Goal: Task Accomplishment & Management: Use online tool/utility

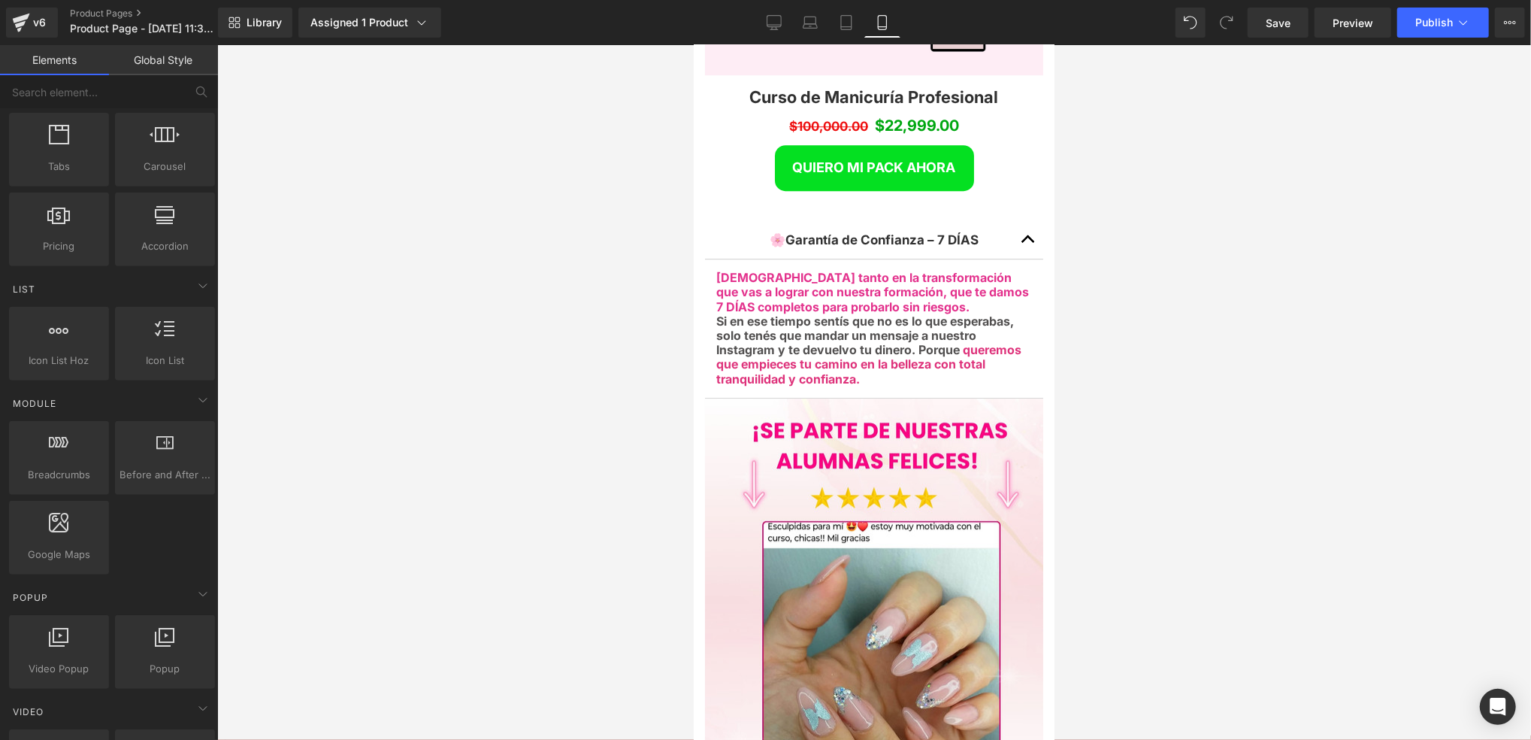
scroll to position [3361, 0]
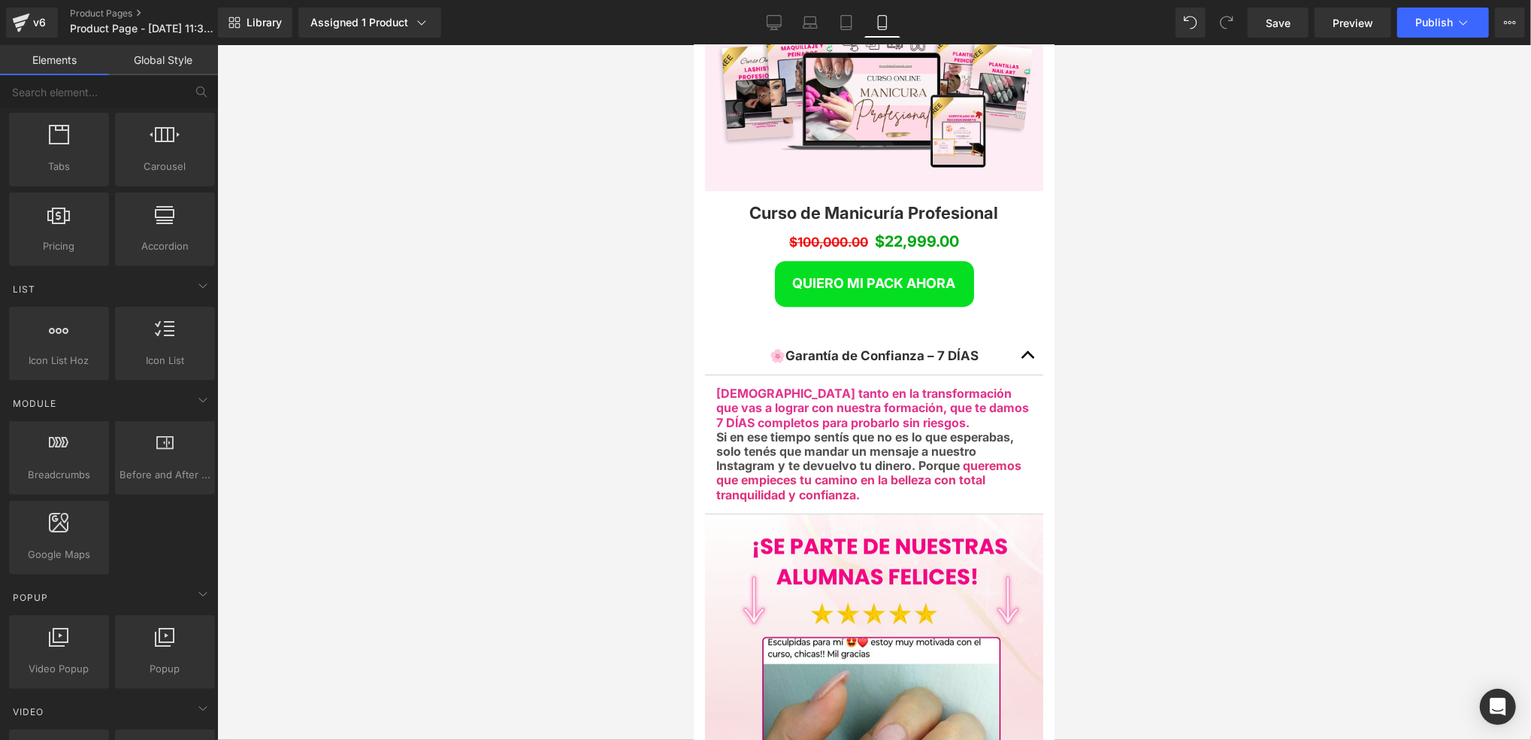
drag, startPoint x: 878, startPoint y: 350, endPoint x: 849, endPoint y: 337, distance: 31.3
click at [878, 386] on div "[DEMOGRAPHIC_DATA] tanto en la transformación que vas a lograr con nuestra form…" at bounding box center [874, 444] width 316 height 116
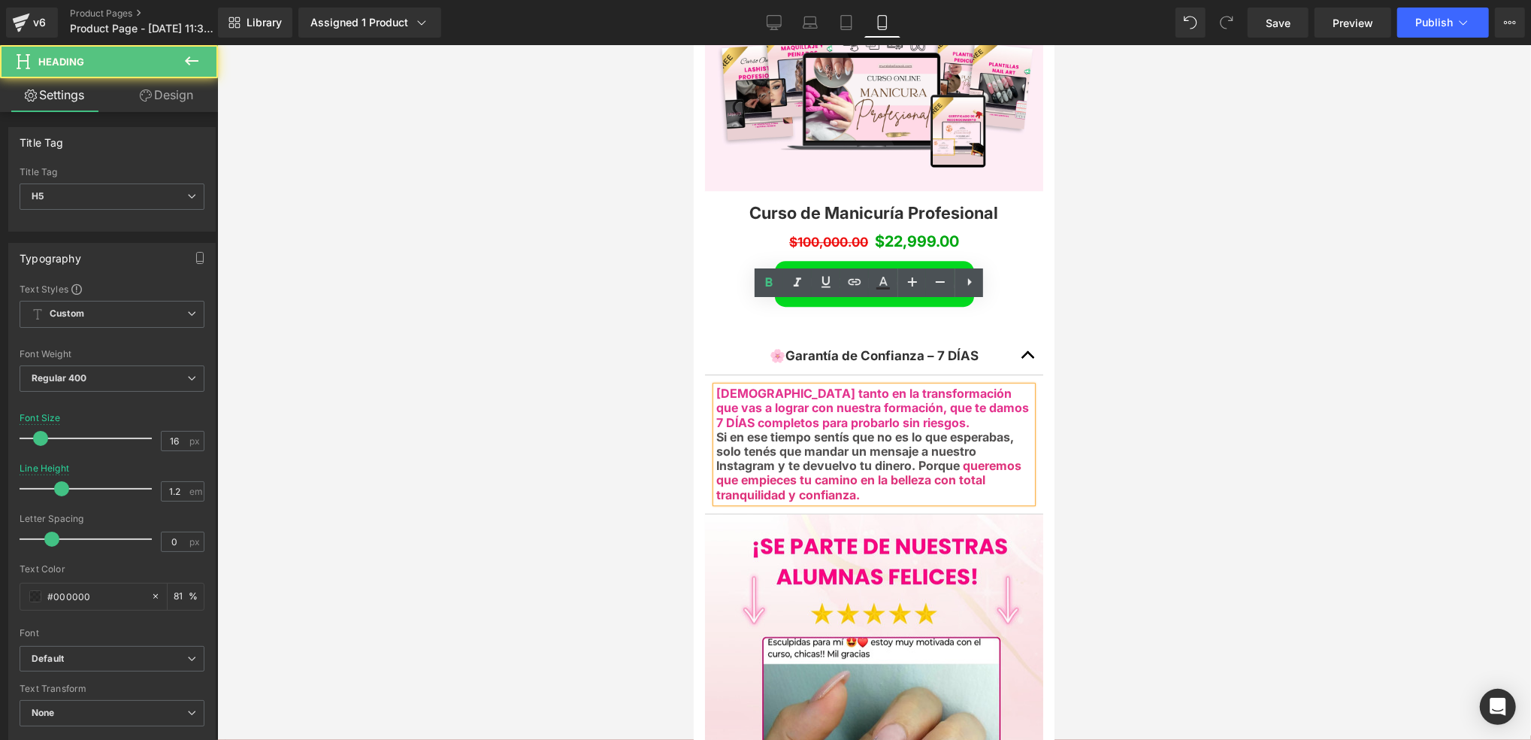
click at [845, 414] on strong "7 DÍAS completos para probarlo sin riesgos." at bounding box center [842, 421] width 253 height 15
click at [798, 414] on strong "7 DÍAS completos para probarlo sin riesgos." at bounding box center [842, 421] width 253 height 15
click at [955, 385] on strong "[DEMOGRAPHIC_DATA] tanto en la transformación que vas a lograr con nuestra form…" at bounding box center [872, 399] width 313 height 29
drag, startPoint x: 768, startPoint y: 312, endPoint x: 804, endPoint y: 312, distance: 35.3
click at [804, 385] on strong "[DEMOGRAPHIC_DATA] tanto en la transformación que vas a lograr con nuestra form…" at bounding box center [872, 399] width 313 height 29
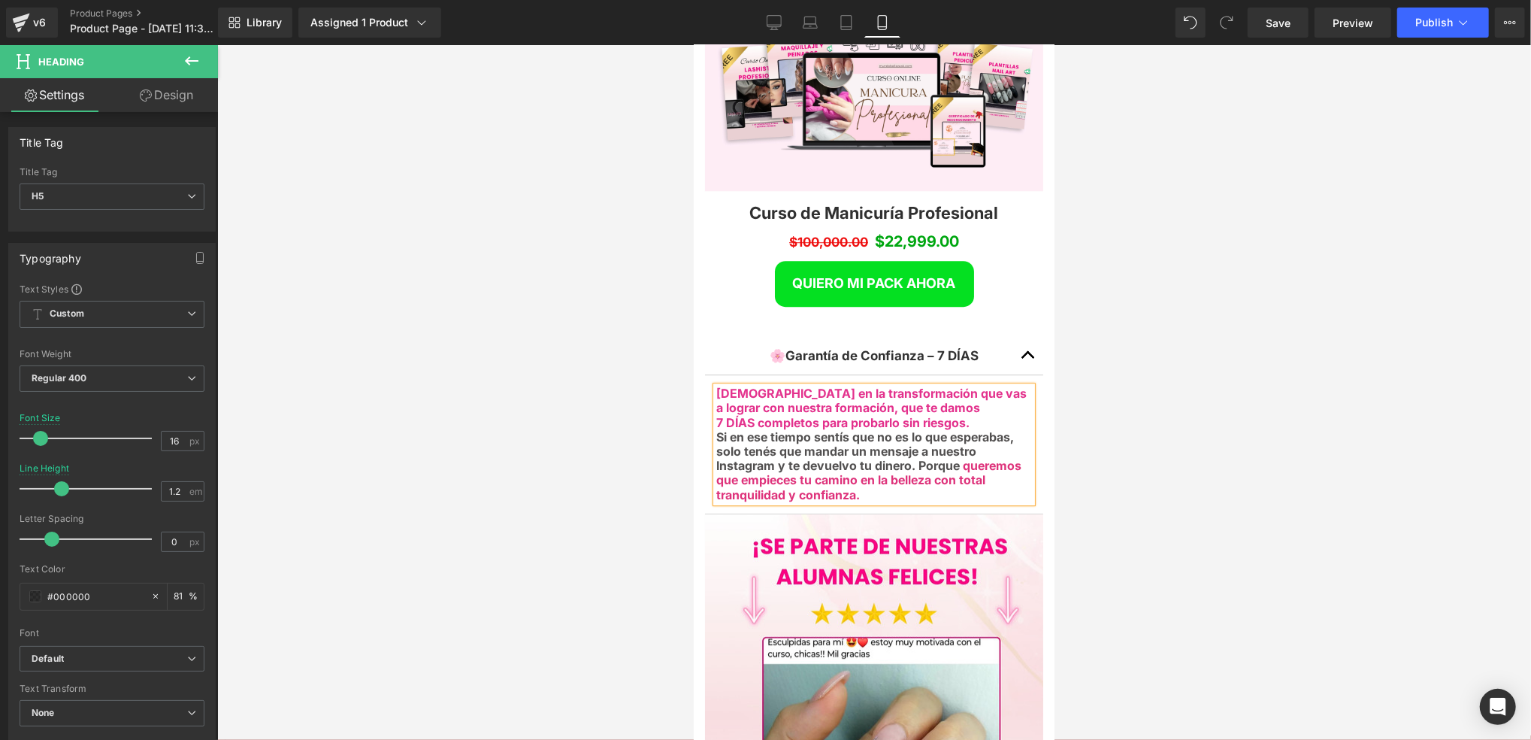
drag, startPoint x: 717, startPoint y: 312, endPoint x: 949, endPoint y: 407, distance: 250.2
click at [949, 407] on div "[DEMOGRAPHIC_DATA] en la transformación que vas a lograr con nuestra formación,…" at bounding box center [874, 444] width 316 height 116
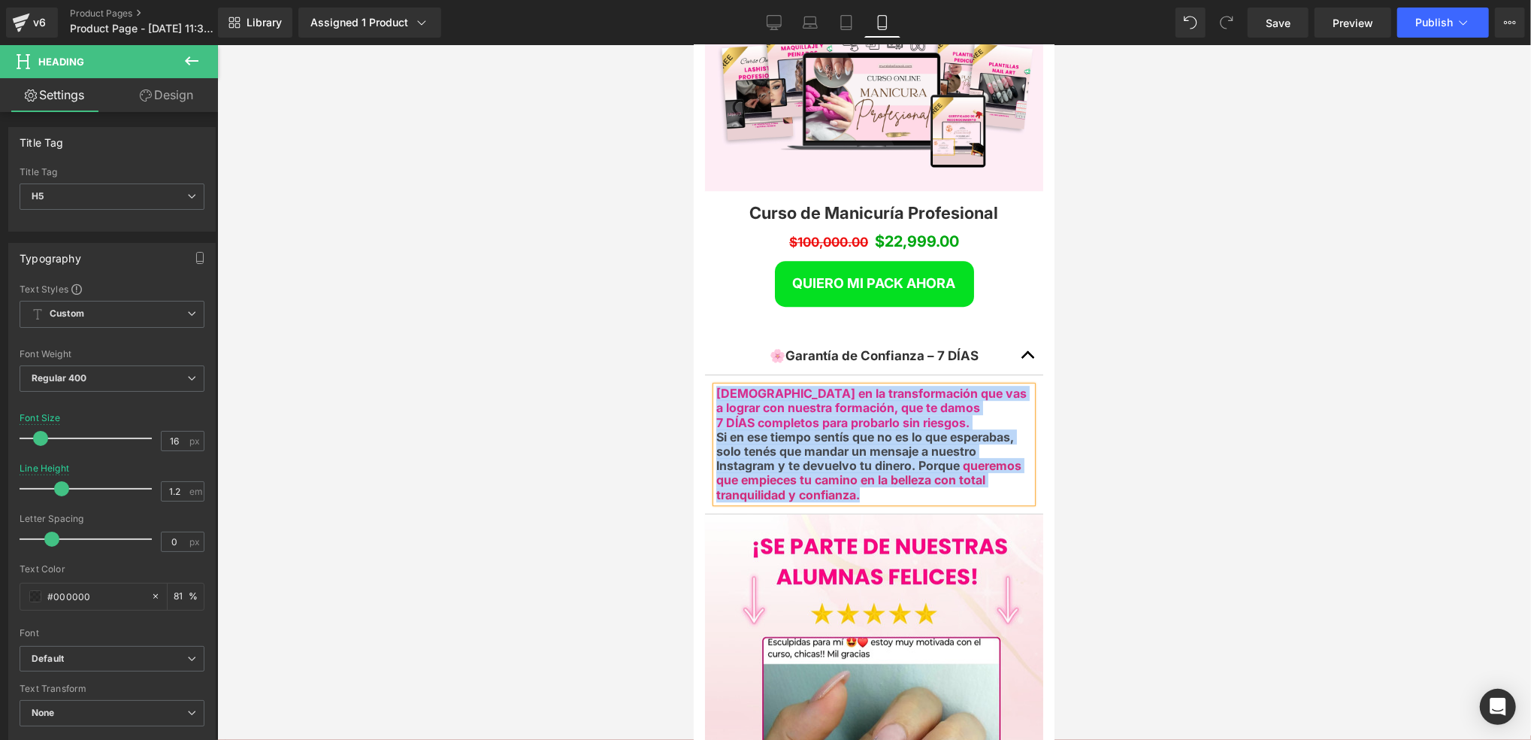
click at [863, 429] on h5 "Si en ese tiempo sentís que no es lo que esperabas, solo tenés que mandar un me…" at bounding box center [874, 465] width 316 height 72
drag, startPoint x: 863, startPoint y: 409, endPoint x: 745, endPoint y: 279, distance: 175.6
click at [717, 386] on div "[DEMOGRAPHIC_DATA] en la transformación que vas a lograr con nuestra formación,…" at bounding box center [874, 444] width 316 height 116
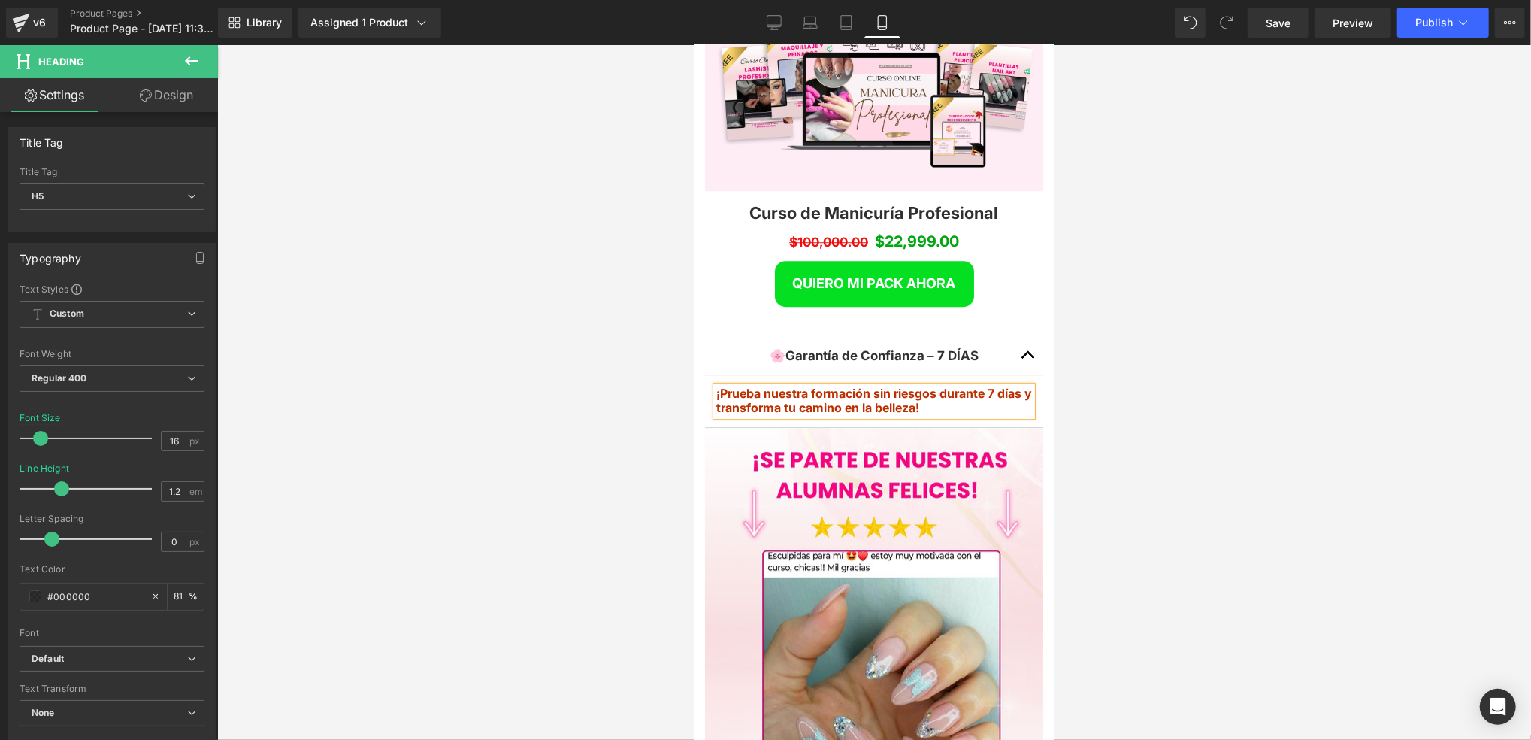
click at [763, 385] on b "¡Prueba nuestra formación sin riesgos durante 7 días y transforma tu camino en …" at bounding box center [874, 399] width 316 height 29
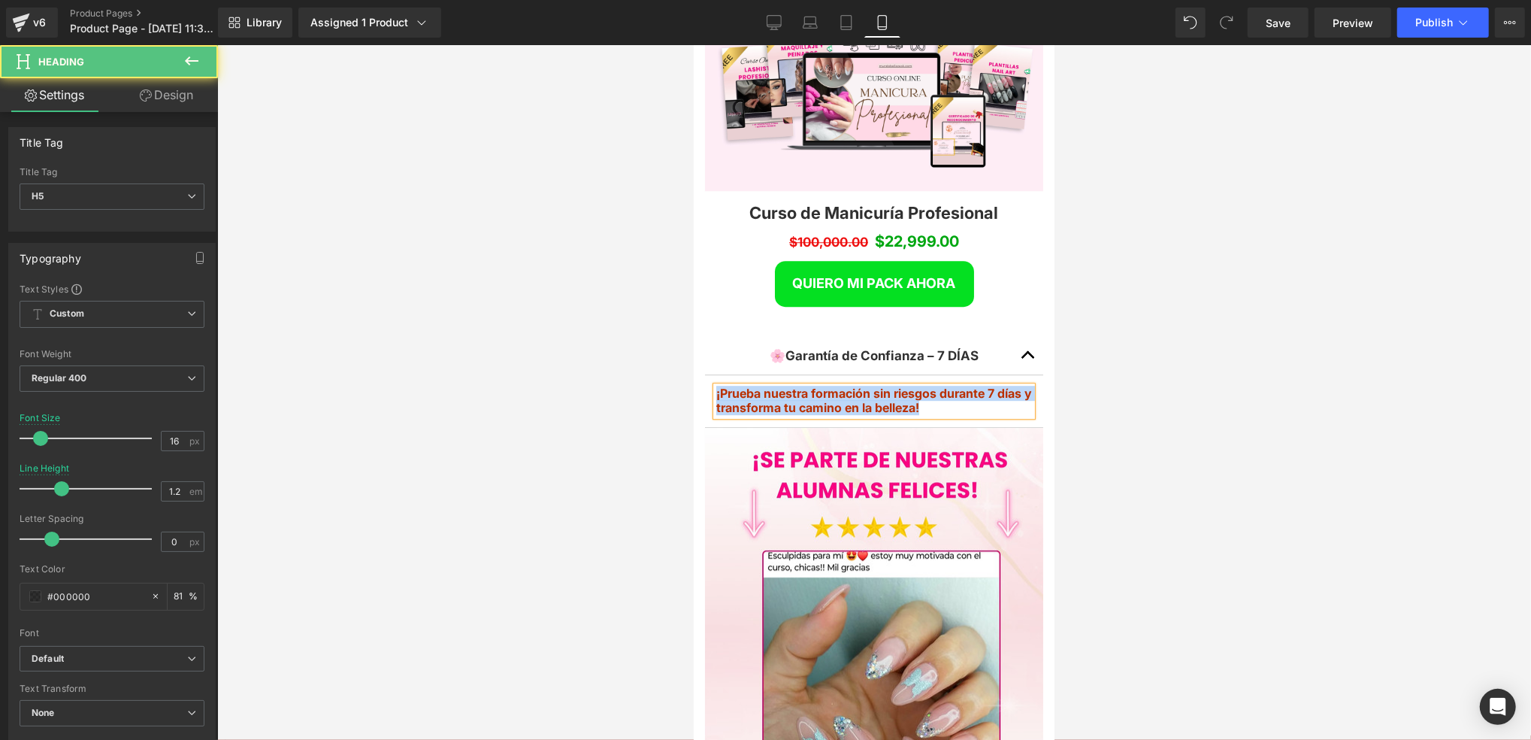
drag, startPoint x: 942, startPoint y: 319, endPoint x: 1335, endPoint y: 329, distance: 393.3
click at [807, 385] on b "¡Prueba nuestra formación sin riesgos durante 7 días y transforma tu camino en …" at bounding box center [874, 399] width 316 height 29
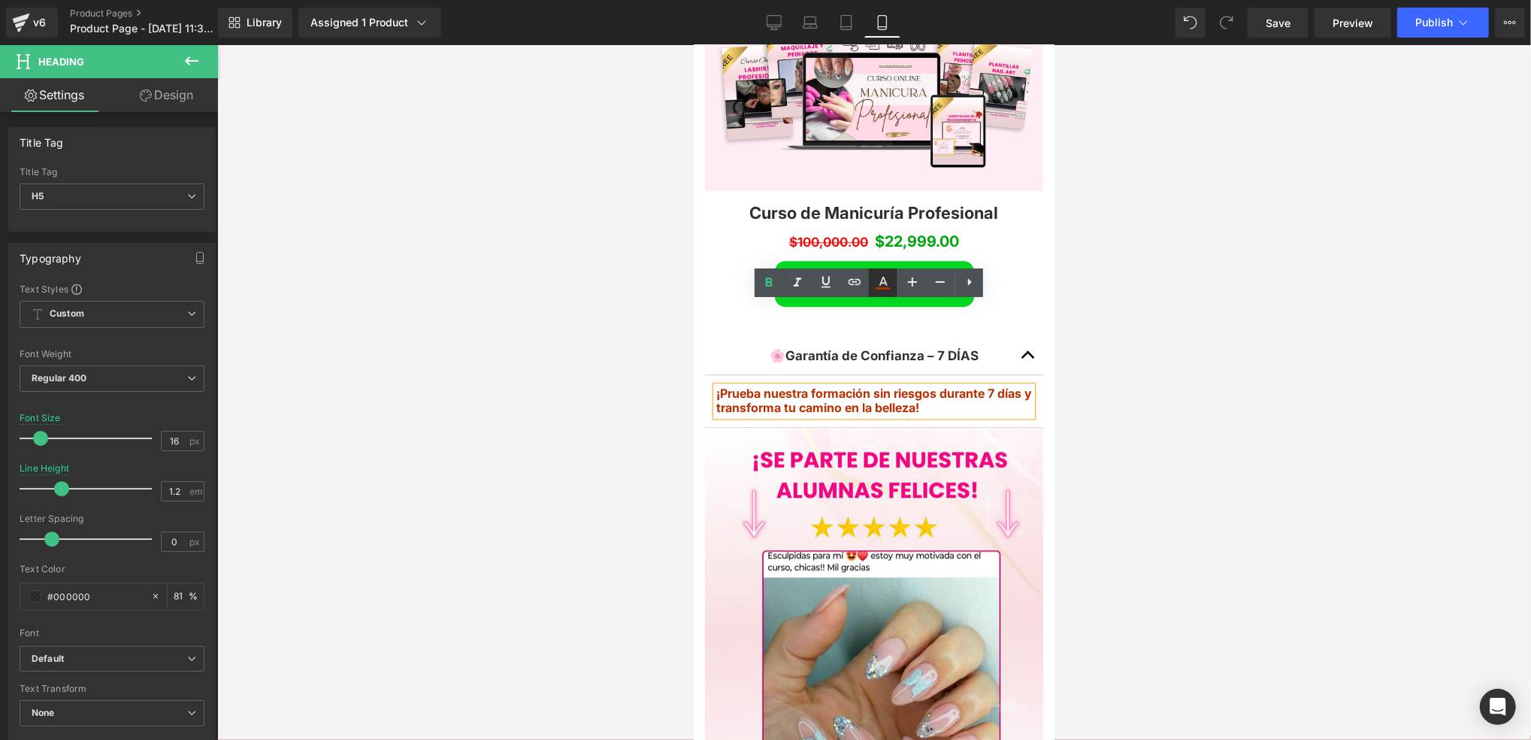
click at [881, 280] on icon at bounding box center [883, 283] width 18 height 18
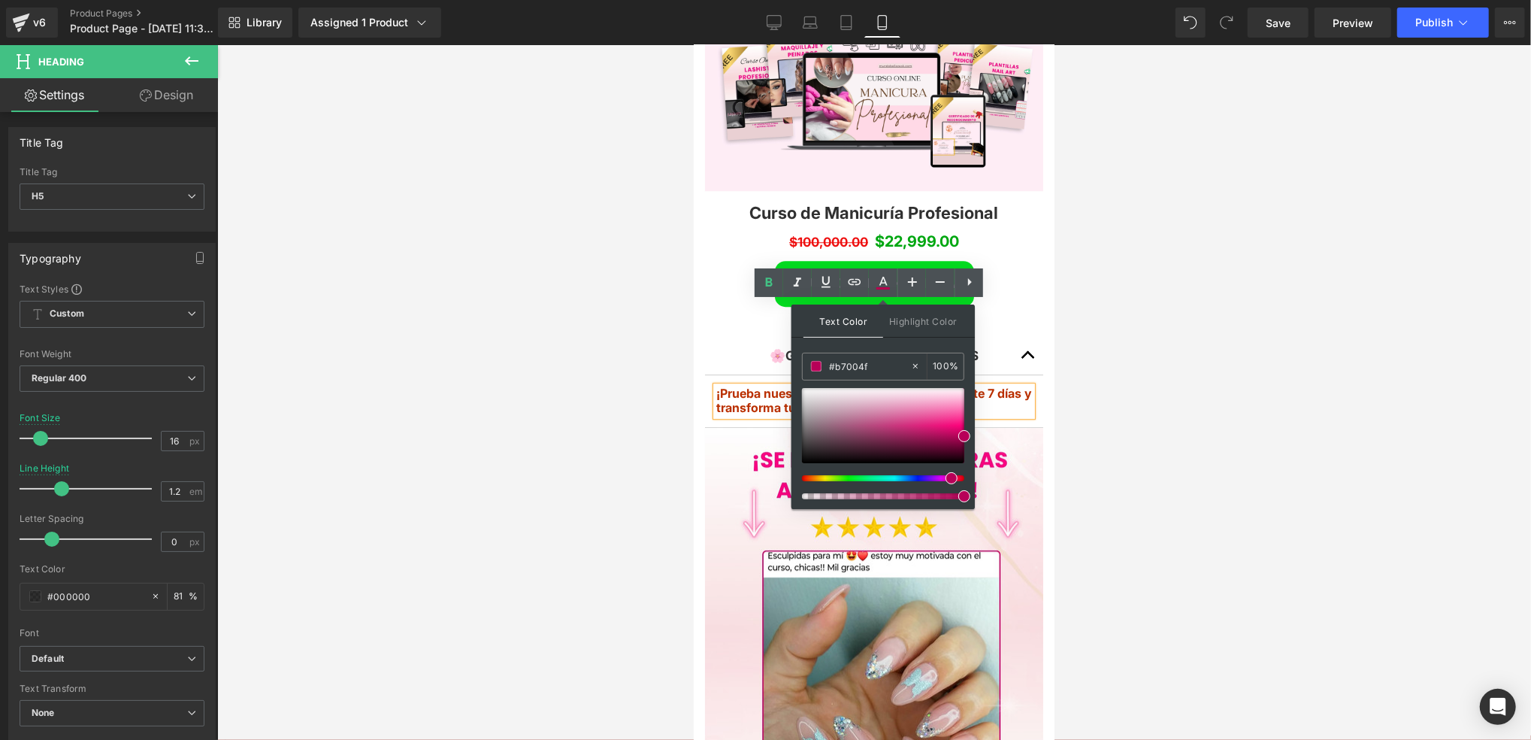
click at [946, 477] on div at bounding box center [877, 478] width 162 height 6
drag, startPoint x: 955, startPoint y: 425, endPoint x: 957, endPoint y: 412, distance: 13.7
click at [957, 412] on div at bounding box center [883, 425] width 162 height 75
click at [997, 385] on b "¡Prueba nuestra formación sin riesgos durante 7 días y transforma tu camino en …" at bounding box center [874, 399] width 316 height 29
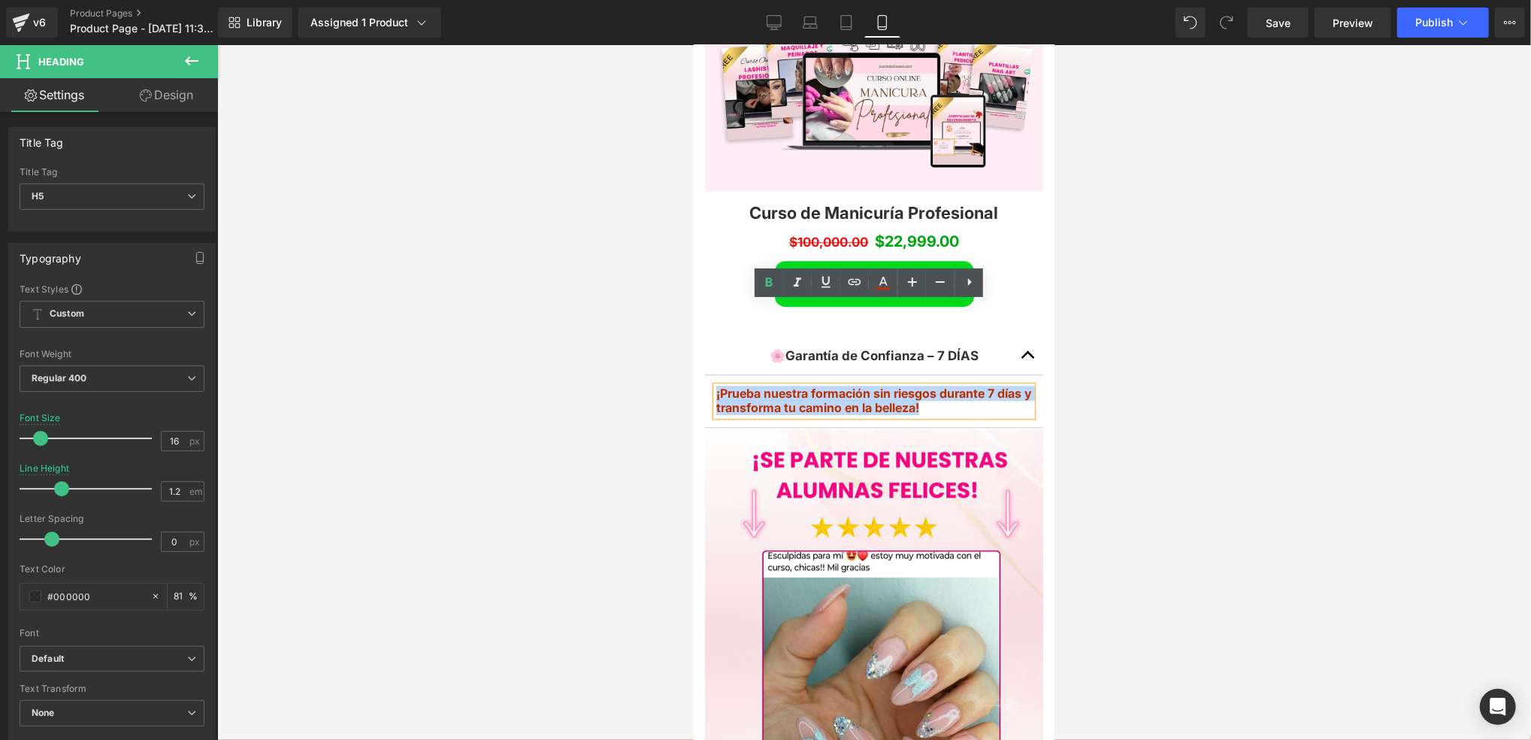
drag, startPoint x: 983, startPoint y: 324, endPoint x: 695, endPoint y: 303, distance: 288.7
click at [695, 336] on div "🌸 Garantía de Confianza – 7 DÍAS Text Block ¡Prueba nuestra formación sin riesg…" at bounding box center [873, 381] width 361 height 91
drag, startPoint x: 880, startPoint y: 287, endPoint x: 907, endPoint y: 380, distance: 97.3
click at [880, 286] on icon at bounding box center [883, 283] width 18 height 18
type input "#ba3000"
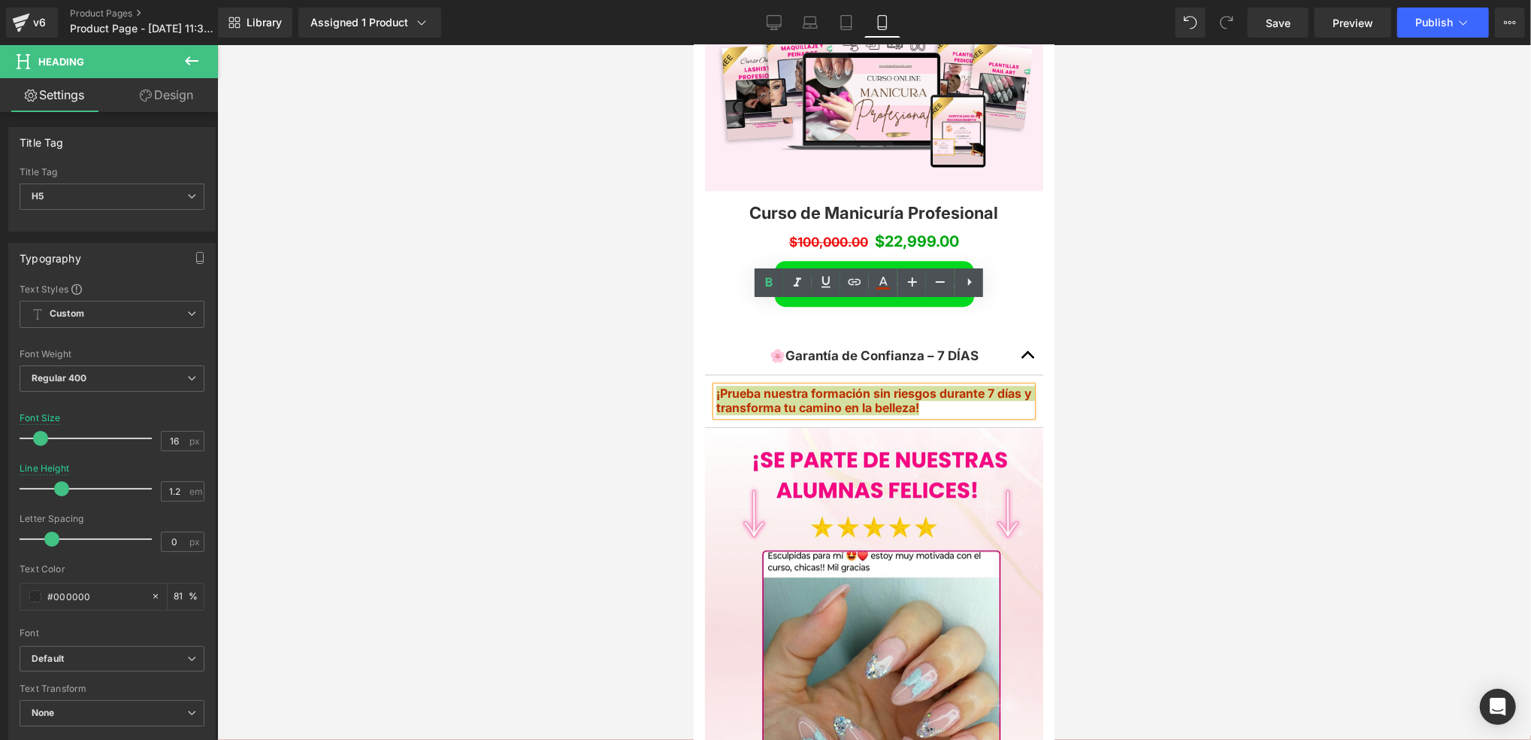
type input "100"
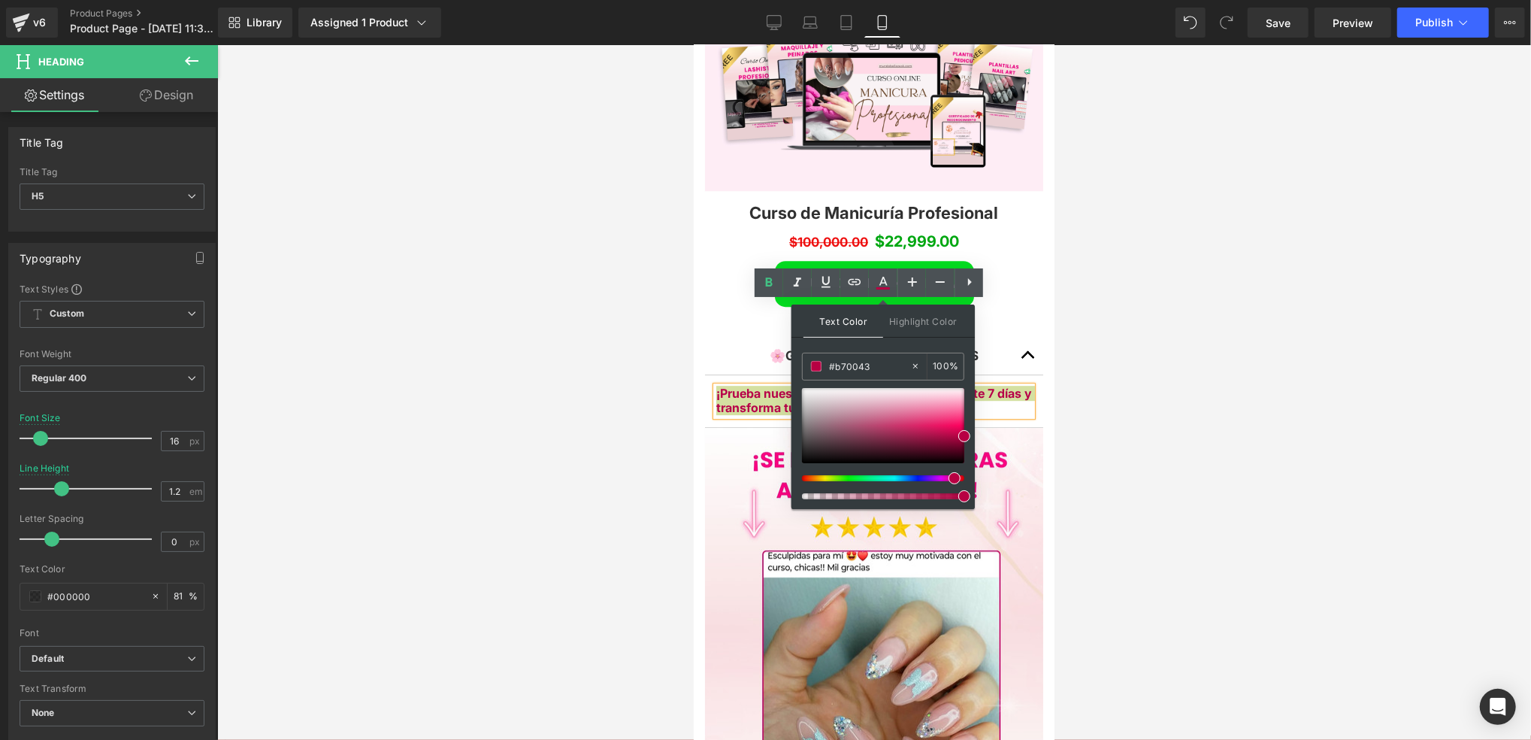
click at [949, 476] on div at bounding box center [877, 478] width 162 height 6
type input "#f40a60"
drag, startPoint x: 958, startPoint y: 417, endPoint x: 952, endPoint y: 427, distance: 11.5
click at [952, 427] on div at bounding box center [883, 425] width 162 height 75
click at [1016, 385] on b "¡Prueba nuestra formación sin riesgos durante 7 días y transforma tu camino en …" at bounding box center [874, 399] width 316 height 29
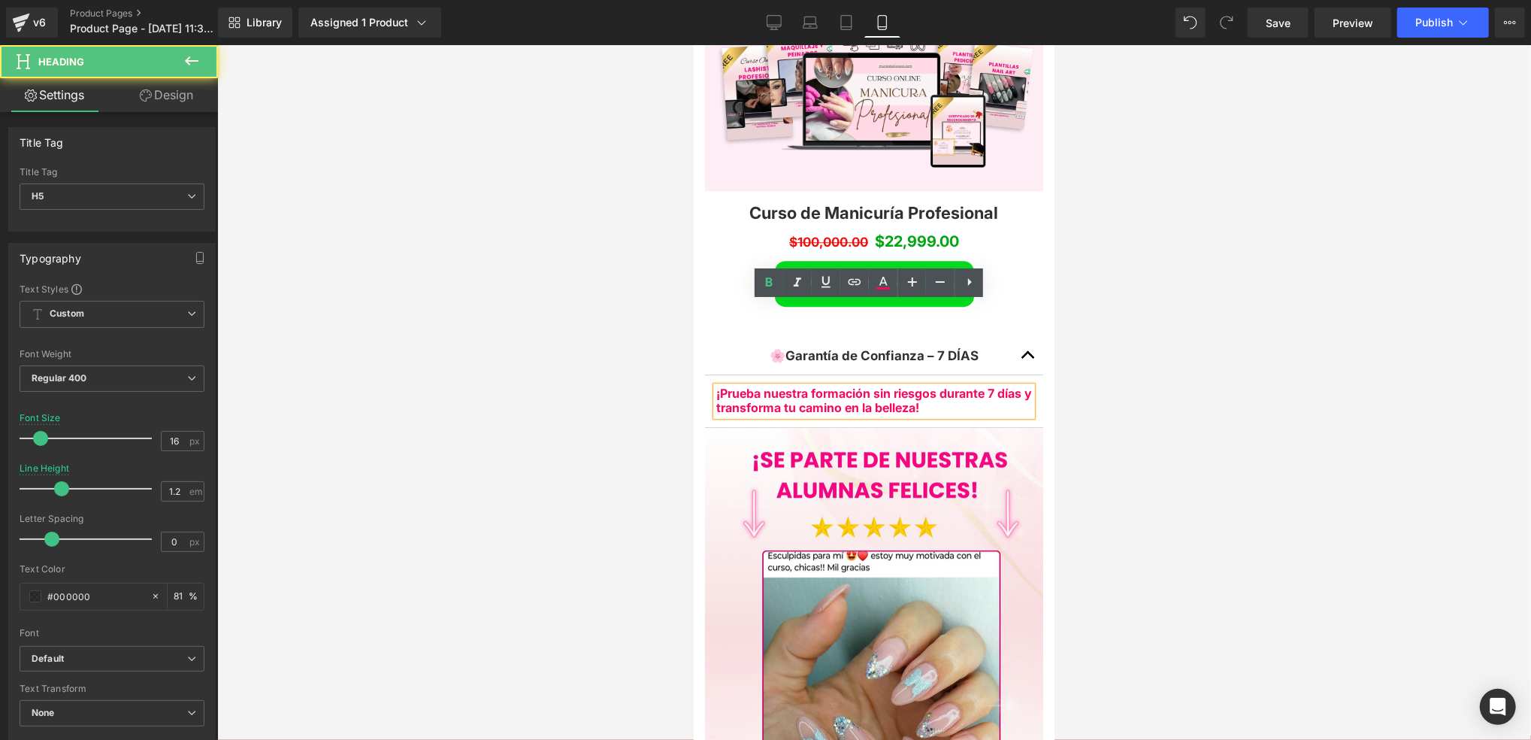
drag, startPoint x: 946, startPoint y: 320, endPoint x: 782, endPoint y: 312, distance: 164.8
click at [944, 386] on h5 "¡Prueba nuestra formación sin riesgos durante 7 días y transforma tu camino en …" at bounding box center [874, 400] width 316 height 29
click at [764, 385] on b "¡Prueba nuestra formación sin riesgos durante 7 días y transforma tu camino en …" at bounding box center [874, 399] width 316 height 29
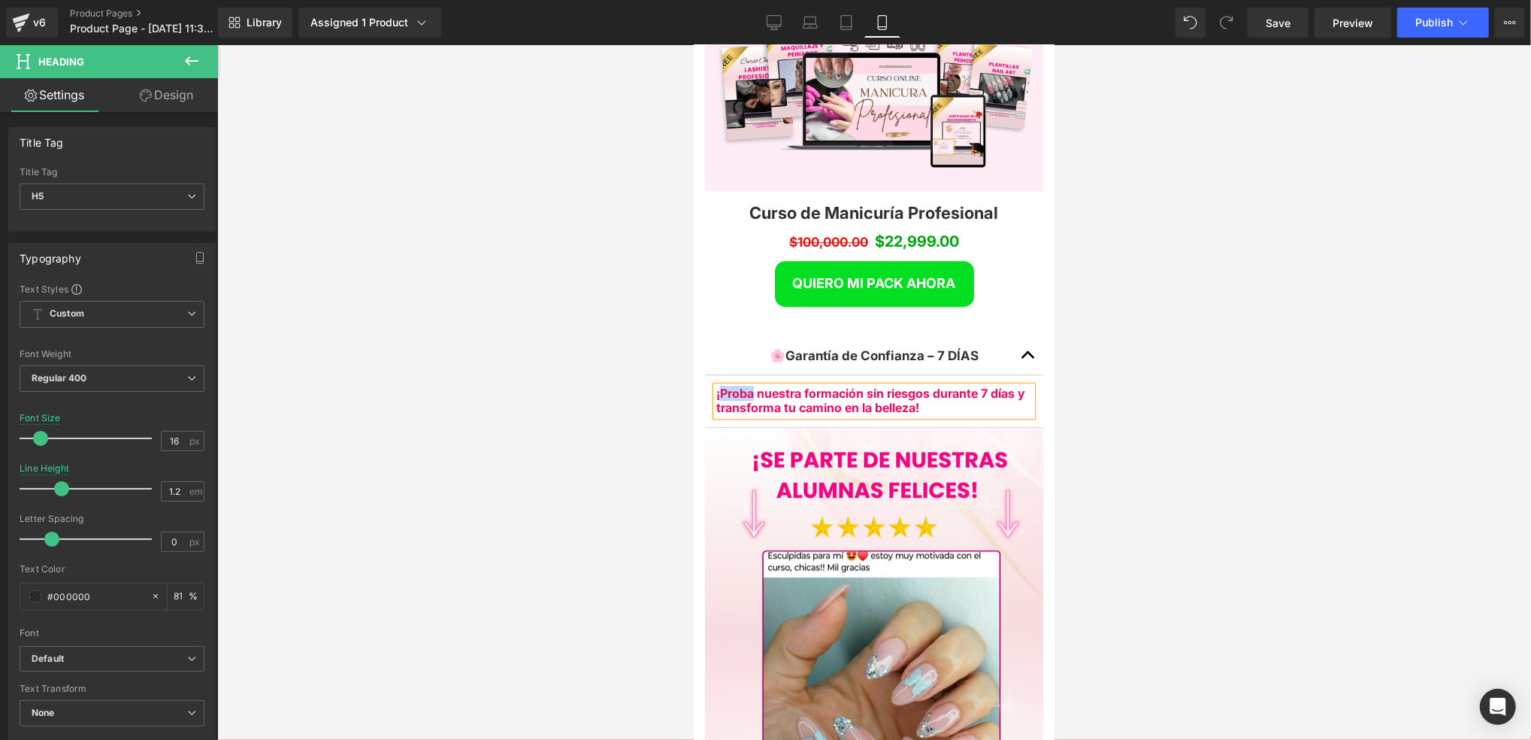
drag, startPoint x: 753, startPoint y: 309, endPoint x: 722, endPoint y: 307, distance: 31.6
click at [722, 385] on b "¡Proba nuestra formación sin riesgos durante 7 días y transforma tu camino en l…" at bounding box center [870, 399] width 309 height 29
click at [852, 385] on b "¡Proba nuestra formación sin riesgos durante 7 días y transforma tu camino en l…" at bounding box center [870, 399] width 309 height 29
click at [959, 386] on h5 "¡Proba nuestra formación sin riesgos durante 7 días y transforma tu camino en l…" at bounding box center [874, 400] width 316 height 29
click at [1013, 336] on button "button" at bounding box center [1028, 355] width 30 height 38
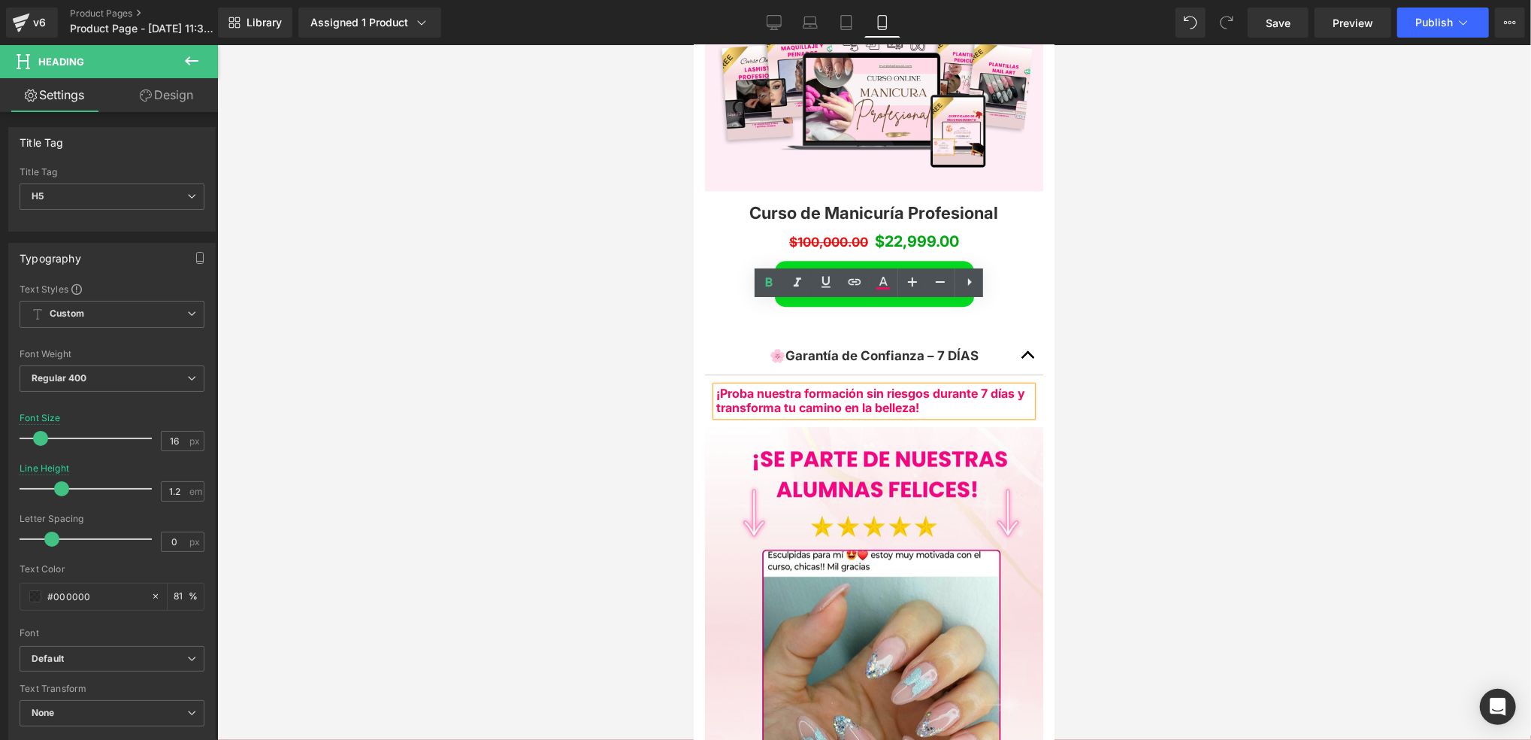
click at [1028, 358] on span "button" at bounding box center [1028, 358] width 0 height 0
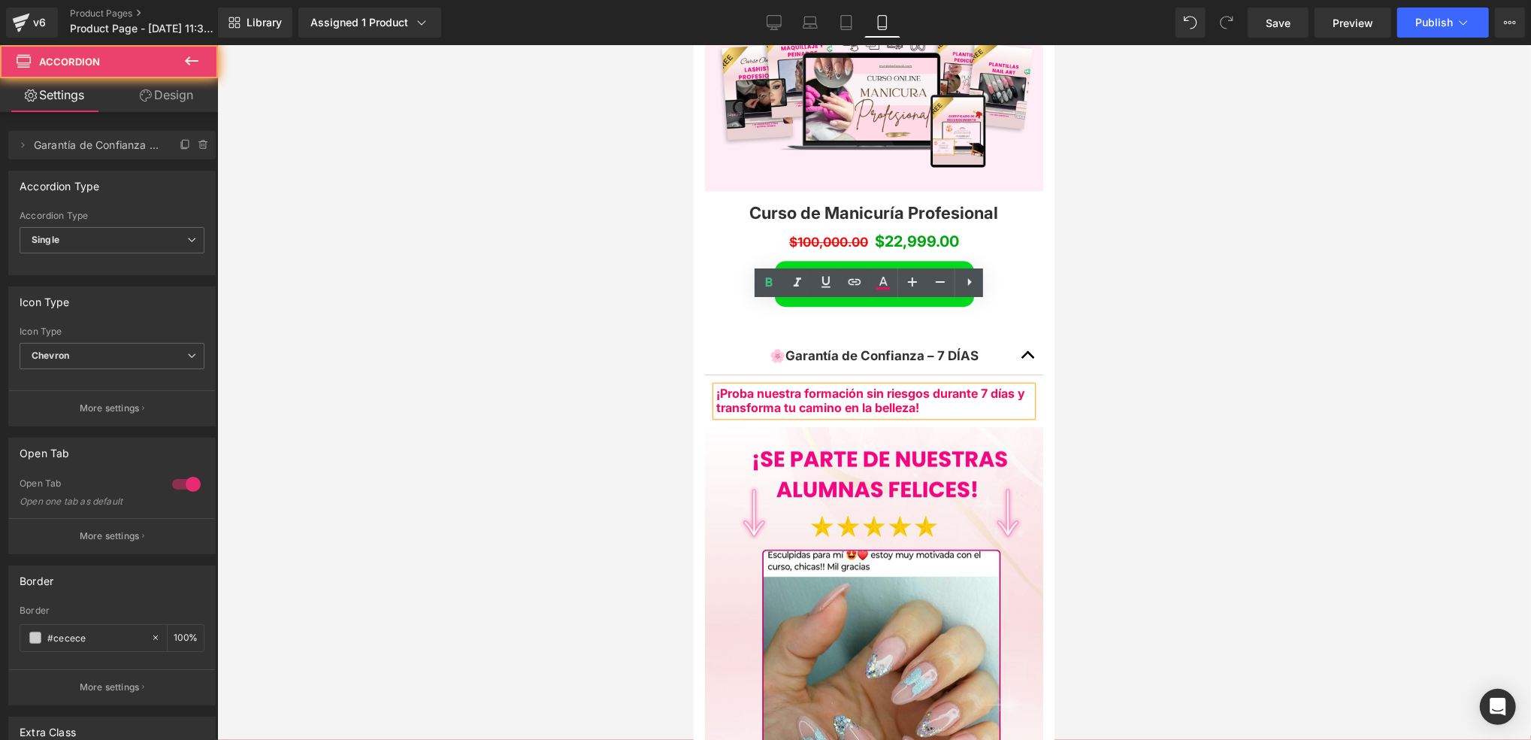
click at [721, 336] on div "🌸 Garantía de Confianza – 7 DÍAS Text Block" at bounding box center [873, 355] width 338 height 38
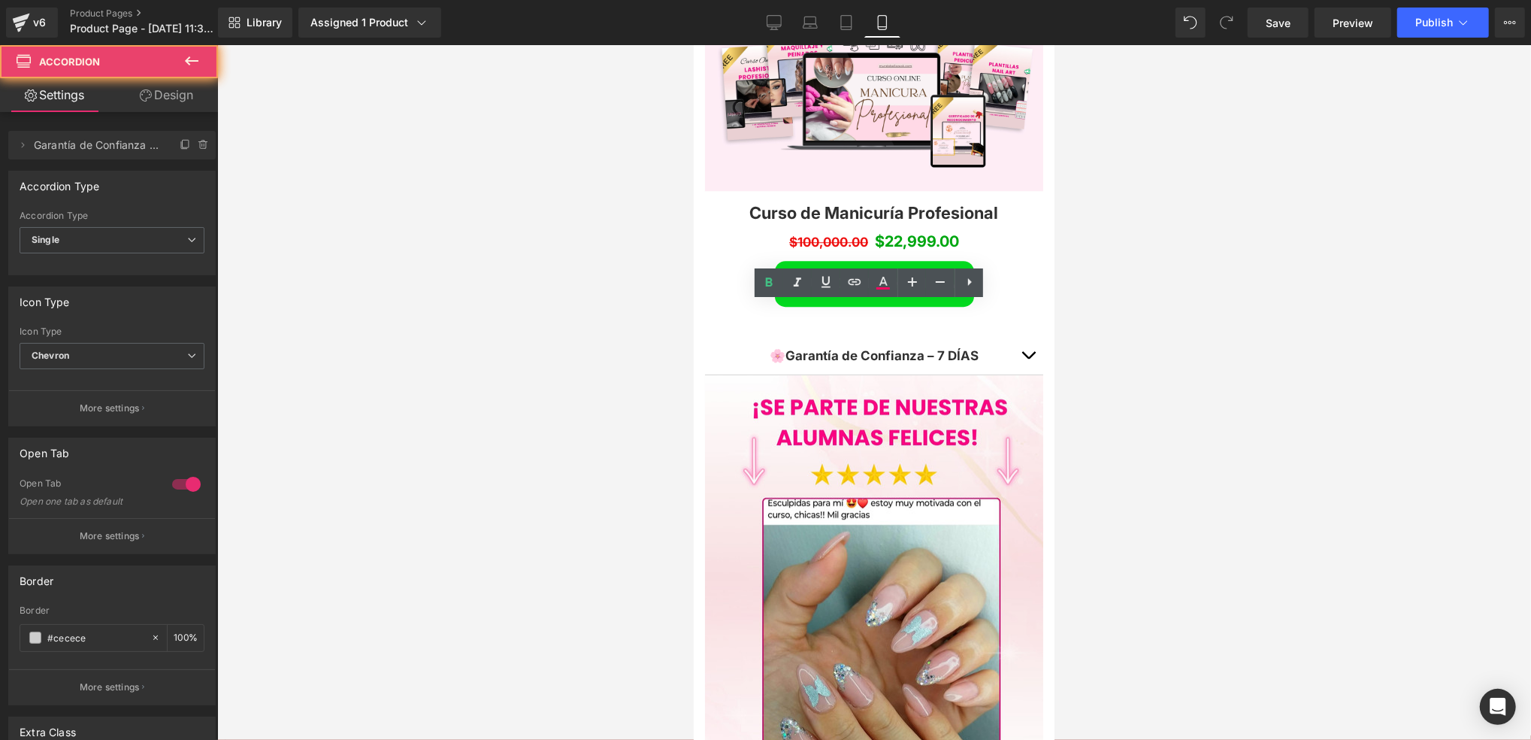
click at [865, 347] on div "🌸 Garantía de Confianza – 7 DÍAS Text Block" at bounding box center [873, 354] width 278 height 15
click at [1017, 336] on button "button" at bounding box center [1028, 355] width 30 height 38
click at [1028, 358] on span "button" at bounding box center [1028, 358] width 0 height 0
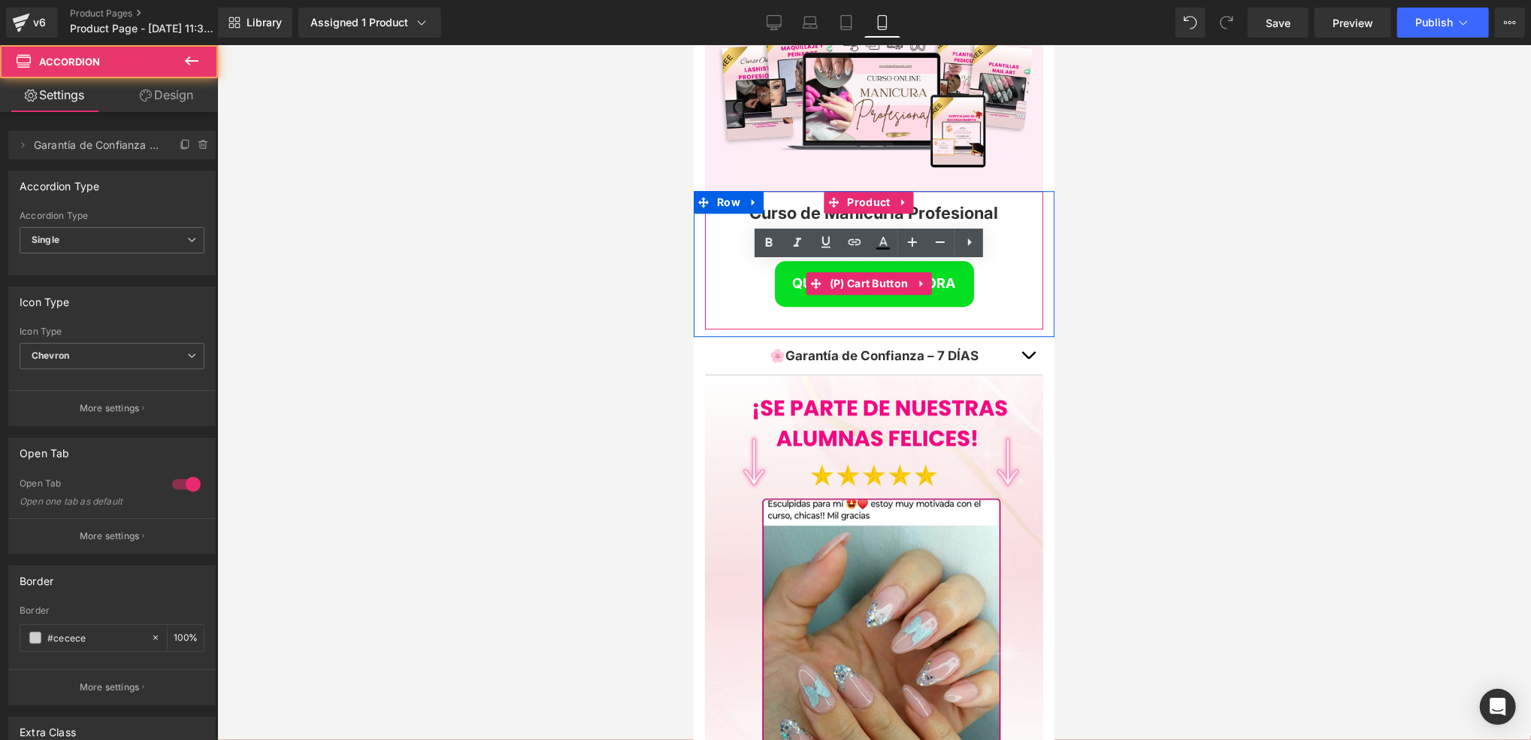
drag, startPoint x: 901, startPoint y: 194, endPoint x: 1750, endPoint y: 272, distance: 853.1
click at [901, 260] on div "QUIERO MI PACK AHORA (P) Cart Button" at bounding box center [873, 283] width 323 height 46
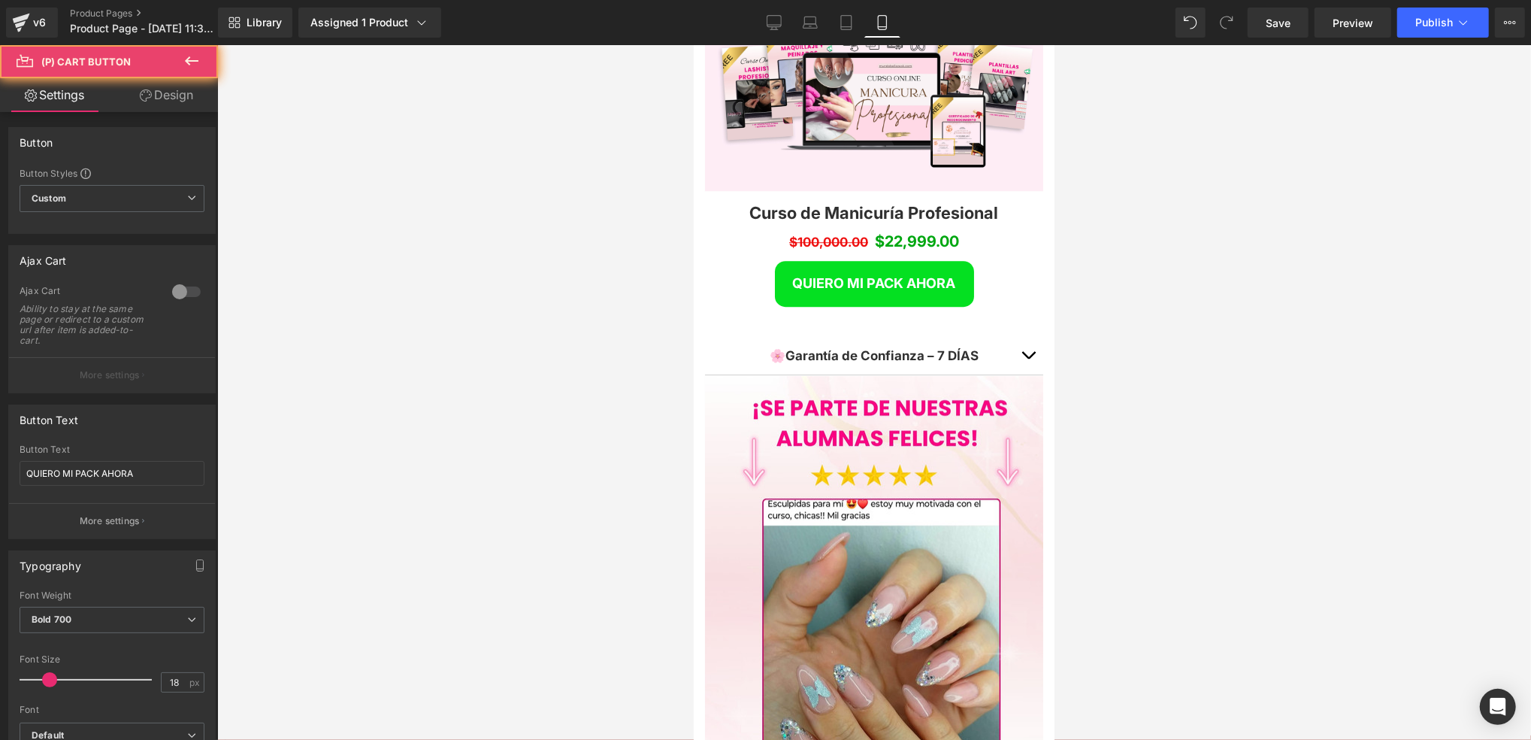
click at [1028, 358] on span "button" at bounding box center [1028, 358] width 0 height 0
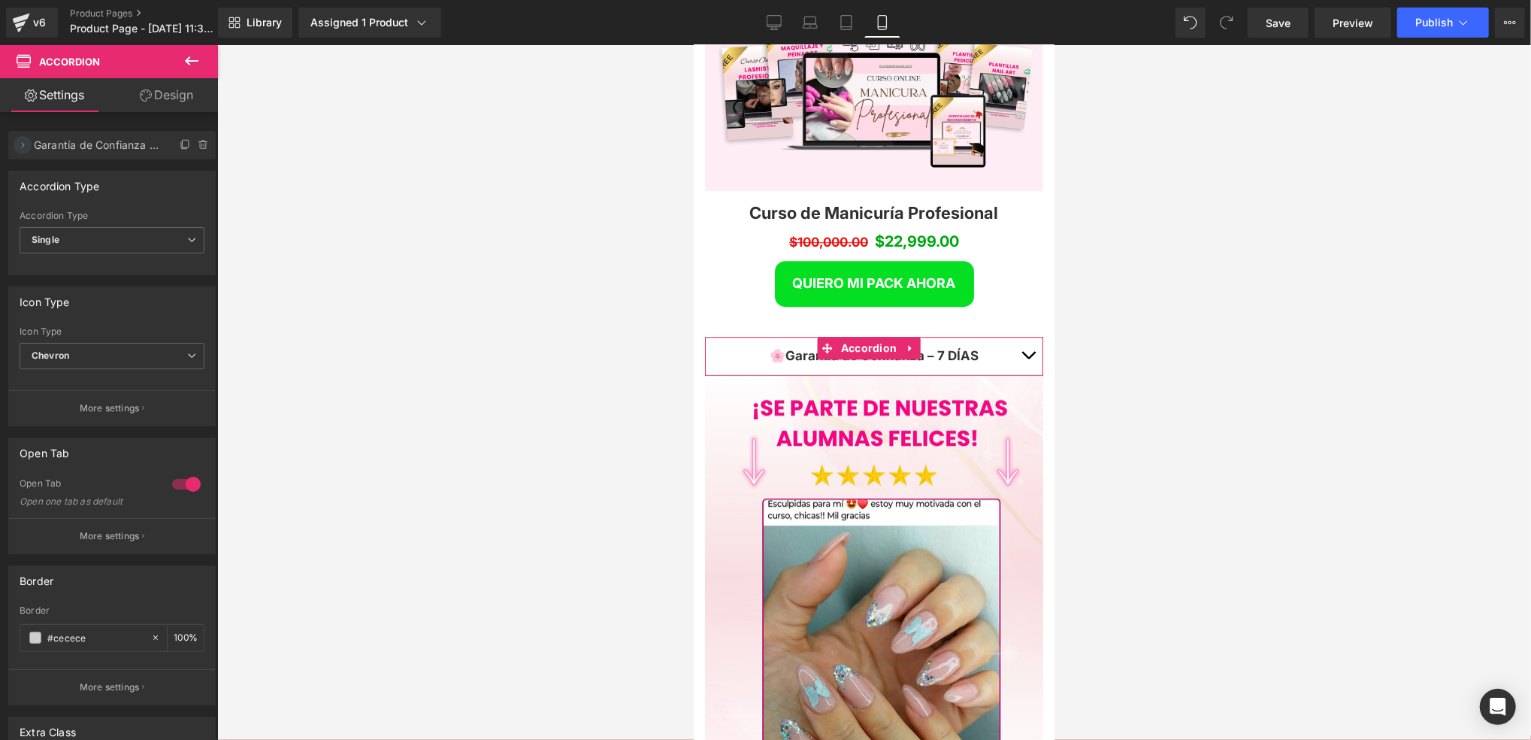
click at [25, 146] on icon at bounding box center [23, 145] width 12 height 12
click at [1183, 23] on span at bounding box center [1190, 22] width 21 height 21
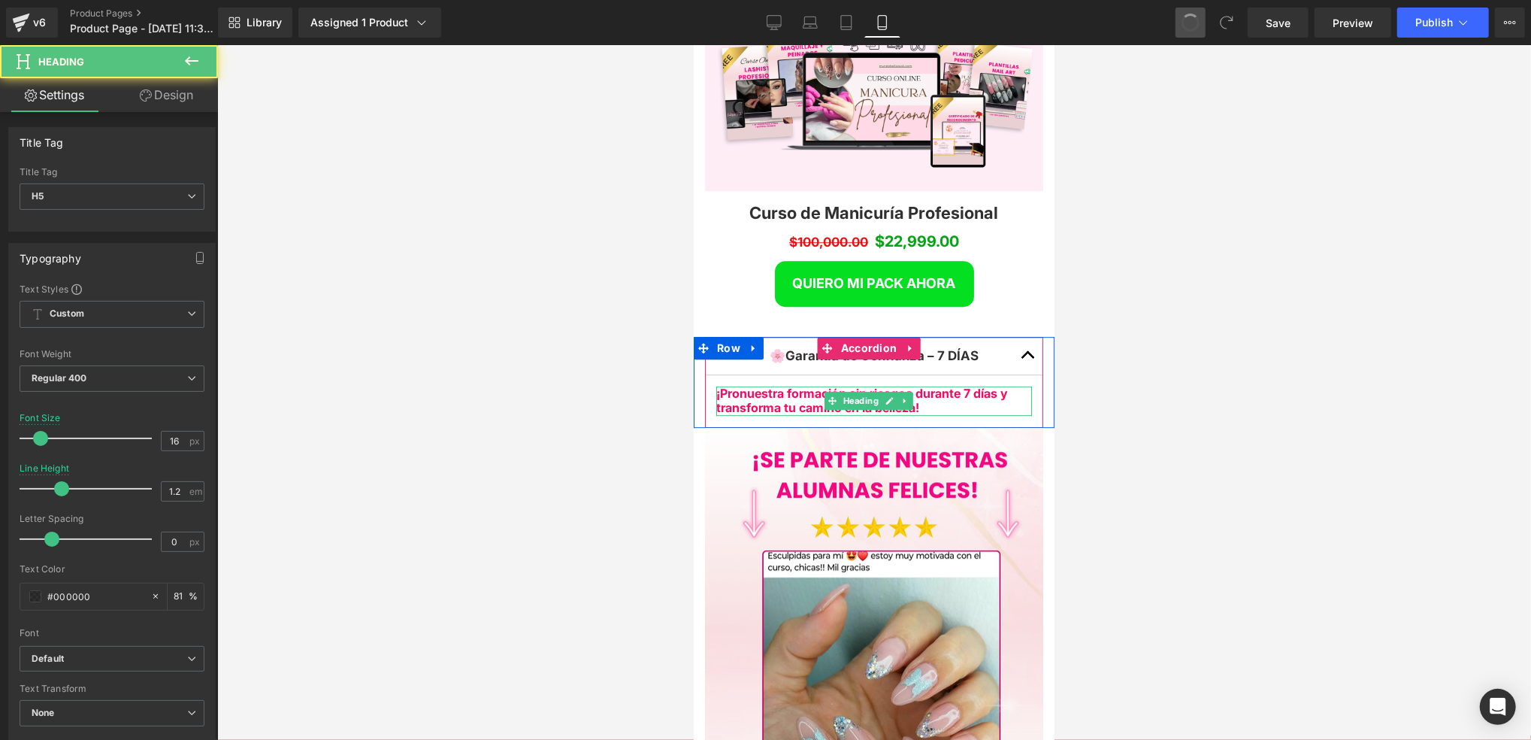
click at [927, 414] on h5 "¡Pronuestra formación sin riesgos durante 7 días y transforma tu camino en la b…" at bounding box center [874, 400] width 316 height 29
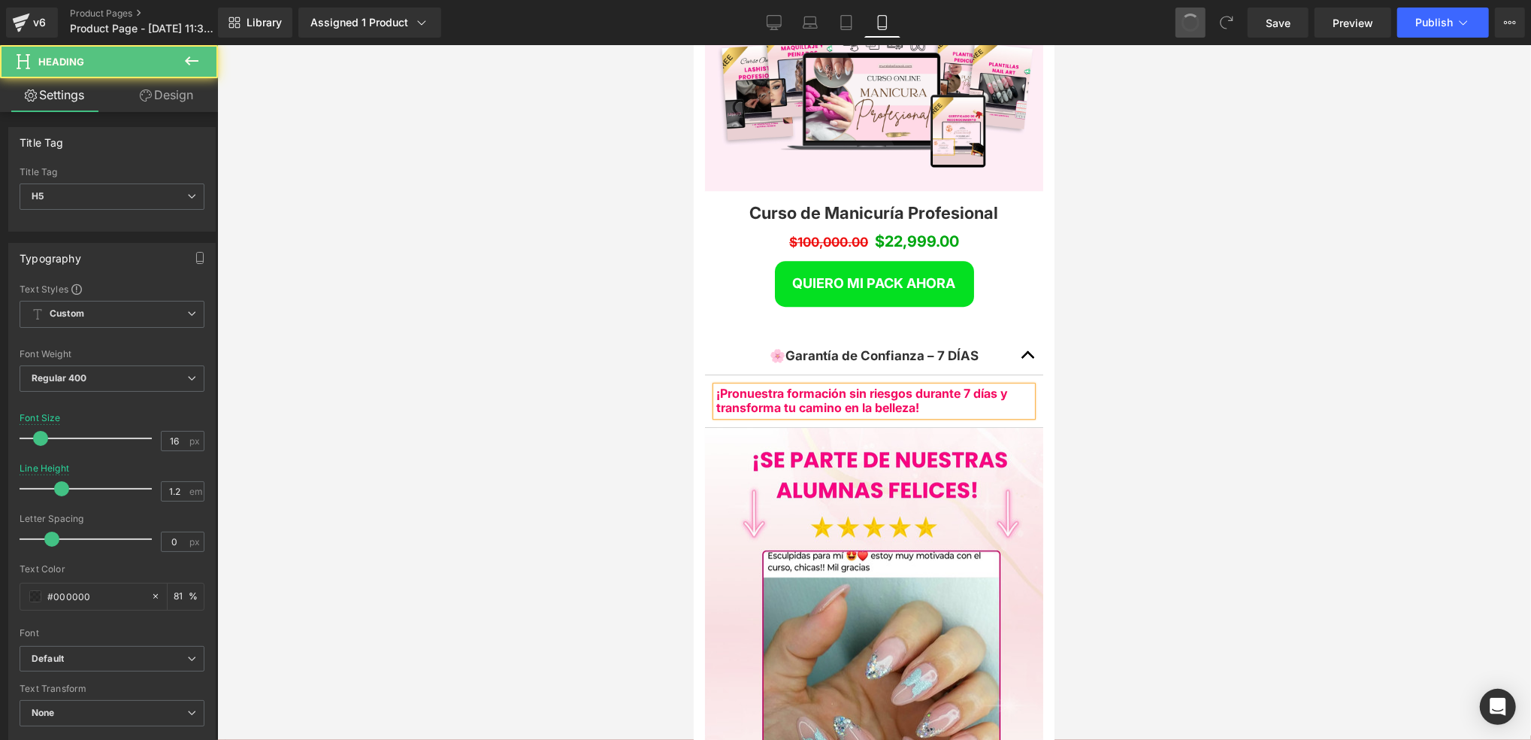
click at [749, 410] on b "¡Pronuestra formación sin riesgos durante 7 días y transforma tu camino en la b…" at bounding box center [862, 399] width 292 height 29
drag, startPoint x: 947, startPoint y: 418, endPoint x: 718, endPoint y: 404, distance: 229.7
click at [716, 408] on h5 "¡Proba nuestra formación sin riesgos durante 7 días y transforma tu camino en l…" at bounding box center [874, 400] width 316 height 29
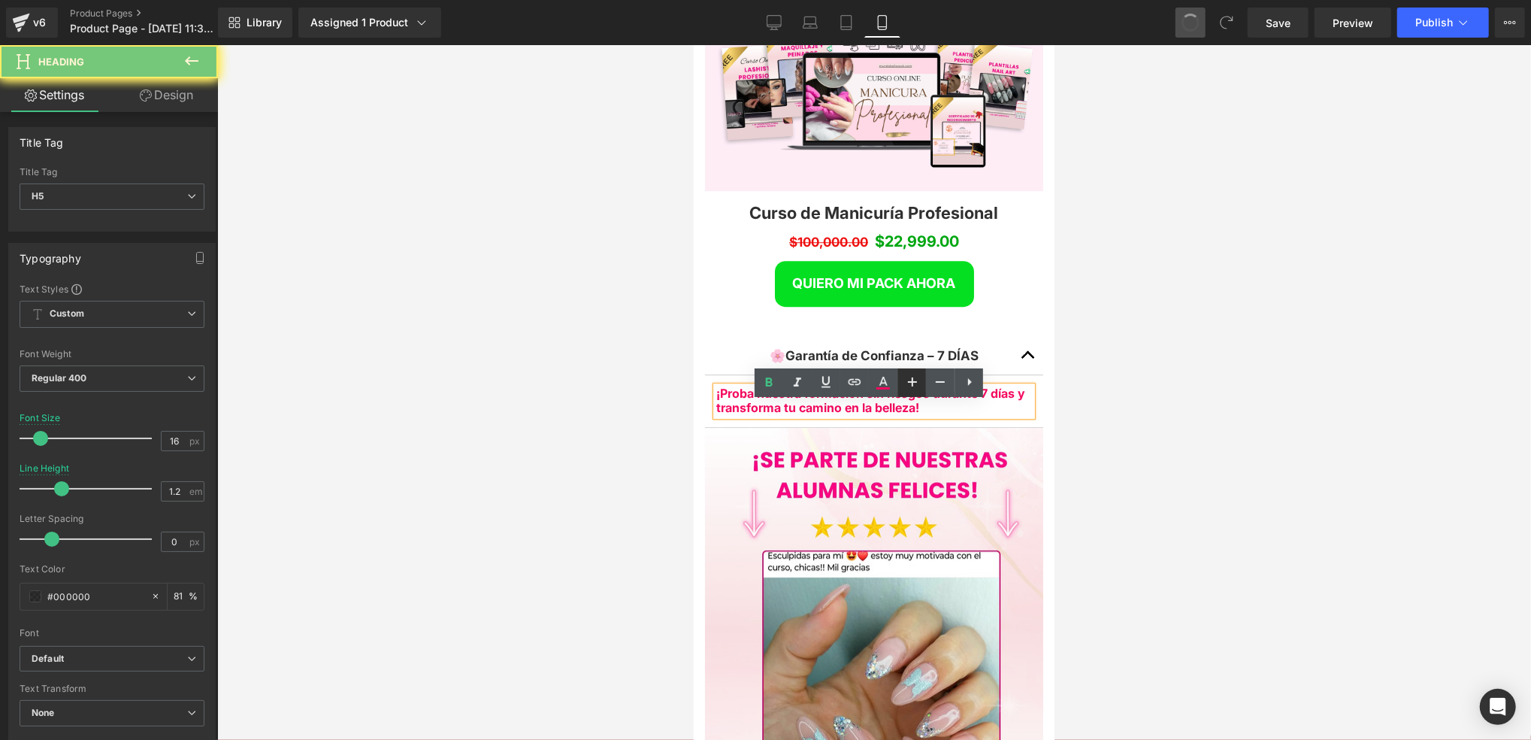
click at [909, 377] on icon at bounding box center [913, 382] width 18 height 18
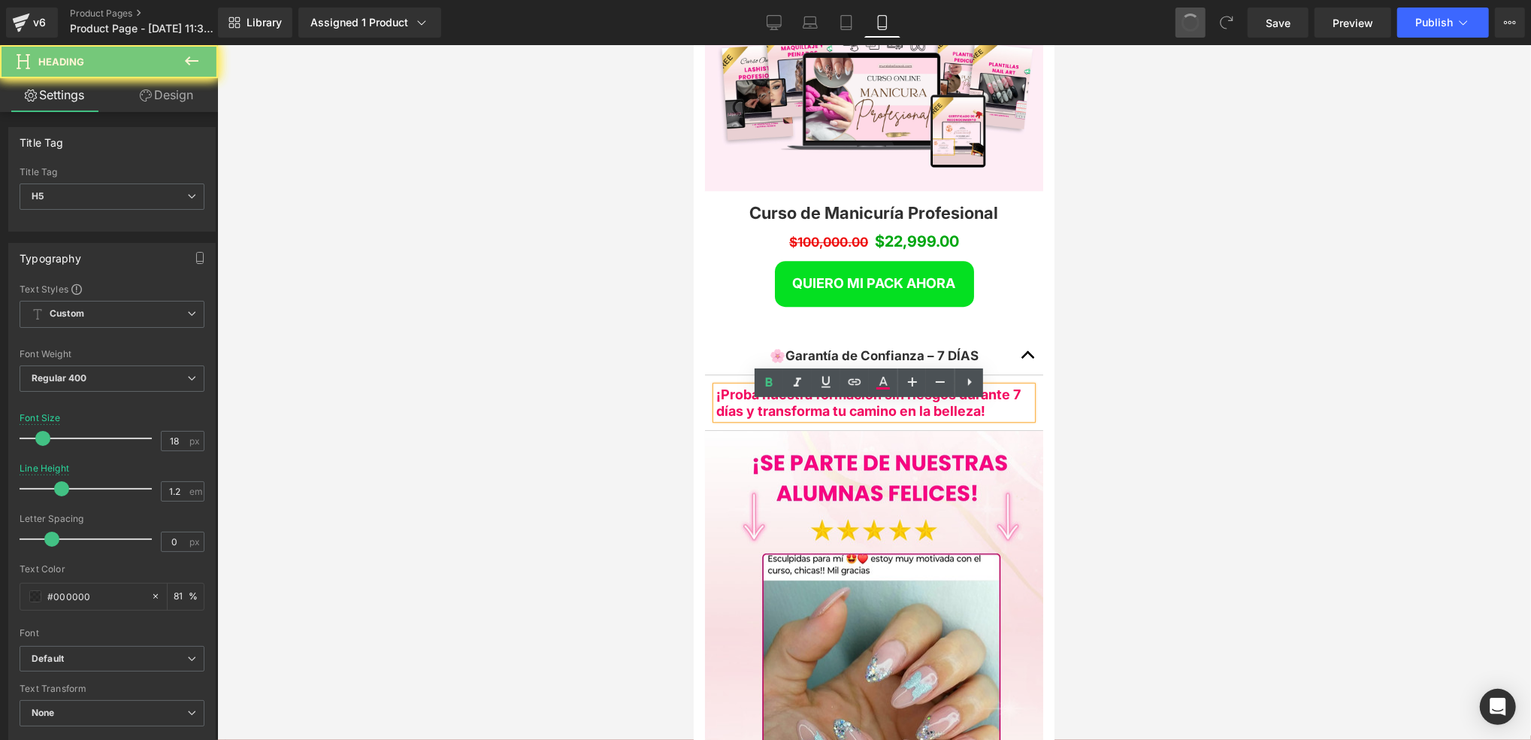
click at [1149, 395] on div at bounding box center [874, 392] width 1314 height 695
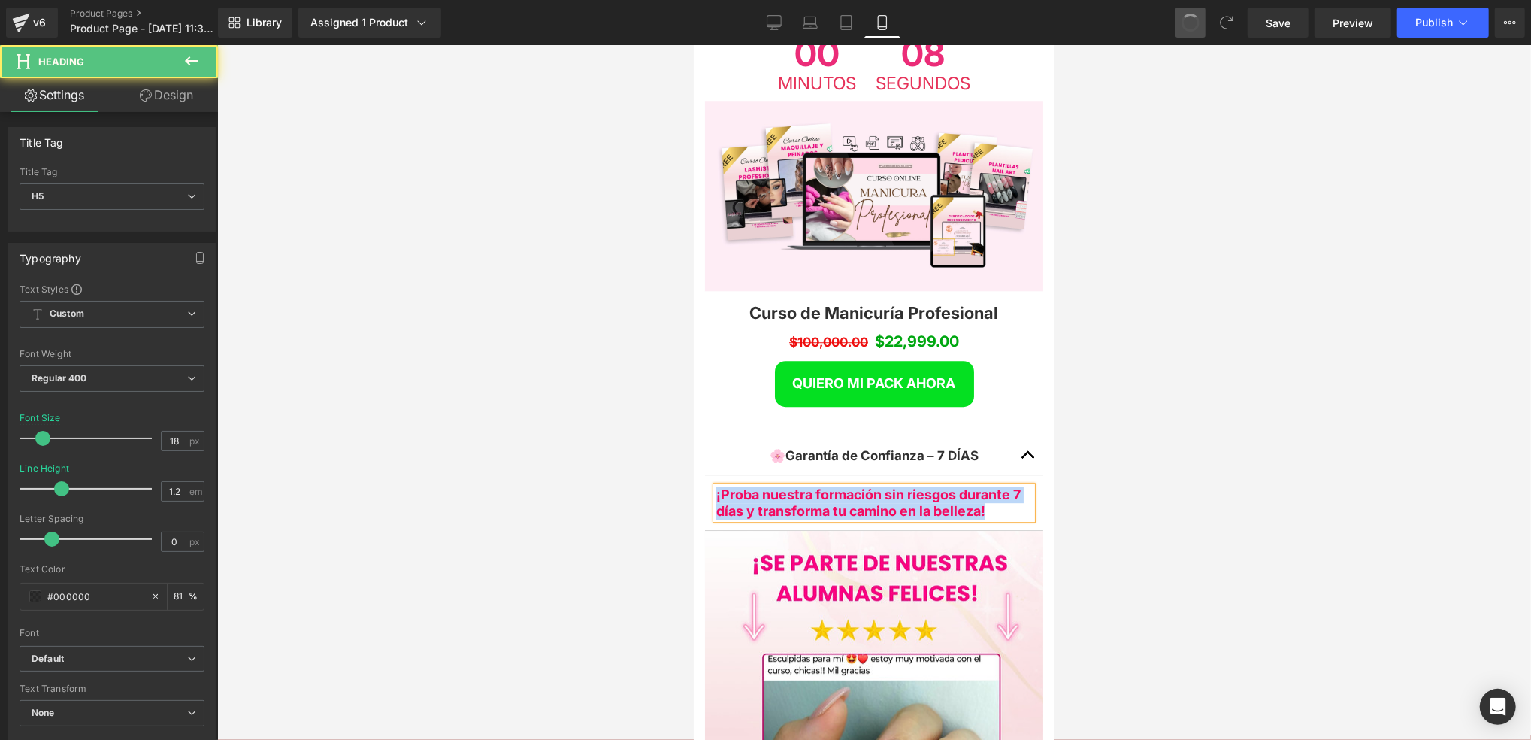
click at [988, 486] on h5 "¡Proba nuestra formación sin riesgos durante 7 días y transforma tu camino en l…" at bounding box center [874, 502] width 316 height 32
drag, startPoint x: 997, startPoint y: 427, endPoint x: 709, endPoint y: 415, distance: 288.2
click at [709, 474] on article "¡Proba nuestra formación sin riesgos durante 7 días y transforma tu camino en l…" at bounding box center [873, 502] width 338 height 56
drag, startPoint x: 949, startPoint y: 431, endPoint x: 979, endPoint y: 427, distance: 30.3
click at [949, 486] on b "¡Proba nuestra formación sin riesgos durante 7 días y transforma tu camino en l…" at bounding box center [868, 502] width 304 height 32
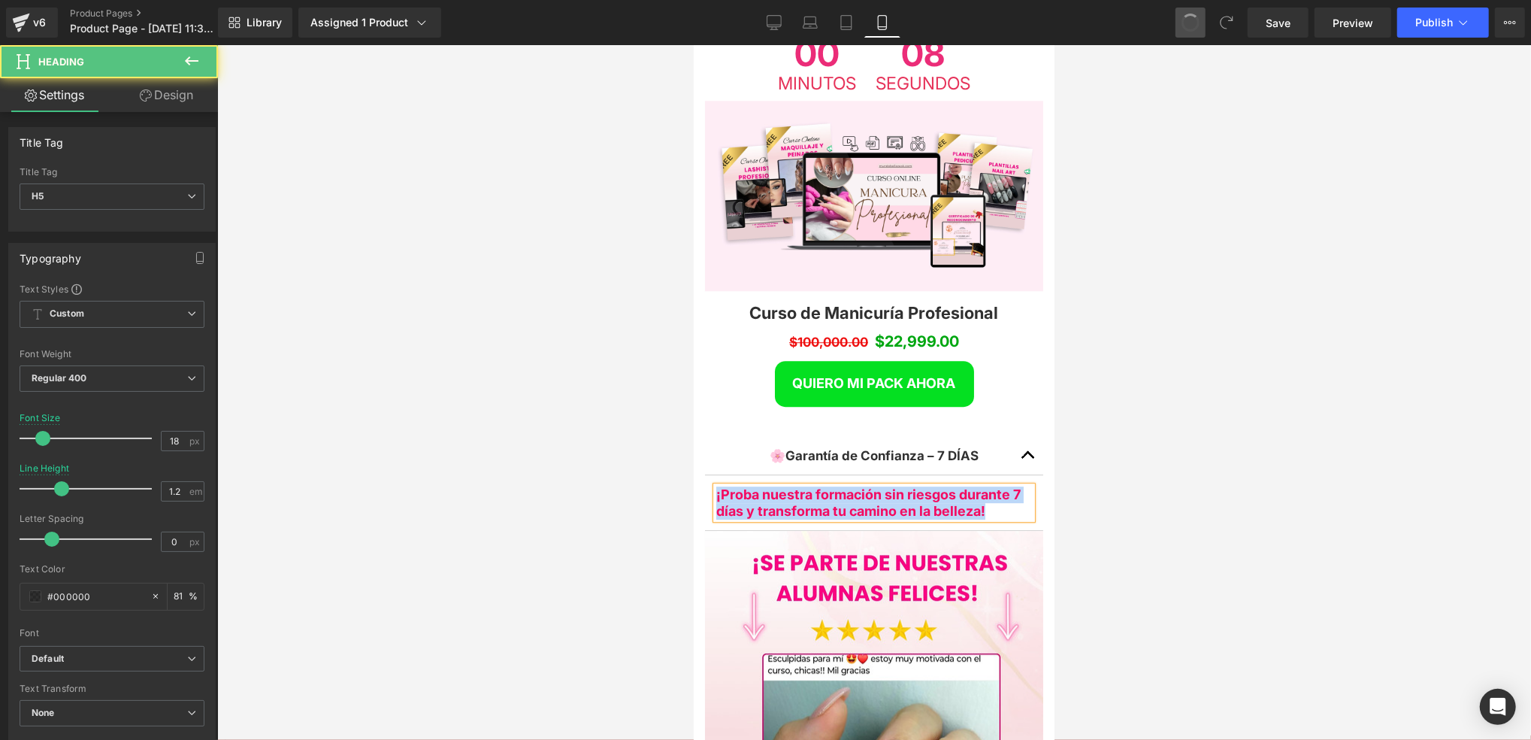
click at [986, 486] on h5 "¡Proba nuestra formación sin riesgos durante 7 días y transforma tu camino en l…" at bounding box center [874, 502] width 316 height 32
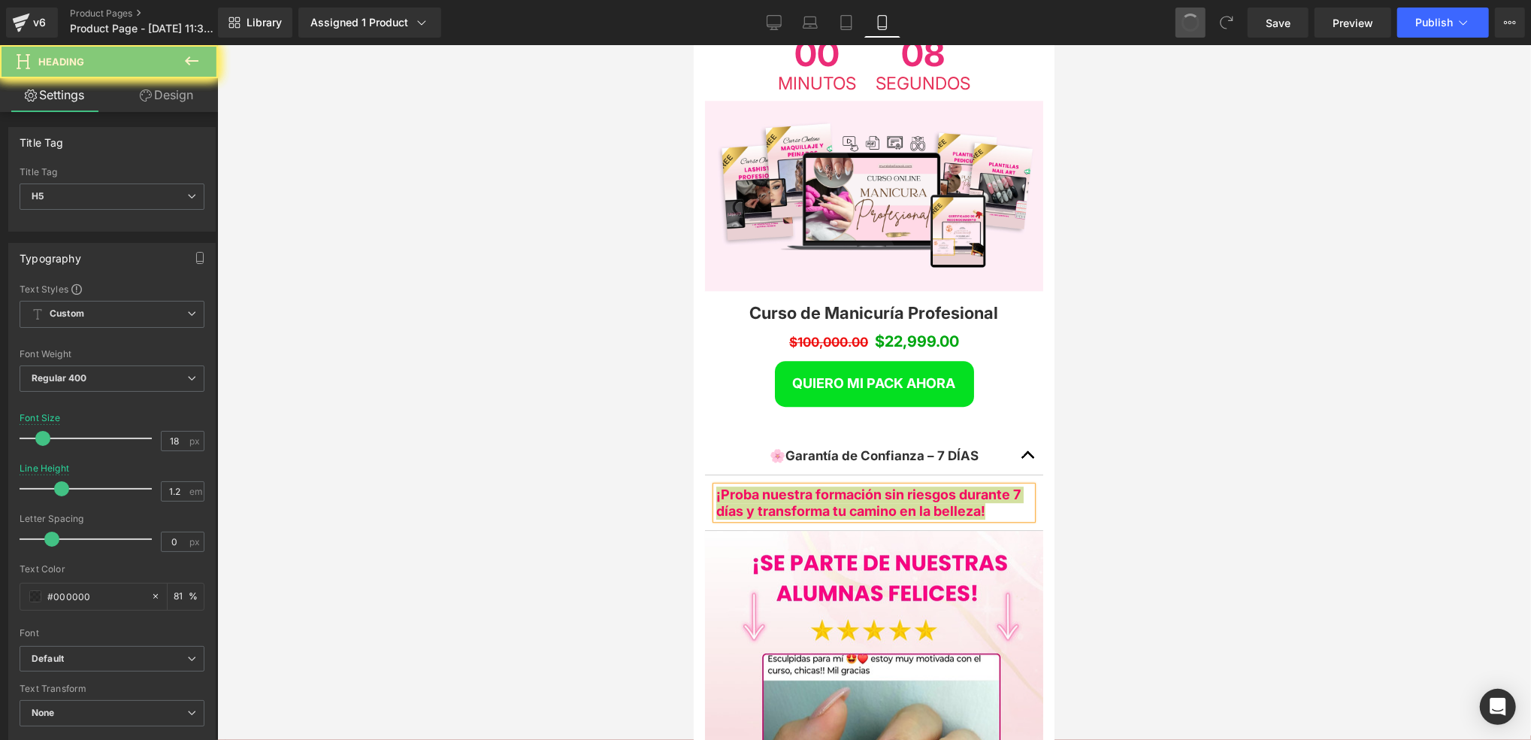
click at [1164, 398] on div at bounding box center [874, 392] width 1314 height 695
click at [1068, 363] on div at bounding box center [874, 392] width 1314 height 695
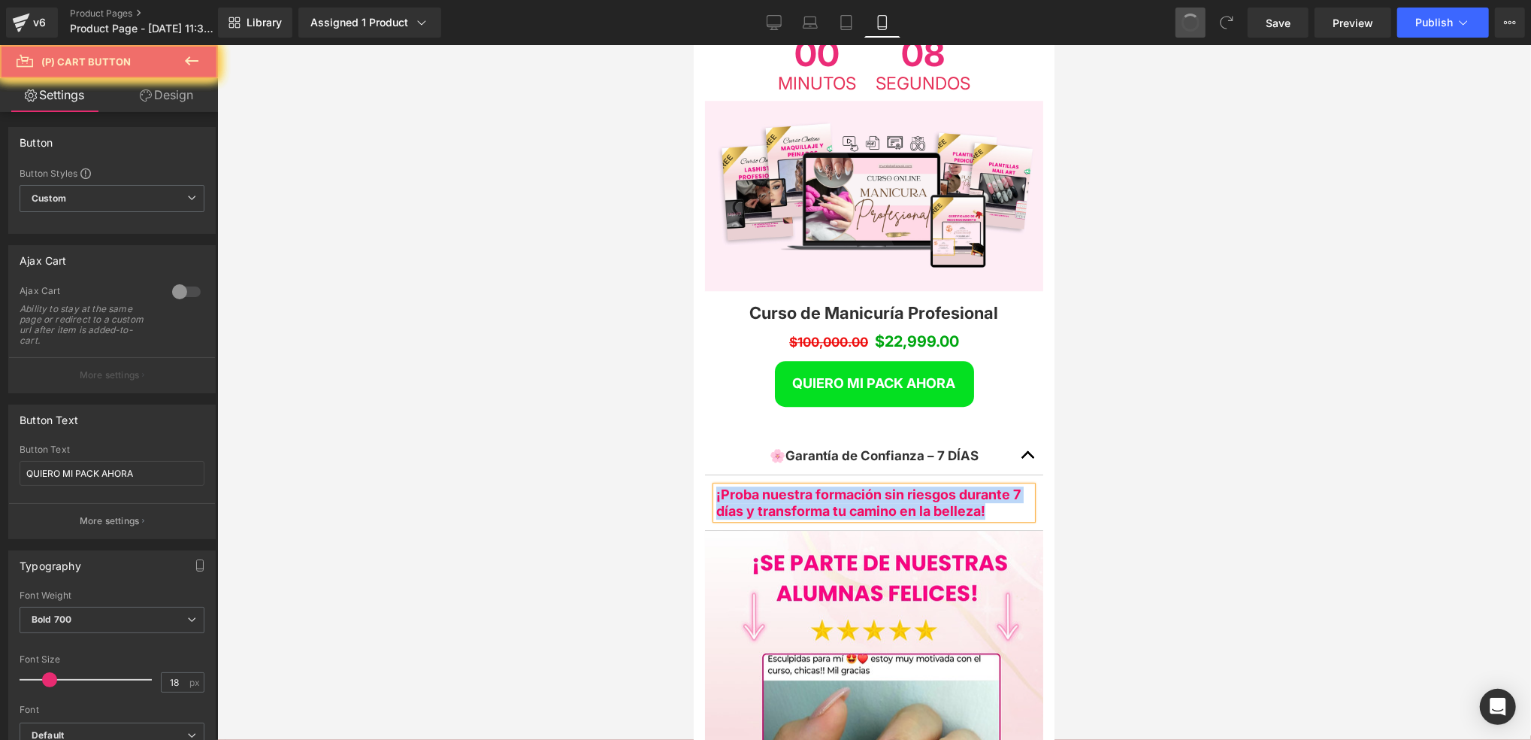
click at [921, 406] on div "QUIERO MI PACK AHORA (P) Cart Button" at bounding box center [873, 383] width 323 height 46
drag, startPoint x: 1273, startPoint y: 14, endPoint x: 1061, endPoint y: 379, distance: 422.4
click at [1275, 15] on span "Save" at bounding box center [1278, 23] width 25 height 16
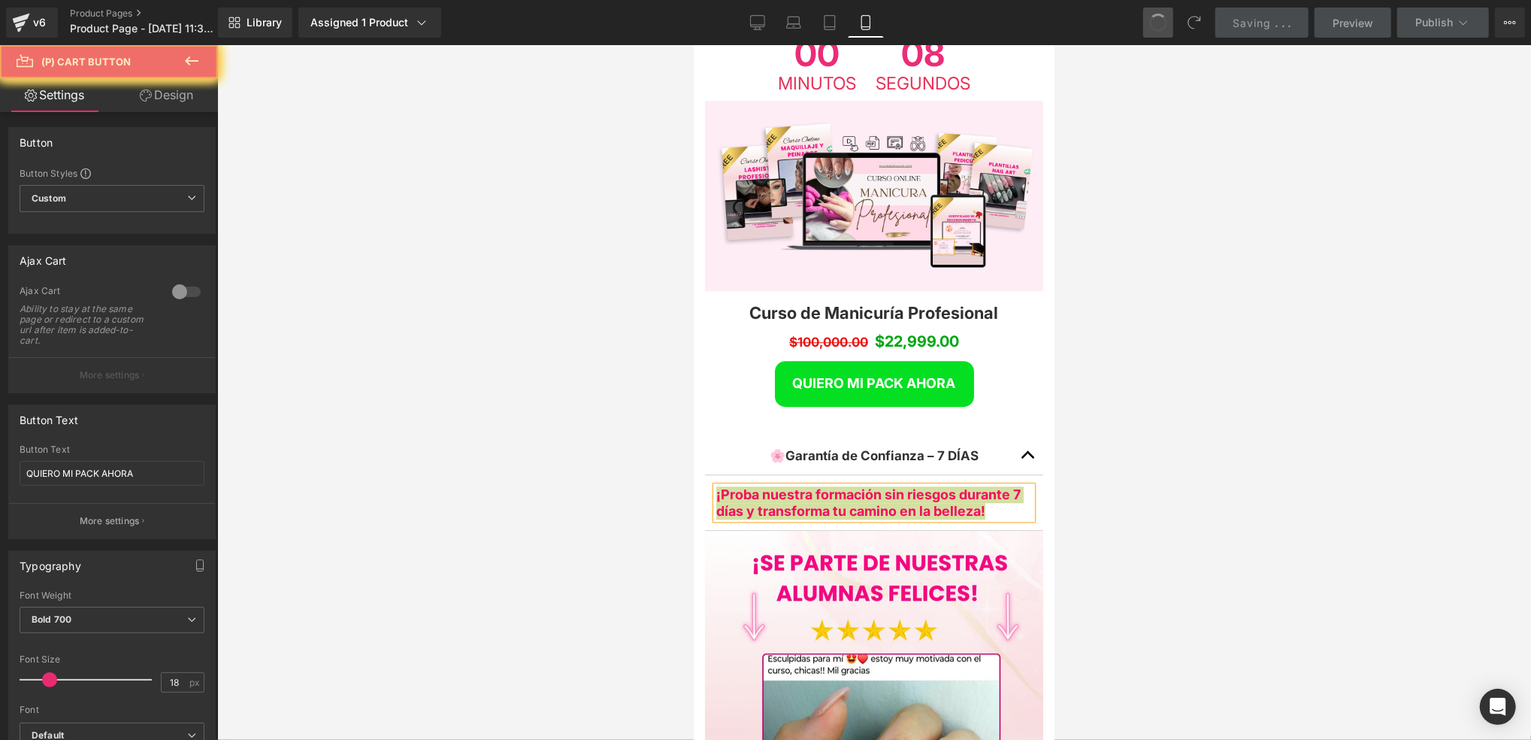
click at [1107, 384] on div at bounding box center [874, 392] width 1314 height 695
click at [1143, 314] on div at bounding box center [874, 392] width 1314 height 695
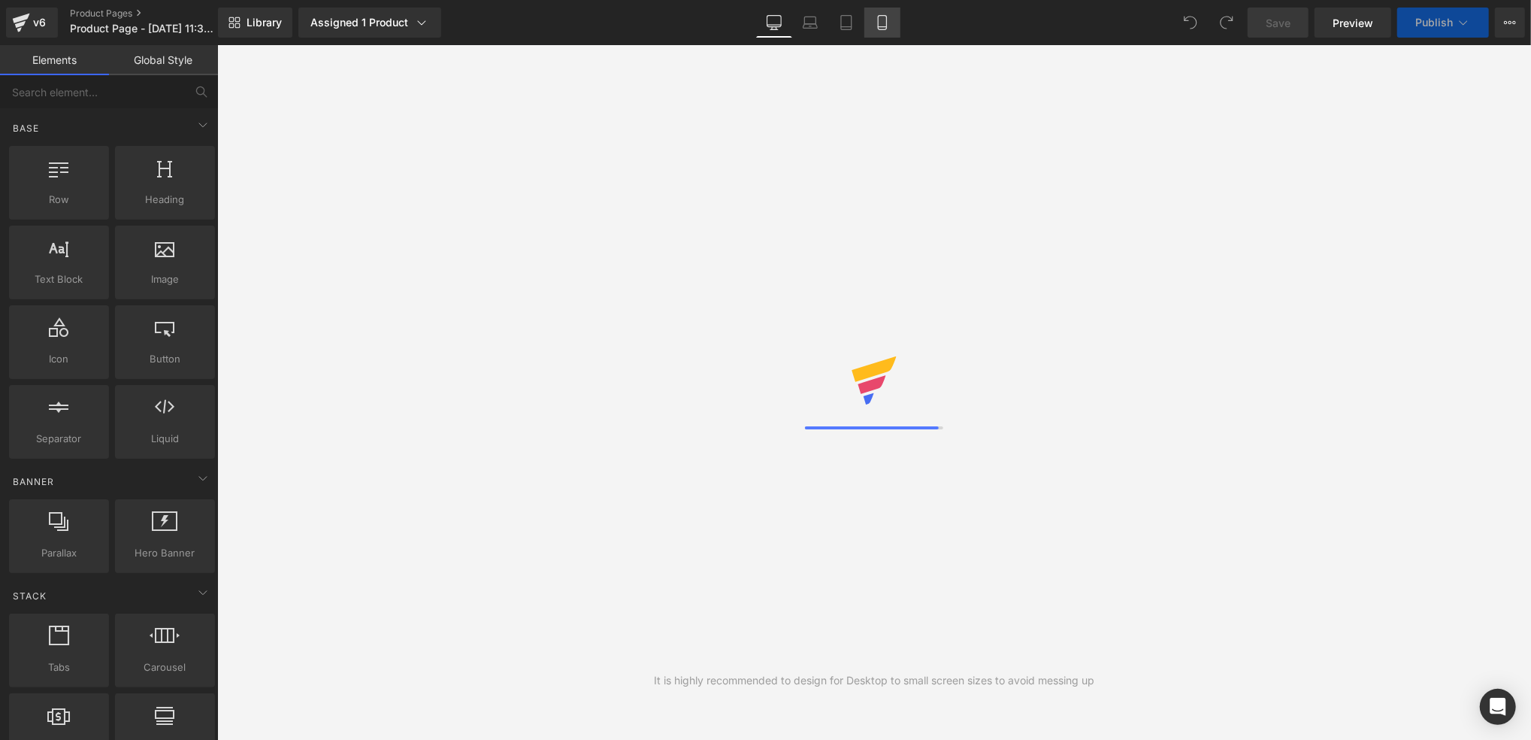
click at [870, 31] on link "Mobile" at bounding box center [883, 23] width 36 height 30
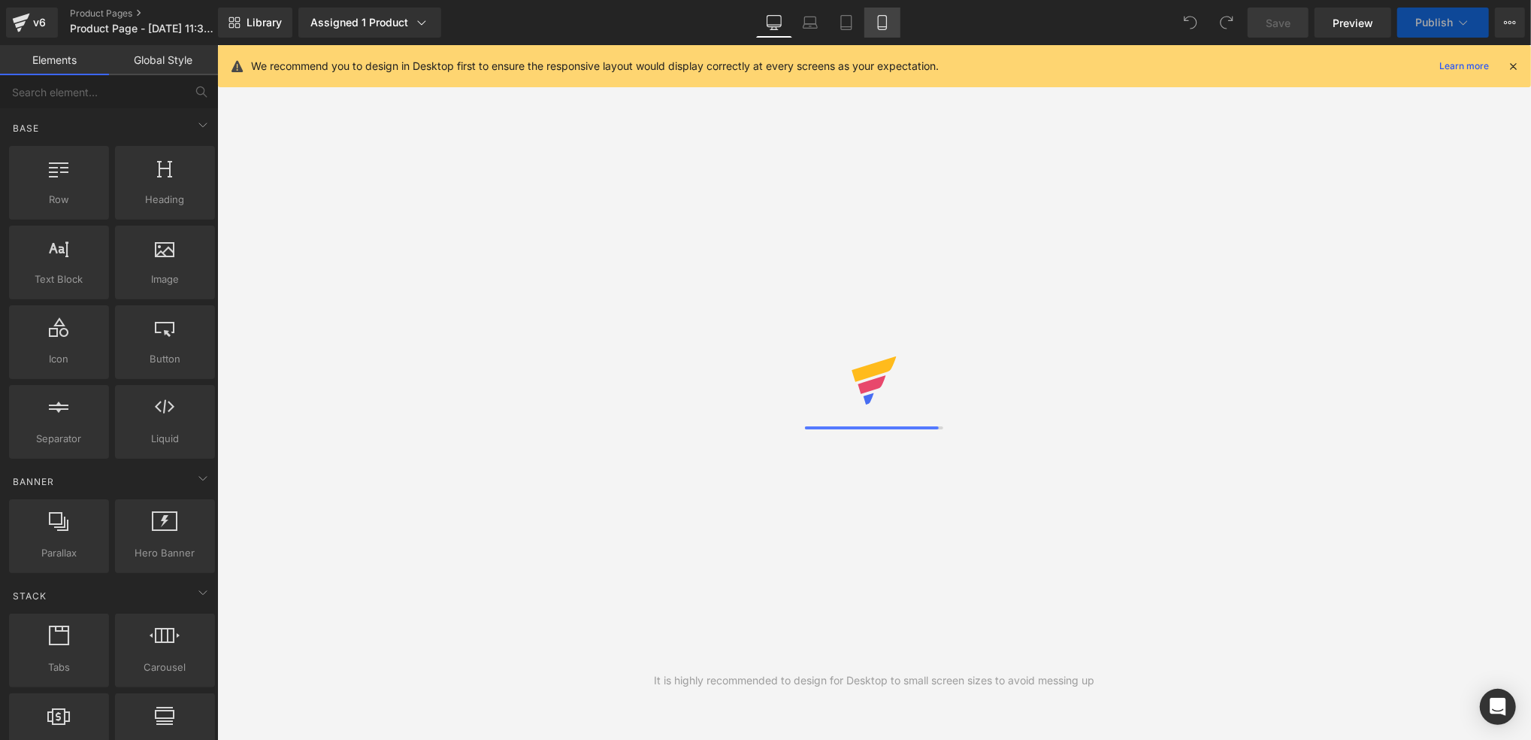
click at [881, 28] on icon at bounding box center [882, 22] width 15 height 15
click at [881, 24] on icon at bounding box center [882, 22] width 15 height 15
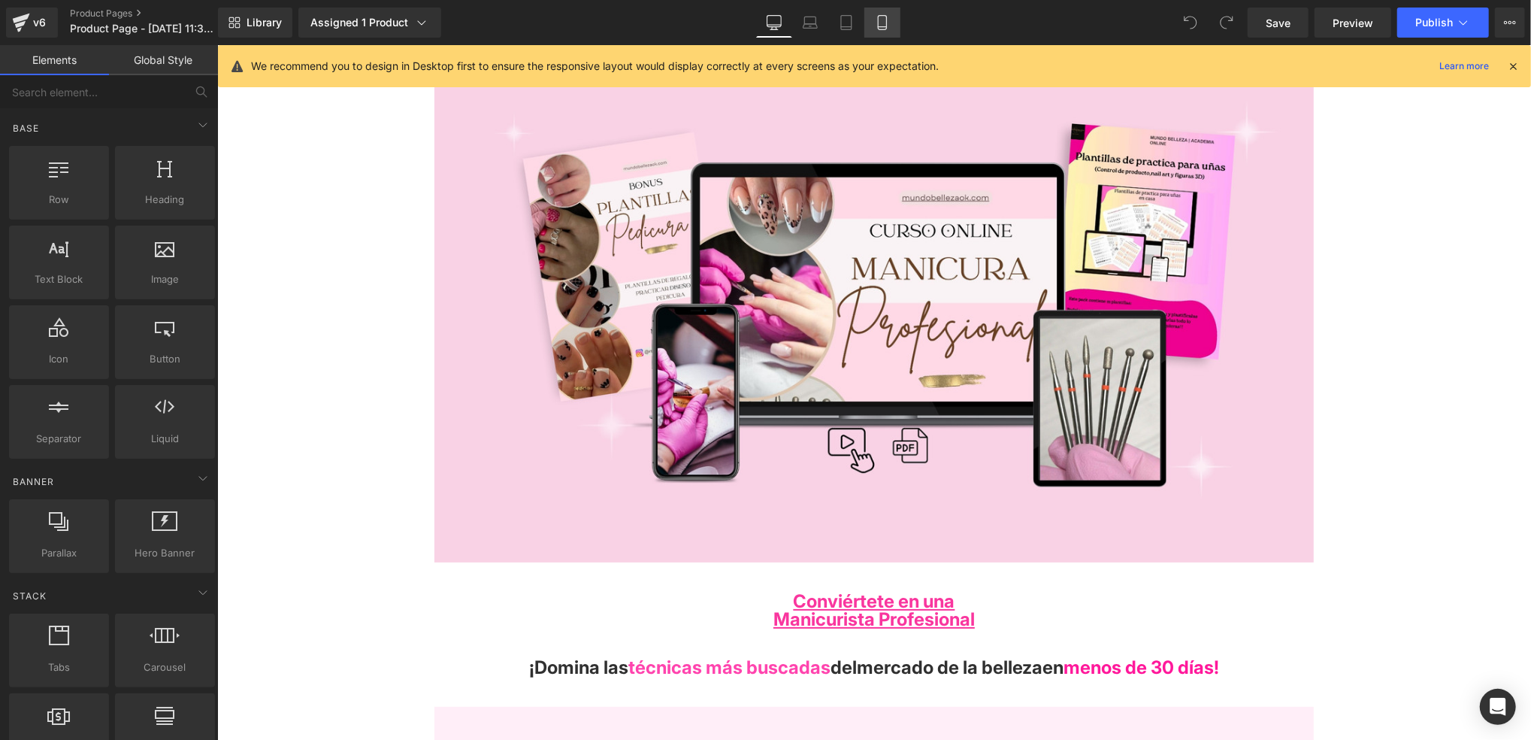
click at [889, 12] on link "Mobile" at bounding box center [883, 23] width 36 height 30
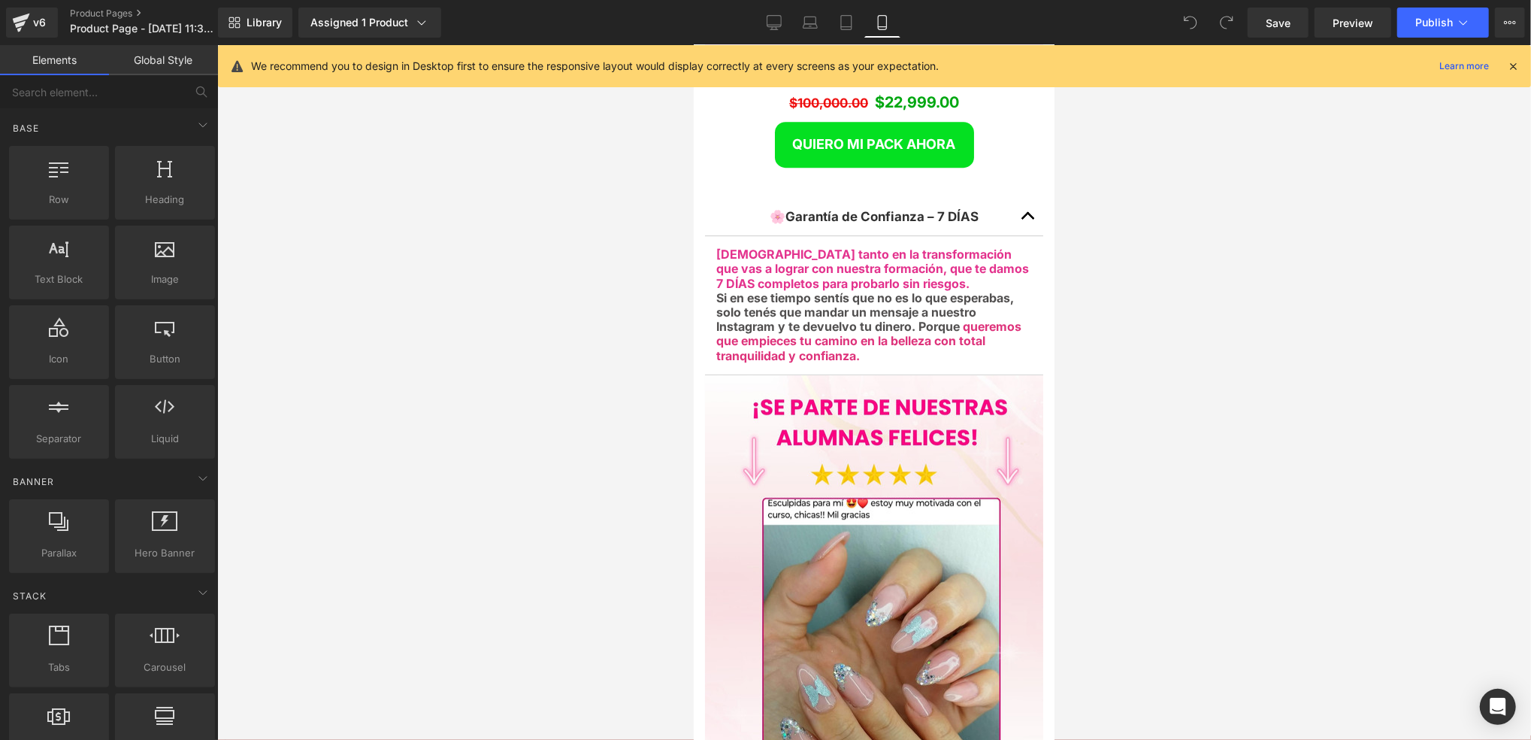
scroll to position [3408, 0]
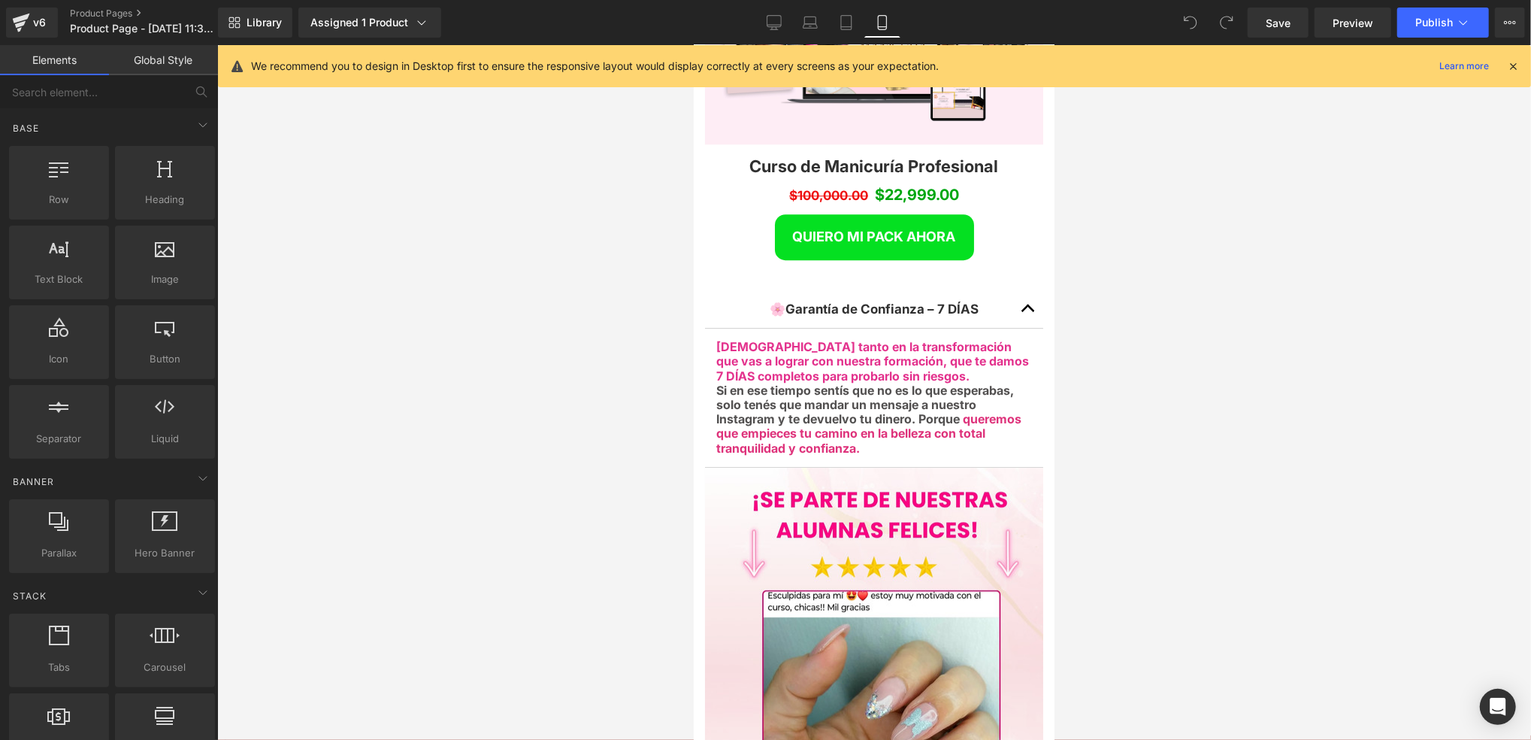
click at [858, 339] on div "[DEMOGRAPHIC_DATA] tanto en la transformación que vas a lograr con nuestra form…" at bounding box center [874, 397] width 316 height 116
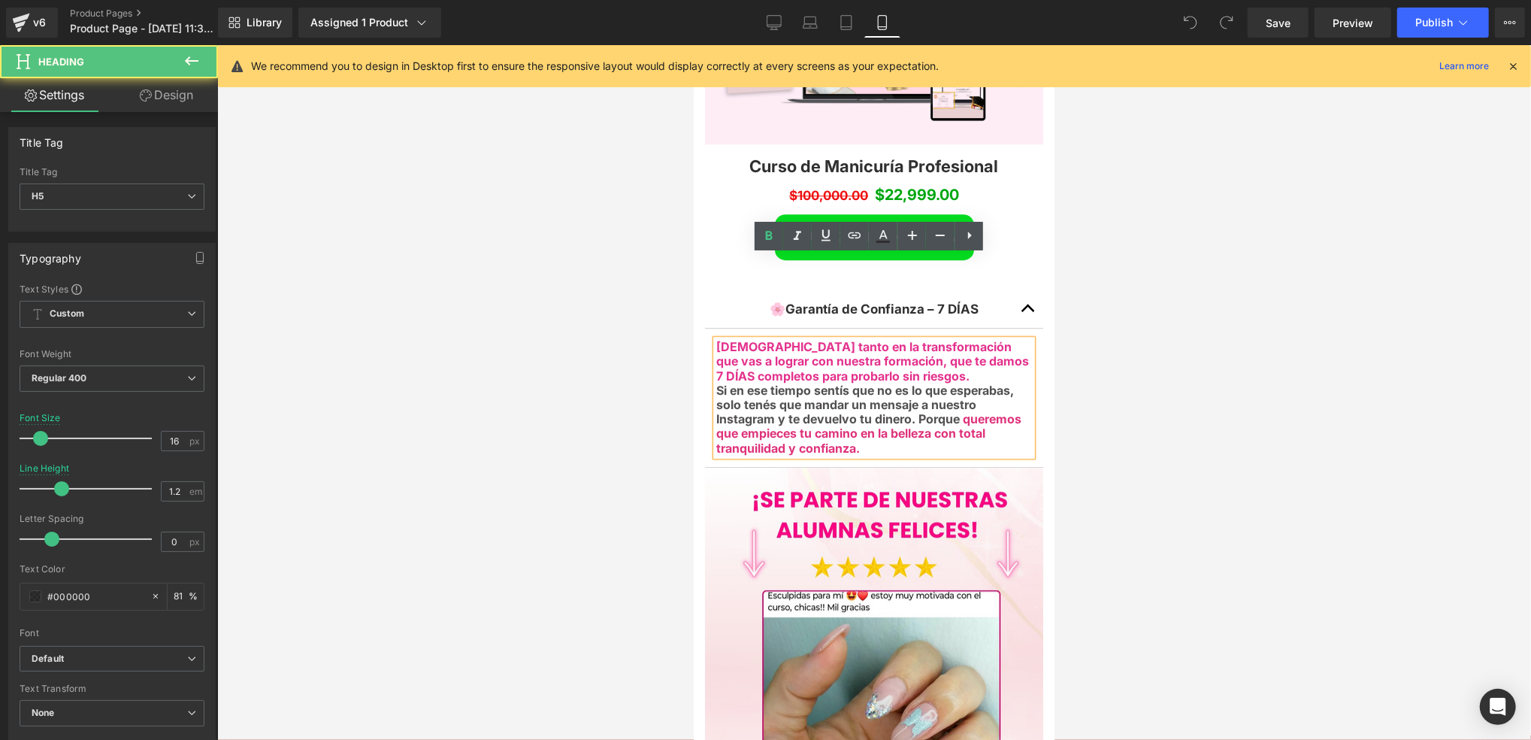
click at [861, 383] on h5 "Si en ese tiempo sentís que no es lo que esperabas, solo tenés que mandar un me…" at bounding box center [874, 419] width 316 height 72
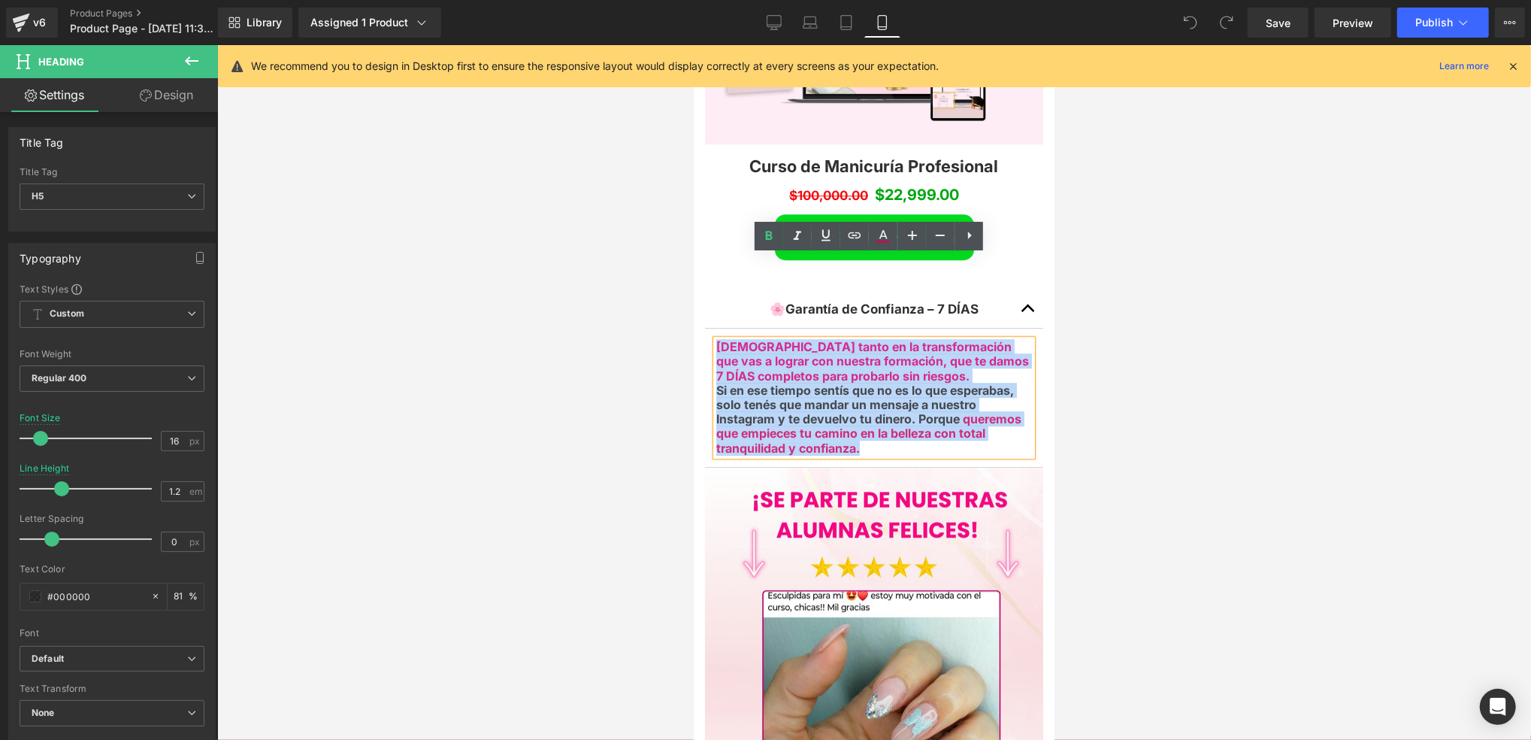
drag, startPoint x: 861, startPoint y: 363, endPoint x: 710, endPoint y: 259, distance: 184.3
click at [710, 328] on article "[DEMOGRAPHIC_DATA] tanto en la transformación que vas a lograr con nuestra form…" at bounding box center [873, 397] width 338 height 139
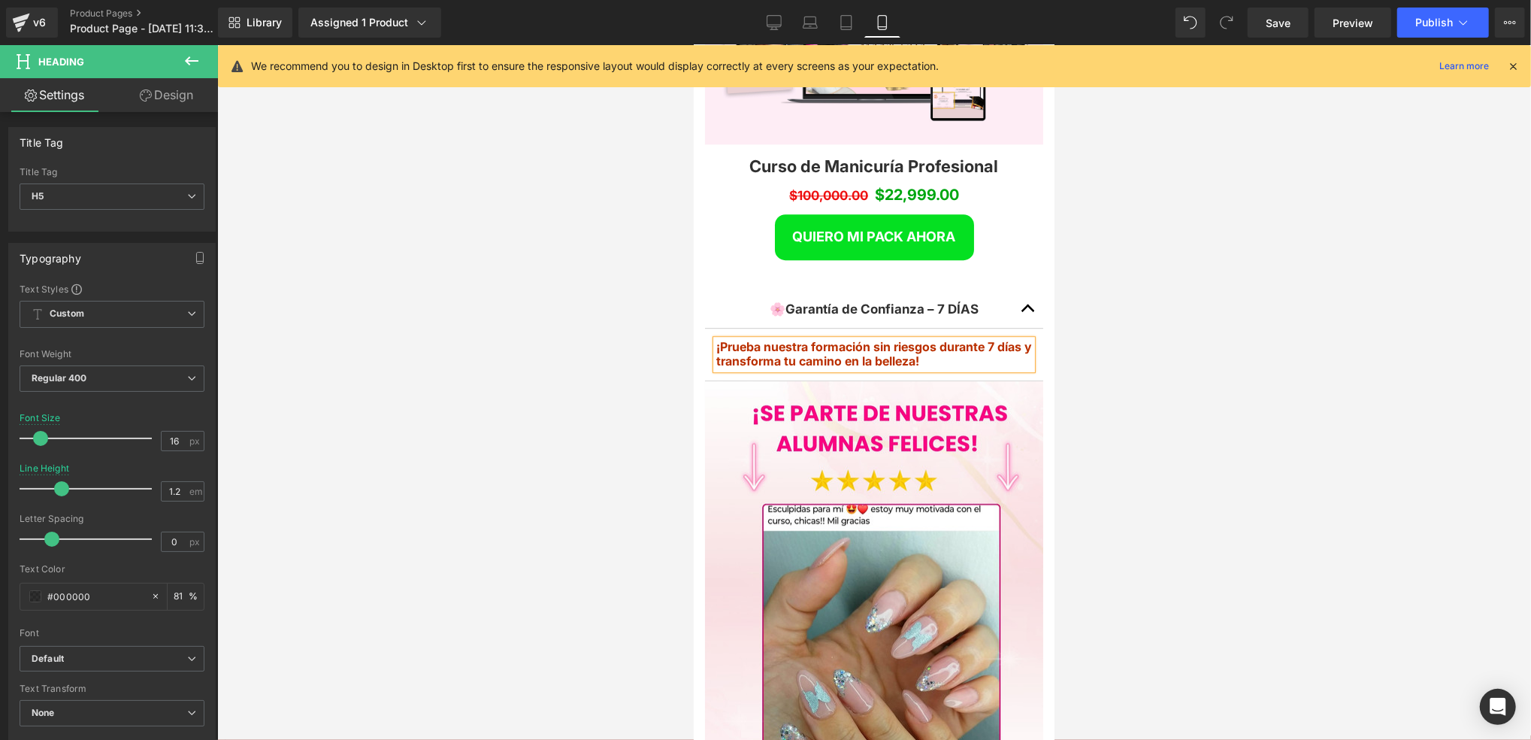
click at [755, 338] on b "¡Prueba nuestra formación sin riesgos durante 7 días y transforma tu camino en …" at bounding box center [874, 352] width 316 height 29
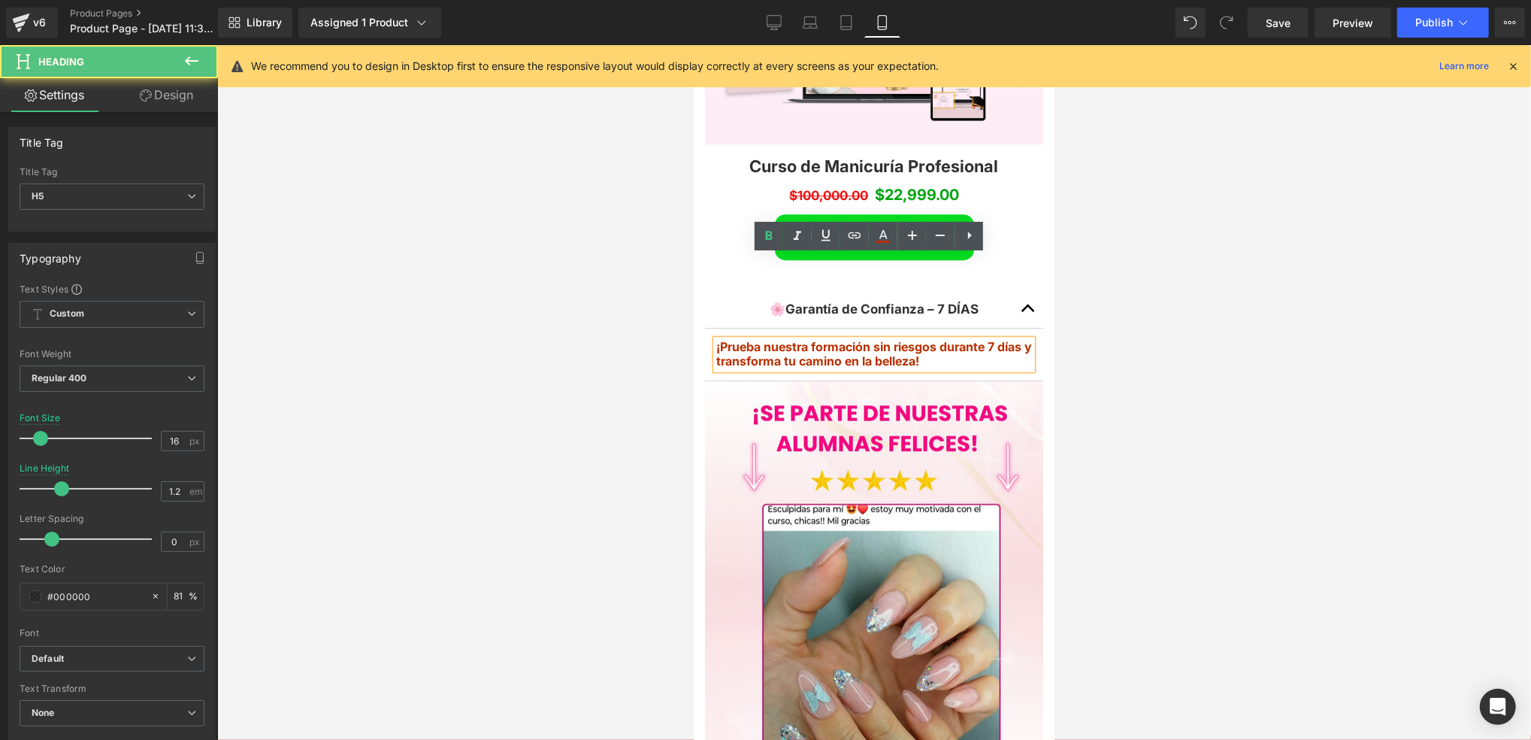
click at [759, 338] on b "¡Prueba nuestra formación sin riesgos durante 7 días y transforma tu camino en …" at bounding box center [874, 352] width 316 height 29
drag, startPoint x: 927, startPoint y: 280, endPoint x: 732, endPoint y: 244, distance: 198.0
click at [693, 267] on html "Ir directamente al contenido Image Row Conviértete en una Manicurista Profesion…" at bounding box center [873, 709] width 361 height 8144
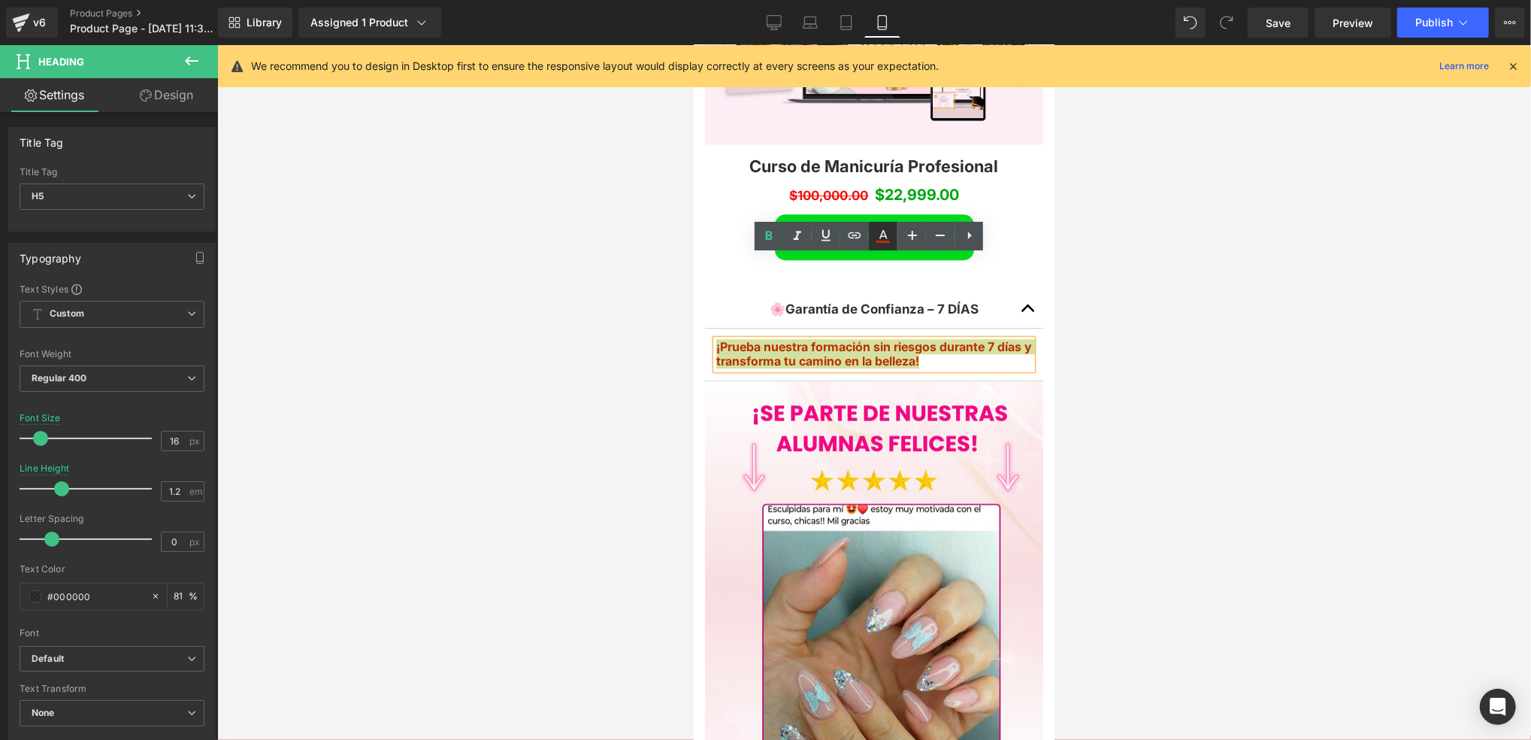
click at [885, 236] on icon at bounding box center [884, 234] width 8 height 9
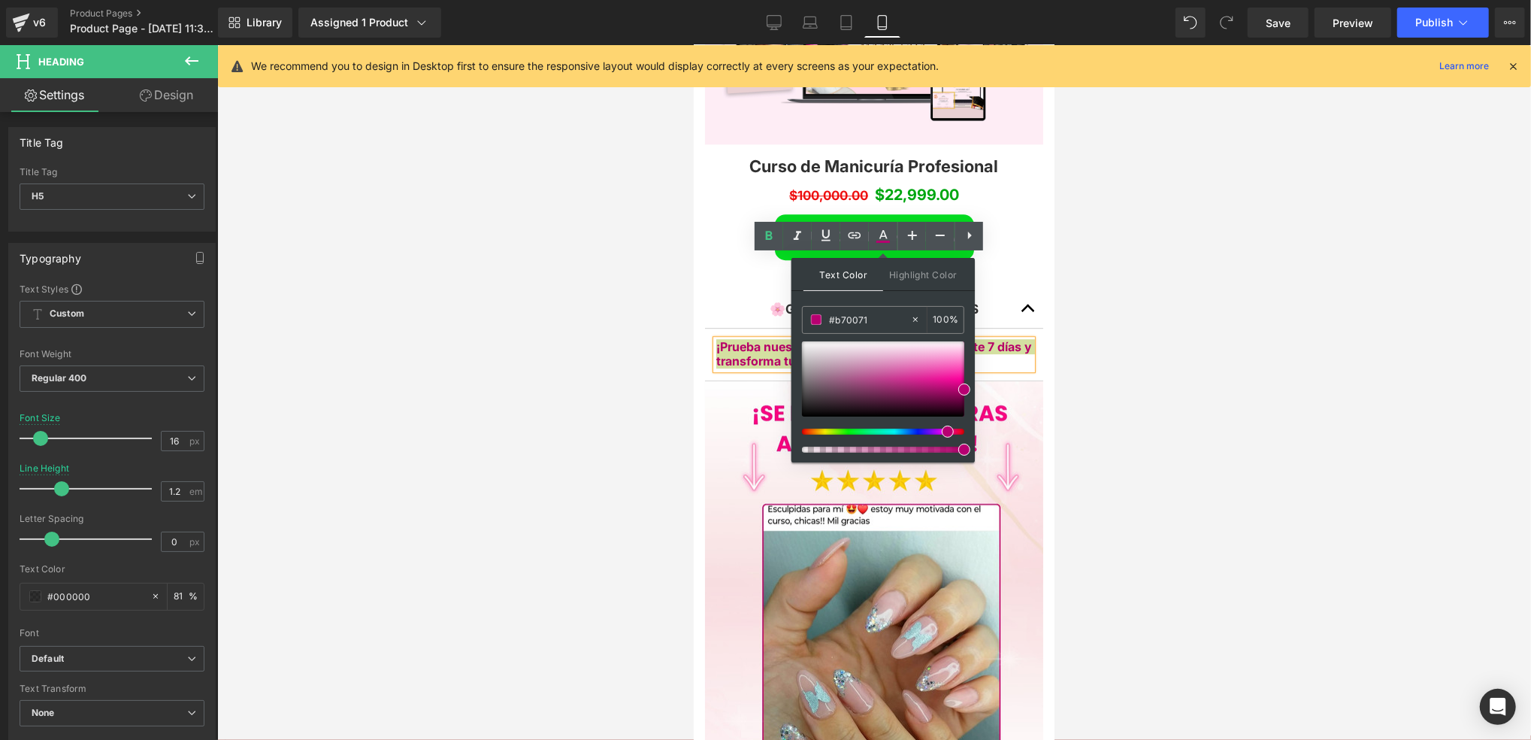
click at [942, 431] on div at bounding box center [877, 431] width 162 height 6
type input "#f60399"
drag, startPoint x: 962, startPoint y: 383, endPoint x: 956, endPoint y: 374, distance: 10.8
click at [956, 374] on span at bounding box center [957, 379] width 12 height 12
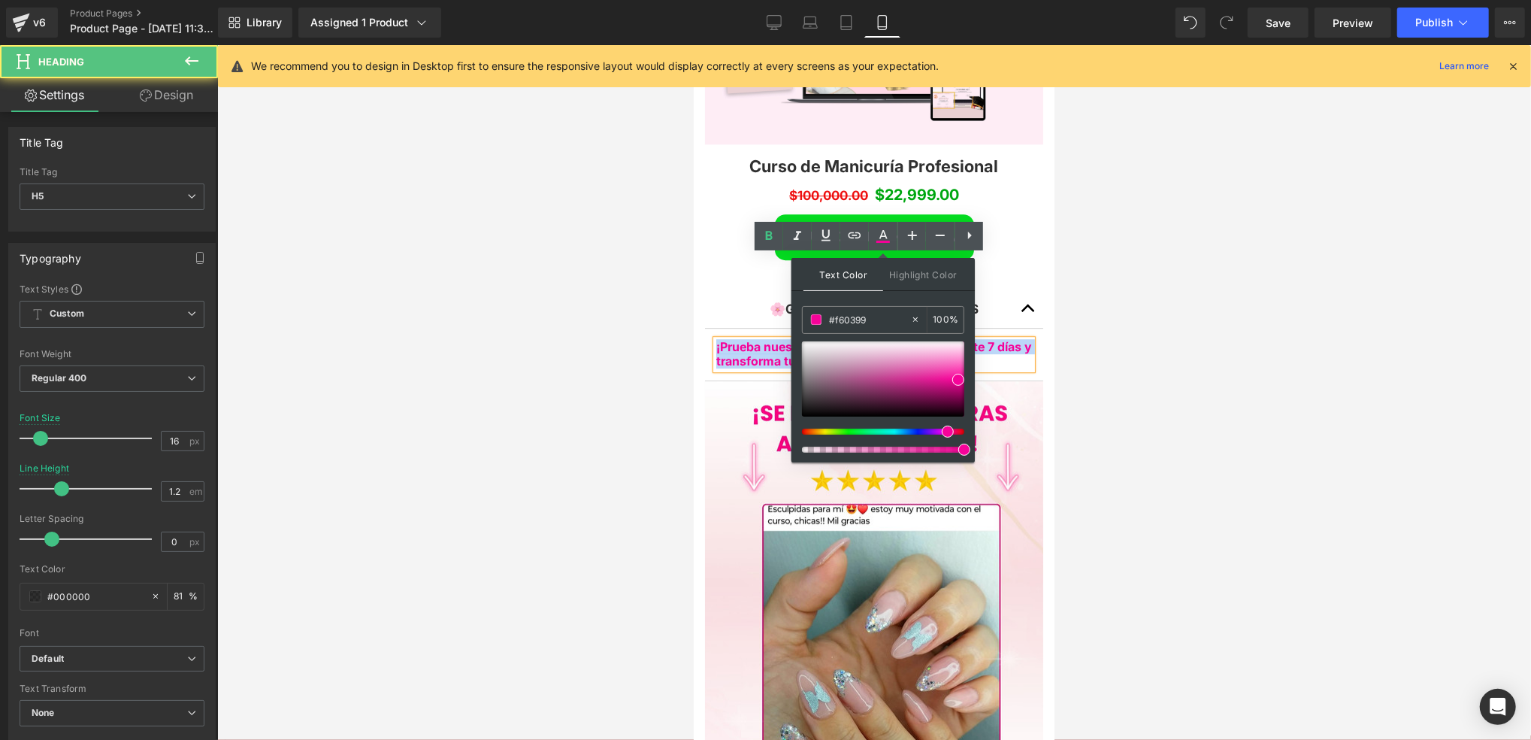
click at [999, 338] on b "¡Prueba nuestra formación sin riesgos durante 7 días y transforma tu camino en …" at bounding box center [874, 352] width 316 height 29
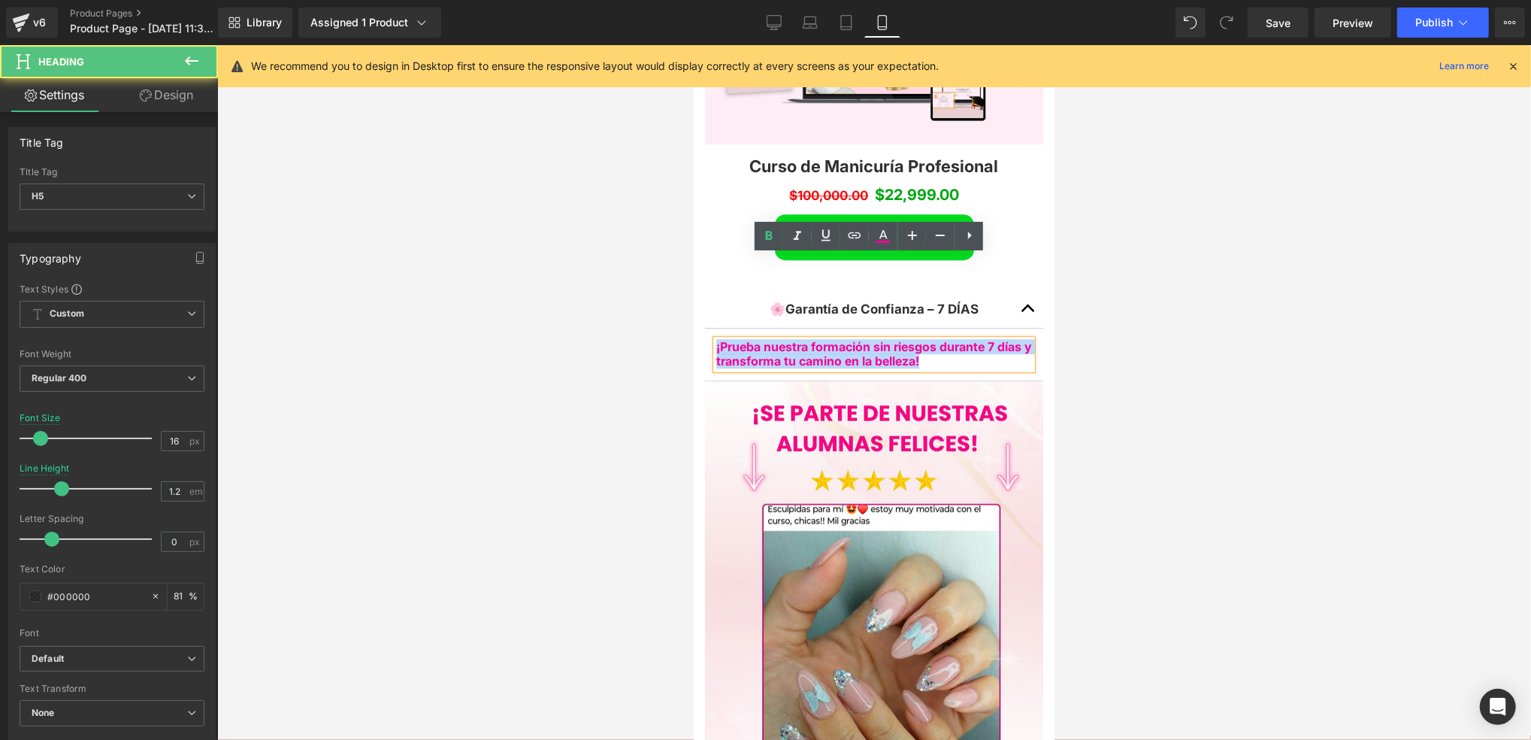
drag, startPoint x: 943, startPoint y: 277, endPoint x: 717, endPoint y: 264, distance: 225.9
click at [717, 339] on h5 "¡Prueba nuestra formación sin riesgos durante 7 días y transforma tu camino en …" at bounding box center [874, 353] width 316 height 29
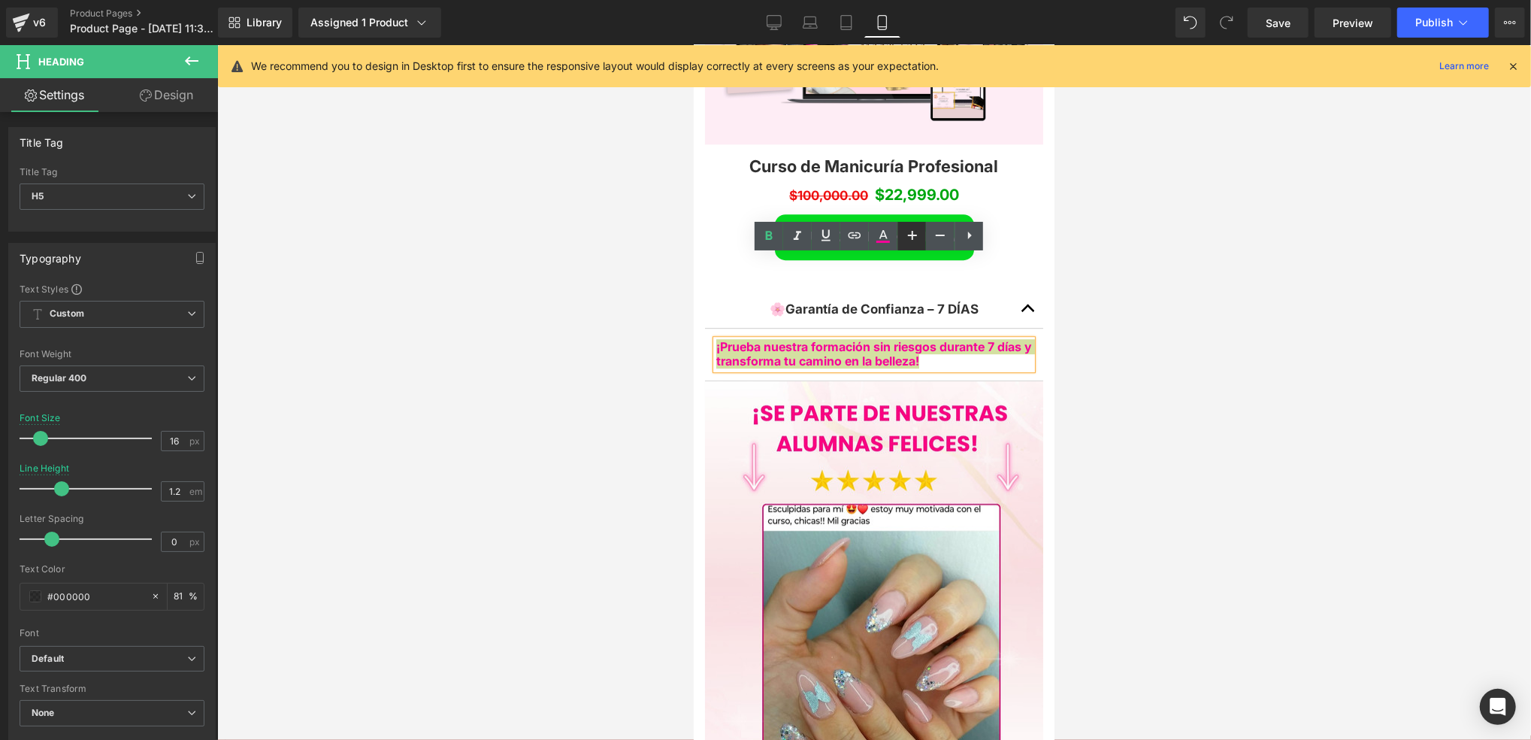
click at [922, 238] on link at bounding box center [912, 236] width 29 height 29
type input "18"
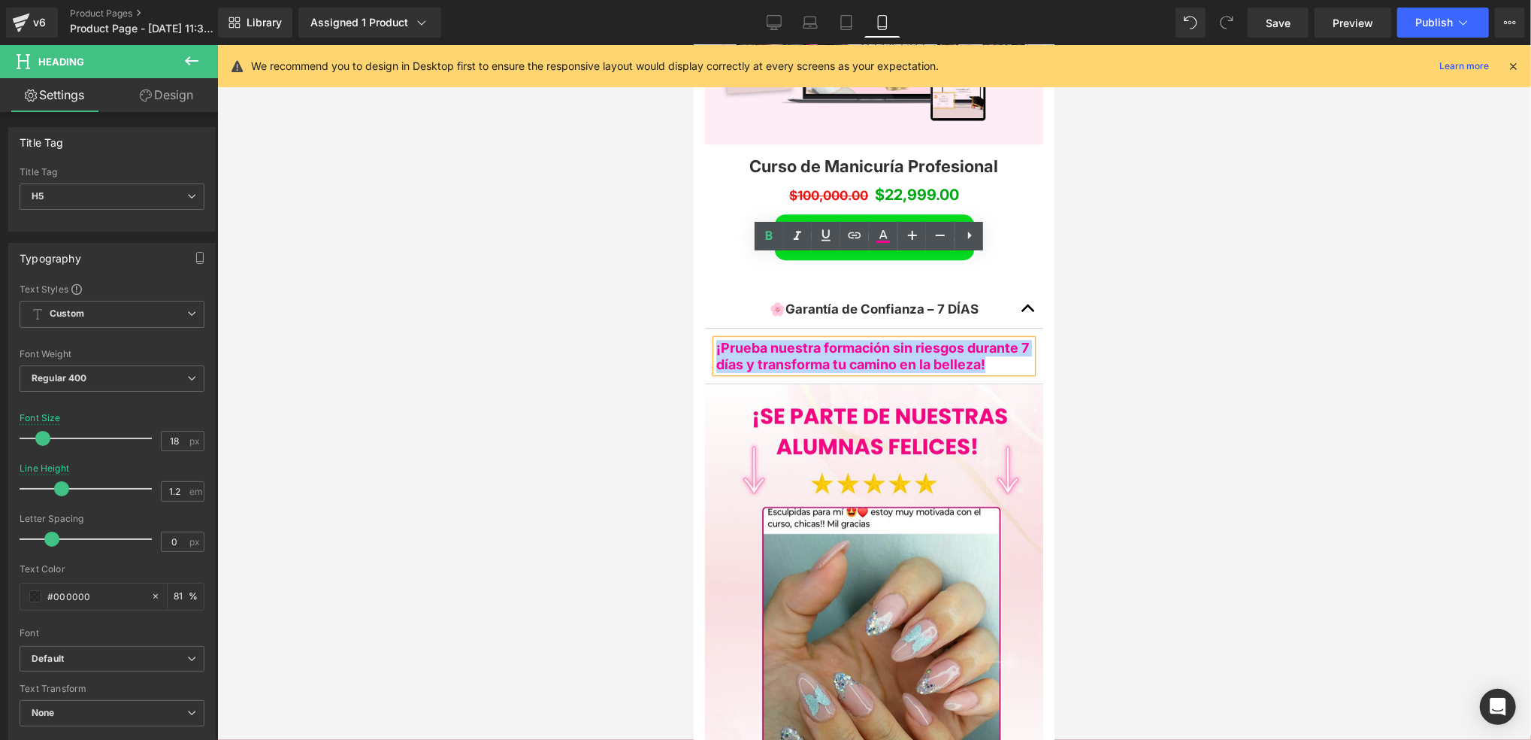
click at [1010, 339] on b "¡Prueba nuestra formación sin riesgos durante 7 días y transforma tu camino en …" at bounding box center [872, 355] width 313 height 32
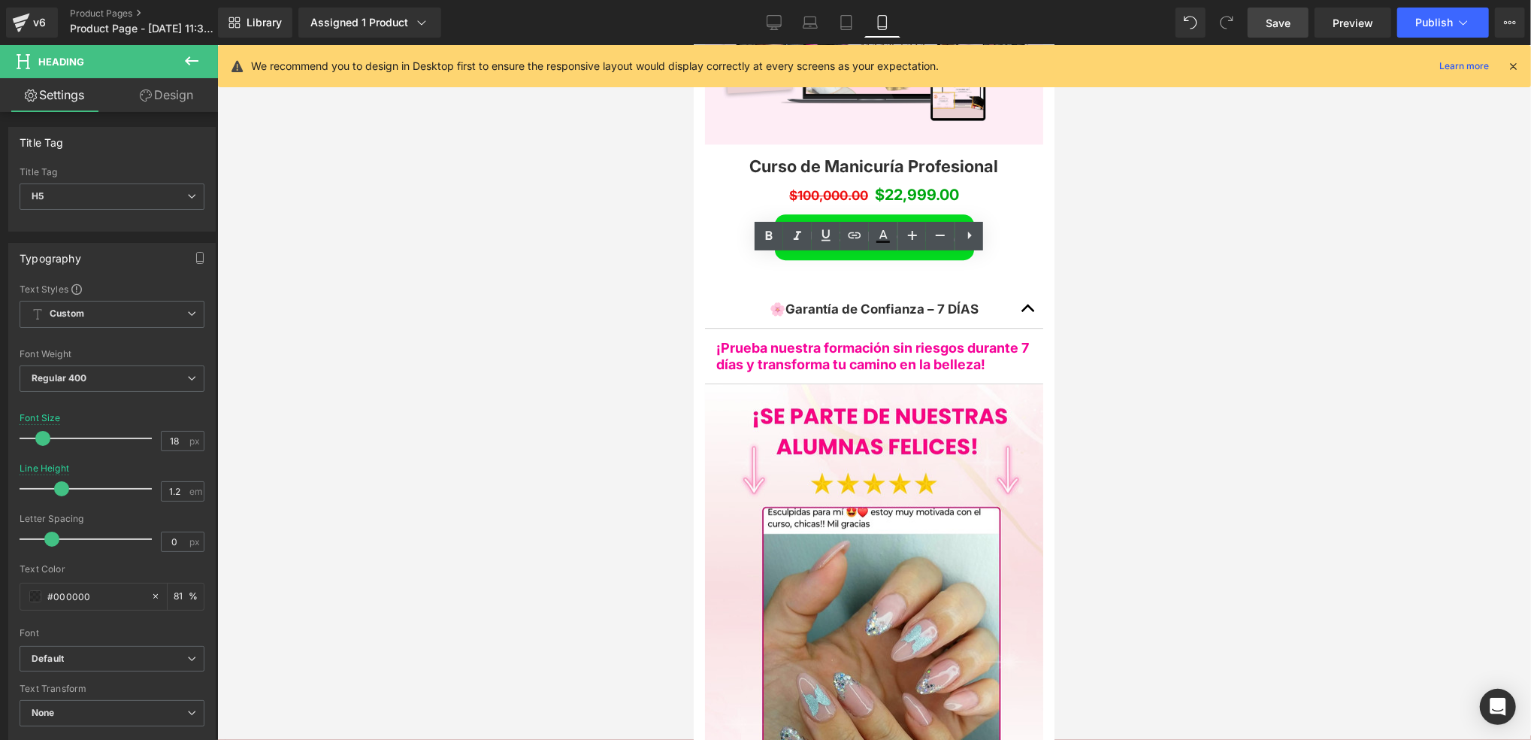
click at [1266, 20] on link "Save" at bounding box center [1278, 23] width 61 height 30
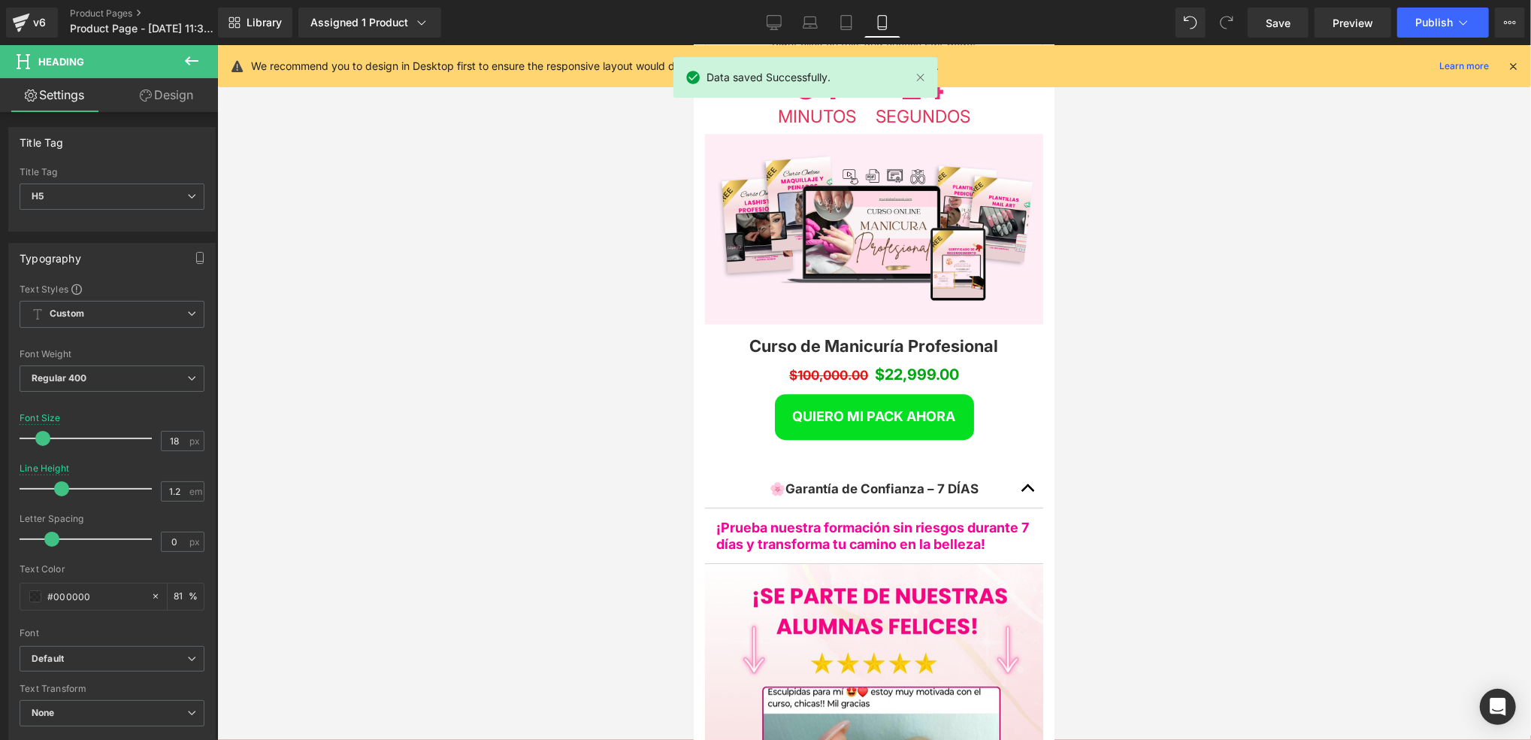
scroll to position [3207, 0]
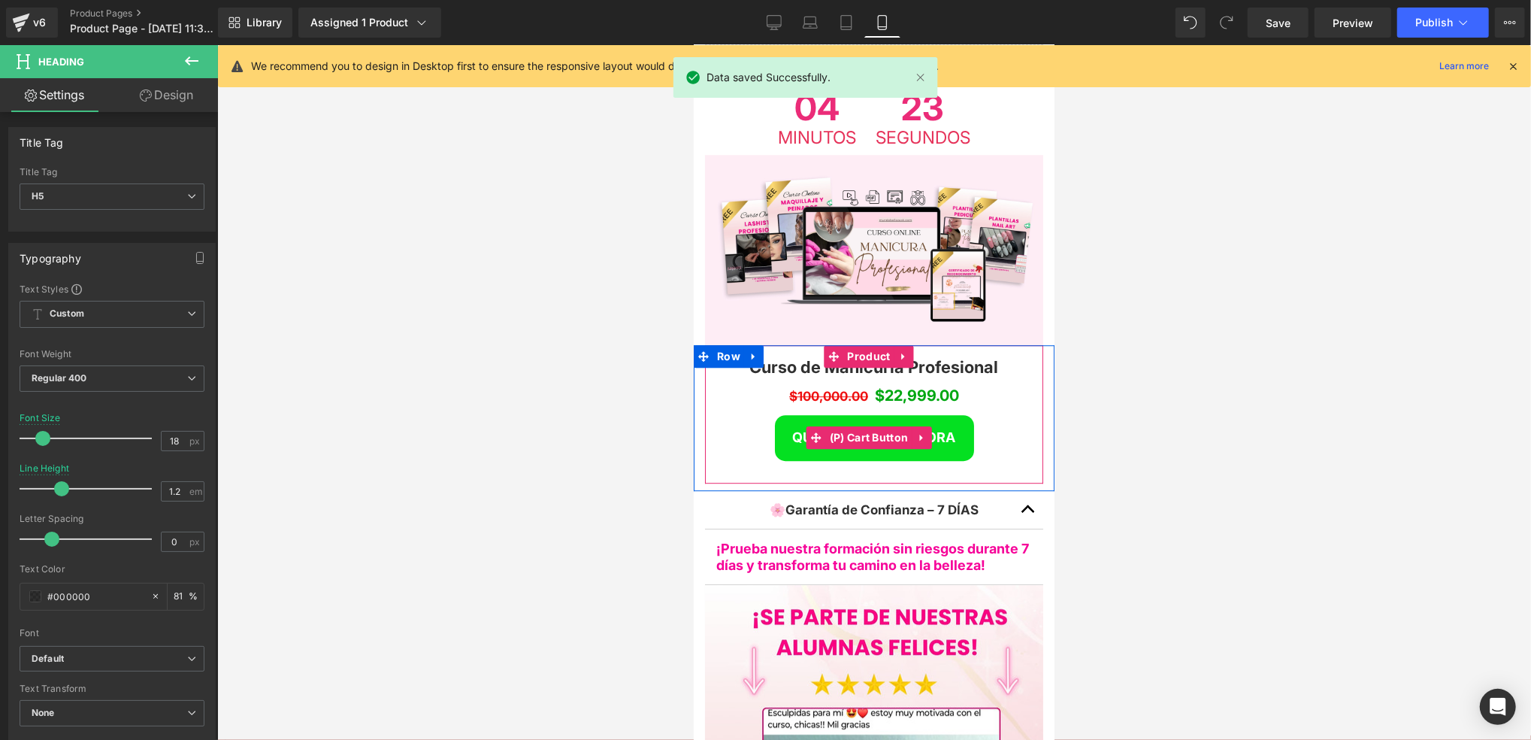
click at [938, 428] on span "QUIERO MI PACK AHORA" at bounding box center [873, 436] width 163 height 16
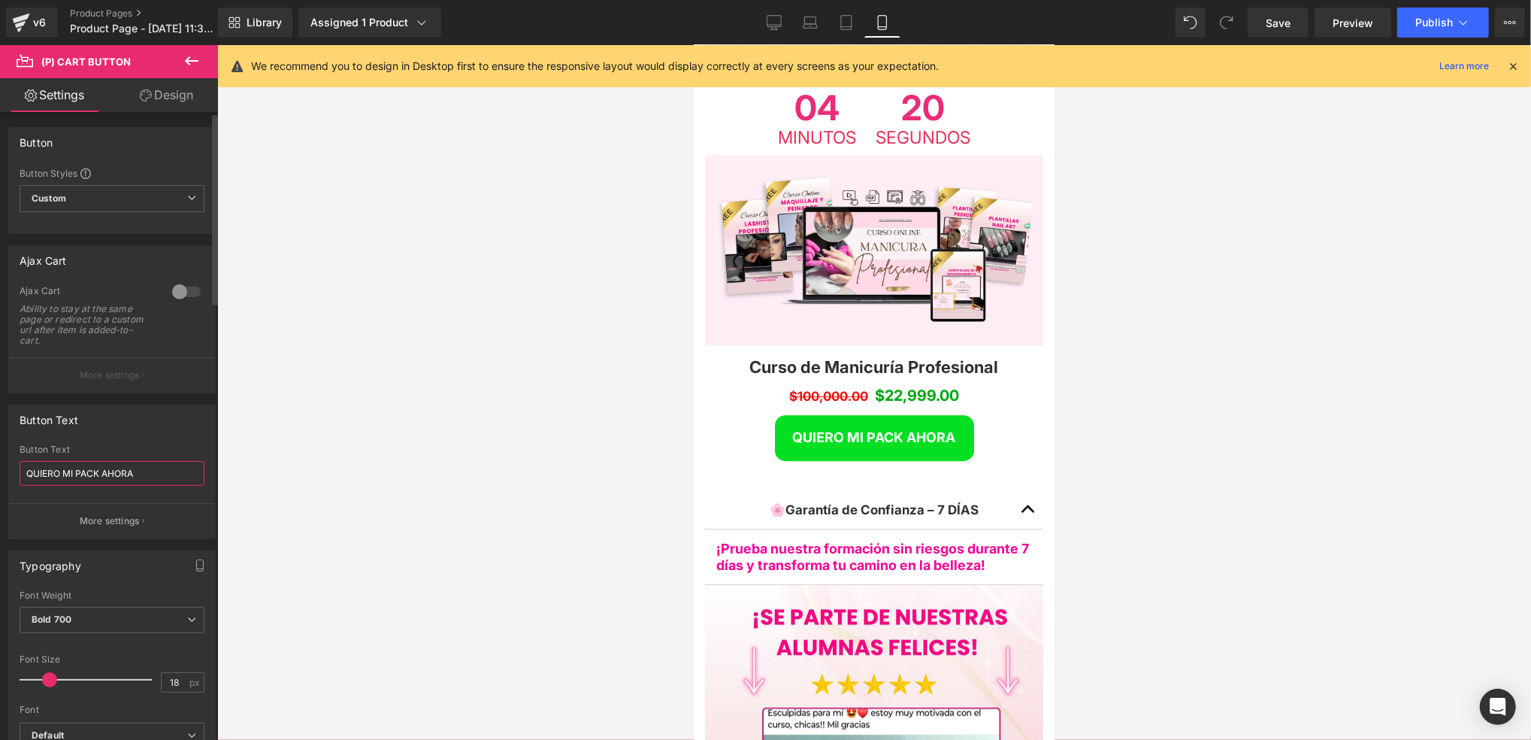
drag, startPoint x: 152, startPoint y: 474, endPoint x: 4, endPoint y: 474, distance: 148.1
click at [4, 474] on div "Button Text QUIERO MI PACK AHORA Button Text QUIERO MI PACK AHORA More settings" at bounding box center [112, 466] width 225 height 146
drag, startPoint x: 111, startPoint y: 482, endPoint x: 38, endPoint y: 468, distance: 74.2
click at [12, 479] on div "ACCEDÉ AHORA Button Text ACCEDÉ AHORA More settings" at bounding box center [112, 491] width 206 height 94
type input "COMPRAR AHORA"
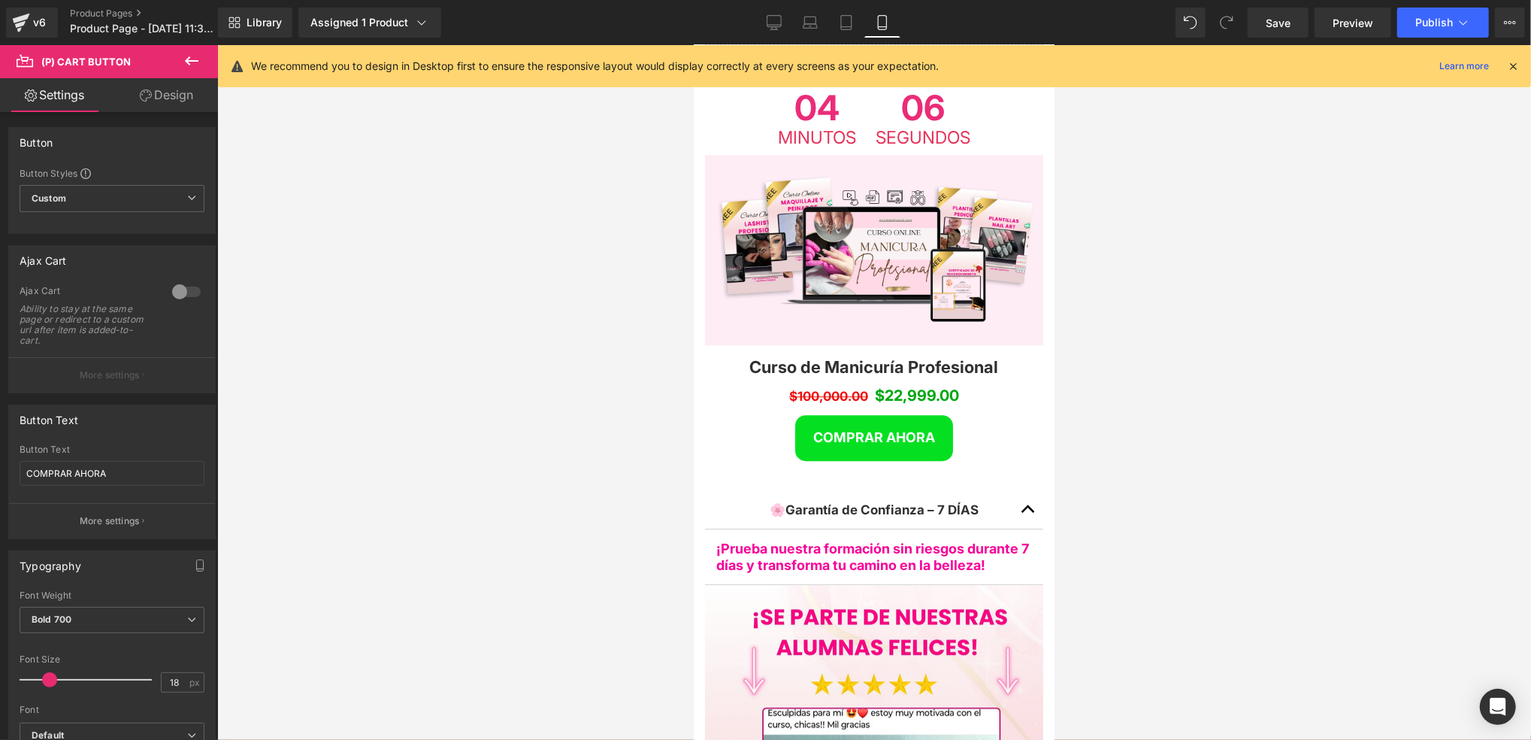
click at [1102, 331] on div at bounding box center [874, 392] width 1314 height 695
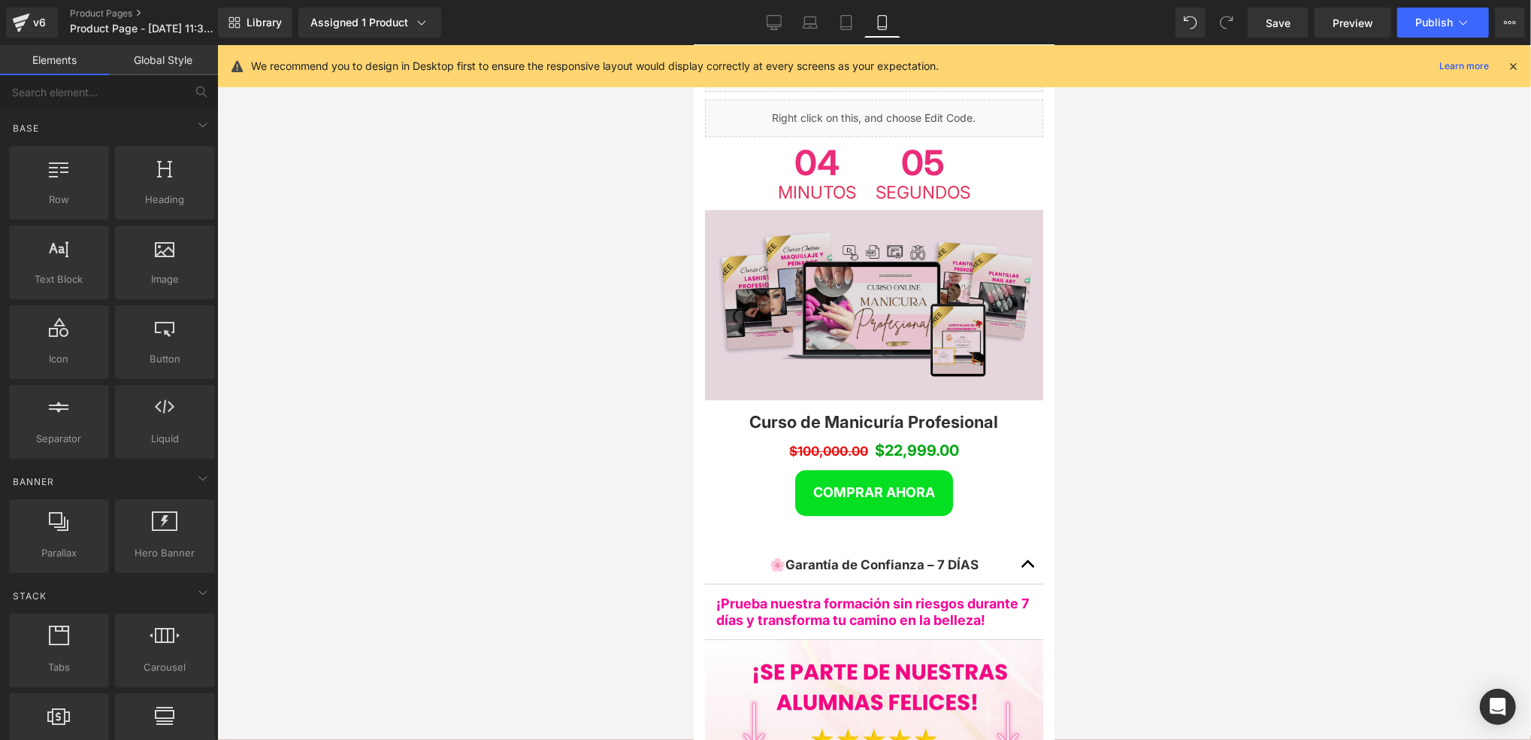
scroll to position [3107, 0]
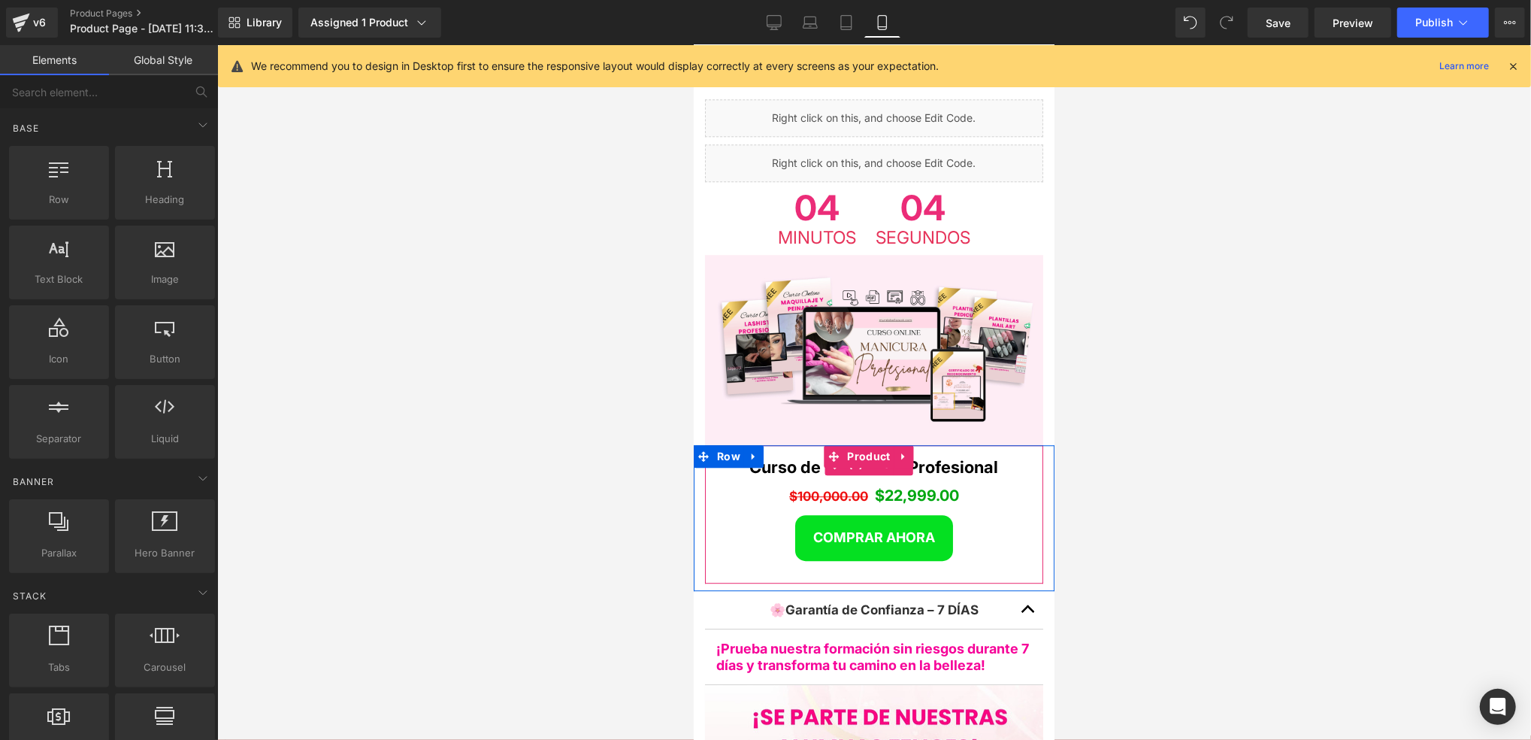
click at [974, 456] on link "Curso de Manicuría Profesional" at bounding box center [873, 466] width 249 height 20
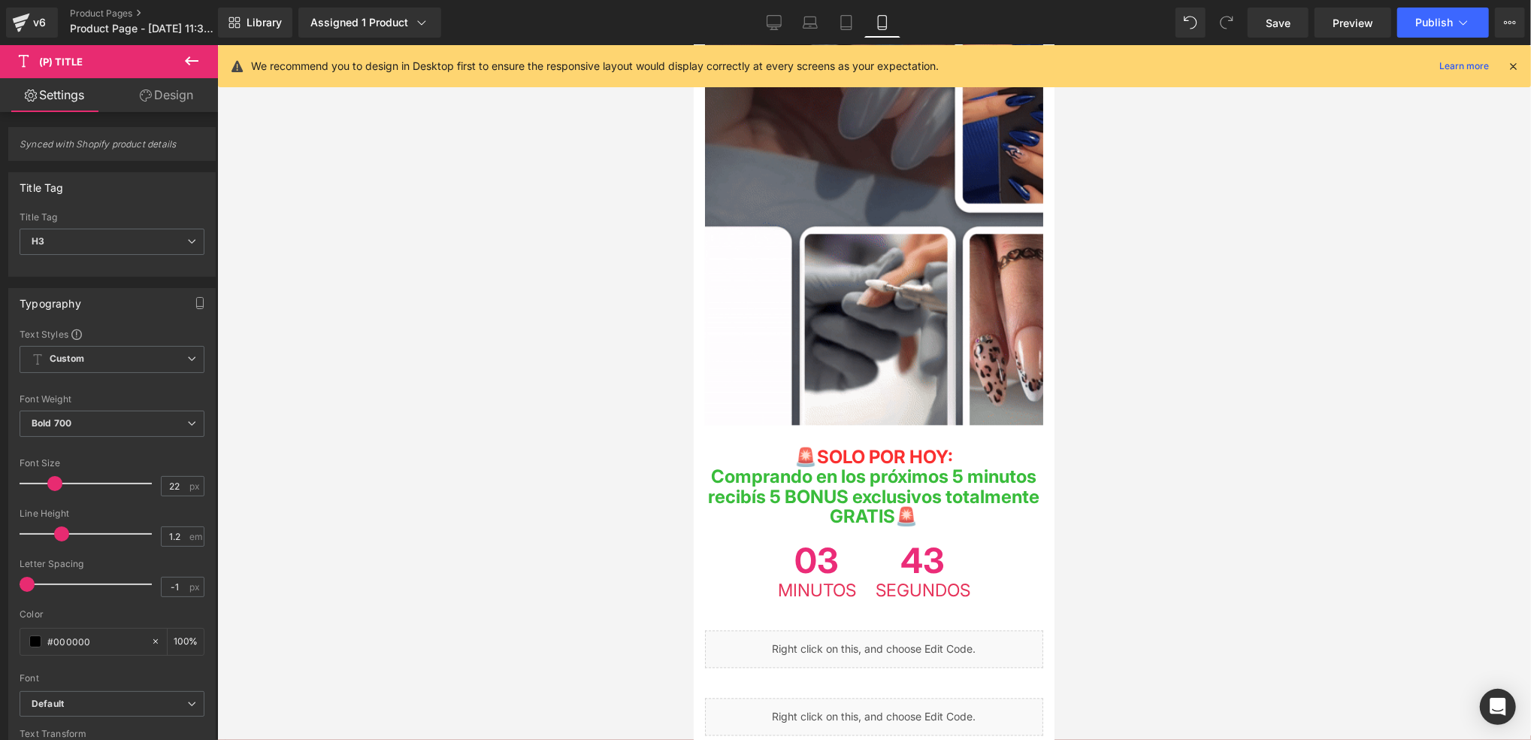
scroll to position [2305, 0]
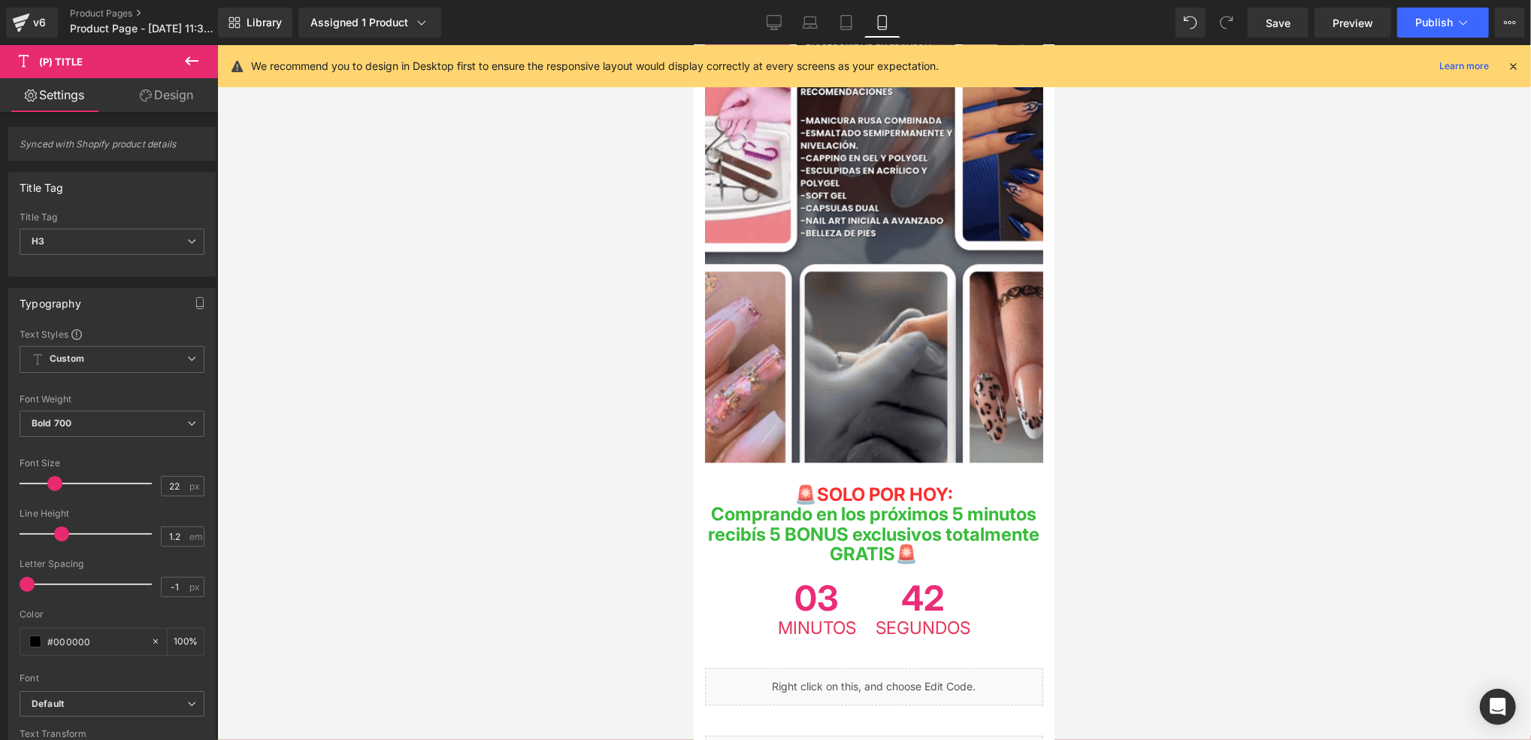
click at [921, 503] on span "Comprando en los próximos 5 minutos recibís 5 BONUS exclusivos totalmente GRATI…" at bounding box center [874, 534] width 332 height 62
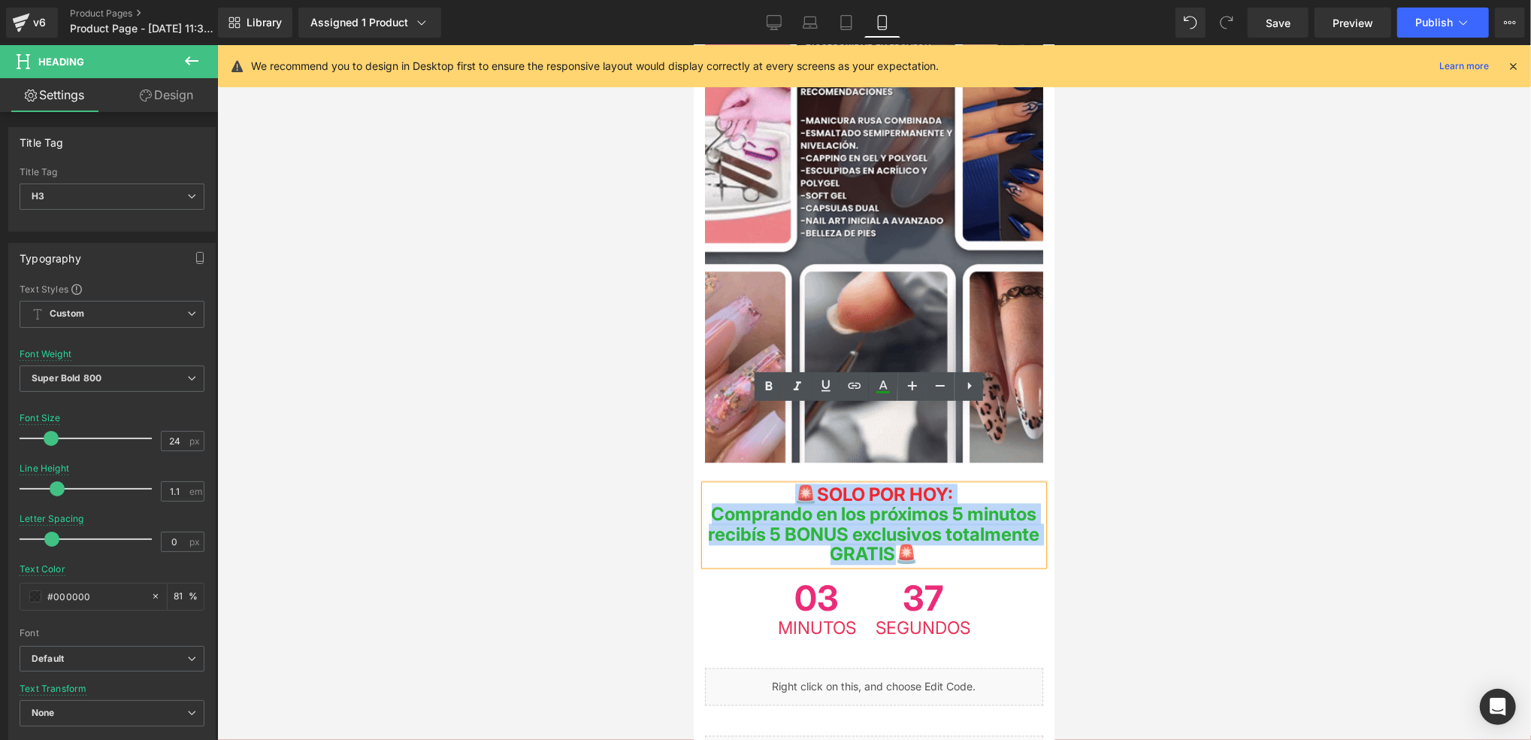
drag, startPoint x: 1004, startPoint y: 476, endPoint x: 786, endPoint y: 419, distance: 226.1
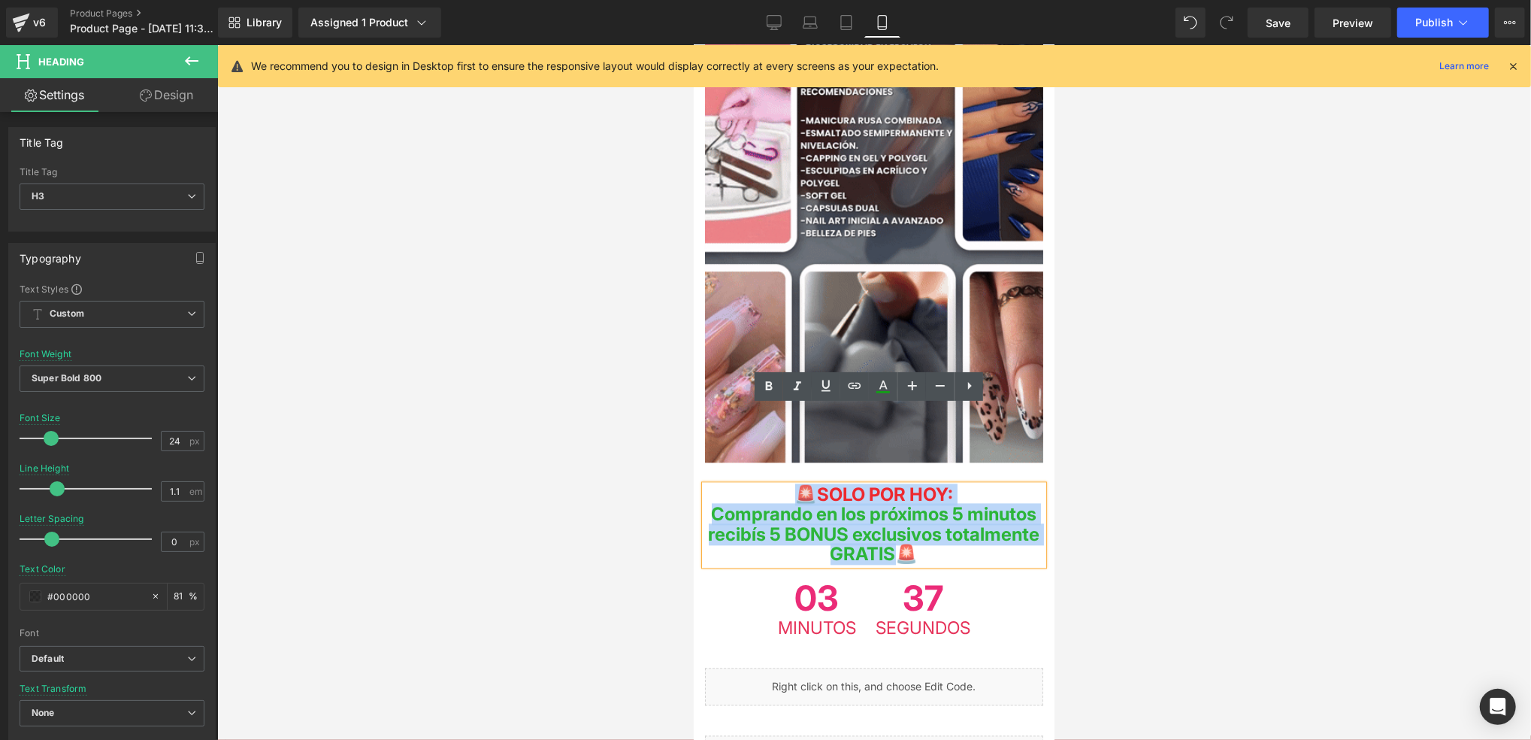
click at [786, 485] on div "🚨 SOLO POR HOY: Comprando en los próximos 5 minutos recibís 5 BONUS exclusivos …" at bounding box center [873, 525] width 338 height 80
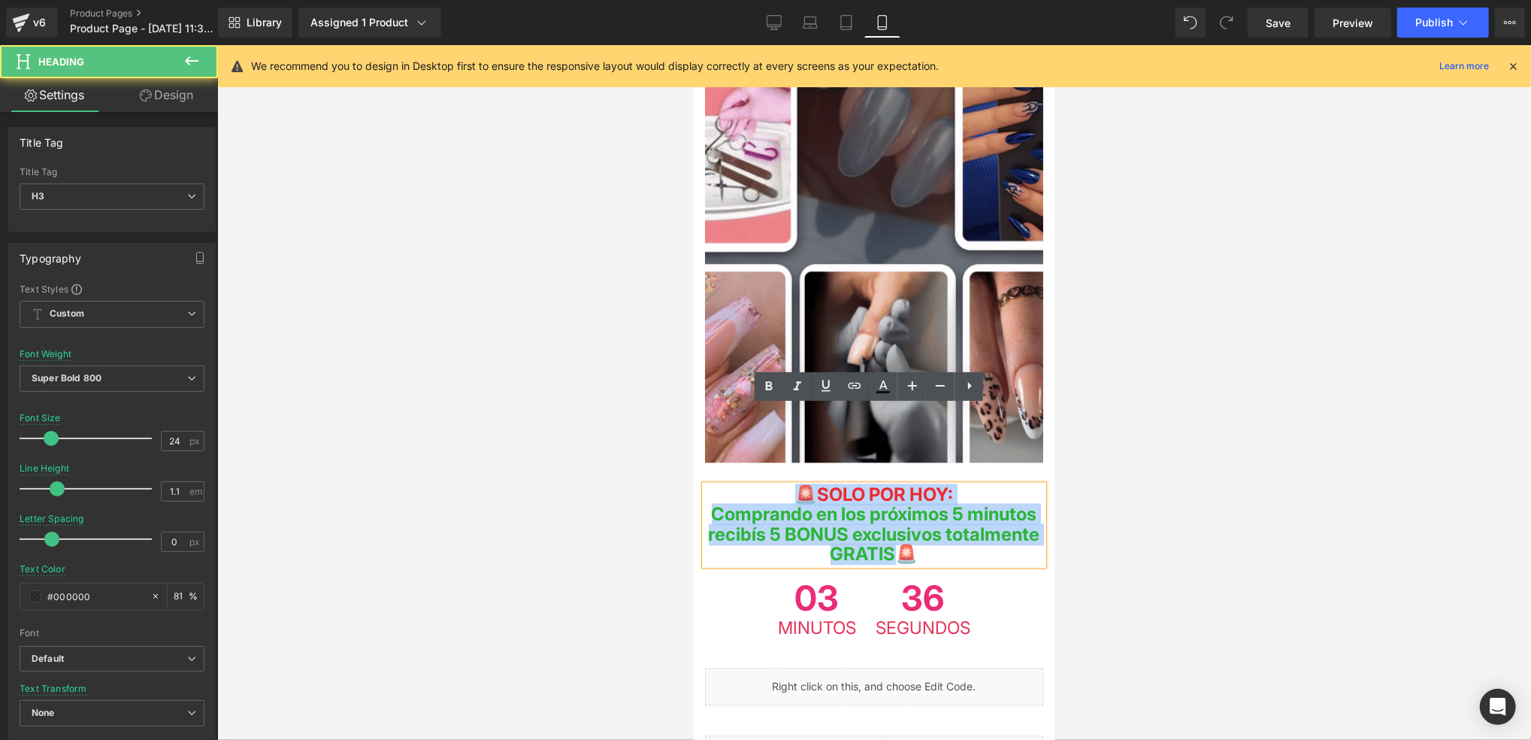
click at [861, 503] on span "Comprando en los próximos 5 minutos recibís 5 BONUS exclusivos totalmente GRATI…" at bounding box center [874, 534] width 332 height 62
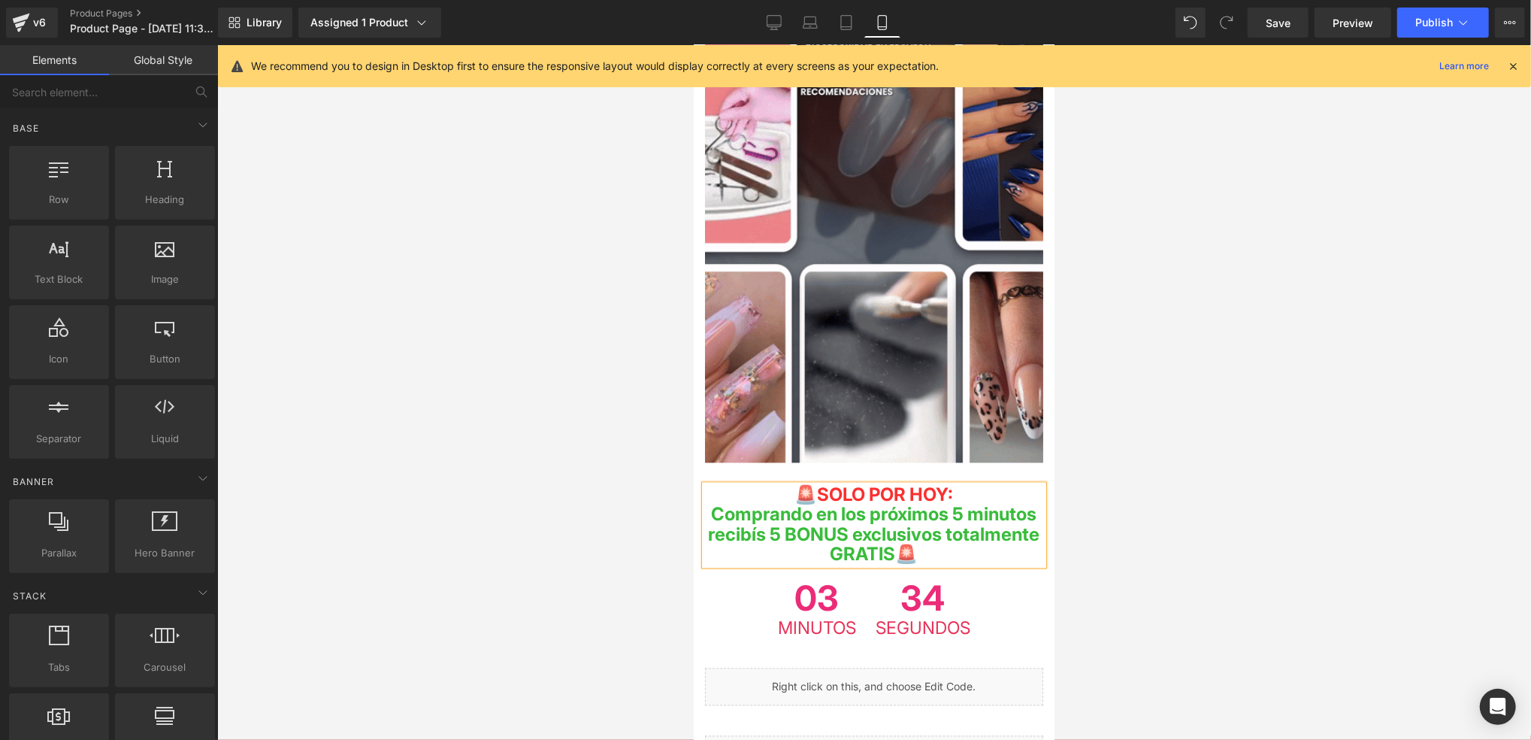
click at [1098, 436] on div at bounding box center [874, 392] width 1314 height 695
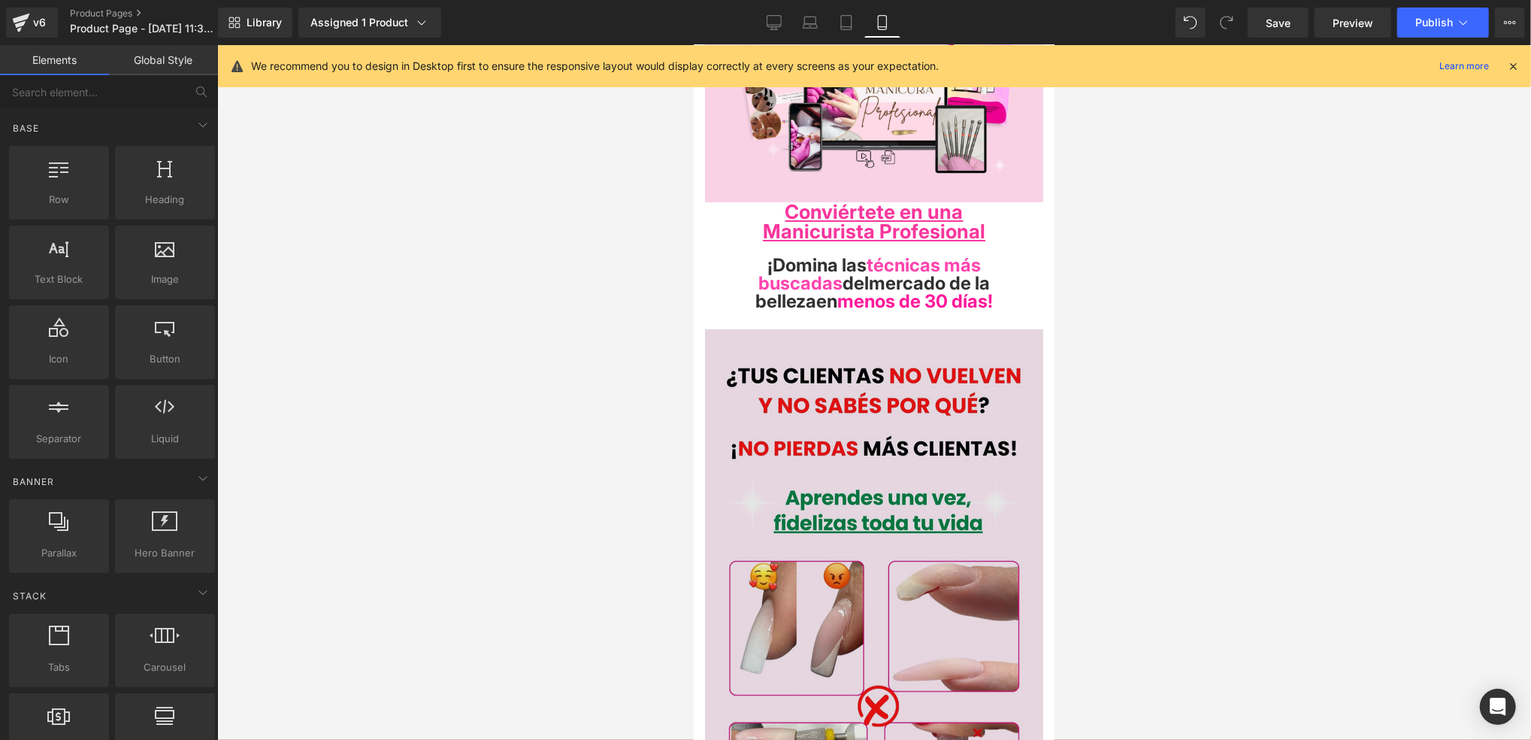
scroll to position [0, 0]
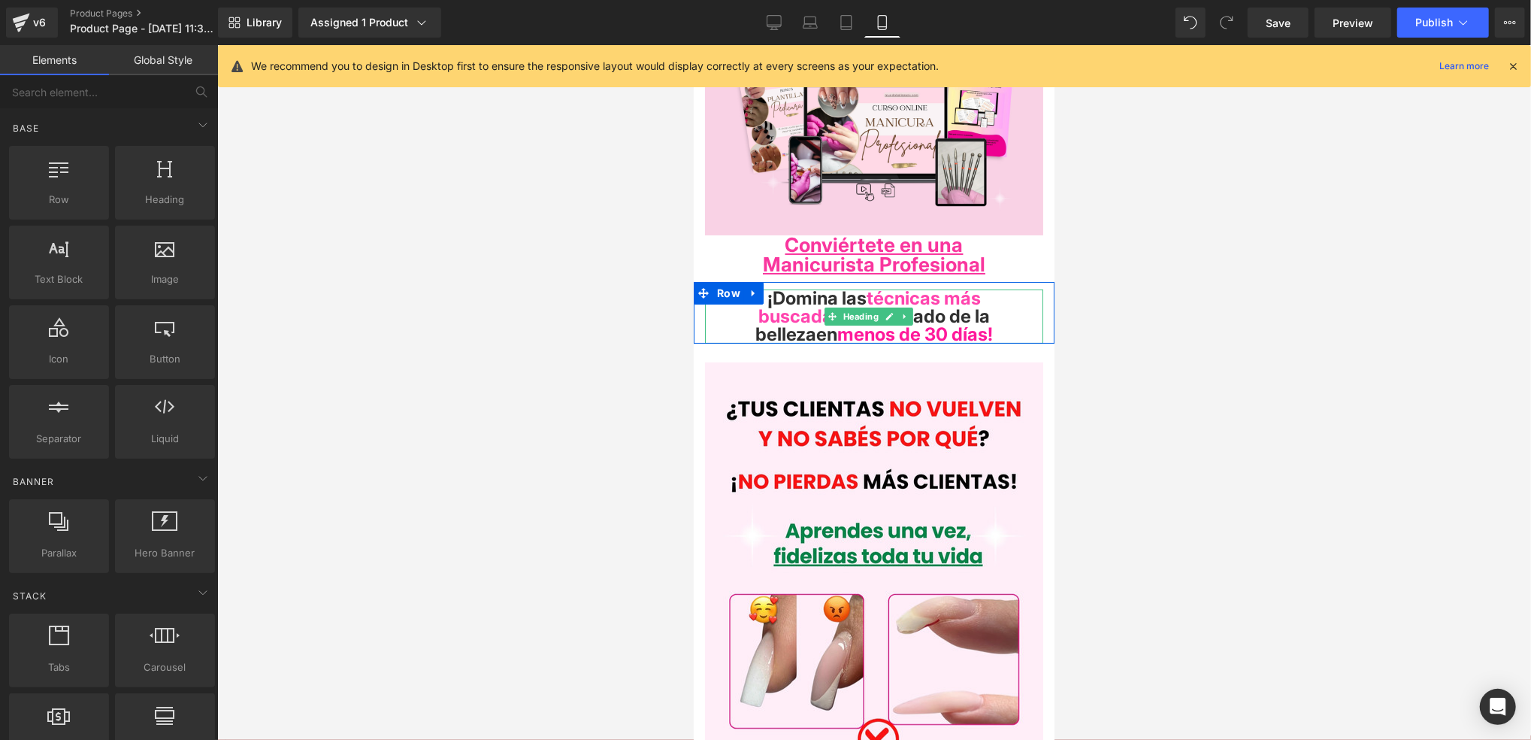
click at [952, 322] on span "menos de 30 días" at bounding box center [912, 333] width 150 height 22
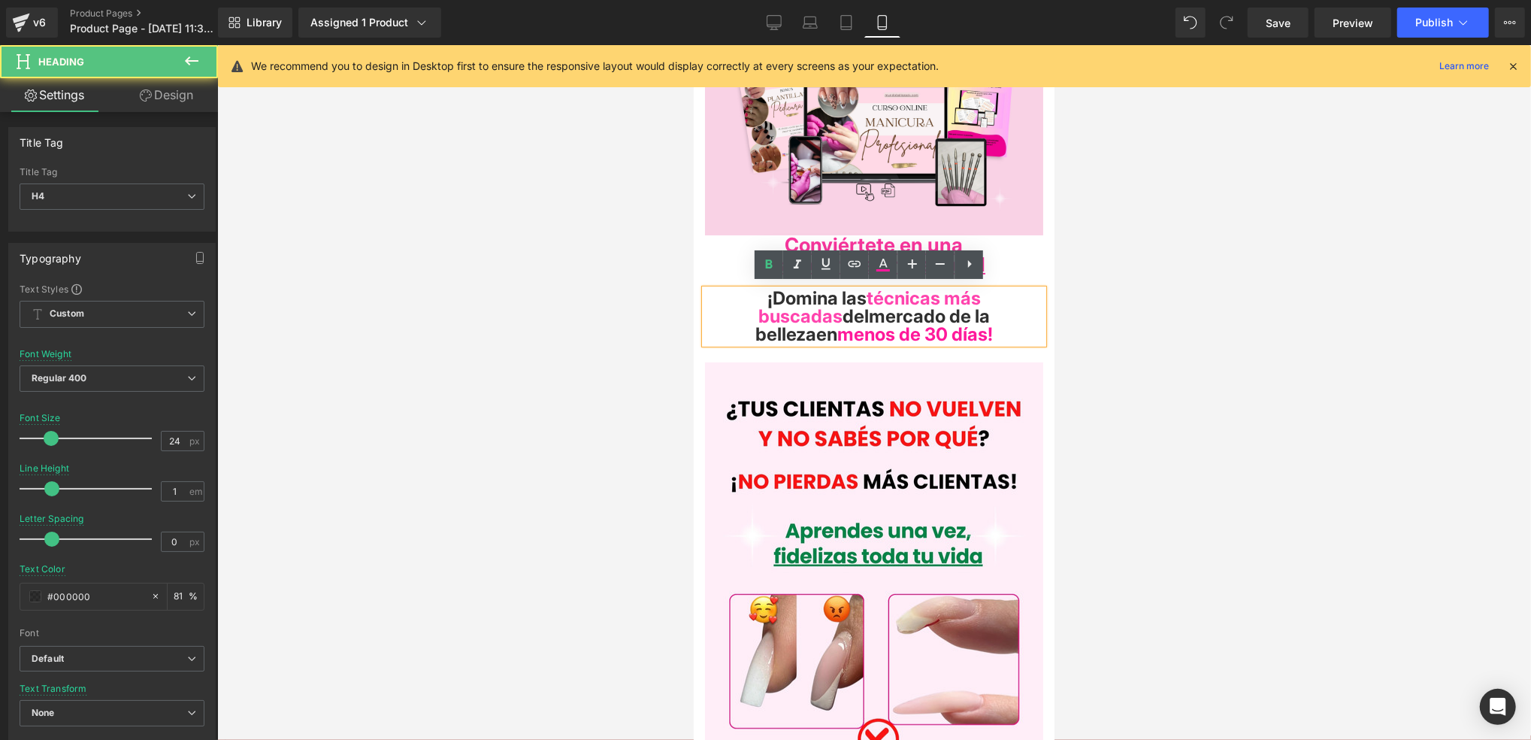
click at [987, 334] on span "!" at bounding box center [989, 333] width 5 height 22
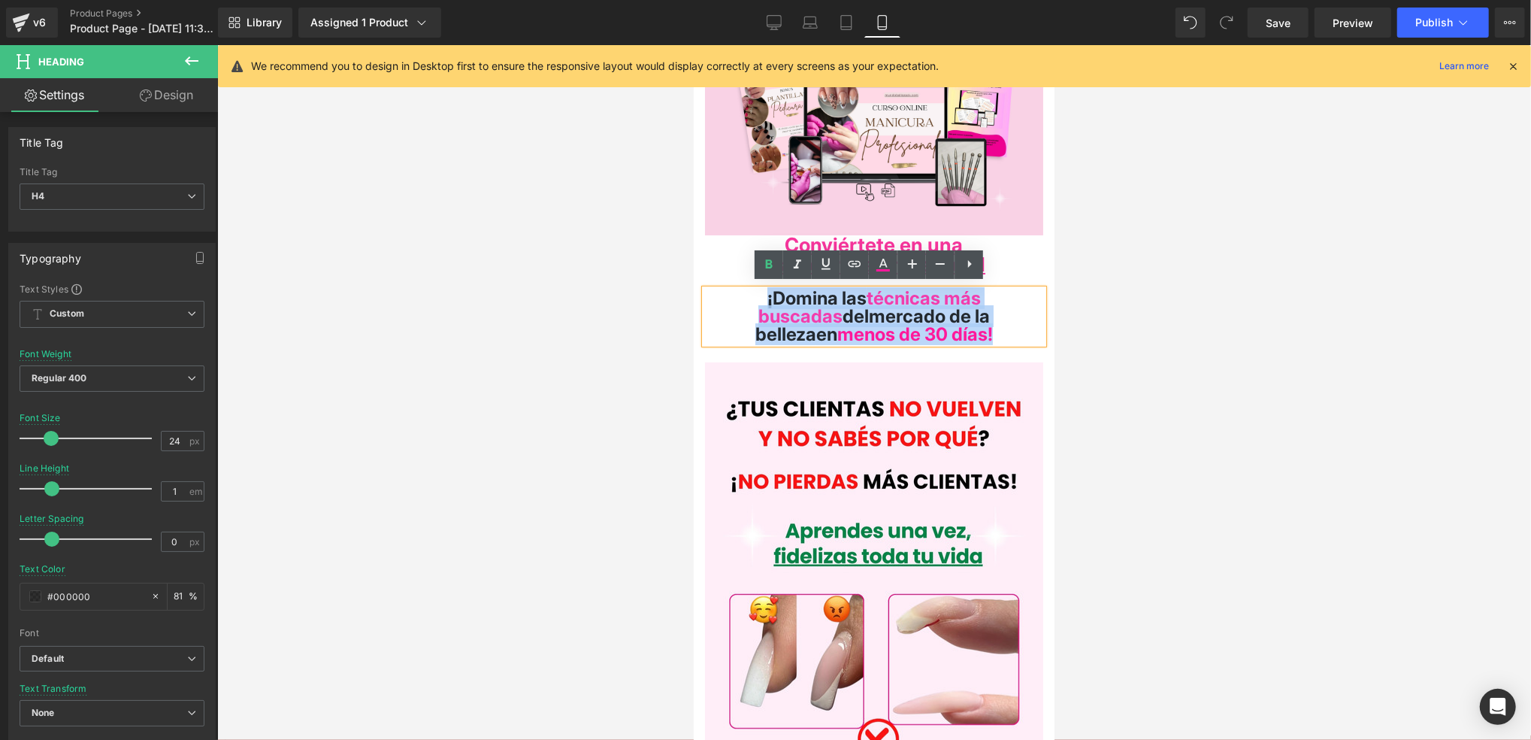
drag, startPoint x: 1008, startPoint y: 332, endPoint x: 745, endPoint y: 287, distance: 266.9
click at [745, 289] on h4 "¡Domina las técnicas más buscadas del mercado de la belleza en menos de 30 días…" at bounding box center [873, 316] width 338 height 54
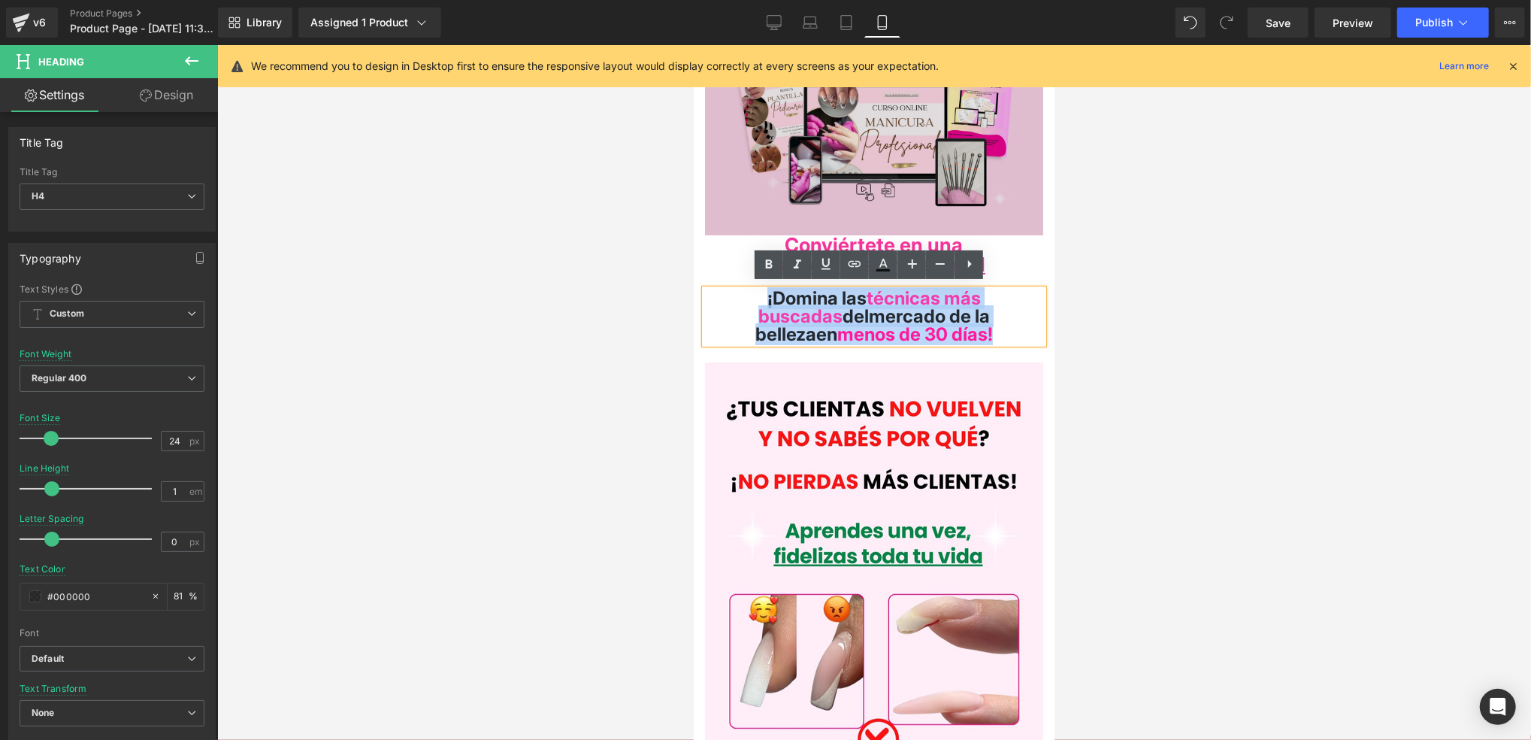
copy h4 "¡Domina las técnicas más buscadas del mercado de la belleza en menos de 30 días…"
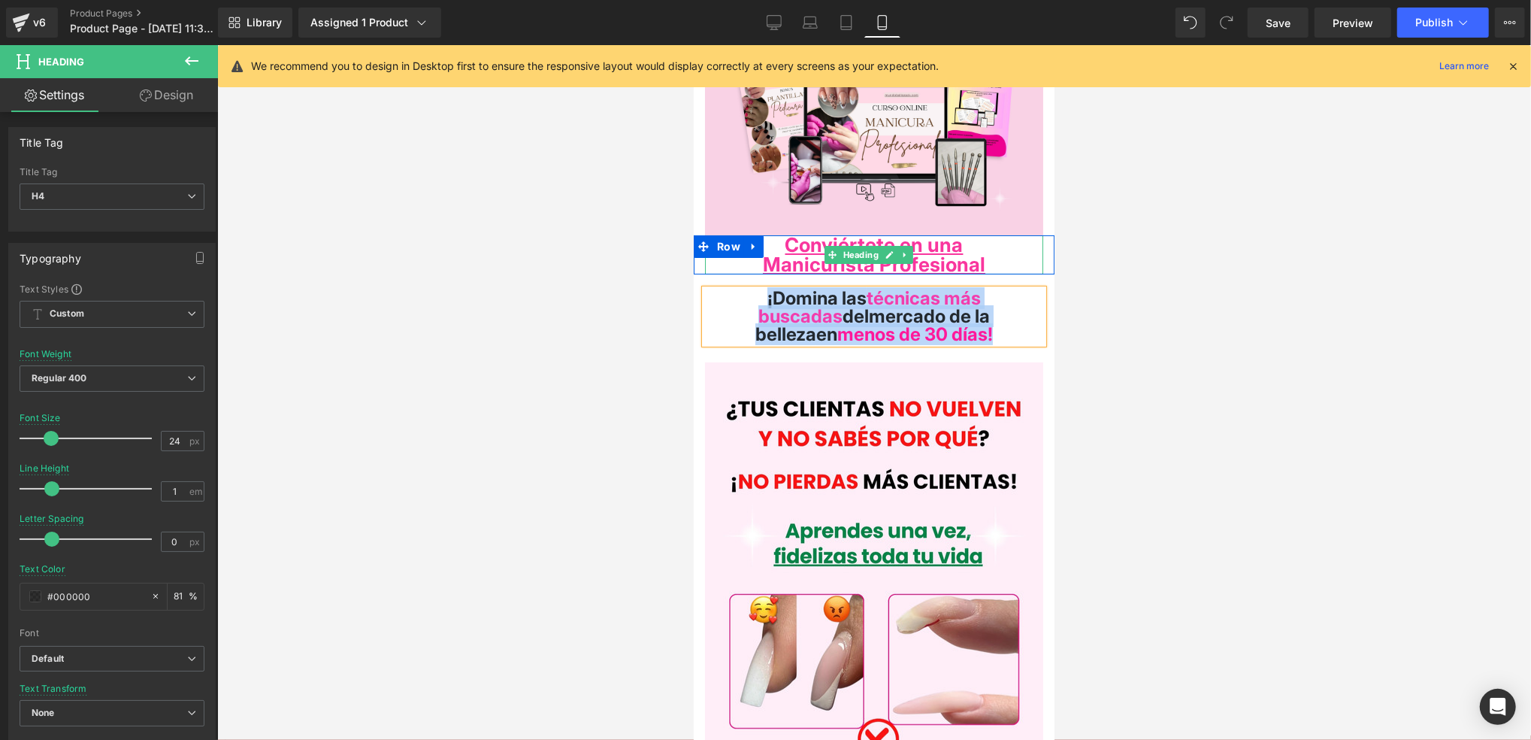
click at [928, 240] on strong "Conviértete en una" at bounding box center [874, 243] width 178 height 23
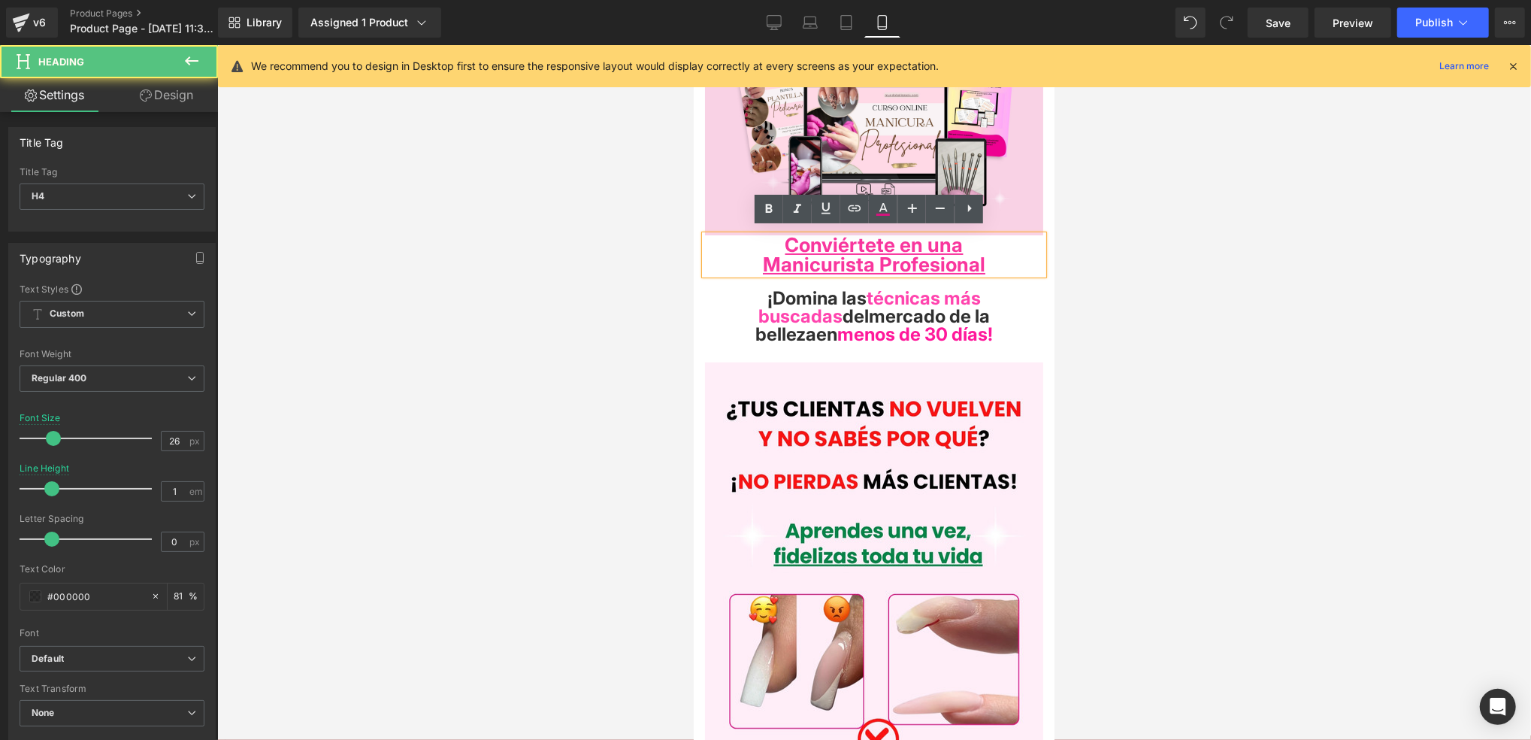
click at [985, 253] on strong "Manicurista Profesional" at bounding box center [873, 263] width 223 height 23
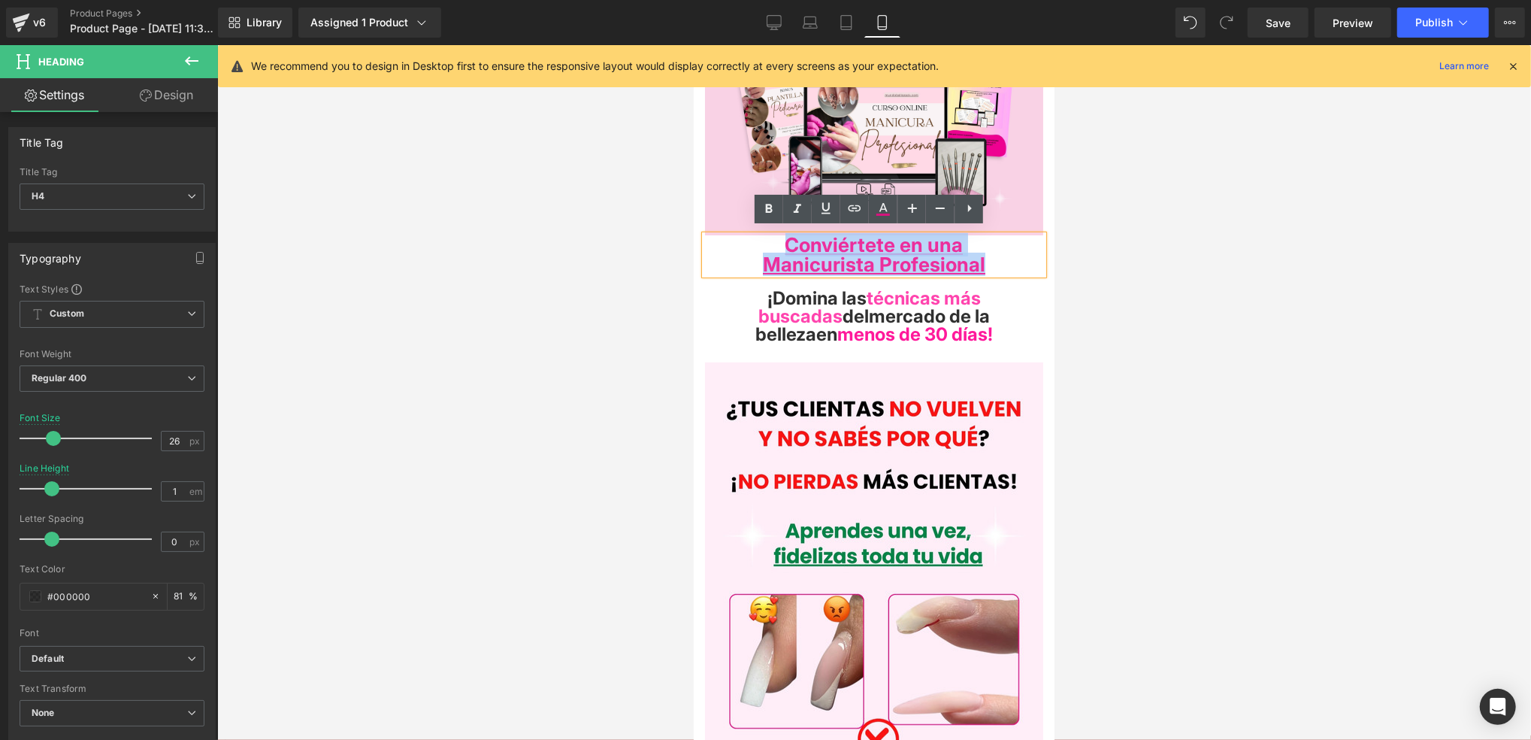
drag, startPoint x: 996, startPoint y: 259, endPoint x: 759, endPoint y: 232, distance: 239.2
click at [759, 235] on div "Conviértete en una Manicurista Profesional" at bounding box center [873, 254] width 338 height 39
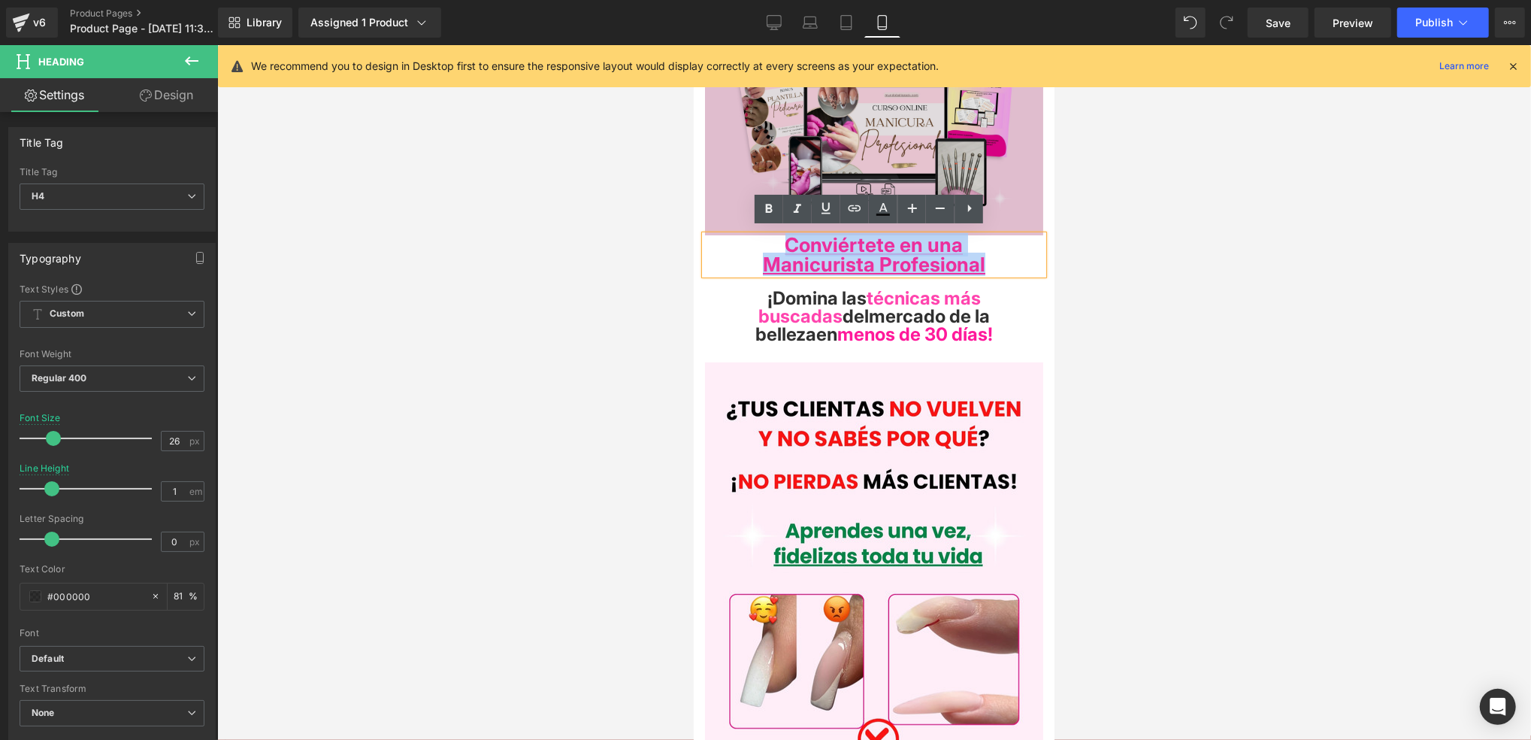
copy div "Conviértete en una Manicurista Profesional"
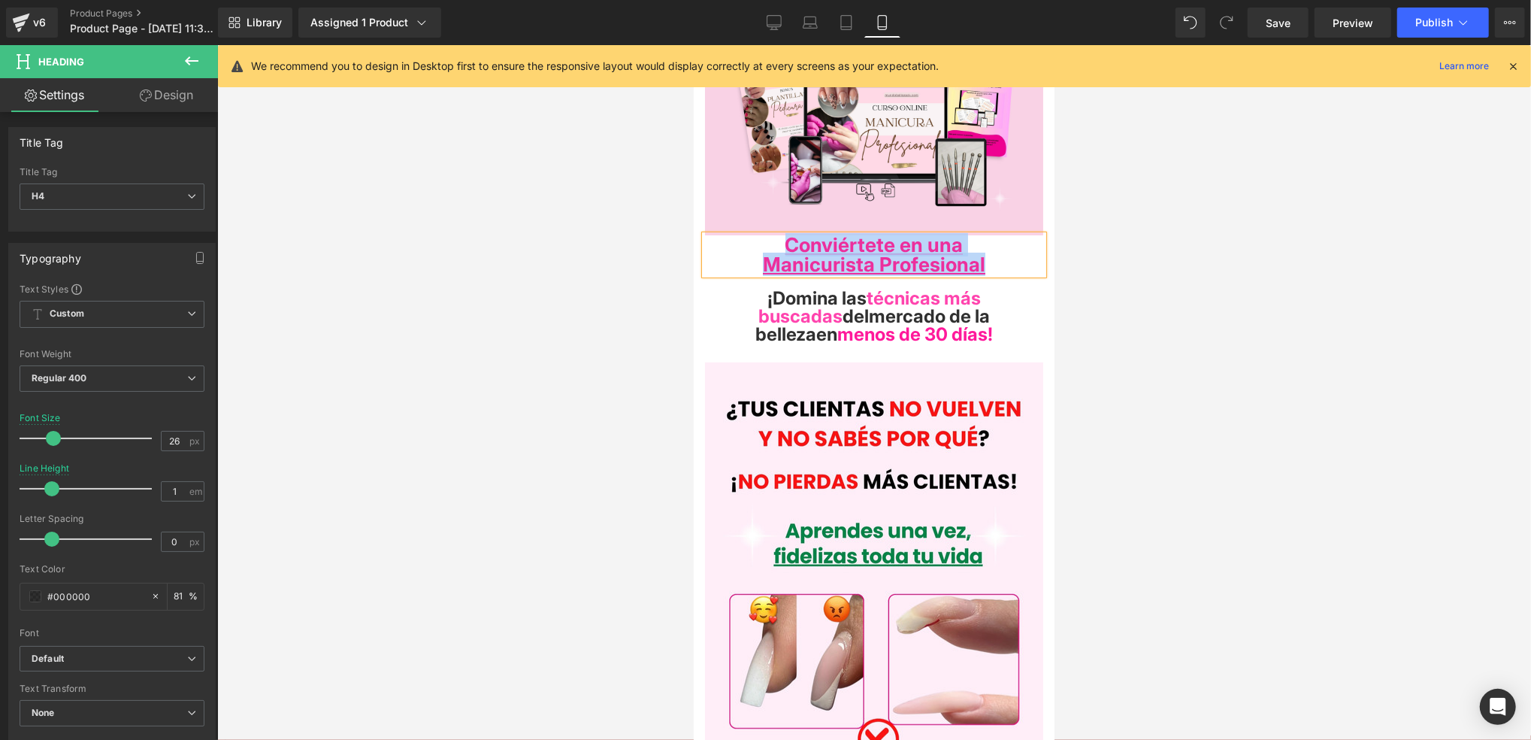
click at [984, 270] on strong "Manicurista Profesional" at bounding box center [873, 263] width 223 height 23
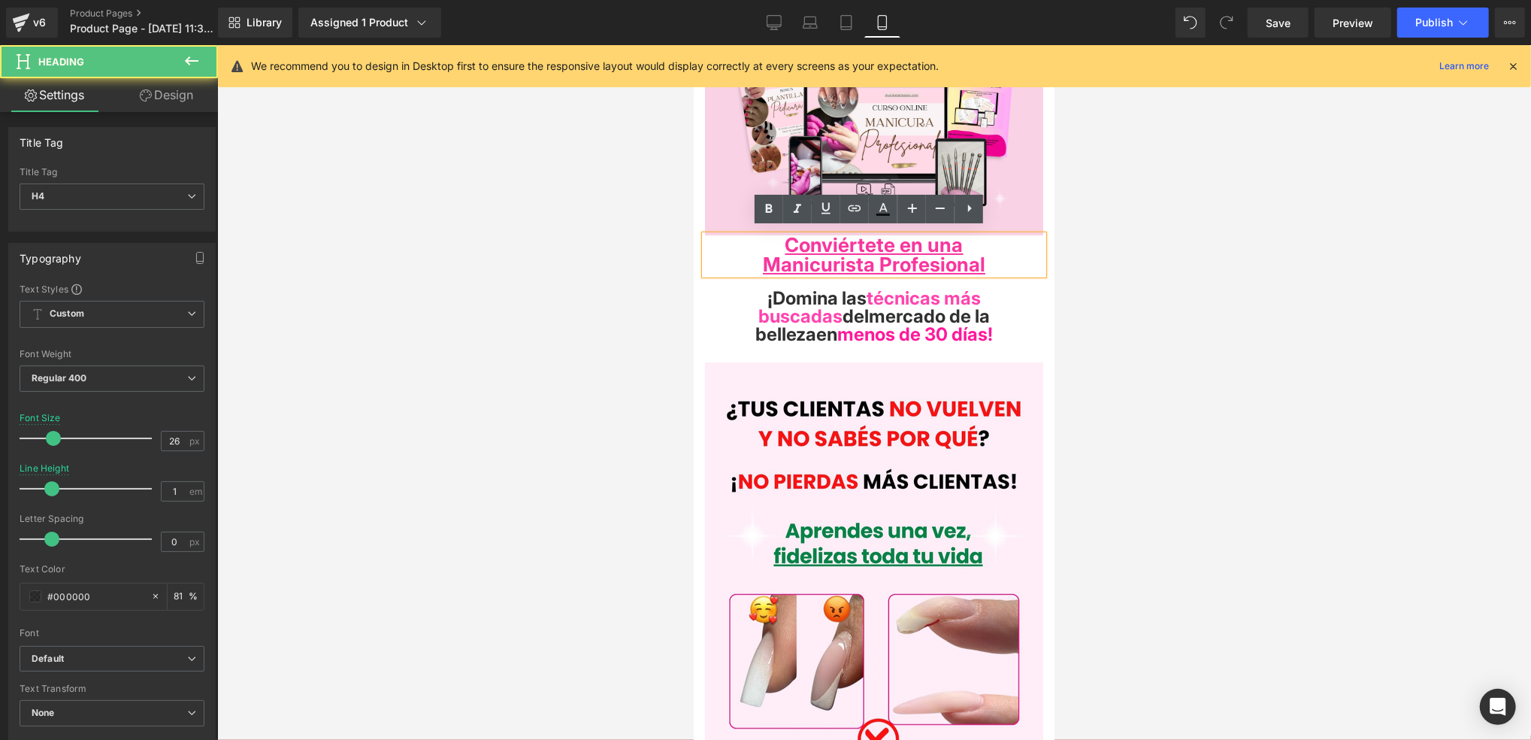
click at [1004, 261] on h4 "Manicurista Profesional" at bounding box center [873, 264] width 338 height 20
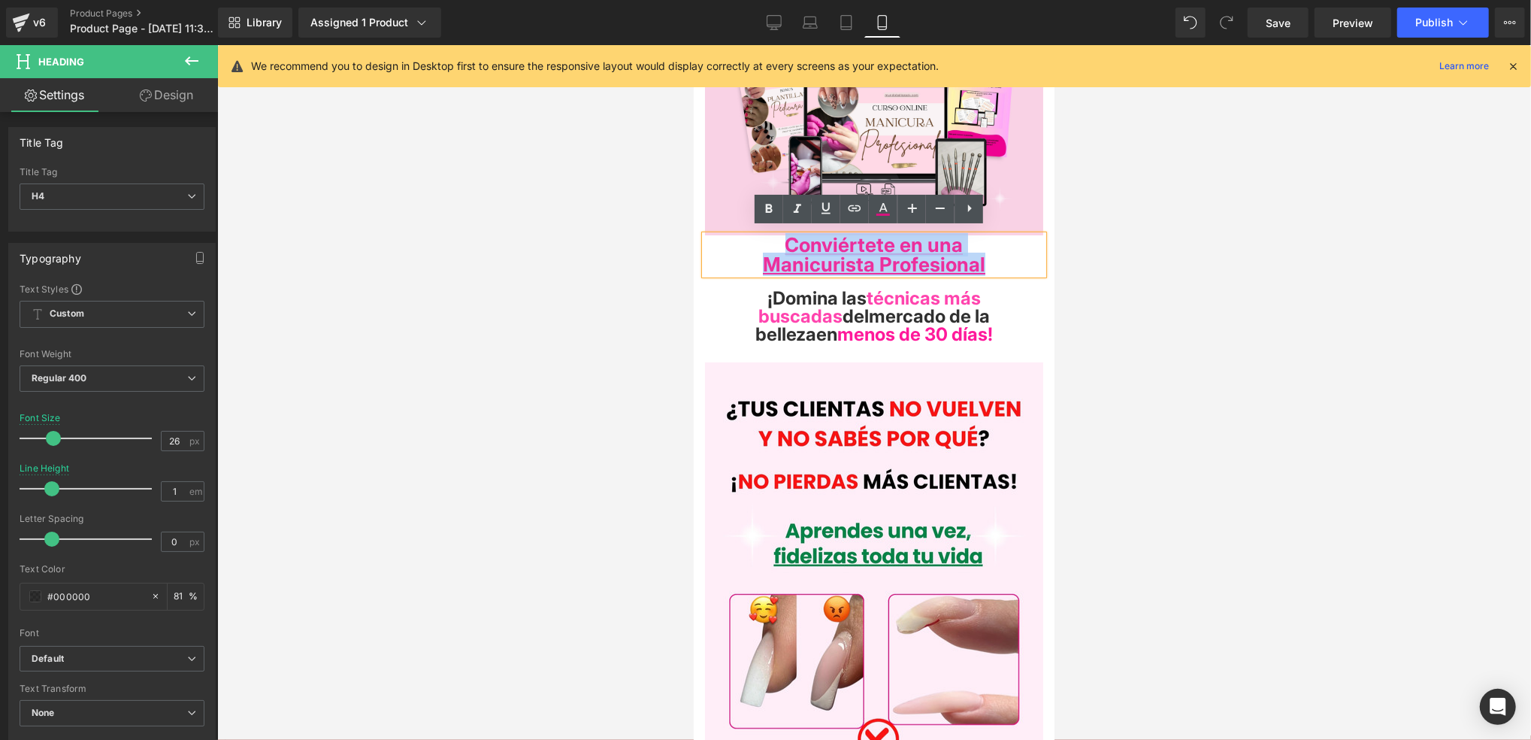
drag, startPoint x: 1007, startPoint y: 267, endPoint x: 759, endPoint y: 231, distance: 249.9
click at [759, 235] on div "Conviértete en una Manicurista Profesional" at bounding box center [873, 254] width 338 height 39
copy div "Conviértete en una Manicurista Profesional"
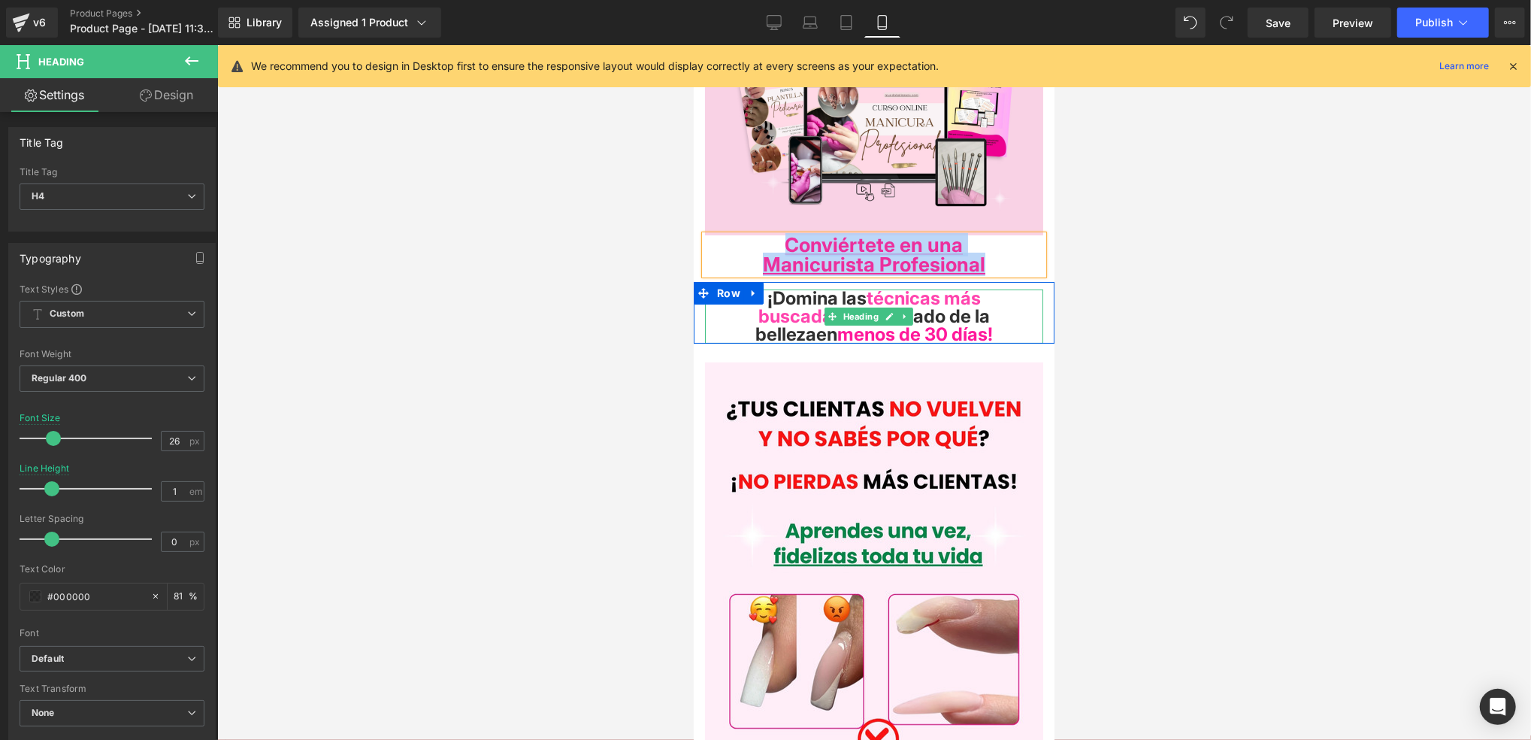
click at [828, 307] on span at bounding box center [832, 316] width 16 height 18
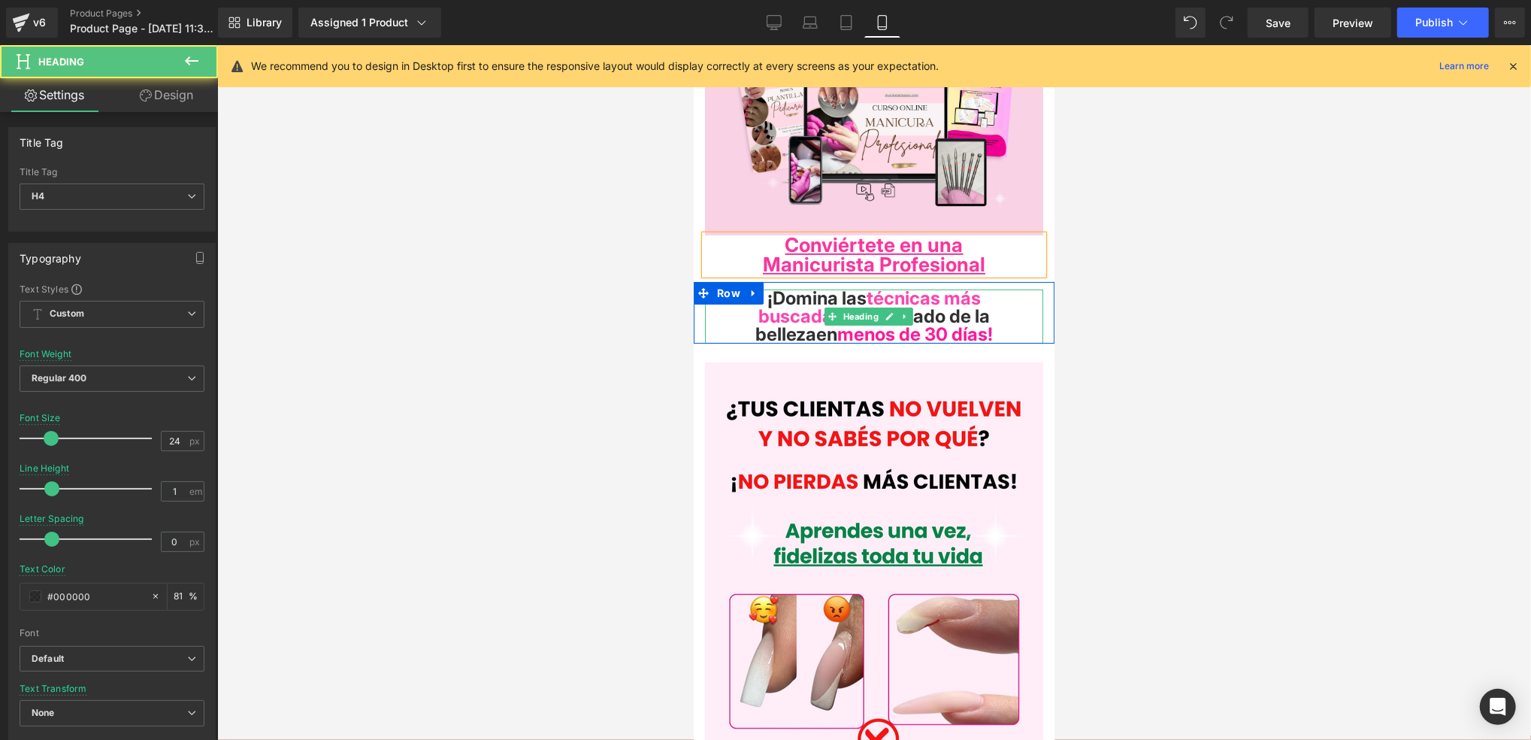
click at [810, 300] on span "técnicas más buscadas" at bounding box center [869, 306] width 223 height 40
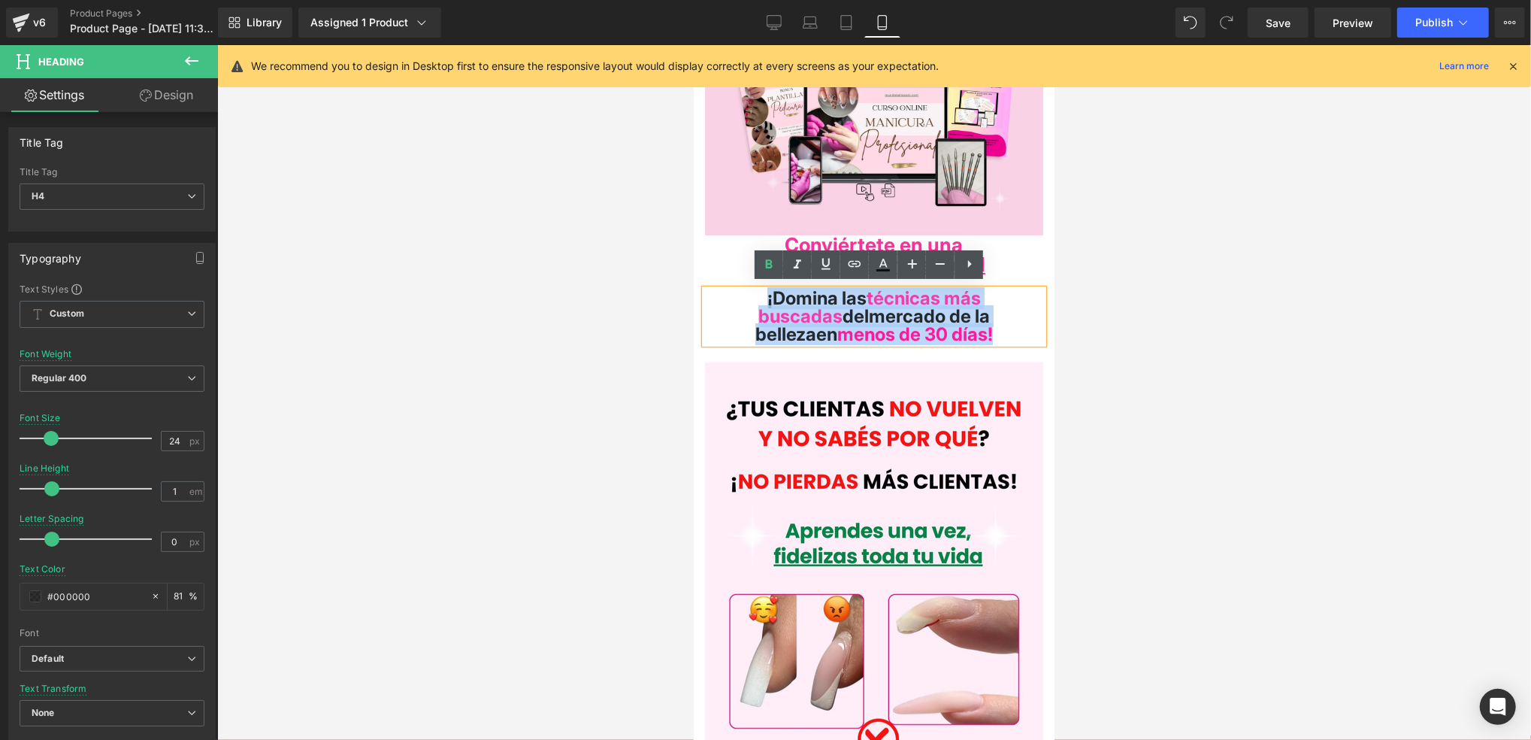
drag, startPoint x: 988, startPoint y: 324, endPoint x: 757, endPoint y: 290, distance: 233.3
click at [757, 290] on h4 "¡Domina las técnicas más buscadas del mercado de la belleza en menos de 30 días…" at bounding box center [873, 316] width 338 height 54
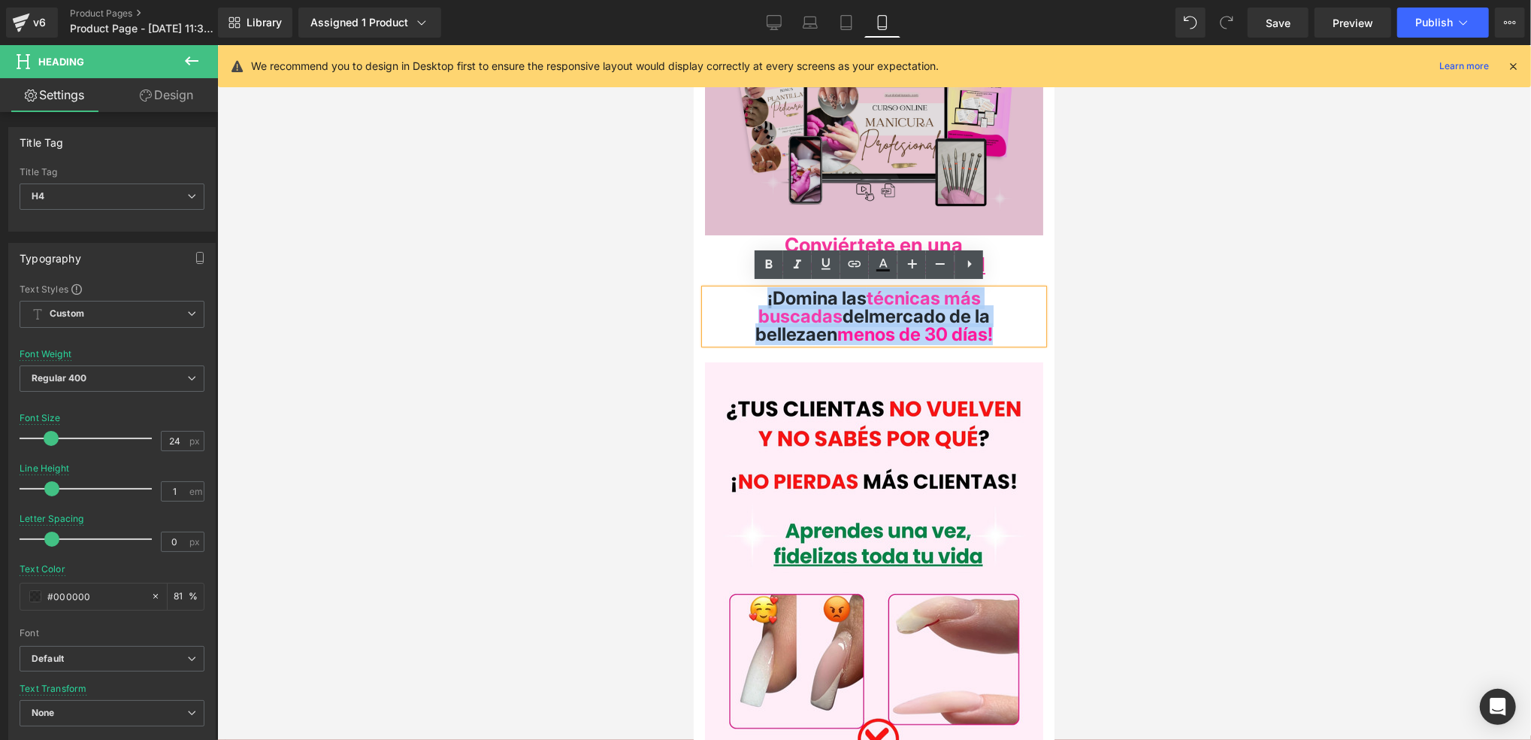
copy h4 "¡Domina las técnicas más buscadas del mercado de la belleza en menos de 30 días…"
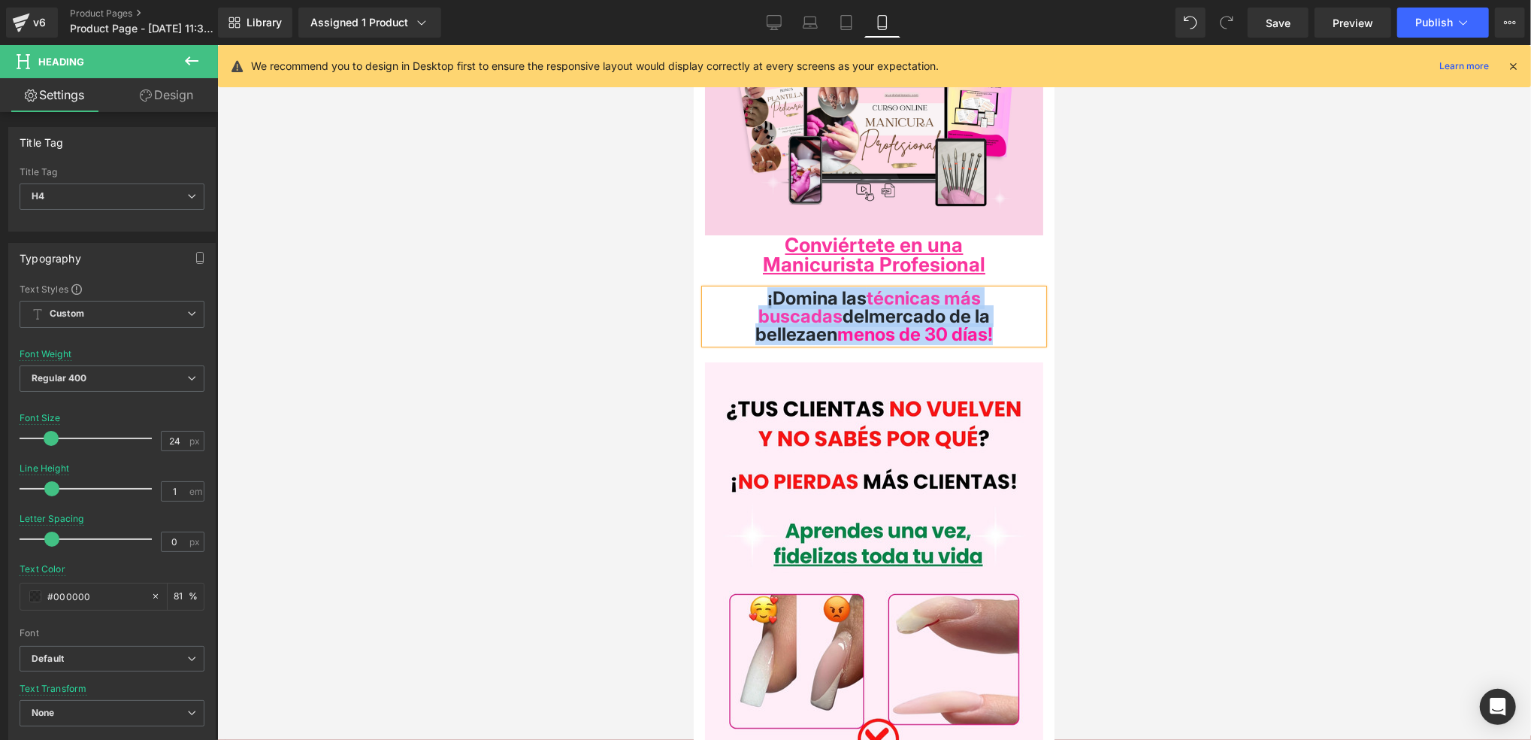
click at [1039, 295] on div "¡Domina las técnicas más buscadas del mercado de la belleza en menos de 30 días…" at bounding box center [873, 316] width 361 height 54
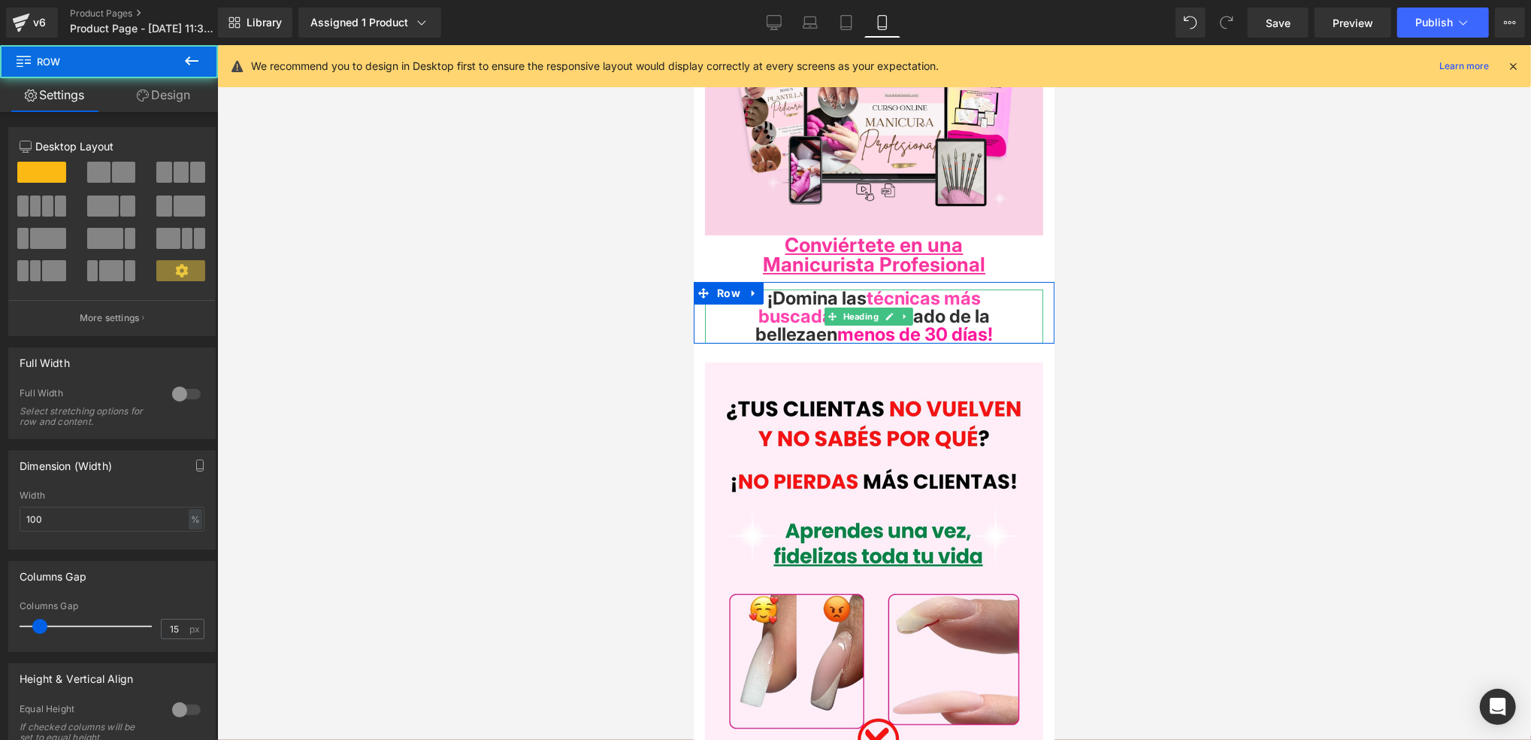
click at [1019, 319] on h4 "¡Domina las técnicas más buscadas del mercado de la belleza en menos de 30 días…" at bounding box center [873, 316] width 338 height 54
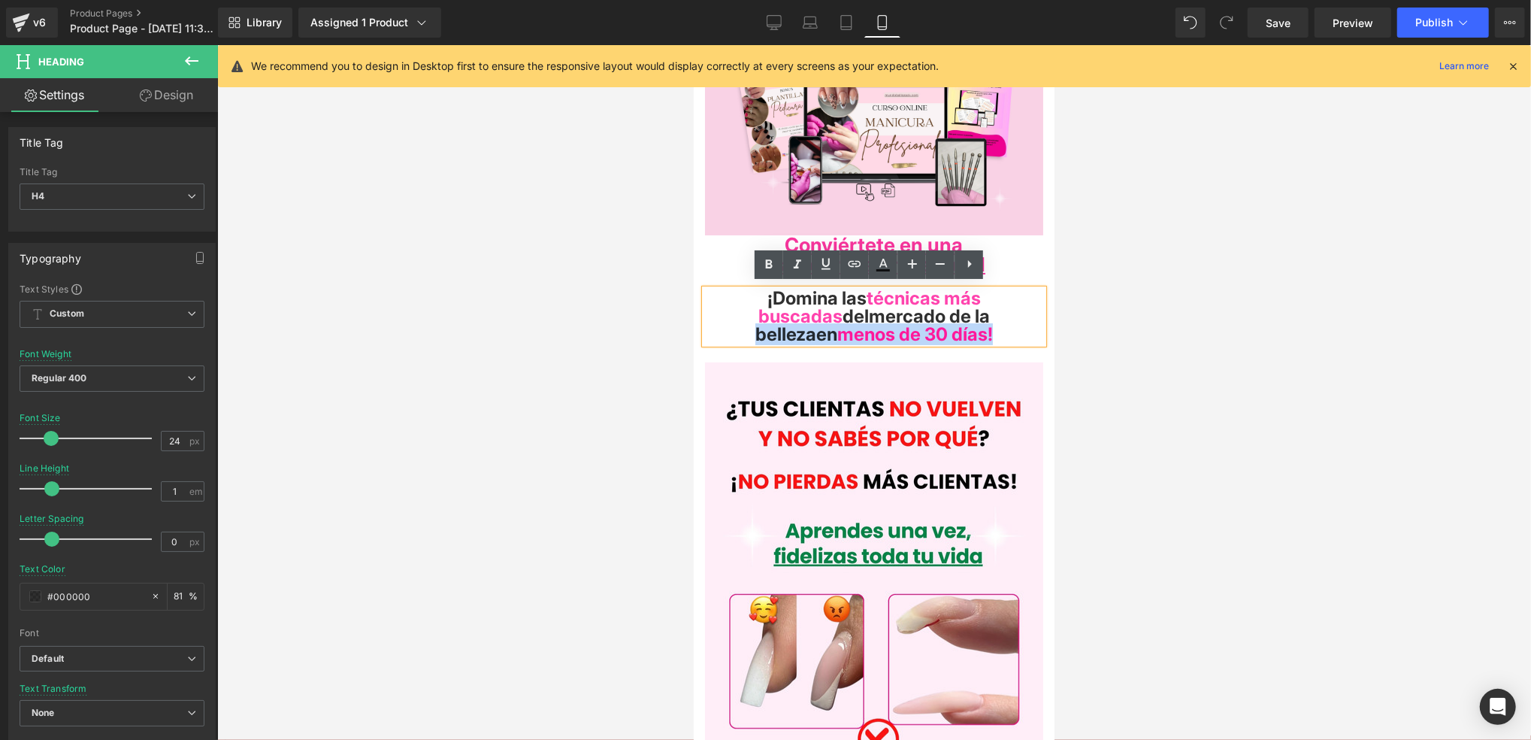
click at [1015, 326] on h4 "¡Domina las técnicas más buscadas del mercado de la belleza en menos de 30 días…" at bounding box center [873, 316] width 338 height 54
drag, startPoint x: 917, startPoint y: 312, endPoint x: 751, endPoint y: 284, distance: 168.4
click at [751, 289] on h4 "¡Domina las técnicas más buscadas del mercado de la belleza en menos de 30 días…" at bounding box center [873, 316] width 338 height 54
paste div
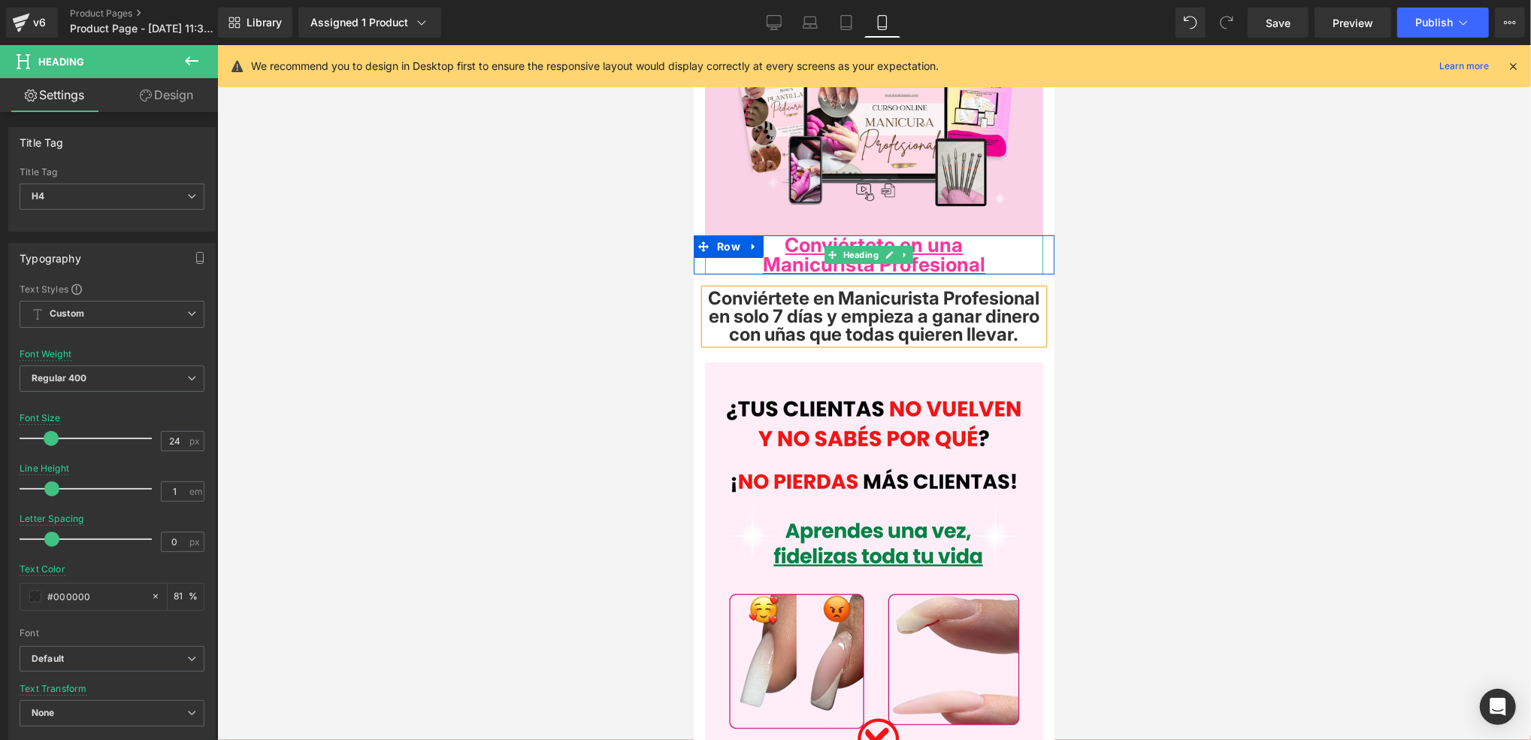
click at [974, 254] on strong "Manicurista Profesional" at bounding box center [873, 263] width 223 height 23
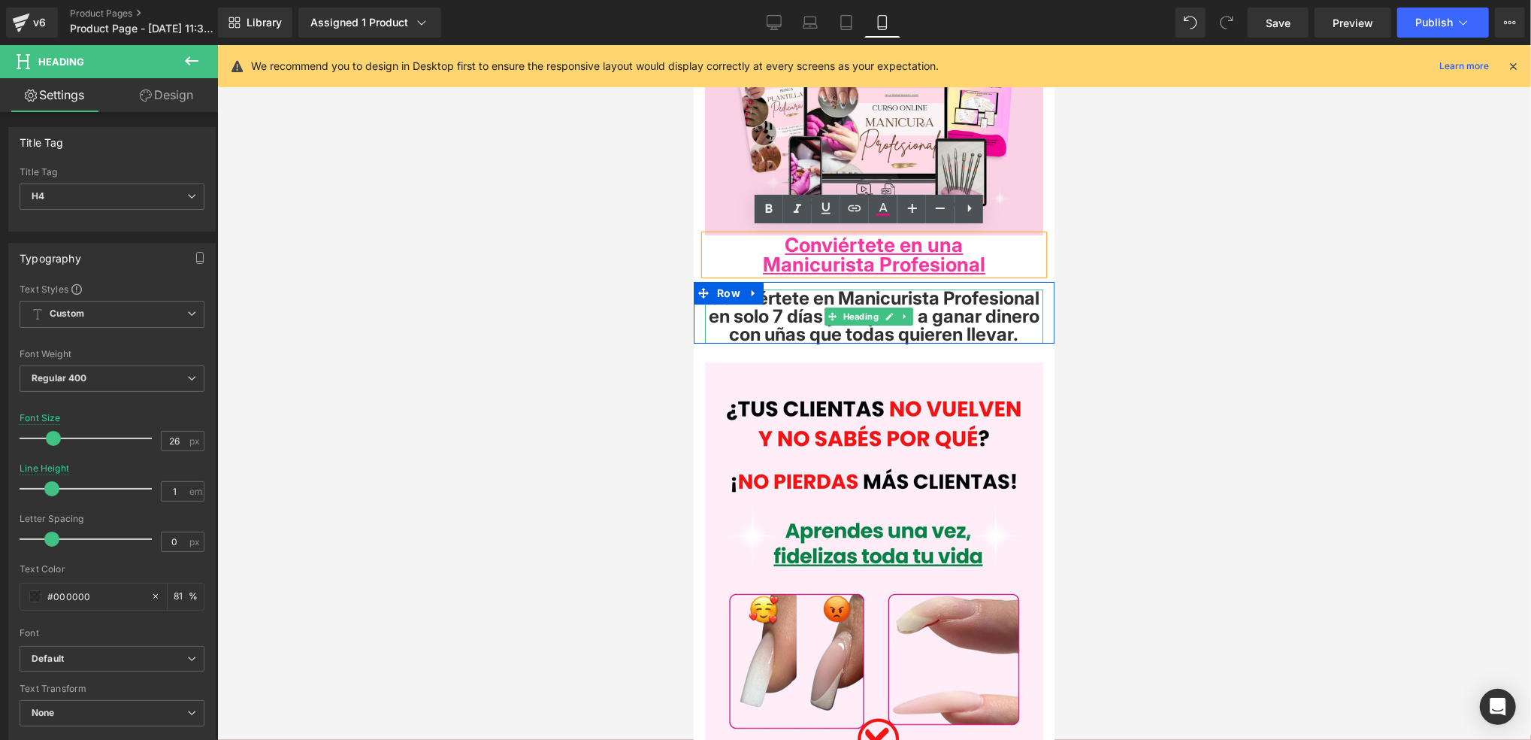
click at [810, 313] on span "Conviértete en Manicurista Profesional en solo 7 días y empieza a ganar dinero …" at bounding box center [874, 315] width 332 height 58
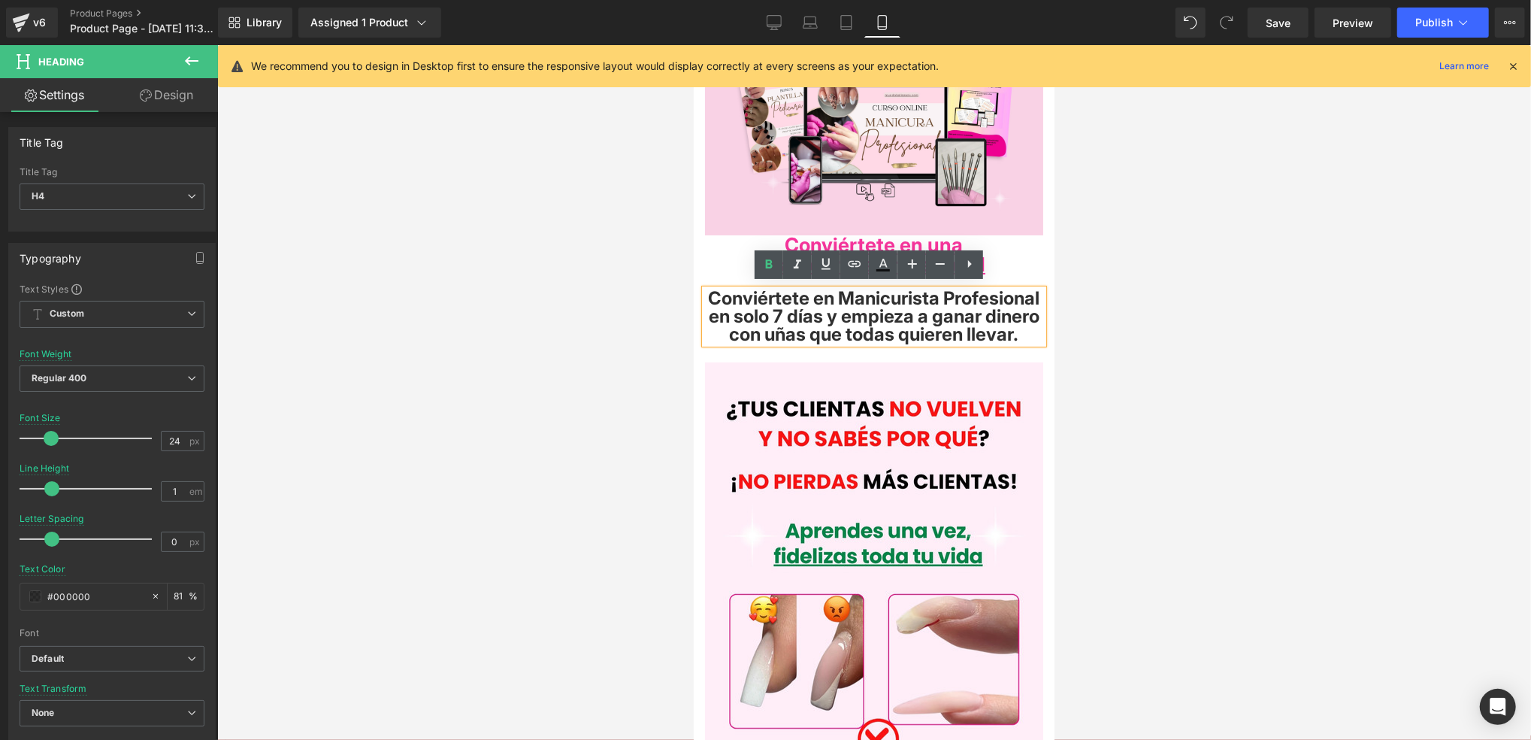
click at [944, 329] on span "Conviértete en Manicurista Profesional en solo 7 días y empieza a ganar dinero …" at bounding box center [874, 315] width 332 height 58
click at [957, 343] on h4 "Conviértete en Manicurista Profesional en solo 7 días y empieza a ganar dinero …" at bounding box center [873, 316] width 338 height 54
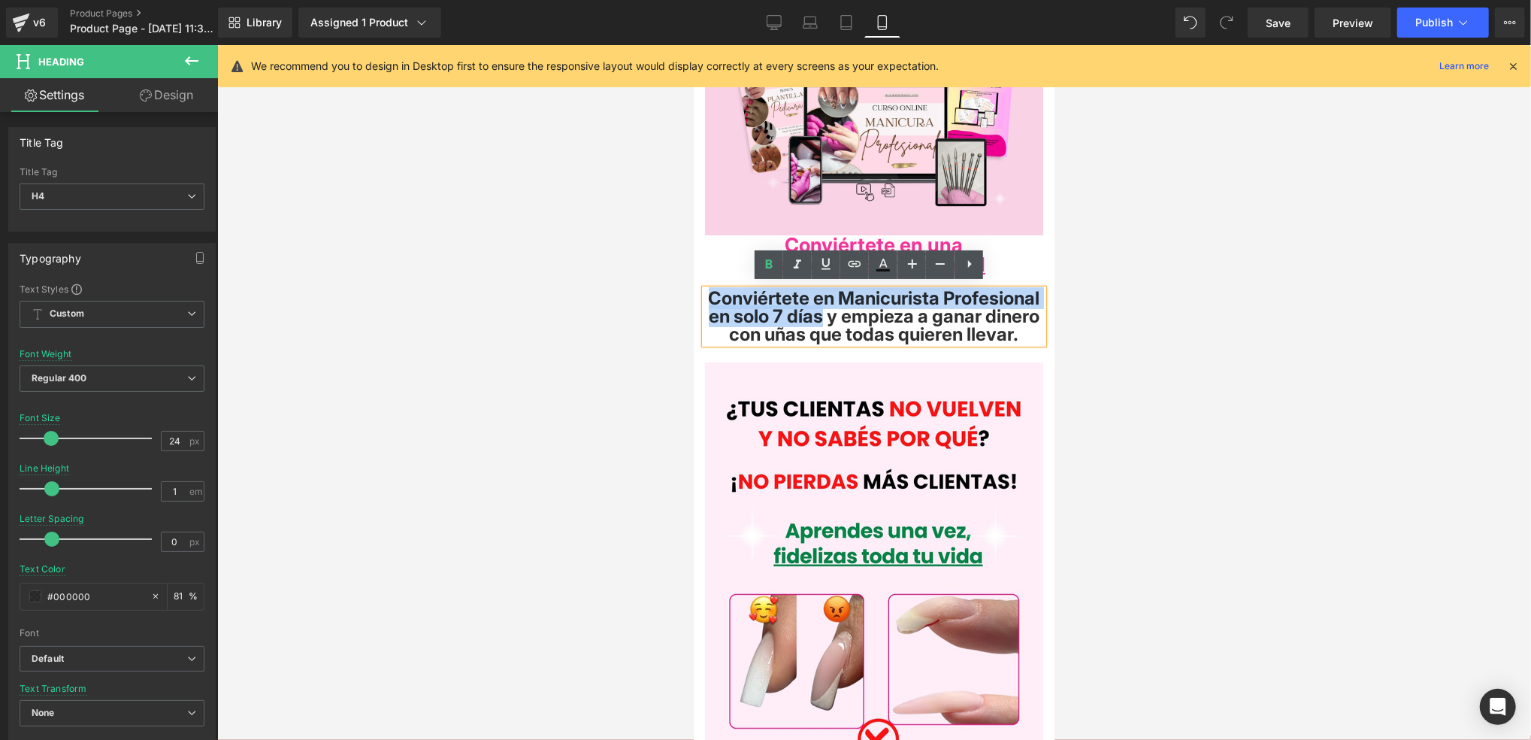
drag, startPoint x: 752, startPoint y: 290, endPoint x: 933, endPoint y: 310, distance: 182.2
click at [933, 310] on h4 "Conviértete en Manicurista Profesional en solo 7 días y empieza a ganar dinero …" at bounding box center [873, 316] width 338 height 54
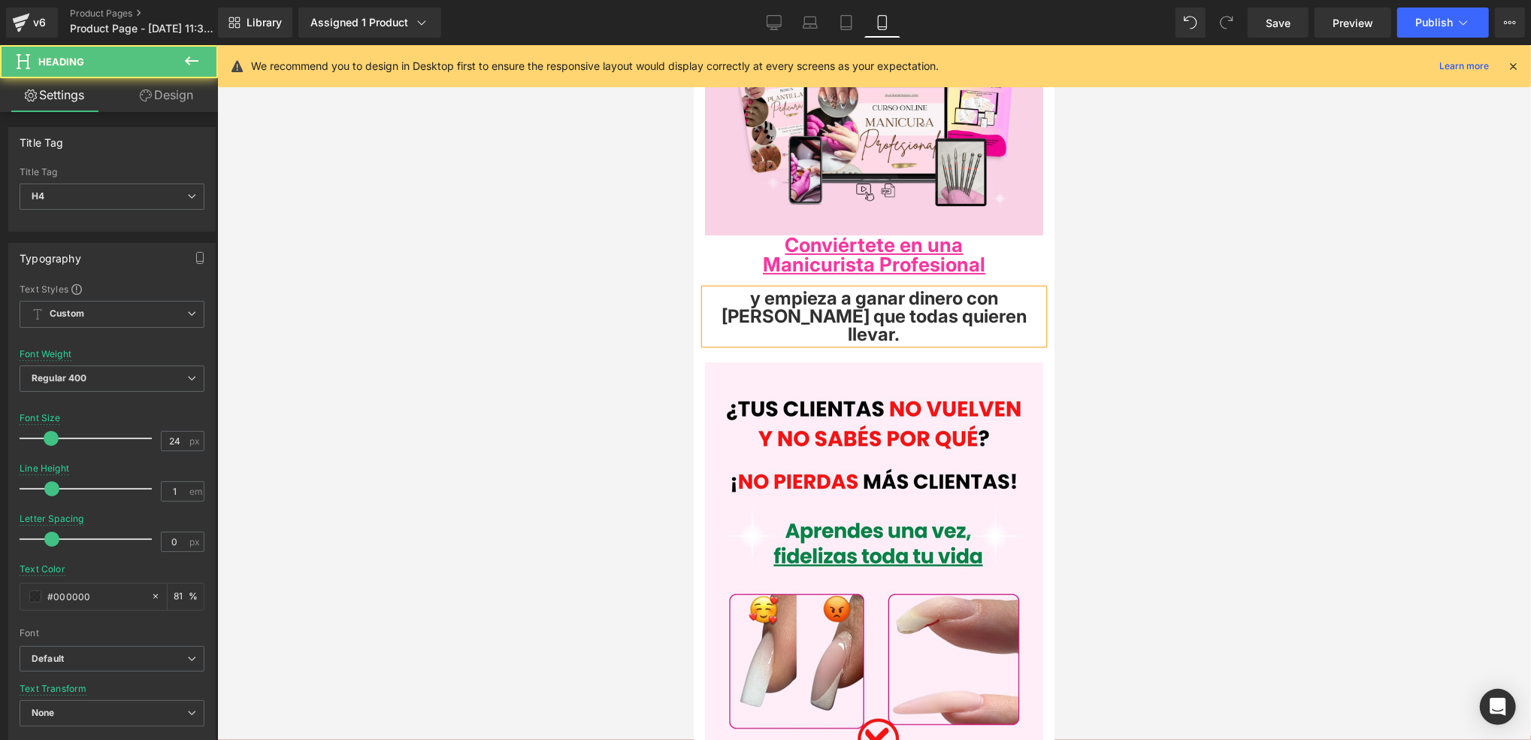
click at [744, 295] on span "y empieza a ganar dinero con uñas que todas quieren llevar." at bounding box center [873, 315] width 305 height 58
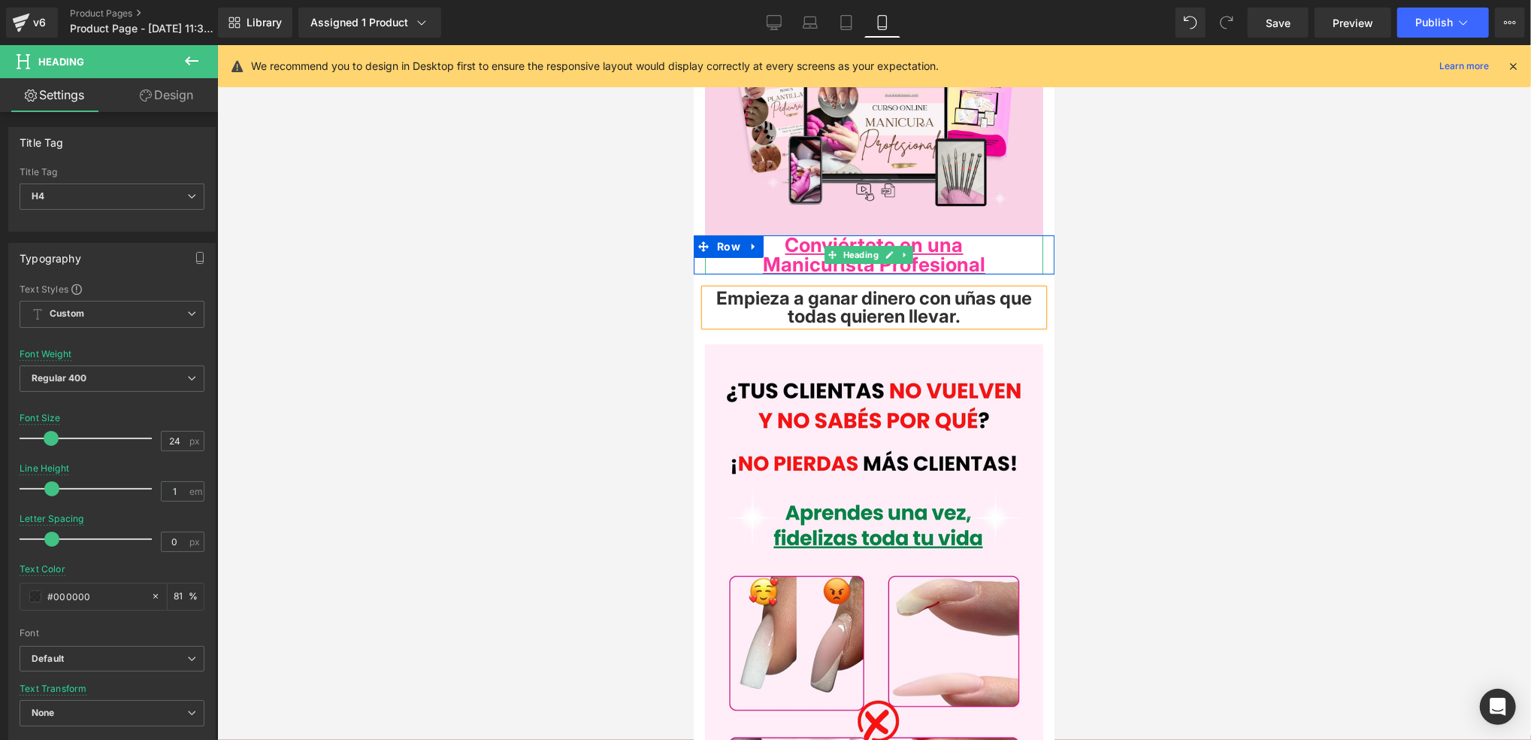
click at [977, 253] on strong "Manicurista Profesional" at bounding box center [873, 263] width 223 height 23
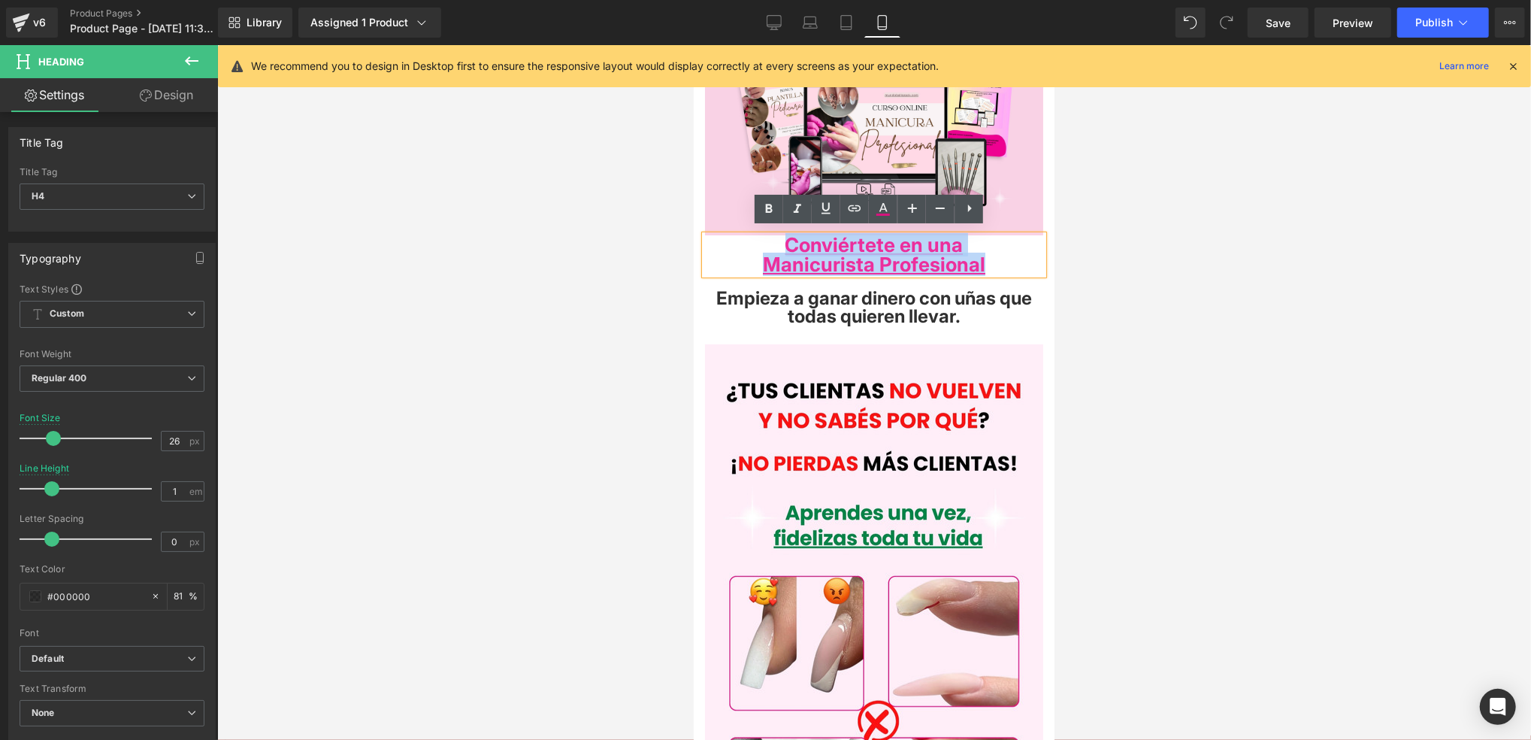
drag, startPoint x: 1010, startPoint y: 256, endPoint x: 762, endPoint y: 239, distance: 249.4
click at [762, 238] on div "Conviértete en una Manicurista Profesional" at bounding box center [873, 254] width 338 height 39
paste div
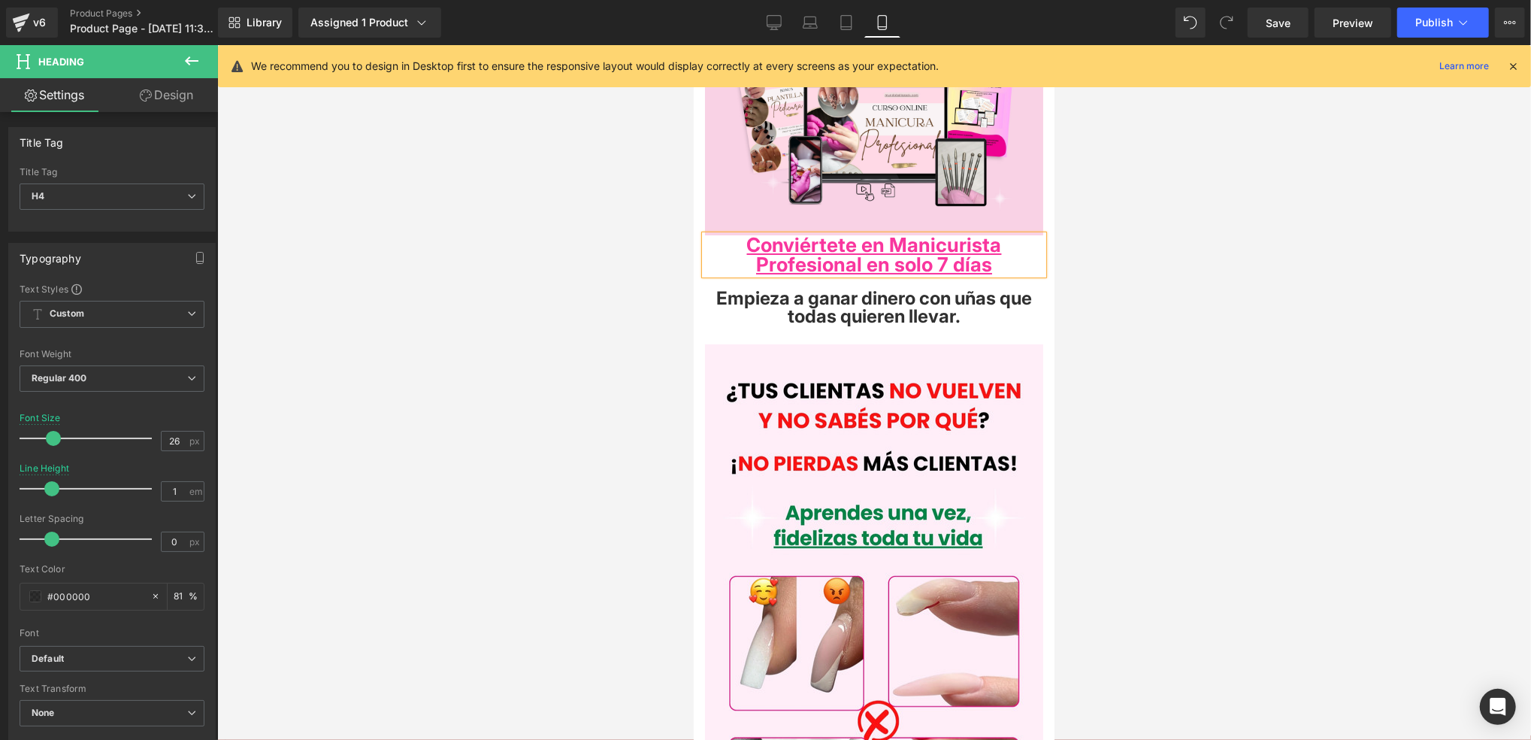
drag, startPoint x: 1287, startPoint y: 310, endPoint x: 1261, endPoint y: 308, distance: 25.6
click at [1285, 310] on div at bounding box center [874, 392] width 1314 height 695
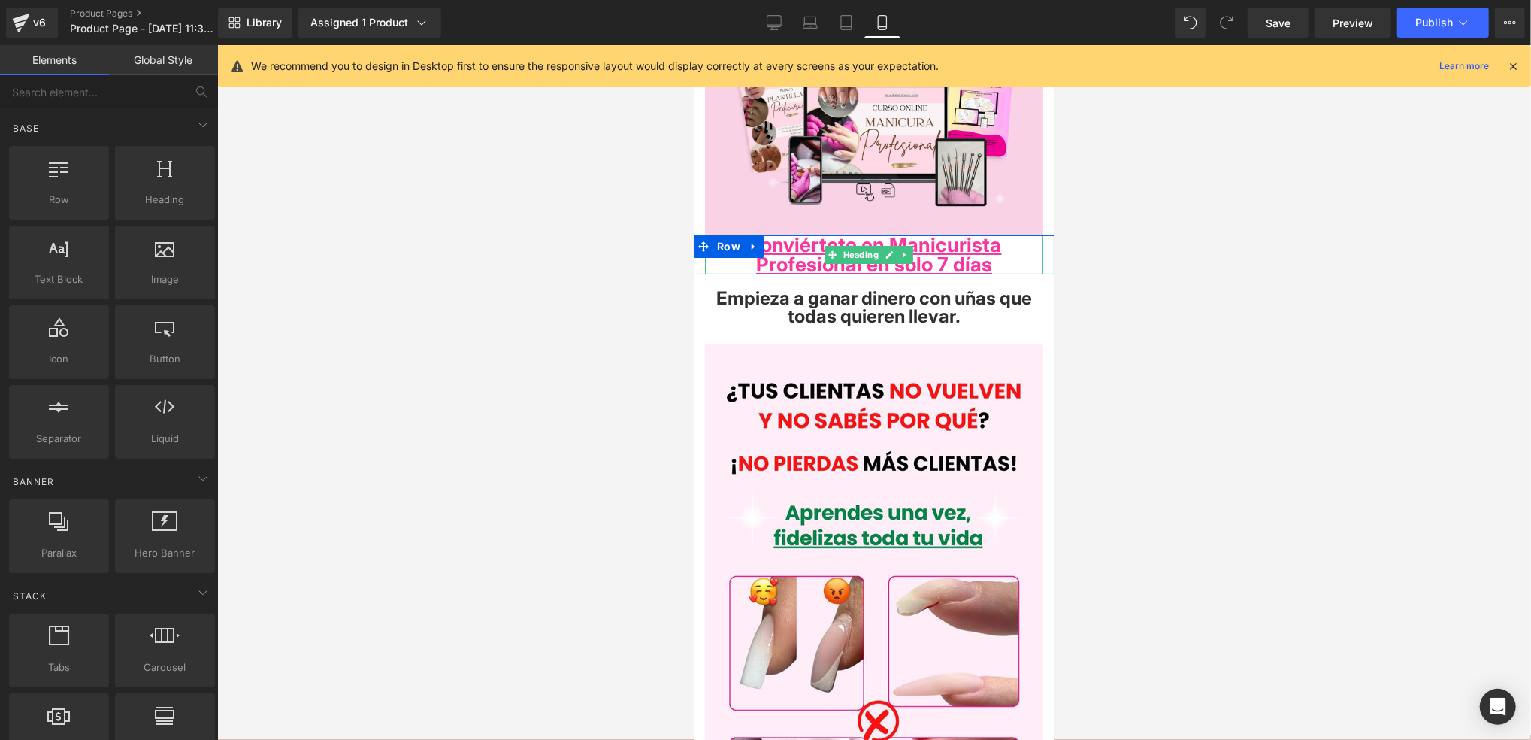
click at [994, 256] on h4 "Conviértete en Manicurista Profesional en solo 7 días" at bounding box center [873, 254] width 338 height 39
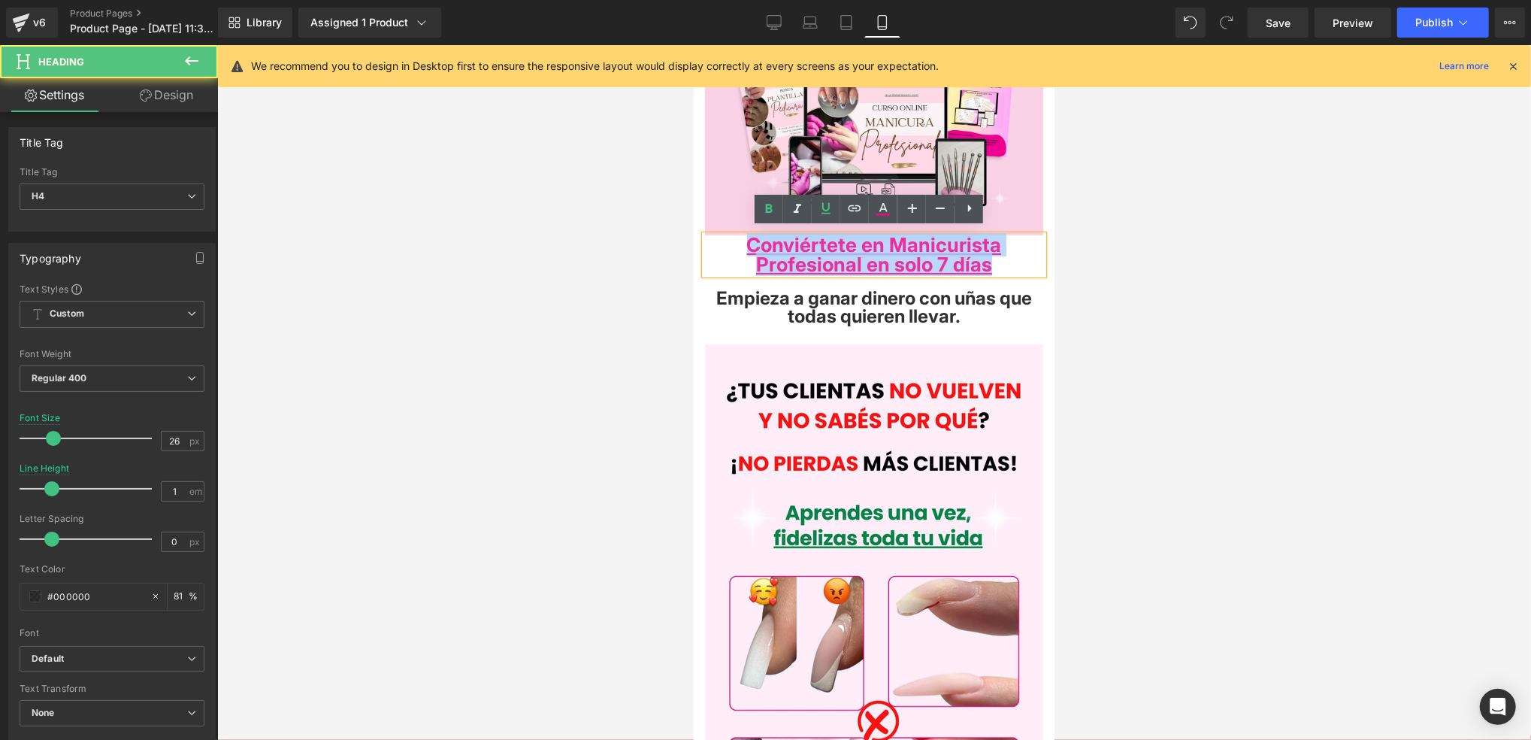
drag, startPoint x: 1001, startPoint y: 263, endPoint x: 740, endPoint y: 229, distance: 263.9
click at [740, 235] on h4 "Conviértete en Manicurista Profesional en solo 7 días" at bounding box center [873, 254] width 338 height 39
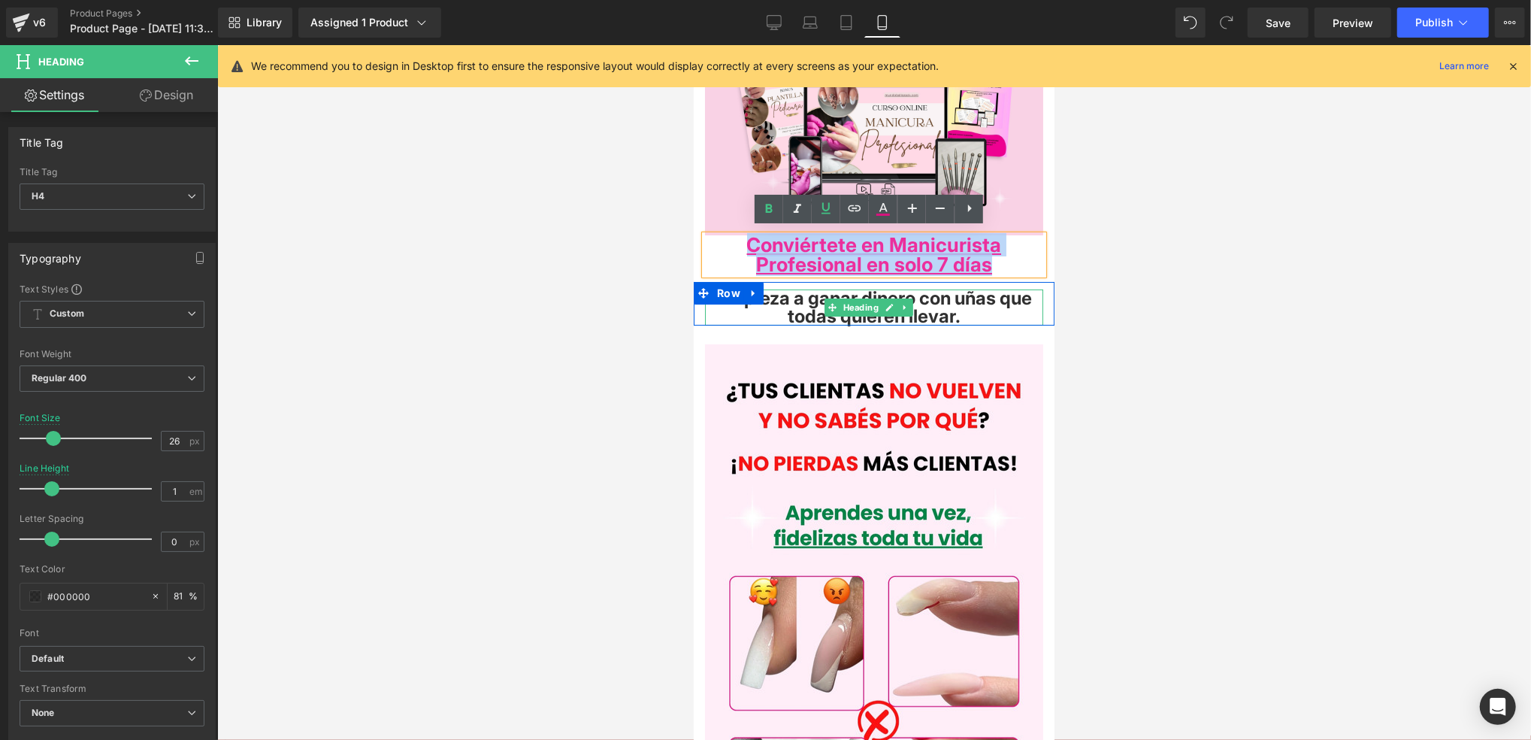
click at [931, 313] on span "Empieza a ganar dinero con uñas que todas quieren llevar." at bounding box center [874, 306] width 316 height 40
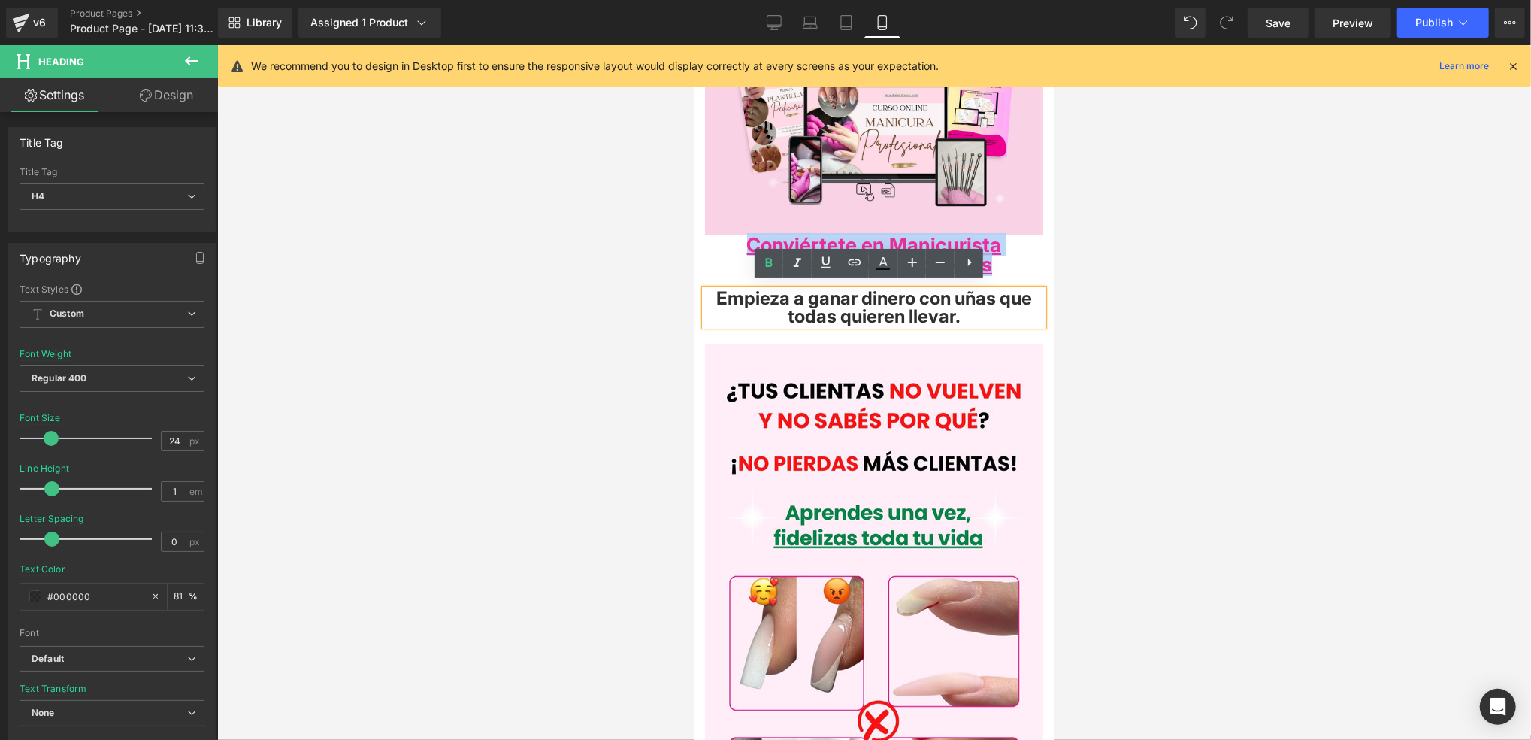
drag, startPoint x: 988, startPoint y: 306, endPoint x: 720, endPoint y: 274, distance: 269.5
click at [720, 281] on div "Empieza a ganar dinero con uñas que todas quieren llevar. Heading Row" at bounding box center [873, 303] width 361 height 44
click at [904, 267] on icon at bounding box center [913, 262] width 18 height 18
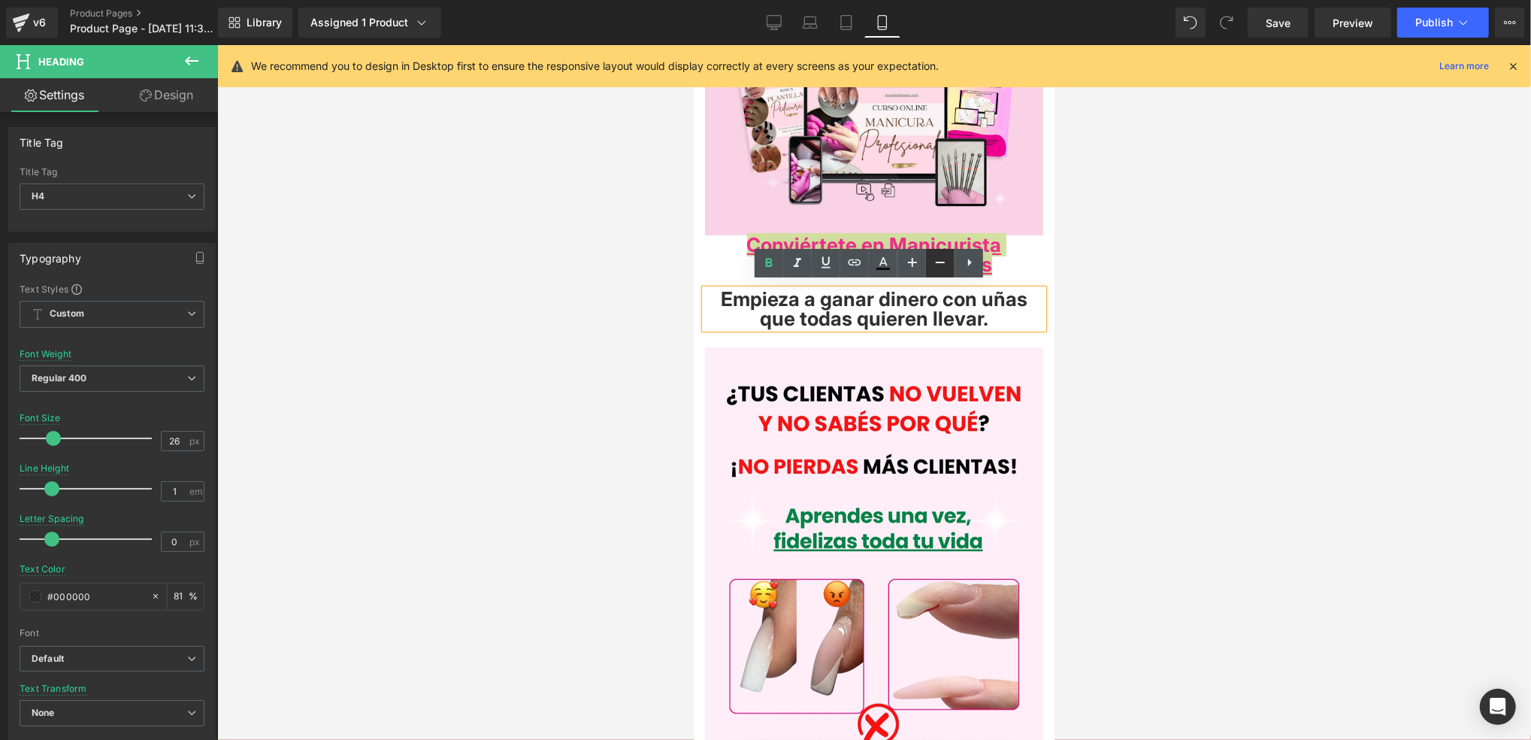
click at [930, 266] on link at bounding box center [940, 263] width 29 height 29
type input "24"
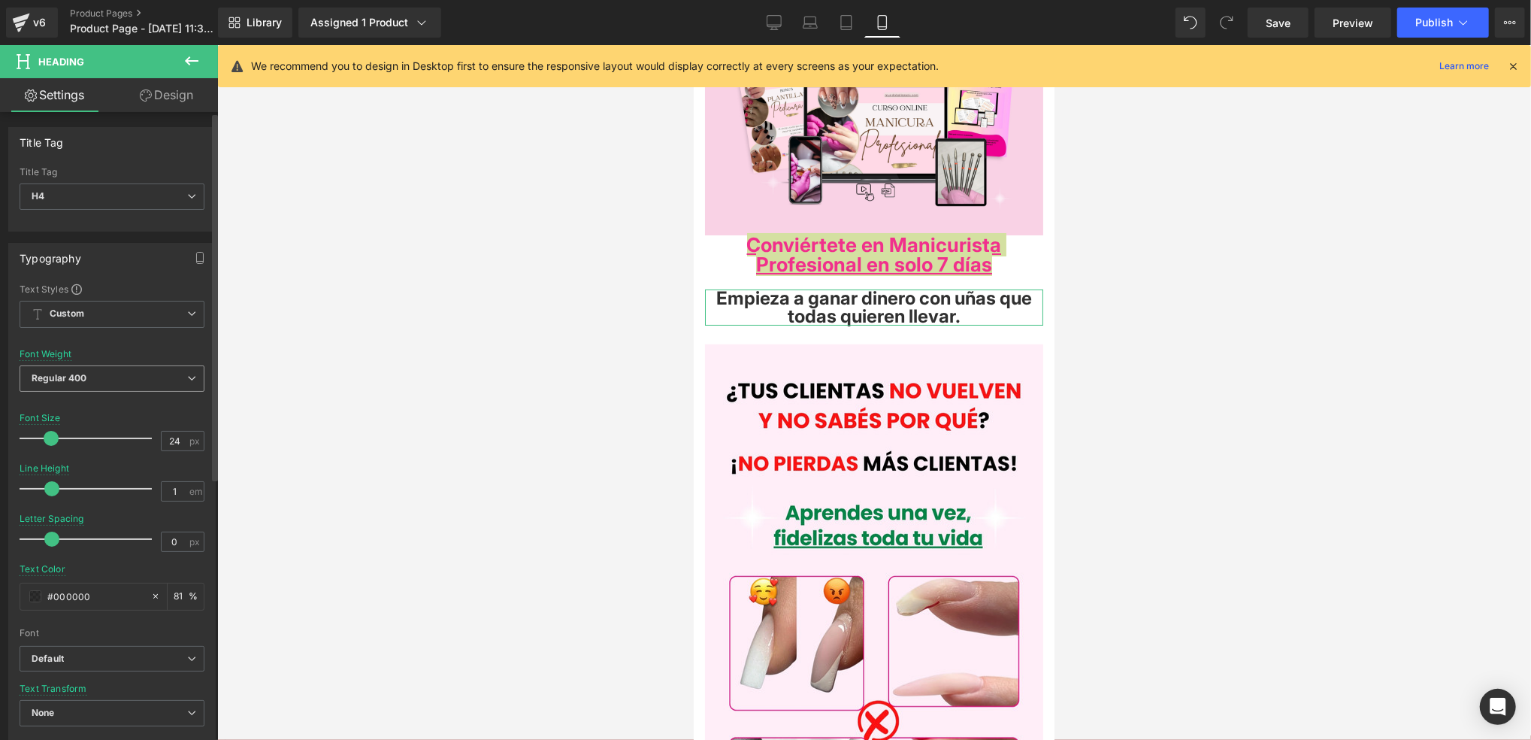
drag, startPoint x: 129, startPoint y: 364, endPoint x: 140, endPoint y: 365, distance: 10.6
click at [130, 364] on div "Font Weight Regular 400 Thin 100 Semi Thin 200 Light 300 Regular 400 Medium 500…" at bounding box center [112, 379] width 185 height 60
click at [141, 368] on span "Regular 400" at bounding box center [112, 378] width 185 height 26
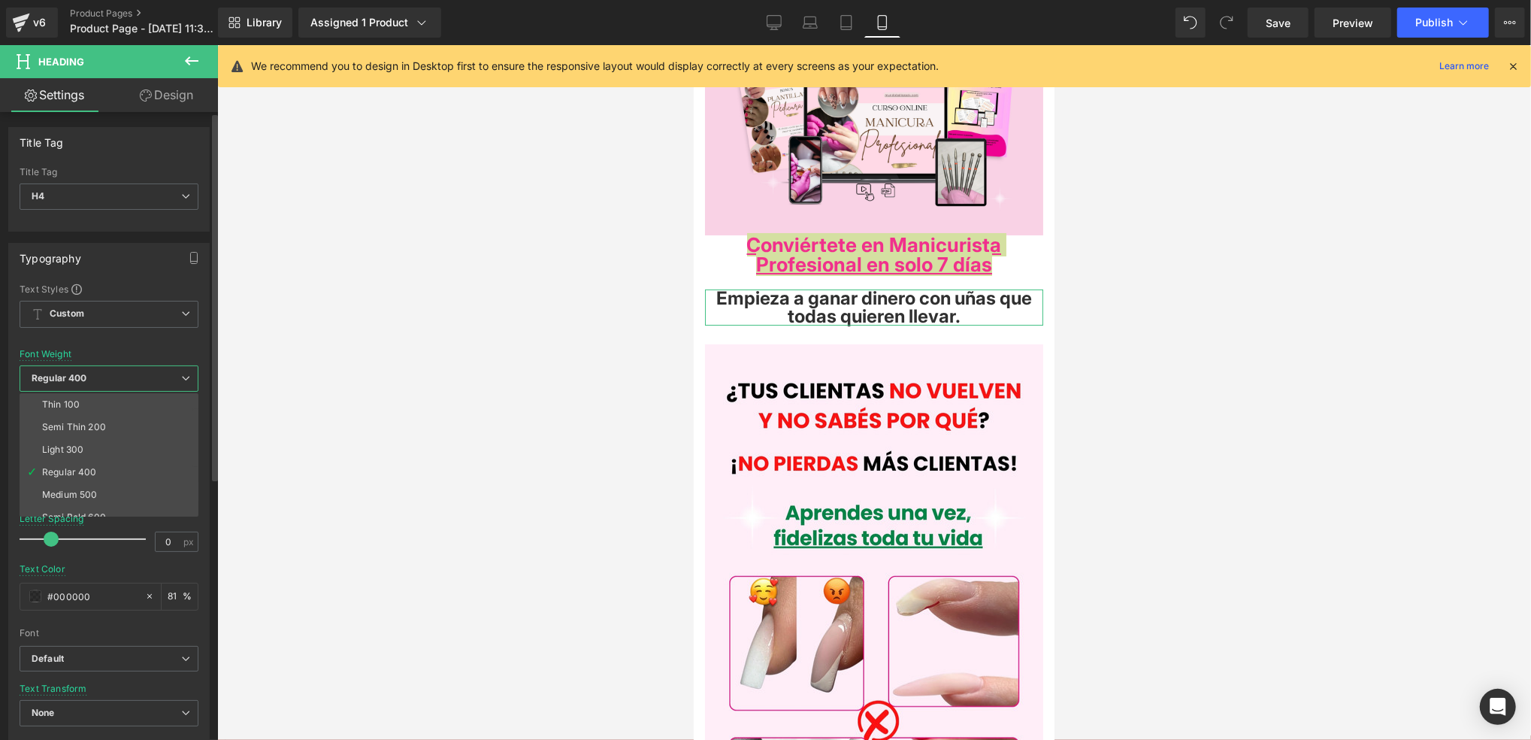
scroll to position [100, 0]
click at [131, 422] on li "Semi Bold 600" at bounding box center [113, 417] width 186 height 23
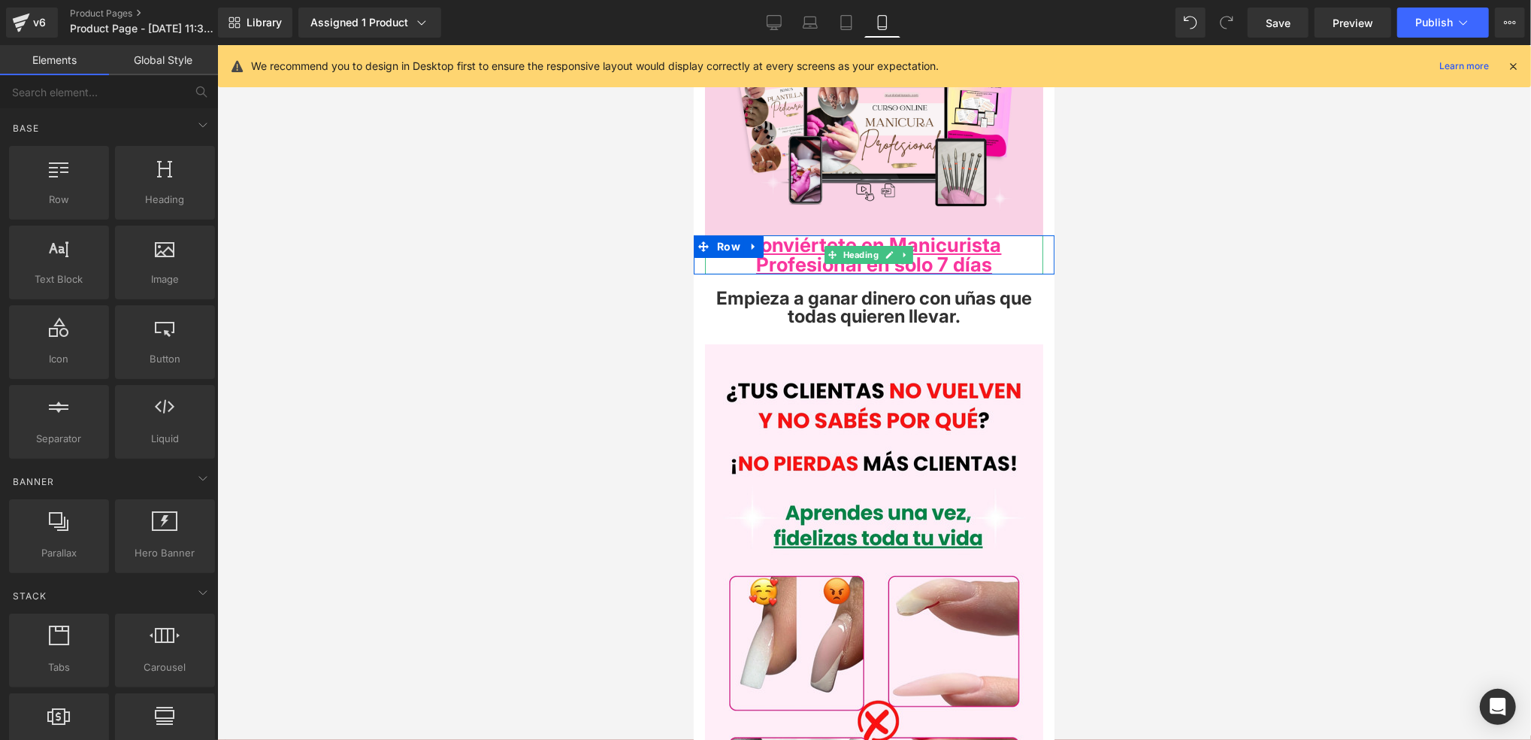
click at [946, 270] on div at bounding box center [873, 272] width 361 height 4
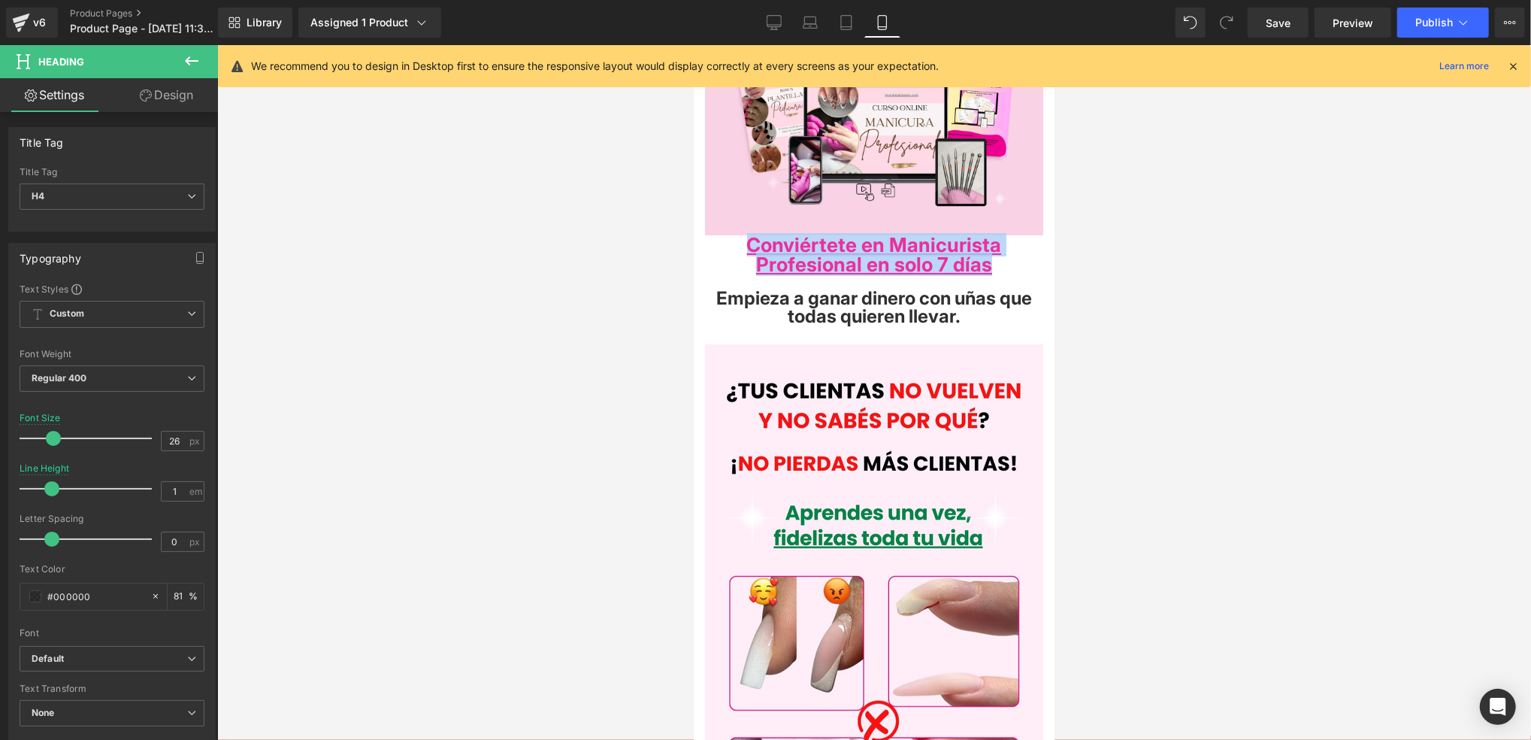
drag, startPoint x: 1004, startPoint y: 256, endPoint x: 678, endPoint y: 235, distance: 326.9
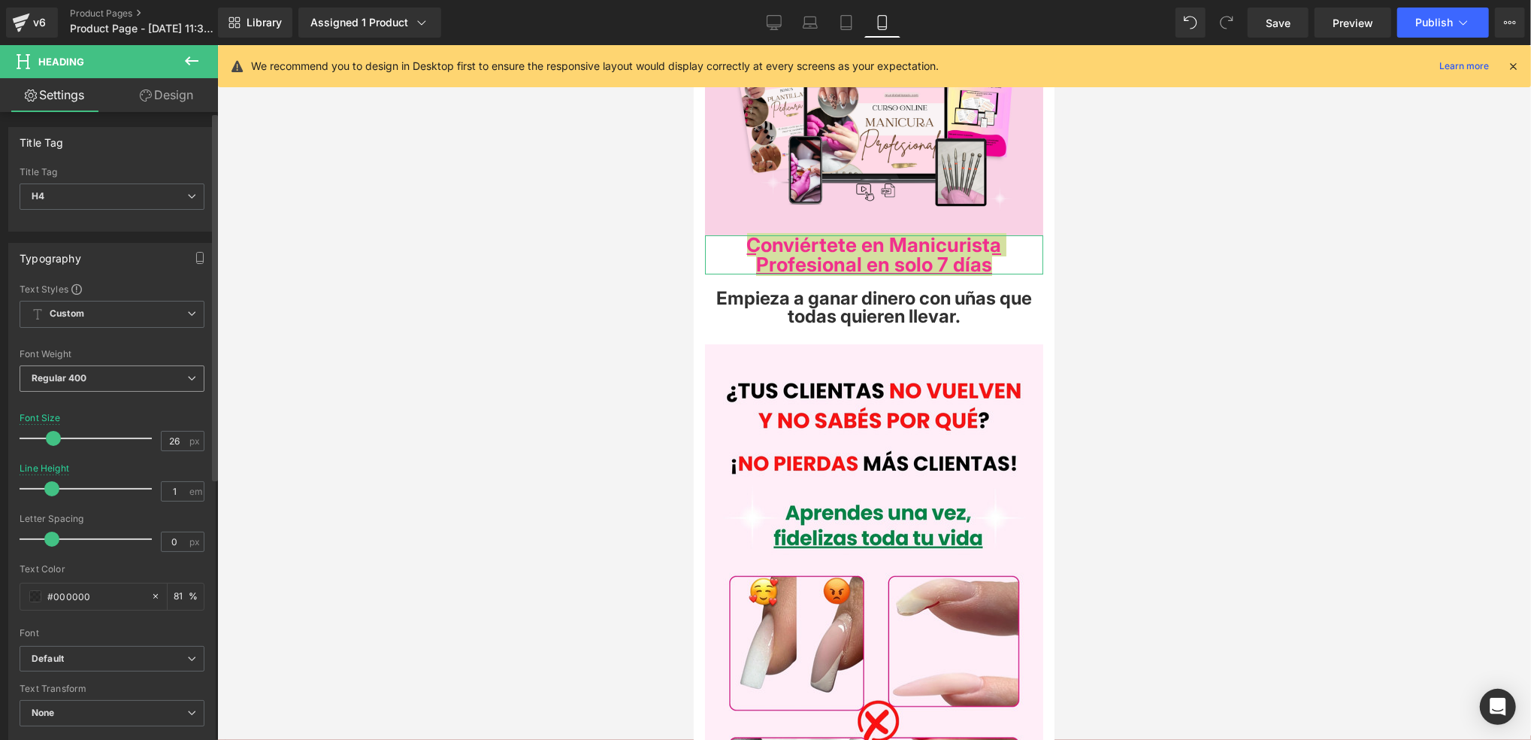
click at [78, 374] on b "Regular 400" at bounding box center [60, 377] width 56 height 11
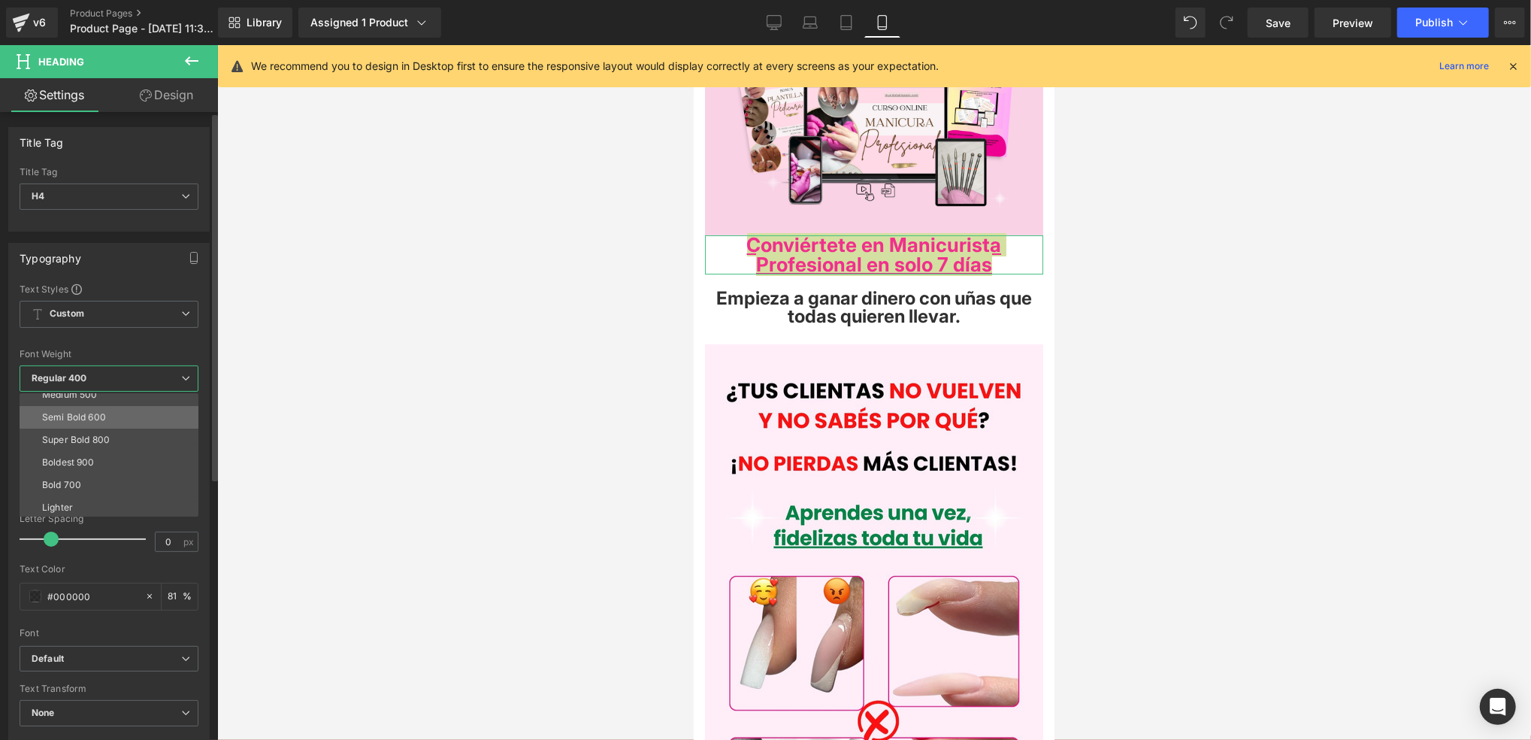
click at [105, 417] on li "Semi Bold 600" at bounding box center [113, 417] width 186 height 23
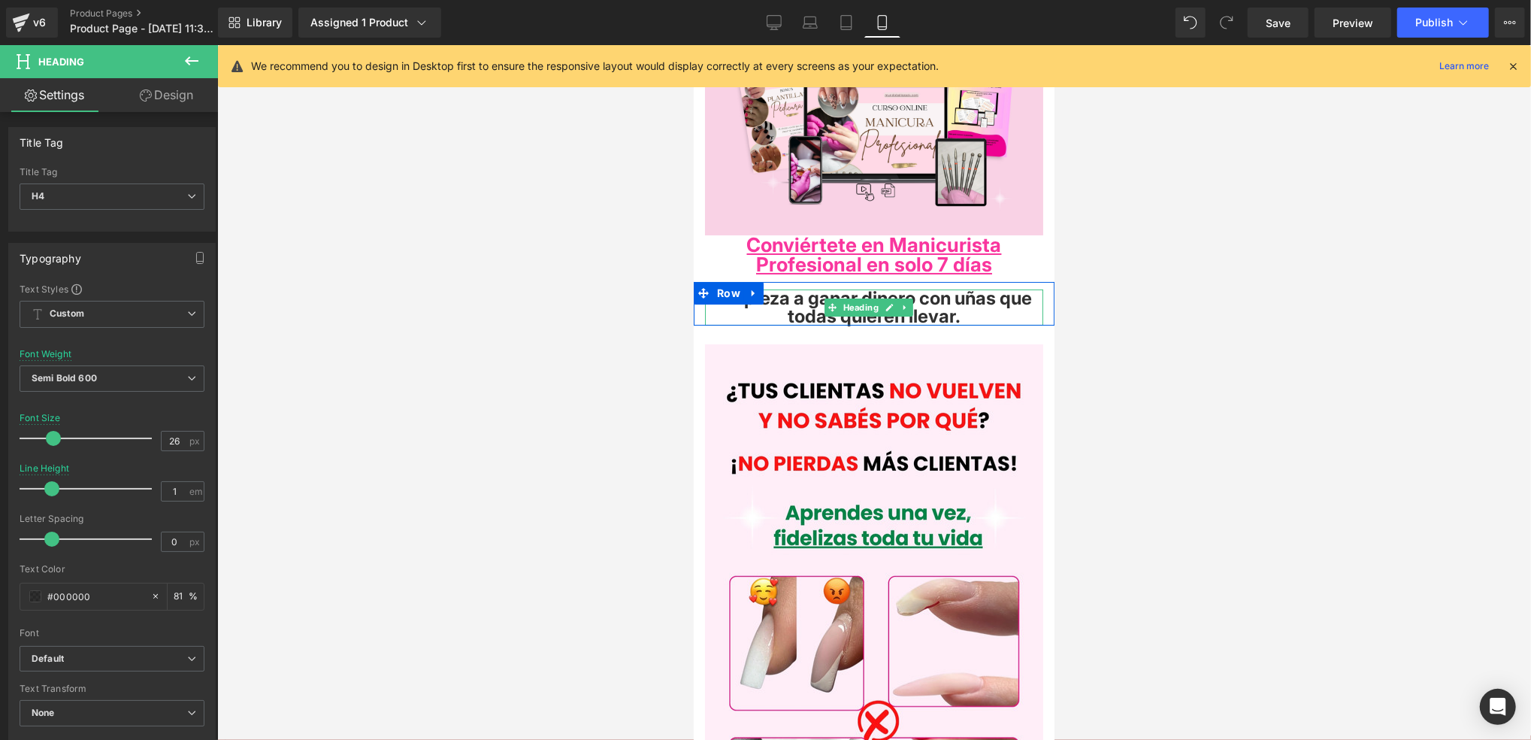
click at [970, 301] on span "Empieza a ganar dinero con uñas que todas quieren llevar." at bounding box center [874, 306] width 316 height 40
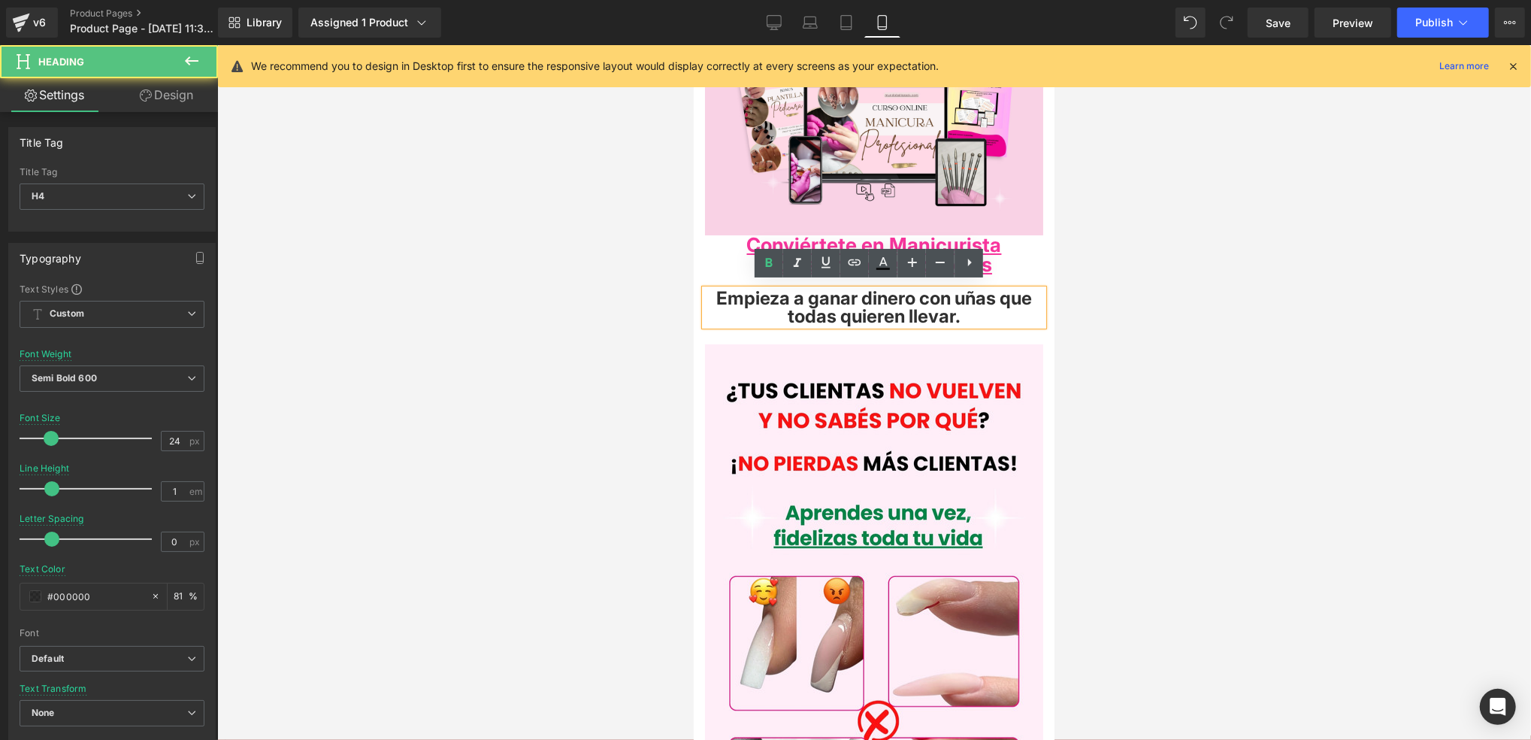
drag, startPoint x: 973, startPoint y: 314, endPoint x: 723, endPoint y: 292, distance: 250.6
click at [716, 295] on h4 "Empieza a ganar dinero con uñas que todas quieren llevar." at bounding box center [873, 307] width 338 height 36
click at [774, 265] on icon at bounding box center [769, 263] width 18 height 18
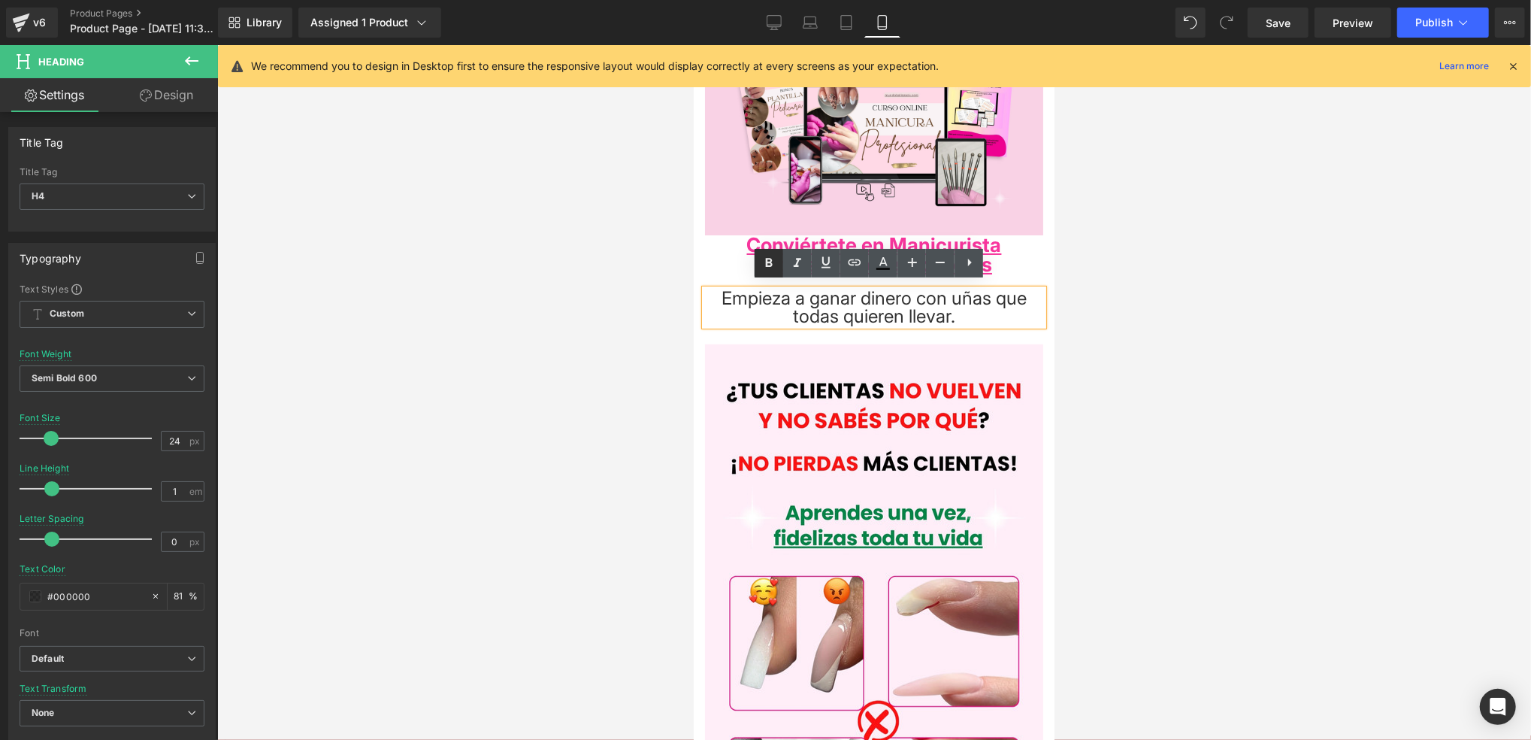
click at [766, 264] on icon at bounding box center [769, 263] width 7 height 9
drag, startPoint x: 772, startPoint y: 262, endPoint x: 788, endPoint y: 272, distance: 18.6
click at [774, 265] on icon at bounding box center [769, 263] width 18 height 18
click at [993, 307] on h4 "Empieza a ganar dinero con uñas que todas quieren llevar." at bounding box center [873, 307] width 338 height 36
drag, startPoint x: 988, startPoint y: 310, endPoint x: 1455, endPoint y: 305, distance: 467.6
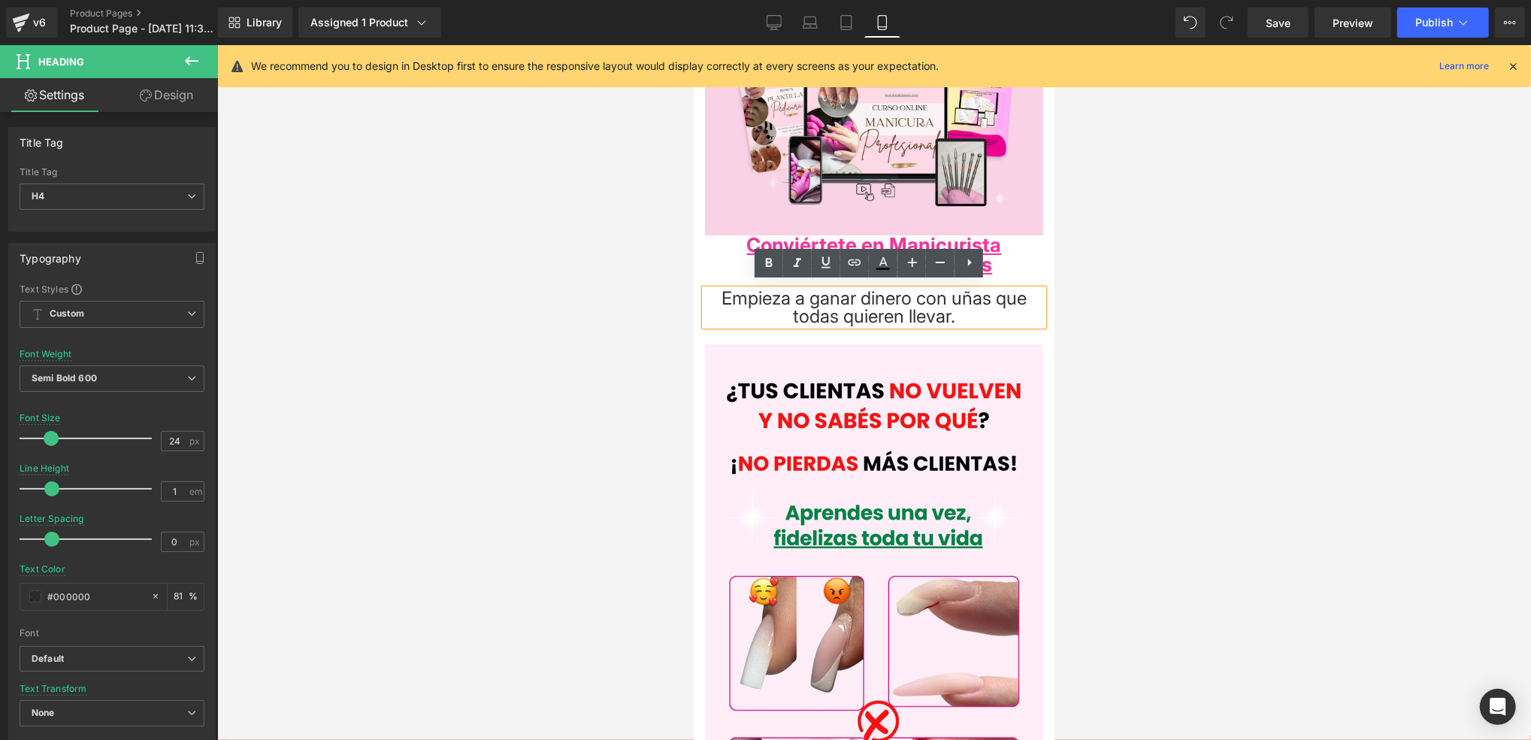
click at [774, 259] on icon at bounding box center [769, 263] width 18 height 18
click at [943, 302] on h4 "Empieza a ganar dinero con uñas que todas quieren llevar." at bounding box center [873, 307] width 338 height 36
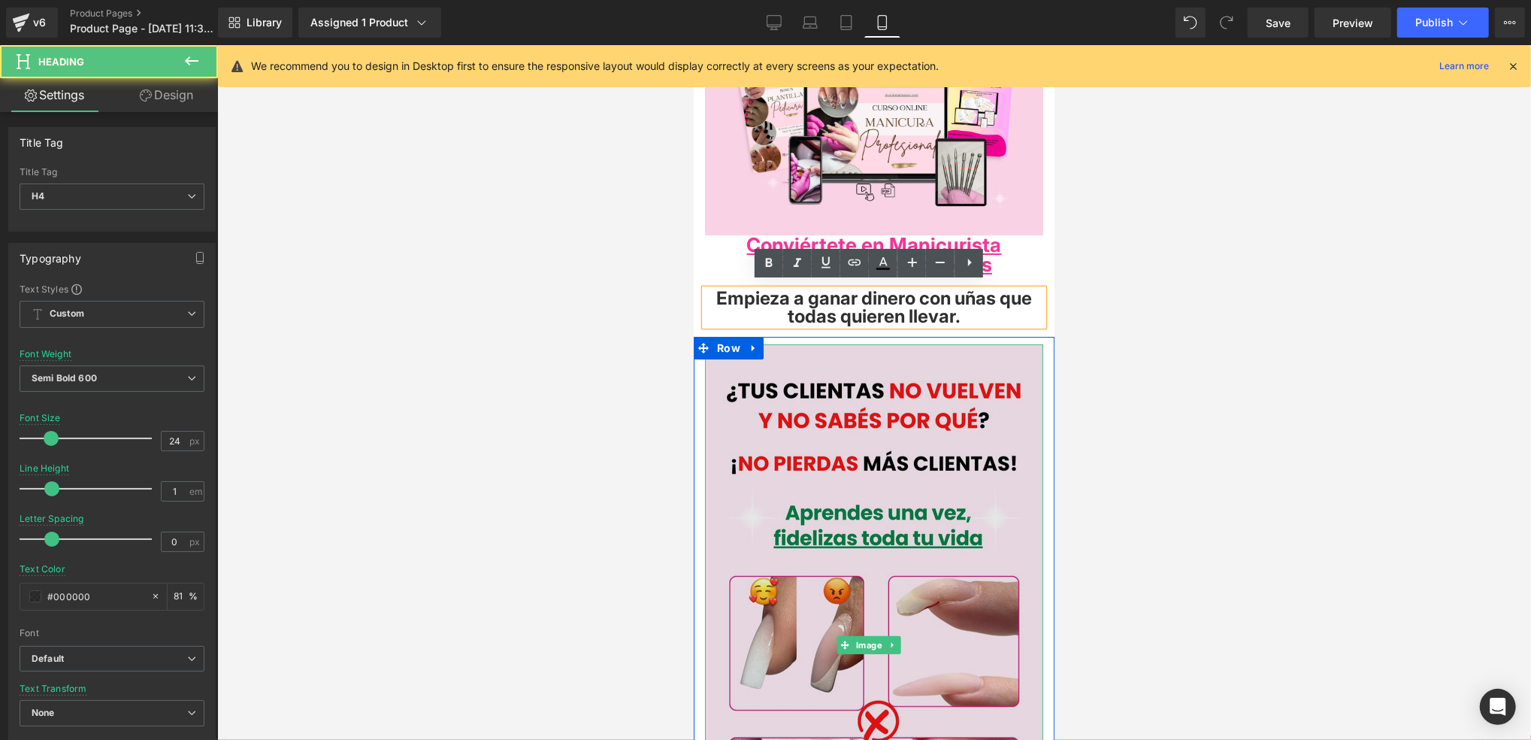
click at [965, 353] on img at bounding box center [873, 644] width 338 height 601
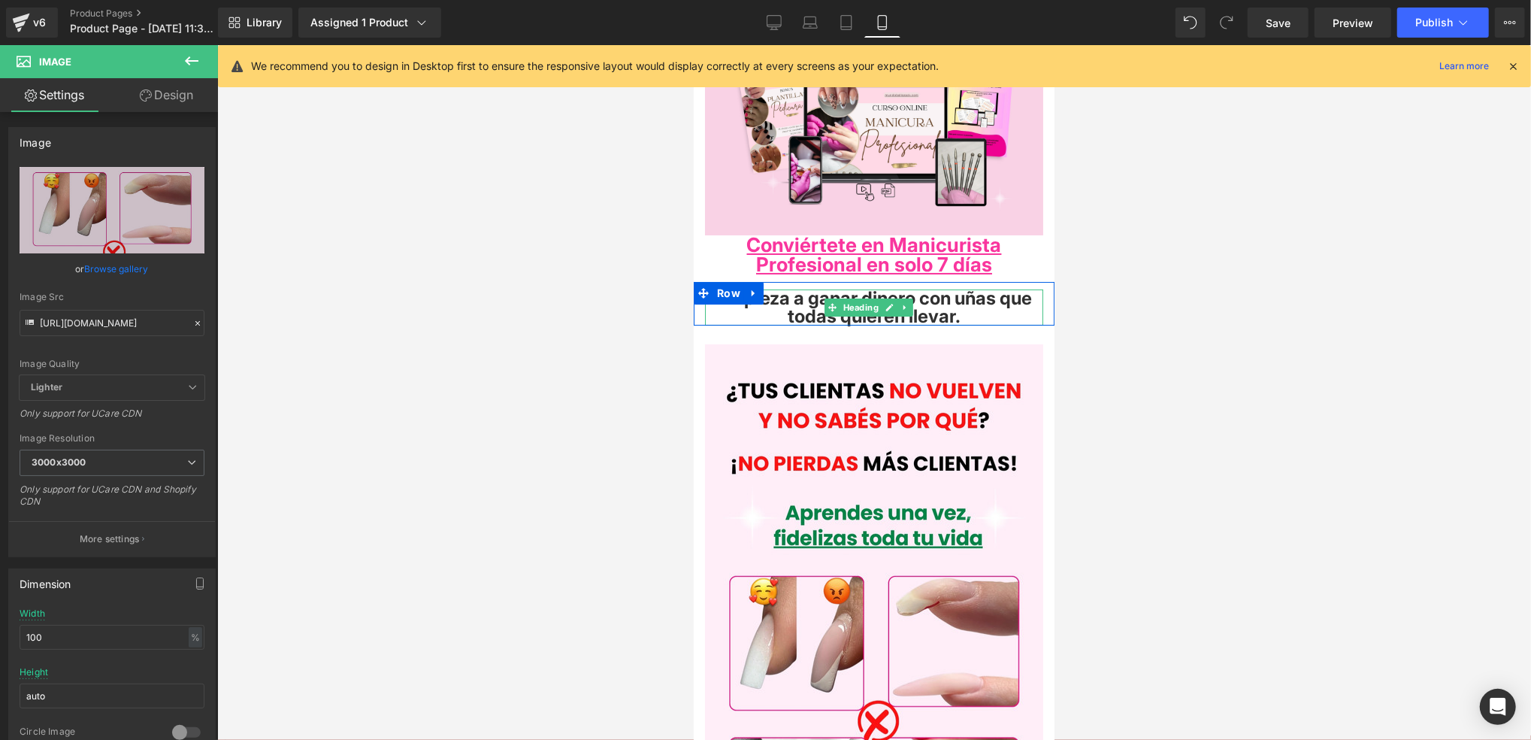
click at [974, 307] on h4 "Empieza a ganar dinero con uñas que todas quieren llevar." at bounding box center [873, 307] width 338 height 36
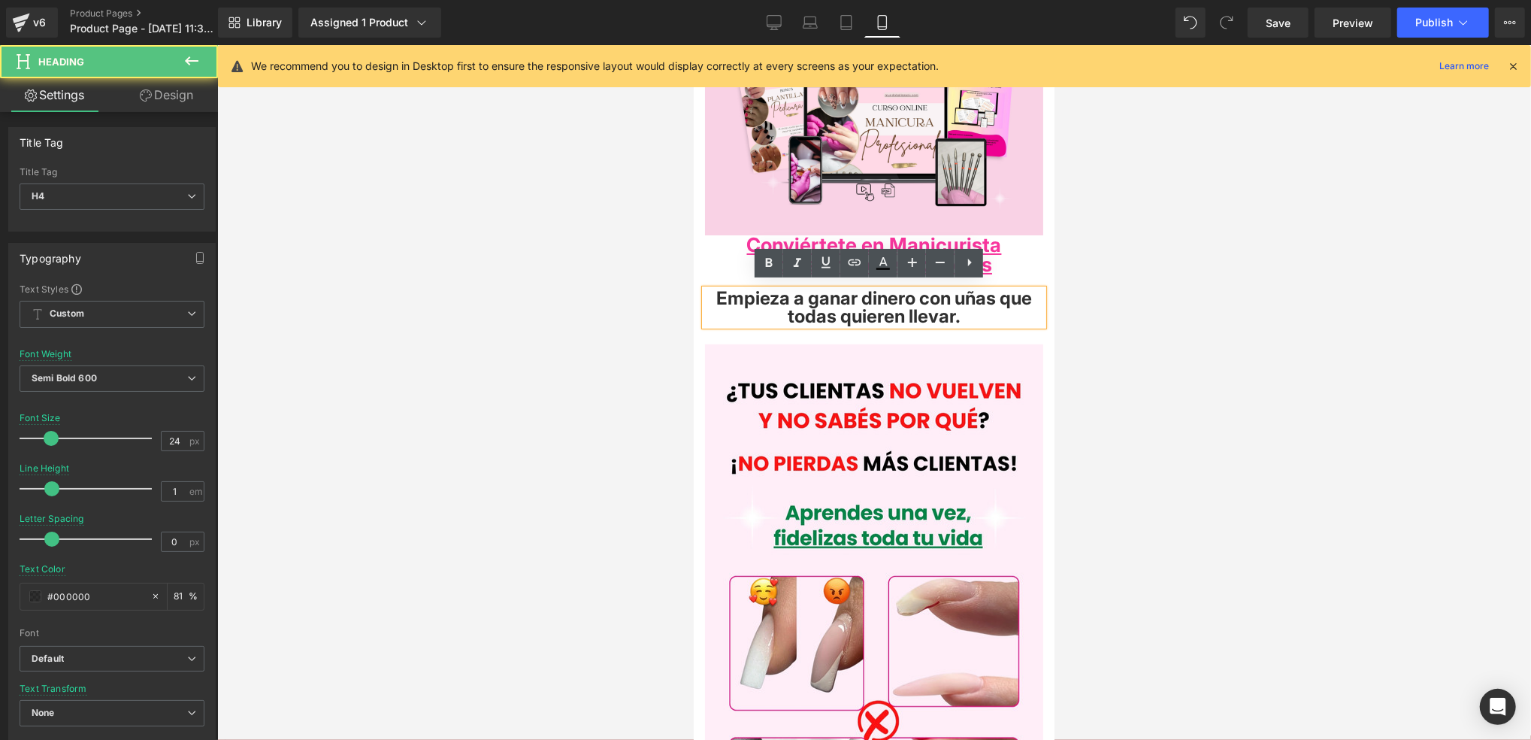
click at [987, 281] on div "Empieza a ganar dinero con uñas que todas quieren llevar. Heading Row" at bounding box center [873, 303] width 361 height 44
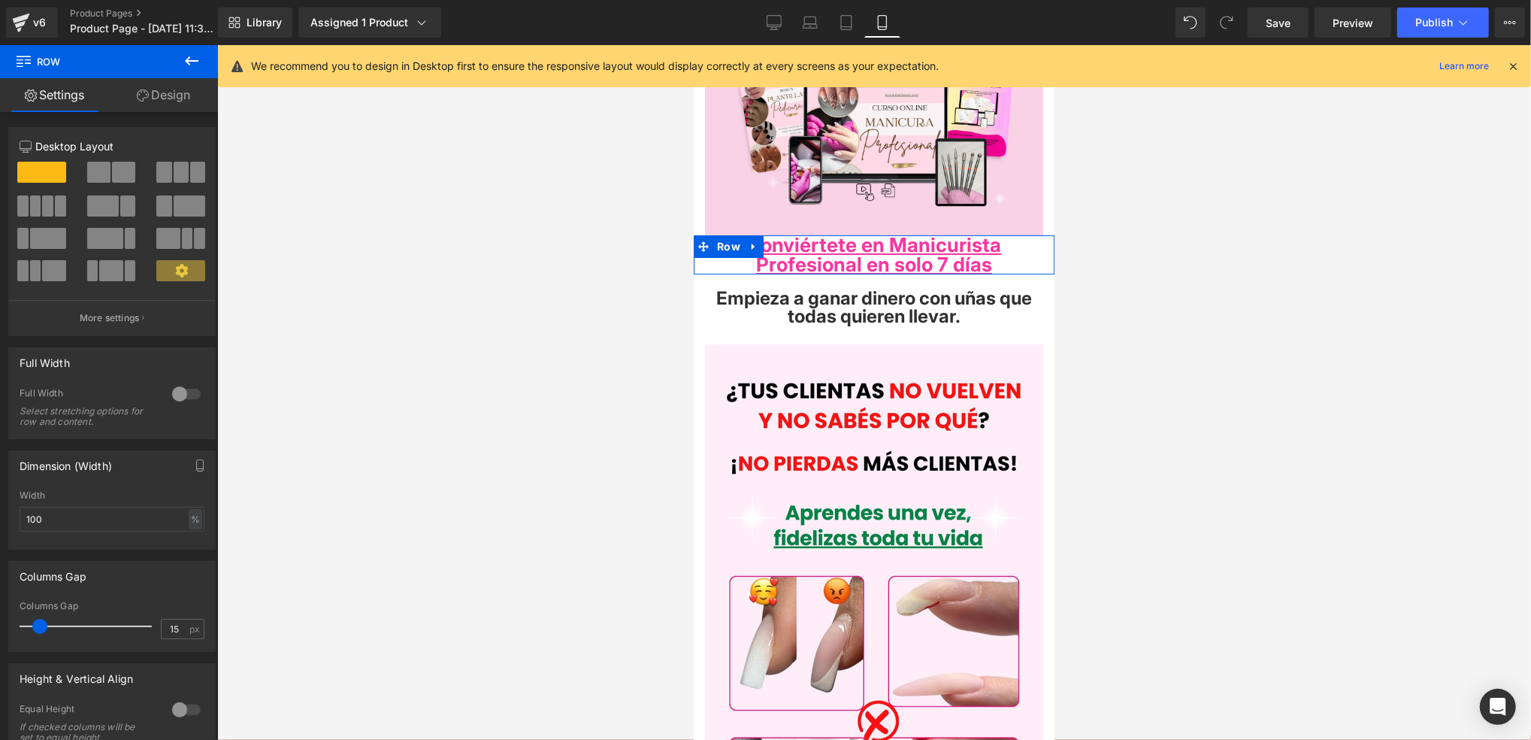
click at [995, 246] on h4 "Conviértete en Manicurista Profesional en solo 7 días" at bounding box center [873, 254] width 338 height 39
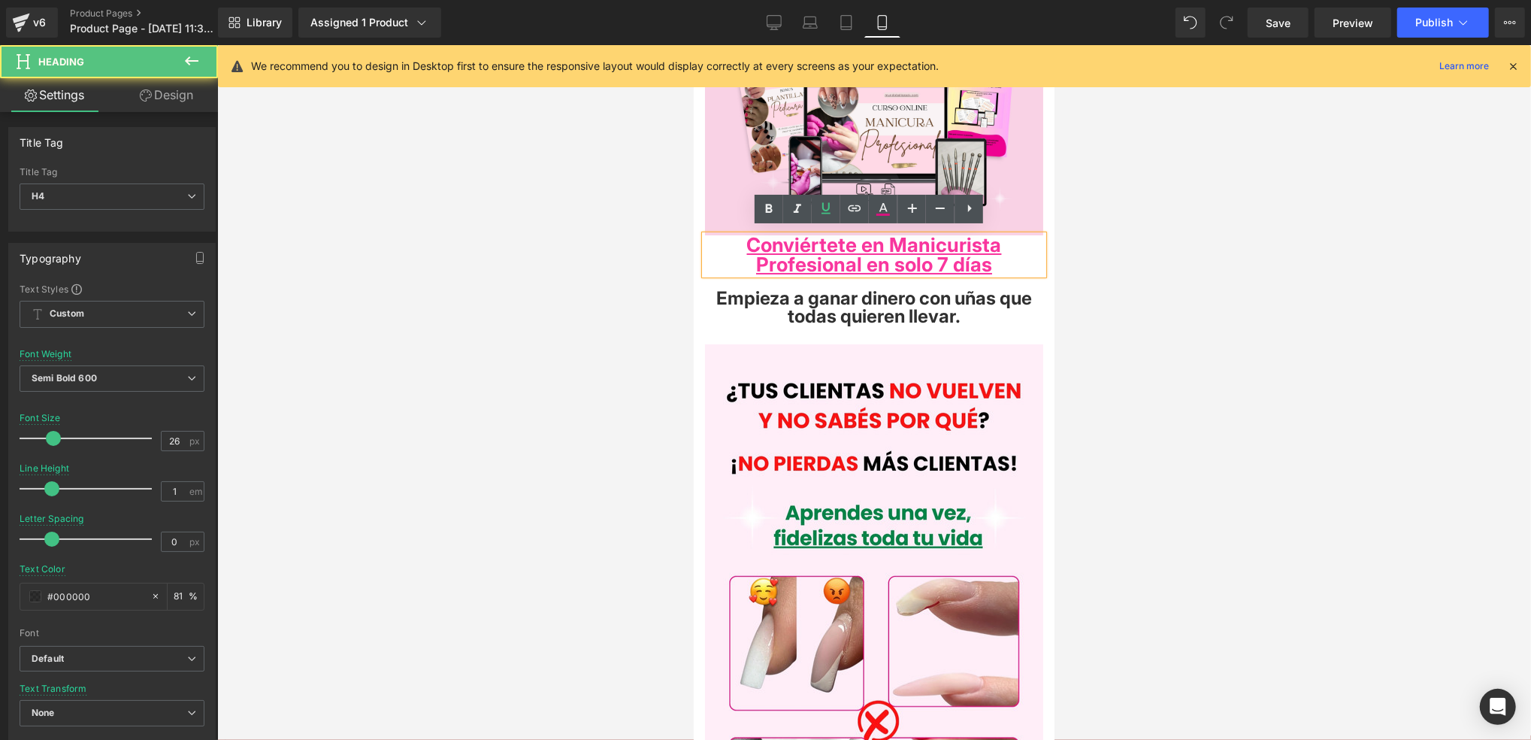
click at [1002, 259] on h4 "Conviértete en Manicurista Profesional en solo 7 días" at bounding box center [873, 254] width 338 height 39
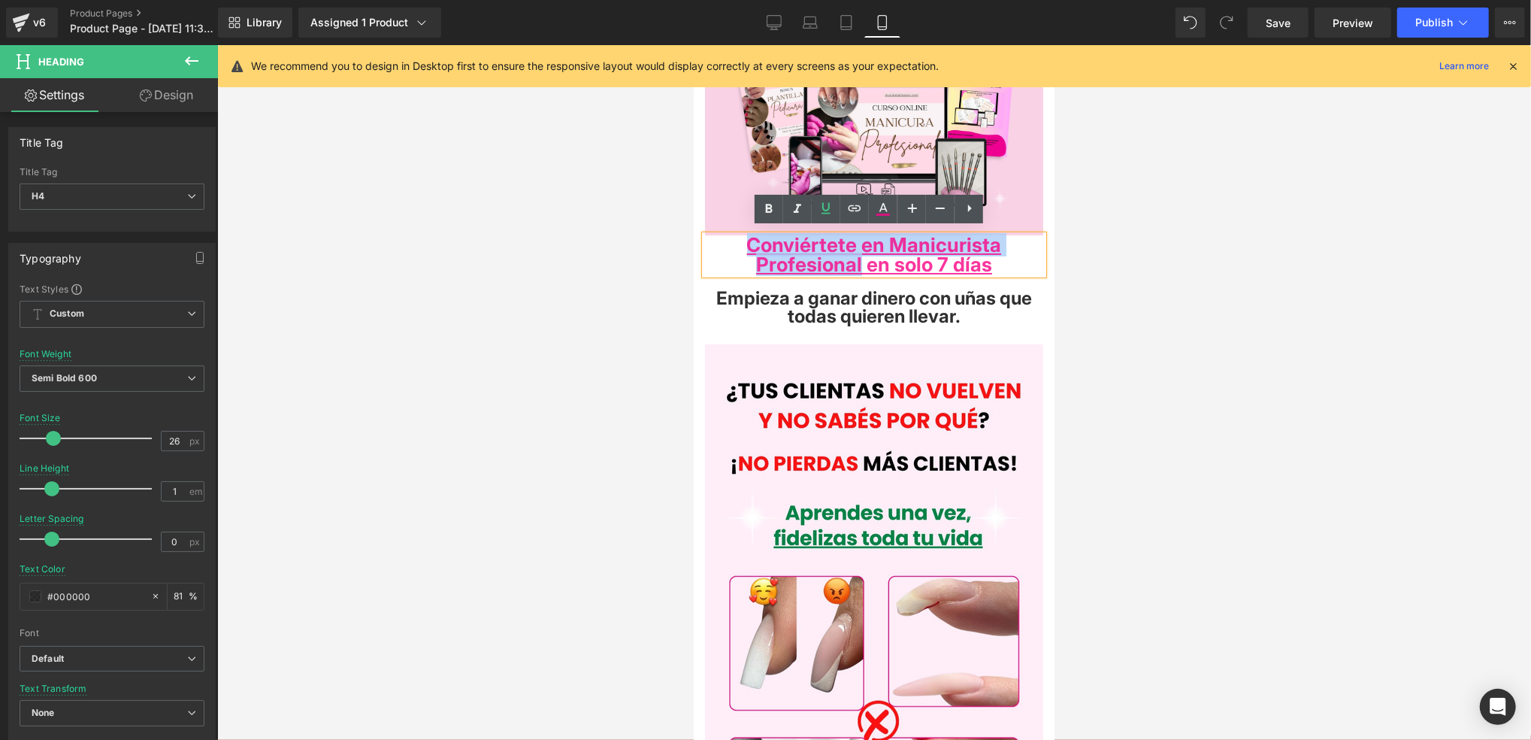
drag, startPoint x: 854, startPoint y: 259, endPoint x: 746, endPoint y: 241, distance: 109.7
click at [746, 241] on span "Conviértete en Manicurista Profesional en solo 7 días" at bounding box center [873, 253] width 255 height 43
click at [778, 215] on link at bounding box center [769, 209] width 29 height 29
click at [756, 238] on span "Conviértete en Manicurista Profesional" at bounding box center [874, 253] width 237 height 43
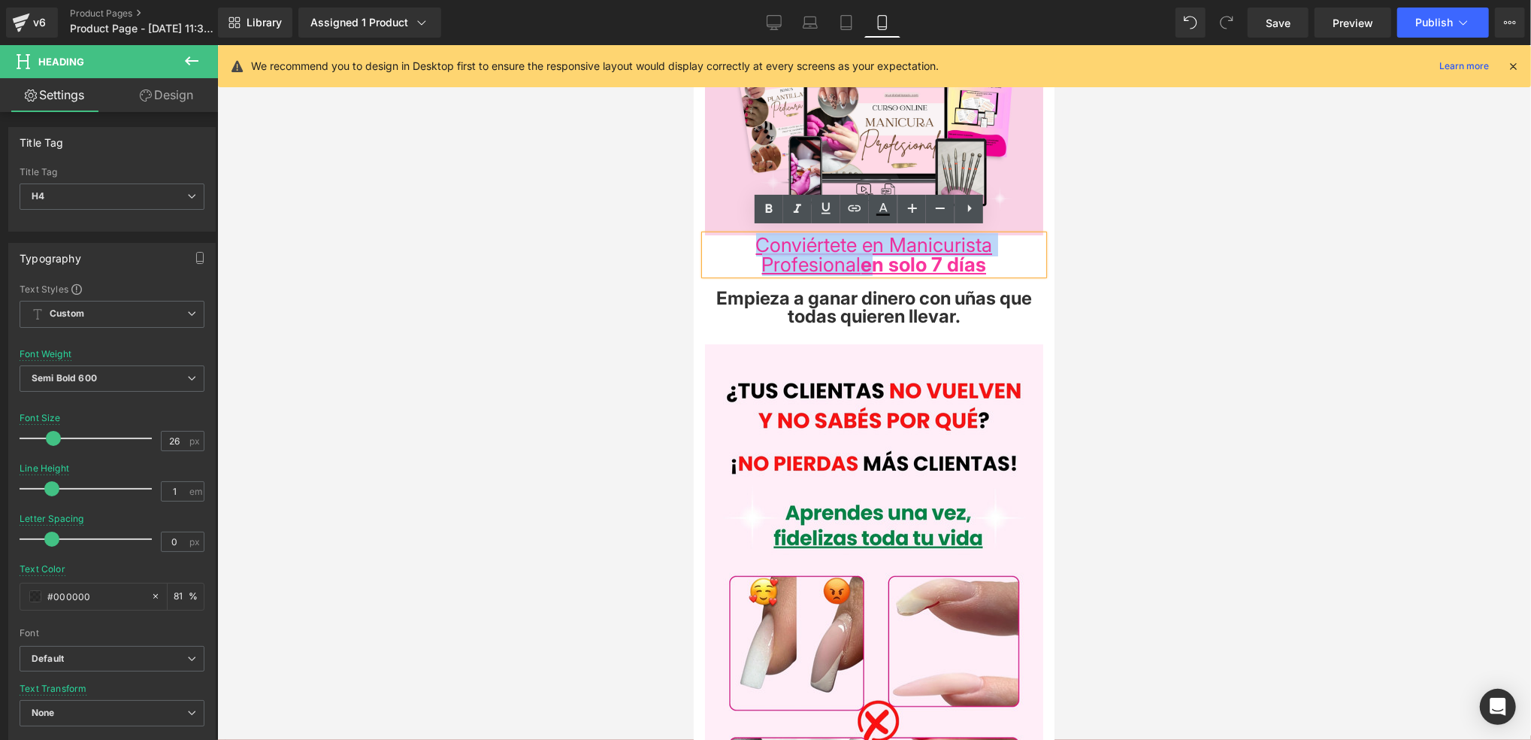
drag, startPoint x: 757, startPoint y: 238, endPoint x: 854, endPoint y: 259, distance: 99.2
click at [854, 259] on span "Conviértete en Manicurista Profesional en solo 7 días" at bounding box center [874, 253] width 237 height 43
click at [777, 202] on icon at bounding box center [769, 209] width 18 height 18
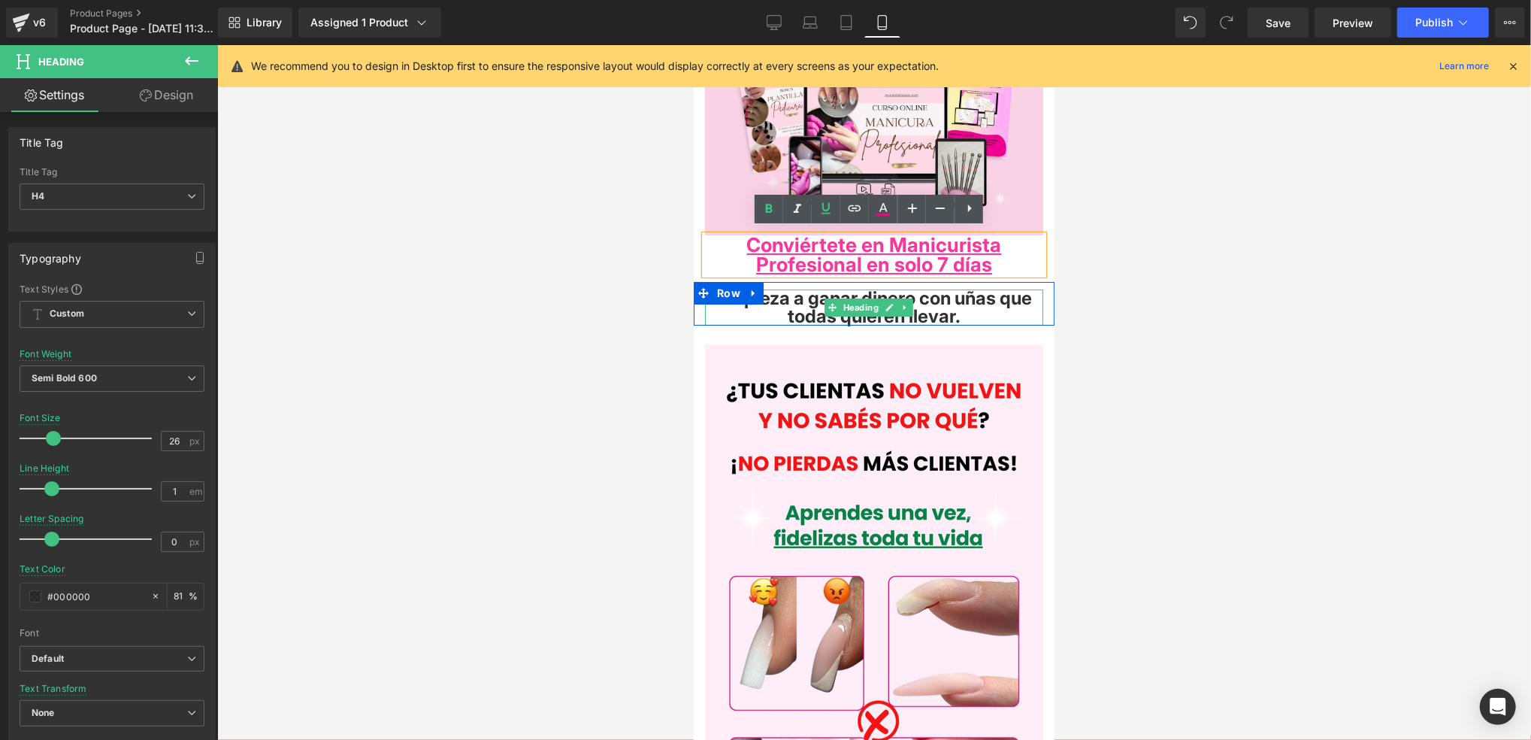
click at [1002, 301] on h4 "Empieza a ganar dinero con uñas que todas quieren llevar." at bounding box center [873, 307] width 338 height 36
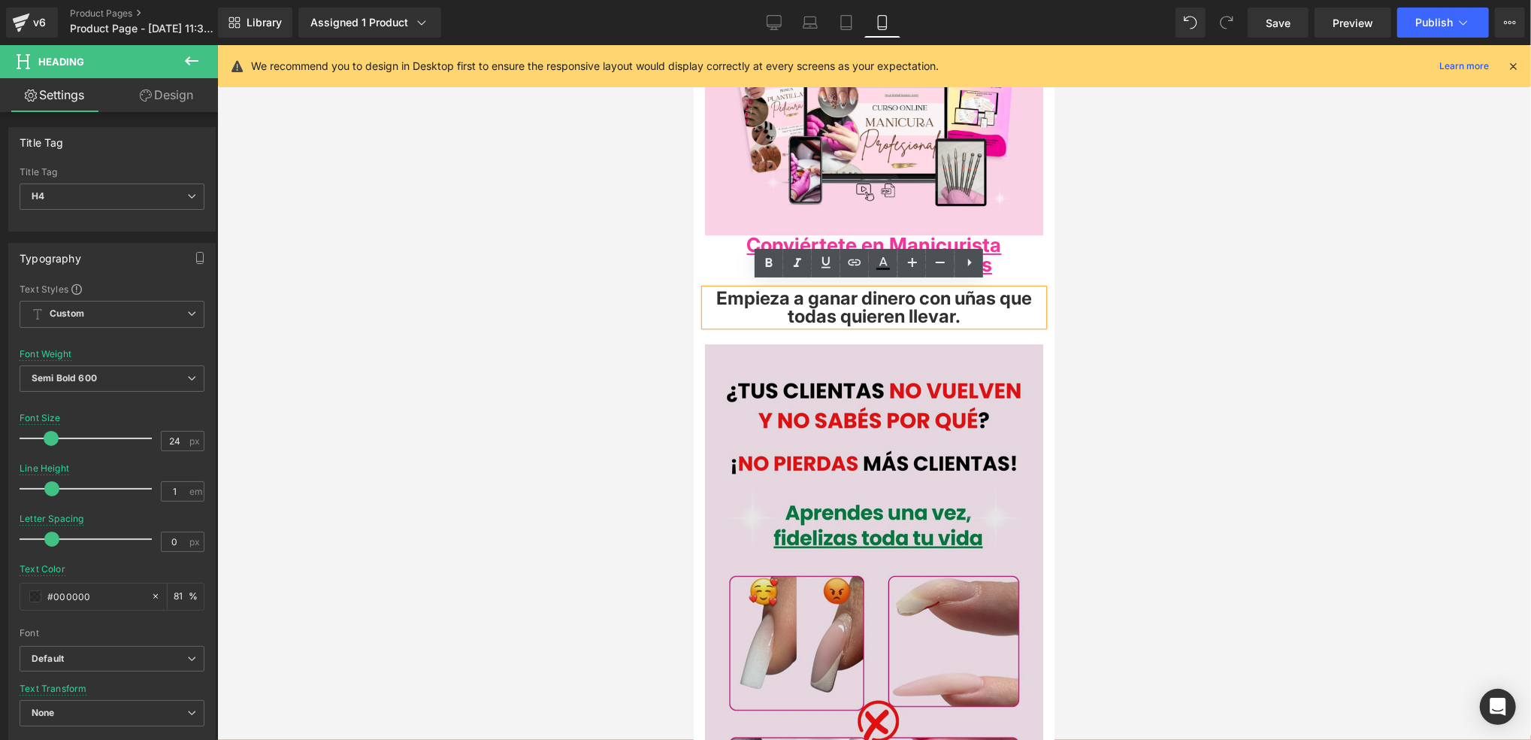
click at [1015, 385] on img at bounding box center [873, 644] width 338 height 601
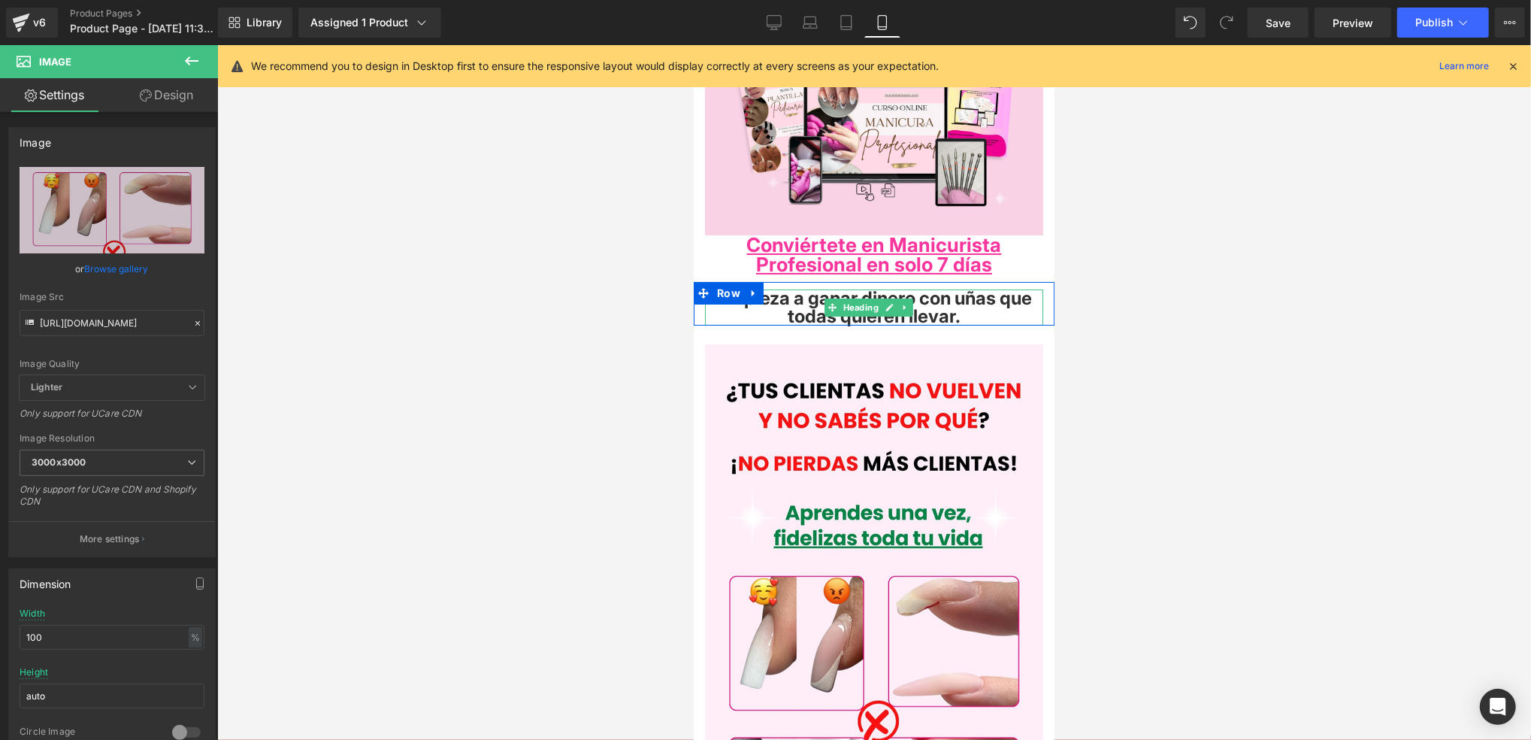
click at [986, 308] on h4 "Empieza a ganar dinero con uñas que todas quieren llevar." at bounding box center [873, 307] width 338 height 36
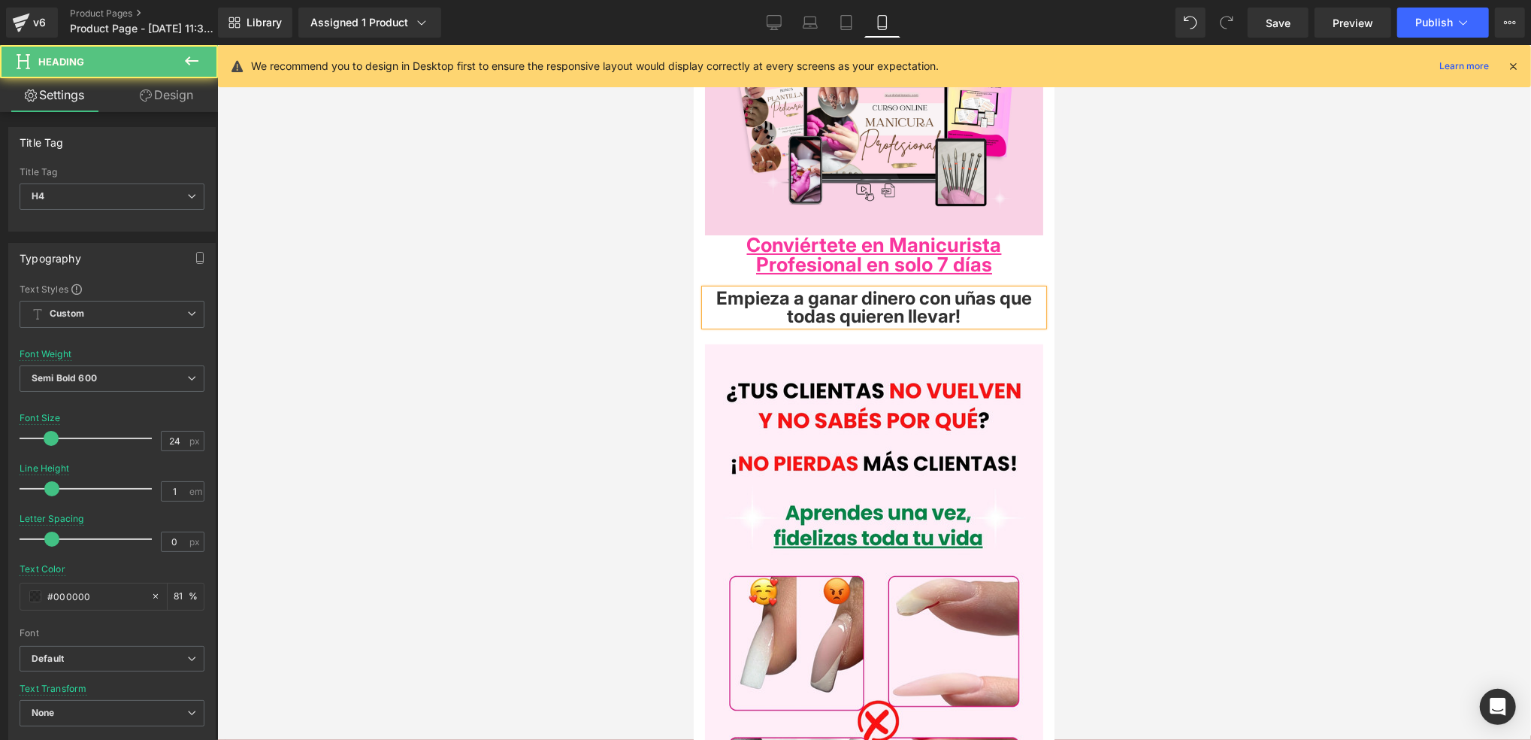
click at [725, 290] on h4 "Empieza a ganar dinero con uñas que todas quieren llevar!" at bounding box center [873, 307] width 338 height 36
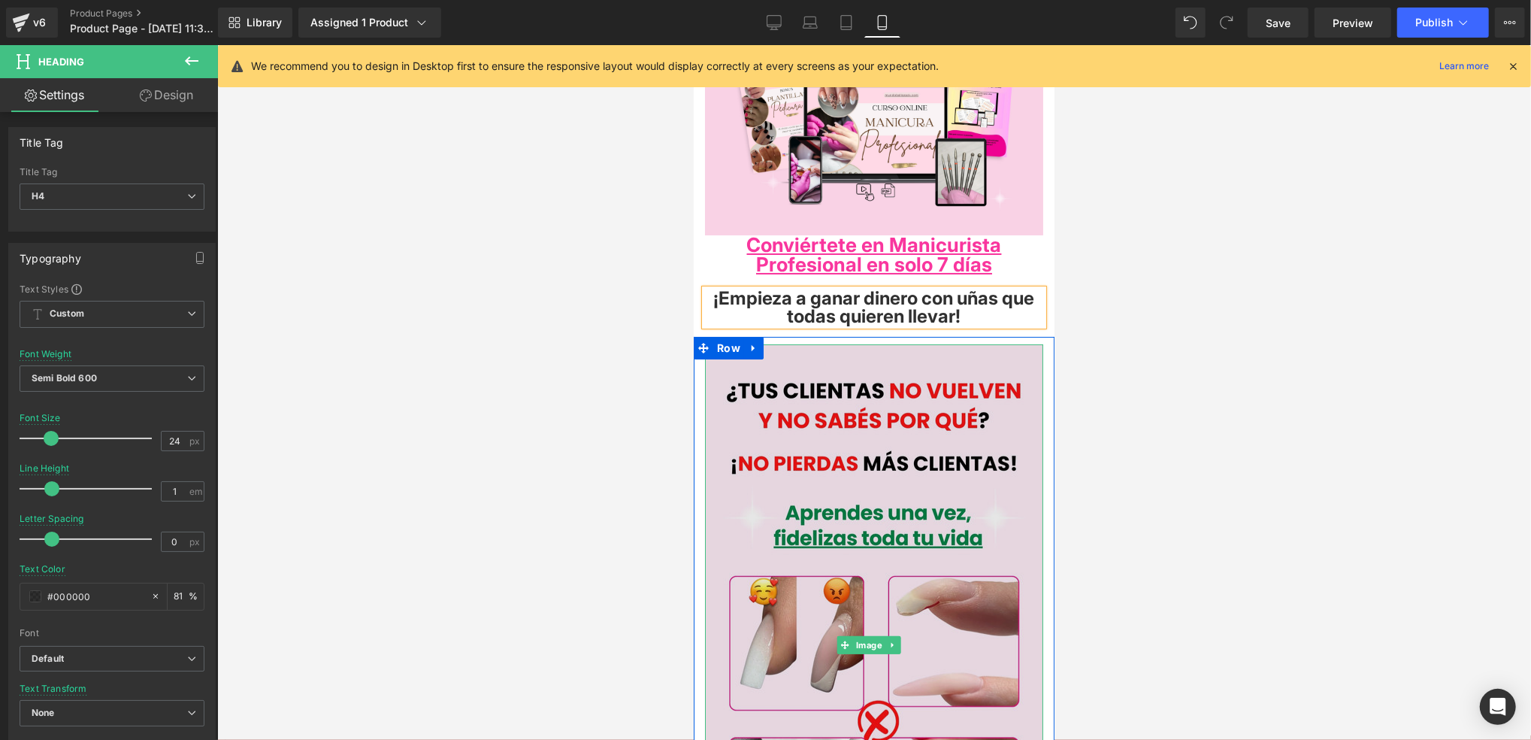
click at [914, 435] on img at bounding box center [873, 644] width 338 height 601
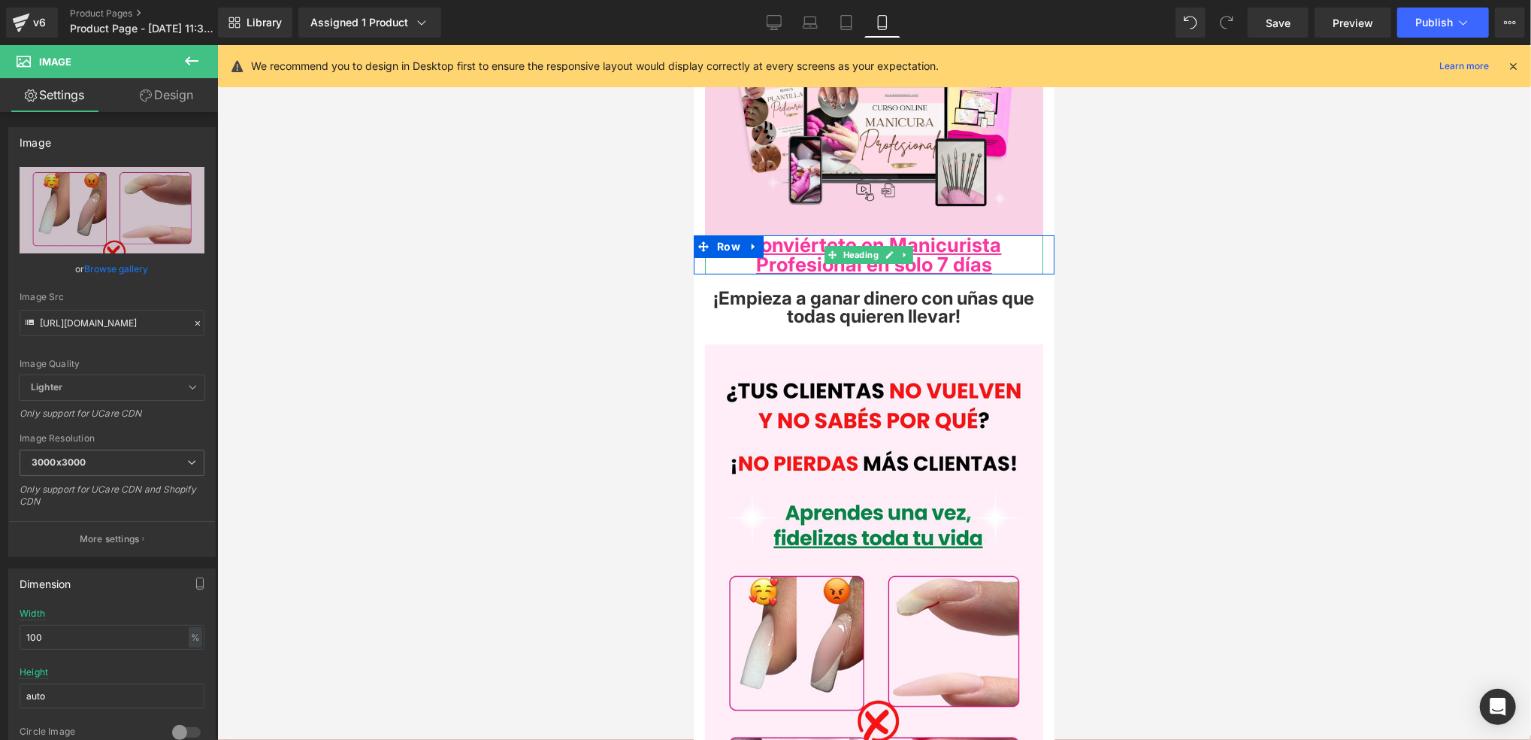
click at [990, 258] on h4 "Conviértete en Manicurista Profesional en solo 7 días" at bounding box center [873, 254] width 338 height 39
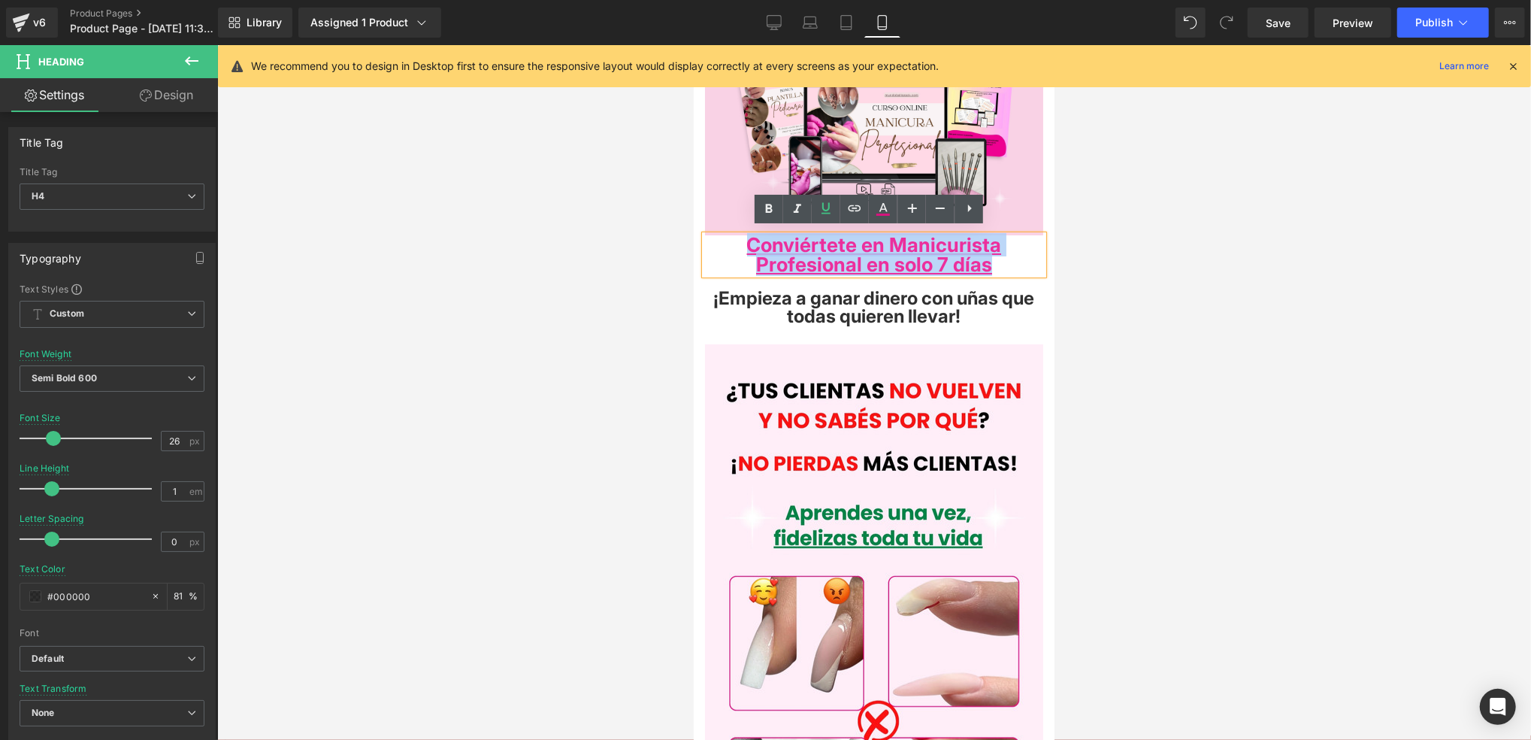
drag, startPoint x: 931, startPoint y: 232, endPoint x: 729, endPoint y: 235, distance: 201.5
click at [729, 235] on h4 "Conviértete en Manicurista Profesional en solo 7 días" at bounding box center [873, 254] width 338 height 39
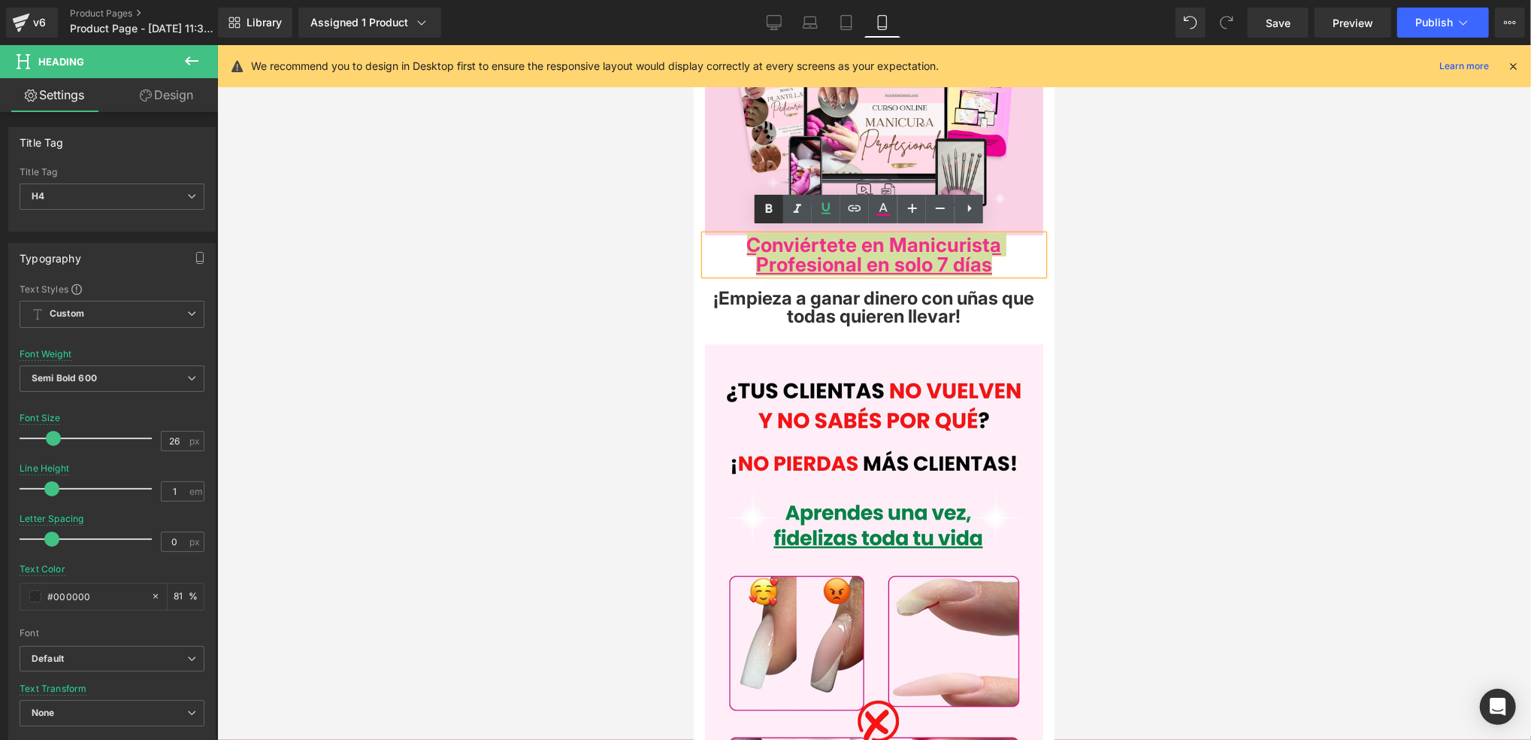
click at [777, 211] on icon at bounding box center [769, 209] width 18 height 18
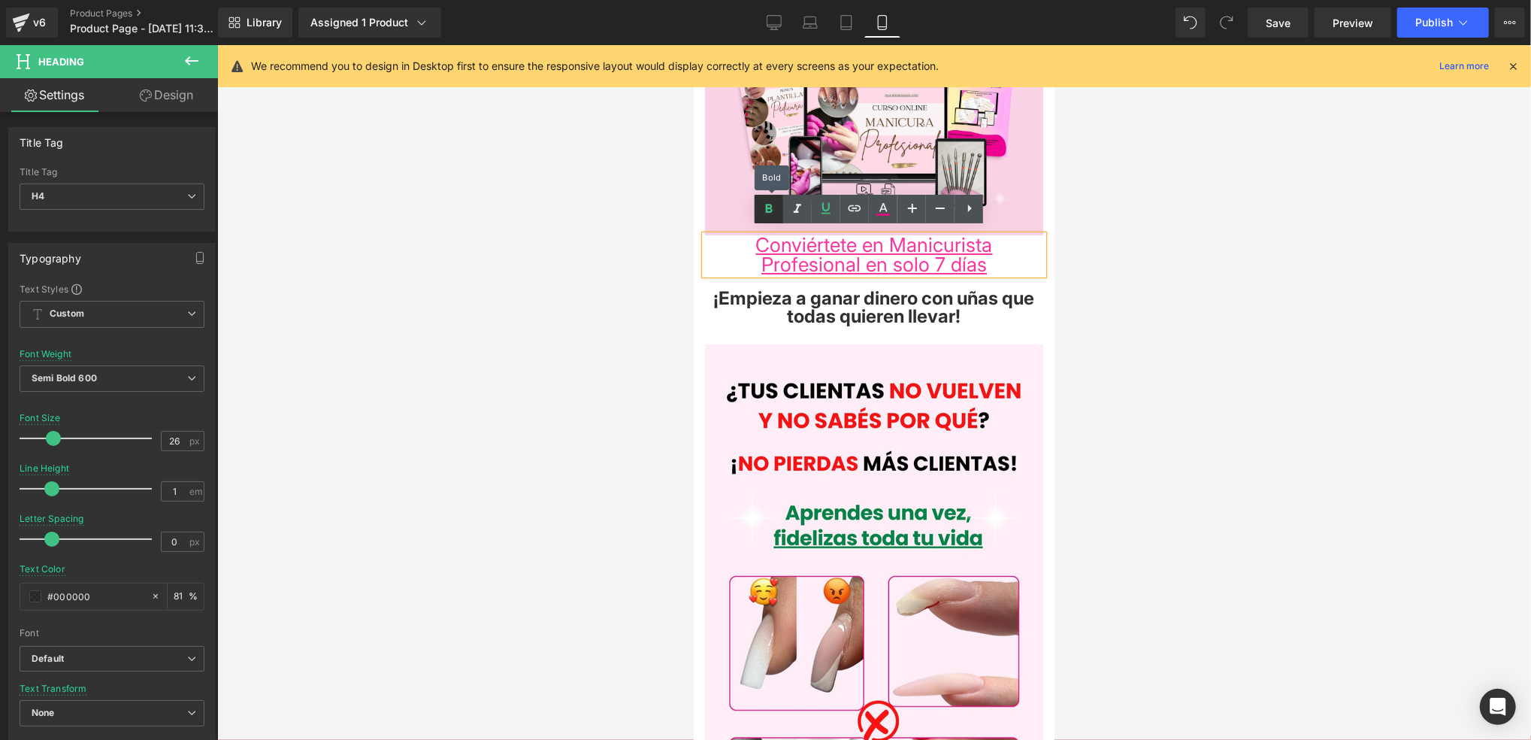
click at [777, 211] on icon at bounding box center [769, 209] width 18 height 18
click at [967, 259] on span "Conviértete en Manicurista Profesional en solo 7 días" at bounding box center [874, 253] width 237 height 43
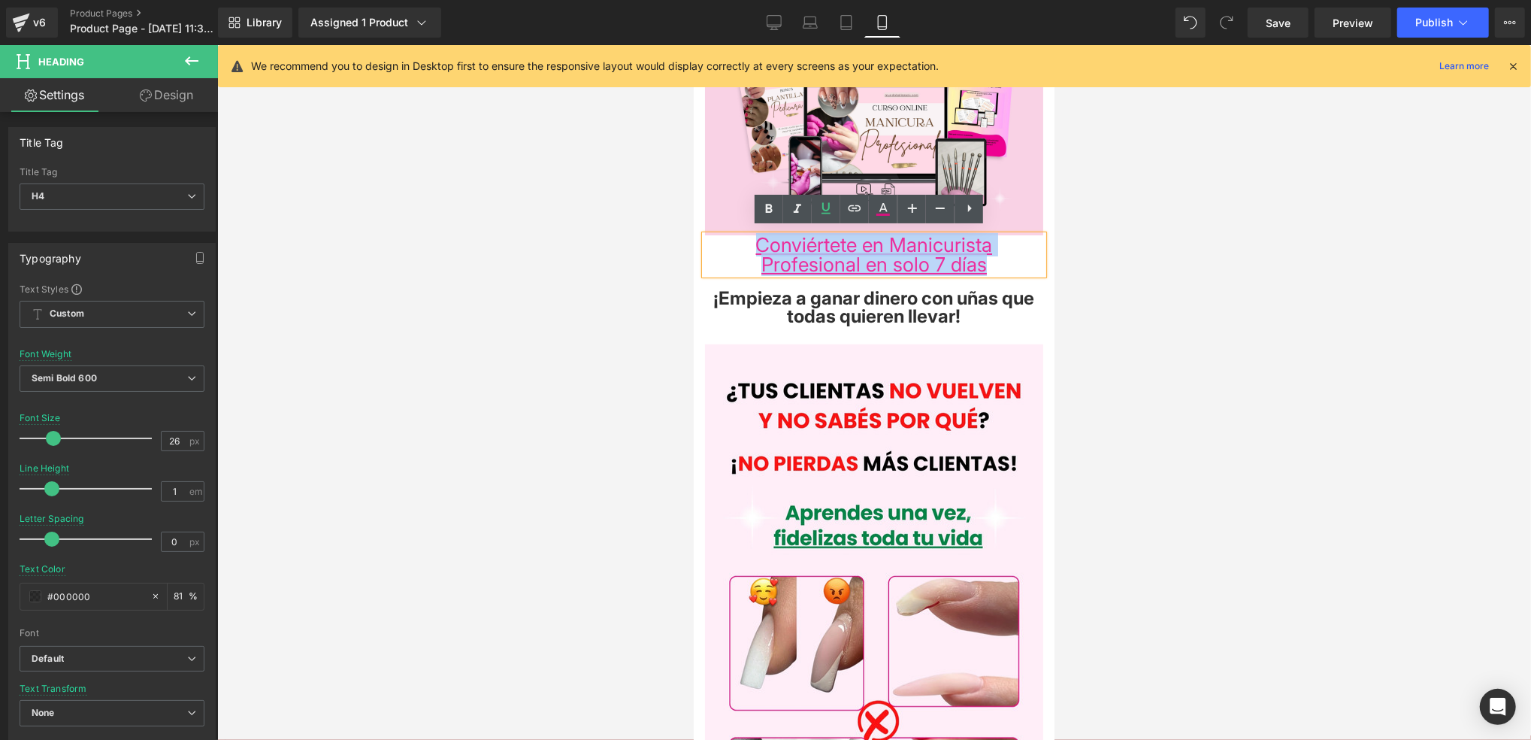
drag, startPoint x: 996, startPoint y: 265, endPoint x: 752, endPoint y: 229, distance: 246.1
click at [752, 235] on h4 "Conviértete en Manicurista Profesional en solo 7 días" at bounding box center [873, 254] width 338 height 39
click at [774, 213] on icon at bounding box center [769, 209] width 18 height 18
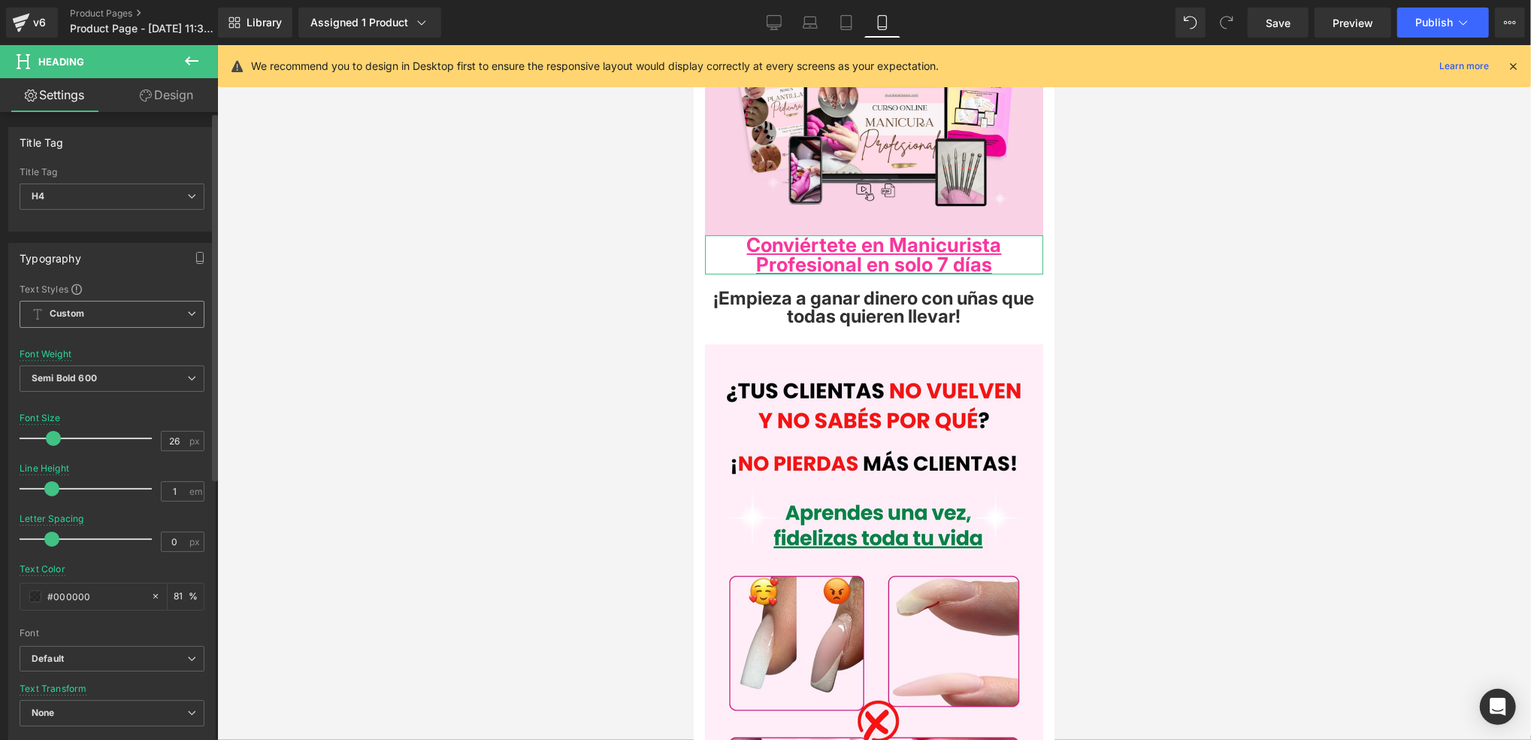
click at [117, 308] on span "Custom Setup Global Style" at bounding box center [112, 314] width 185 height 27
click at [110, 313] on span "Custom Setup Global Style" at bounding box center [109, 314] width 179 height 27
click at [87, 380] on b "Semi Bold 600" at bounding box center [64, 377] width 65 height 11
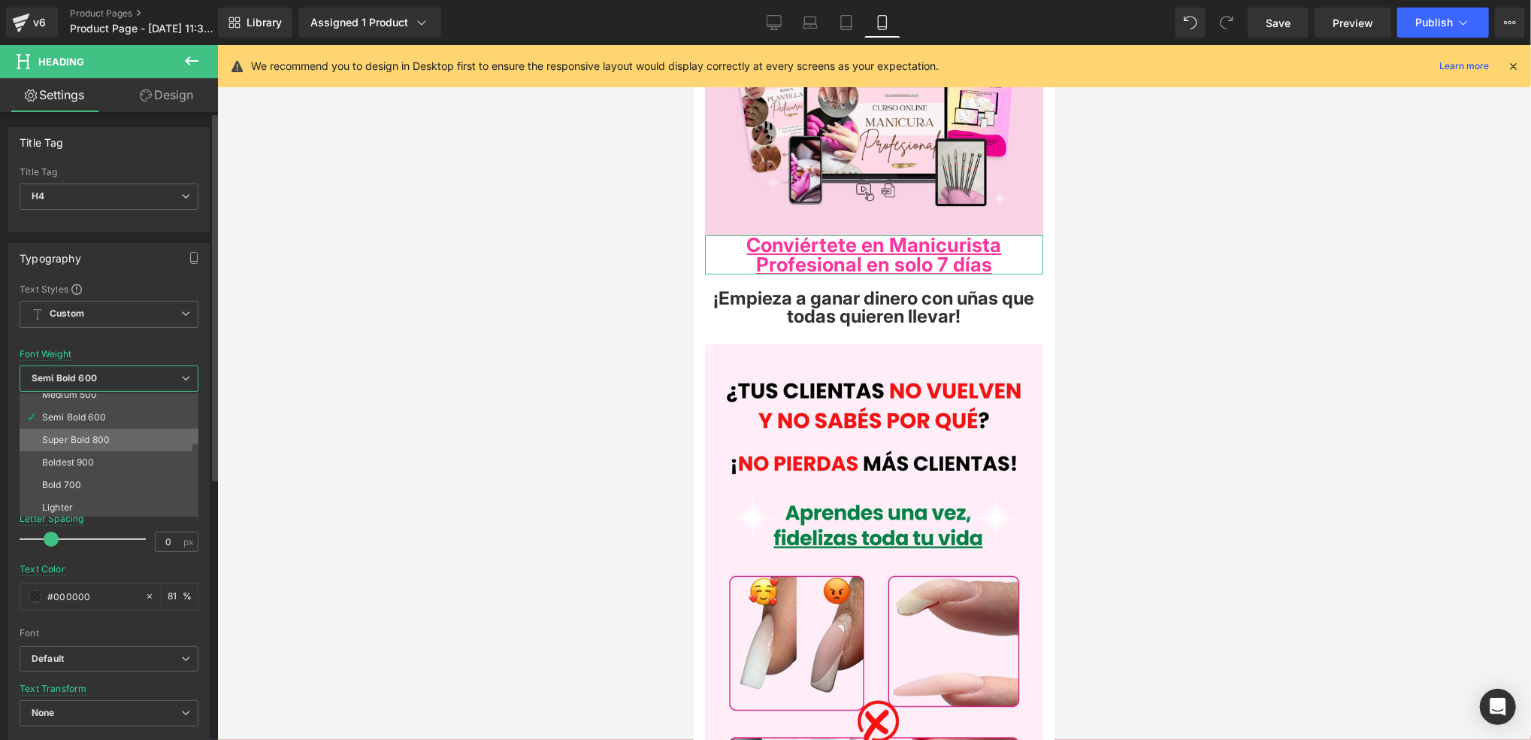
click at [111, 433] on li "Super Bold 800" at bounding box center [113, 439] width 186 height 23
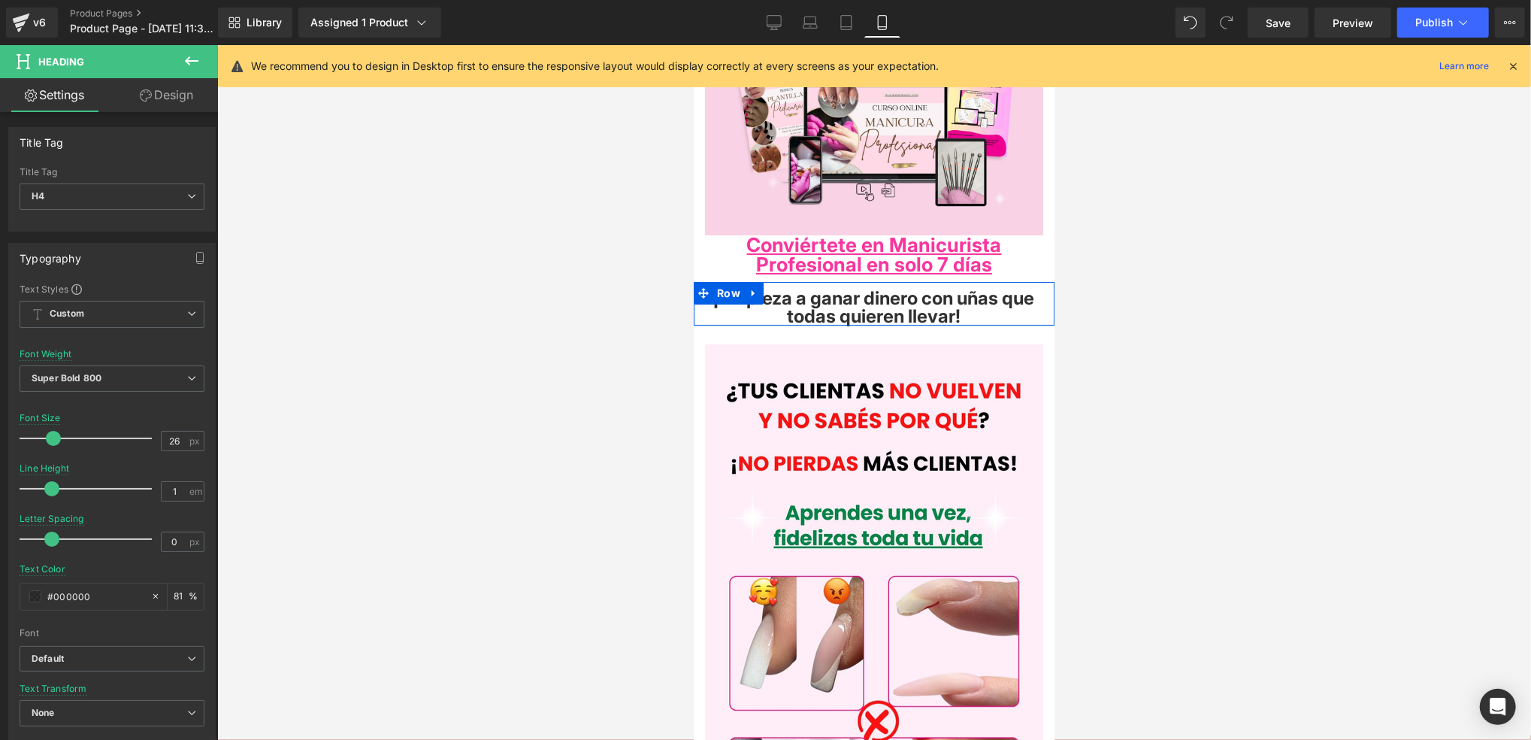
click at [954, 292] on h4 "¡Empieza a ganar dinero con uñas que todas quieren llevar!" at bounding box center [873, 307] width 338 height 36
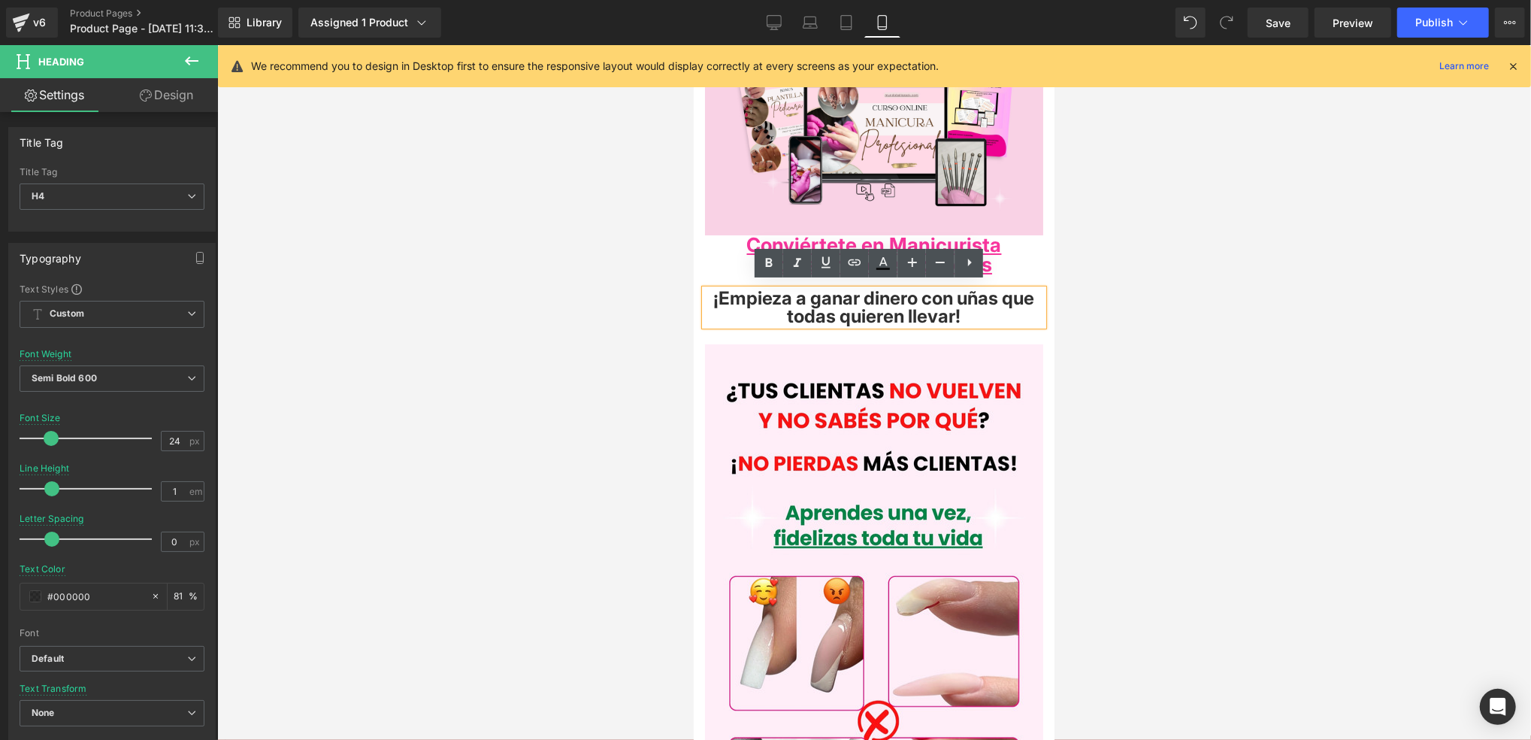
drag, startPoint x: 992, startPoint y: 301, endPoint x: 980, endPoint y: 313, distance: 16.5
click at [980, 313] on h4 "¡Empieza a ganar dinero con uñas que todas quieren llevar!" at bounding box center [873, 307] width 338 height 36
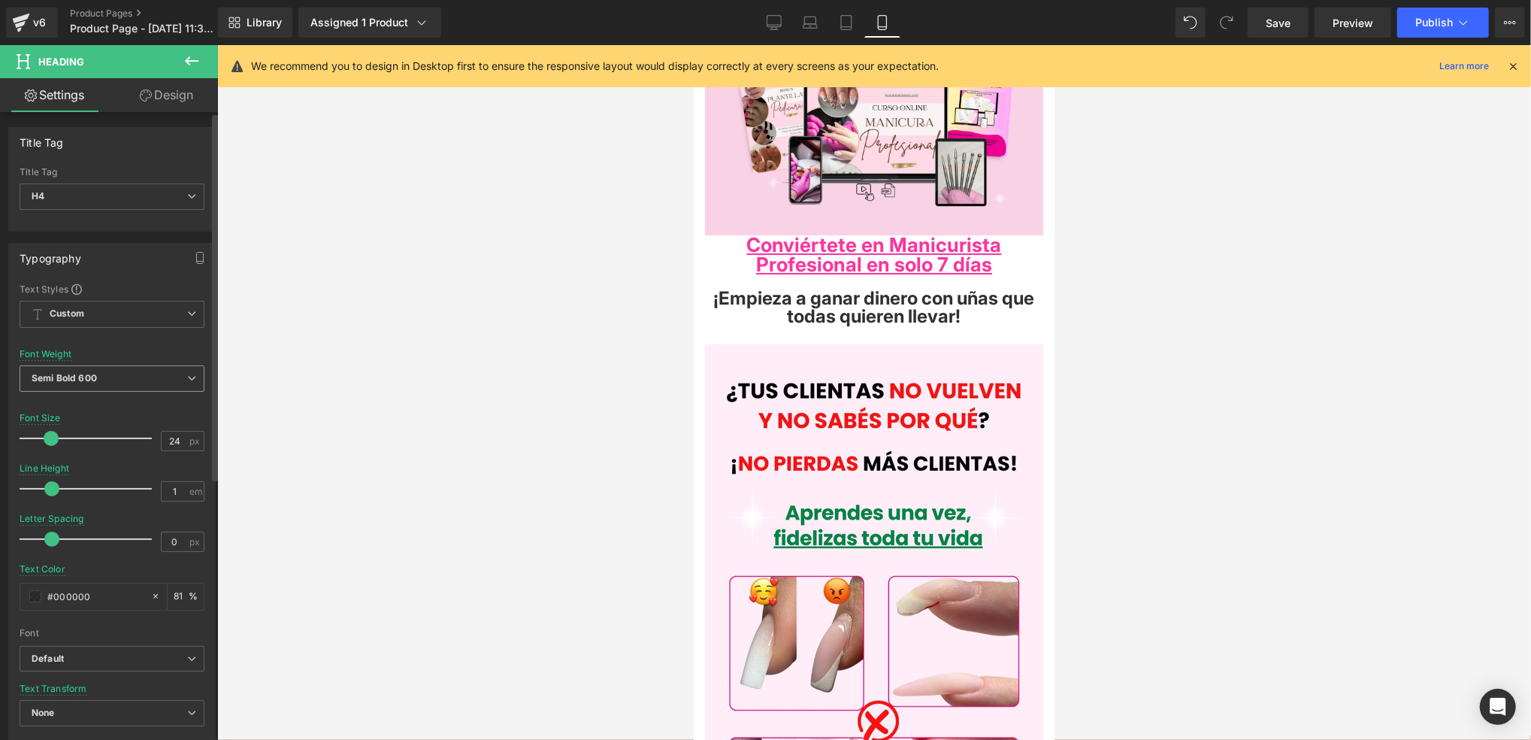
drag, startPoint x: 135, startPoint y: 376, endPoint x: 140, endPoint y: 384, distance: 9.4
click at [138, 374] on span "Semi Bold 600" at bounding box center [112, 378] width 185 height 26
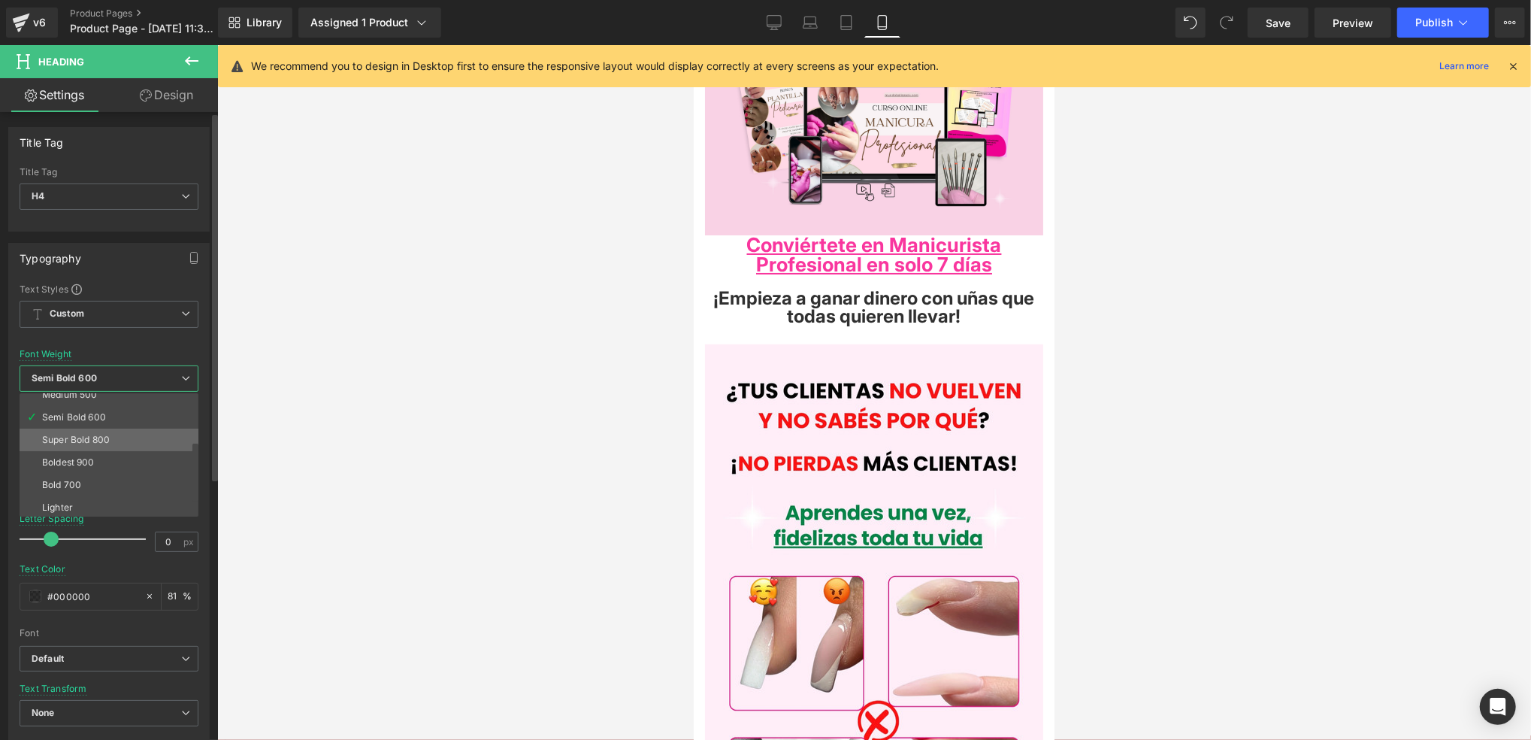
click at [118, 444] on li "Super Bold 800" at bounding box center [113, 439] width 186 height 23
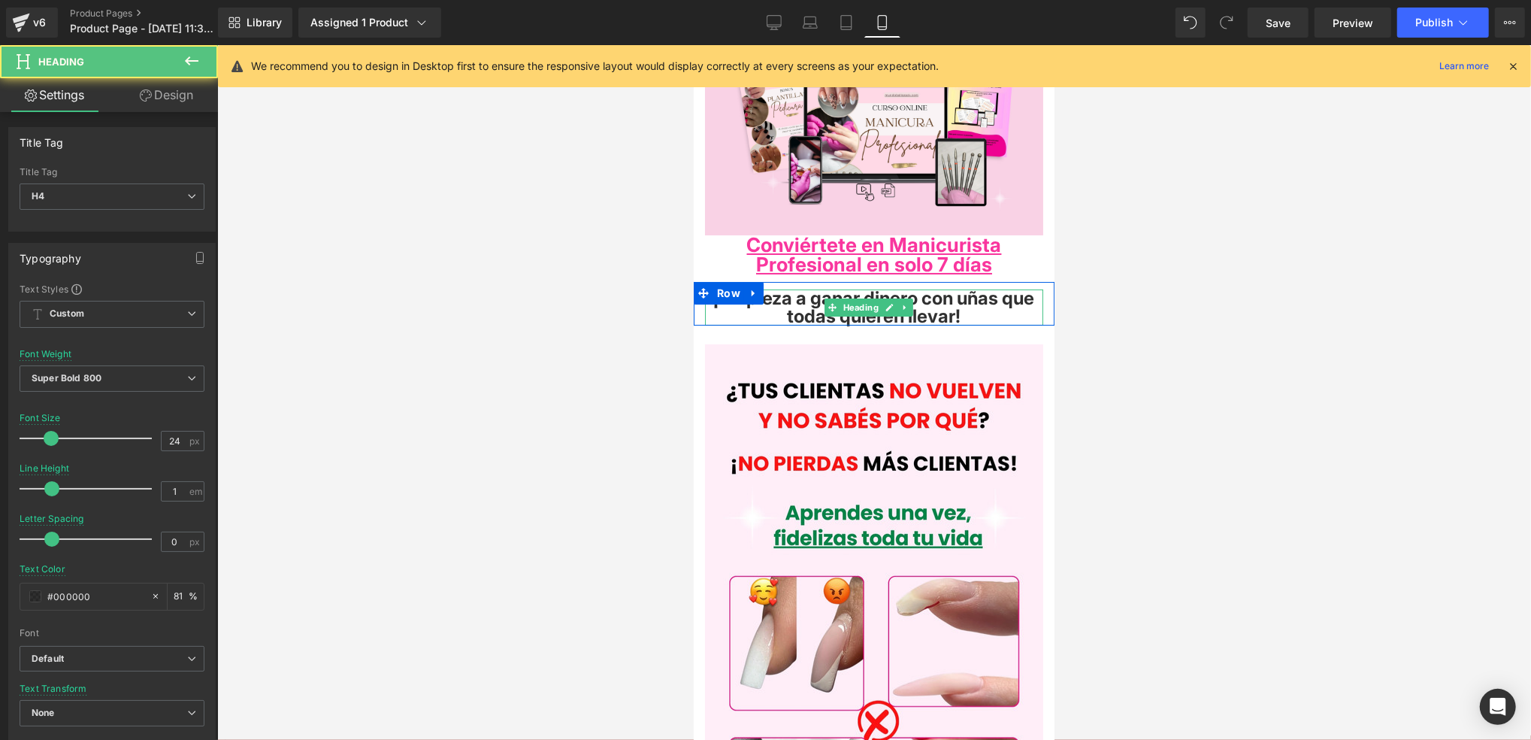
click at [1010, 312] on h4 "¡Empieza a ganar dinero con uñas que todas quieren llevar!" at bounding box center [873, 307] width 338 height 36
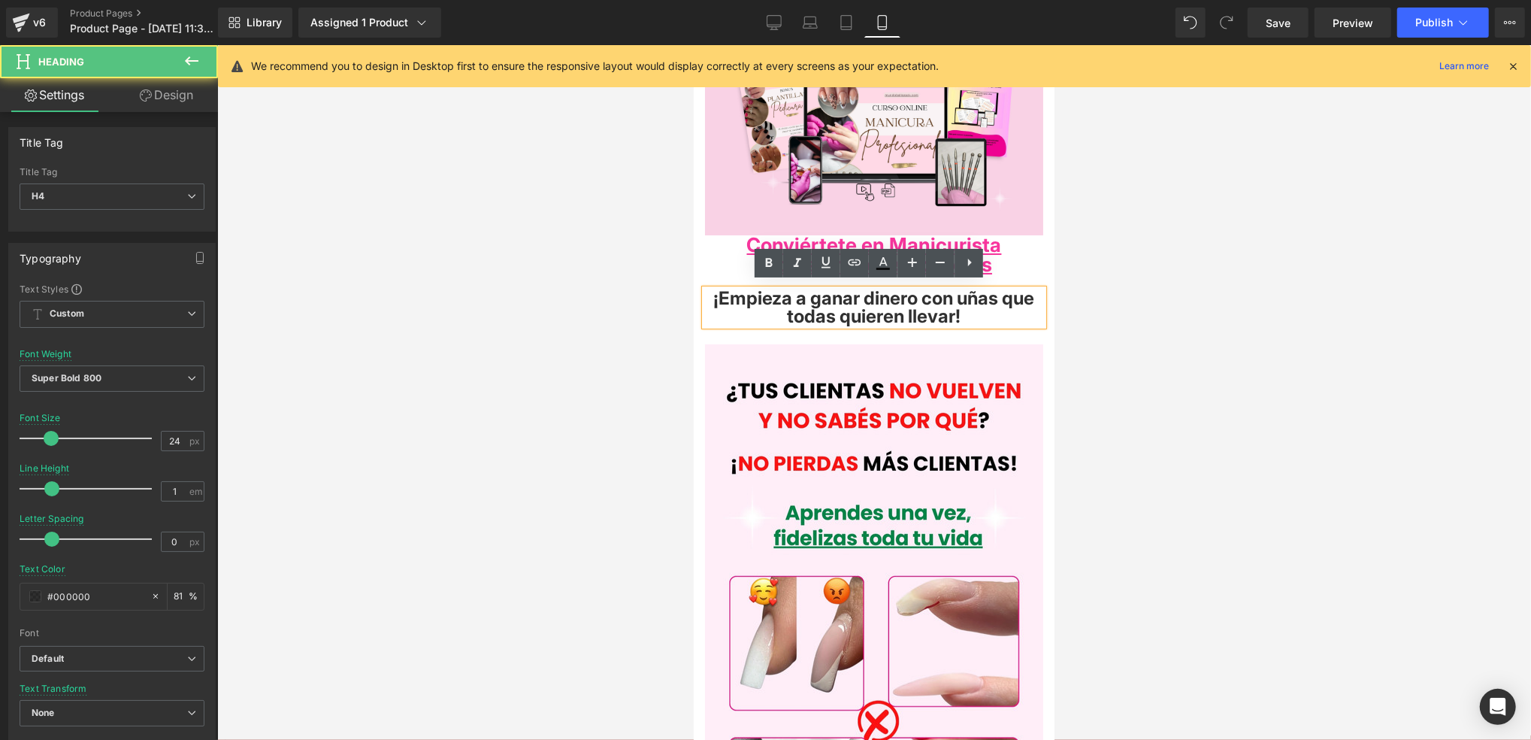
click at [865, 294] on h4 "¡Empieza a ganar dinero con uñas que todas quieren llevar!" at bounding box center [873, 307] width 338 height 36
click at [854, 297] on h4 "¡Empieza a ganar dinero con uñas que todas quieren llevar!" at bounding box center [873, 307] width 338 height 36
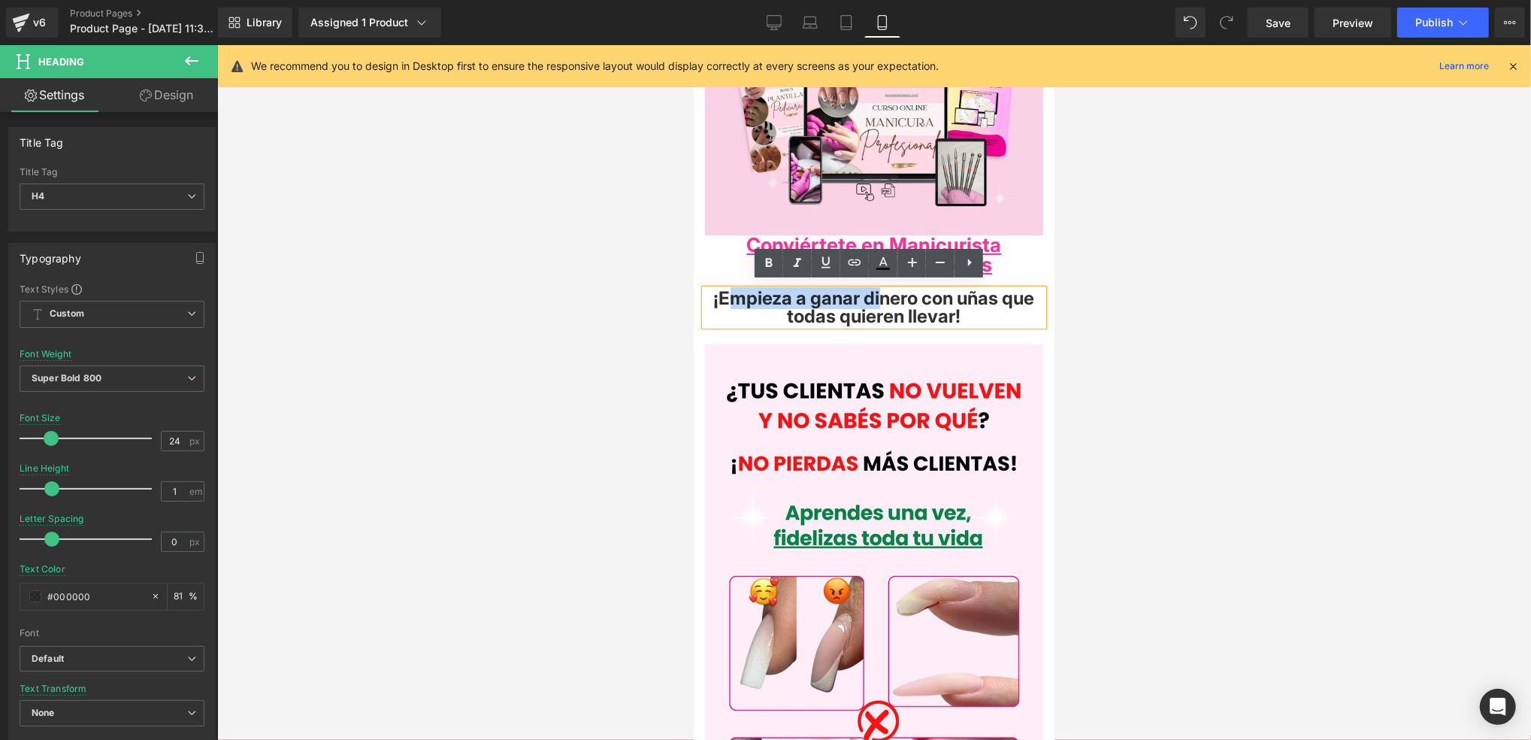
drag, startPoint x: 917, startPoint y: 294, endPoint x: 740, endPoint y: 296, distance: 176.7
click at [740, 296] on h4 "¡Empieza a ganar dinero con uñas que todas quieren llevar!" at bounding box center [873, 307] width 338 height 36
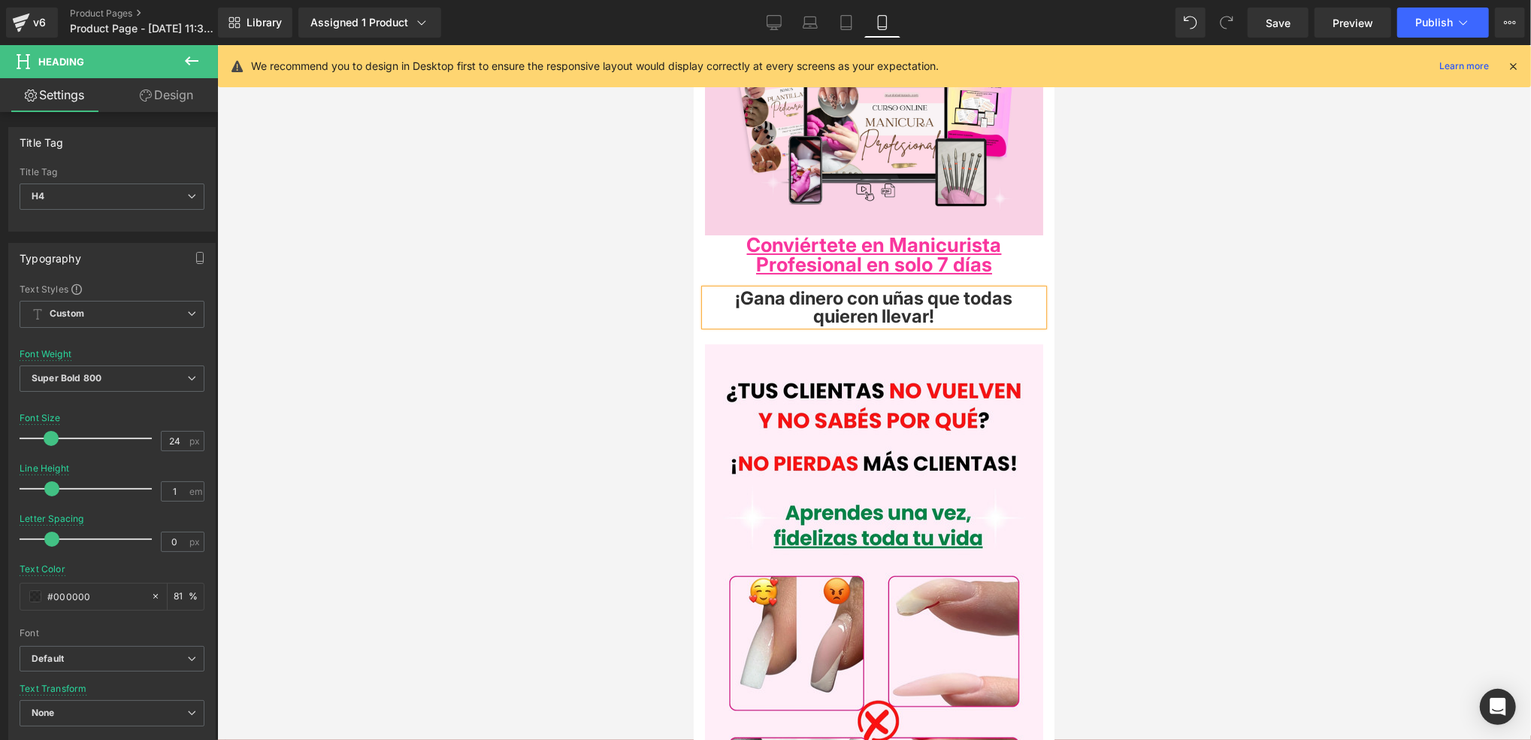
click at [568, 369] on div at bounding box center [874, 392] width 1314 height 695
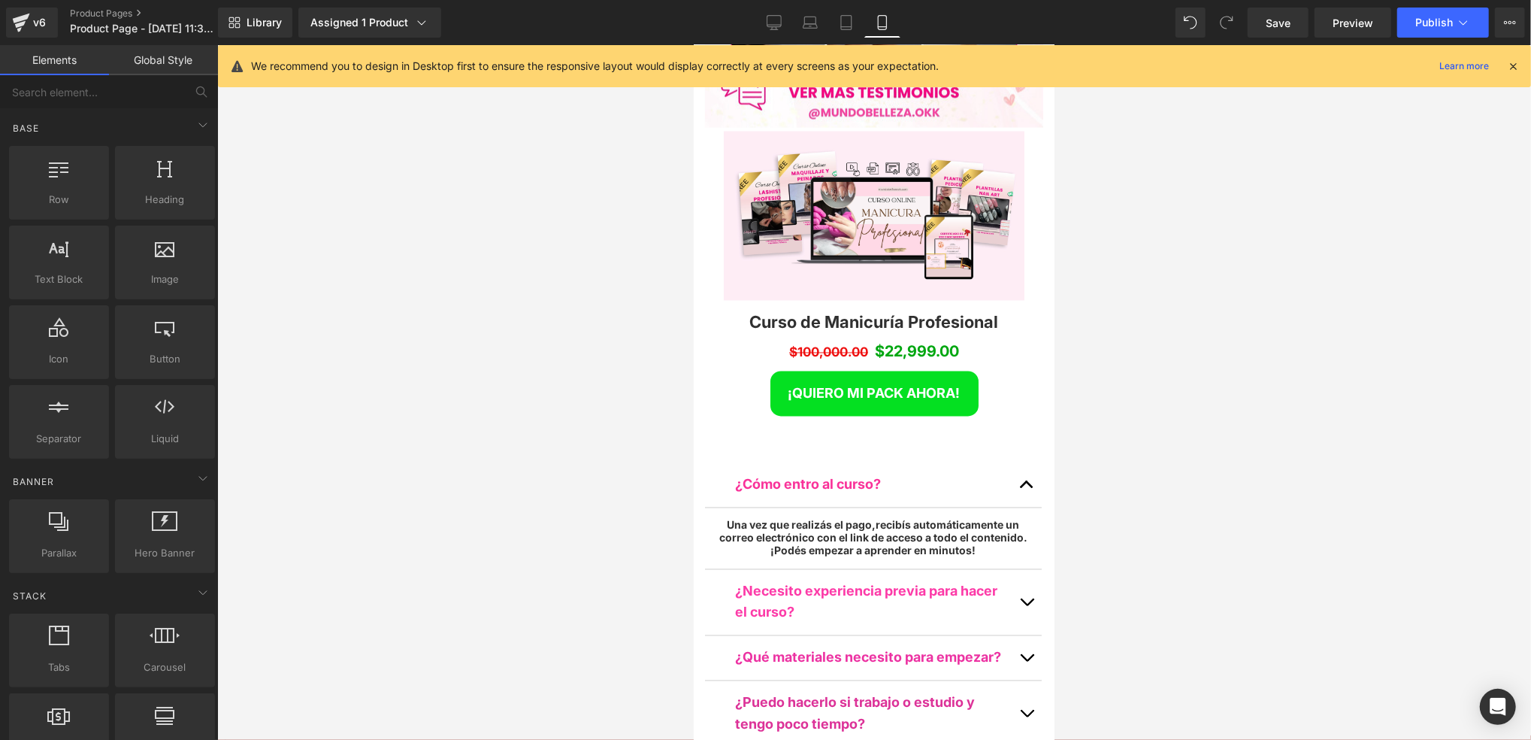
scroll to position [6715, 0]
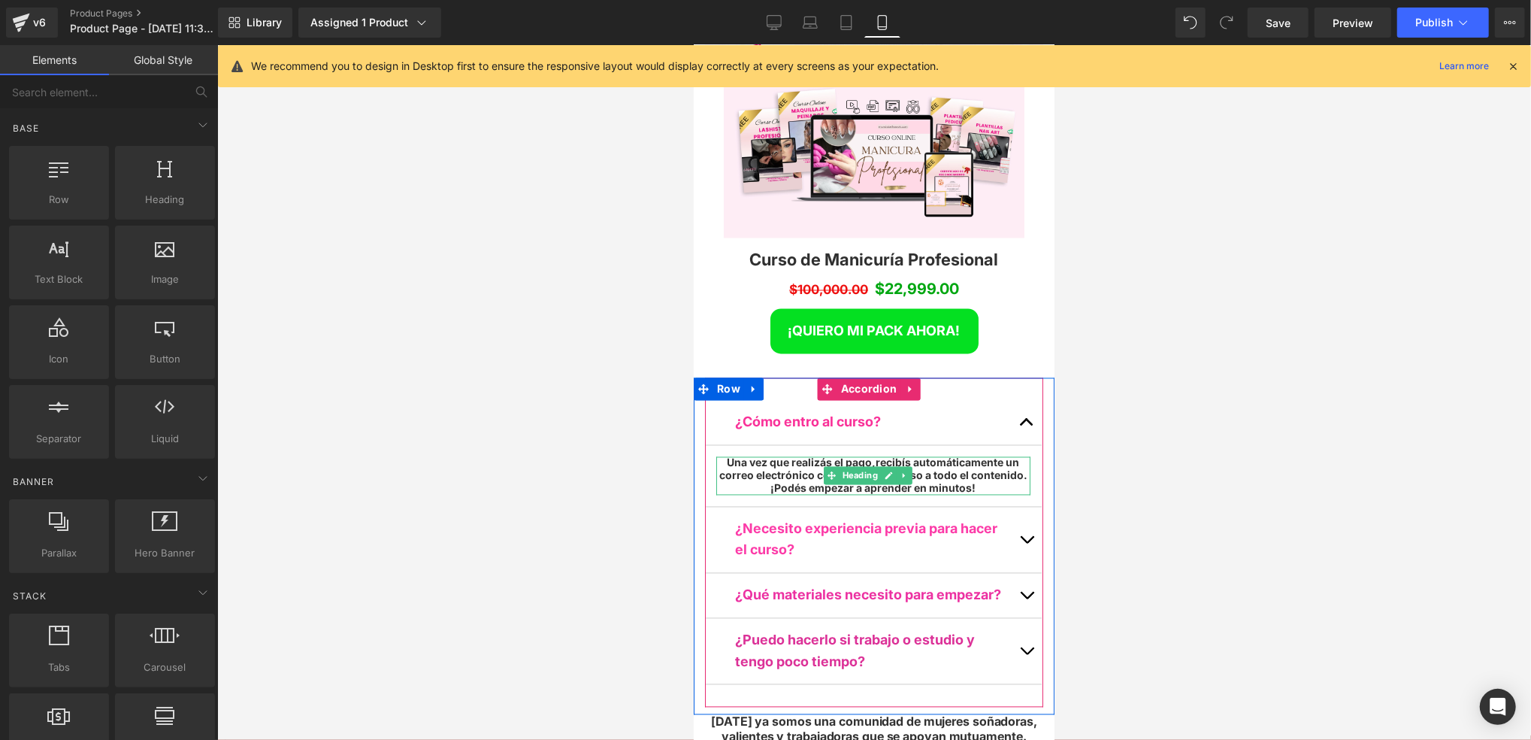
click at [970, 456] on h5 "Una vez que realizás el pago, recibís automáticamente un correo electrónico con…" at bounding box center [873, 475] width 314 height 38
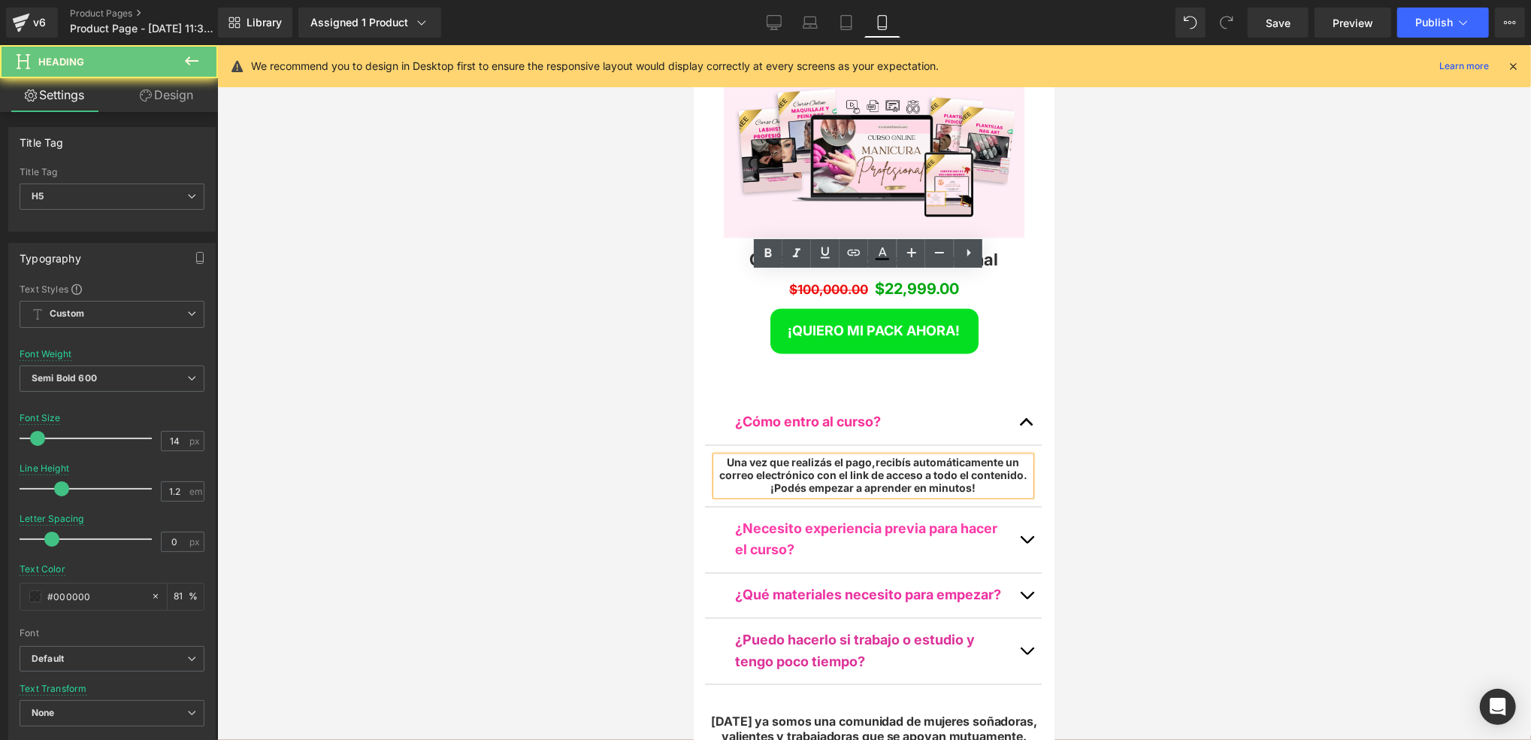
click at [951, 456] on h5 "Una vez que realizás el pago, recibís automáticamente un correo electrónico con…" at bounding box center [873, 475] width 314 height 38
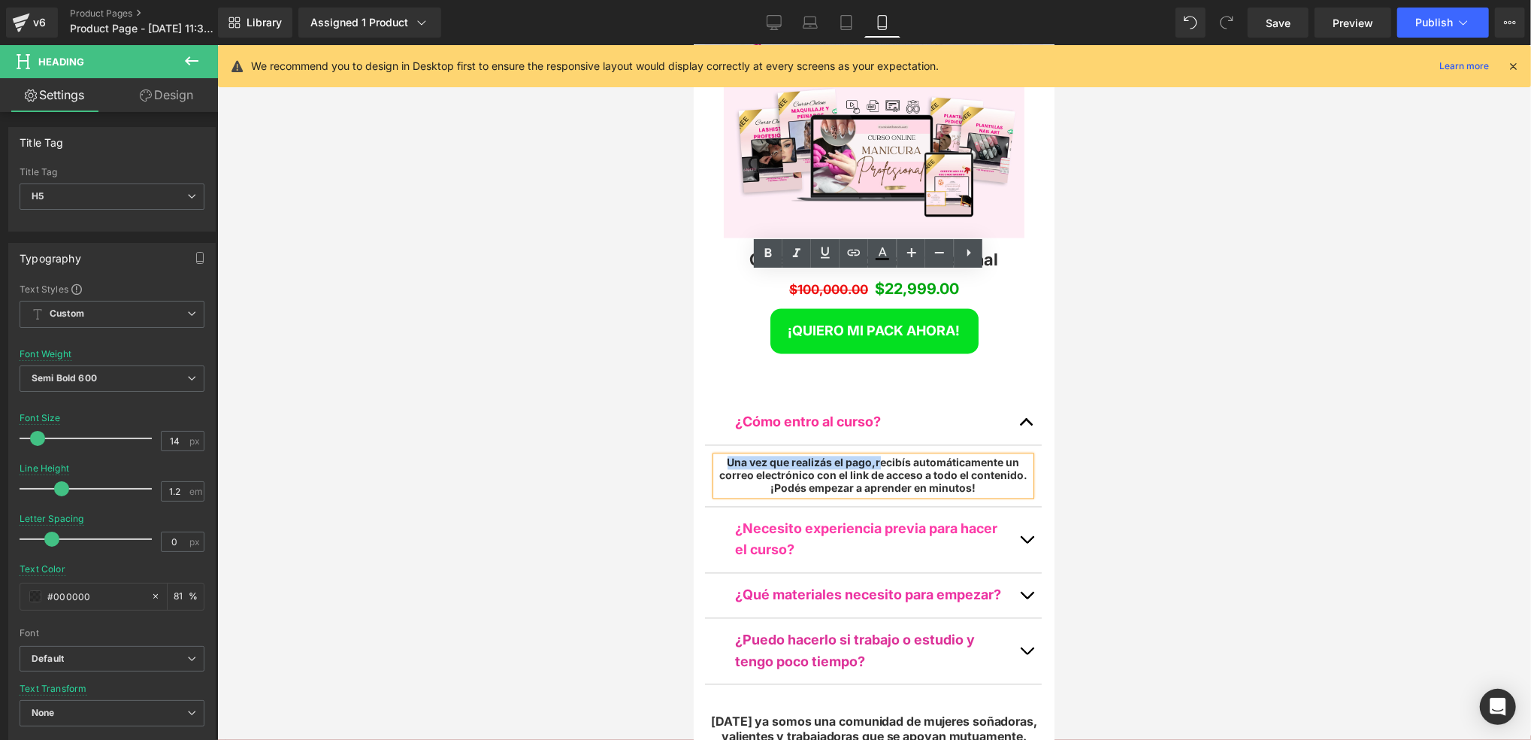
drag, startPoint x: 877, startPoint y: 280, endPoint x: 723, endPoint y: 274, distance: 153.4
click at [722, 456] on h5 "Una vez que realizás el pago, recibís automáticamente un correo electrónico con…" at bounding box center [873, 475] width 314 height 38
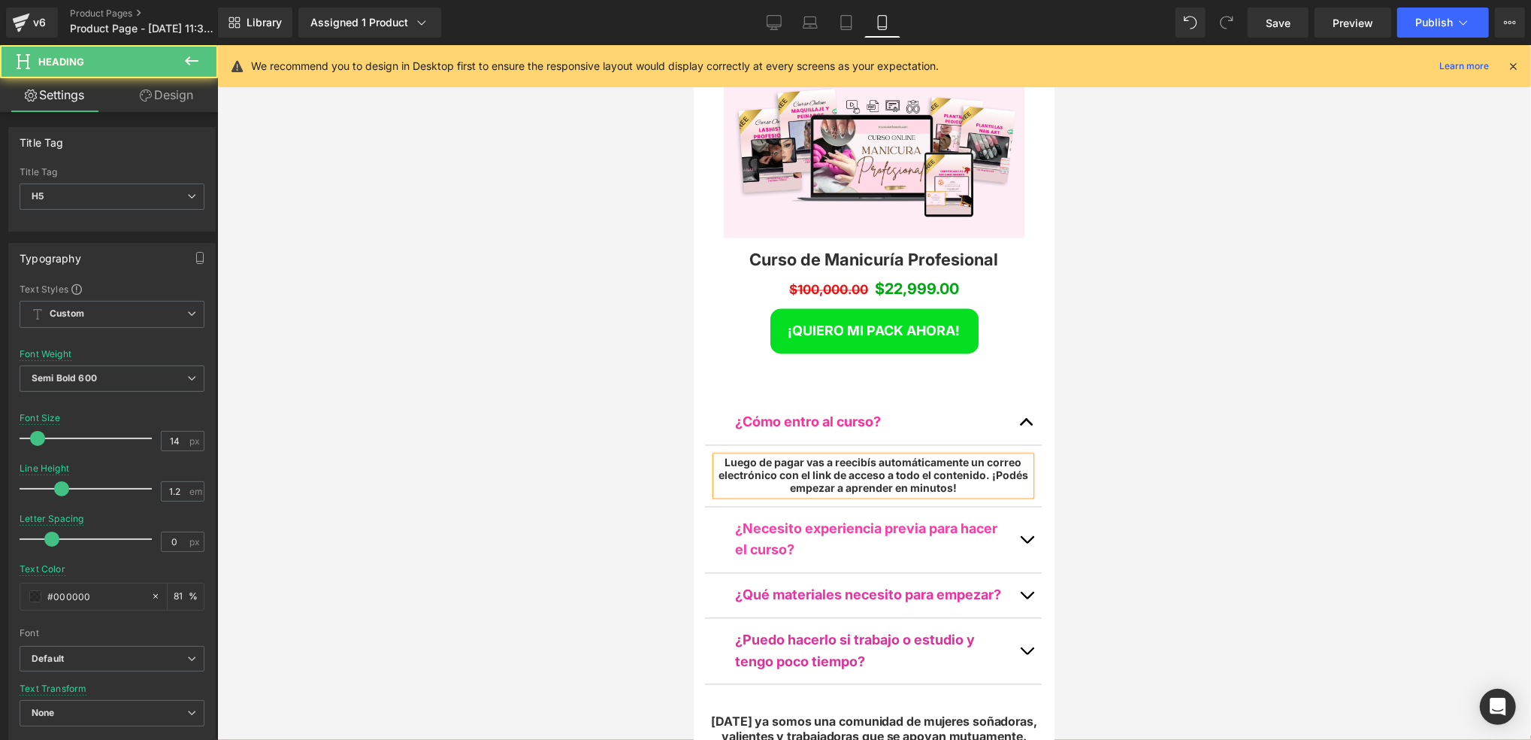
click at [874, 456] on span "ecibís automáticamente un correo electrónico con el link de acceso a todo el co…" at bounding box center [870, 469] width 304 height 26
drag, startPoint x: 982, startPoint y: 303, endPoint x: 765, endPoint y: 306, distance: 216.5
click at [765, 456] on h5 "Luego de pagar vas a recibir automáticamente un correo electrónico con el link …" at bounding box center [873, 475] width 314 height 38
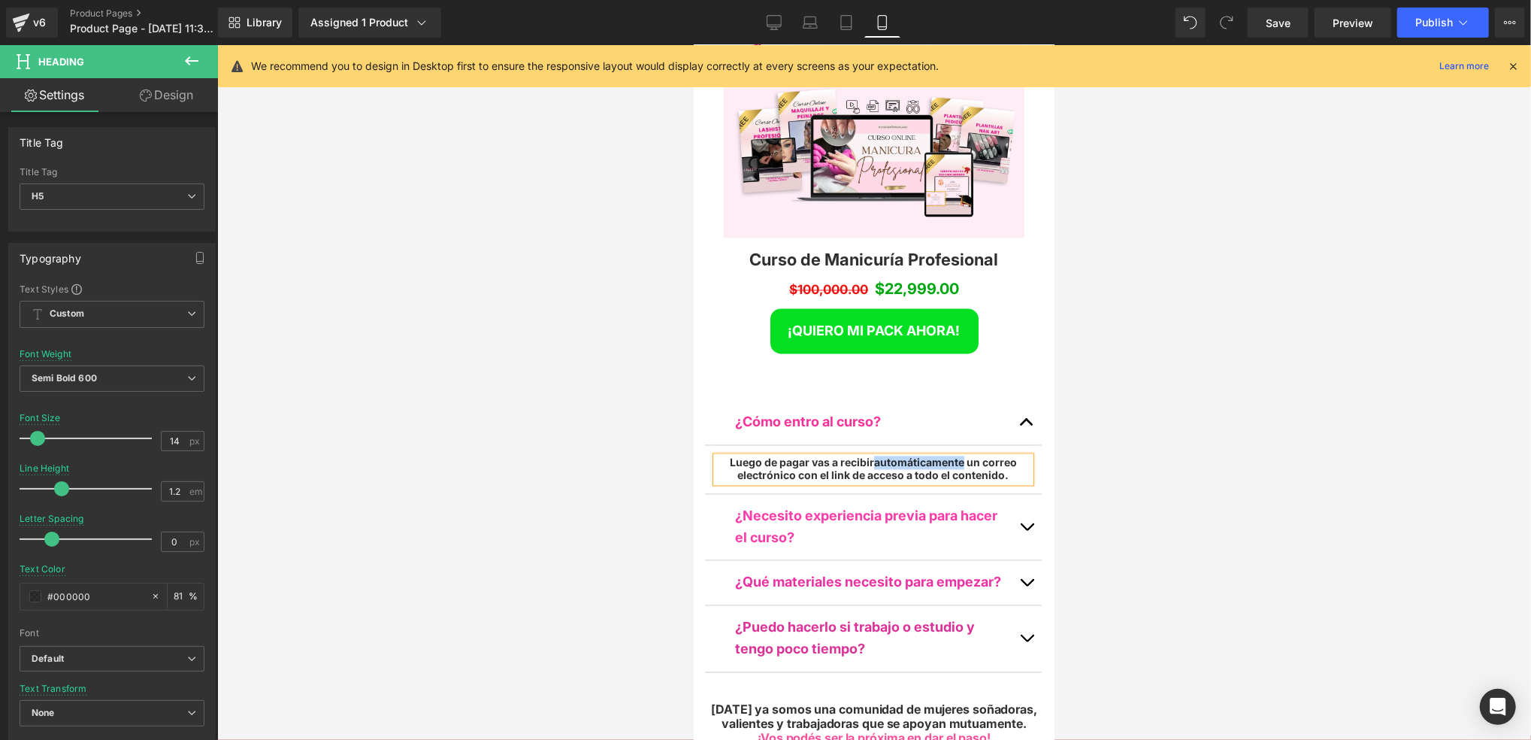
drag, startPoint x: 957, startPoint y: 277, endPoint x: 872, endPoint y: 278, distance: 85.0
click at [872, 456] on span "automáticamente un correo electrónico con el link de acceso a todo el contenido" at bounding box center [877, 469] width 280 height 26
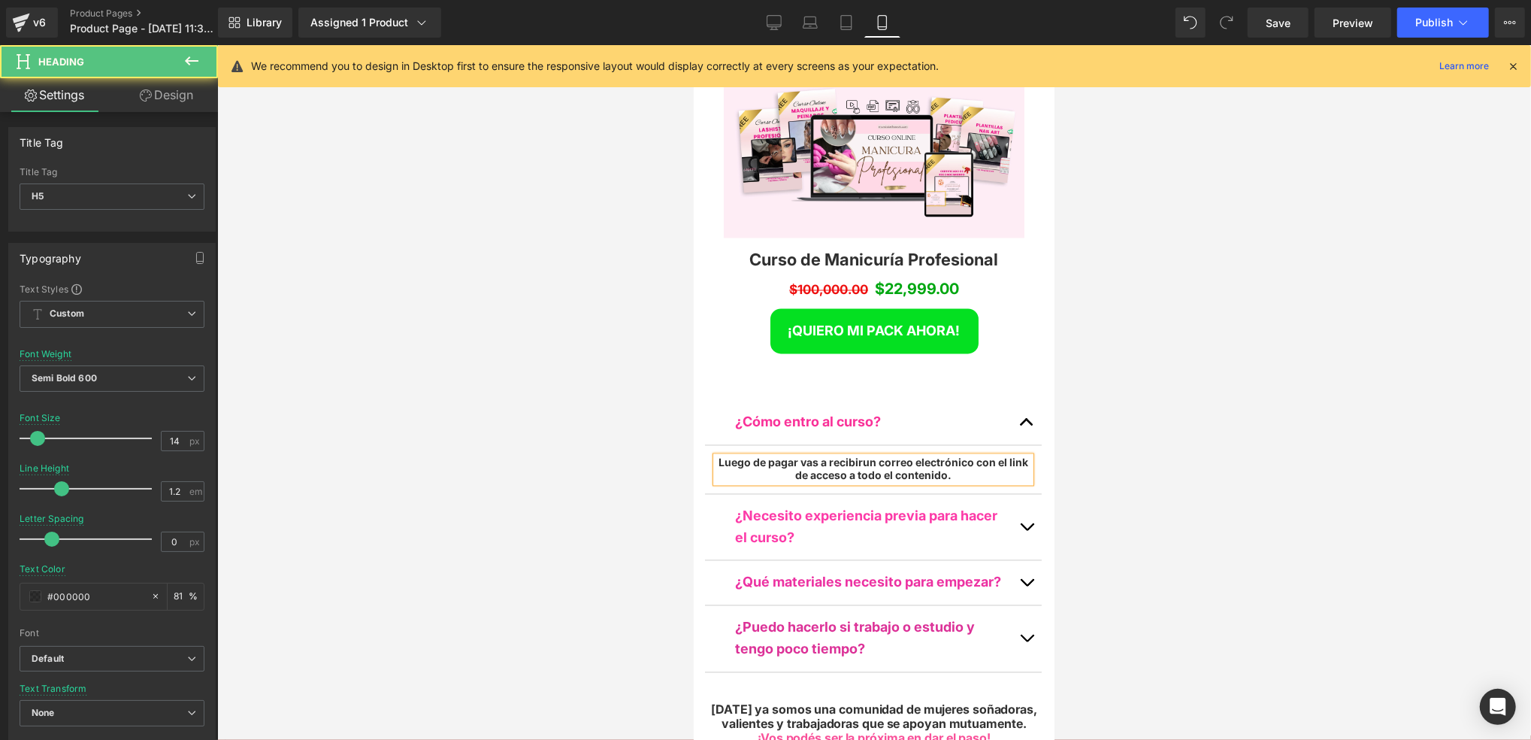
click at [975, 456] on h5 "Luego de pagar vas a recibir un correo electrónico con el link de acceso a todo…" at bounding box center [873, 469] width 314 height 26
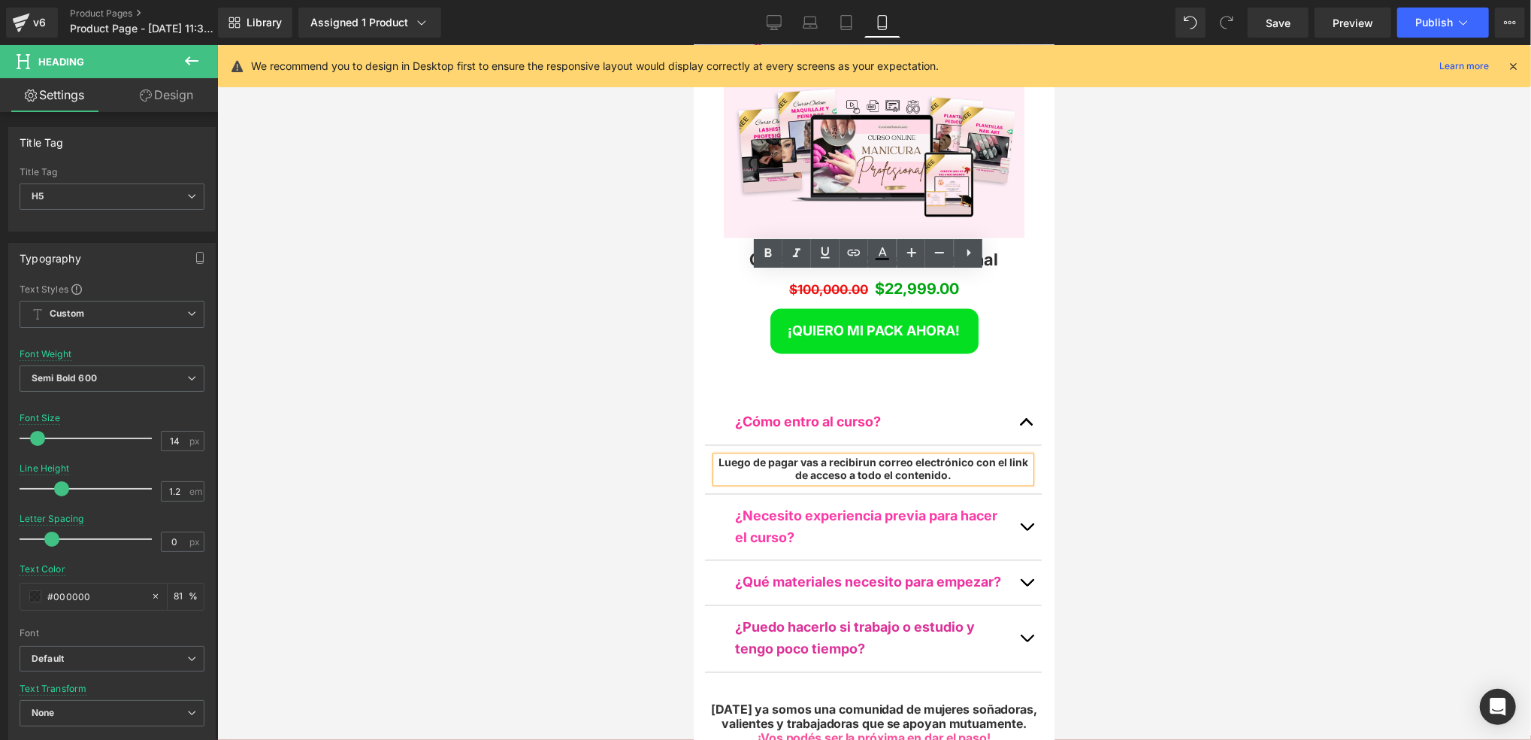
drag, startPoint x: 1028, startPoint y: 344, endPoint x: 1017, endPoint y: 343, distance: 11.3
click at [1028, 494] on button "button" at bounding box center [1026, 527] width 30 height 66
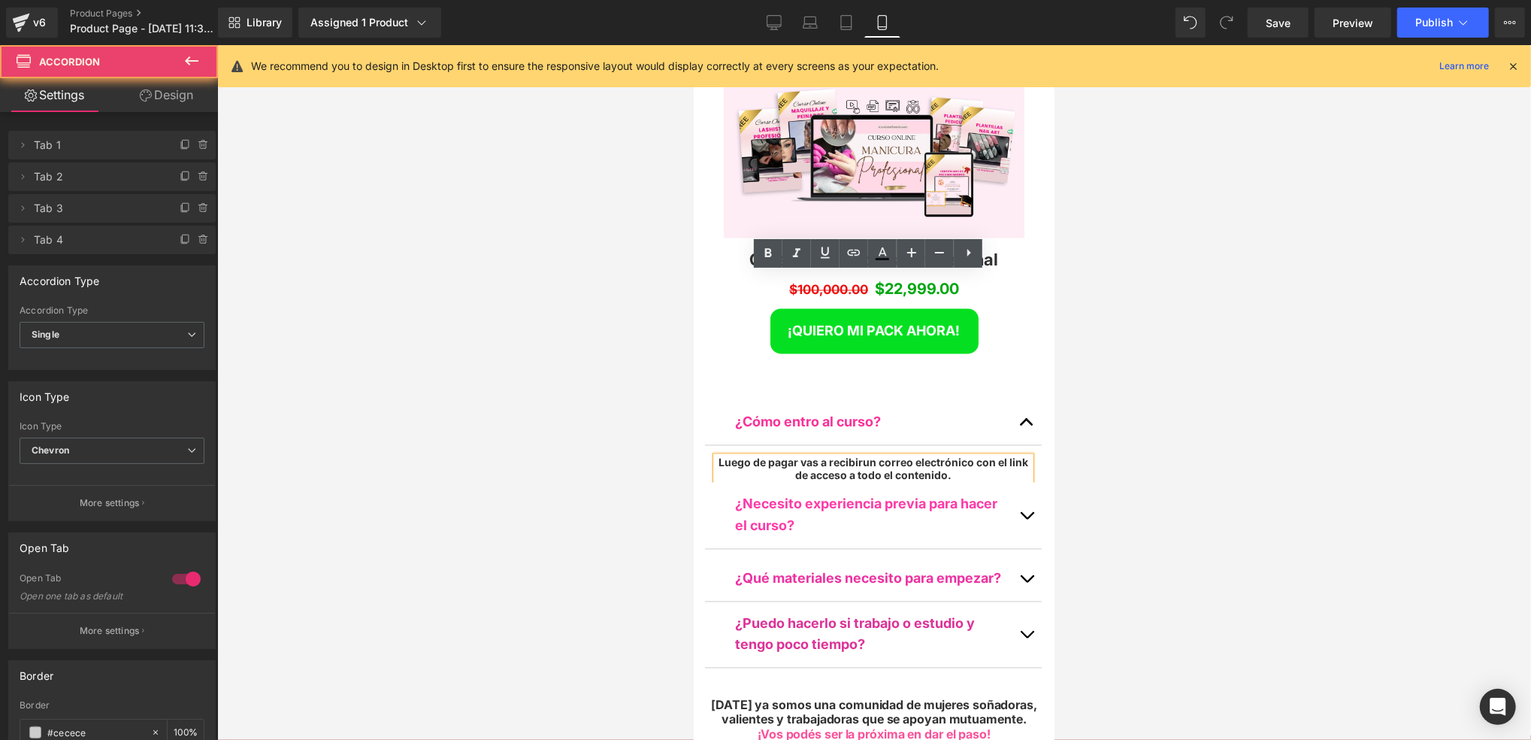
click at [1016, 482] on button "button" at bounding box center [1026, 515] width 30 height 66
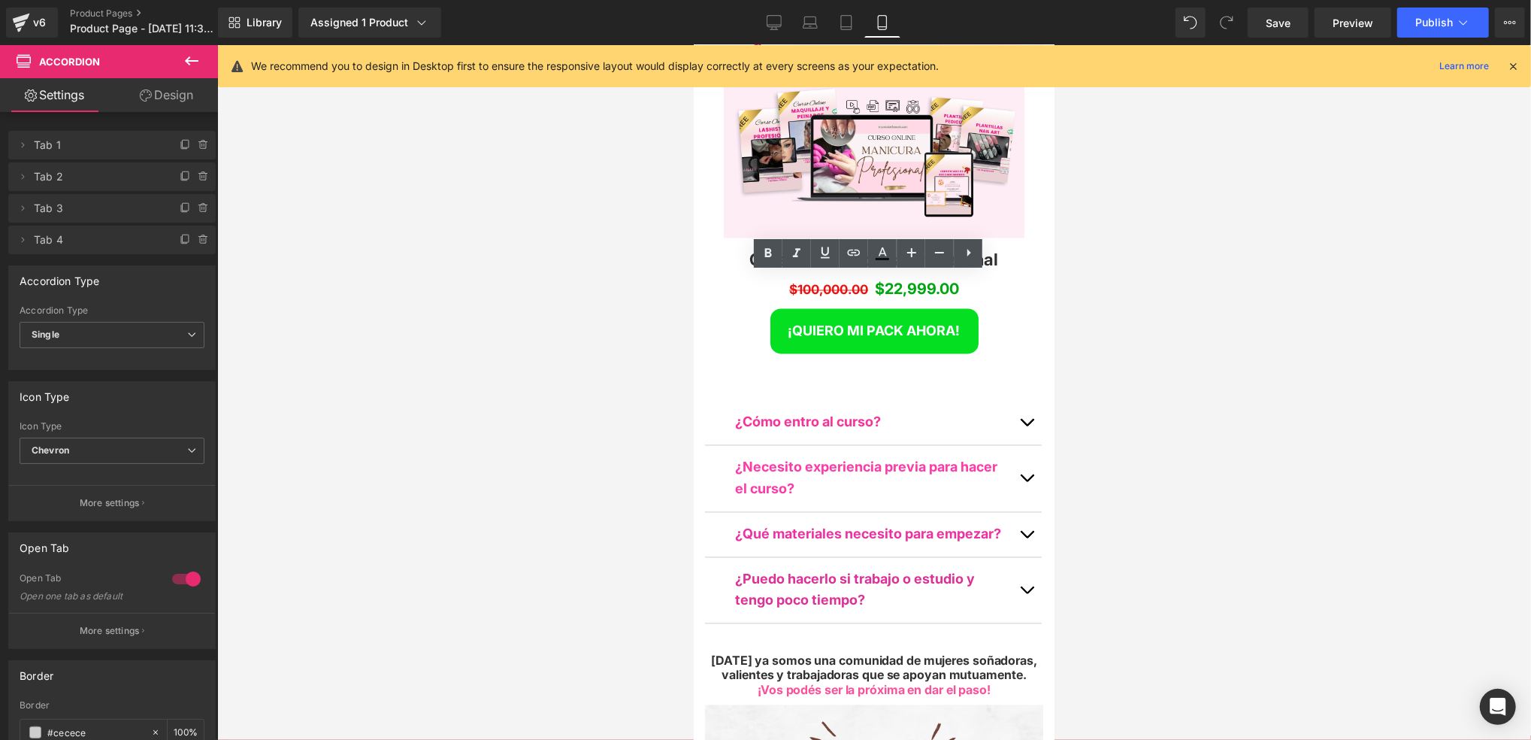
click at [1016, 445] on button "button" at bounding box center [1026, 478] width 30 height 66
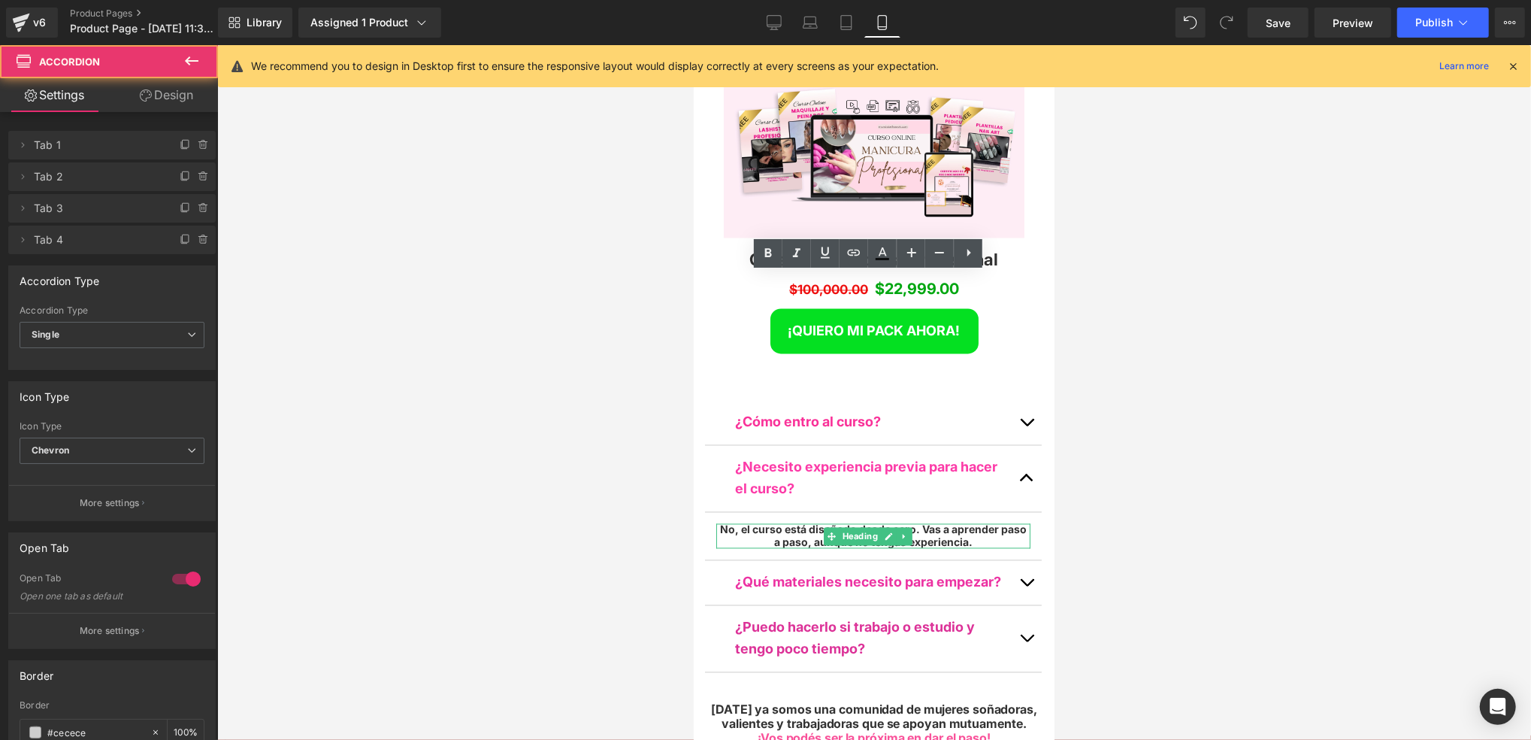
drag, startPoint x: 967, startPoint y: 354, endPoint x: 987, endPoint y: 353, distance: 19.6
click at [967, 523] on h5 "No, el curso está diseñado desde cero. Vas a aprender paso a paso, aunque no te…" at bounding box center [873, 536] width 314 height 26
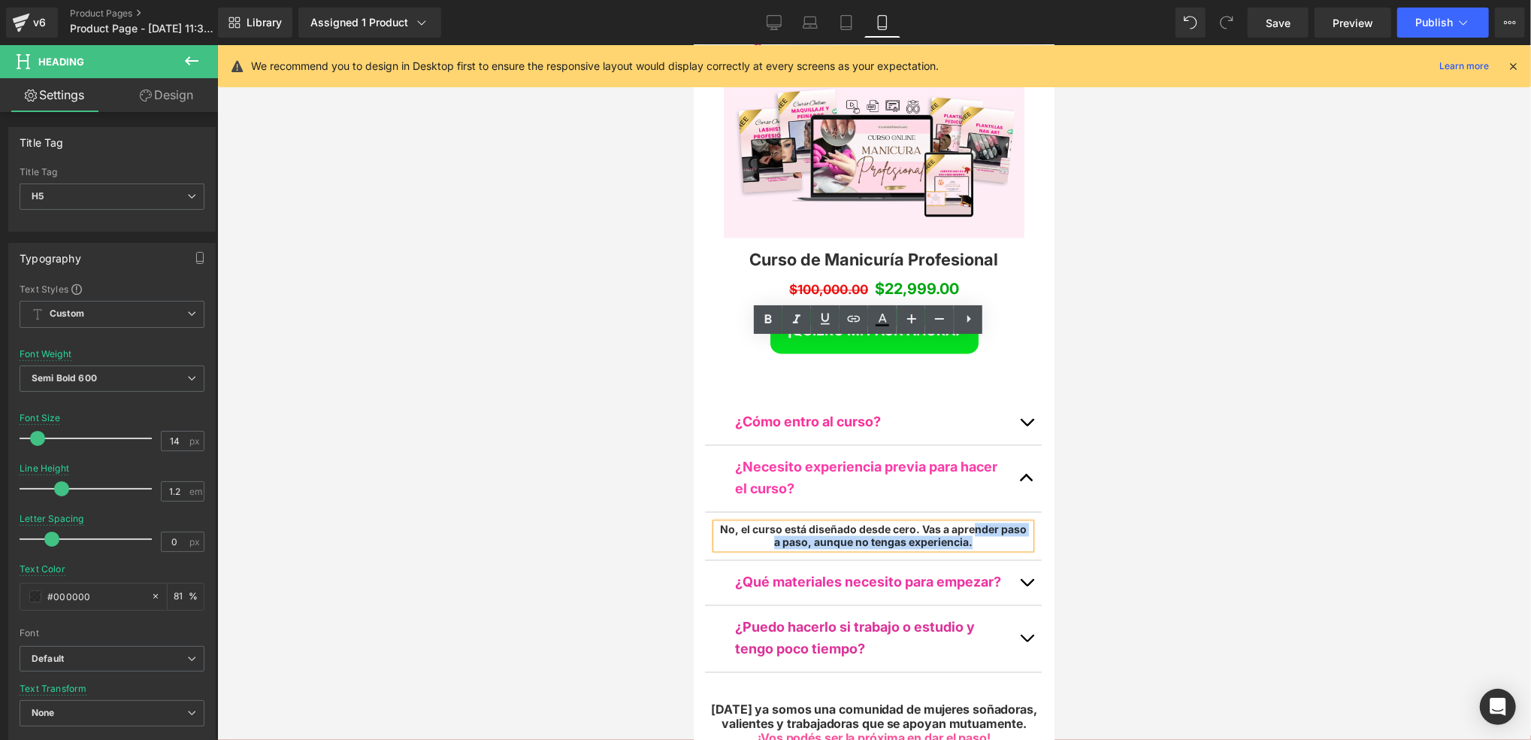
click at [969, 523] on h5 "No, el curso está diseñado desde cero. Vas a aprender paso a paso, aunque no te…" at bounding box center [873, 536] width 314 height 26
click at [1026, 586] on span "button" at bounding box center [1026, 586] width 0 height 0
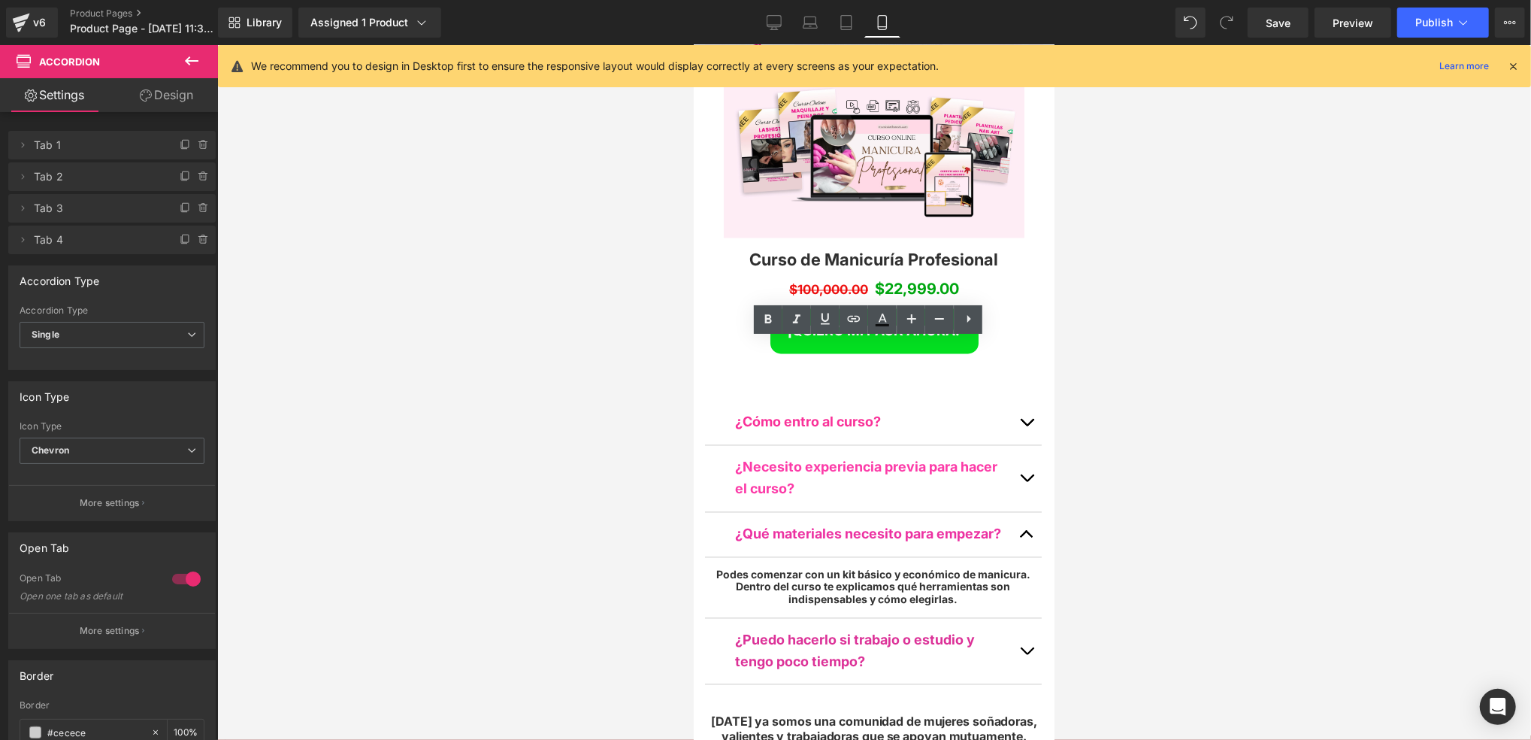
click at [693, 44] on div at bounding box center [693, 44] width 0 height 0
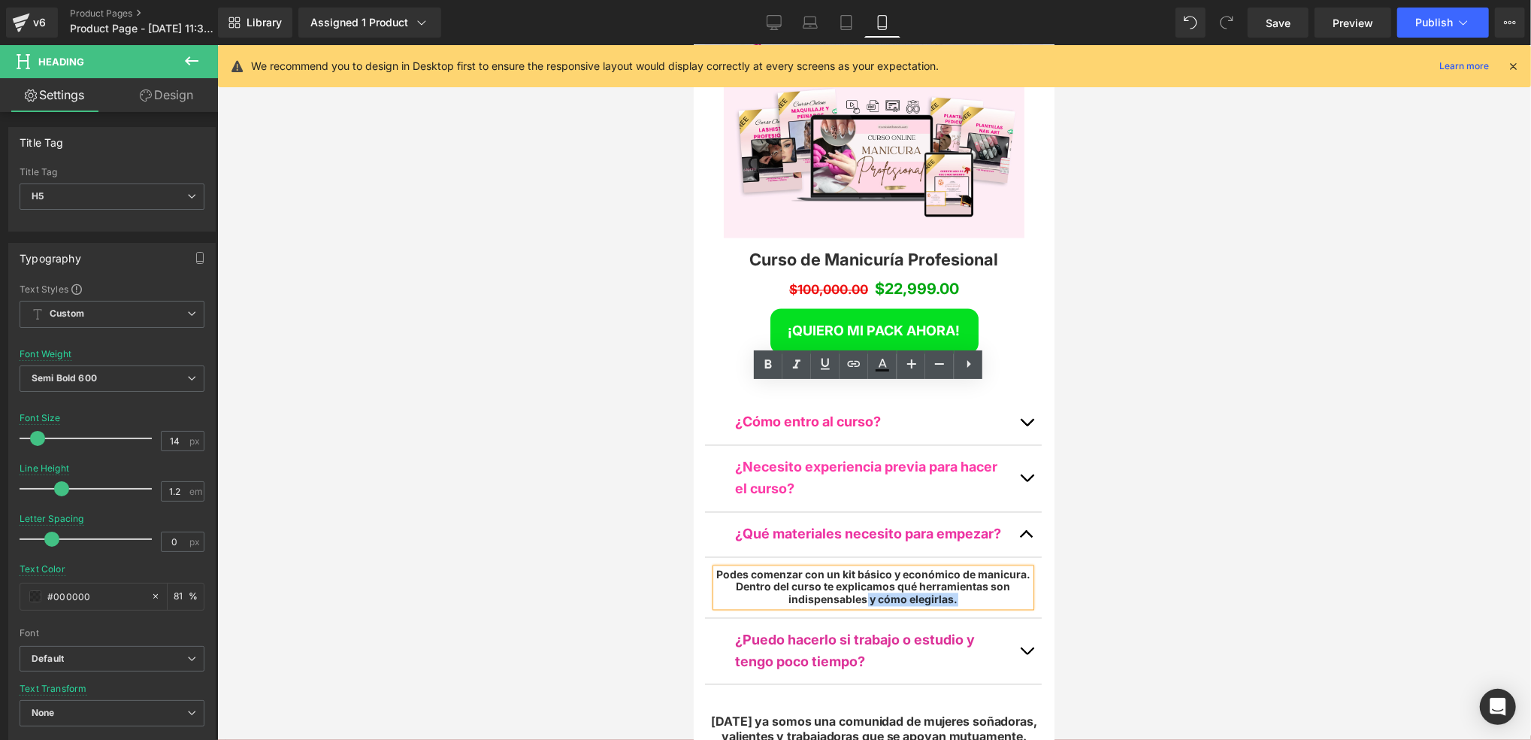
drag, startPoint x: 974, startPoint y: 417, endPoint x: 873, endPoint y: 419, distance: 100.7
click at [873, 568] on h5 "Podes comenzar con un kit básico y económico de manicura. Dentro del curso te e…" at bounding box center [873, 587] width 314 height 38
click at [1012, 618] on button "button" at bounding box center [1026, 651] width 30 height 66
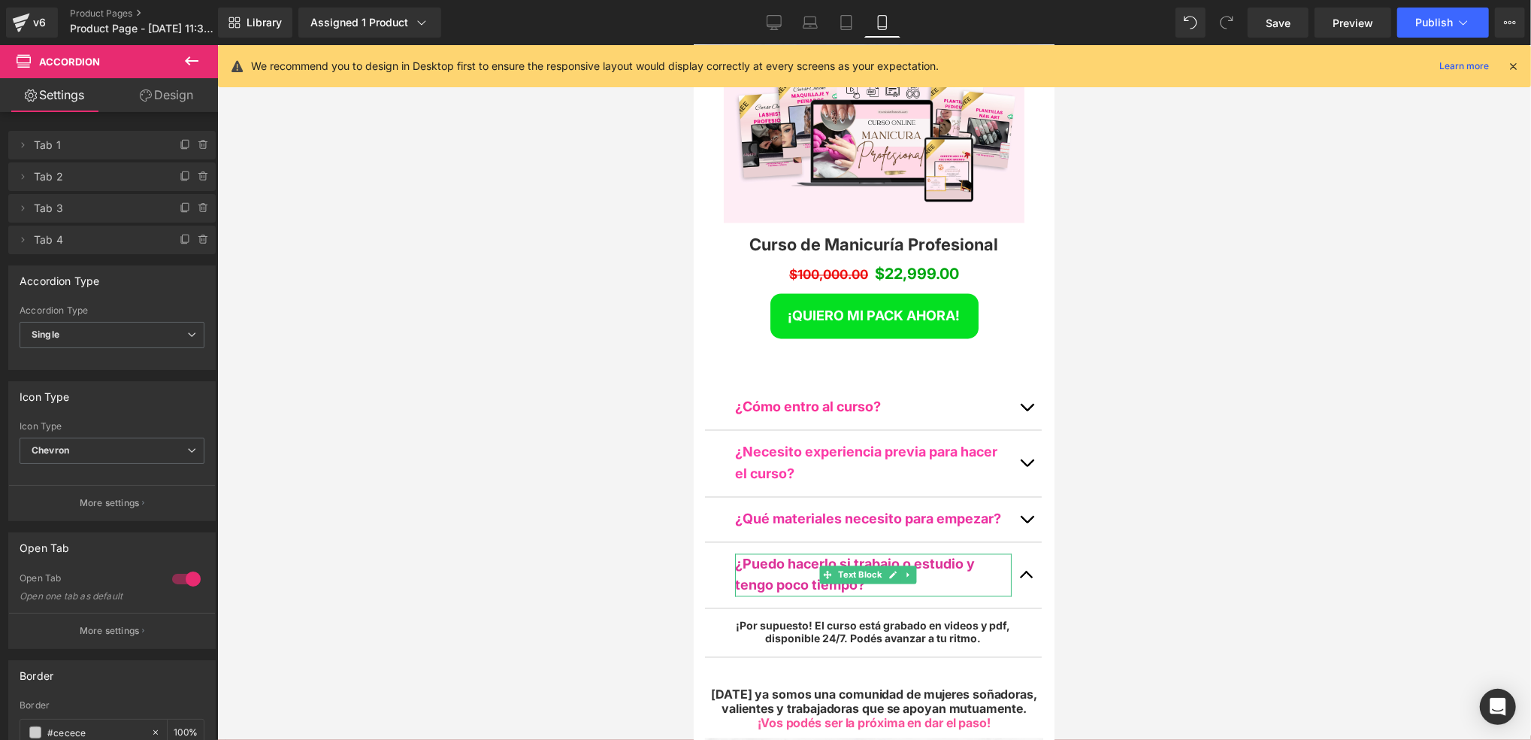
scroll to position [6815, 0]
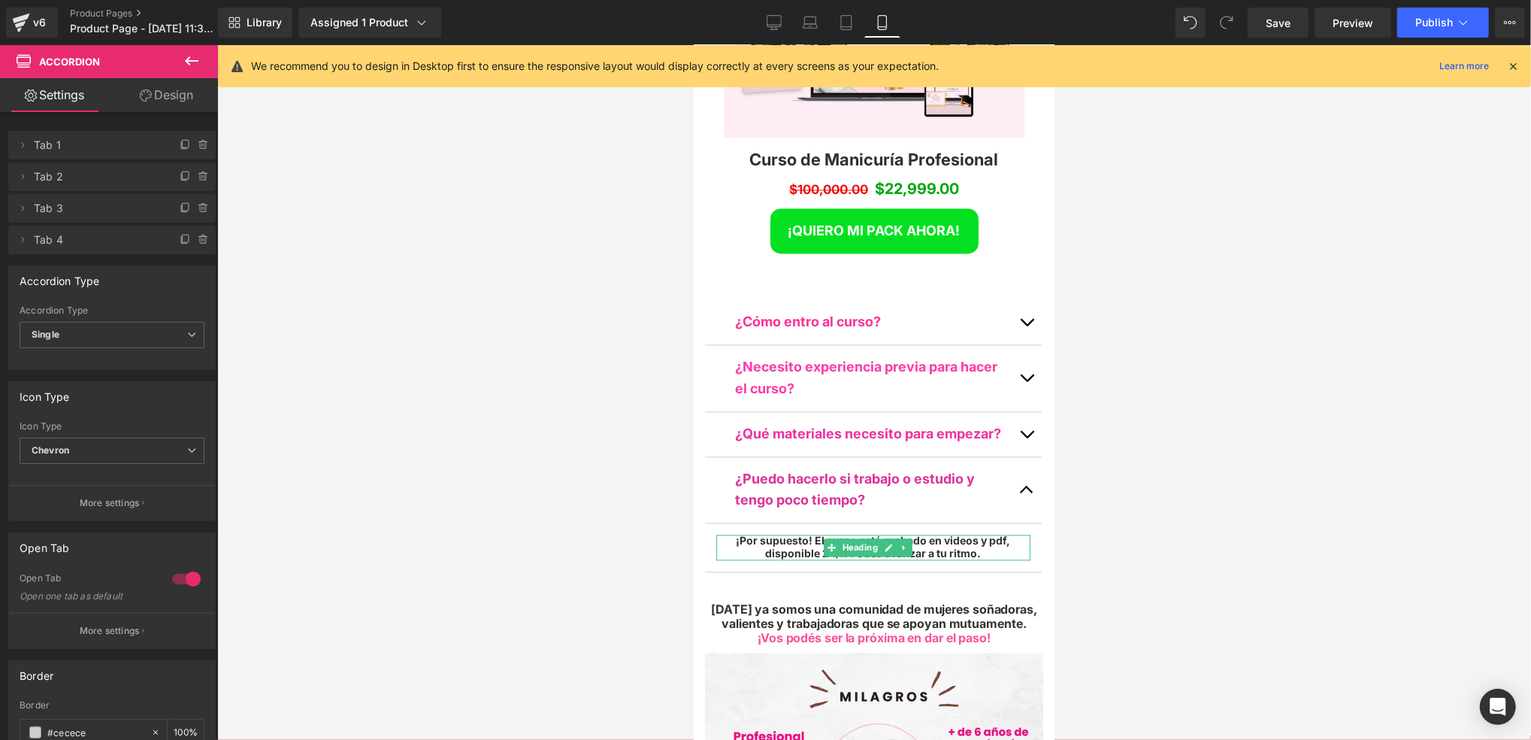
click at [995, 534] on h5 "¡Por supuesto! El curso está grabado en videos y pdf, disponible 24/7. Podés av…" at bounding box center [873, 547] width 314 height 26
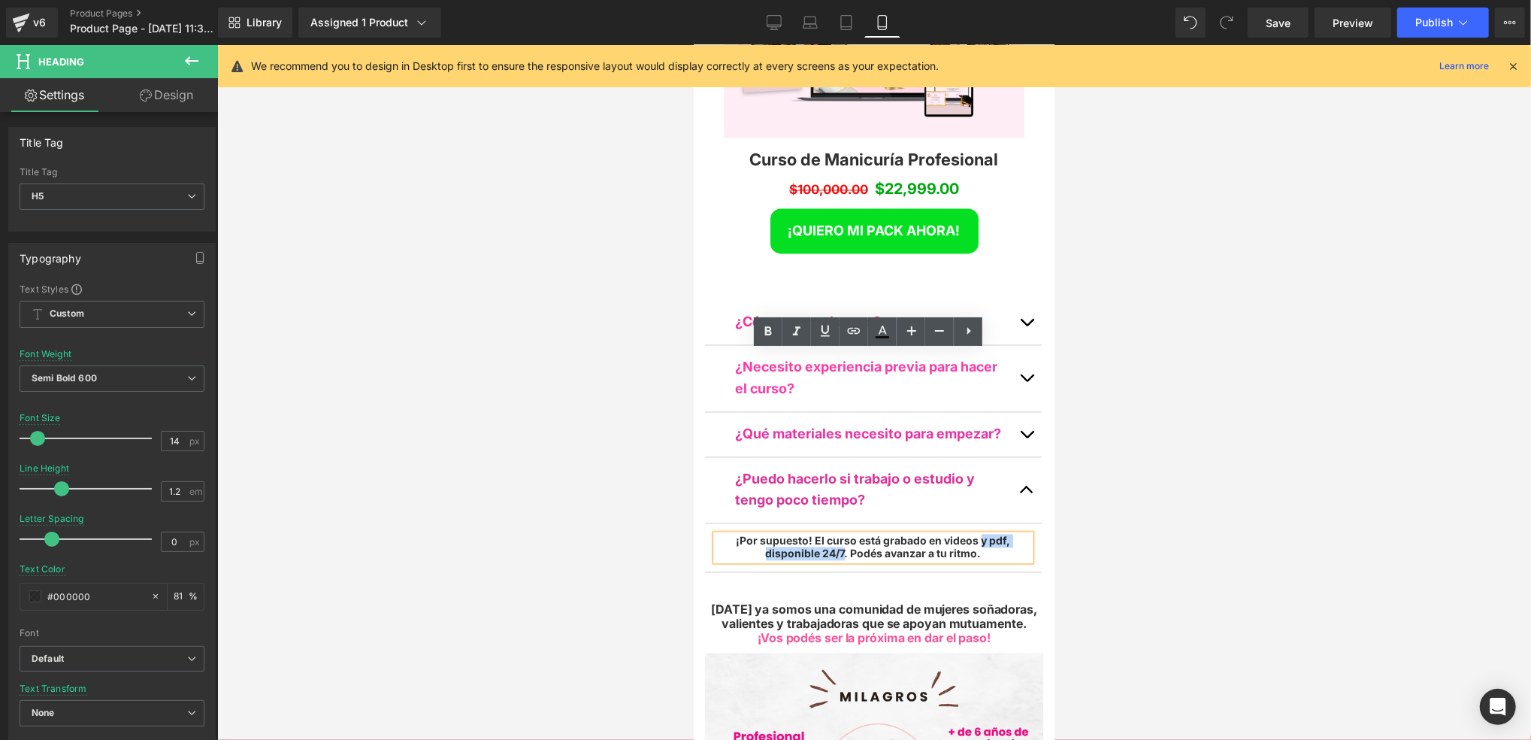
drag, startPoint x: 837, startPoint y: 373, endPoint x: 977, endPoint y: 357, distance: 141.5
click at [976, 534] on h5 "¡Por supuesto! El curso está grabado en videos y pdf, disponible 24/7. Podés av…" at bounding box center [873, 547] width 314 height 26
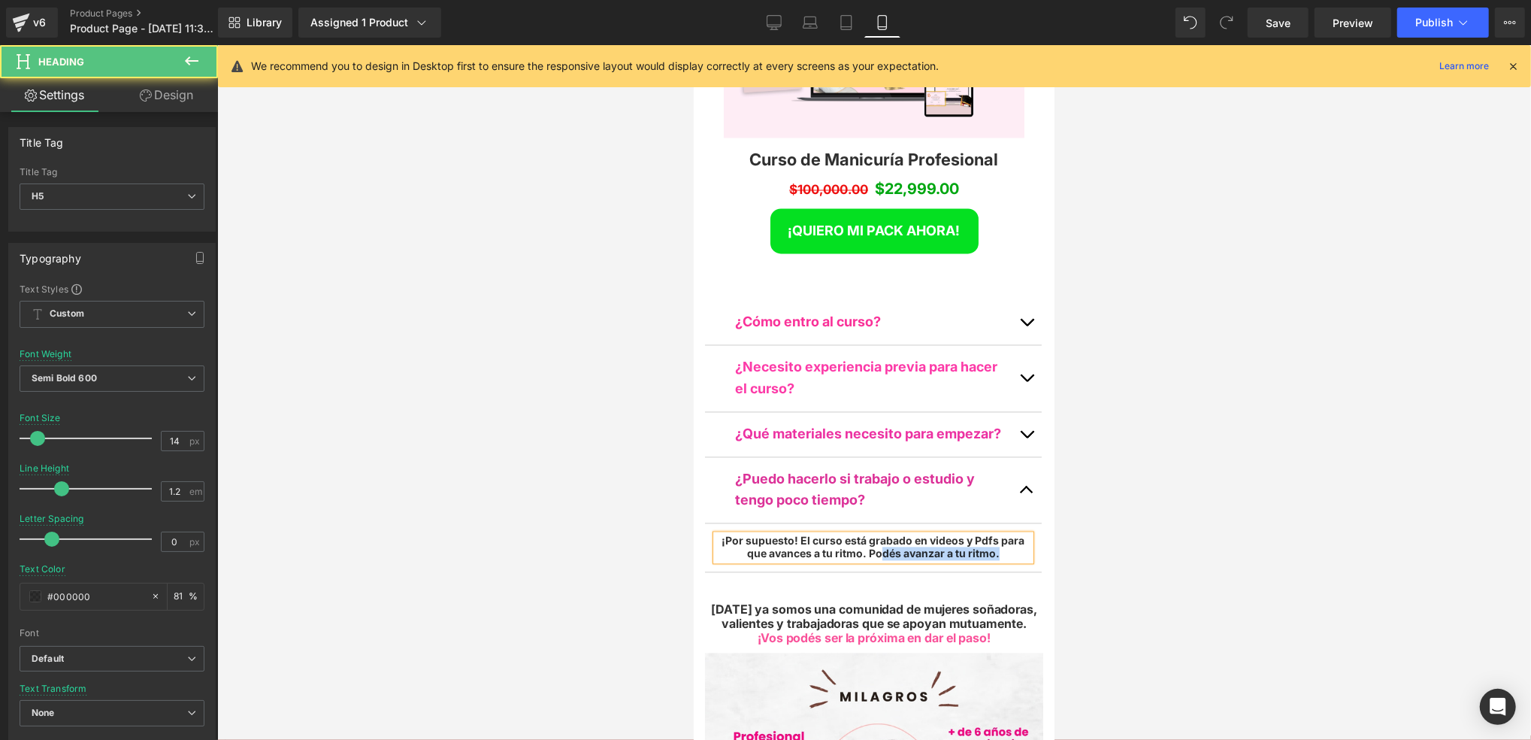
drag, startPoint x: 996, startPoint y: 371, endPoint x: 877, endPoint y: 371, distance: 118.8
click at [877, 534] on h5 "¡Por supuesto! El curso está grabado en videos y Pdfs para que avances a tu rit…" at bounding box center [873, 547] width 314 height 26
drag, startPoint x: 995, startPoint y: 361, endPoint x: 971, endPoint y: 361, distance: 24.1
click at [973, 534] on h5 "¡Por supuesto! El curso está grabado en videos y Pdfs para que avances a tu rit…" at bounding box center [873, 547] width 314 height 26
drag, startPoint x: 955, startPoint y: 359, endPoint x: 926, endPoint y: 359, distance: 29.3
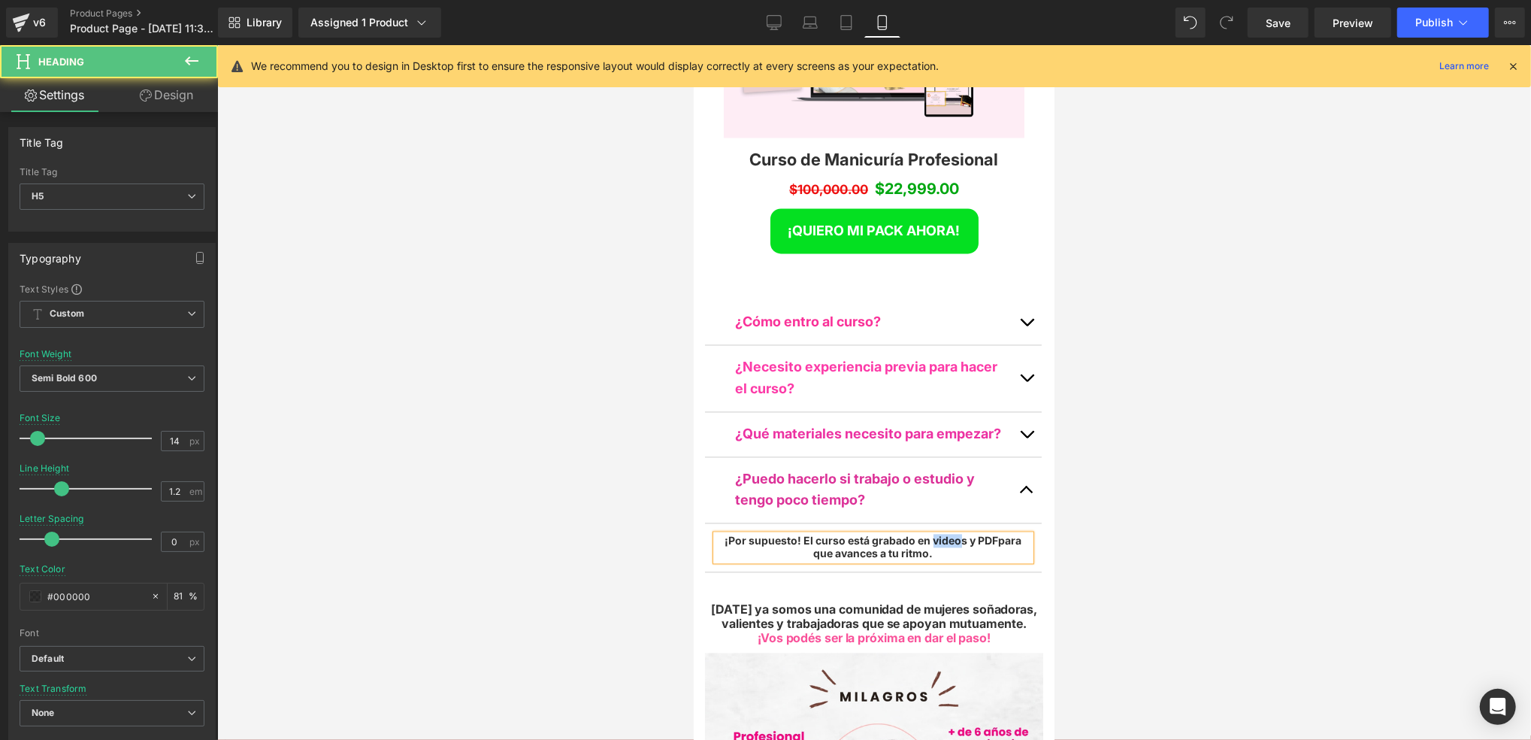
click at [926, 534] on h5 "¡Por supuesto! El curso está grabado en videos y PDFpara que avances a tu ritmo." at bounding box center [873, 547] width 314 height 26
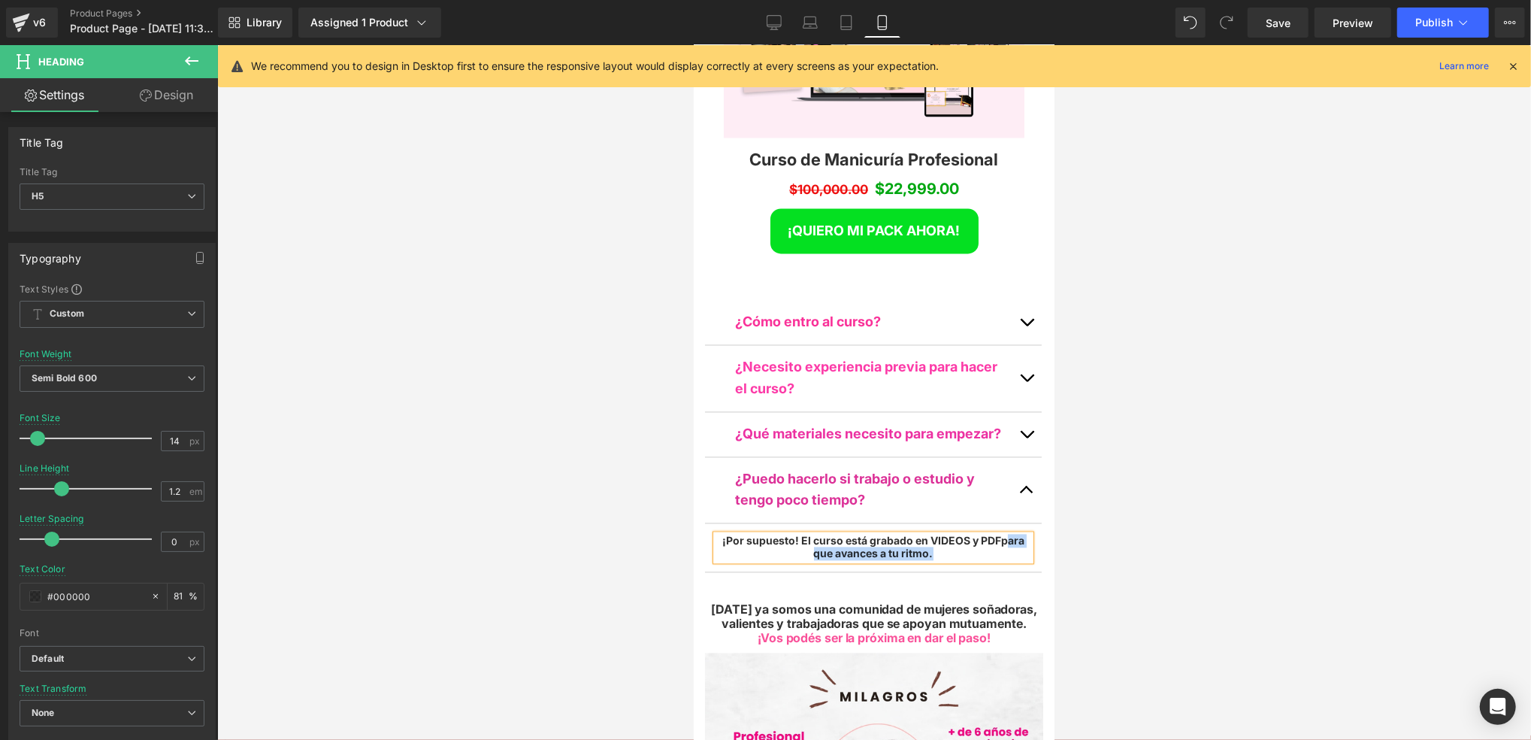
drag, startPoint x: 948, startPoint y: 369, endPoint x: 998, endPoint y: 358, distance: 51.6
click at [998, 534] on h5 "¡Por supuesto! El curso está grabado en VIDEOS y PDFpara que avances a tu ritmo." at bounding box center [873, 547] width 314 height 26
click at [1024, 457] on button "button" at bounding box center [1026, 490] width 30 height 66
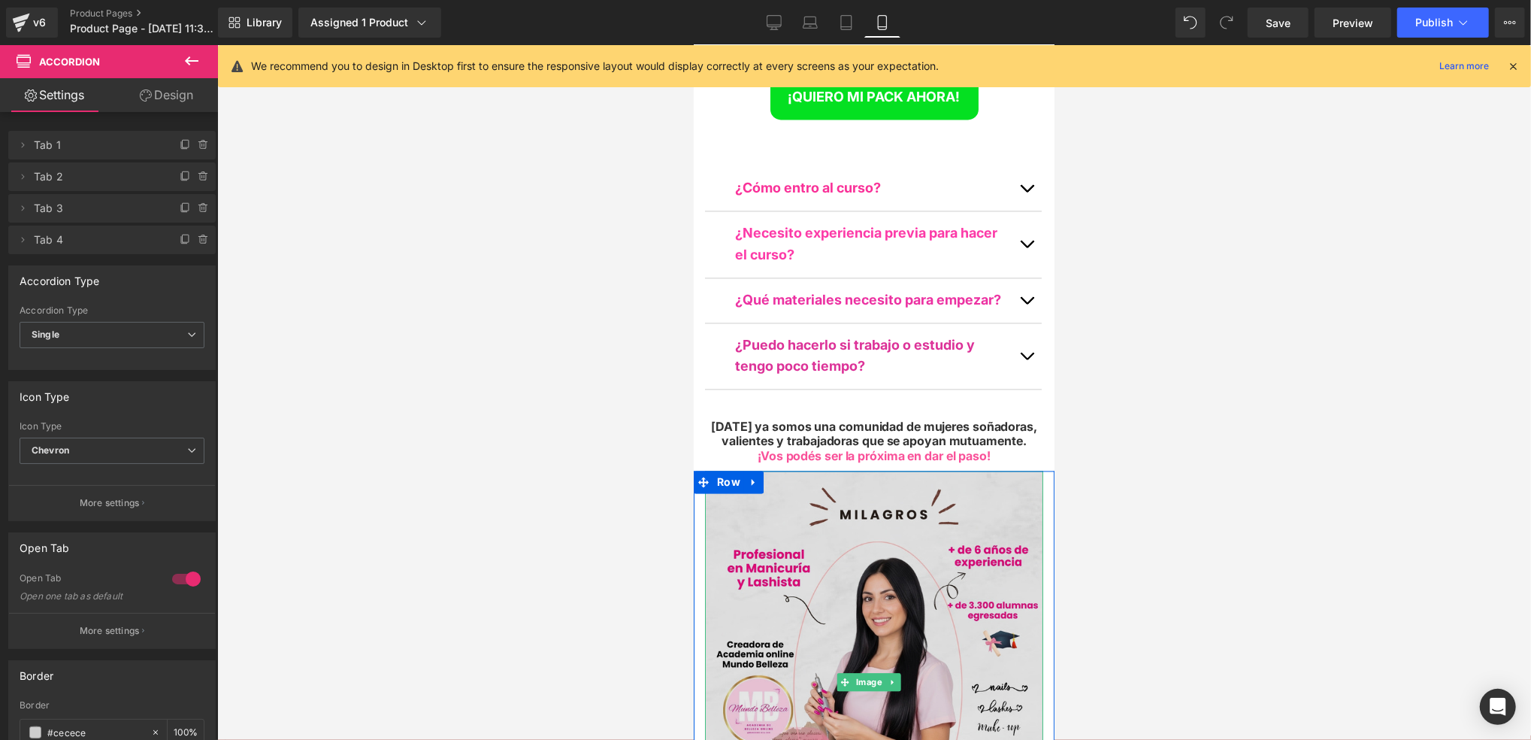
scroll to position [6916, 0]
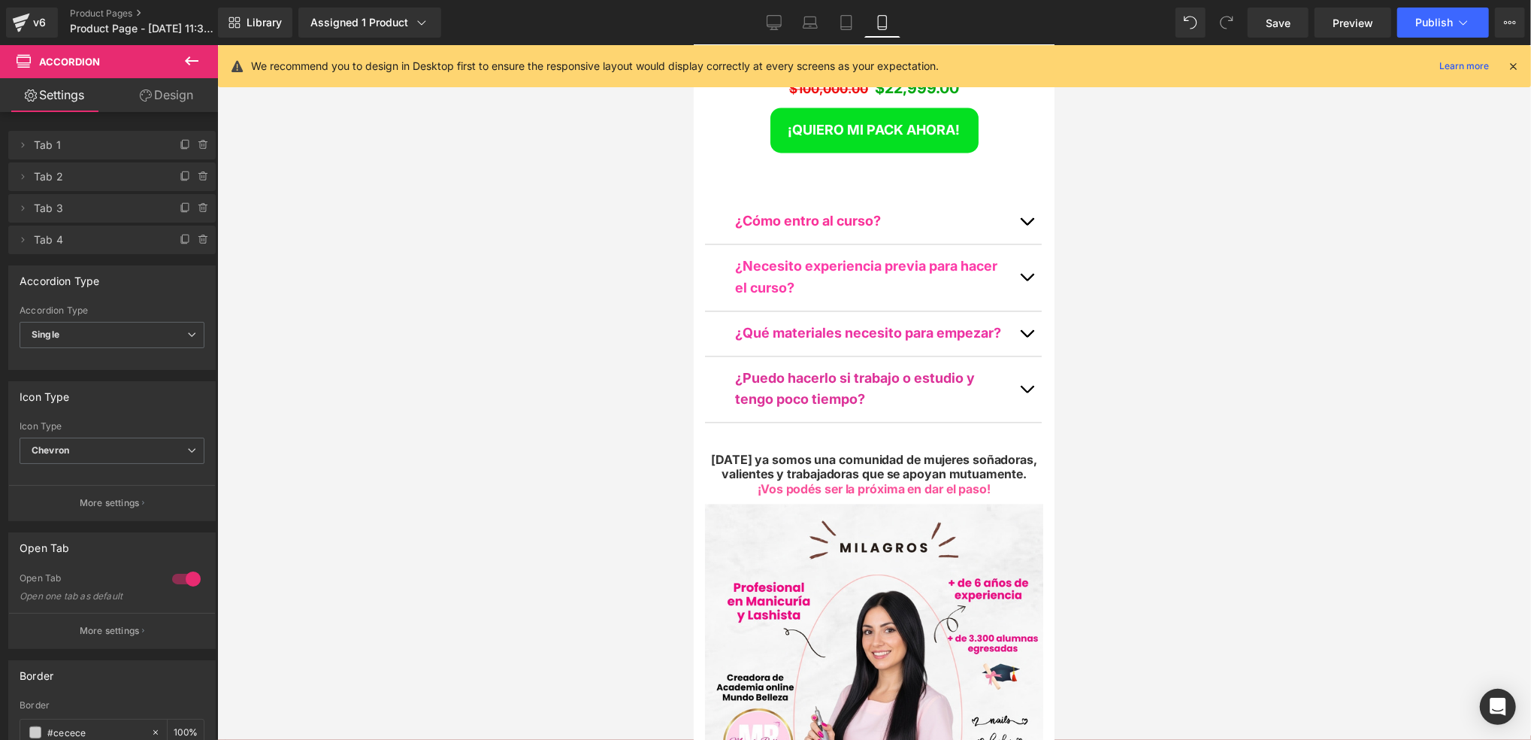
click at [983, 452] on span "[DATE] ya somos una comunidad de mujeres soñadoras, valientes y trabajadoras qu…" at bounding box center [873, 466] width 326 height 29
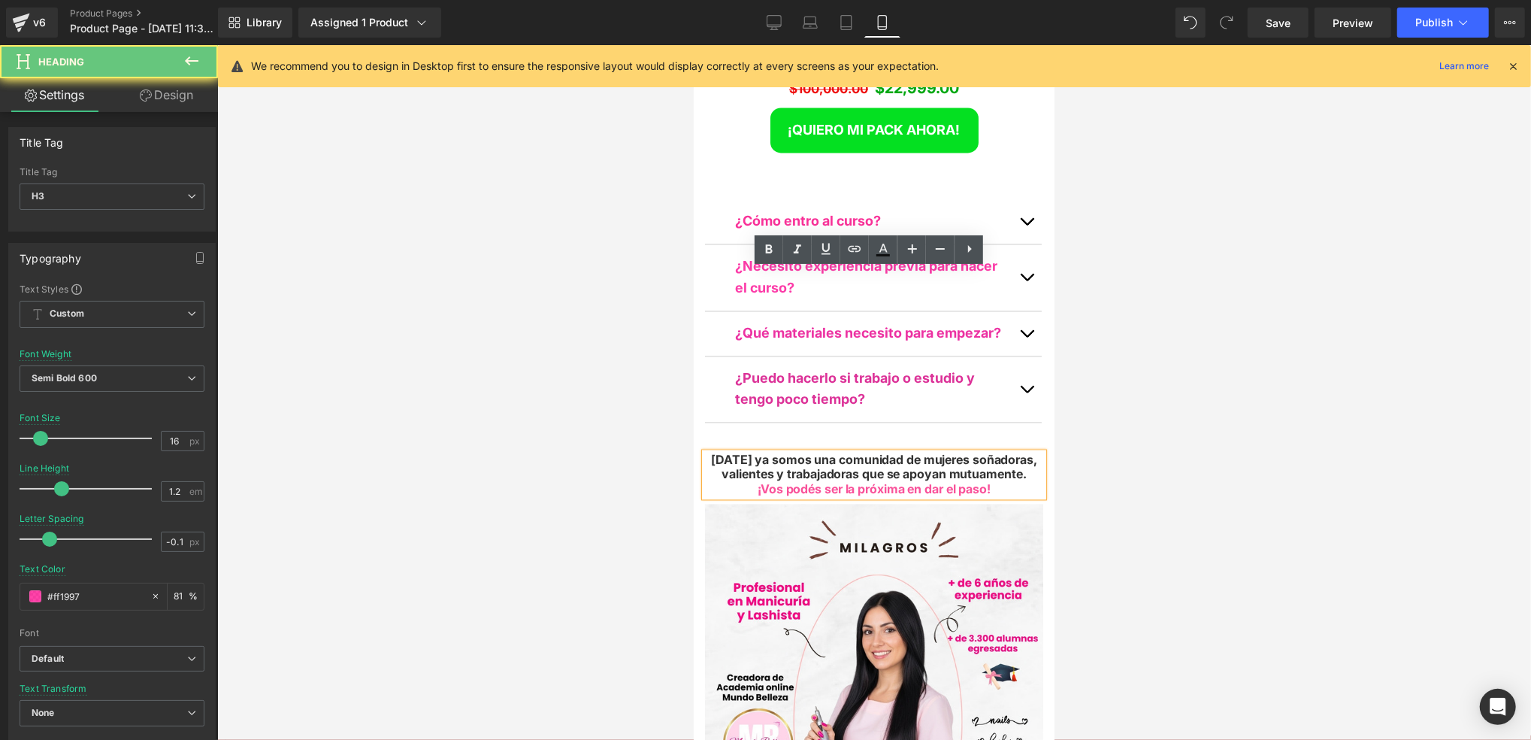
click at [768, 452] on span "[DATE] ya somos una comunidad de mujeres soñadoras, valientes y trabajadoras qu…" at bounding box center [873, 466] width 326 height 29
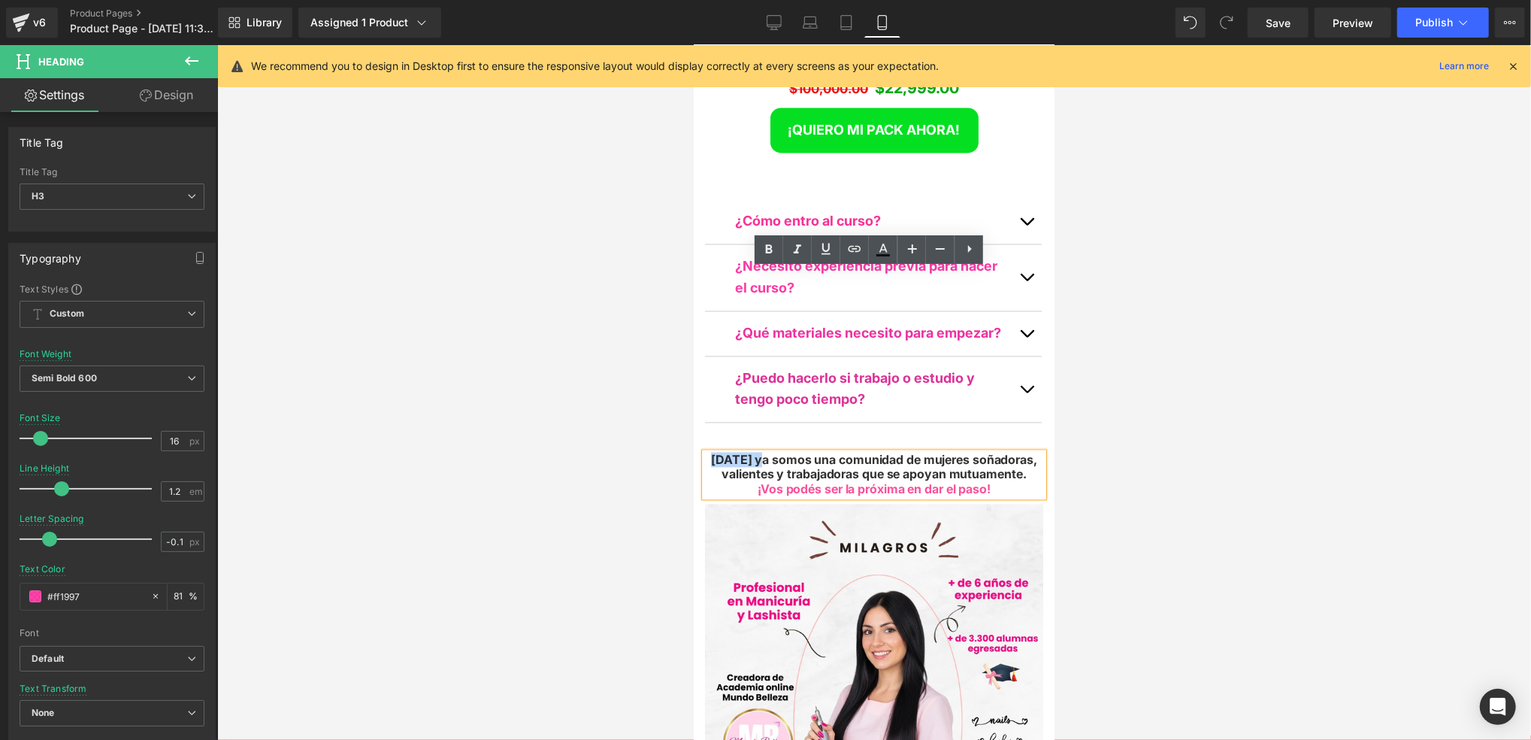
drag, startPoint x: 766, startPoint y: 277, endPoint x: 693, endPoint y: 282, distance: 73.1
click at [705, 453] on div "Hoy ya somos una comunidad de mujeres soñadoras, valientes y trabajadoras que s…" at bounding box center [873, 475] width 338 height 44
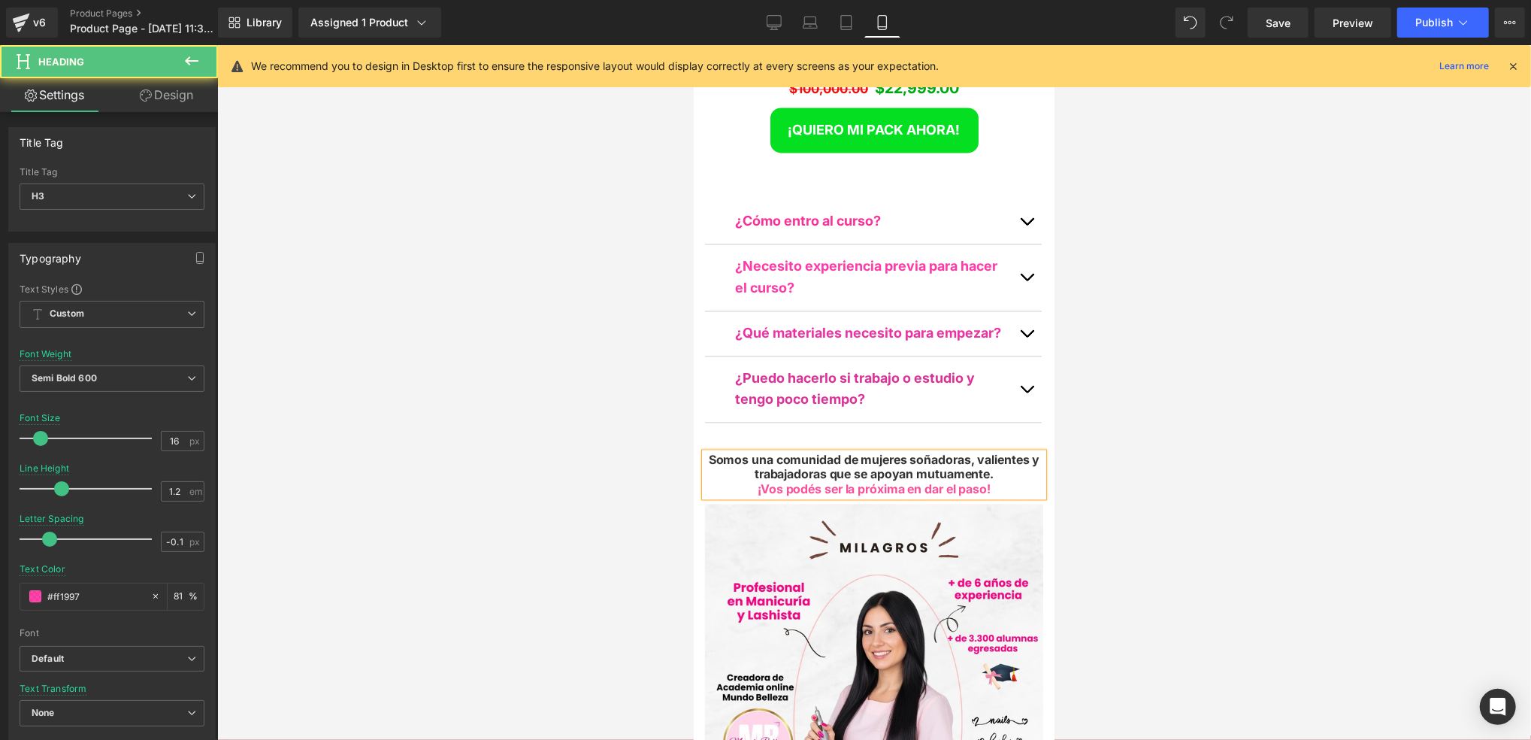
click at [1001, 453] on div "Somos una comunidad de mujeres soñadoras, valientes y trabajadoras que se apoya…" at bounding box center [873, 475] width 338 height 44
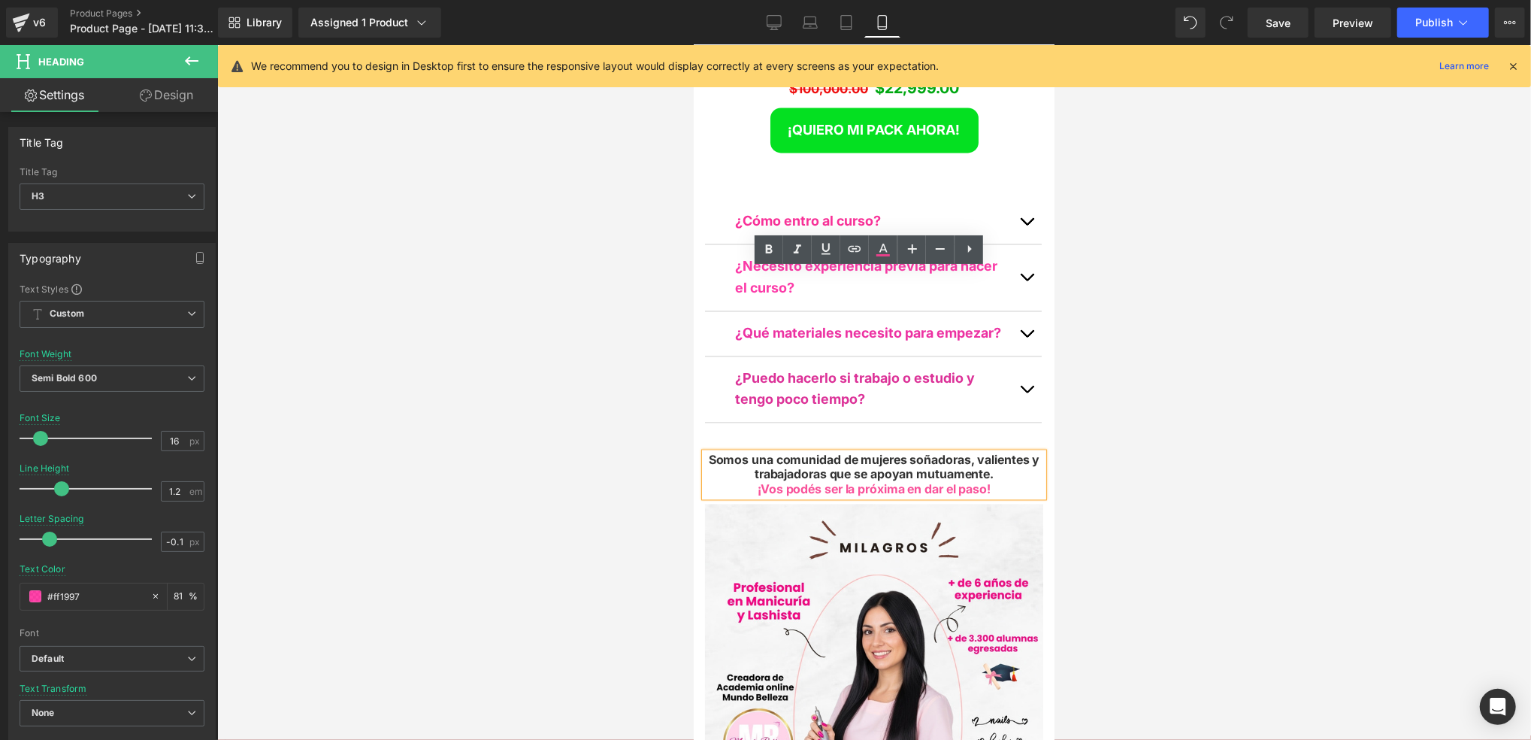
click at [1017, 482] on div "¡Vos podés ser la próxima en dar el paso!" at bounding box center [873, 489] width 338 height 14
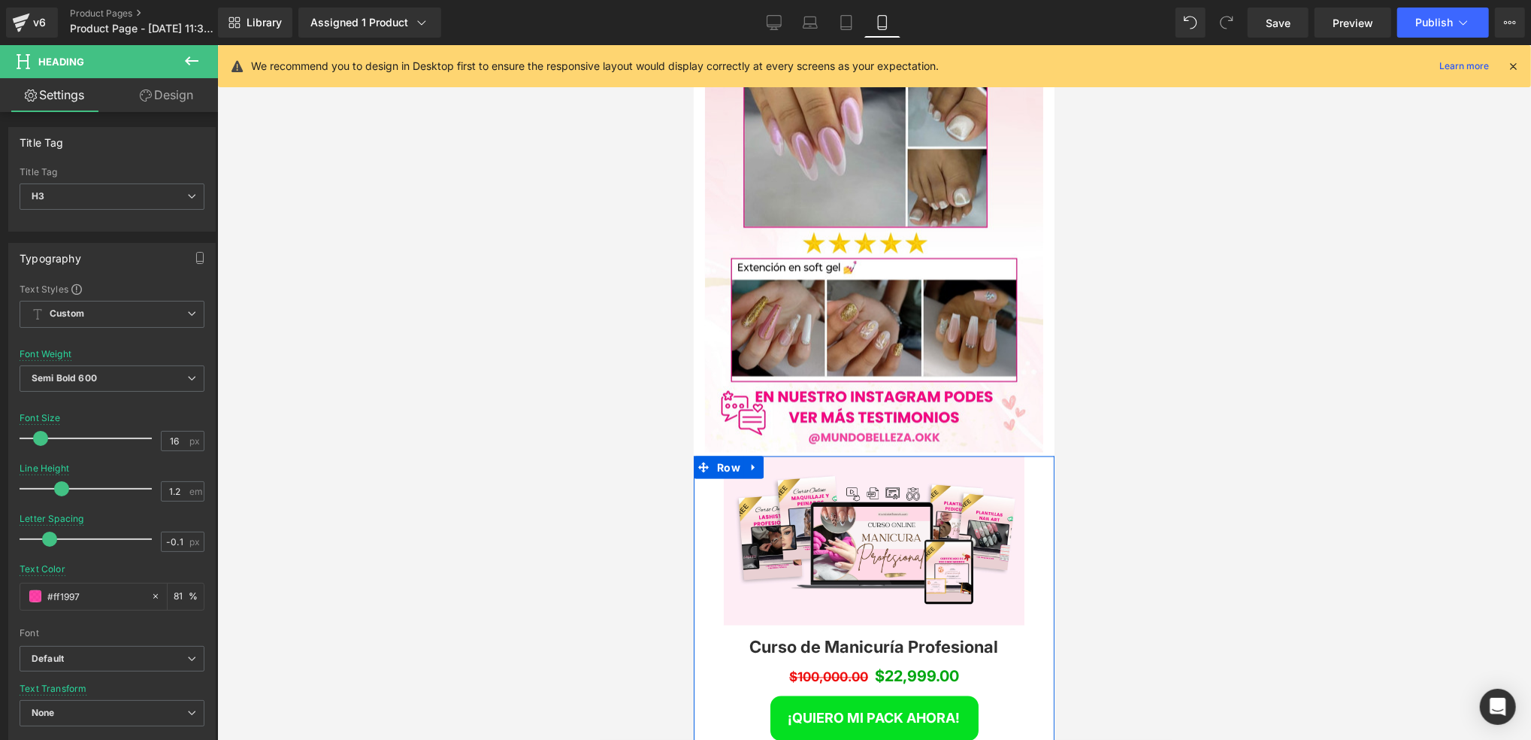
scroll to position [6214, 0]
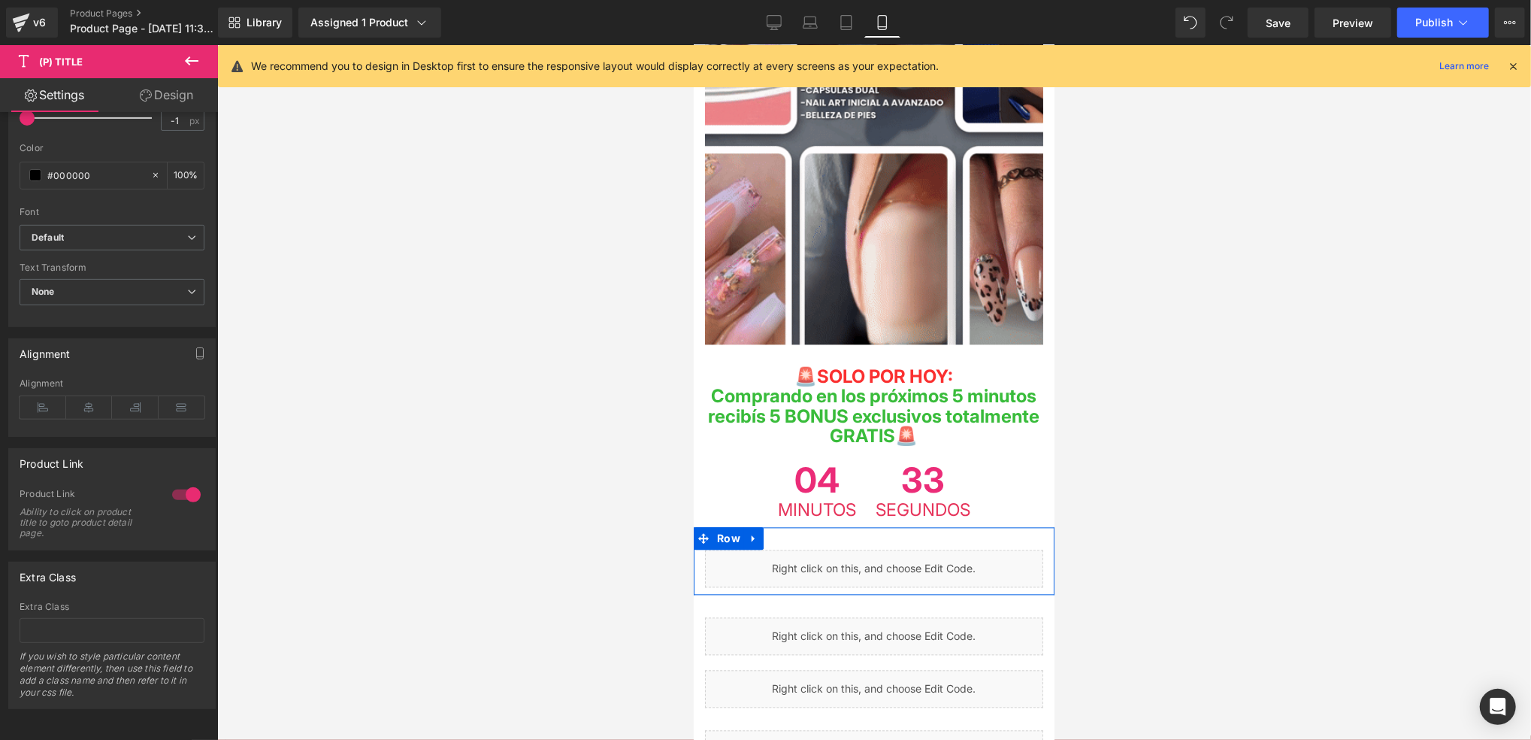
scroll to position [2305, 0]
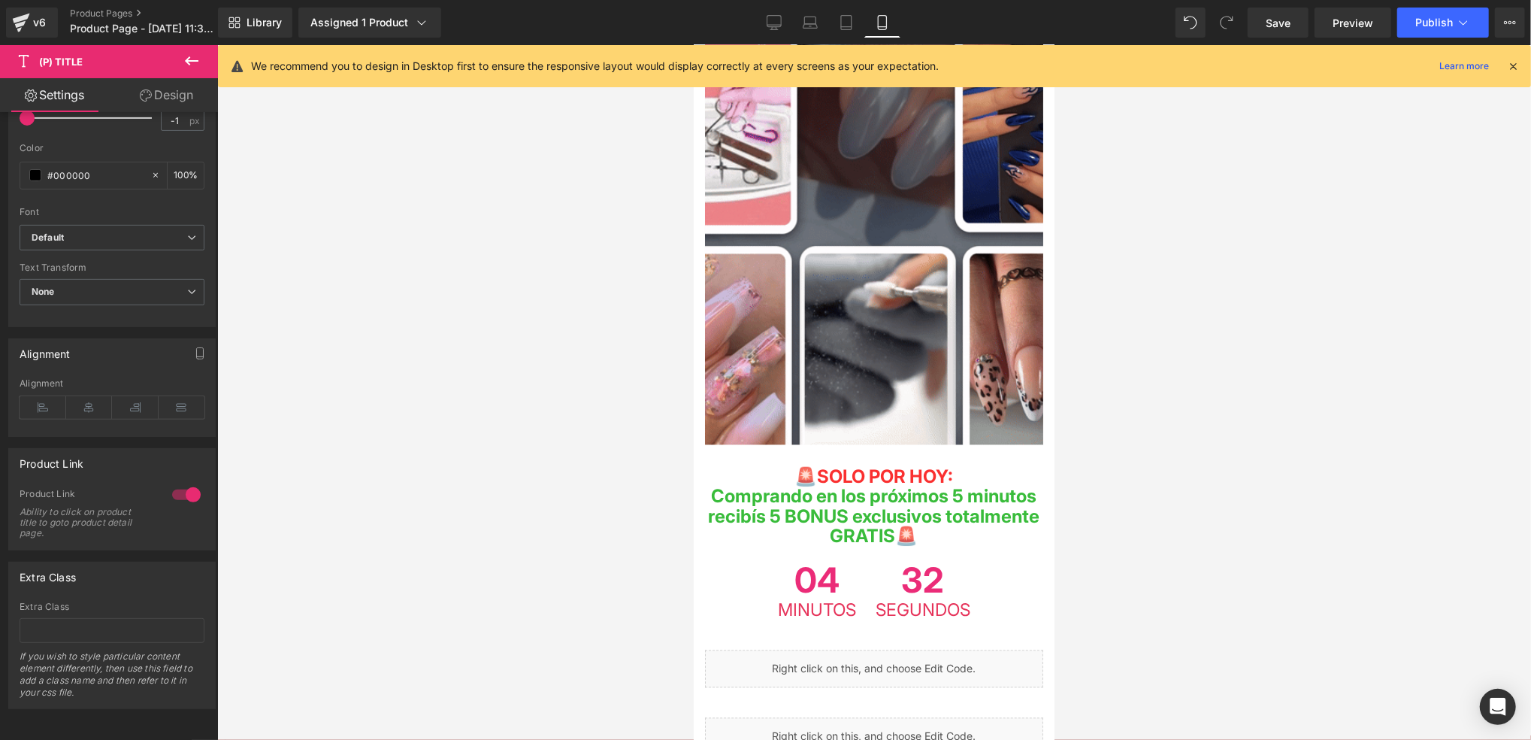
click at [990, 485] on span "Comprando en los próximos 5 minutos recibís 5 BONUS exclusivos totalmente GRATI…" at bounding box center [874, 516] width 332 height 62
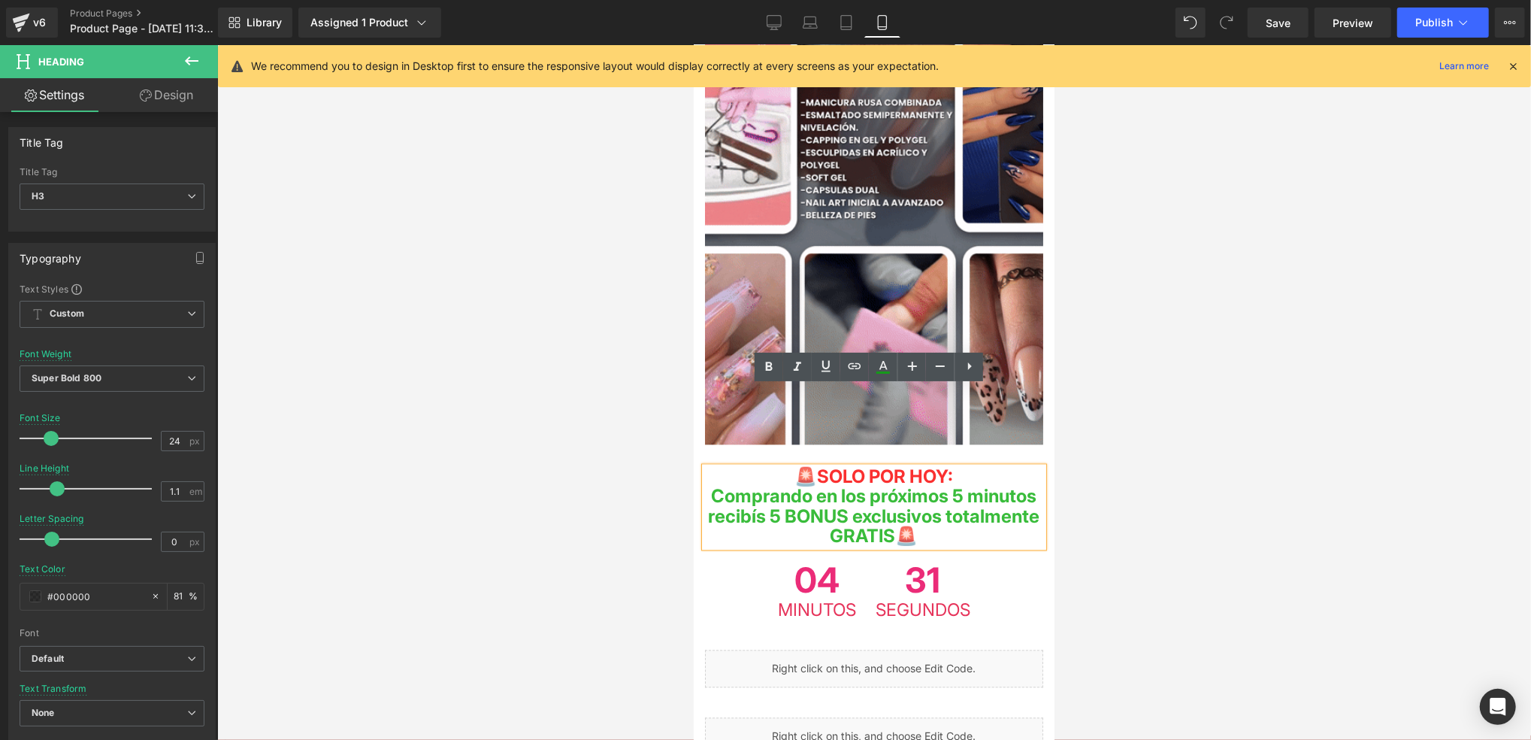
click at [1004, 485] on span "Comprando en los próximos 5 minutos recibís 5 BONUS exclusivos totalmente GRATI…" at bounding box center [874, 516] width 332 height 62
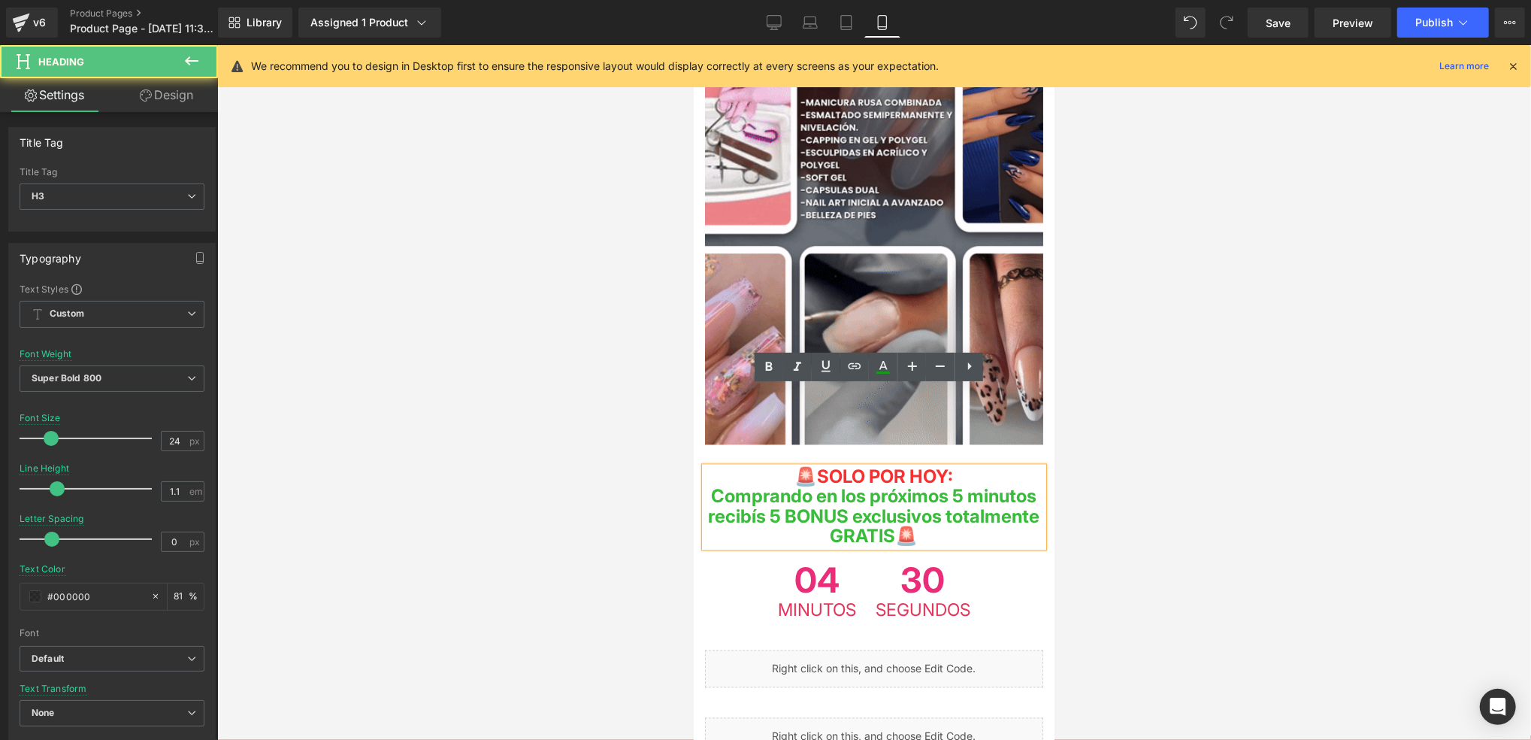
click at [1017, 485] on span "Comprando en los próximos 5 minutos recibís 5 BONUS exclusivos totalmente GRATI…" at bounding box center [874, 516] width 332 height 62
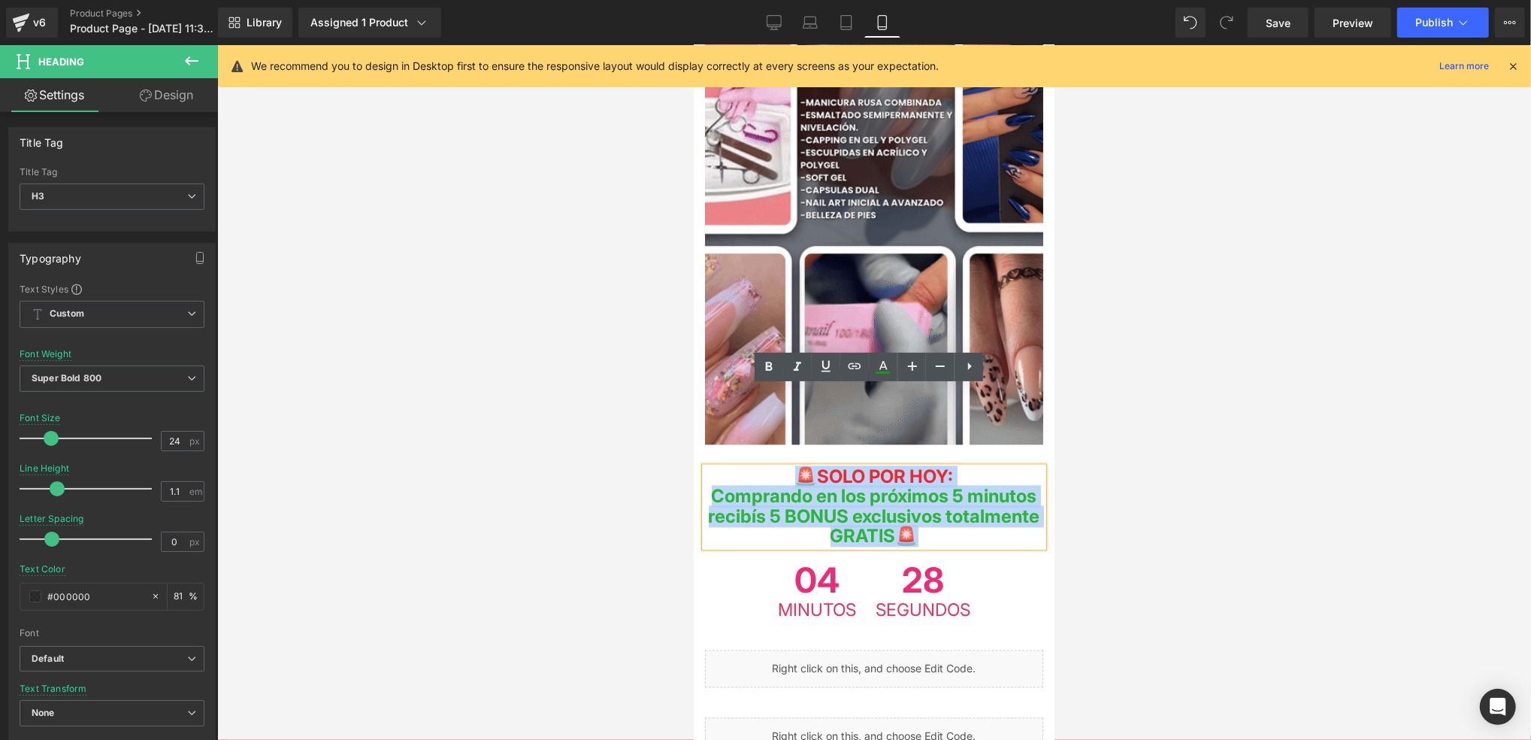
drag, startPoint x: 1021, startPoint y: 457, endPoint x: 763, endPoint y: 391, distance: 266.2
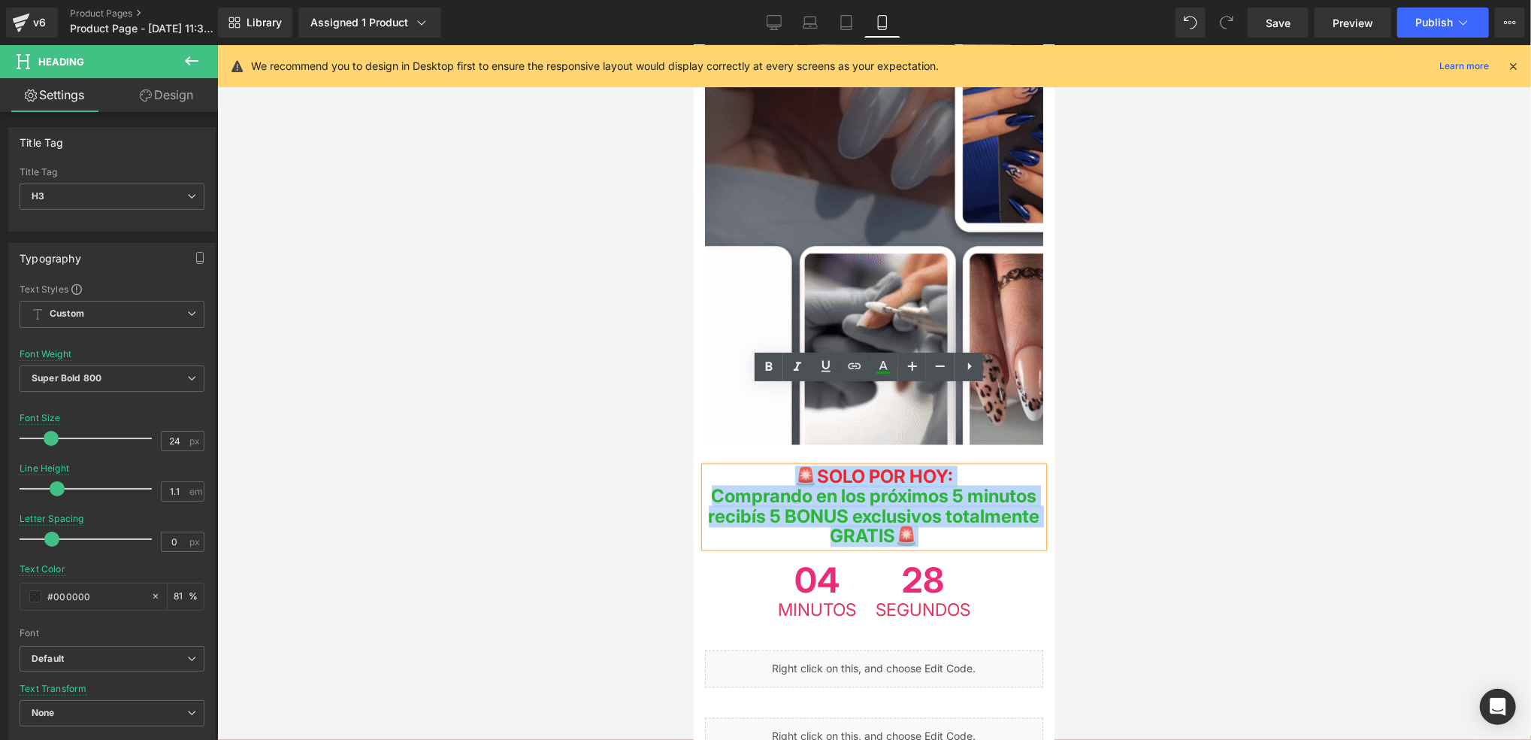
click at [763, 467] on div "🚨 SOLO POR HOY: Comprando en los próximos 5 minutos recibís 5 BONUS exclusivos …" at bounding box center [873, 507] width 338 height 80
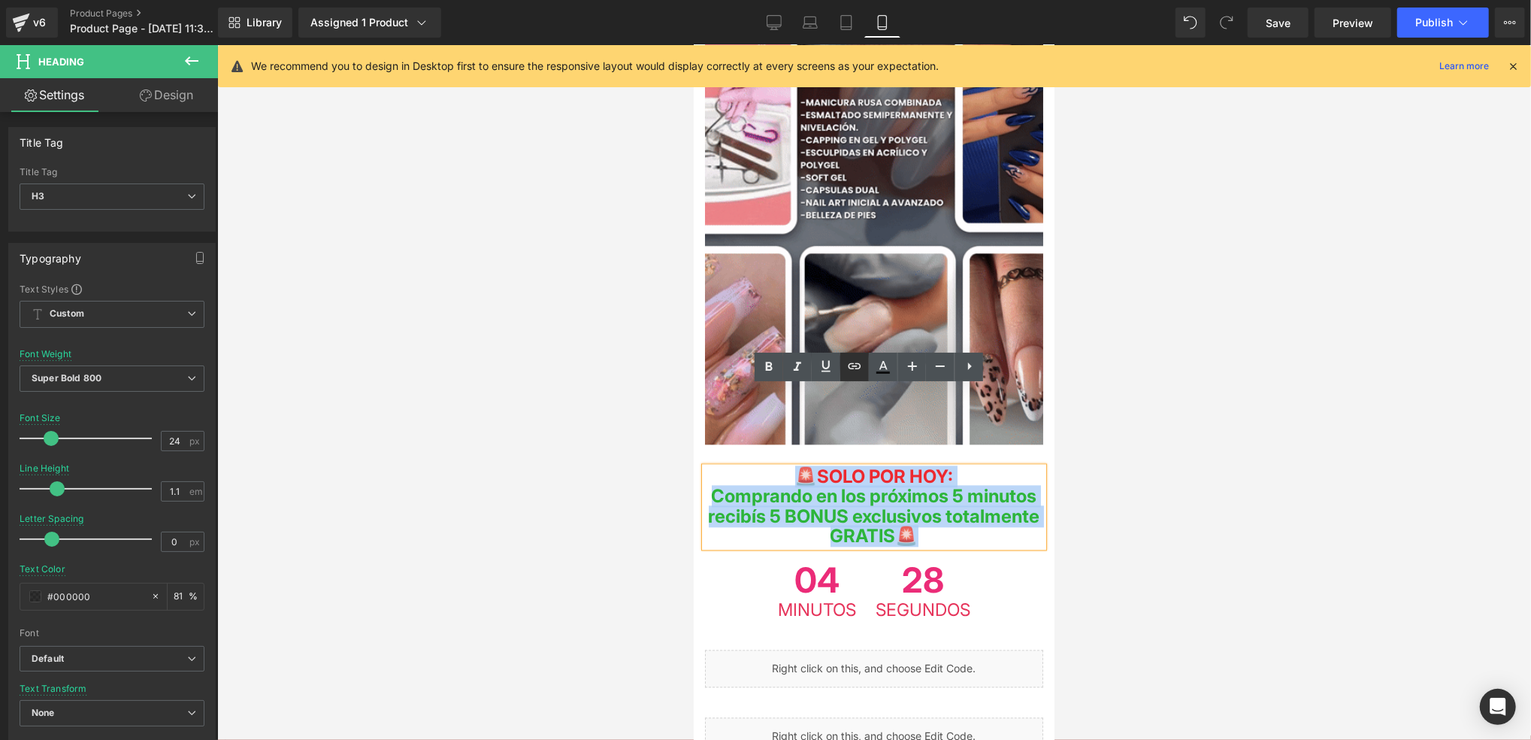
copy div "🚨 SOLO POR HOY: Comprando en los próximos 5 minutos recibís 5 BONUS exclusivos …"
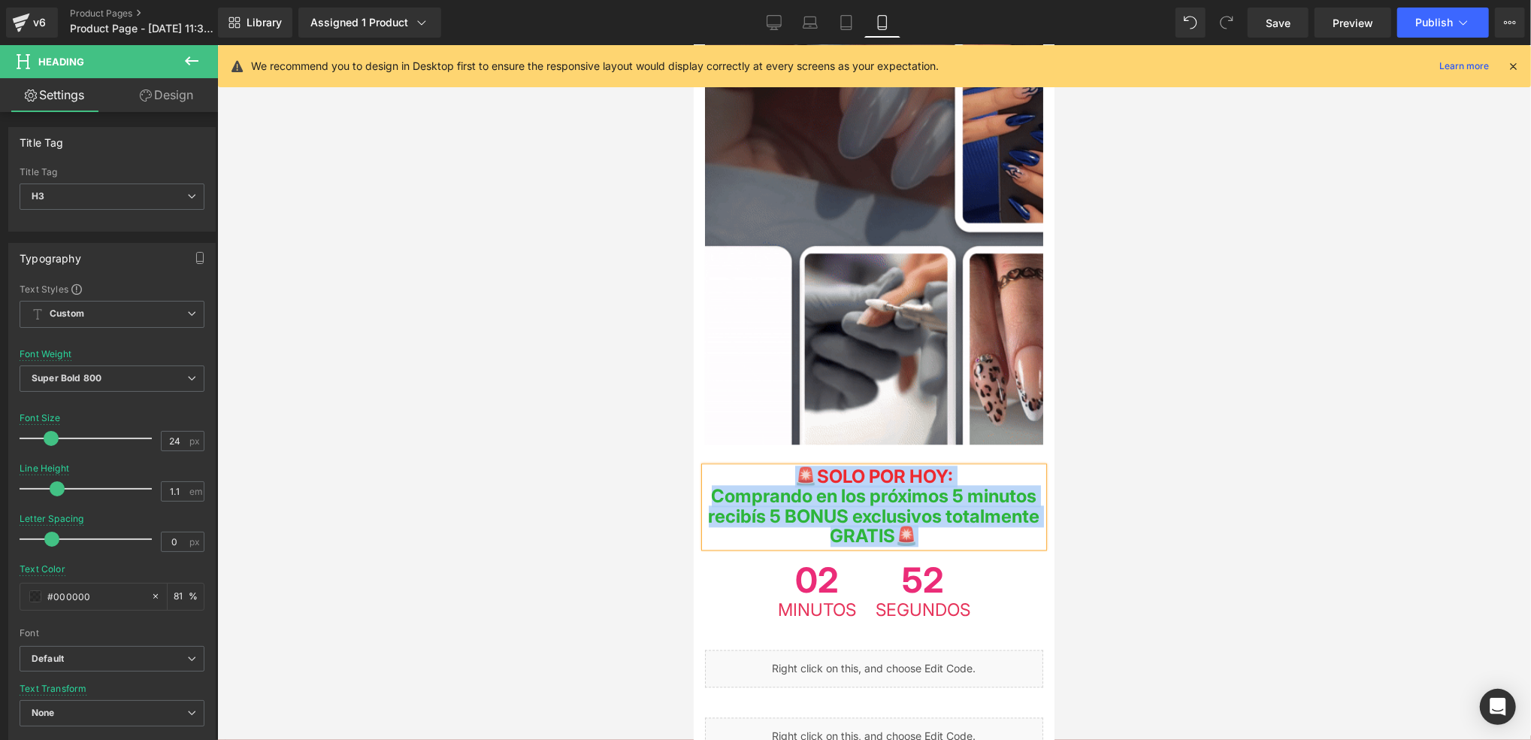
click at [1027, 486] on h3 "Comprando en los próximos 5 minutos recibís 5 BONUS exclusivos totalmente GRATI…" at bounding box center [873, 515] width 338 height 59
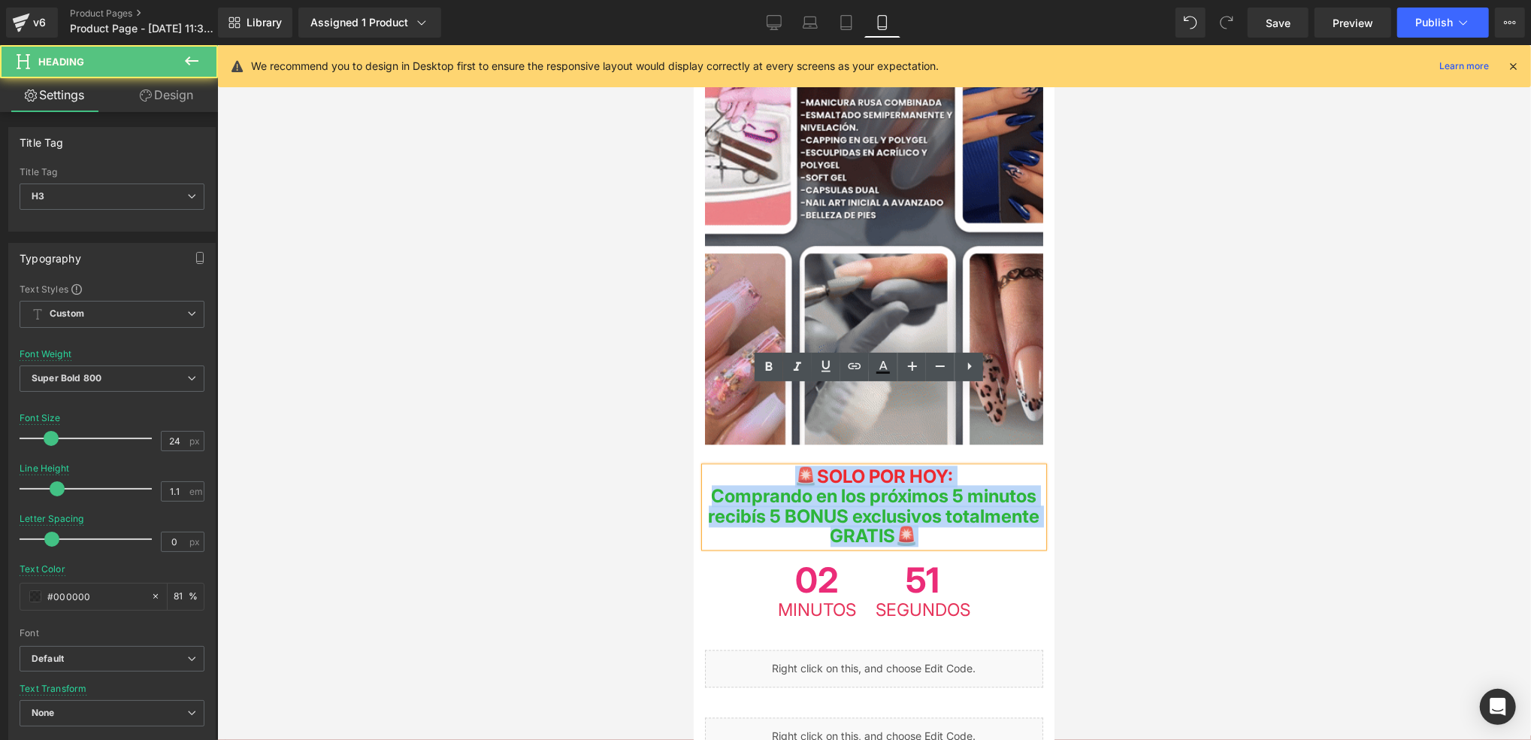
drag, startPoint x: 1026, startPoint y: 456, endPoint x: 1007, endPoint y: 456, distance: 18.8
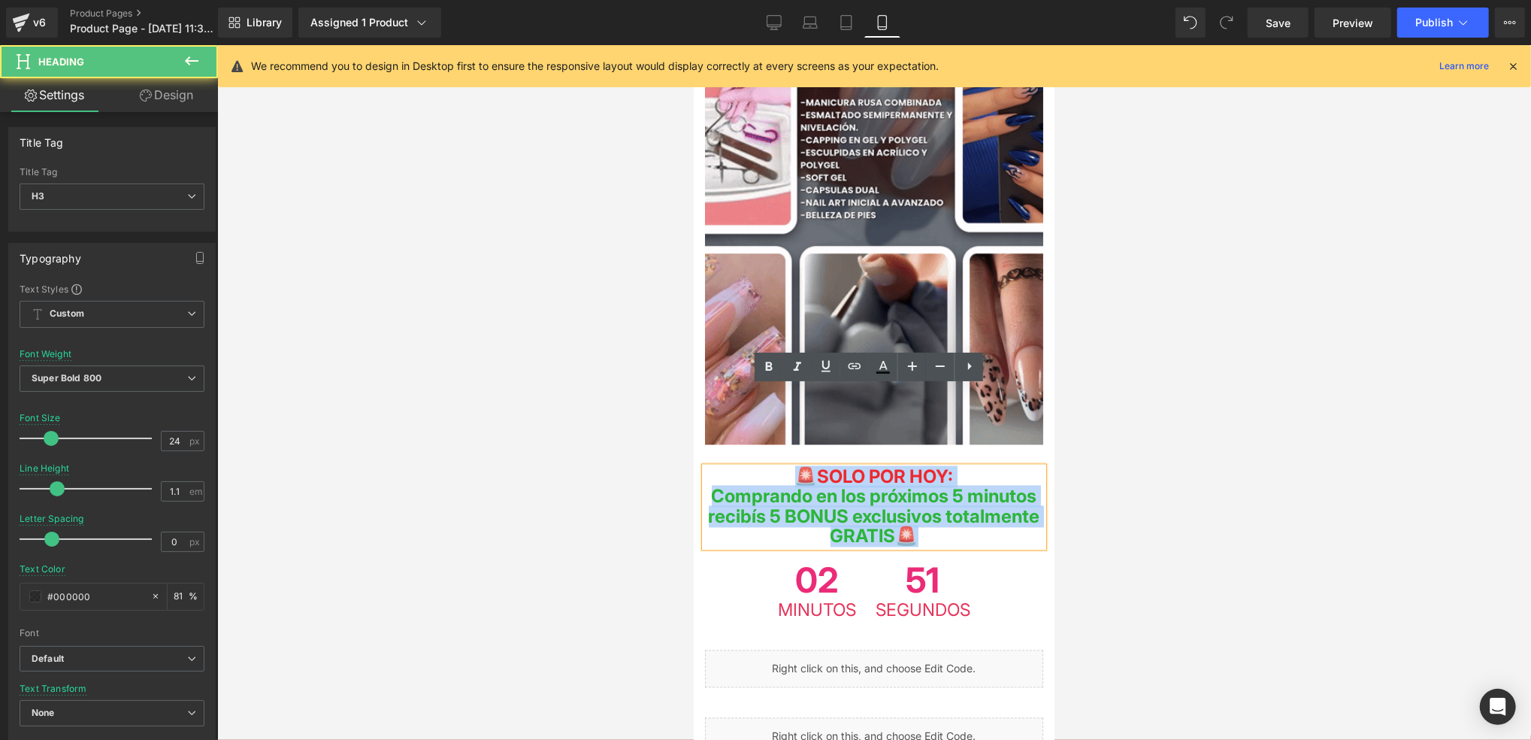
click at [1027, 485] on span "Comprando en los próximos 5 minutos recibís 5 BONUS exclusivos totalmente GRATI…" at bounding box center [874, 516] width 332 height 62
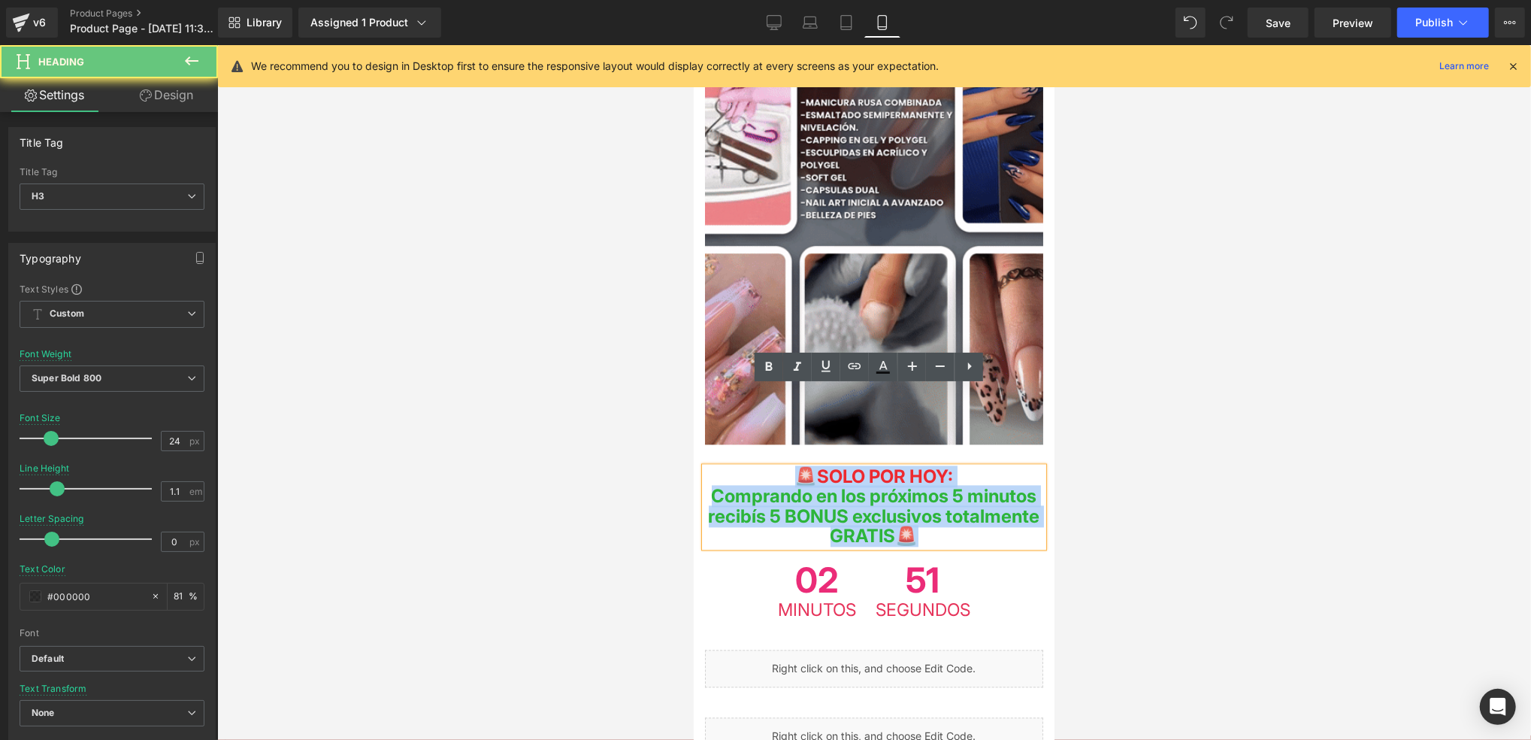
click at [924, 485] on span "Comprando en los próximos 5 minutos recibís 5 BONUS exclusivos totalmente GRATI…" at bounding box center [874, 516] width 332 height 62
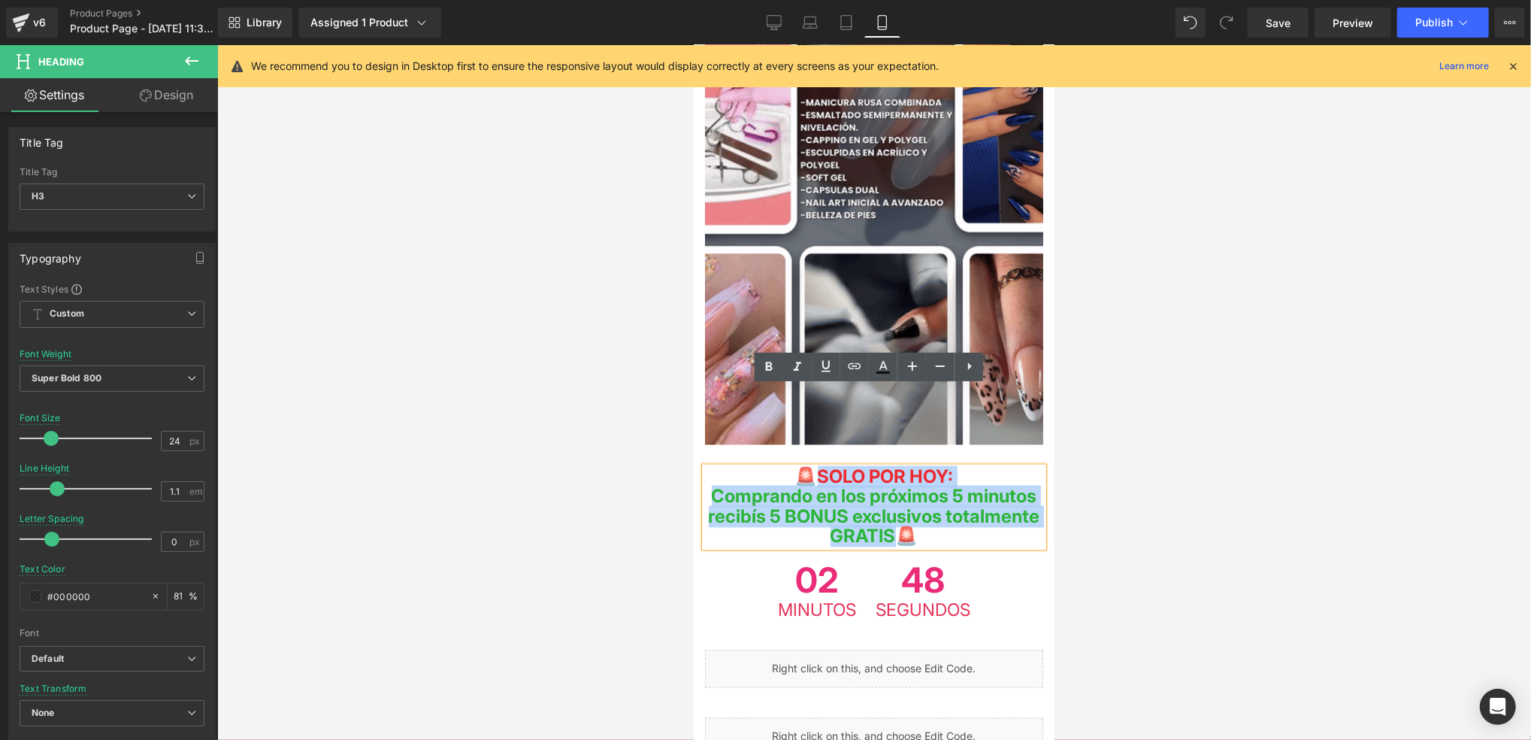
drag, startPoint x: 803, startPoint y: 395, endPoint x: 1004, endPoint y: 452, distance: 208.5
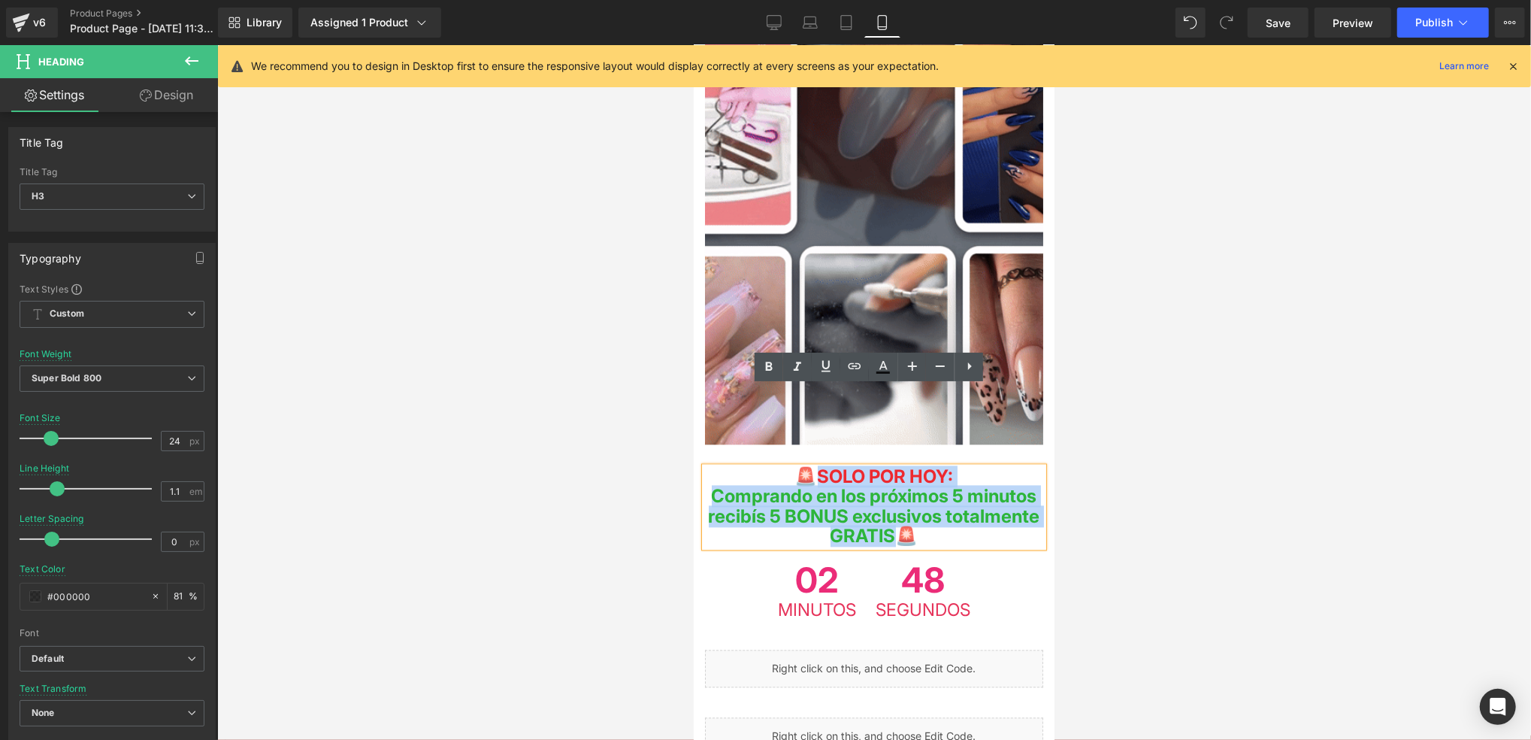
click at [1004, 467] on div "🚨 SOLO POR HOY: Comprando en los próximos 5 minutos recibís 5 BONUS exclusivos …" at bounding box center [873, 507] width 338 height 80
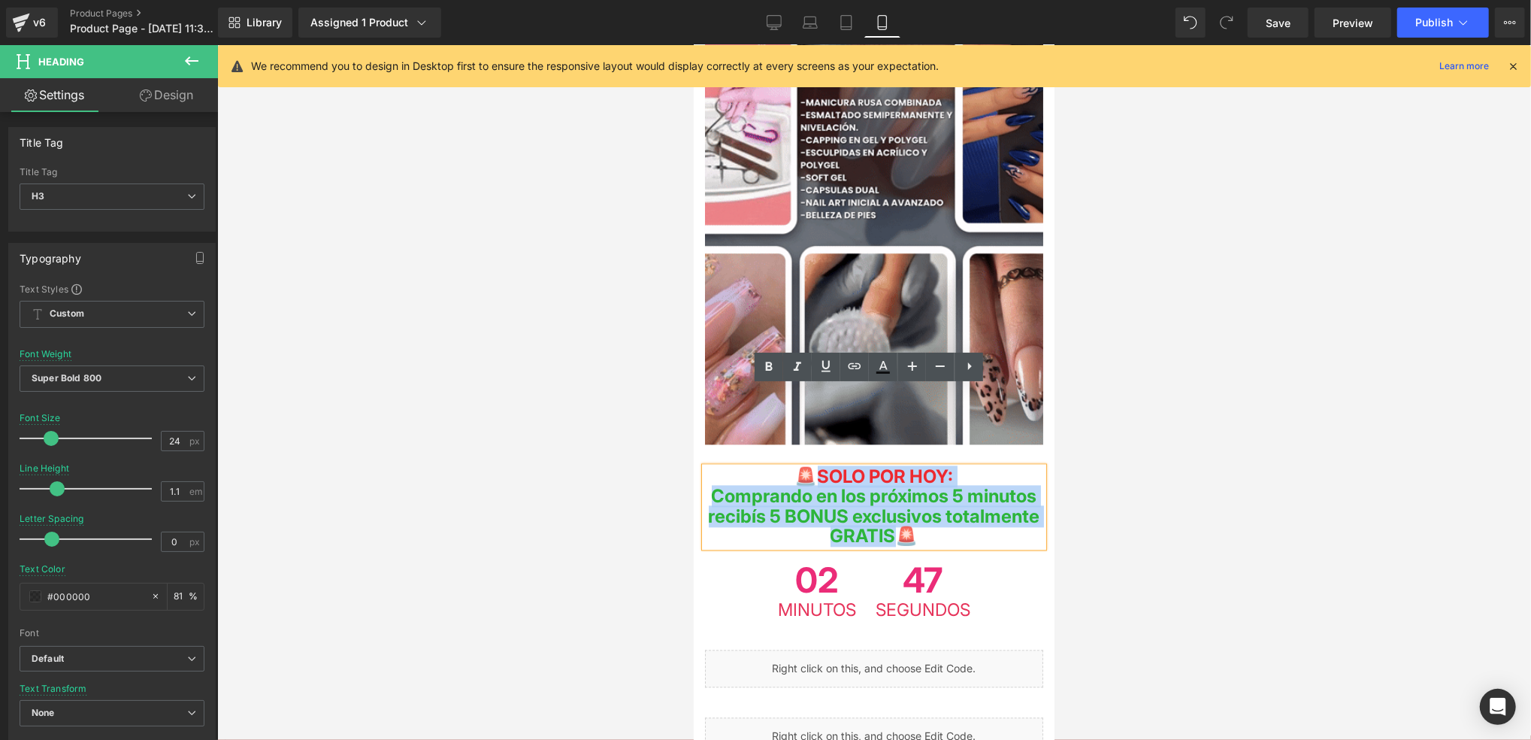
paste div
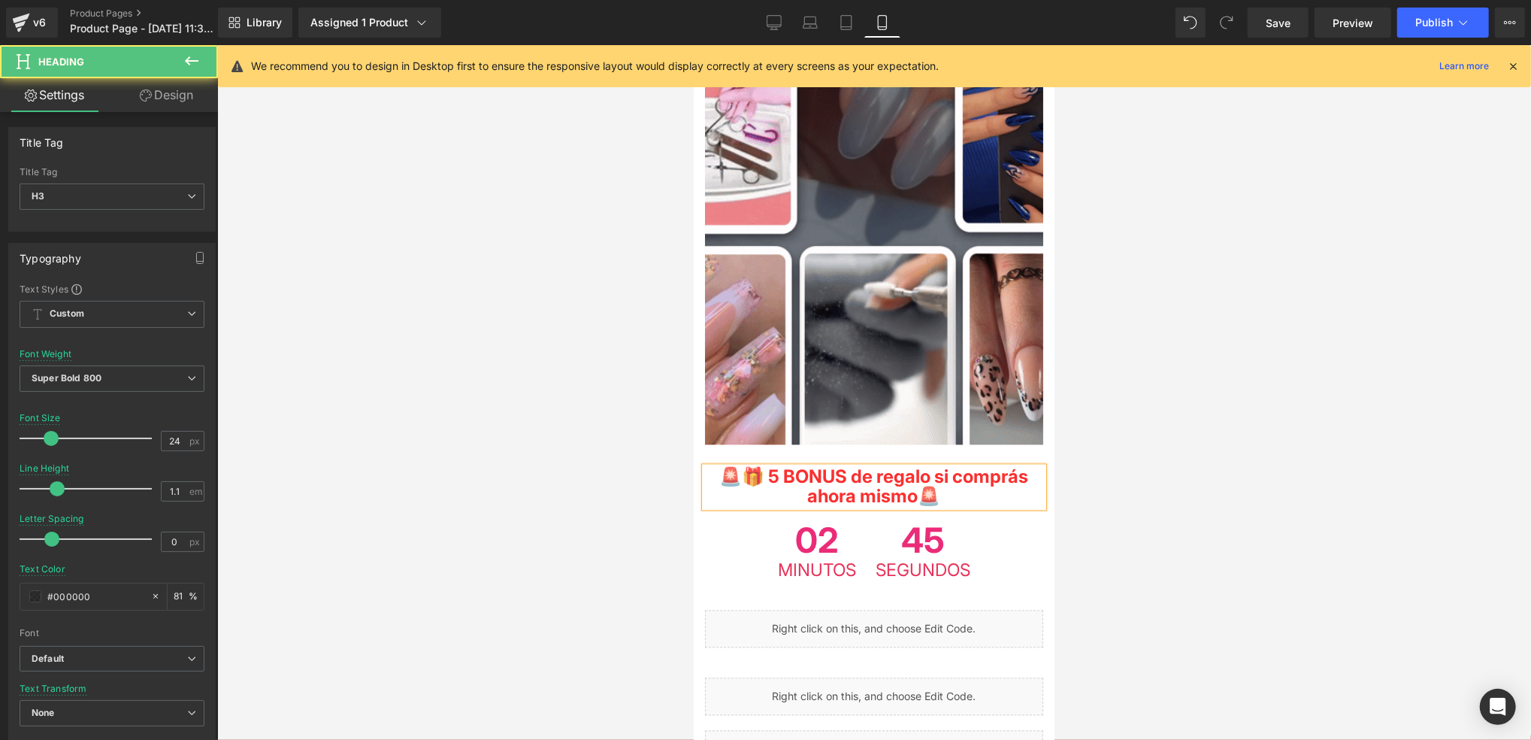
click at [790, 465] on span "🎁 5 BONUS de regalo si comprás ahora mismo" at bounding box center [885, 485] width 286 height 41
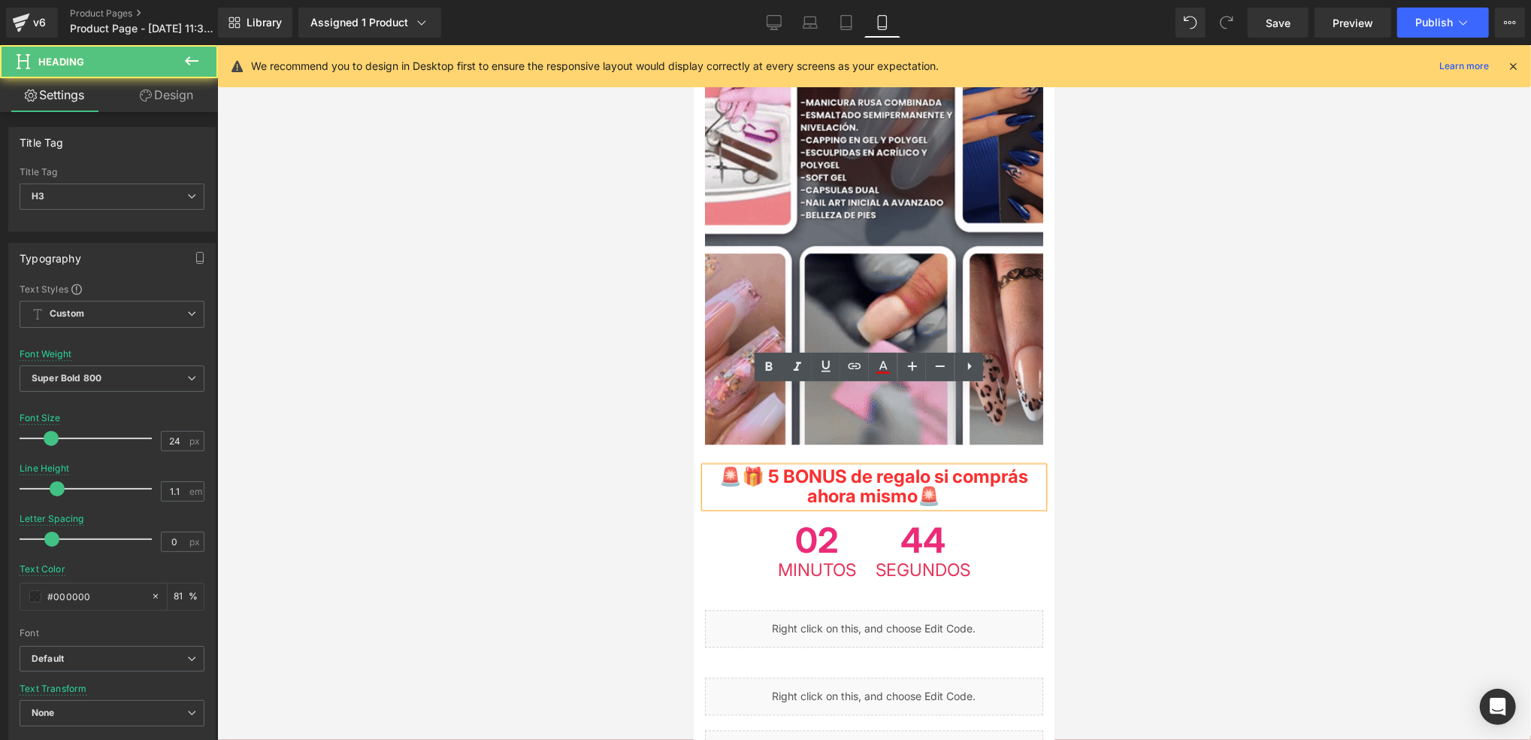
click at [768, 465] on span "🎁 5 BONUS de regalo si comprás ahora mismo" at bounding box center [885, 485] width 286 height 41
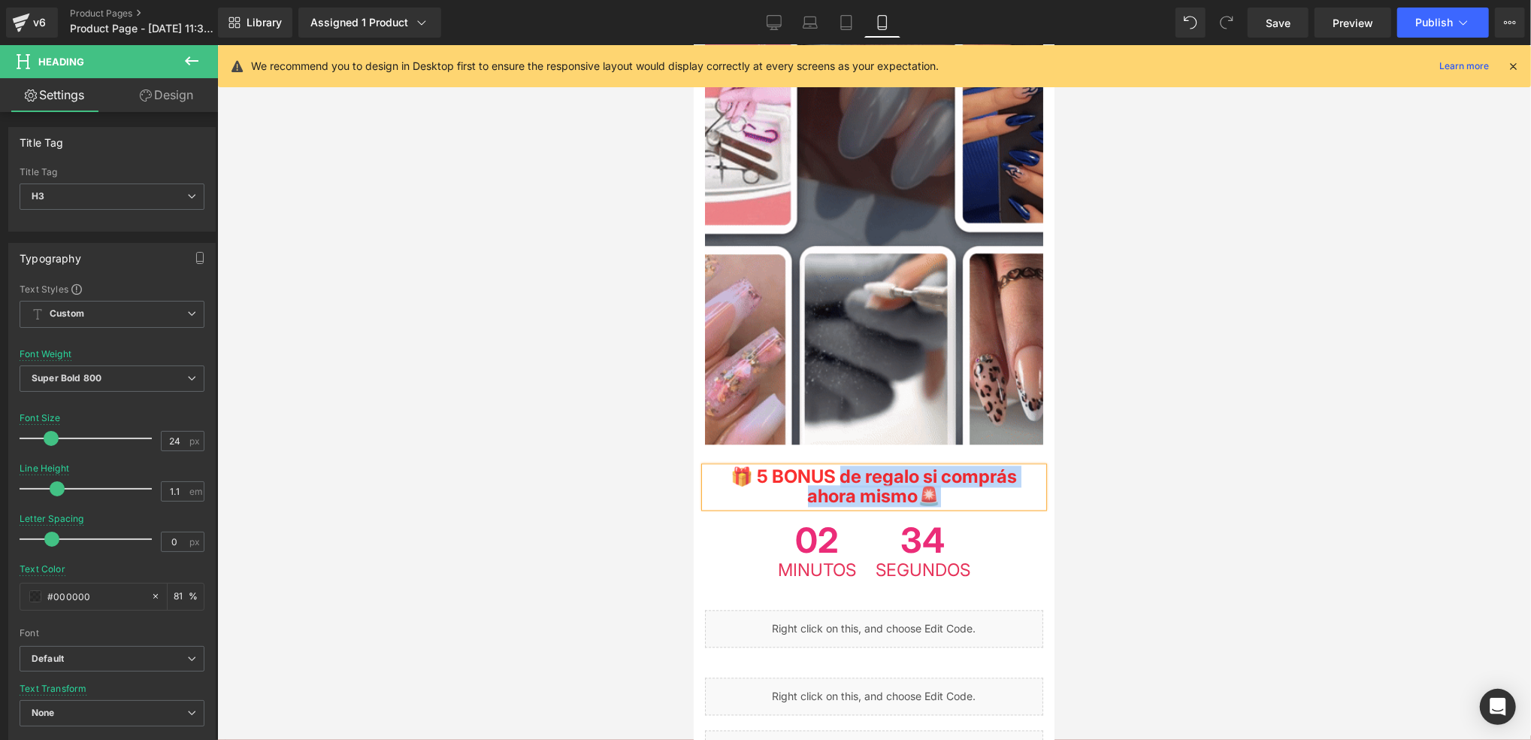
drag, startPoint x: 873, startPoint y: 398, endPoint x: 1003, endPoint y: 410, distance: 130.5
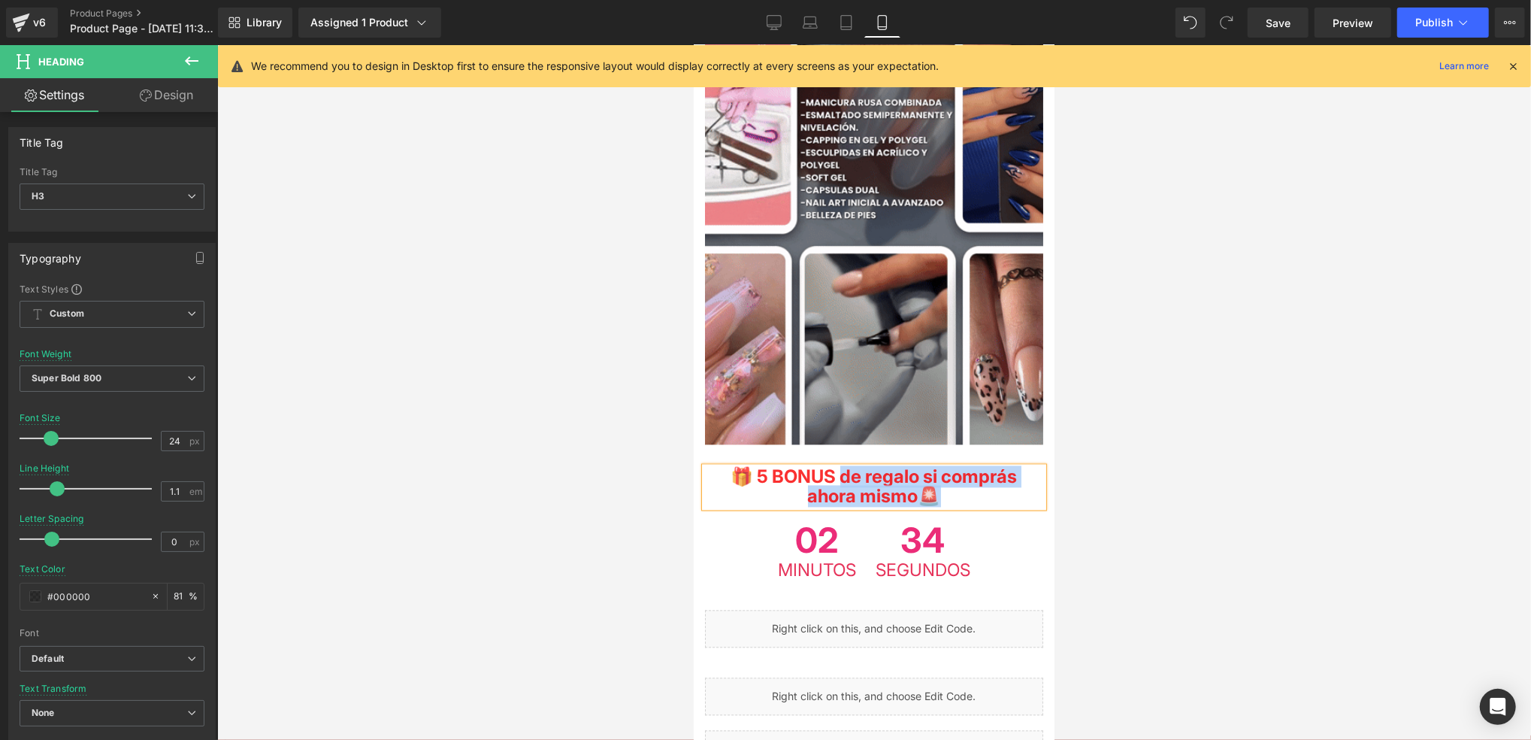
click at [1003, 467] on h3 "🎁 5 BONUS de regalo si comprás ahora mismo 🚨" at bounding box center [873, 487] width 338 height 40
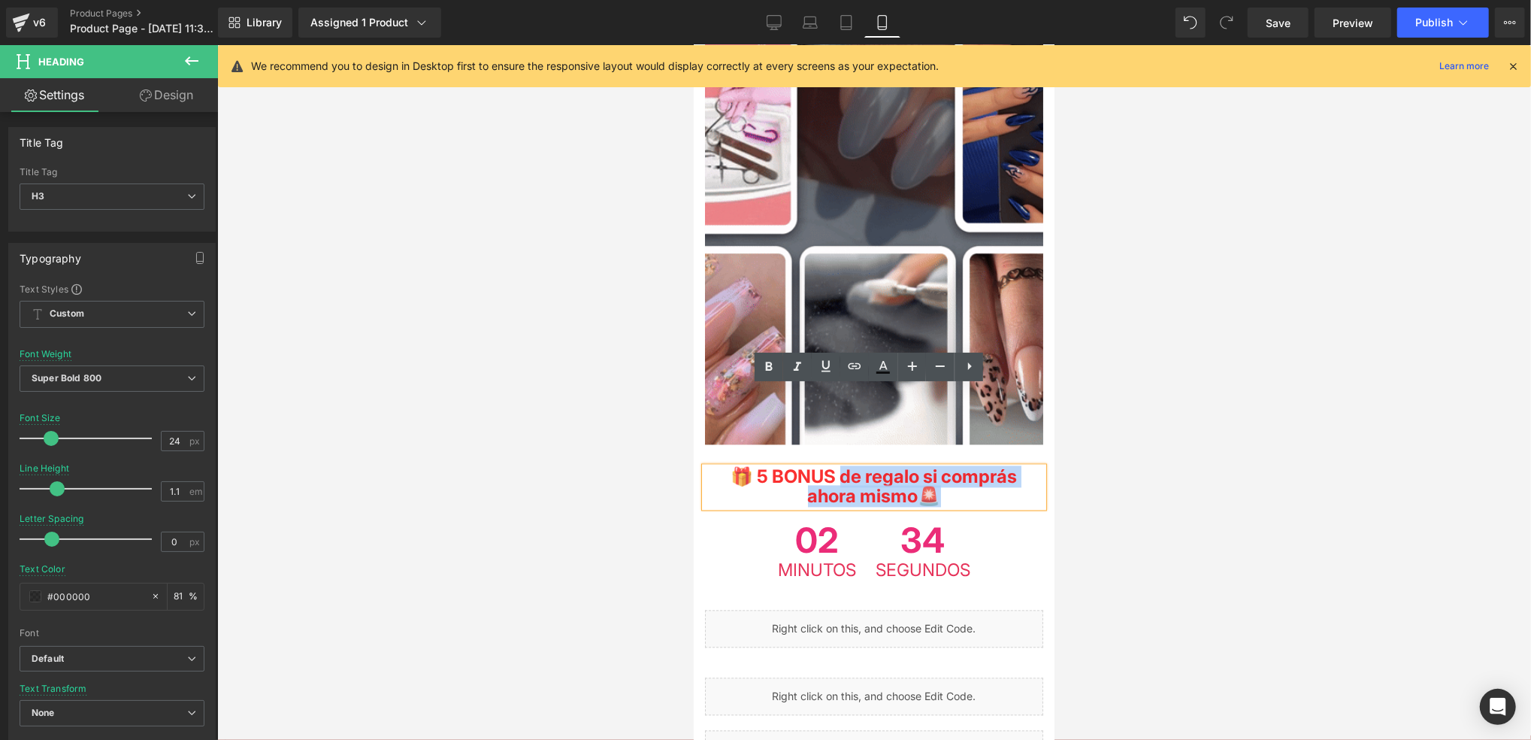
click at [996, 467] on h3 "🎁 5 BONUS de regalo si comprás ahora mismo 🚨" at bounding box center [873, 487] width 338 height 40
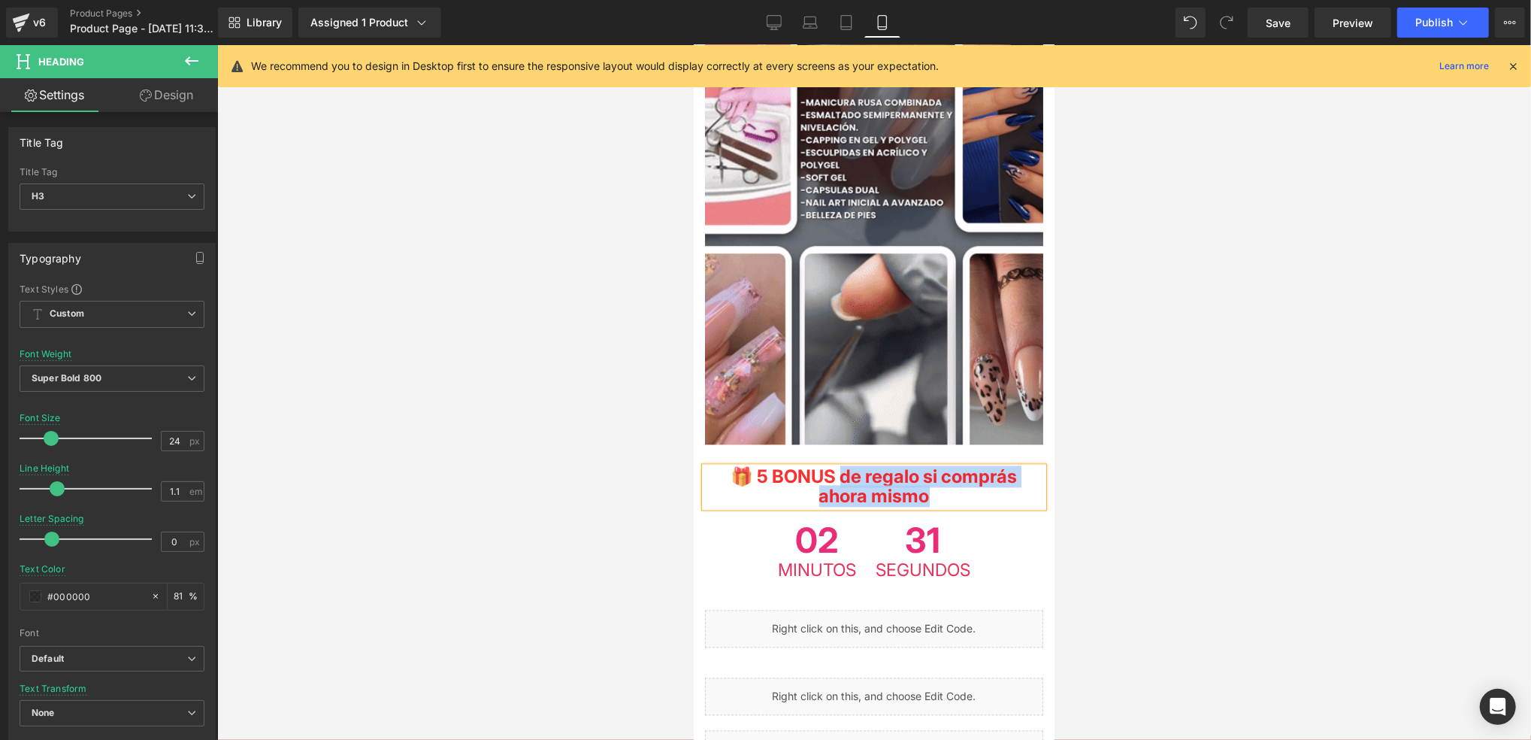
drag, startPoint x: 992, startPoint y: 417, endPoint x: 876, endPoint y: 398, distance: 117.4
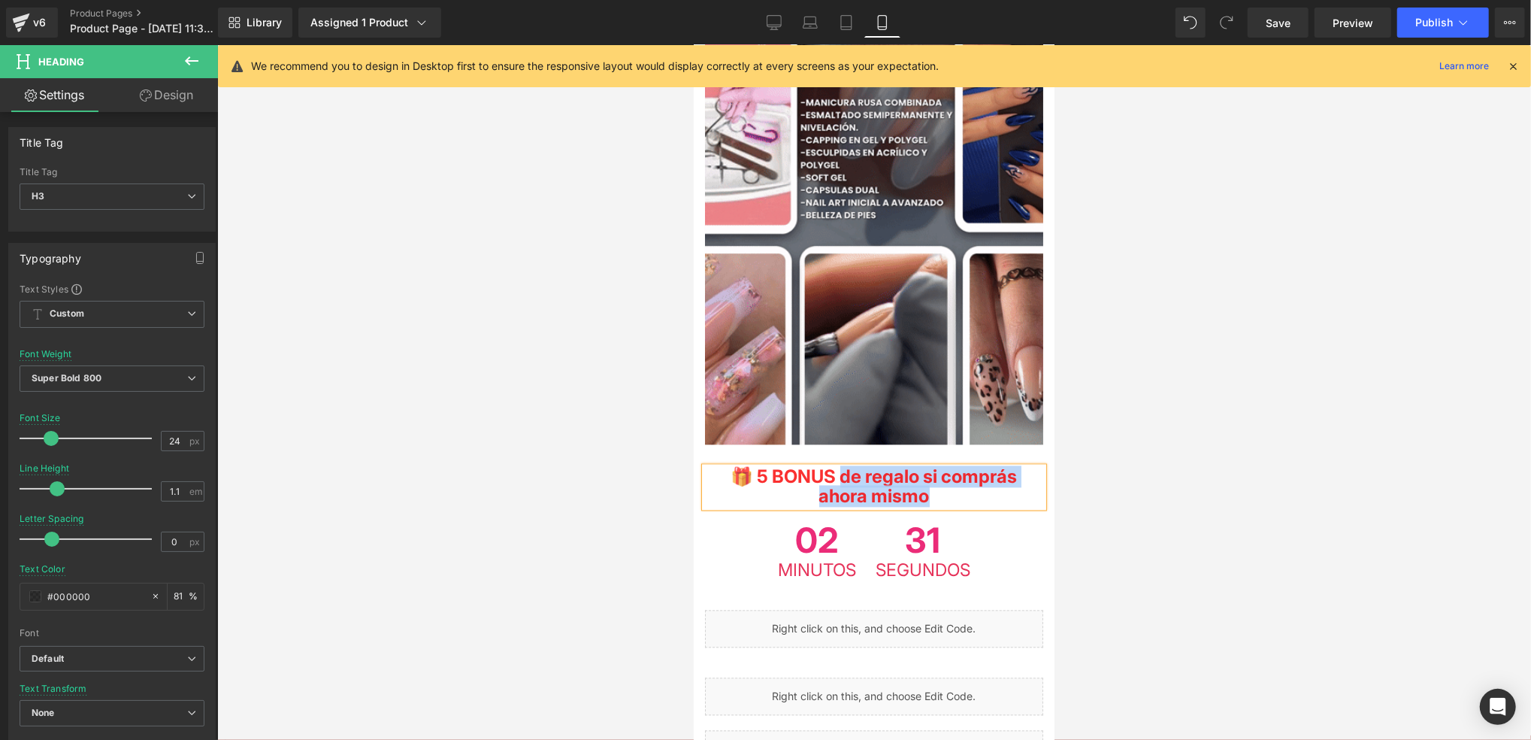
click at [876, 467] on h3 "🎁 5 BONUS de regalo si comprás ahora mismo" at bounding box center [873, 487] width 338 height 40
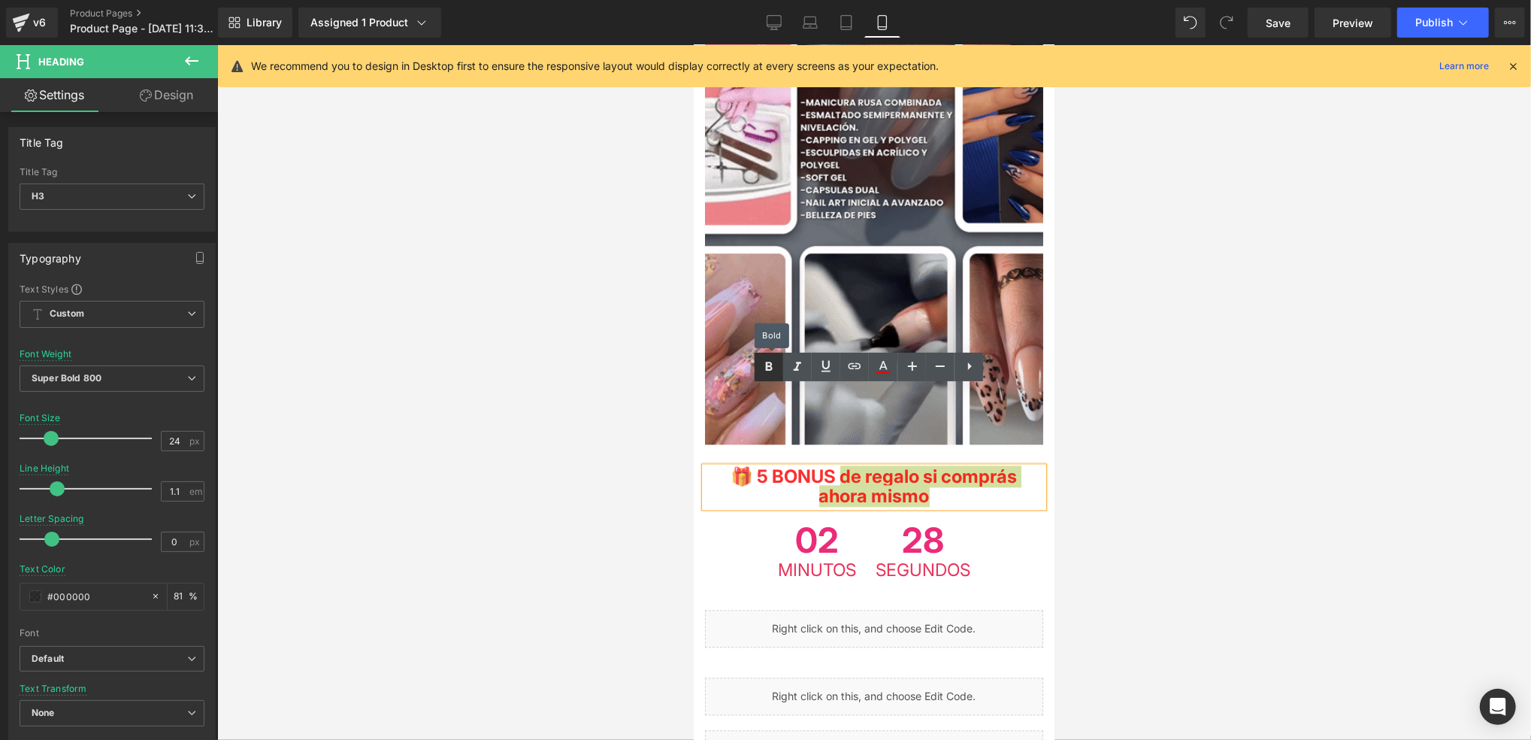
click at [776, 375] on icon at bounding box center [769, 367] width 18 height 18
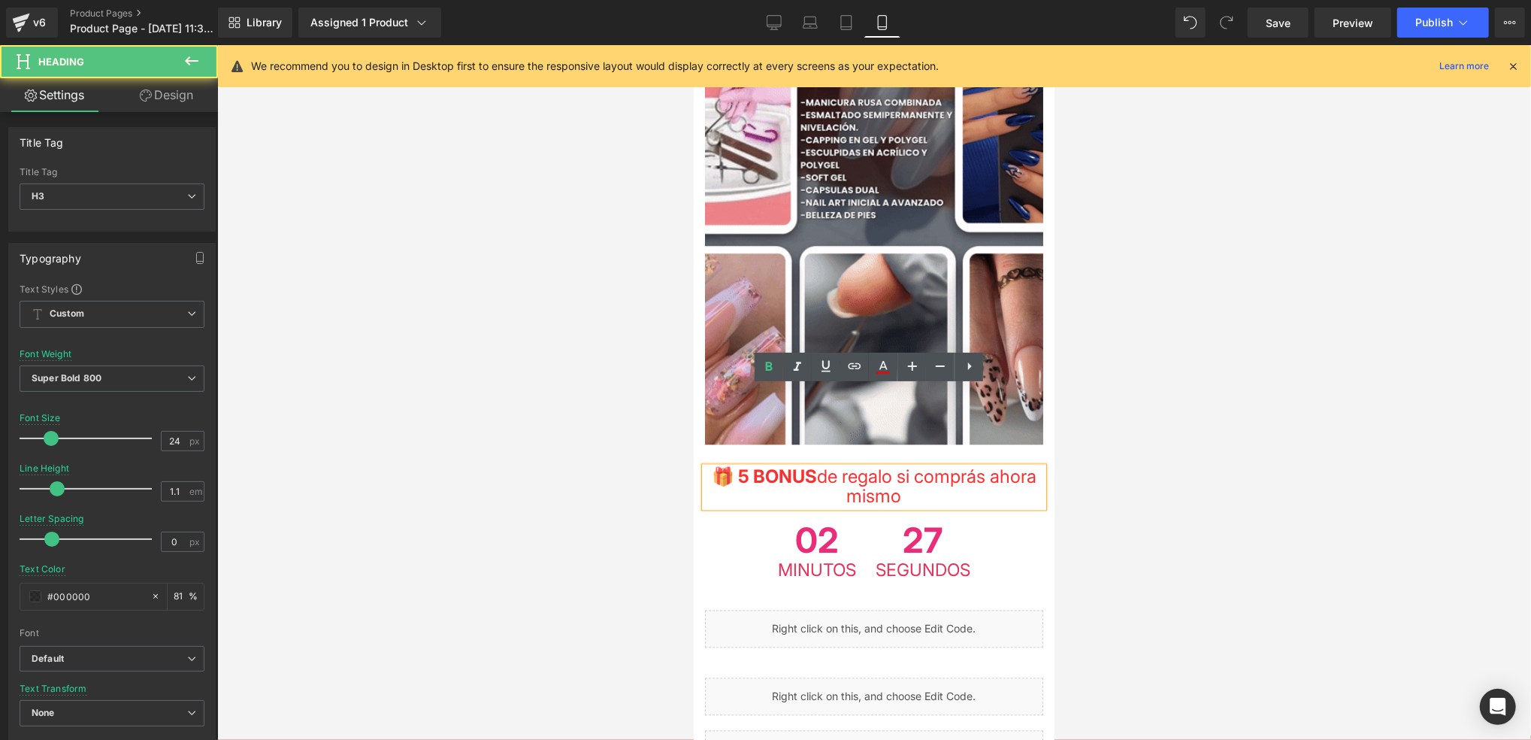
click at [895, 465] on span "de regalo si comprás ahora mismo" at bounding box center [926, 485] width 220 height 41
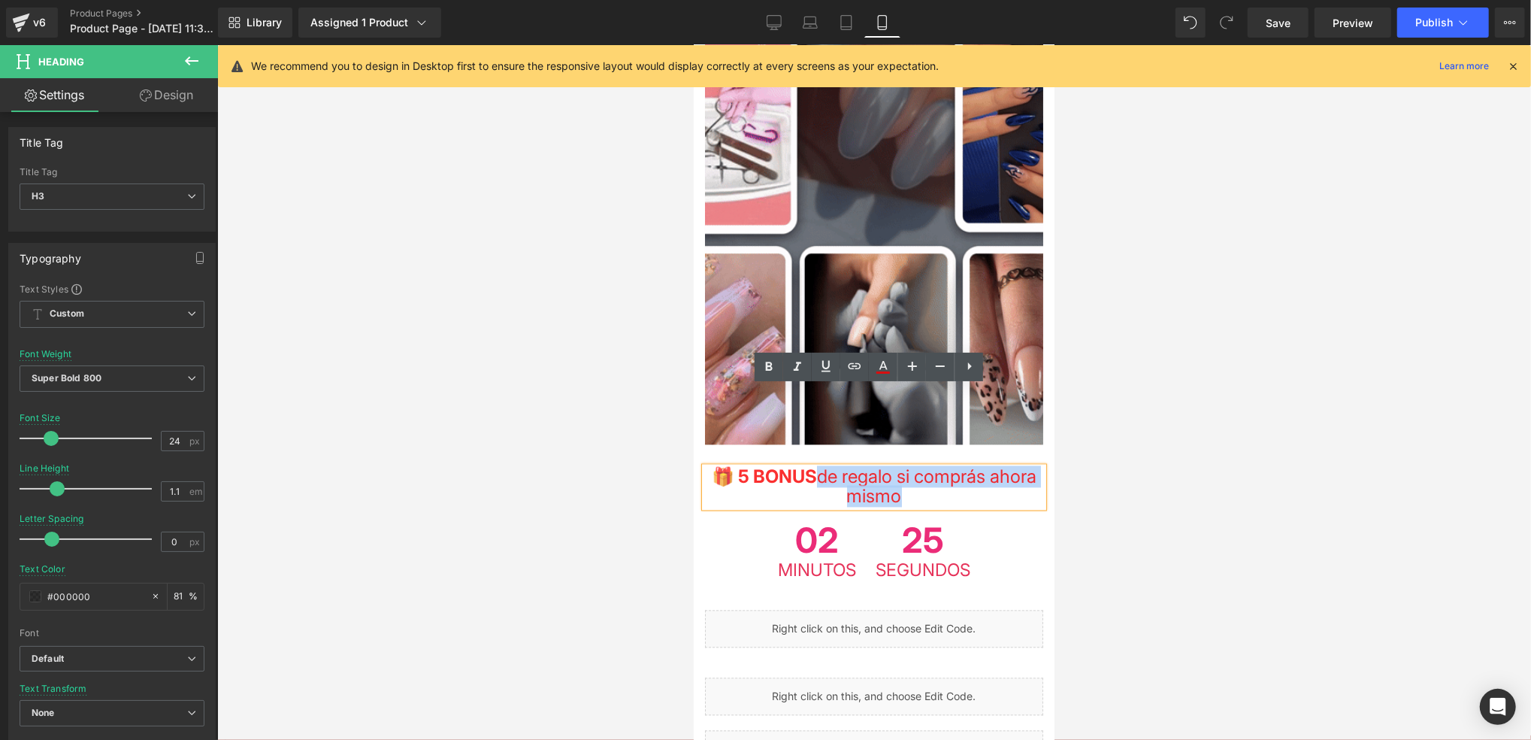
drag, startPoint x: 925, startPoint y: 412, endPoint x: 809, endPoint y: 384, distance: 119.1
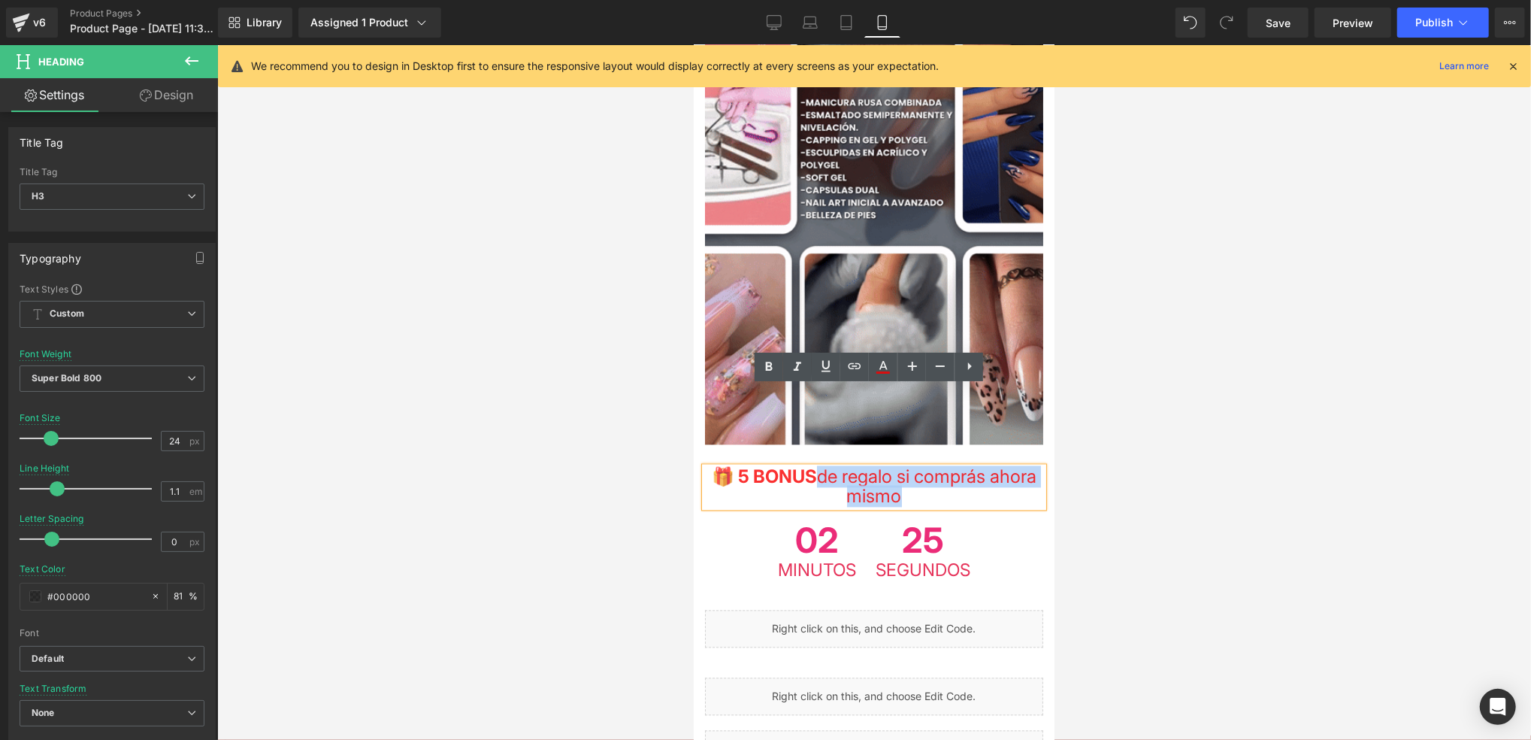
click at [850, 467] on h3 "🎁 5 BONUS de regalo si comprás ahora mismo" at bounding box center [873, 487] width 338 height 40
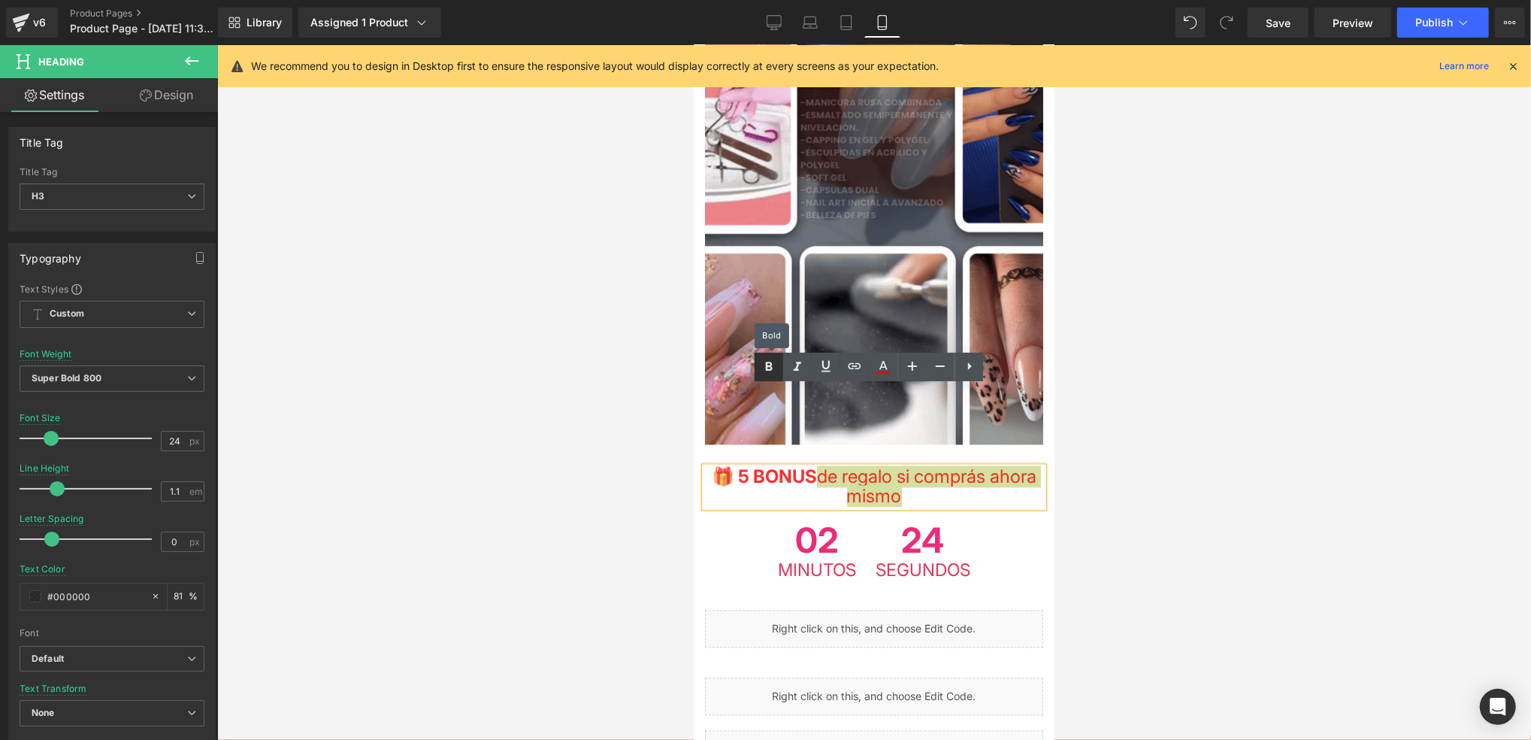
click at [761, 362] on icon at bounding box center [769, 367] width 18 height 18
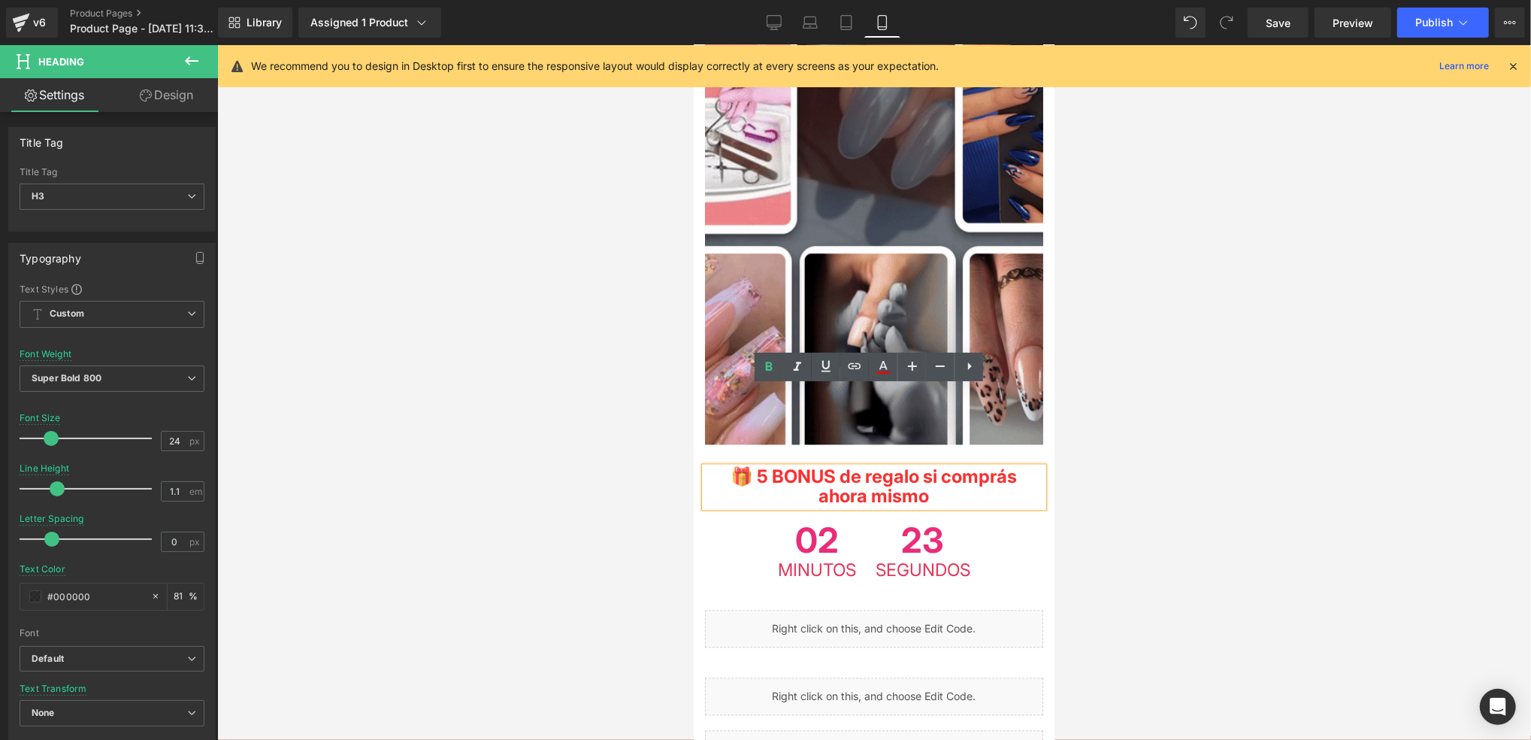
click at [902, 465] on span "🎁 5 BONUS de regalo si comprás ahora mismo" at bounding box center [874, 485] width 286 height 41
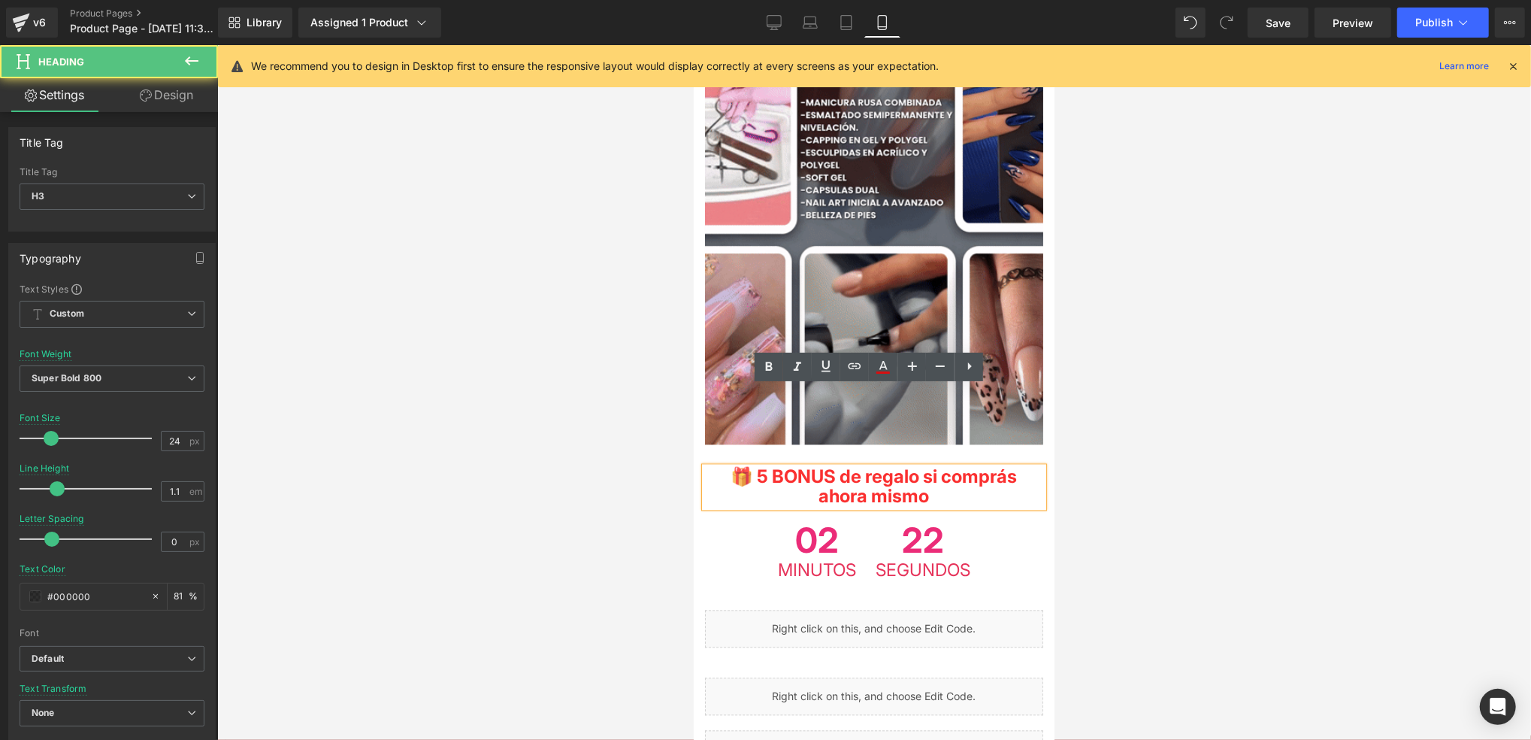
click at [992, 467] on h3 "🎁 5 BONUS de regalo si comprás ahora mismo" at bounding box center [873, 487] width 338 height 40
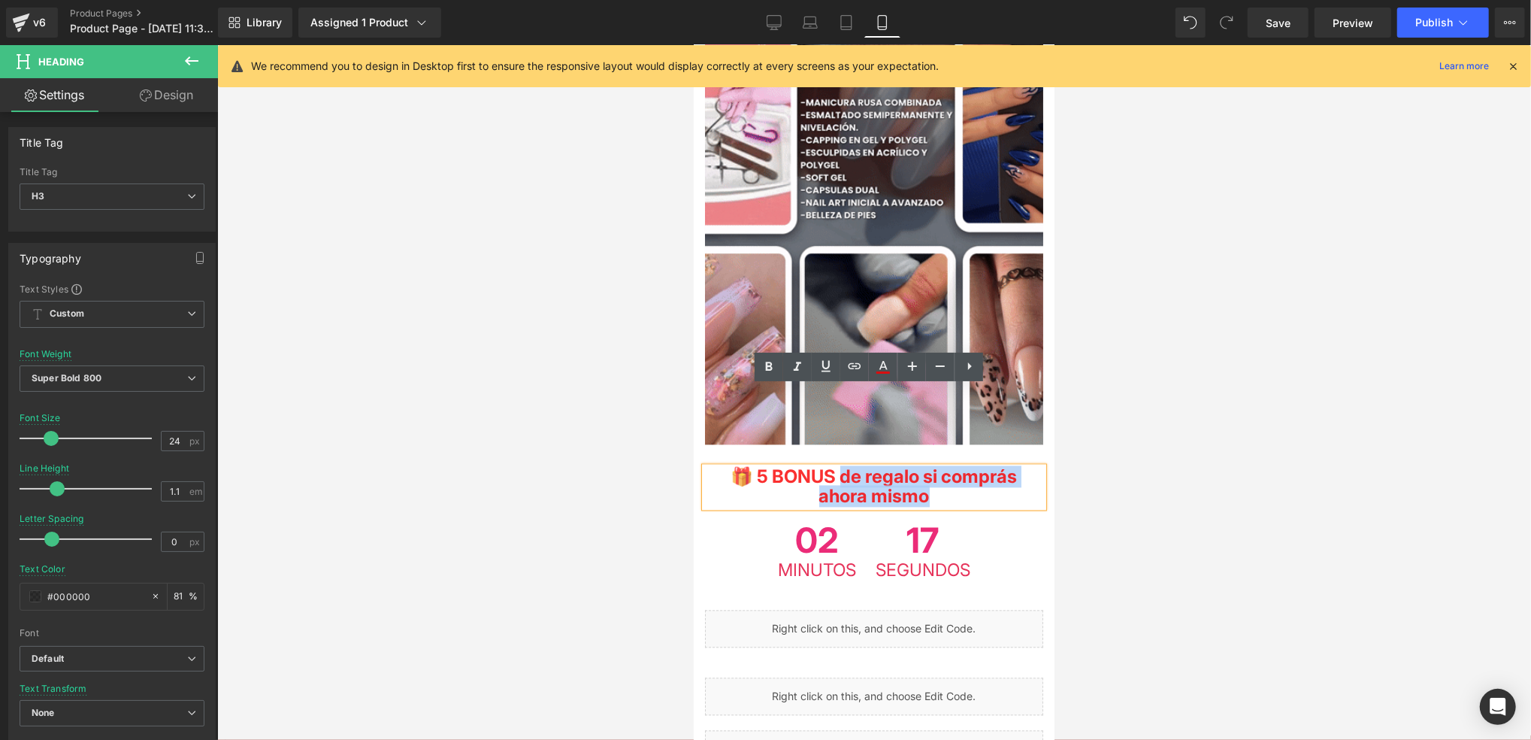
drag, startPoint x: 997, startPoint y: 425, endPoint x: 877, endPoint y: 404, distance: 122.1
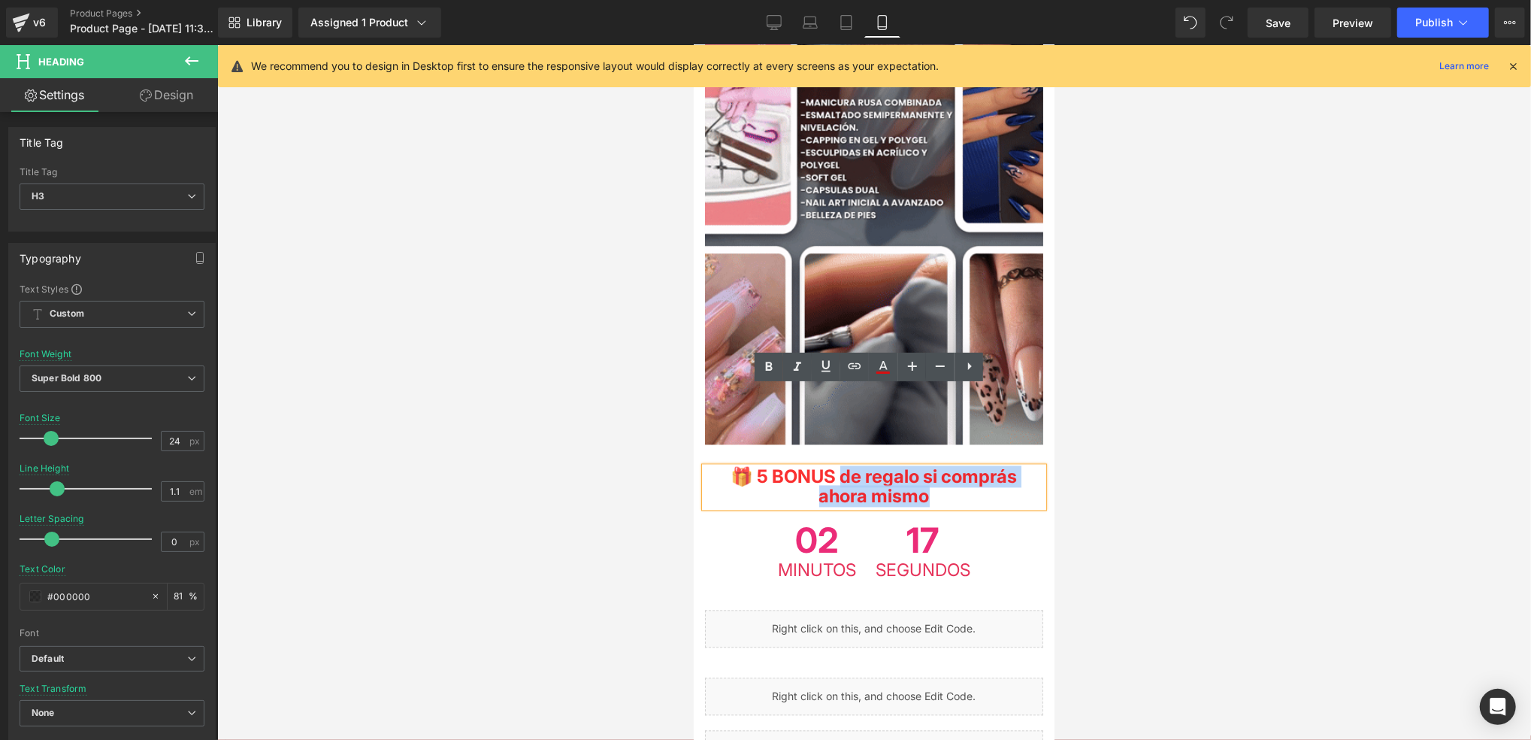
click at [877, 467] on h3 "🎁 5 BONUS de regalo si comprás ahora mismo" at bounding box center [873, 487] width 338 height 40
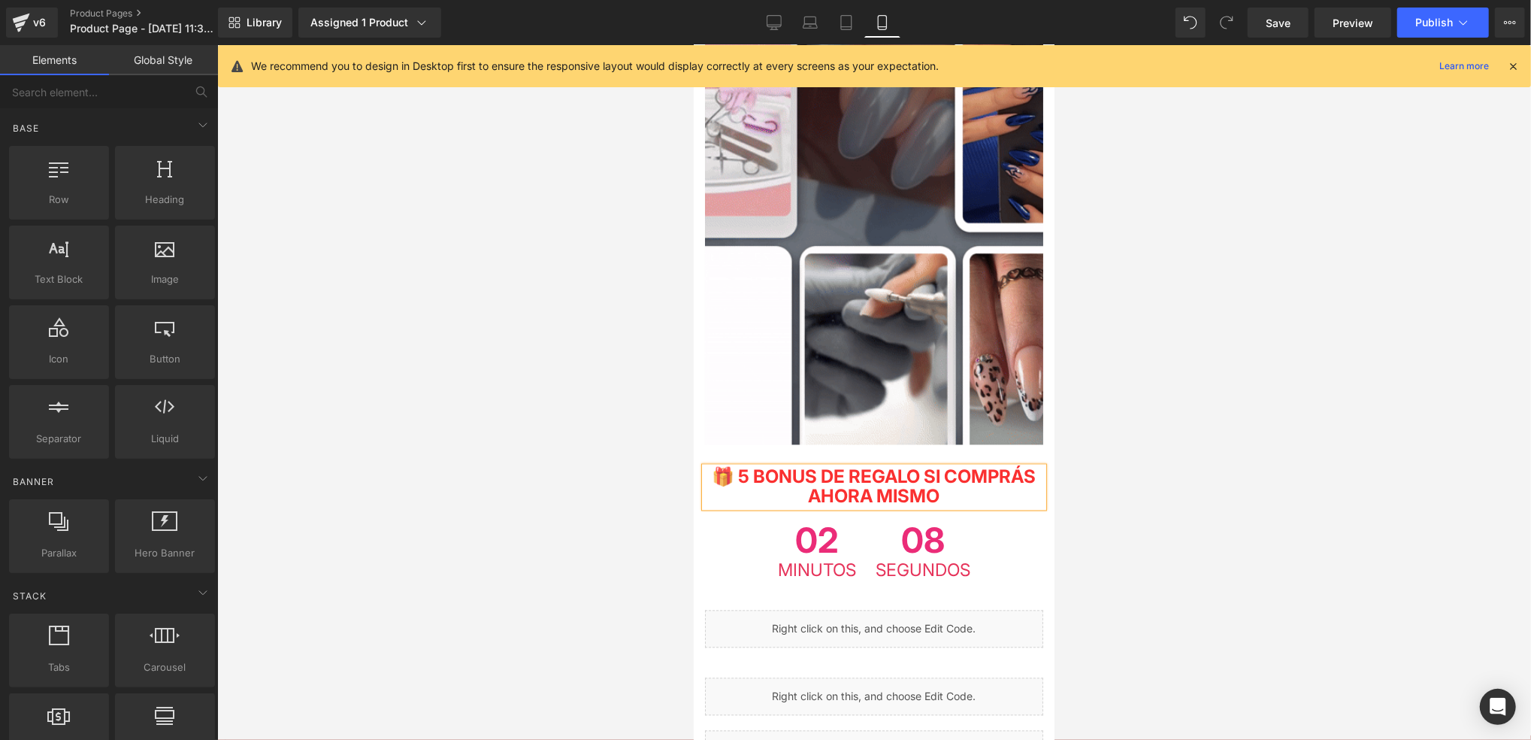
click at [632, 433] on div at bounding box center [874, 392] width 1314 height 695
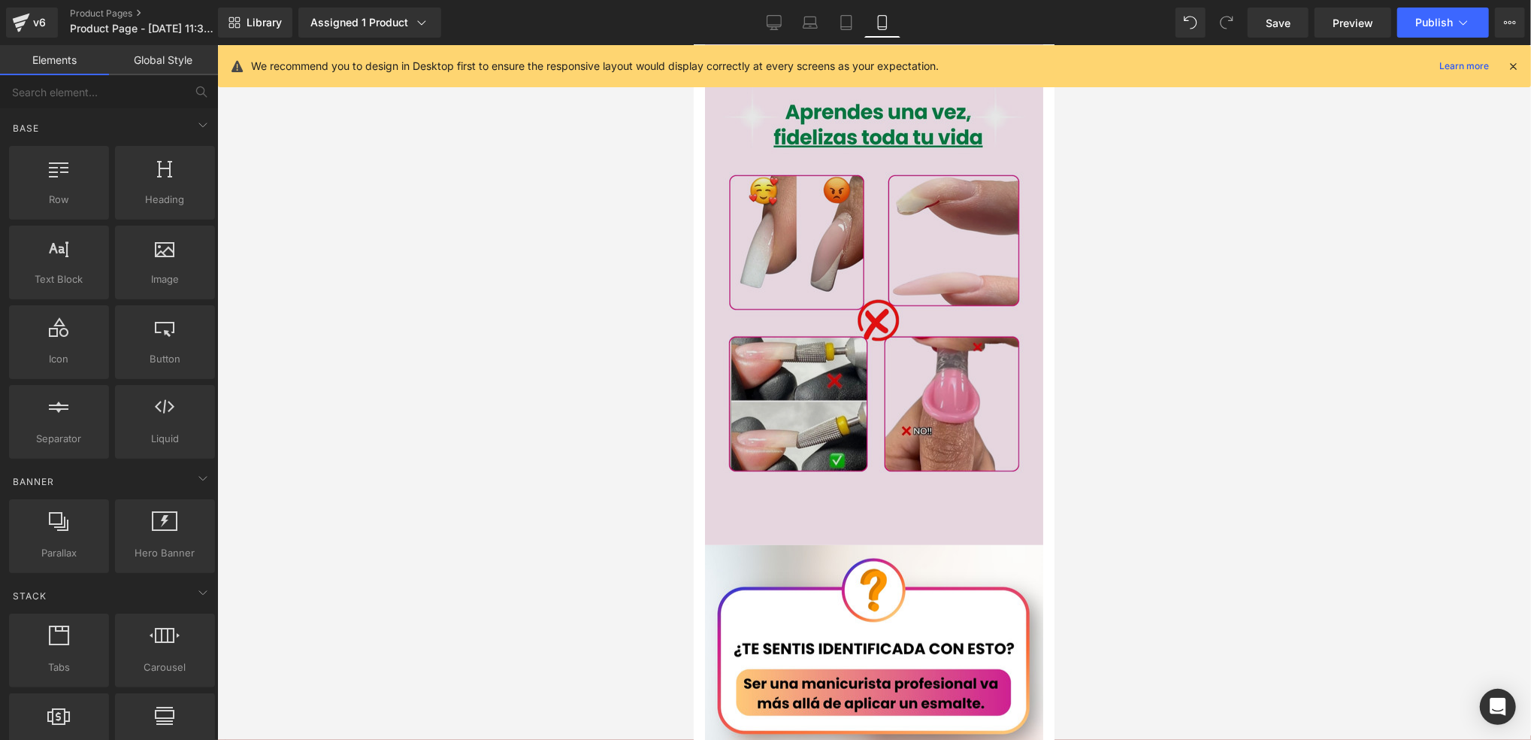
scroll to position [0, 0]
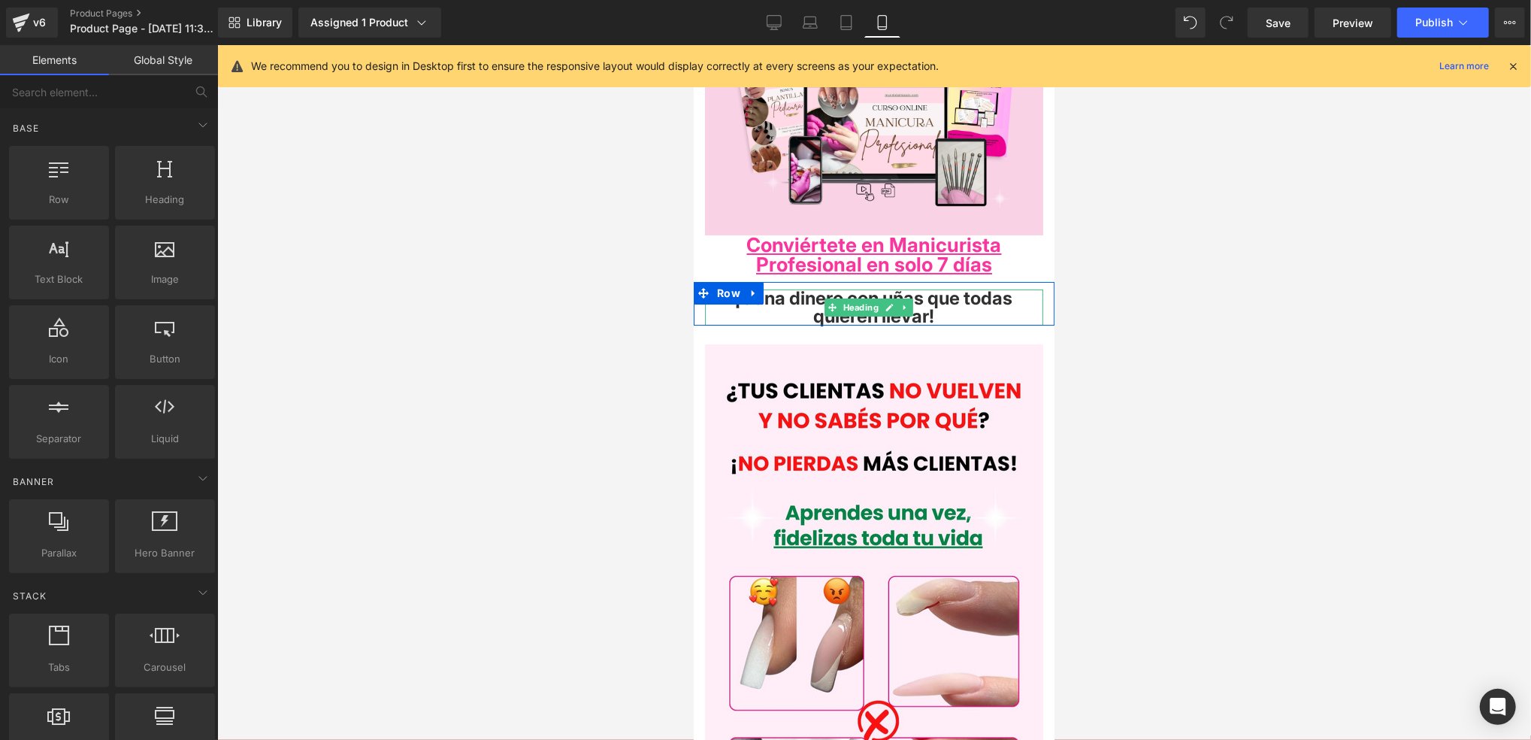
click at [980, 303] on h4 "¡Gana dinero con uñas que todas quieren llevar!" at bounding box center [873, 307] width 338 height 36
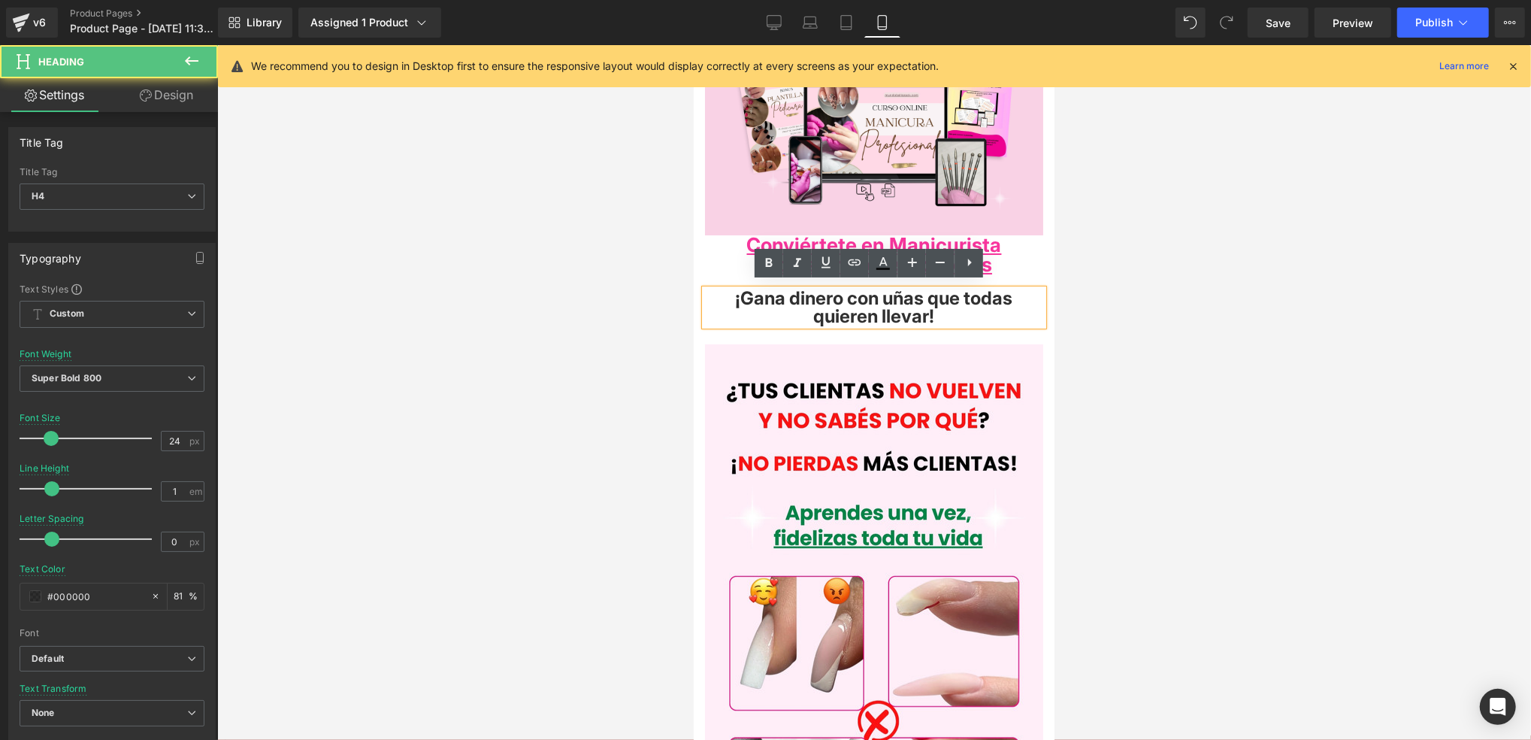
click at [792, 290] on h4 "¡Gana dinero con uñas que todas quieren llevar!" at bounding box center [873, 307] width 338 height 36
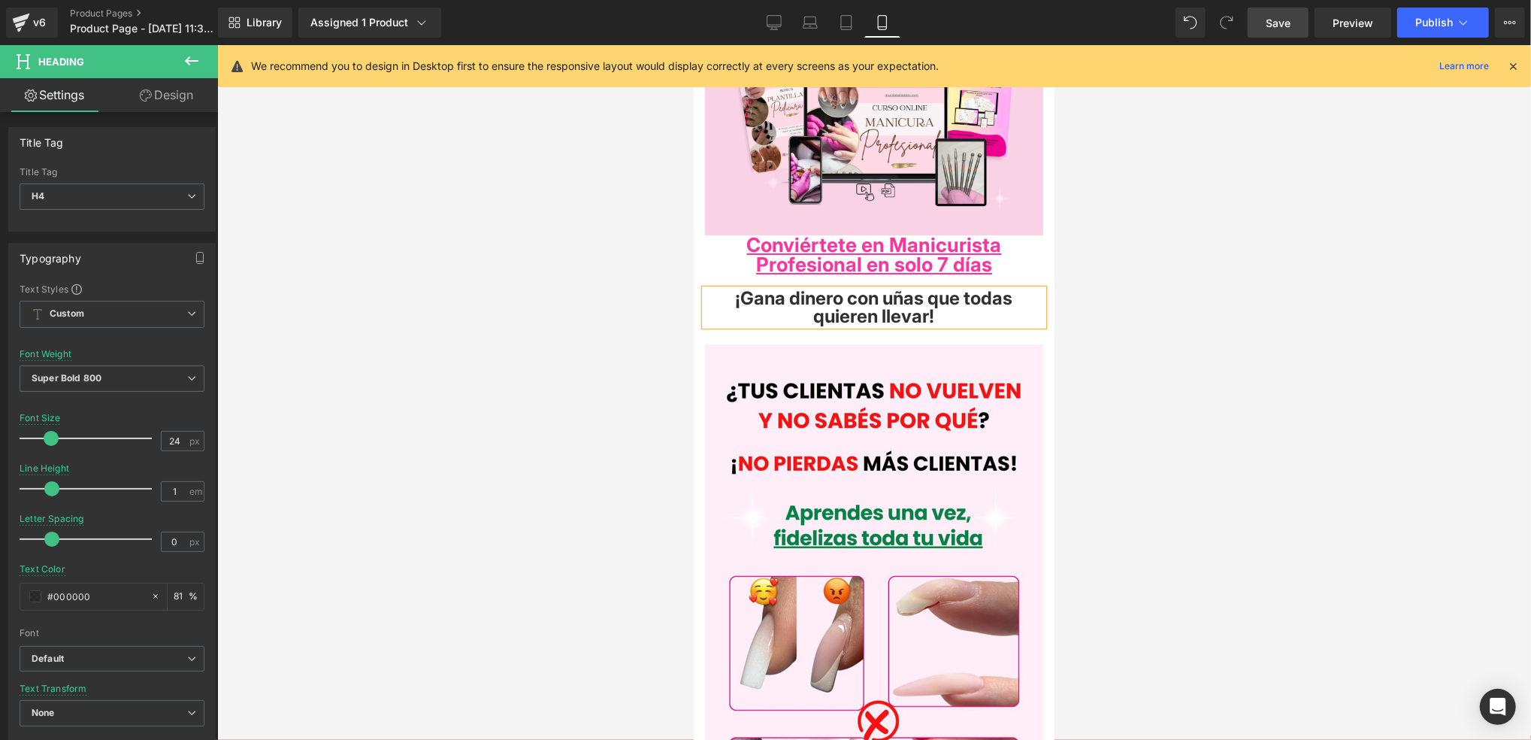
click at [1276, 21] on span "Save" at bounding box center [1278, 23] width 25 height 16
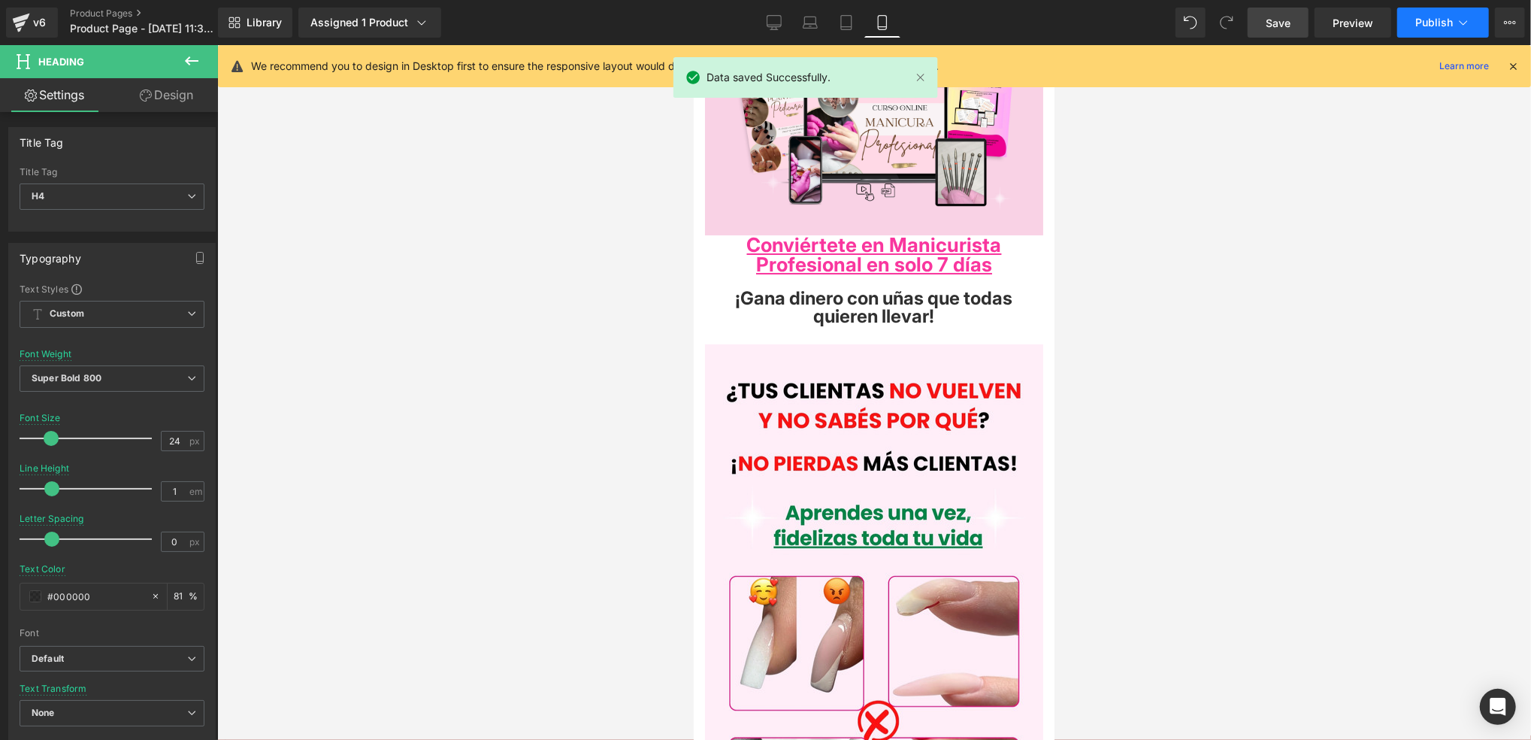
click at [1425, 25] on span "Publish" at bounding box center [1435, 23] width 38 height 12
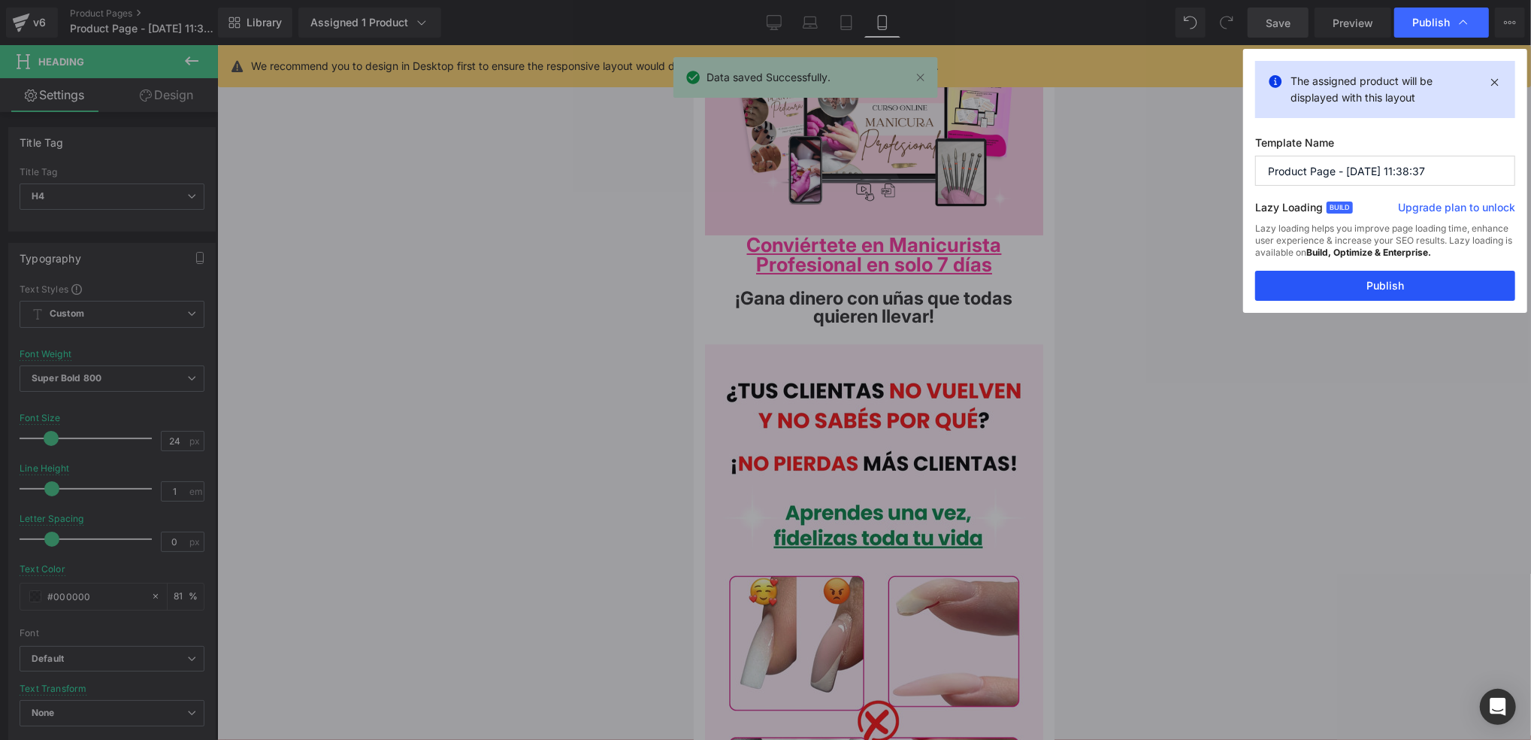
click at [1335, 279] on button "Publish" at bounding box center [1385, 286] width 260 height 30
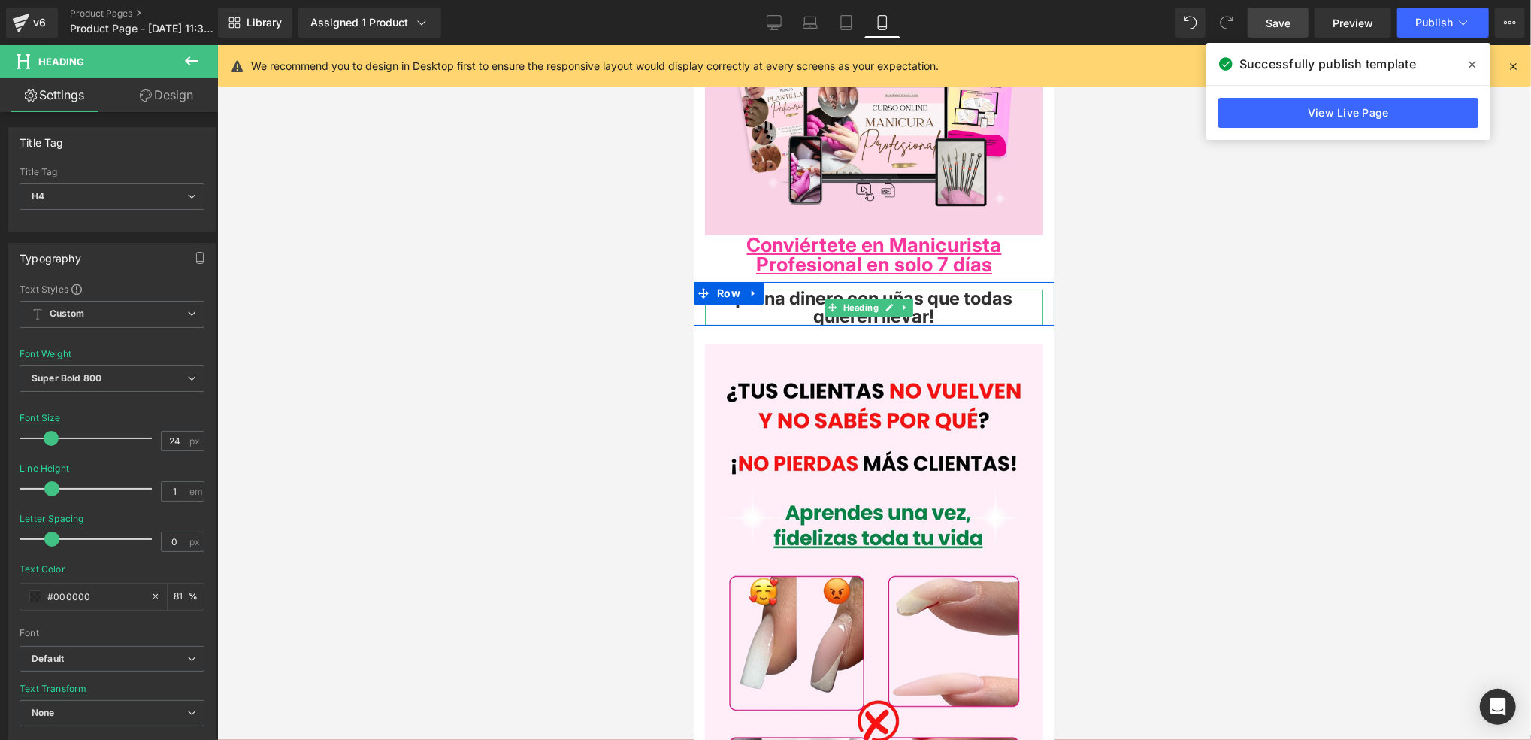
click at [979, 313] on h4 "¡Gana dinero con uñas que todas quieren llevar!" at bounding box center [873, 307] width 338 height 36
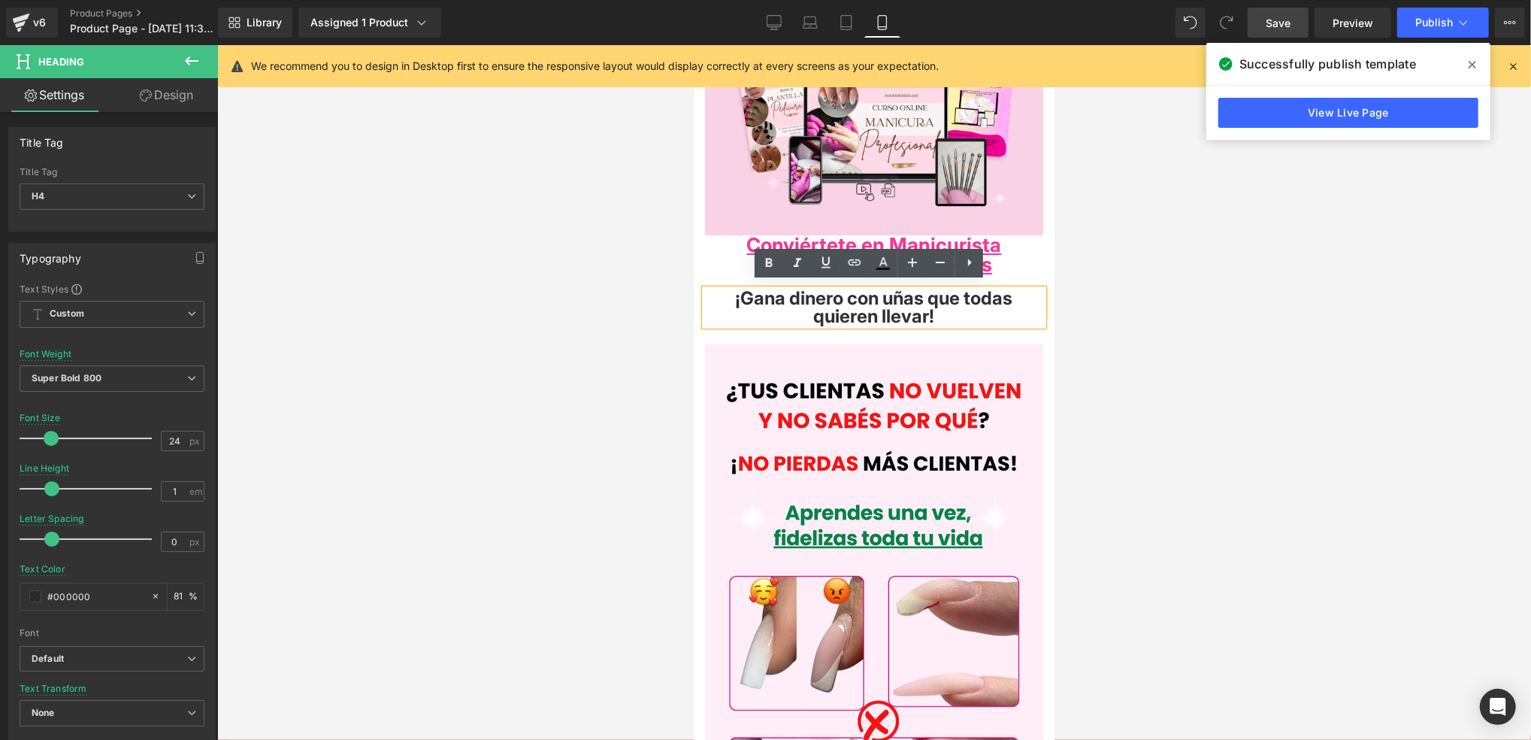
drag, startPoint x: 979, startPoint y: 313, endPoint x: 740, endPoint y: 297, distance: 238.8
click at [740, 297] on h4 "¡Gana dinero con uñas que todas quieren llevar!" at bounding box center [873, 307] width 338 height 36
click at [876, 263] on icon at bounding box center [883, 263] width 18 height 18
type input "#000000"
type input "81"
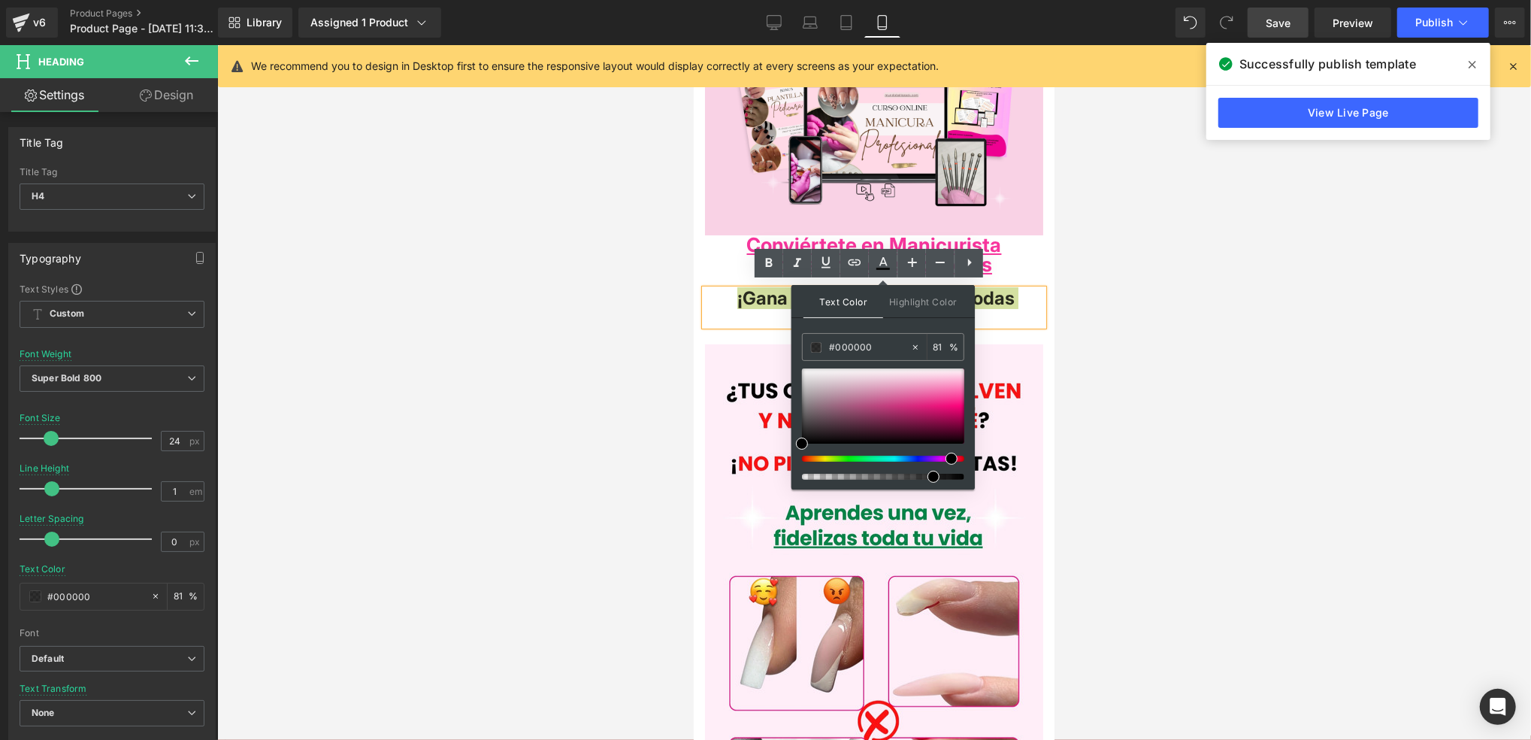
click at [946, 458] on div at bounding box center [877, 459] width 162 height 6
drag, startPoint x: 942, startPoint y: 399, endPoint x: 962, endPoint y: 403, distance: 20.6
click at [962, 403] on div at bounding box center [883, 405] width 162 height 75
click at [1088, 371] on div at bounding box center [874, 392] width 1314 height 695
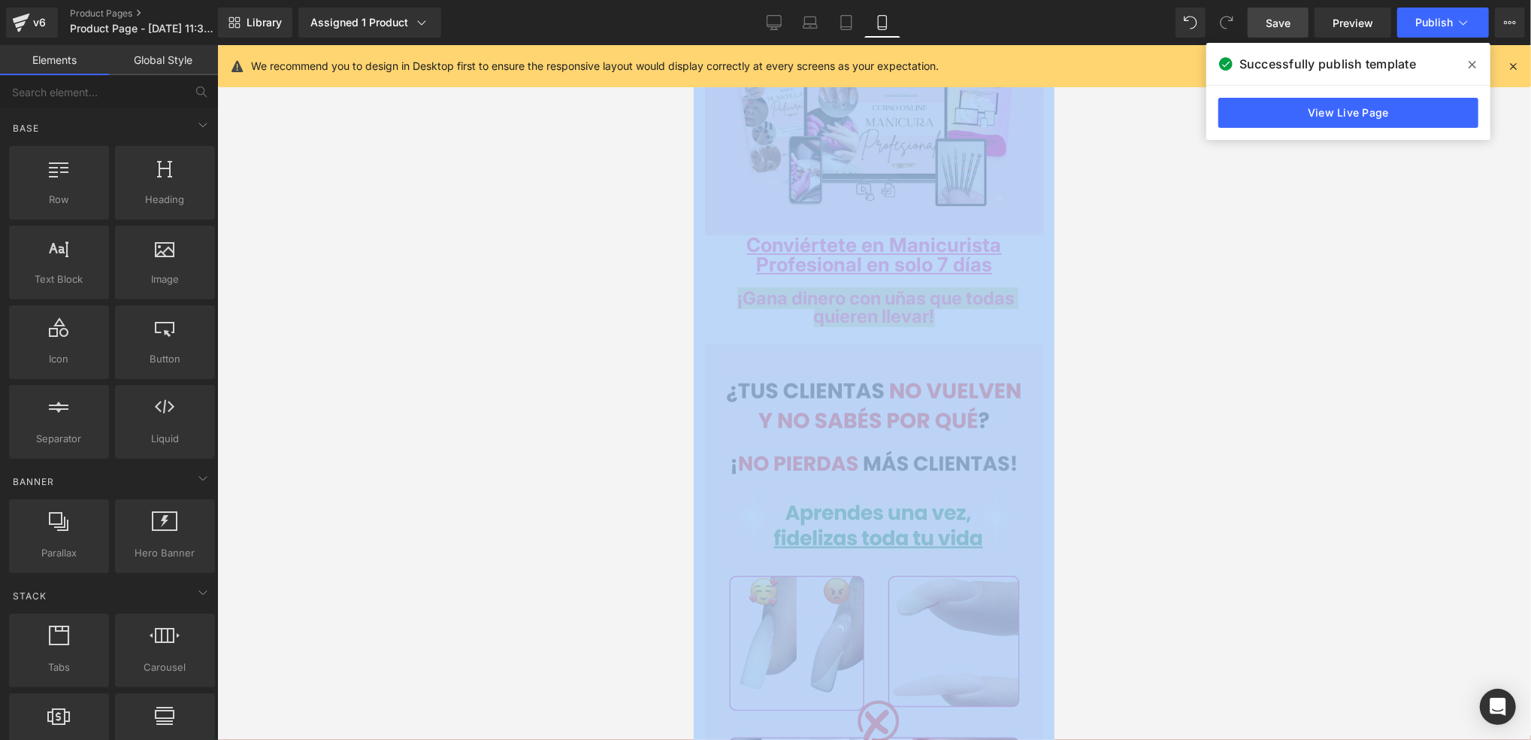
click at [1088, 371] on div at bounding box center [874, 392] width 1314 height 695
drag, startPoint x: 1088, startPoint y: 371, endPoint x: 1119, endPoint y: 398, distance: 42.1
click at [1119, 398] on div at bounding box center [874, 392] width 1314 height 695
click at [693, 44] on div at bounding box center [693, 44] width 0 height 0
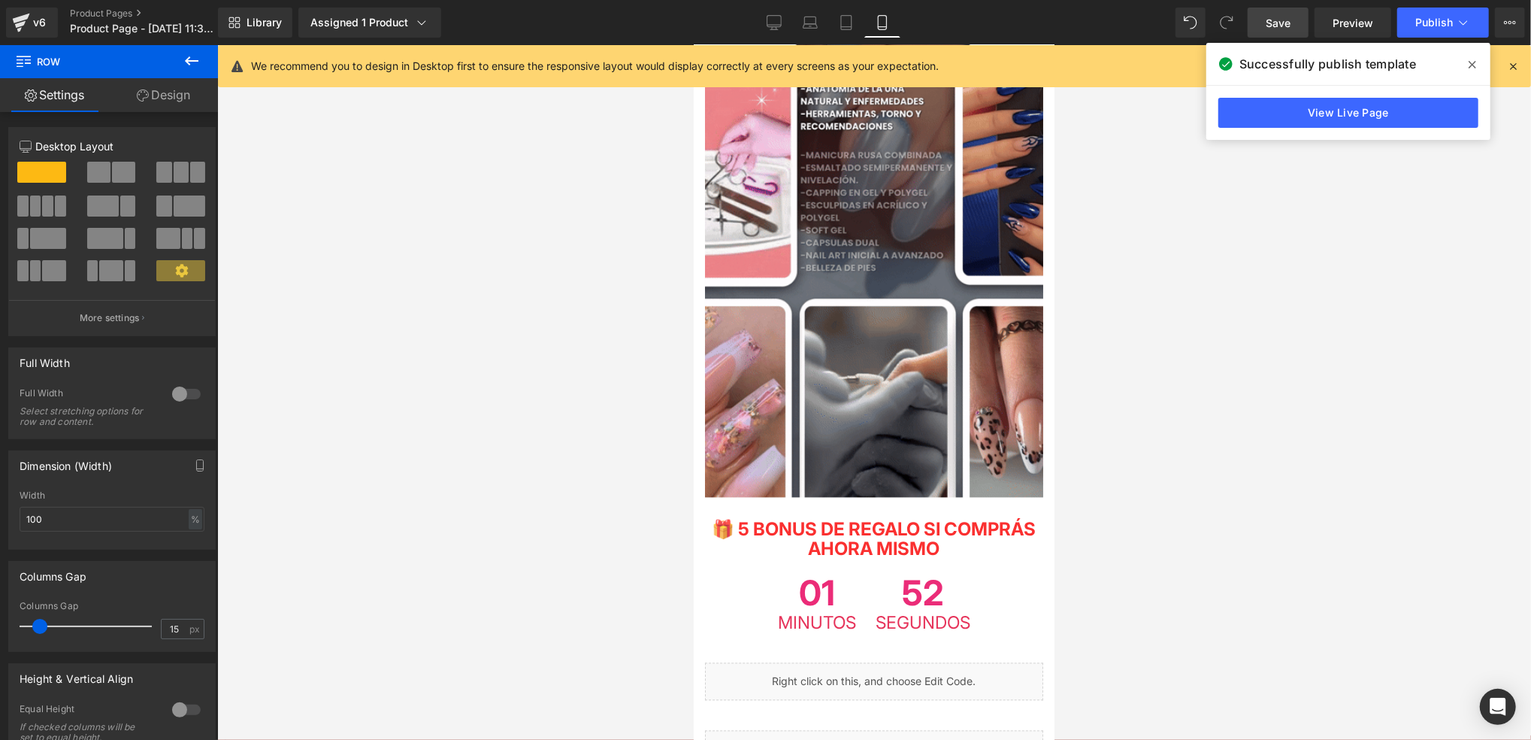
scroll to position [2205, 0]
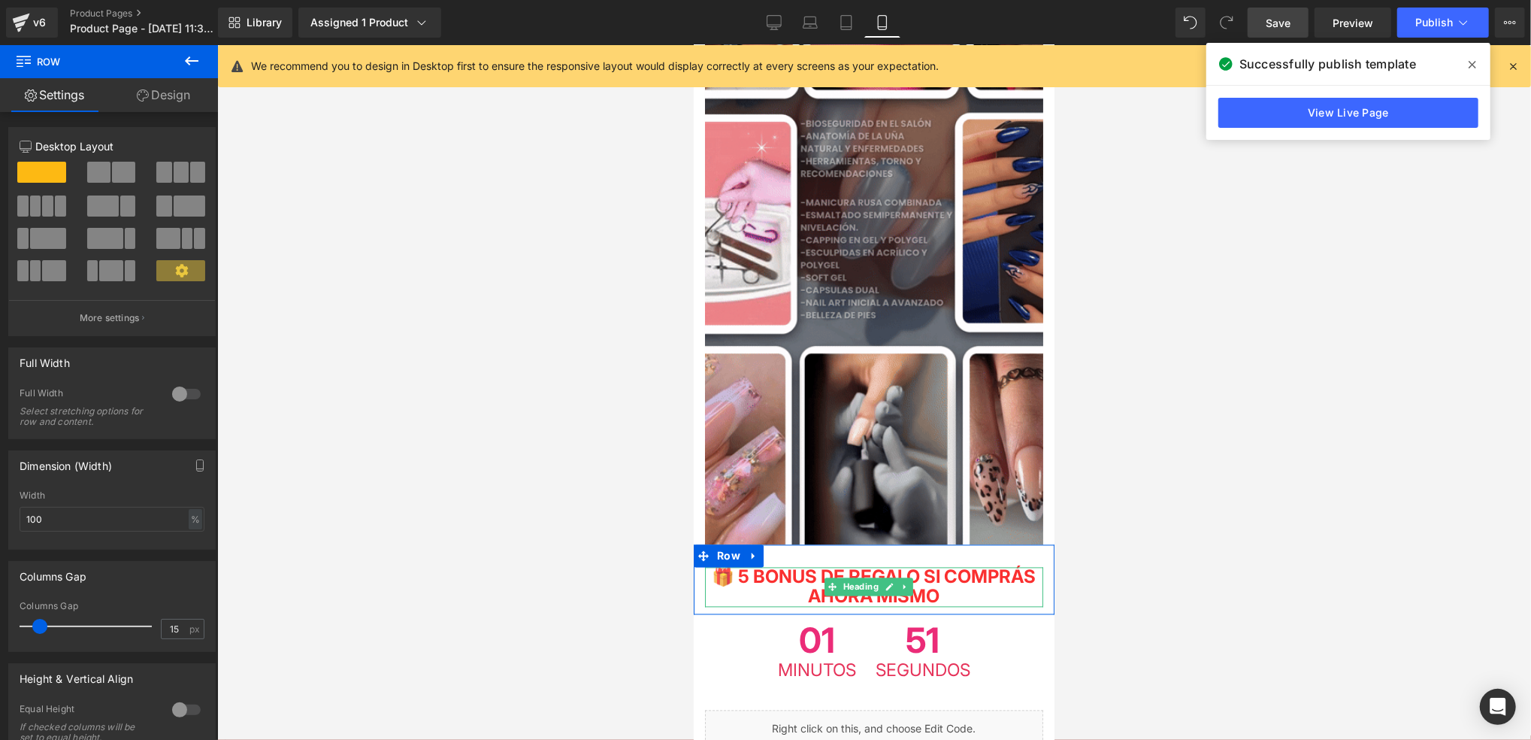
click at [889, 565] on span "🎁 5 BONUS DE REGALO SI COMPRÁS AHORA MISMO" at bounding box center [874, 585] width 324 height 41
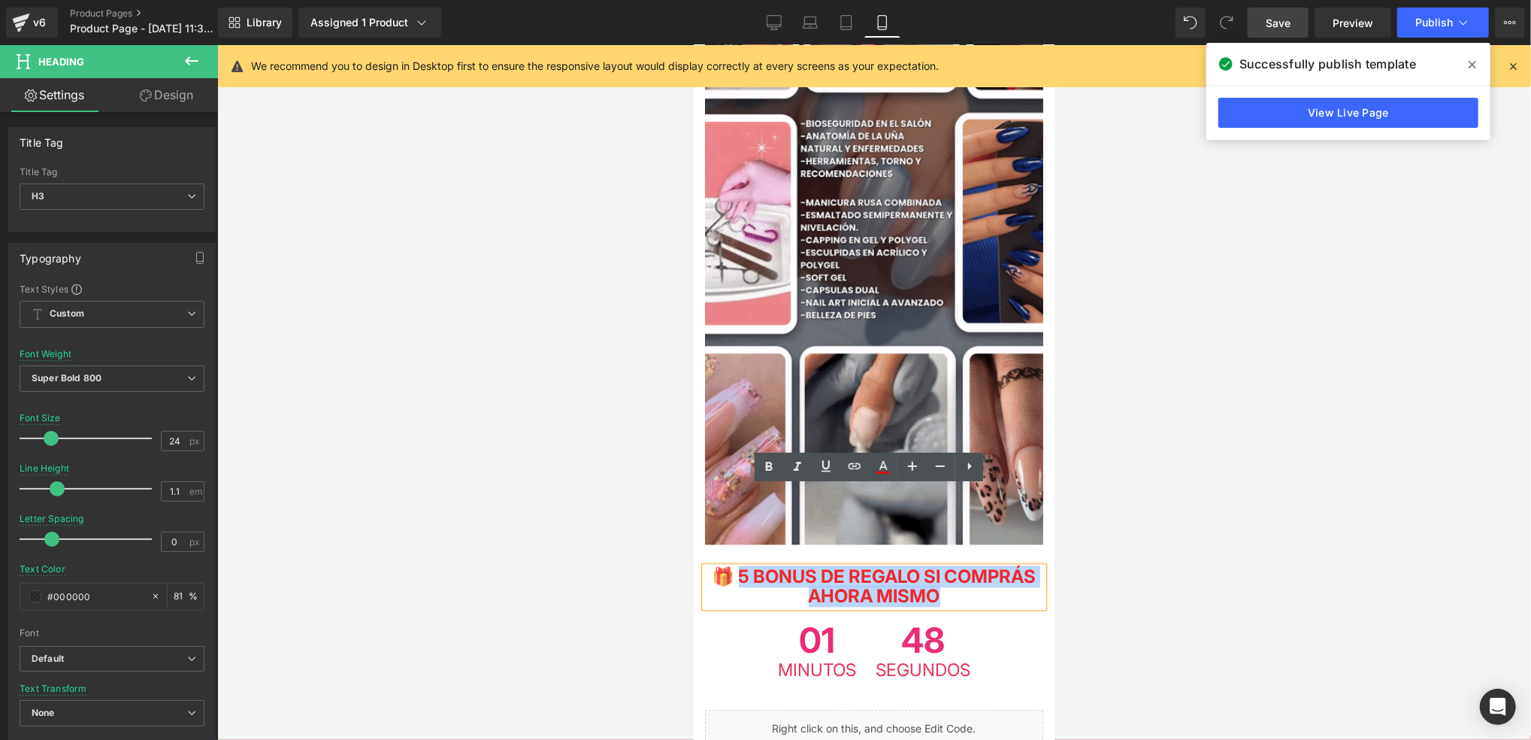
drag, startPoint x: 1004, startPoint y: 512, endPoint x: 767, endPoint y: 502, distance: 237.0
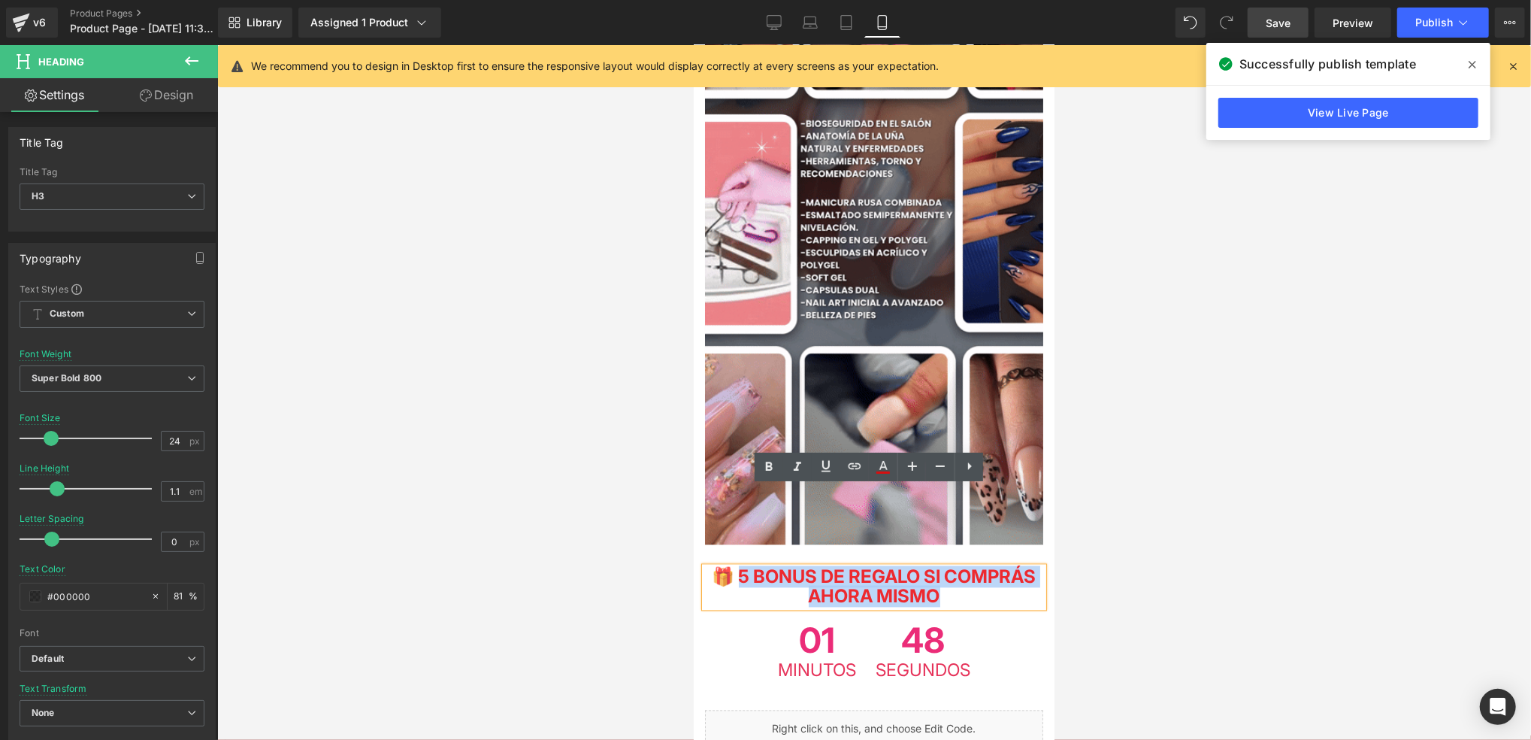
click at [767, 567] on h3 "🎁 5 BONUS DE REGALO SI COMPRÁS AHORA MISMO" at bounding box center [873, 587] width 338 height 40
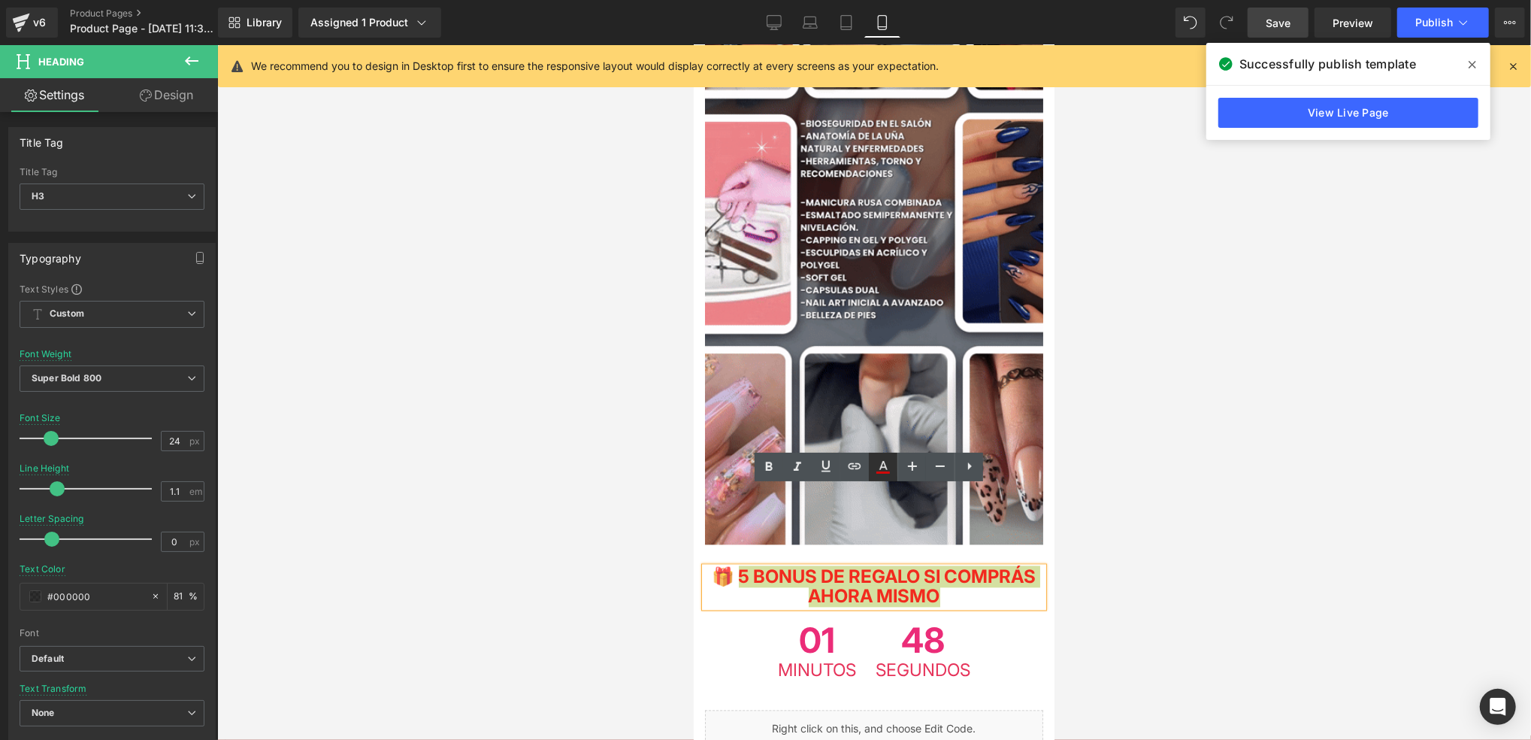
click at [887, 465] on icon at bounding box center [883, 467] width 18 height 18
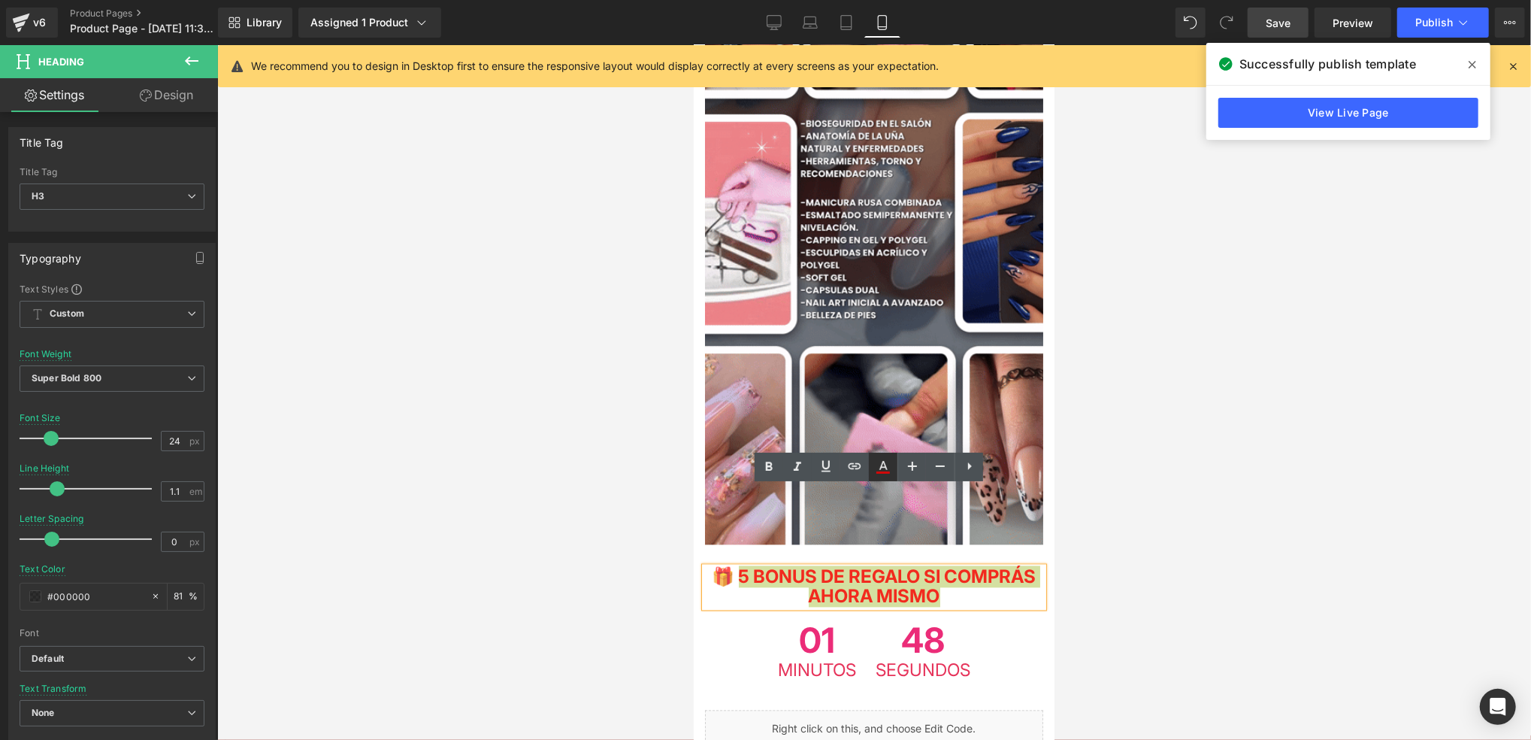
type input "#f90000"
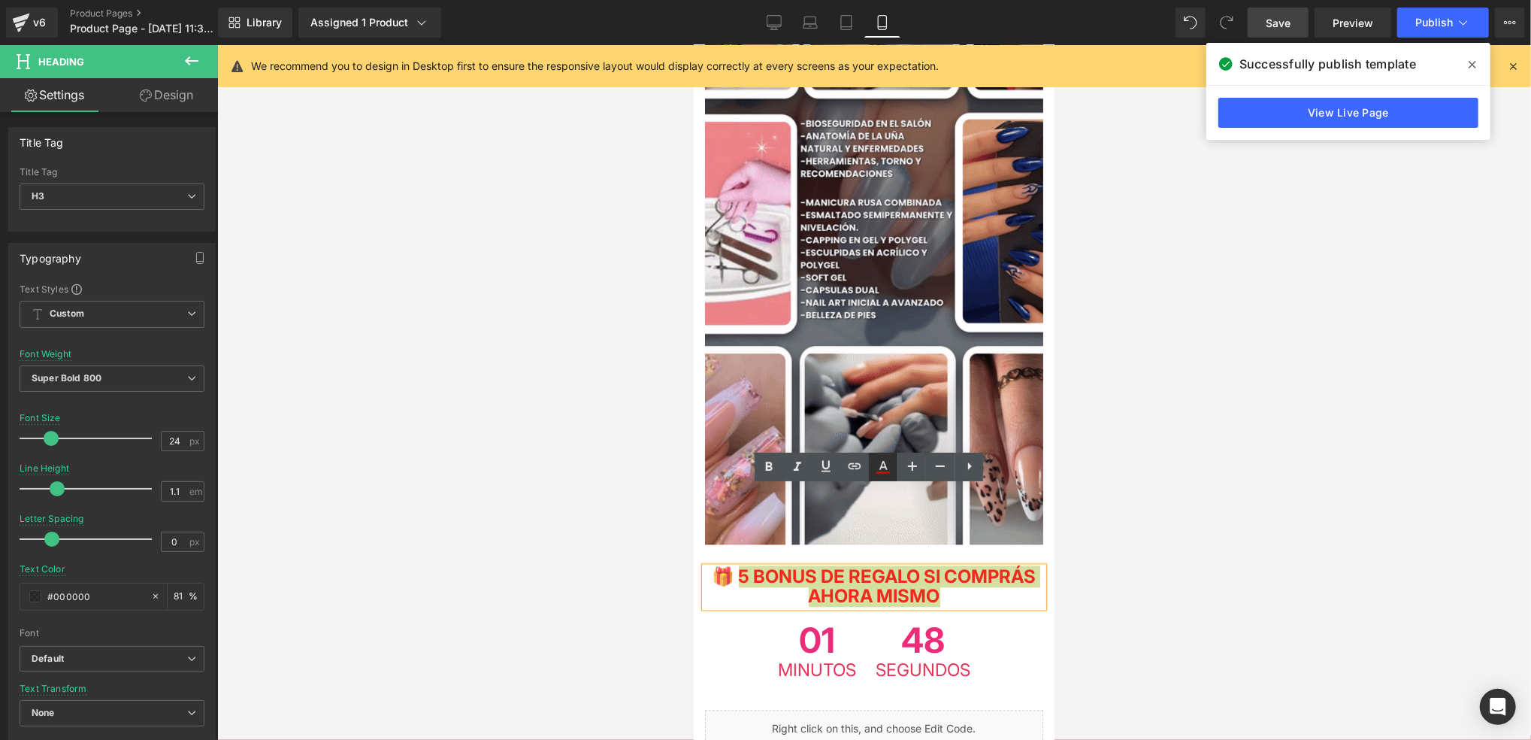
type input "81"
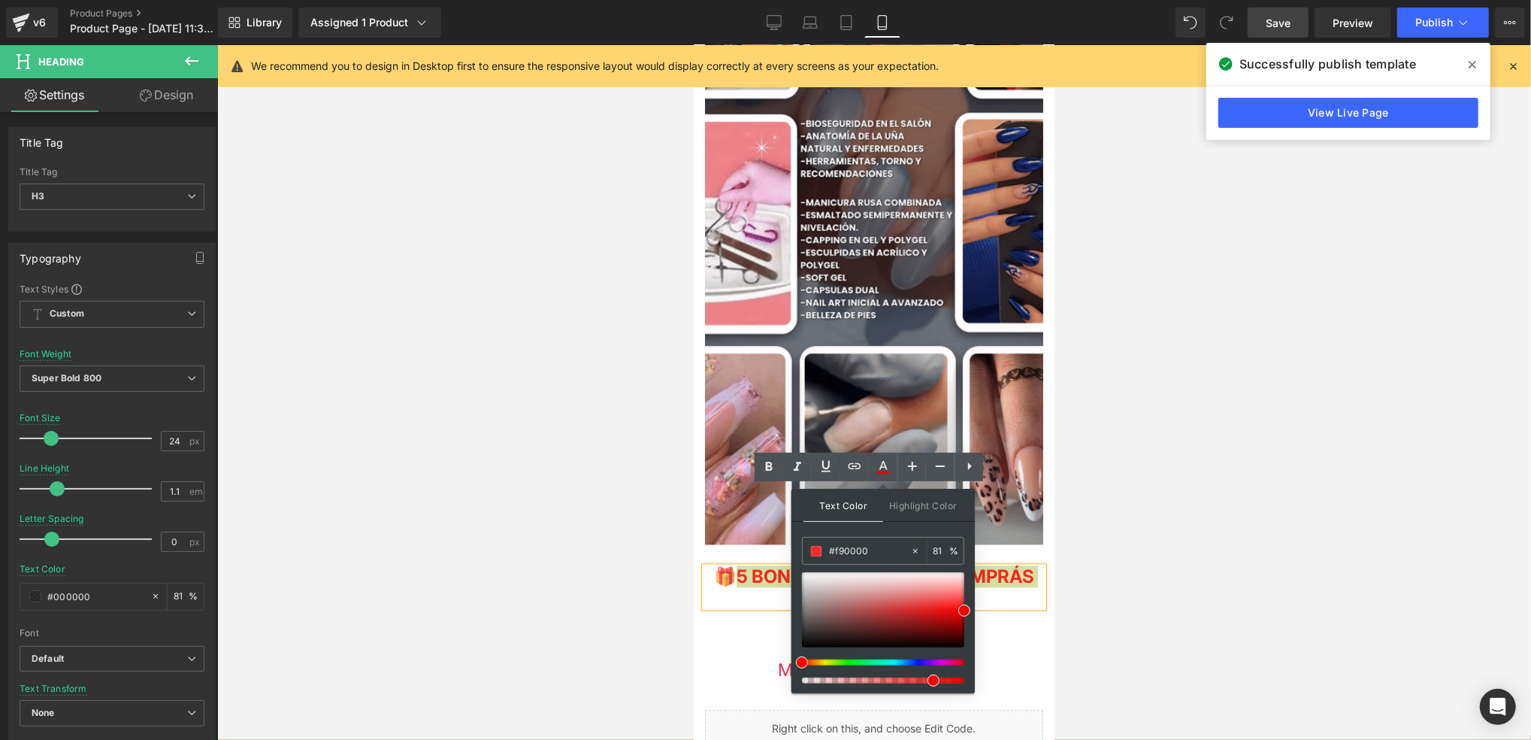
drag, startPoint x: 867, startPoint y: 665, endPoint x: 857, endPoint y: 662, distance: 10.5
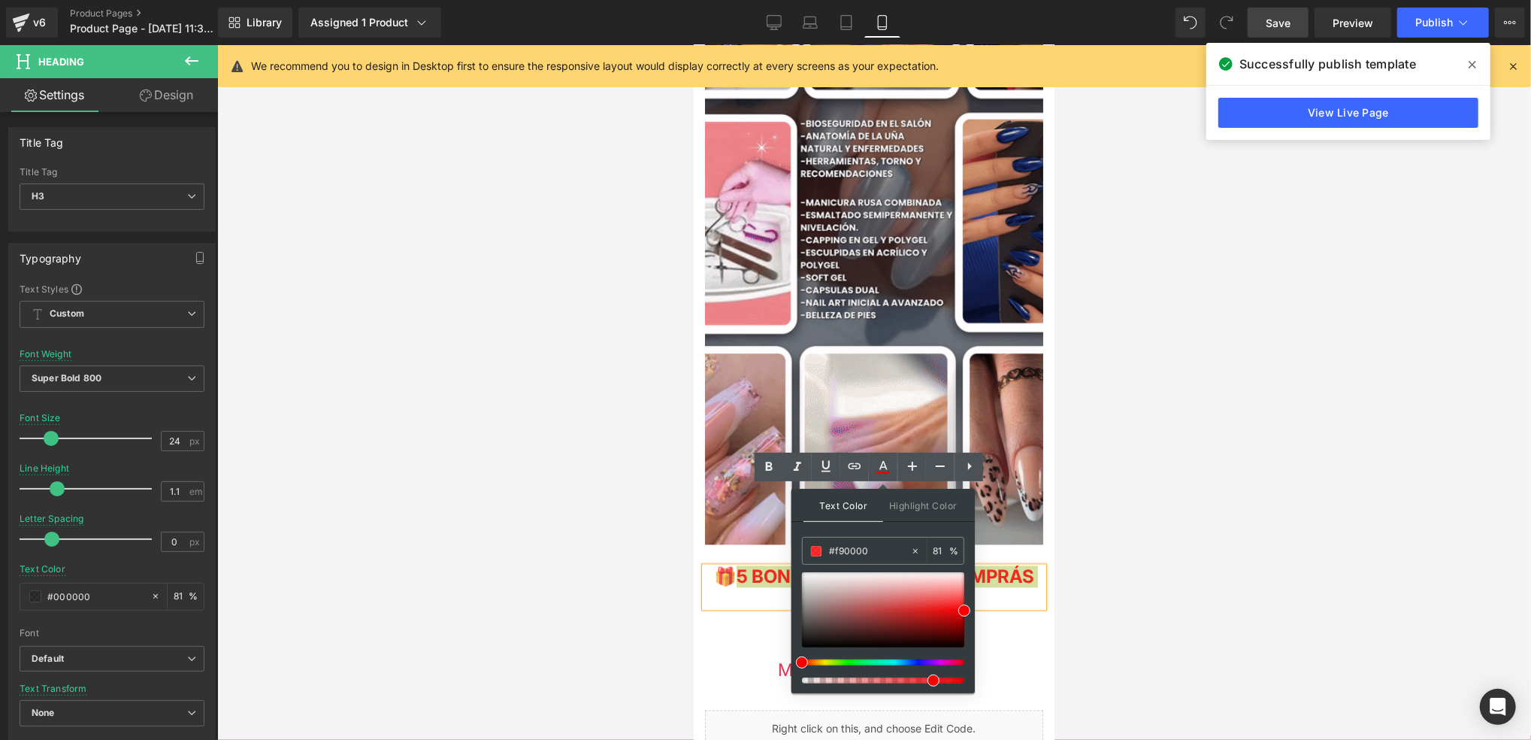
click at [857, 662] on div at bounding box center [883, 627] width 162 height 111
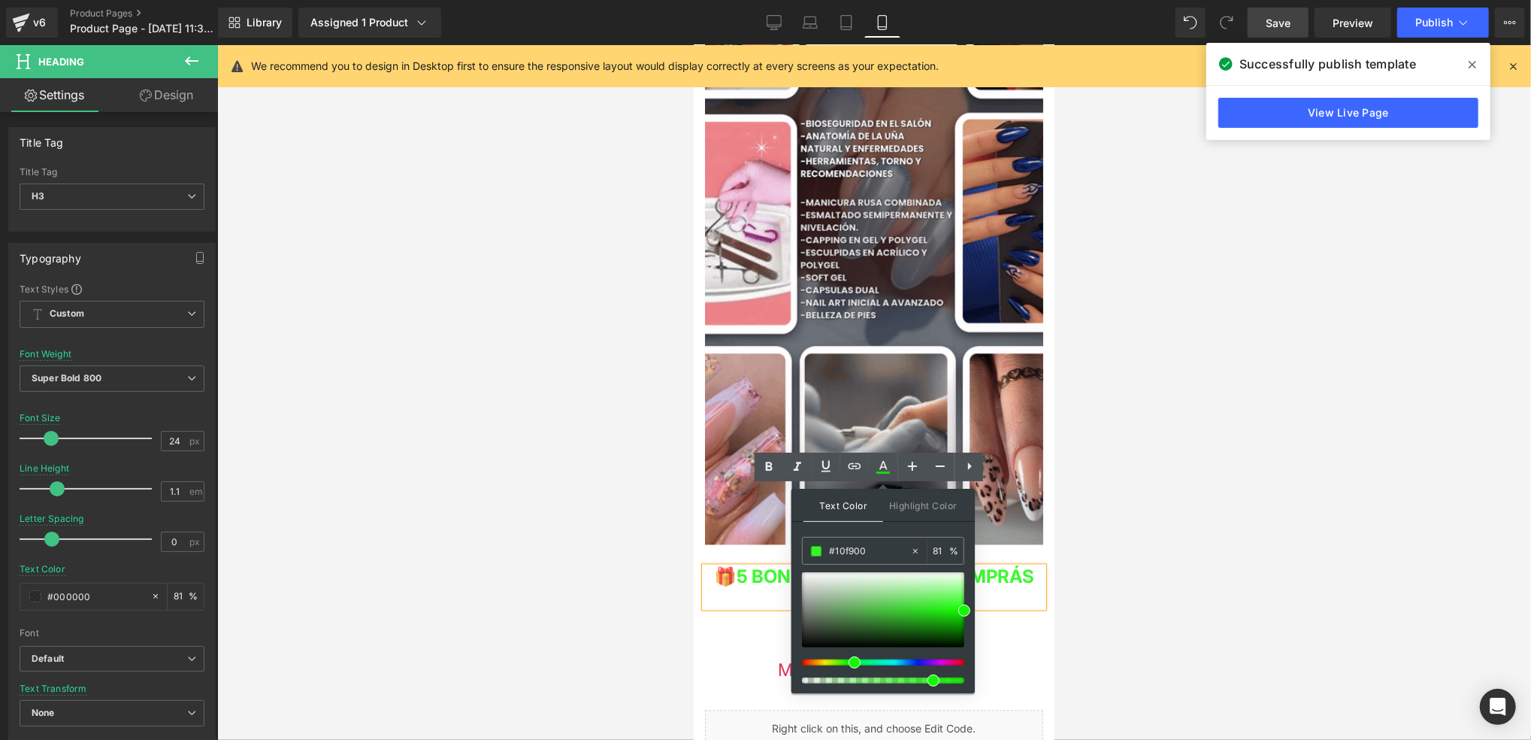
drag, startPoint x: 857, startPoint y: 662, endPoint x: 849, endPoint y: 660, distance: 8.4
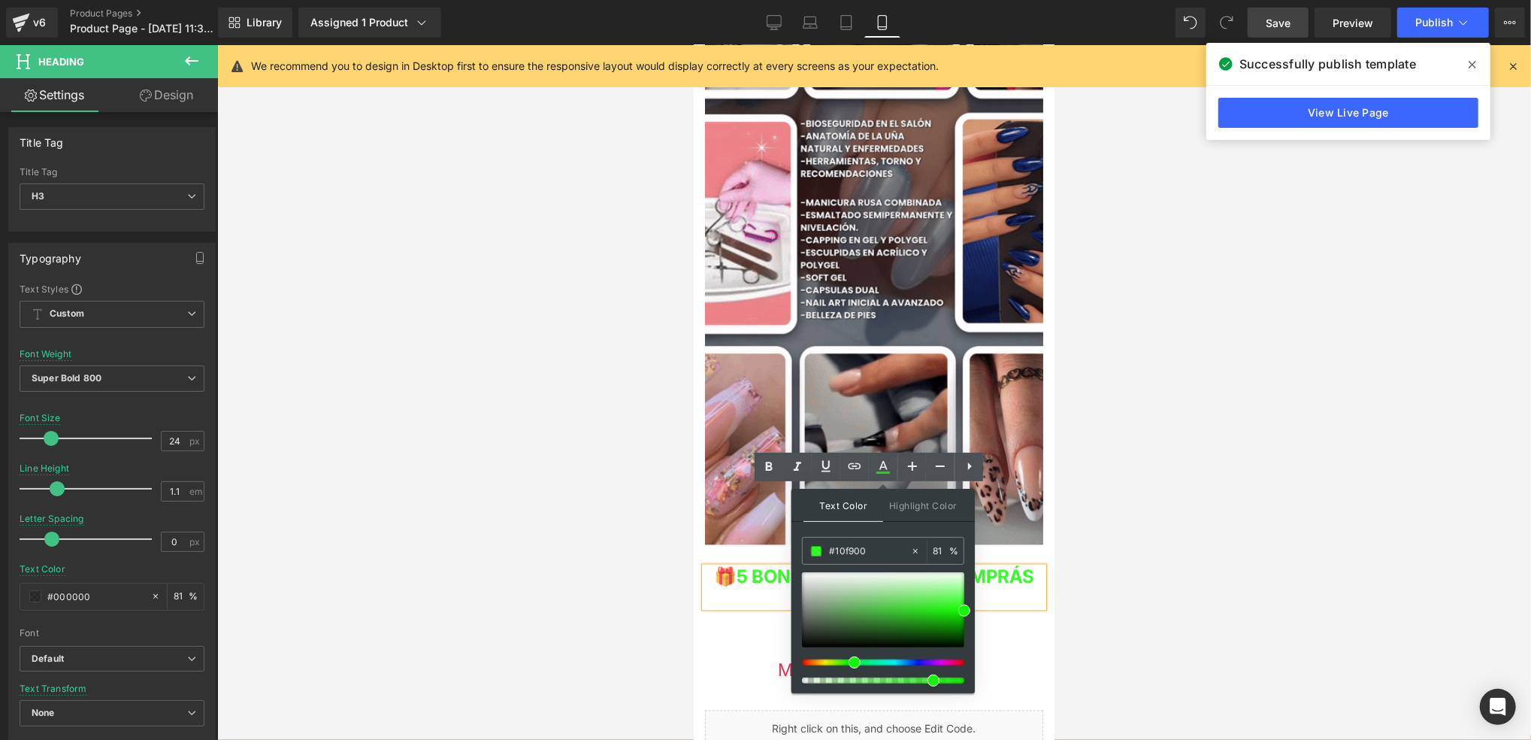
click at [849, 660] on div at bounding box center [877, 662] width 162 height 6
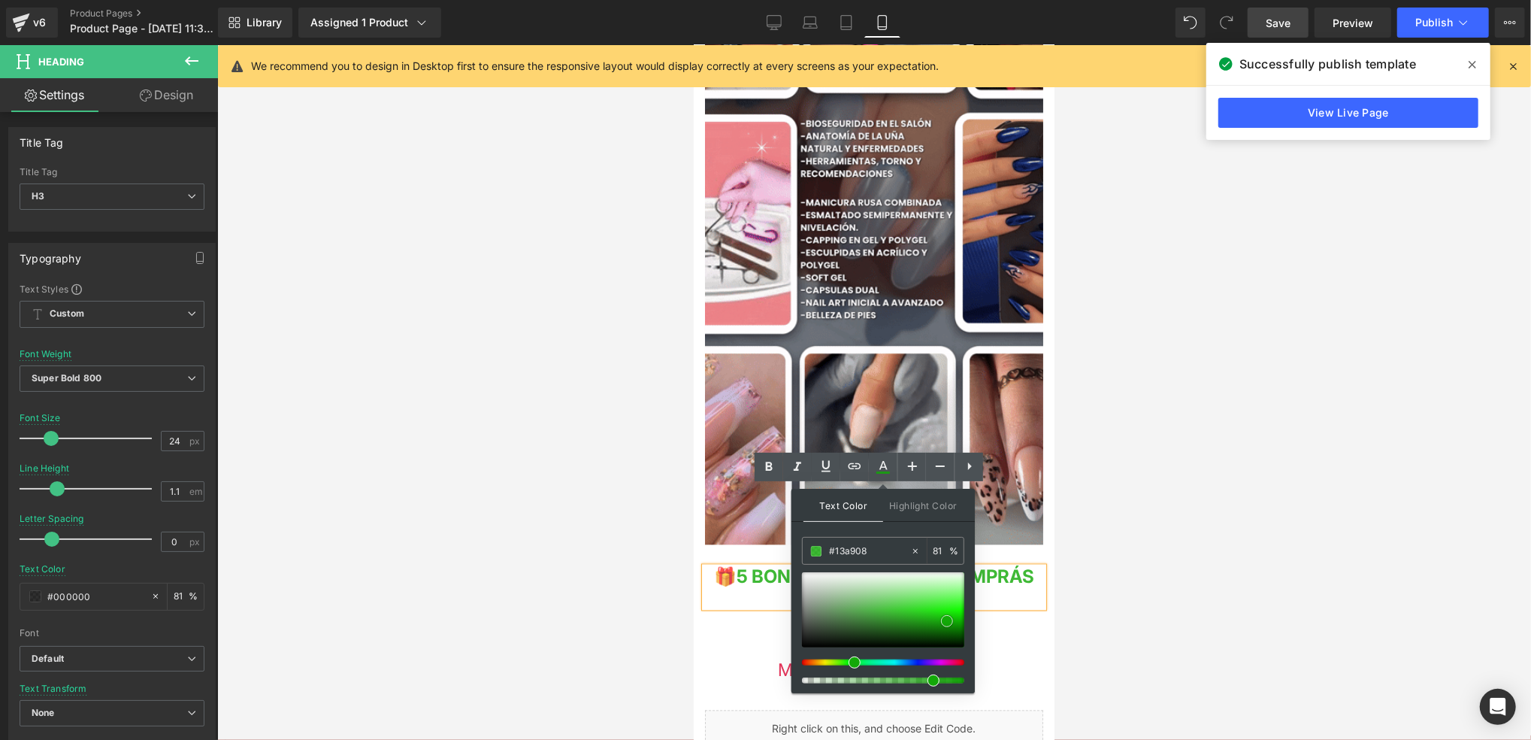
click at [948, 621] on div at bounding box center [883, 609] width 162 height 75
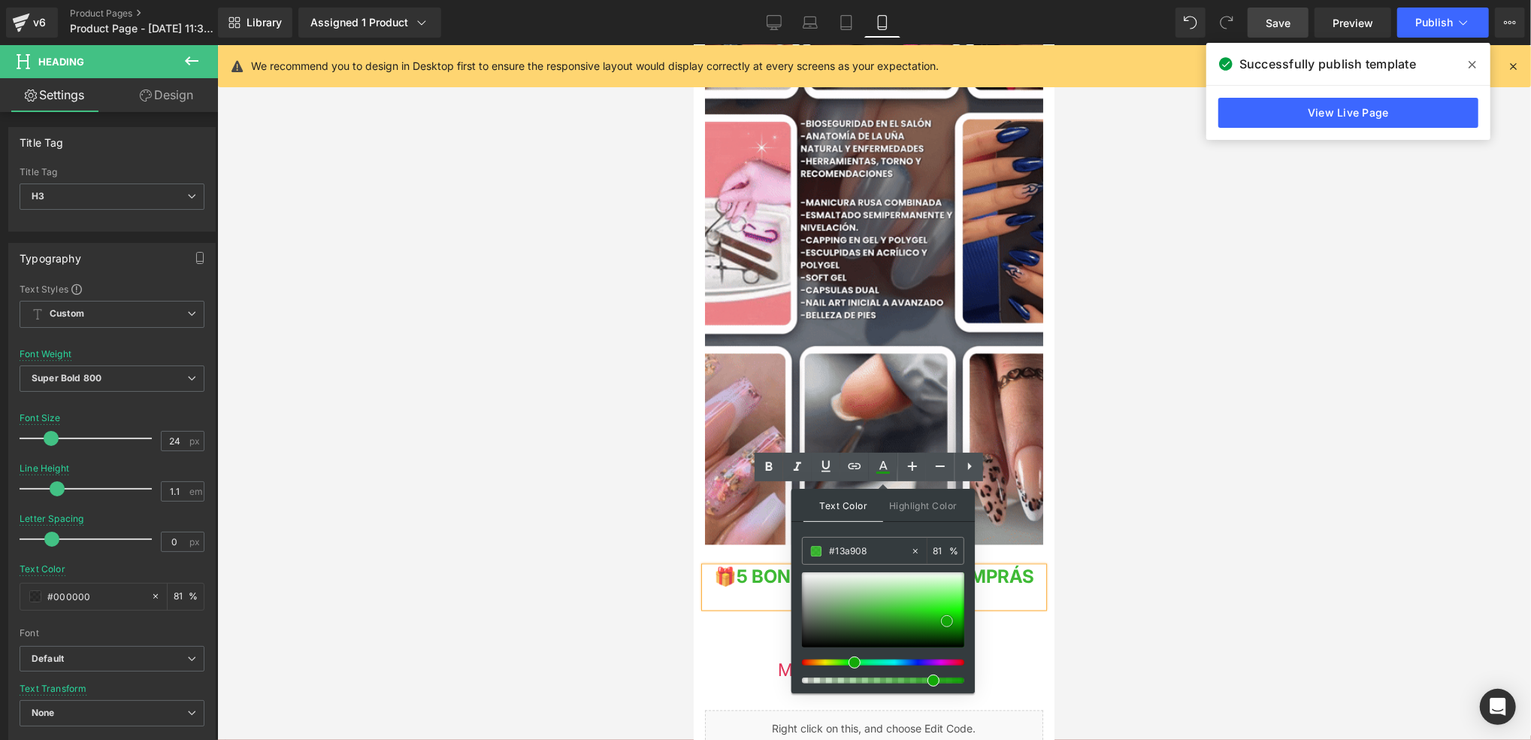
type input "#12aa08"
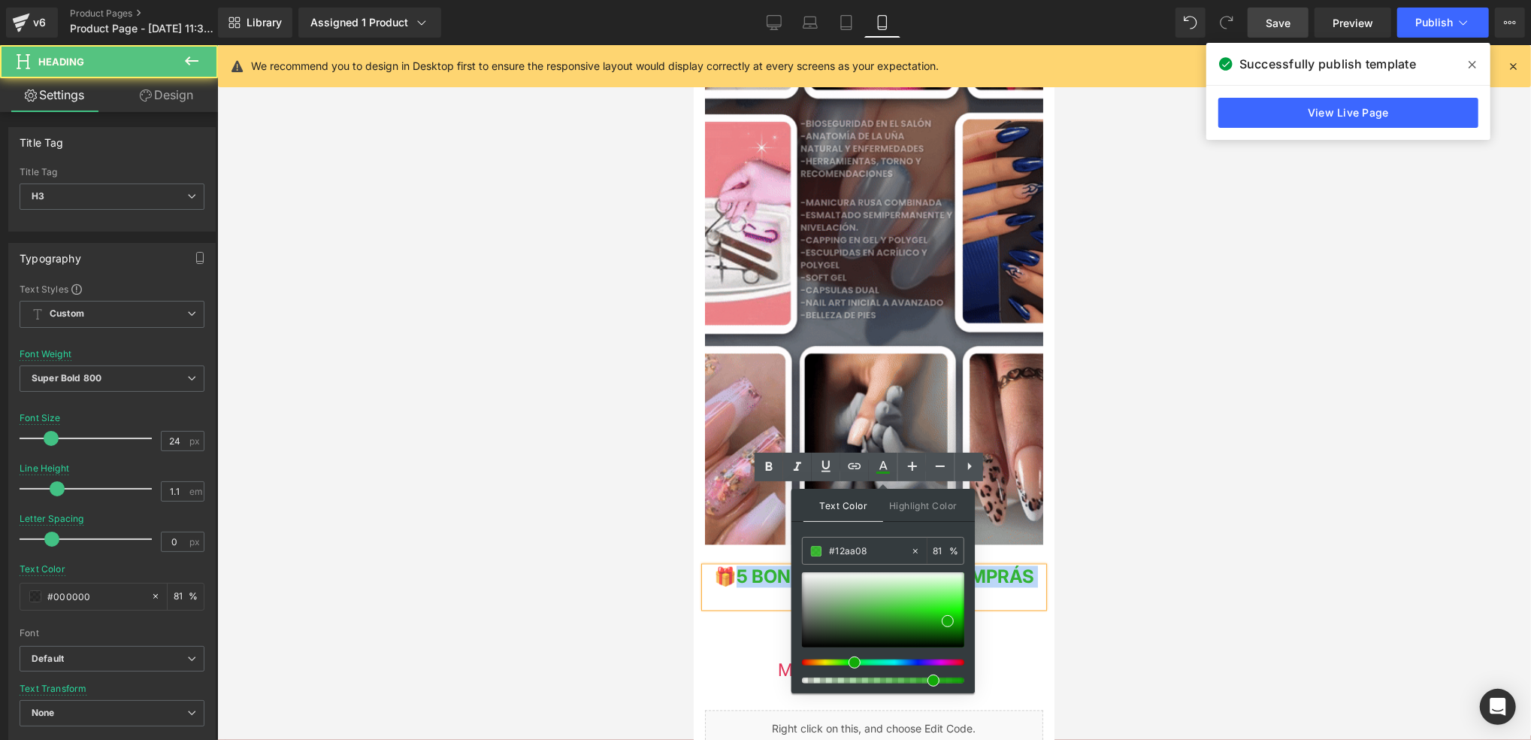
click at [985, 565] on span "5 BONUS DE REGALO SI COMPRÁS AHORA MISMO" at bounding box center [885, 585] width 298 height 41
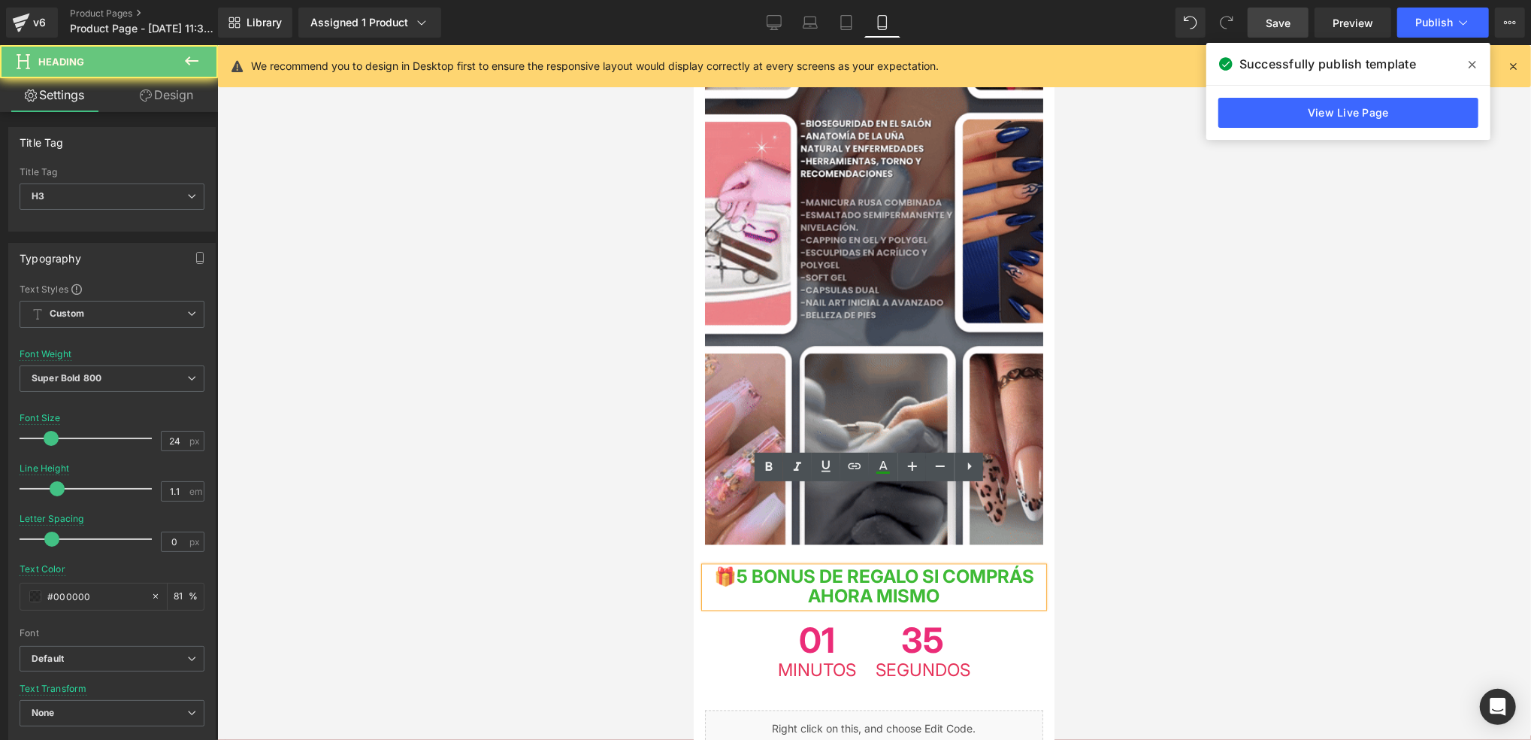
click at [1033, 567] on div "🎁 5 BONUS DE REGALO SI COMPRÁS AHORA MISMO" at bounding box center [873, 587] width 338 height 40
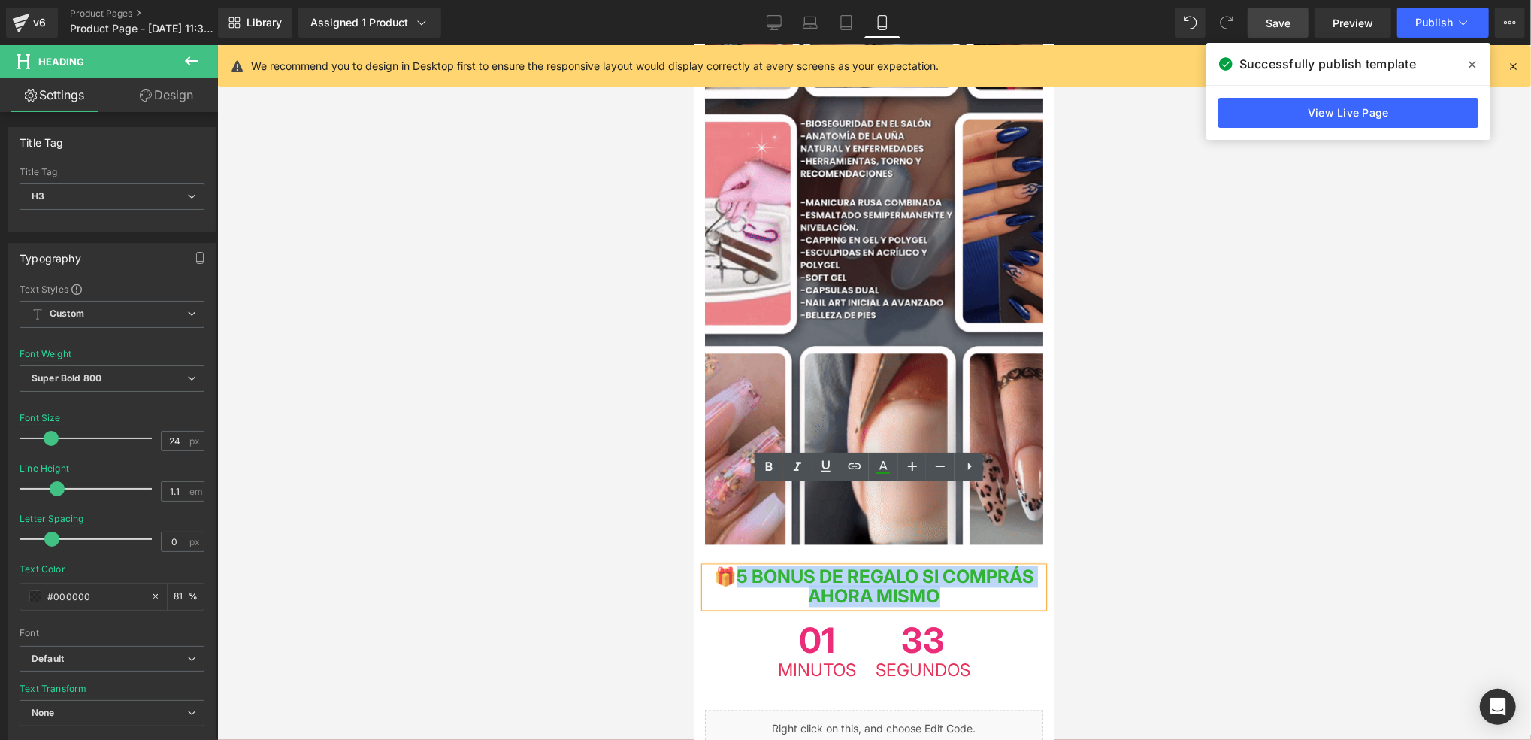
drag, startPoint x: 1028, startPoint y: 519, endPoint x: 769, endPoint y: 504, distance: 259.0
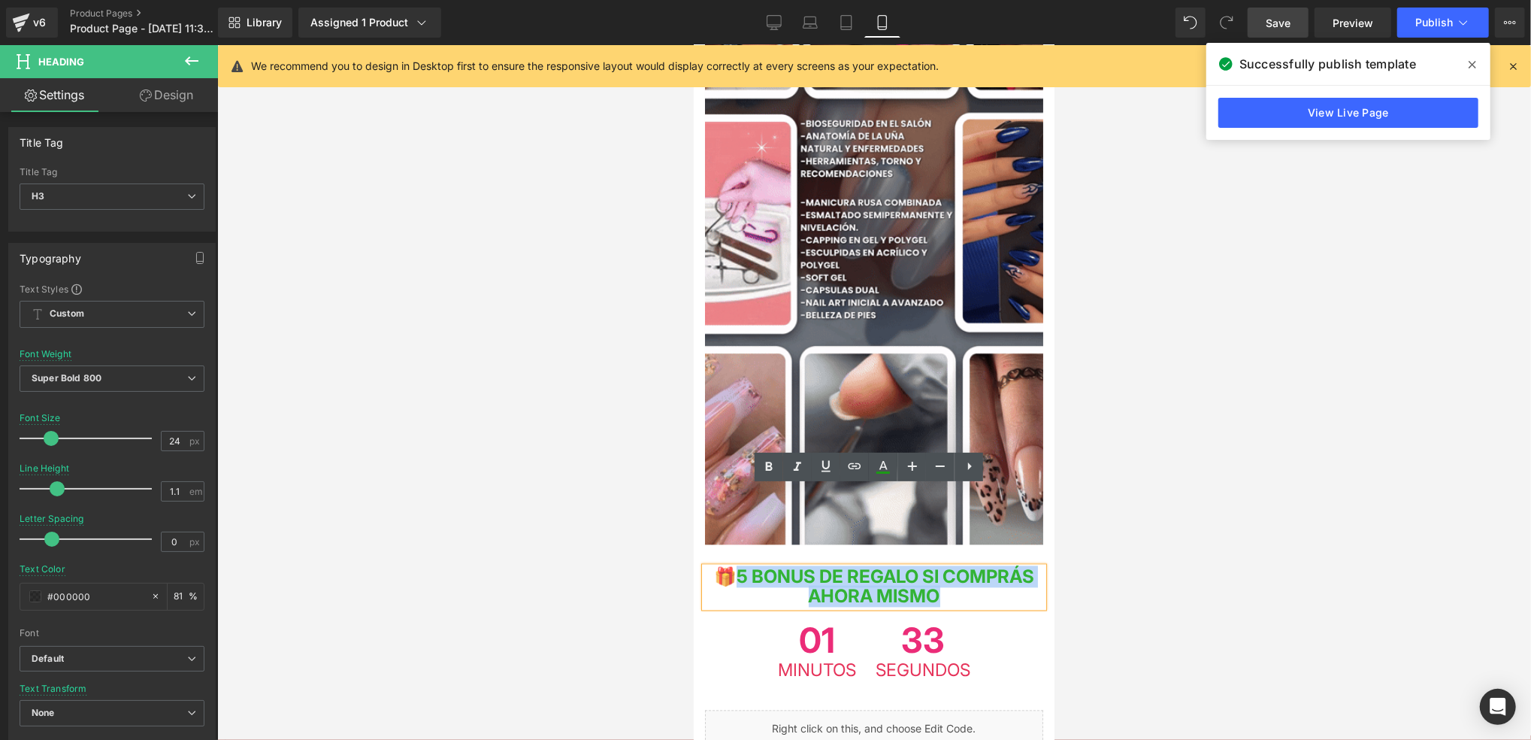
click at [769, 567] on h3 "🎁 5 BONUS DE REGALO SI COMPRÁS AHORA MISMO" at bounding box center [873, 587] width 338 height 40
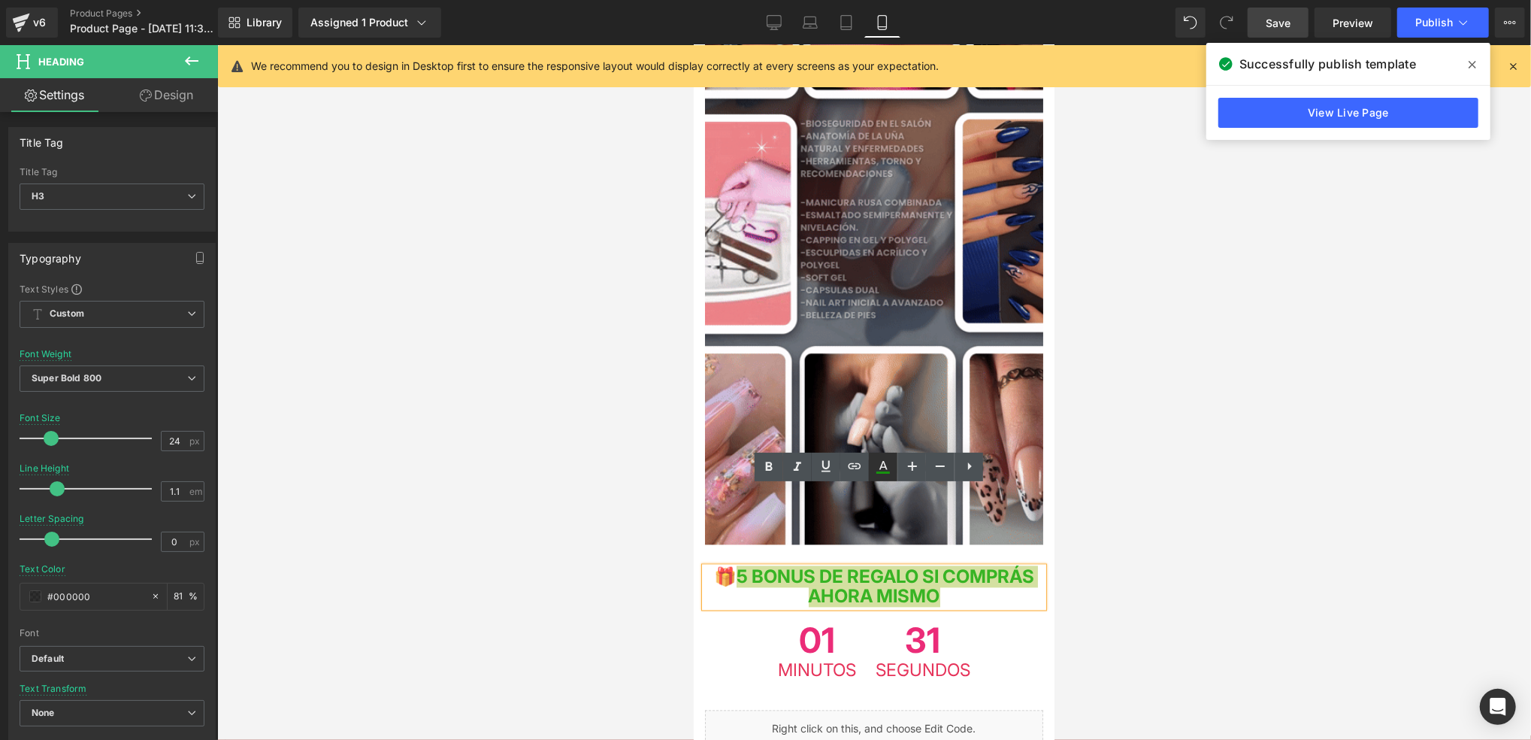
click at [894, 469] on link at bounding box center [883, 467] width 29 height 29
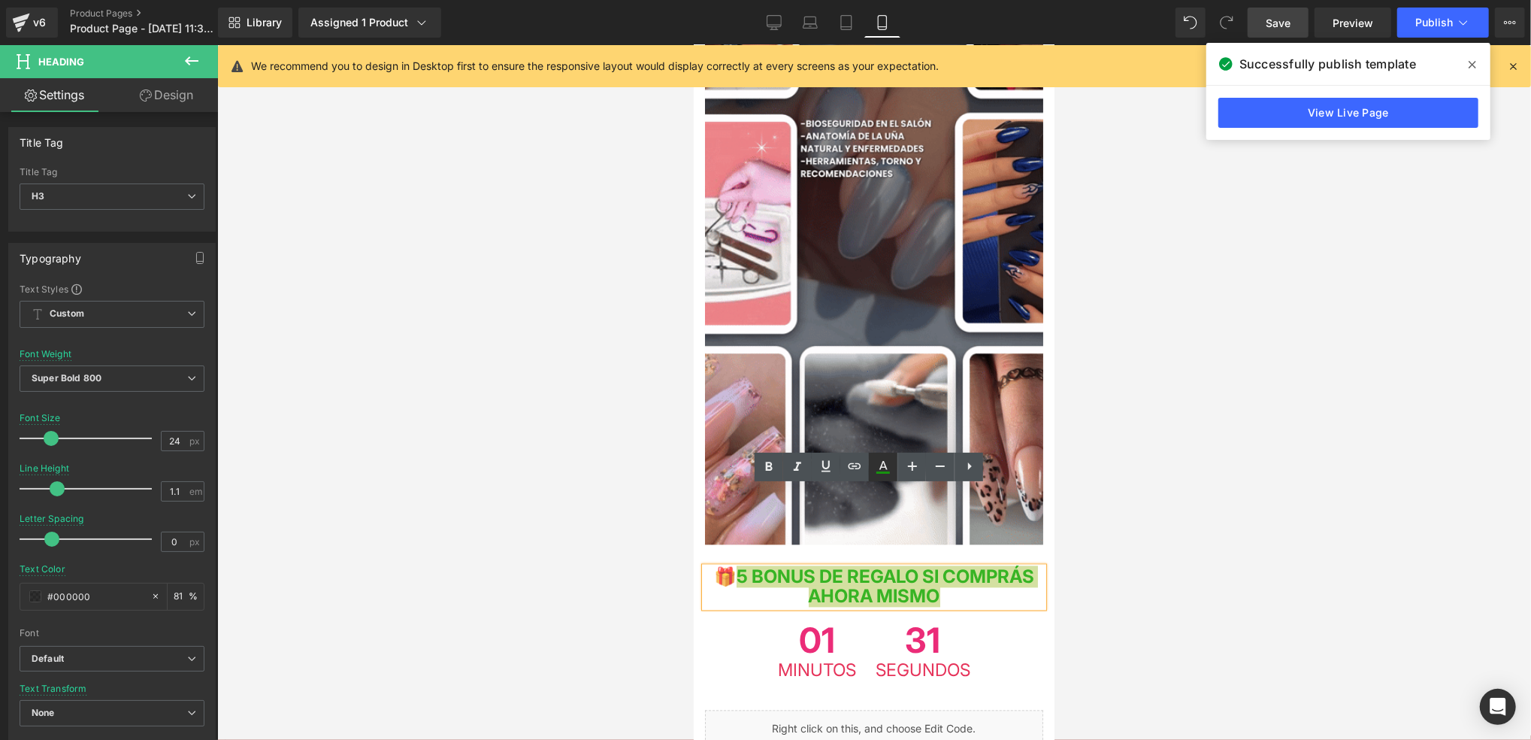
type input "81"
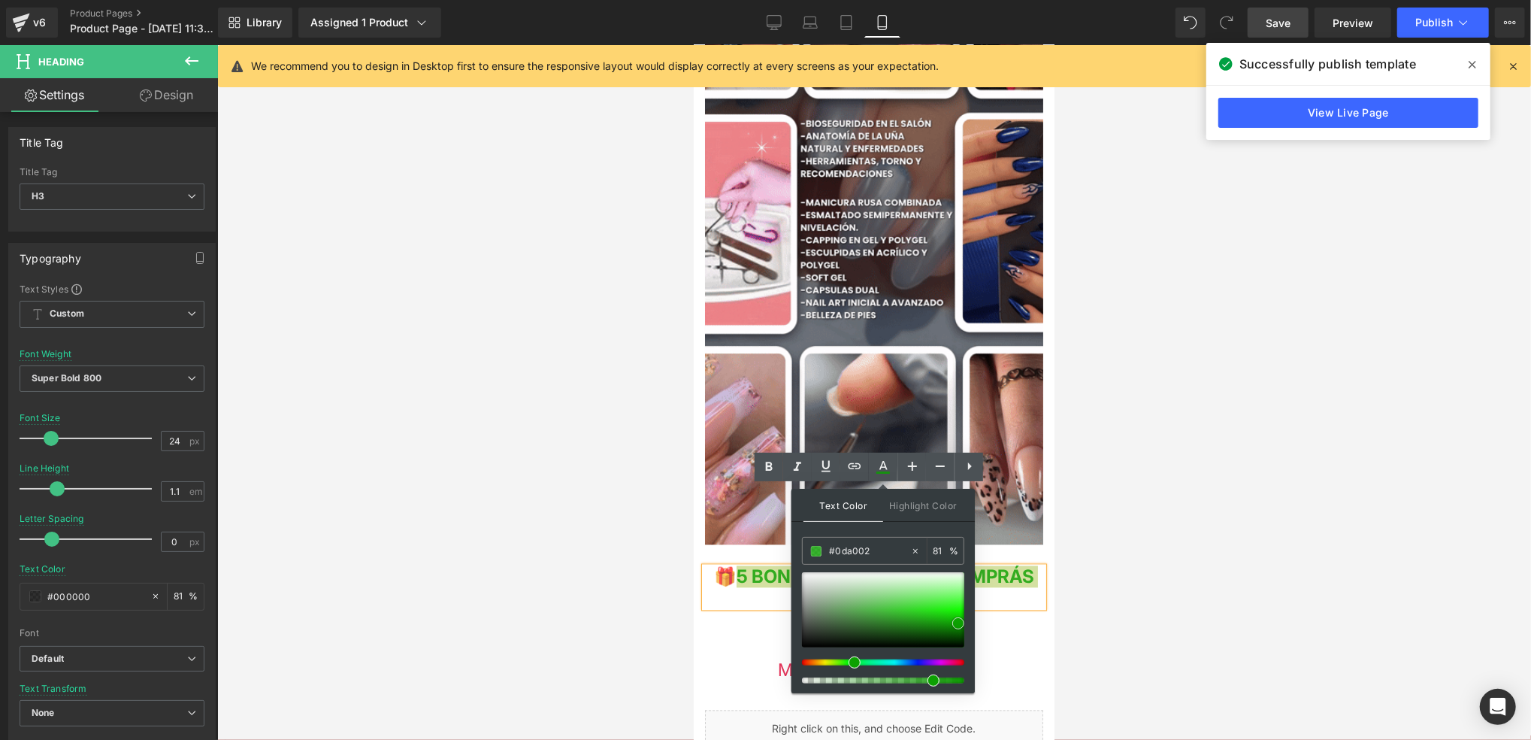
drag, startPoint x: 952, startPoint y: 618, endPoint x: 963, endPoint y: 620, distance: 10.8
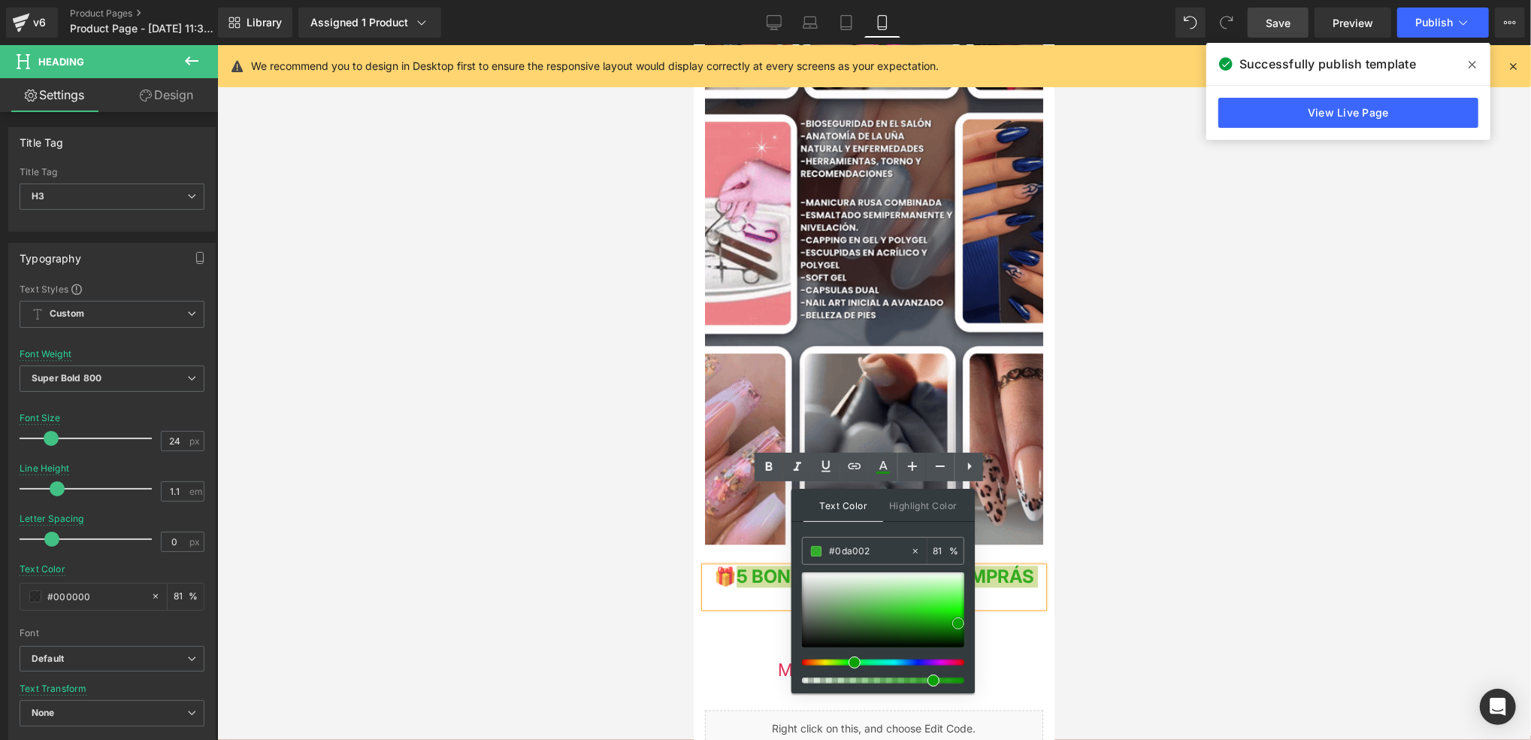
click at [963, 620] on span at bounding box center [958, 623] width 12 height 12
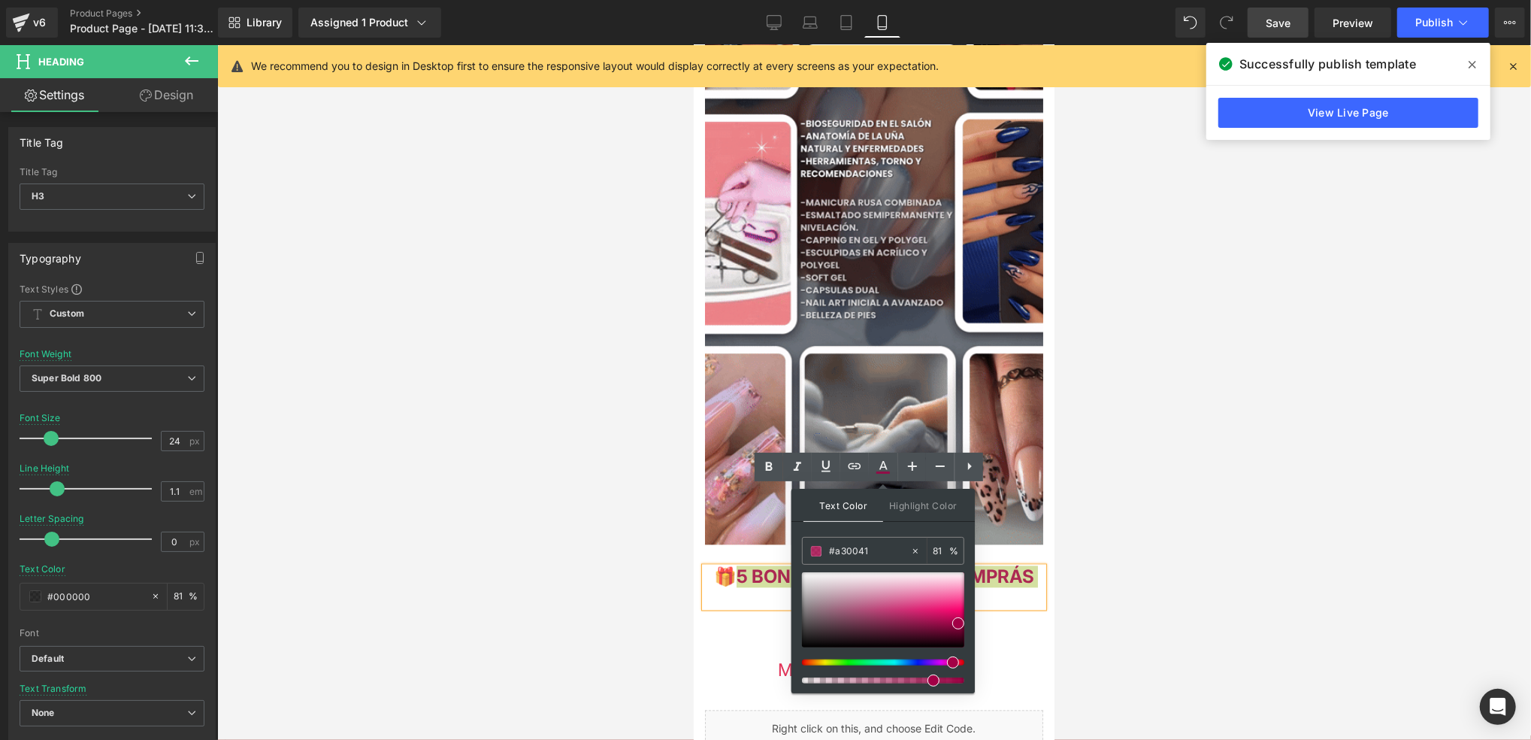
type input "#a3003b"
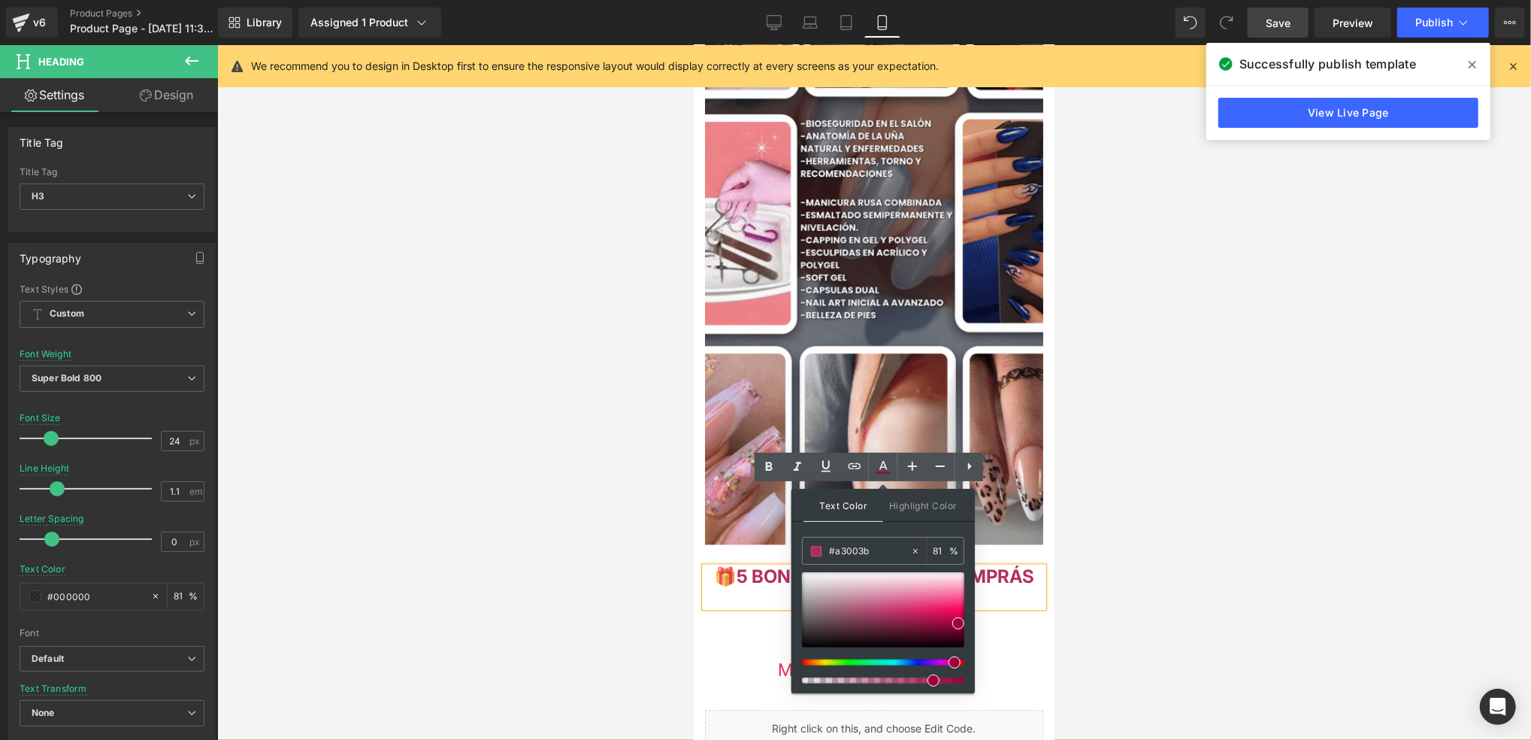
click at [949, 659] on div at bounding box center [877, 662] width 162 height 6
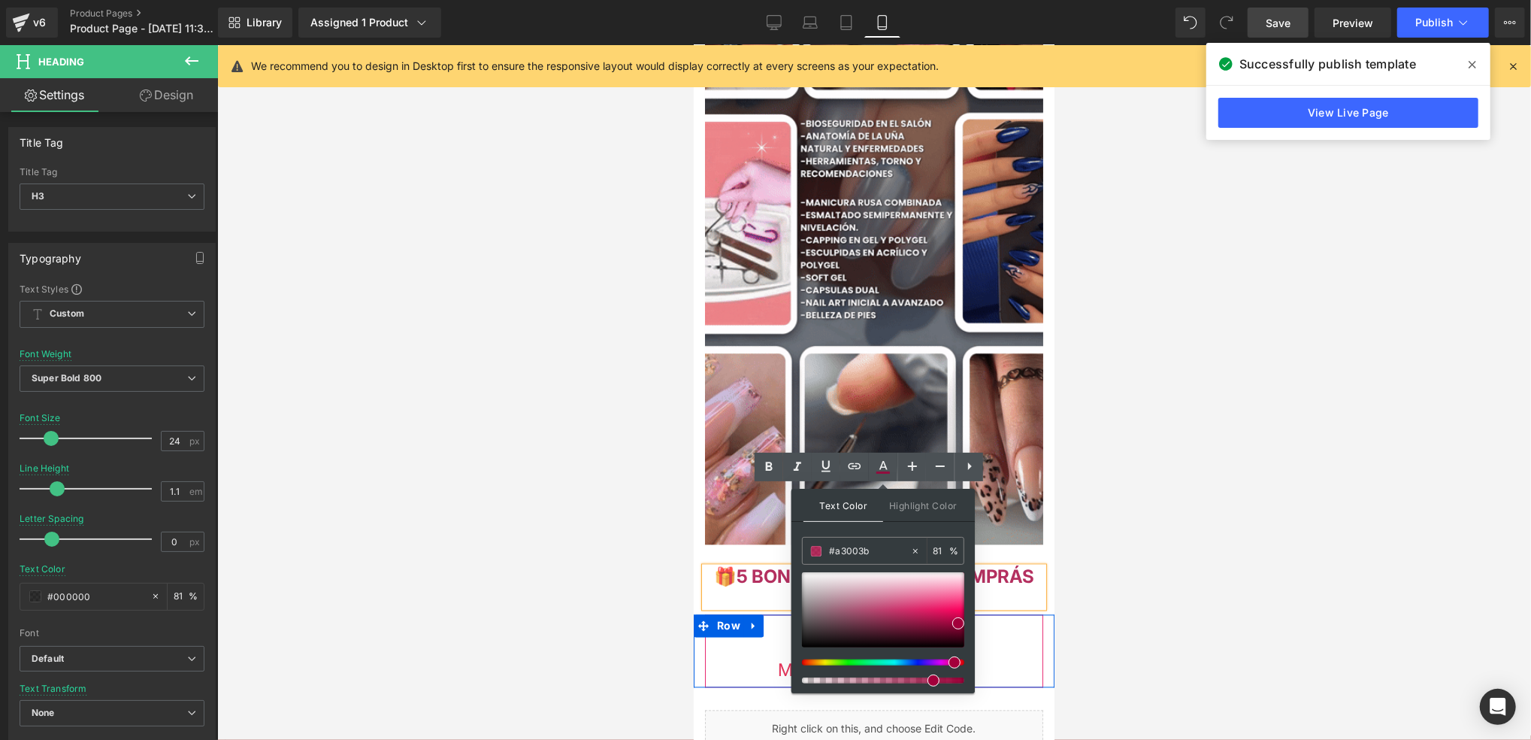
click at [984, 614] on div "01 Minutos 24 Segundos" at bounding box center [873, 650] width 338 height 73
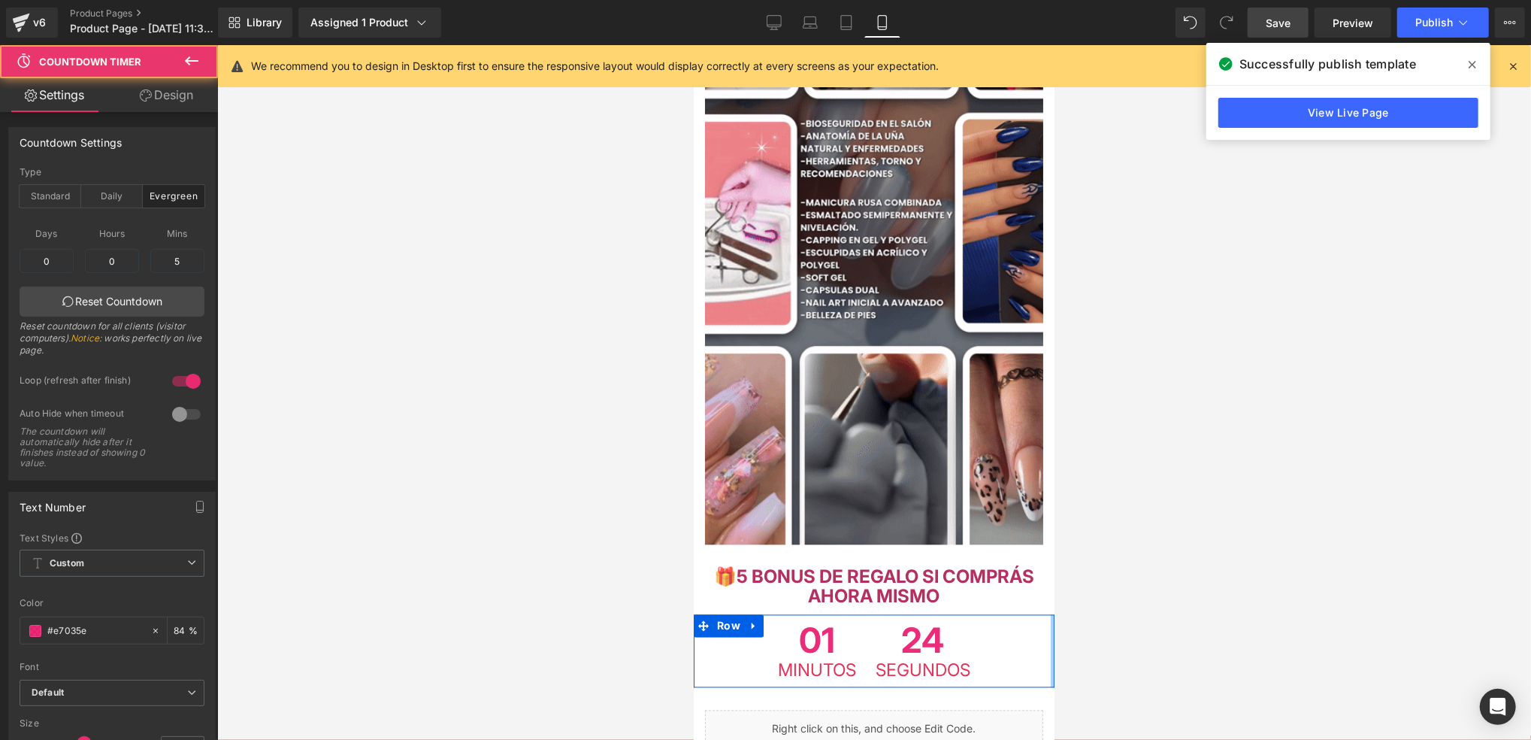
click at [1050, 614] on div at bounding box center [1052, 650] width 4 height 73
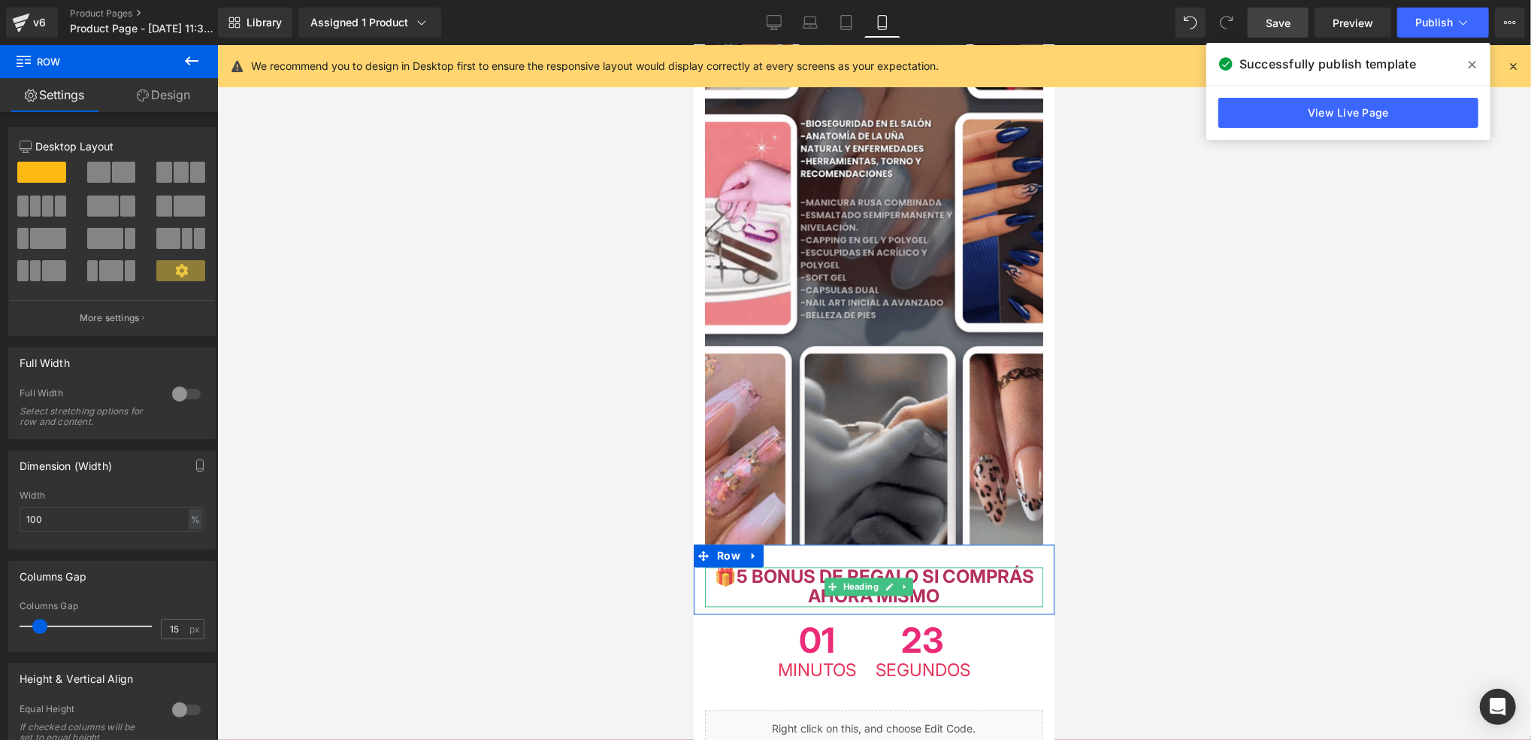
click at [1023, 567] on h3 "🎁 5 BONUS DE REGALO SI COMPRÁS AHORA MISMO" at bounding box center [873, 587] width 338 height 40
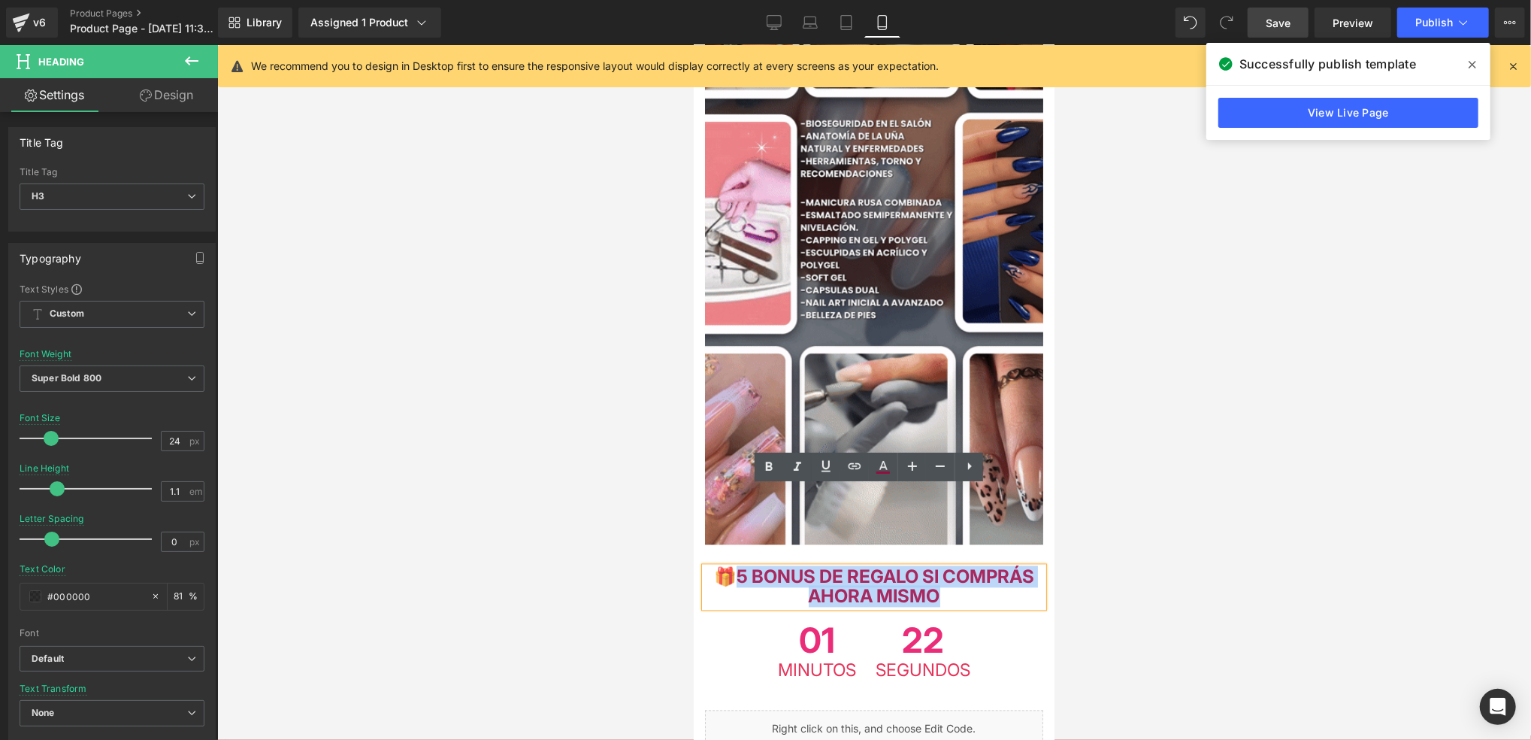
drag, startPoint x: 1023, startPoint y: 521, endPoint x: 767, endPoint y: 502, distance: 257.0
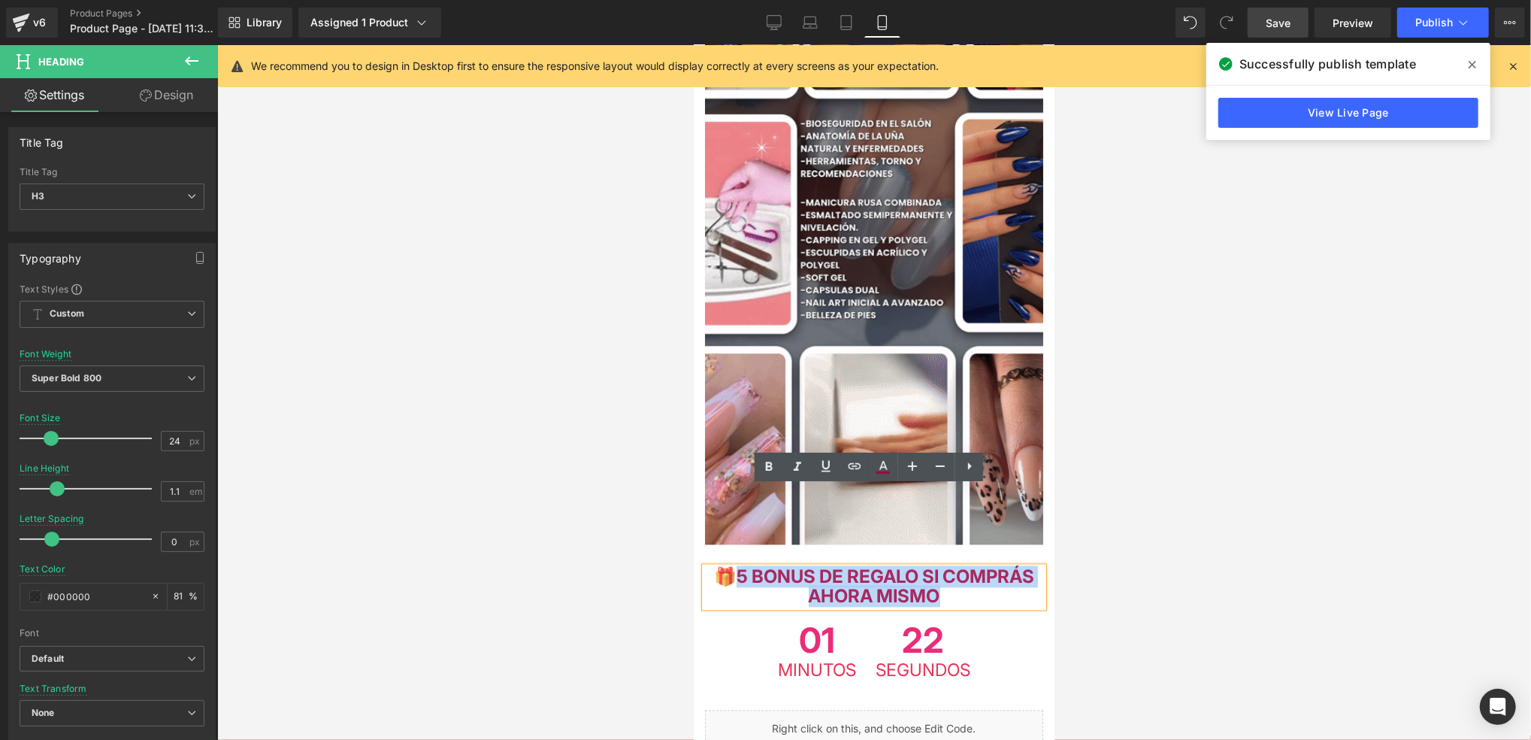
click at [767, 567] on h3 "🎁 5 BONUS DE REGALO SI COMPRÁS AHORA MISMO" at bounding box center [873, 587] width 338 height 40
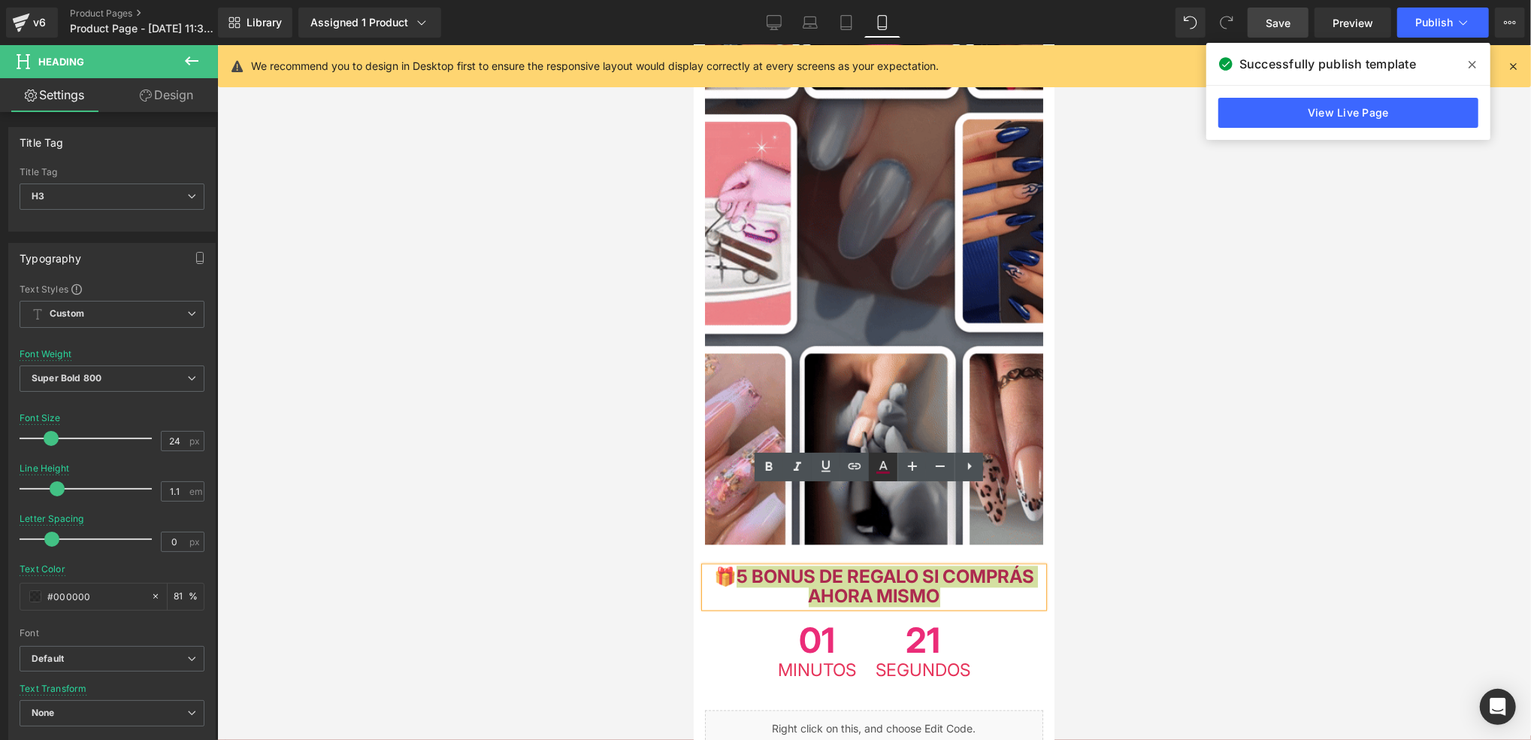
drag, startPoint x: 884, startPoint y: 468, endPoint x: 205, endPoint y: 442, distance: 679.3
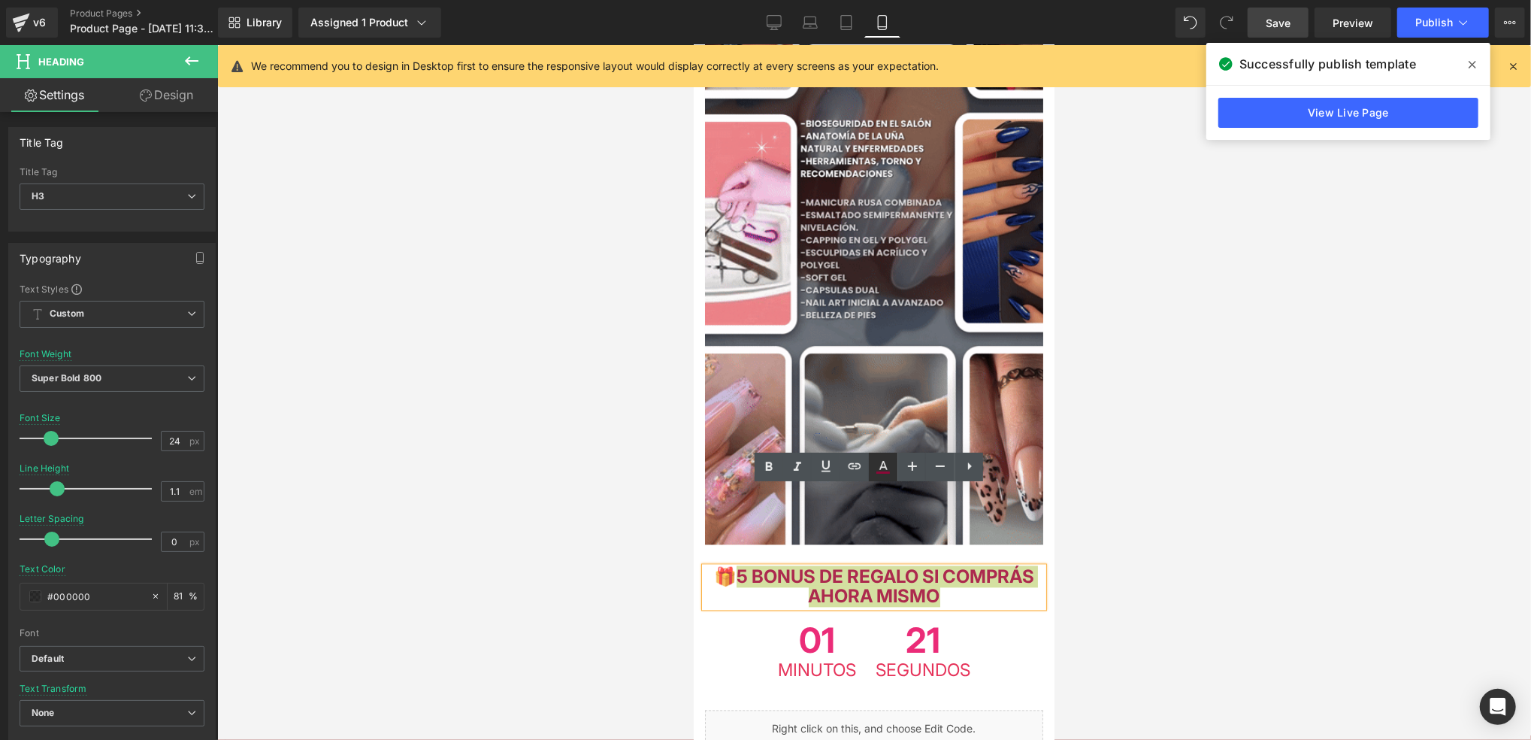
click at [884, 468] on icon at bounding box center [883, 467] width 18 height 18
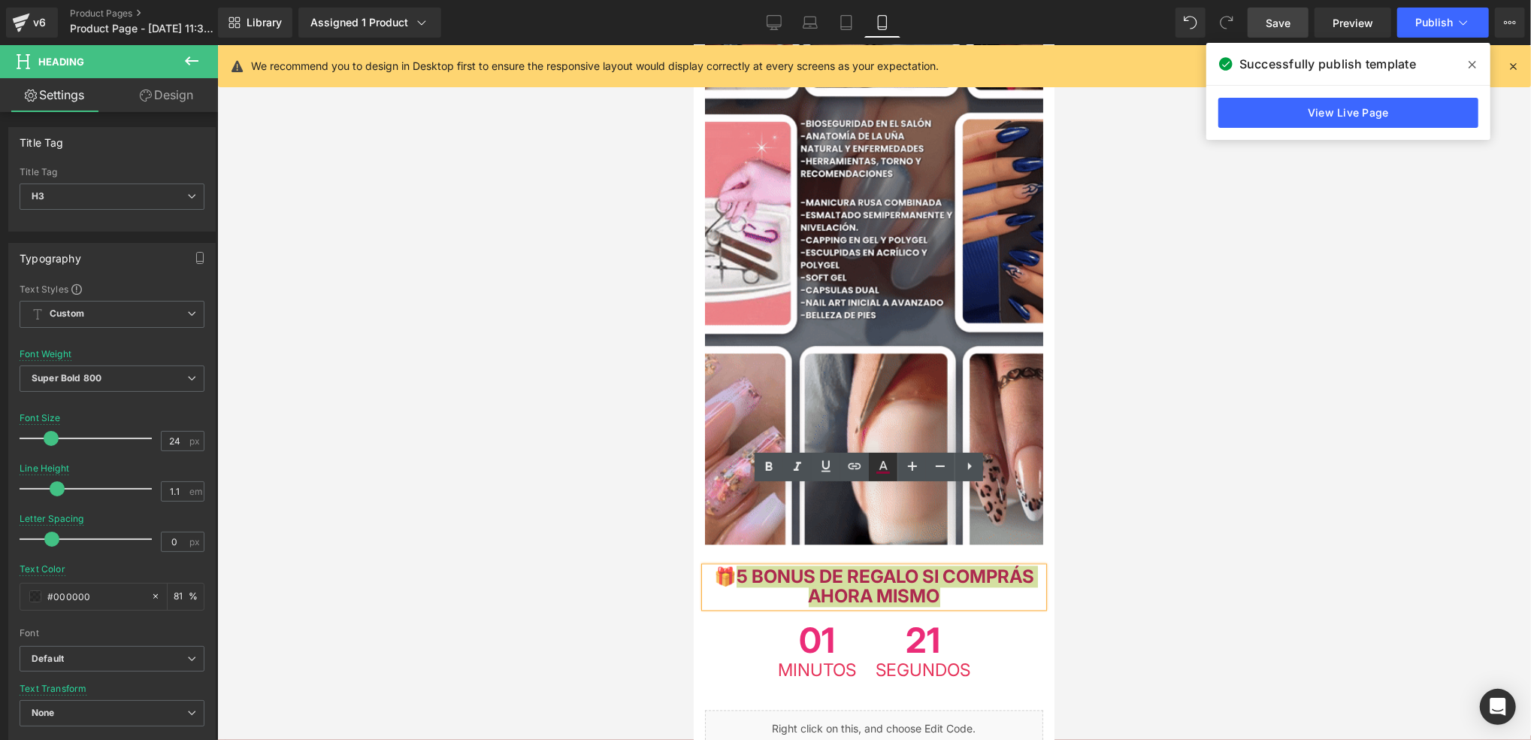
type input "81"
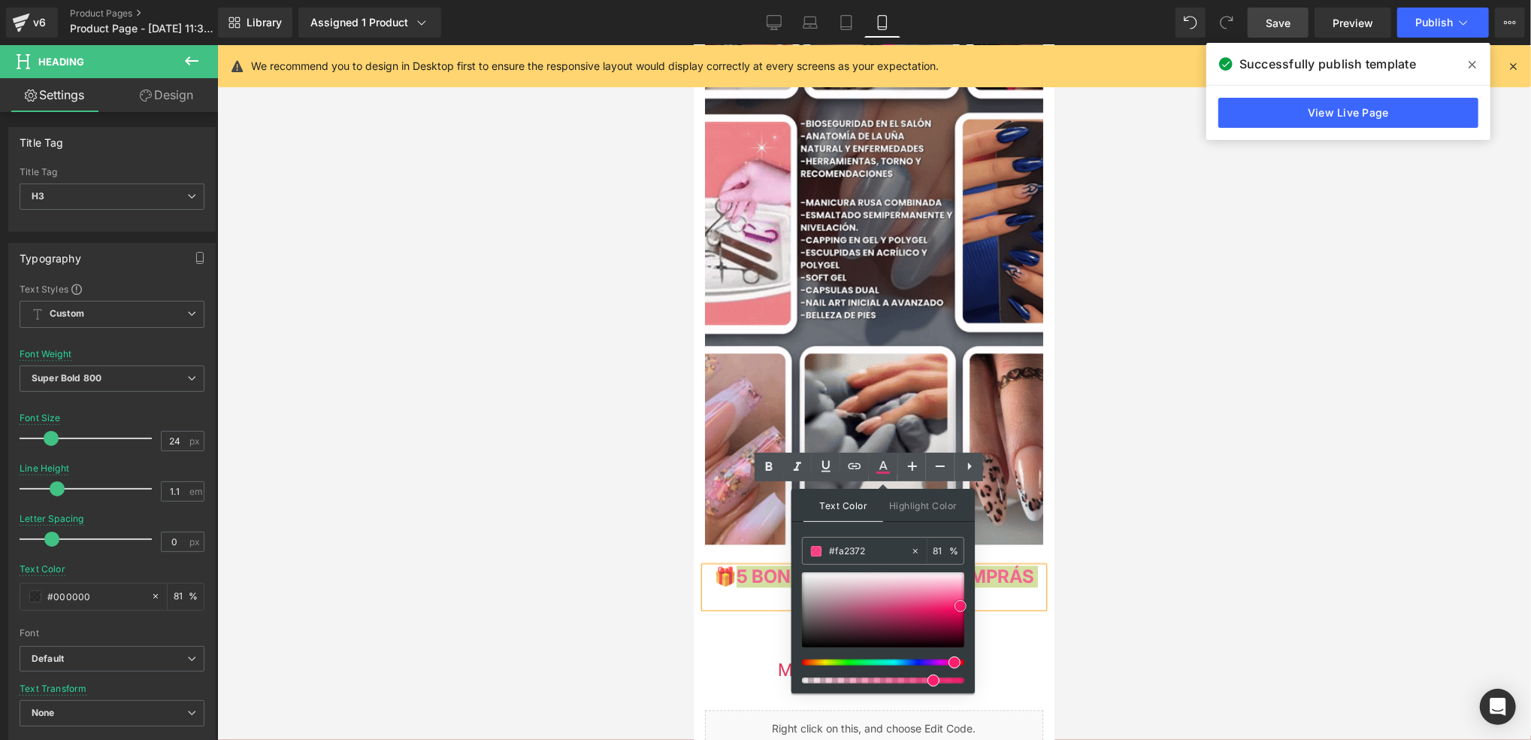
type input "#fc1167"
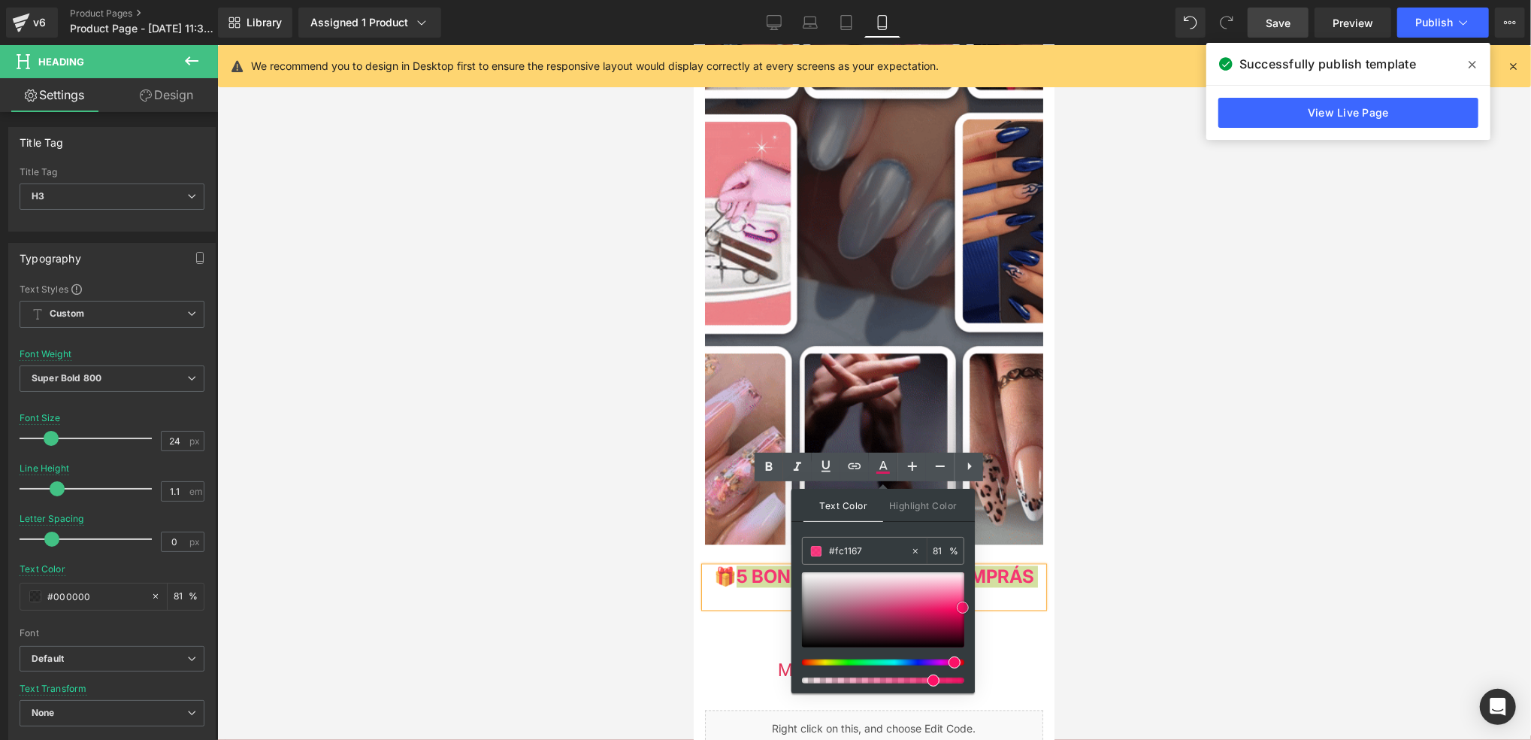
drag, startPoint x: 953, startPoint y: 613, endPoint x: 963, endPoint y: 607, distance: 11.5
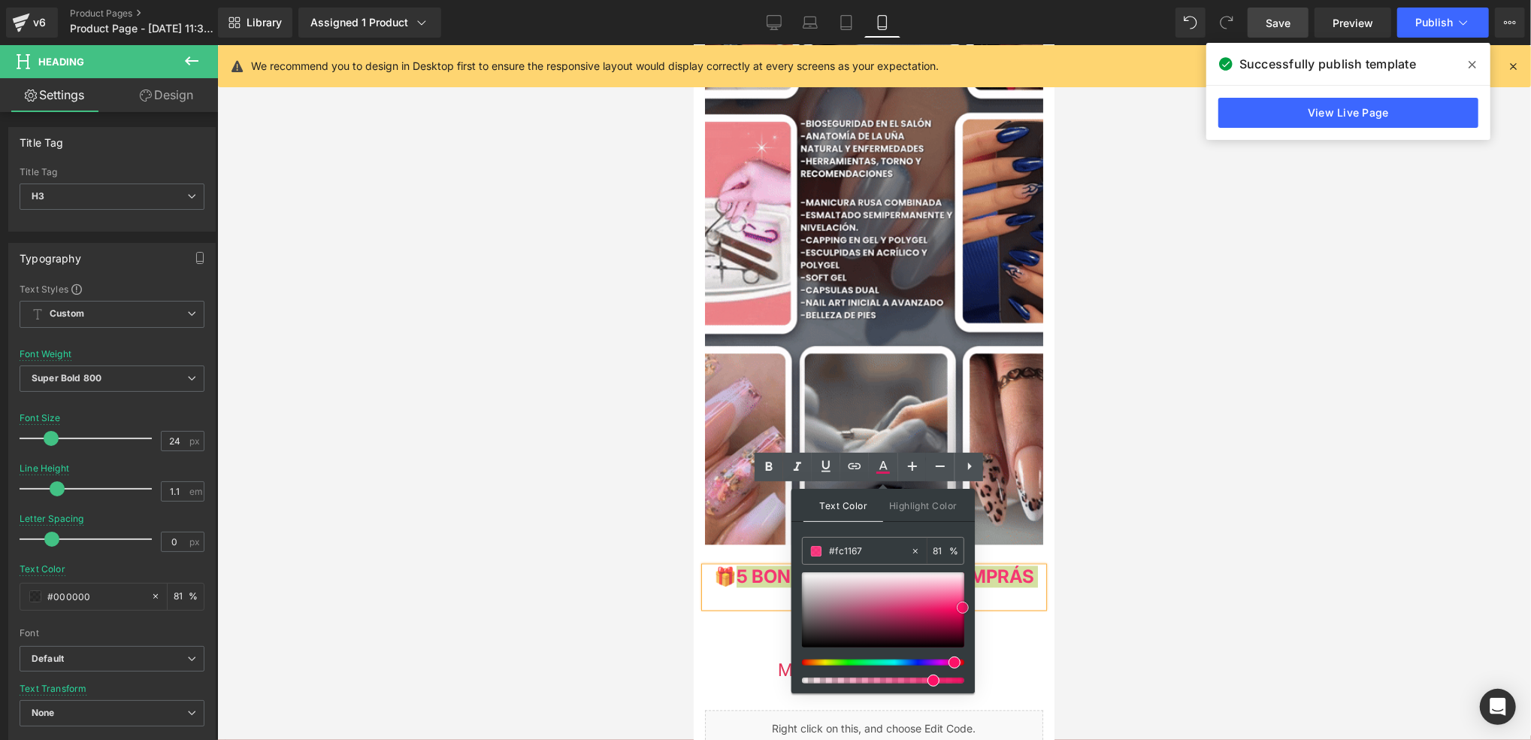
click at [963, 607] on div at bounding box center [883, 609] width 162 height 75
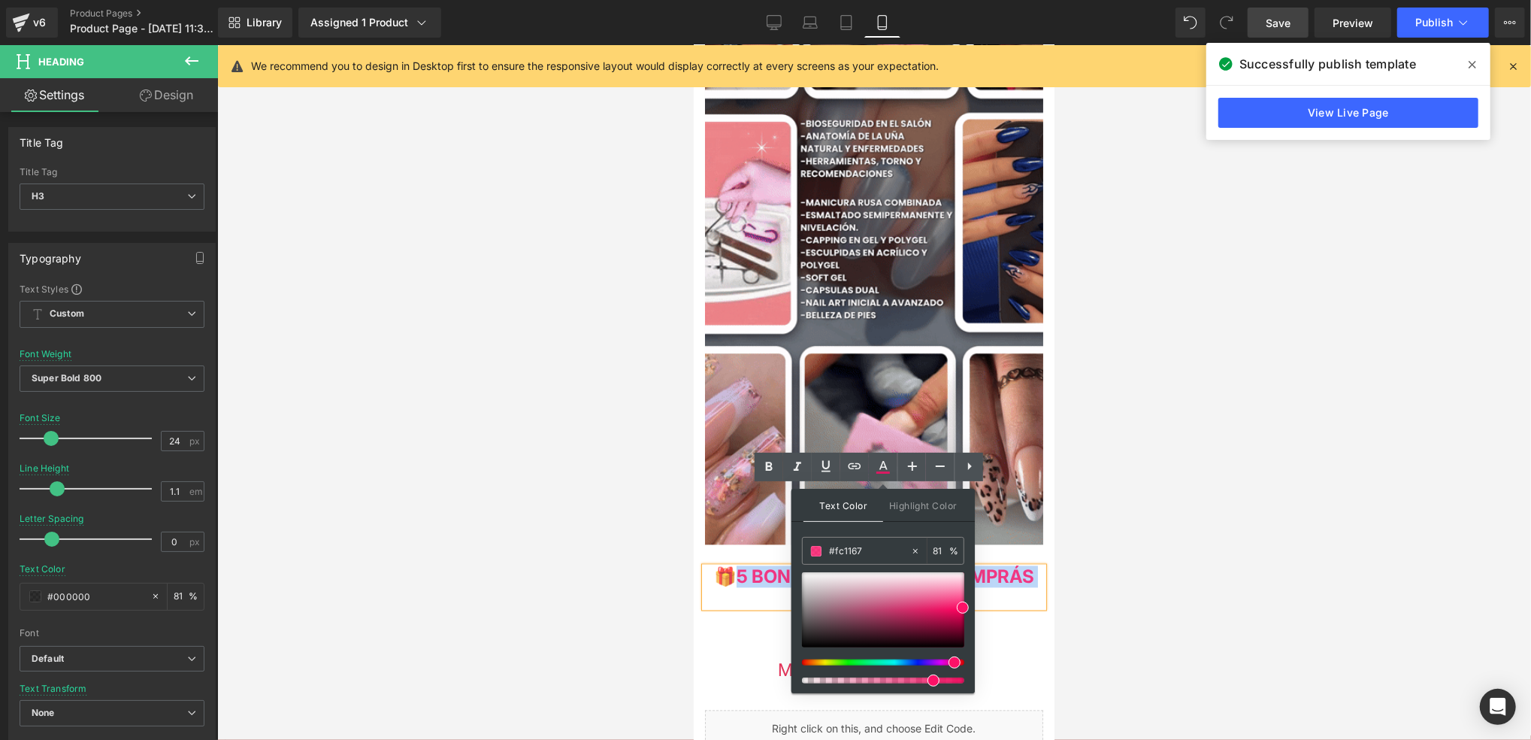
click at [1007, 567] on h3 "🎁 5 BONUS DE REGALO SI COMPRÁS AHORA MISMO" at bounding box center [873, 587] width 338 height 40
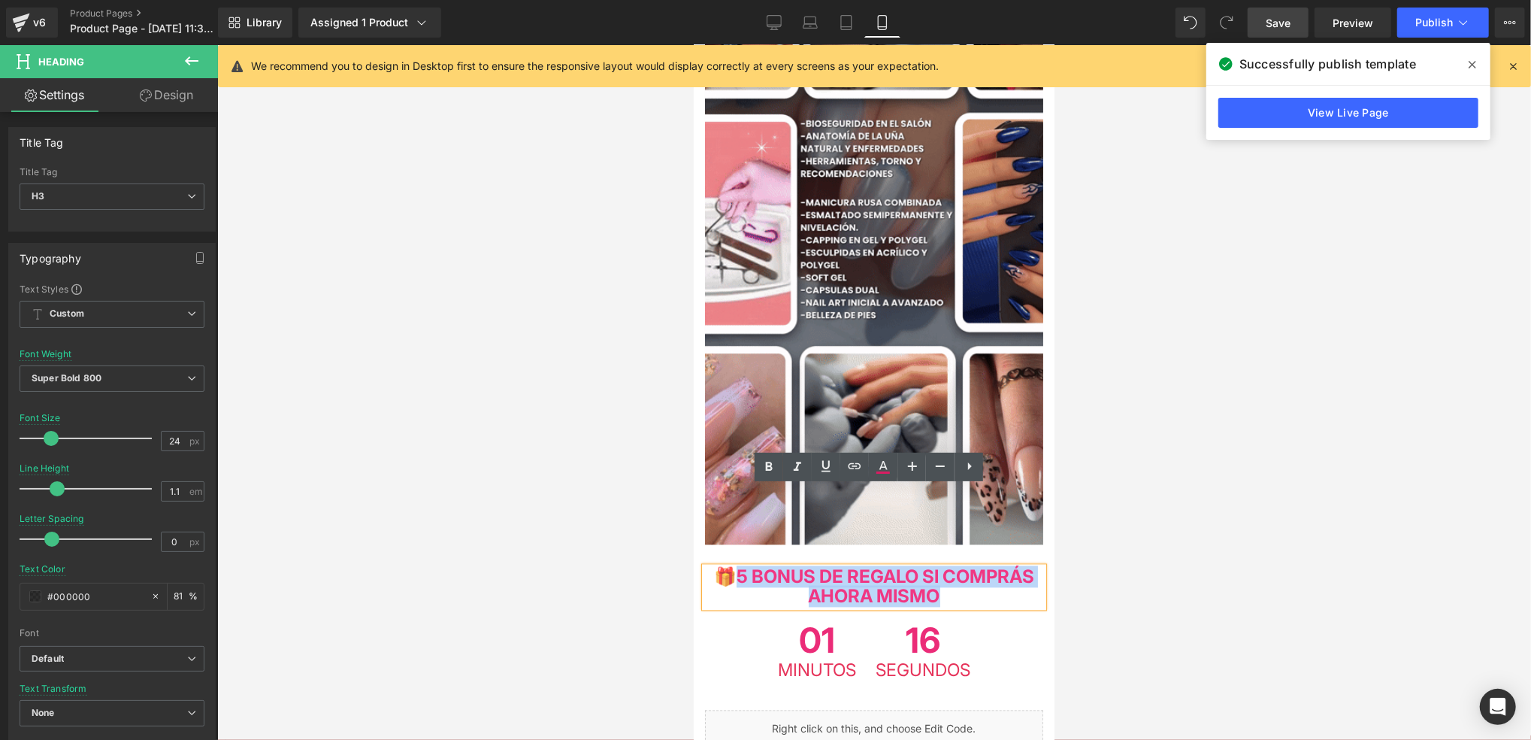
drag, startPoint x: 1017, startPoint y: 523, endPoint x: 767, endPoint y: 497, distance: 251.7
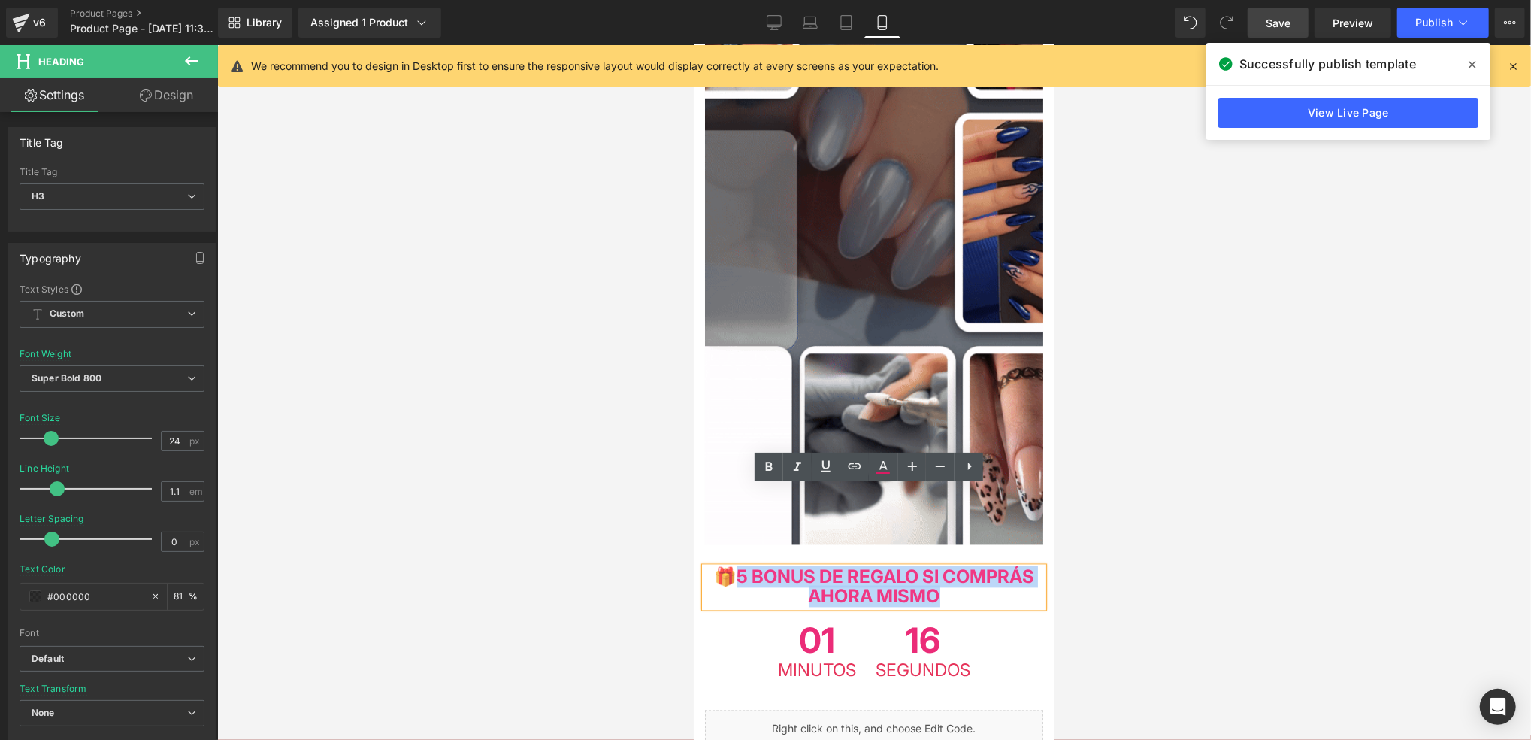
click at [767, 567] on h3 "🎁 5 BONUS DE REGALO SI COMPRÁS AHORA MISMO" at bounding box center [873, 587] width 338 height 40
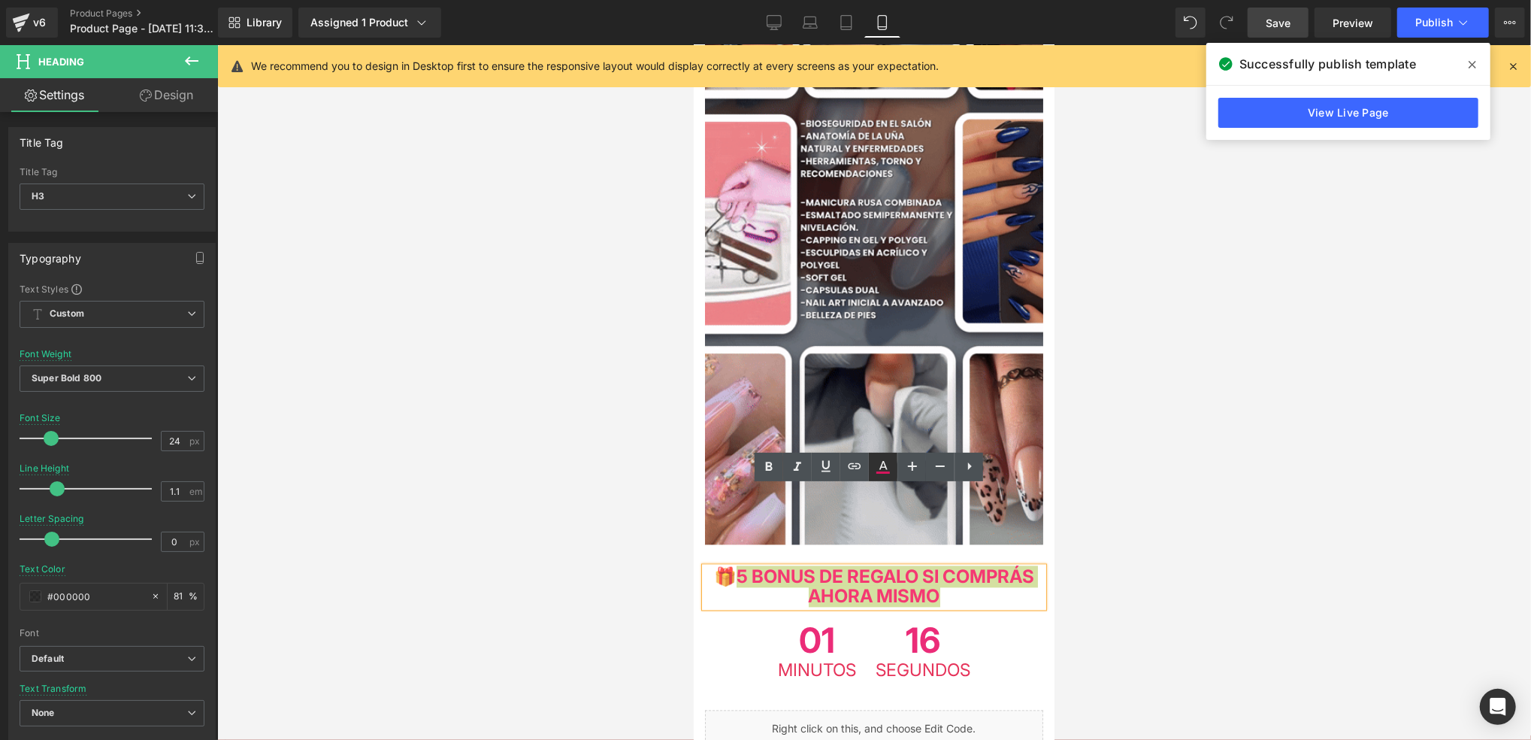
click at [874, 468] on icon at bounding box center [883, 467] width 18 height 18
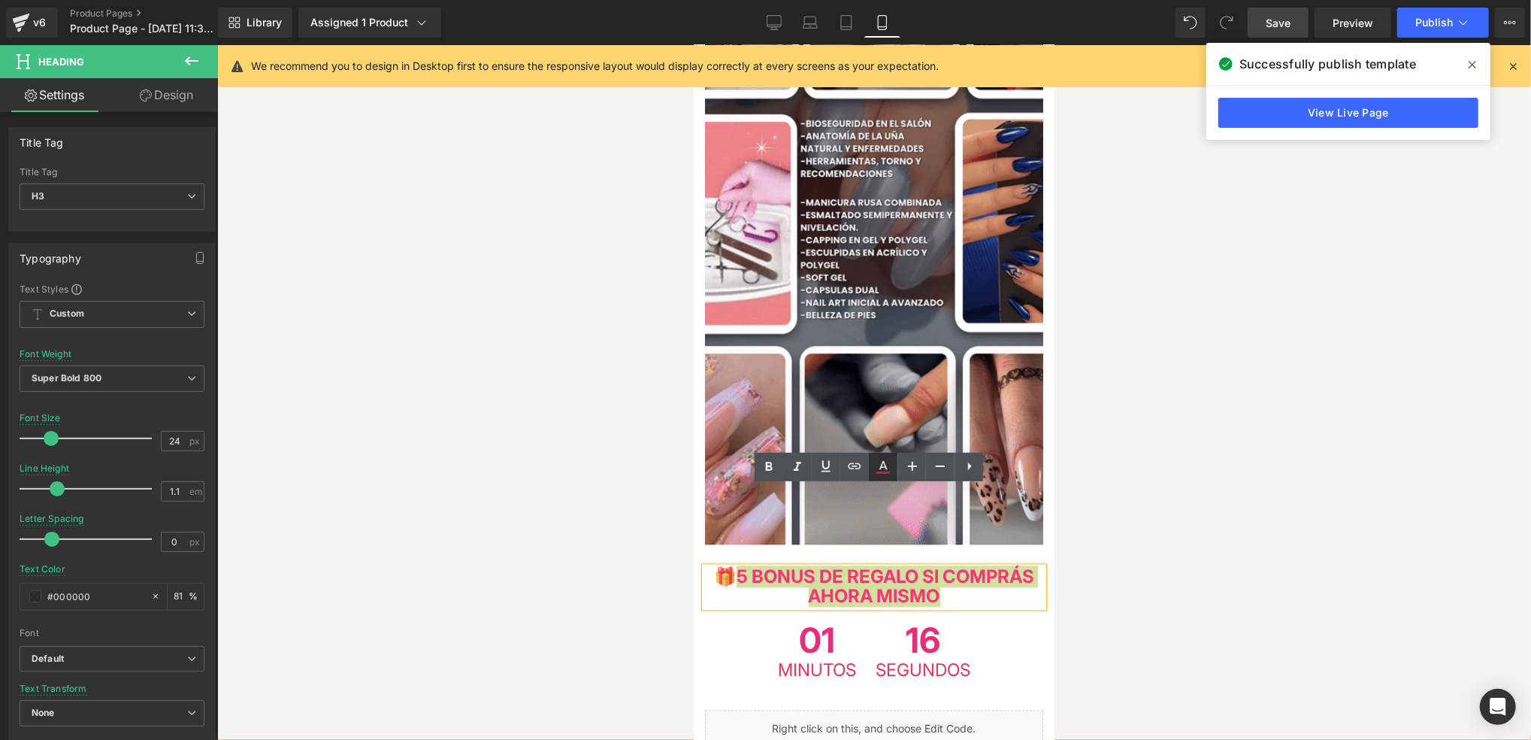
type input "81"
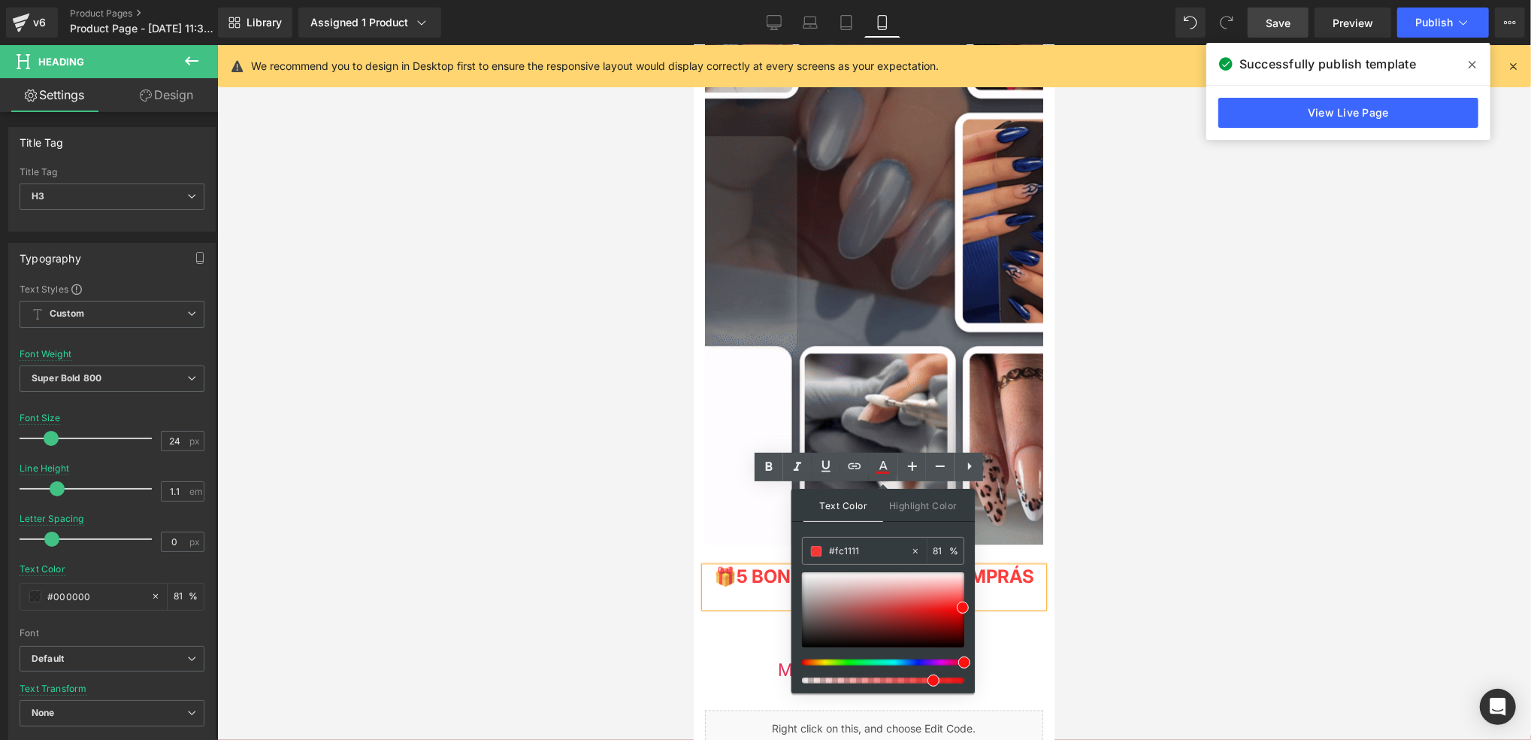
drag, startPoint x: 957, startPoint y: 662, endPoint x: 970, endPoint y: 620, distance: 44.0
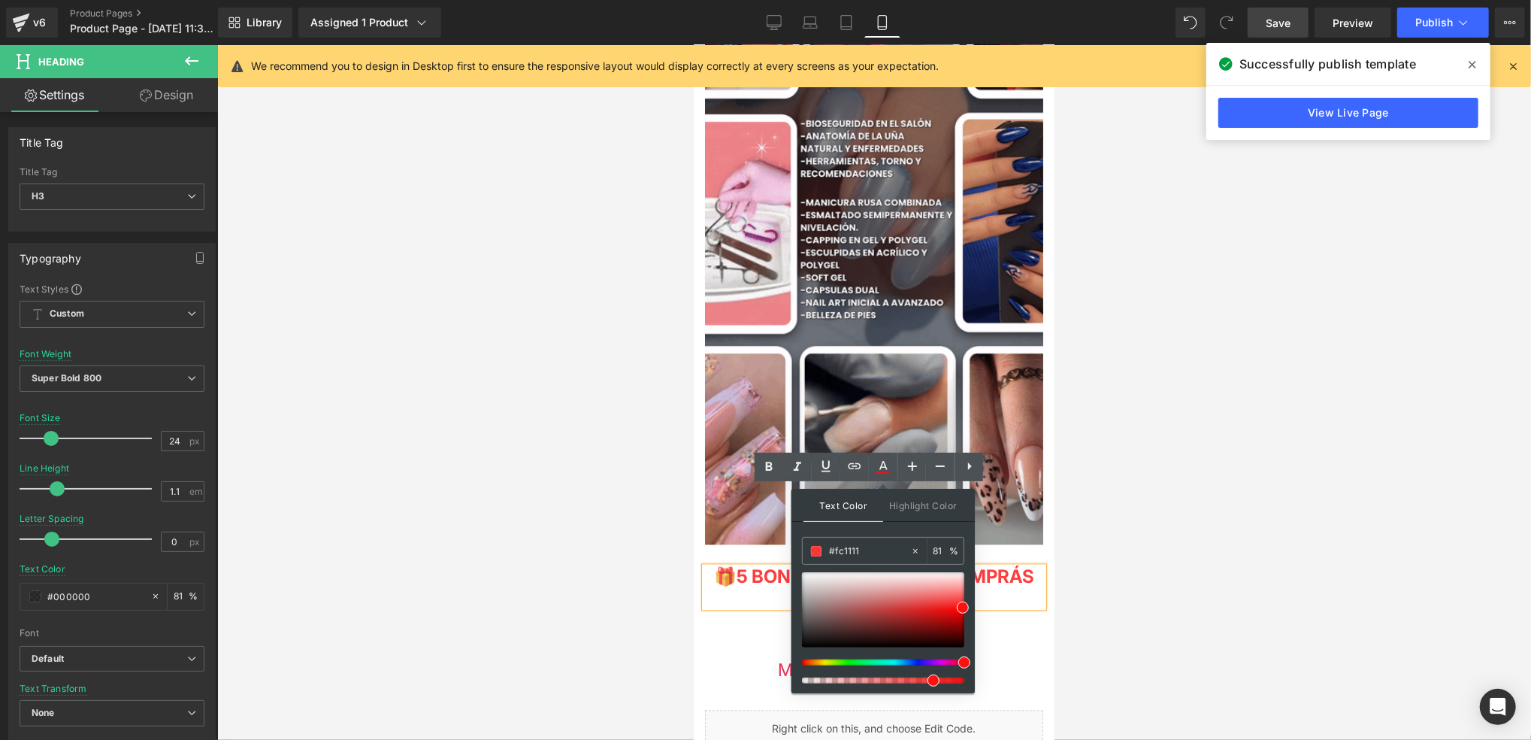
click at [965, 656] on div "Text Color Highlight Color rgba(252, 17, 17, 0.81) #fc1111 81 % transparent tra…" at bounding box center [883, 591] width 183 height 204
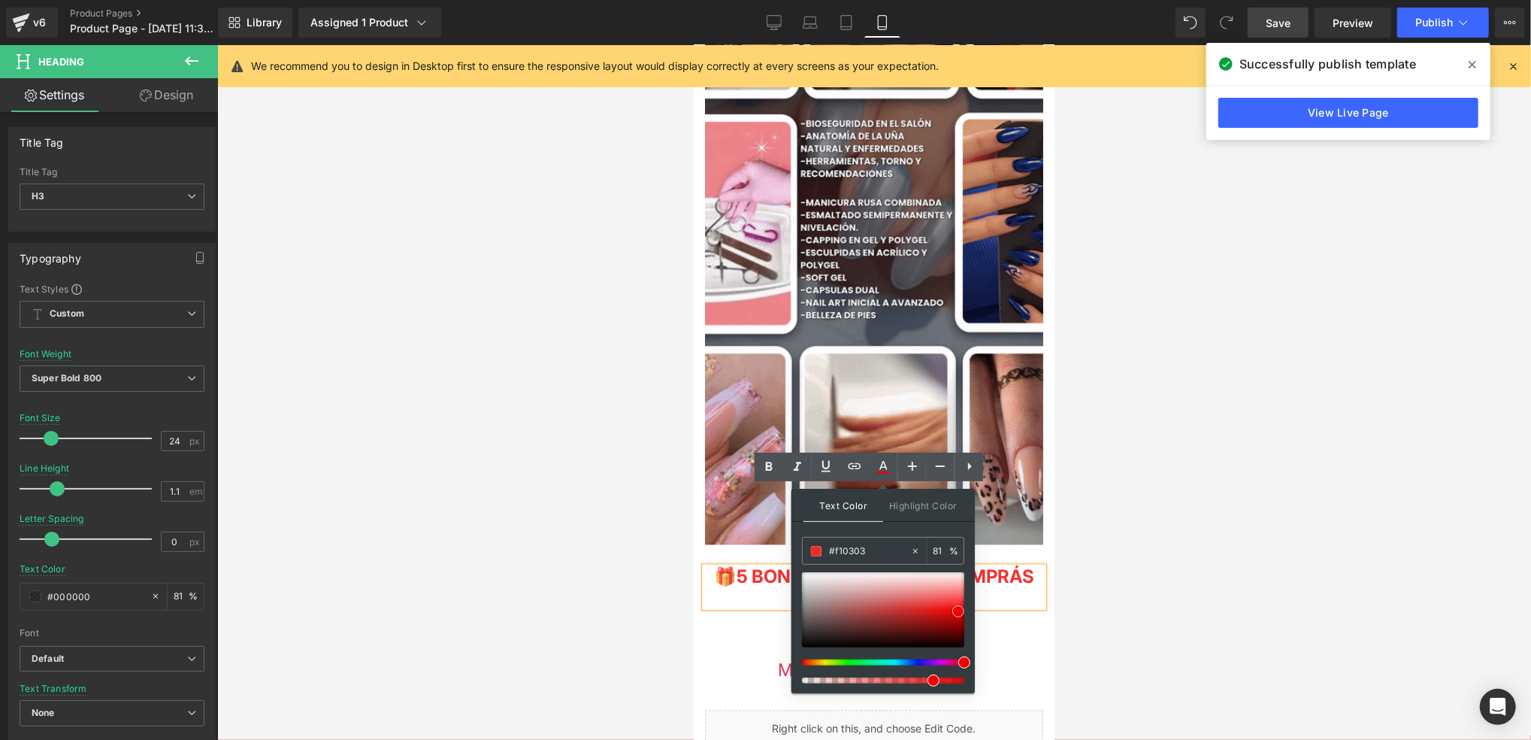
type input "#f20202"
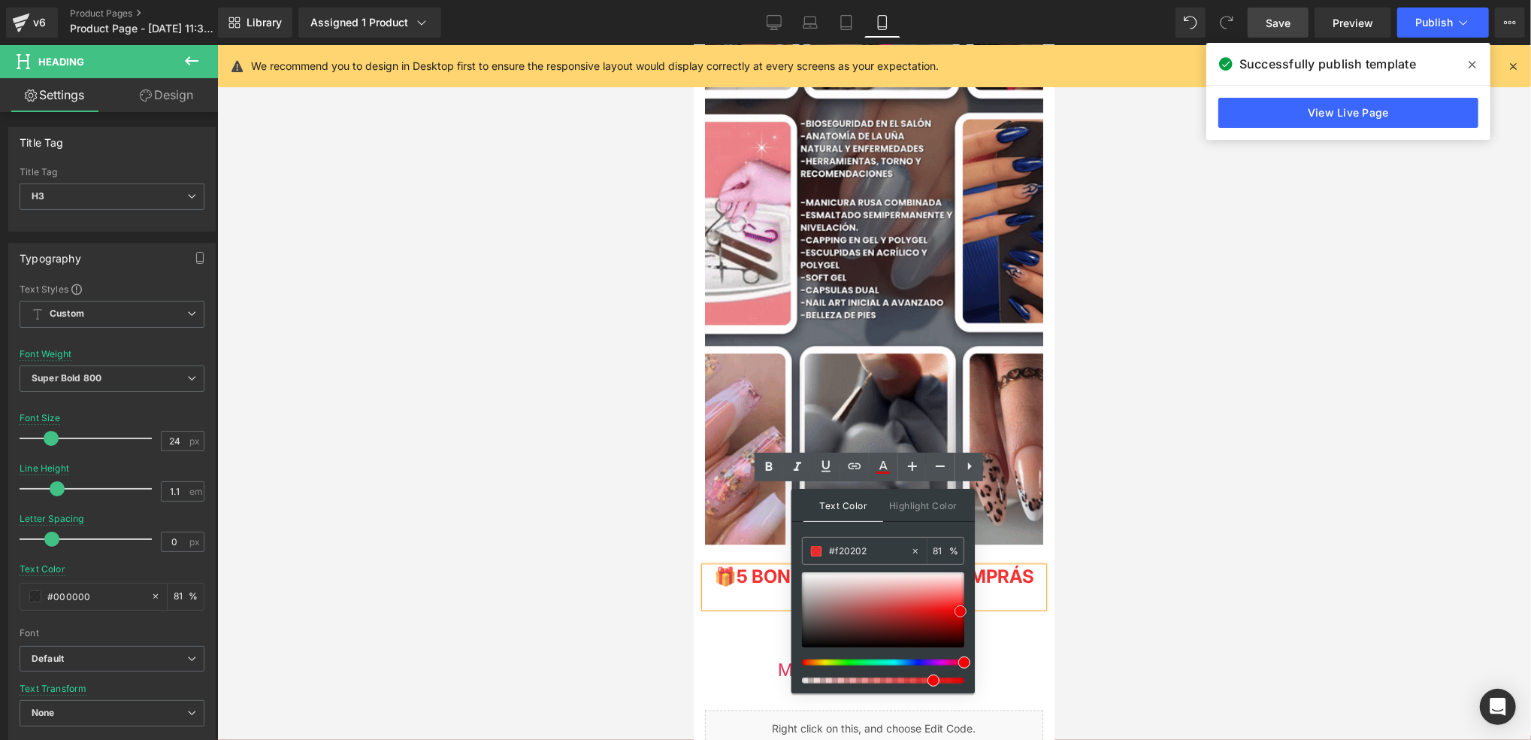
click at [956, 612] on span at bounding box center [961, 611] width 12 height 12
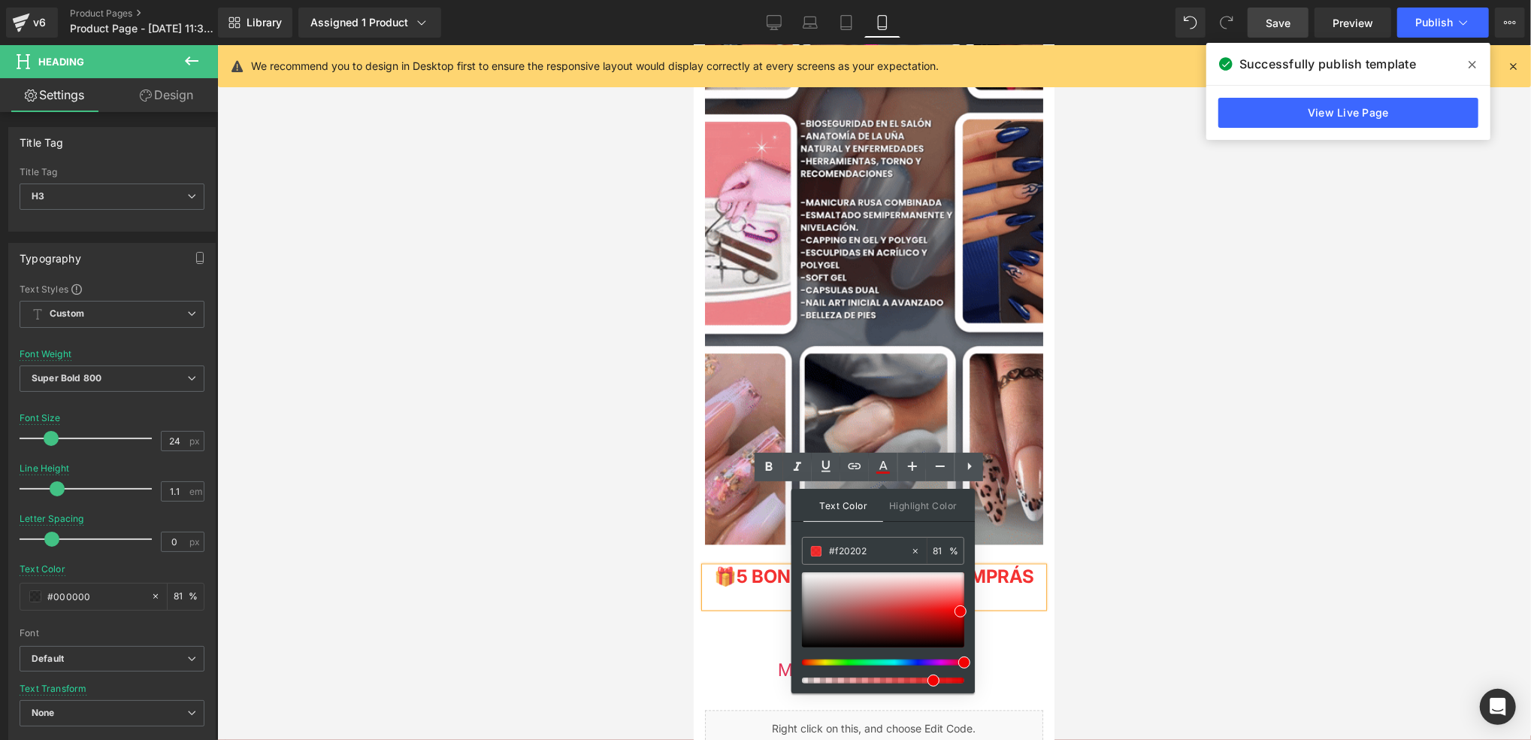
click at [997, 567] on h3 "🎁 5 BONUS DE REGALO SI COMPRÁS AHORA MISMO" at bounding box center [873, 587] width 338 height 40
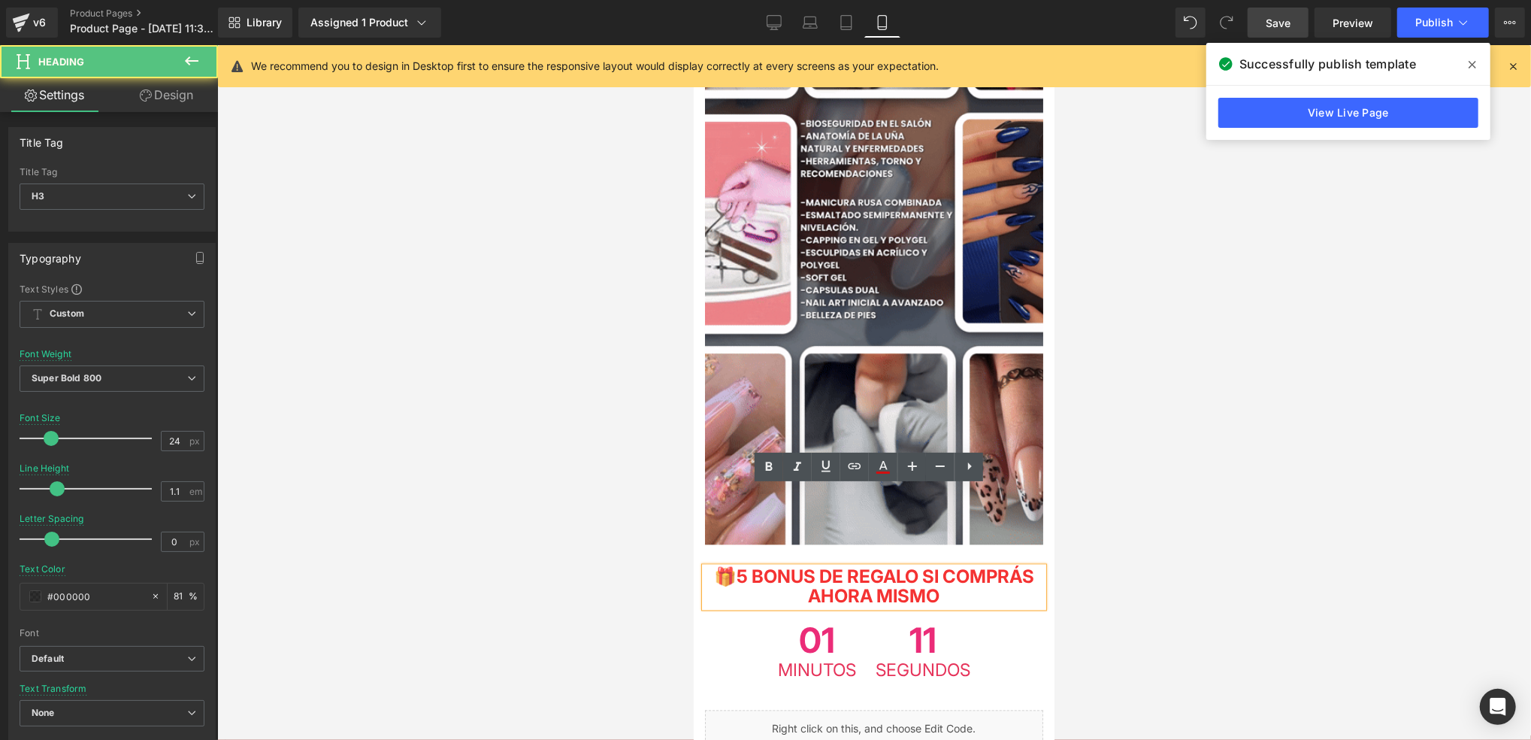
click at [1019, 567] on h3 "🎁 5 BONUS DE REGALO SI COMPRÁS AHORA MISMO" at bounding box center [873, 587] width 338 height 40
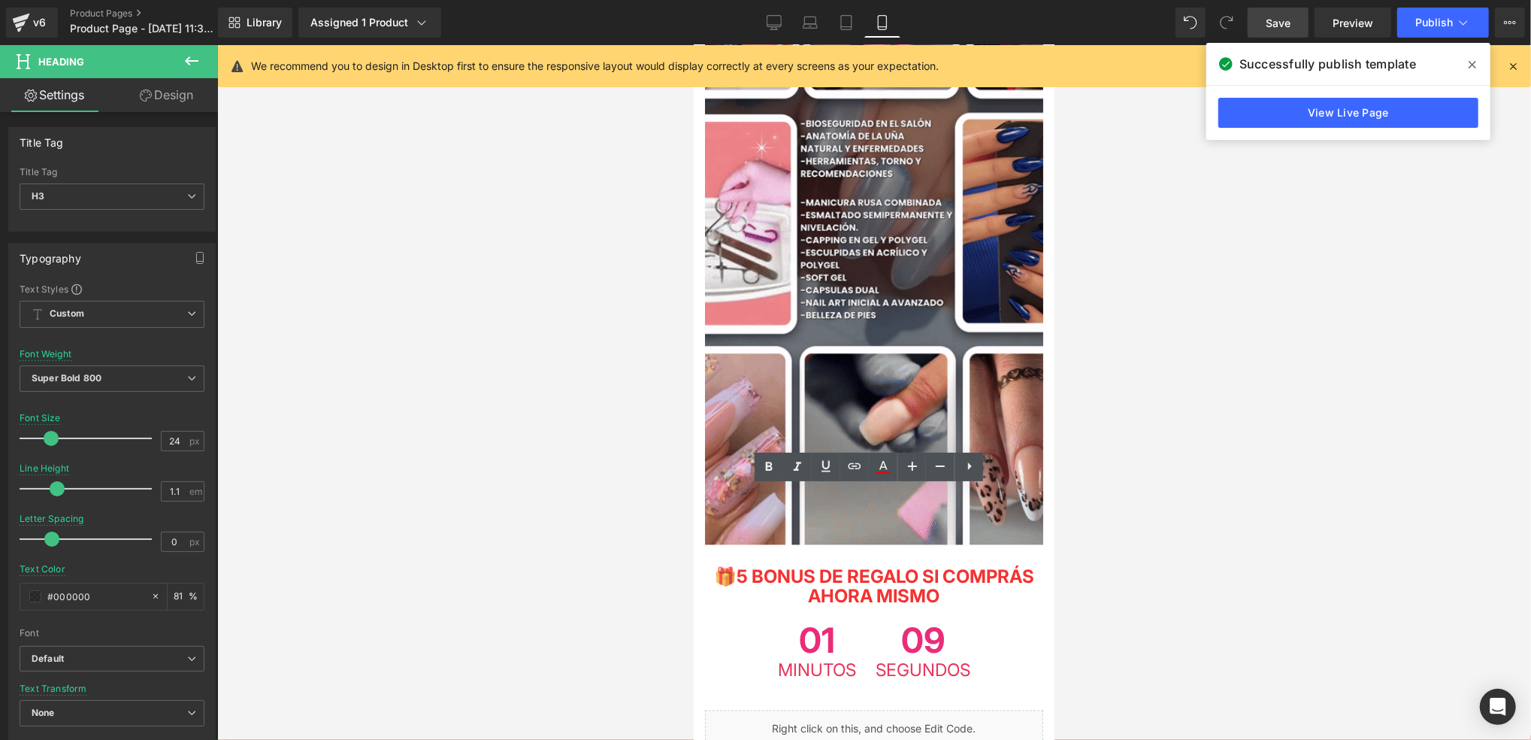
click at [1146, 477] on div at bounding box center [874, 392] width 1314 height 695
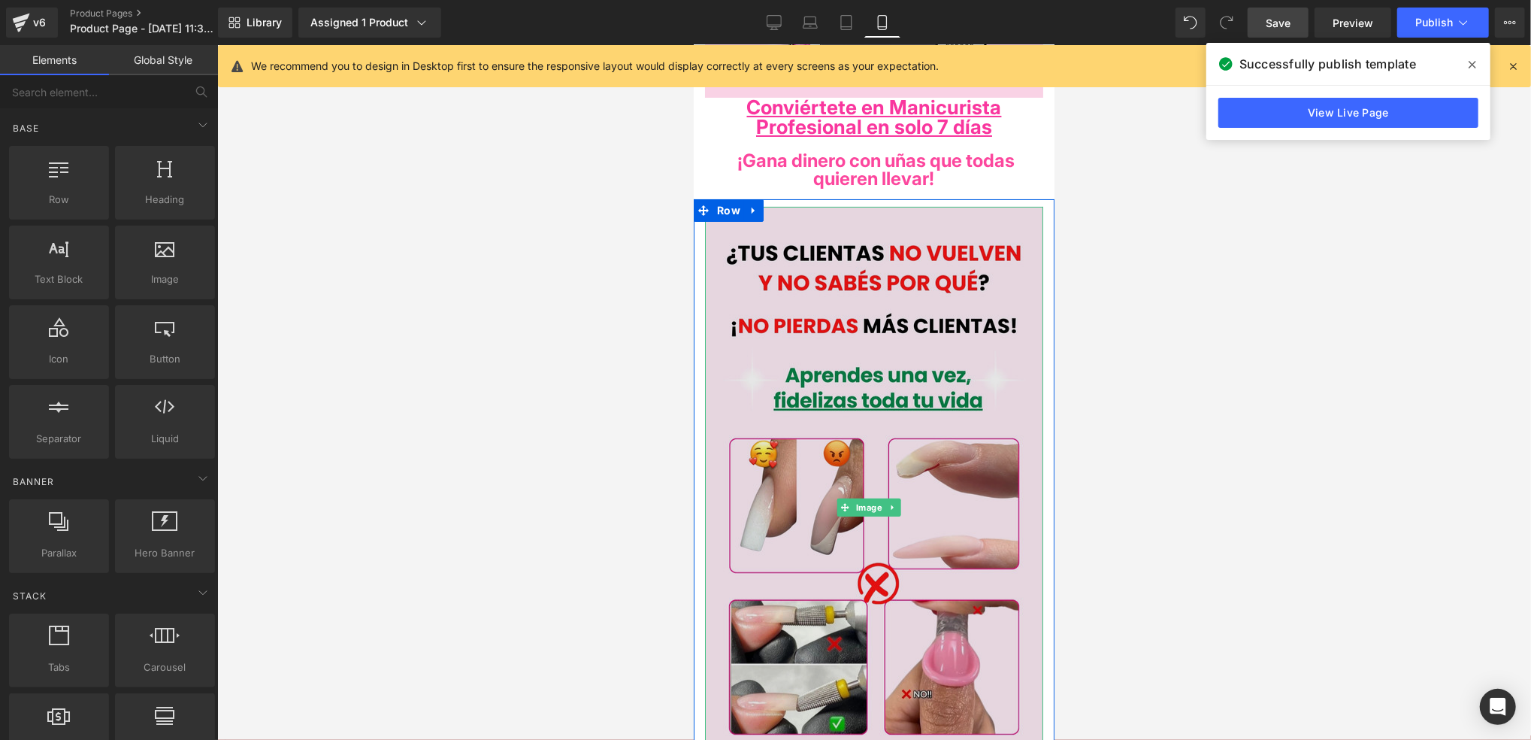
scroll to position [0, 0]
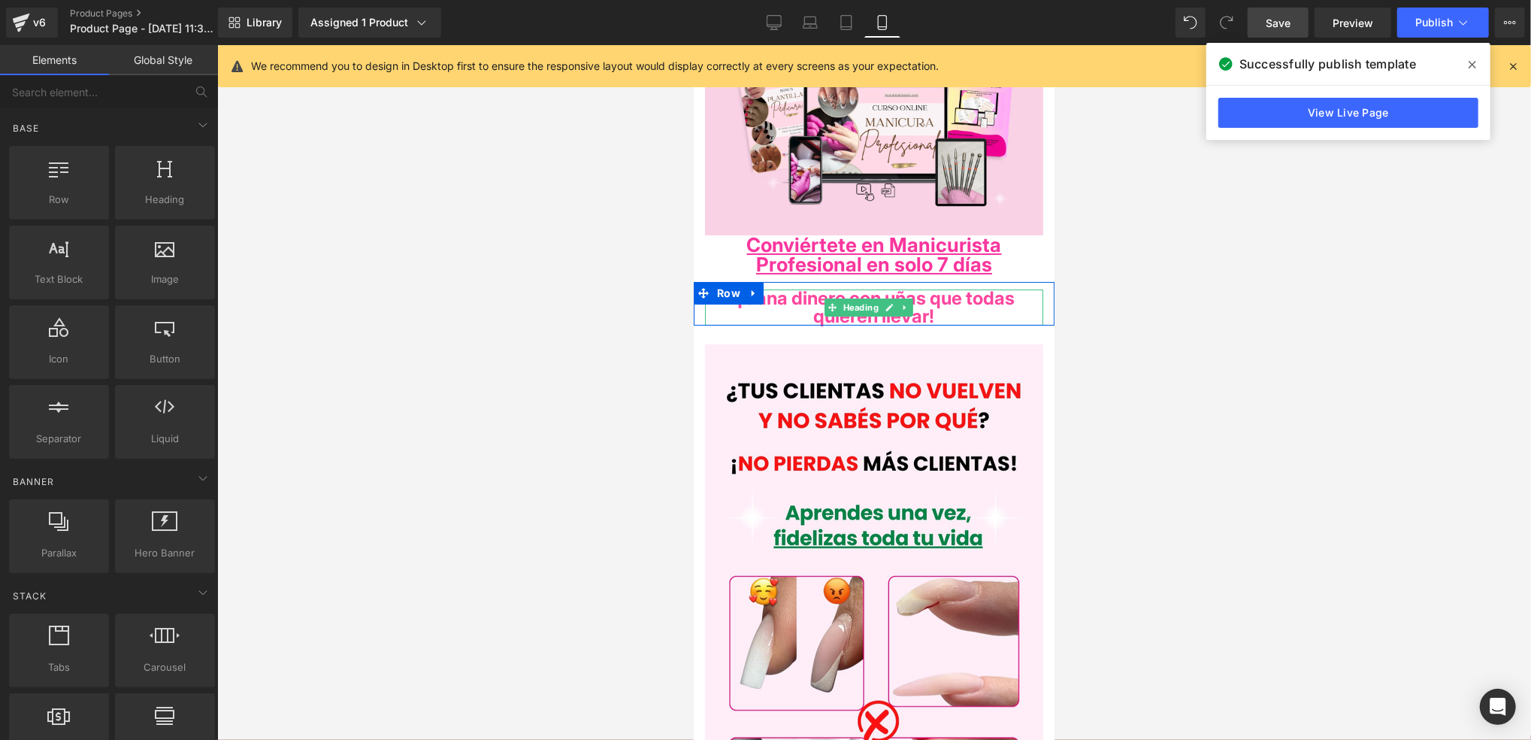
click at [1015, 308] on h4 "¡Gana dinero con uñas que todas quieren llevar!" at bounding box center [873, 307] width 338 height 36
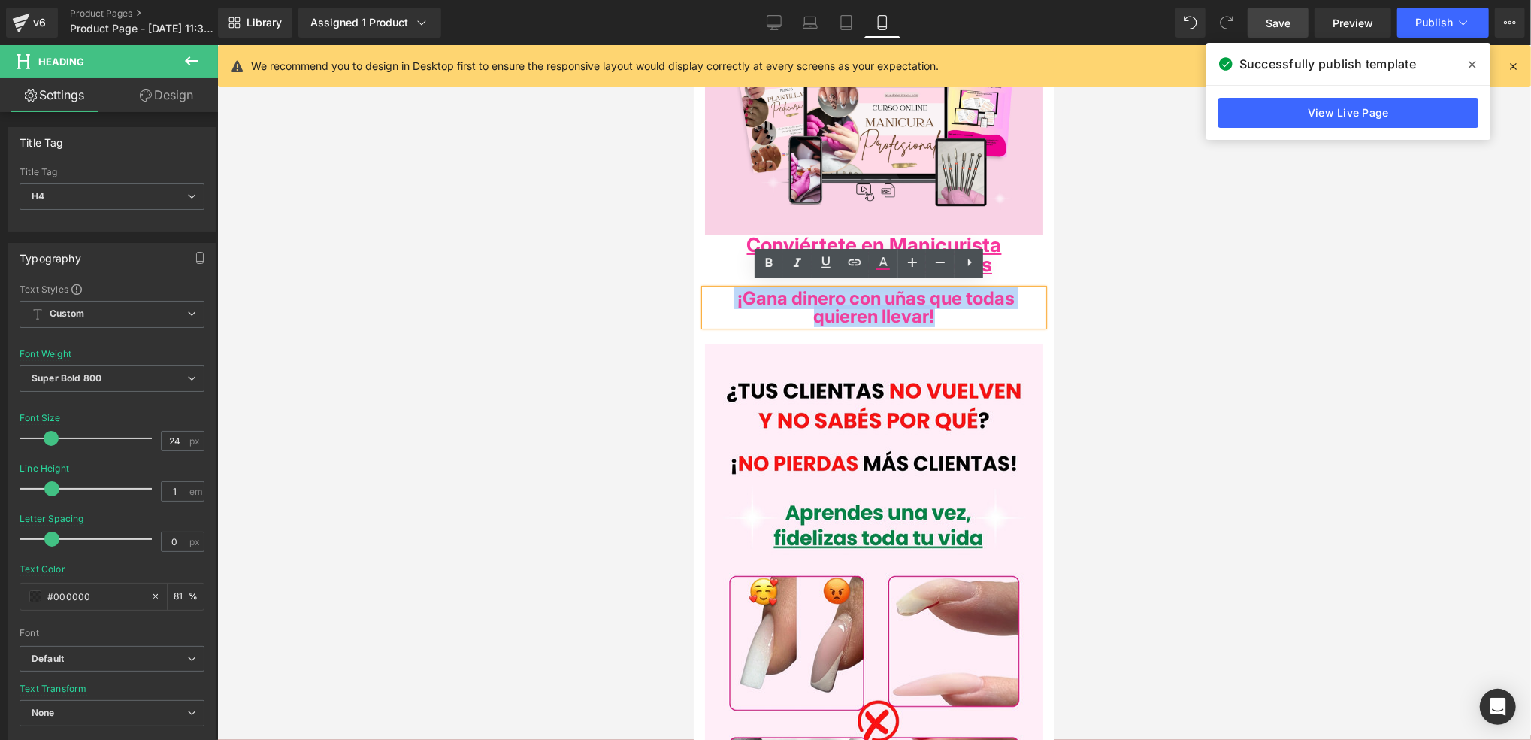
drag, startPoint x: 1015, startPoint y: 313, endPoint x: 709, endPoint y: 294, distance: 306.5
click at [709, 294] on h4 "¡Gana dinero con uñas que todas quieren llevar!" at bounding box center [873, 307] width 338 height 36
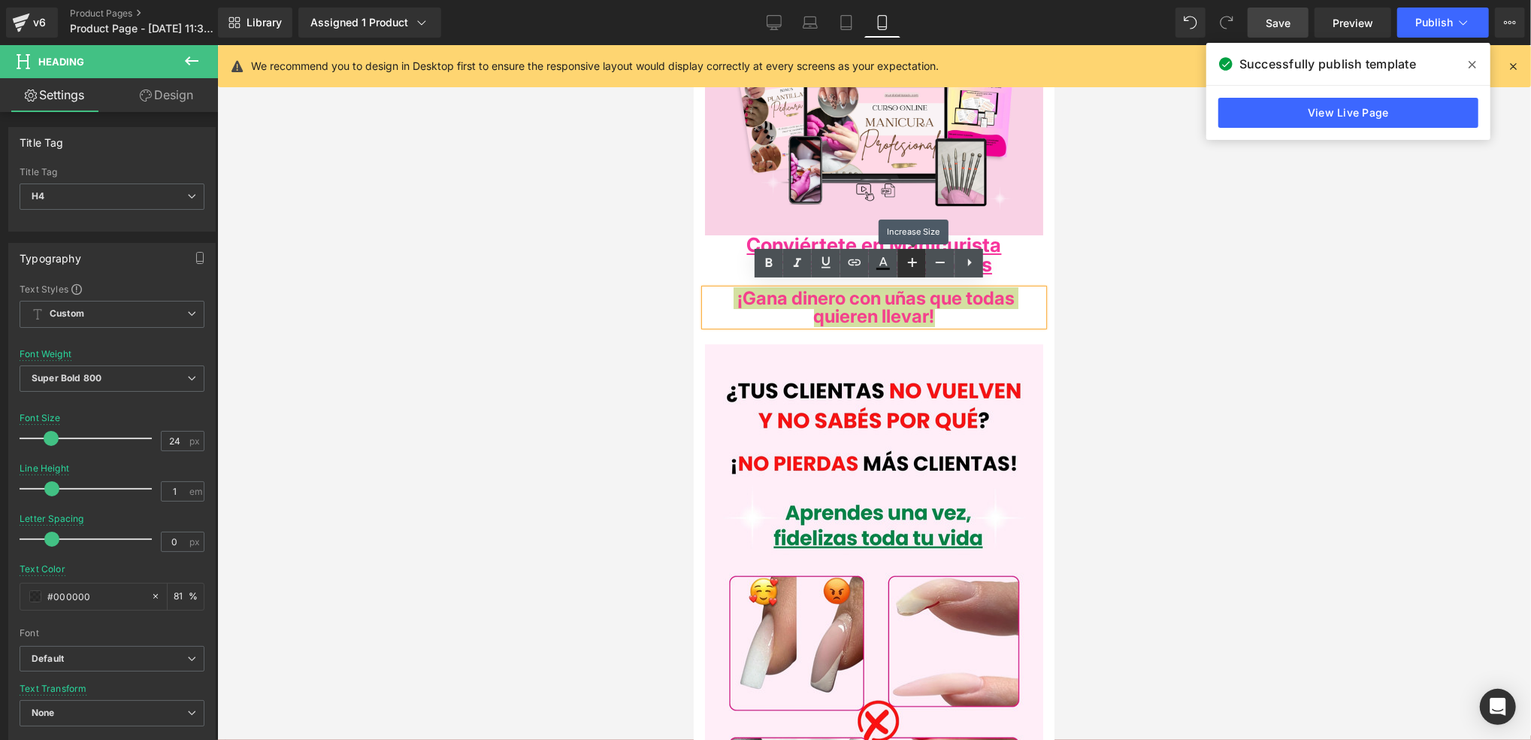
click at [910, 265] on icon at bounding box center [913, 262] width 18 height 18
type input "26"
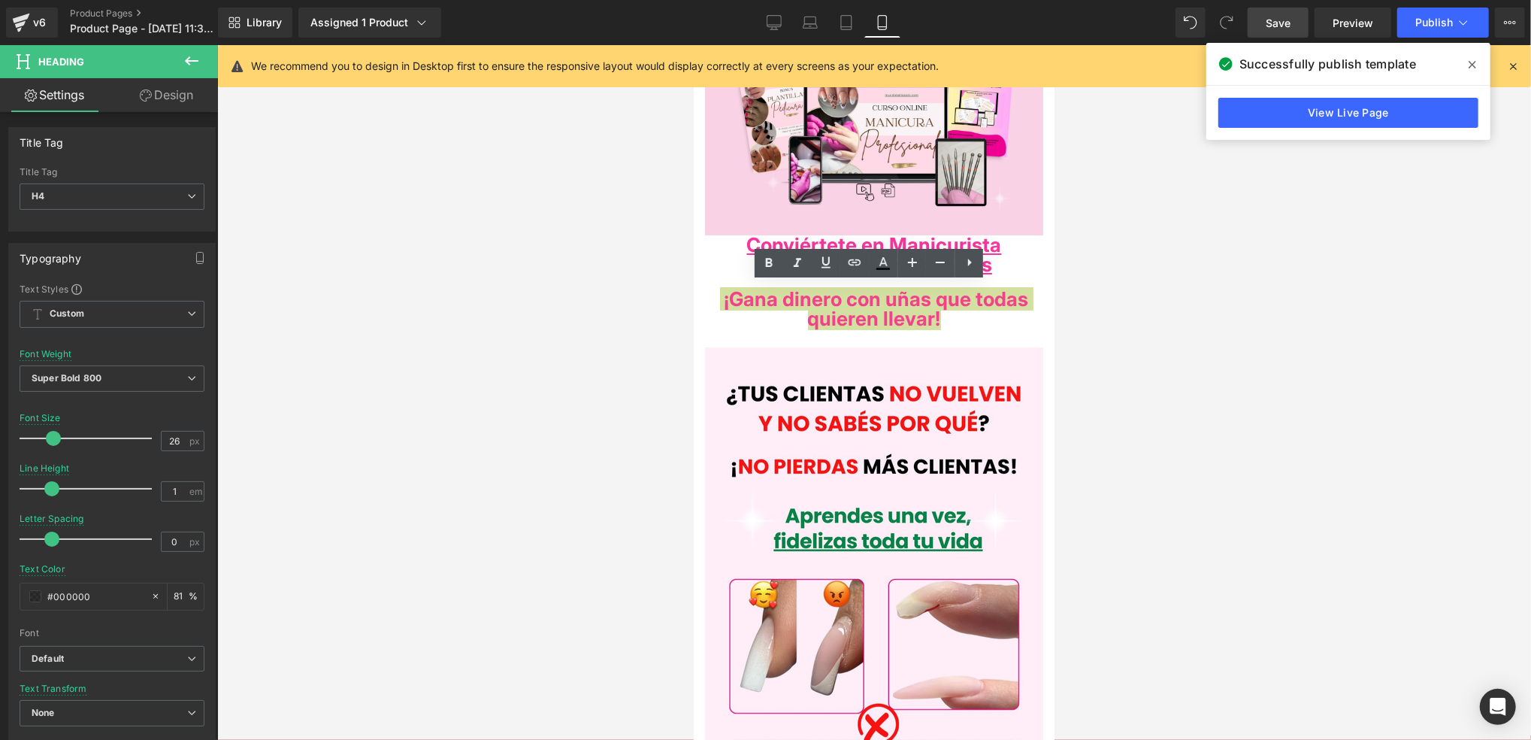
click at [1092, 326] on div at bounding box center [874, 392] width 1314 height 695
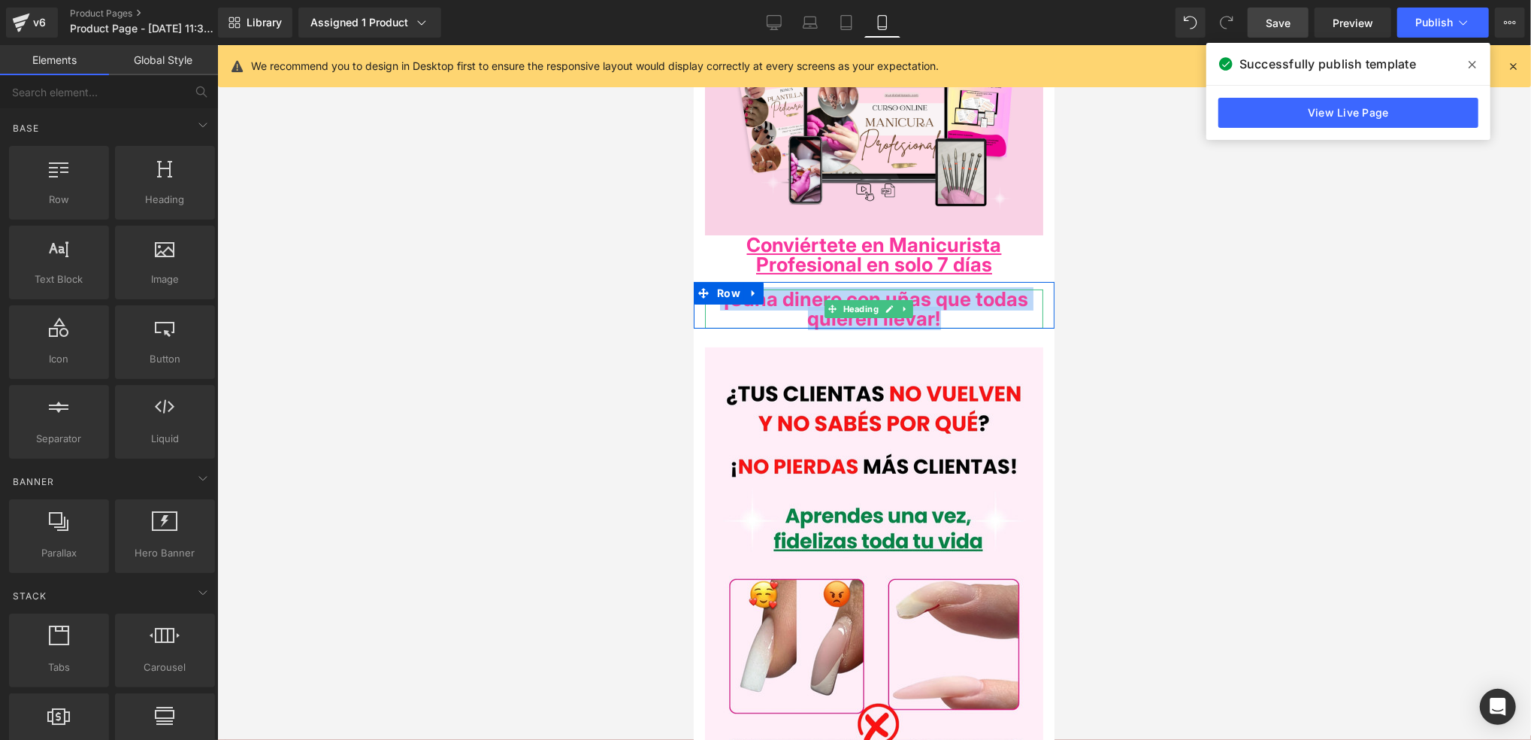
click at [1009, 314] on h4 "¡Gana dinero con uñas que todas quieren llevar!" at bounding box center [873, 308] width 338 height 39
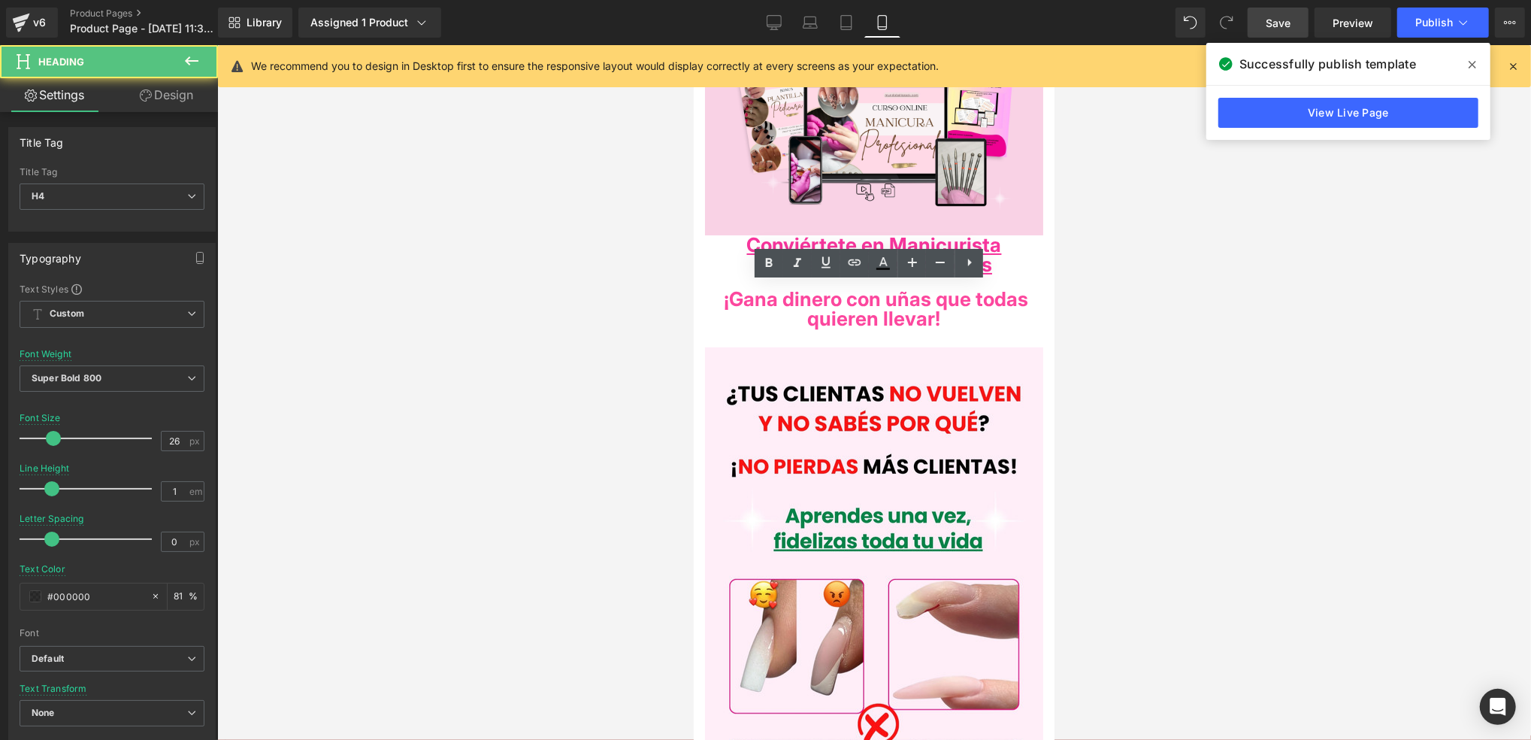
click at [1098, 326] on div at bounding box center [874, 392] width 1314 height 695
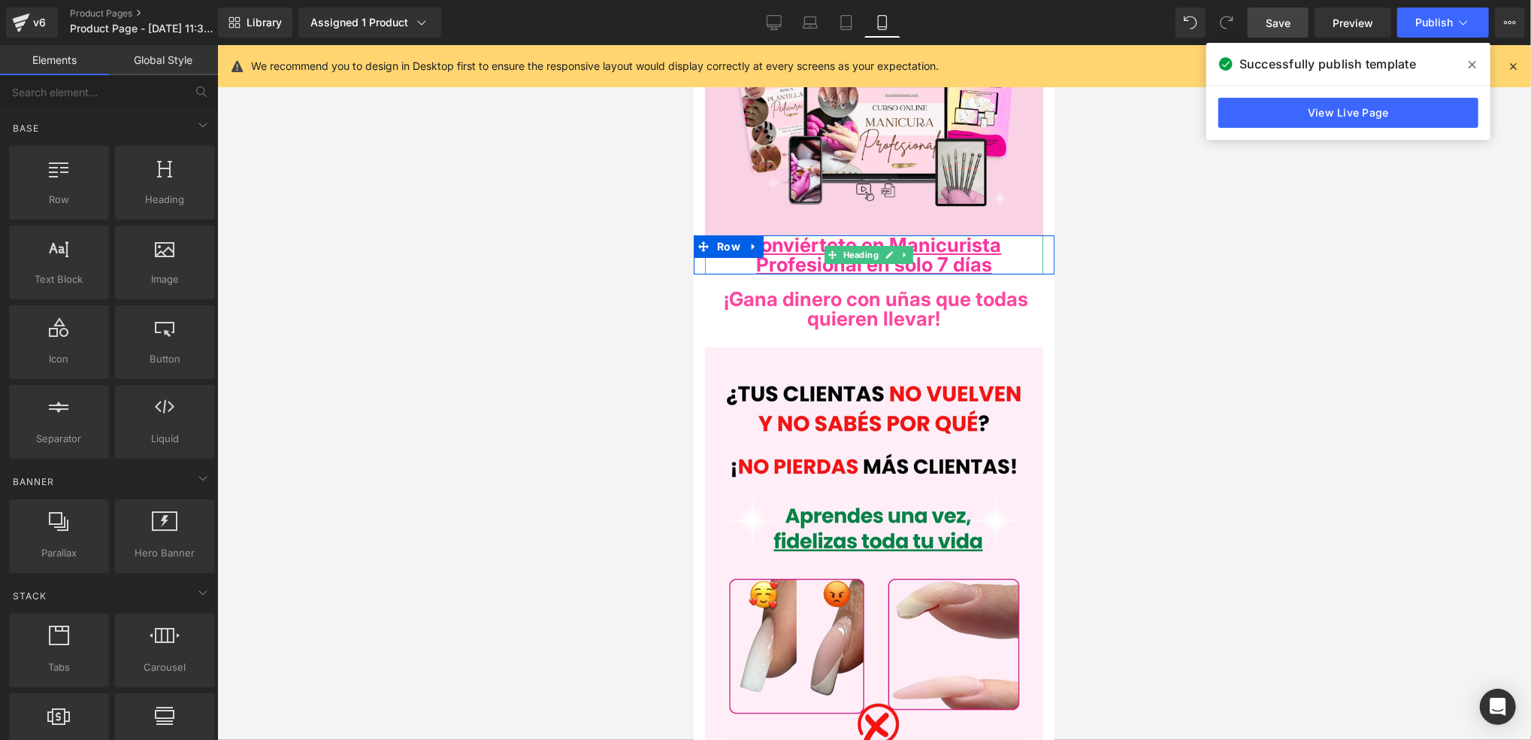
click at [1011, 254] on h4 "Conviértete en Manicurista Profesional en solo 7 días" at bounding box center [873, 254] width 338 height 39
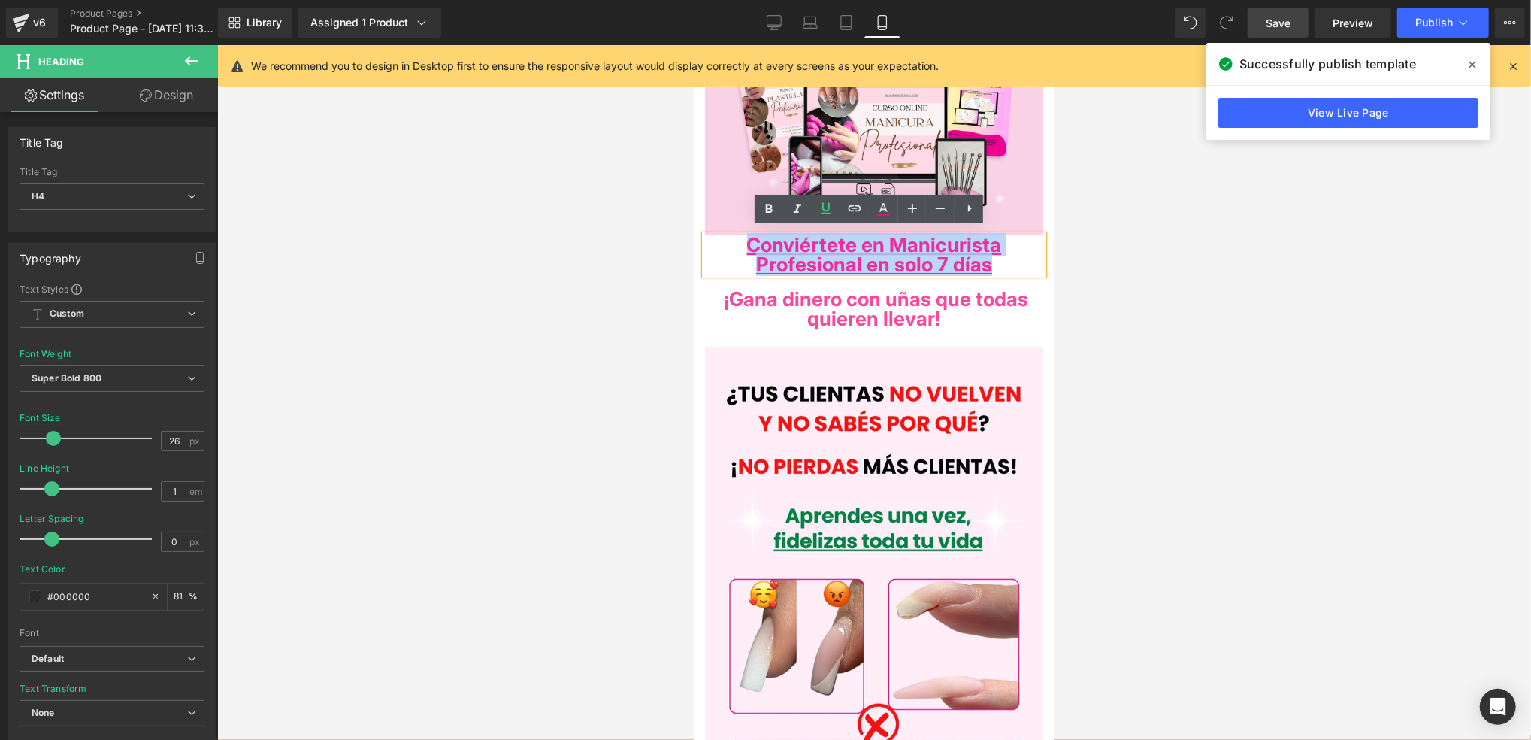
drag, startPoint x: 1015, startPoint y: 261, endPoint x: 722, endPoint y: 244, distance: 292.9
click at [722, 244] on h4 "Conviértete en Manicurista Profesional en solo 7 días" at bounding box center [873, 254] width 338 height 39
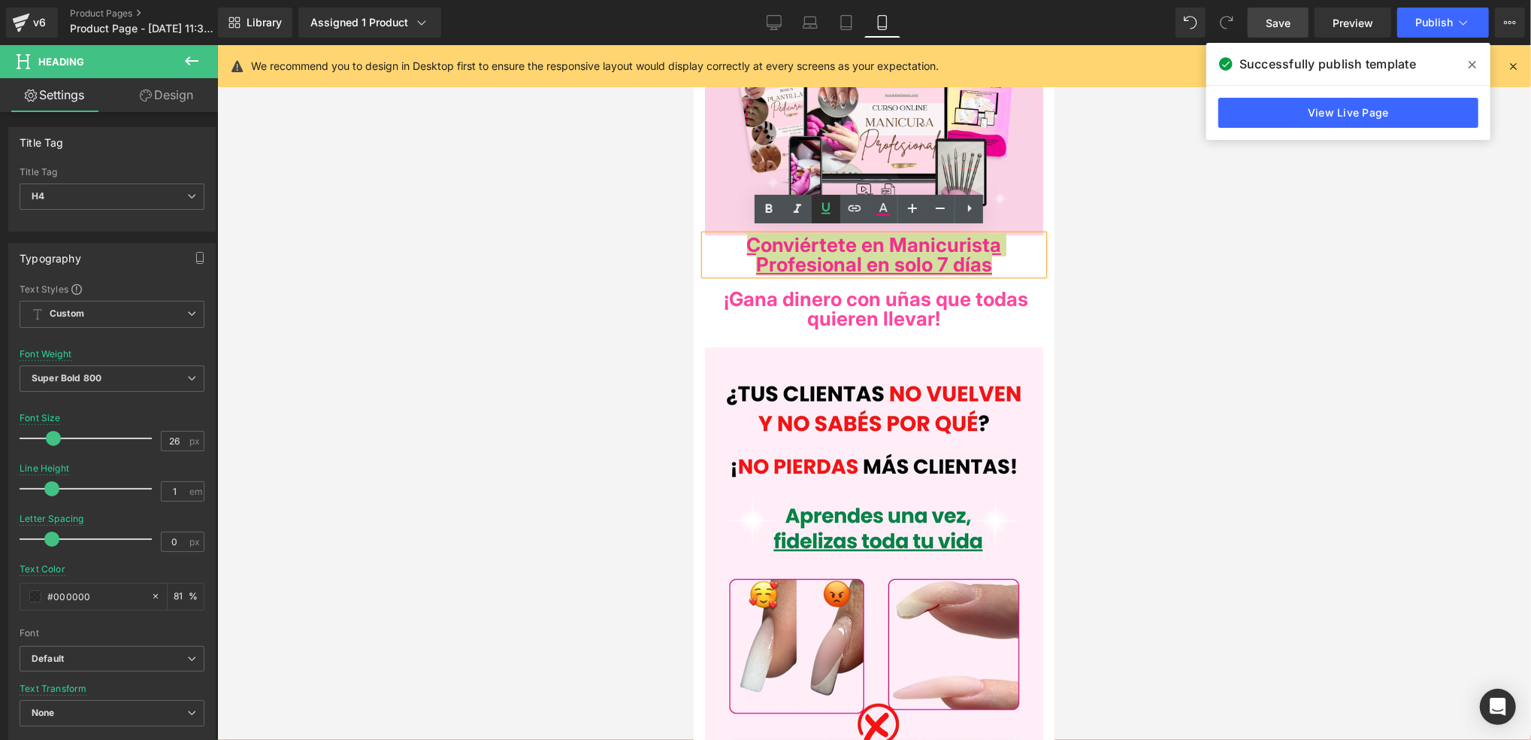
click at [820, 214] on icon at bounding box center [826, 208] width 18 height 18
click at [1066, 280] on div at bounding box center [874, 392] width 1314 height 695
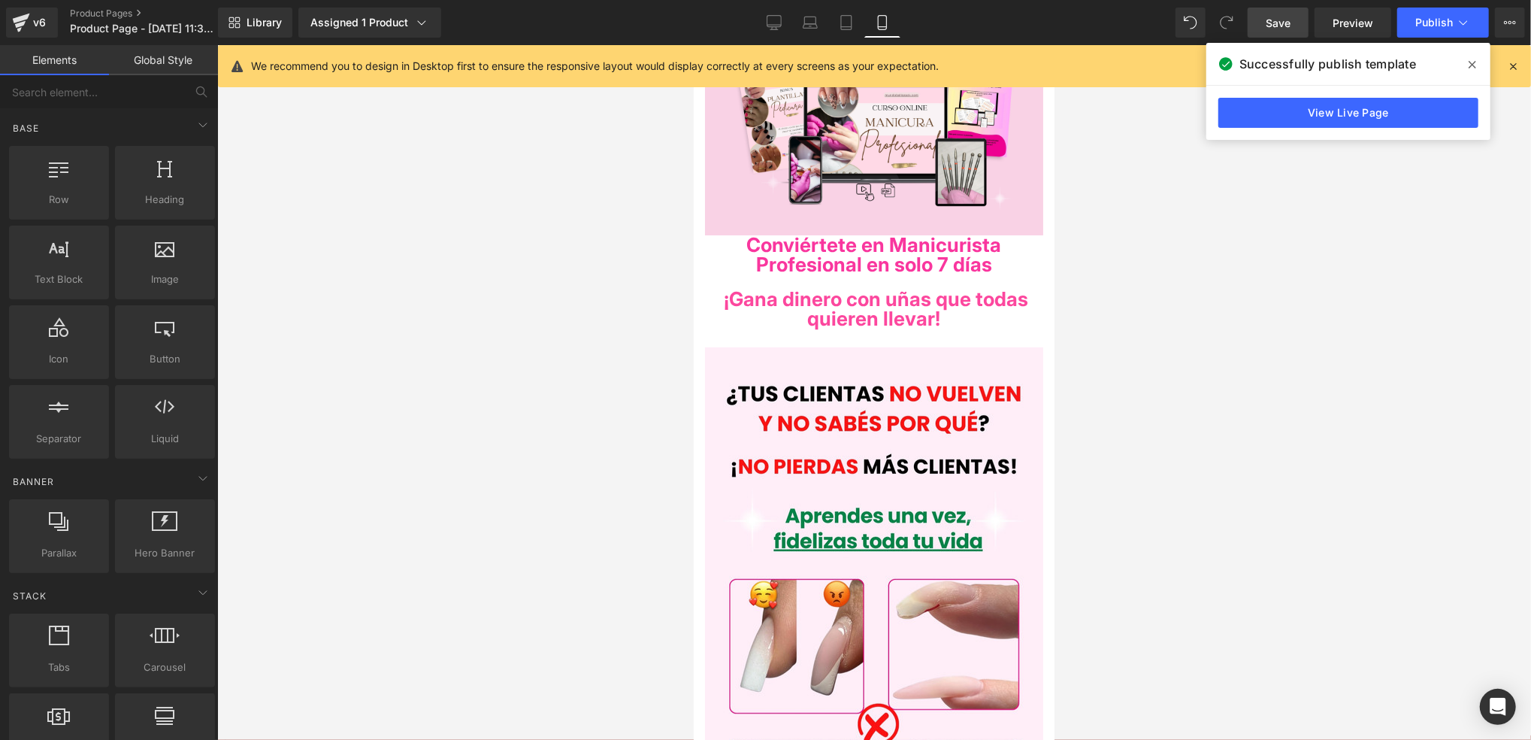
click at [693, 44] on div at bounding box center [693, 44] width 0 height 0
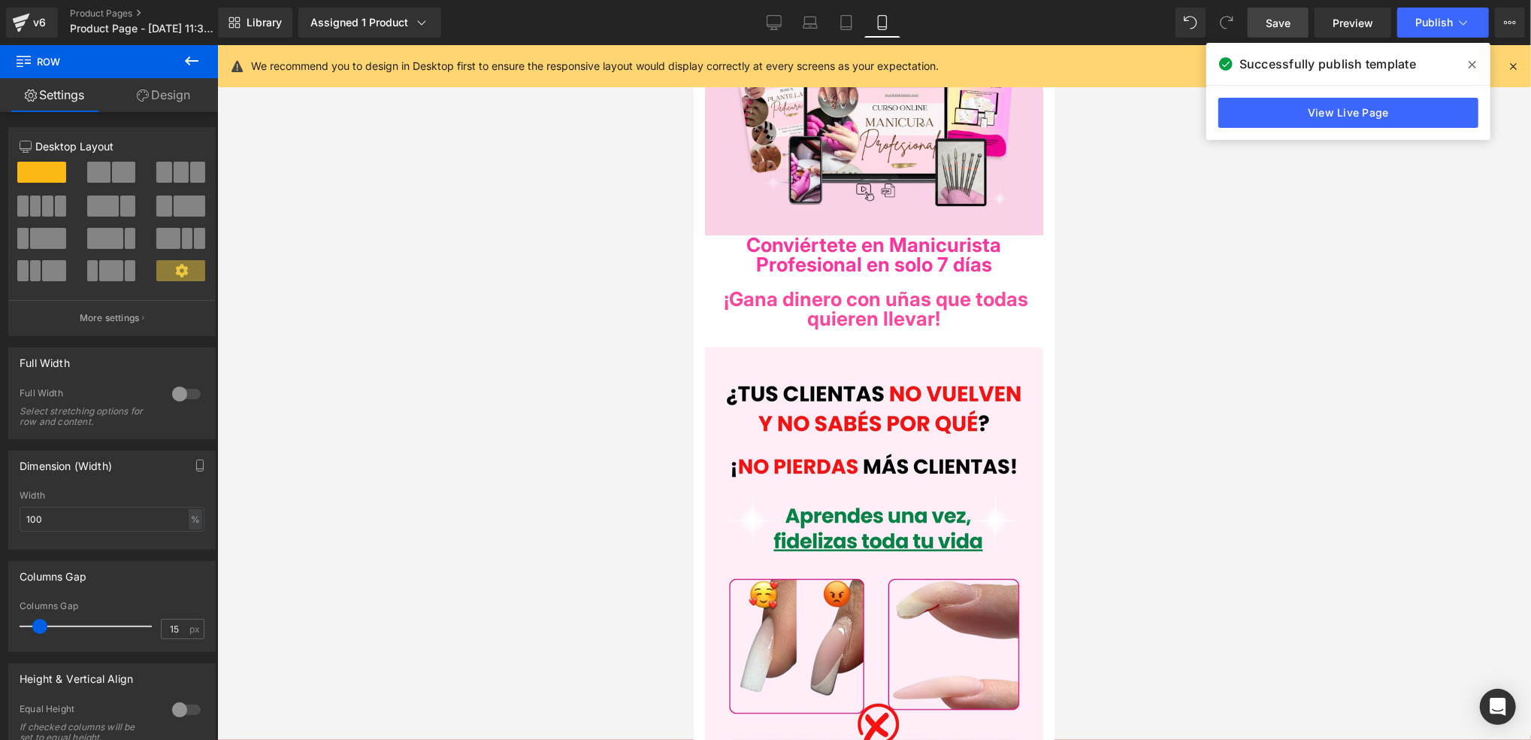
click at [1067, 274] on div at bounding box center [874, 392] width 1314 height 695
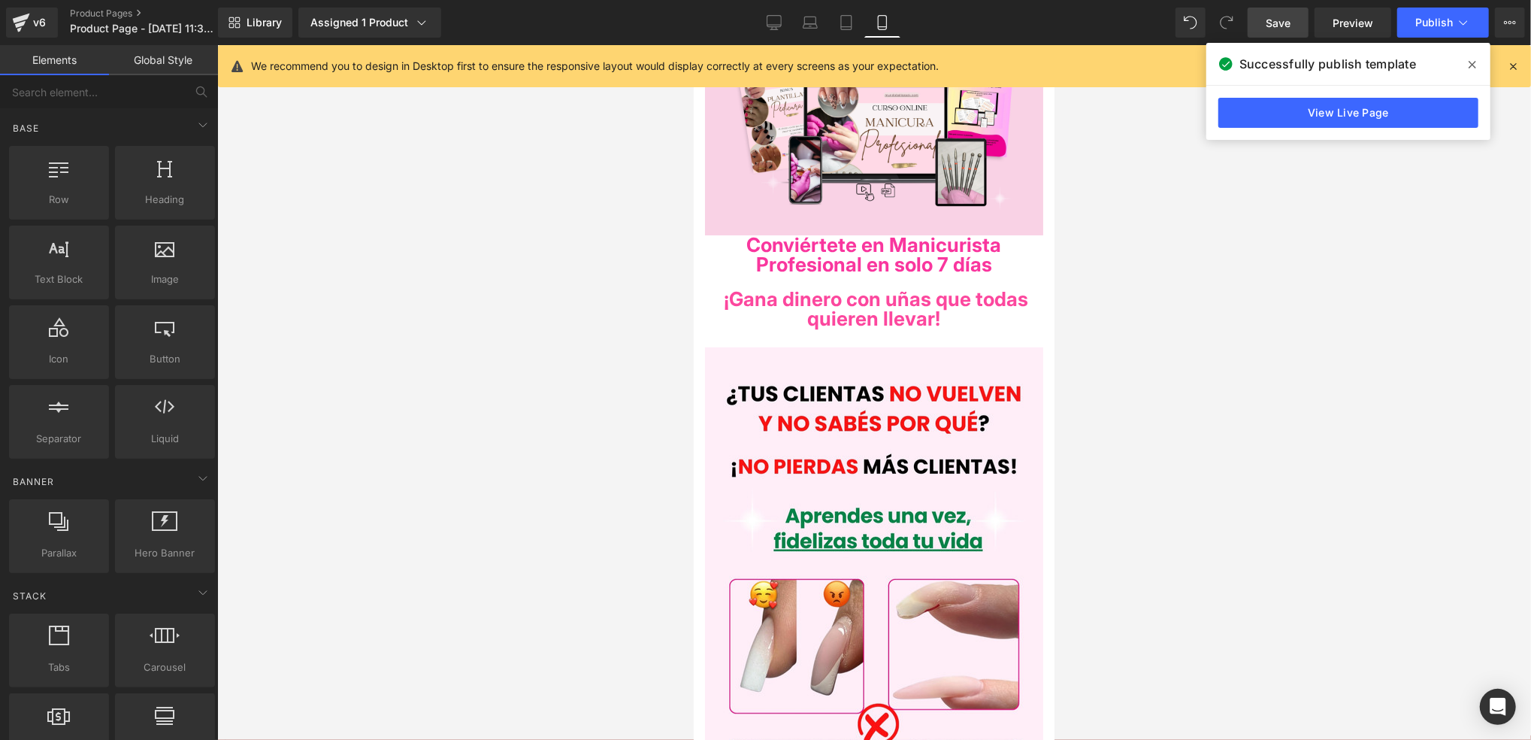
click at [1276, 27] on span "Save" at bounding box center [1278, 23] width 25 height 16
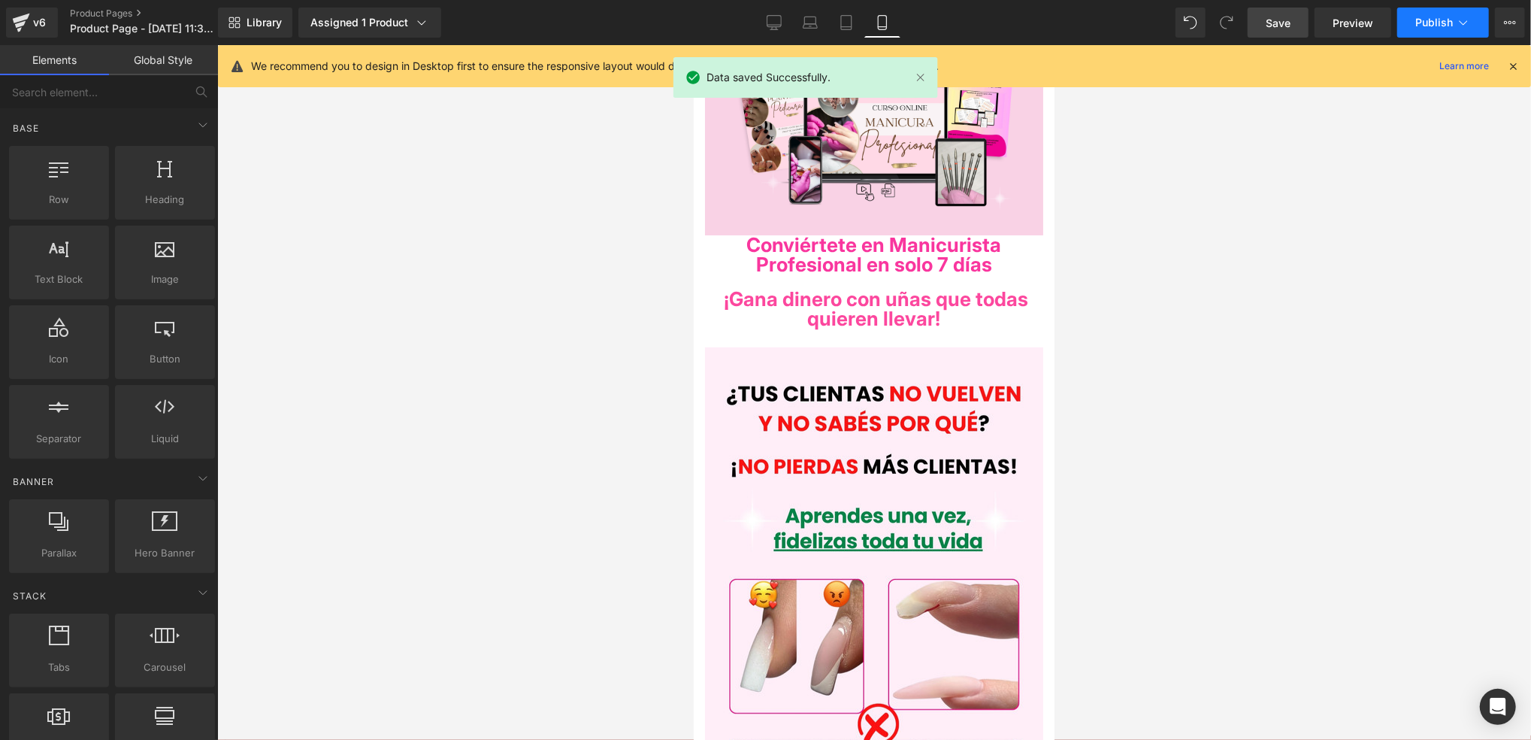
click at [1414, 26] on button "Publish" at bounding box center [1443, 23] width 92 height 30
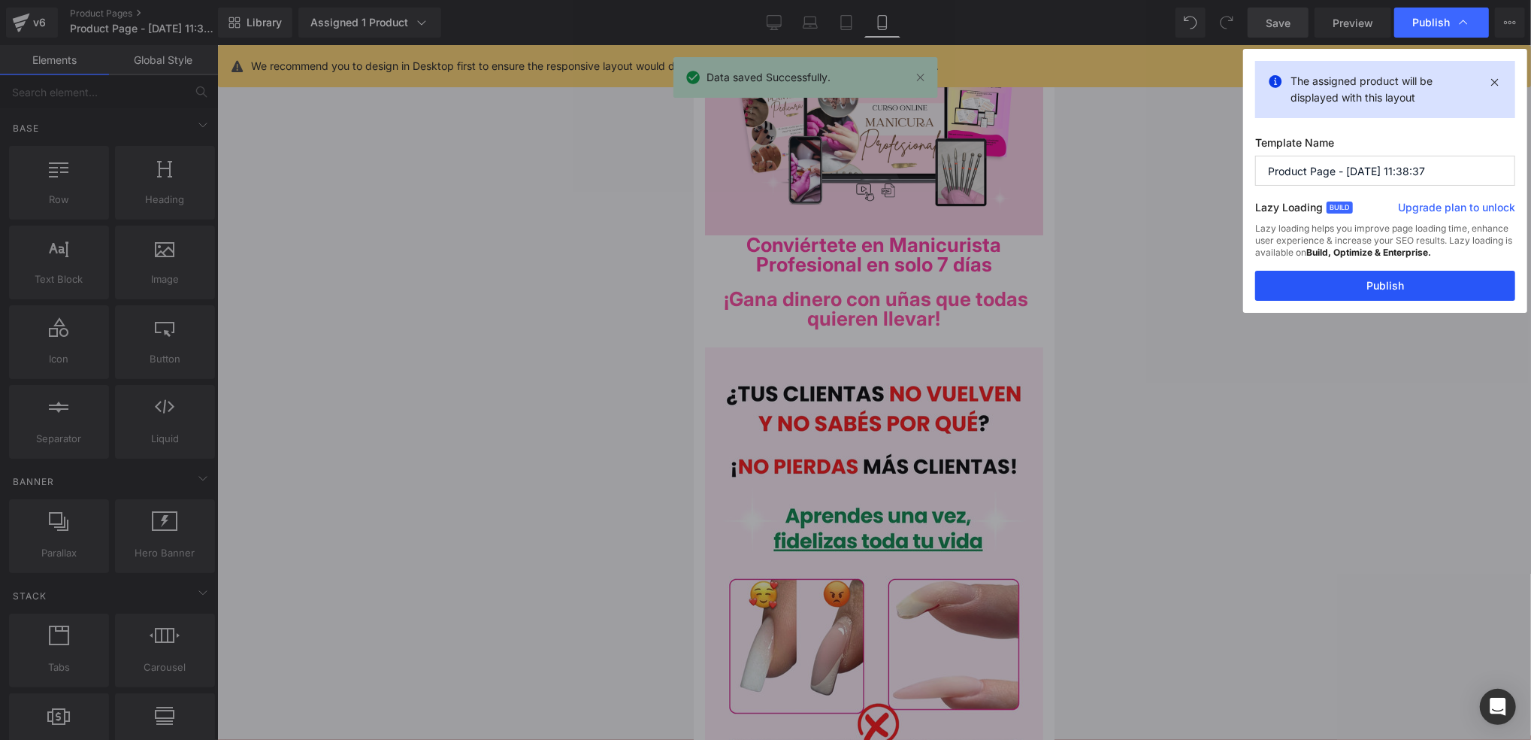
click at [1376, 276] on button "Publish" at bounding box center [1385, 286] width 260 height 30
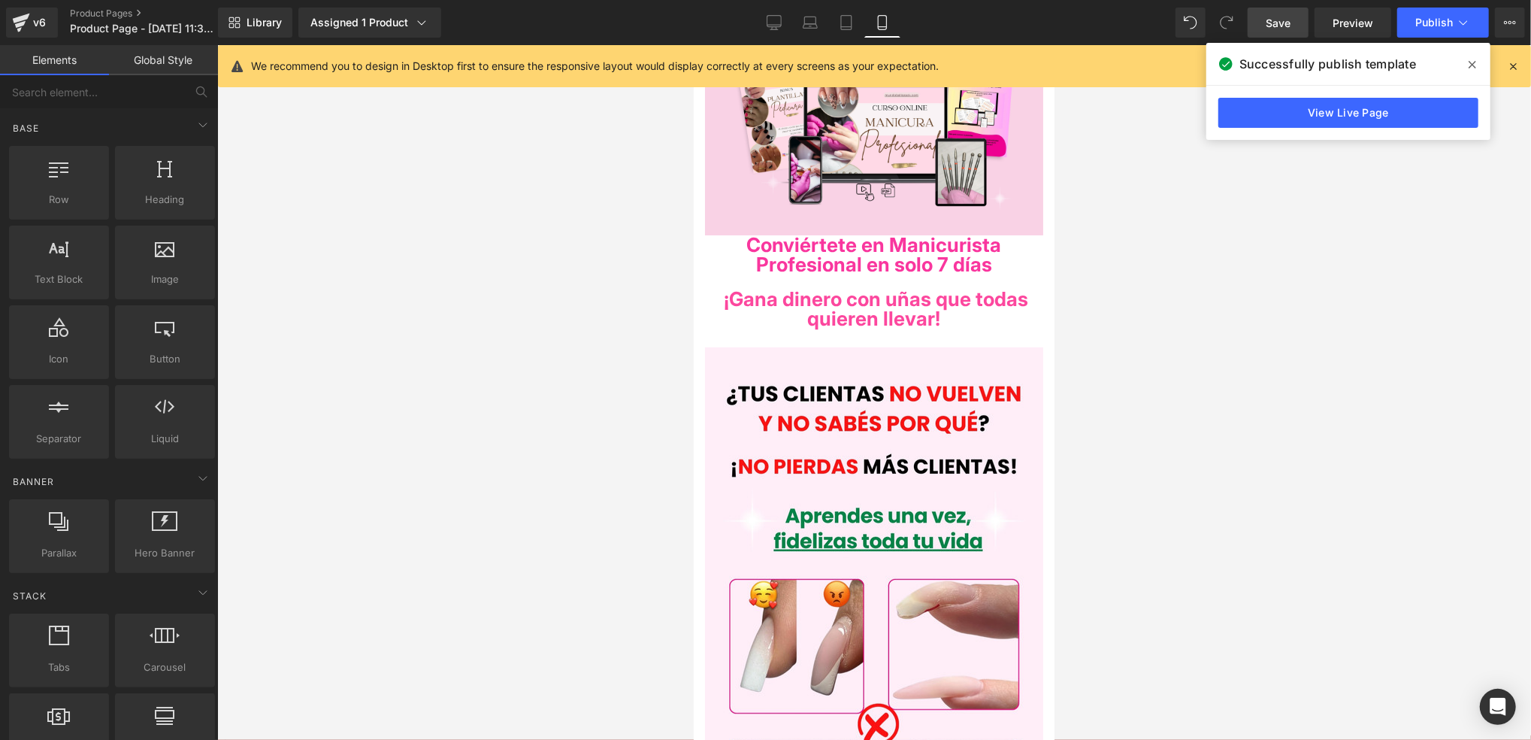
click at [1289, 400] on div at bounding box center [874, 392] width 1314 height 695
click at [982, 255] on span "Conviértete en Manicurista Profesional en solo 7 días" at bounding box center [873, 253] width 255 height 43
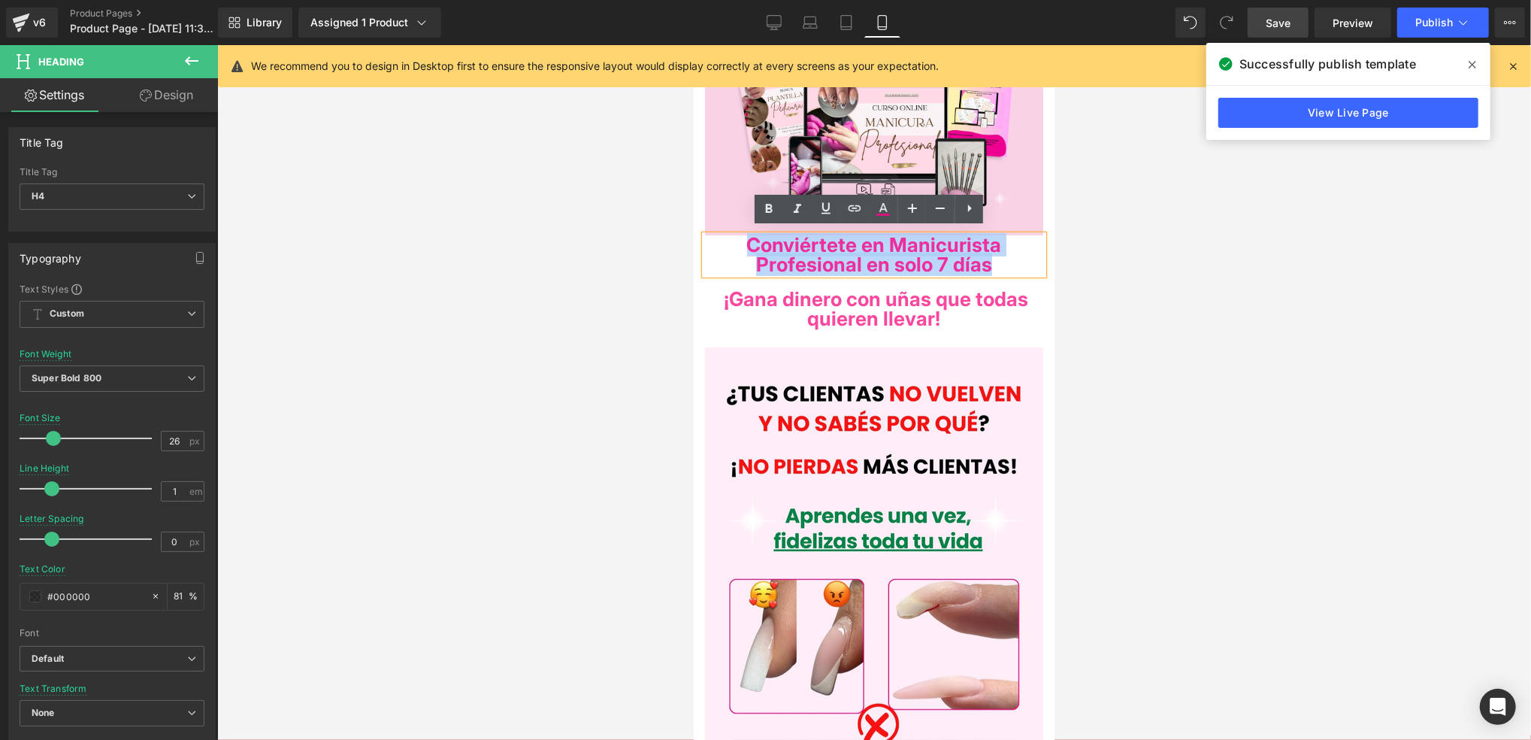
drag, startPoint x: 1009, startPoint y: 262, endPoint x: 785, endPoint y: 224, distance: 227.3
click at [718, 236] on h4 "Conviértete en Manicurista Profesional en solo 7 días" at bounding box center [873, 254] width 338 height 39
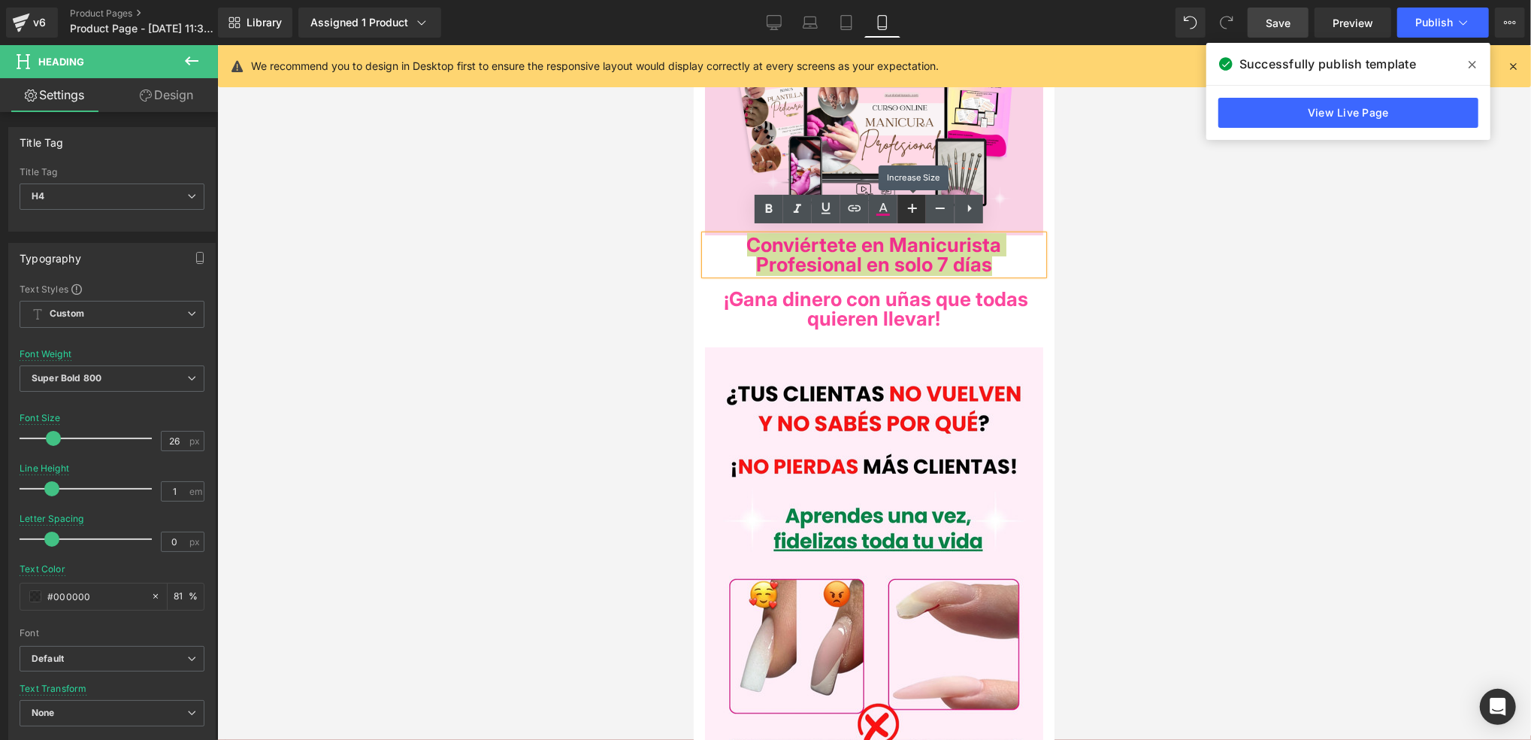
click at [899, 205] on link at bounding box center [912, 209] width 29 height 29
type input "28"
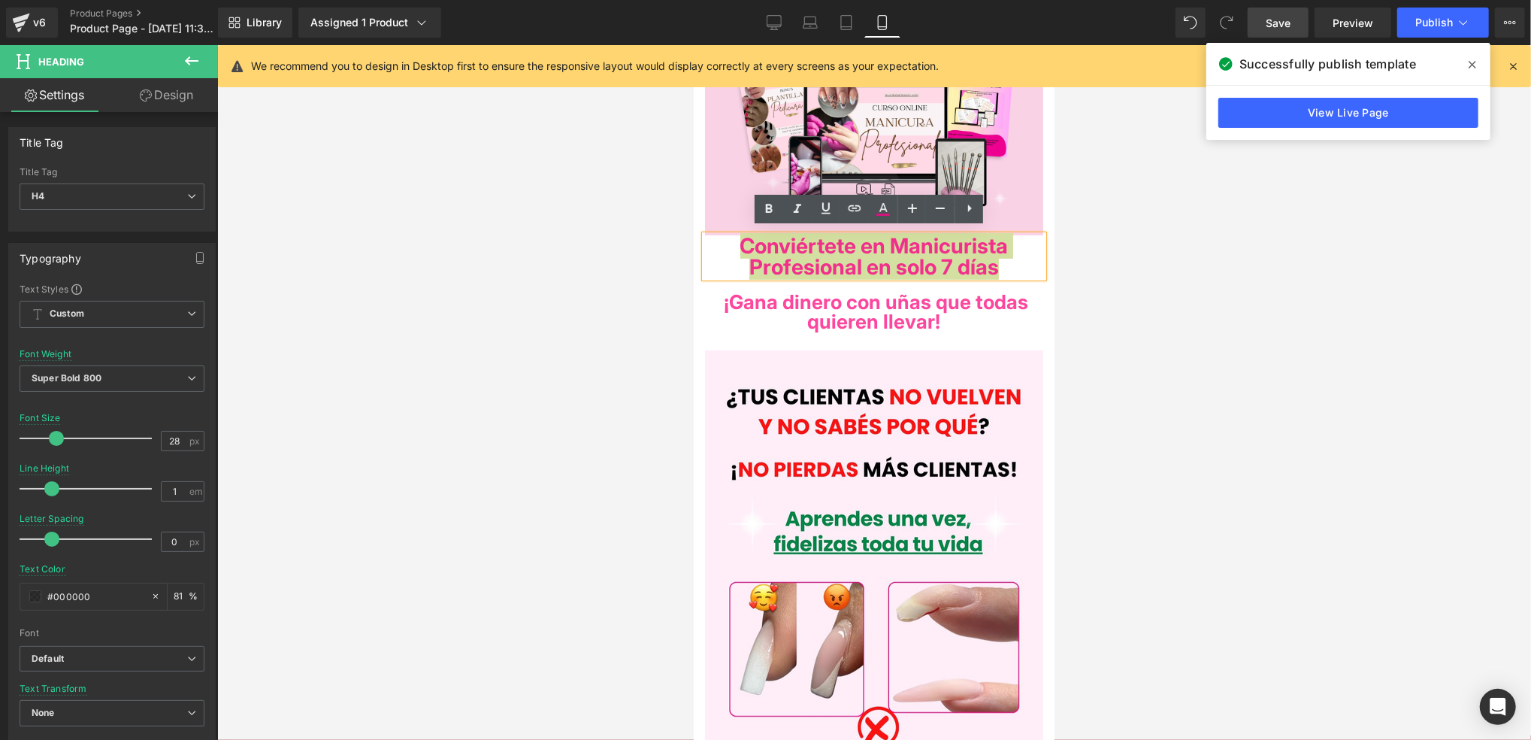
click at [1252, 276] on div at bounding box center [874, 392] width 1314 height 695
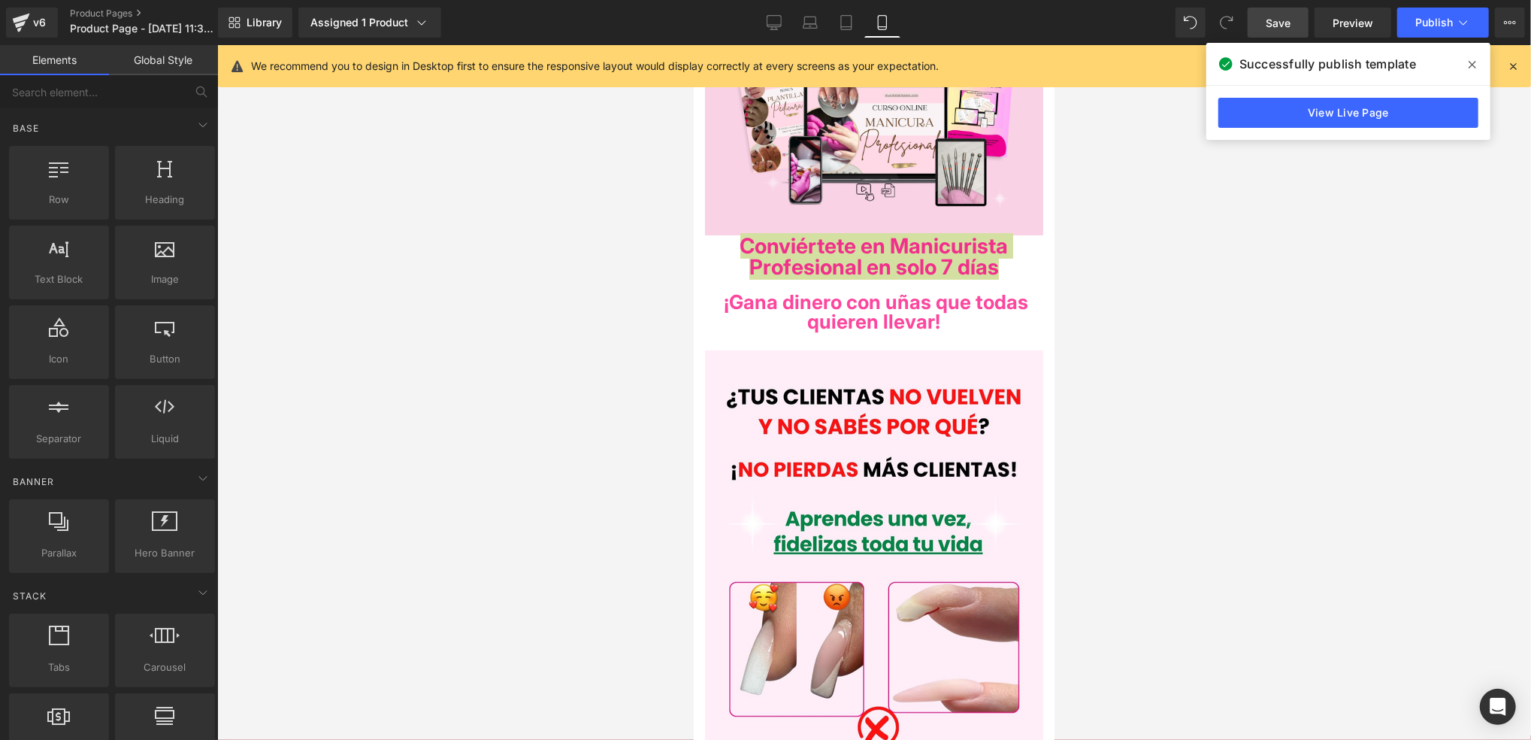
click at [693, 44] on div at bounding box center [693, 44] width 0 height 0
drag, startPoint x: 1114, startPoint y: 286, endPoint x: 1108, endPoint y: 291, distance: 8.0
click at [1116, 286] on div at bounding box center [874, 392] width 1314 height 695
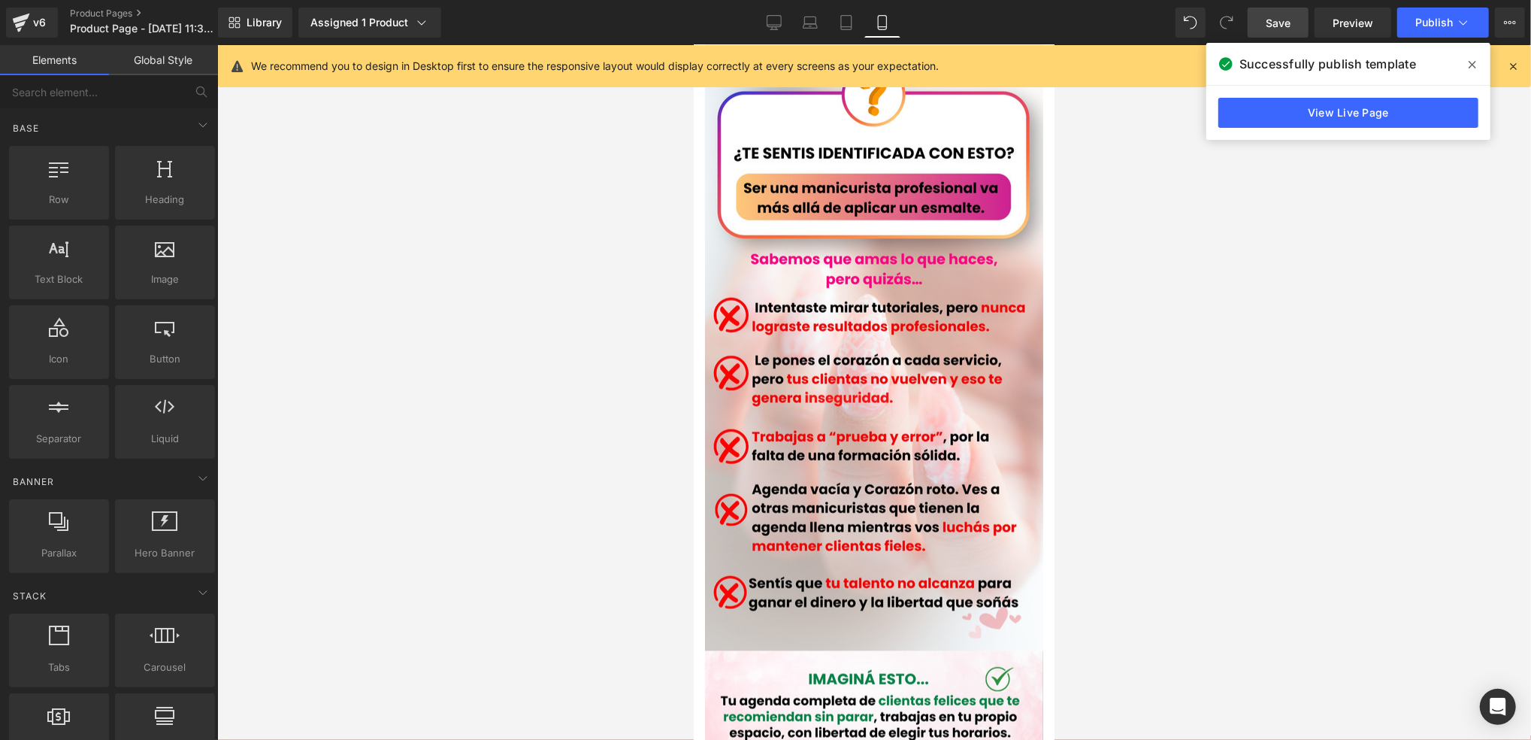
click at [1176, 320] on div at bounding box center [874, 392] width 1314 height 695
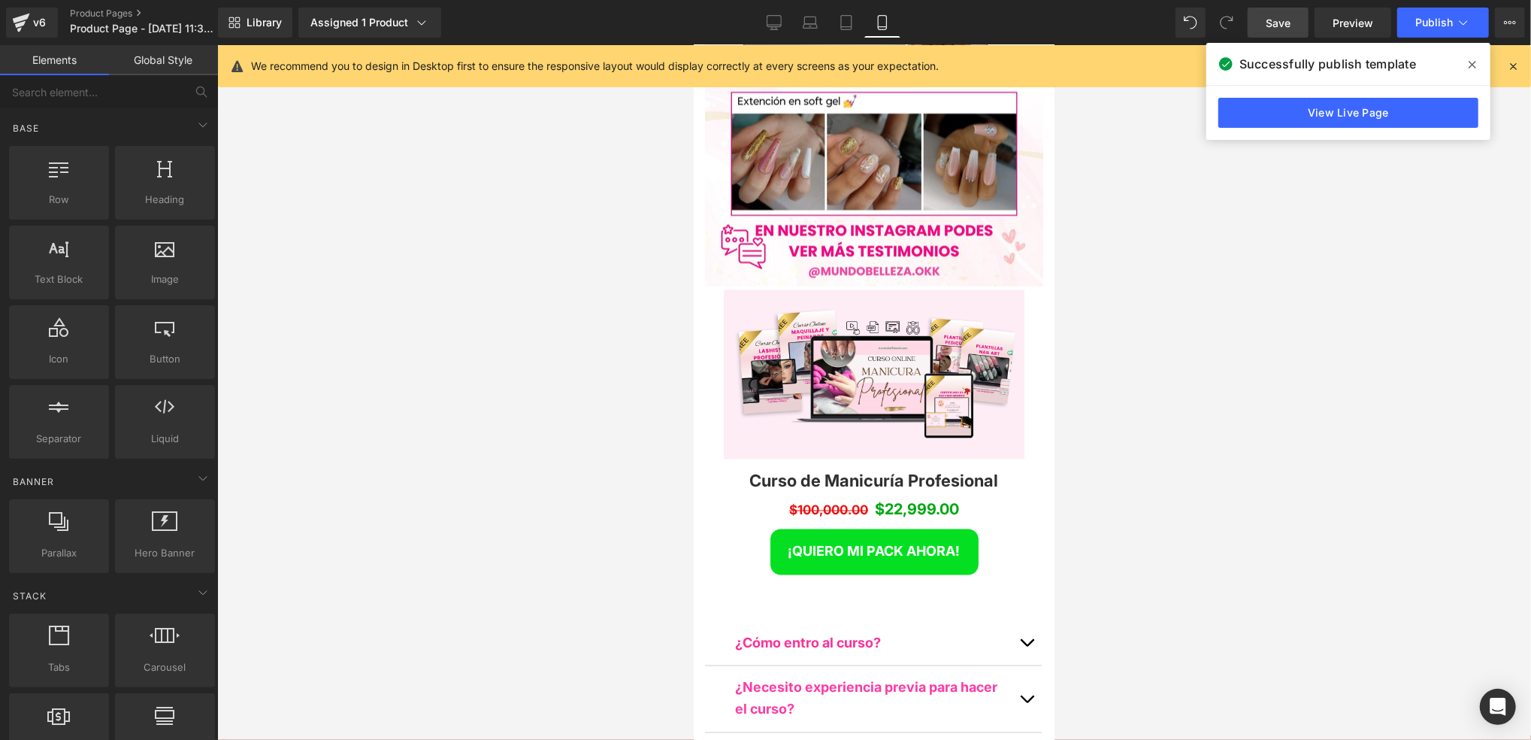
scroll to position [6451, 0]
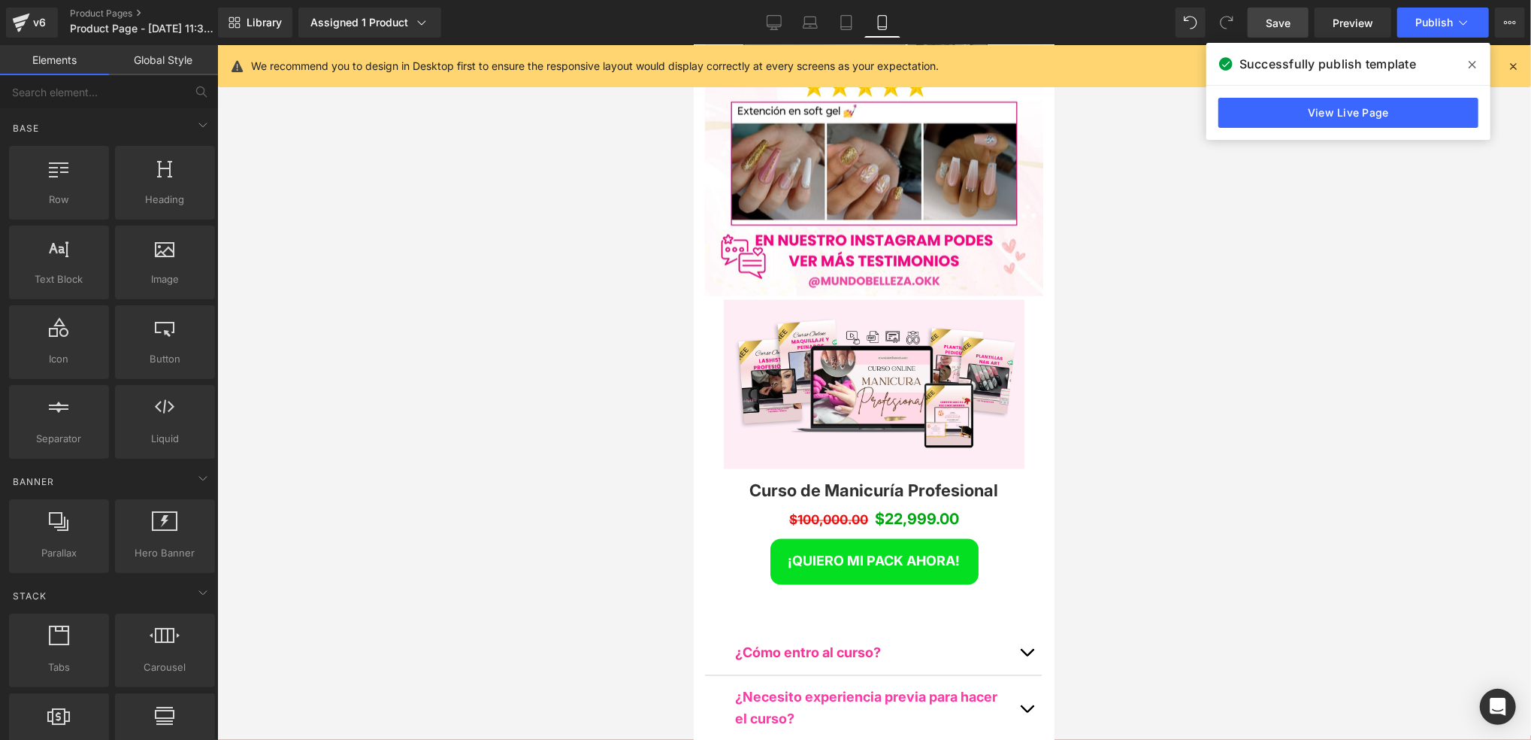
click at [941, 538] on button "¡QUIERO MI PACK AHORA!" at bounding box center [874, 561] width 208 height 46
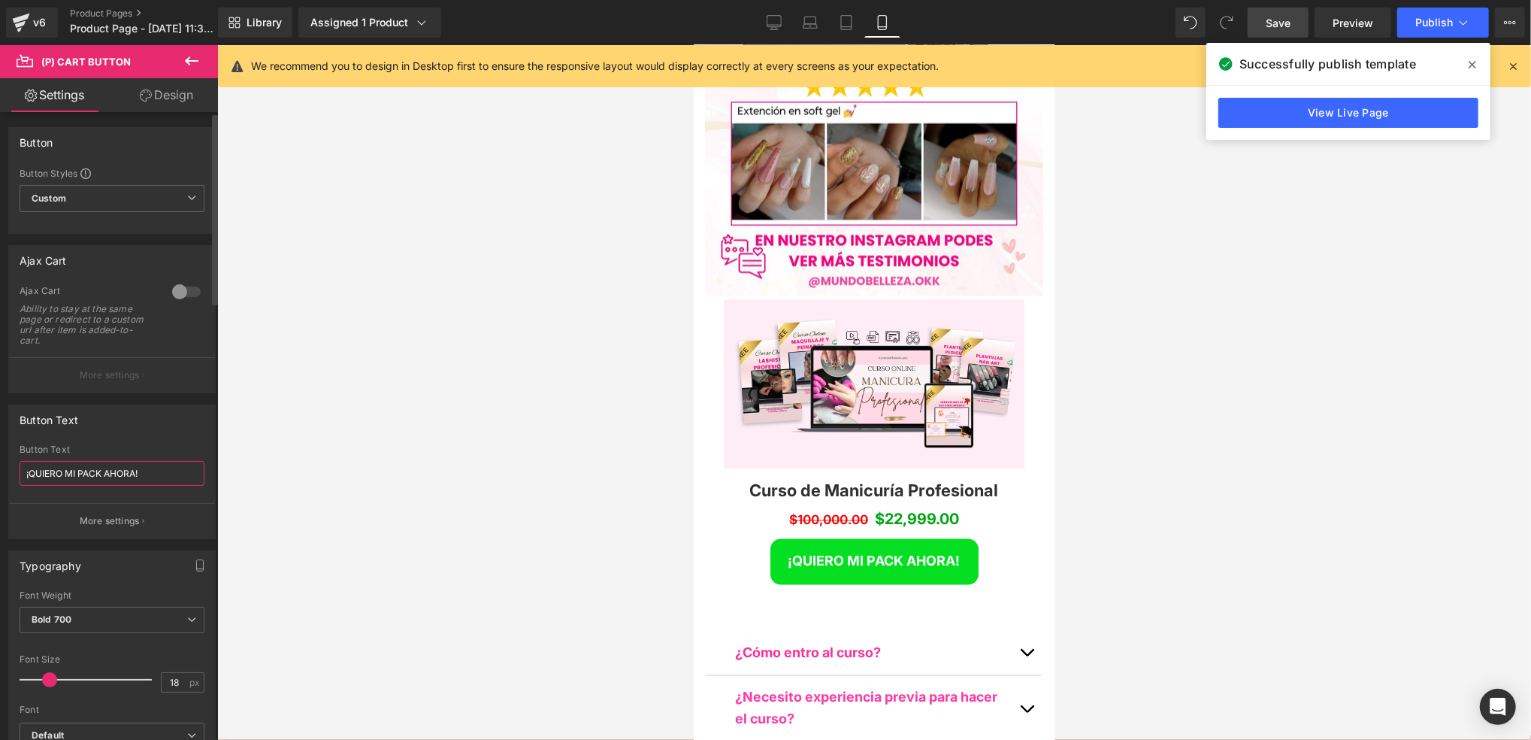
drag, startPoint x: 186, startPoint y: 471, endPoint x: 30, endPoint y: 470, distance: 156.4
click at [30, 470] on input "¡QUIERO MI PACK AHORA!" at bounding box center [112, 473] width 185 height 25
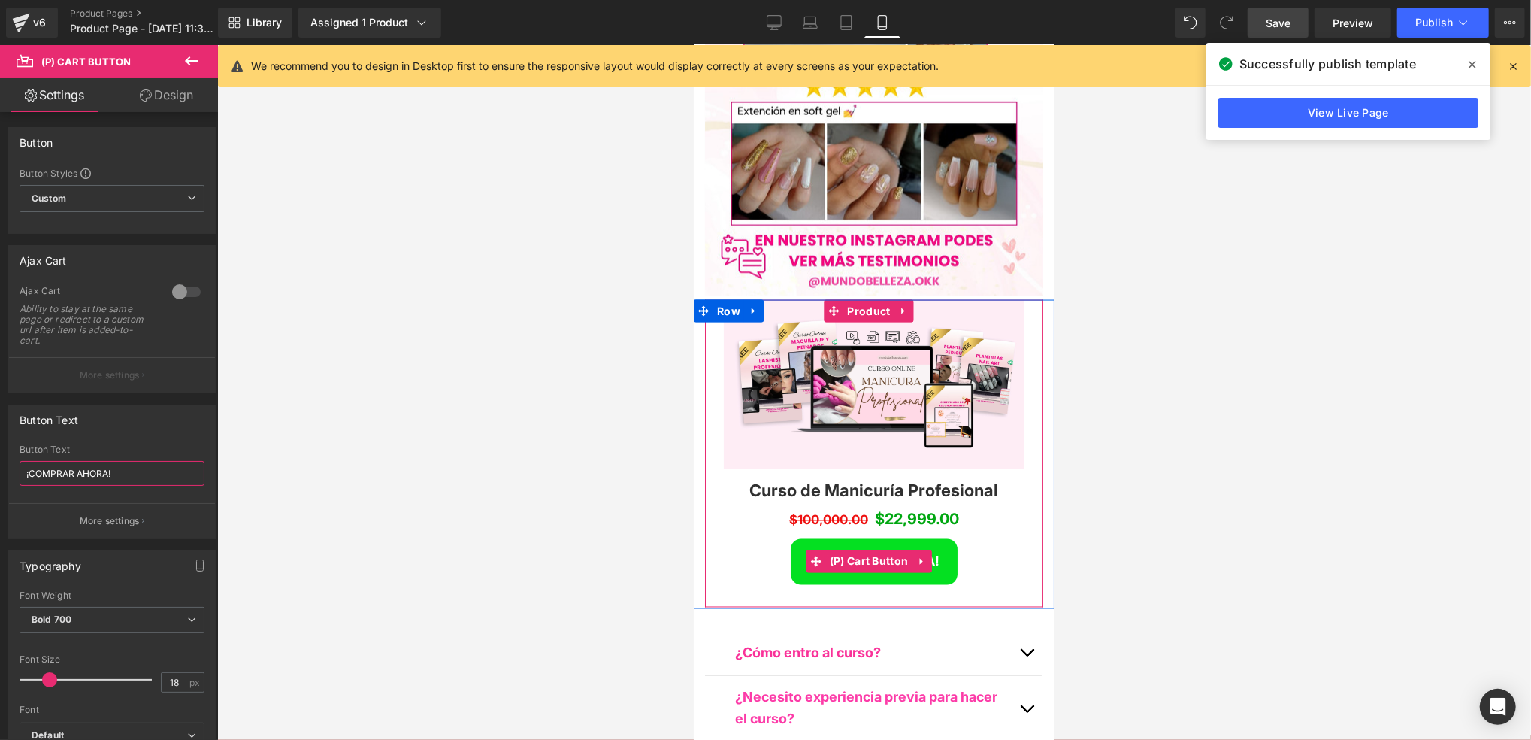
type input "¡COMPRAR AHORA!"
click at [935, 538] on button "¡COMPRAR AHORA!" at bounding box center [873, 561] width 167 height 46
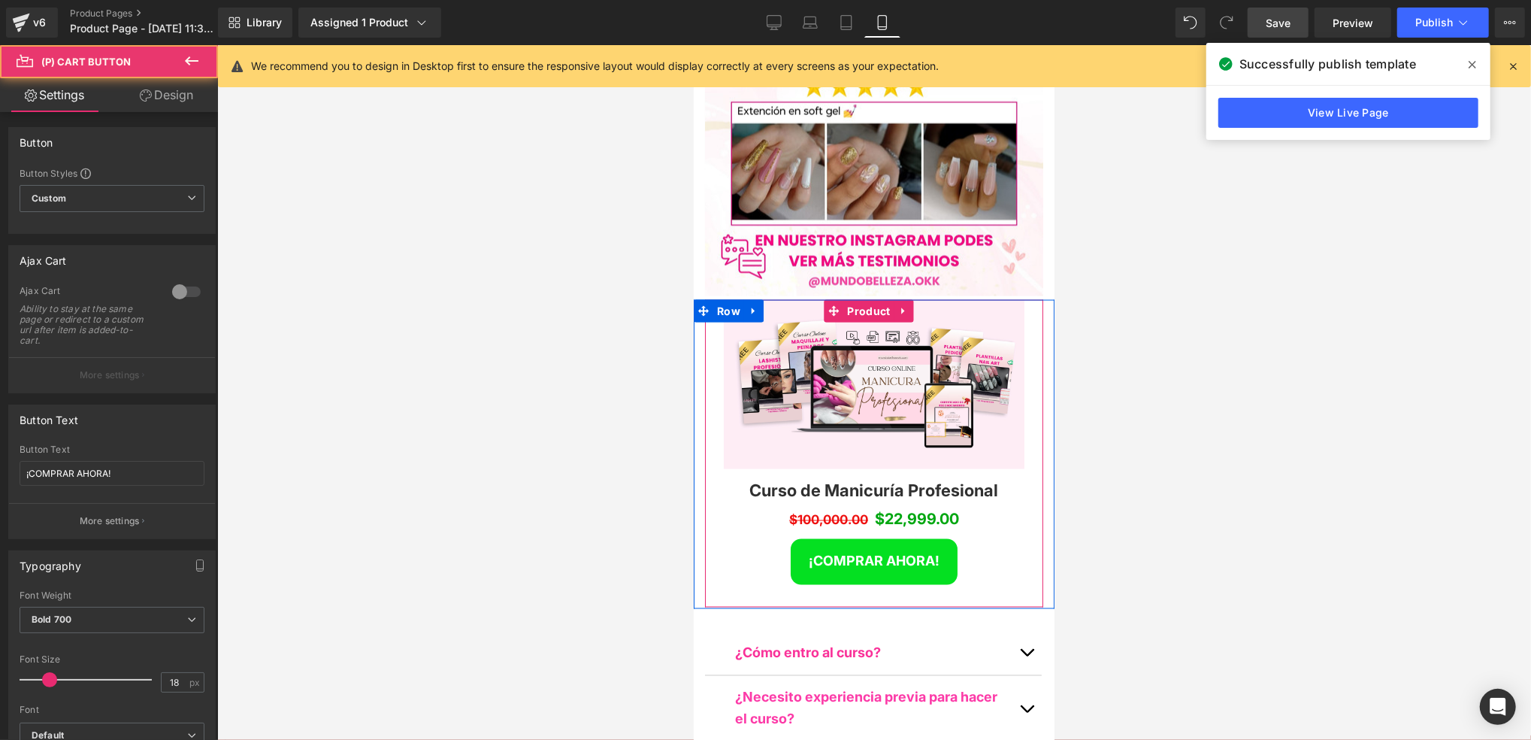
click at [1018, 406] on div "Image Row Curso de Manicuría Profesional (P) Title $100,000.00 $22,999.00 (P) P…" at bounding box center [873, 452] width 338 height 307
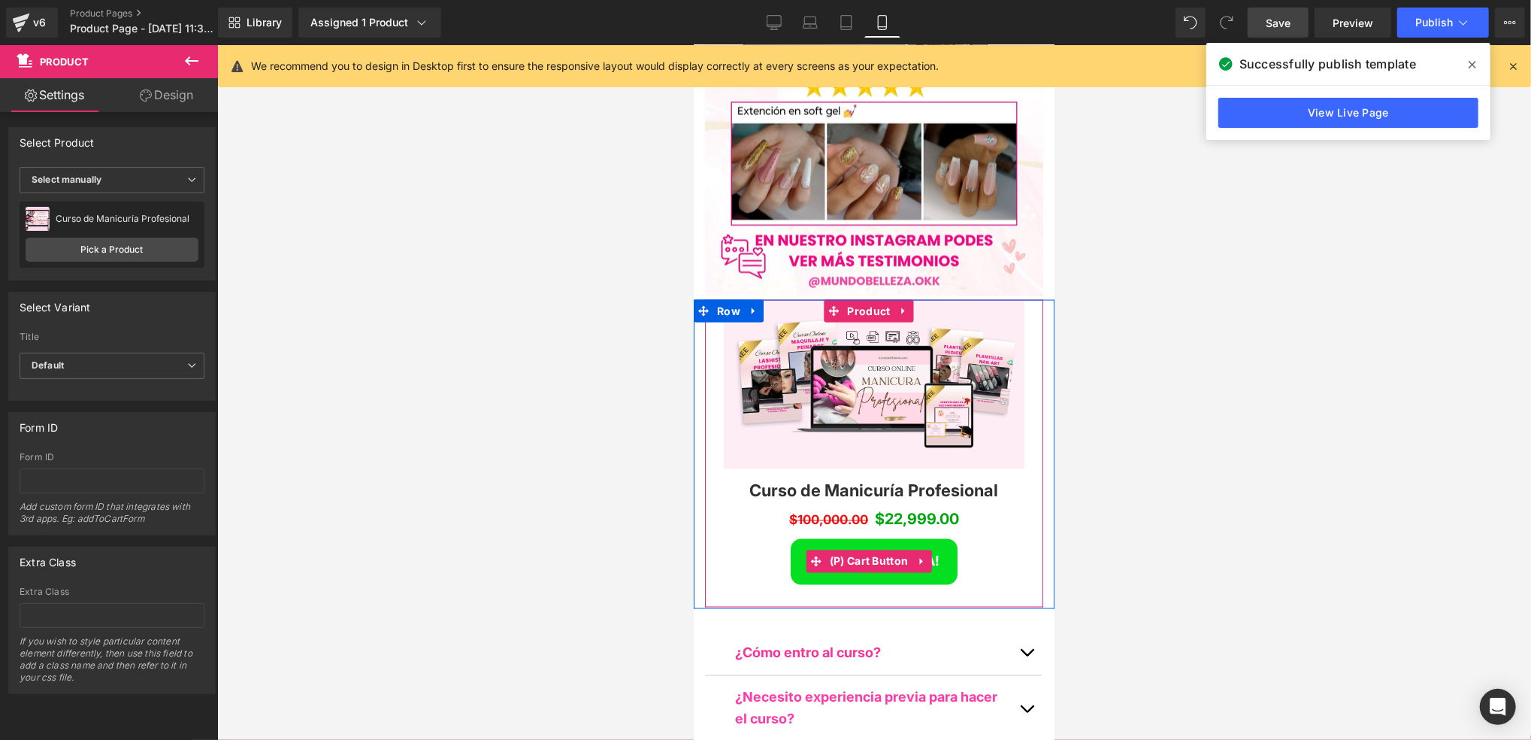
click at [937, 538] on button "¡COMPRAR AHORA!" at bounding box center [873, 561] width 167 height 46
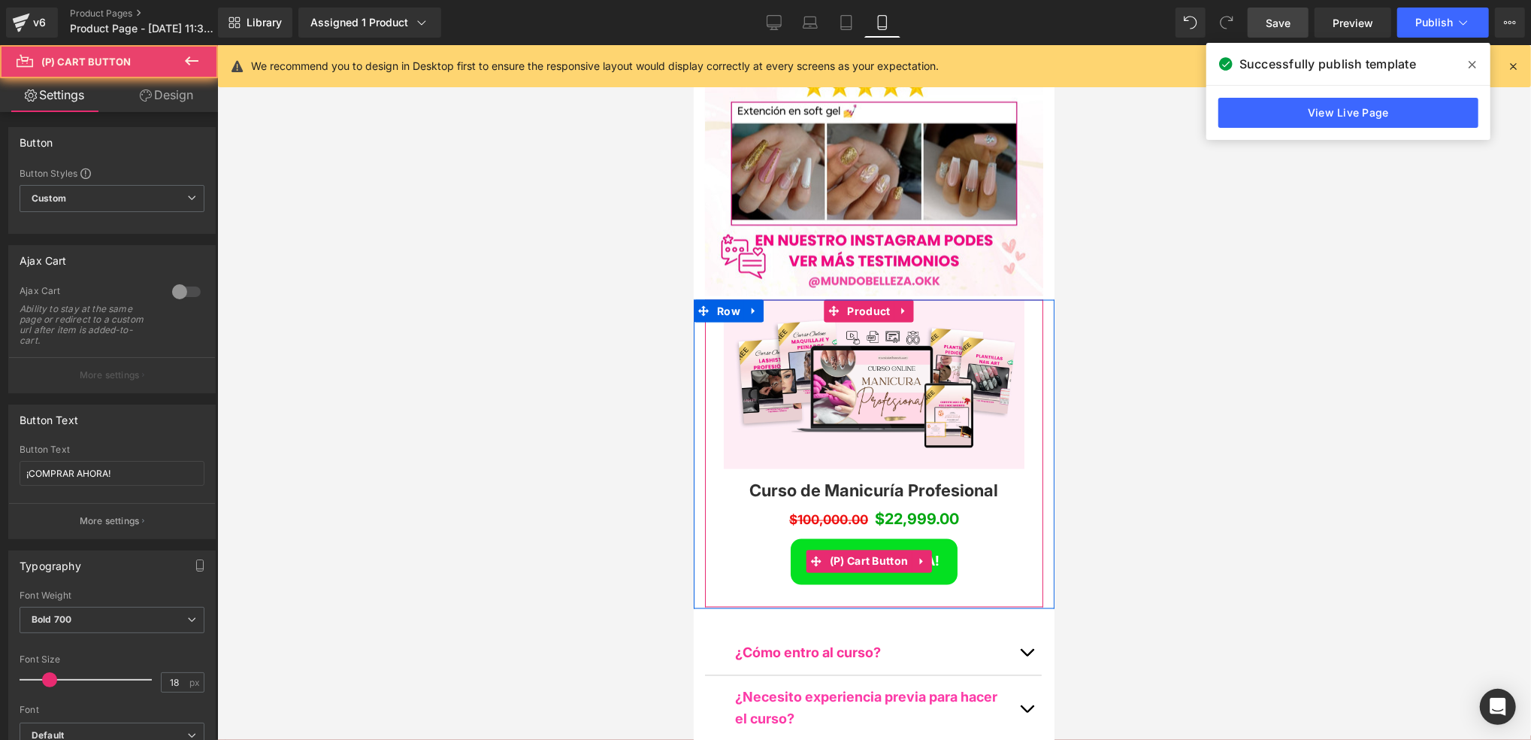
click at [936, 538] on button "¡COMPRAR AHORA!" at bounding box center [873, 561] width 167 height 46
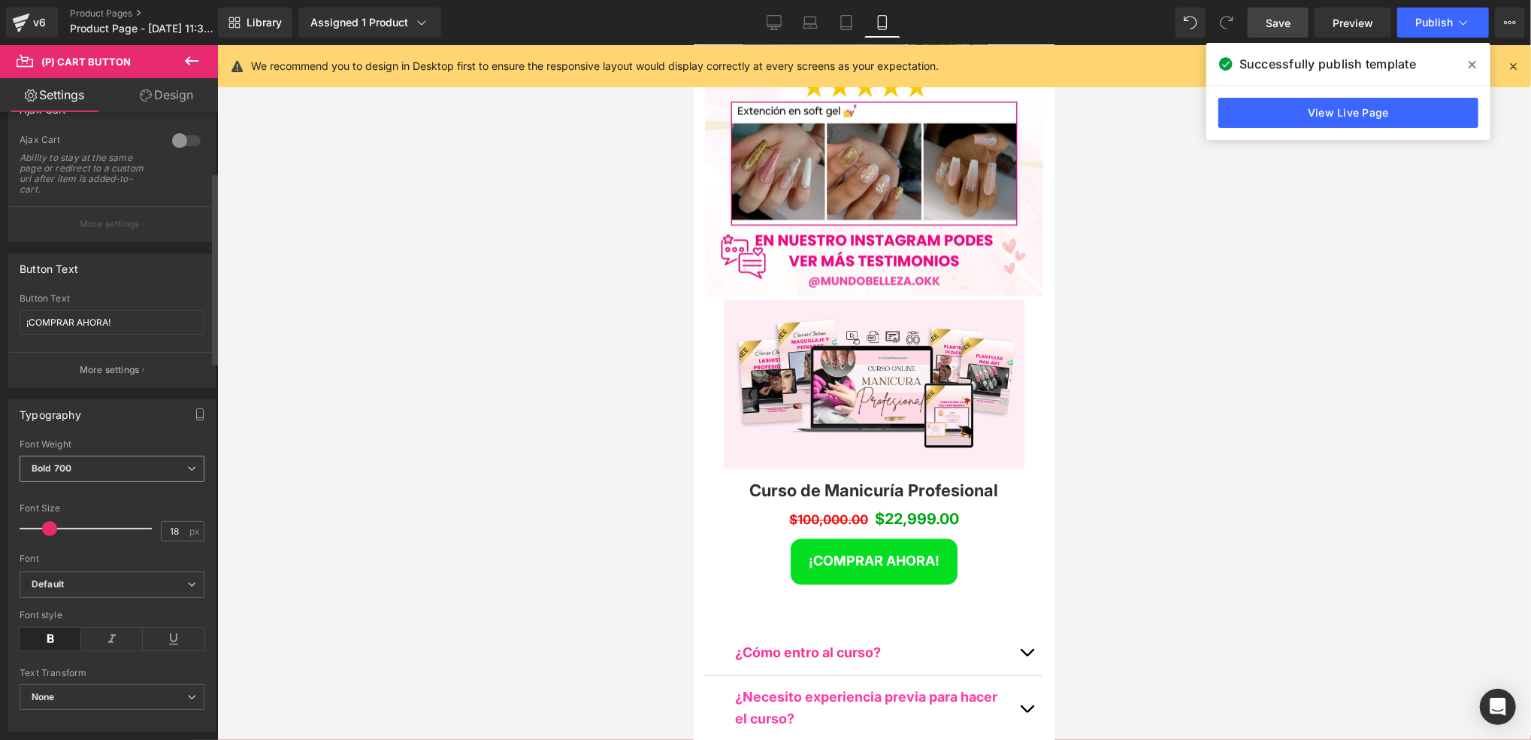
scroll to position [200, 0]
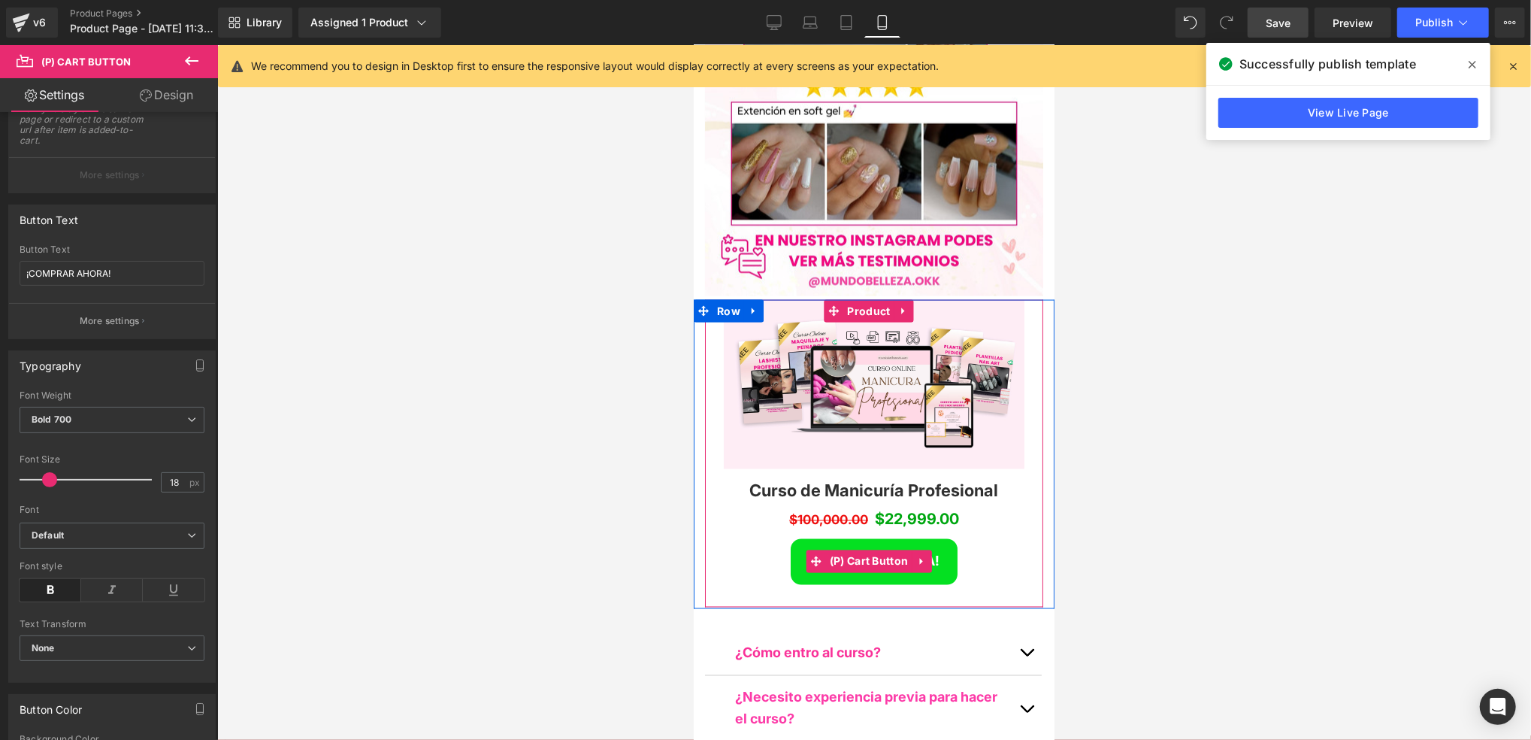
click at [808, 553] on span "¡COMPRAR AHORA!" at bounding box center [873, 561] width 131 height 16
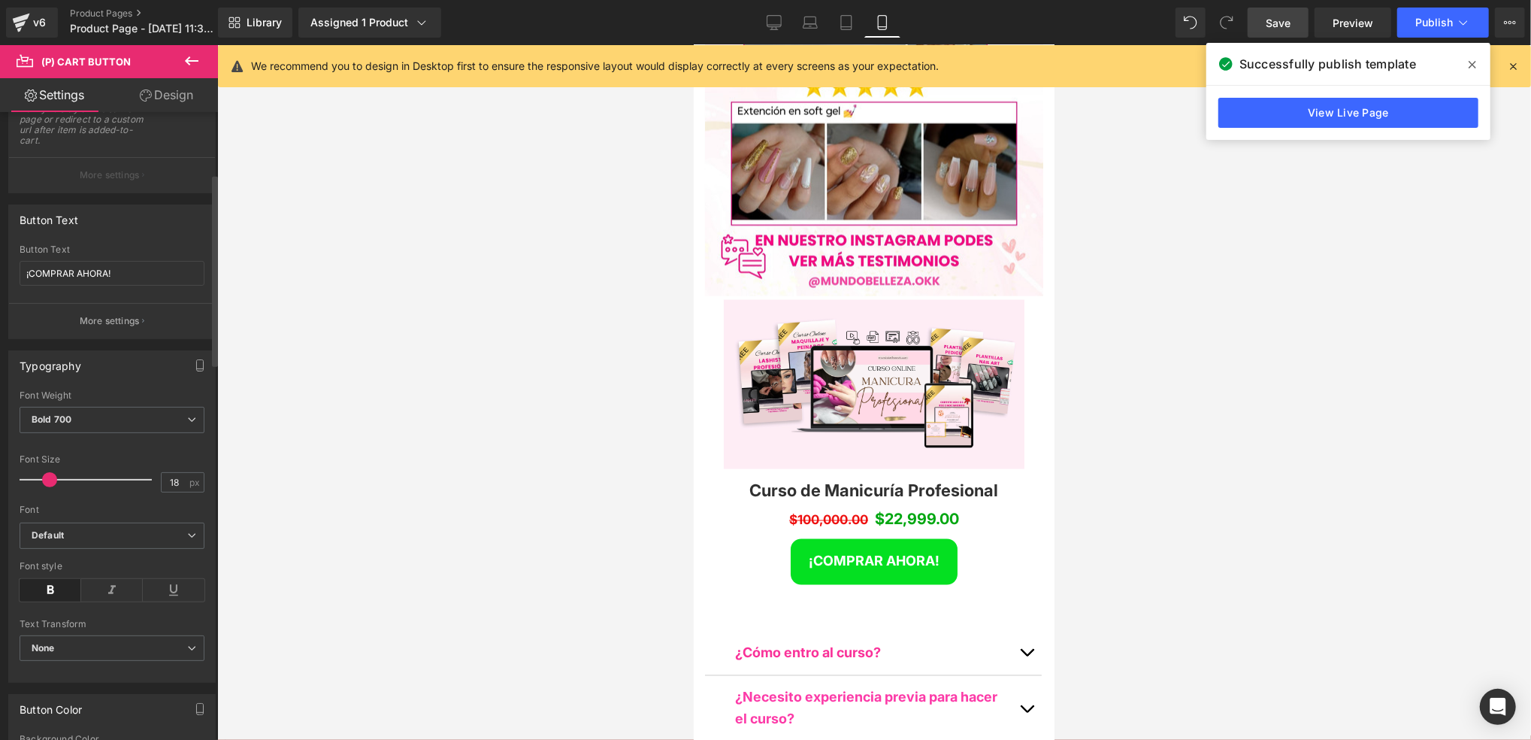
click at [110, 441] on div at bounding box center [112, 446] width 185 height 10
type input "21"
click at [53, 480] on span at bounding box center [53, 479] width 15 height 15
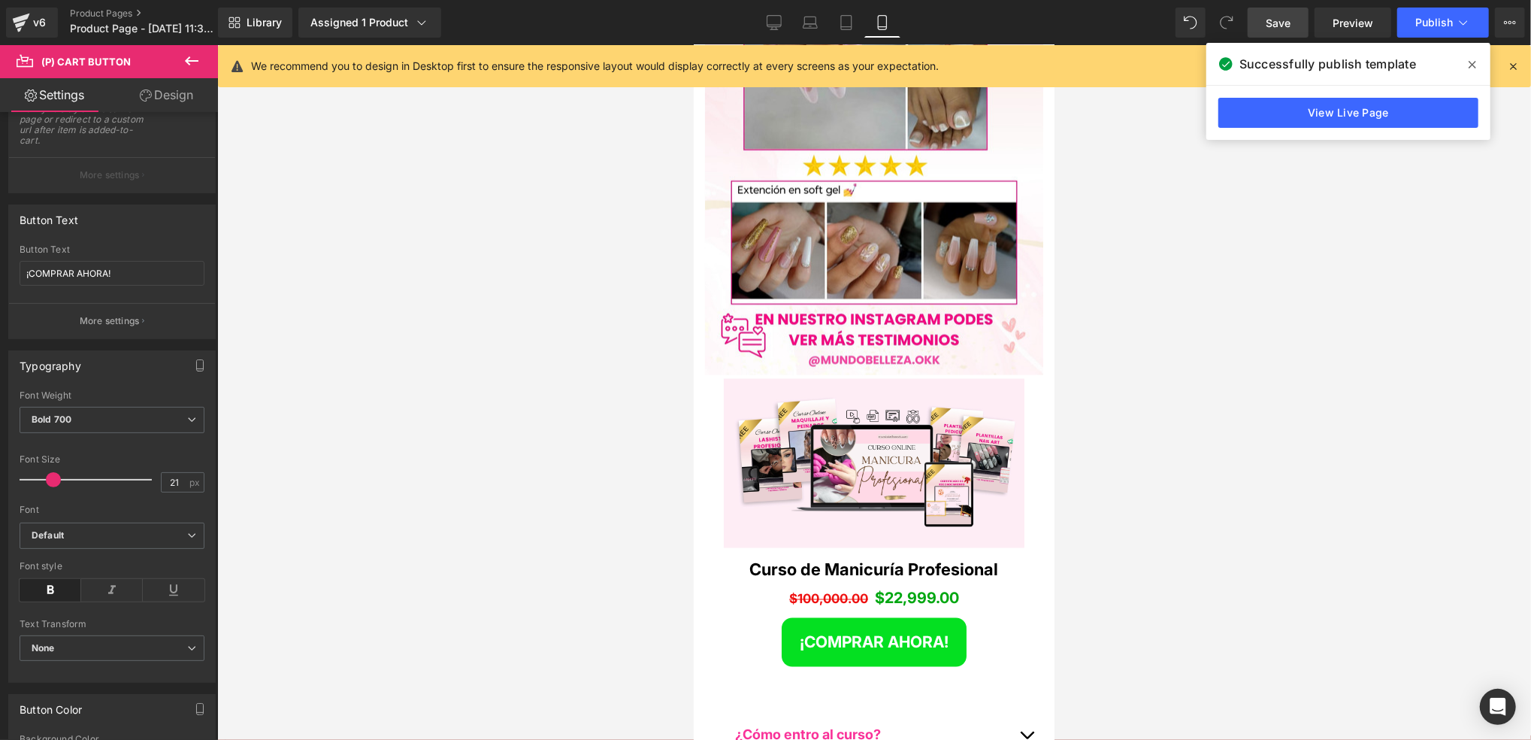
scroll to position [6351, 0]
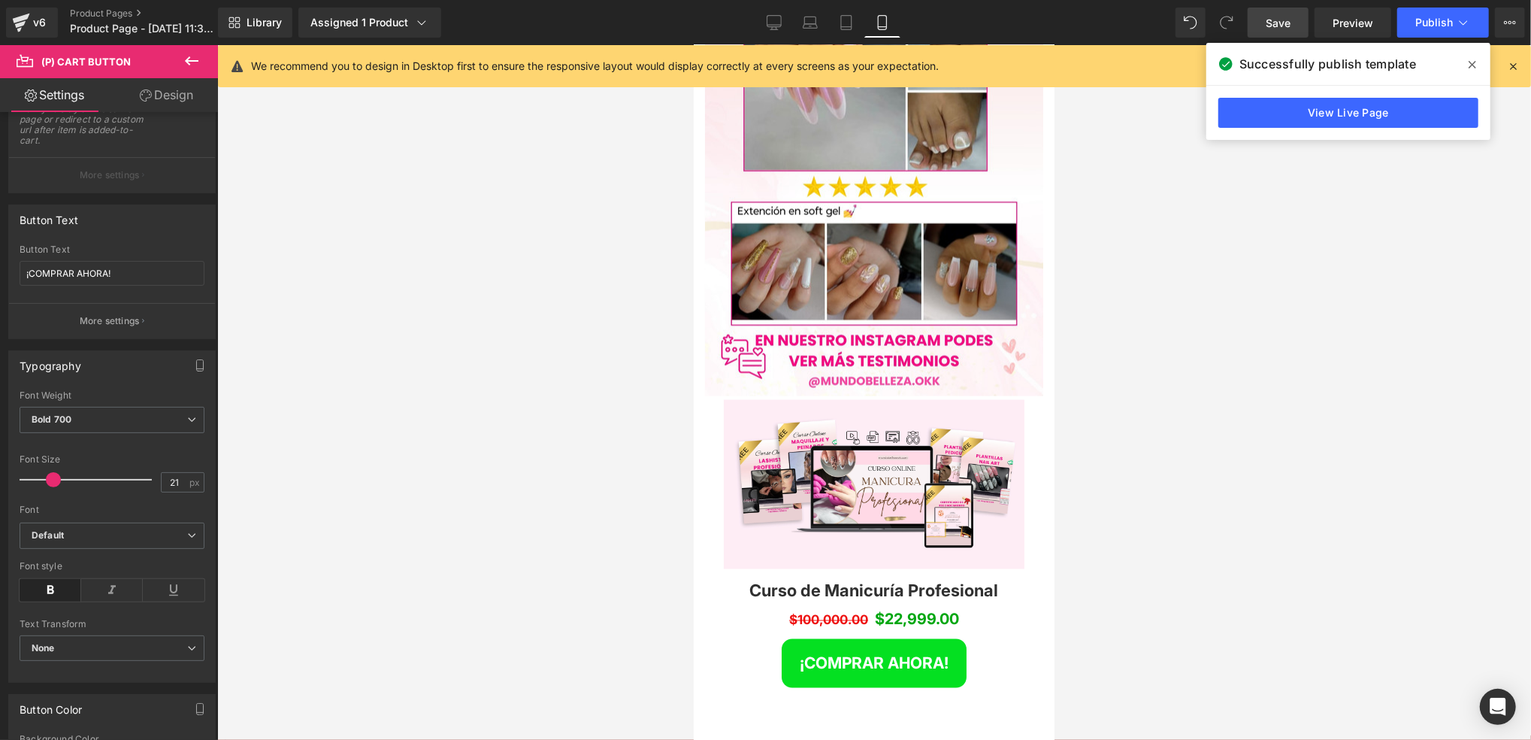
click at [910, 607] on div "$100,000.00 $22,999.00 (P) Price" at bounding box center [873, 619] width 323 height 24
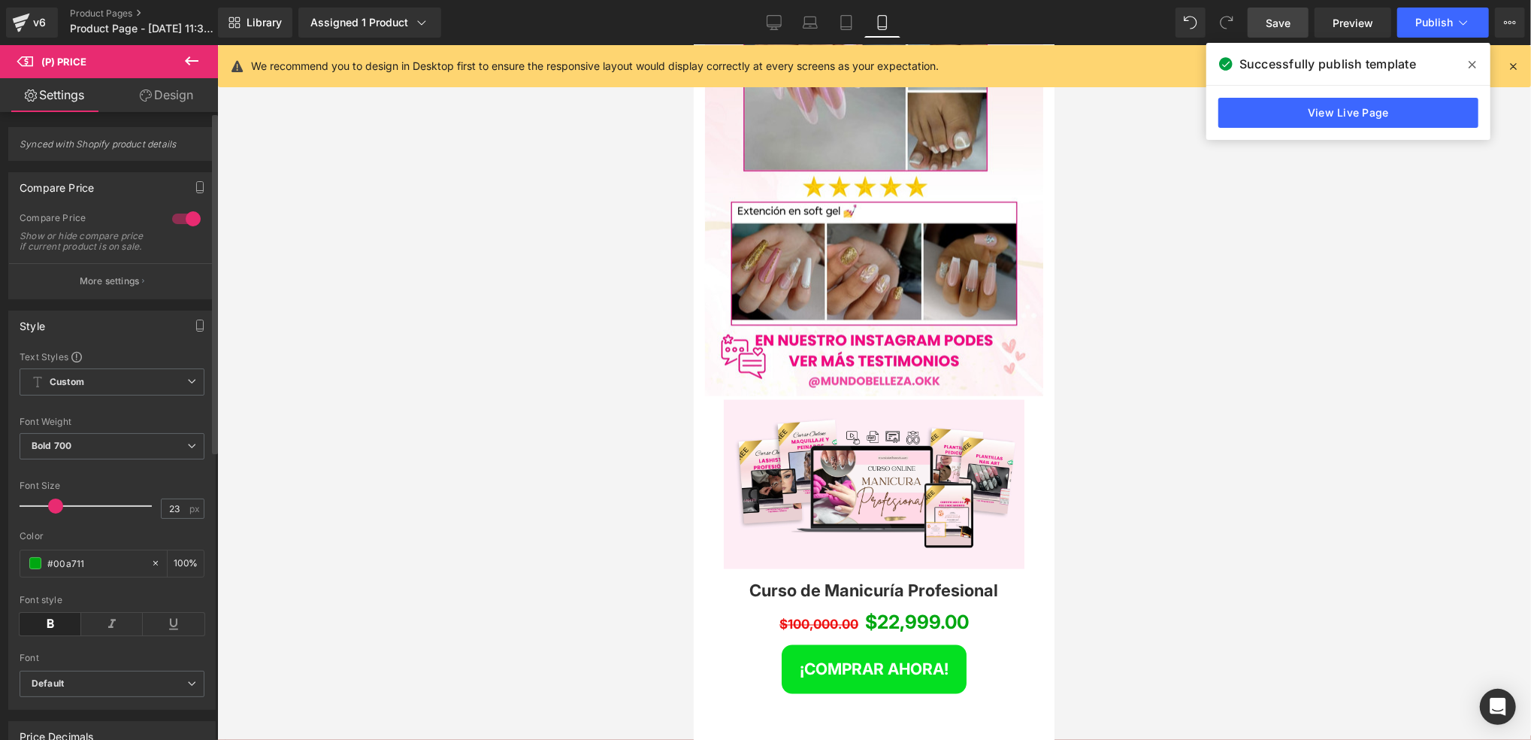
type input "21"
click at [46, 513] on span at bounding box center [53, 505] width 15 height 15
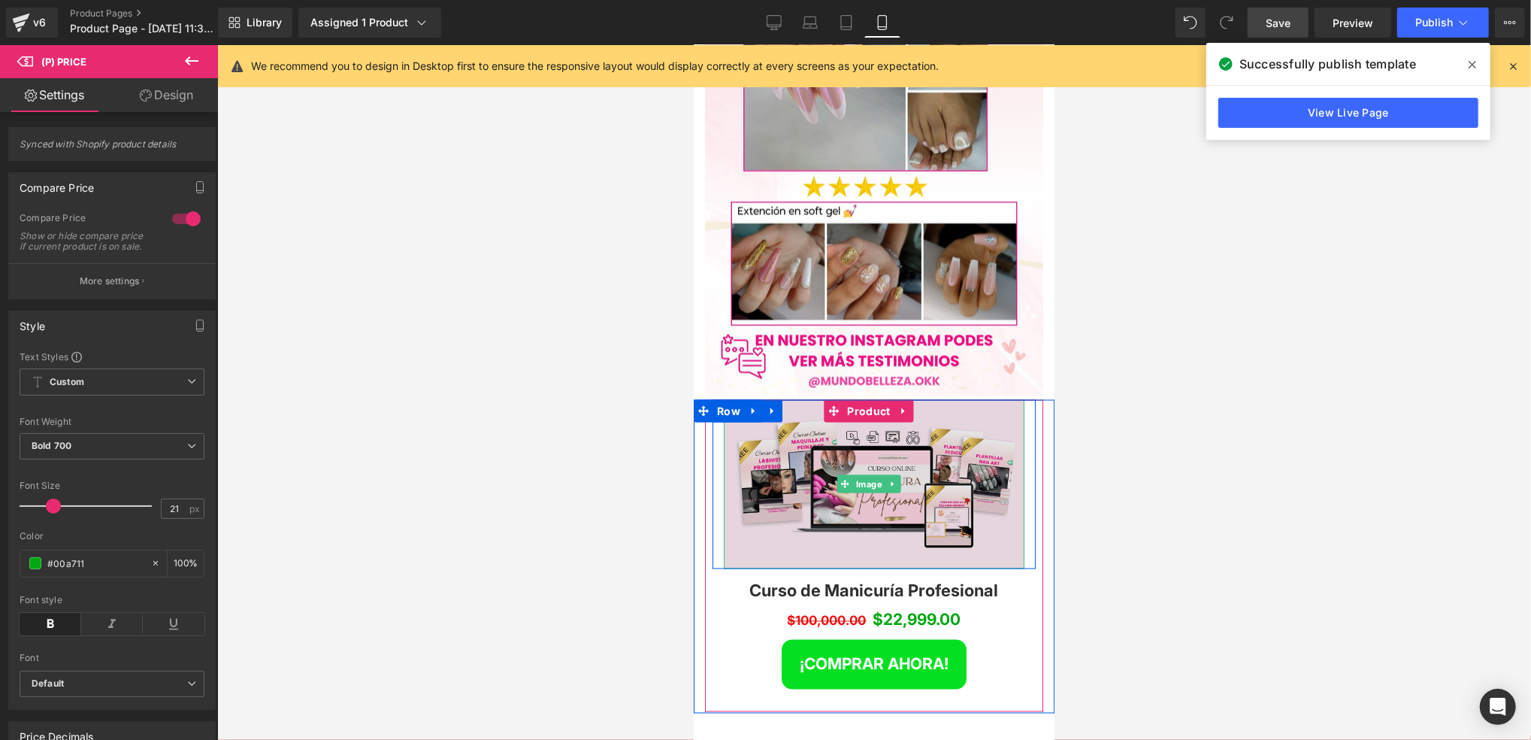
click at [961, 399] on img at bounding box center [873, 483] width 301 height 169
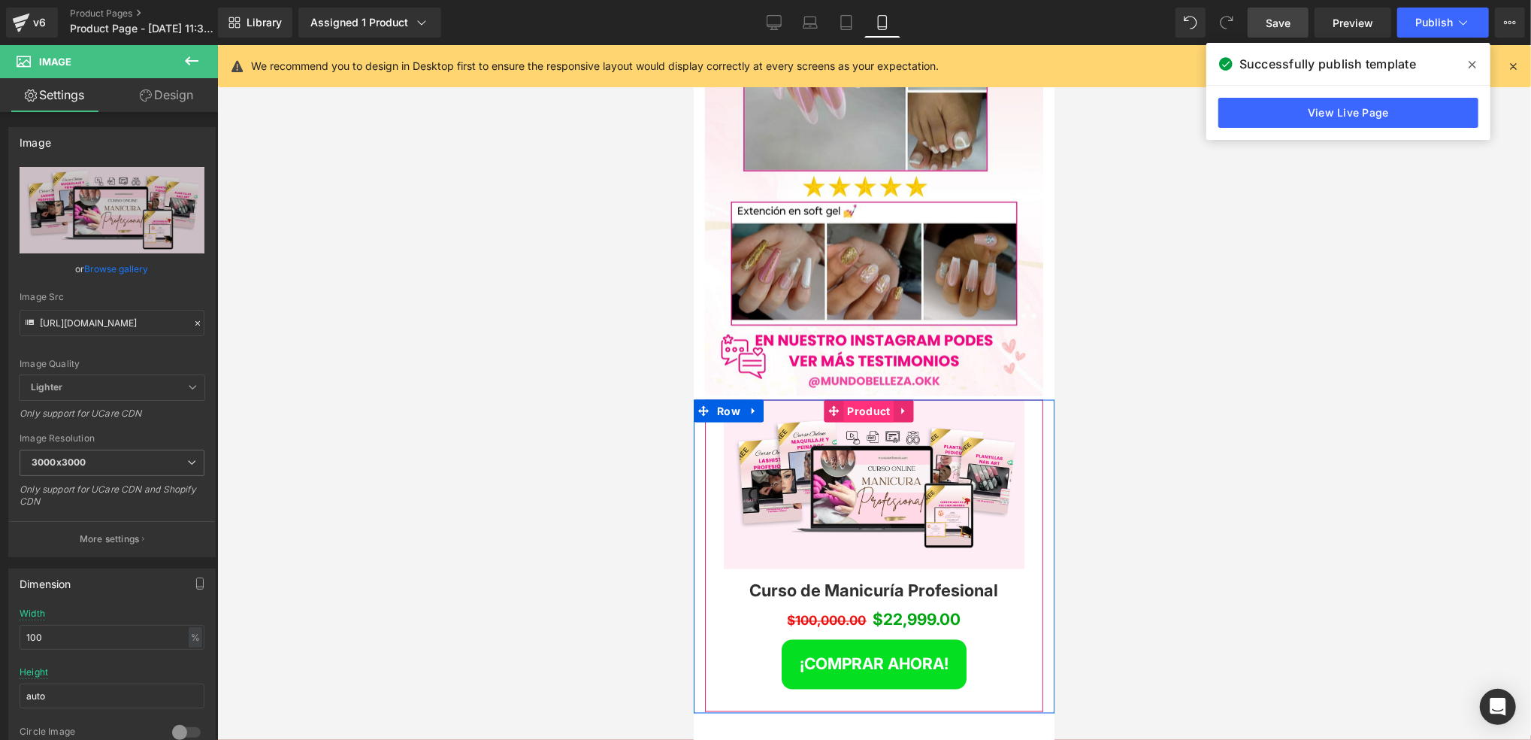
click at [879, 399] on span "Product" at bounding box center [868, 410] width 50 height 23
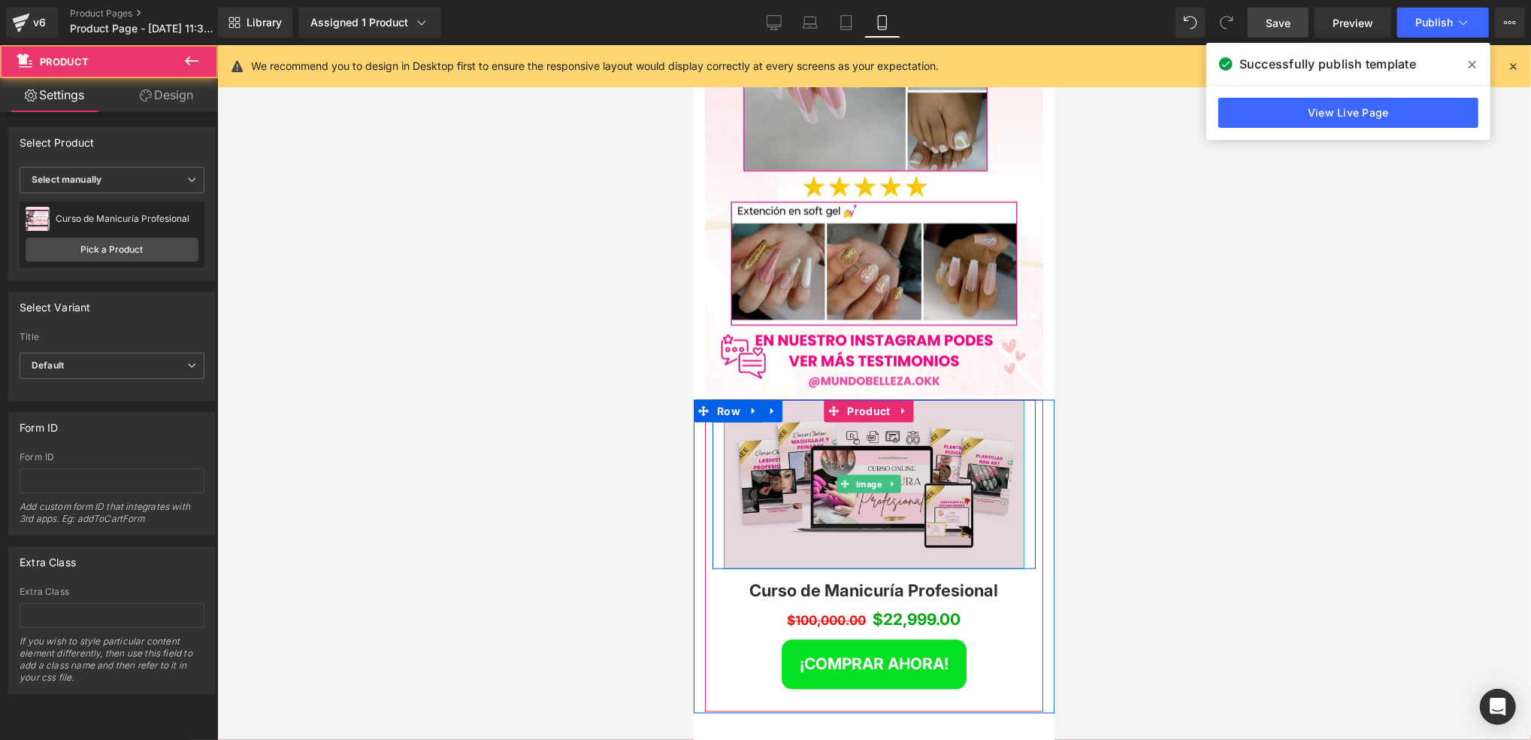
click at [943, 399] on img at bounding box center [873, 483] width 301 height 169
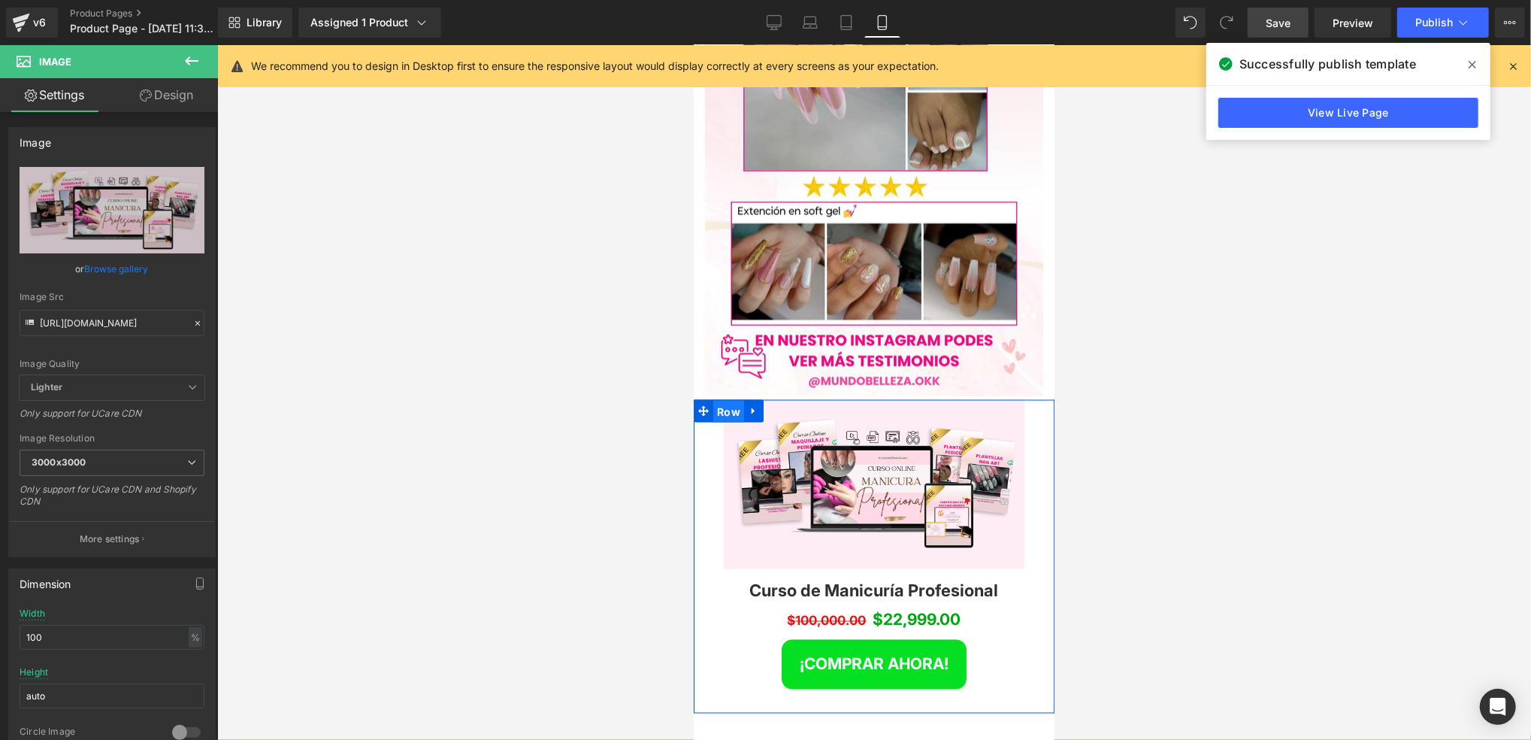
click at [716, 400] on span "Row" at bounding box center [728, 411] width 31 height 23
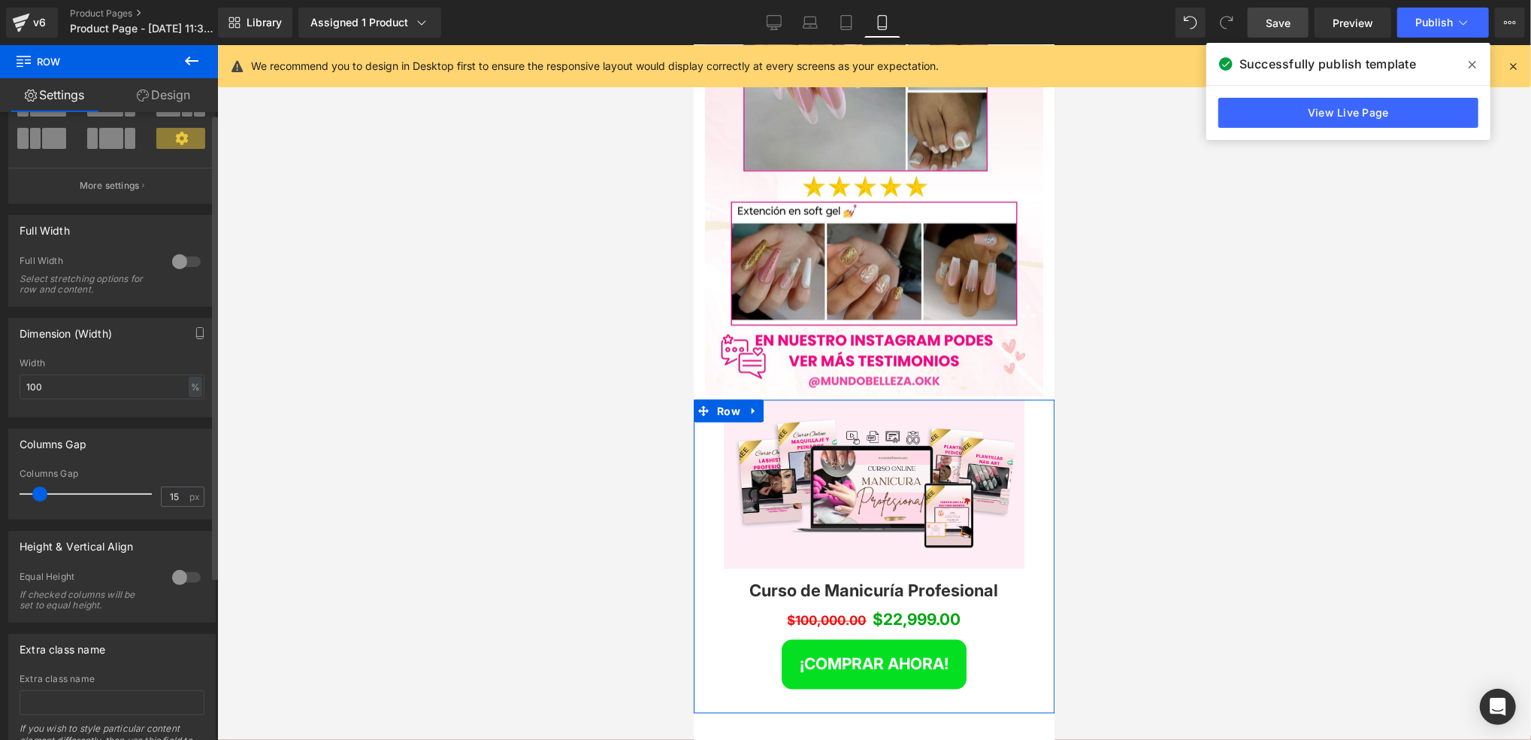
scroll to position [0, 0]
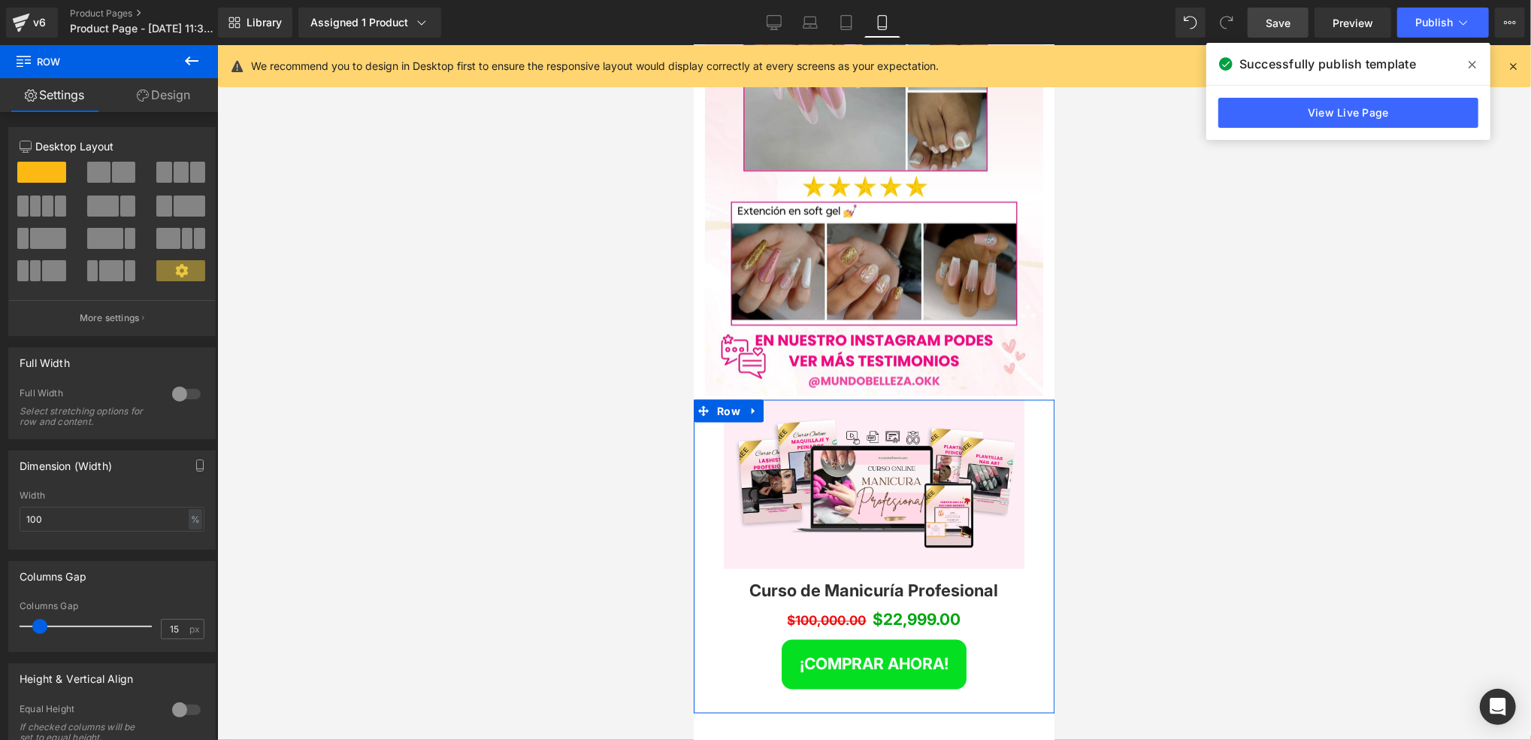
click at [167, 97] on link "Design" at bounding box center [163, 95] width 109 height 34
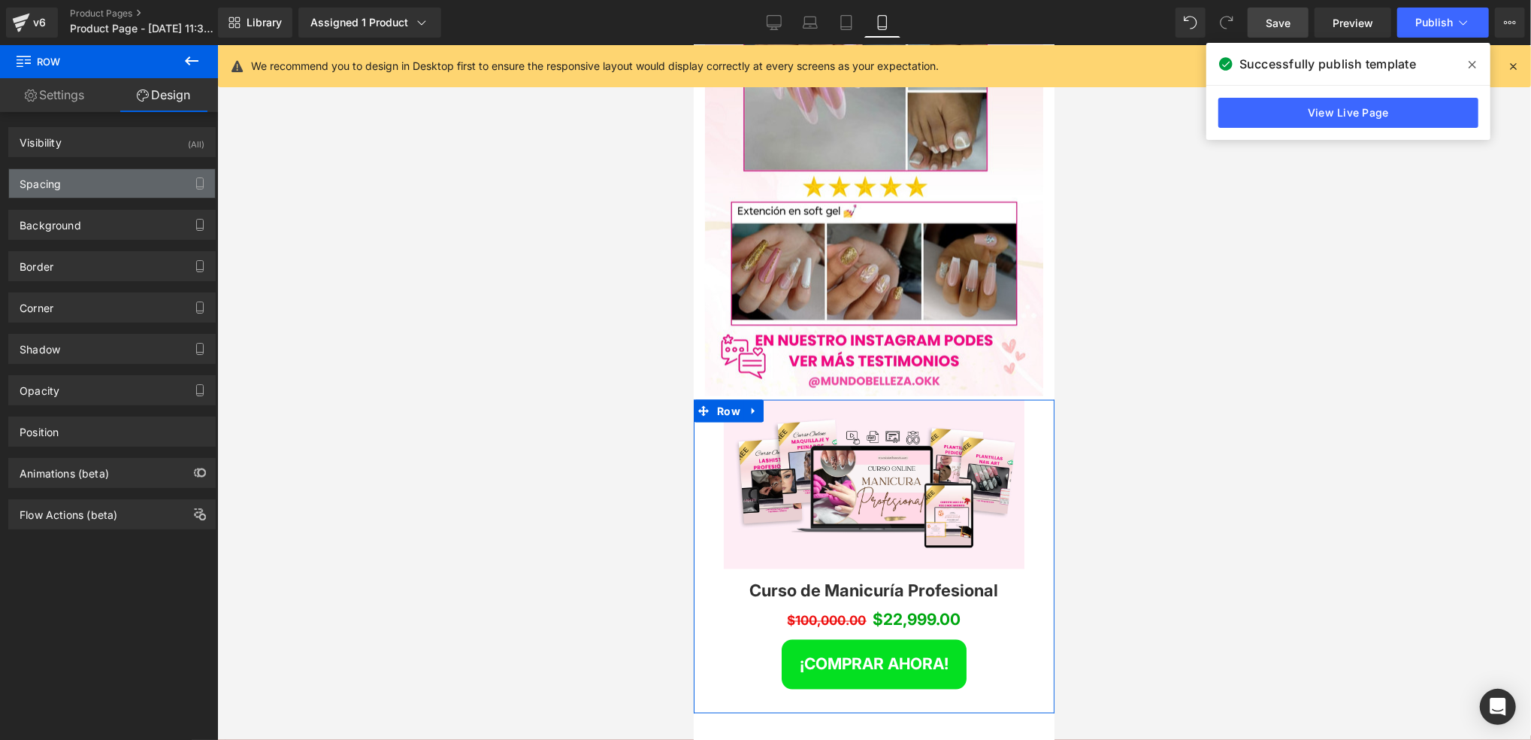
click at [114, 183] on div "Spacing" at bounding box center [112, 183] width 206 height 29
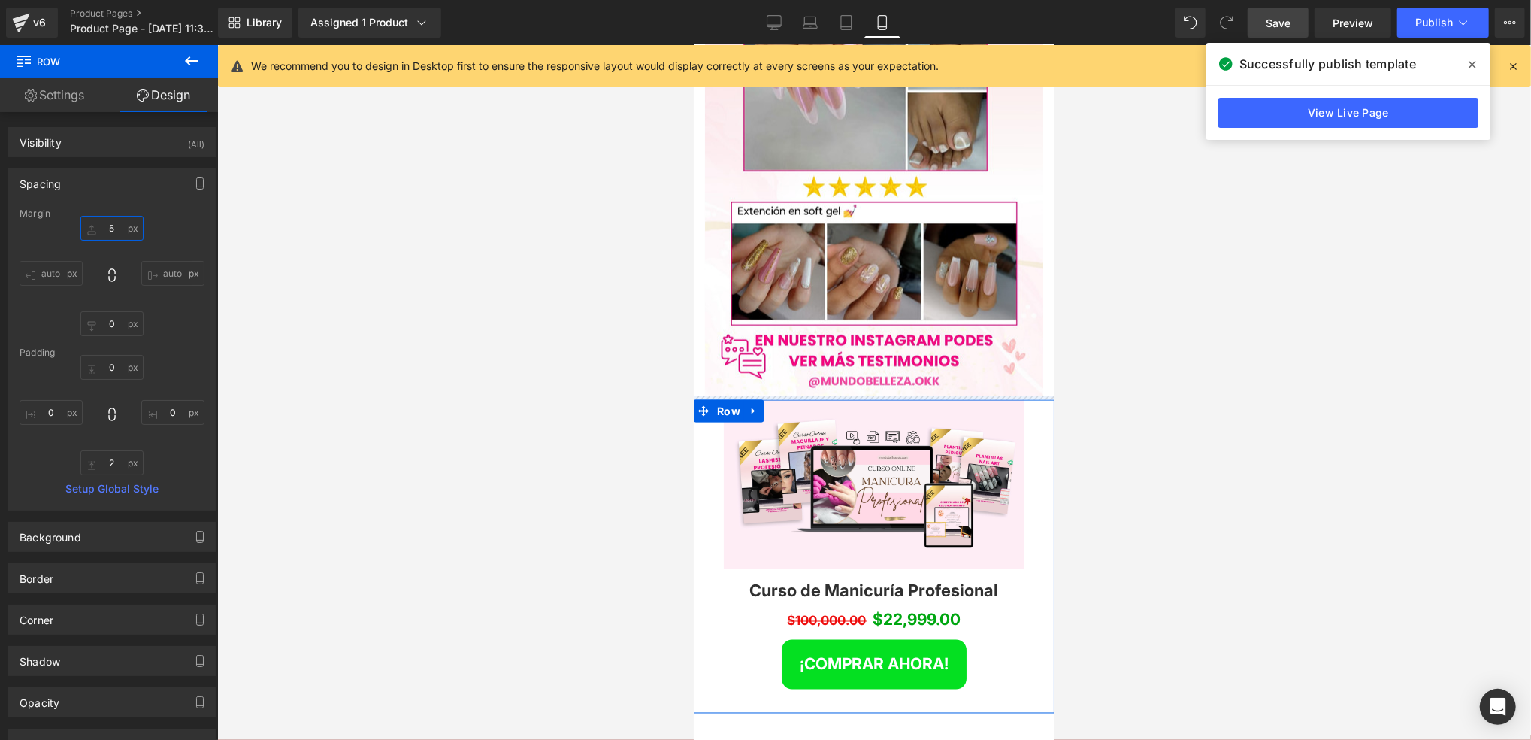
click at [123, 230] on input "5" at bounding box center [111, 228] width 63 height 25
click at [156, 232] on div "7 7 auto auto 0px 0 auto auto" at bounding box center [112, 276] width 185 height 120
click at [116, 233] on input "7" at bounding box center [111, 228] width 63 height 25
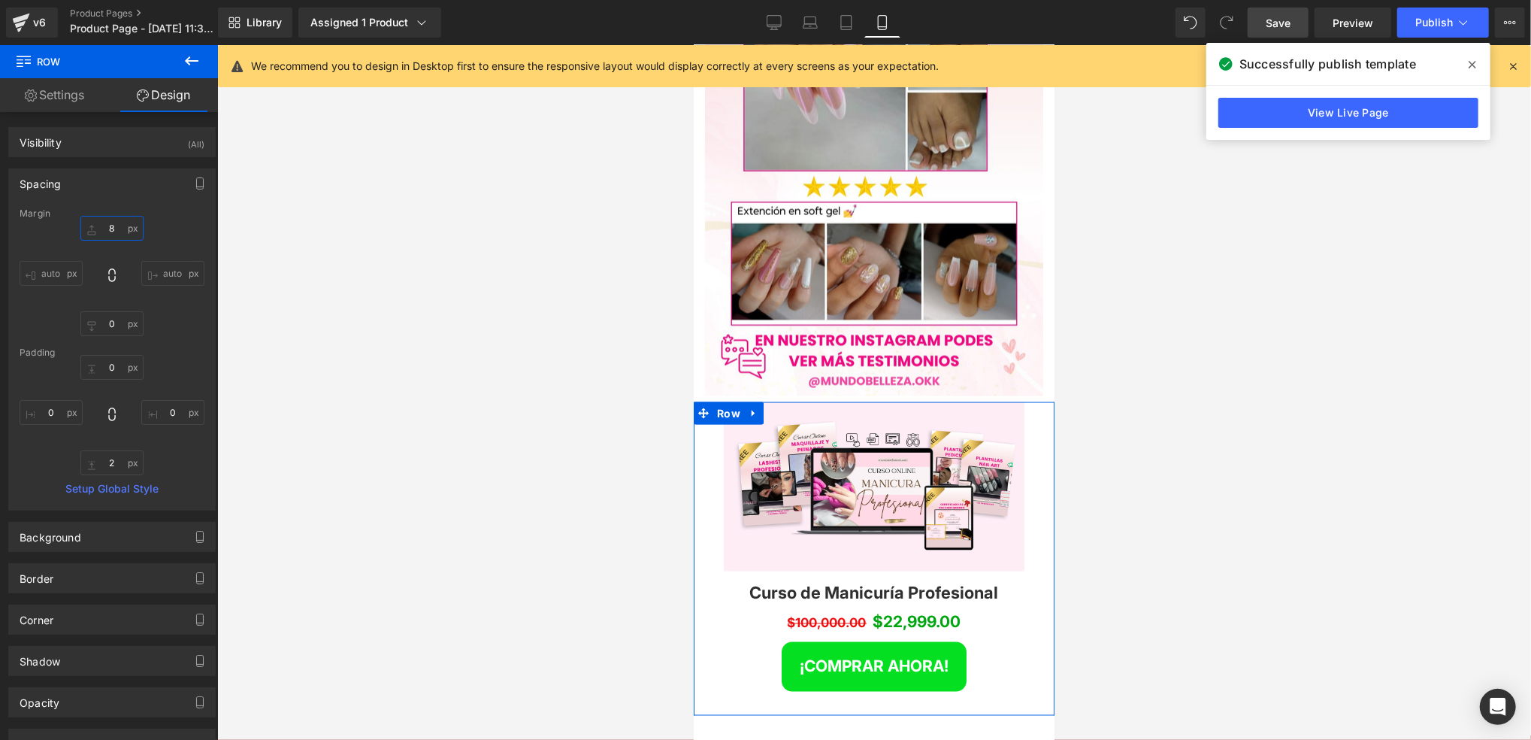
type input "8"
click at [170, 233] on div "8 8 auto auto 0px 0 auto auto" at bounding box center [112, 276] width 185 height 120
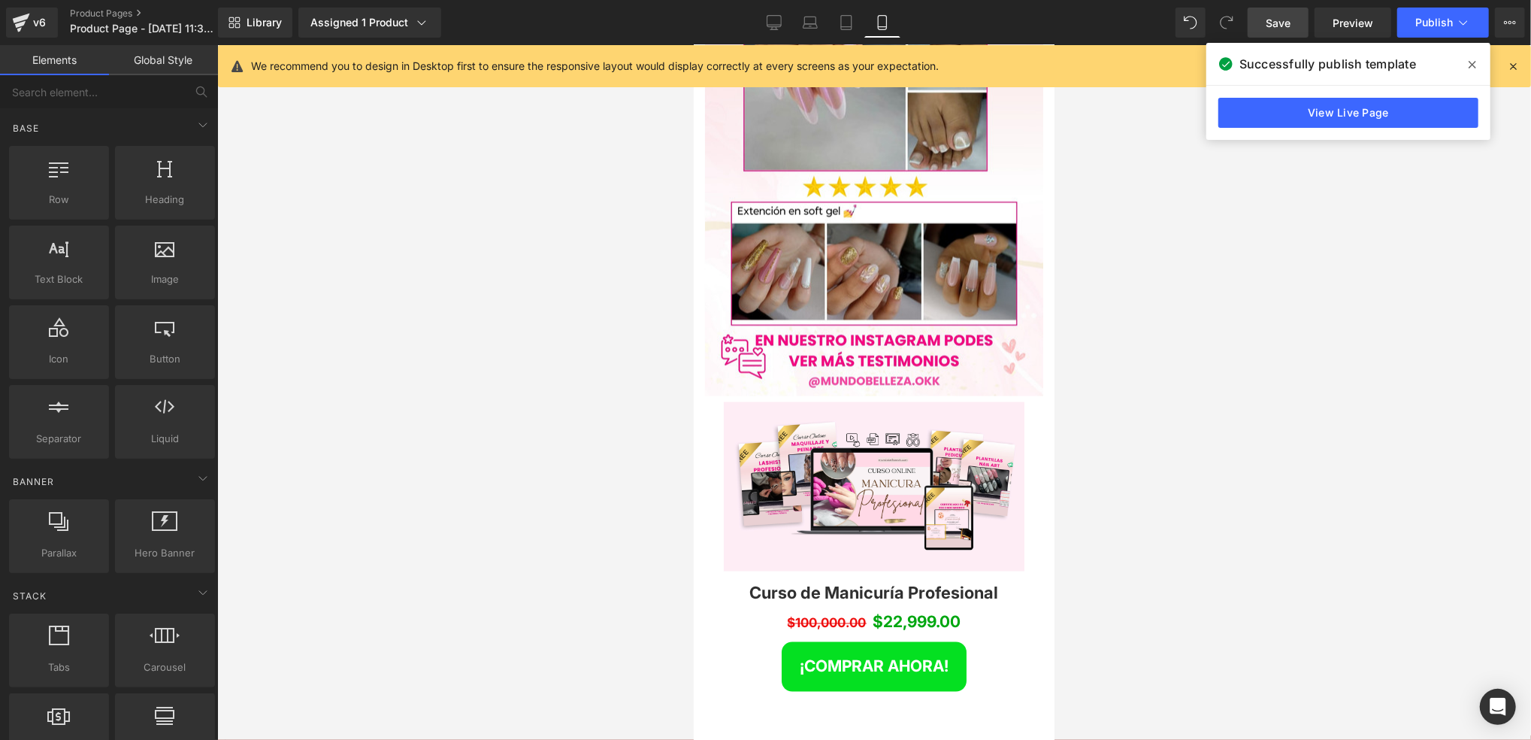
click at [428, 332] on div at bounding box center [874, 392] width 1314 height 695
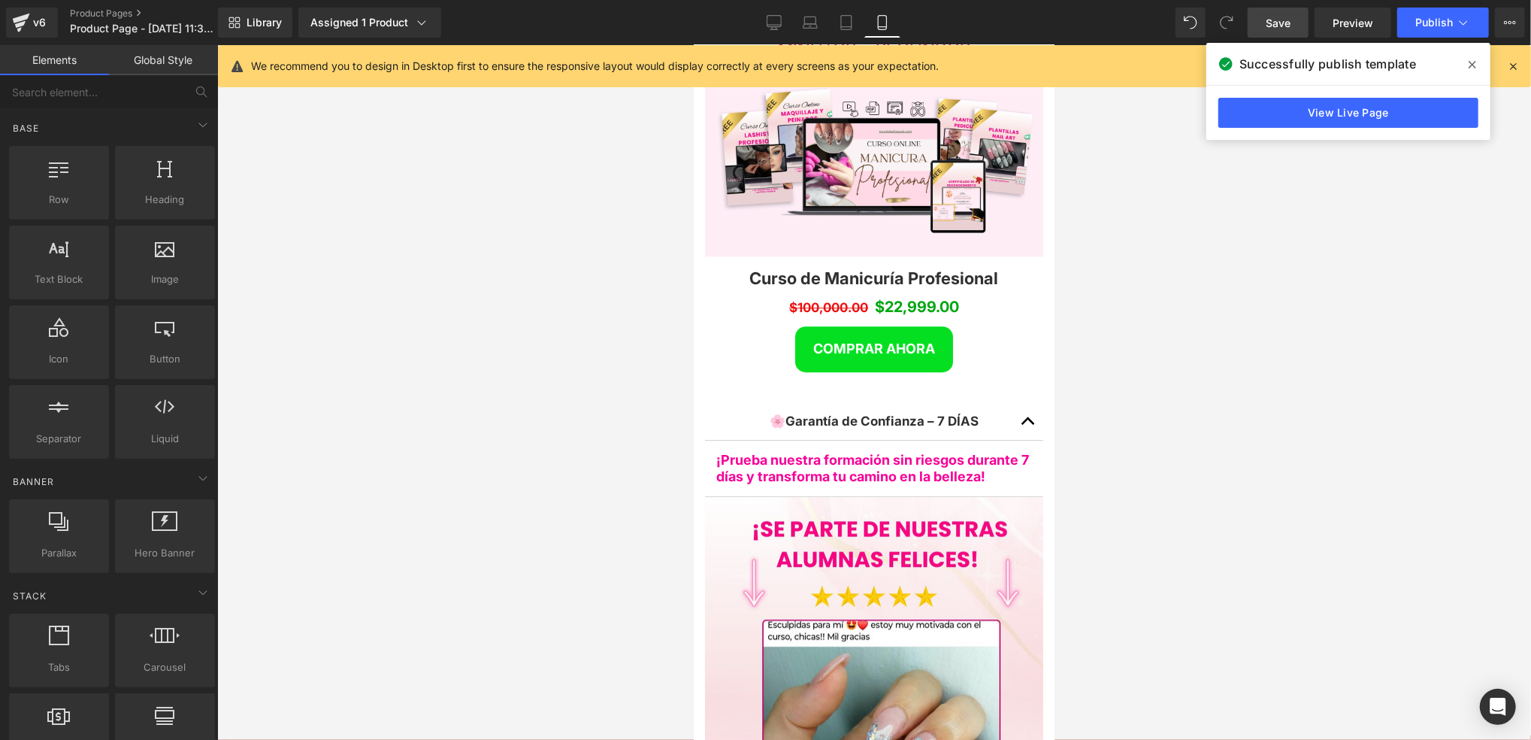
scroll to position [3044, 0]
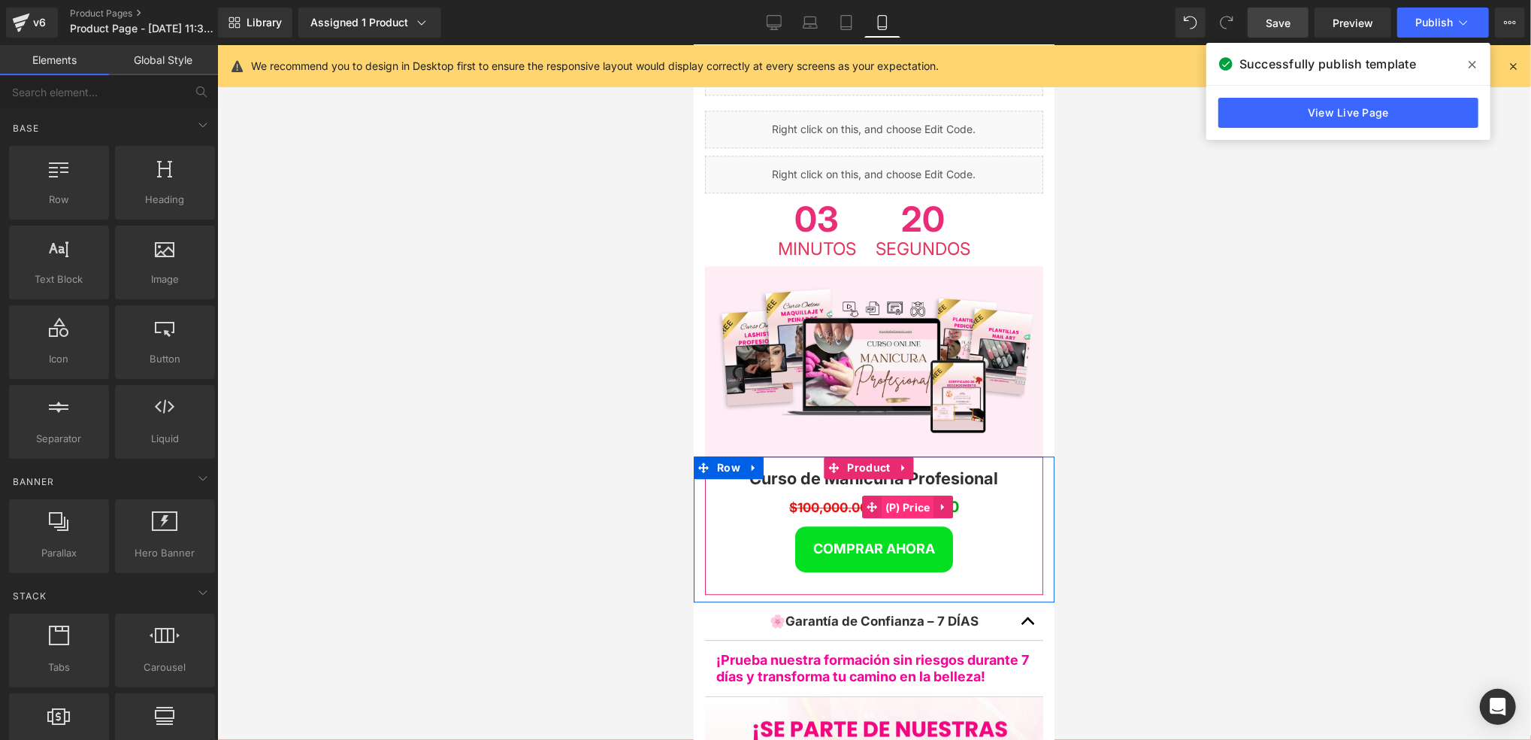
click at [928, 495] on span "(P) Price" at bounding box center [907, 506] width 53 height 23
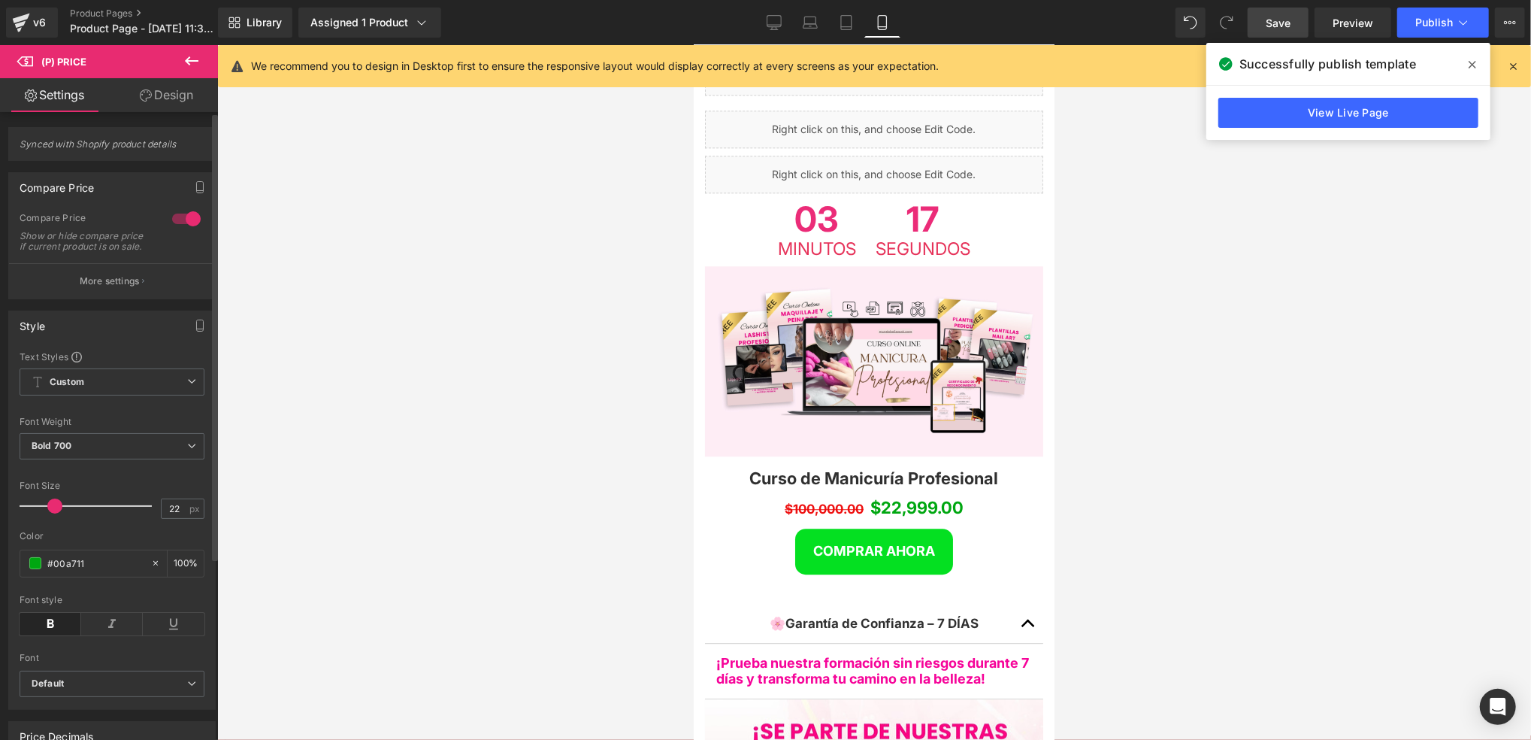
type input "21"
click at [54, 513] on span at bounding box center [53, 505] width 15 height 15
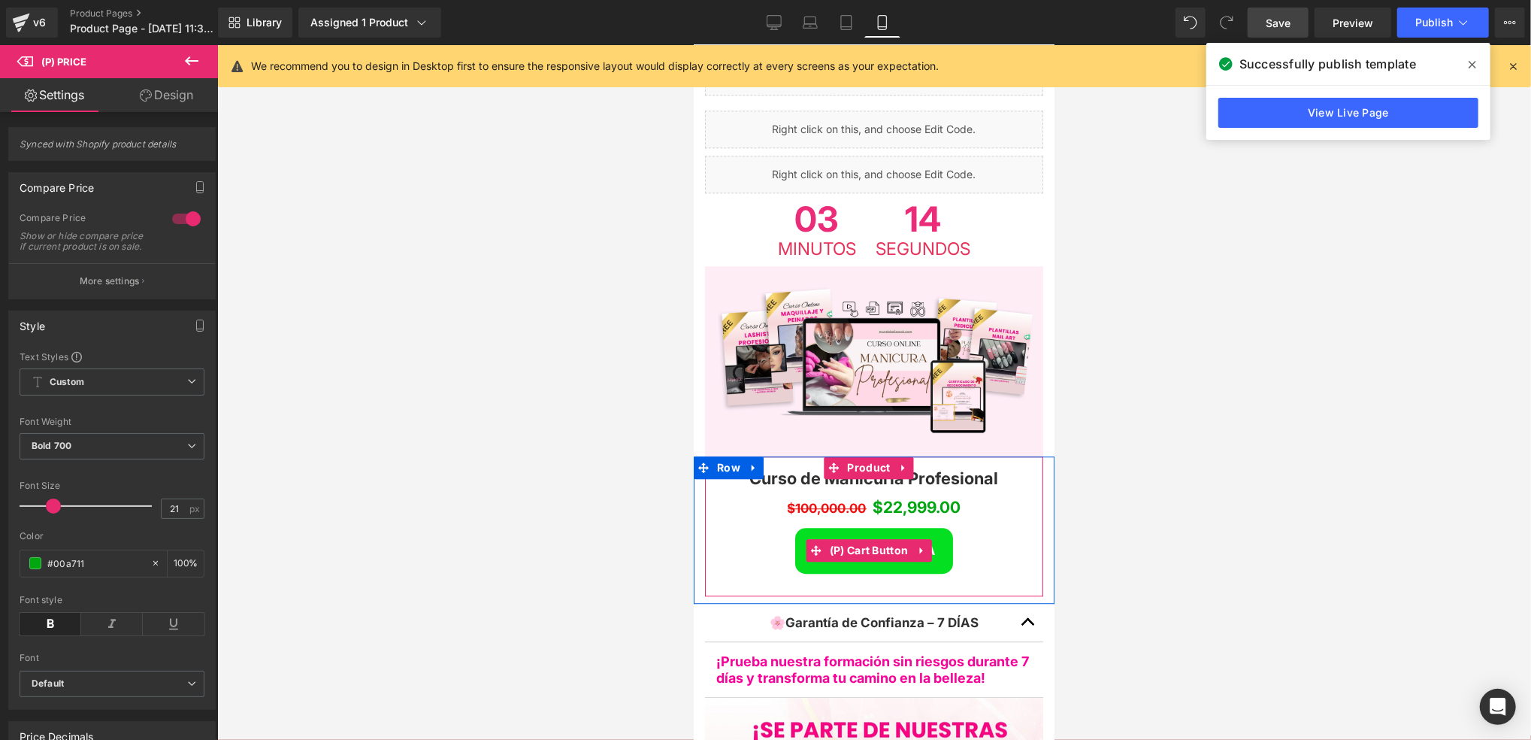
click at [929, 541] on span "COMPRAR AHORA" at bounding box center [874, 549] width 122 height 16
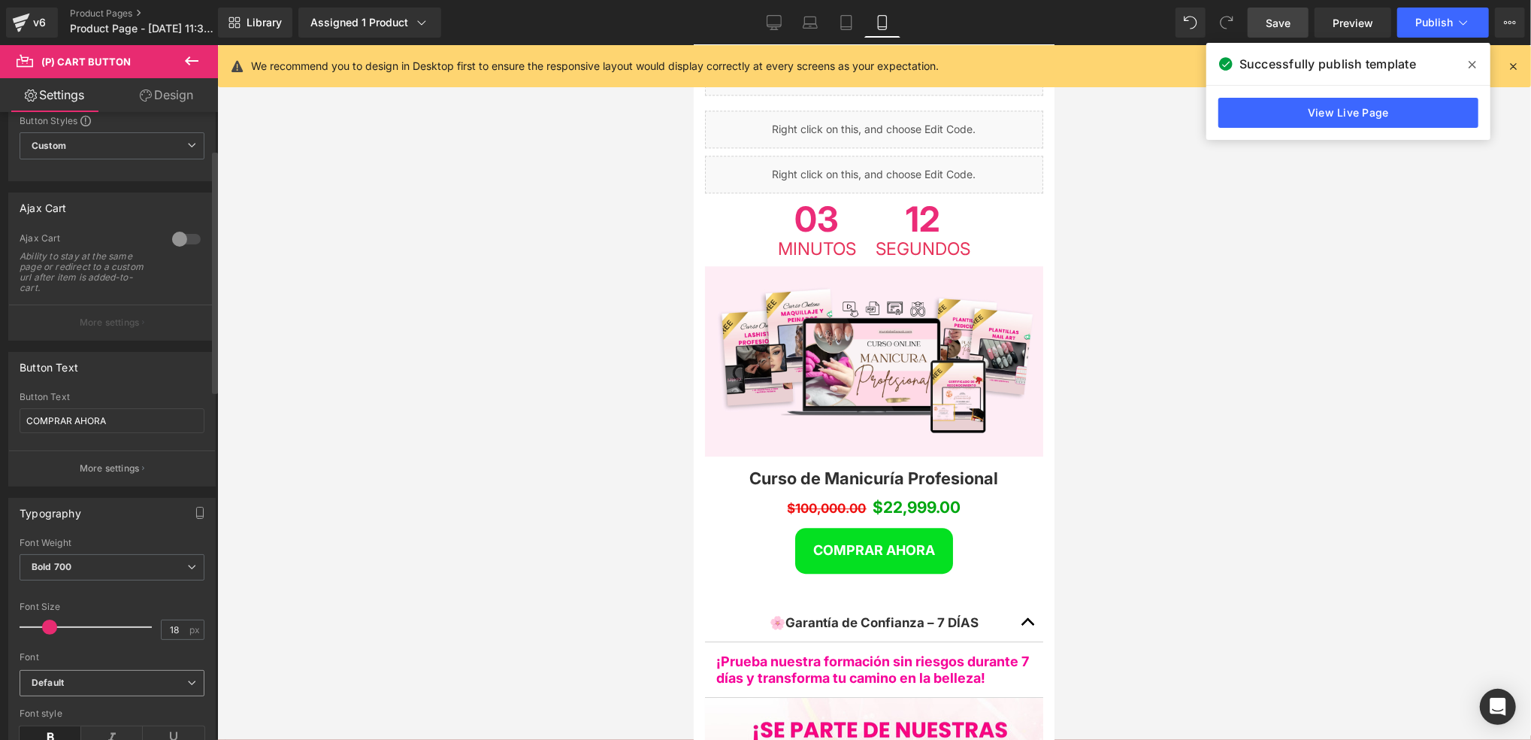
scroll to position [100, 0]
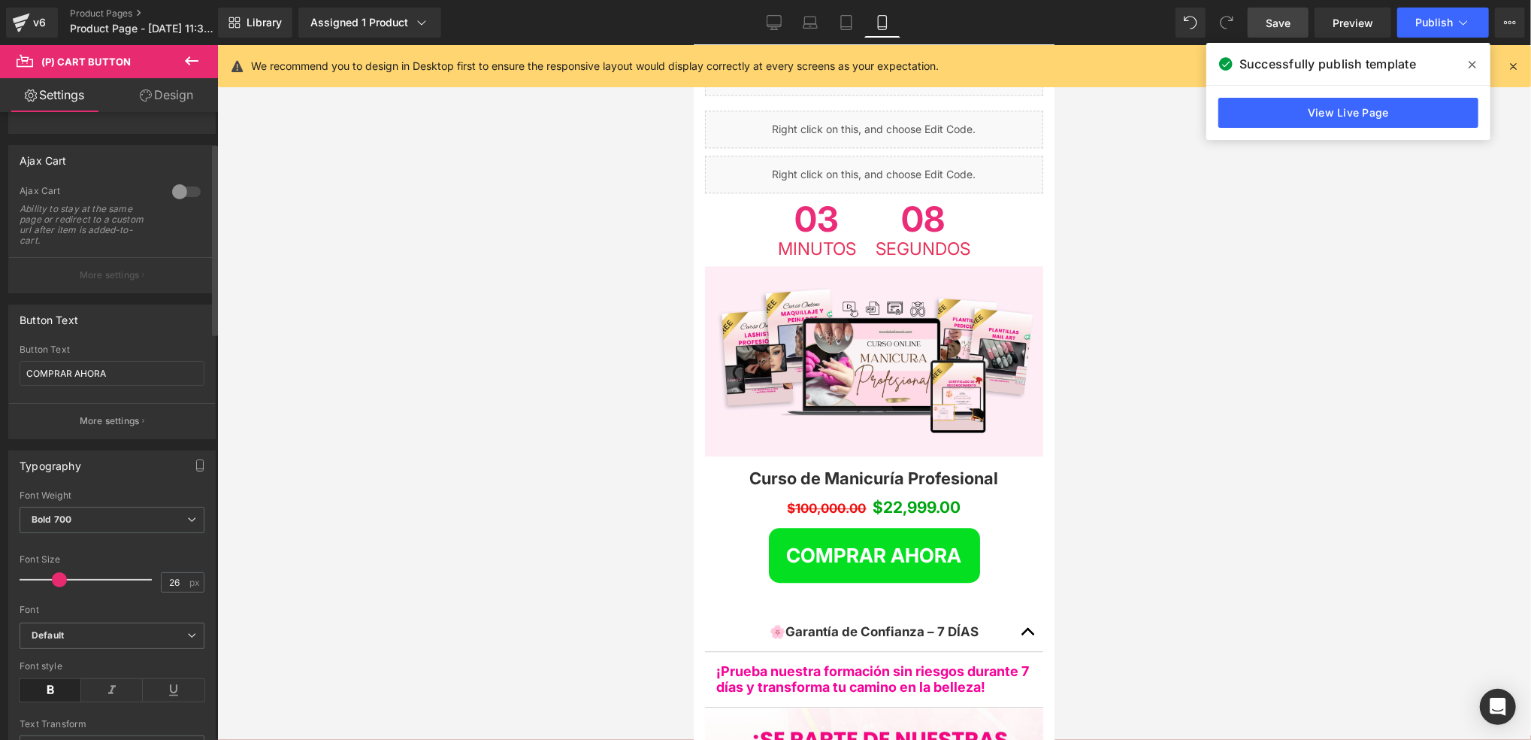
type input "25"
drag, startPoint x: 42, startPoint y: 584, endPoint x: 50, endPoint y: 583, distance: 8.3
click at [51, 583] on span at bounding box center [58, 579] width 15 height 15
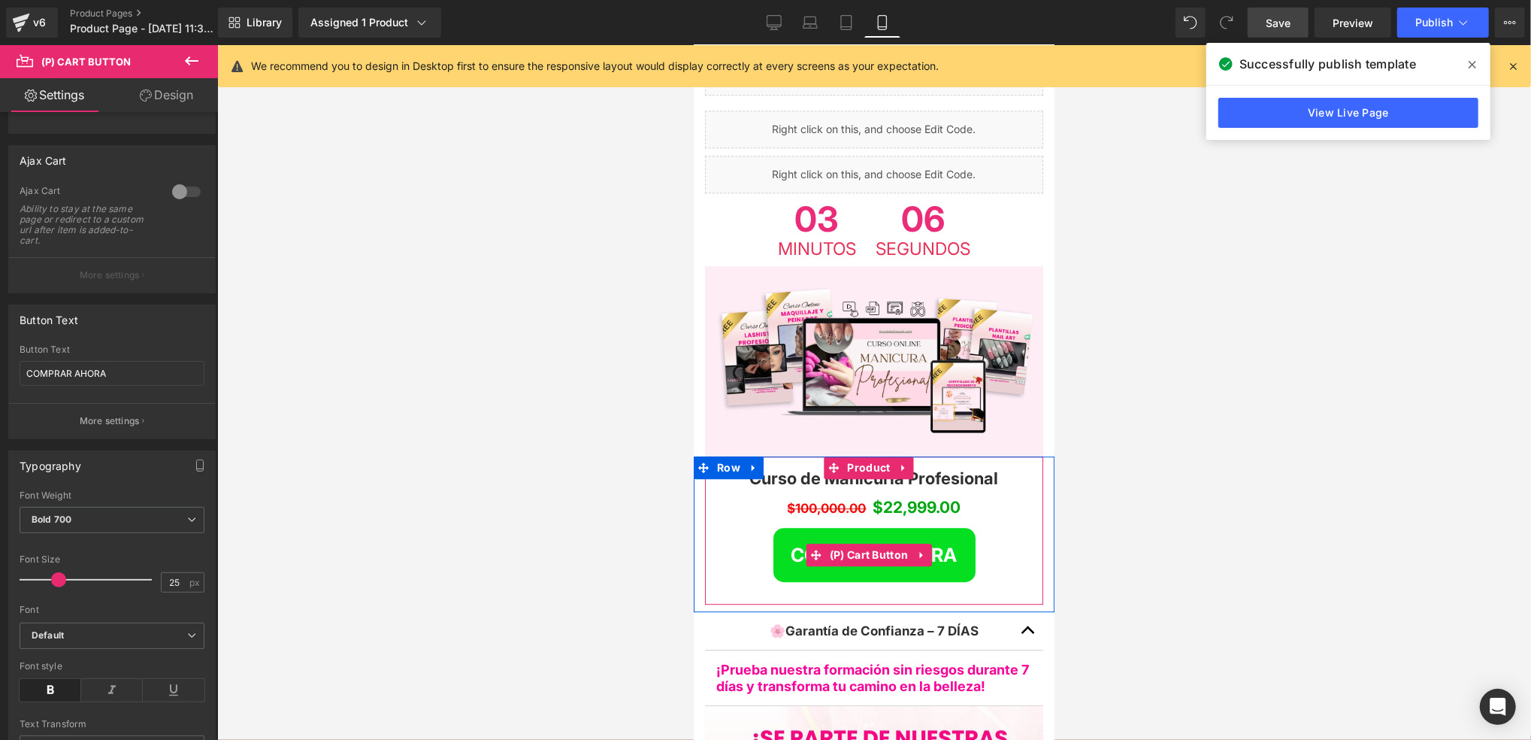
click at [779, 527] on button "COMPRAR AHORA" at bounding box center [874, 554] width 202 height 54
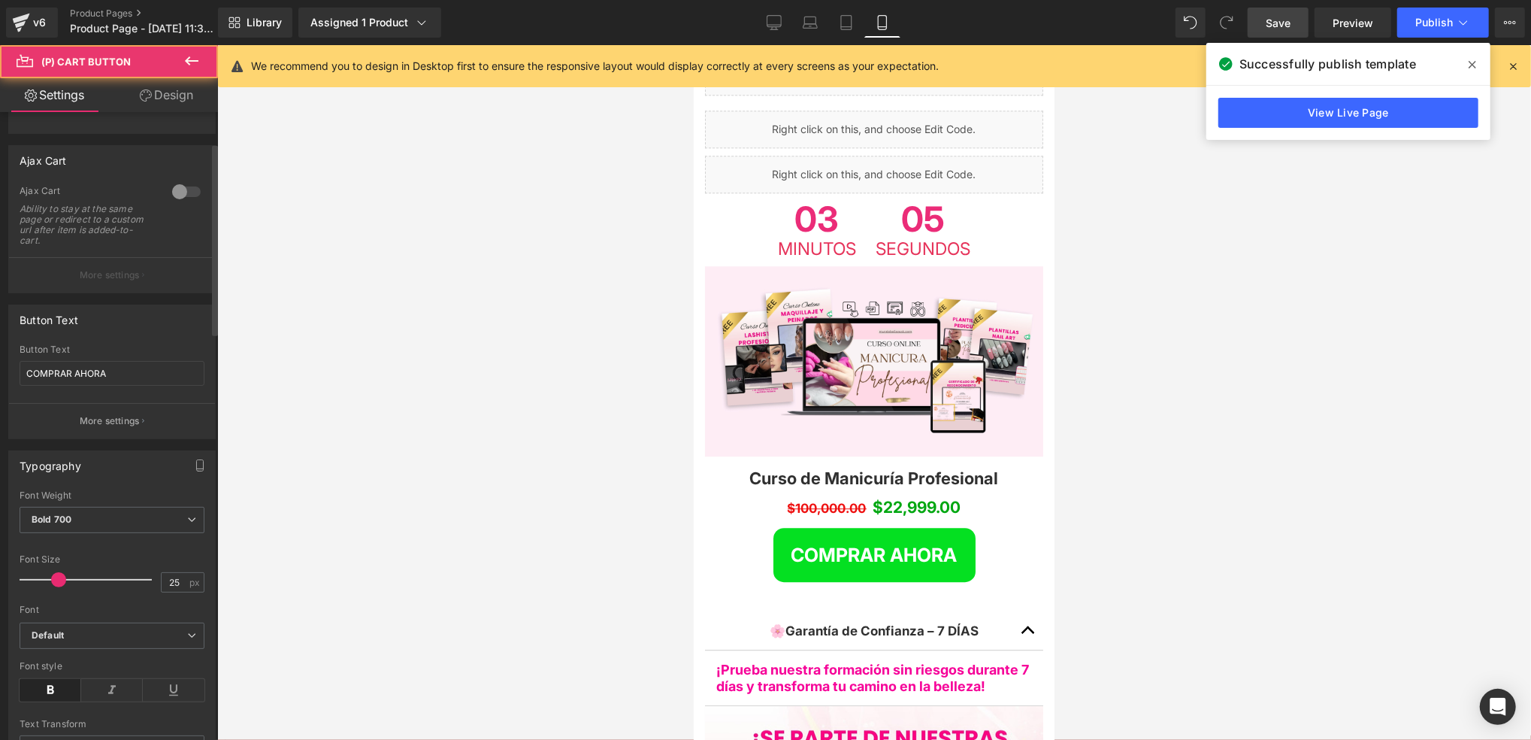
click at [134, 389] on div "Button Text COMPRAR AHORA" at bounding box center [112, 373] width 185 height 59
click at [134, 383] on input "COMPRAR AHORA" at bounding box center [112, 373] width 185 height 25
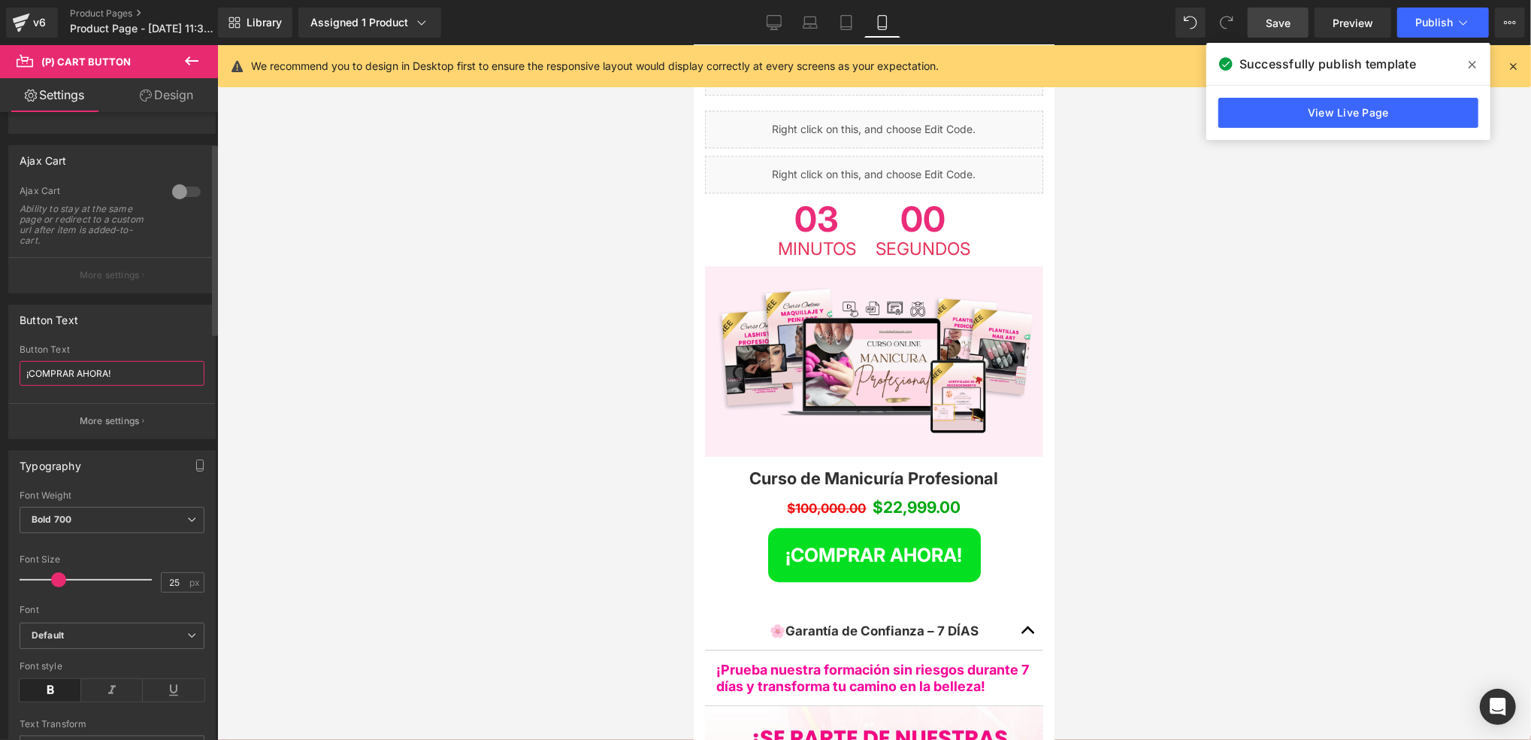
type input "¡COMPRAR AHORA!"
click at [189, 340] on div "Button Text ¡COMPRAR AHORA! Button Text ¡COMPRAR AHORA! More settings" at bounding box center [111, 371] width 207 height 135
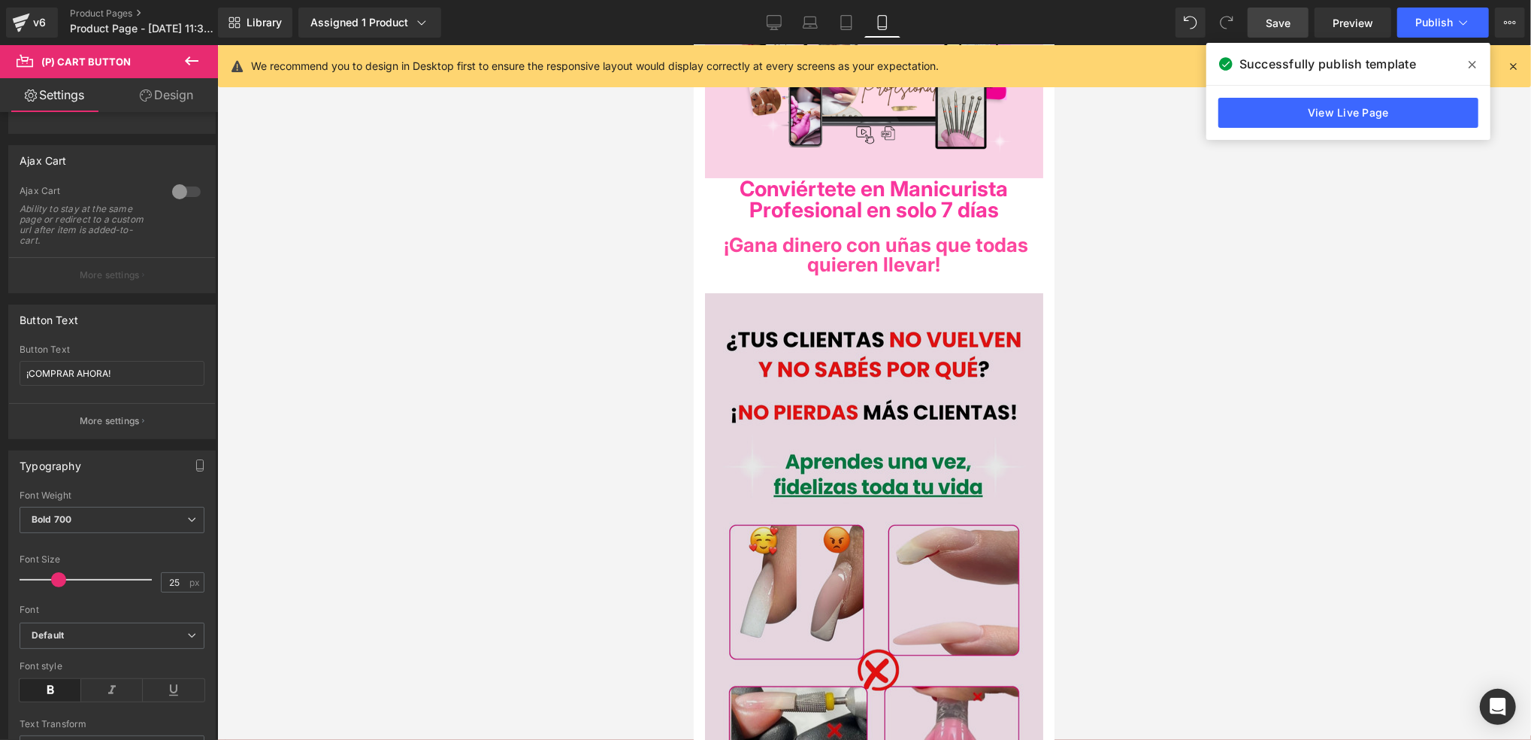
scroll to position [0, 0]
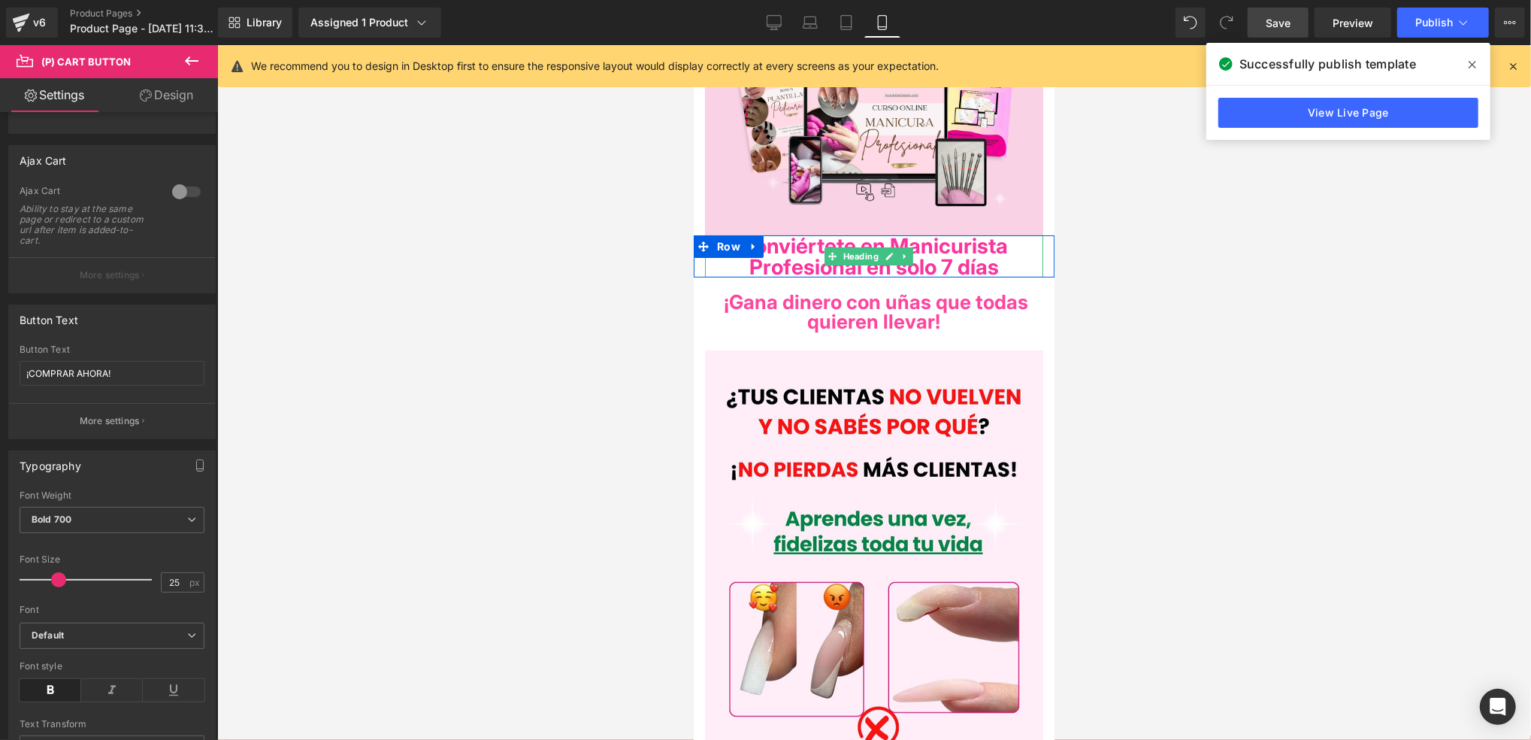
drag, startPoint x: 1019, startPoint y: 252, endPoint x: 1021, endPoint y: 277, distance: 24.9
click at [1008, 252] on span "Conviértete en Manicurista Profesional en solo 7 días" at bounding box center [874, 255] width 268 height 47
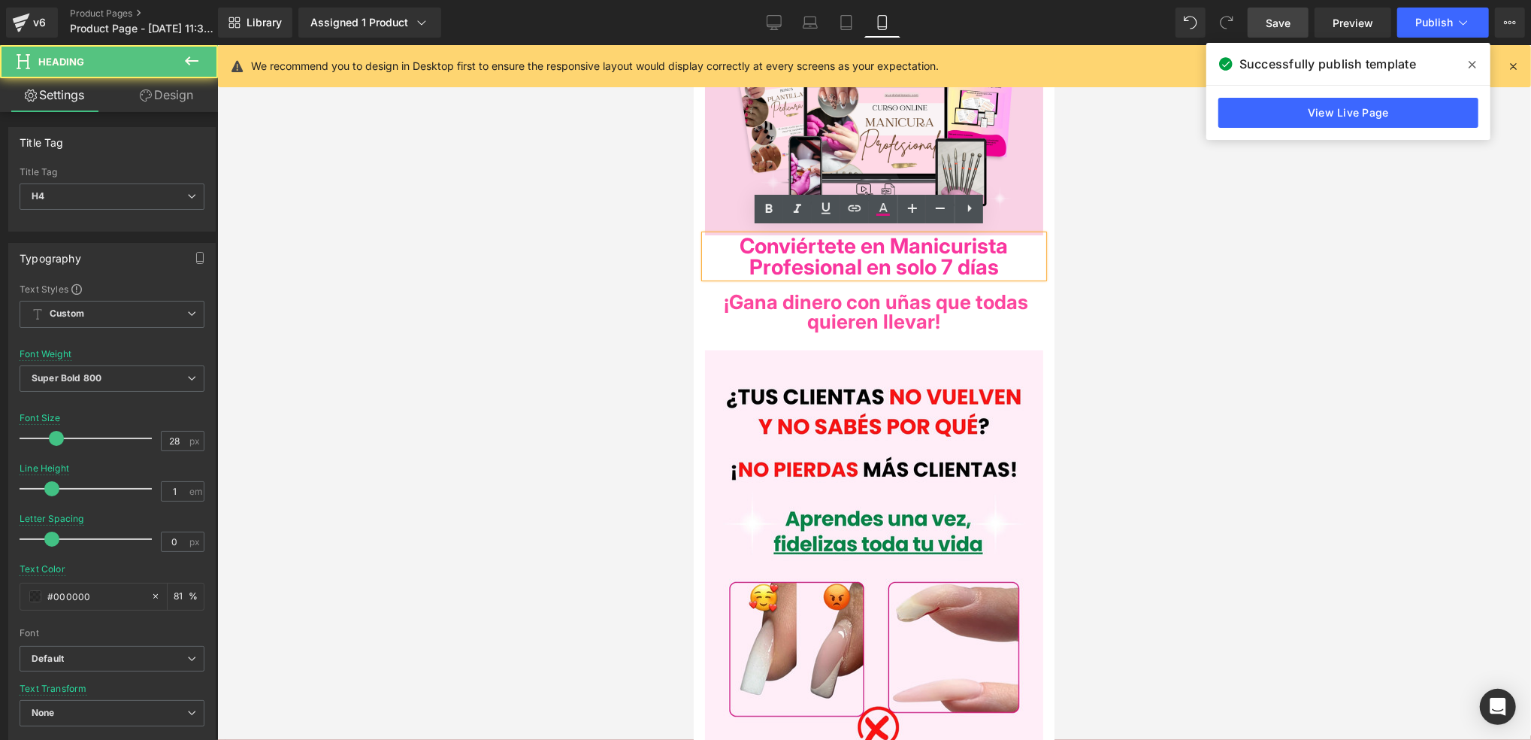
click at [1020, 295] on h4 "¡Gana dinero con uñas que todas quieren llevar!" at bounding box center [873, 311] width 338 height 39
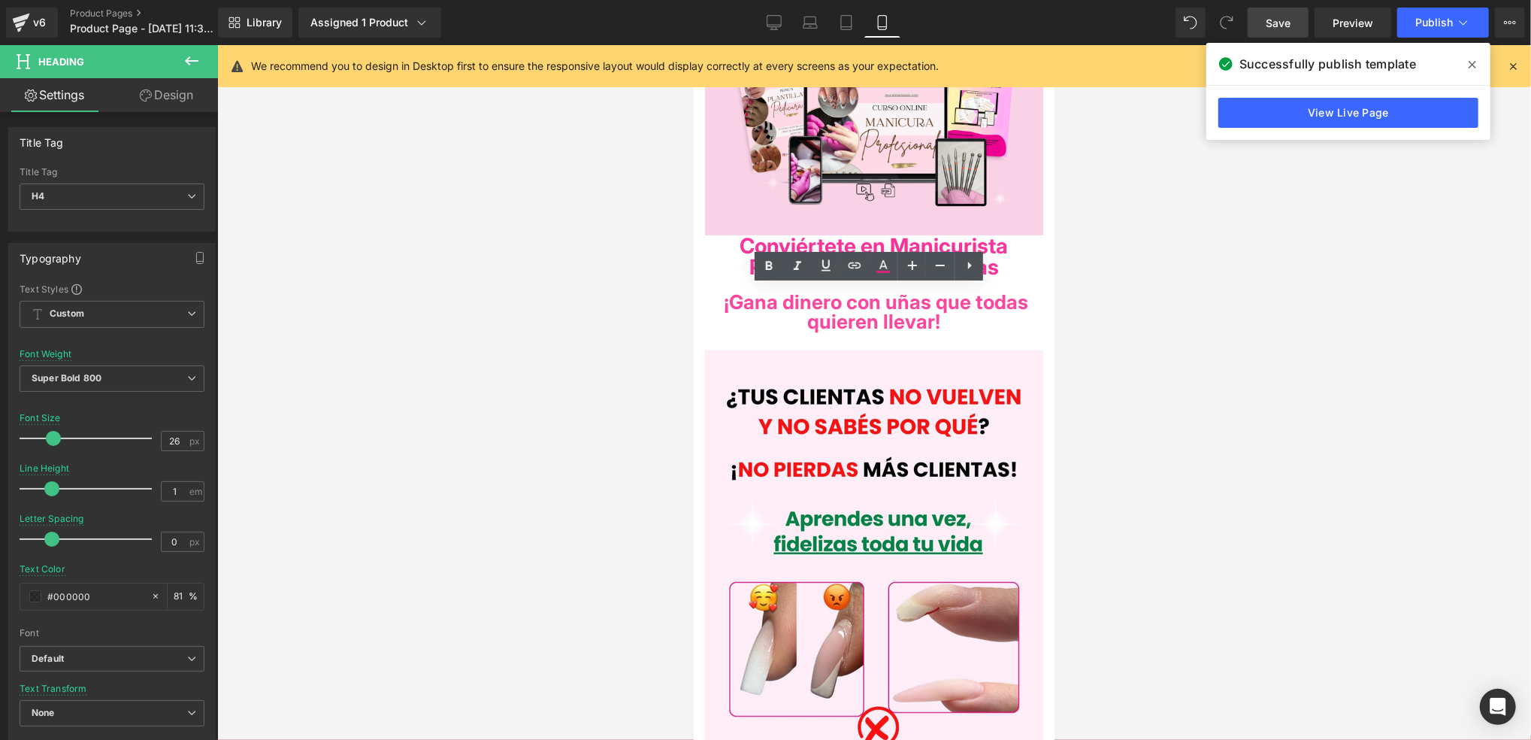
click at [1089, 340] on div at bounding box center [874, 392] width 1314 height 695
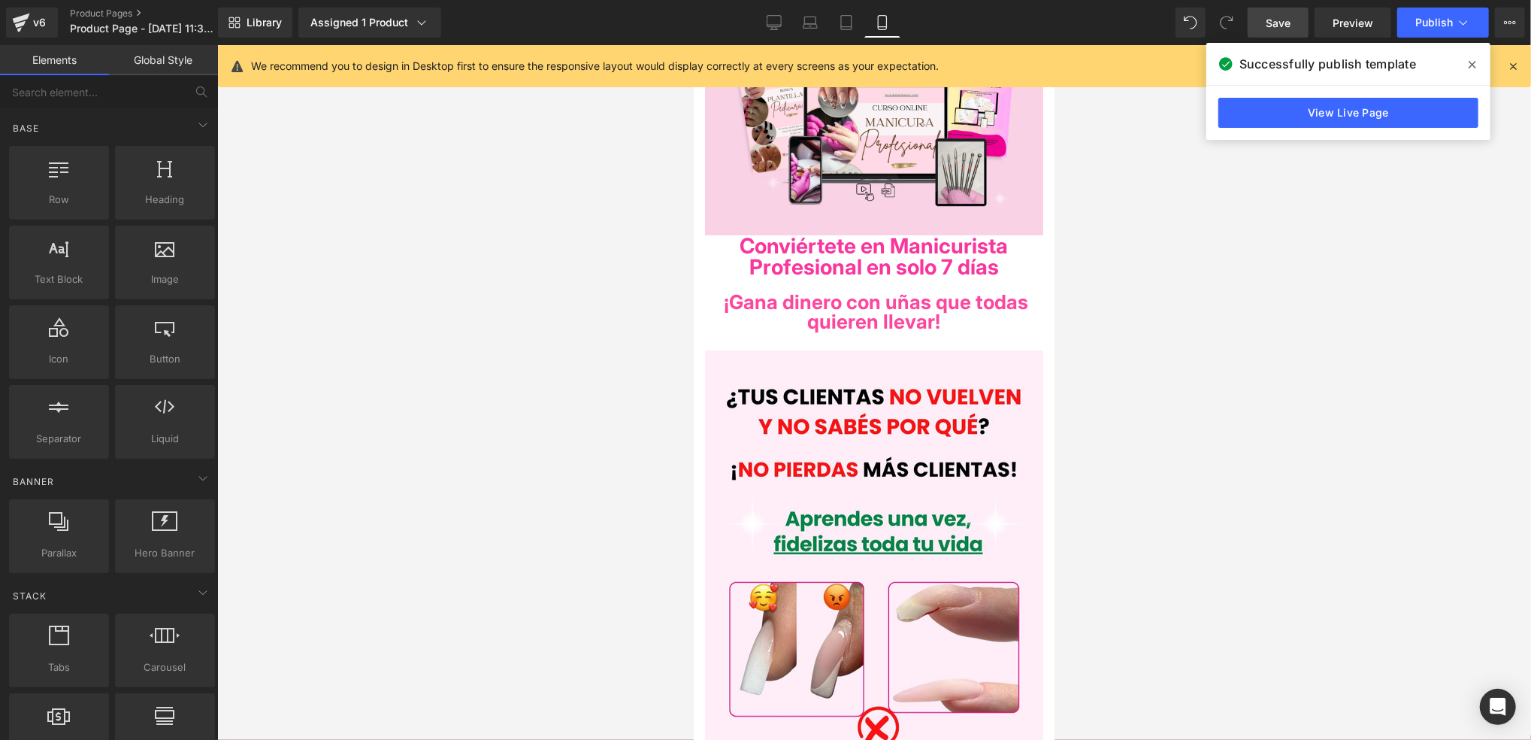
click at [1268, 30] on span "Save" at bounding box center [1278, 23] width 25 height 16
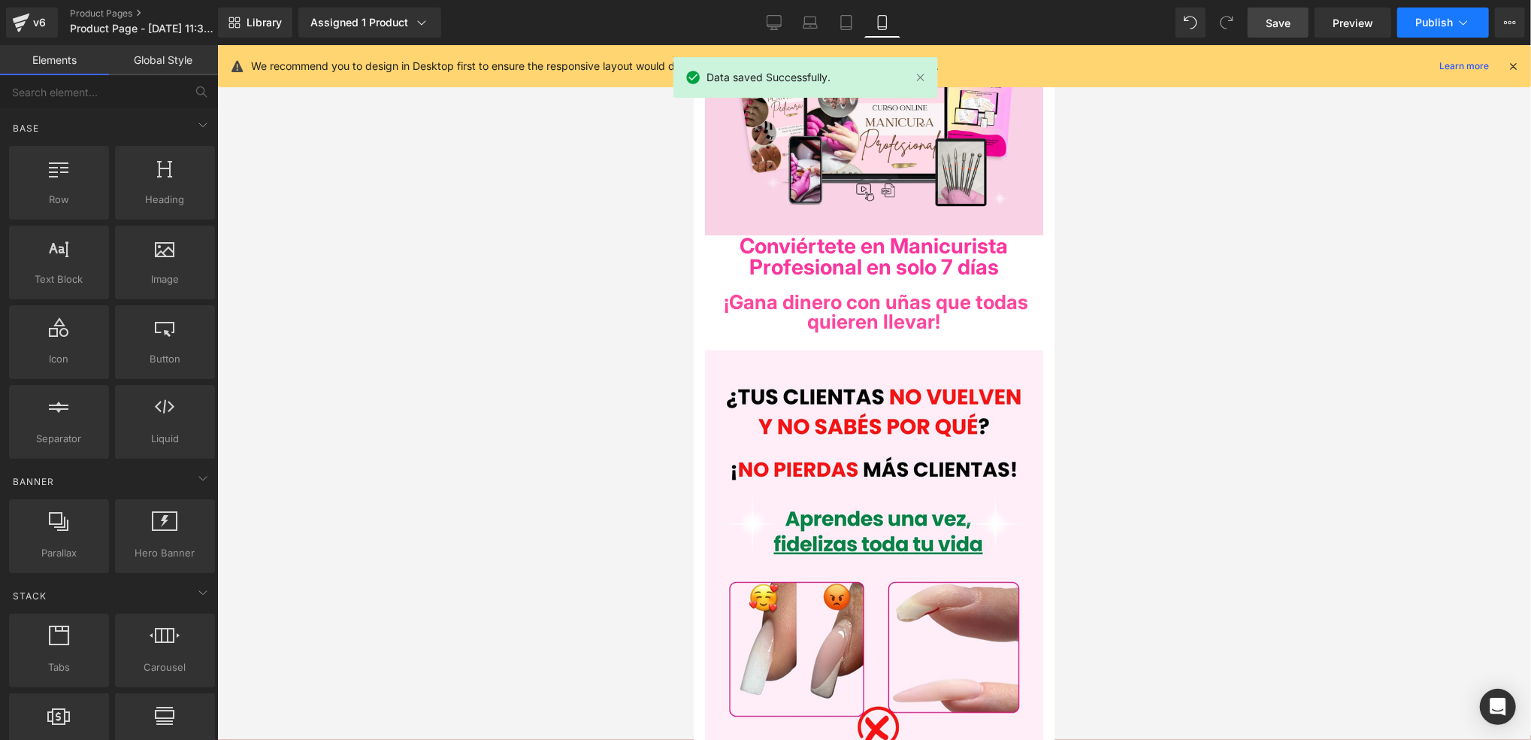
click at [1424, 22] on span "Publish" at bounding box center [1435, 23] width 38 height 12
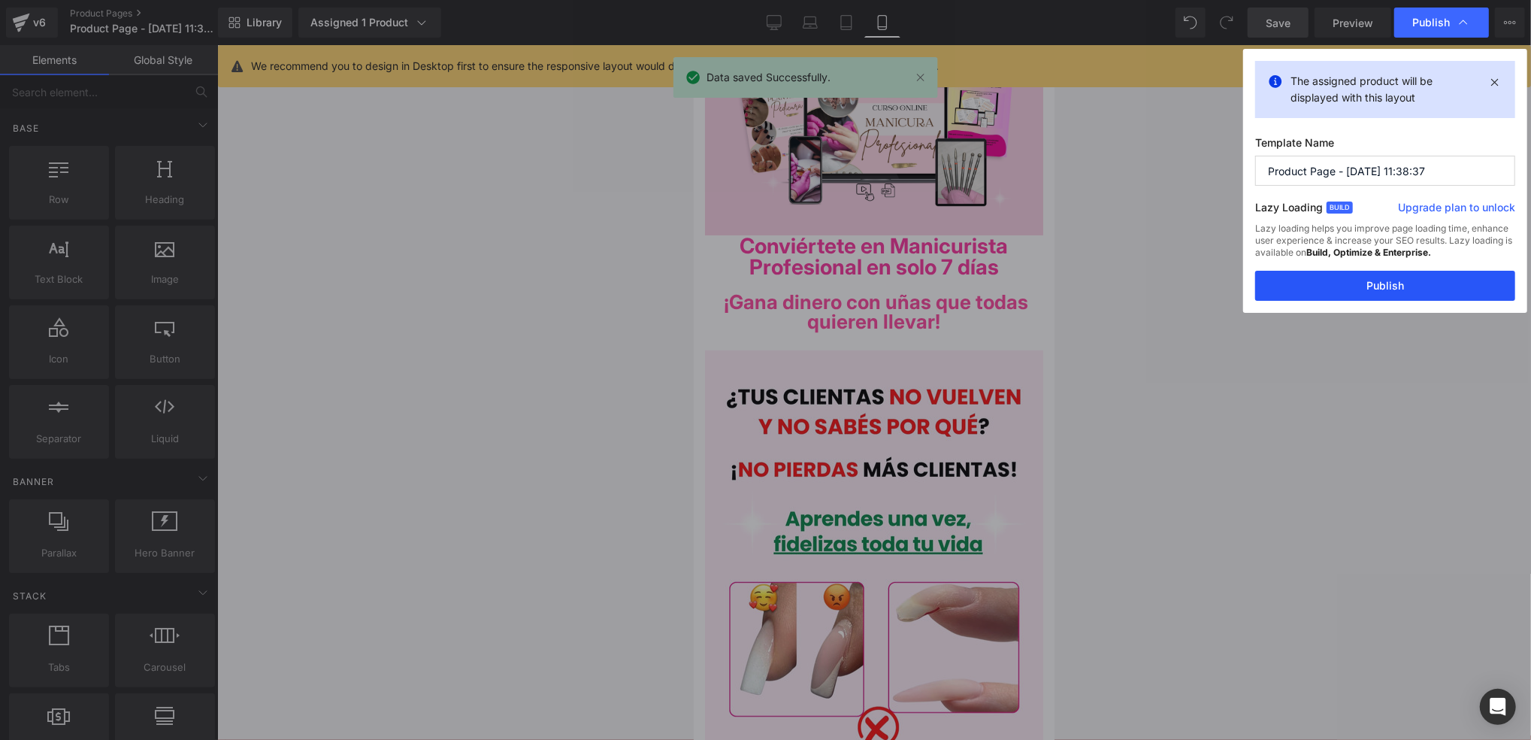
click at [1365, 288] on button "Publish" at bounding box center [1385, 286] width 260 height 30
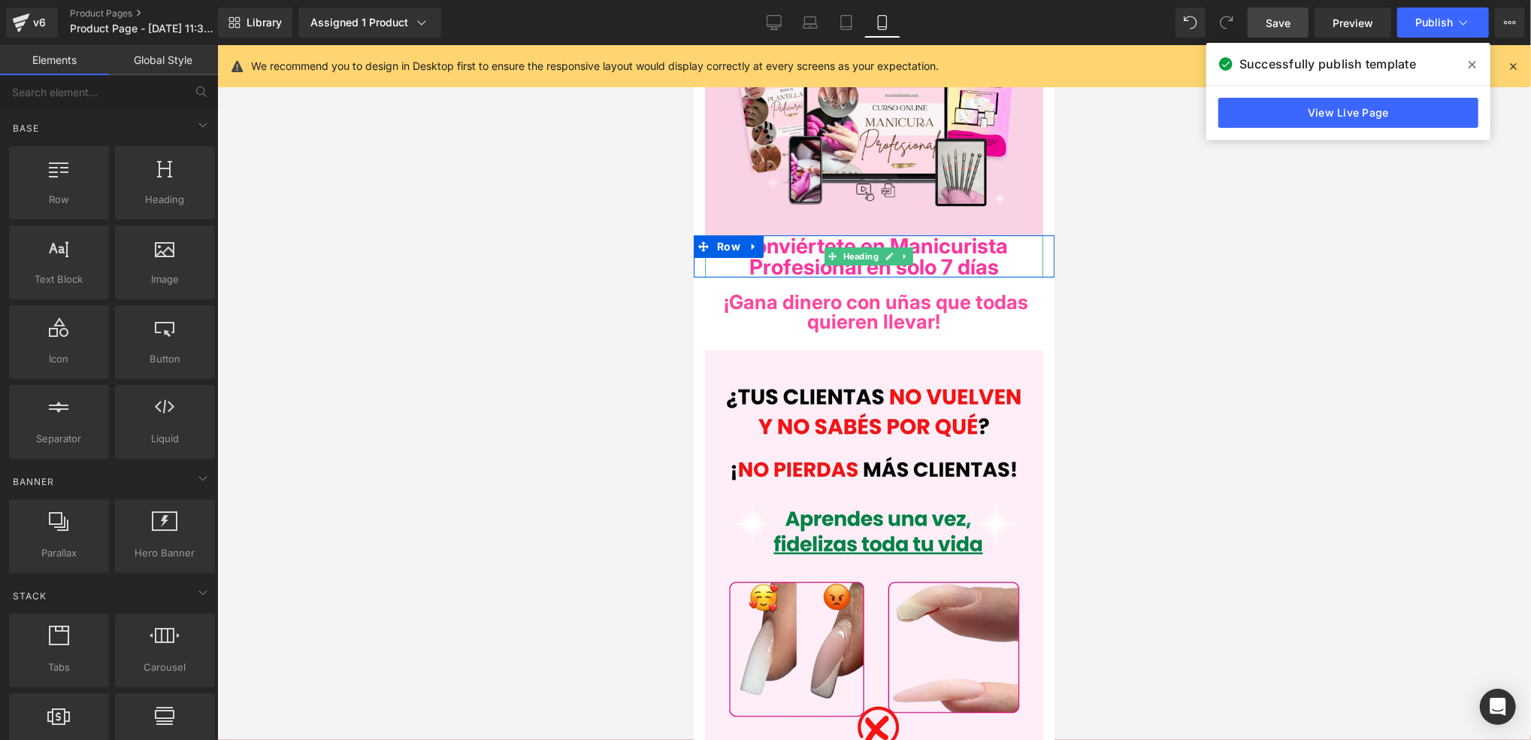
click at [987, 256] on span "Conviértete en Manicurista Profesional en solo 7 días" at bounding box center [874, 255] width 268 height 47
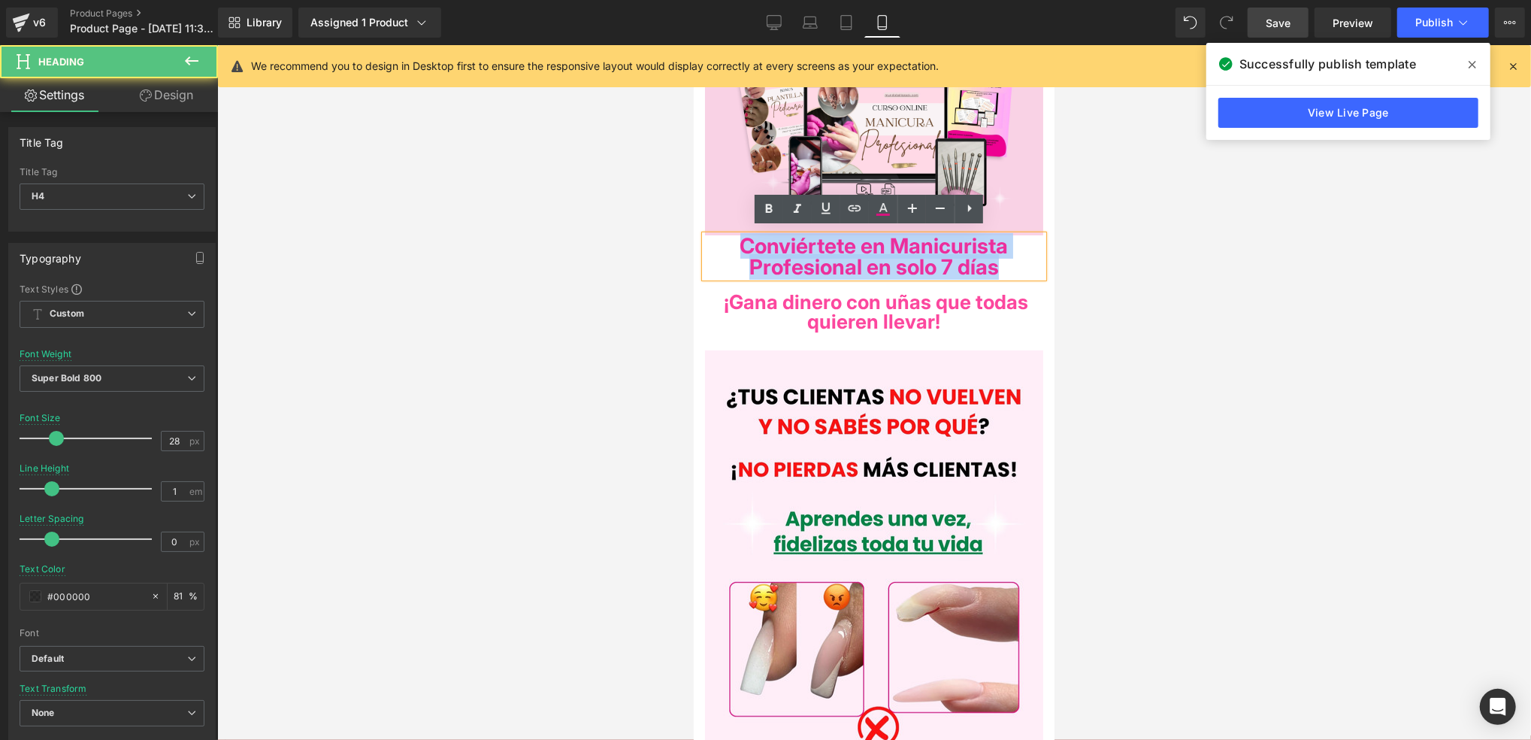
drag, startPoint x: 1022, startPoint y: 262, endPoint x: 638, endPoint y: 237, distance: 384.2
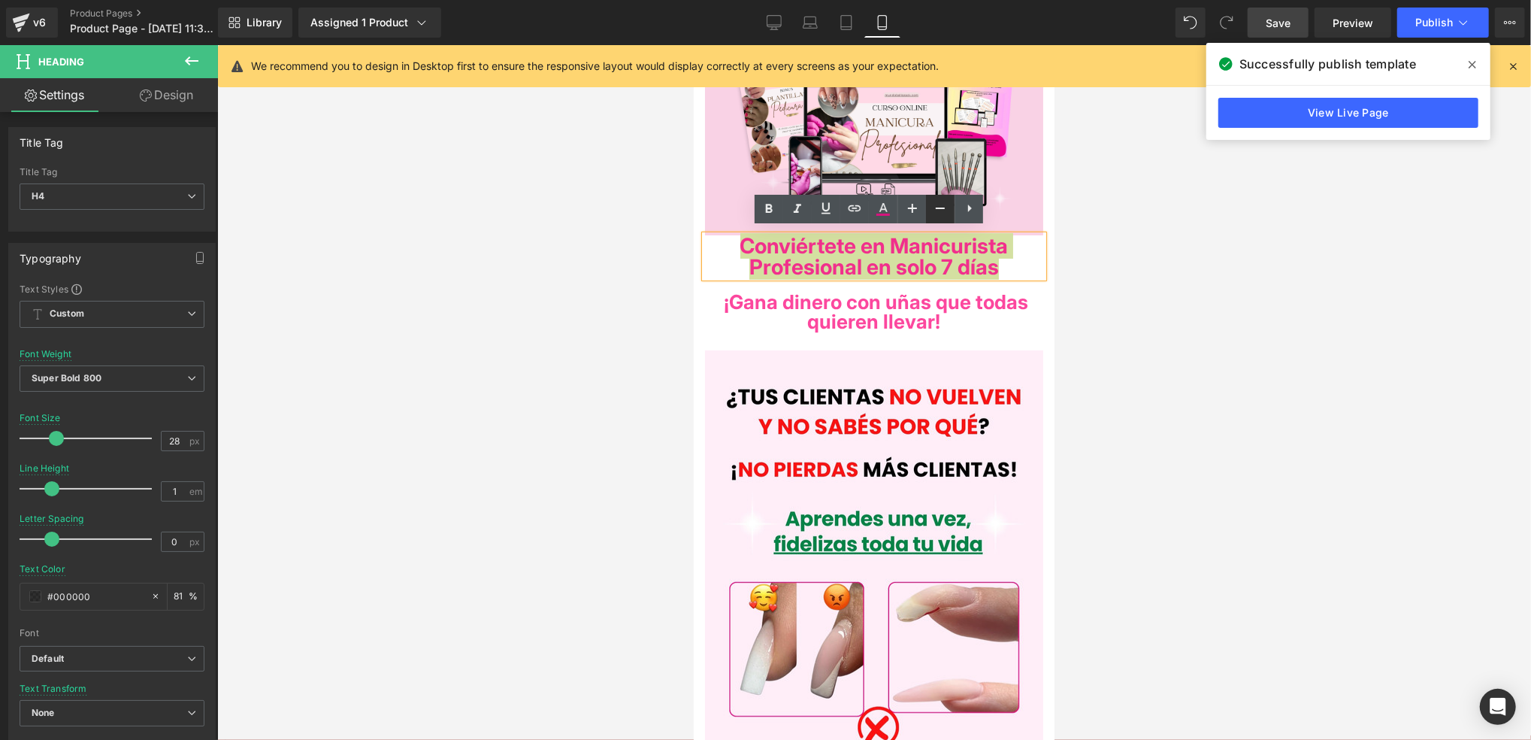
click at [941, 201] on icon at bounding box center [940, 208] width 18 height 18
type input "26"
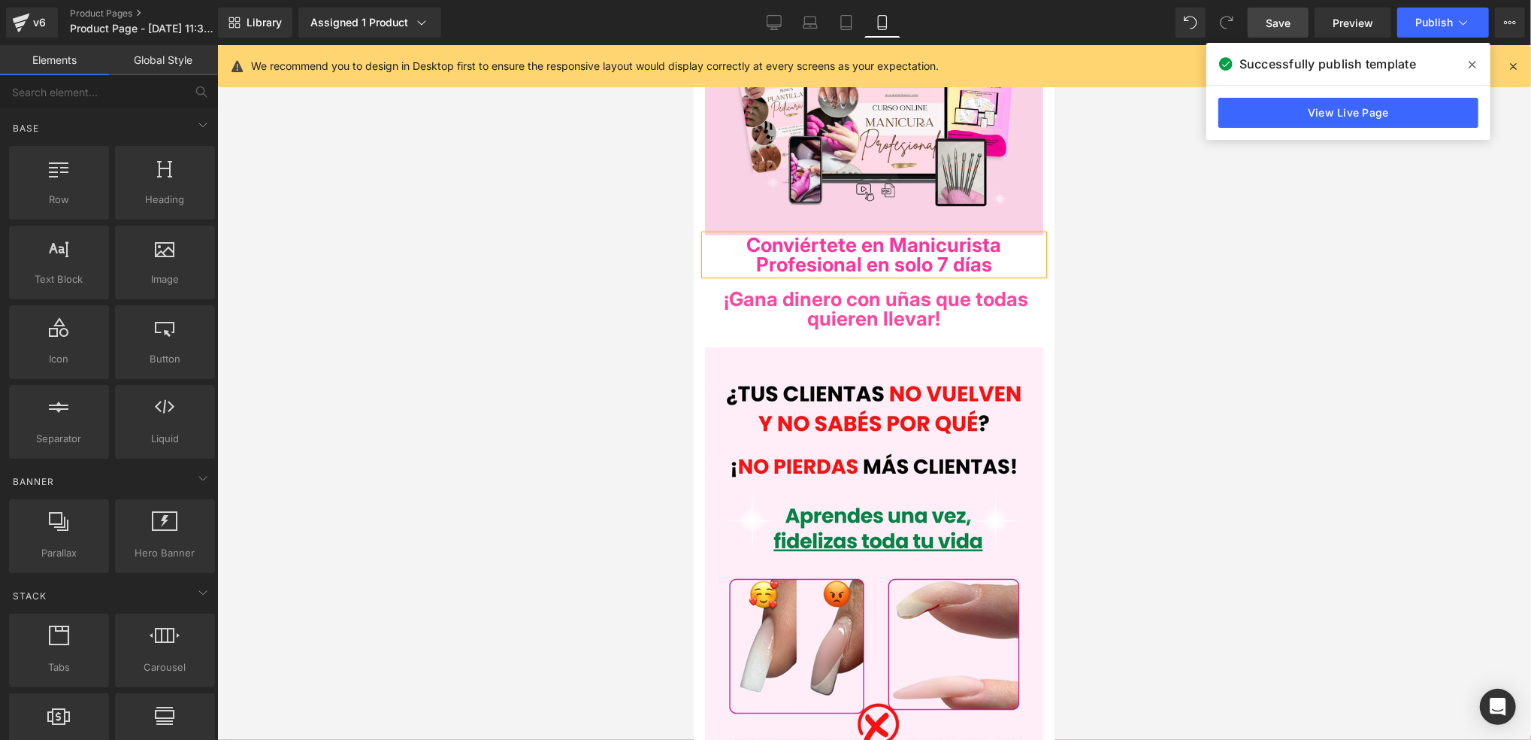
click at [1105, 292] on div at bounding box center [874, 392] width 1314 height 695
click at [1260, 21] on link "Save" at bounding box center [1278, 23] width 61 height 30
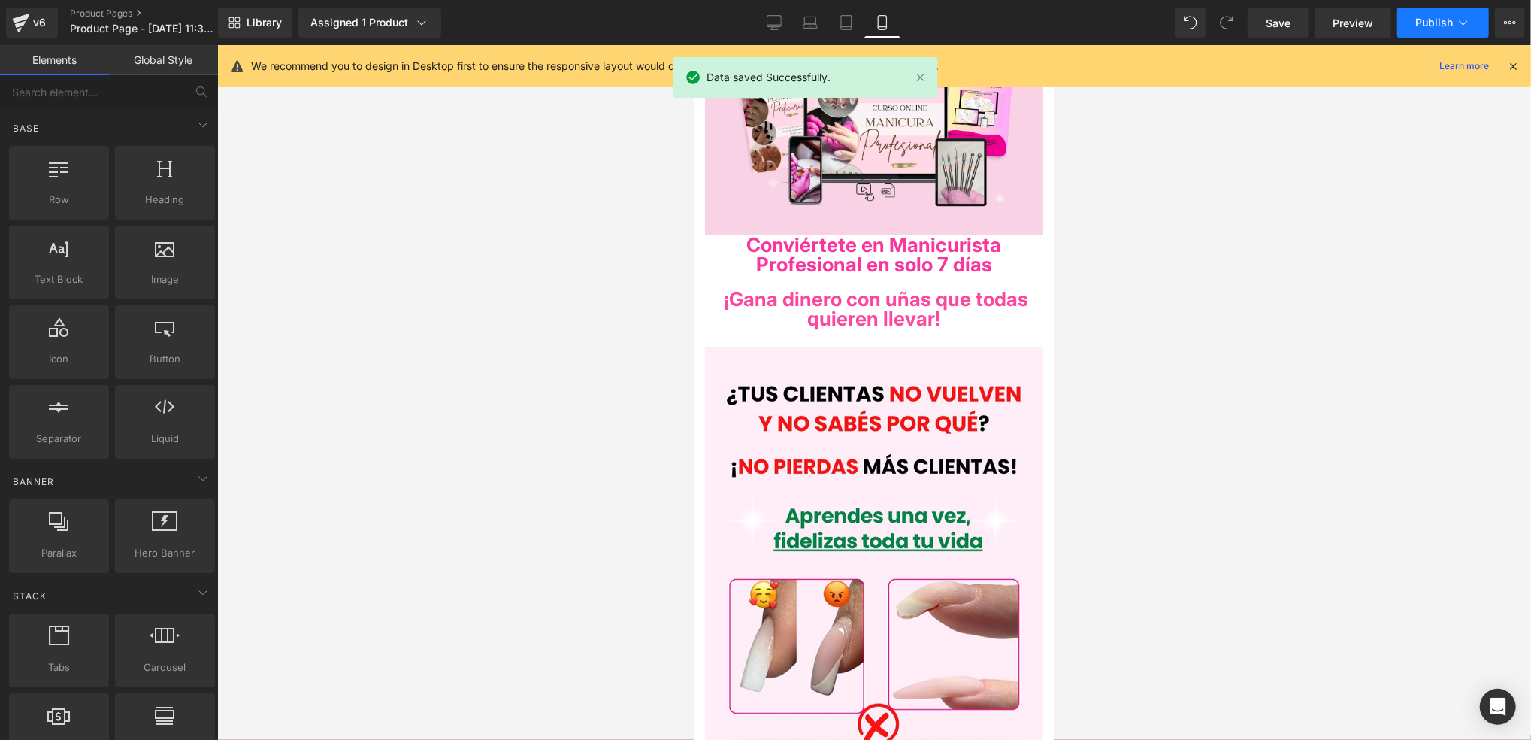
click at [1437, 27] on span "Publish" at bounding box center [1435, 23] width 38 height 12
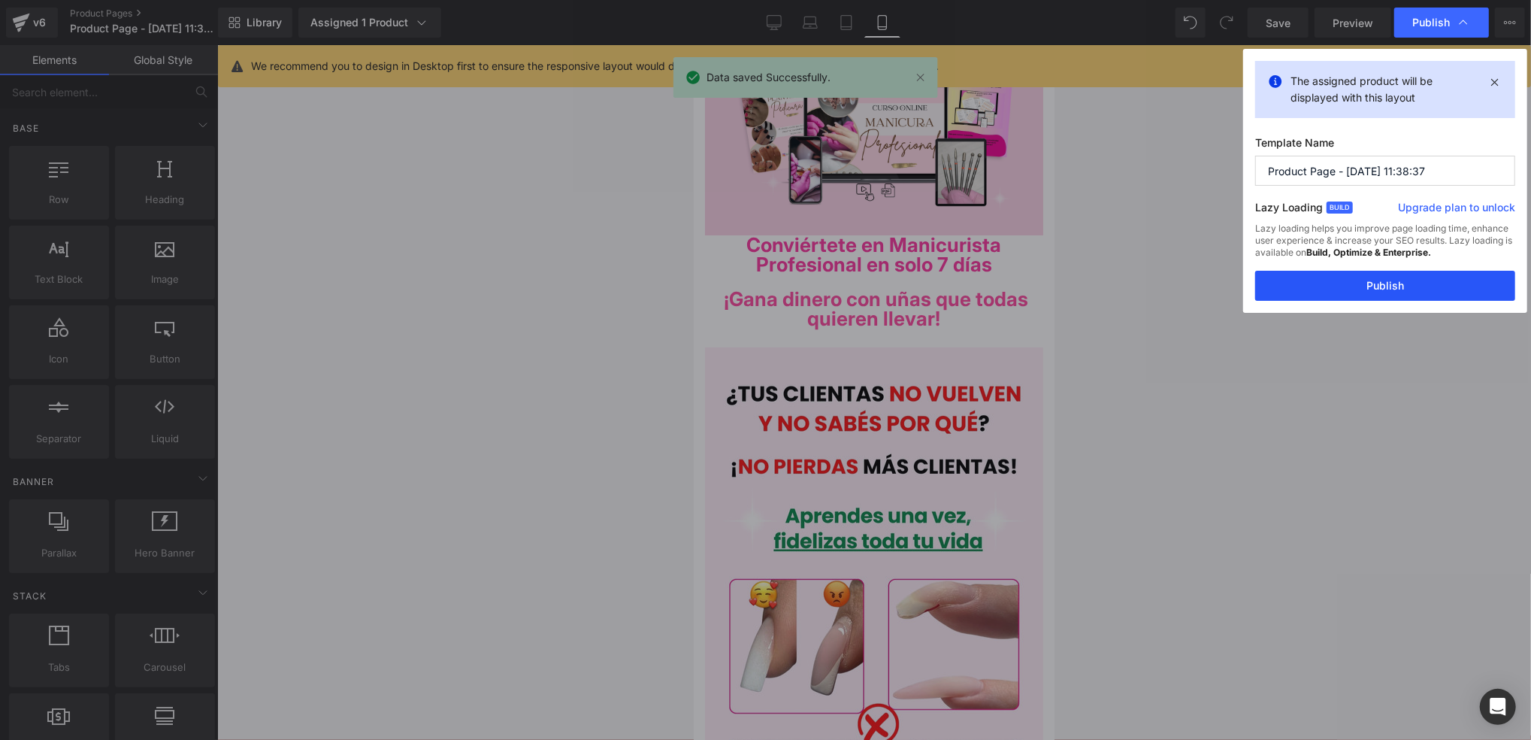
click at [1372, 288] on button "Publish" at bounding box center [1385, 286] width 260 height 30
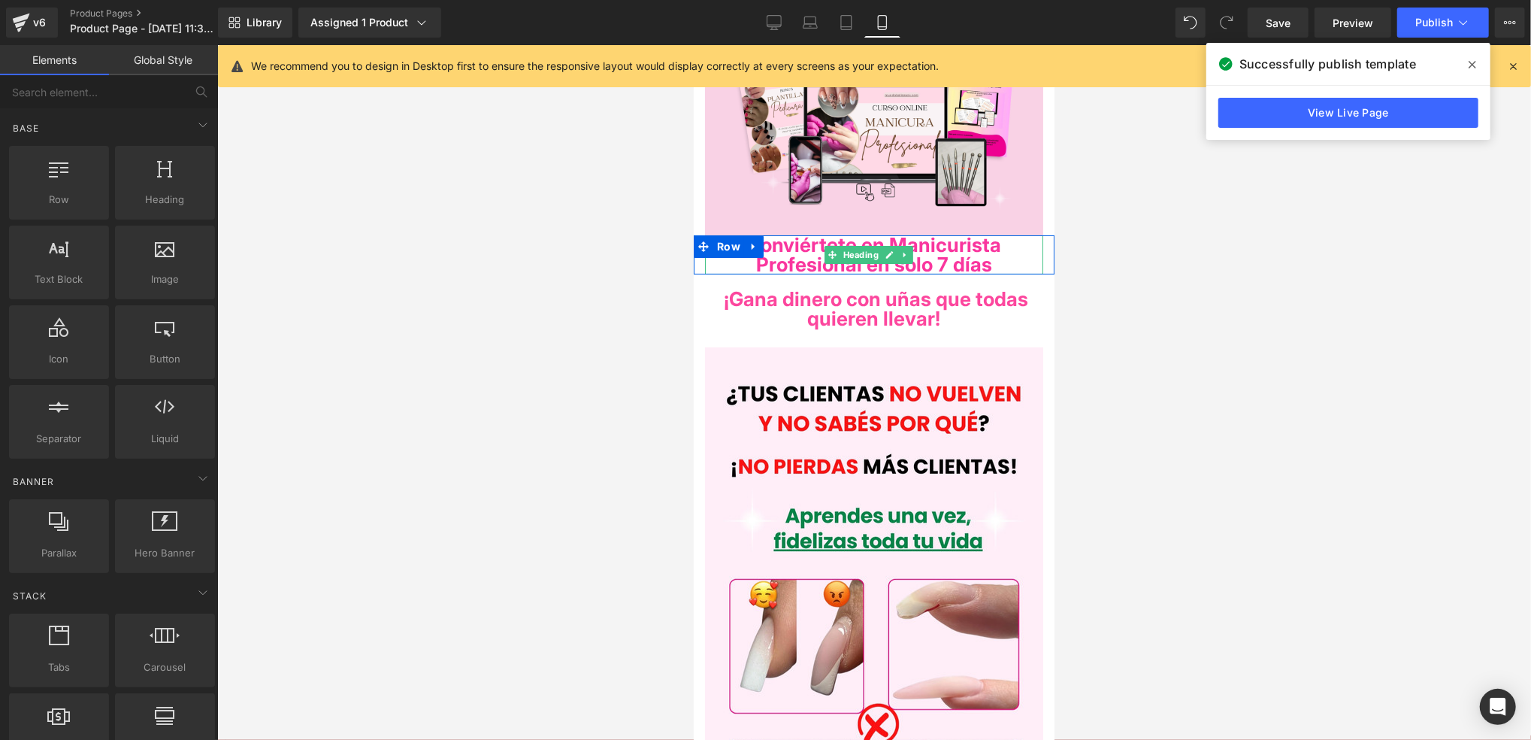
drag, startPoint x: 971, startPoint y: 255, endPoint x: 993, endPoint y: 252, distance: 22.8
click at [971, 255] on span "Conviértete en Manicurista Profesional en solo 7 días" at bounding box center [873, 253] width 255 height 43
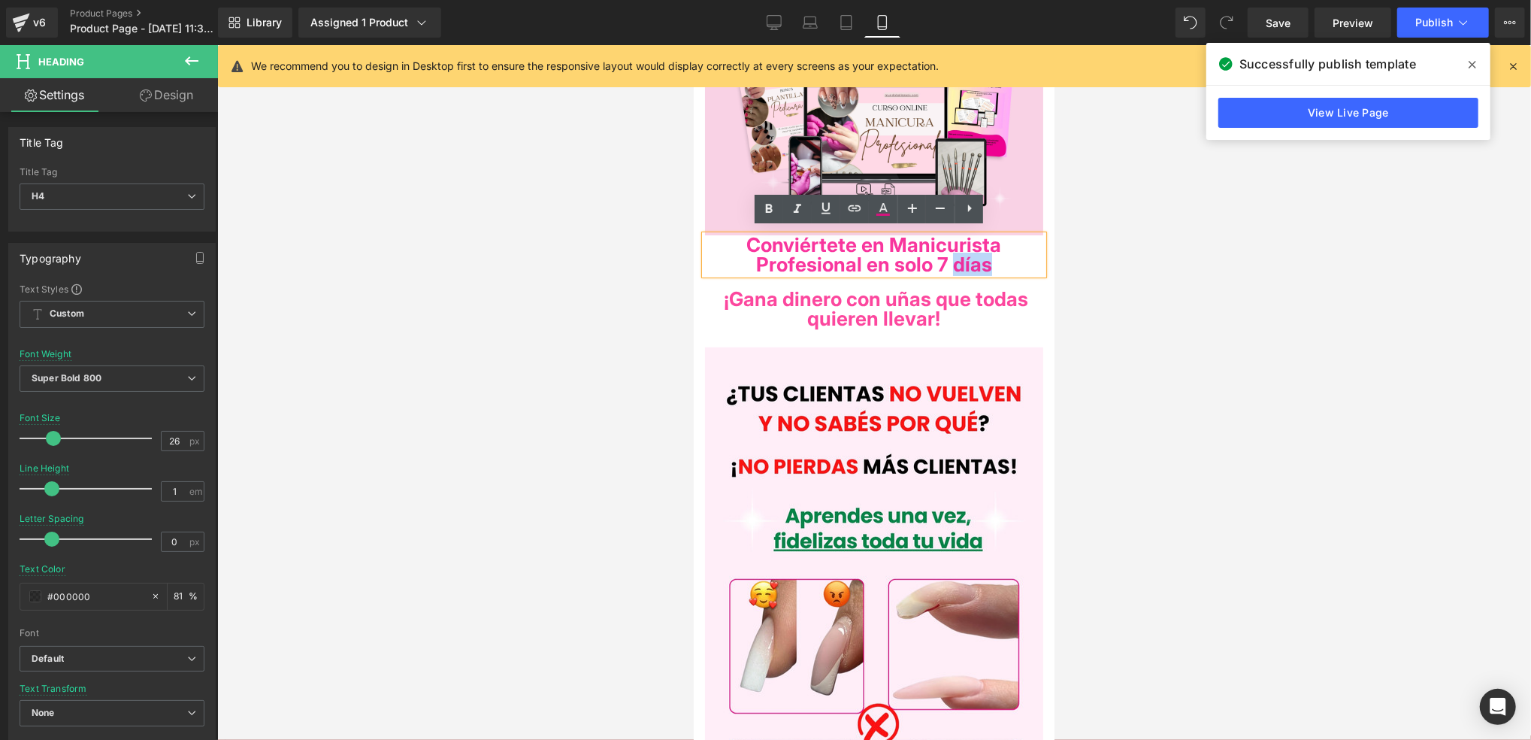
drag, startPoint x: 1011, startPoint y: 262, endPoint x: 965, endPoint y: 262, distance: 45.9
click at [965, 262] on h4 "Conviértete en Manicurista Profesional en solo 7 días" at bounding box center [873, 254] width 338 height 39
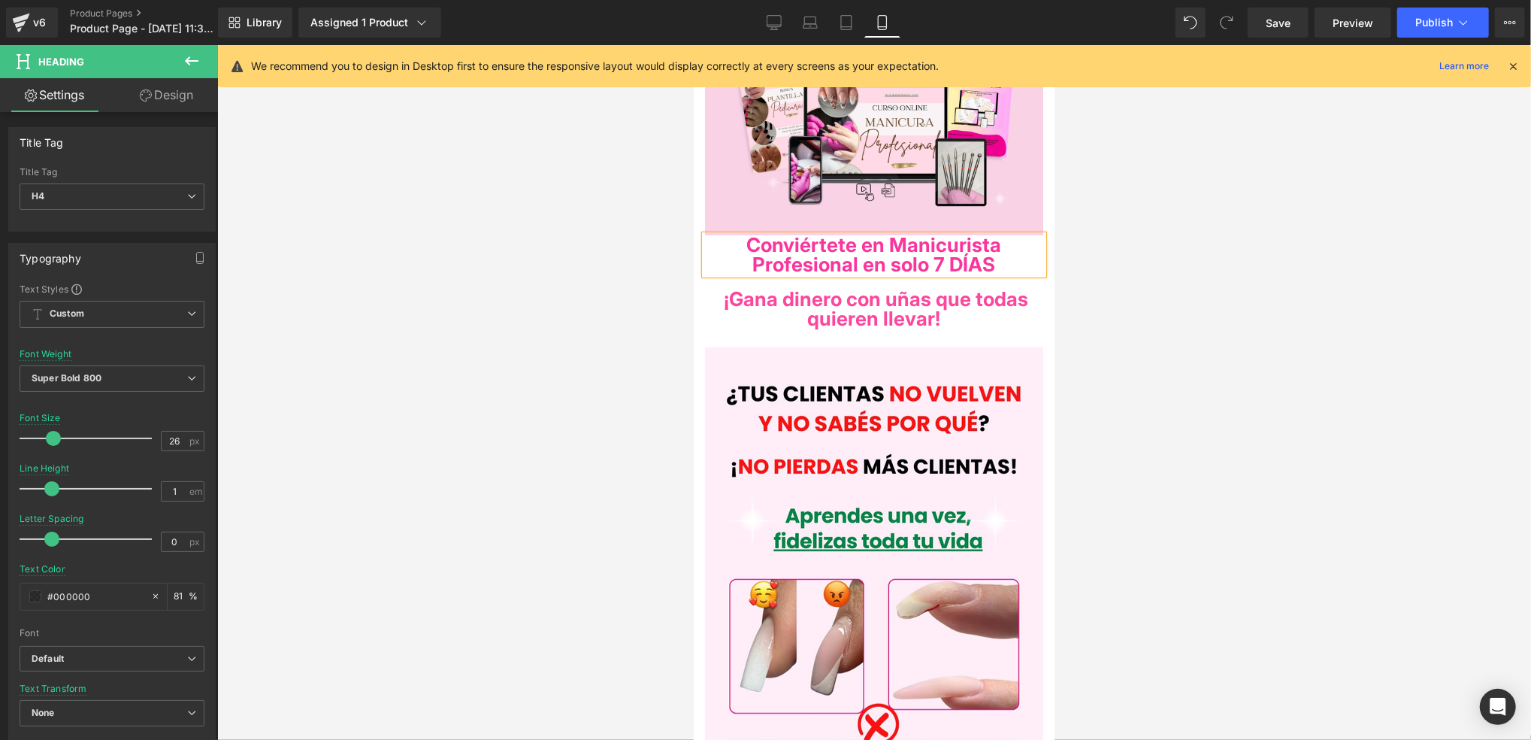
click at [693, 44] on div at bounding box center [693, 44] width 0 height 0
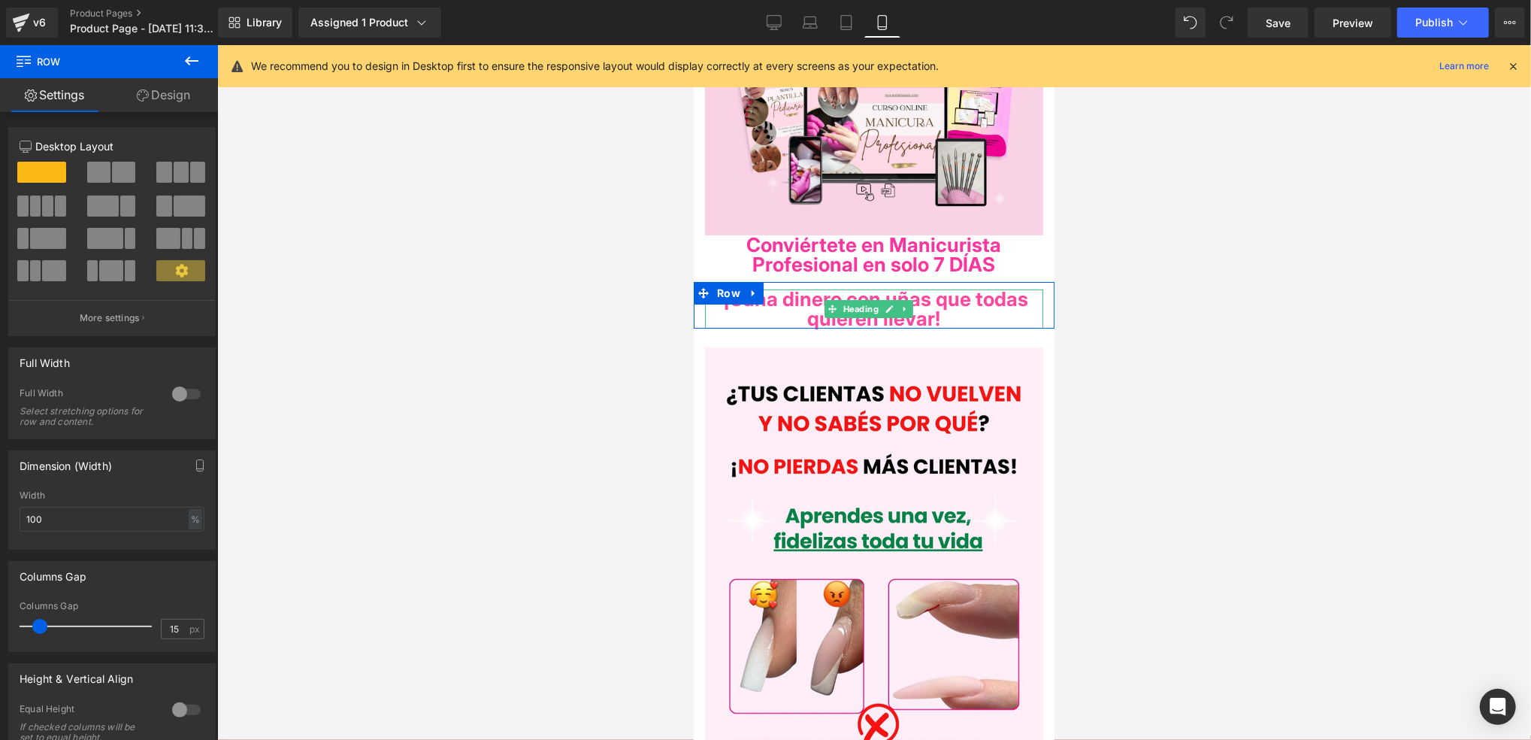
drag, startPoint x: 989, startPoint y: 319, endPoint x: 958, endPoint y: 322, distance: 30.9
click at [995, 292] on div "¡Gana dinero con uñas que todas quieren llevar! Heading Row" at bounding box center [873, 304] width 361 height 47
click at [992, 297] on span "¡Gana dinero con uñas que todas quieren llevar!" at bounding box center [876, 307] width 304 height 43
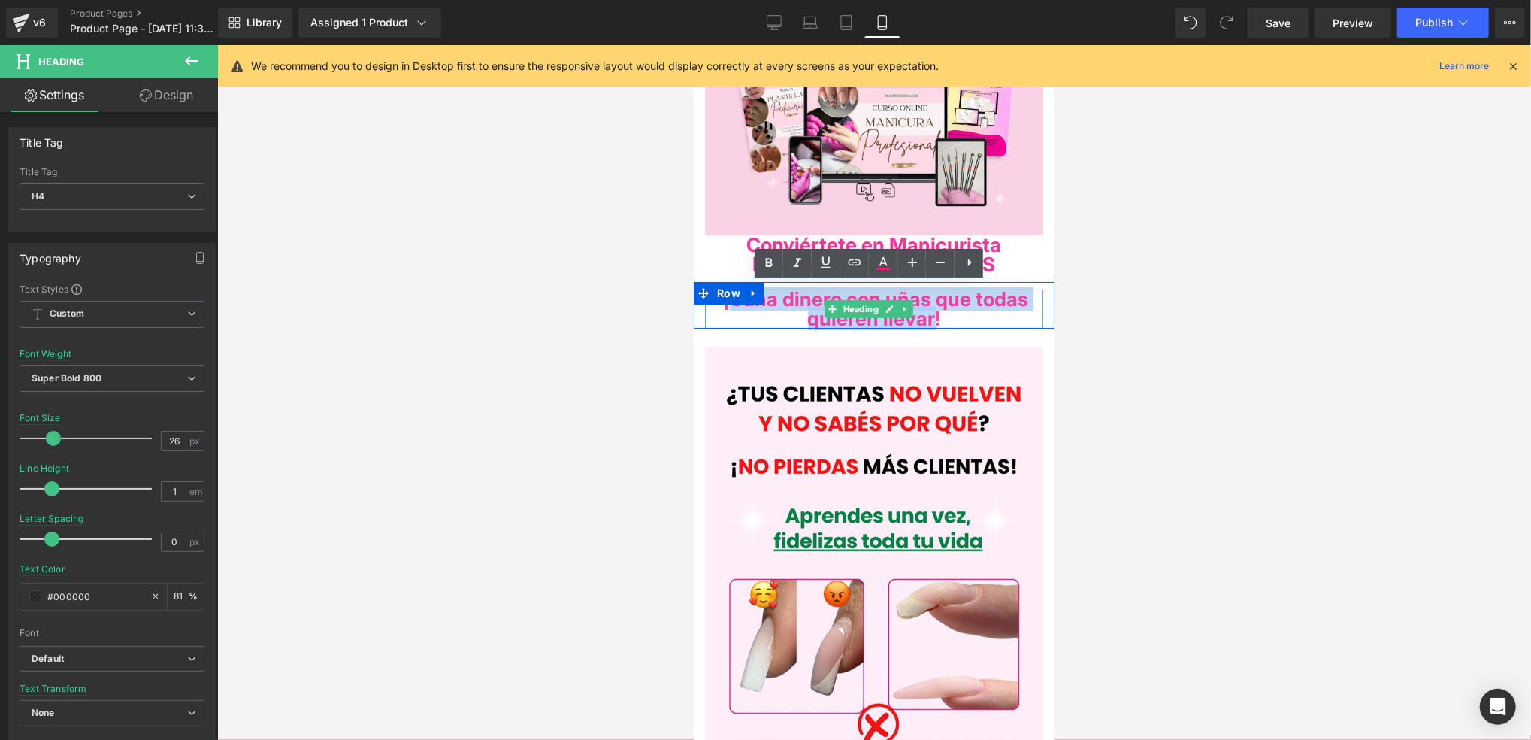
drag, startPoint x: 971, startPoint y: 310, endPoint x: 740, endPoint y: 304, distance: 231.6
click at [740, 304] on span "¡Gana dinero con uñas que todas quieren llevar!" at bounding box center [876, 307] width 304 height 43
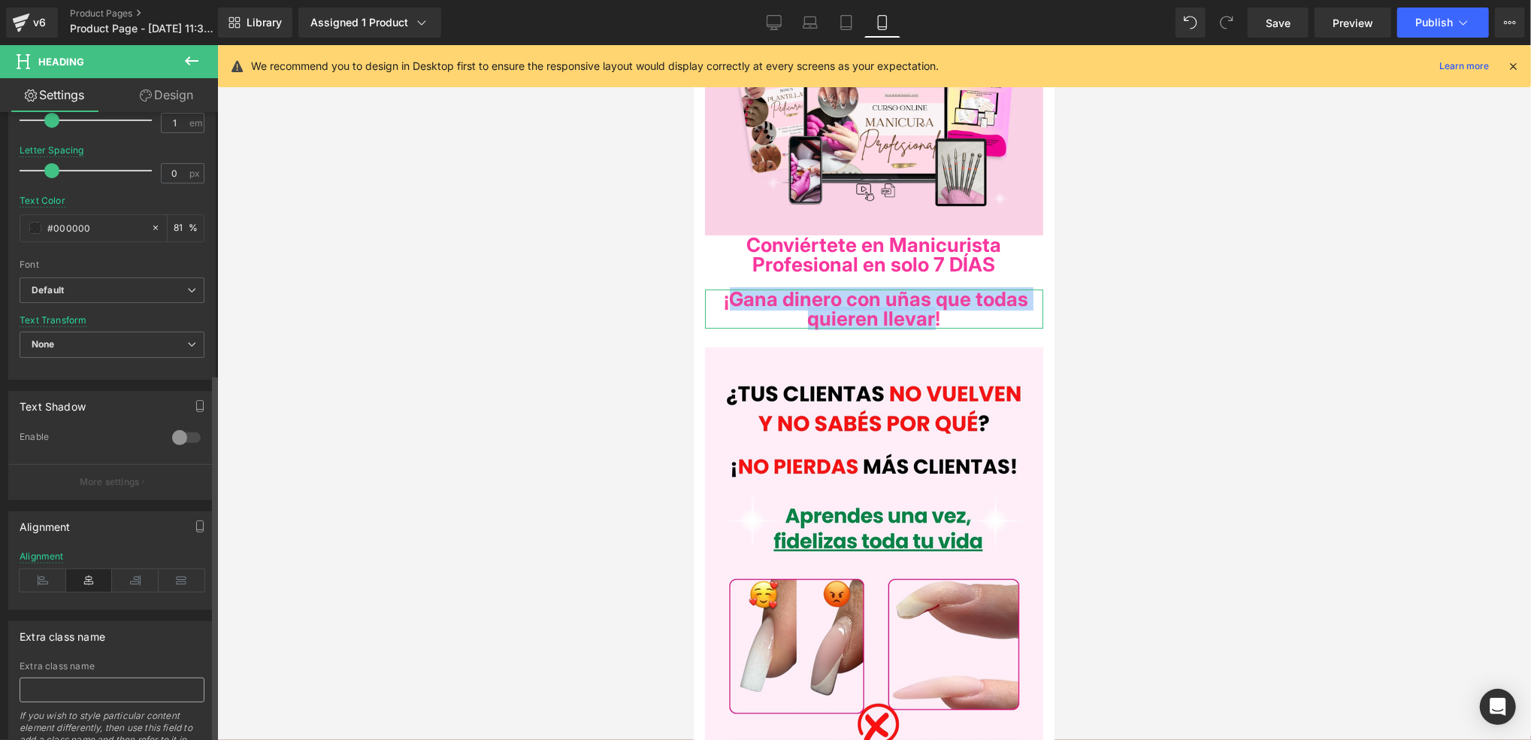
scroll to position [443, 0]
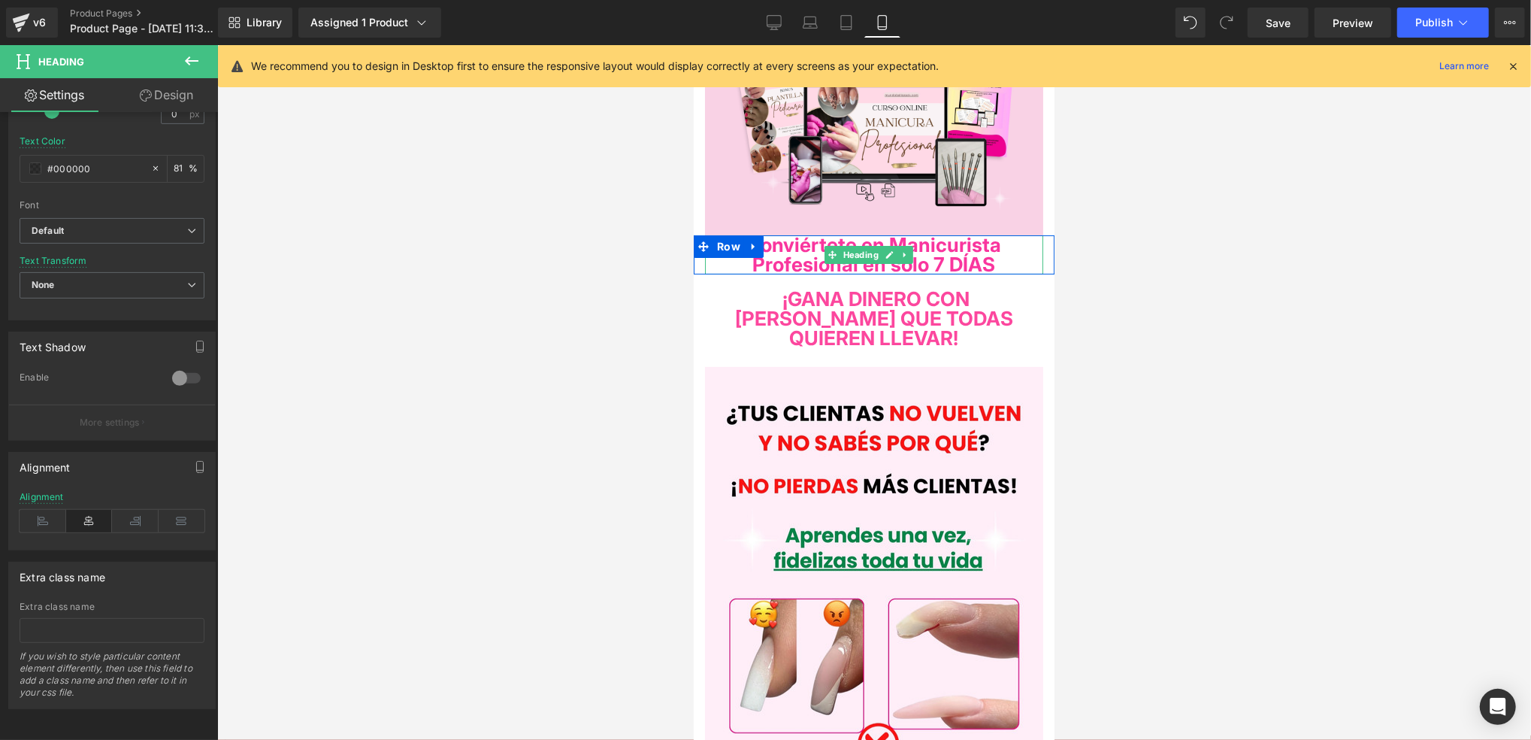
click at [1010, 253] on h4 "Conviértete en Manicurista Profesional en solo 7 DÍAS" at bounding box center [873, 254] width 338 height 39
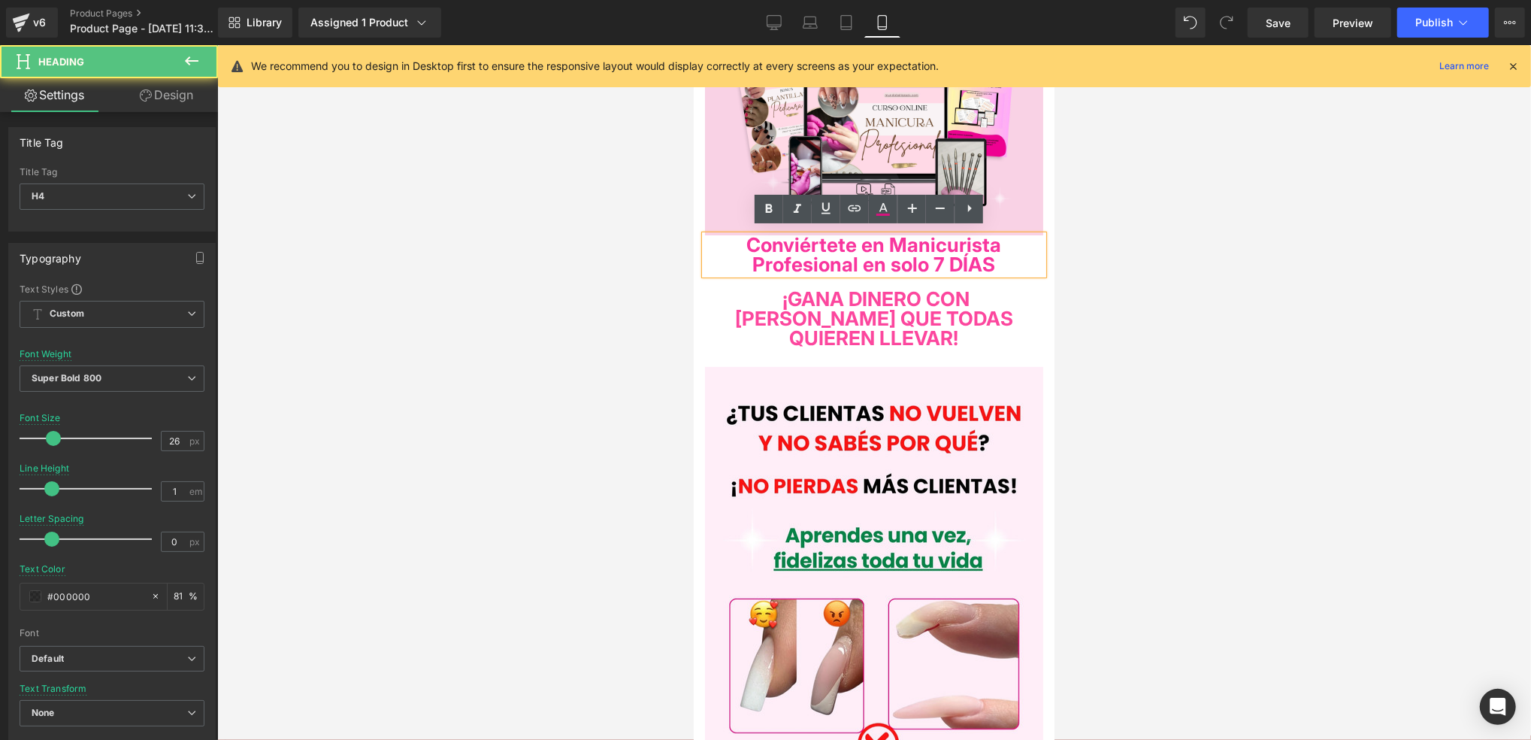
click at [884, 261] on span "Conviértete en Manicurista Profesional en solo 7 DÍAS" at bounding box center [873, 253] width 255 height 43
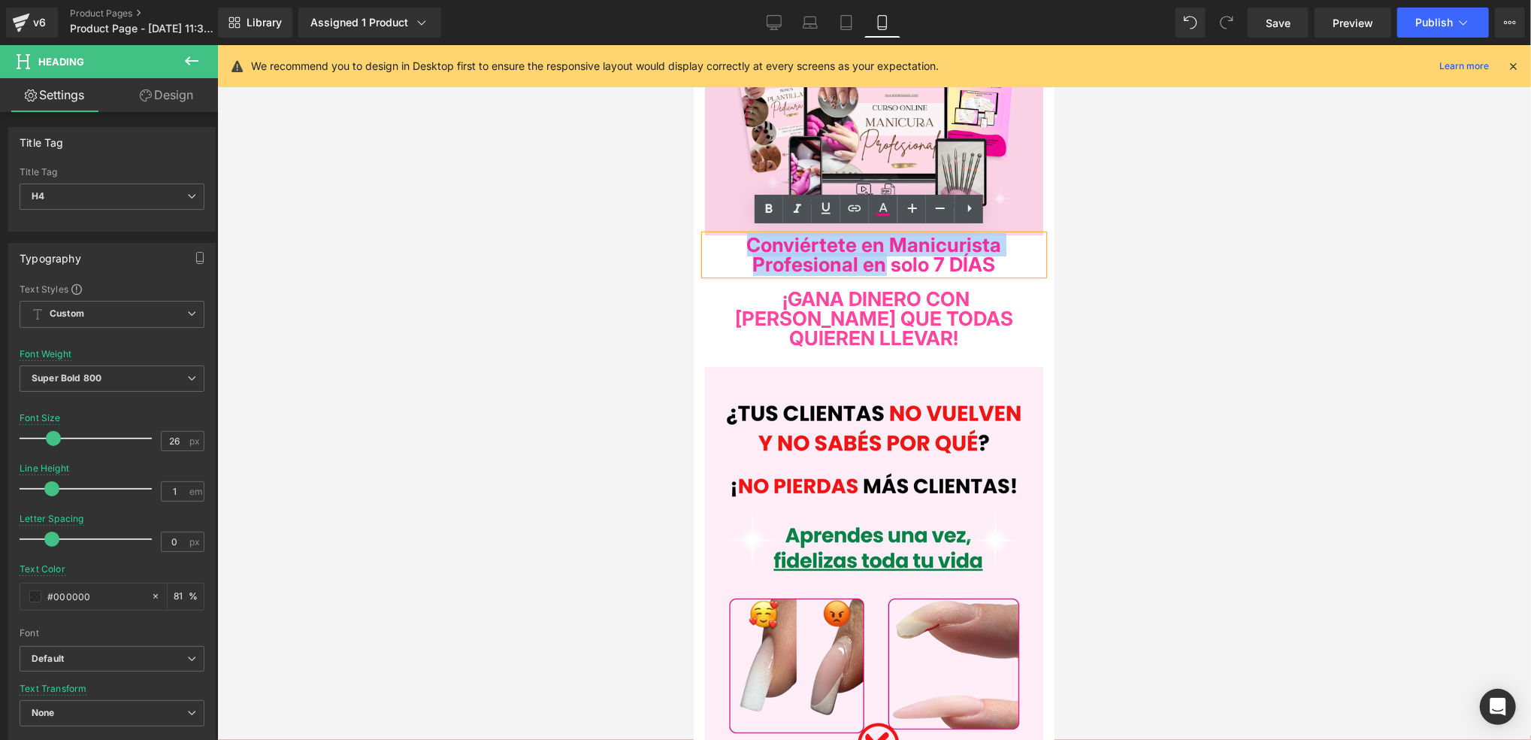
drag, startPoint x: 882, startPoint y: 262, endPoint x: 711, endPoint y: 238, distance: 172.3
click at [711, 238] on h4 "Conviértete en Manicurista Profesional en solo 7 DÍAS" at bounding box center [873, 254] width 338 height 39
click at [930, 260] on span "Conviértete en Manicurista Profesional en solo 7 DÍAS" at bounding box center [873, 253] width 255 height 43
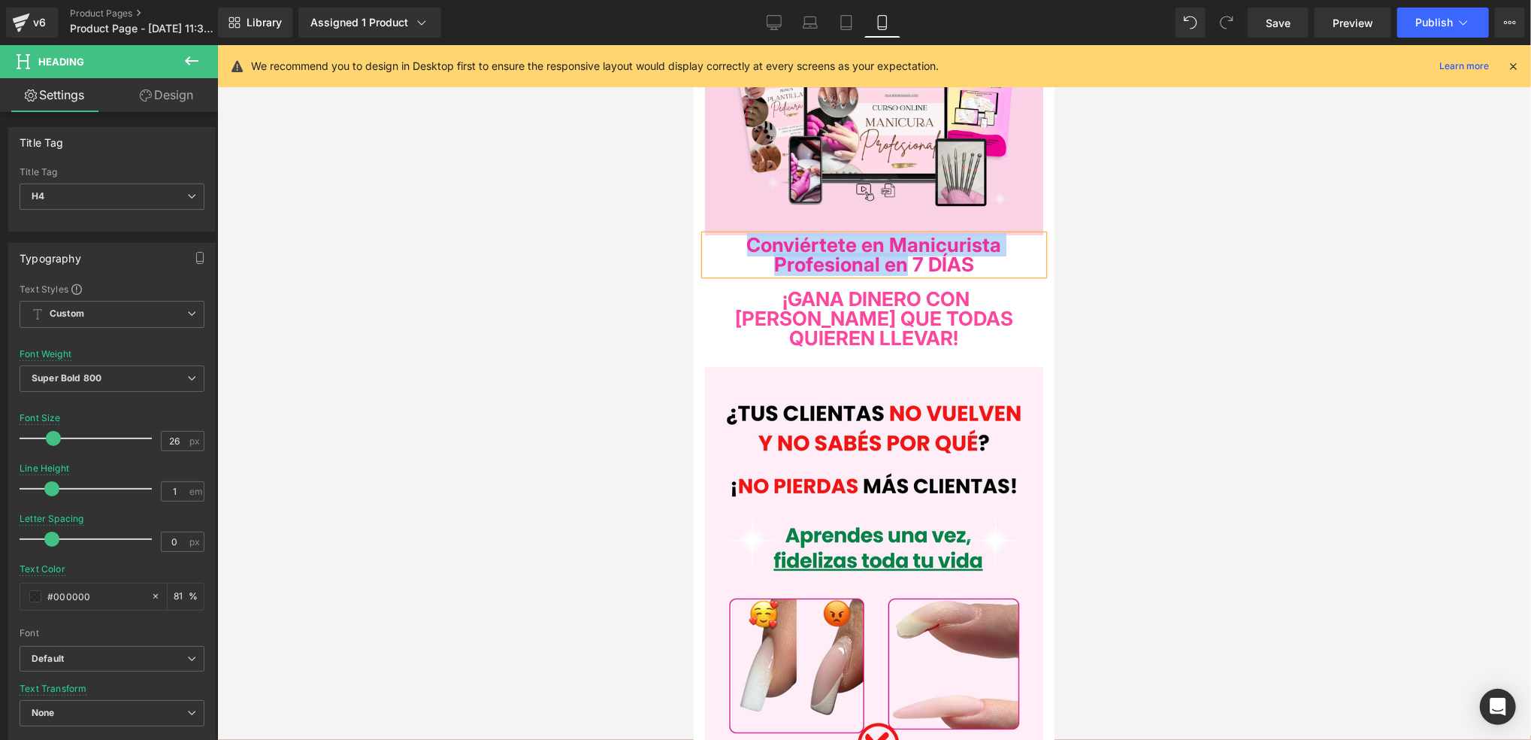
drag, startPoint x: 727, startPoint y: 241, endPoint x: 904, endPoint y: 261, distance: 177.7
click at [904, 261] on span "Conviértete en Manicurista Profesional en 7 DÍAS" at bounding box center [873, 253] width 255 height 43
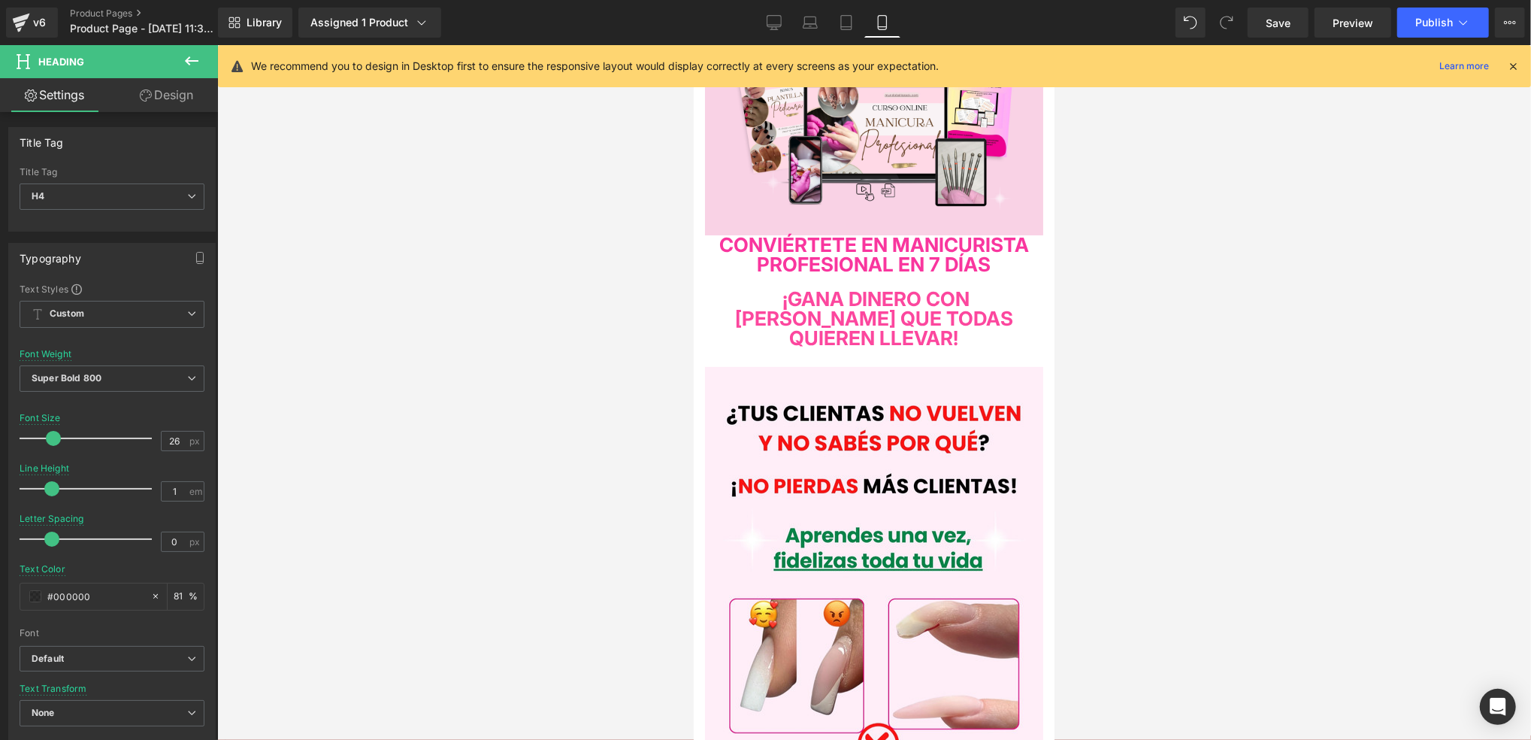
click at [1182, 274] on div at bounding box center [874, 392] width 1314 height 695
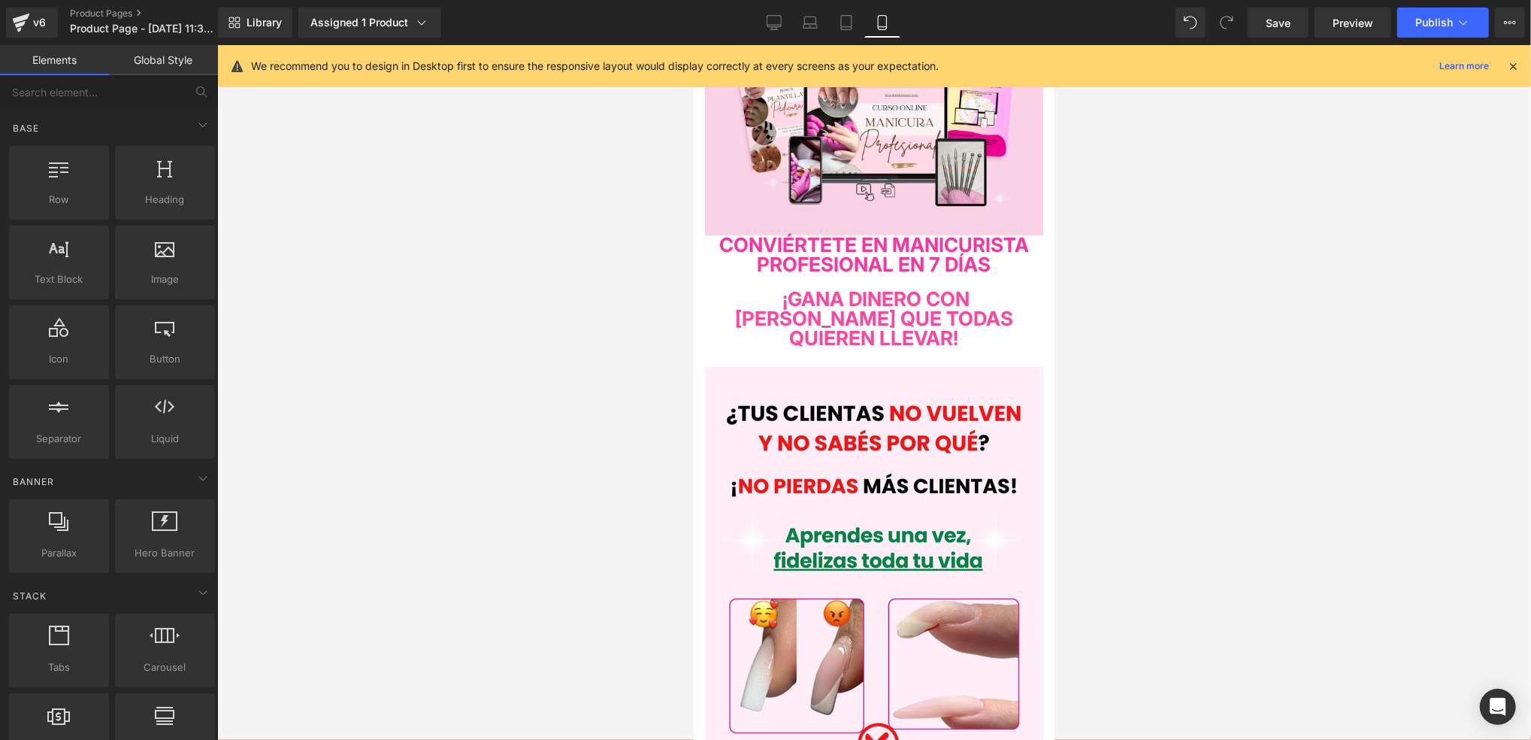
click at [1096, 347] on div at bounding box center [874, 392] width 1314 height 695
click at [1295, 26] on link "Save" at bounding box center [1278, 23] width 61 height 30
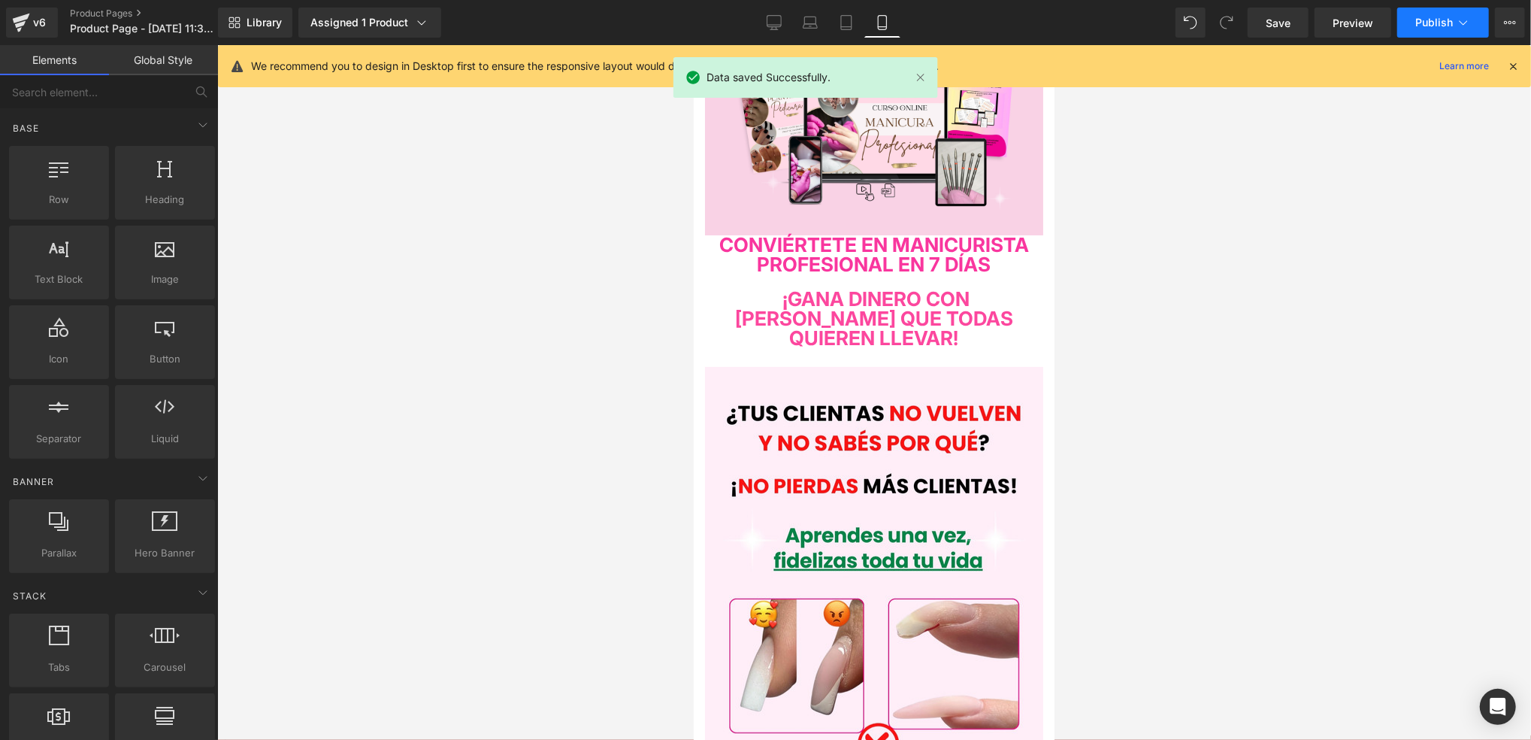
click at [1419, 20] on span "Publish" at bounding box center [1435, 23] width 38 height 12
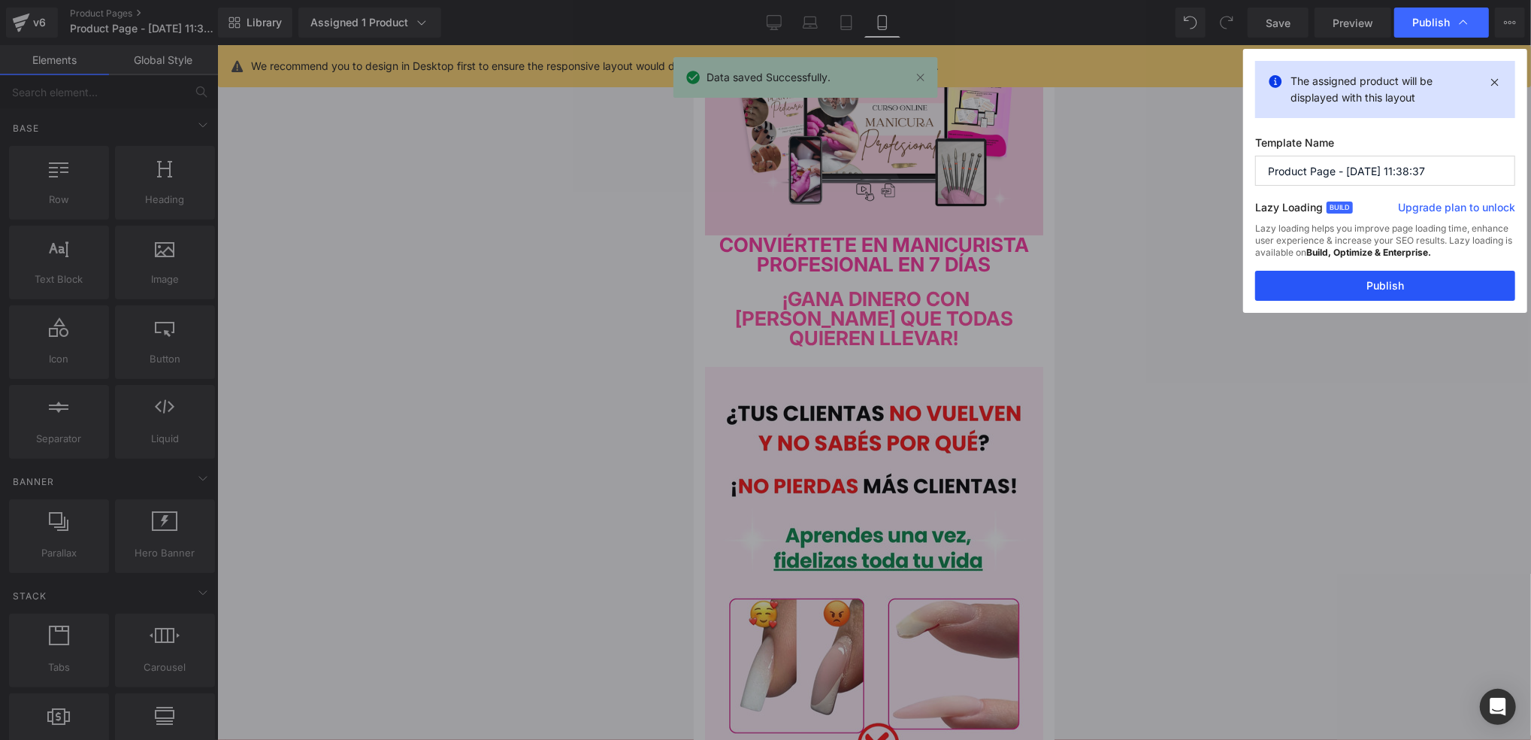
click at [1342, 295] on button "Publish" at bounding box center [1385, 286] width 260 height 30
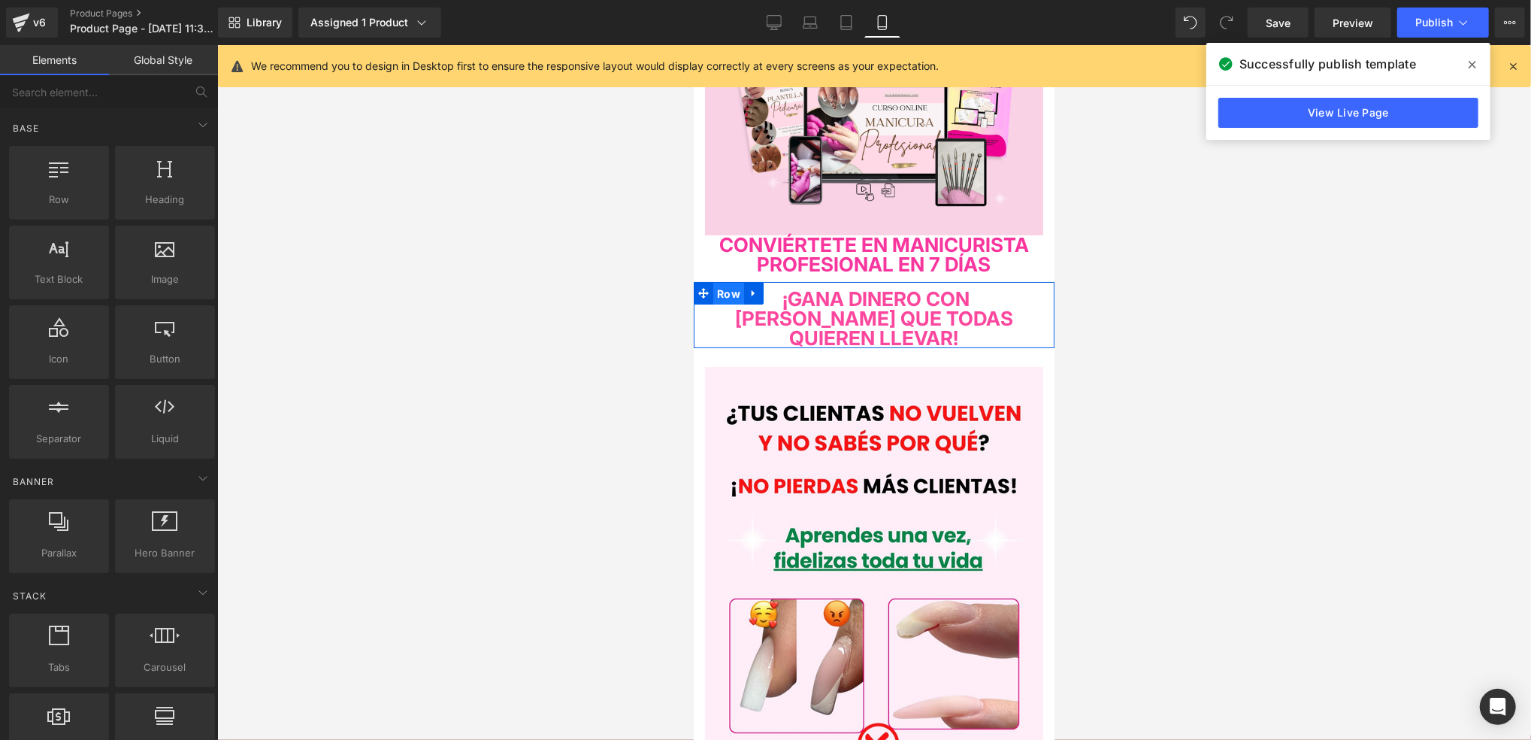
click at [728, 304] on span "Row" at bounding box center [728, 293] width 31 height 23
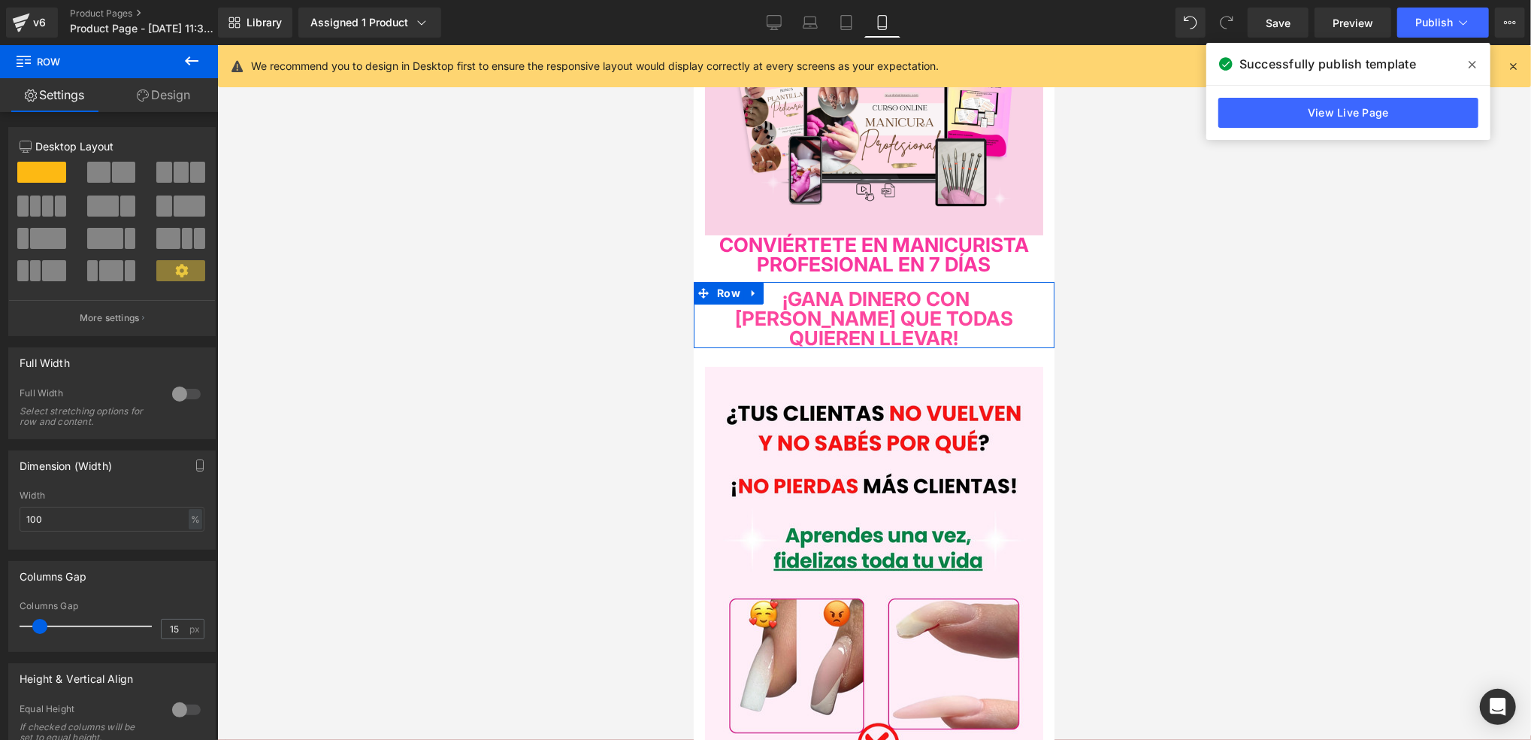
click at [153, 88] on link "Design" at bounding box center [163, 95] width 109 height 34
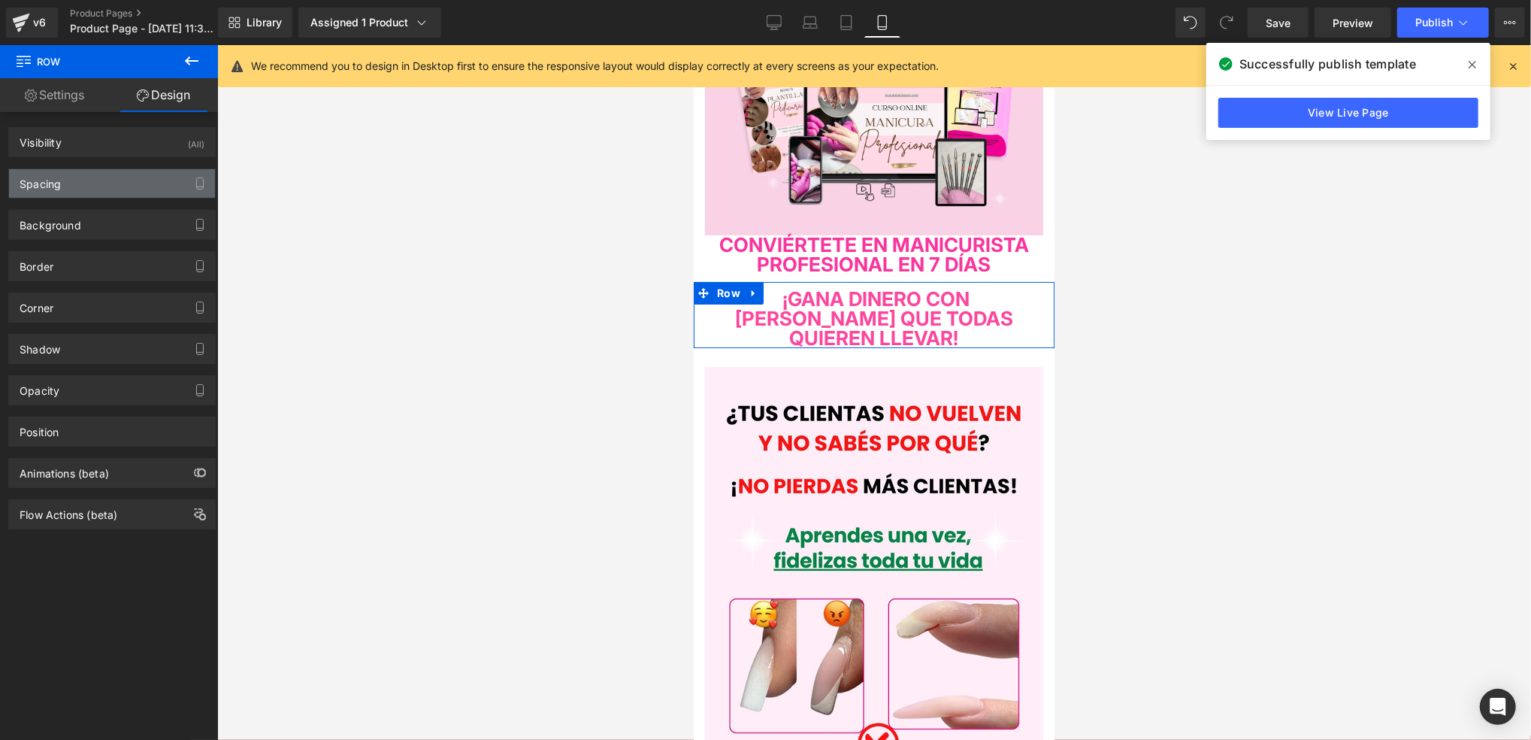
type input "10"
type input "0"
type input "10"
type input "0"
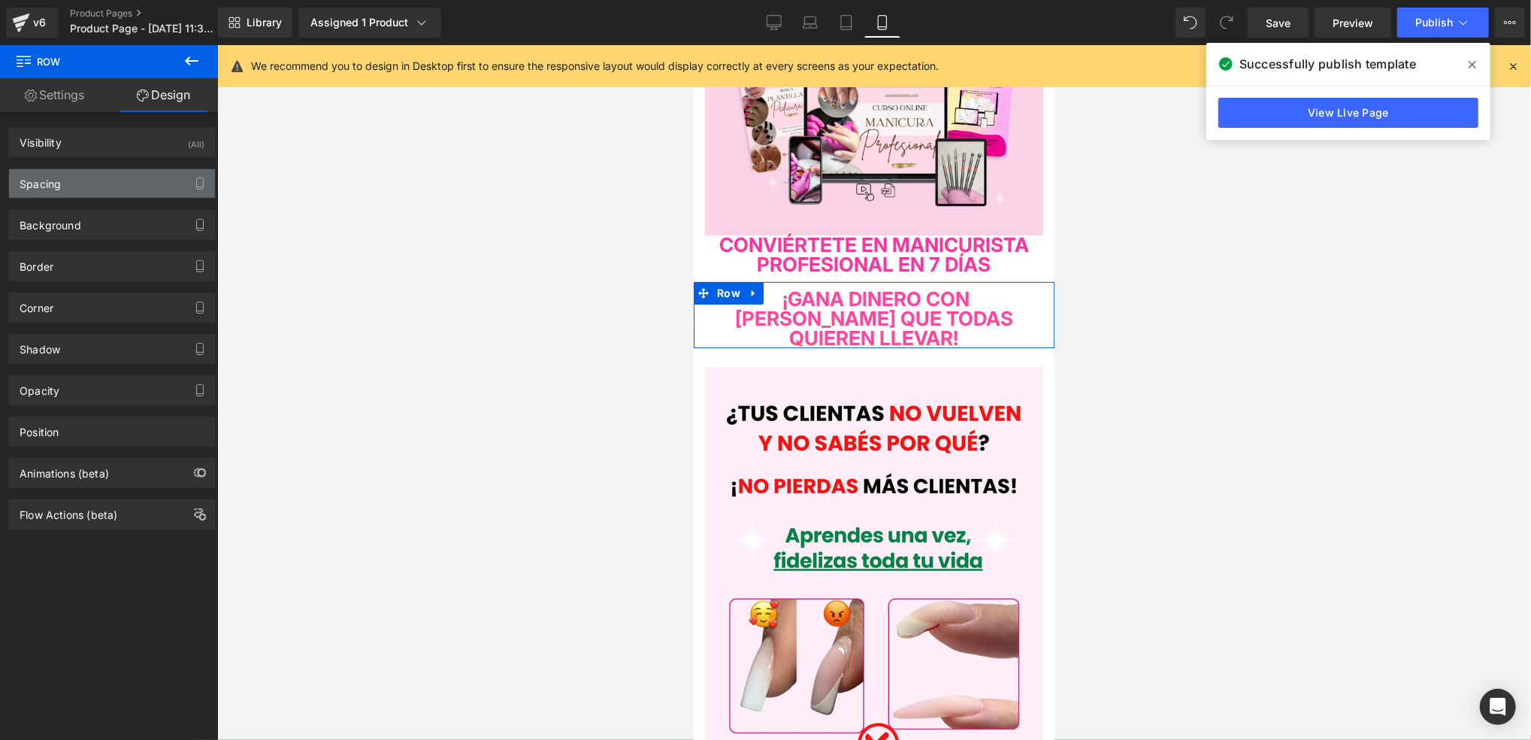
type input "0"
click at [105, 178] on div "Spacing" at bounding box center [112, 183] width 206 height 29
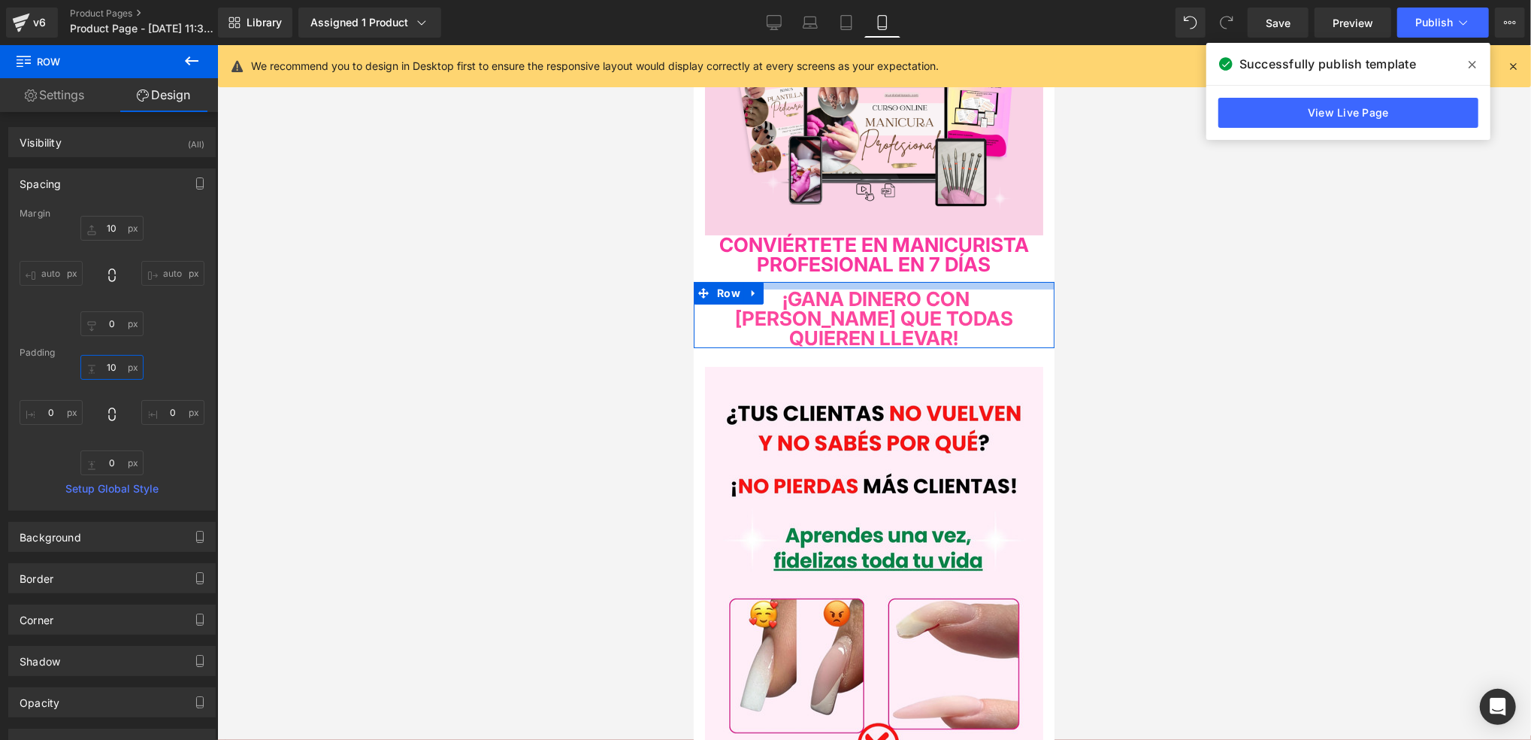
click at [122, 370] on input "10" at bounding box center [111, 367] width 63 height 25
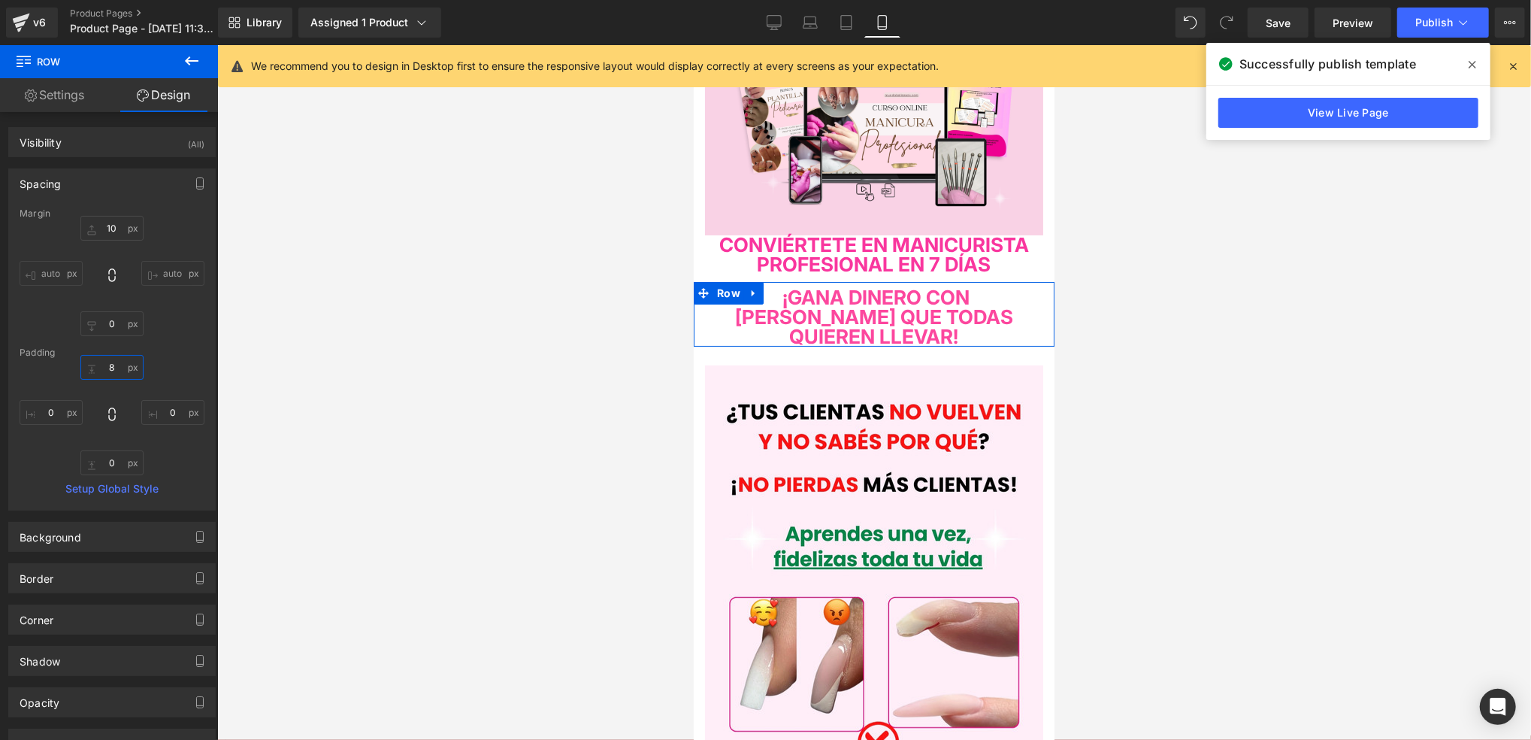
type input "8"
click at [148, 362] on div "8 8 0px 0 0px 0 0px 0" at bounding box center [112, 415] width 185 height 120
click at [123, 227] on input "10" at bounding box center [111, 228] width 63 height 25
click at [123, 228] on input "10" at bounding box center [111, 228] width 63 height 25
type input "8"
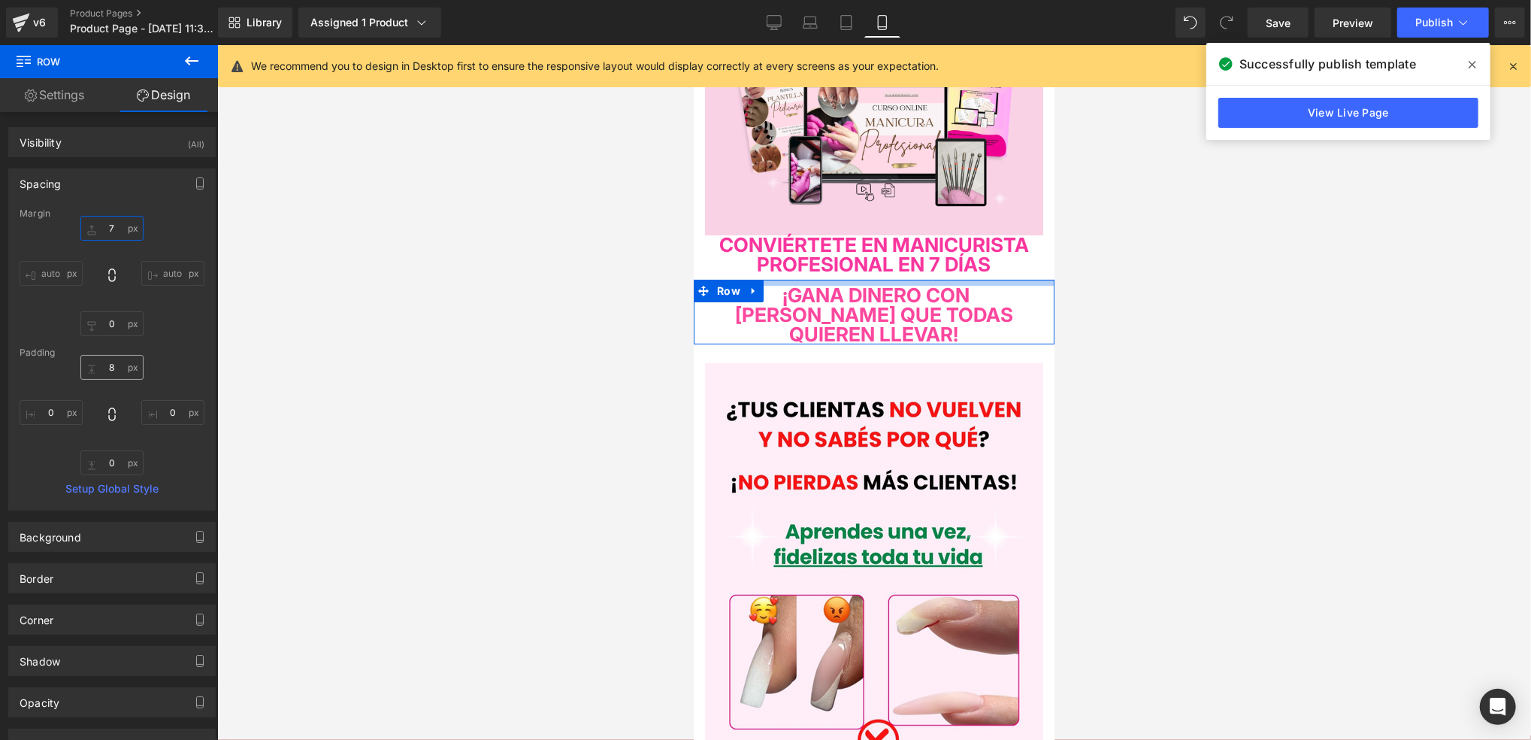
type input "7"
click at [122, 370] on input "8" at bounding box center [111, 367] width 63 height 25
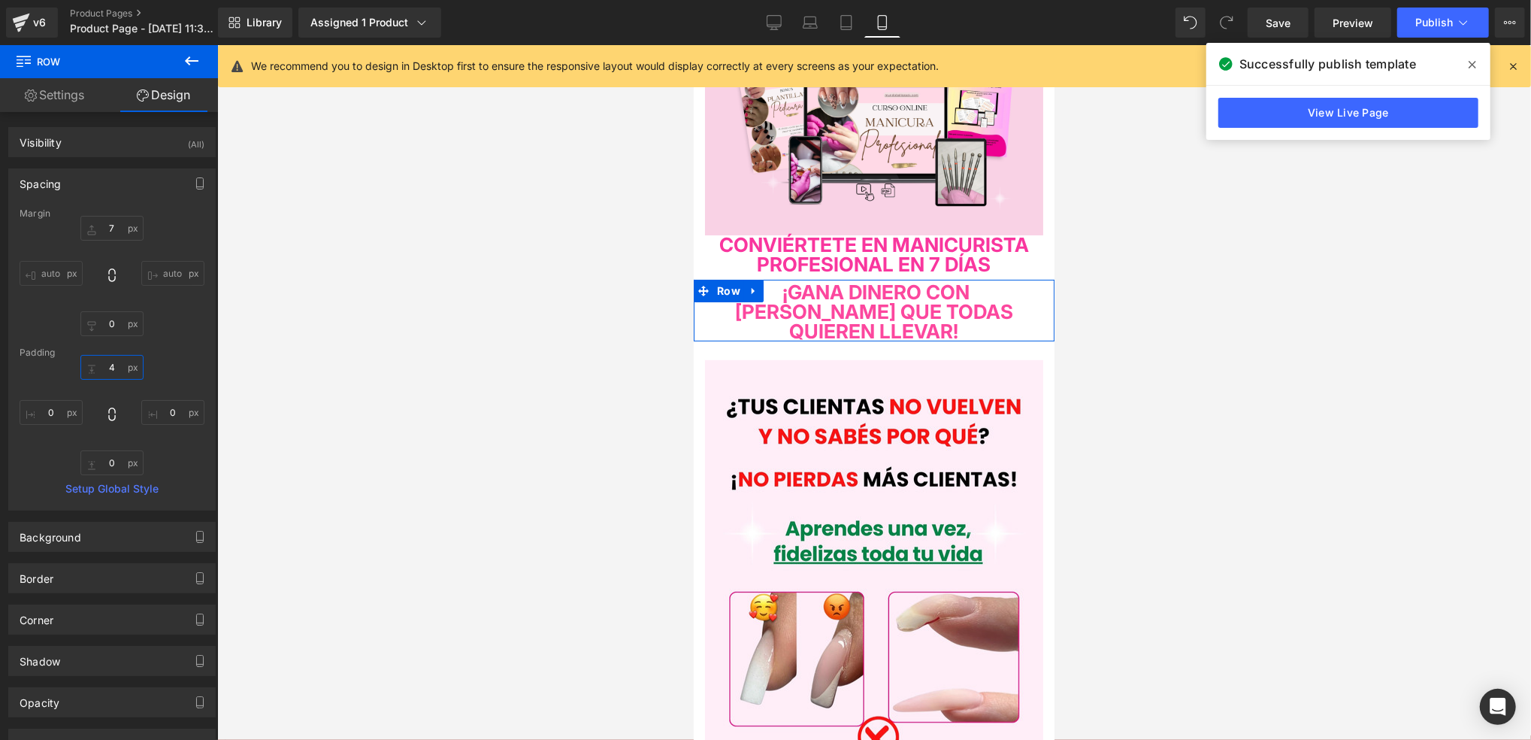
type input "4"
click at [154, 360] on div "4 4 0px 0 0px 0 0px 0" at bounding box center [112, 415] width 185 height 120
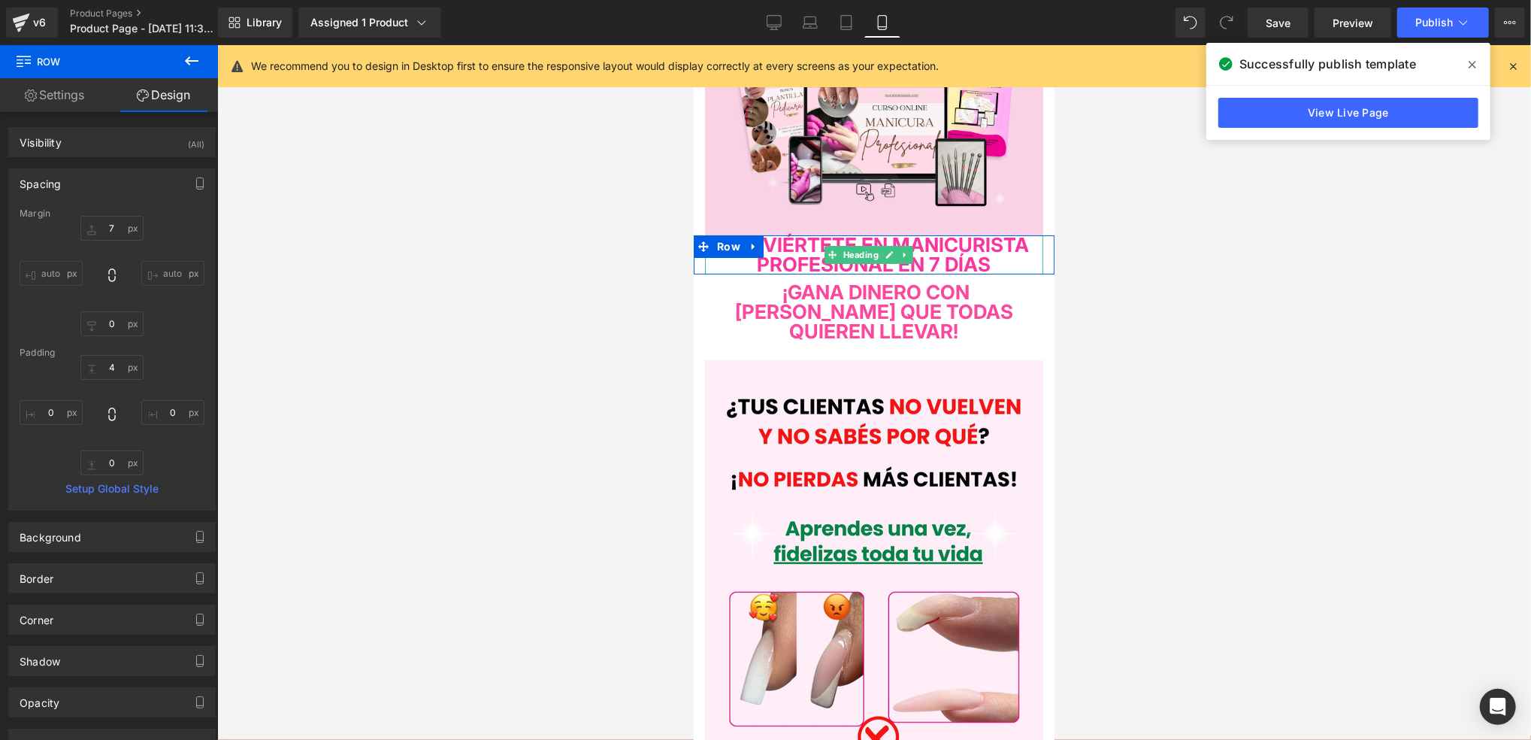
click at [928, 260] on span "CONVIÉRTETE EN MANICURISTA PROFESIONAL EN 7 DÍAS" at bounding box center [874, 253] width 310 height 43
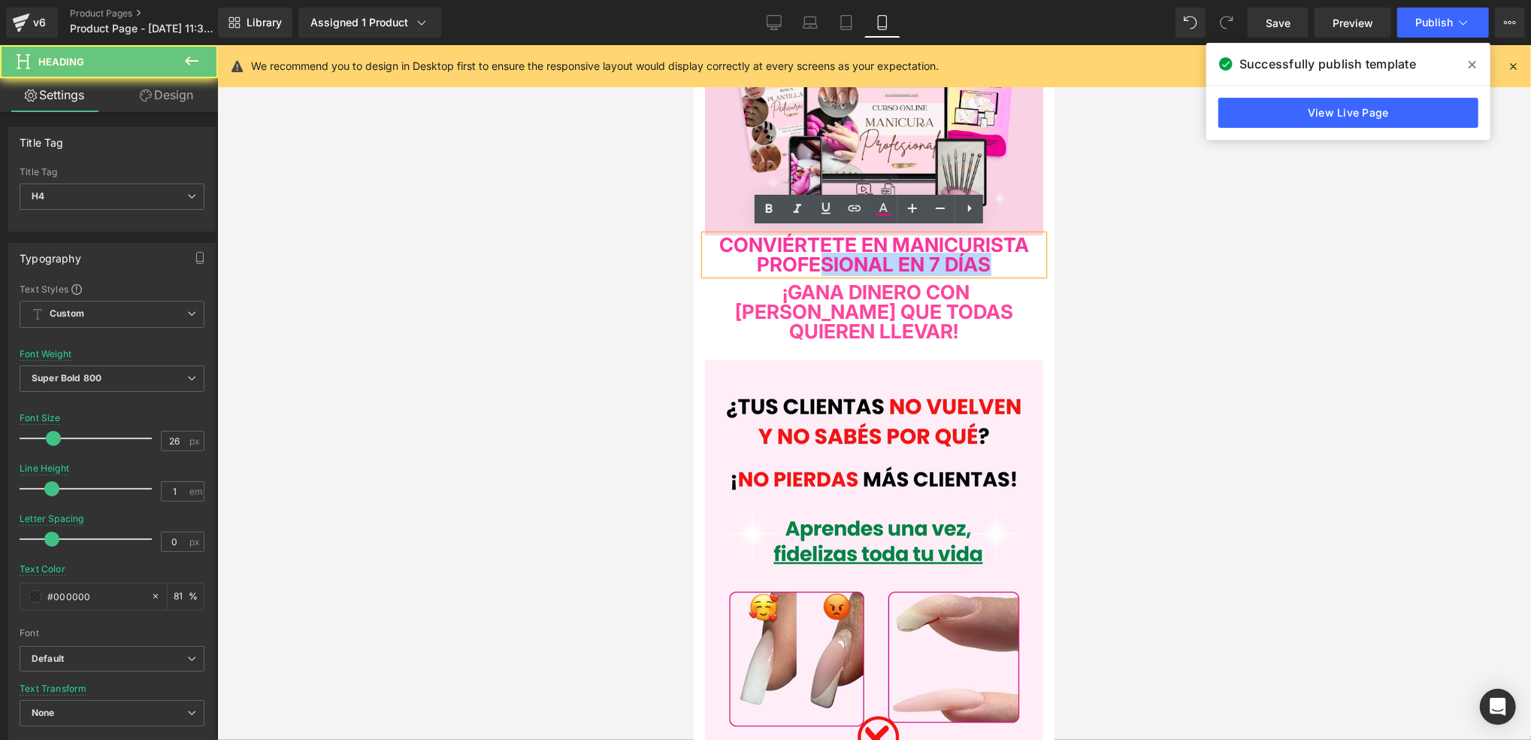
drag, startPoint x: 987, startPoint y: 277, endPoint x: 941, endPoint y: 271, distance: 46.2
click at [941, 271] on h4 "CONVIÉRTETE EN MANICURISTA PROFESIONAL EN 7 DÍAS" at bounding box center [873, 254] width 338 height 39
click at [940, 274] on h4 "CONVIÉRTETE EN MANICURISTA PROFESIONAL EN 7 DÍAS" at bounding box center [873, 254] width 338 height 39
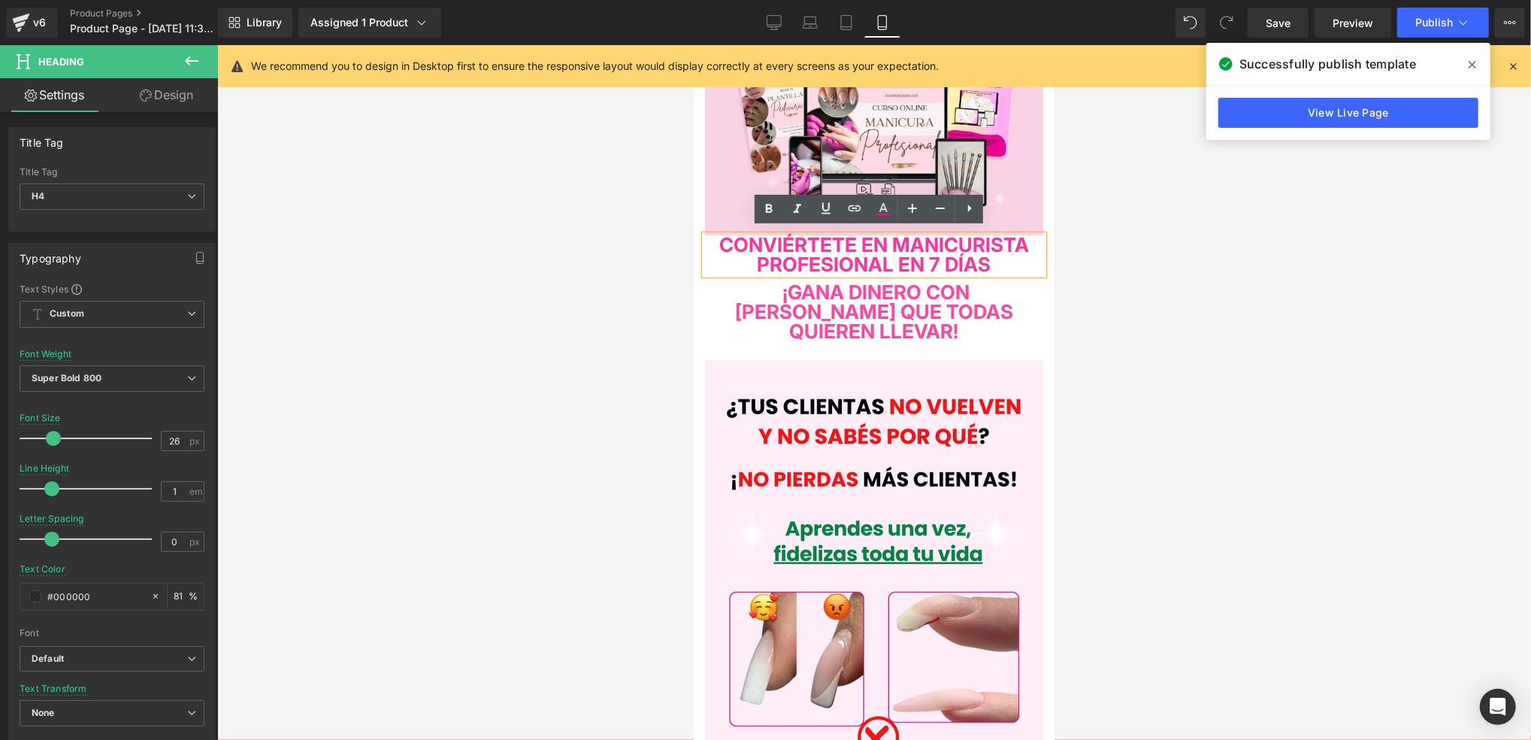
click at [788, 326] on span "¡GANA DINERO CON UÑAS QUE TODAS QUIEREN LLEVAR!" at bounding box center [873, 311] width 278 height 62
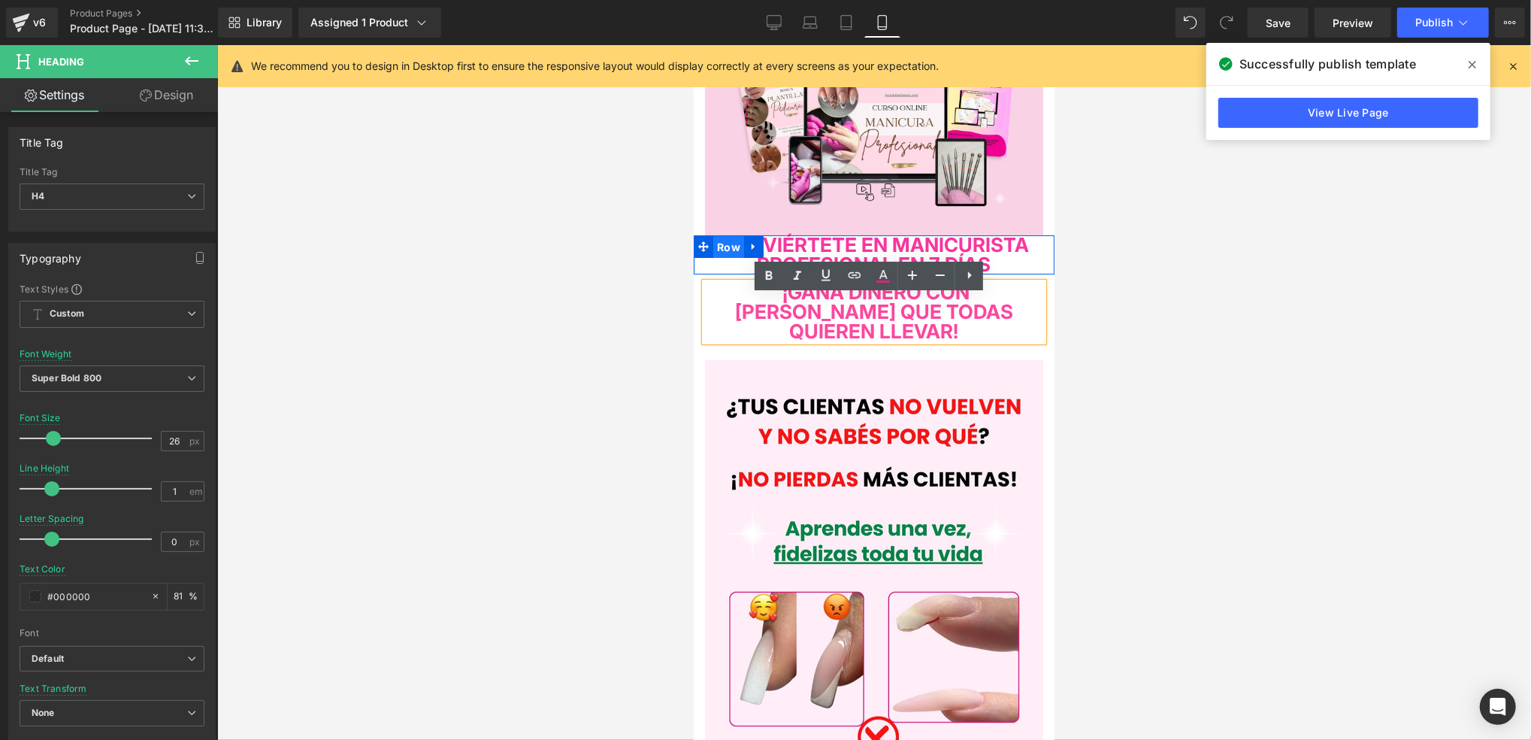
click at [725, 235] on span "Row" at bounding box center [728, 246] width 31 height 23
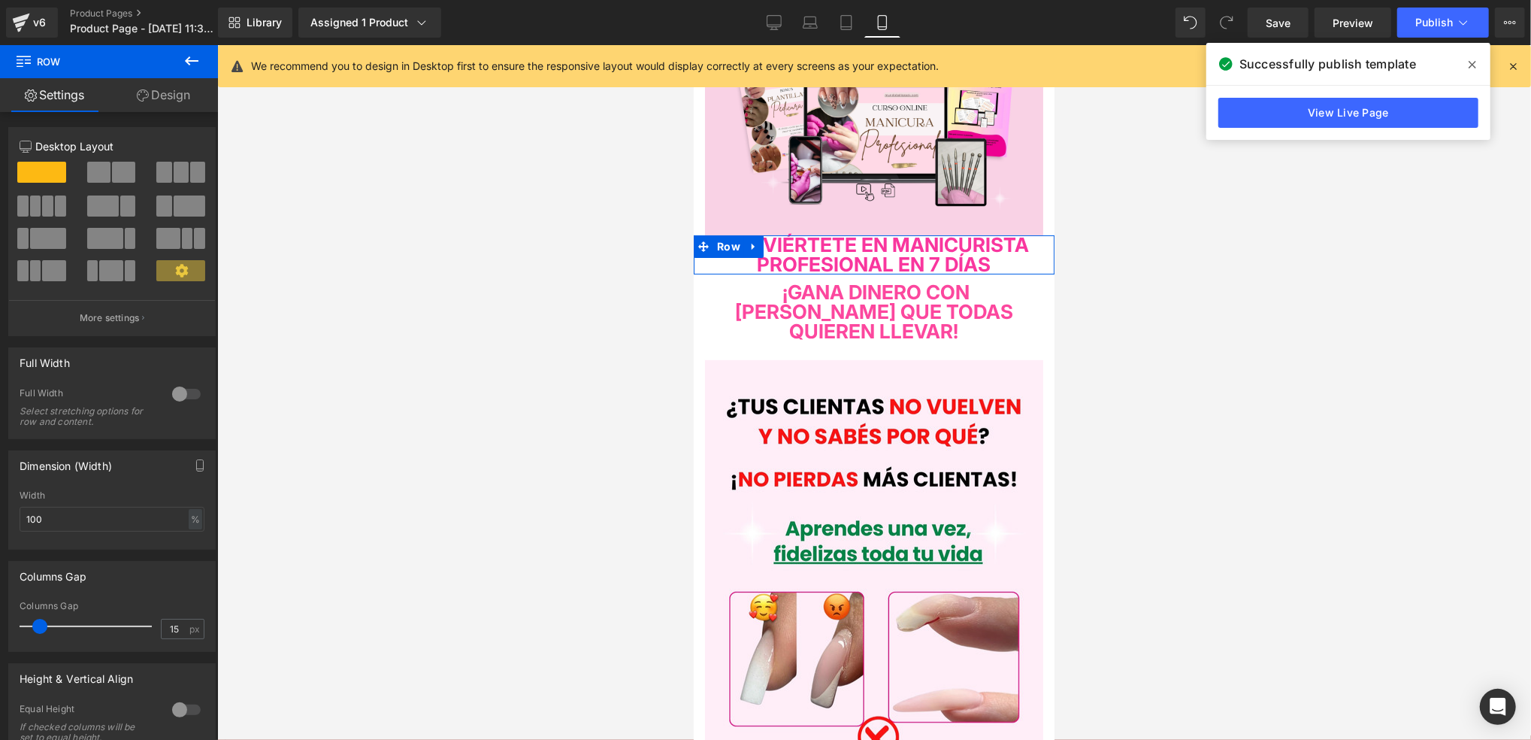
click at [157, 96] on link "Design" at bounding box center [163, 95] width 109 height 34
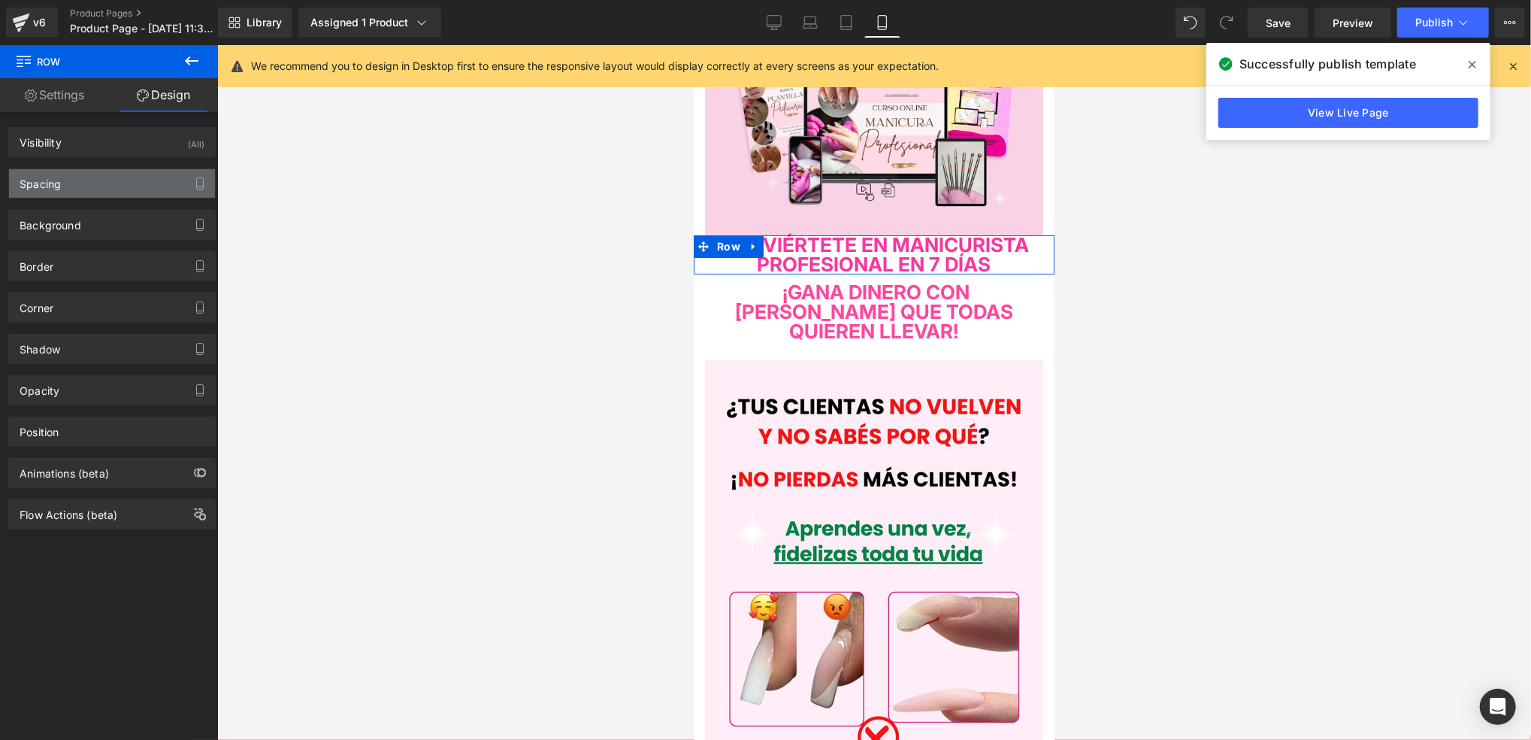
type input "0"
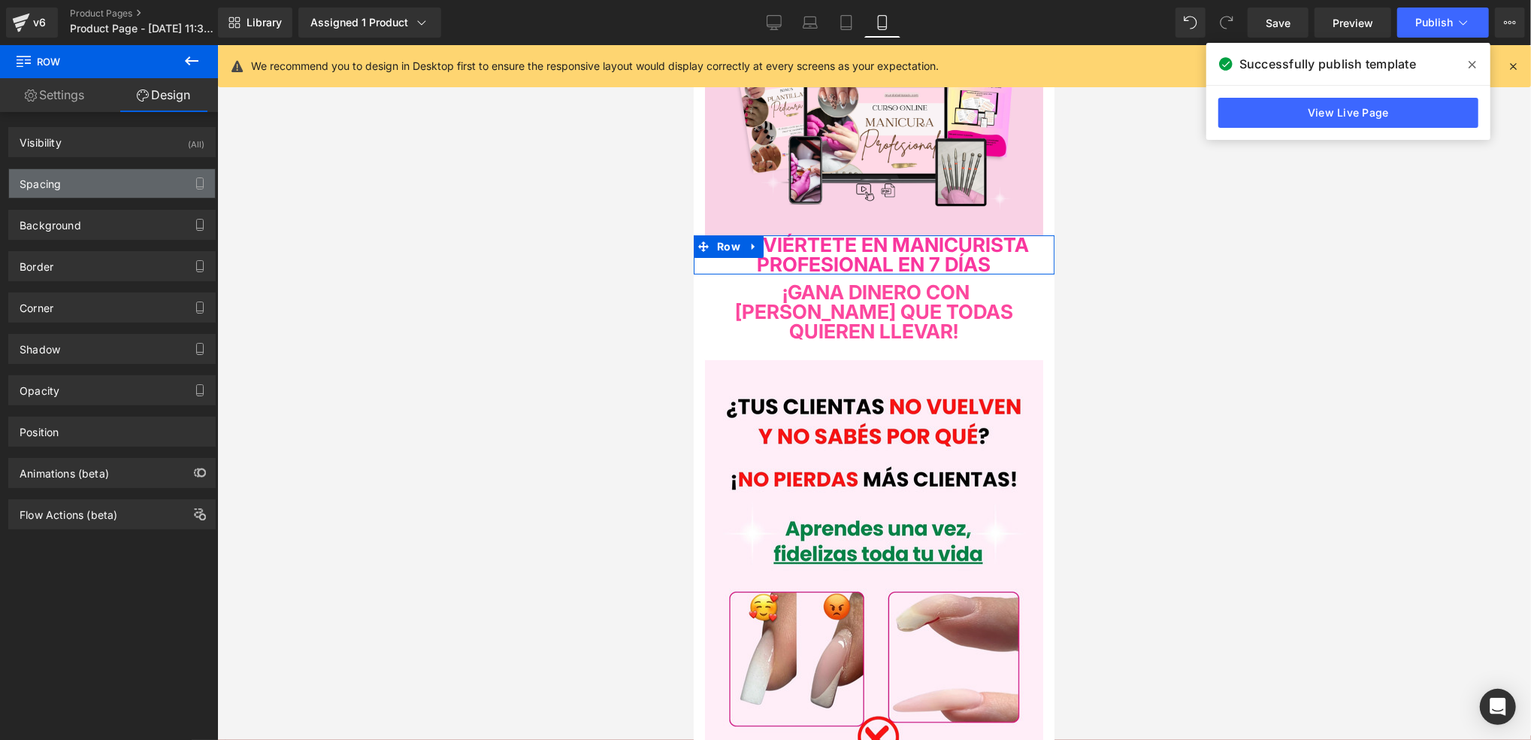
type input "0"
click at [132, 183] on div "Spacing" at bounding box center [112, 183] width 206 height 29
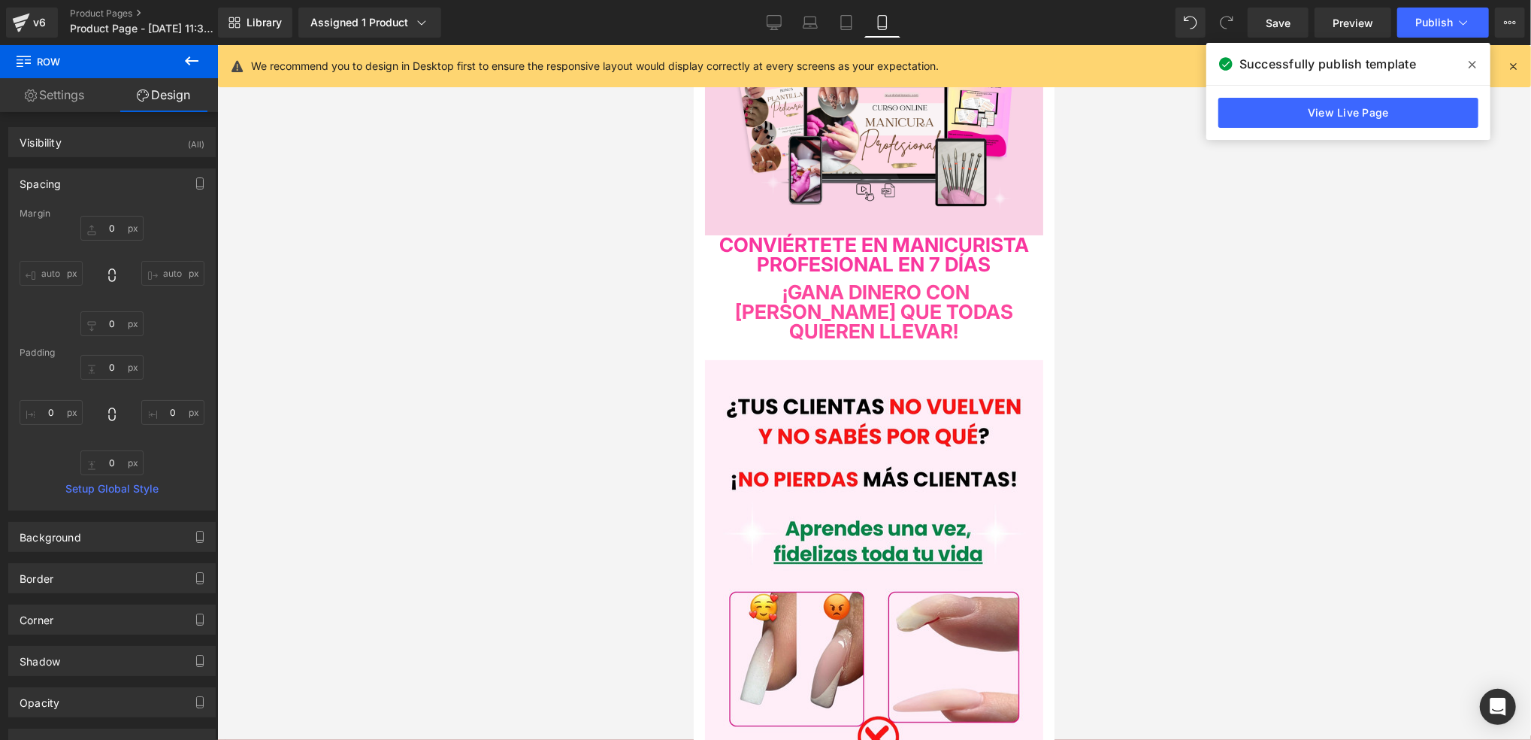
drag, startPoint x: 1125, startPoint y: 333, endPoint x: 1105, endPoint y: 324, distance: 21.5
click at [1121, 333] on div at bounding box center [874, 392] width 1314 height 695
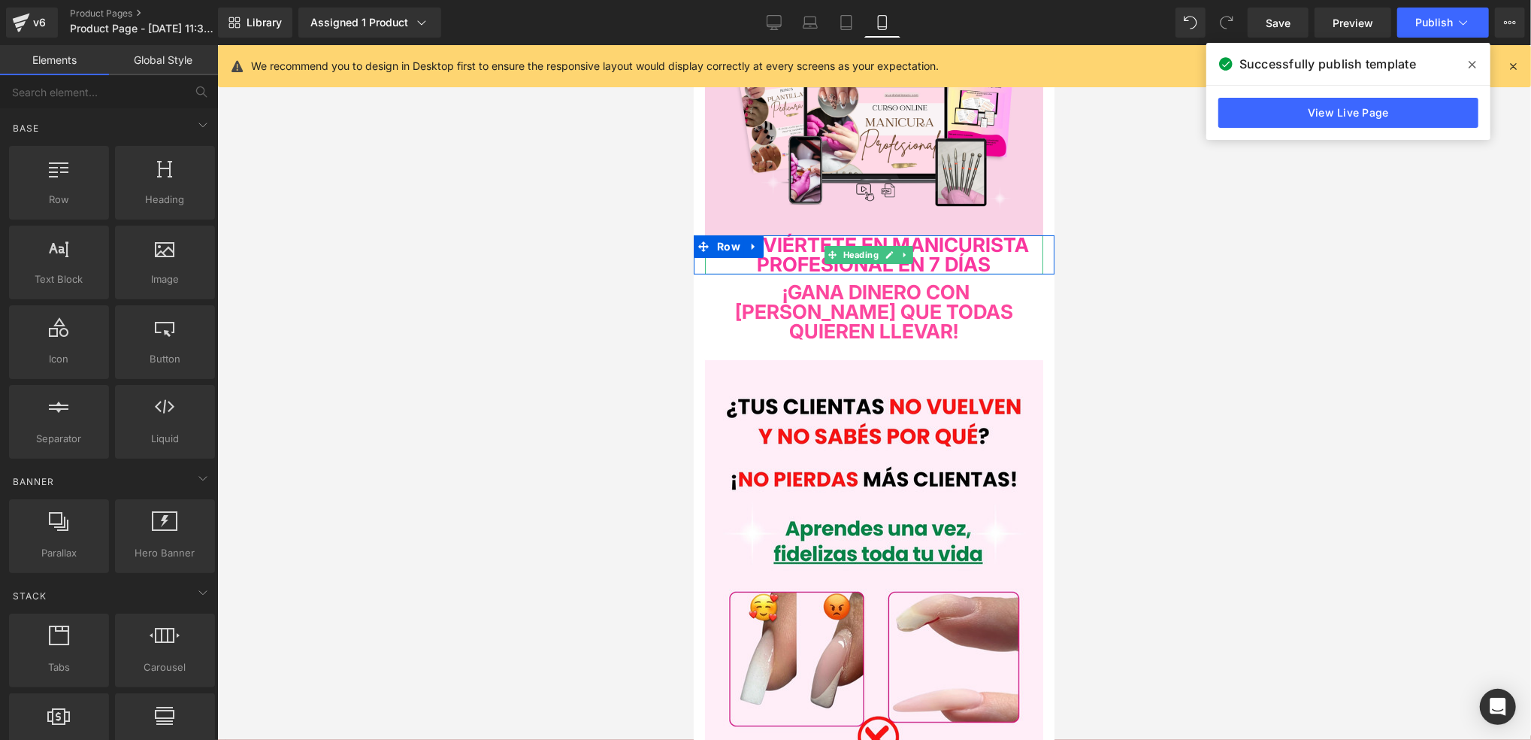
click at [998, 259] on span "CONVIÉRTETE EN MANICURISTA PROFESIONAL EN 7 DÍAS" at bounding box center [874, 253] width 310 height 43
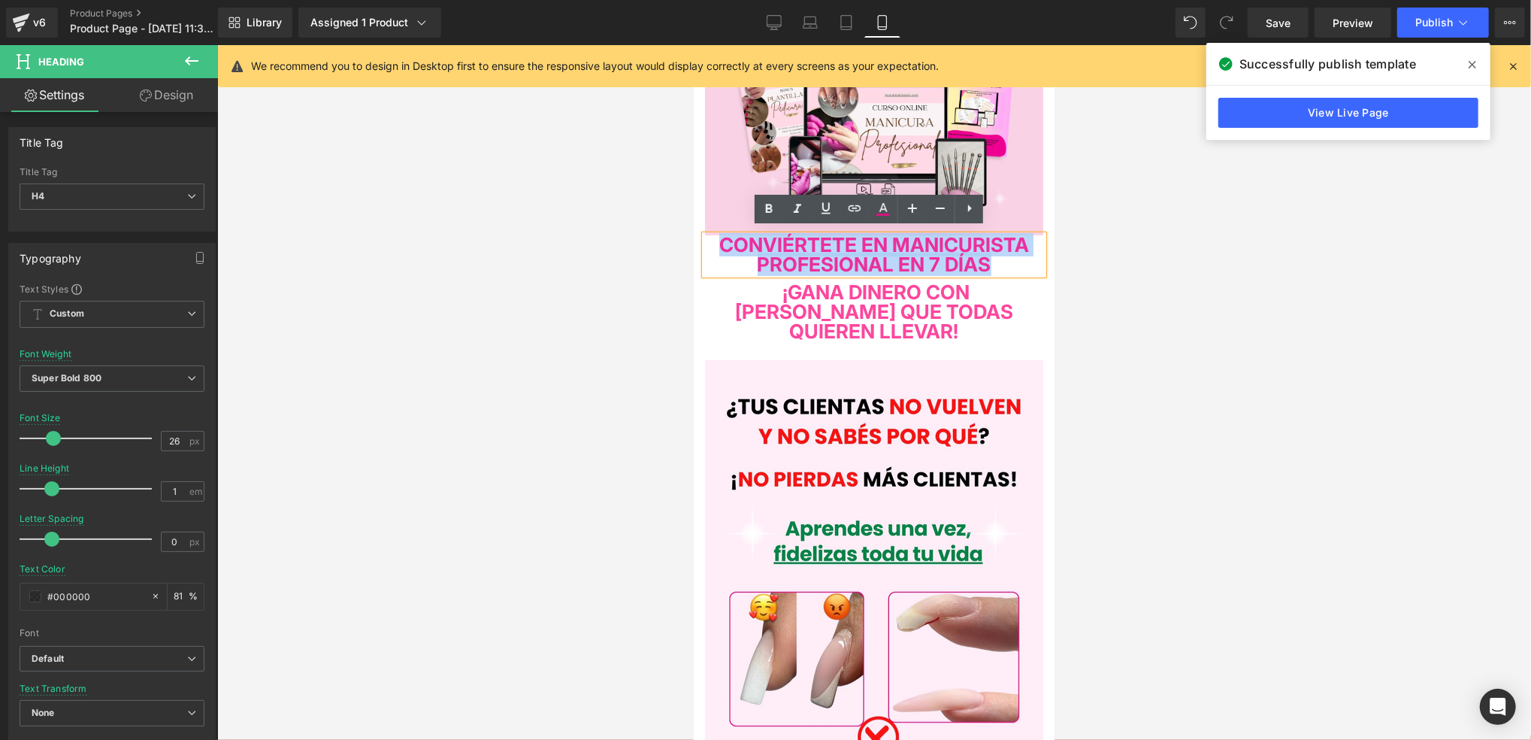
drag, startPoint x: 995, startPoint y: 280, endPoint x: 762, endPoint y: 229, distance: 239.2
click at [762, 235] on h4 "CONVIÉRTETE EN MANICURISTA PROFESIONAL EN 7 DÍAS" at bounding box center [873, 254] width 338 height 39
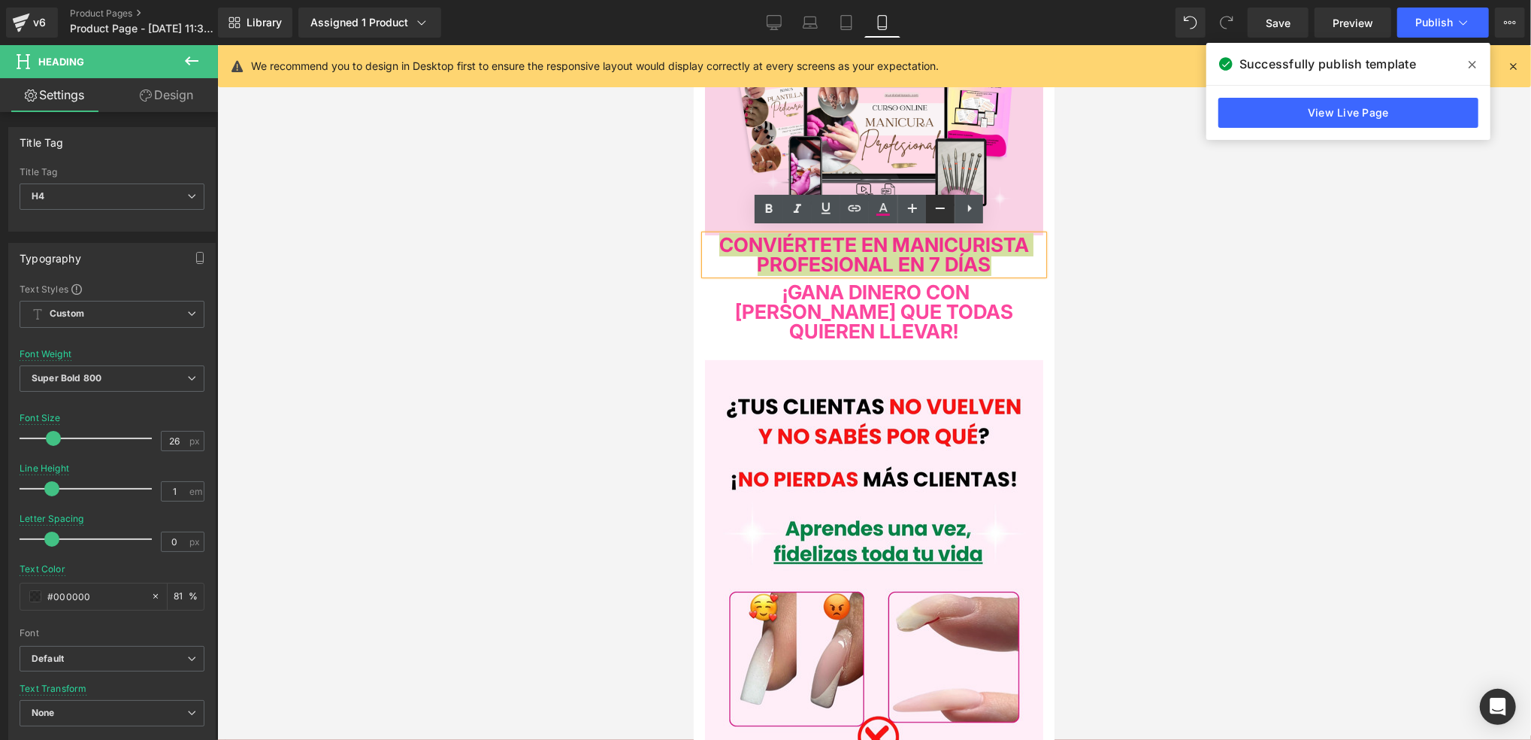
click at [936, 220] on link at bounding box center [940, 209] width 29 height 29
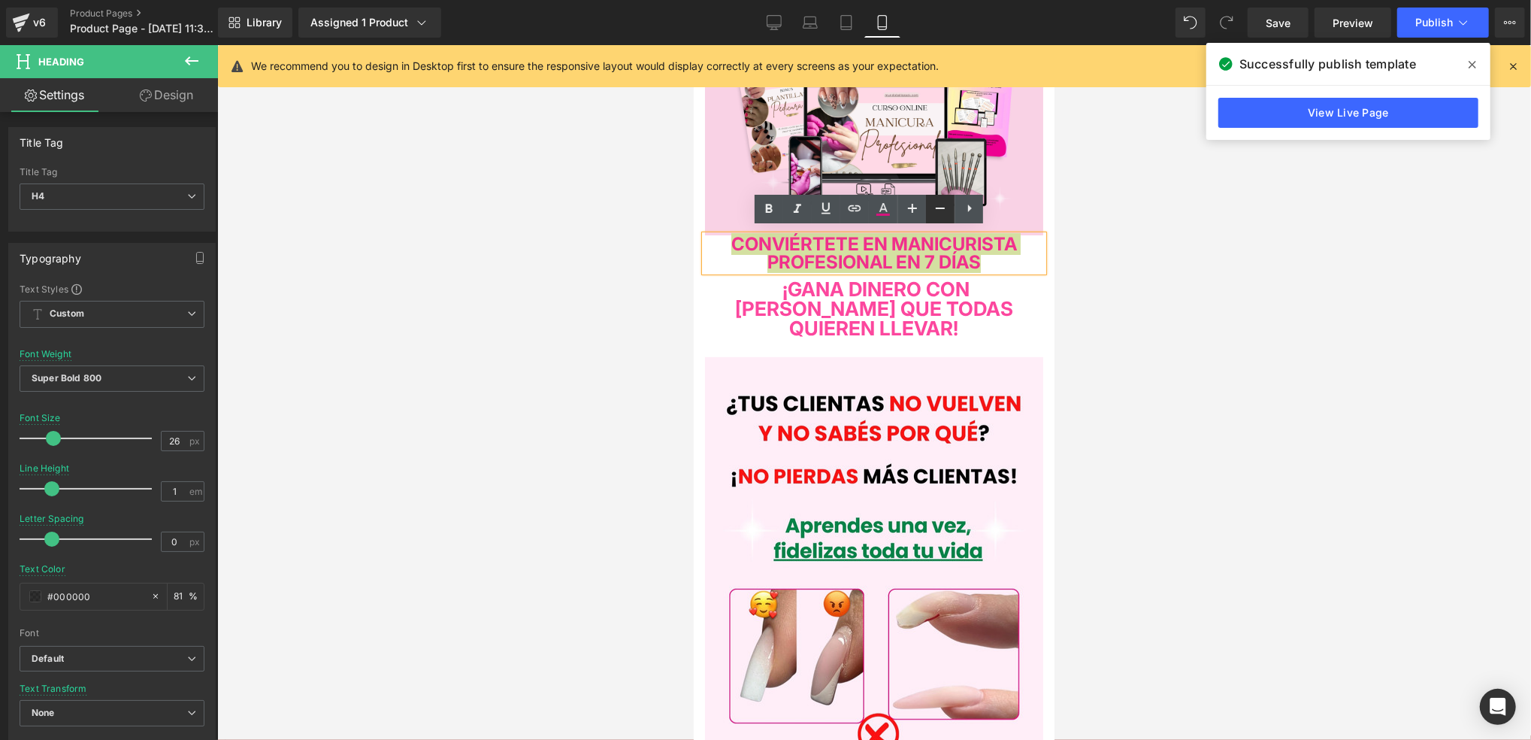
type input "24"
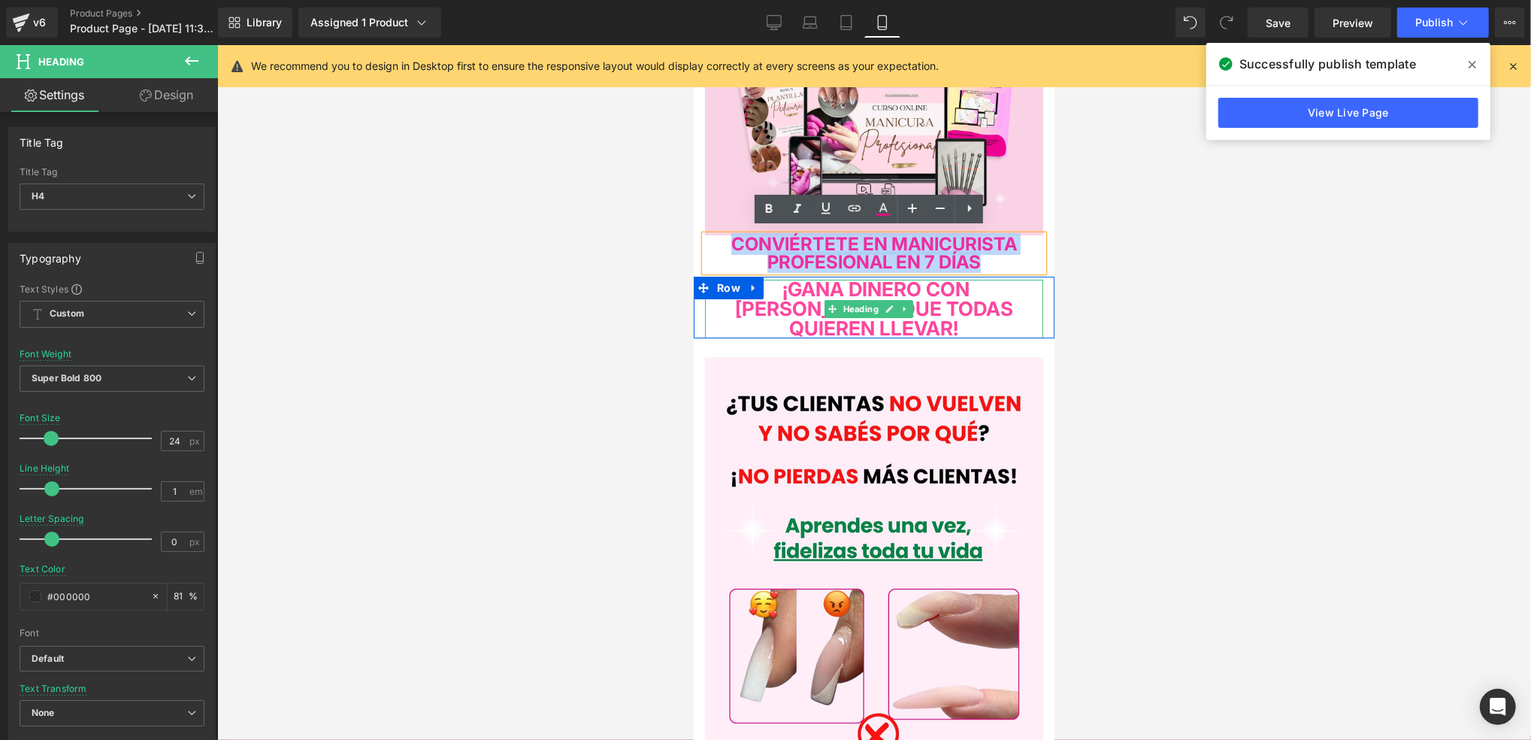
click at [1001, 300] on h4 "¡GANA DINERO CON UÑAS QUE TODAS QUIEREN LLEVAR!" at bounding box center [873, 308] width 338 height 59
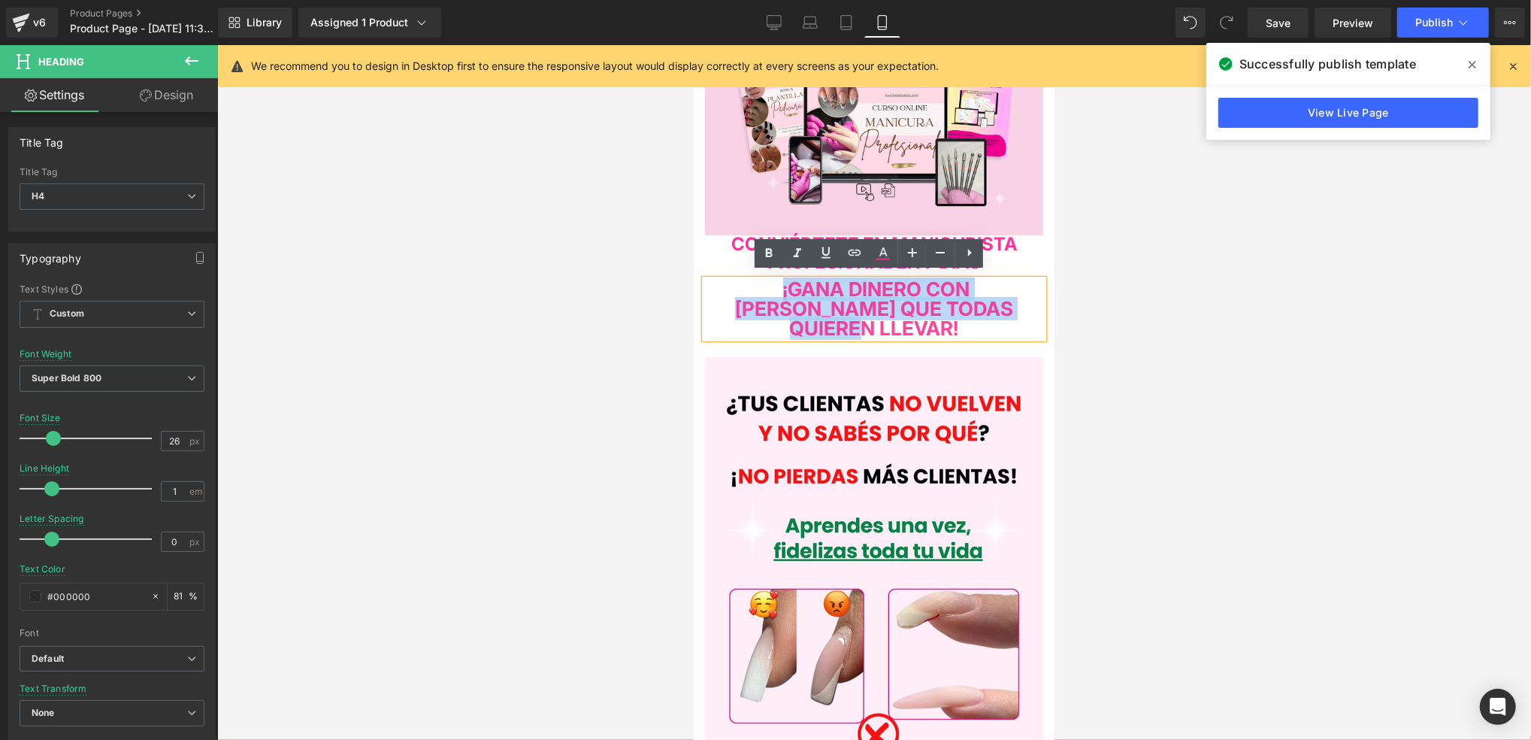
drag, startPoint x: 986, startPoint y: 324, endPoint x: 729, endPoint y: 280, distance: 260.9
click at [729, 280] on h4 "¡GANA DINERO CON UÑAS QUE TODAS QUIEREN LLEVAR!" at bounding box center [873, 308] width 338 height 59
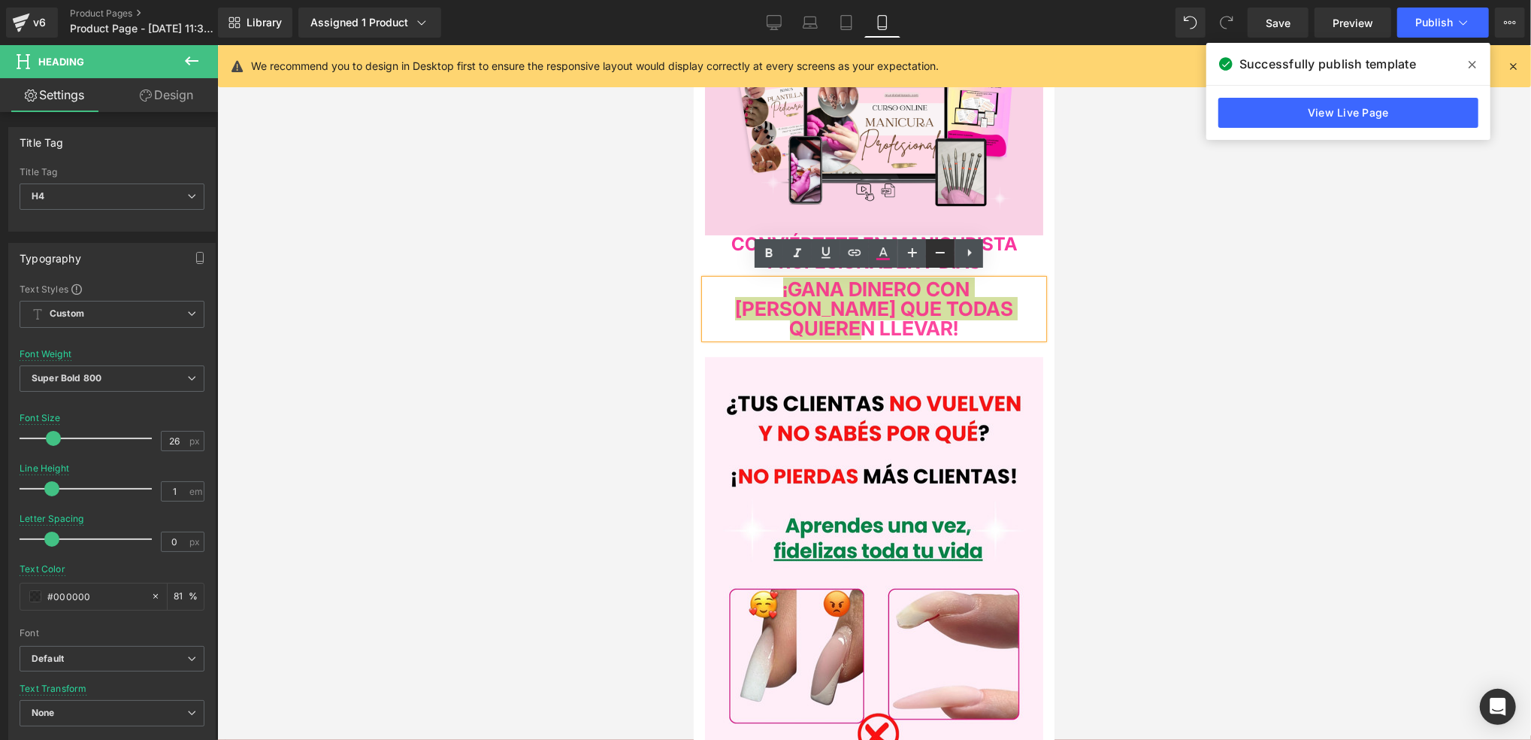
click at [944, 249] on icon at bounding box center [940, 253] width 18 height 18
type input "24"
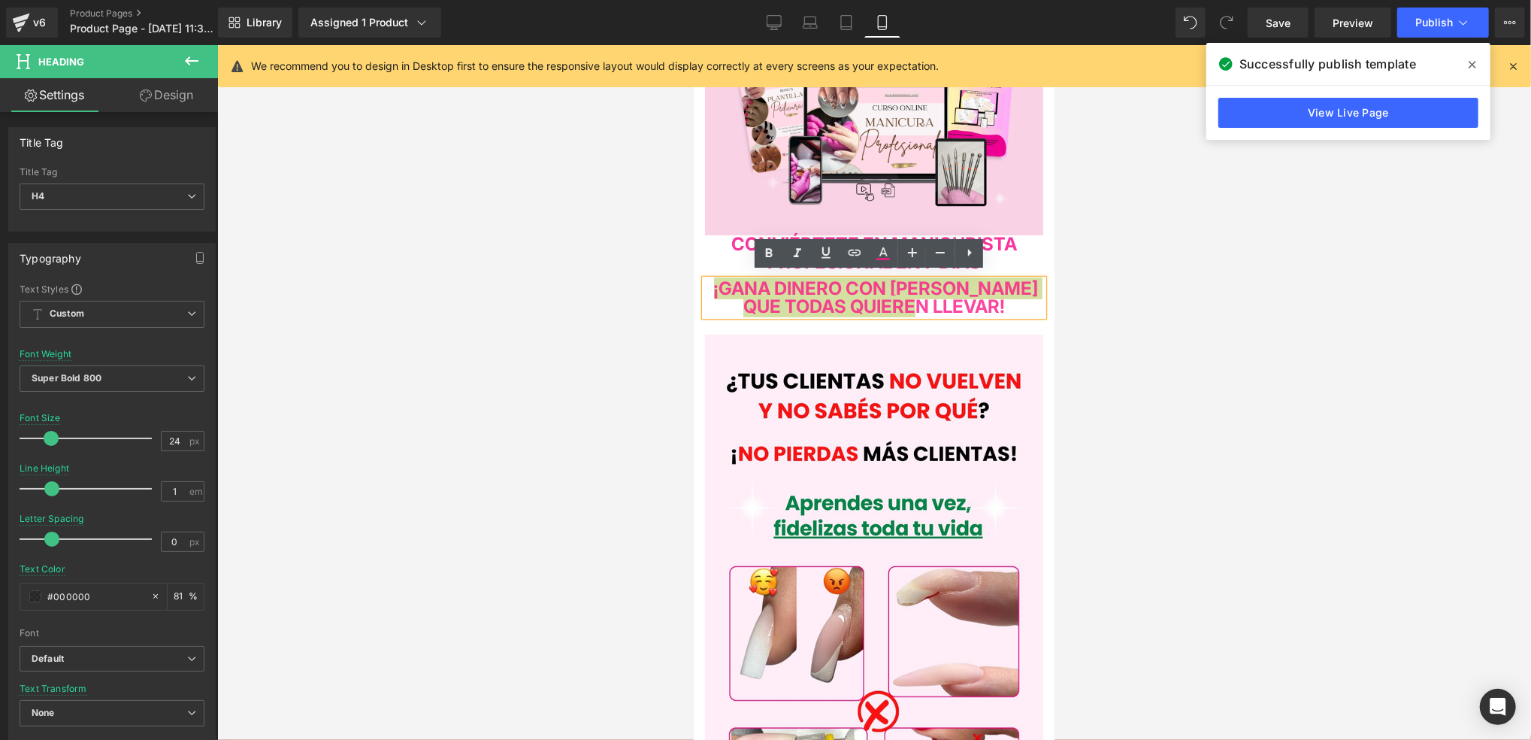
click at [1080, 310] on div at bounding box center [874, 392] width 1314 height 695
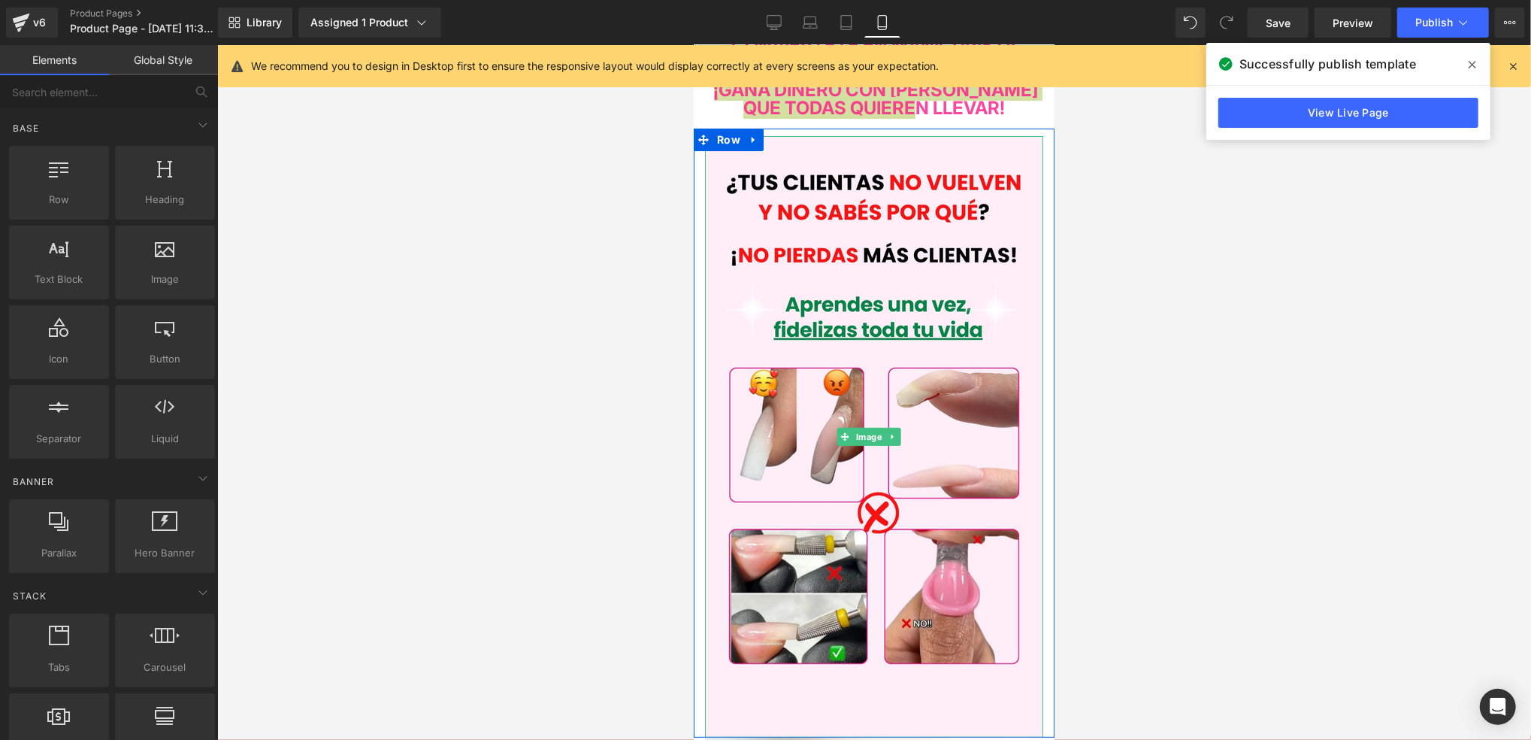
scroll to position [0, 0]
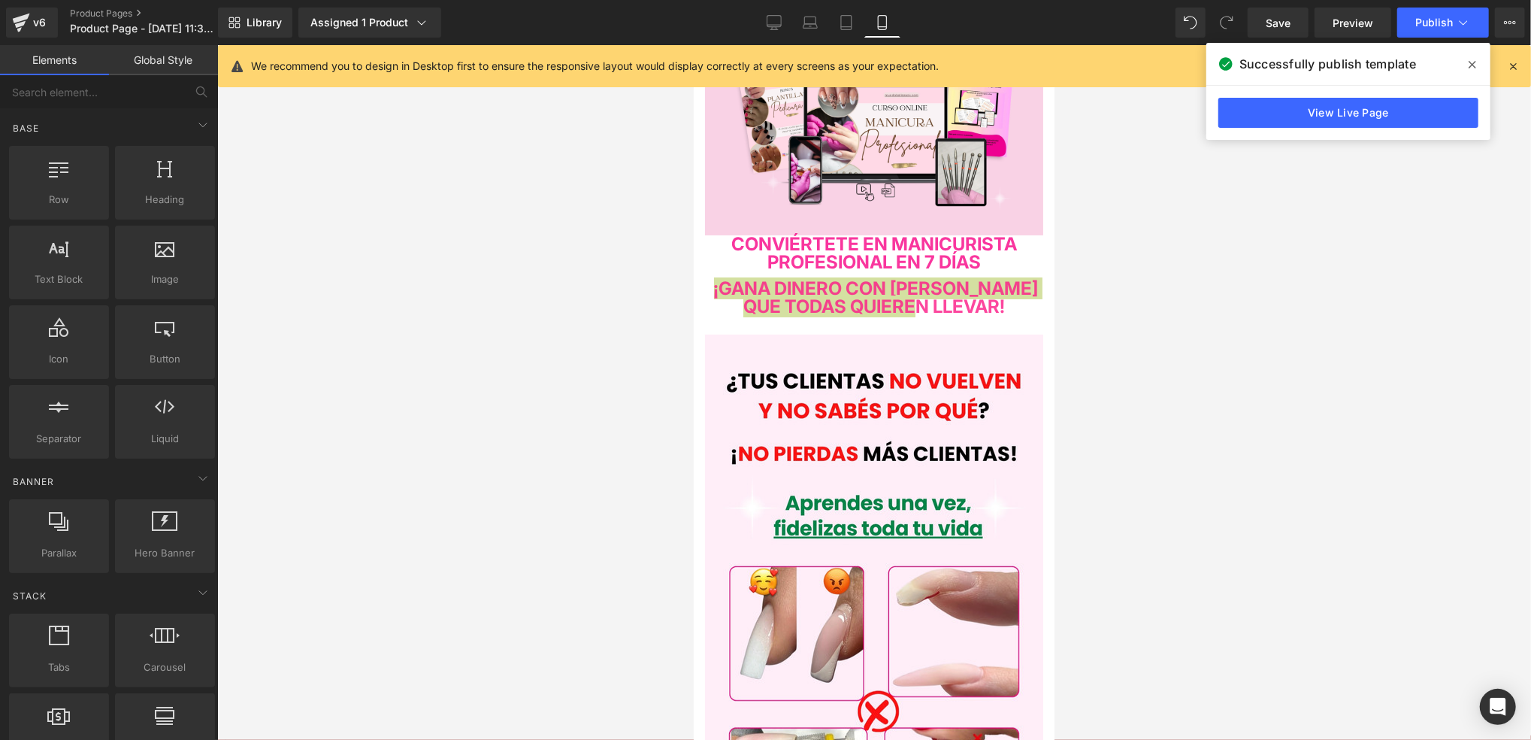
drag, startPoint x: 1100, startPoint y: 253, endPoint x: 1077, endPoint y: 262, distance: 24.3
click at [1100, 254] on div at bounding box center [874, 392] width 1314 height 695
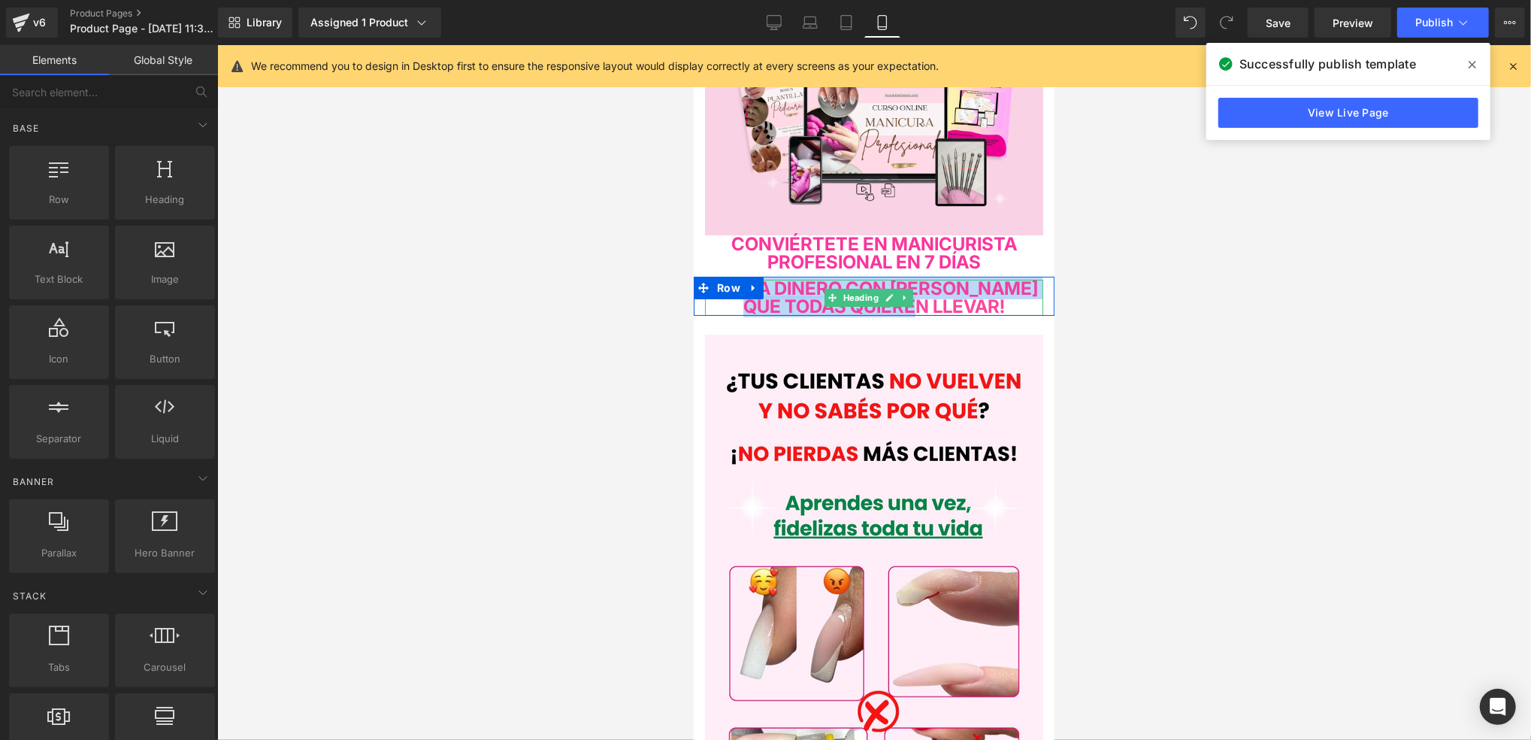
click at [999, 287] on span "¡GANA DINERO CON UÑAS QUE TODAS QUIEREN LLEVAR!" at bounding box center [875, 297] width 325 height 40
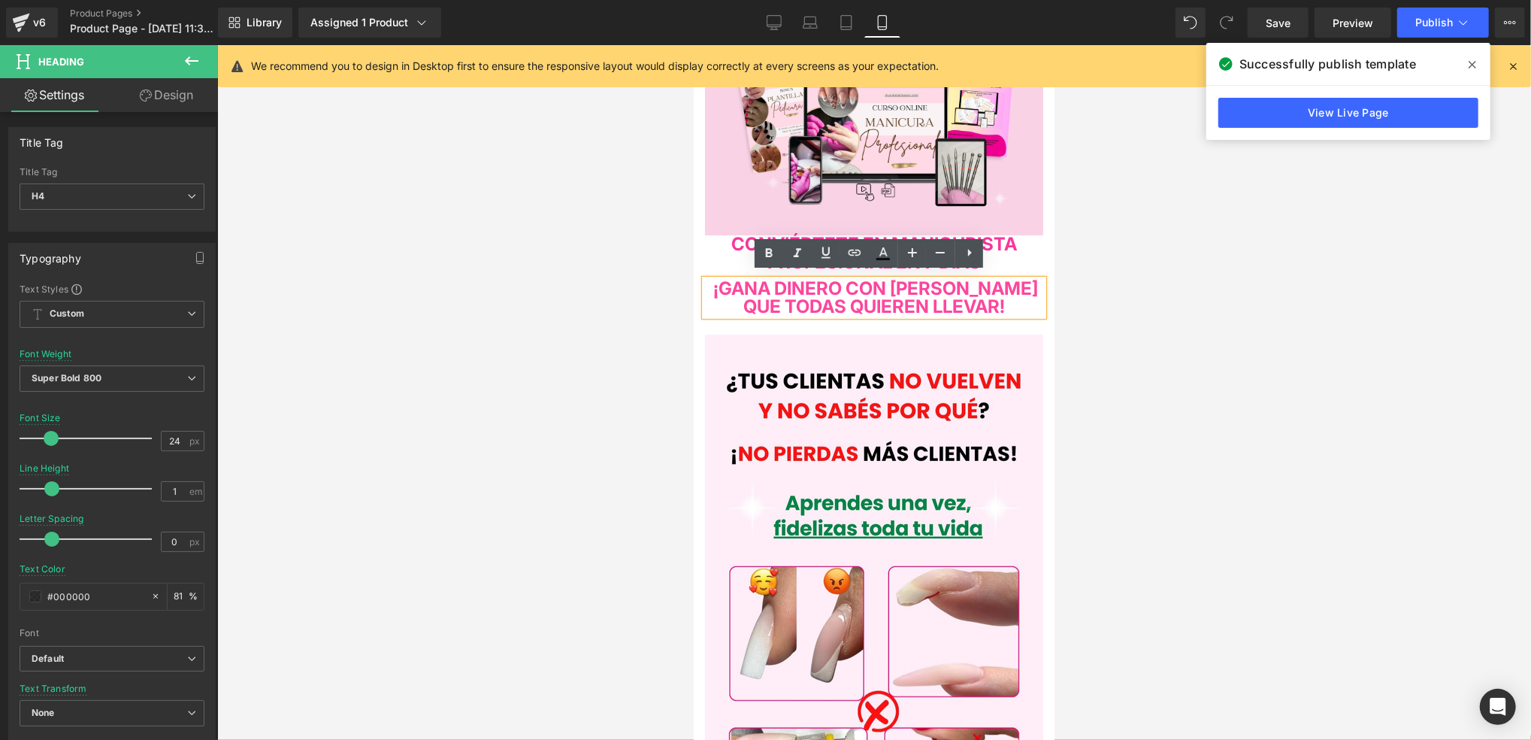
click at [993, 251] on h4 "CONVIÉRTETE EN MANICURISTA PROFESIONAL EN 7 DÍAS" at bounding box center [873, 253] width 338 height 36
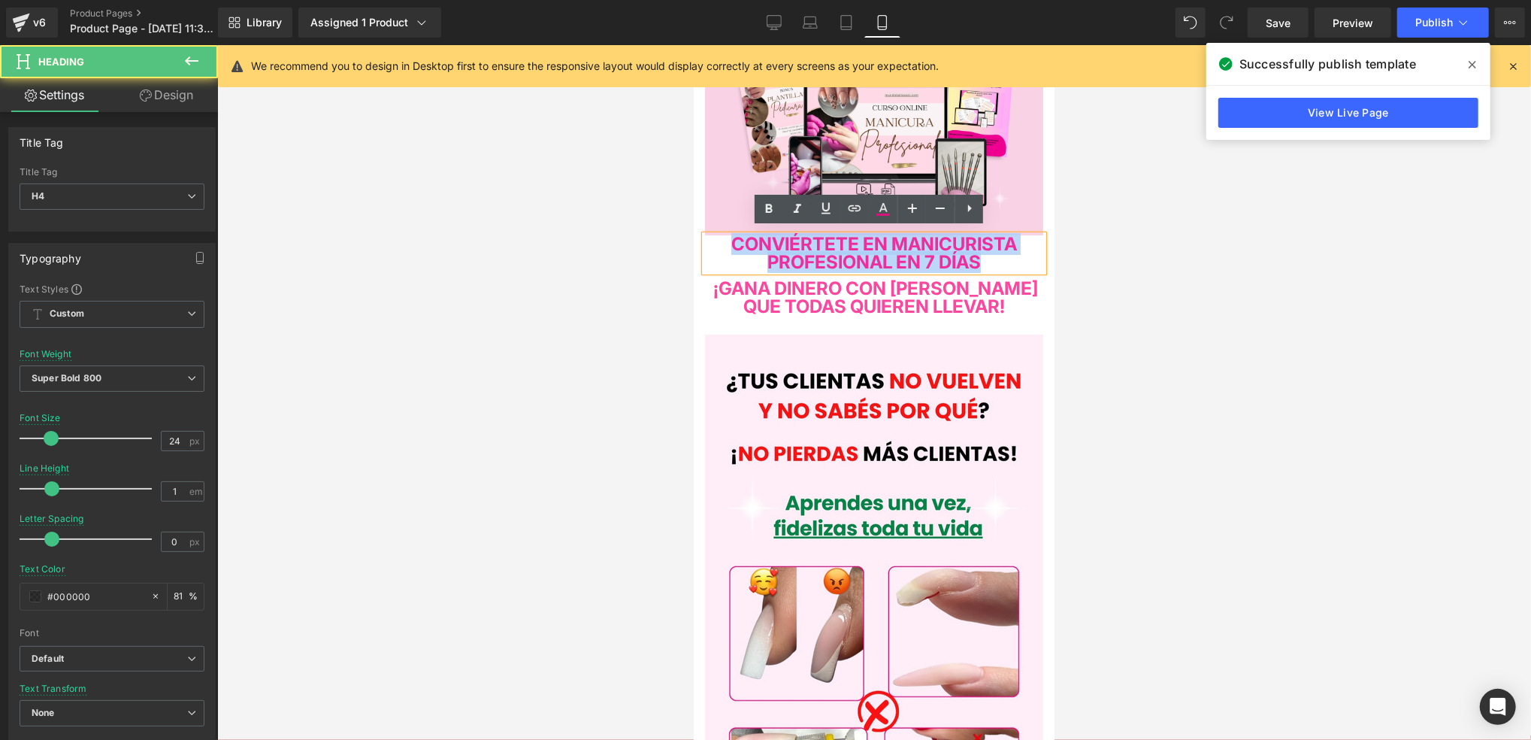
drag, startPoint x: 1003, startPoint y: 258, endPoint x: 684, endPoint y: 235, distance: 319.6
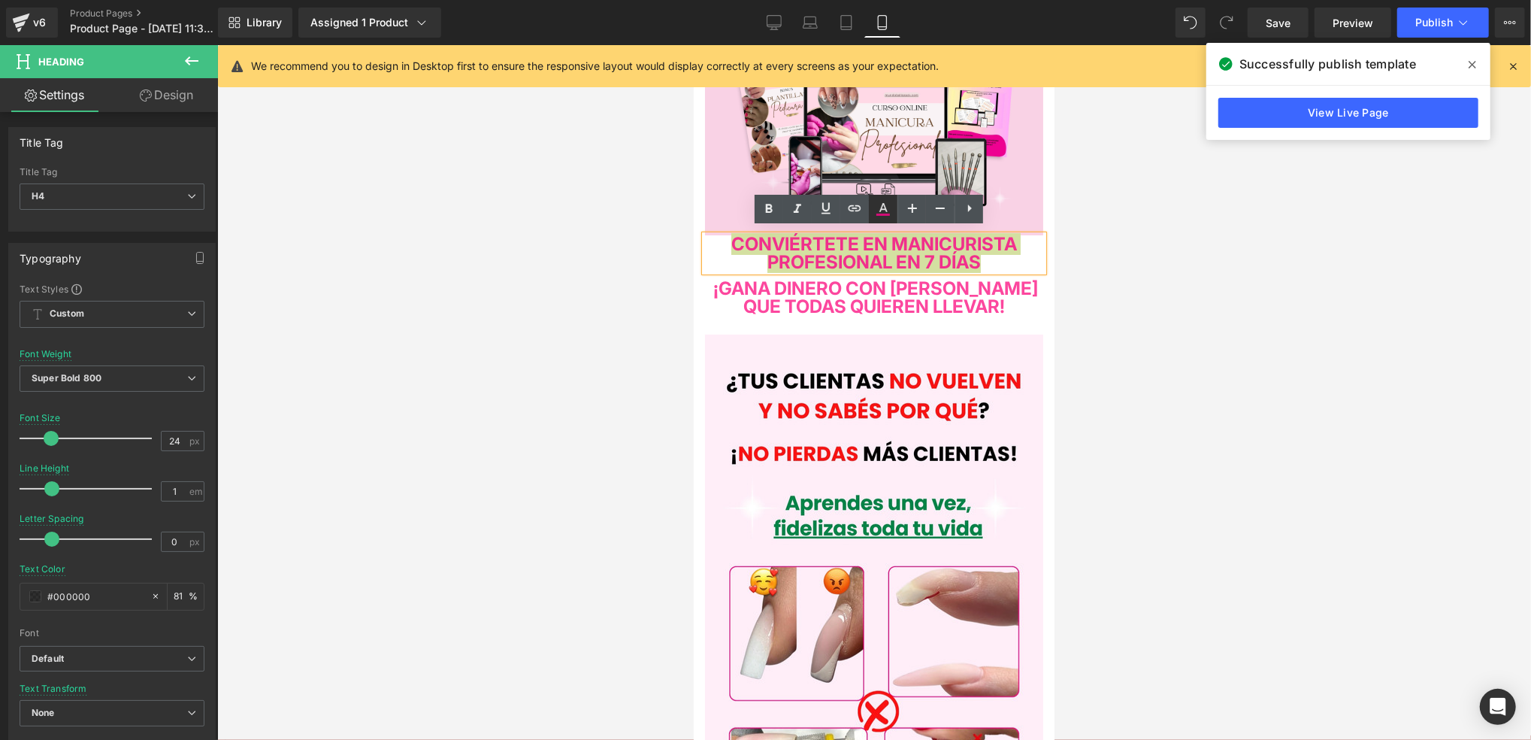
click at [879, 207] on icon at bounding box center [883, 209] width 18 height 18
type input "#f70787"
type input "81"
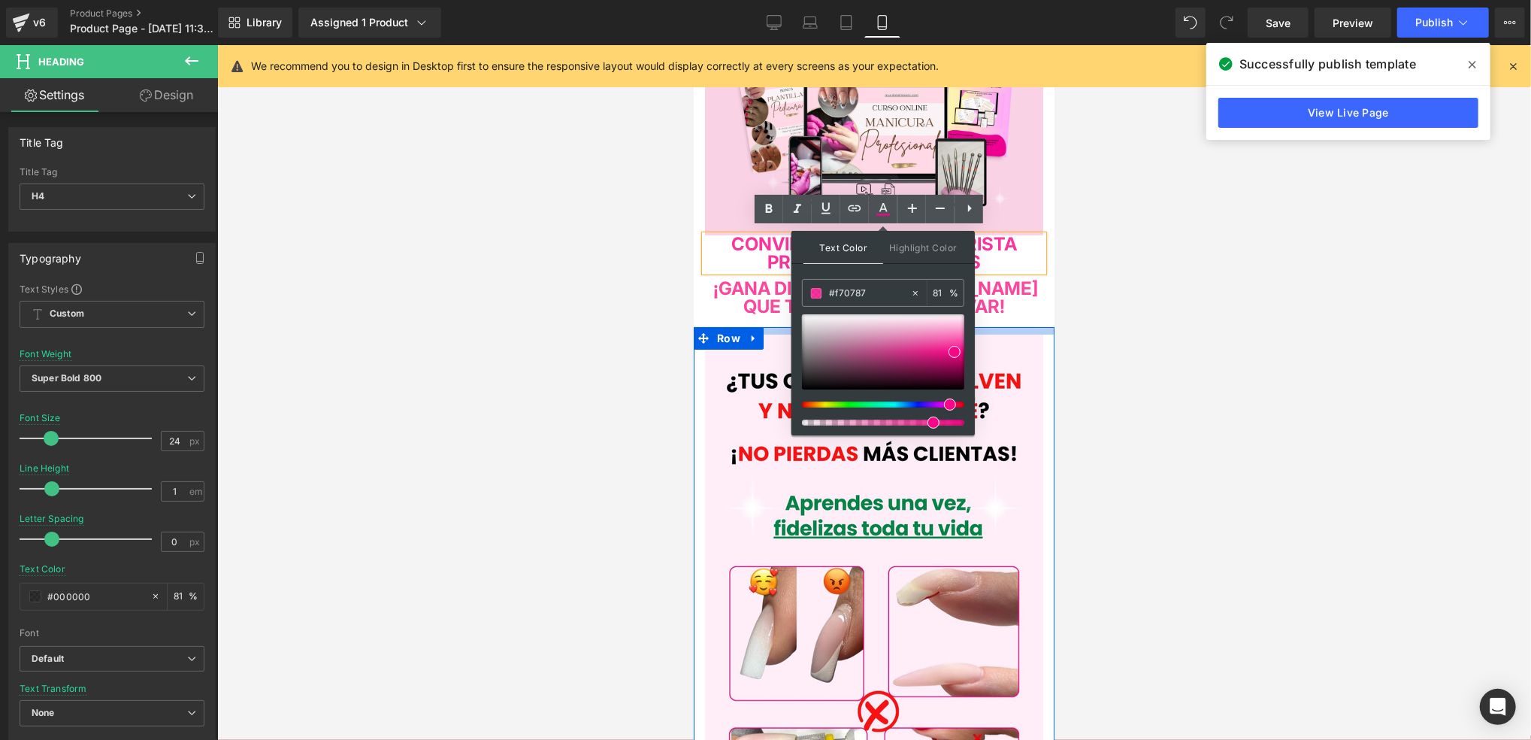
click at [693, 44] on div at bounding box center [693, 44] width 0 height 0
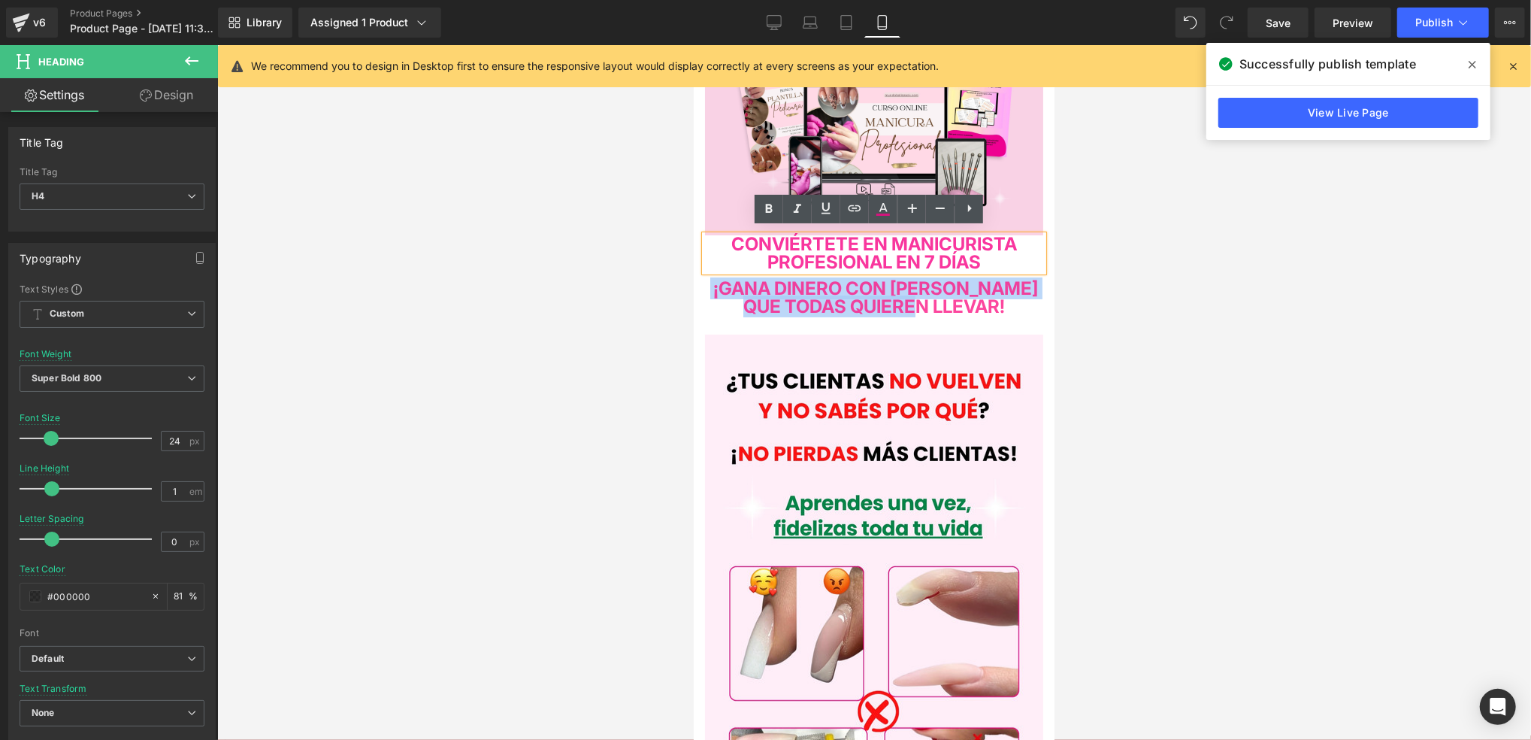
drag, startPoint x: 798, startPoint y: 291, endPoint x: 696, endPoint y: 279, distance: 102.9
click at [883, 202] on icon at bounding box center [883, 209] width 18 height 18
type input "#000000"
type input "81"
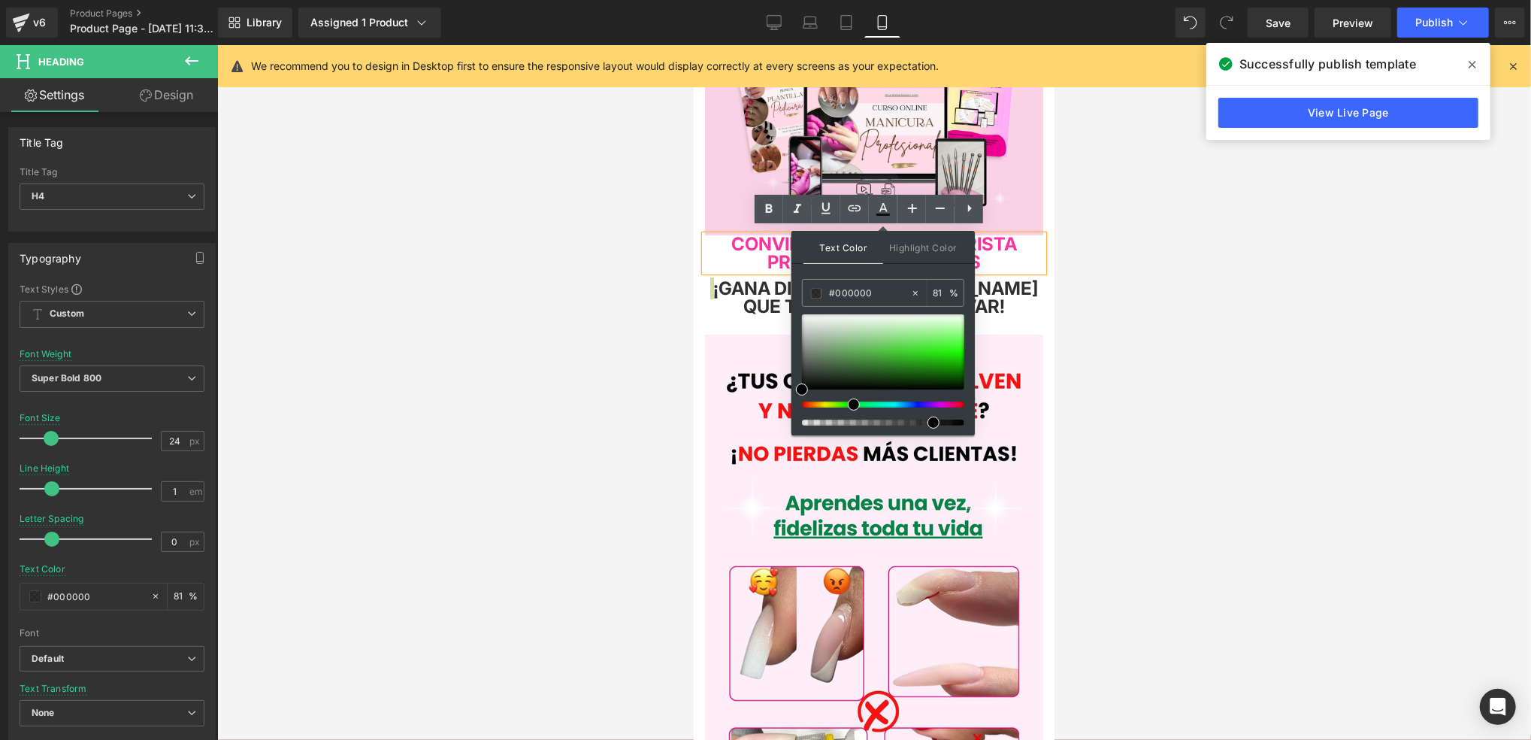
drag, startPoint x: 898, startPoint y: 404, endPoint x: 848, endPoint y: 396, distance: 51.0
click at [848, 396] on div at bounding box center [883, 369] width 162 height 111
type input "#11b200"
drag, startPoint x: 931, startPoint y: 362, endPoint x: 970, endPoint y: 364, distance: 38.4
click at [964, 364] on div at bounding box center [883, 351] width 162 height 75
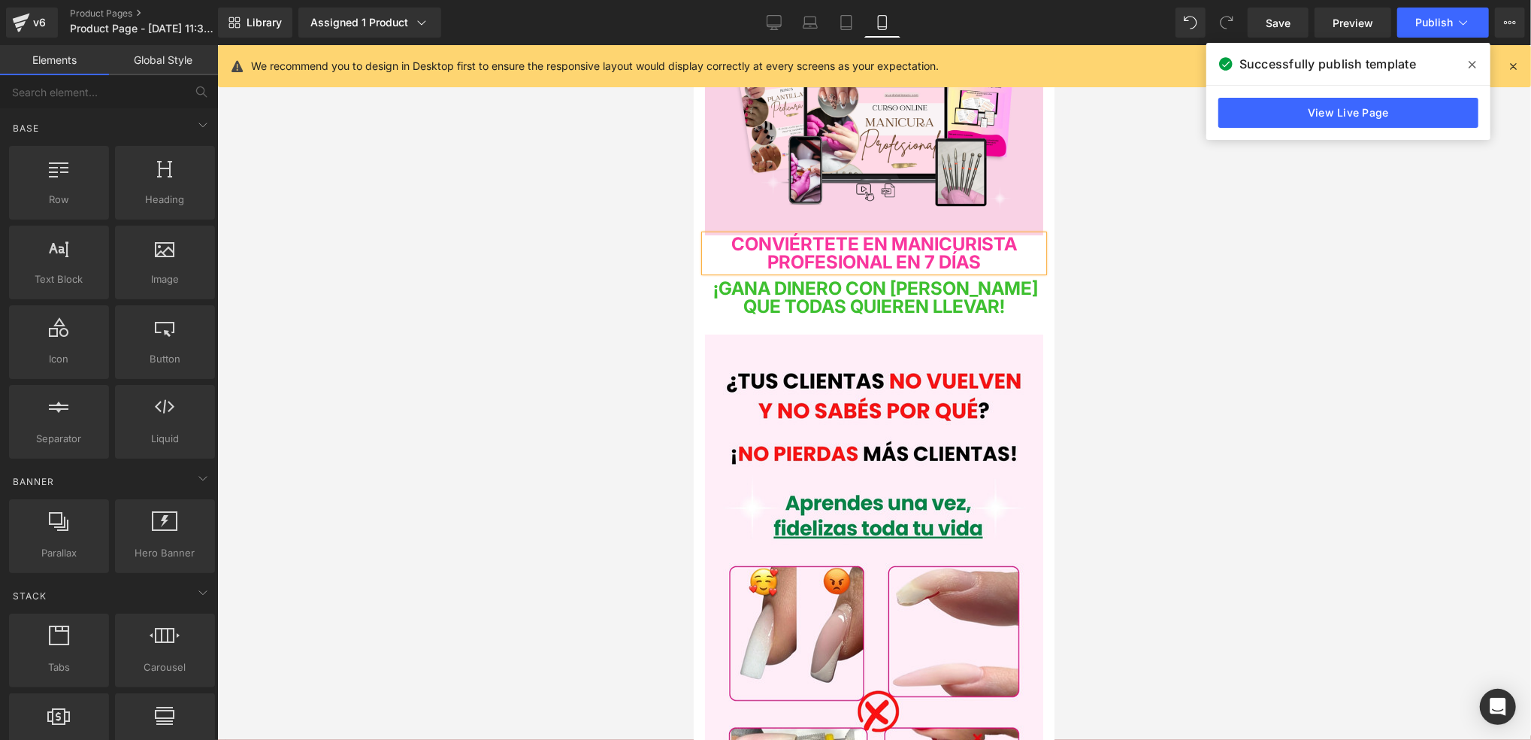
click at [1103, 299] on div at bounding box center [874, 392] width 1314 height 695
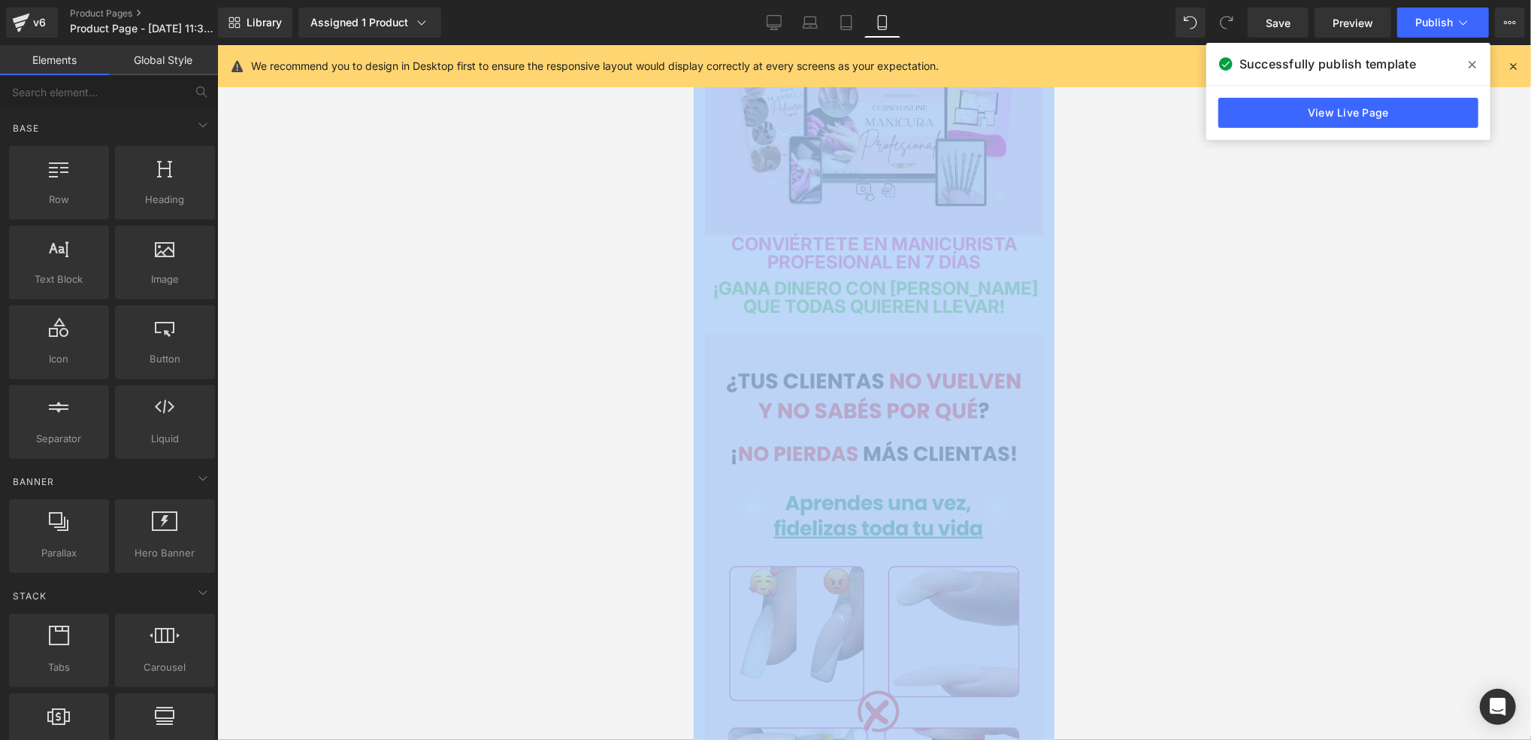
click at [1103, 299] on div at bounding box center [874, 392] width 1314 height 695
drag, startPoint x: 1103, startPoint y: 299, endPoint x: 1104, endPoint y: 308, distance: 9.1
click at [1107, 301] on div at bounding box center [874, 392] width 1314 height 695
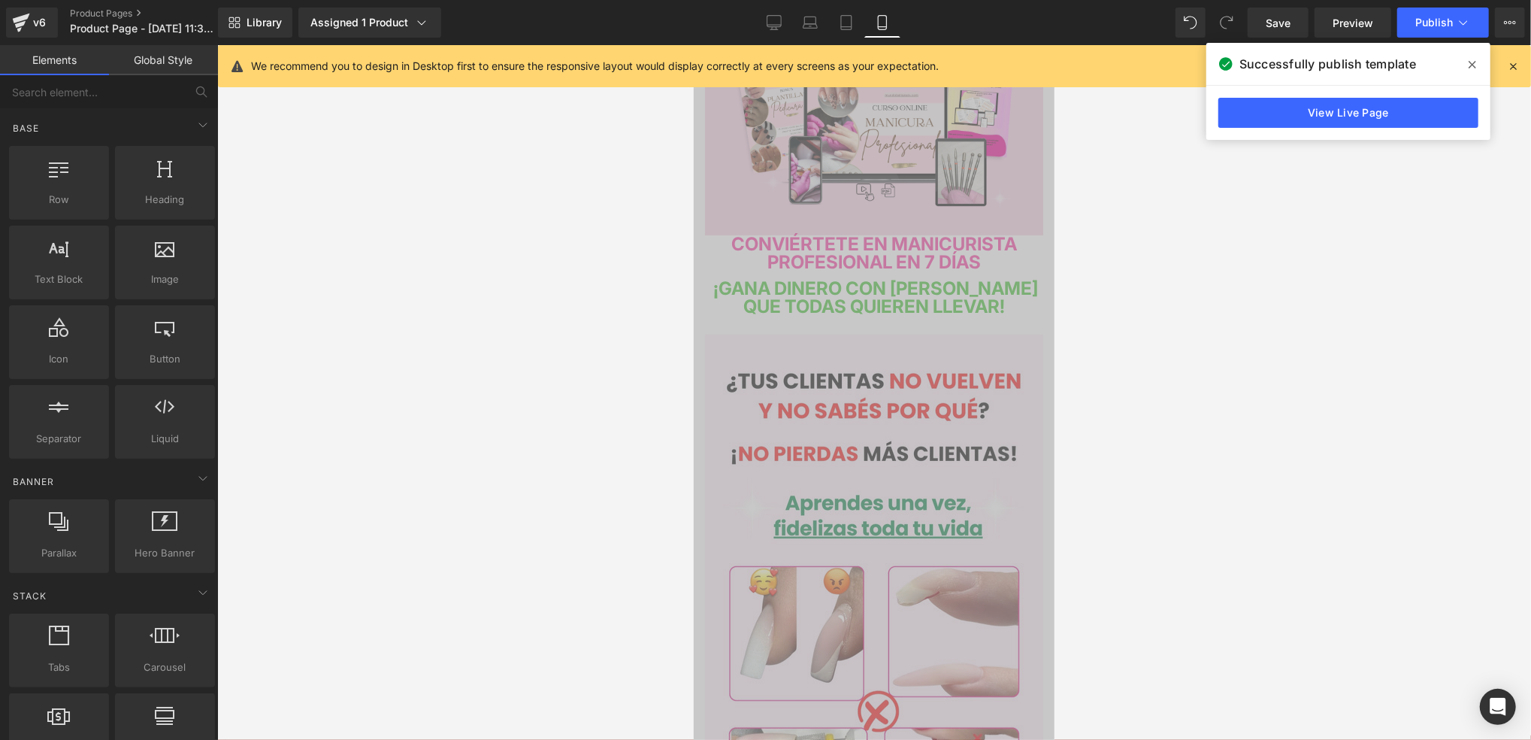
click at [1035, 344] on div "Image" at bounding box center [873, 634] width 361 height 601
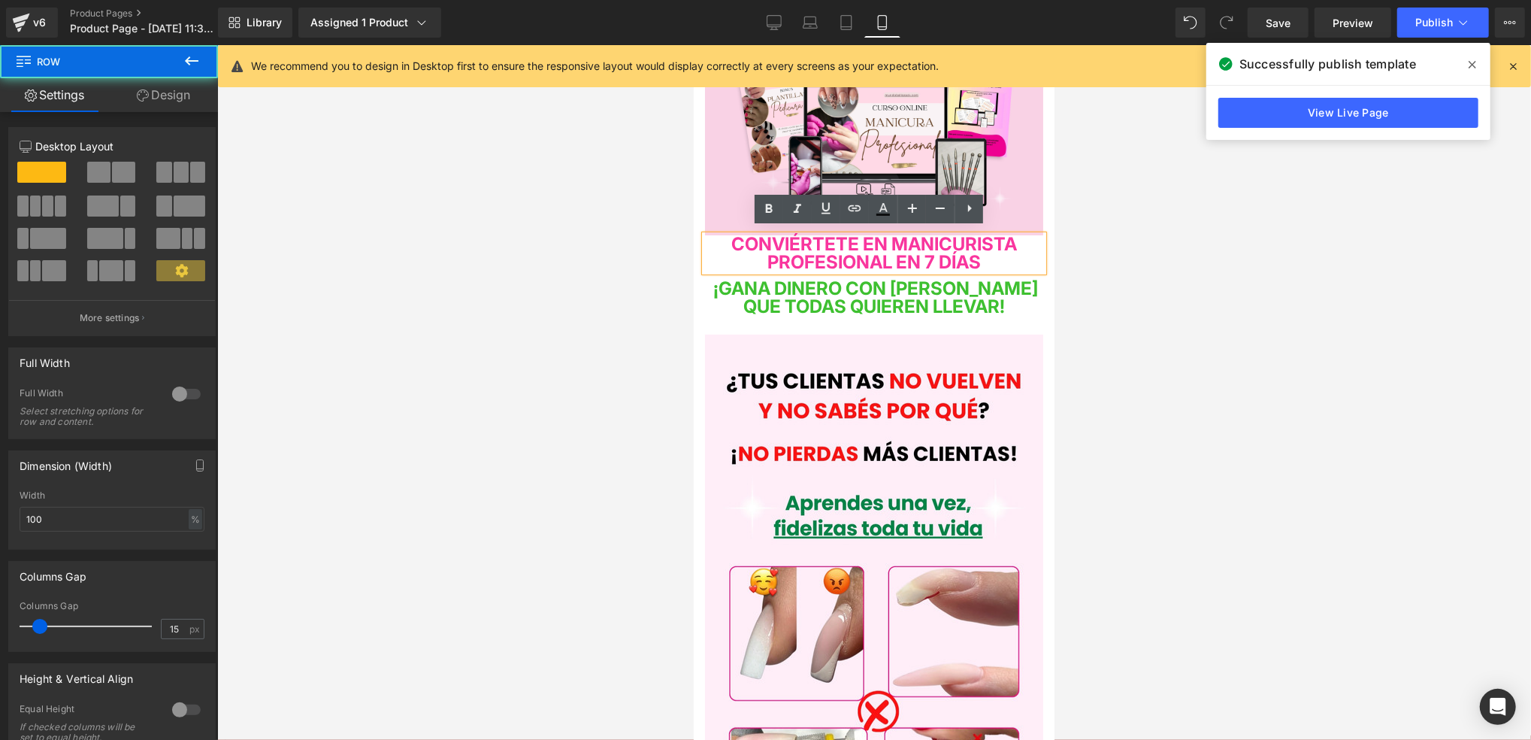
click at [1019, 301] on h4 "¡GANA DINERO CON UÑAS QUE TODAS QUIEREN LLEVAR!" at bounding box center [873, 297] width 338 height 36
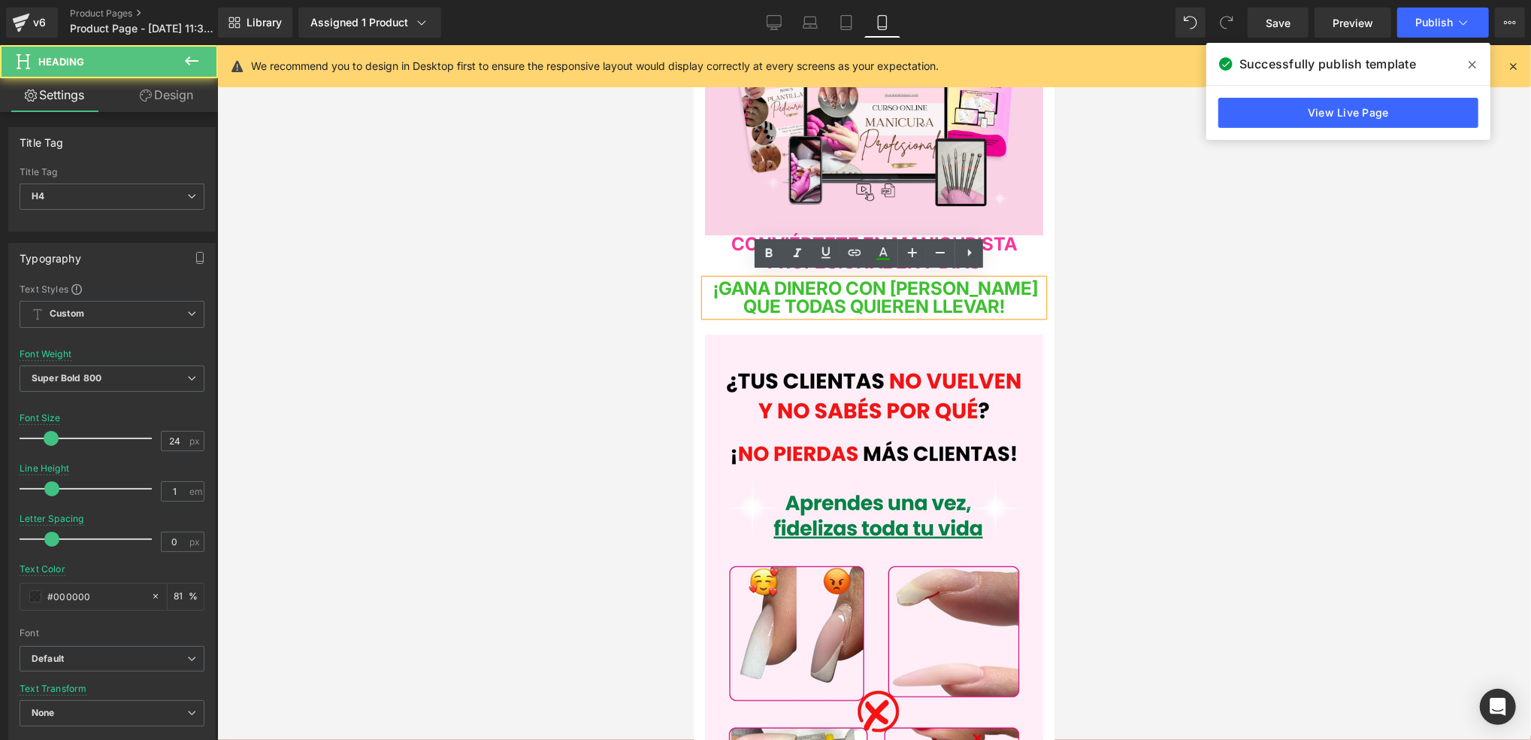
click at [1011, 300] on h4 "¡GANA DINERO CON UÑAS QUE TODAS QUIEREN LLEVAR!" at bounding box center [873, 297] width 338 height 36
click at [1091, 305] on div at bounding box center [874, 392] width 1314 height 695
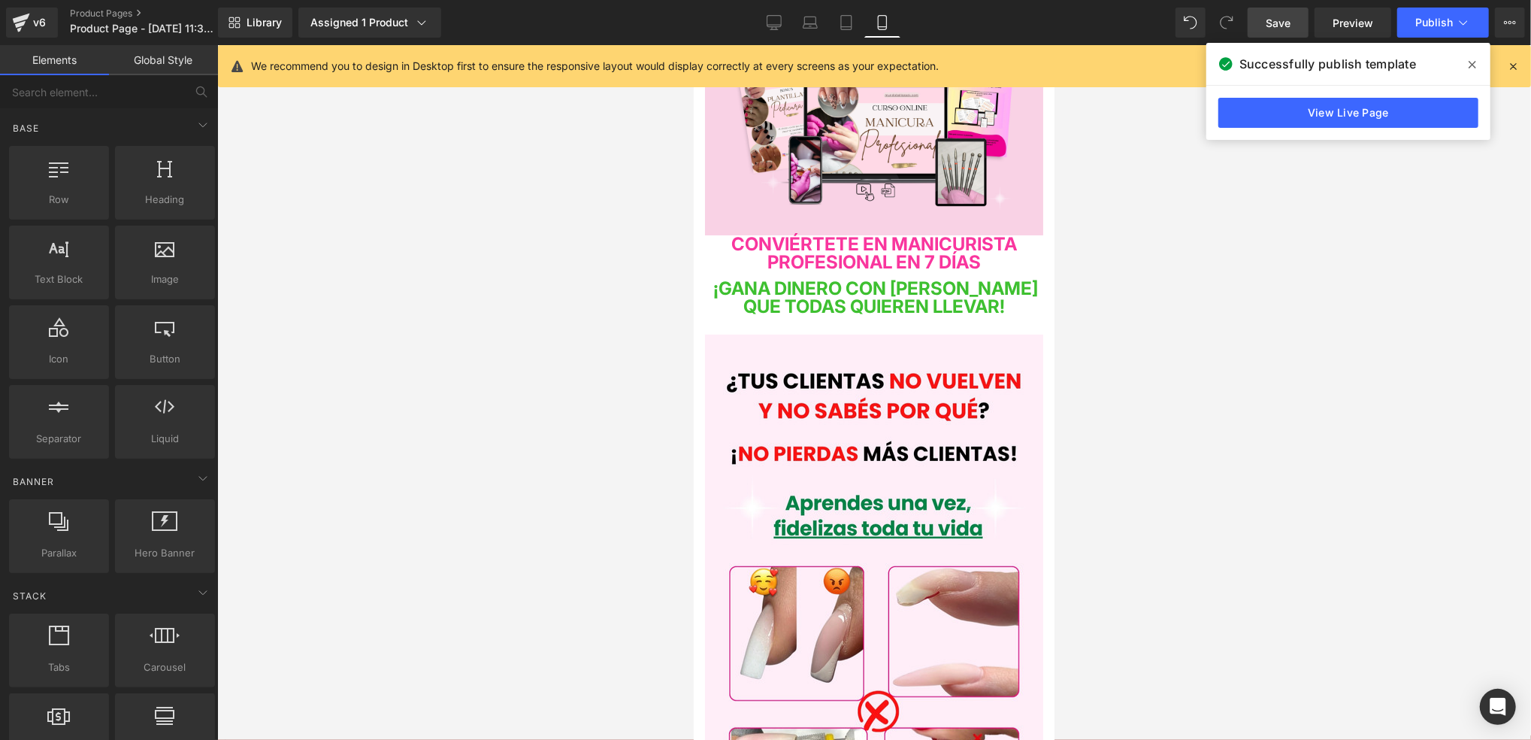
click at [1302, 28] on link "Save" at bounding box center [1278, 23] width 61 height 30
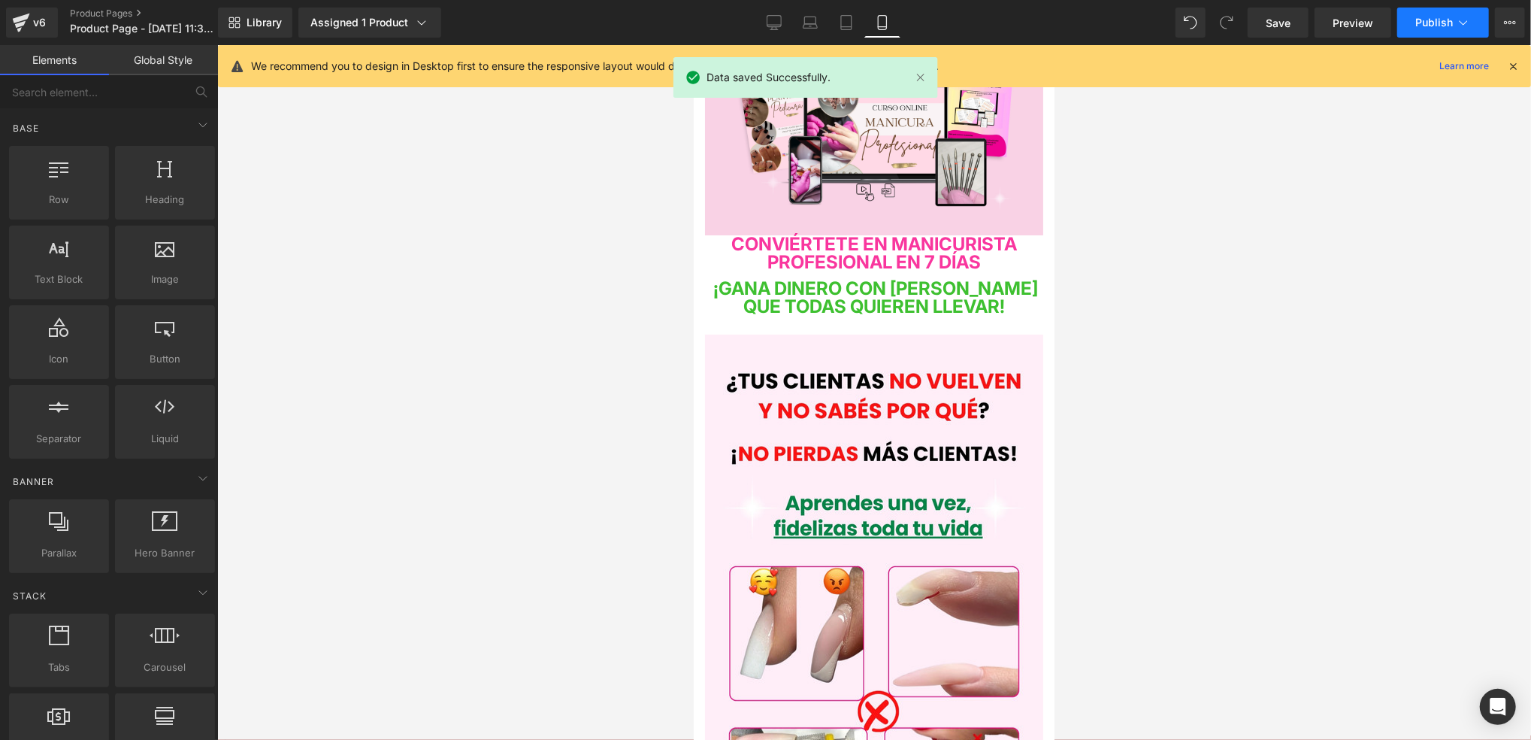
click at [1422, 30] on button "Publish" at bounding box center [1443, 23] width 92 height 30
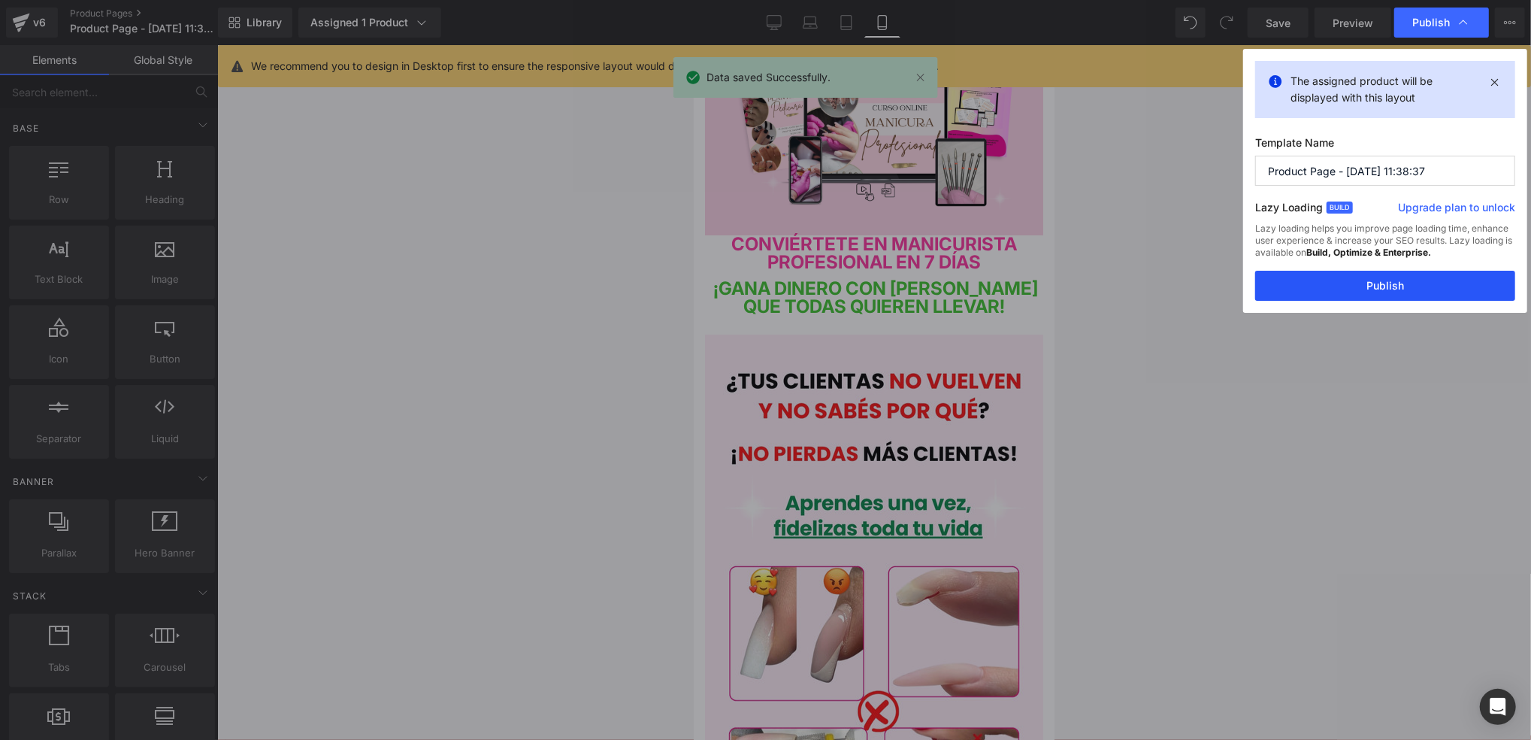
click at [1295, 279] on button "Publish" at bounding box center [1385, 286] width 260 height 30
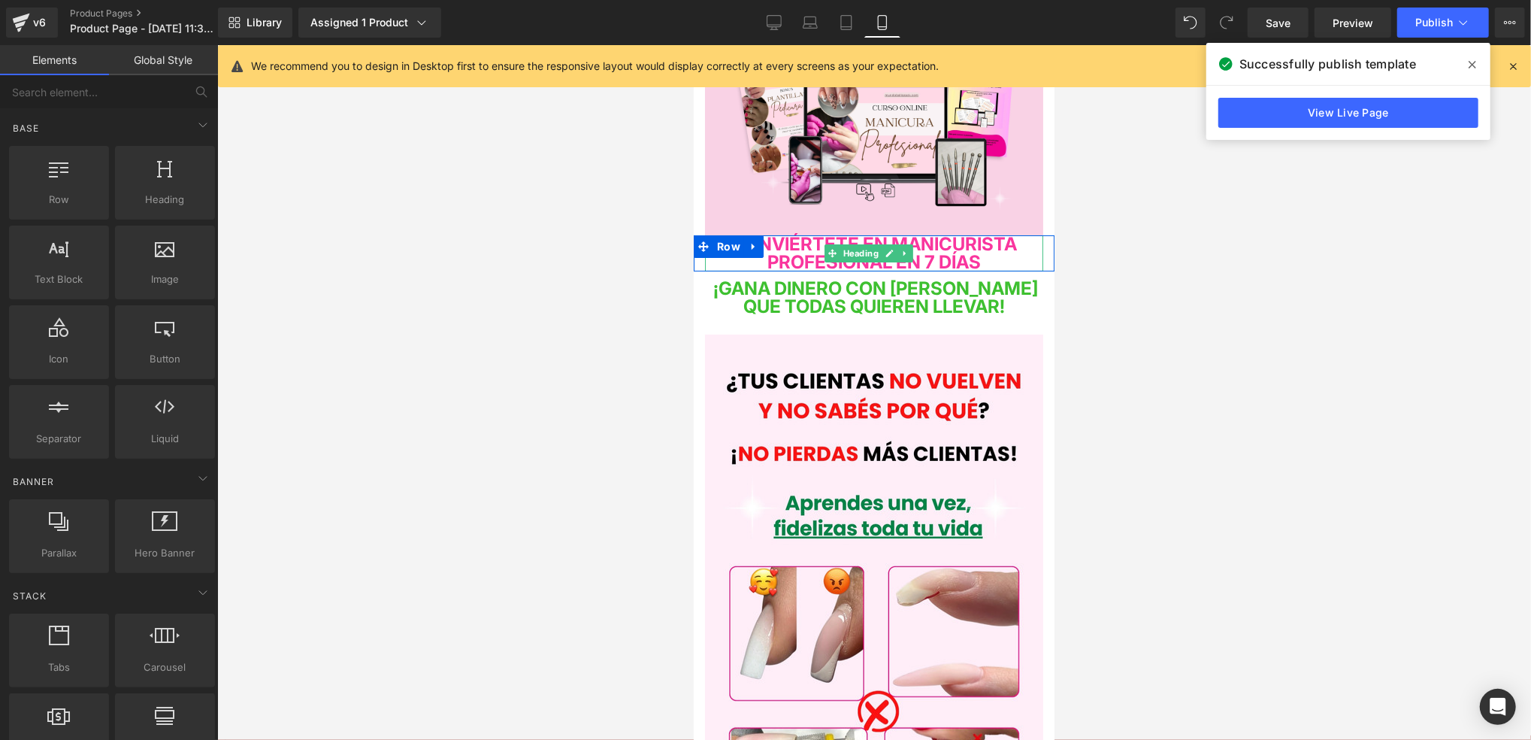
click at [981, 248] on span "CONVIÉRTETE EN MANICURISTA PROFESIONAL EN 7 DÍAS" at bounding box center [874, 252] width 286 height 40
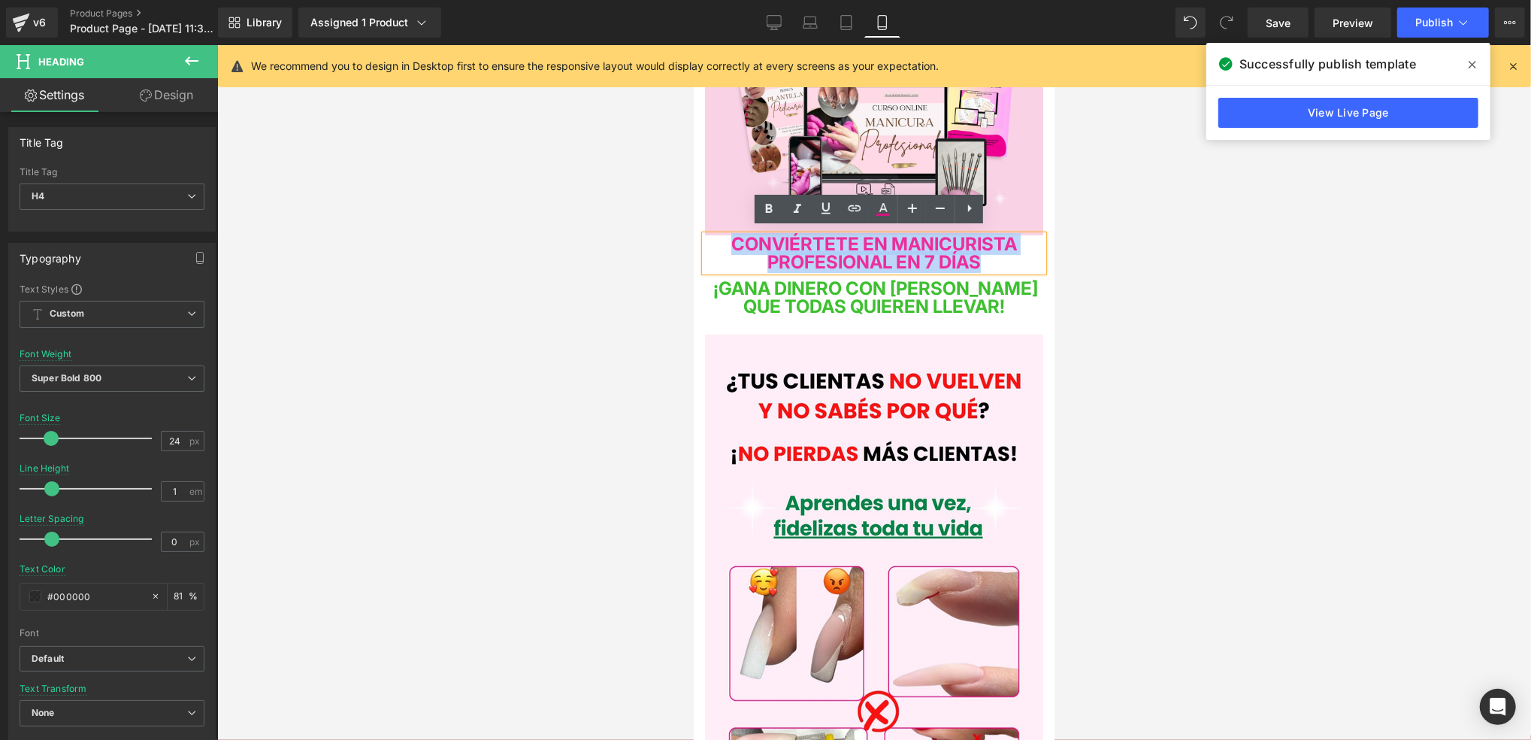
drag, startPoint x: 997, startPoint y: 250, endPoint x: 663, endPoint y: 220, distance: 335.1
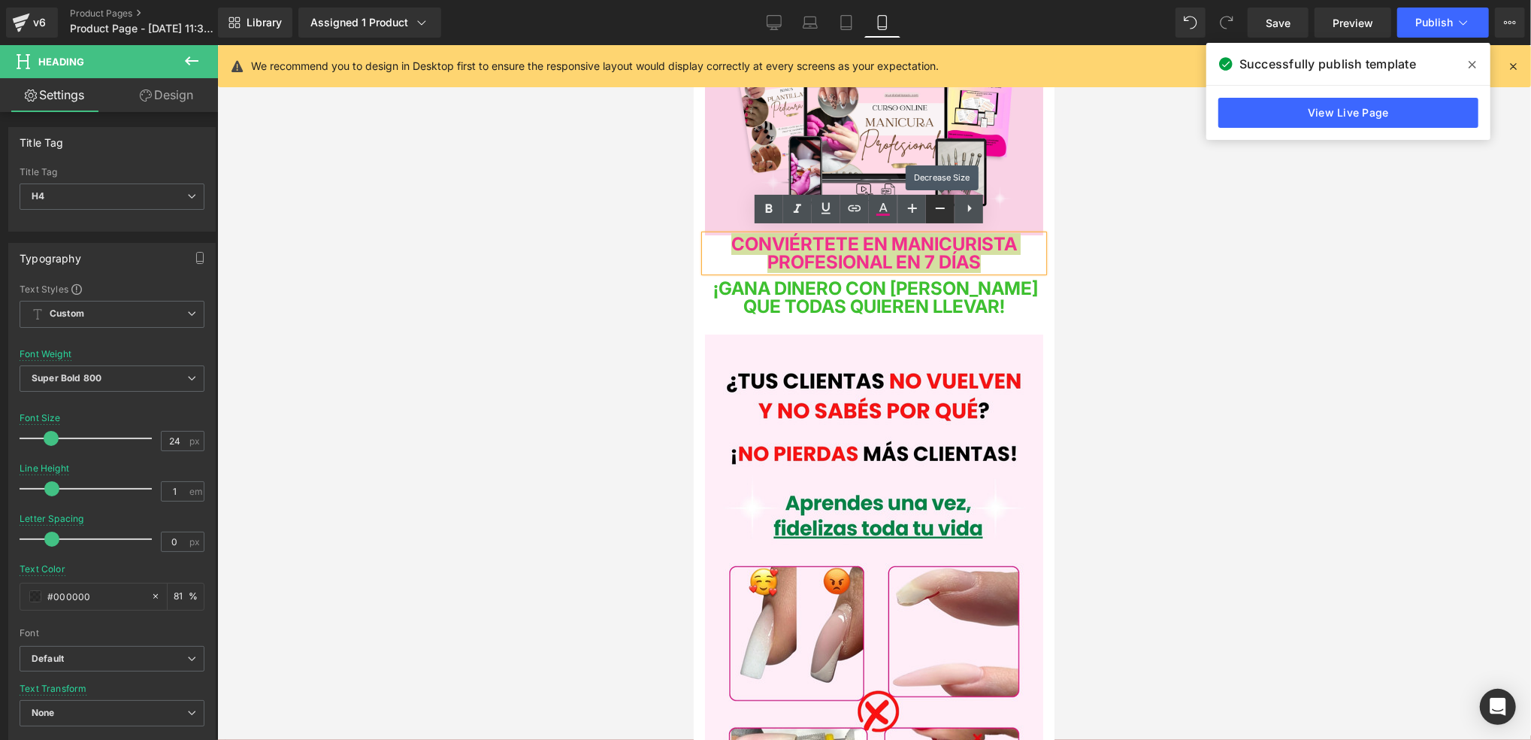
click at [940, 209] on icon at bounding box center [940, 208] width 18 height 18
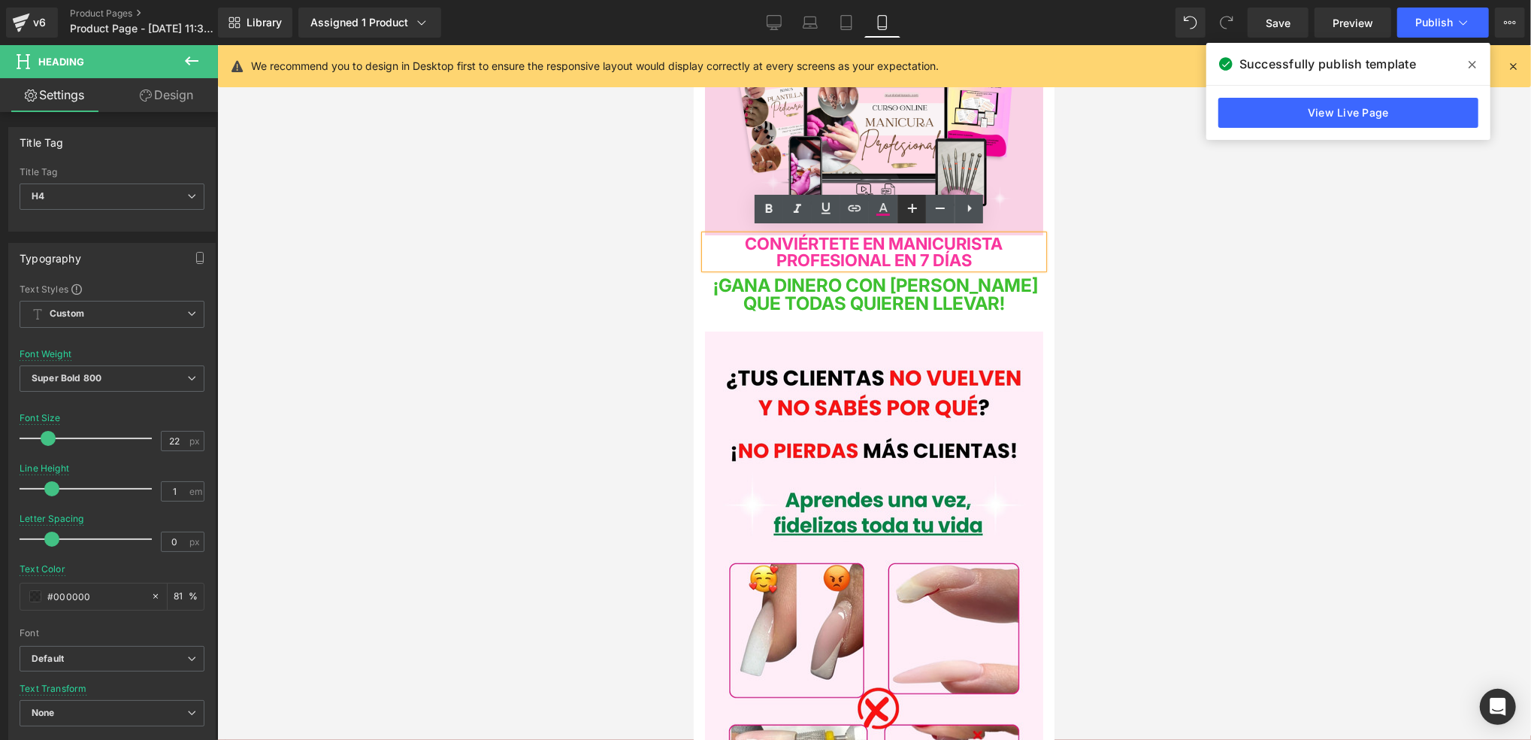
click at [922, 212] on link at bounding box center [912, 209] width 29 height 29
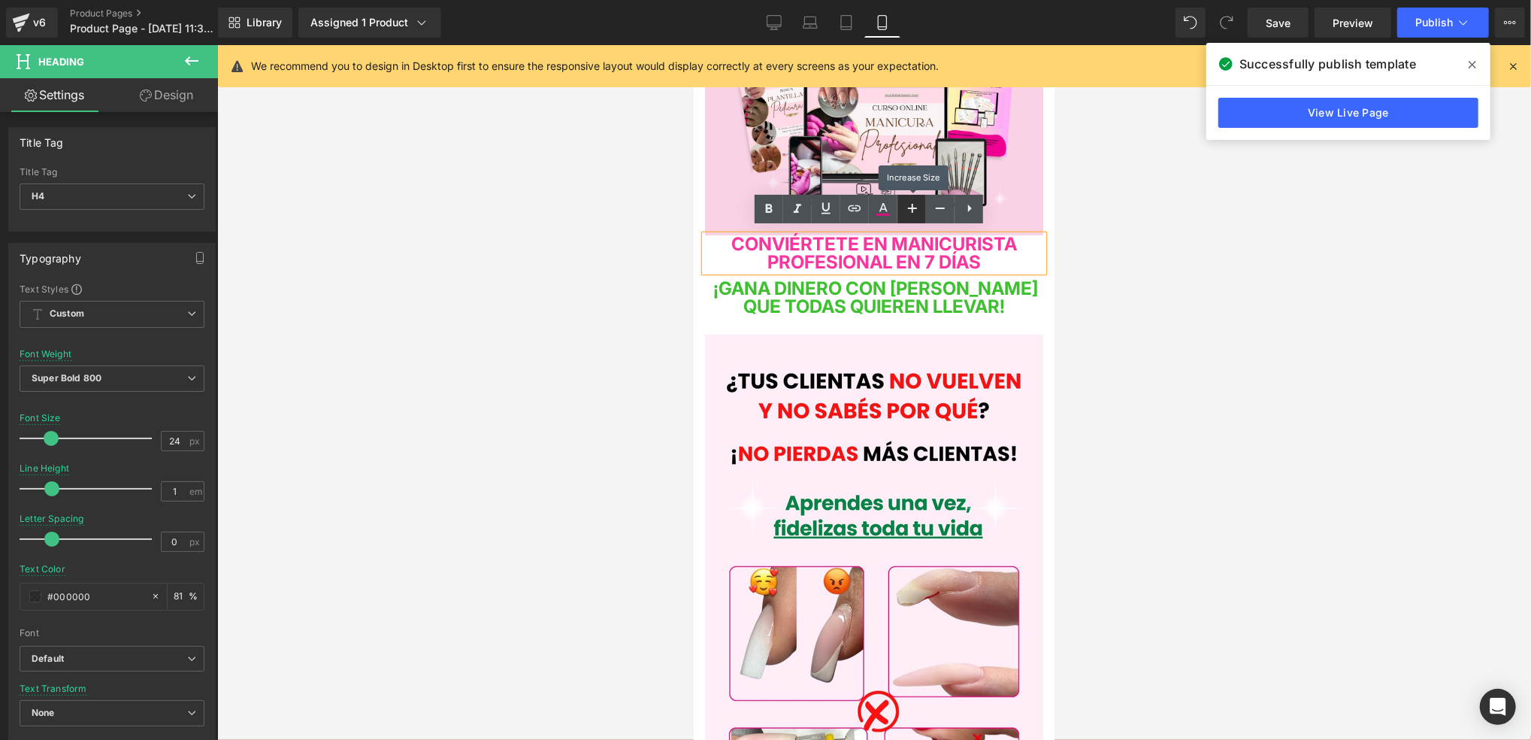
click at [922, 212] on link at bounding box center [912, 209] width 29 height 29
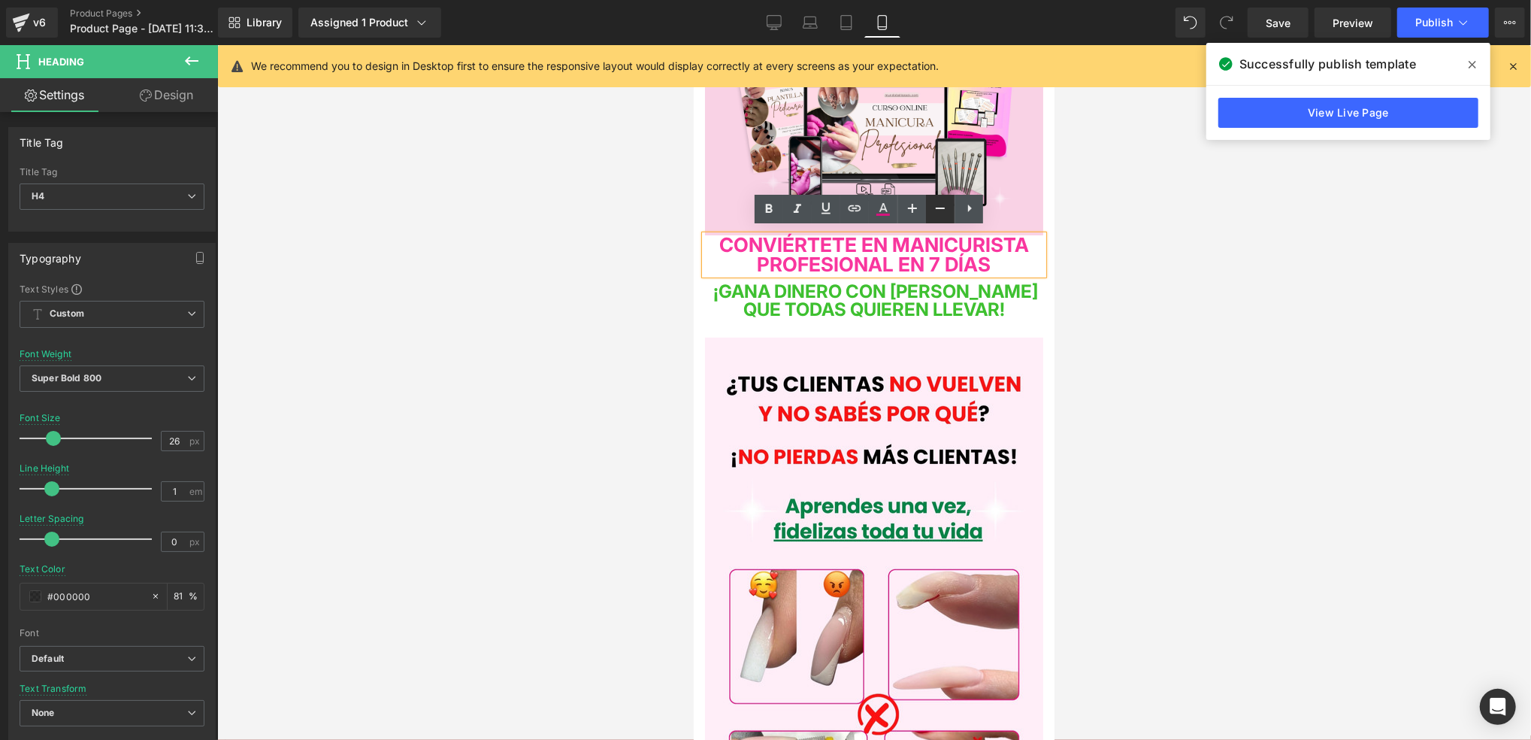
click at [929, 208] on link at bounding box center [940, 209] width 29 height 29
type input "24"
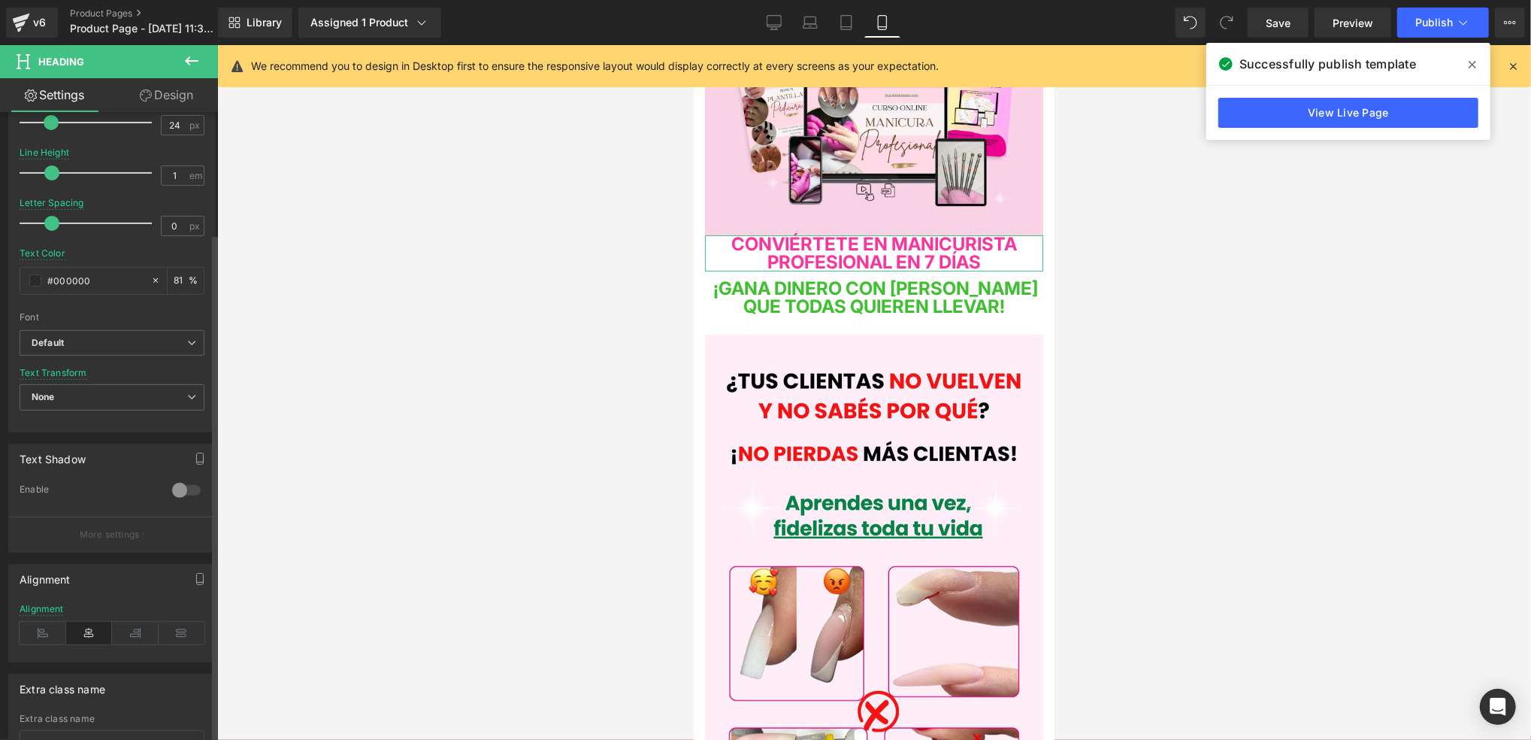
scroll to position [401, 0]
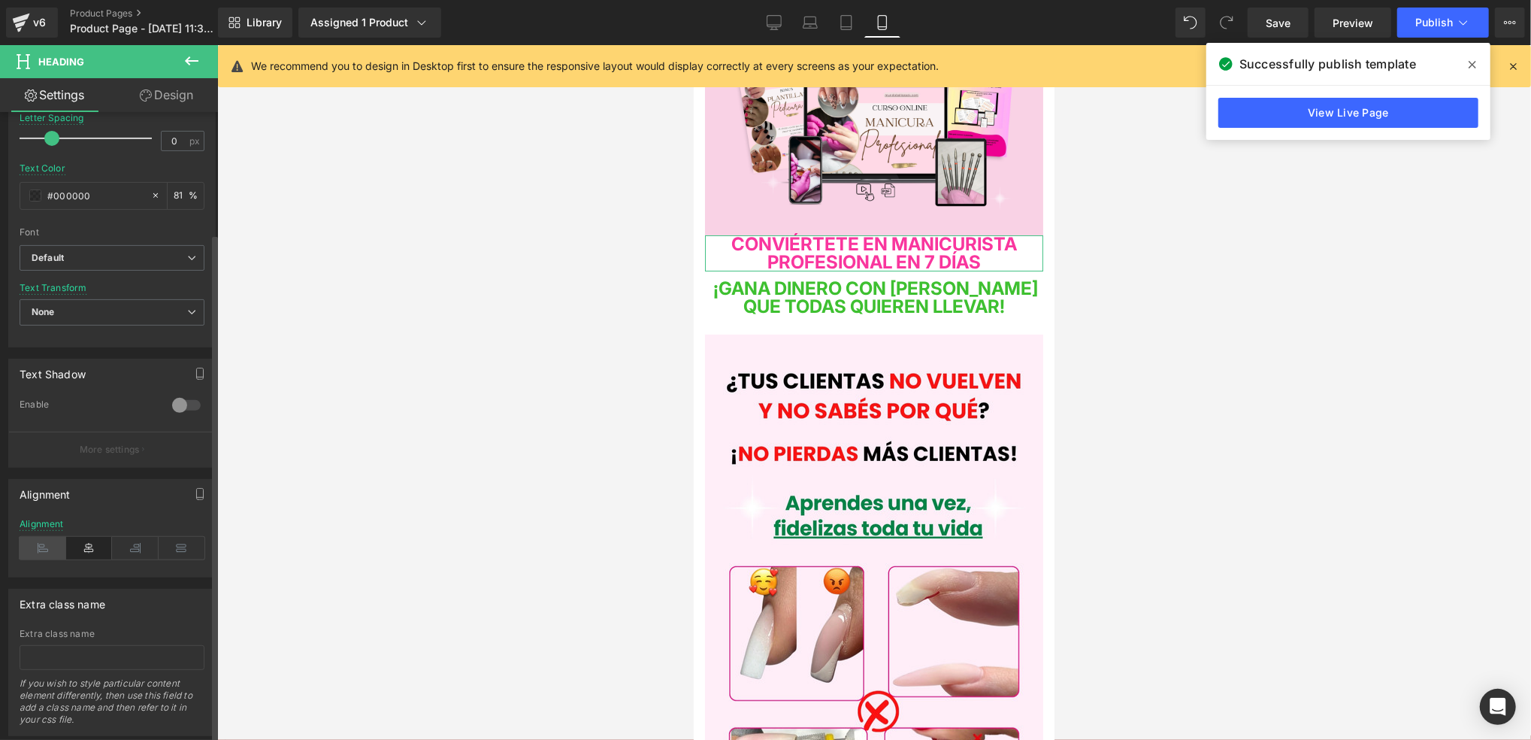
click at [57, 550] on icon at bounding box center [43, 548] width 47 height 23
click at [92, 548] on icon at bounding box center [89, 548] width 47 height 23
click at [54, 546] on icon at bounding box center [43, 548] width 47 height 23
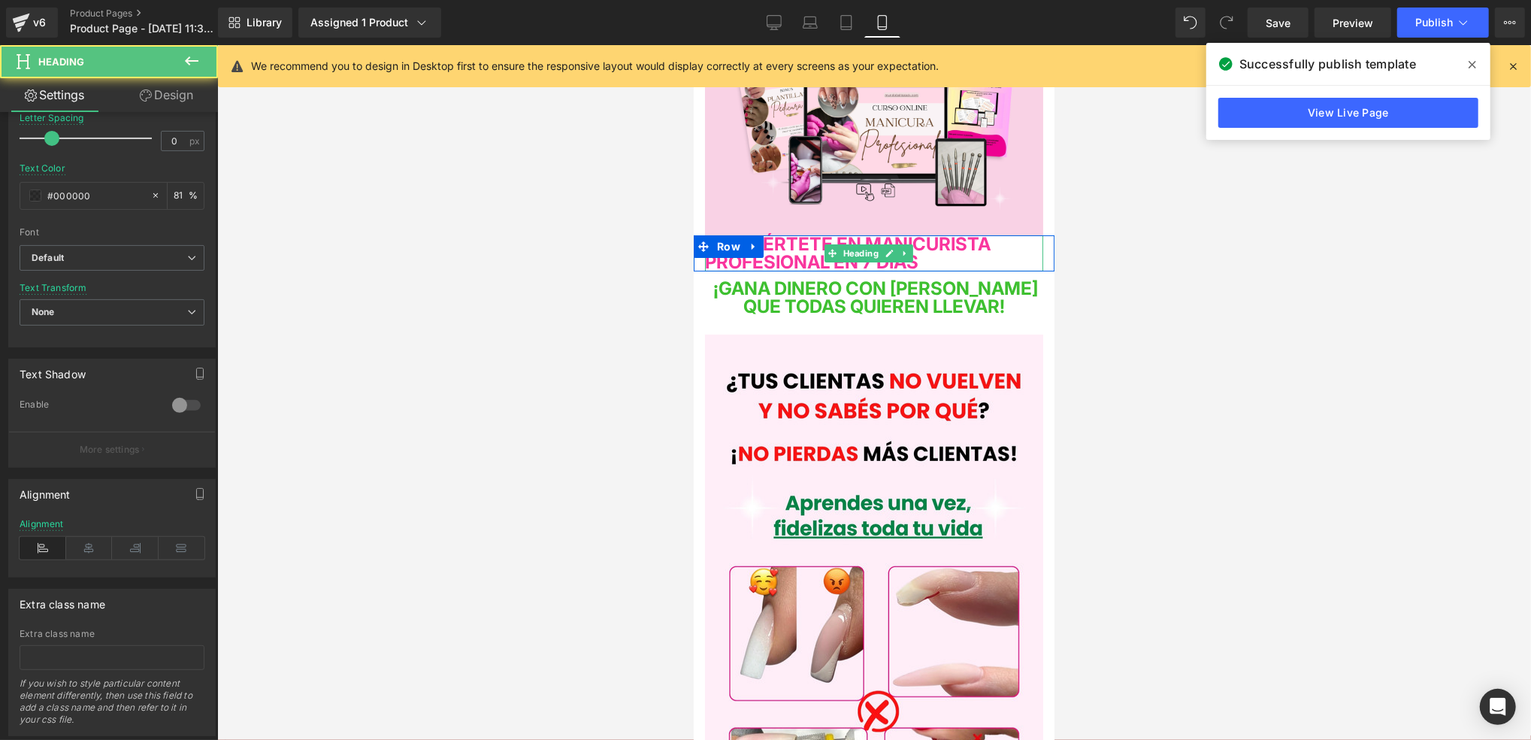
click at [962, 260] on h4 "CONVIÉRTETE EN MANICURISTA PROFESIONAL EN 7 DÍAS" at bounding box center [873, 253] width 338 height 36
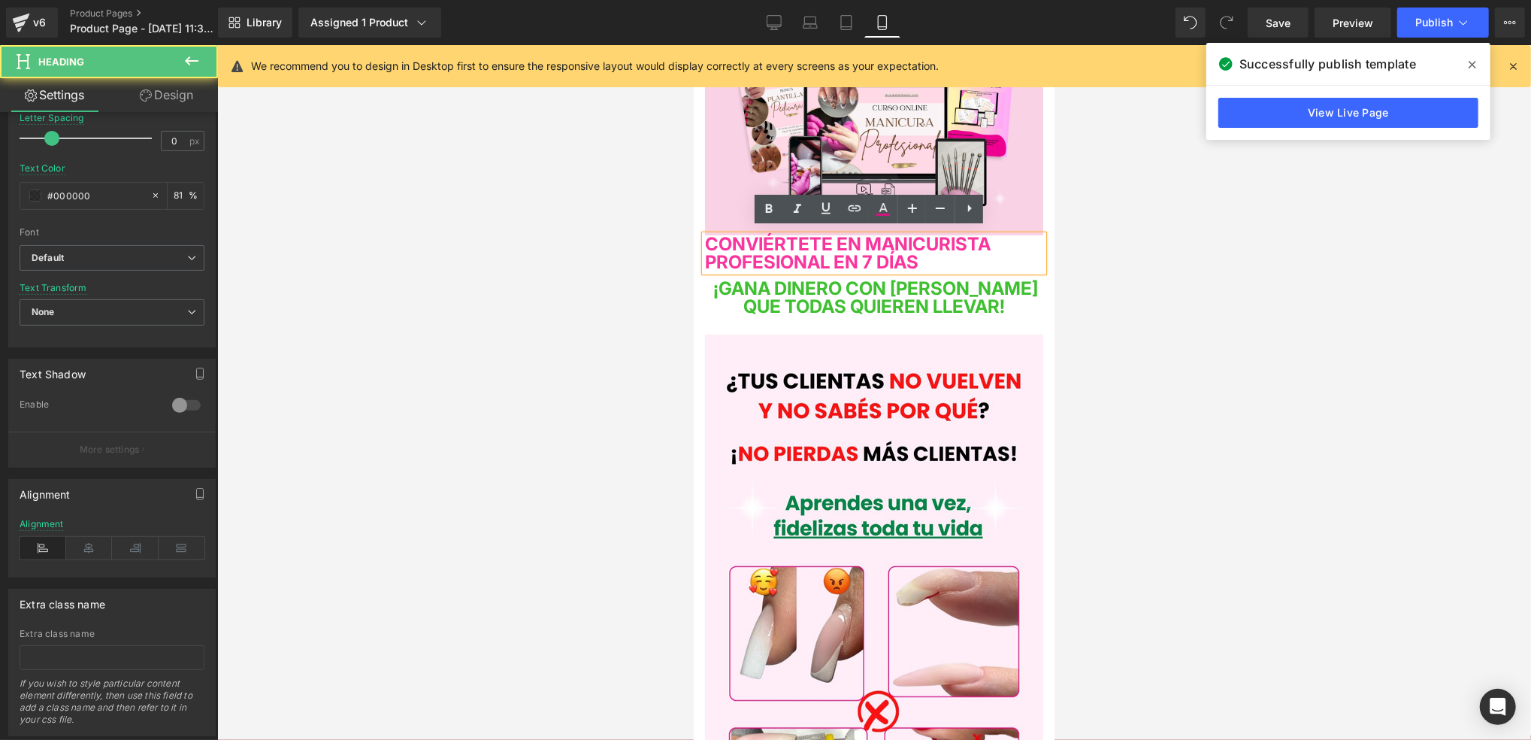
drag, startPoint x: 967, startPoint y: 259, endPoint x: 950, endPoint y: 253, distance: 17.6
click at [950, 253] on h4 "CONVIÉRTETE EN MANICURISTA PROFESIONAL EN 7 DÍAS" at bounding box center [873, 253] width 338 height 36
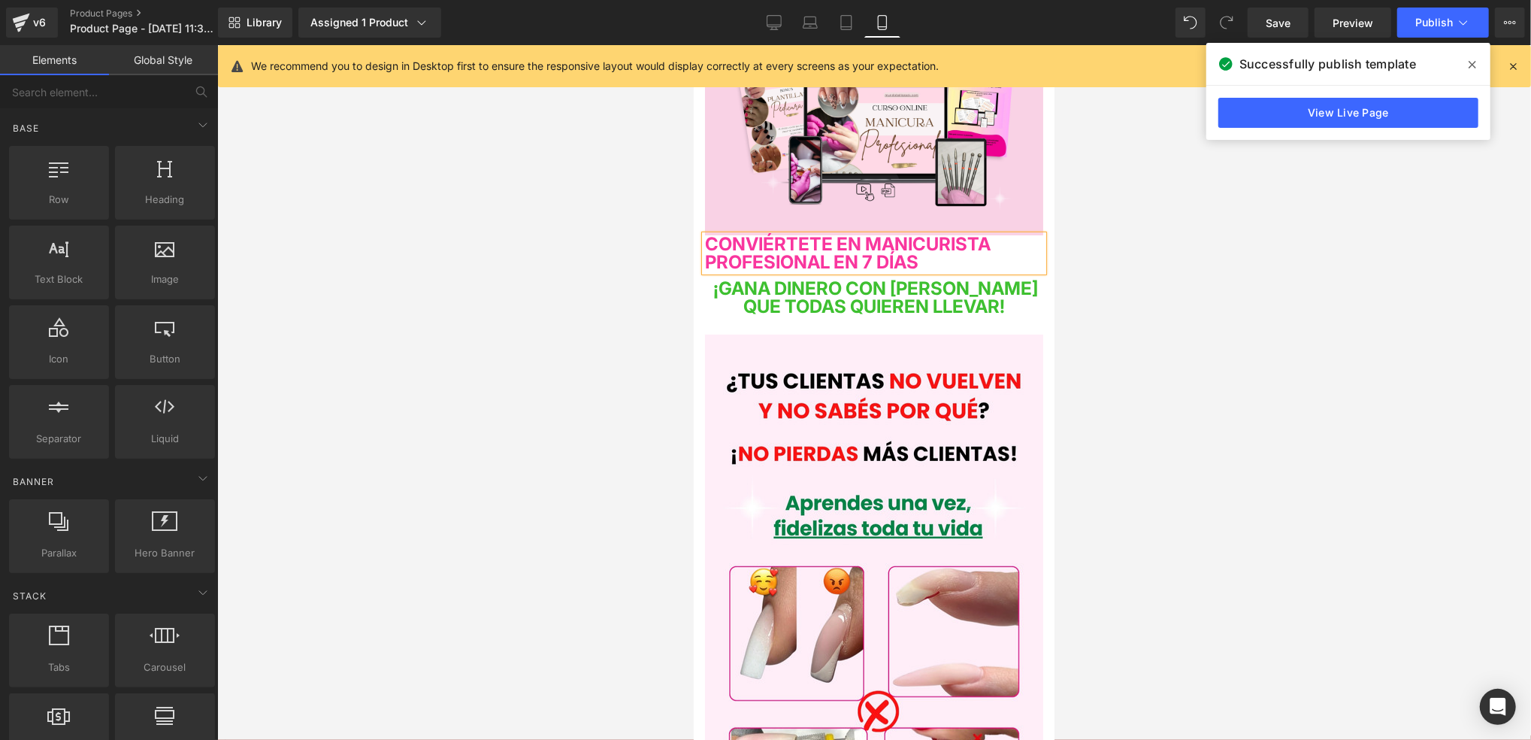
click at [1073, 247] on div at bounding box center [874, 392] width 1314 height 695
drag, startPoint x: 1295, startPoint y: 25, endPoint x: 1299, endPoint y: 51, distance: 26.7
click at [1295, 26] on link "Save" at bounding box center [1278, 23] width 61 height 30
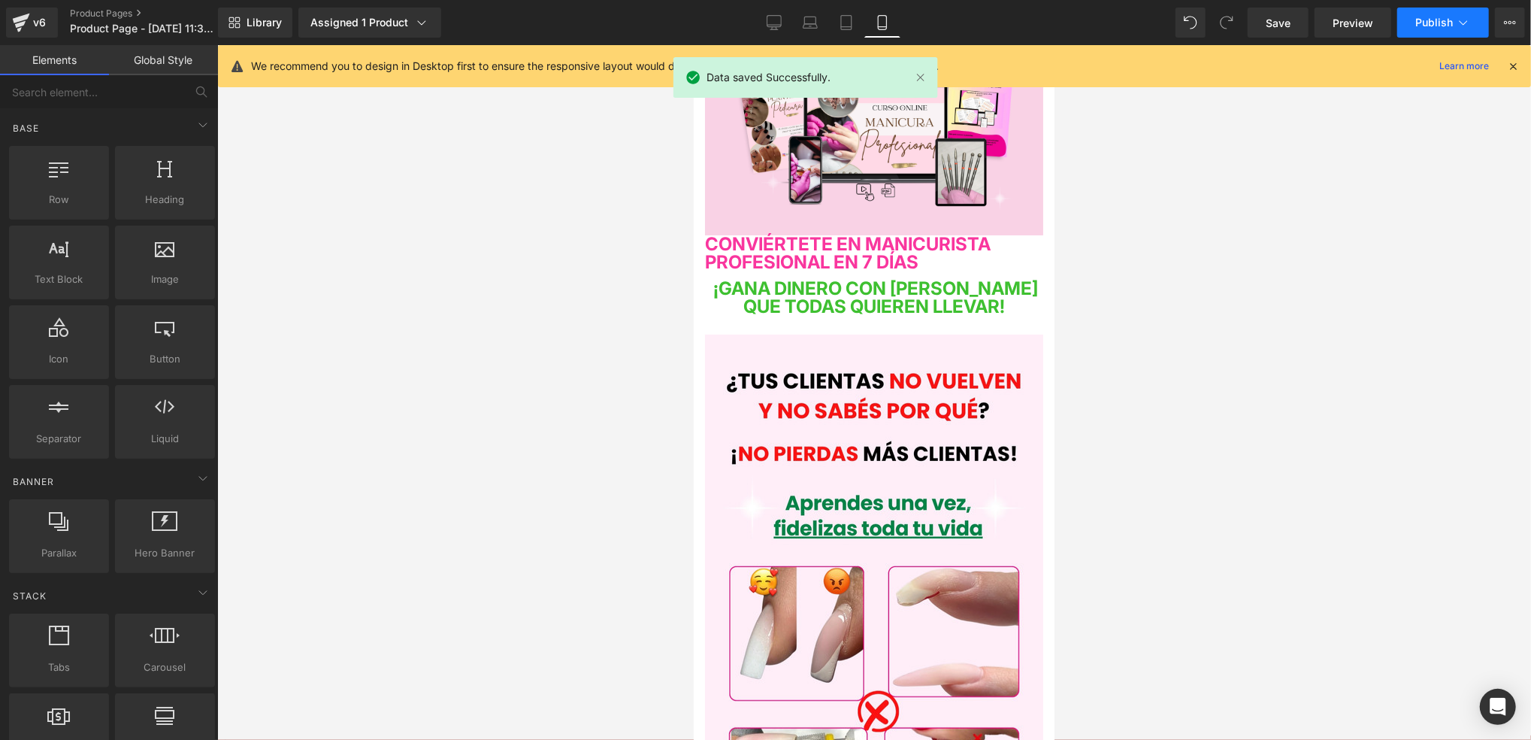
click at [1430, 21] on span "Publish" at bounding box center [1435, 23] width 38 height 12
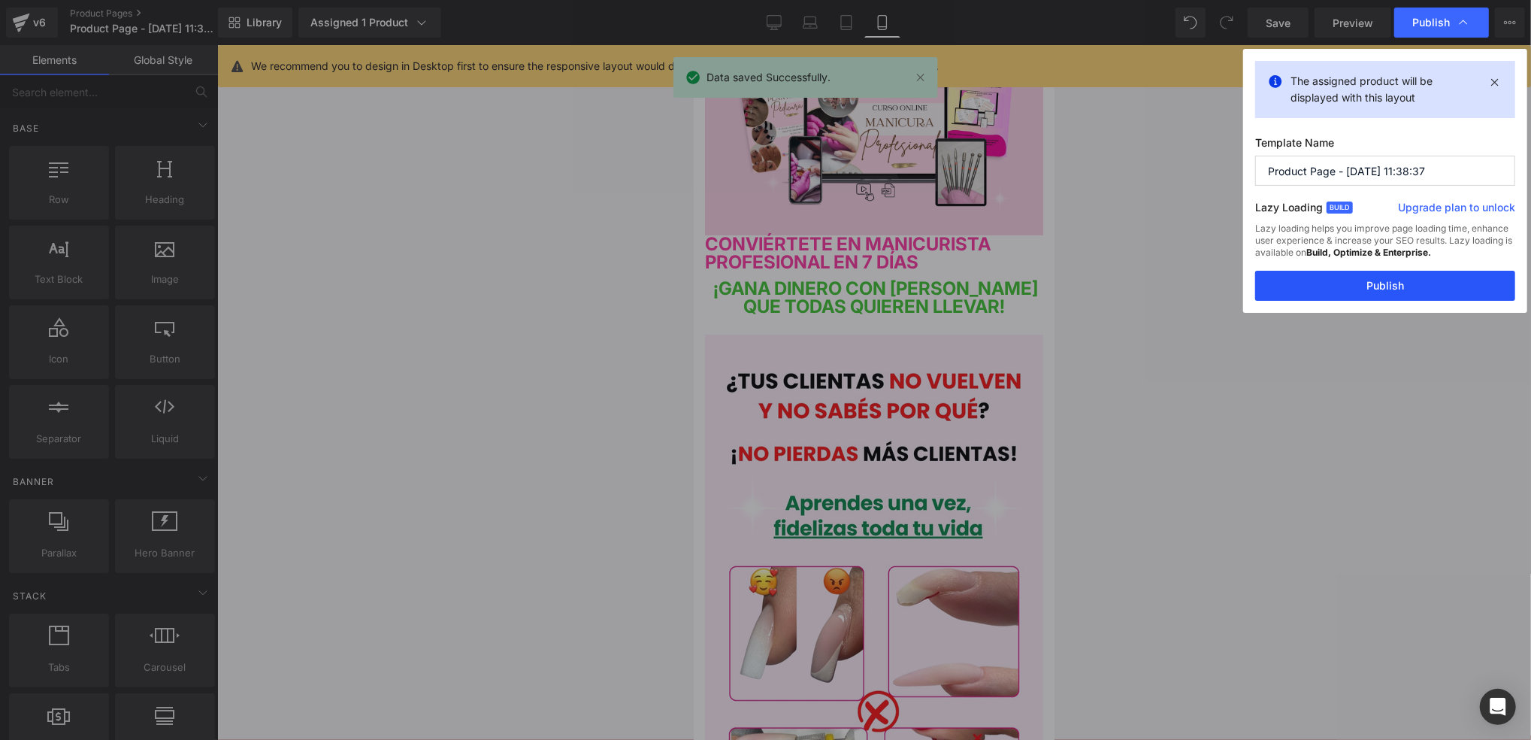
click at [1397, 274] on button "Publish" at bounding box center [1385, 286] width 260 height 30
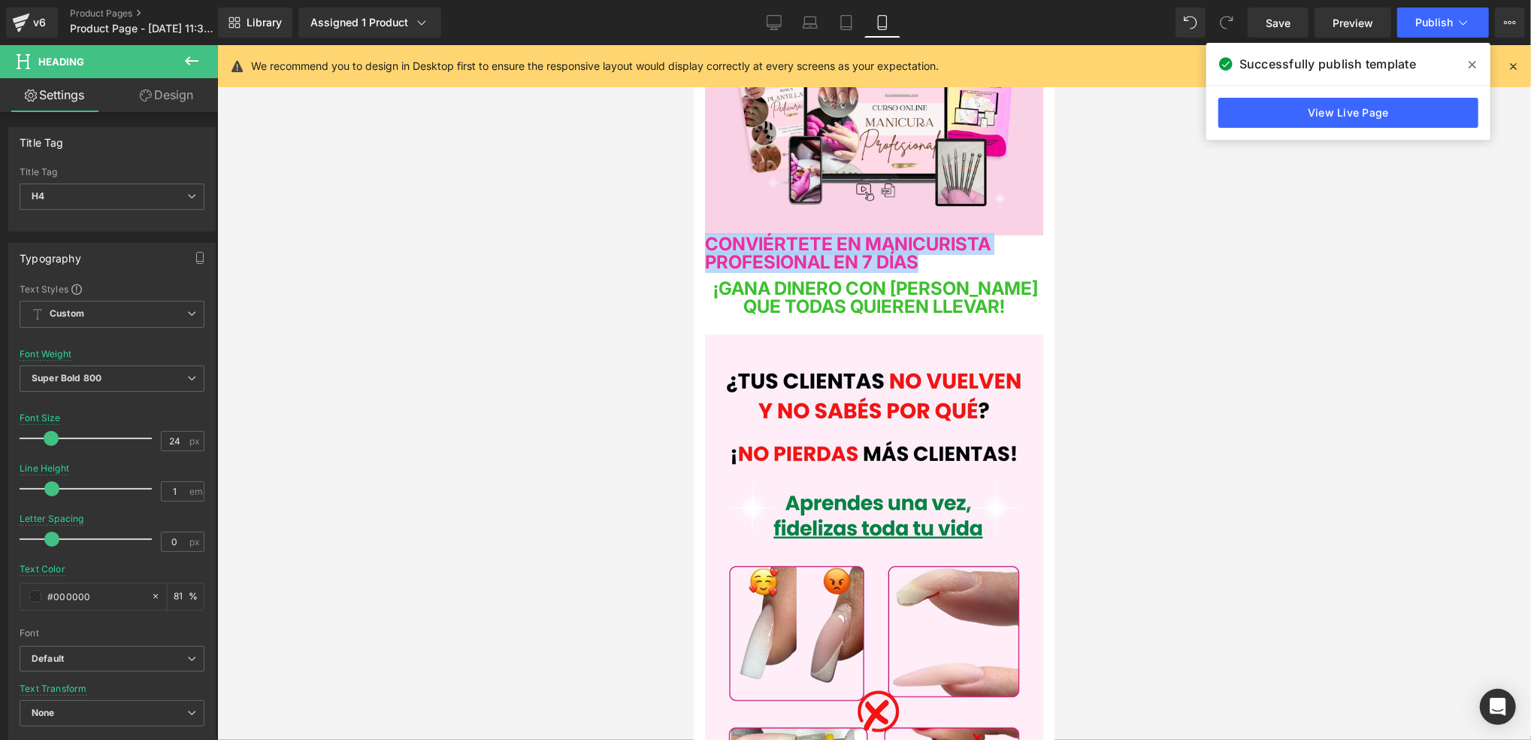
drag, startPoint x: 762, startPoint y: 250, endPoint x: 680, endPoint y: 232, distance: 83.3
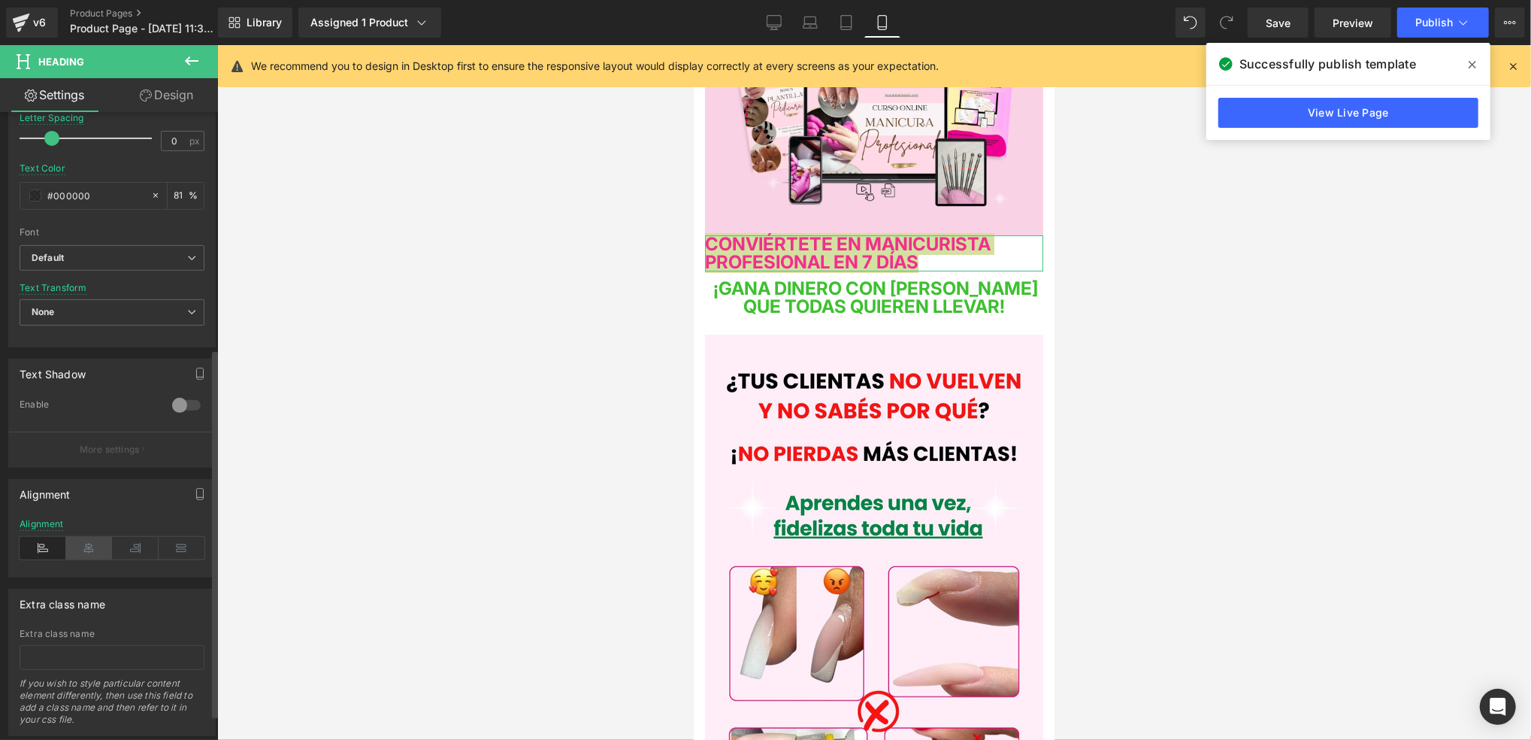
click at [83, 546] on icon at bounding box center [89, 548] width 47 height 23
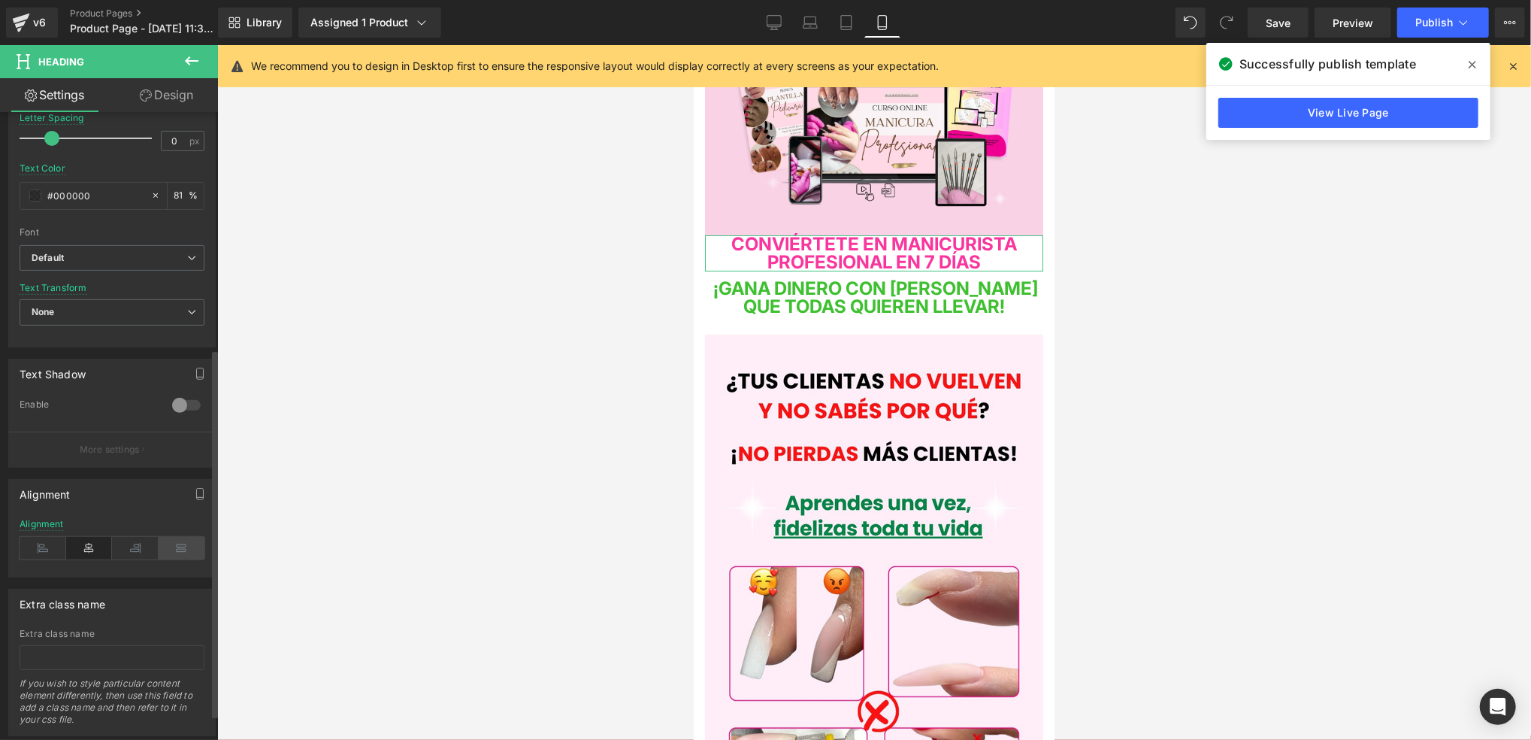
click at [174, 545] on icon at bounding box center [182, 548] width 47 height 23
click at [170, 555] on icon at bounding box center [182, 548] width 47 height 23
click at [153, 553] on icon at bounding box center [135, 548] width 47 height 23
click at [112, 551] on icon at bounding box center [135, 548] width 47 height 23
click at [91, 553] on icon at bounding box center [89, 548] width 47 height 23
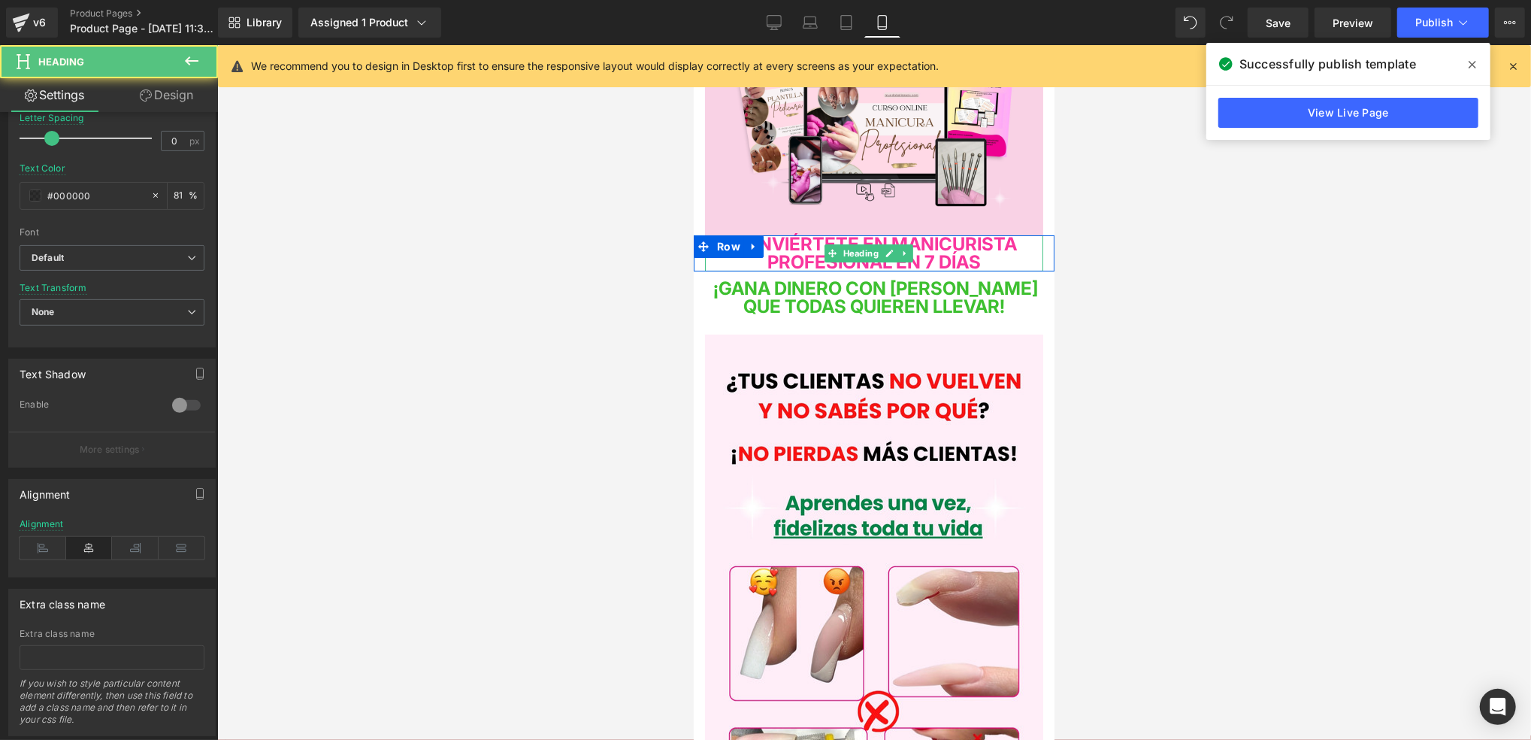
click at [988, 252] on span "CONVIÉRTETE EN MANICURISTA PROFESIONAL EN 7 DÍAS" at bounding box center [874, 252] width 286 height 40
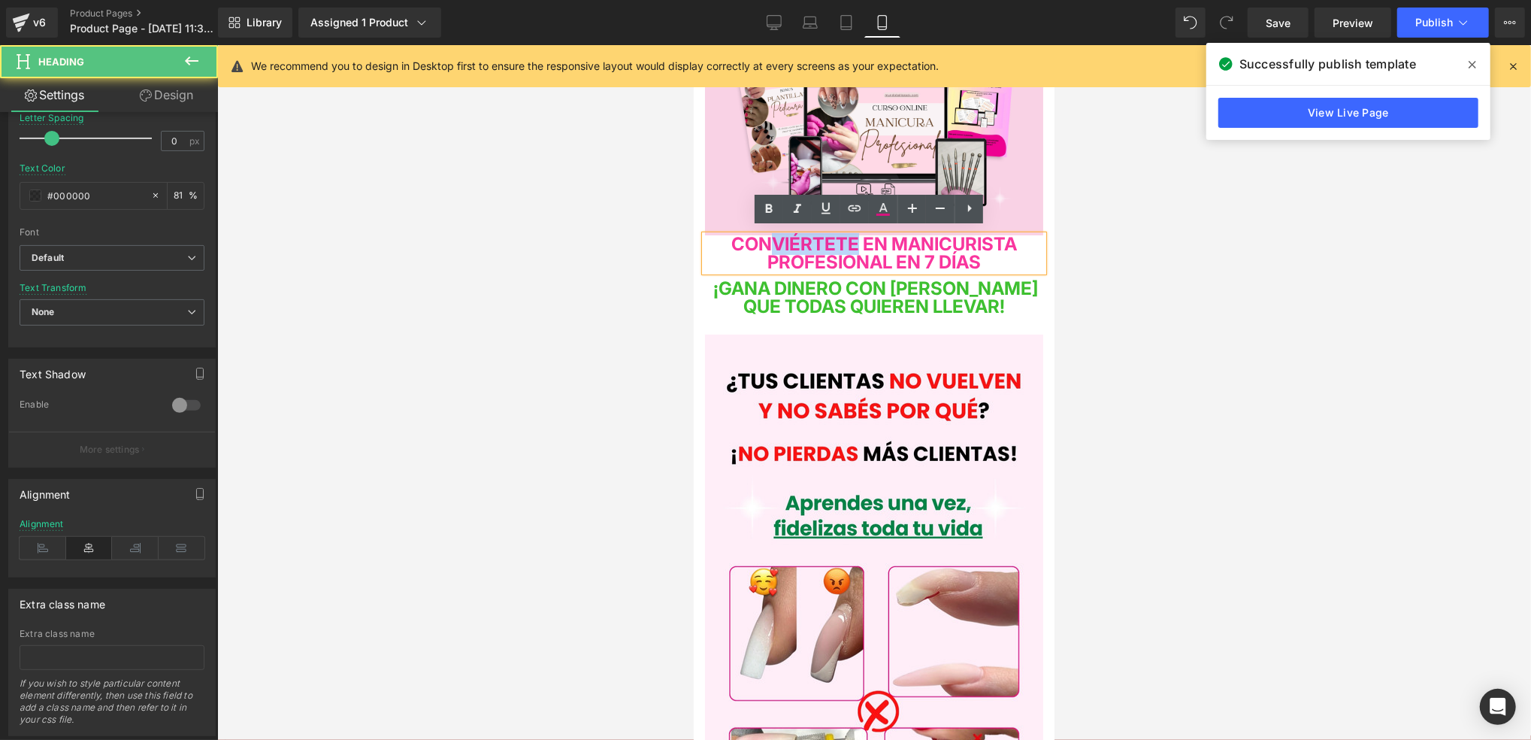
drag, startPoint x: 849, startPoint y: 235, endPoint x: 749, endPoint y: 237, distance: 100.0
click at [749, 237] on span "CONVIÉRTETE EN MANICURISTA PROFESIONAL EN 7 DÍAS" at bounding box center [874, 252] width 286 height 40
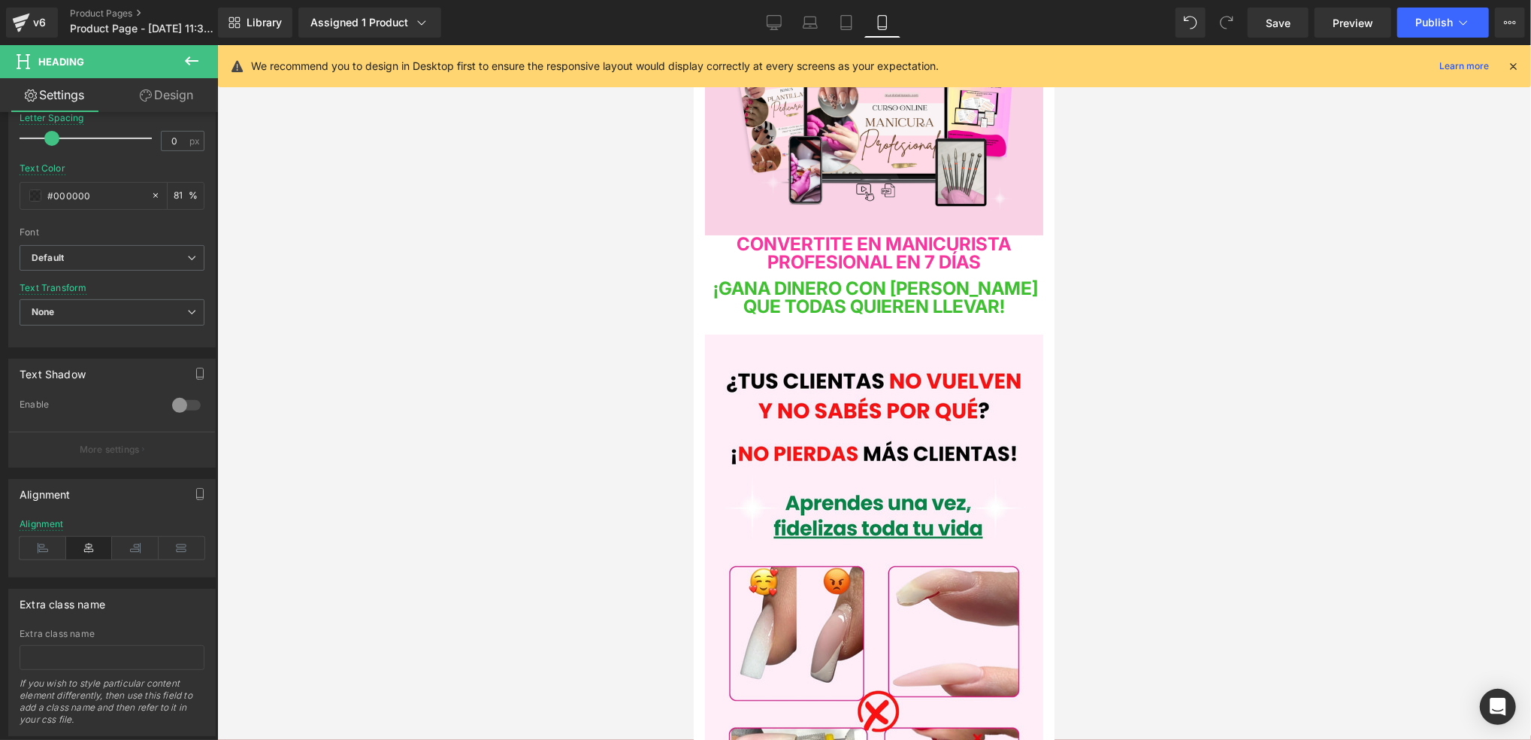
click at [1189, 295] on div at bounding box center [874, 392] width 1314 height 695
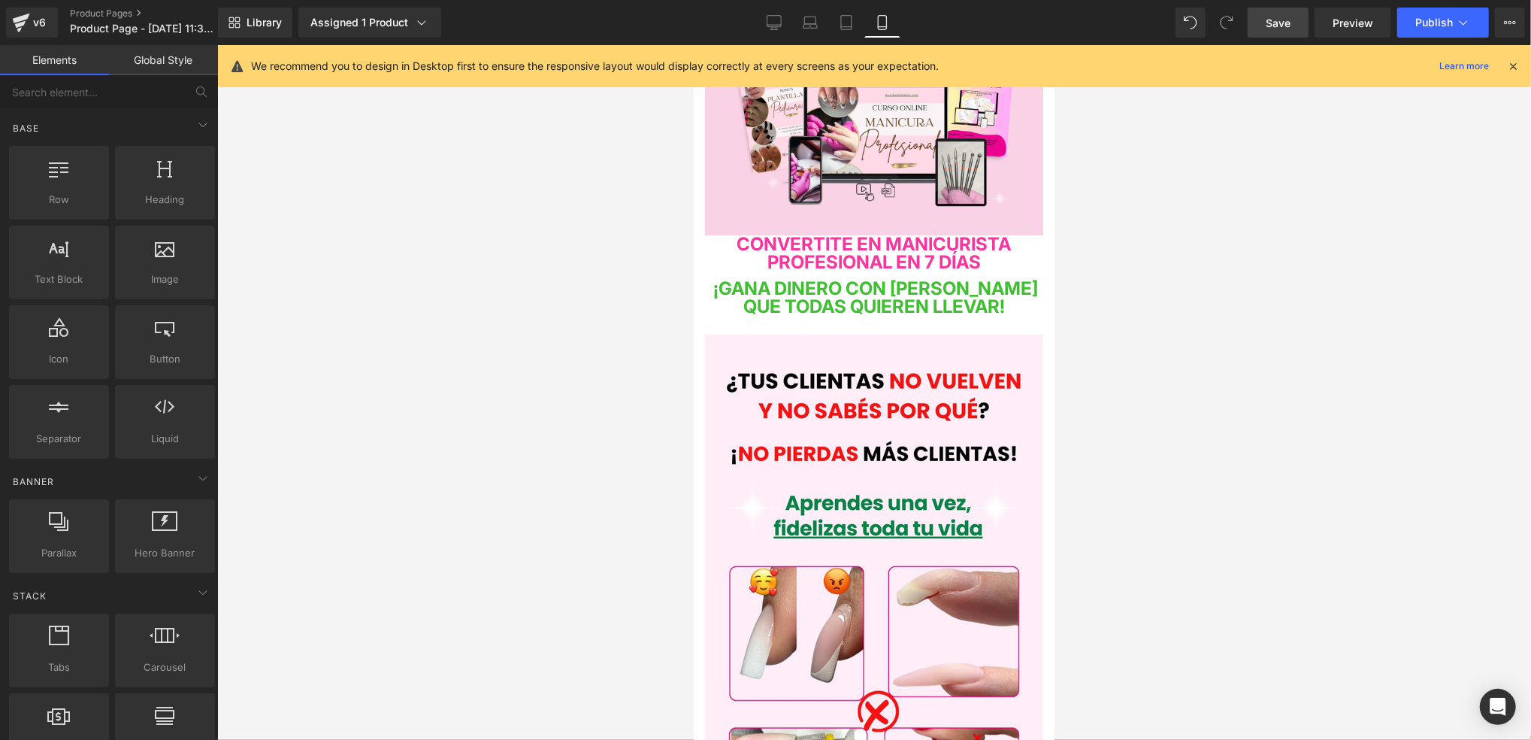
click at [1291, 17] on span "Save" at bounding box center [1278, 23] width 25 height 16
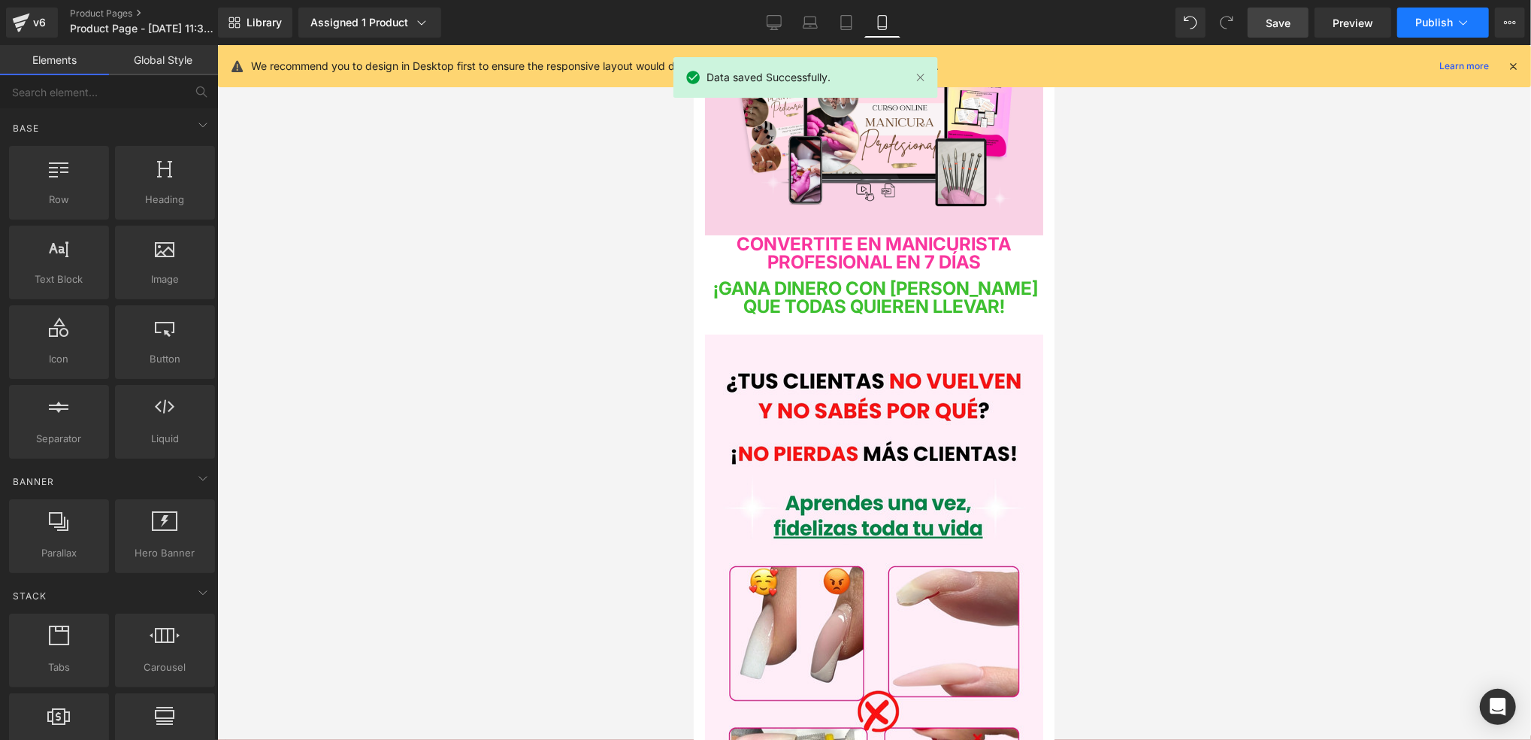
click at [1440, 31] on button "Publish" at bounding box center [1443, 23] width 92 height 30
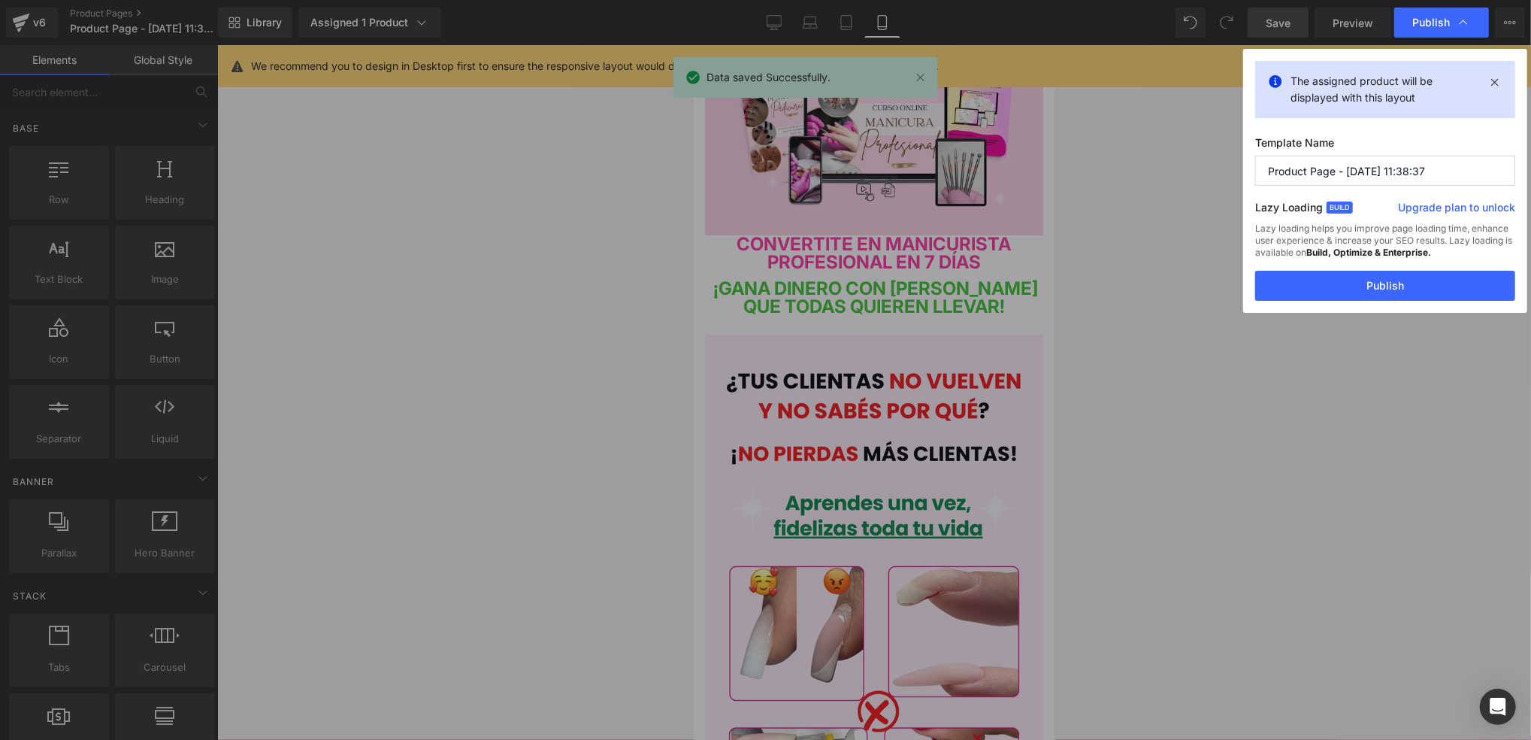
click at [1388, 277] on button "Publish" at bounding box center [1385, 286] width 260 height 30
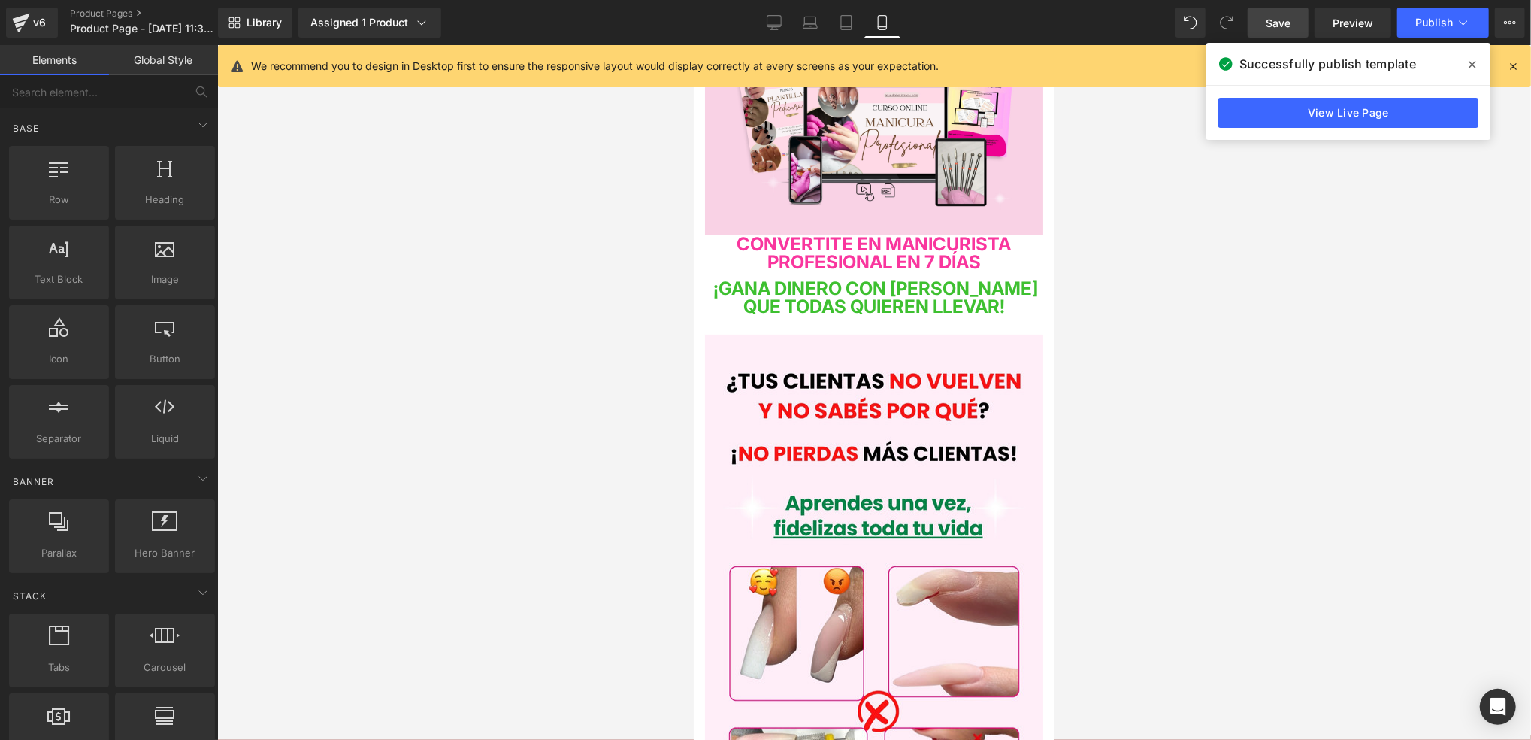
click at [1151, 247] on div at bounding box center [874, 392] width 1314 height 695
click at [1100, 250] on div at bounding box center [874, 392] width 1314 height 695
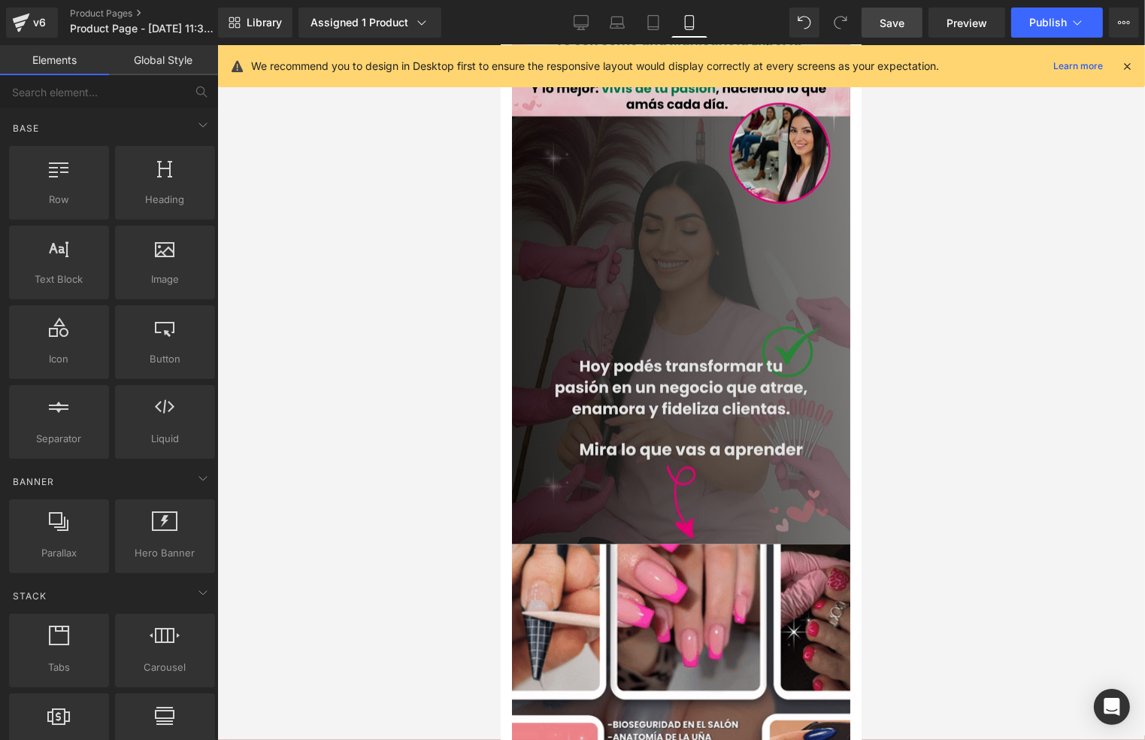
scroll to position [1603, 0]
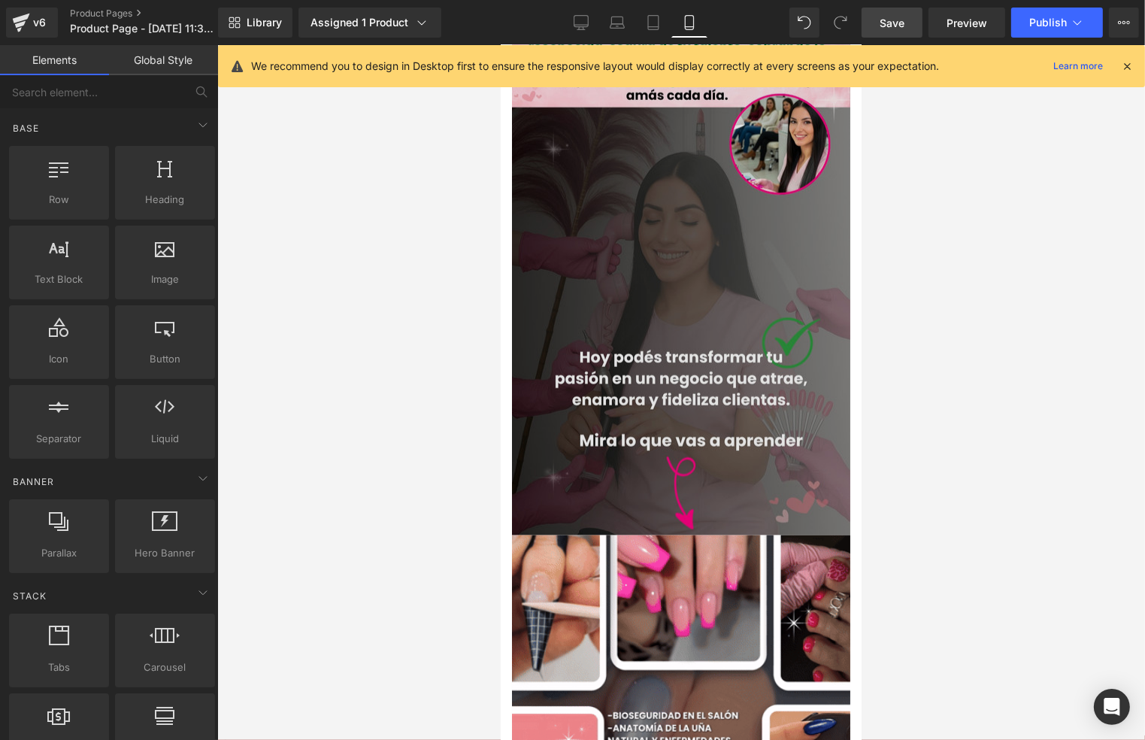
click at [683, 253] on img at bounding box center [680, 233] width 338 height 601
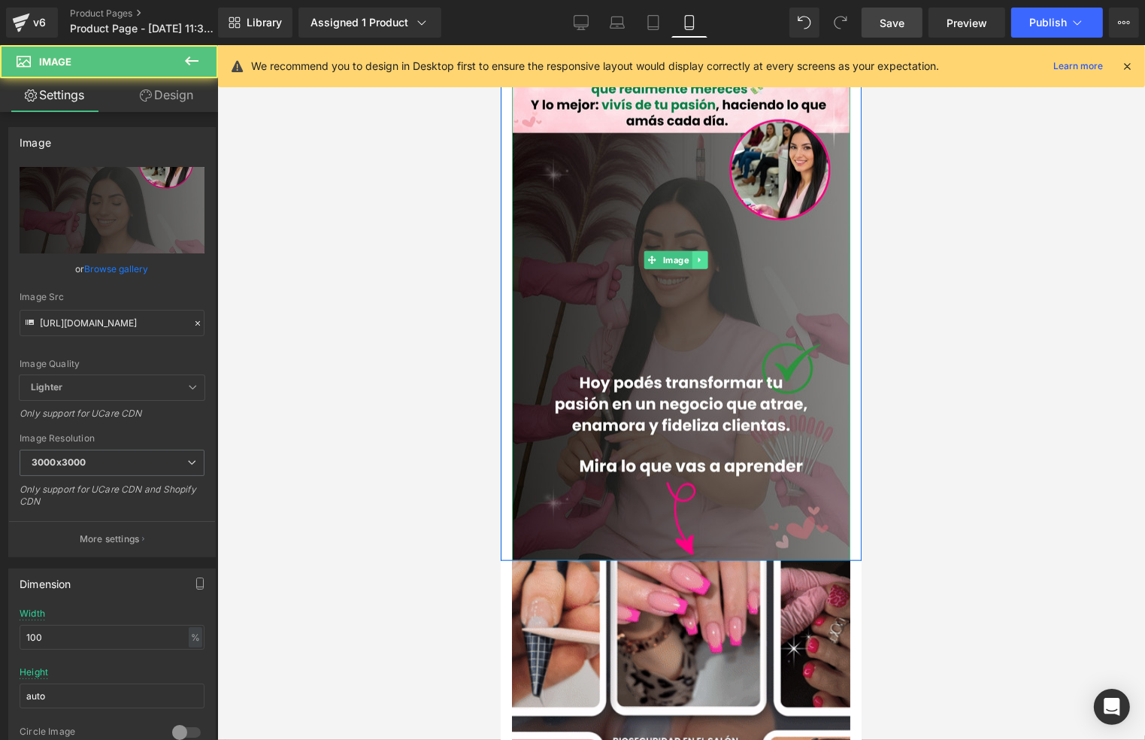
scroll to position [1503, 0]
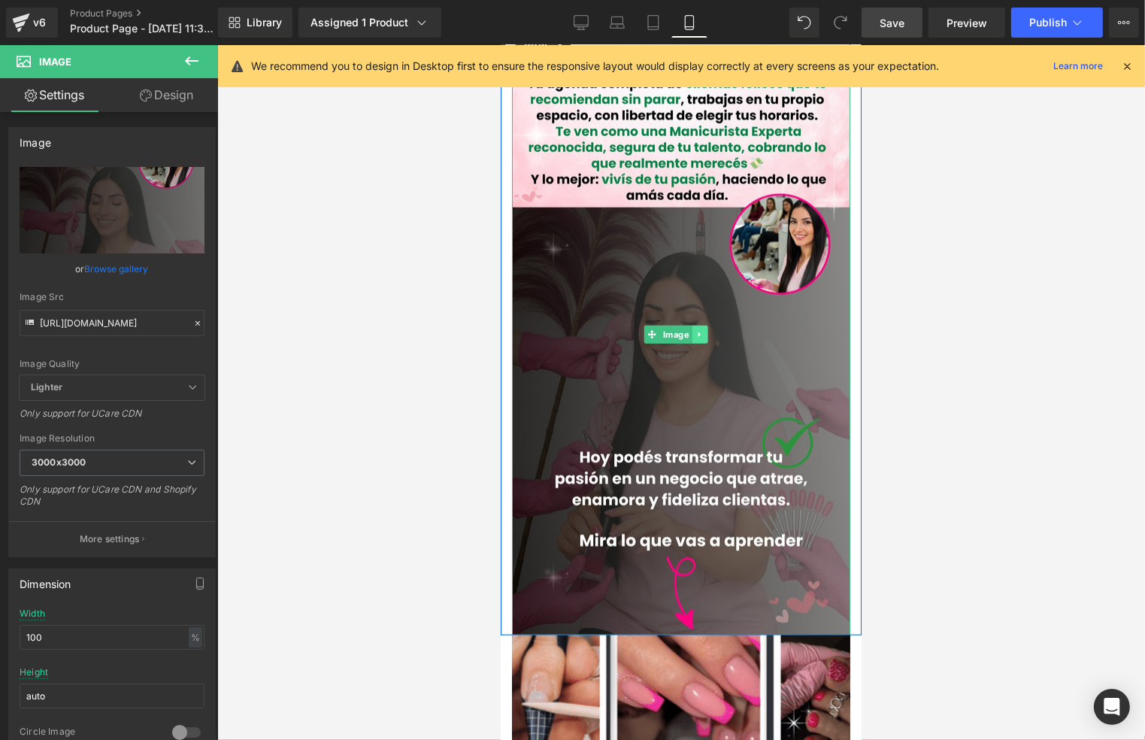
click at [702, 325] on link at bounding box center [699, 334] width 16 height 18
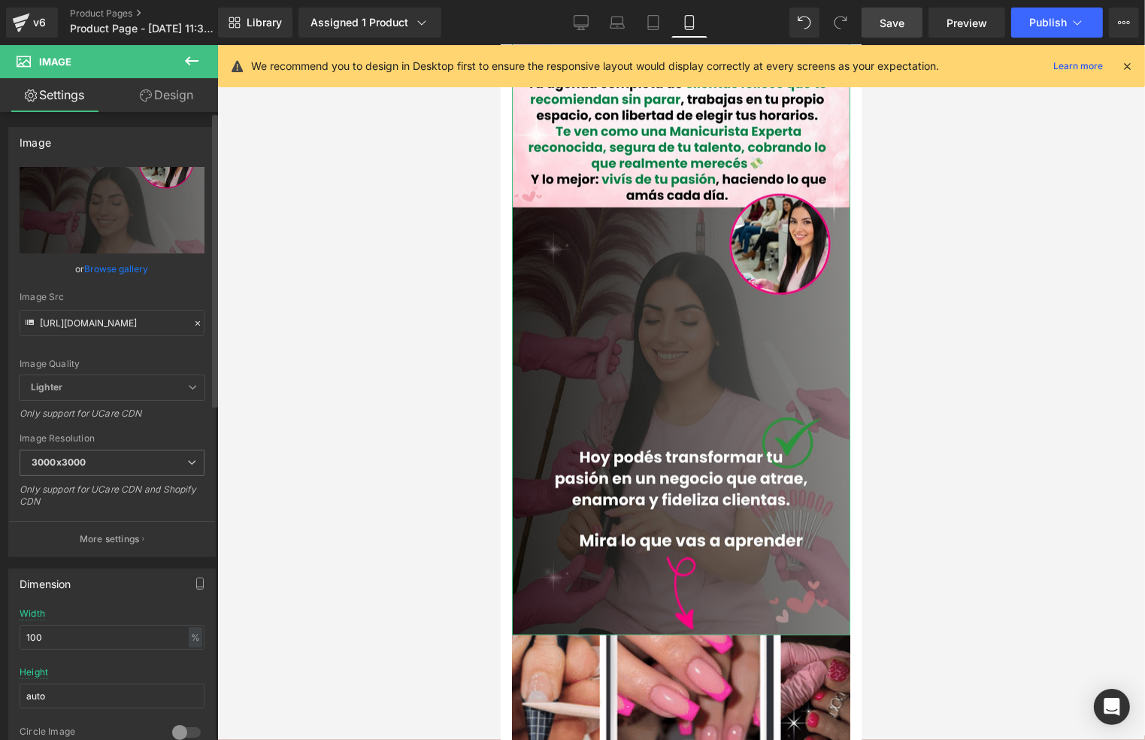
click at [192, 318] on icon at bounding box center [197, 323] width 11 height 11
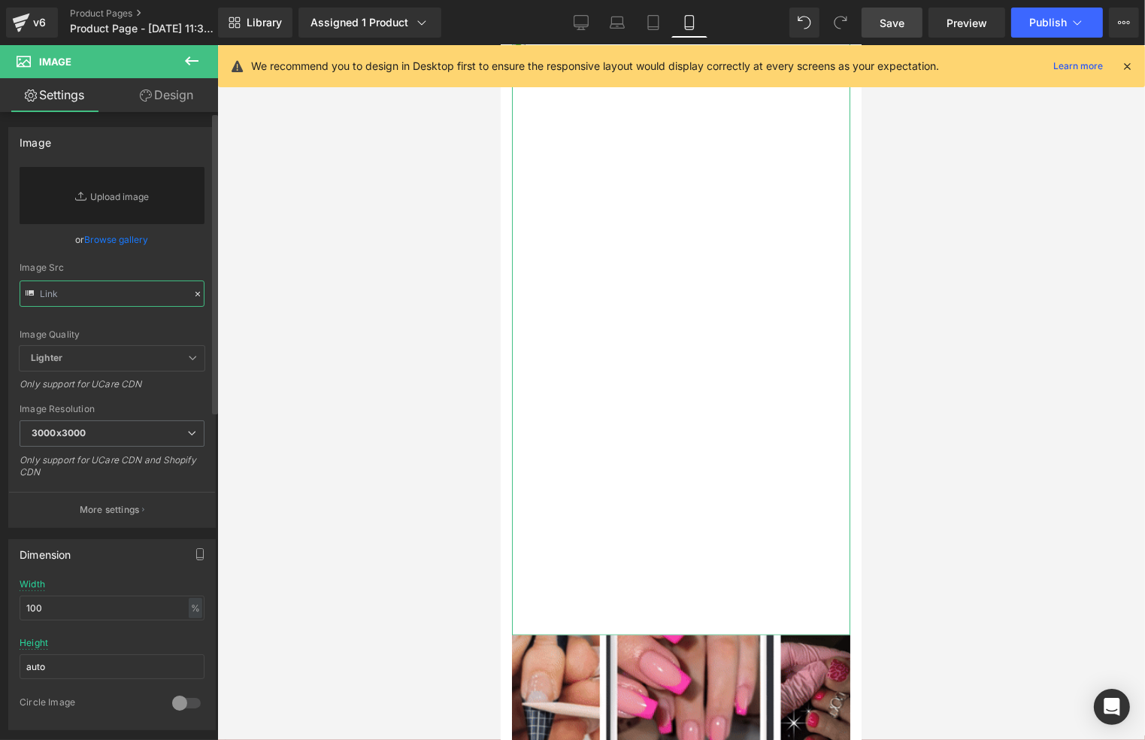
click at [145, 297] on input "text" at bounding box center [112, 293] width 185 height 26
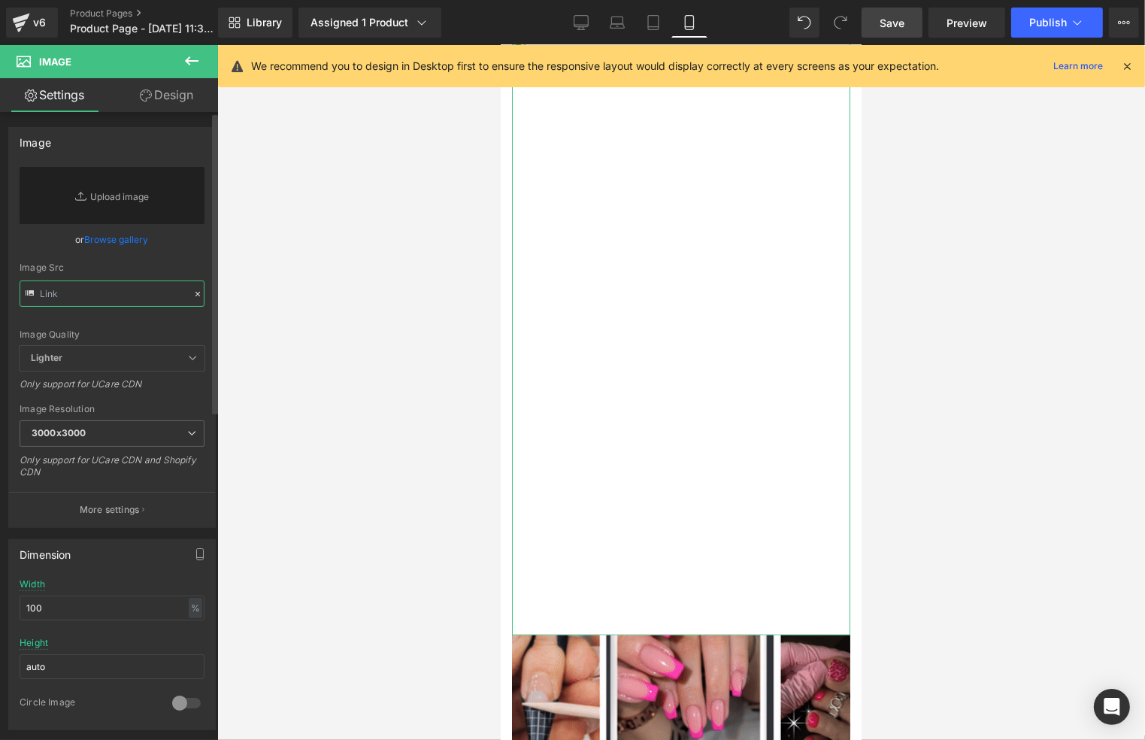
paste input "https://i.postimg.cc/PqwbfWZL/IMAGINA-ESTO-manicurista-feliz.jpg"
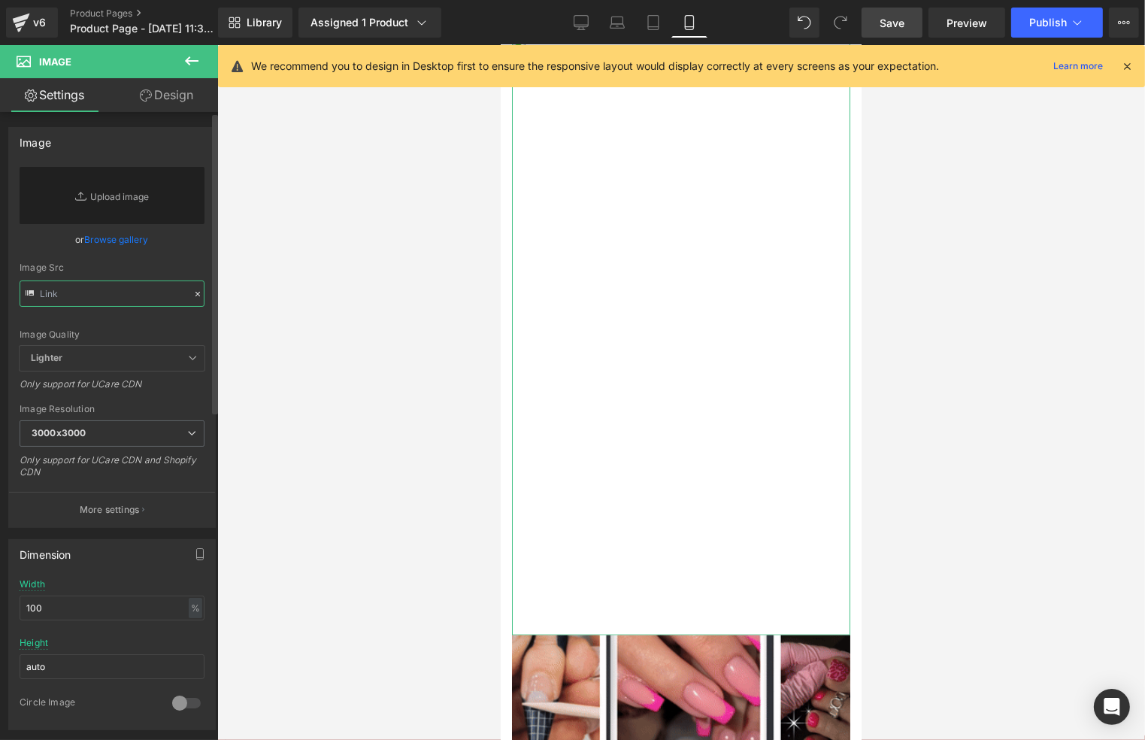
type input "https://i.postimg.cc/PqwbfWZL/IMAGINA-ESTO-manicurista-feliz.jpg"
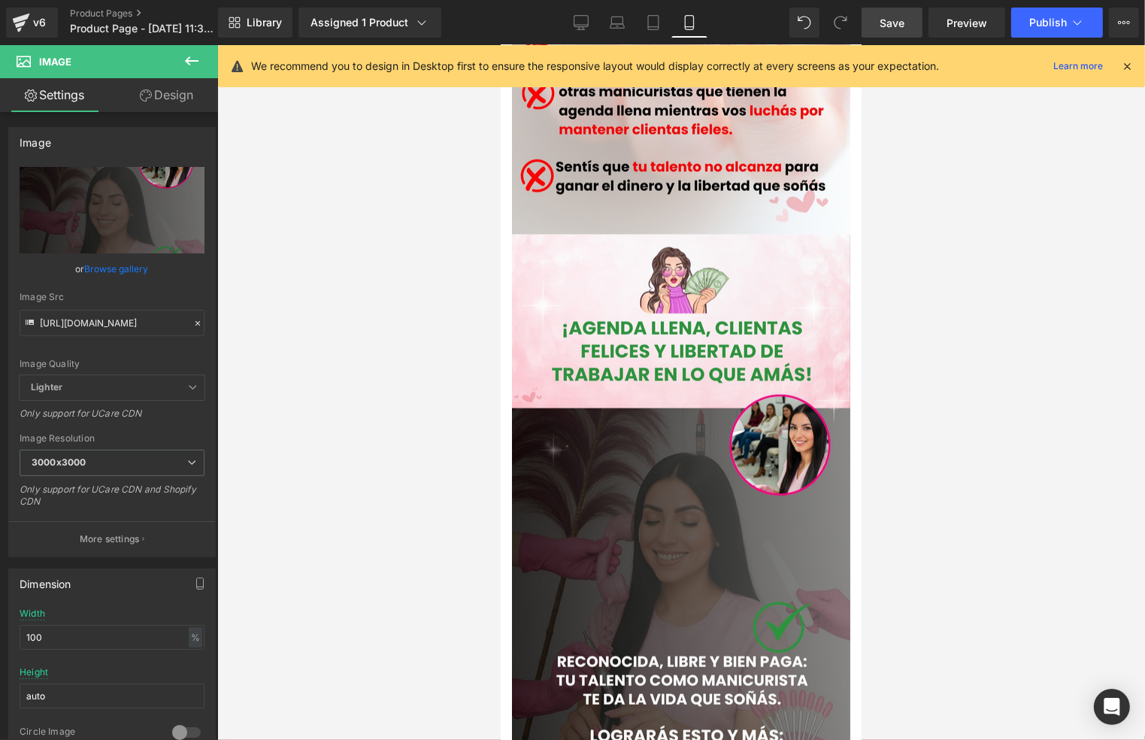
scroll to position [0, 0]
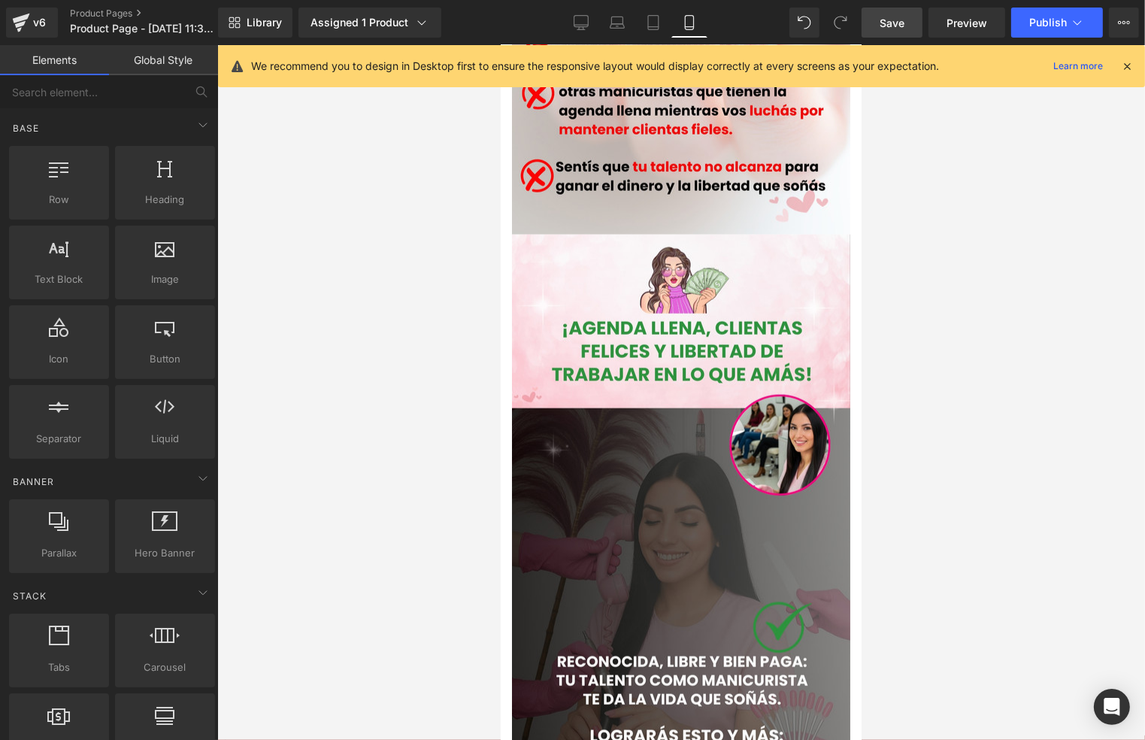
click at [952, 322] on div at bounding box center [681, 392] width 928 height 695
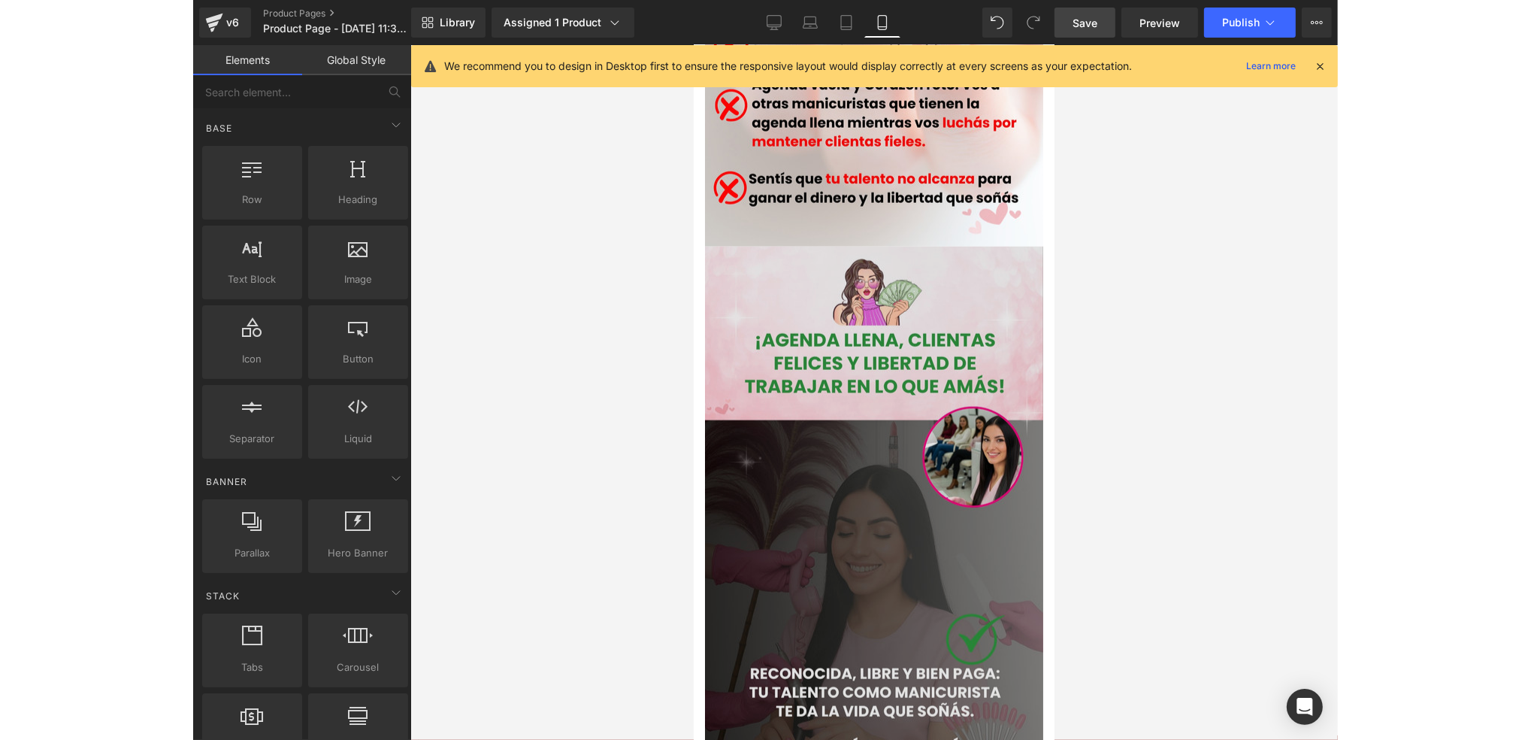
scroll to position [1102, 0]
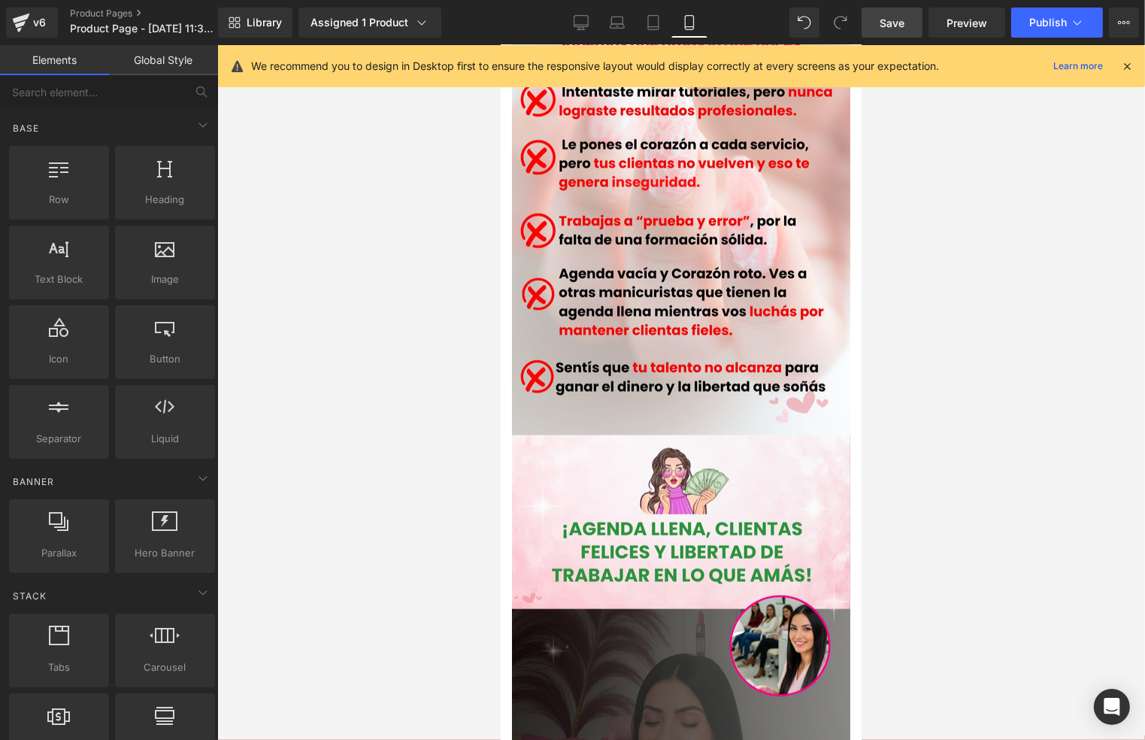
click at [876, 28] on link "Save" at bounding box center [891, 23] width 61 height 30
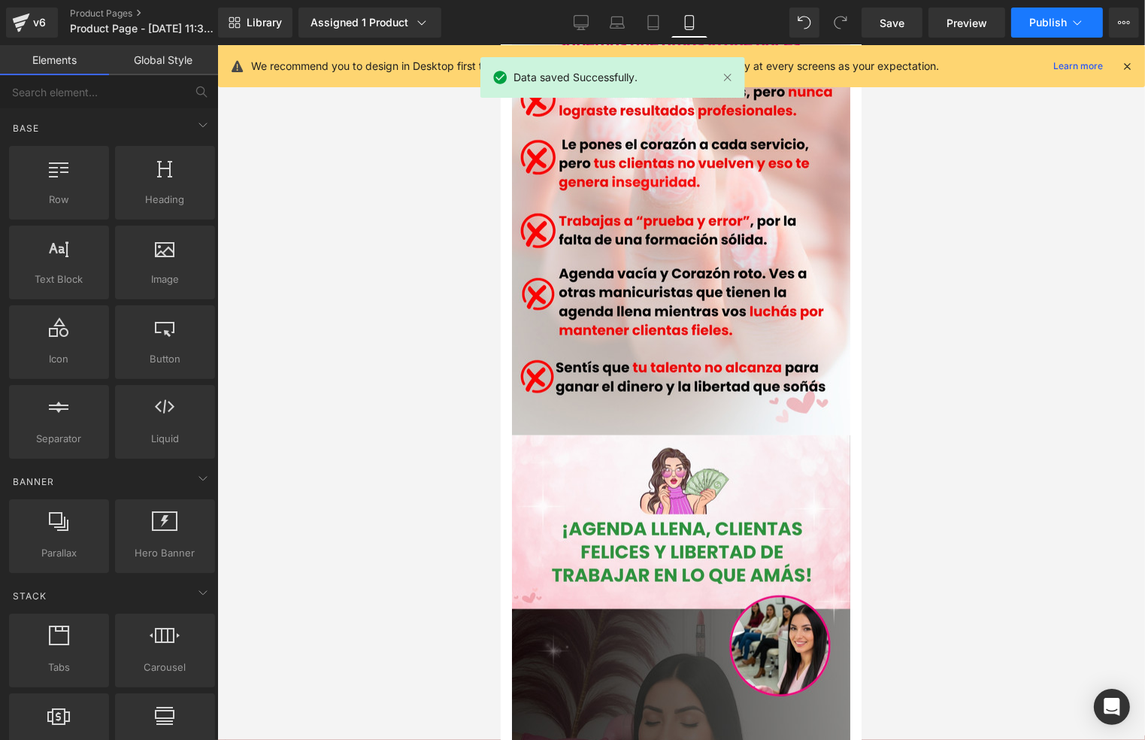
click at [1063, 17] on span "Publish" at bounding box center [1048, 23] width 38 height 12
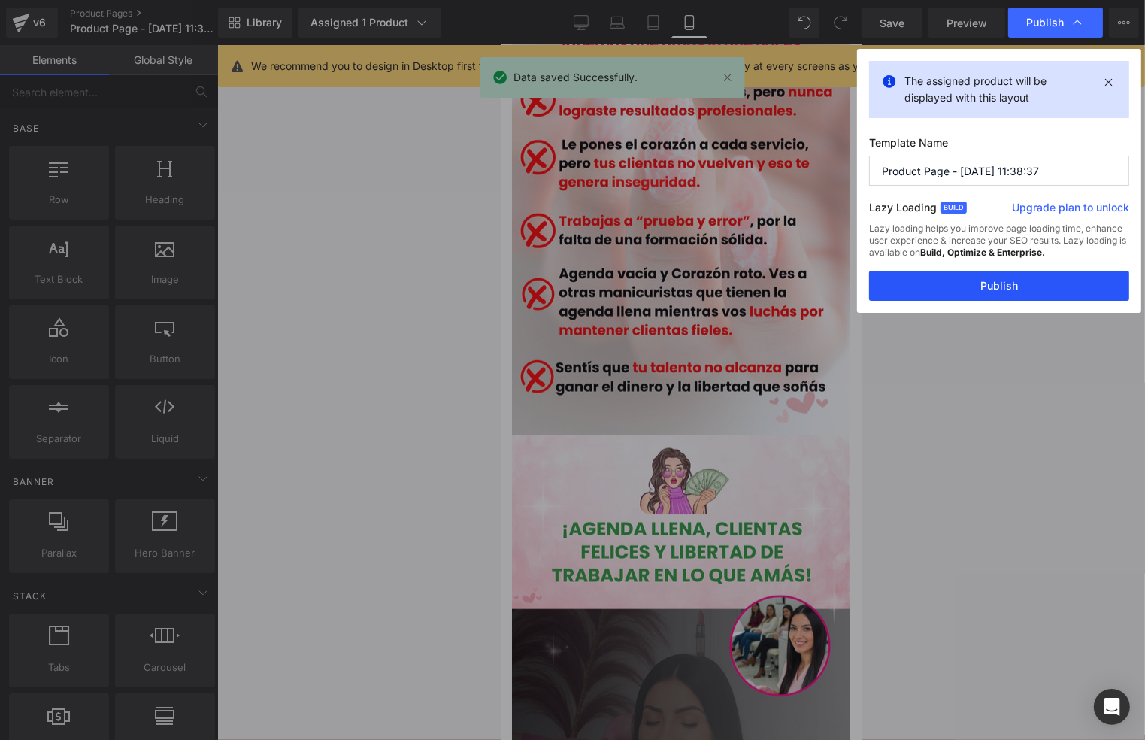
click at [1014, 281] on button "Publish" at bounding box center [999, 286] width 260 height 30
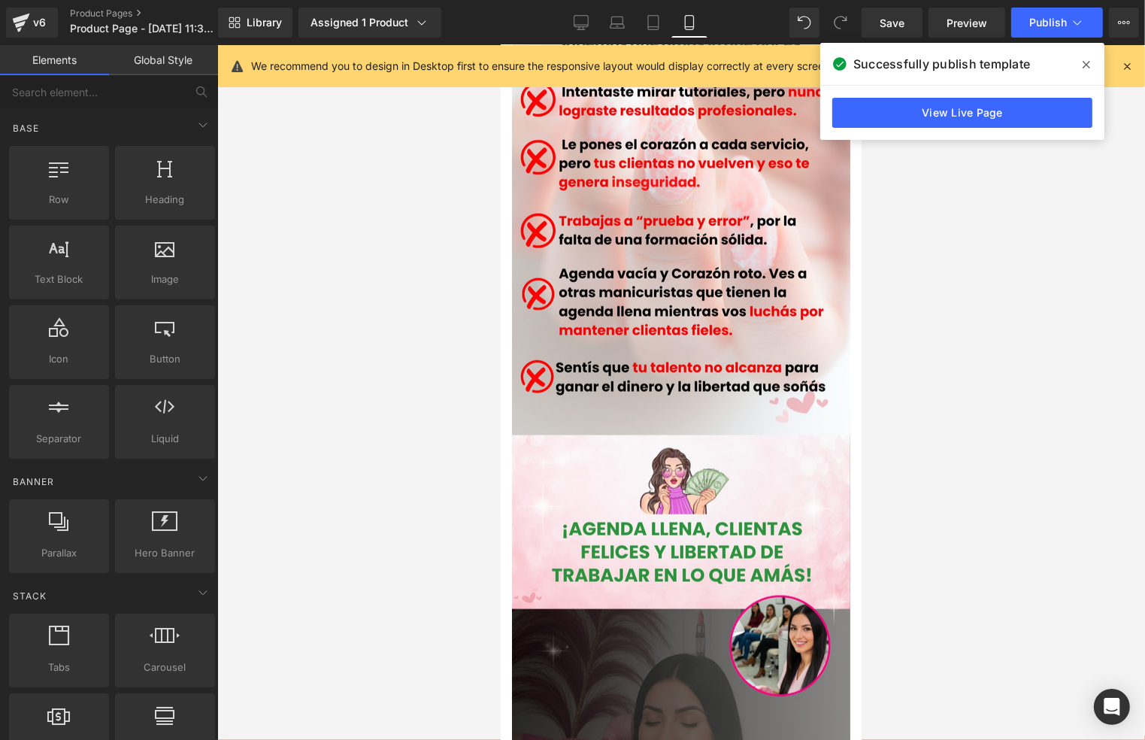
click at [978, 321] on div at bounding box center [681, 392] width 928 height 695
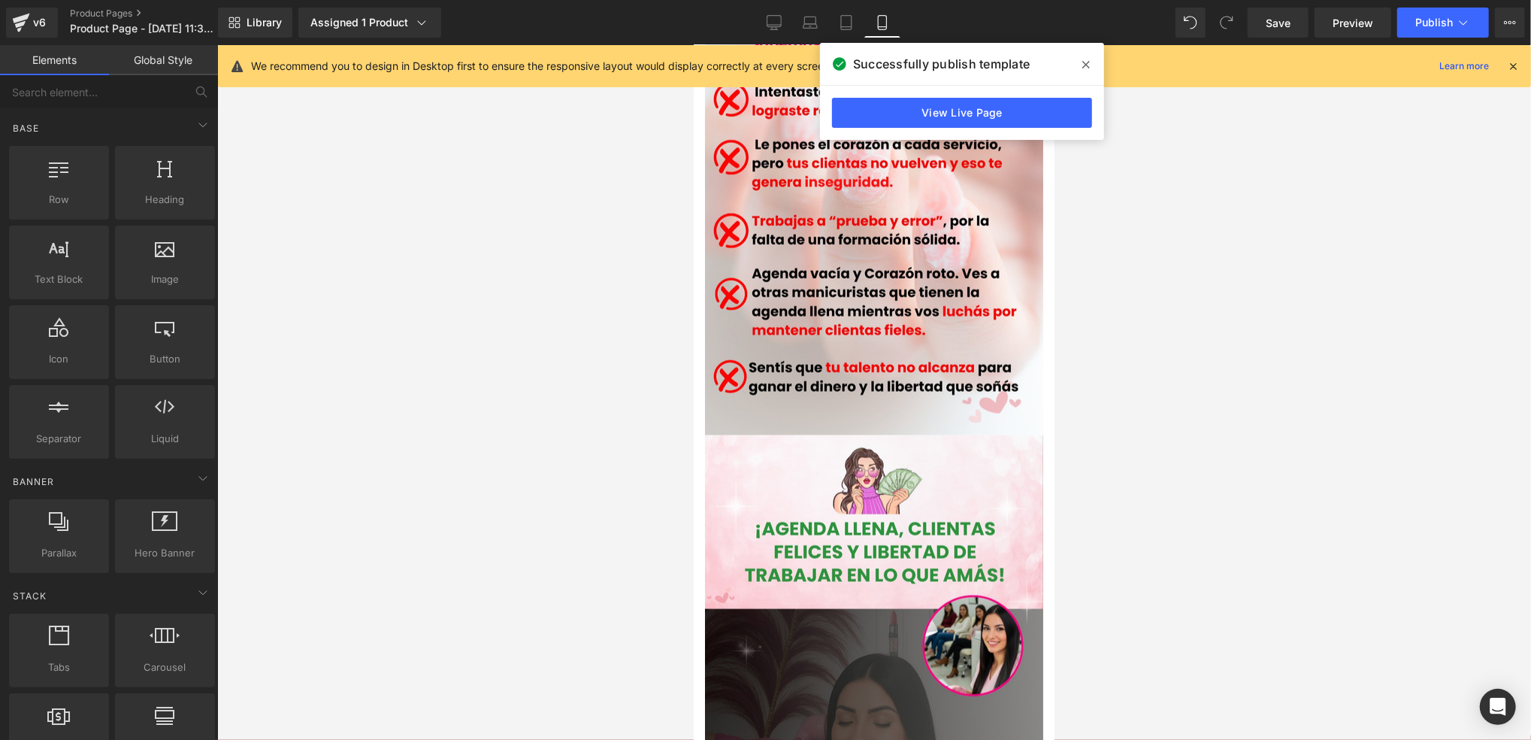
click at [1083, 66] on span at bounding box center [1086, 65] width 24 height 24
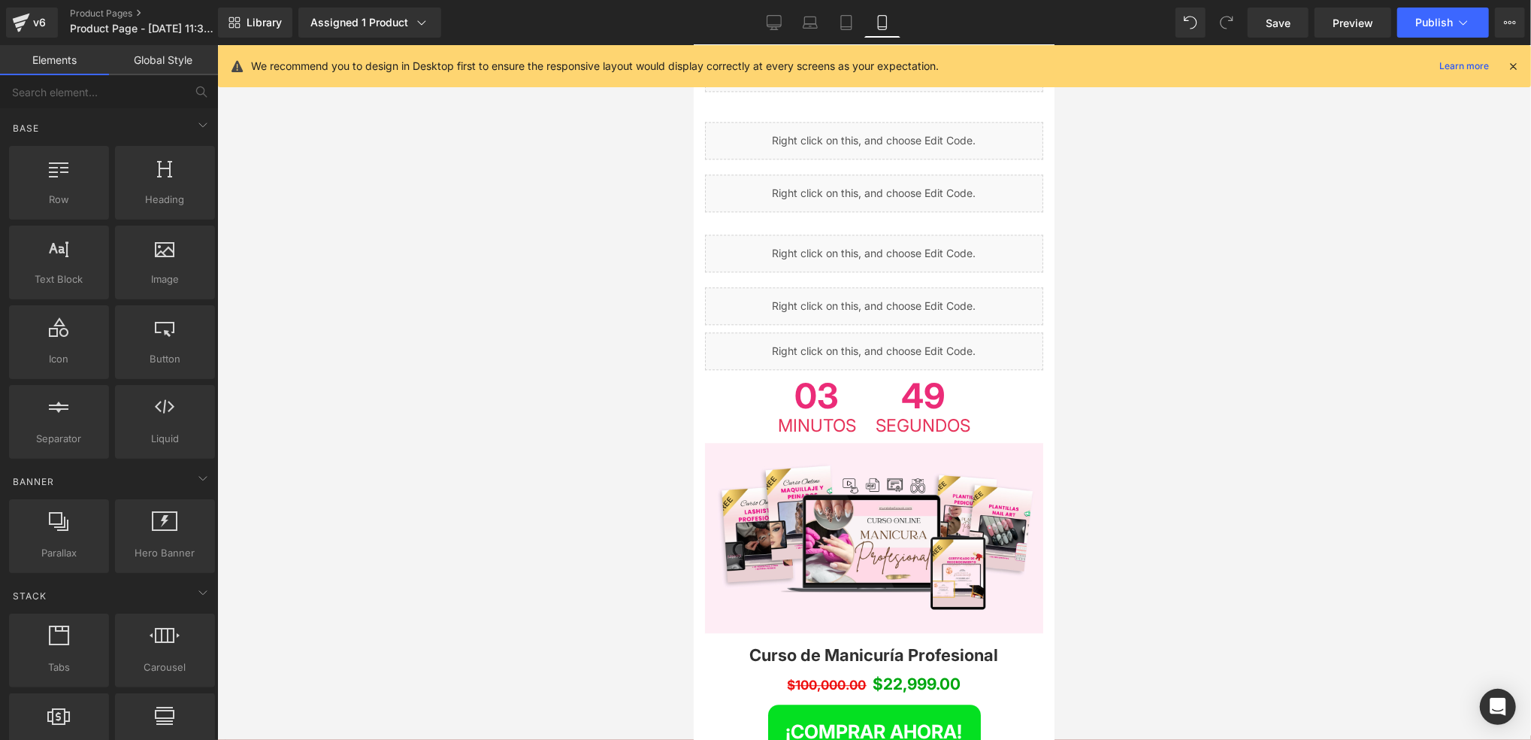
scroll to position [3007, 0]
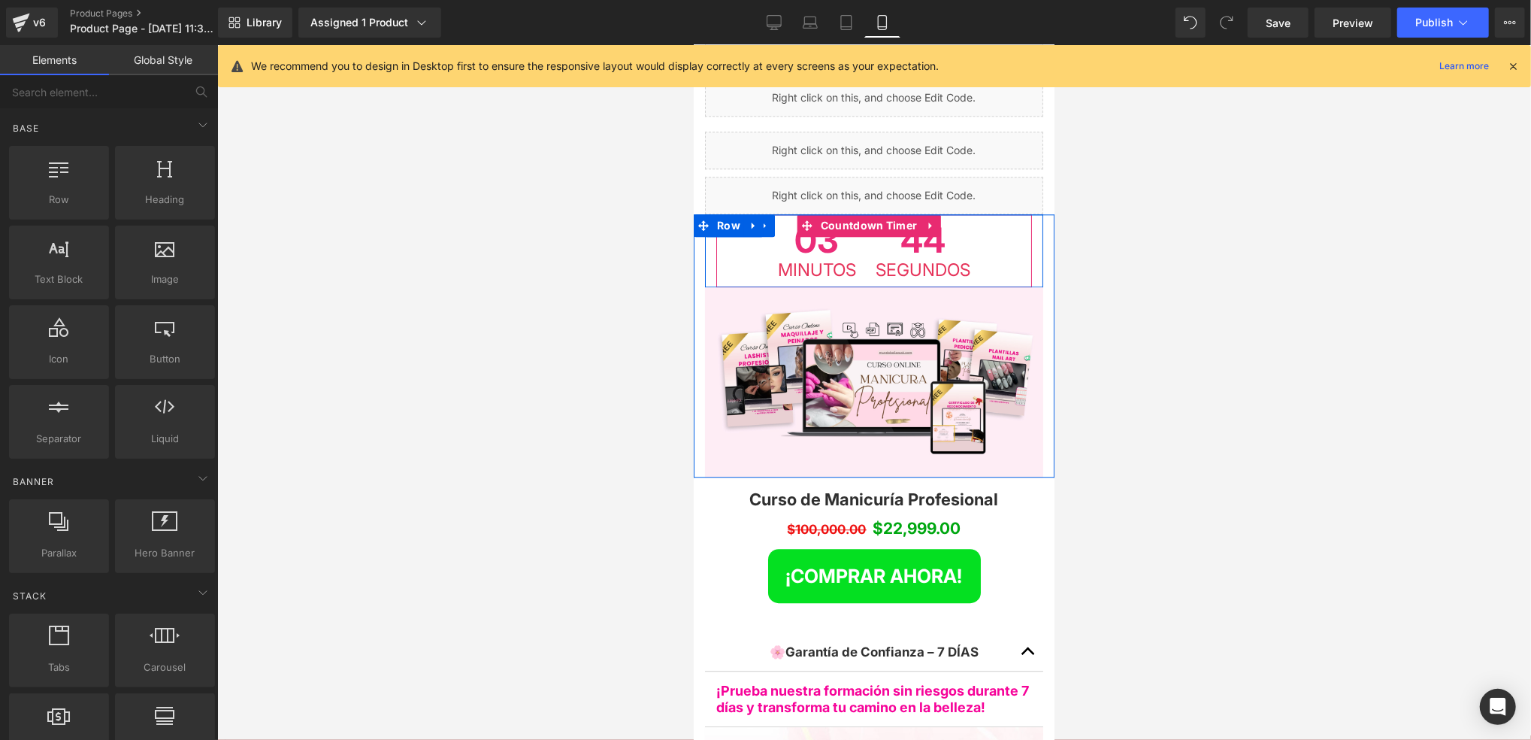
click at [769, 213] on div "03 Minutos" at bounding box center [816, 249] width 95 height 73
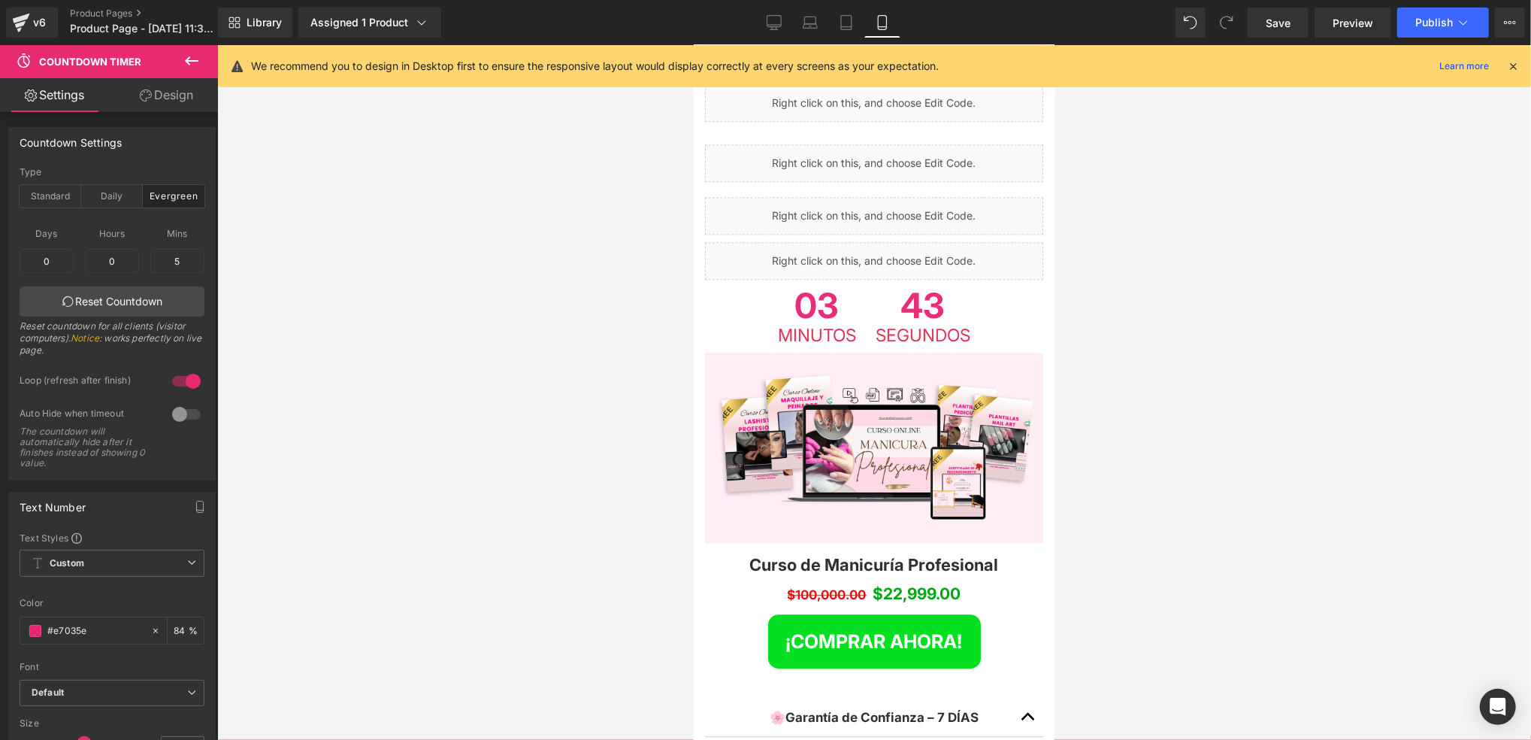
scroll to position [2906, 0]
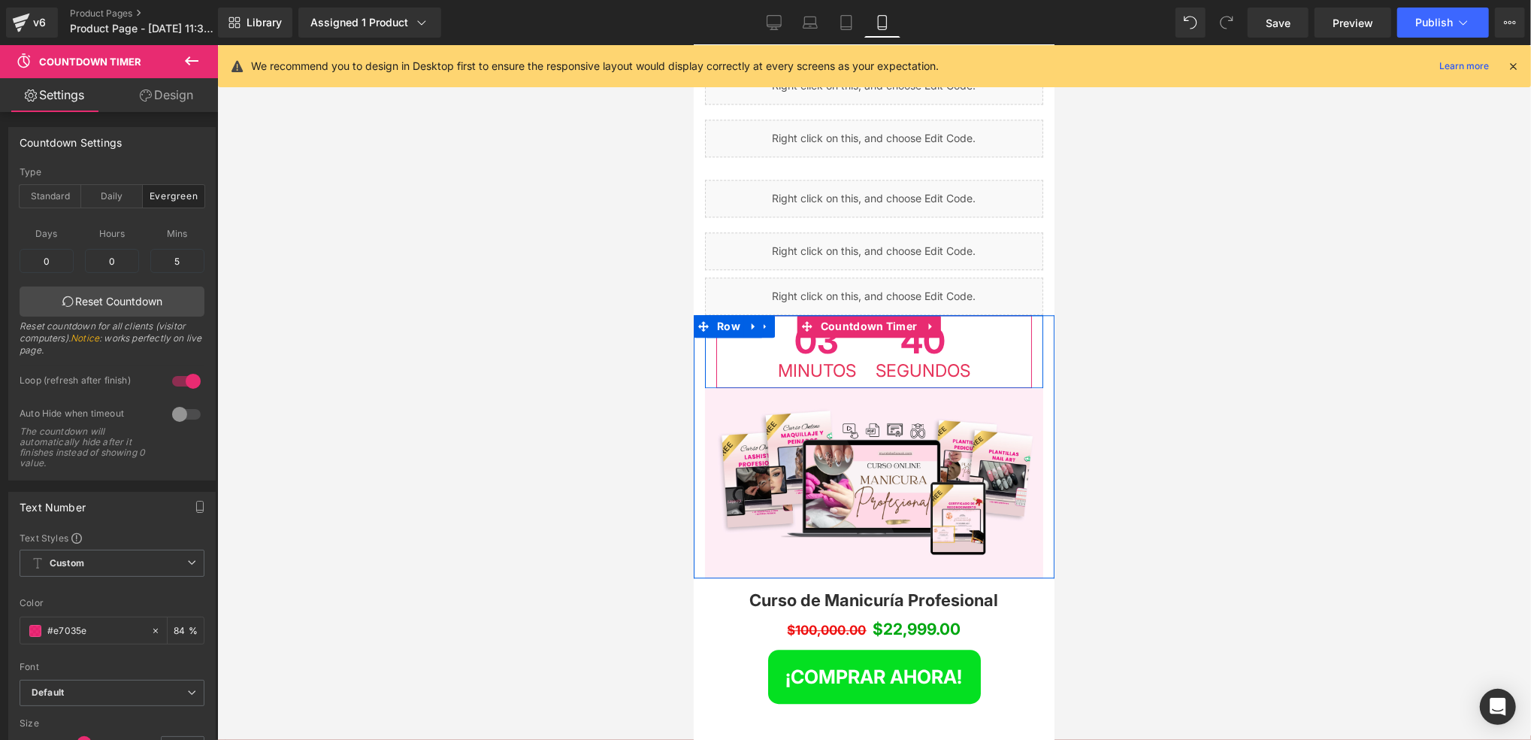
click at [783, 322] on span "03" at bounding box center [816, 341] width 78 height 39
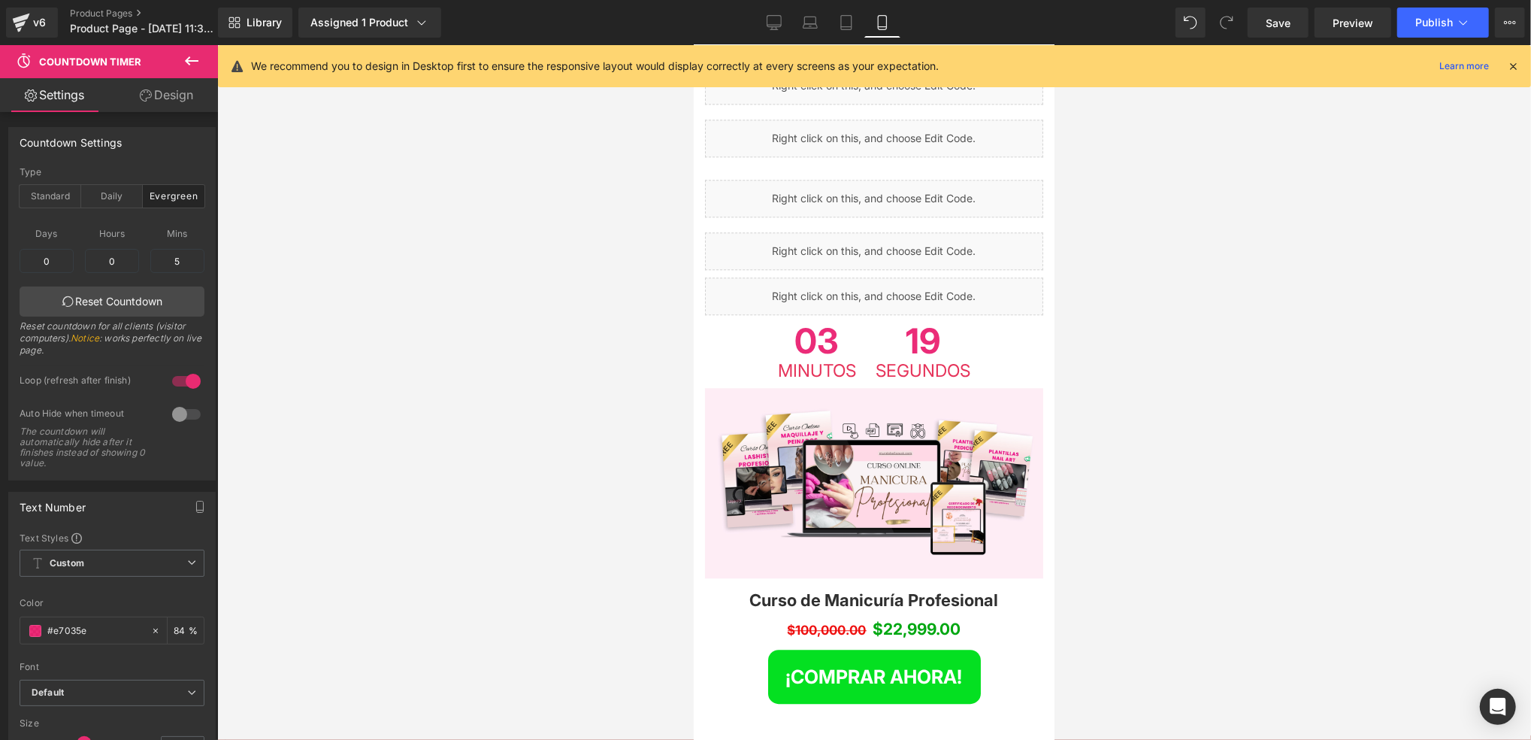
click at [833, 314] on div "03 Minutos 19 Segundos Countdown Timer" at bounding box center [874, 350] width 316 height 73
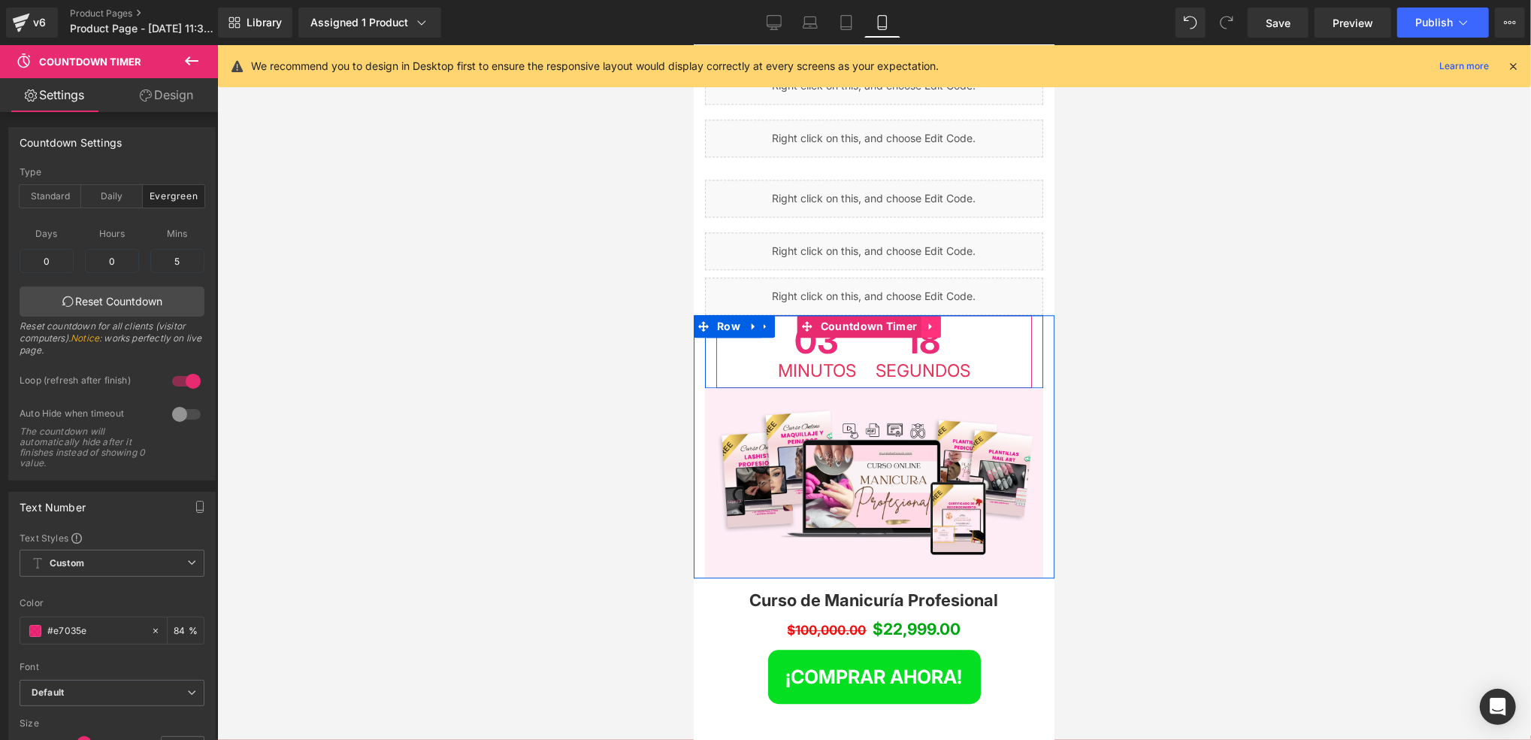
click at [920, 314] on link at bounding box center [930, 325] width 20 height 23
click at [916, 314] on link at bounding box center [920, 325] width 20 height 23
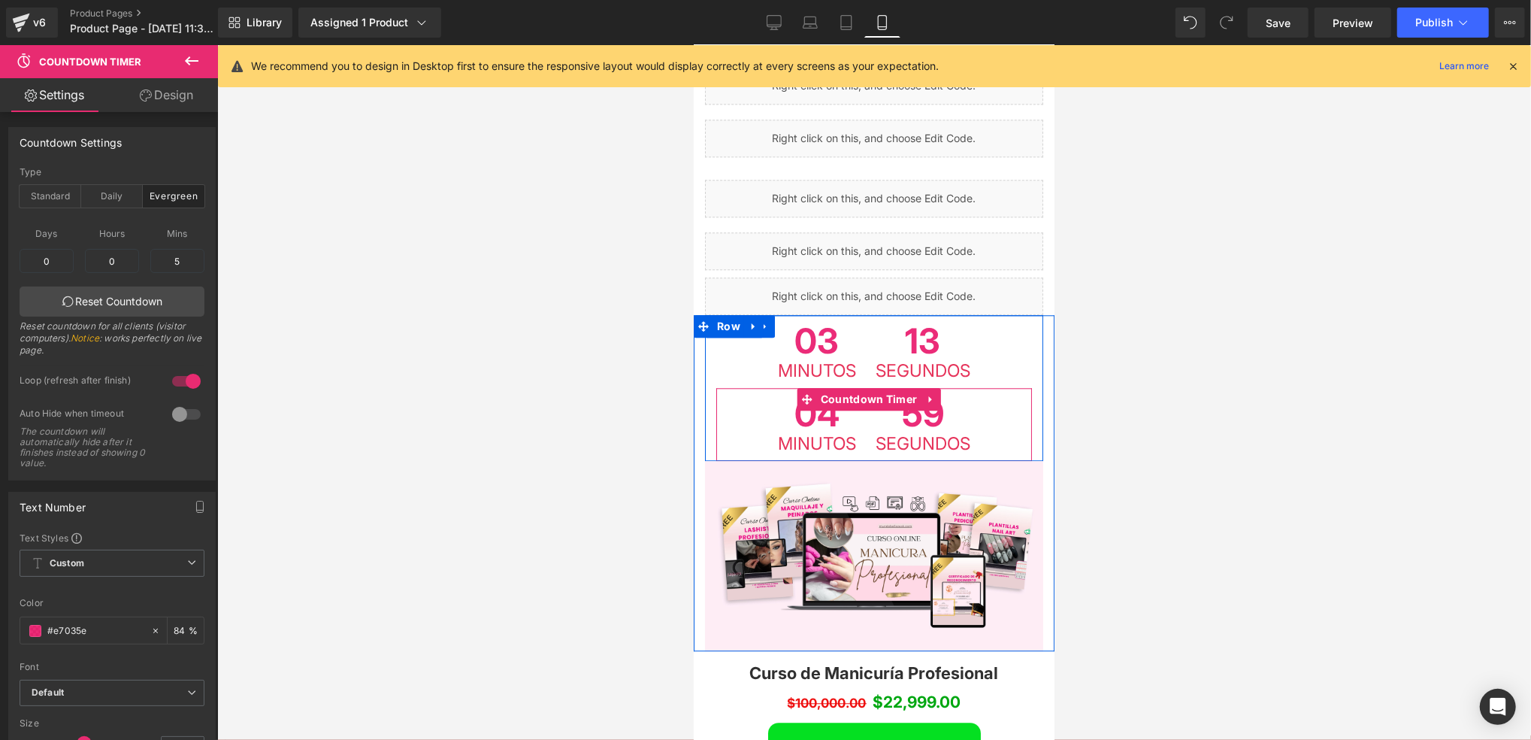
click at [740, 387] on div "04 Minutos 59 Segundos" at bounding box center [874, 423] width 316 height 73
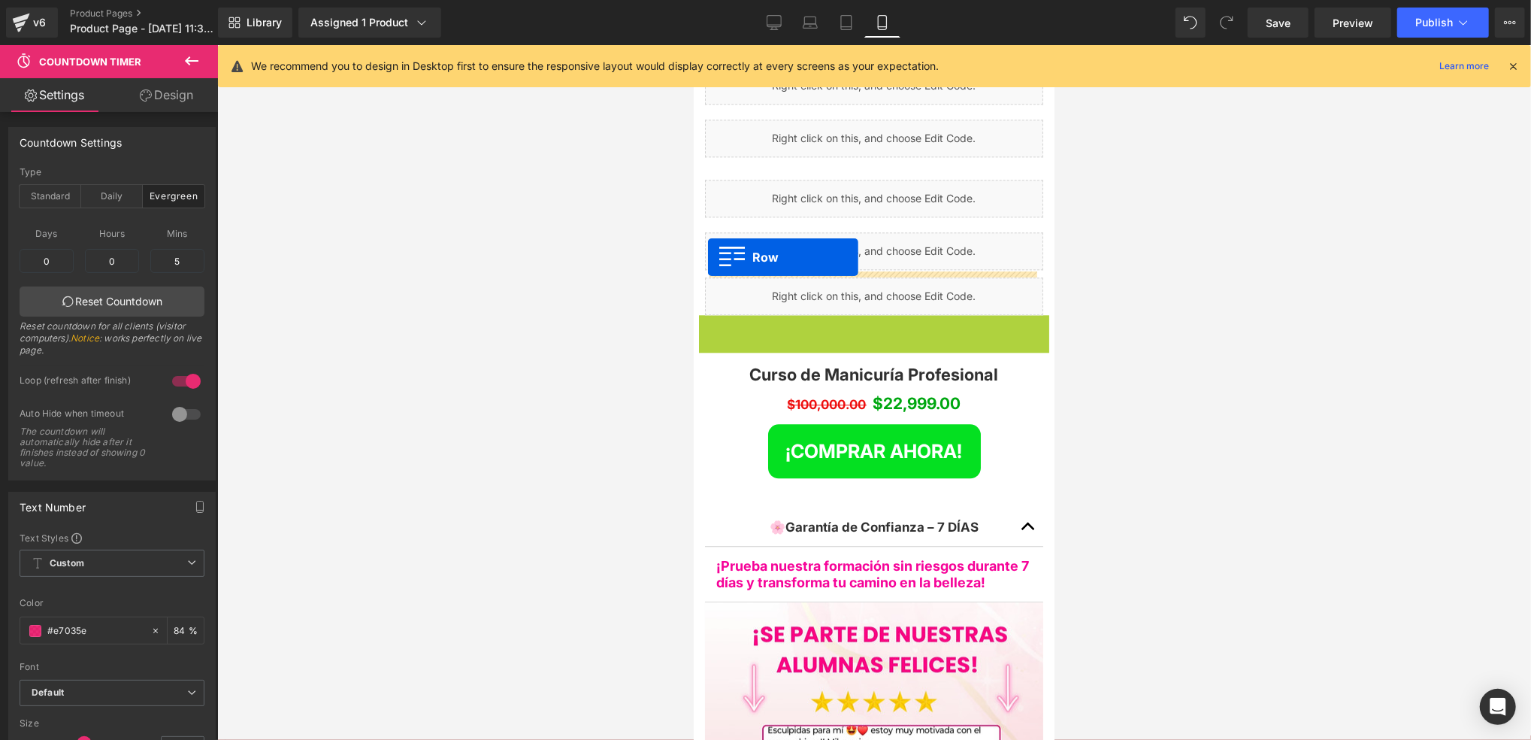
drag, startPoint x: 707, startPoint y: 244, endPoint x: 707, endPoint y: 256, distance: 12.8
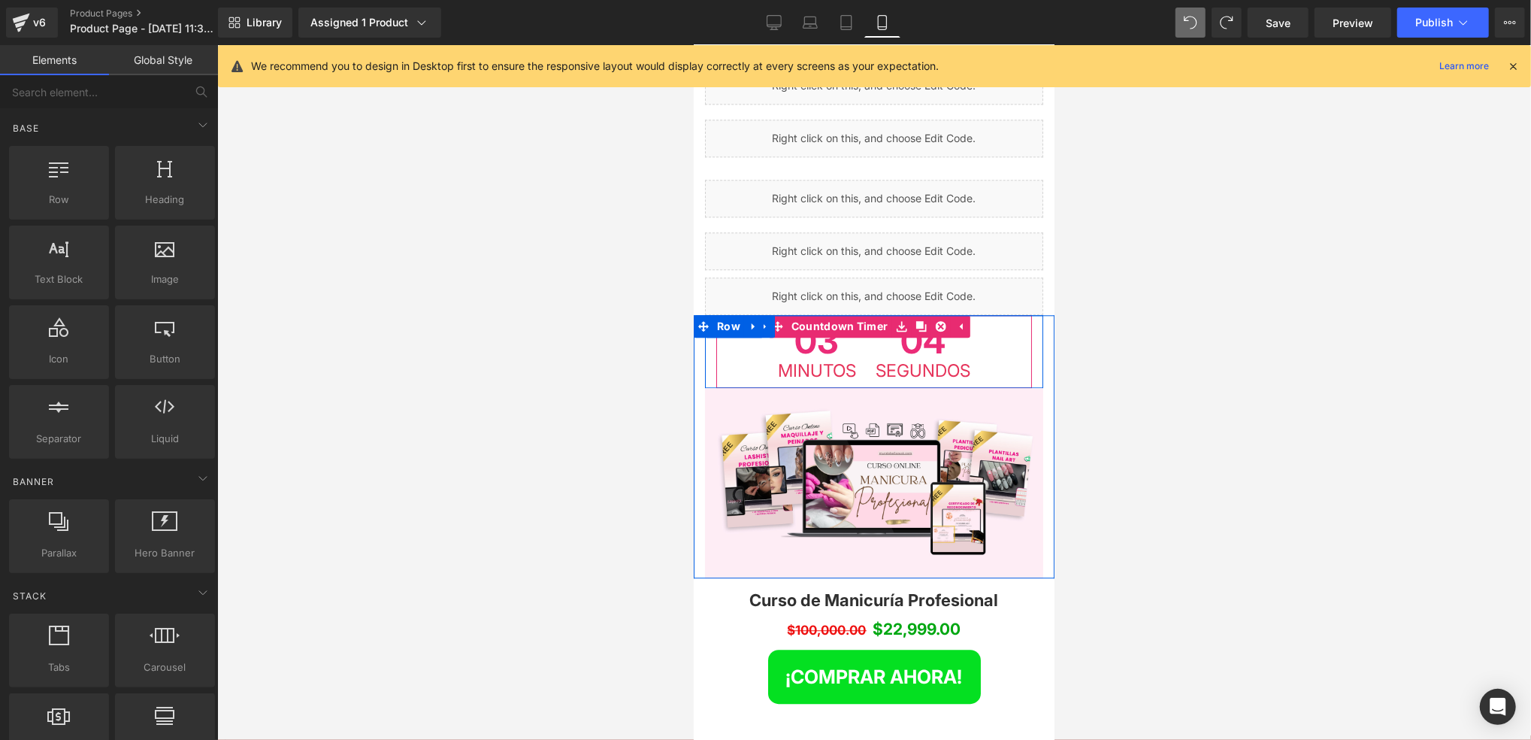
click at [750, 314] on div "03 Minutos 04 Segundos" at bounding box center [874, 350] width 316 height 73
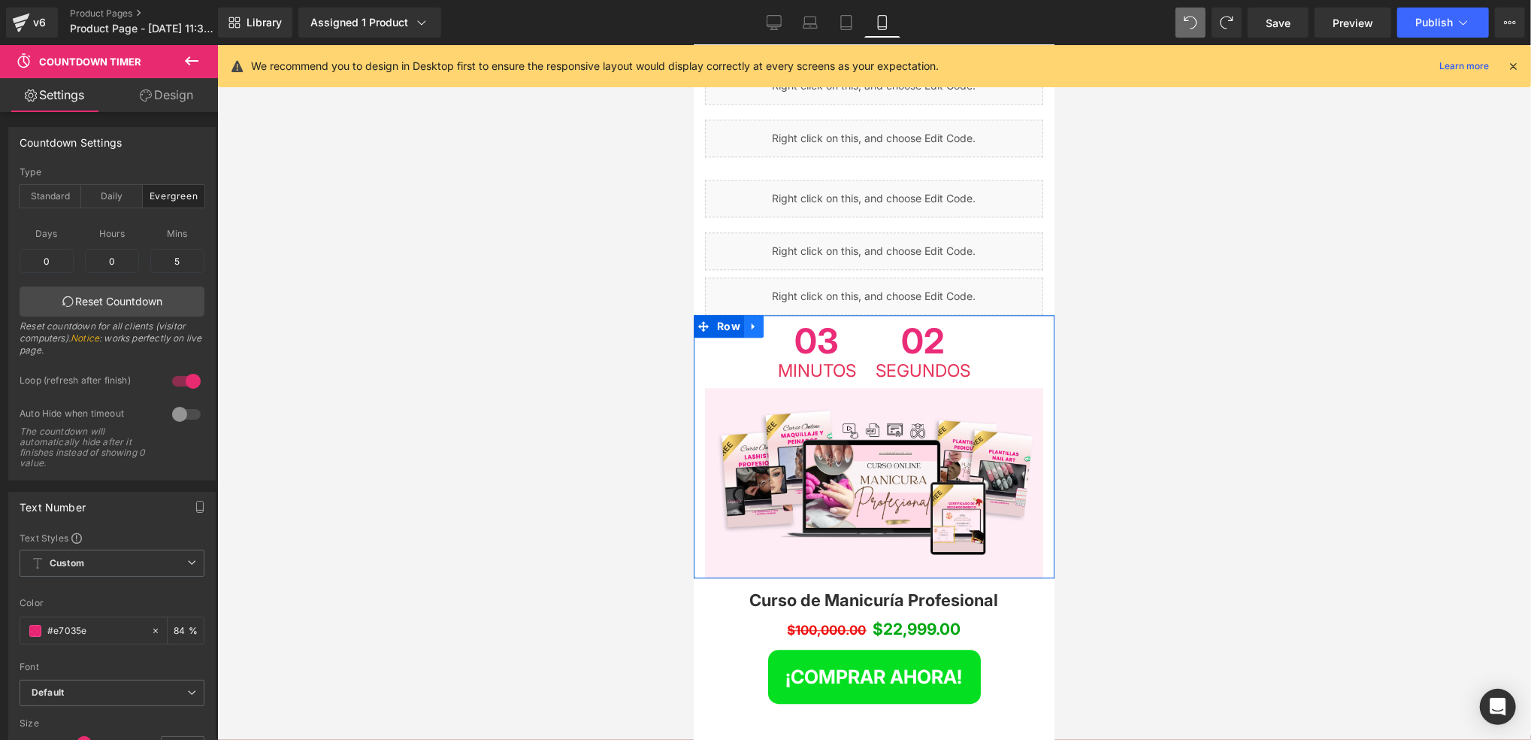
click at [759, 314] on link at bounding box center [753, 325] width 20 height 23
click at [771, 320] on icon at bounding box center [773, 325] width 11 height 11
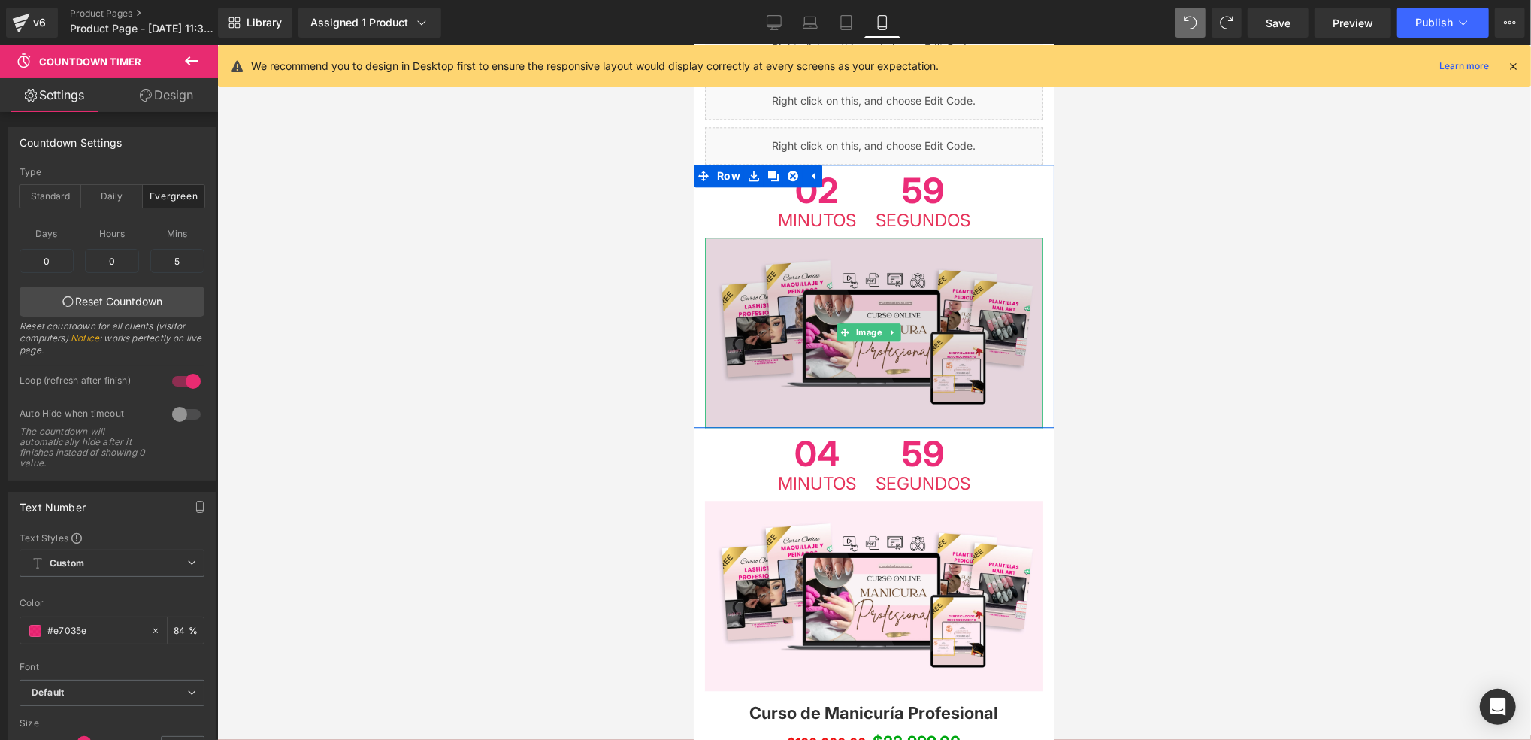
scroll to position [3107, 0]
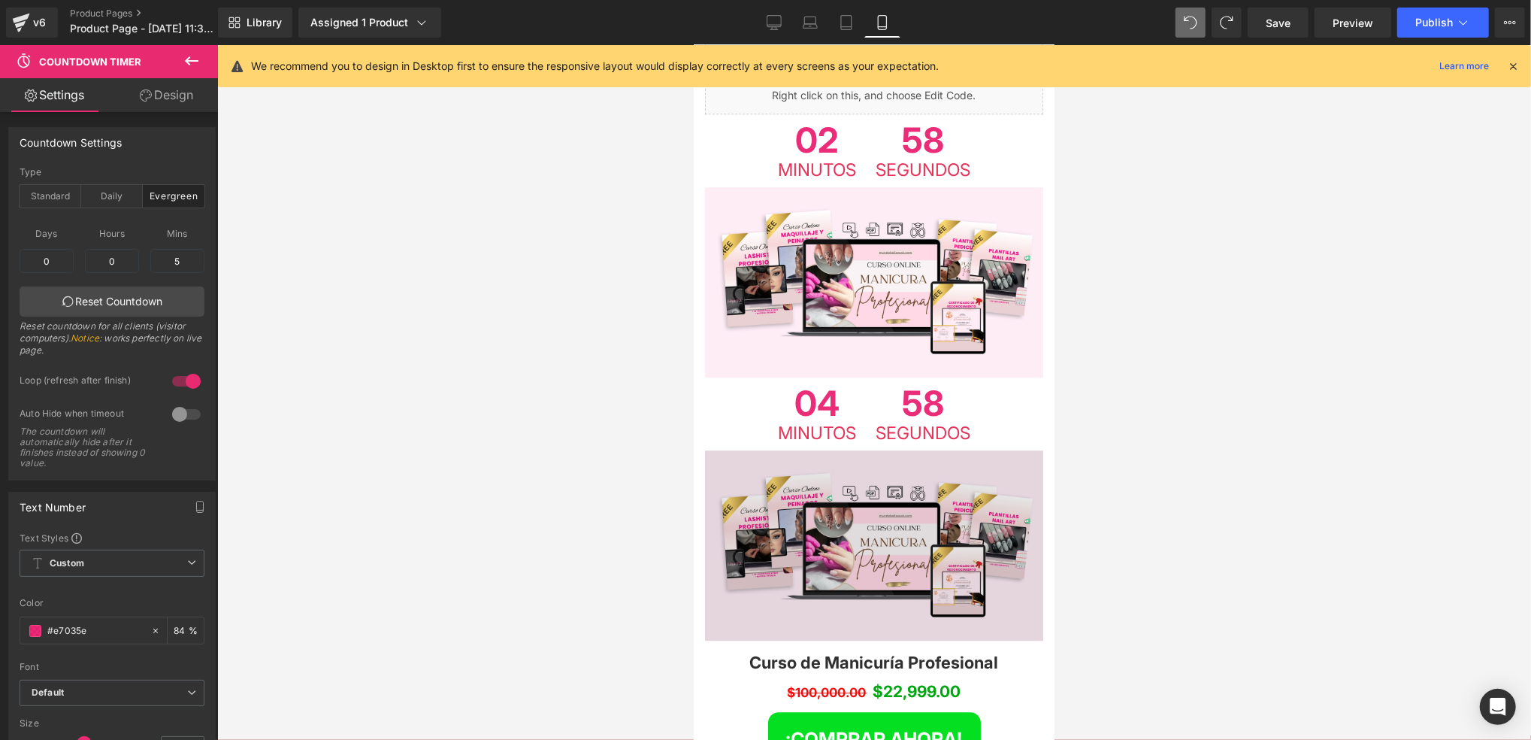
click at [922, 450] on img at bounding box center [873, 545] width 338 height 190
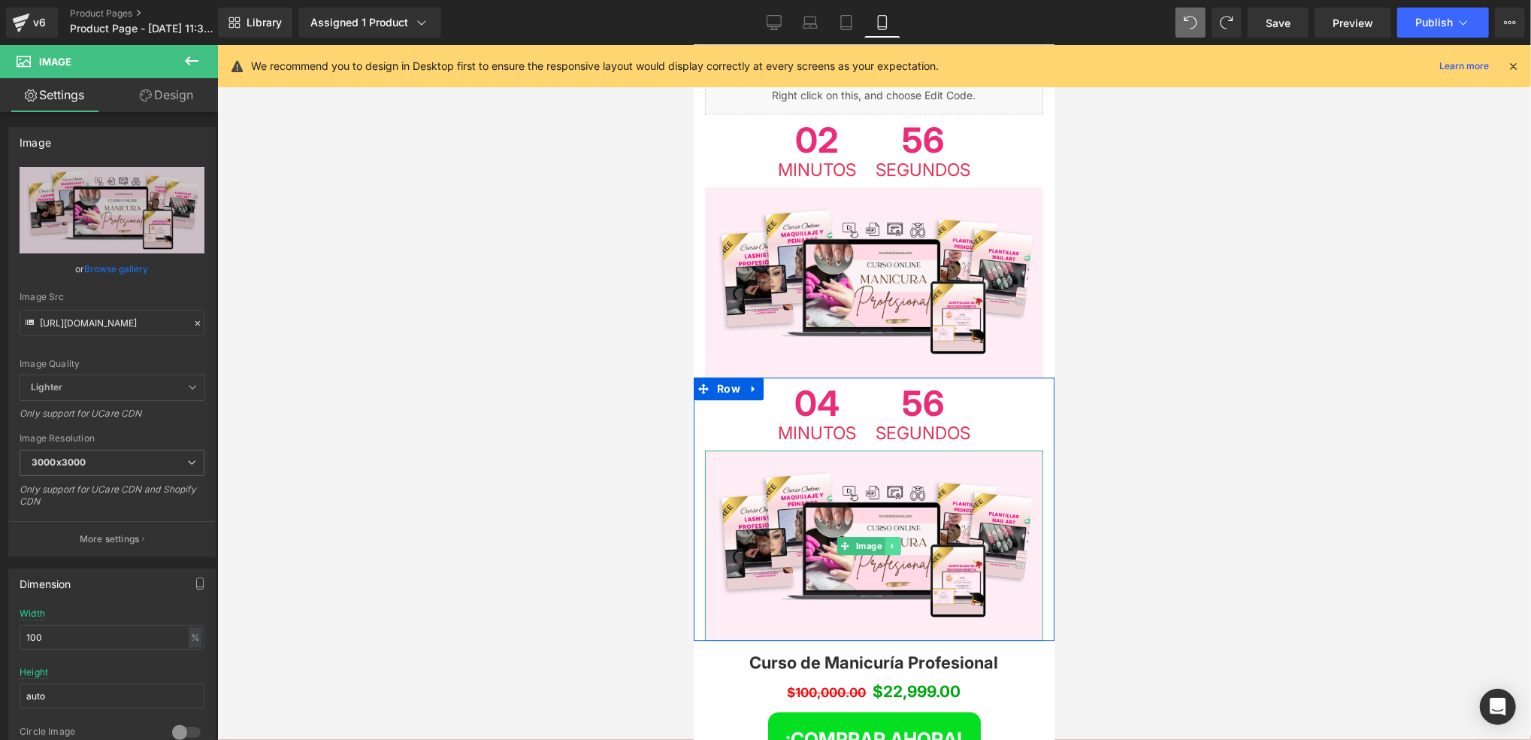
click at [894, 541] on icon at bounding box center [892, 545] width 8 height 9
click at [896, 541] on icon at bounding box center [900, 545] width 8 height 9
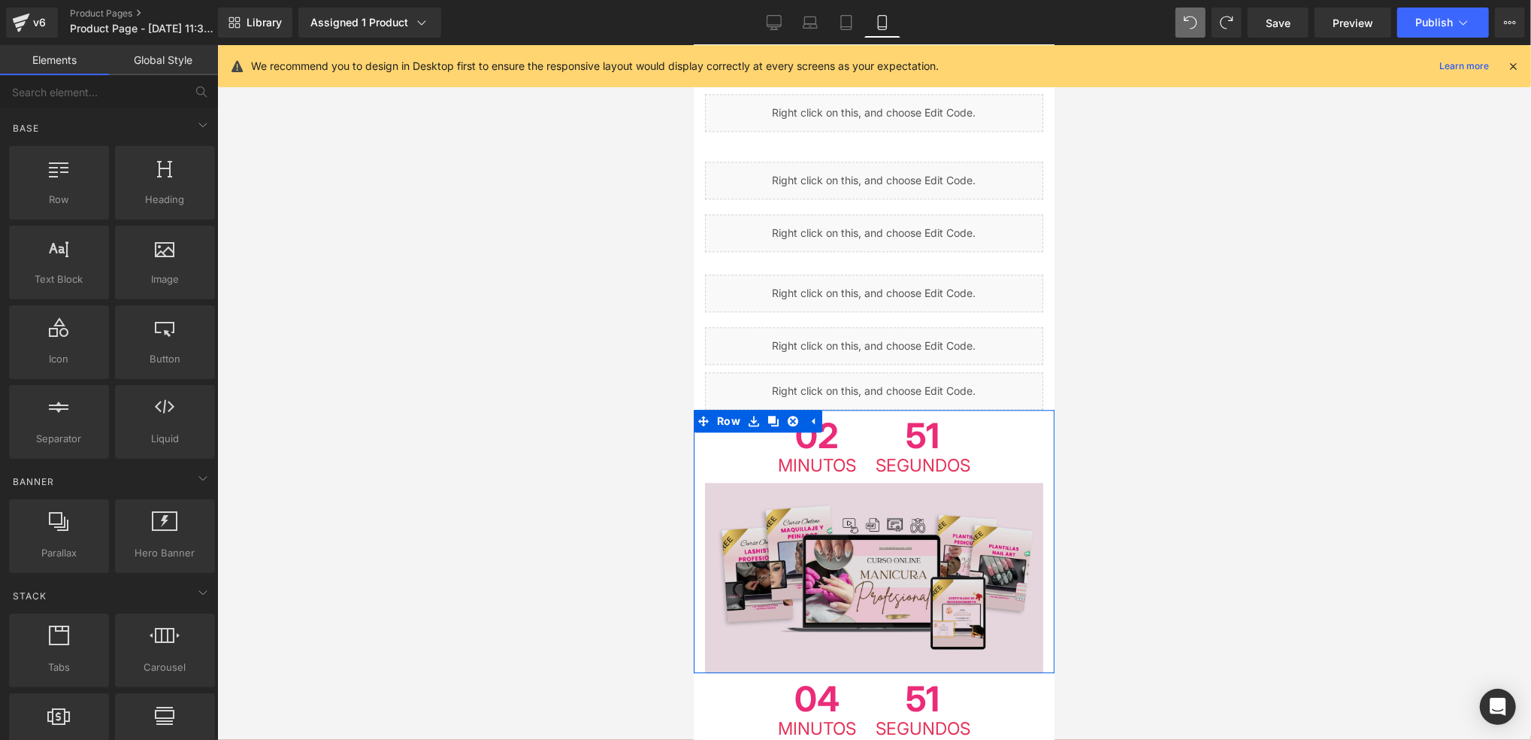
scroll to position [2906, 0]
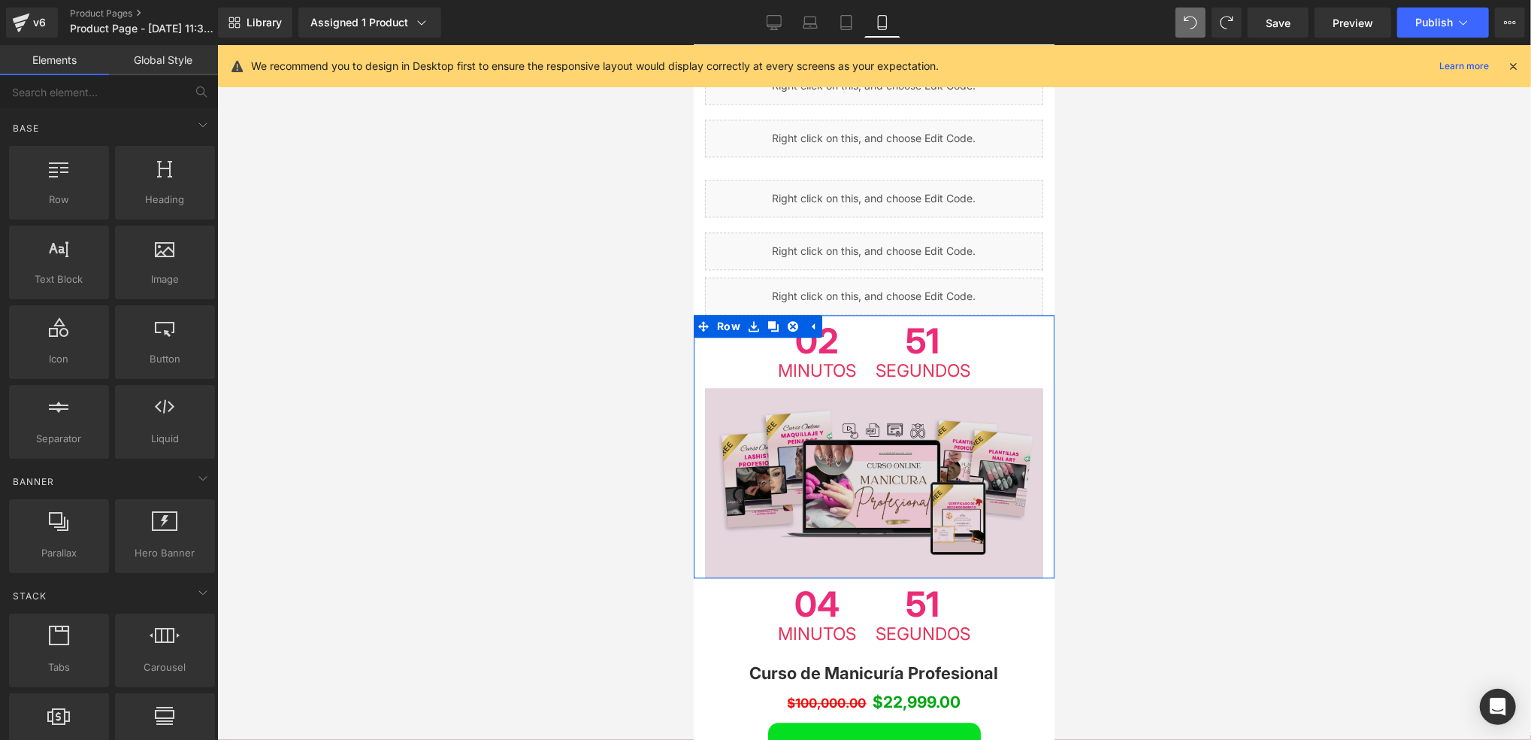
click at [924, 403] on img at bounding box center [873, 482] width 338 height 190
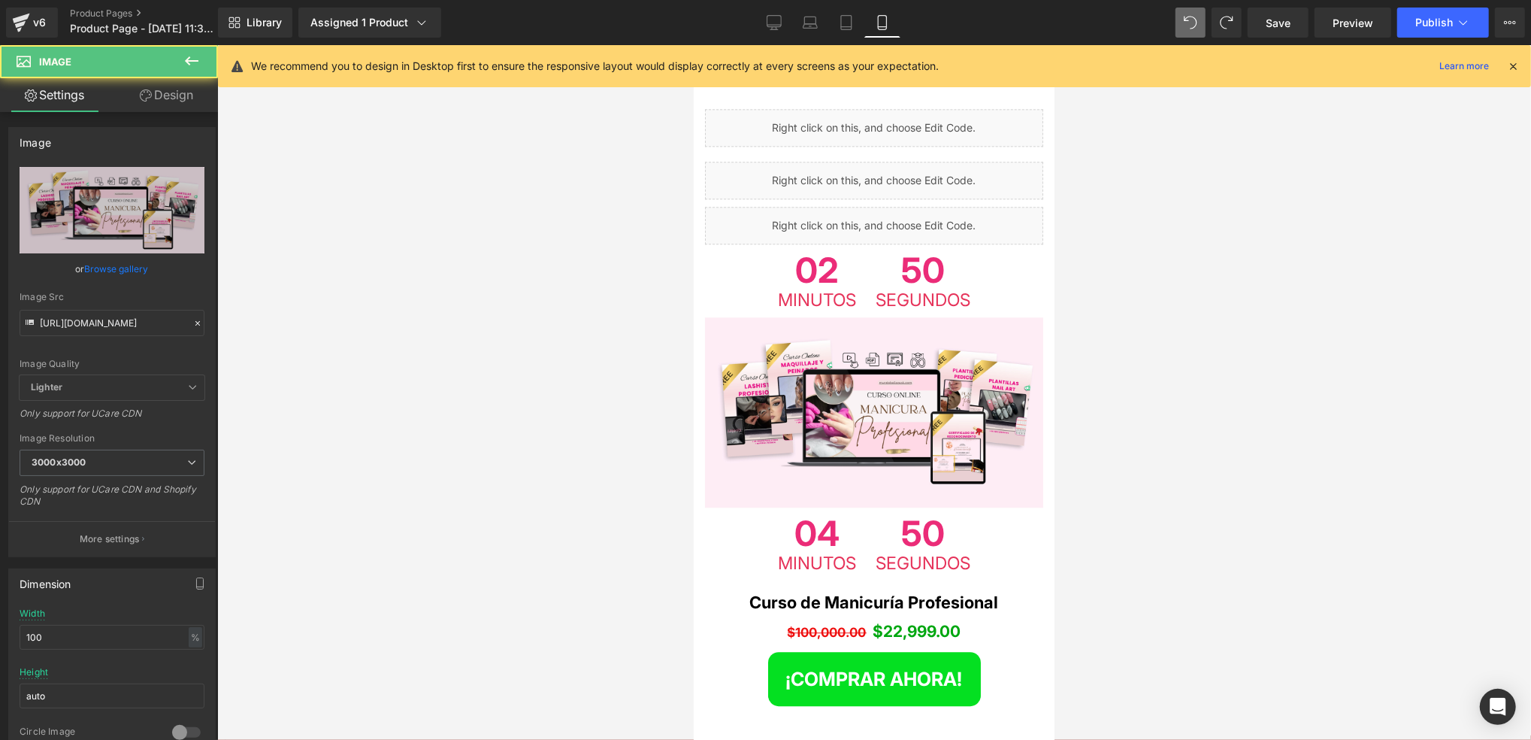
scroll to position [3107, 0]
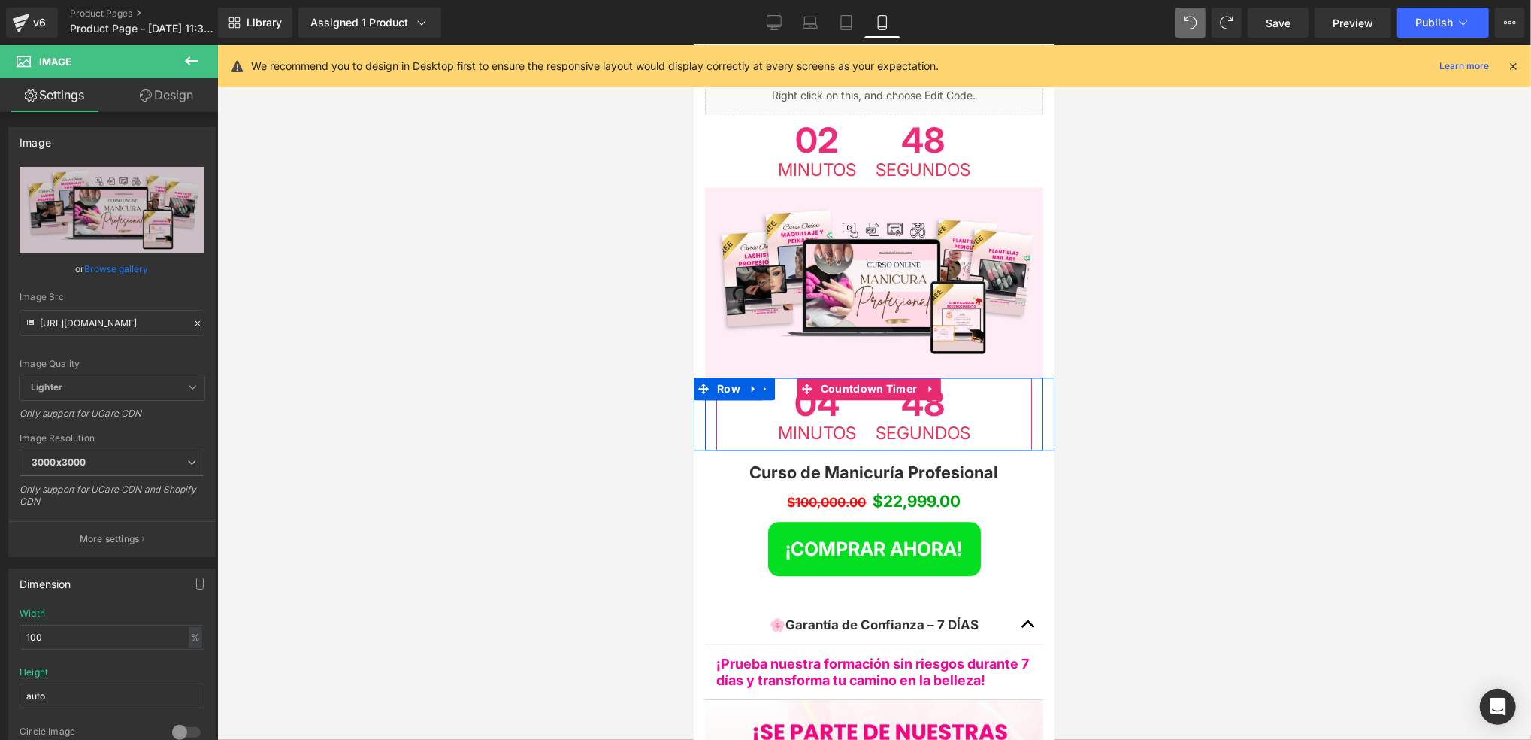
click at [906, 424] on span "Segundos" at bounding box center [922, 432] width 95 height 17
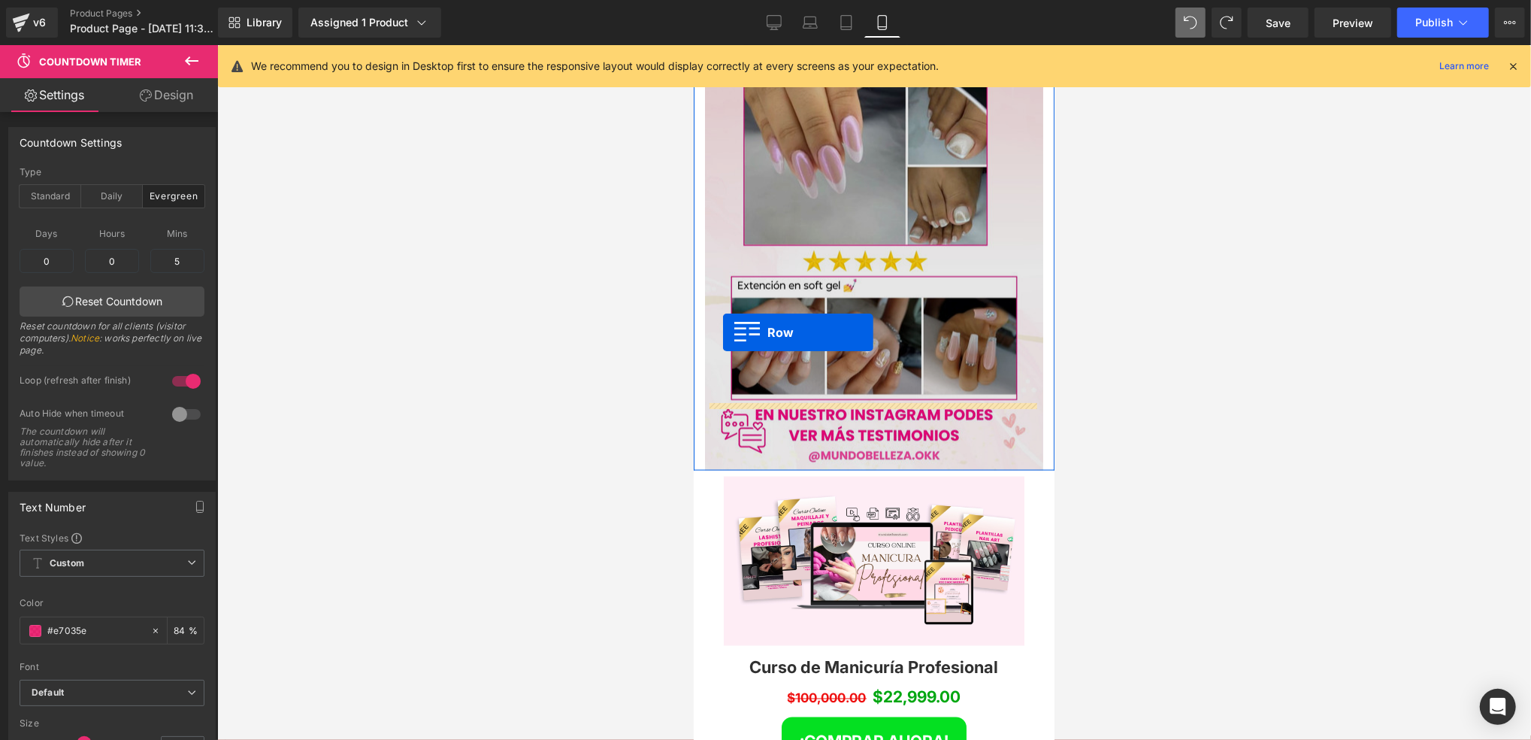
scroll to position [6415, 0]
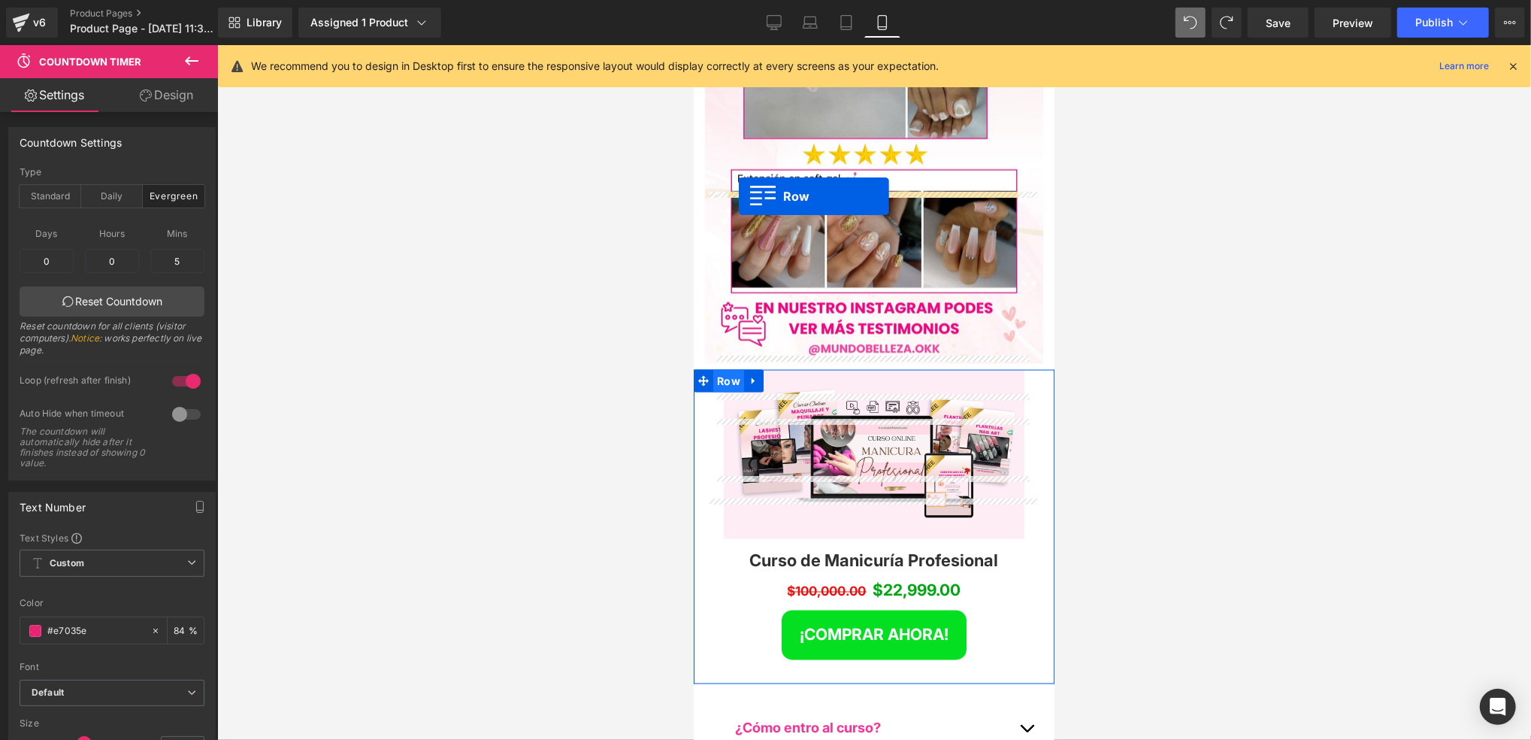
drag, startPoint x: 708, startPoint y: 304, endPoint x: 738, endPoint y: 195, distance: 113.1
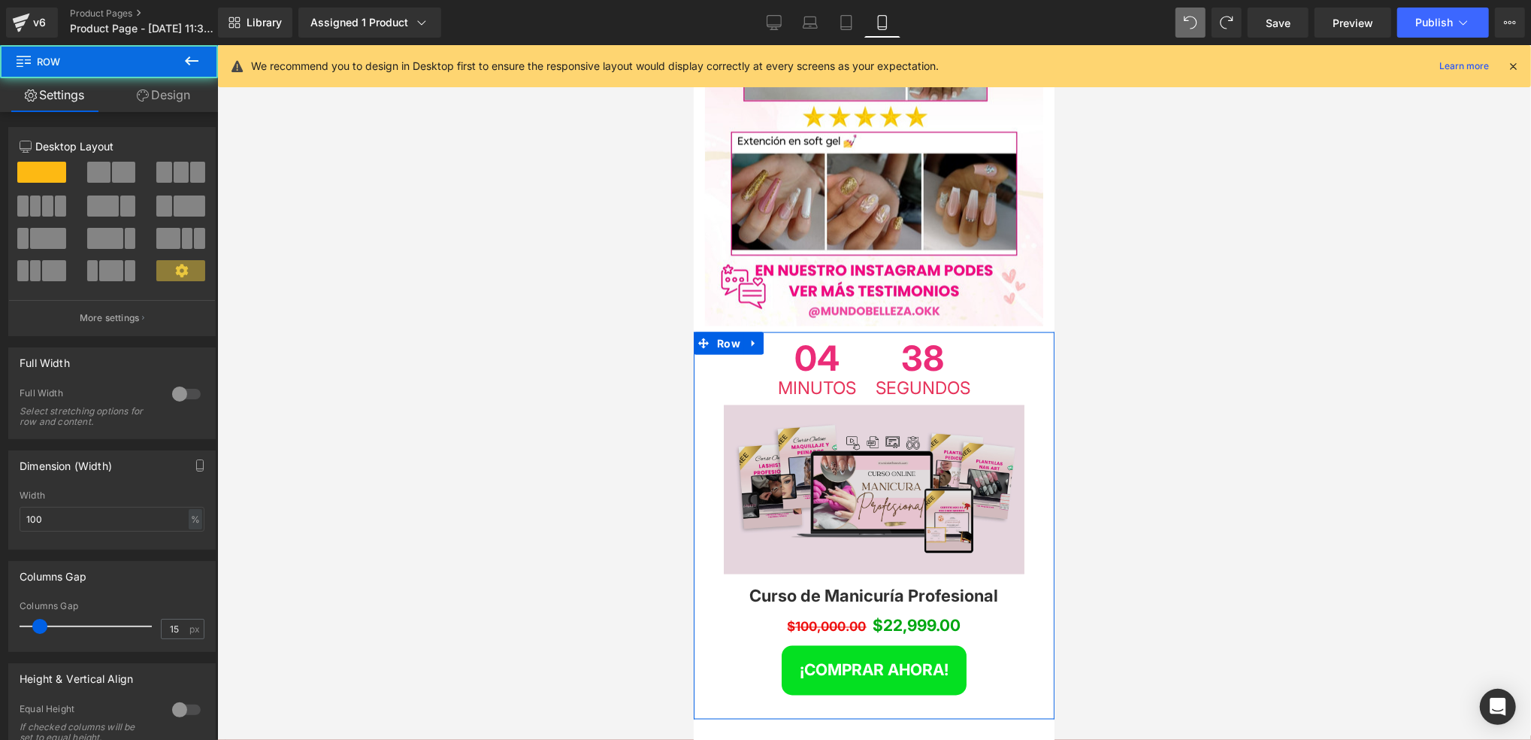
scroll to position [6377, 0]
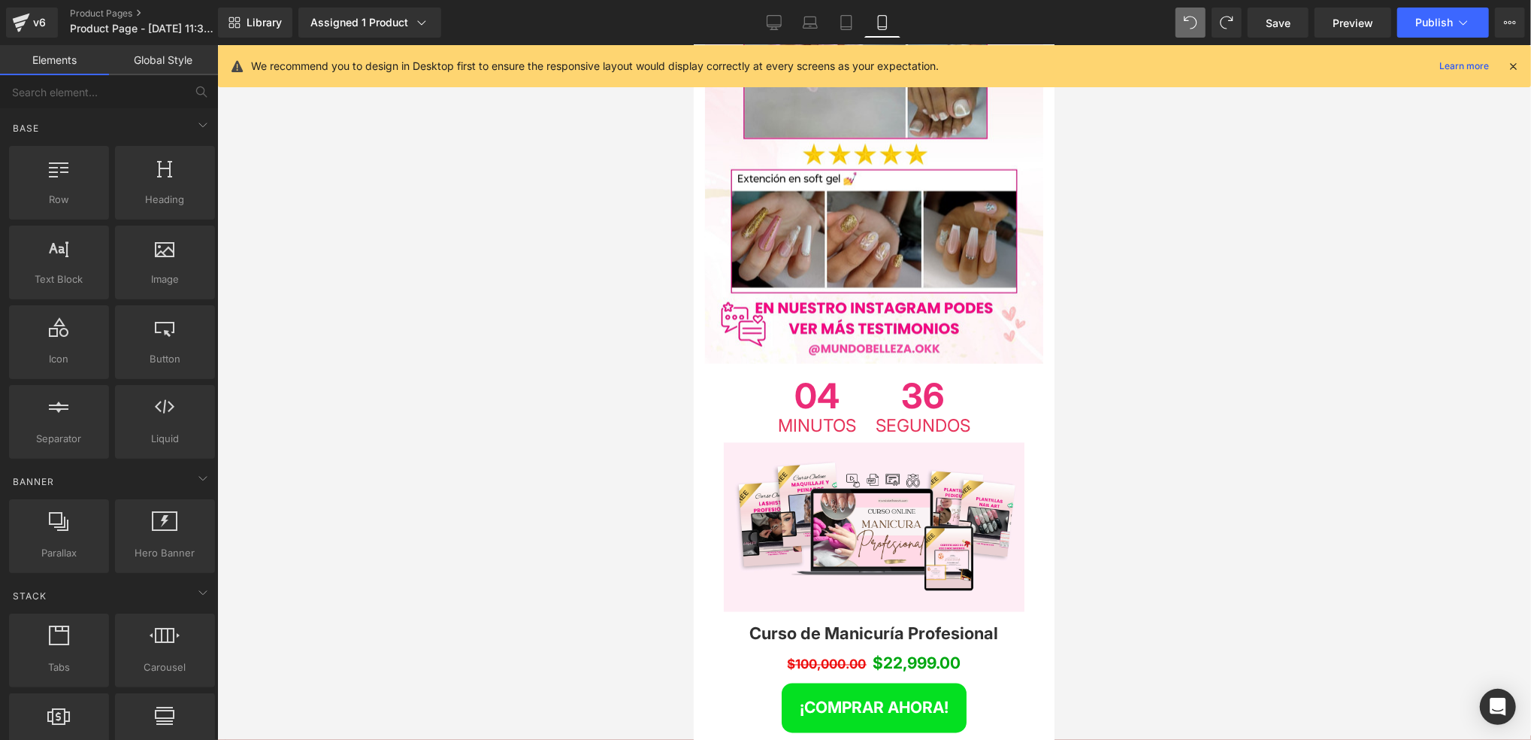
click at [617, 316] on div at bounding box center [874, 392] width 1314 height 695
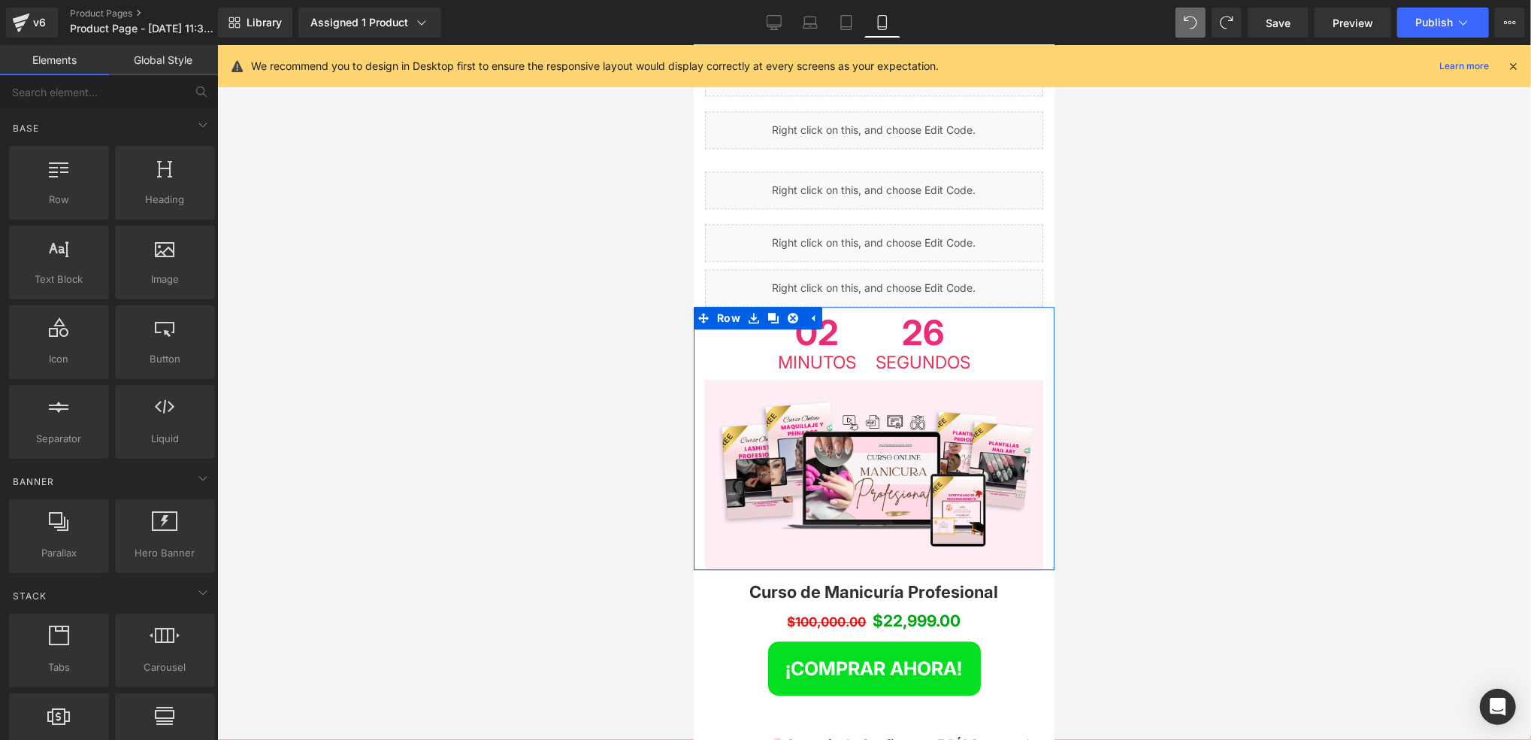
scroll to position [2869, 0]
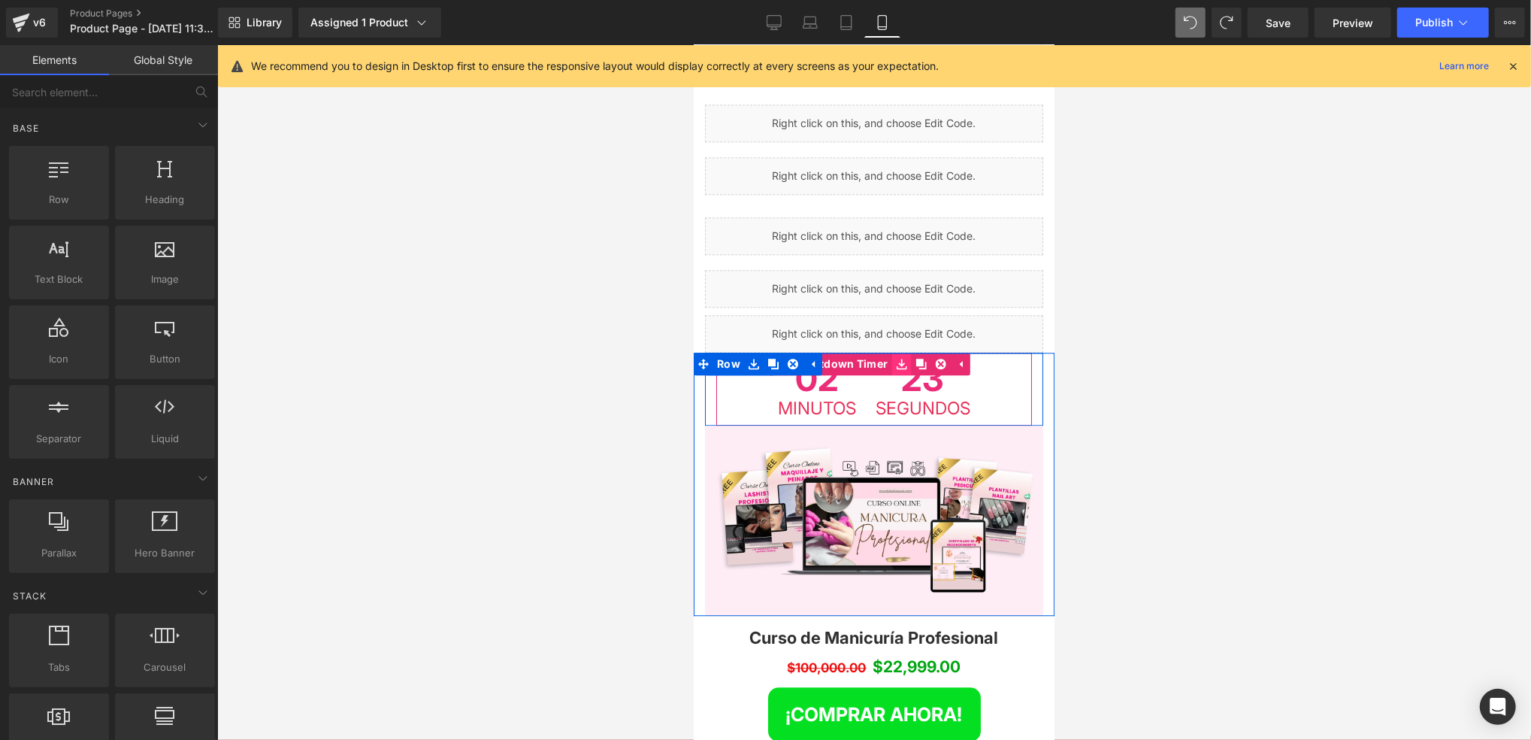
click at [831, 360] on span "02" at bounding box center [816, 379] width 78 height 39
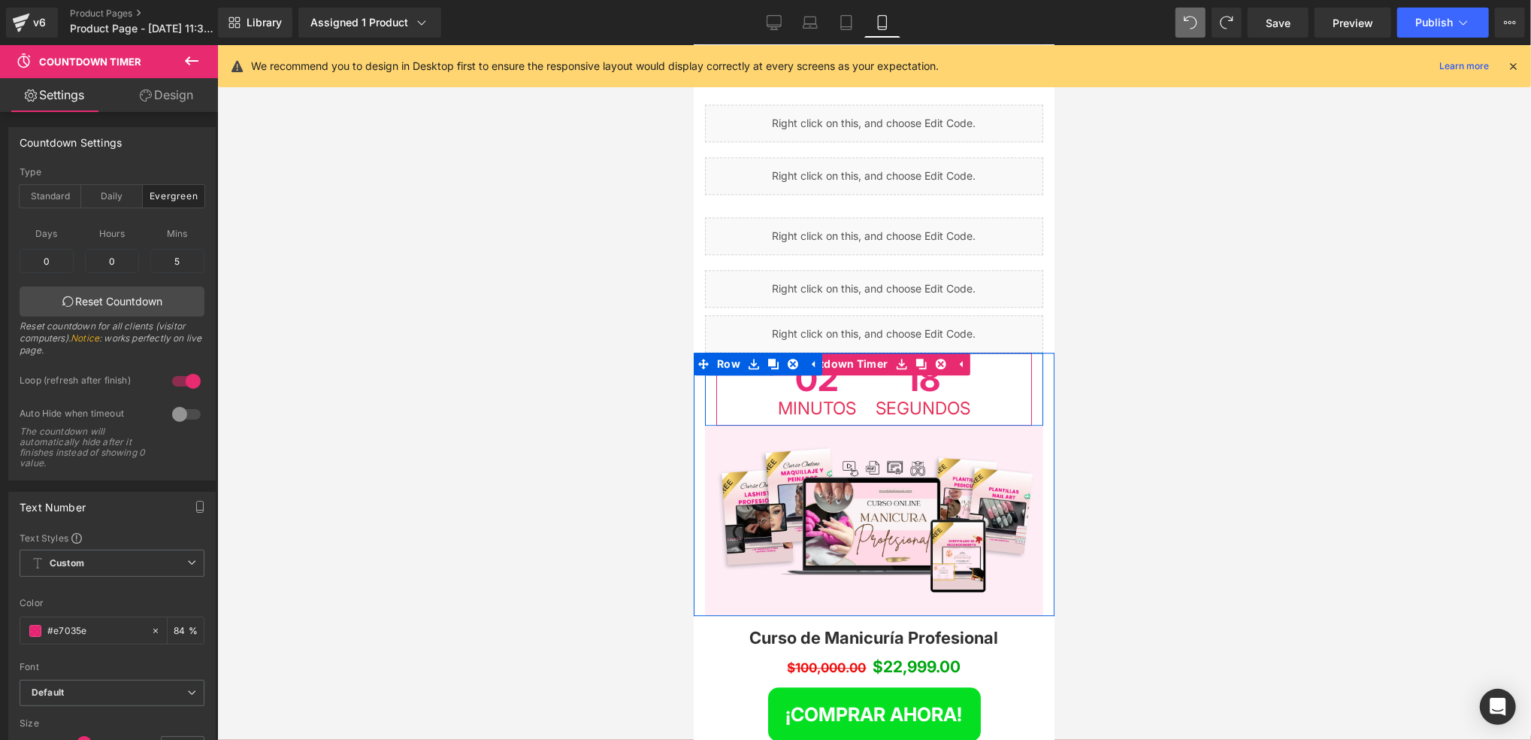
click at [892, 399] on span "Segundos" at bounding box center [922, 407] width 95 height 17
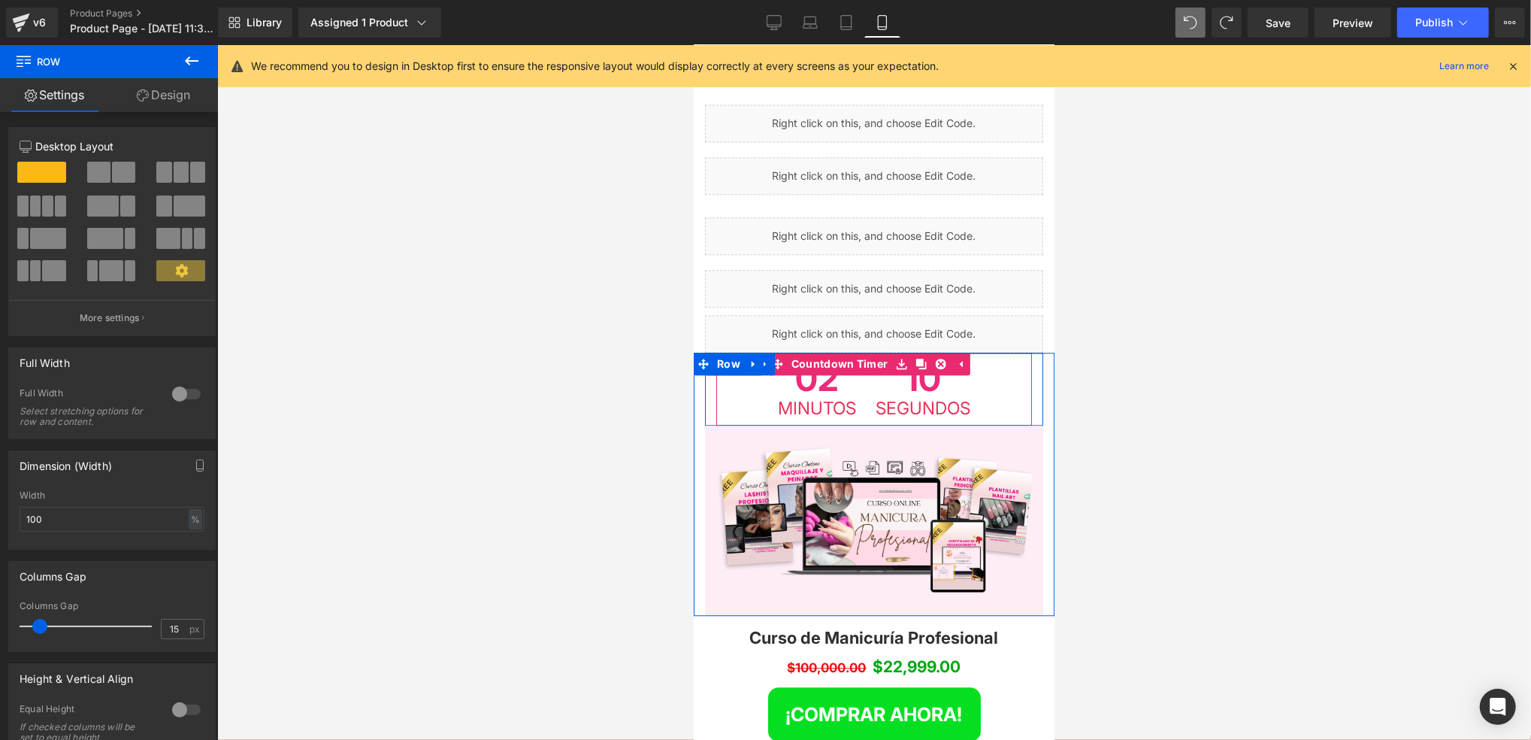
drag, startPoint x: 922, startPoint y: 325, endPoint x: 819, endPoint y: 297, distance: 106.7
click at [922, 399] on span "Segundos" at bounding box center [922, 407] width 95 height 17
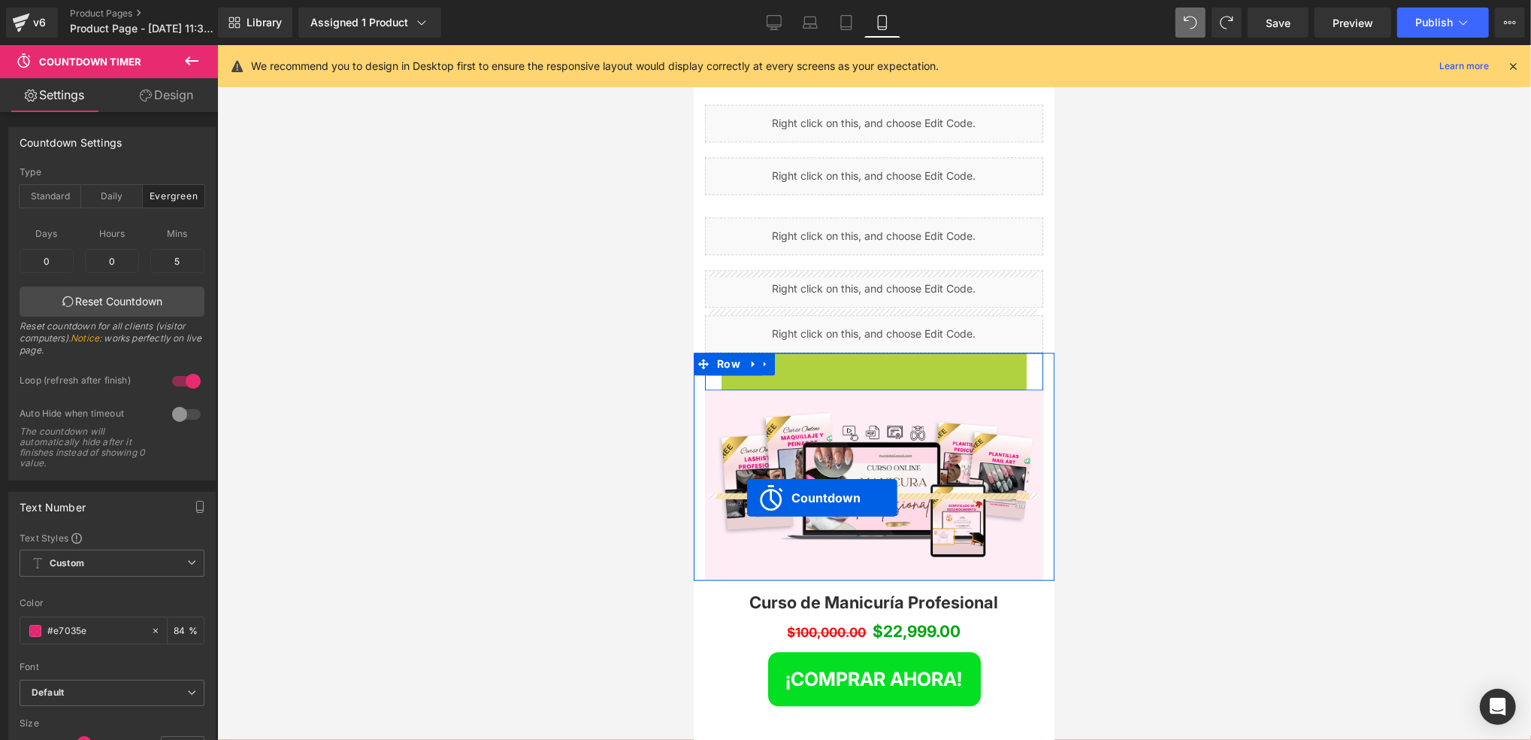
drag, startPoint x: 781, startPoint y: 284, endPoint x: 746, endPoint y: 493, distance: 211.8
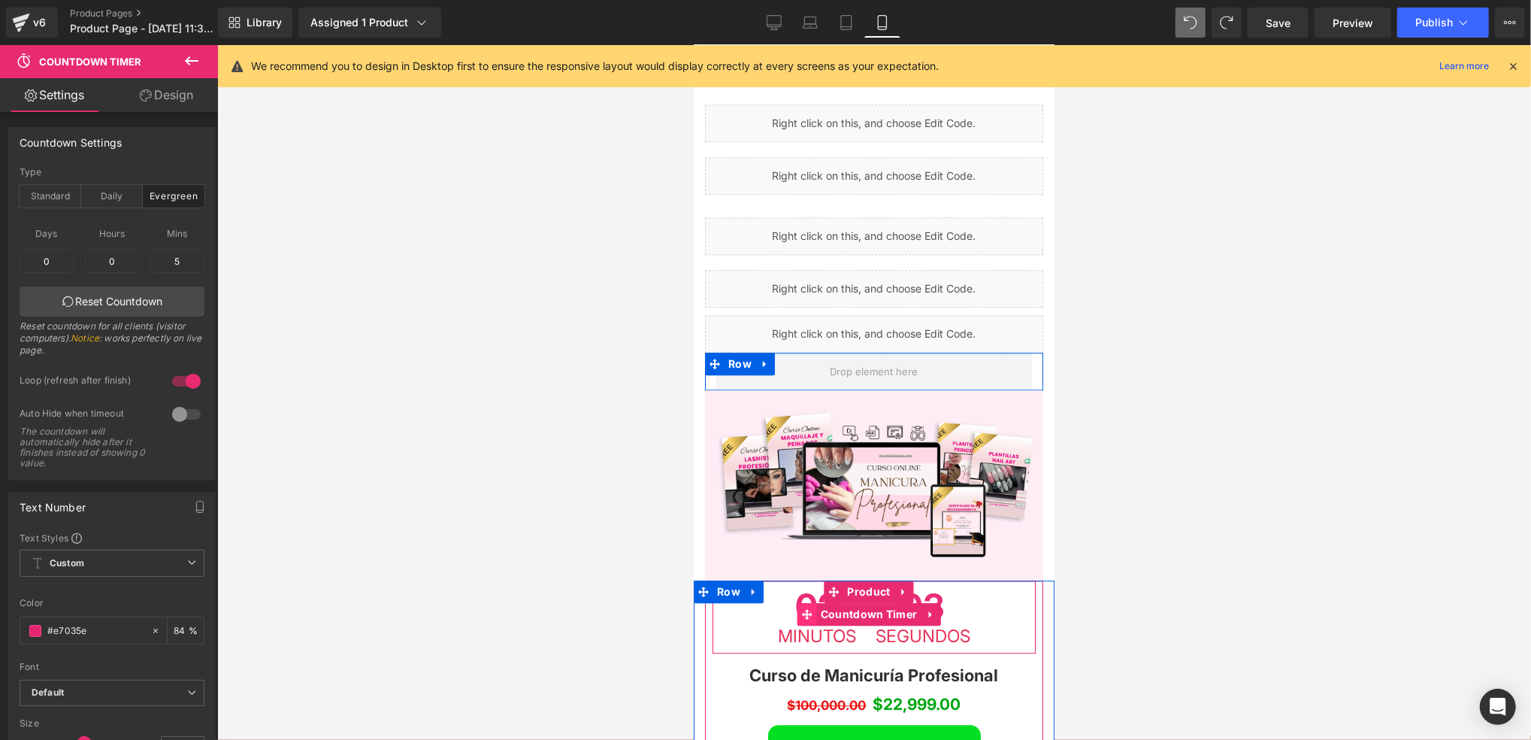
scroll to position [3069, 0]
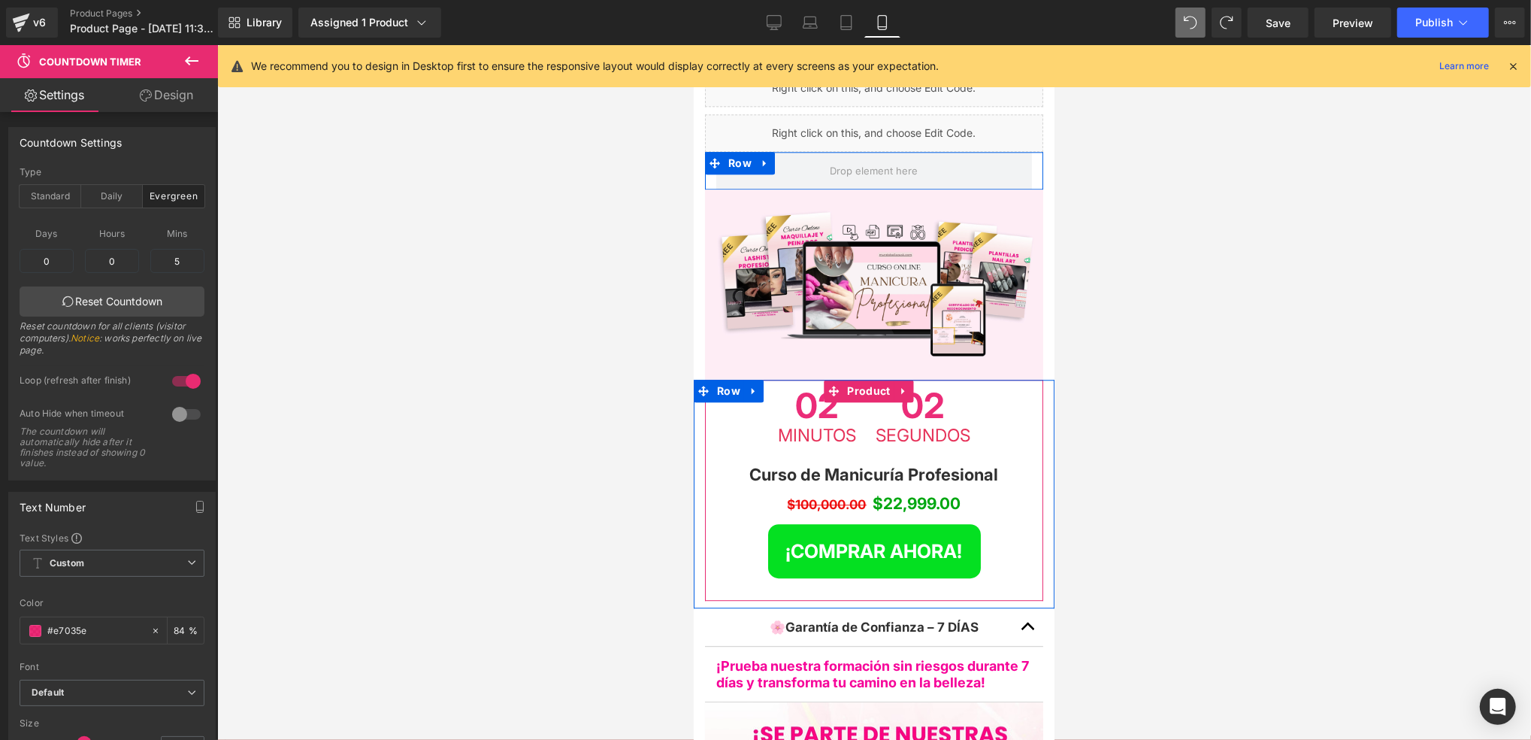
click at [816, 404] on span at bounding box center [819, 413] width 16 height 18
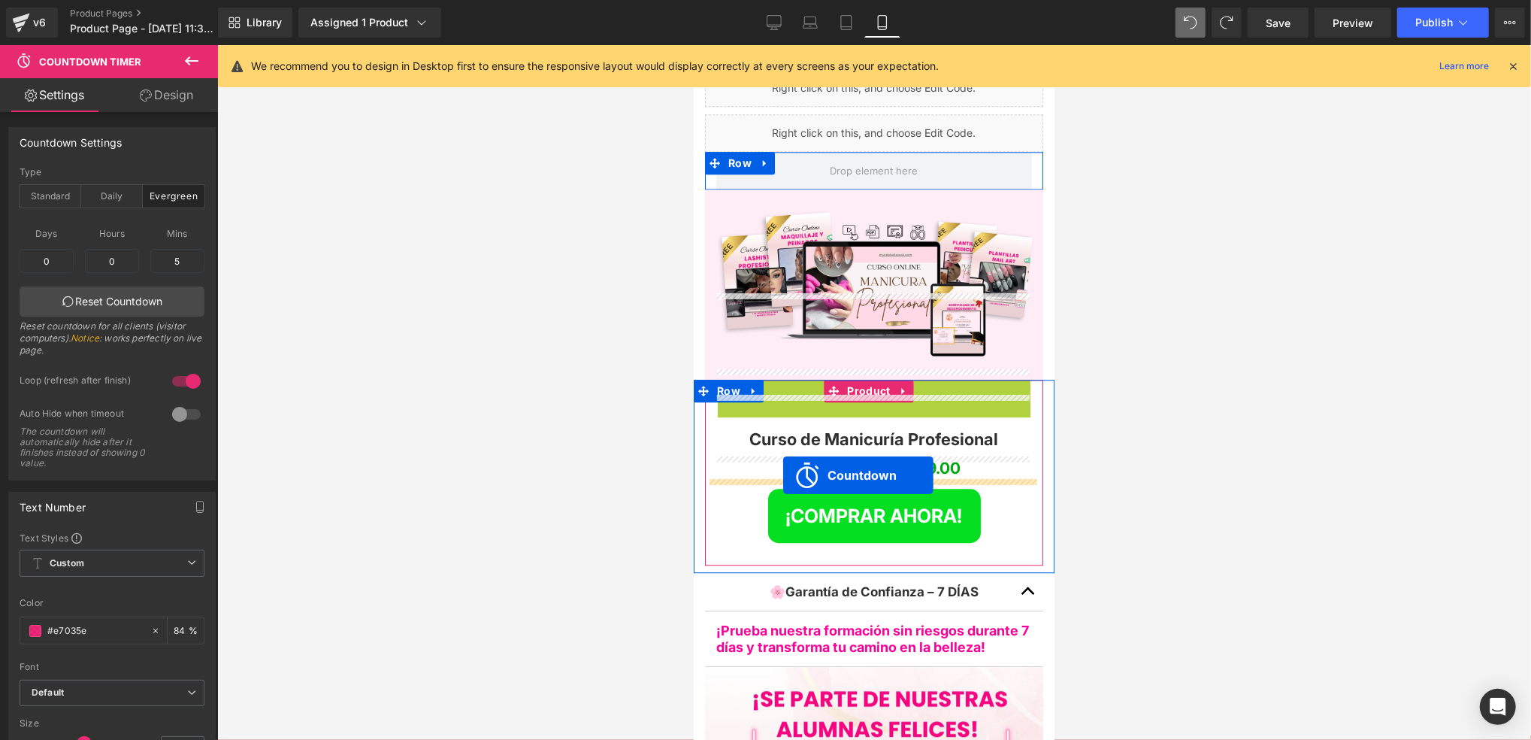
drag, startPoint x: 814, startPoint y: 331, endPoint x: 783, endPoint y: 474, distance: 147.0
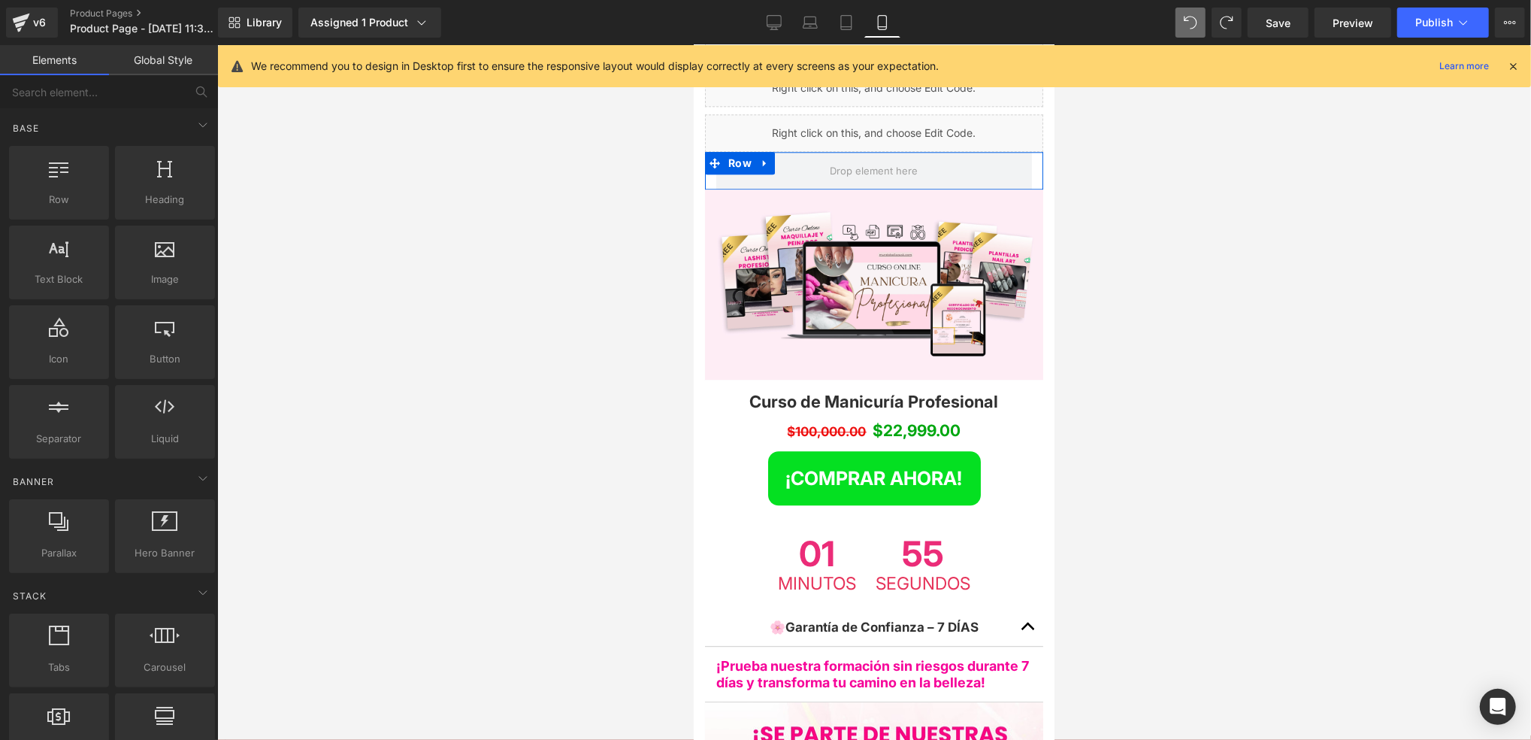
drag, startPoint x: 1164, startPoint y: 341, endPoint x: 1086, endPoint y: 374, distance: 84.9
click at [1161, 344] on div at bounding box center [874, 392] width 1314 height 695
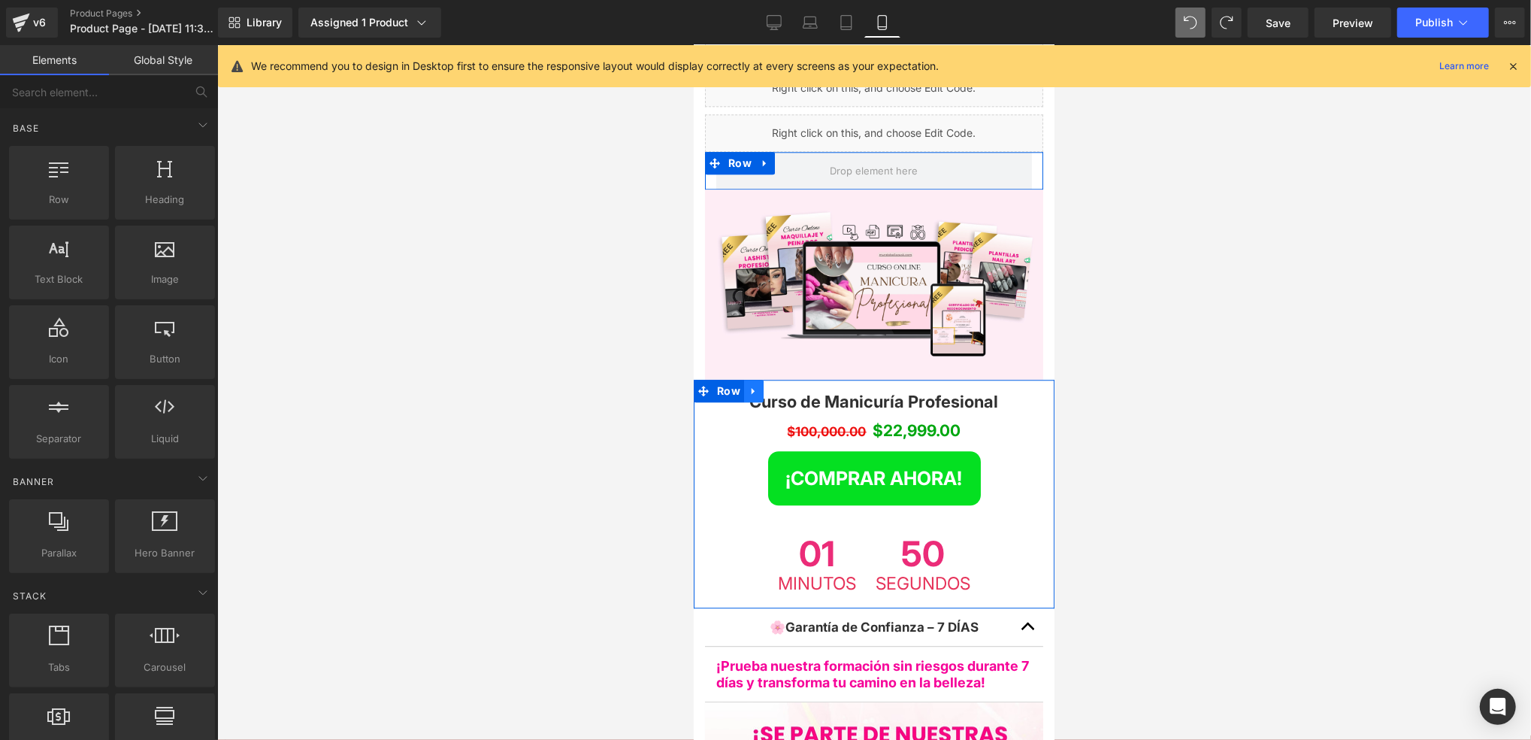
click at [748, 384] on icon at bounding box center [753, 389] width 11 height 11
click at [768, 385] on icon at bounding box center [773, 390] width 11 height 11
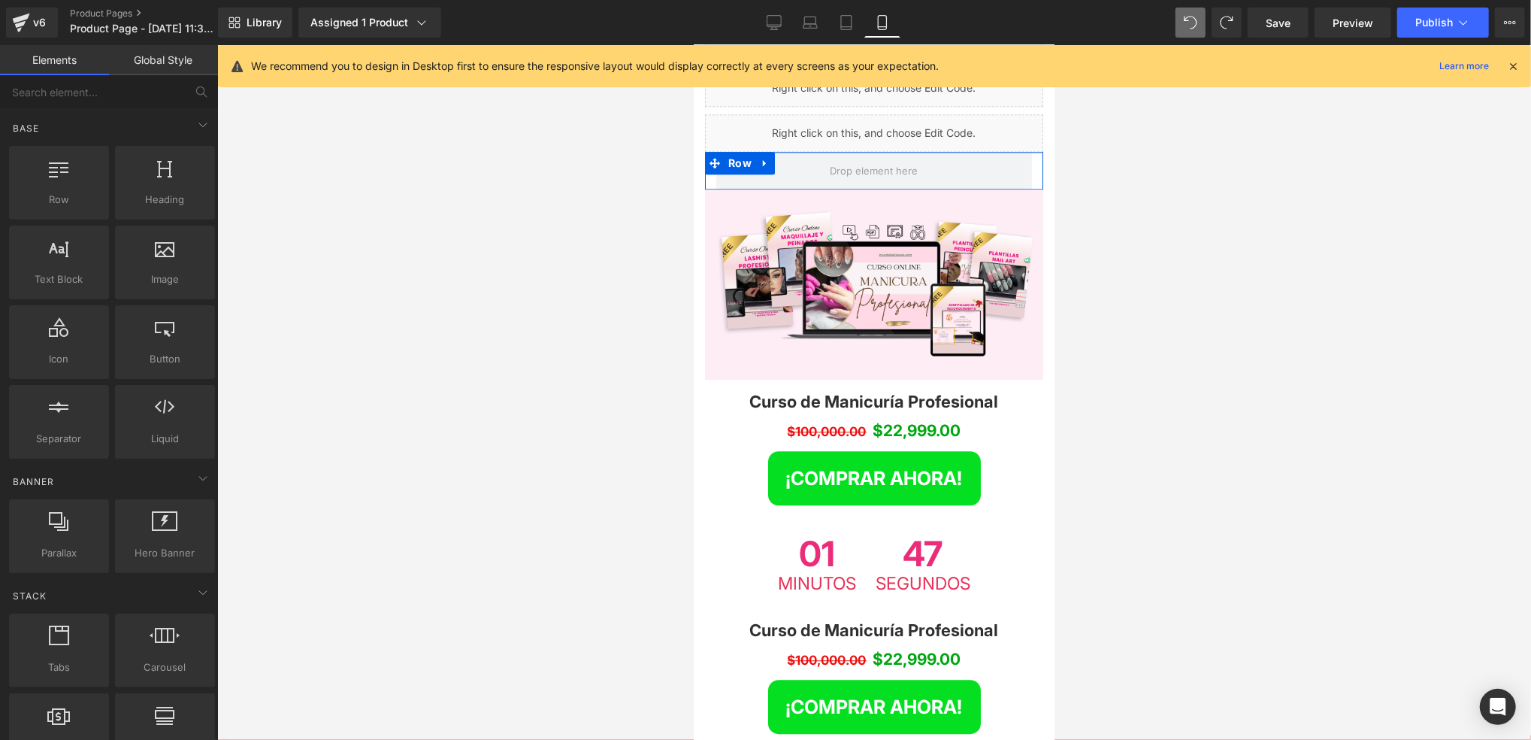
click at [1144, 380] on div at bounding box center [874, 392] width 1314 height 695
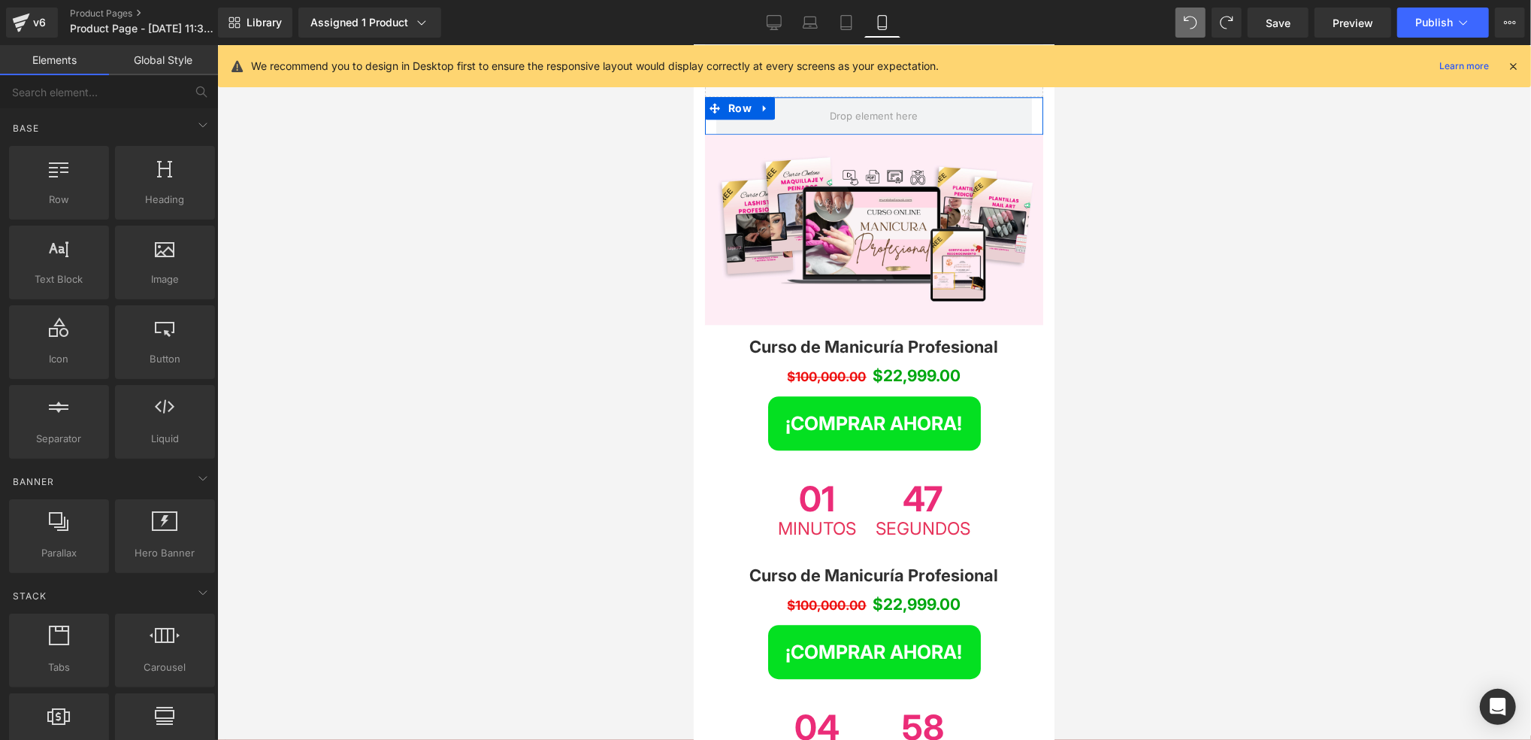
scroll to position [3169, 0]
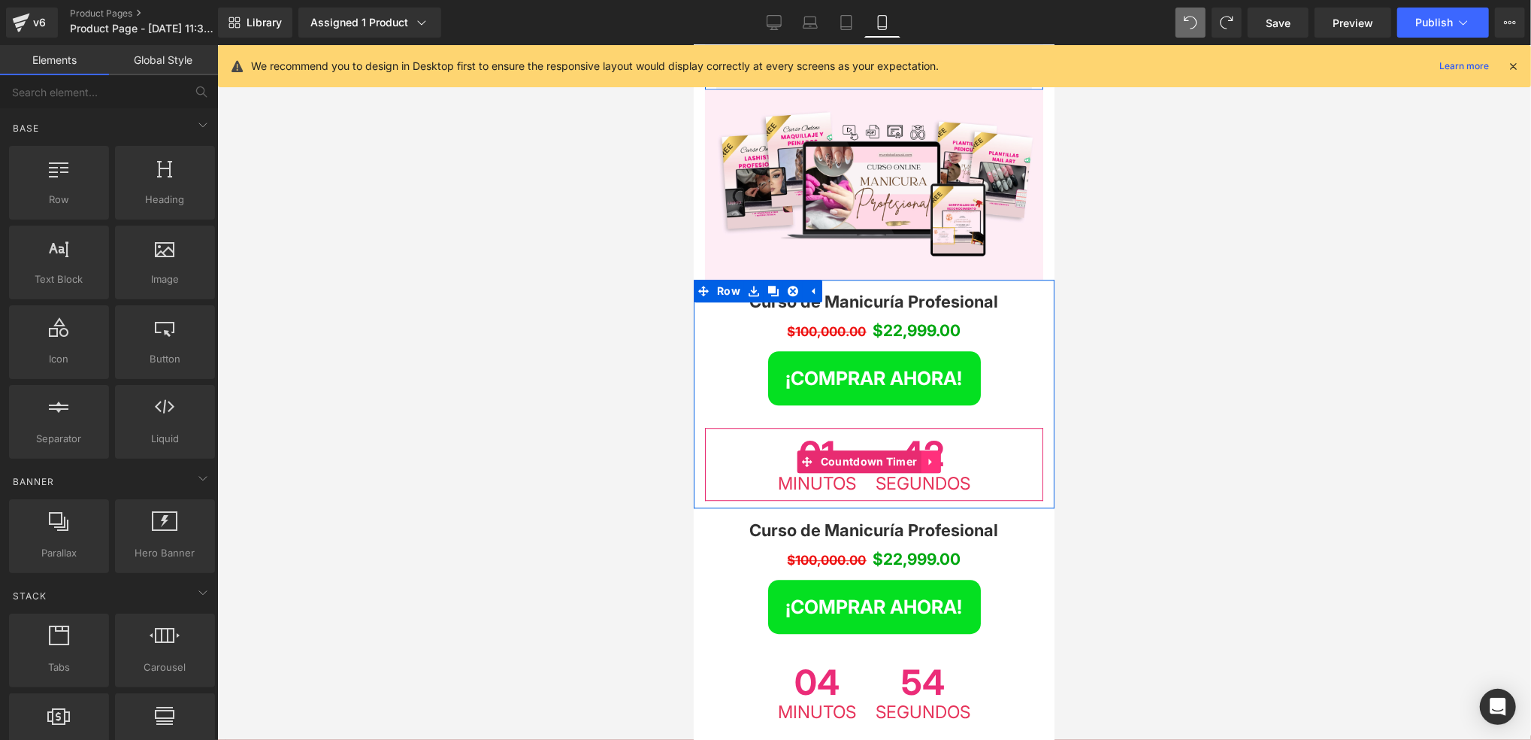
click at [925, 455] on icon at bounding box center [930, 460] width 11 height 11
click at [934, 456] on icon at bounding box center [939, 461] width 11 height 11
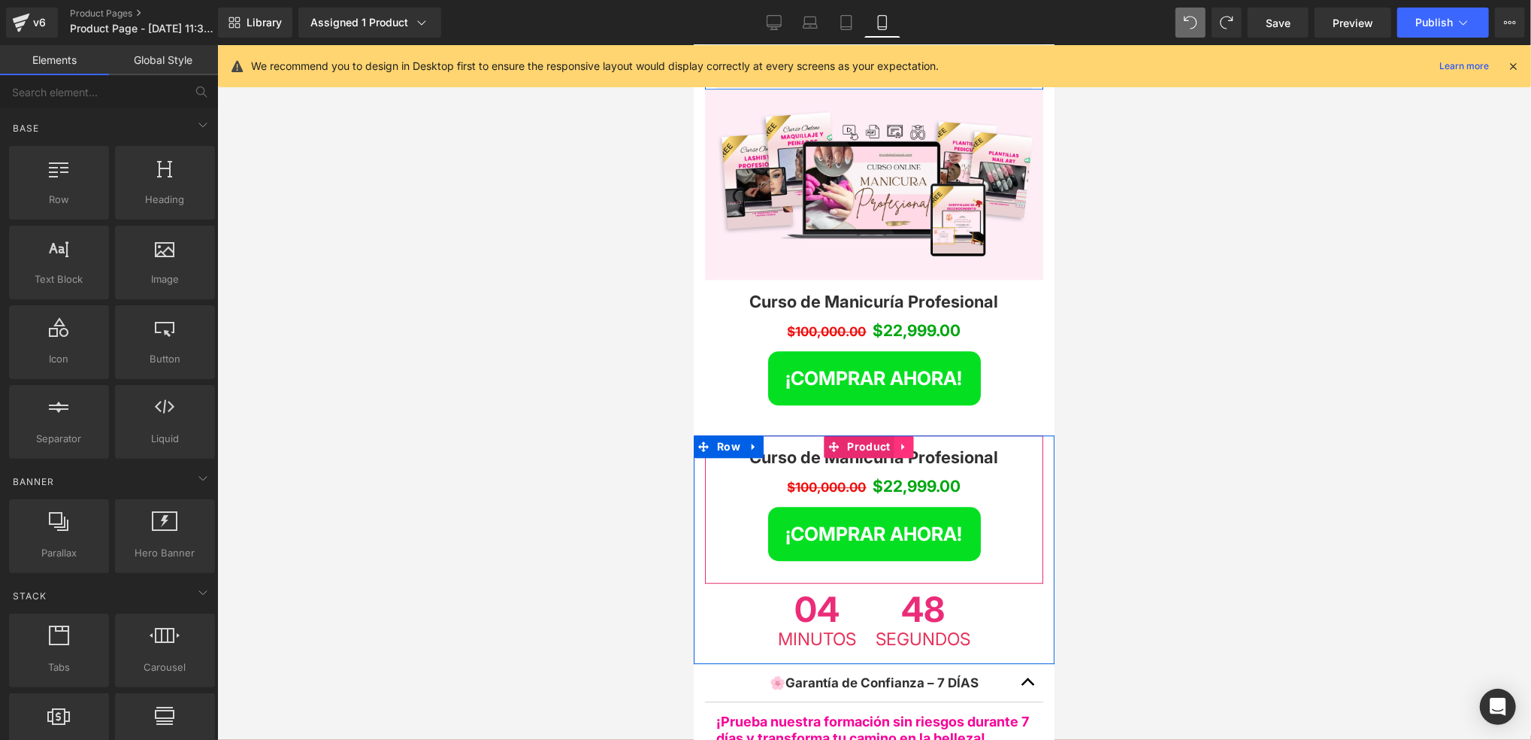
click at [901, 440] on icon at bounding box center [903, 445] width 11 height 11
click at [912, 440] on icon at bounding box center [913, 445] width 11 height 11
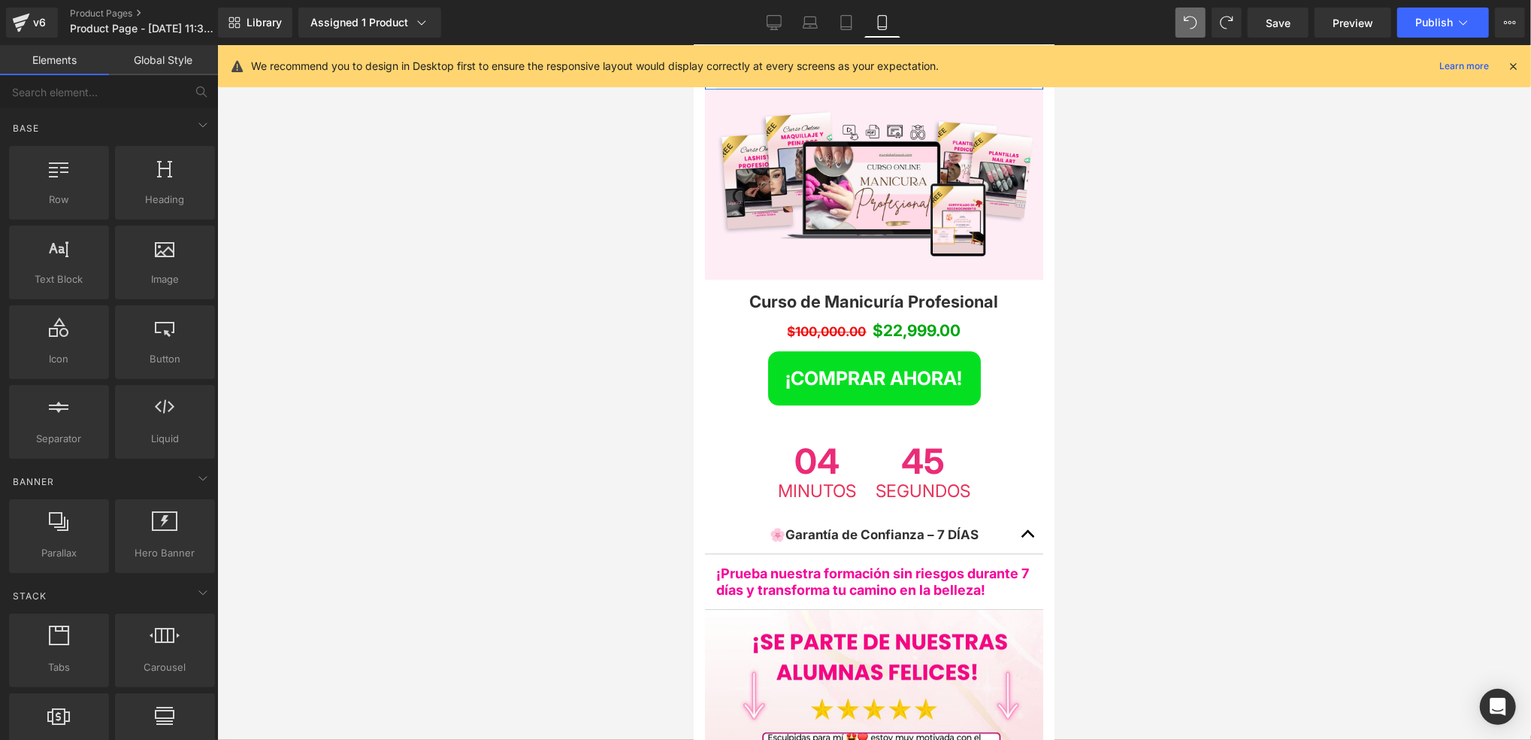
click at [1092, 409] on div at bounding box center [874, 392] width 1314 height 695
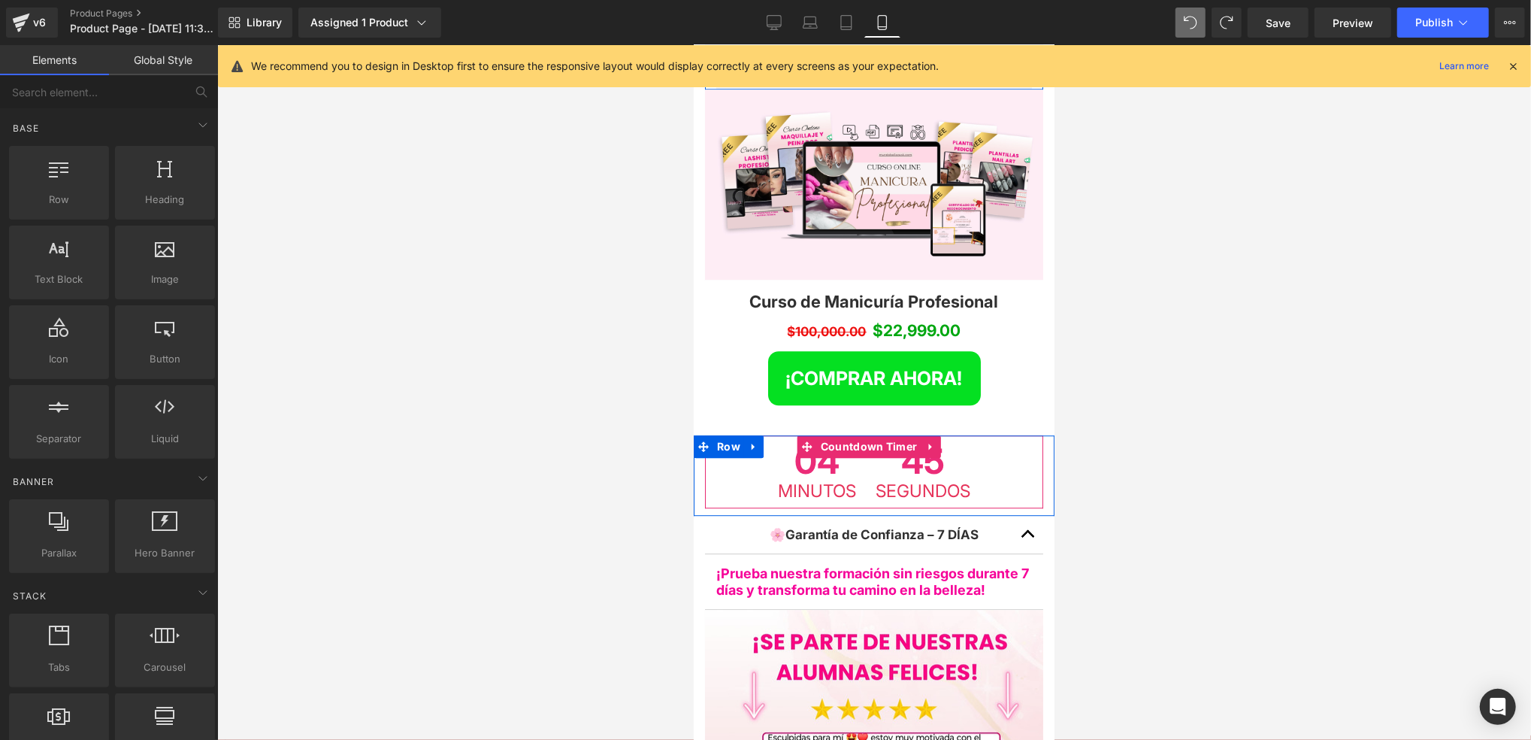
click at [944, 443] on span "45" at bounding box center [922, 462] width 95 height 39
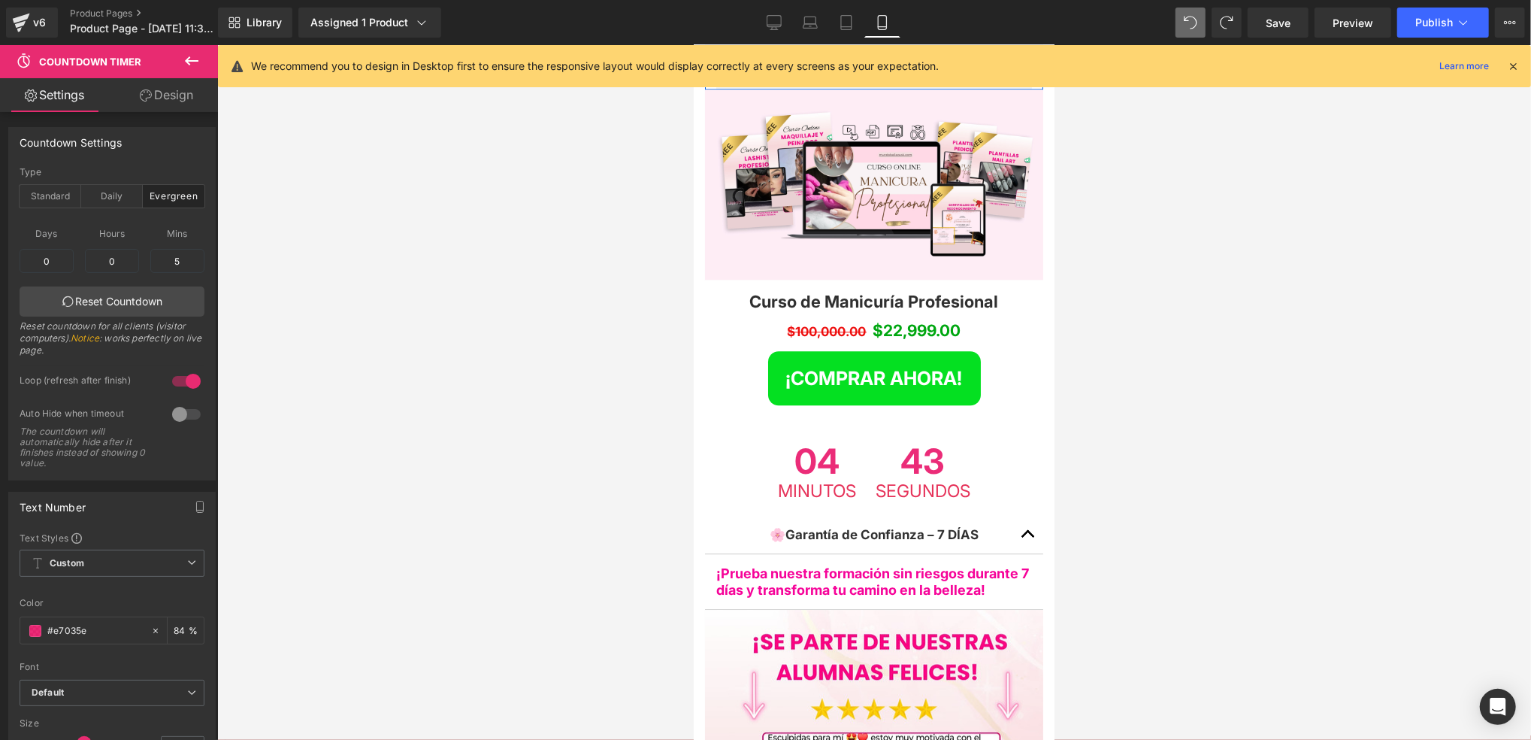
click at [1134, 388] on div at bounding box center [874, 392] width 1314 height 695
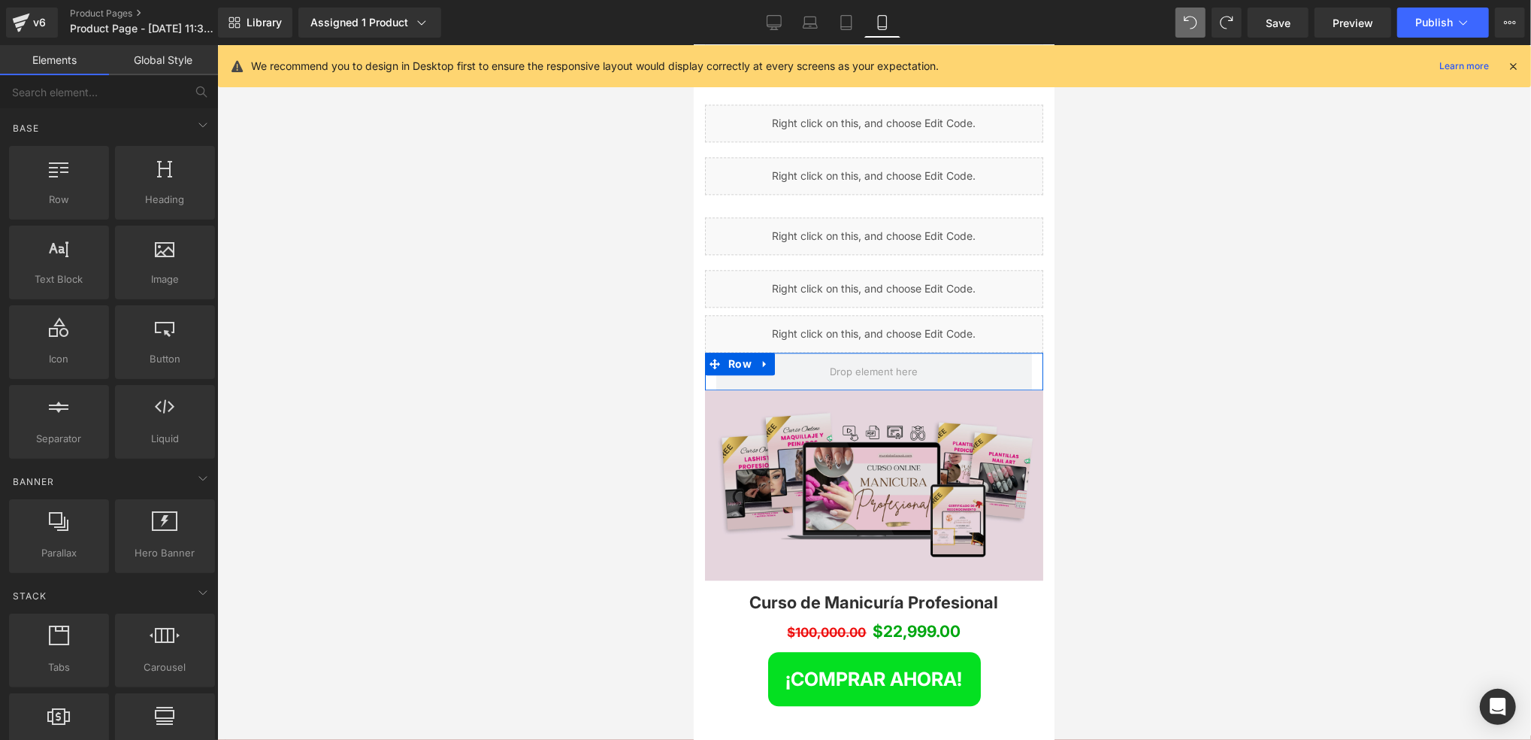
scroll to position [2769, 0]
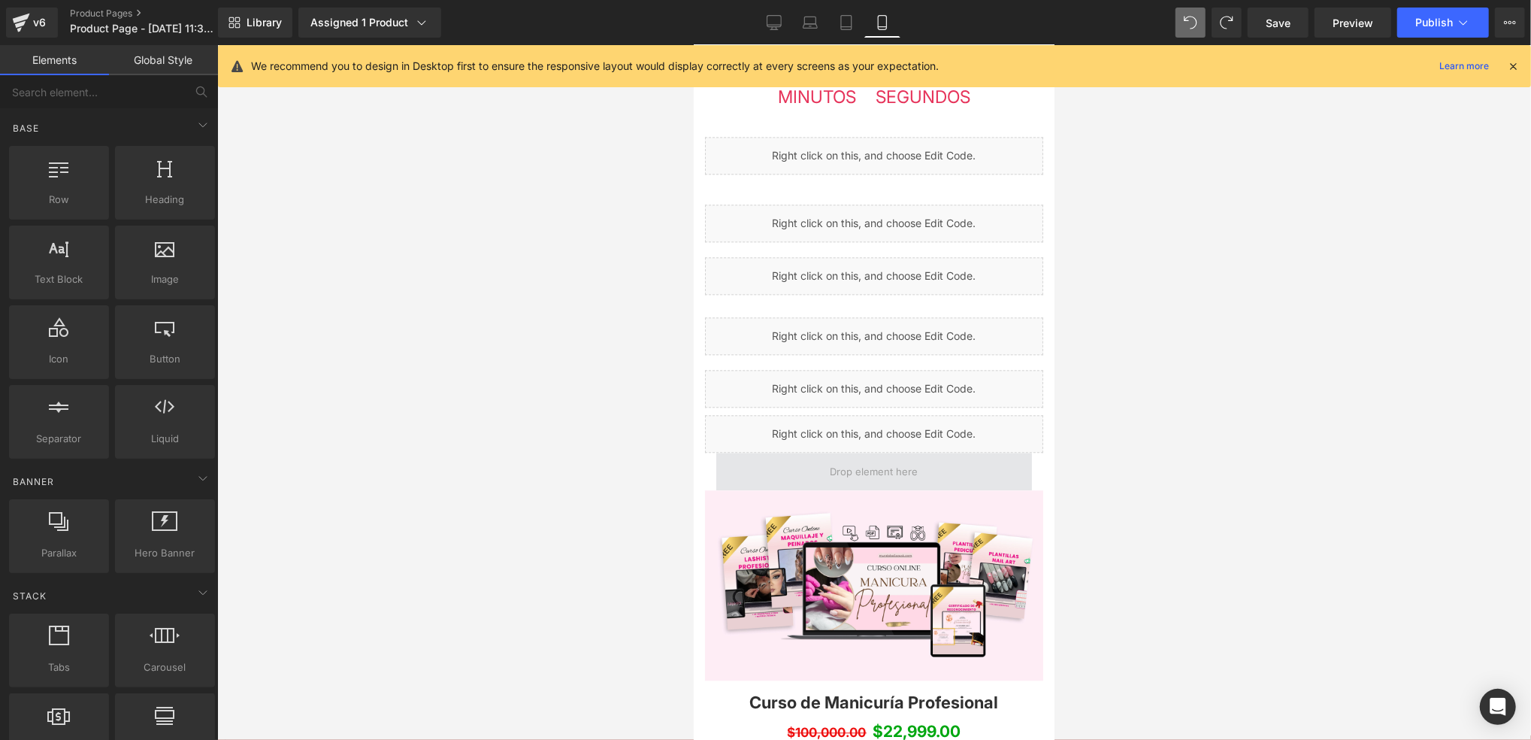
click at [981, 452] on span at bounding box center [874, 471] width 316 height 38
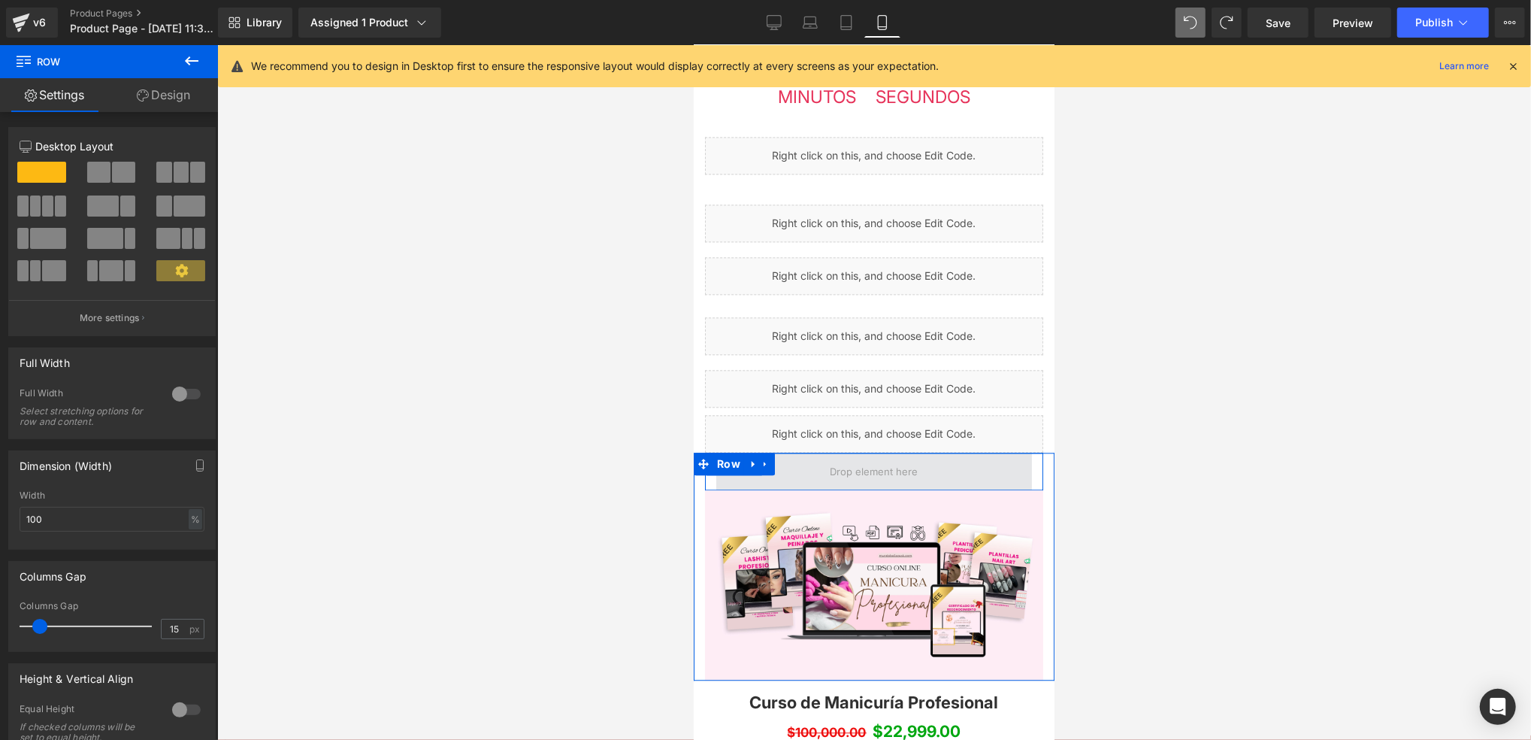
click at [845, 459] on span at bounding box center [874, 470] width 98 height 23
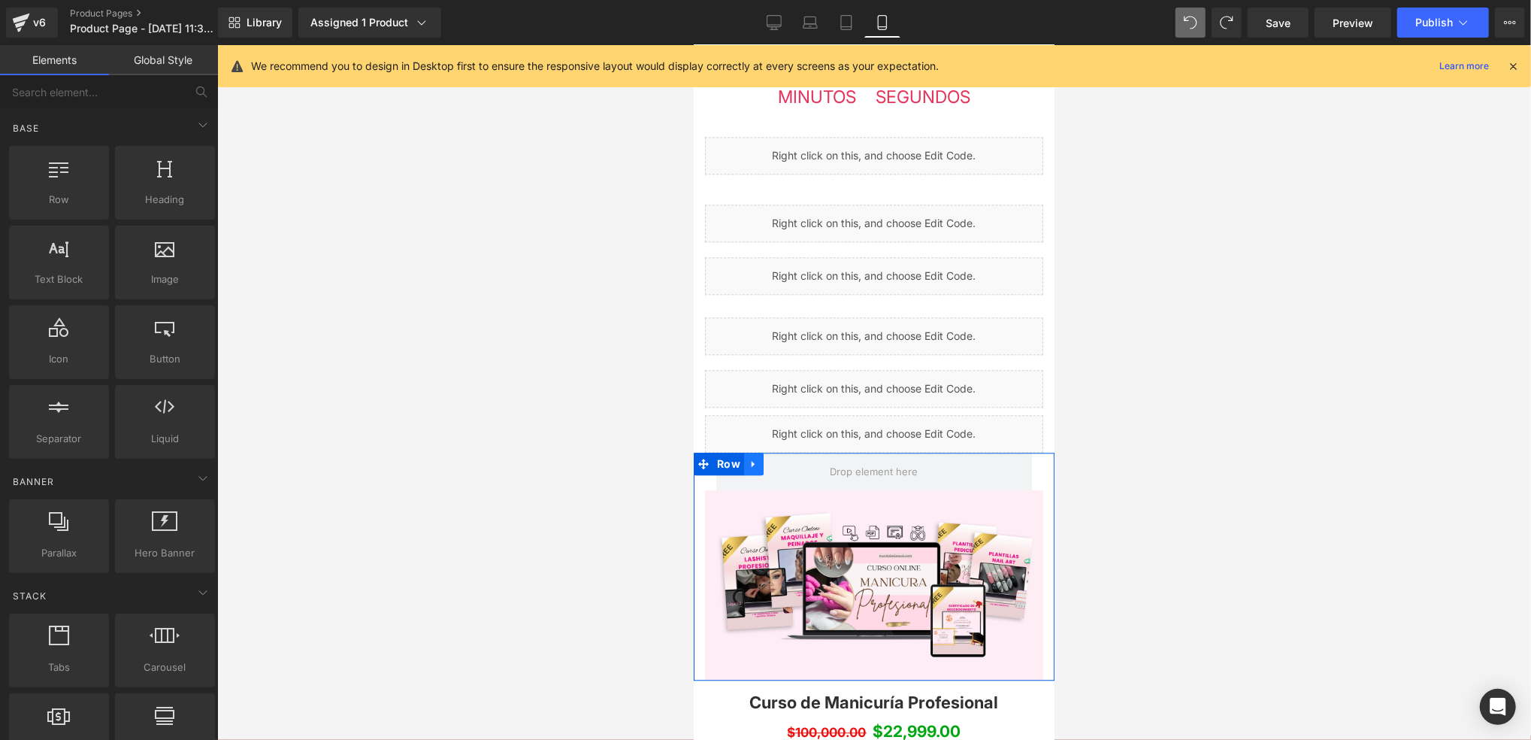
click at [757, 452] on link at bounding box center [753, 463] width 20 height 23
click at [813, 457] on icon at bounding box center [812, 462] width 11 height 11
click at [859, 459] on span at bounding box center [874, 470] width 98 height 23
click at [874, 459] on span at bounding box center [874, 470] width 98 height 23
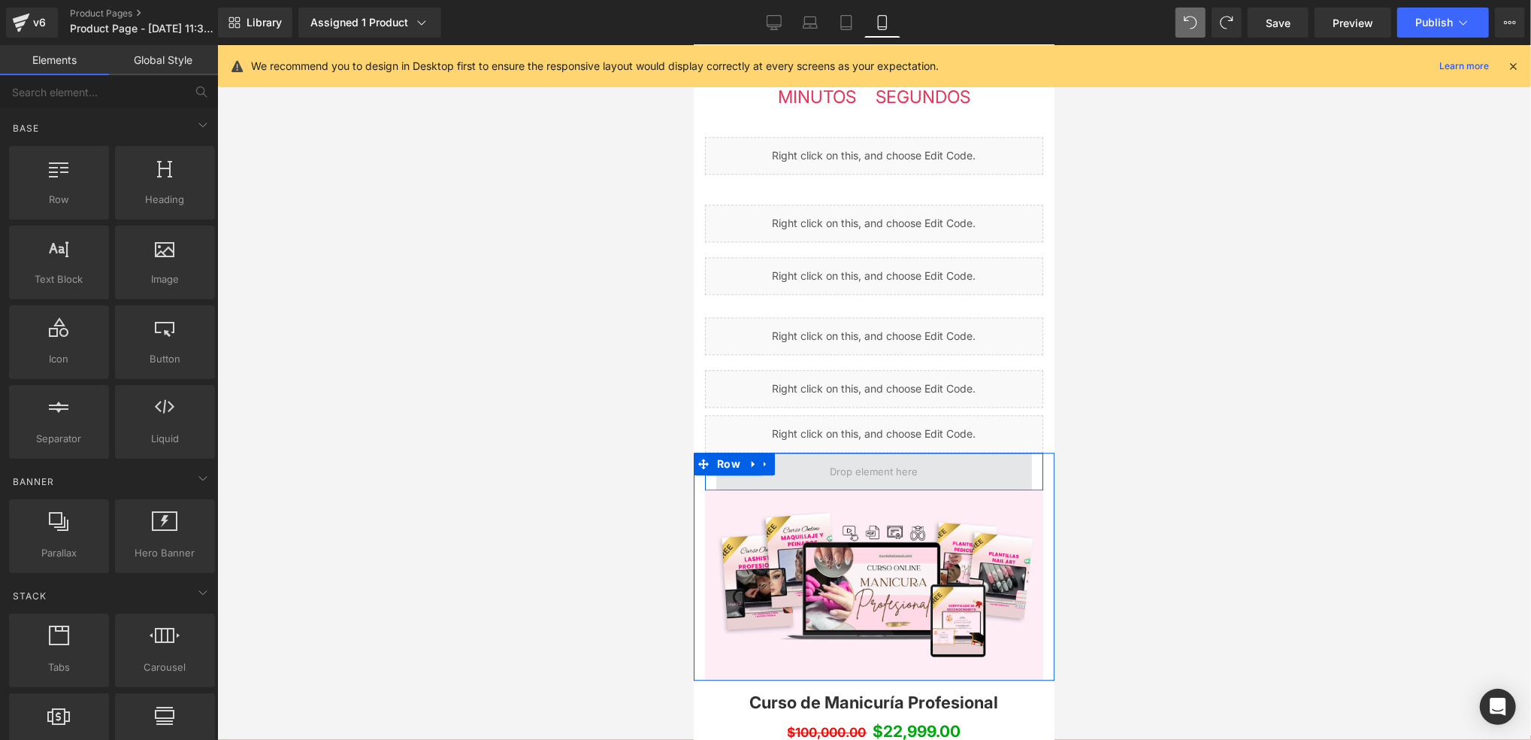
click at [874, 459] on span at bounding box center [874, 470] width 98 height 23
drag, startPoint x: 874, startPoint y: 389, endPoint x: 815, endPoint y: 395, distance: 59.8
click at [840, 459] on span at bounding box center [874, 470] width 98 height 23
click at [750, 457] on icon at bounding box center [753, 462] width 11 height 11
drag, startPoint x: 855, startPoint y: 384, endPoint x: 840, endPoint y: 380, distance: 14.8
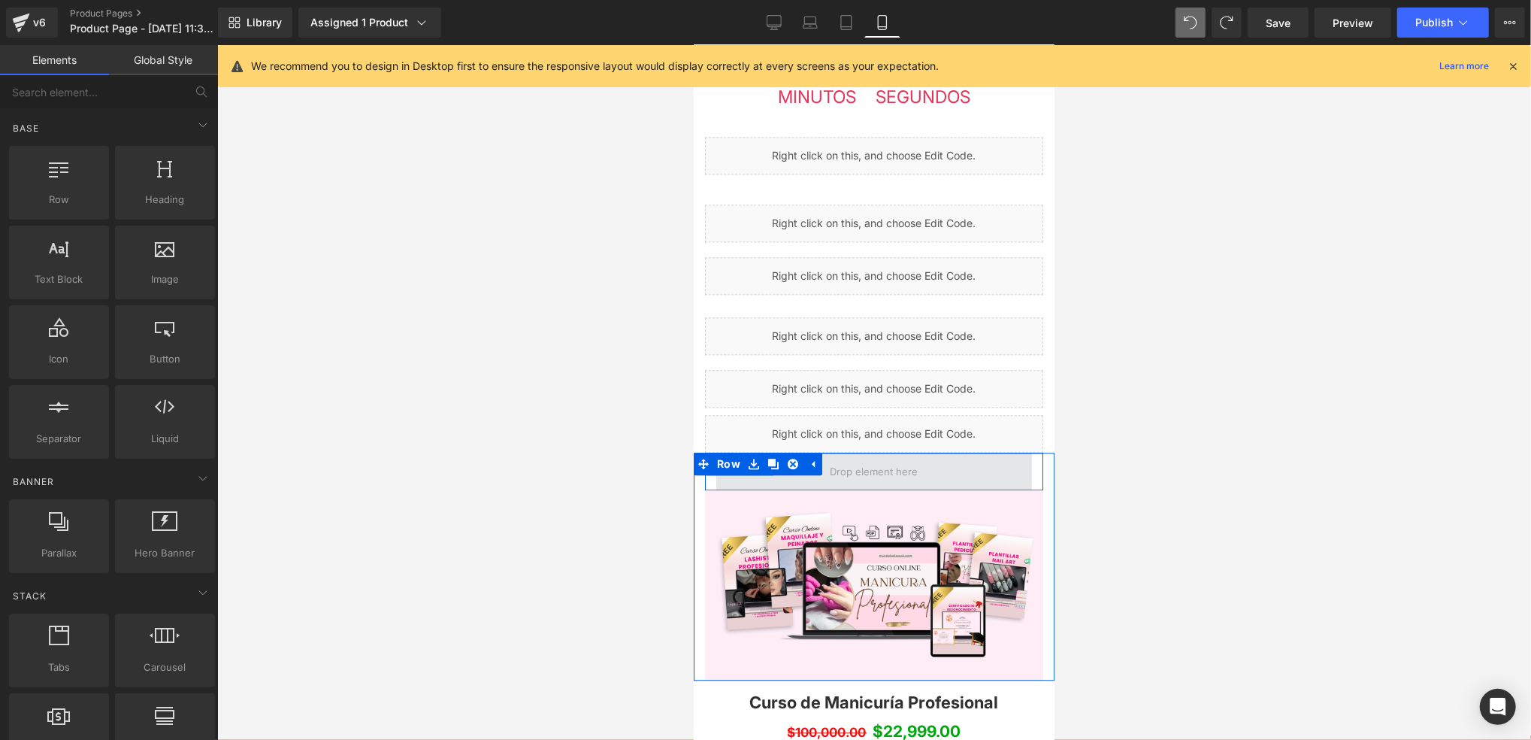
click at [855, 459] on span at bounding box center [874, 470] width 98 height 23
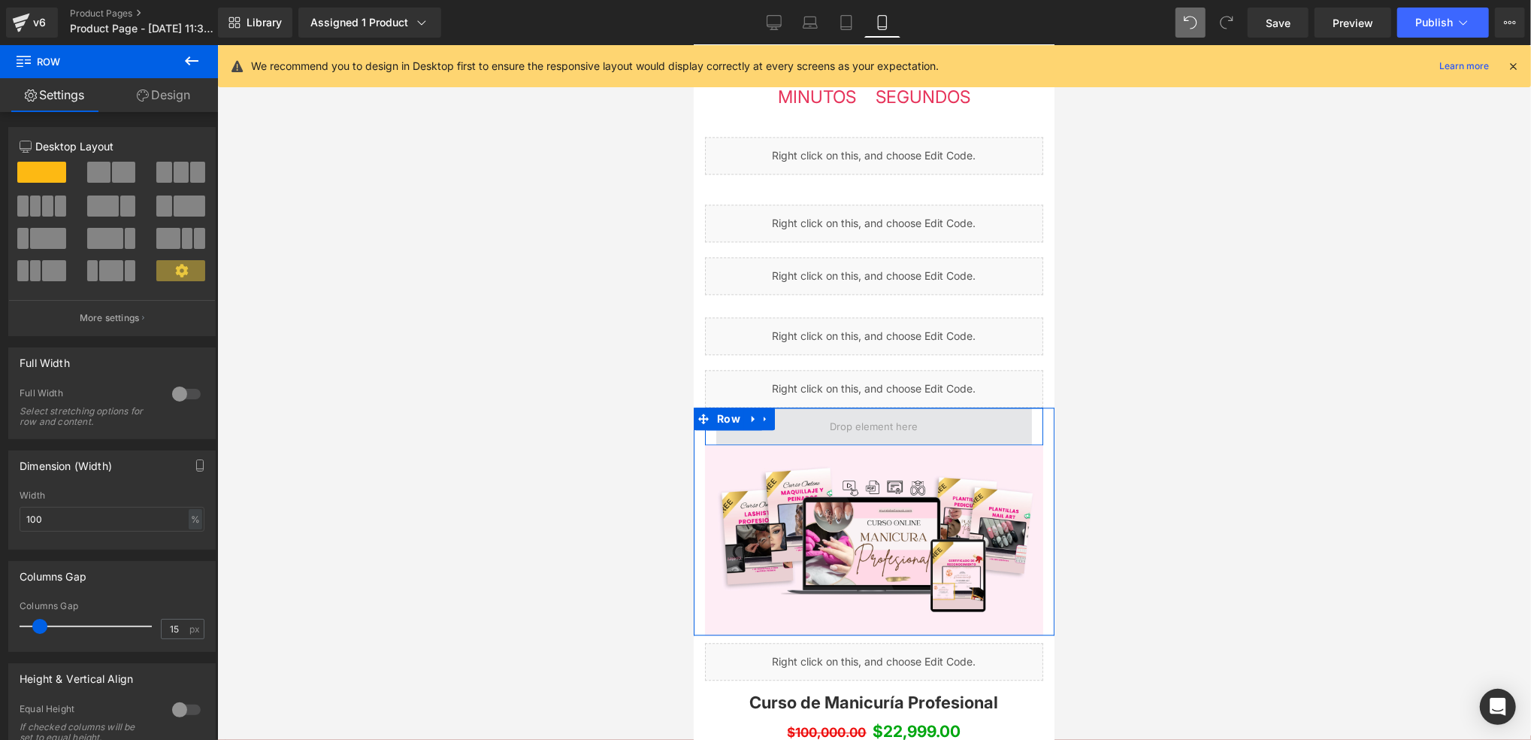
click at [927, 407] on span at bounding box center [874, 426] width 316 height 38
click at [766, 412] on icon at bounding box center [764, 417] width 11 height 11
click at [804, 413] on icon at bounding box center [803, 418] width 11 height 11
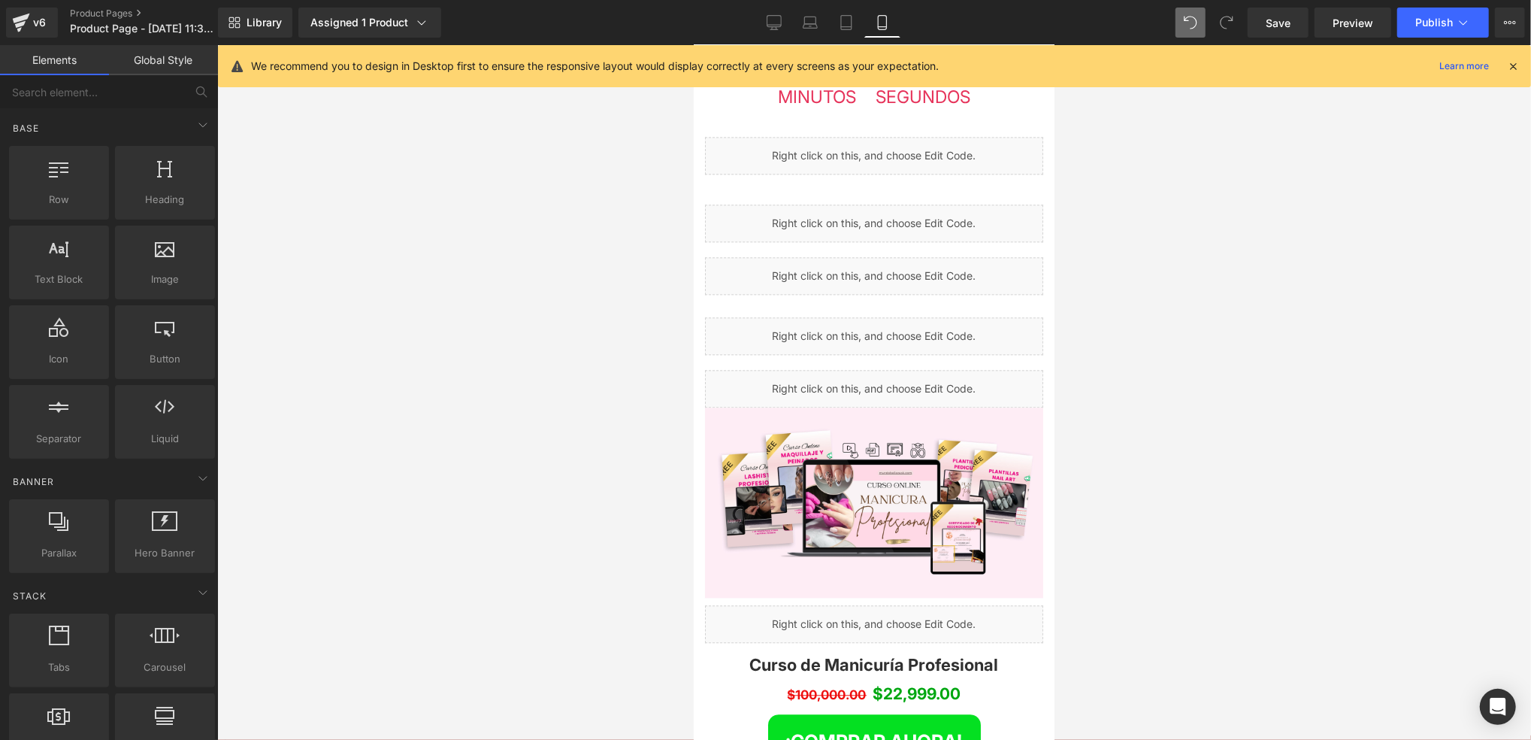
drag, startPoint x: 1179, startPoint y: 410, endPoint x: 1161, endPoint y: 404, distance: 18.1
click at [1179, 409] on div at bounding box center [874, 392] width 1314 height 695
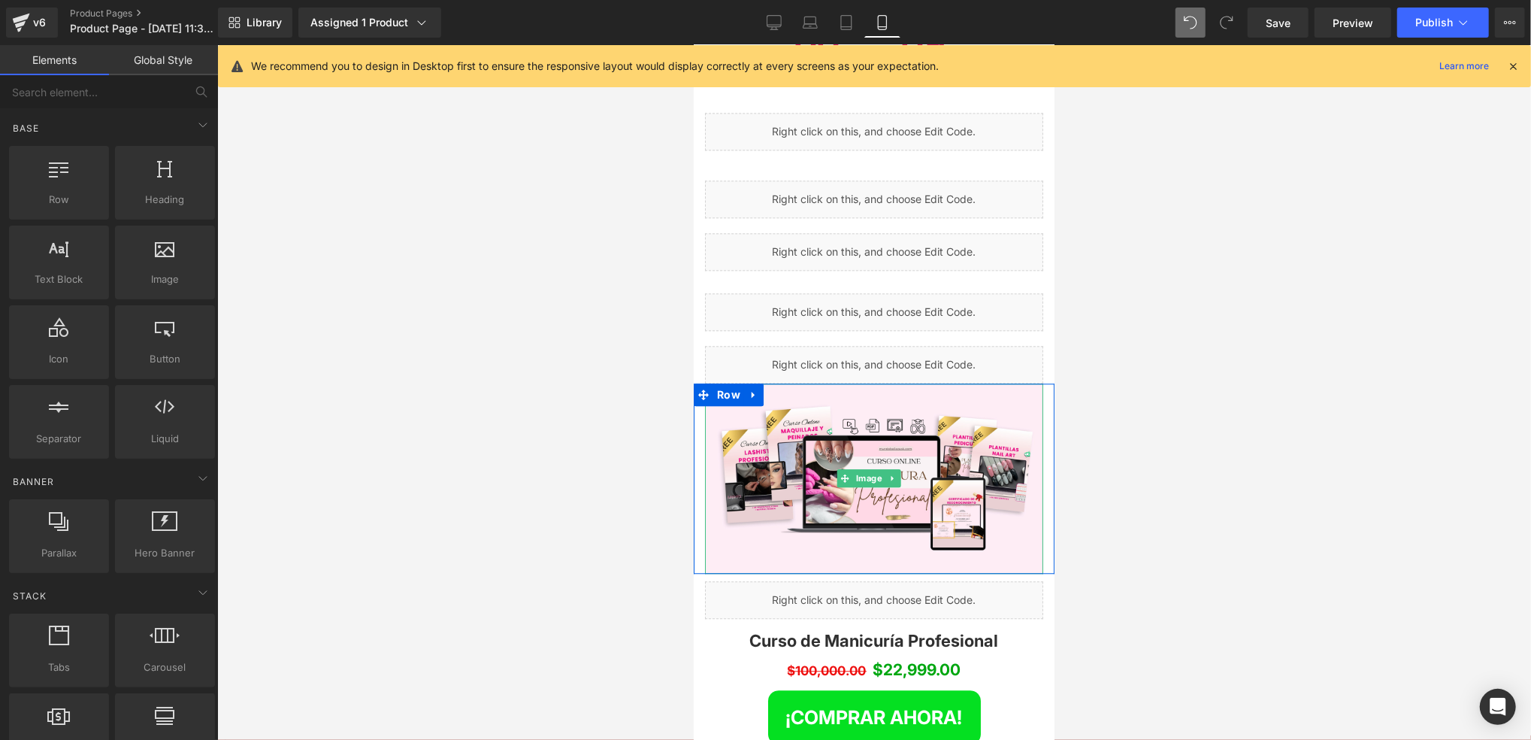
scroll to position [2869, 0]
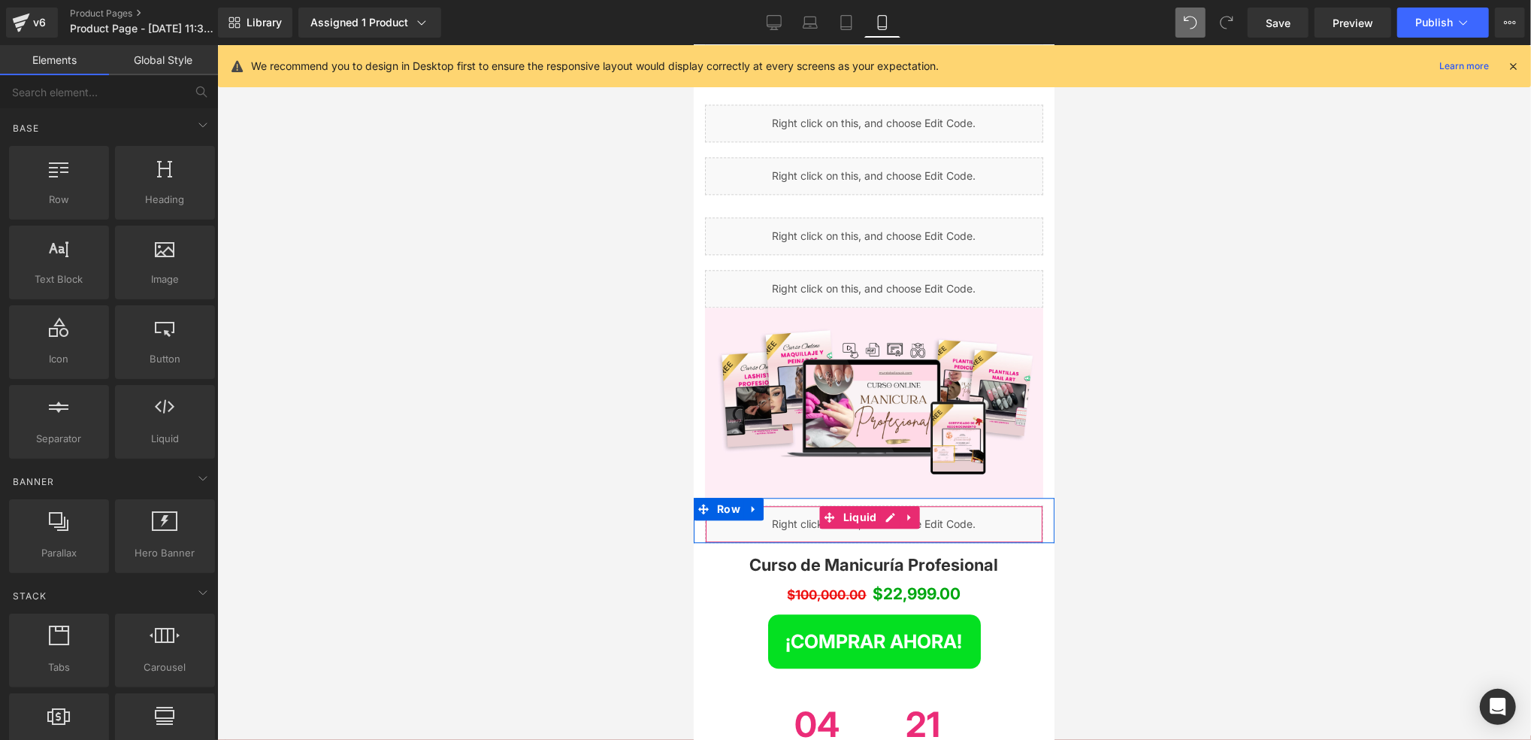
click at [950, 504] on div "Liquid" at bounding box center [873, 523] width 338 height 38
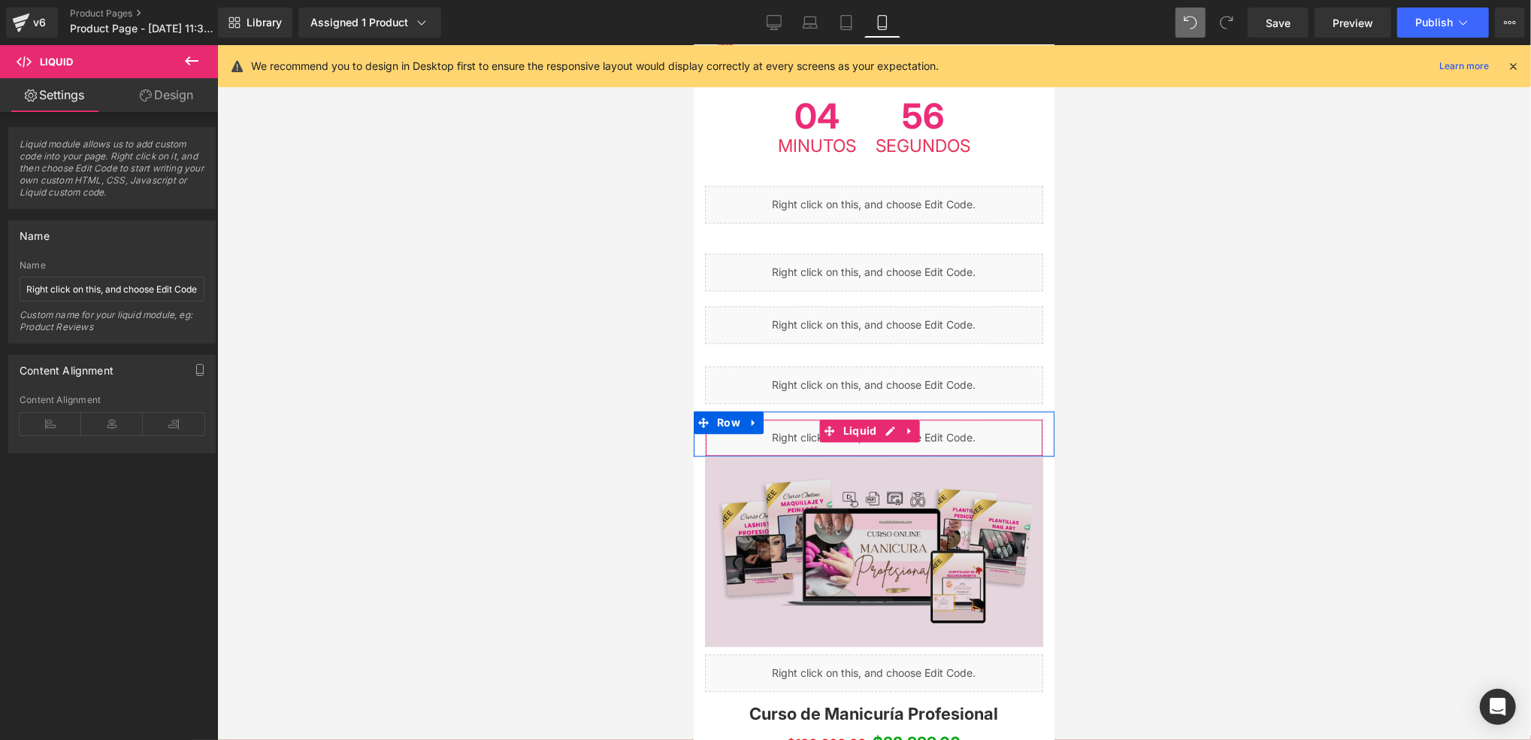
scroll to position [2769, 0]
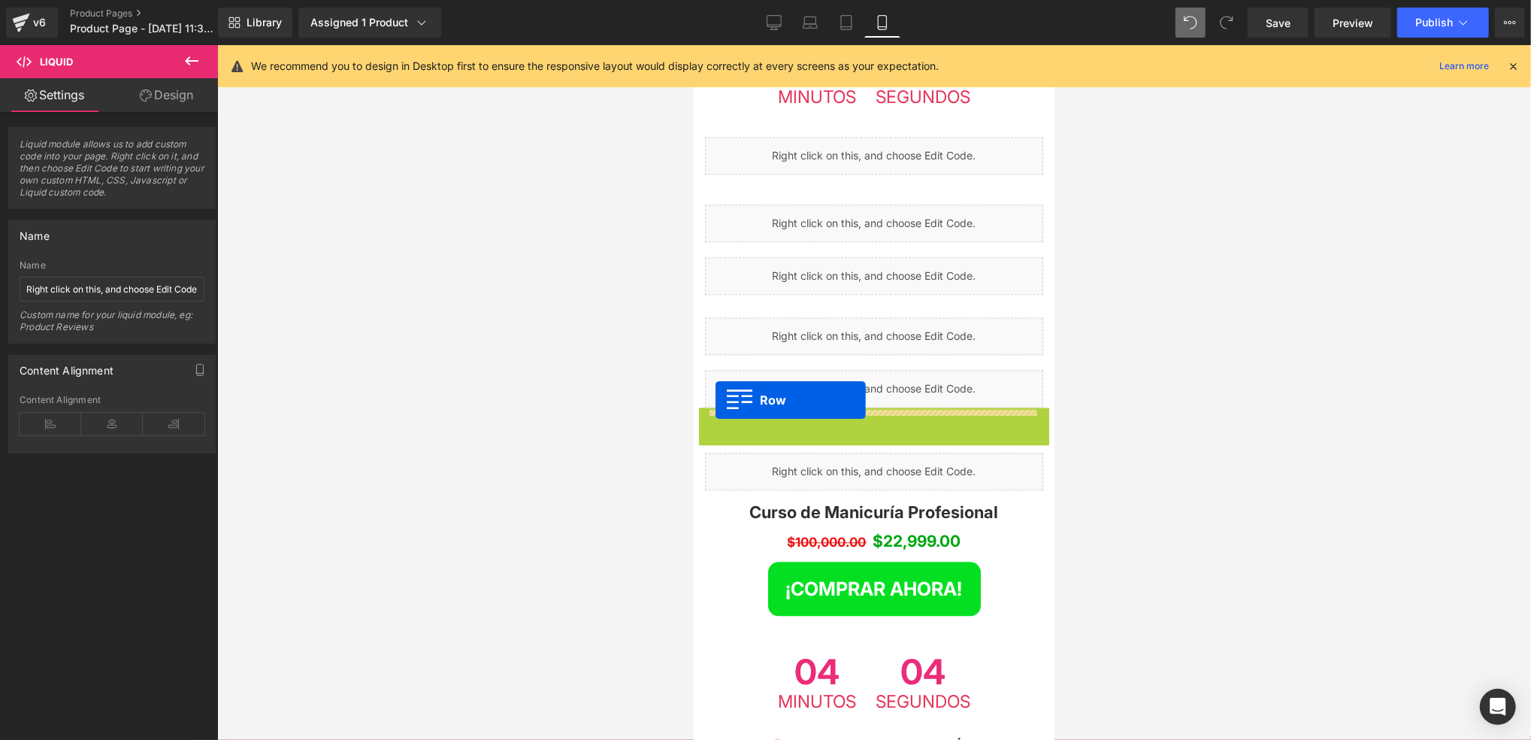
drag, startPoint x: 703, startPoint y: 338, endPoint x: 715, endPoint y: 399, distance: 62.8
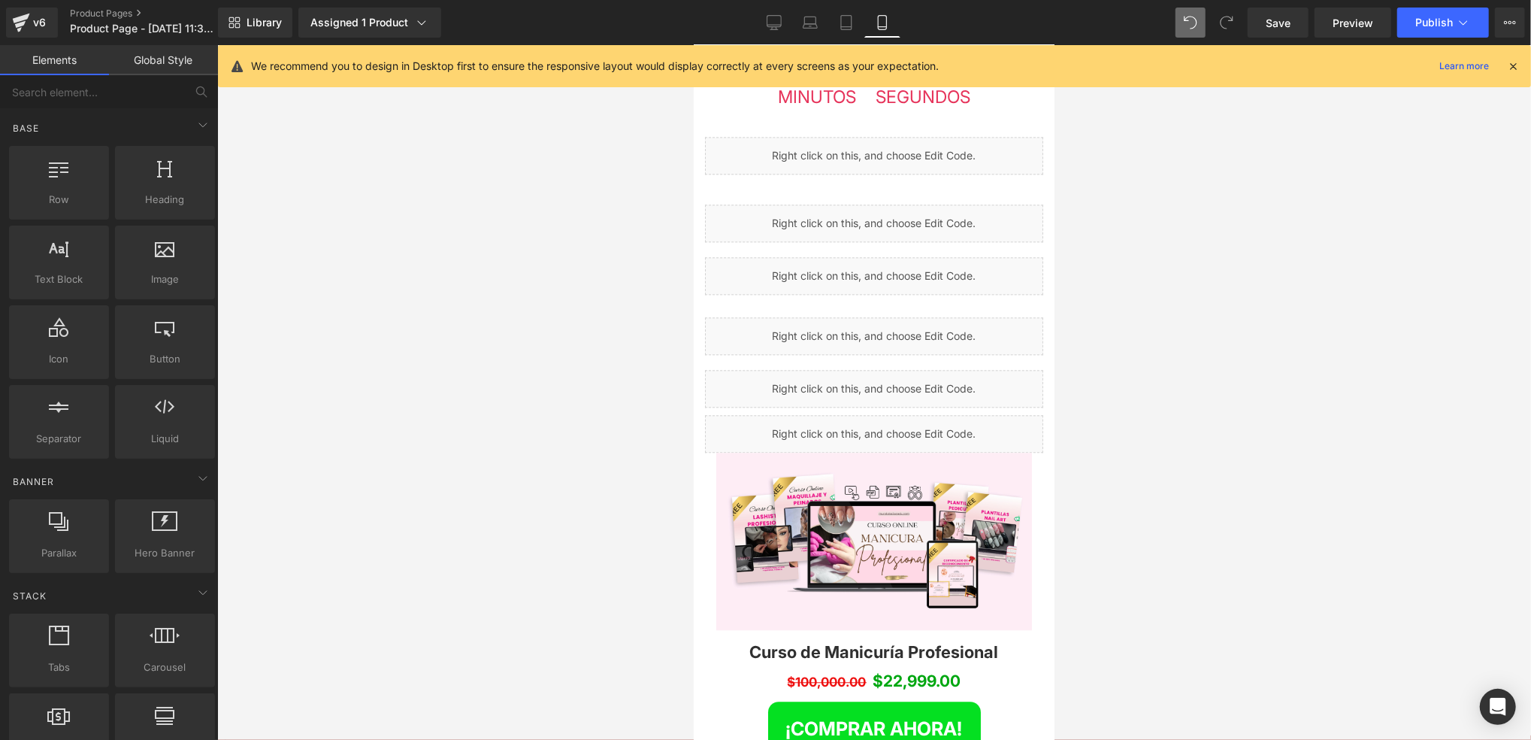
drag, startPoint x: 1176, startPoint y: 416, endPoint x: 1073, endPoint y: 387, distance: 107.6
click at [1175, 416] on div at bounding box center [874, 392] width 1314 height 695
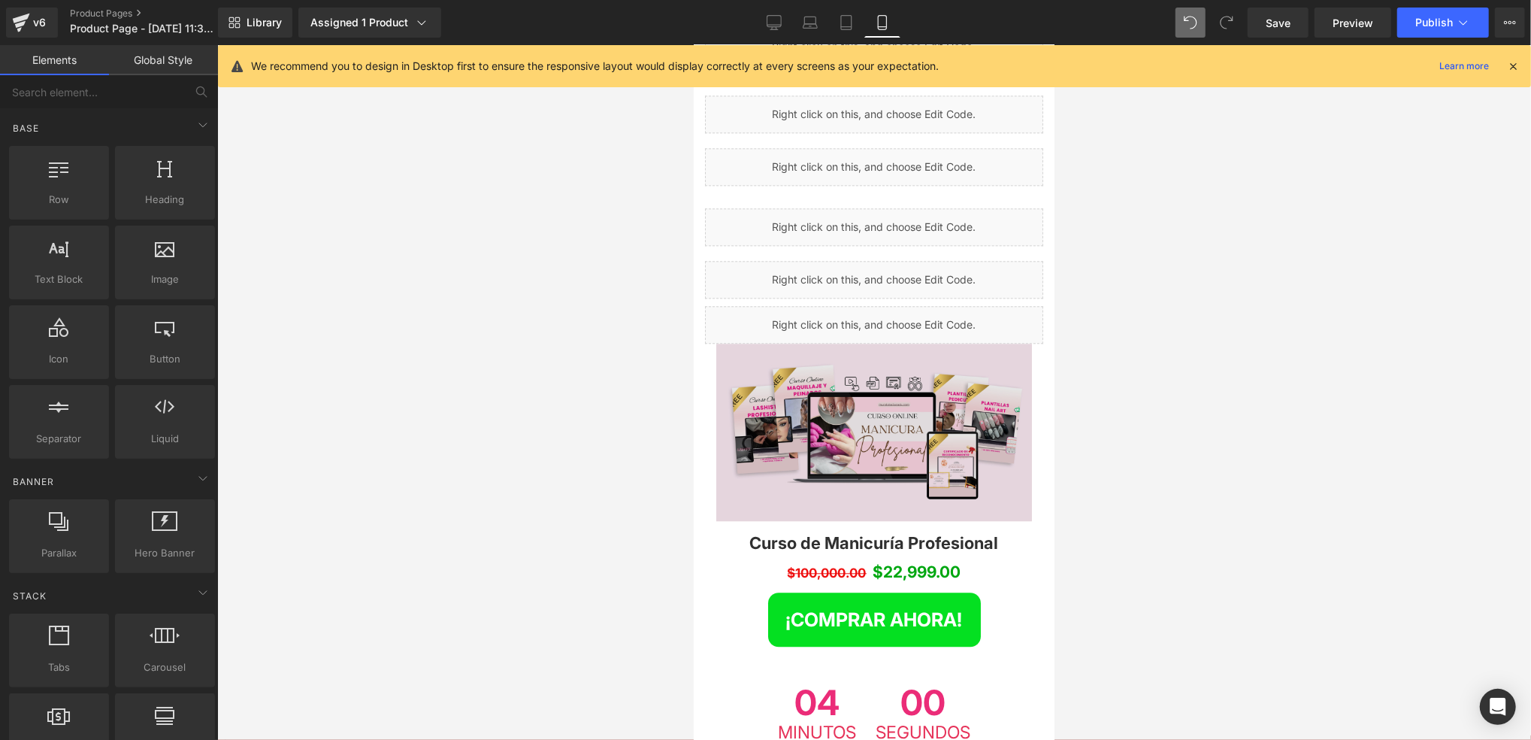
scroll to position [2869, 0]
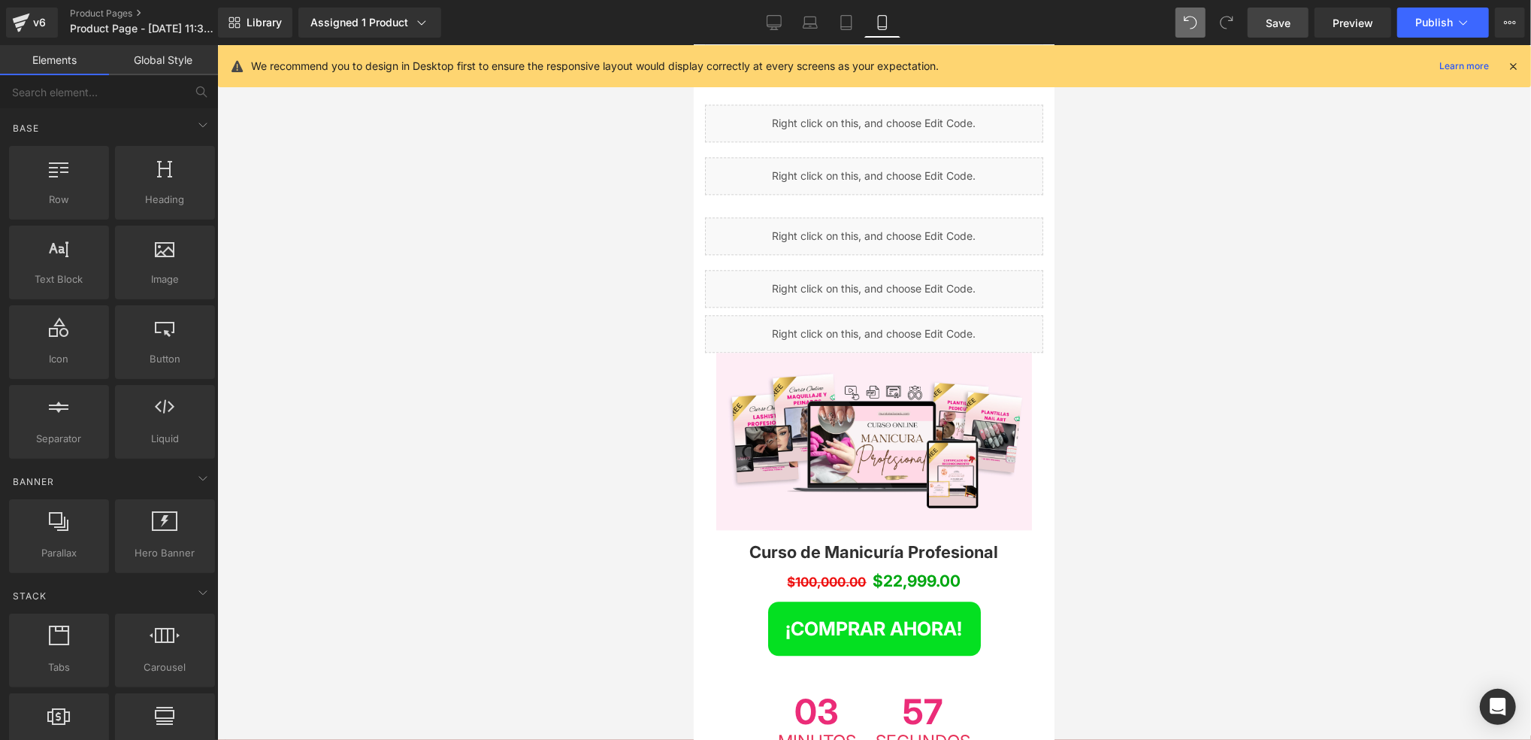
click at [1271, 30] on span "Save" at bounding box center [1278, 23] width 25 height 16
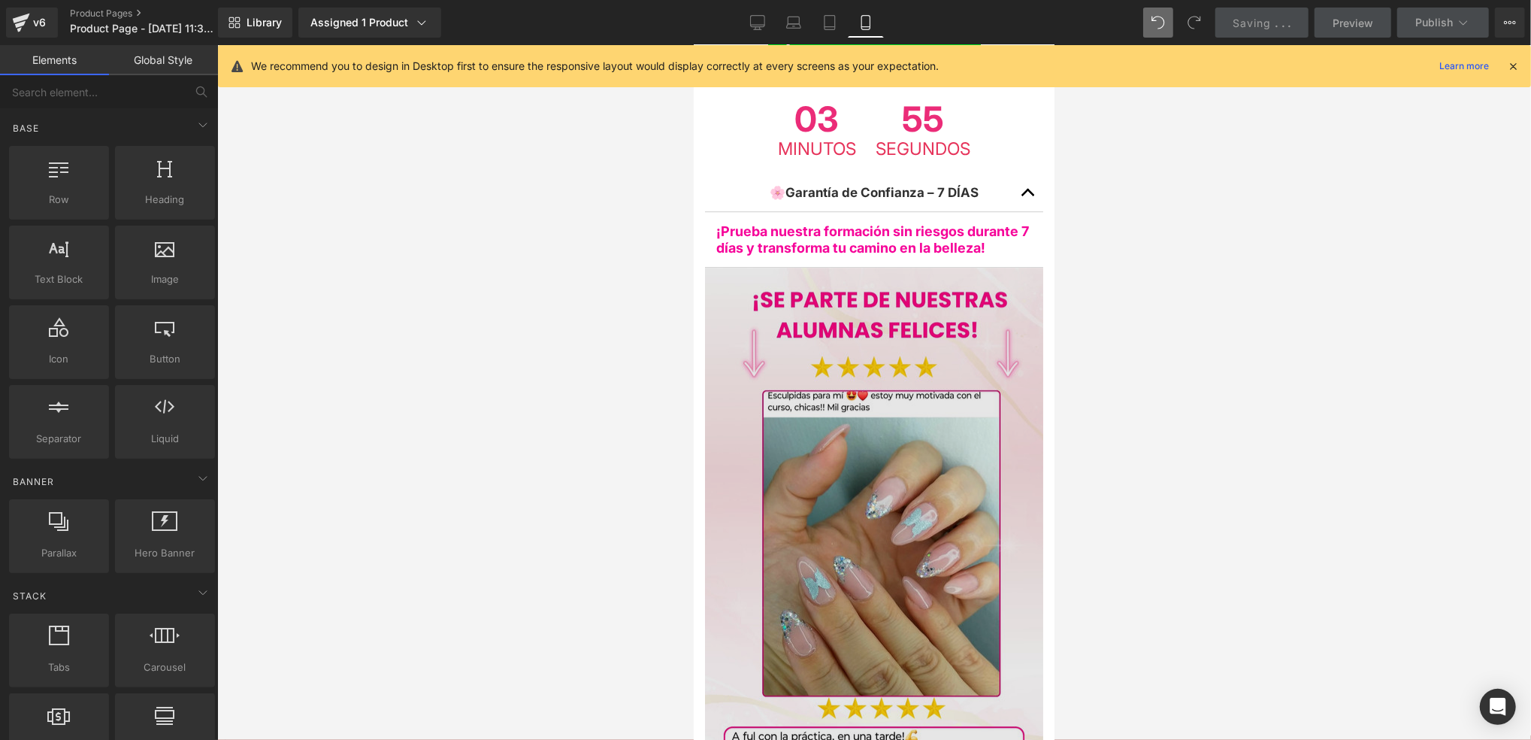
scroll to position [3169, 0]
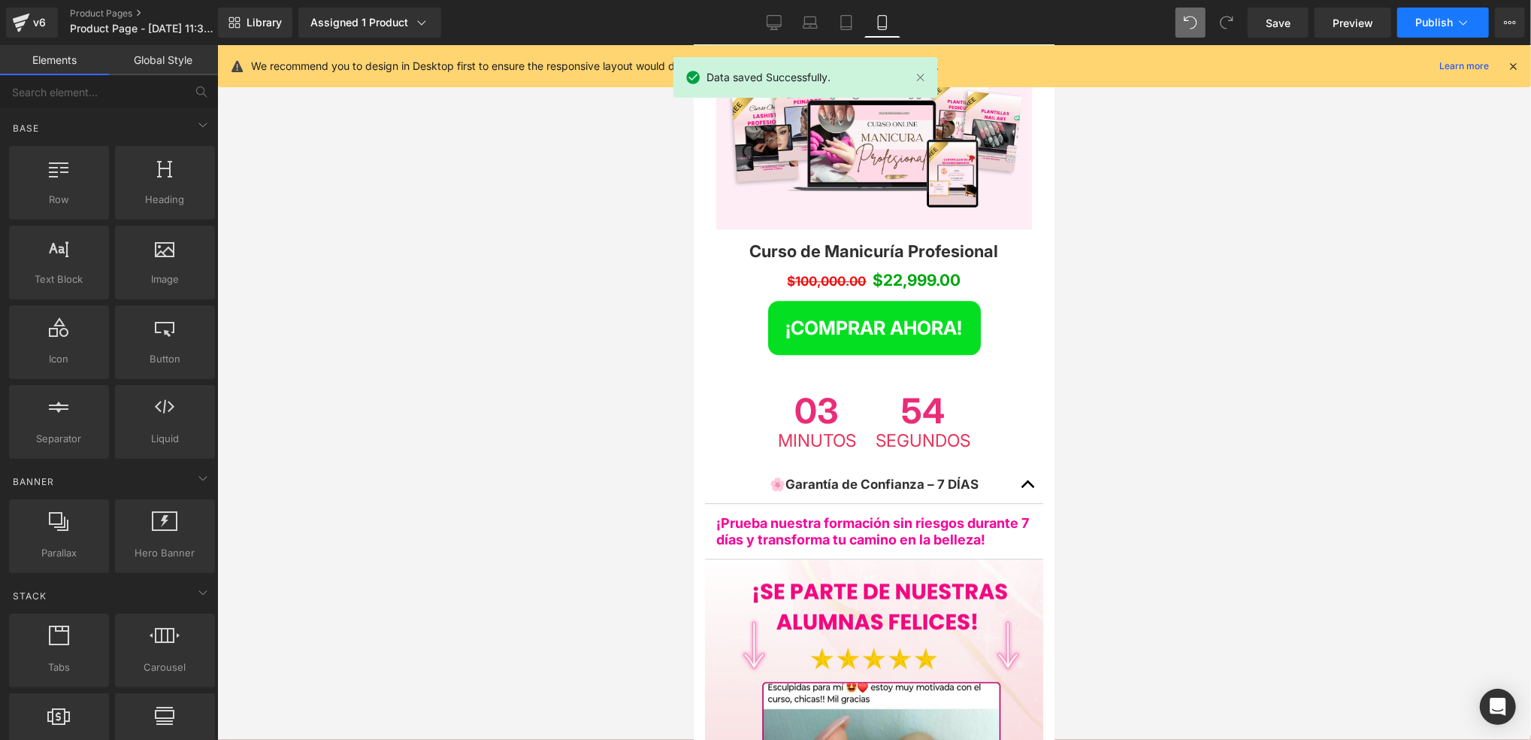
click at [1451, 22] on span "Publish" at bounding box center [1435, 23] width 38 height 12
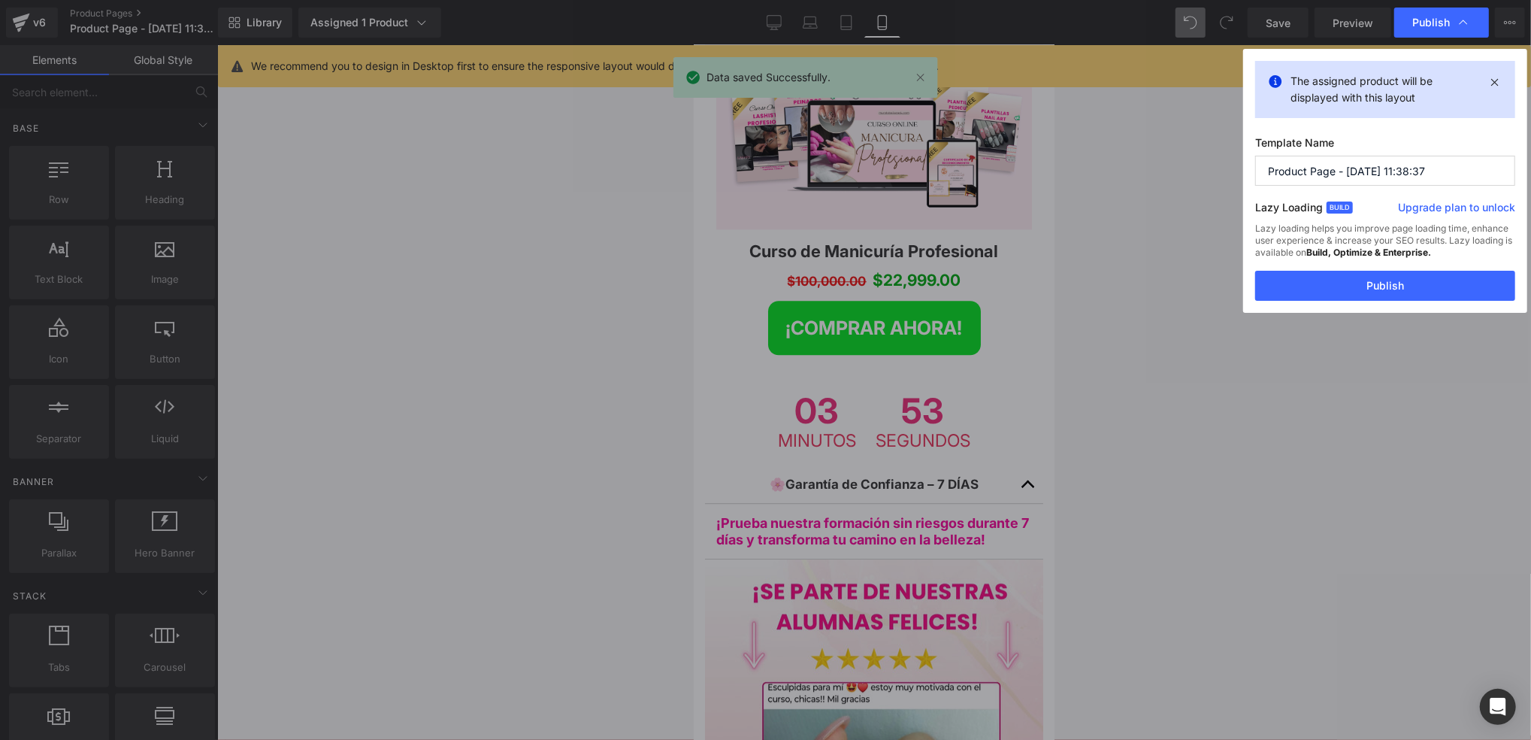
click at [1367, 280] on button "Publish" at bounding box center [1385, 286] width 260 height 30
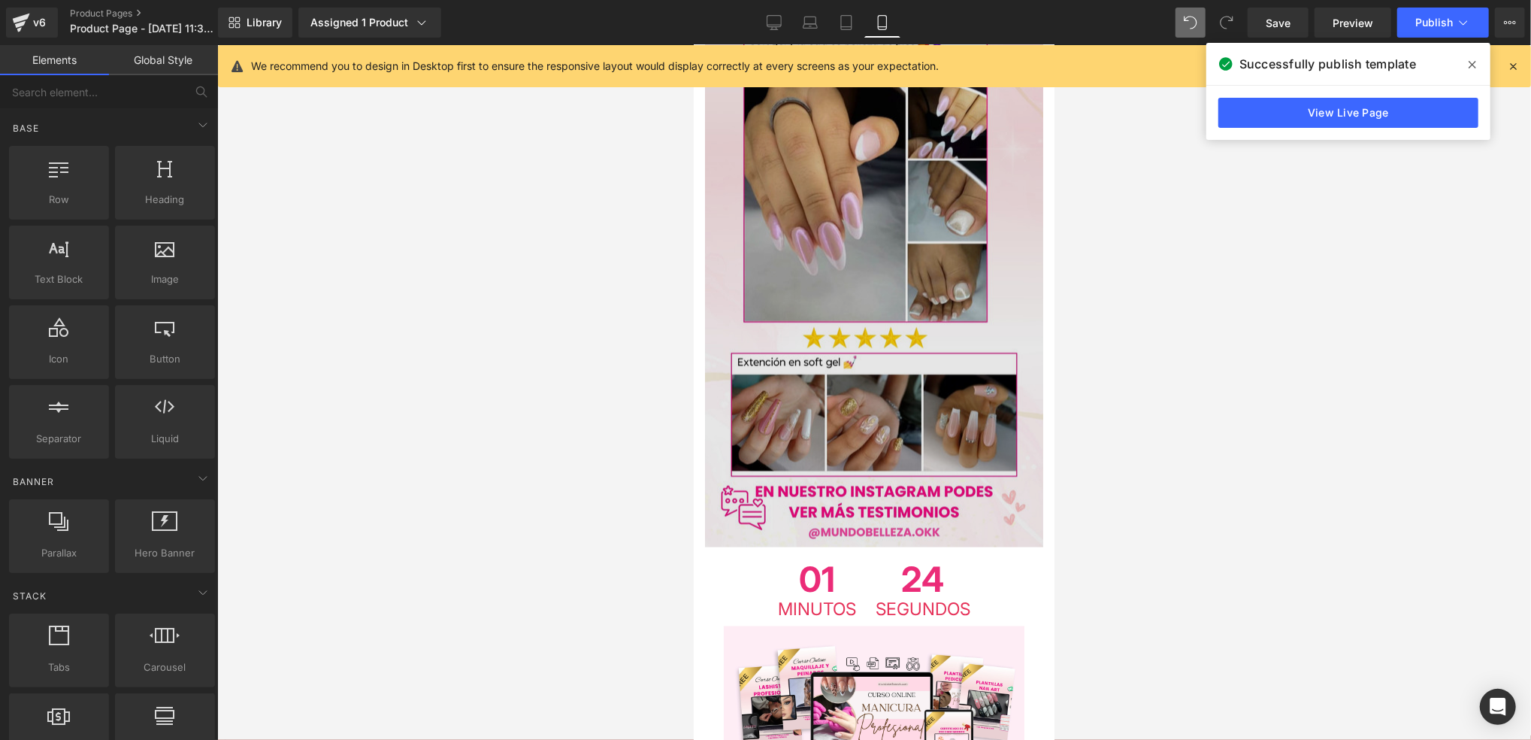
scroll to position [6176, 0]
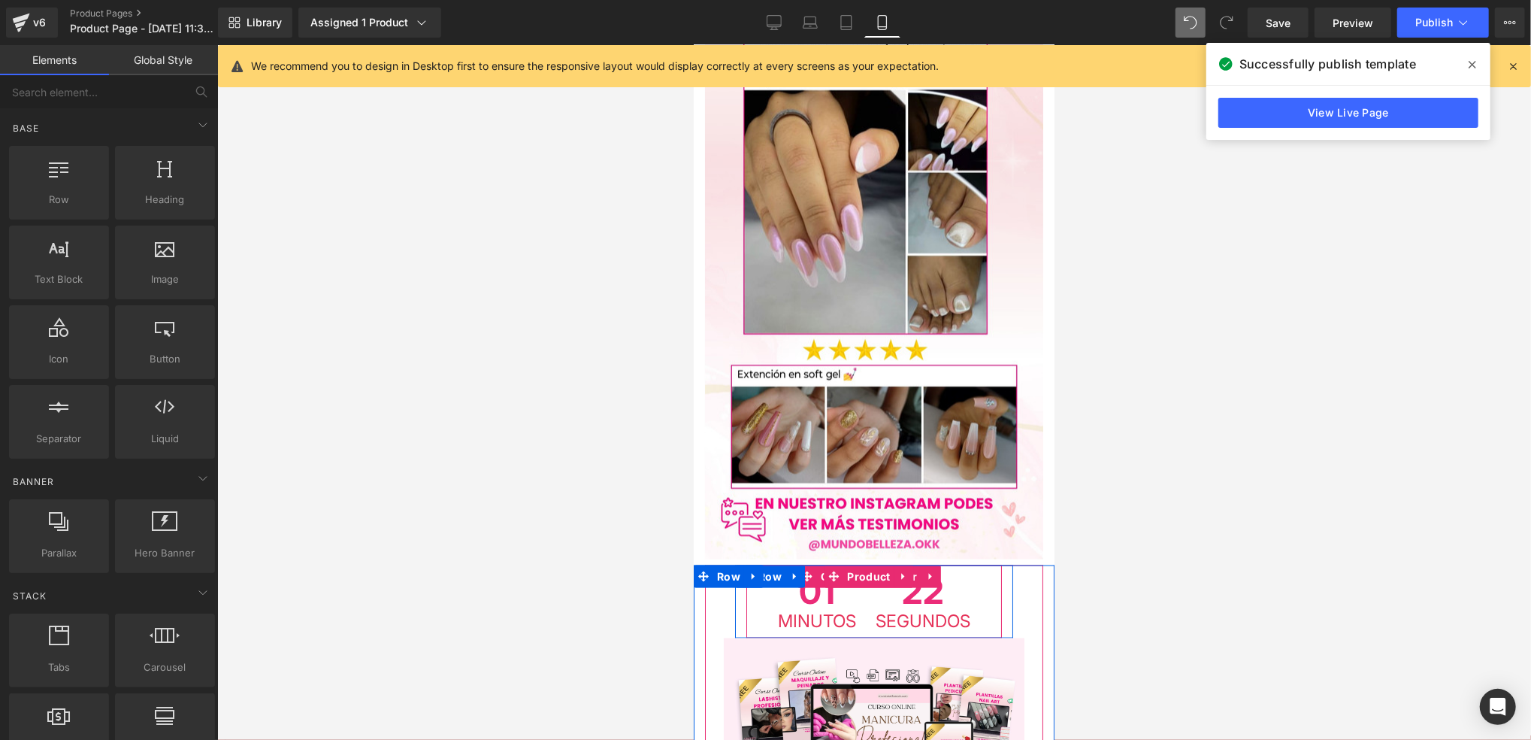
click at [888, 573] on span "22" at bounding box center [922, 592] width 95 height 39
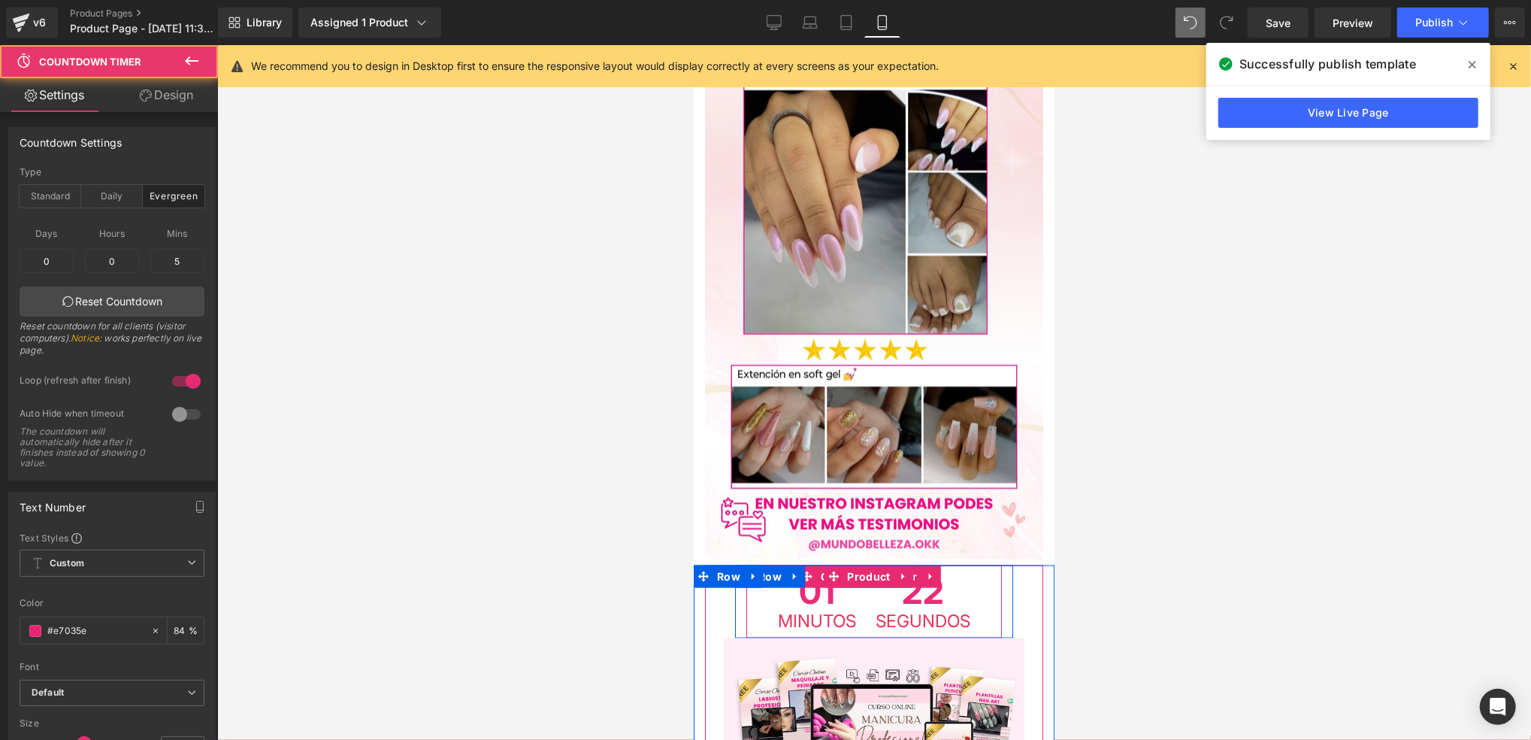
click at [922, 573] on span "22" at bounding box center [922, 592] width 95 height 39
click at [855, 565] on div "01 Minutos" at bounding box center [816, 601] width 95 height 73
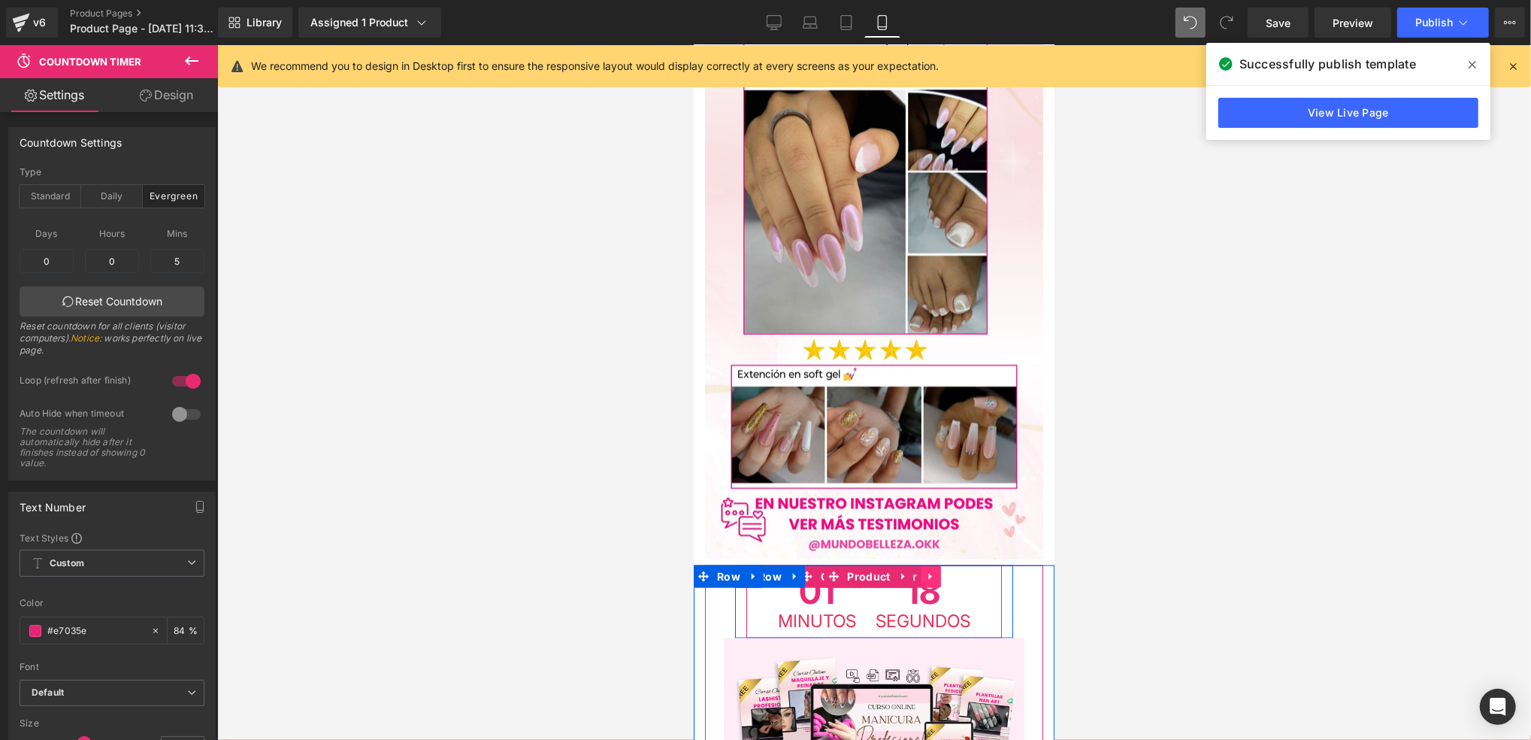
click at [920, 565] on link at bounding box center [930, 576] width 20 height 23
click at [815, 565] on link "Countdown Timer" at bounding box center [859, 576] width 124 height 23
click at [816, 565] on span at bounding box center [807, 576] width 20 height 23
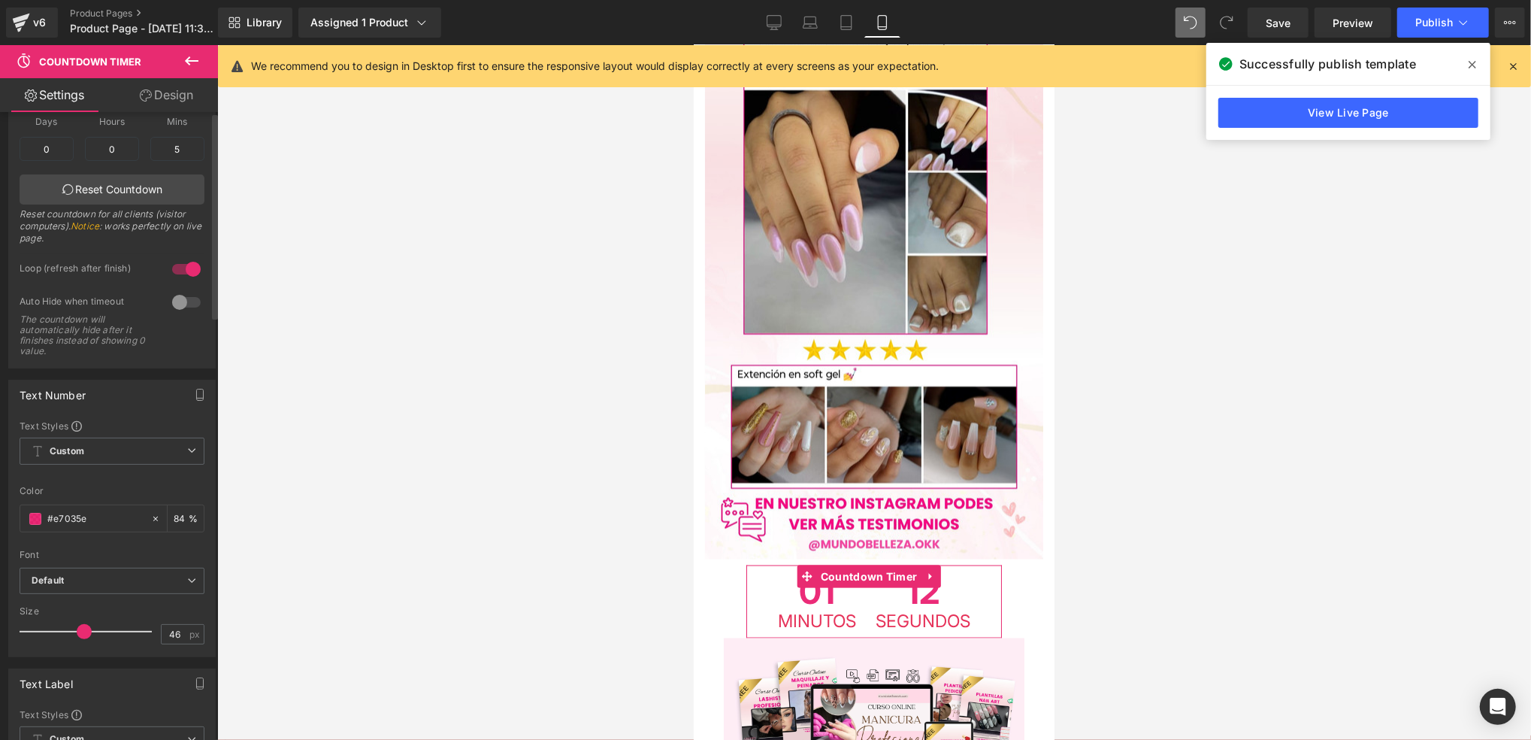
scroll to position [200, 0]
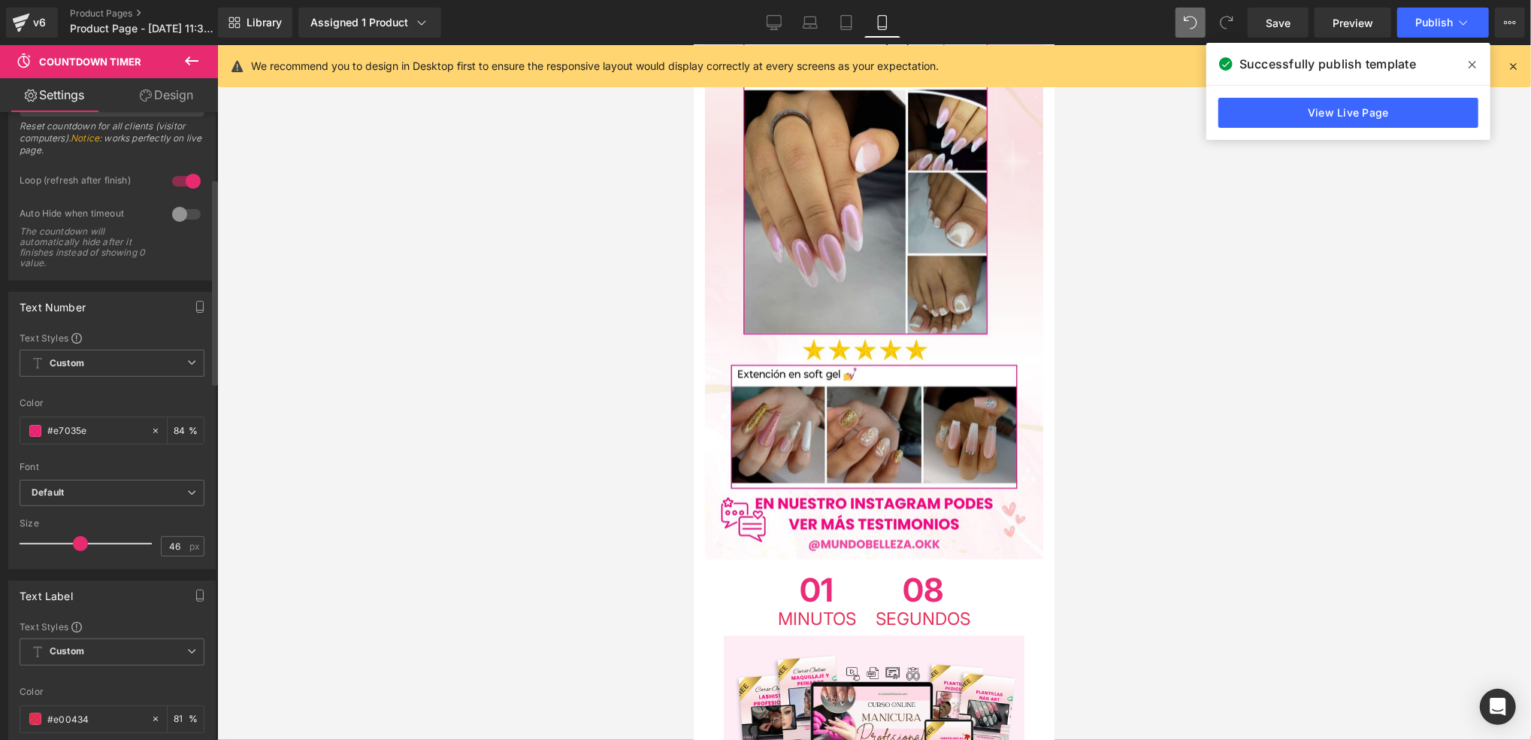
click at [74, 540] on span at bounding box center [80, 543] width 15 height 15
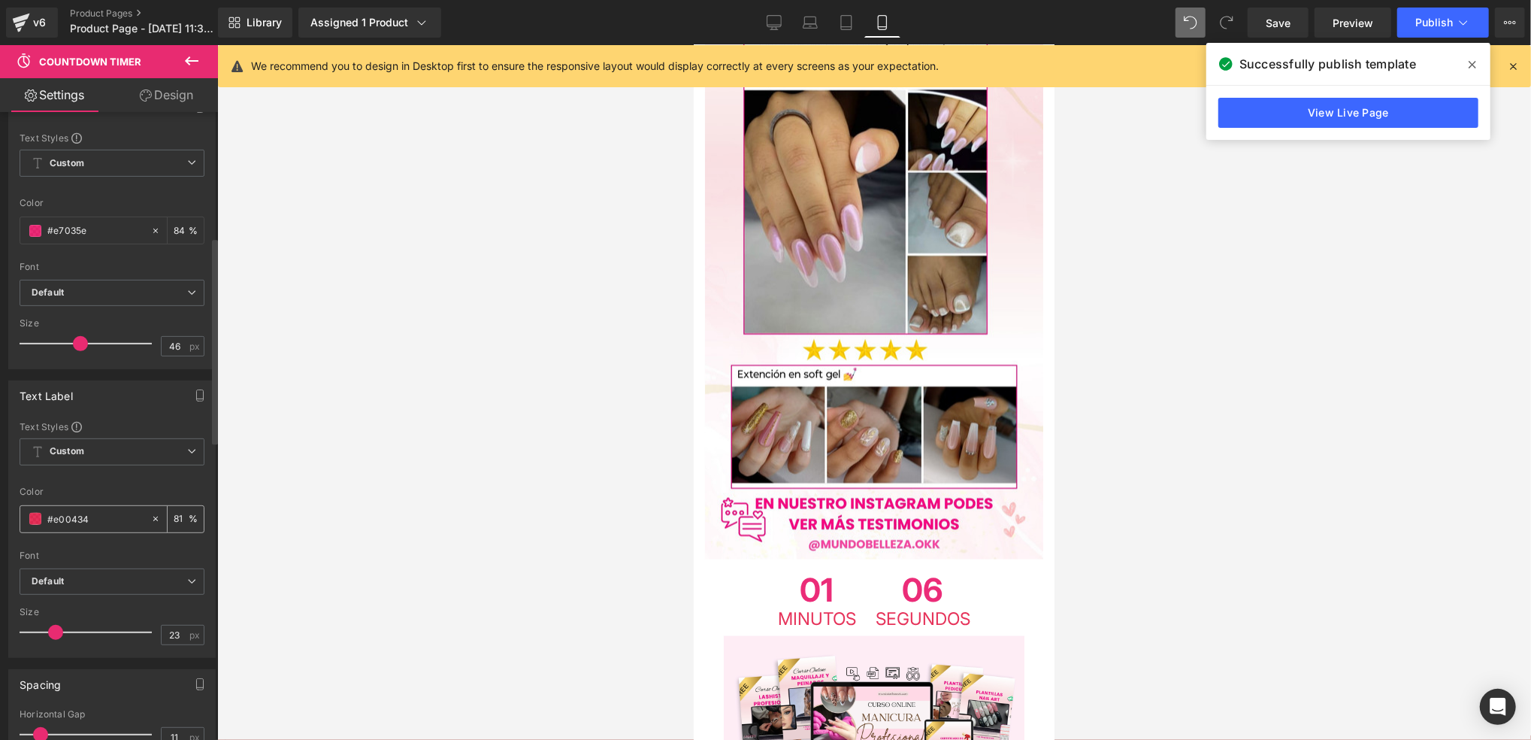
scroll to position [401, 0]
click at [47, 632] on span at bounding box center [51, 631] width 15 height 15
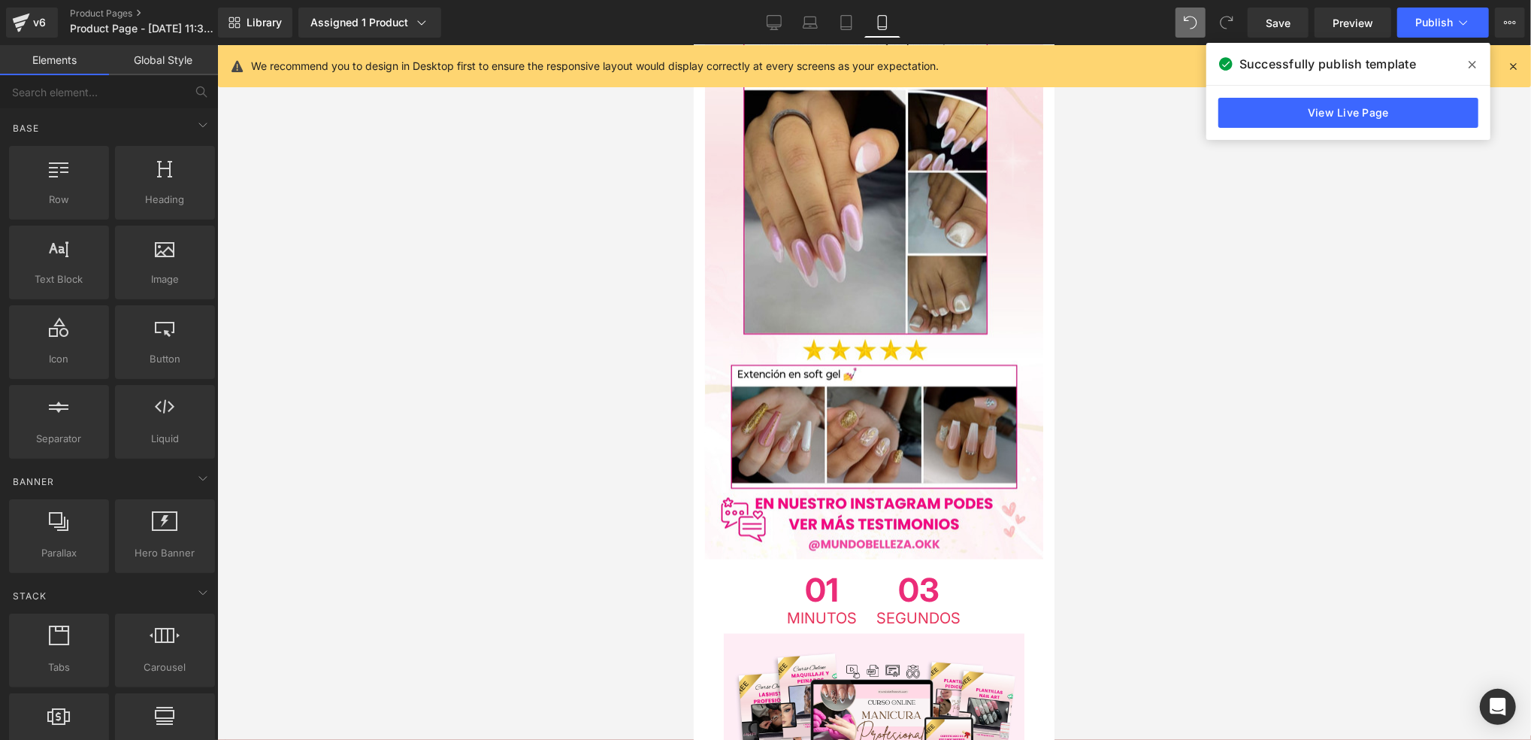
click at [356, 511] on div at bounding box center [874, 392] width 1314 height 695
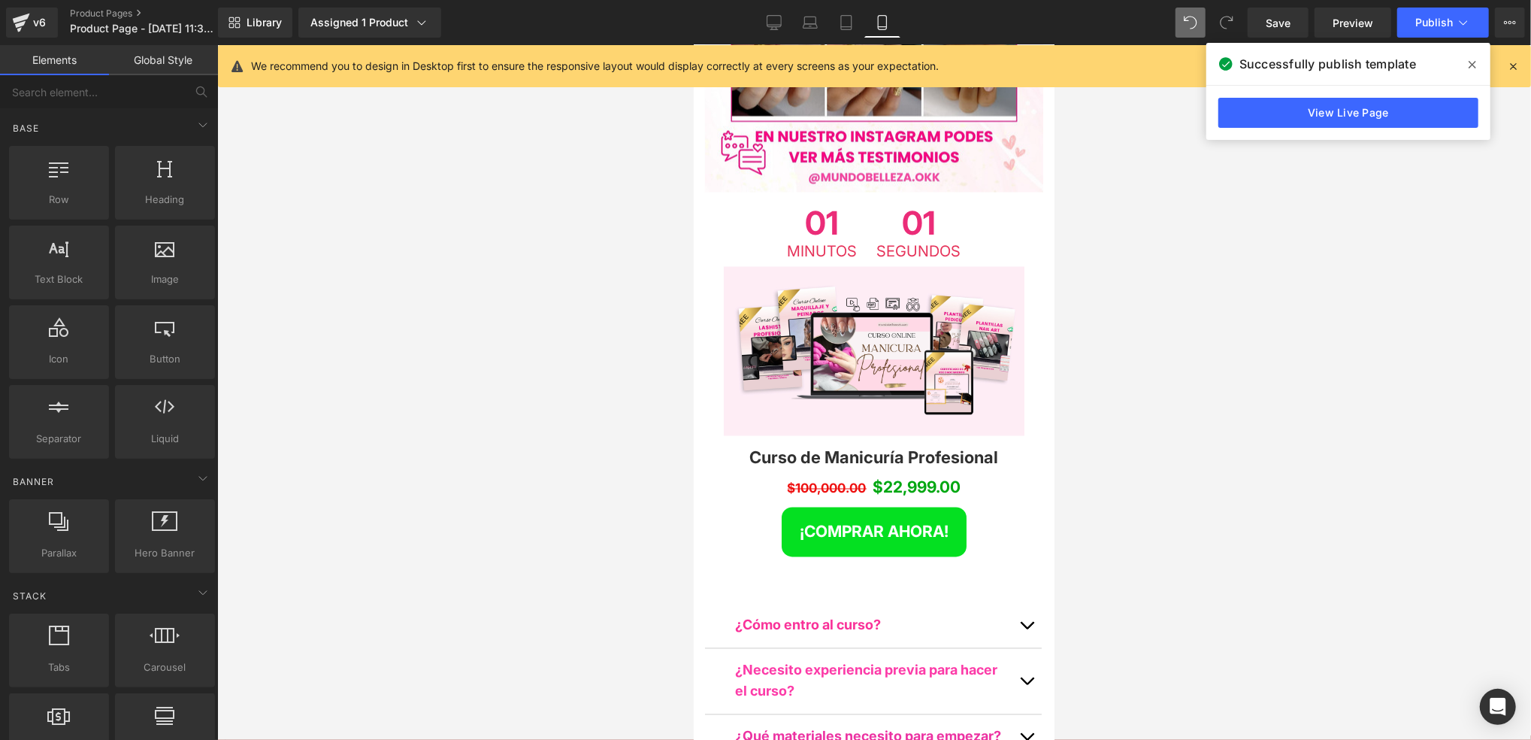
scroll to position [6577, 0]
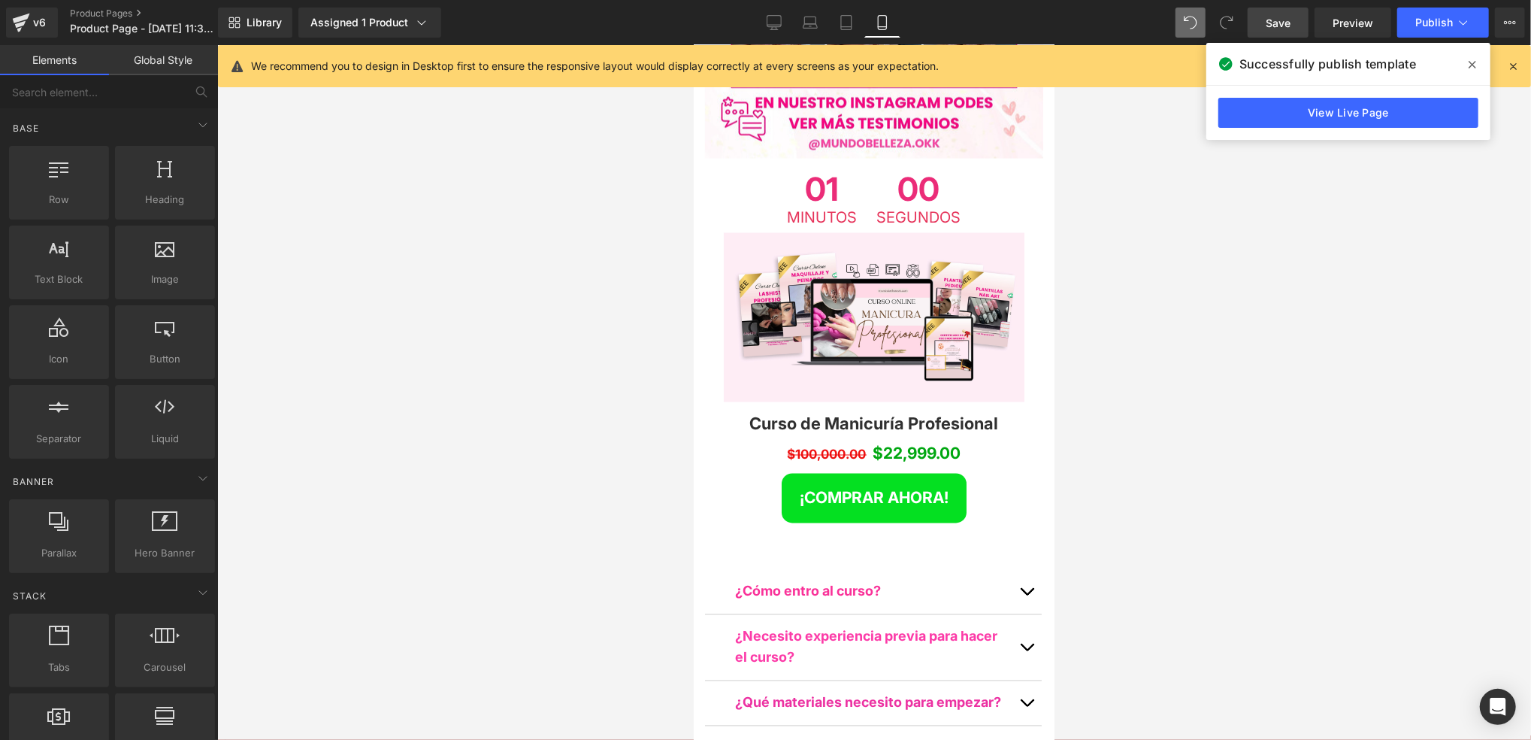
click at [1294, 22] on link "Save" at bounding box center [1278, 23] width 61 height 30
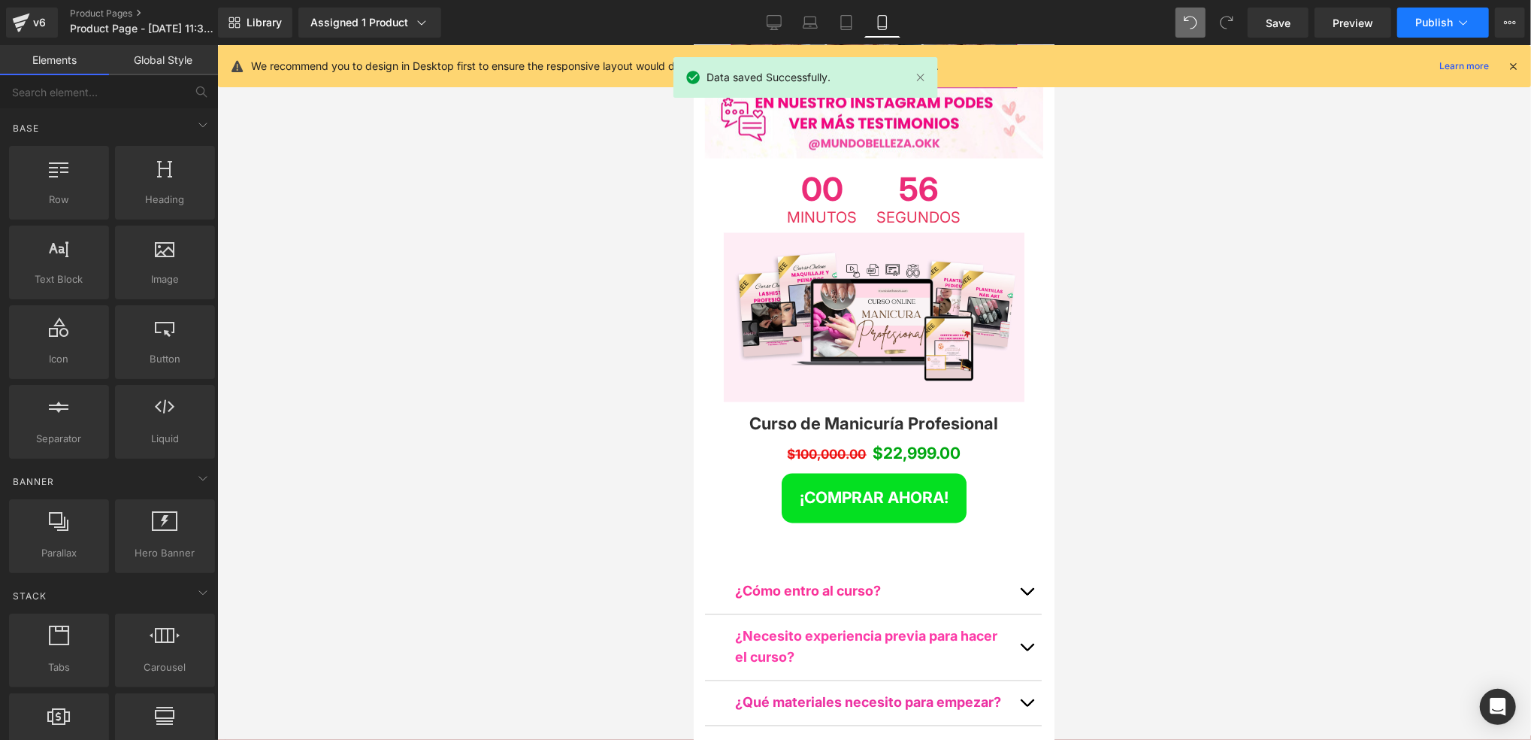
click at [1428, 17] on span "Publish" at bounding box center [1435, 23] width 38 height 12
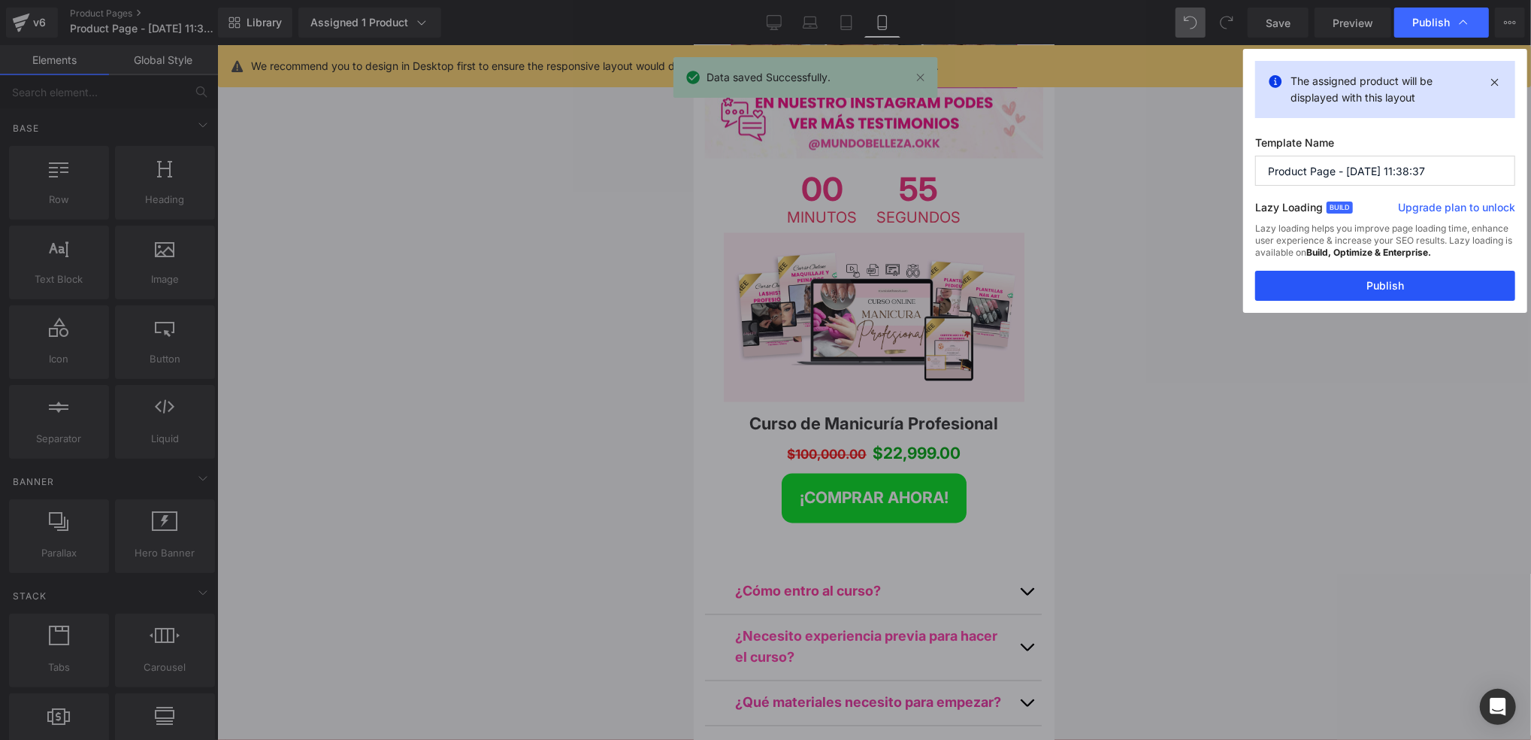
click at [1343, 278] on button "Publish" at bounding box center [1385, 286] width 260 height 30
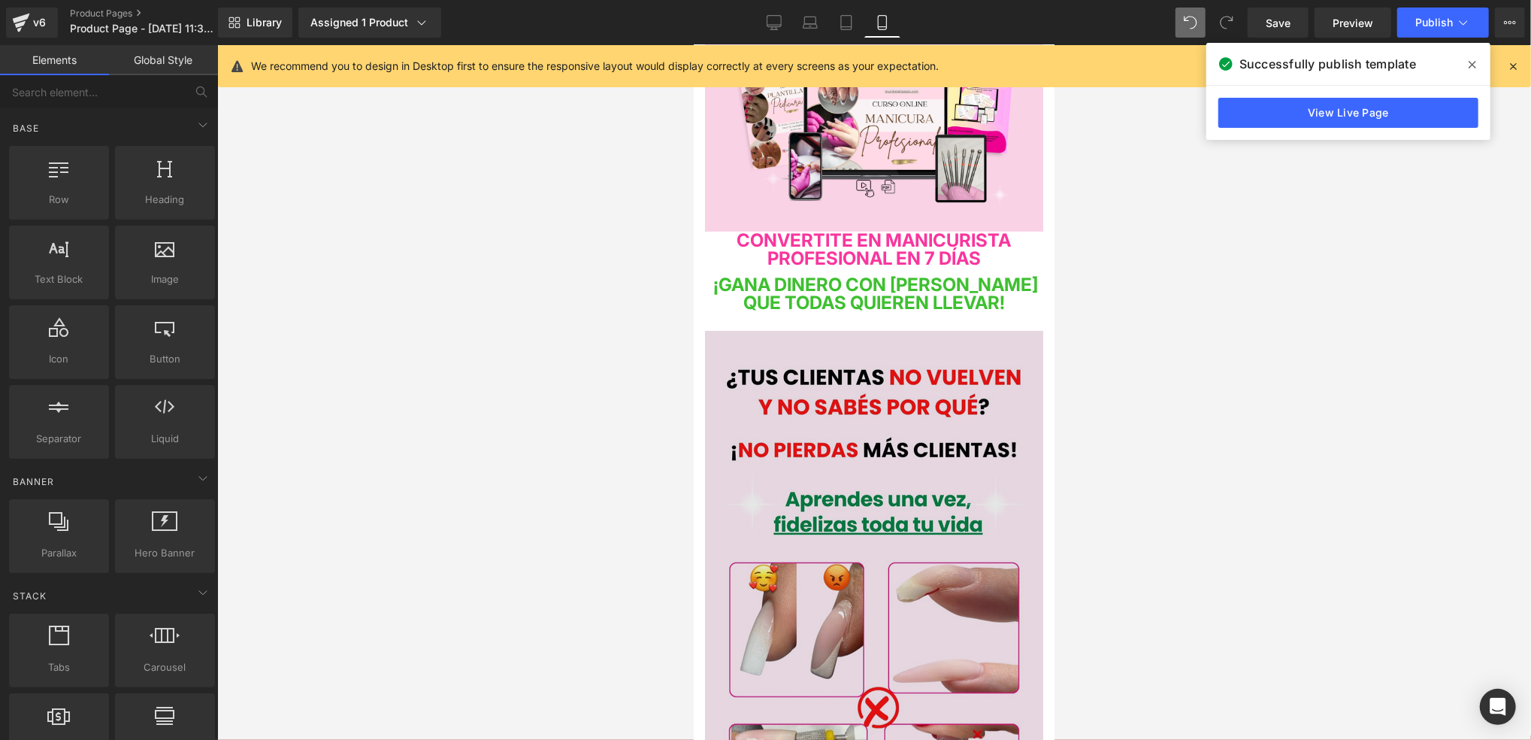
scroll to position [0, 0]
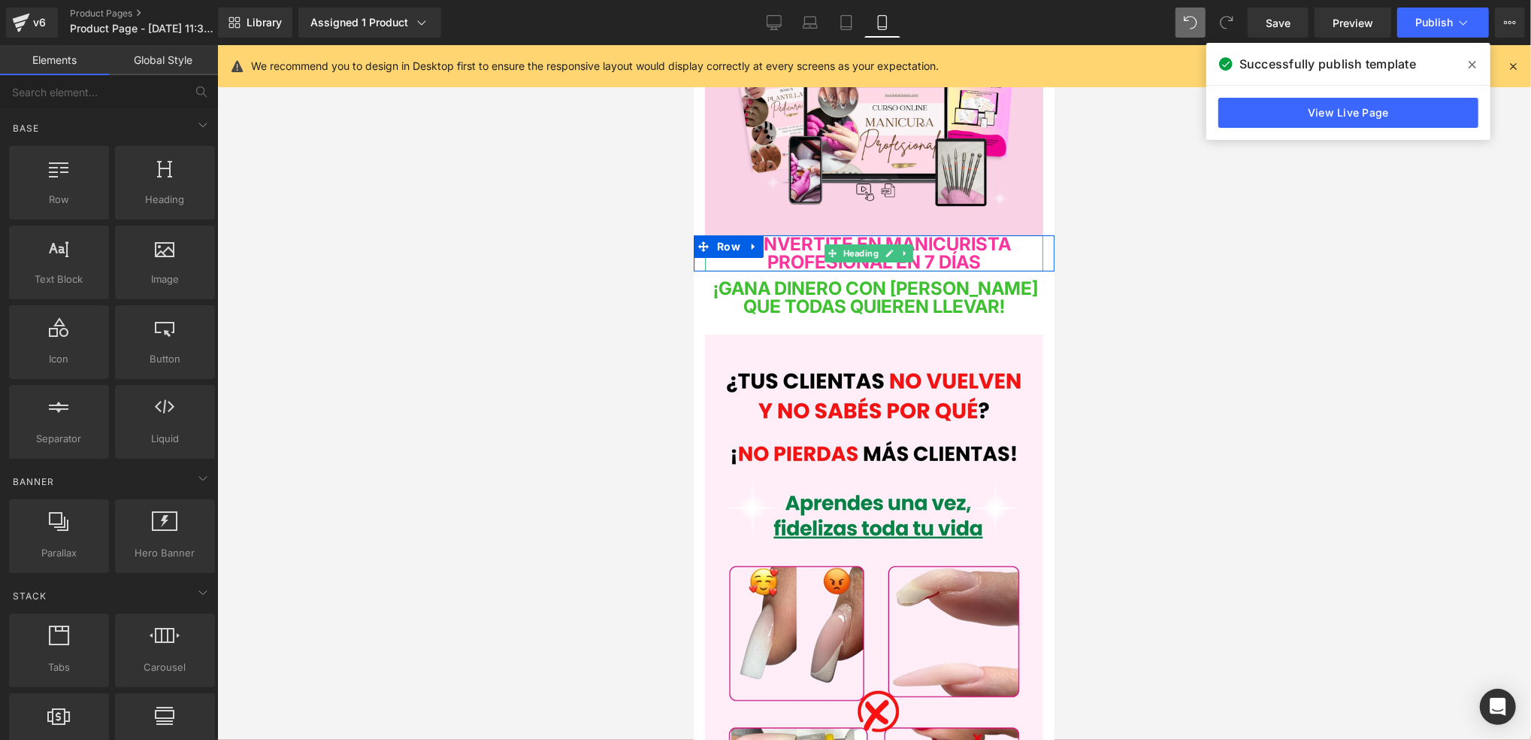
click at [980, 254] on span "CONVERTITE EN MANICURISTA PROFESIONAL EN 7 DÍAS" at bounding box center [874, 252] width 274 height 40
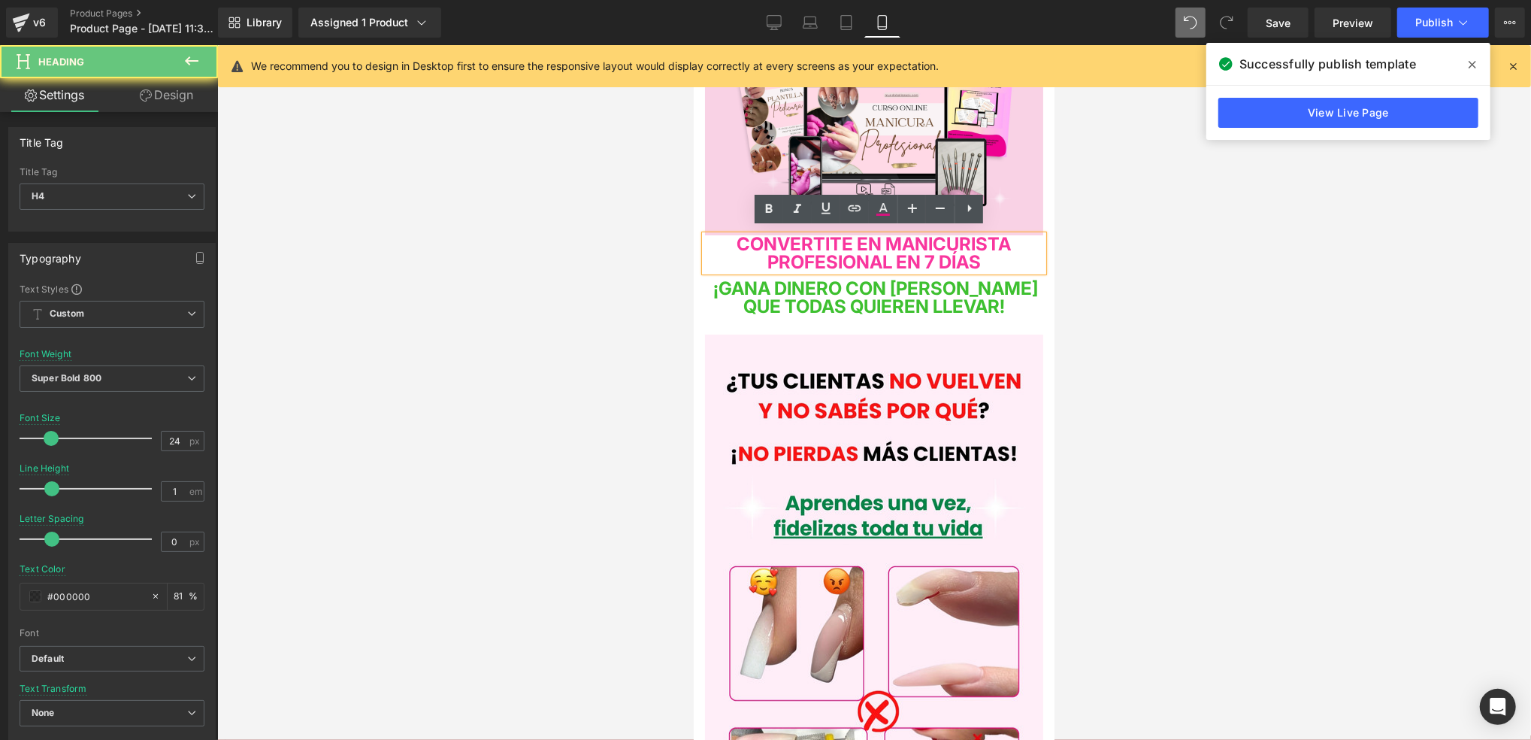
click at [1011, 249] on span "CONVERTITE EN MANICURISTA PROFESIONAL EN 7 DÍAS" at bounding box center [874, 252] width 274 height 40
click at [938, 253] on span "CONVERTITE EN MANICURISTA PROFESIONAL EN 7 DÍAS" at bounding box center [874, 252] width 274 height 40
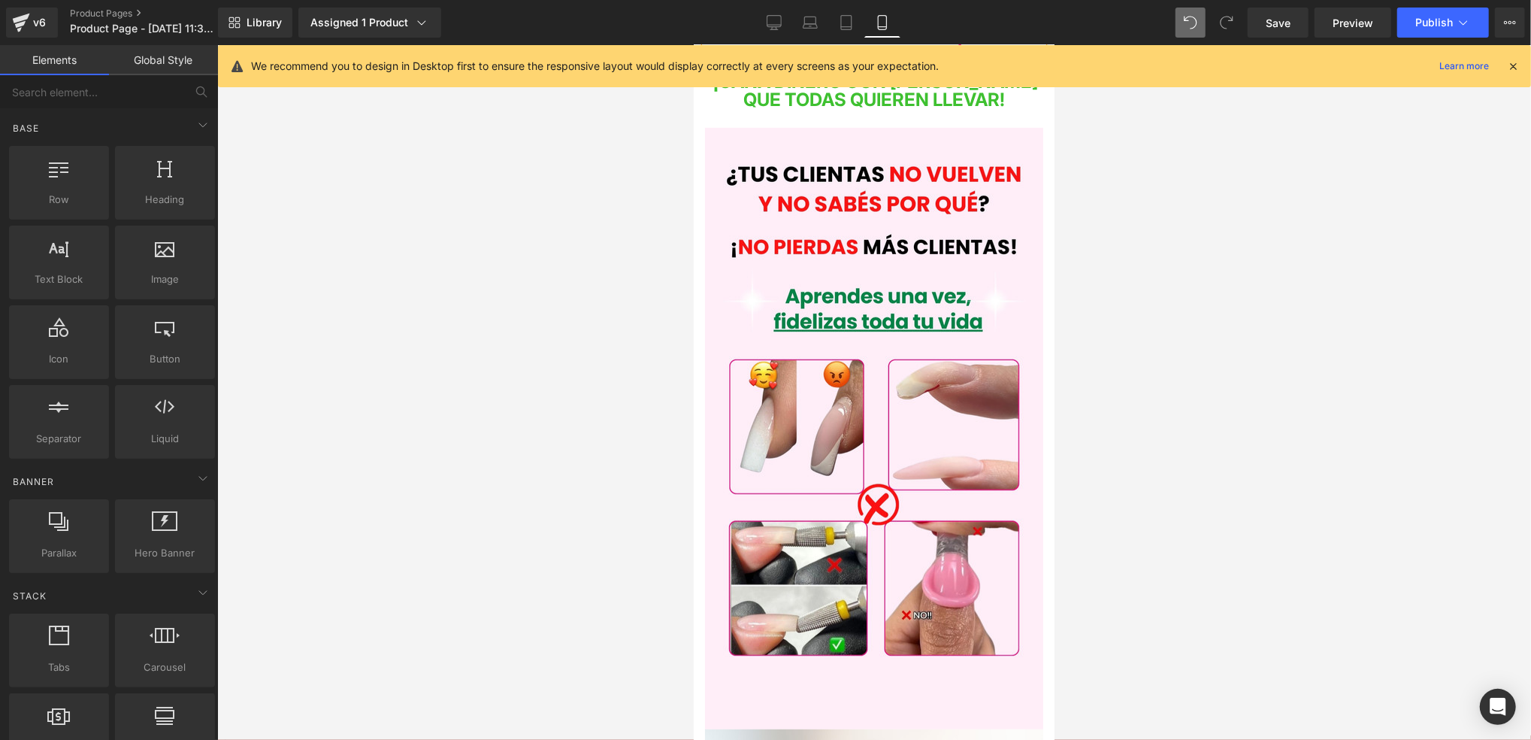
click at [1117, 262] on div at bounding box center [874, 392] width 1314 height 695
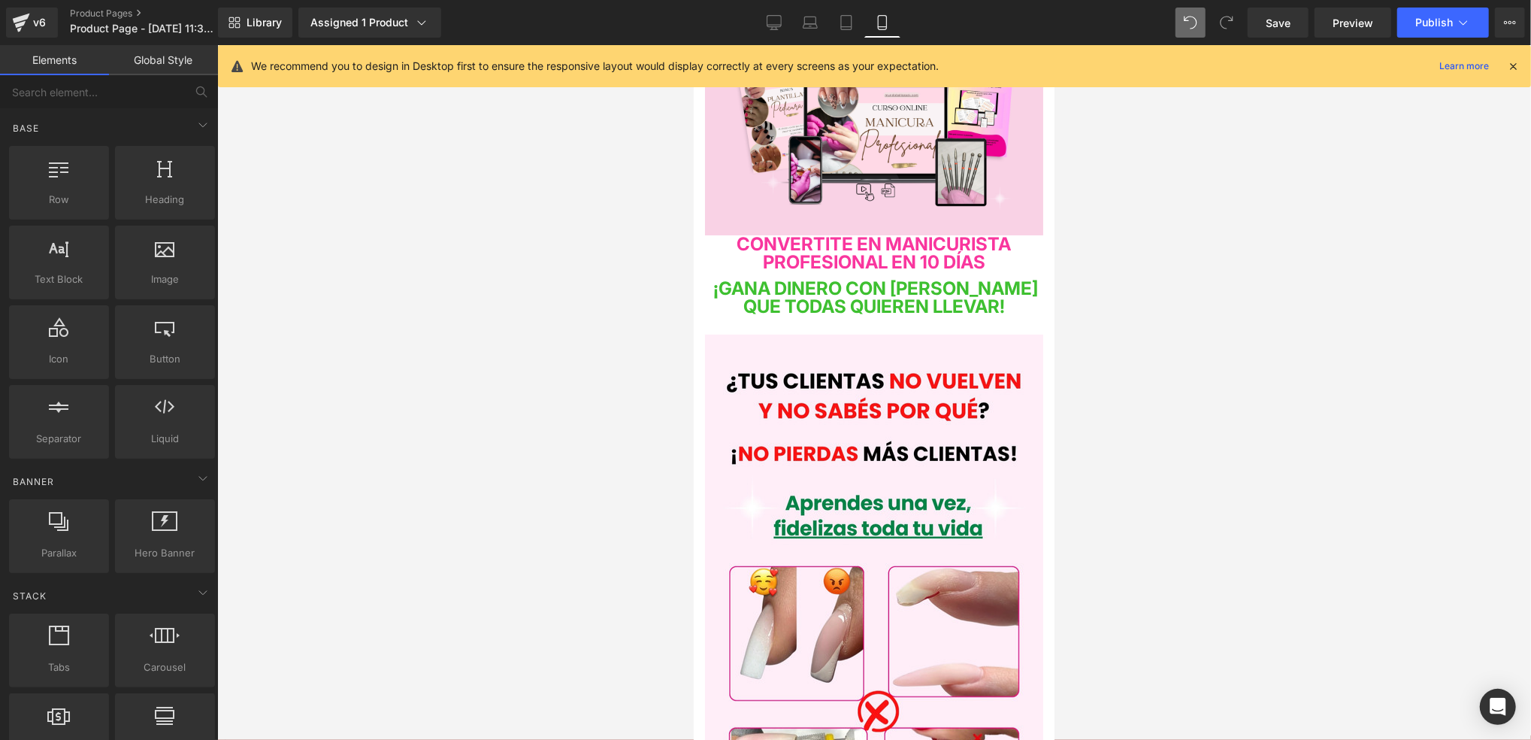
click at [1110, 231] on div at bounding box center [874, 392] width 1314 height 695
click at [945, 259] on span "CONVERTITE EN MANICURISTA PROFESIONAL EN 10 DÍAS" at bounding box center [874, 252] width 274 height 40
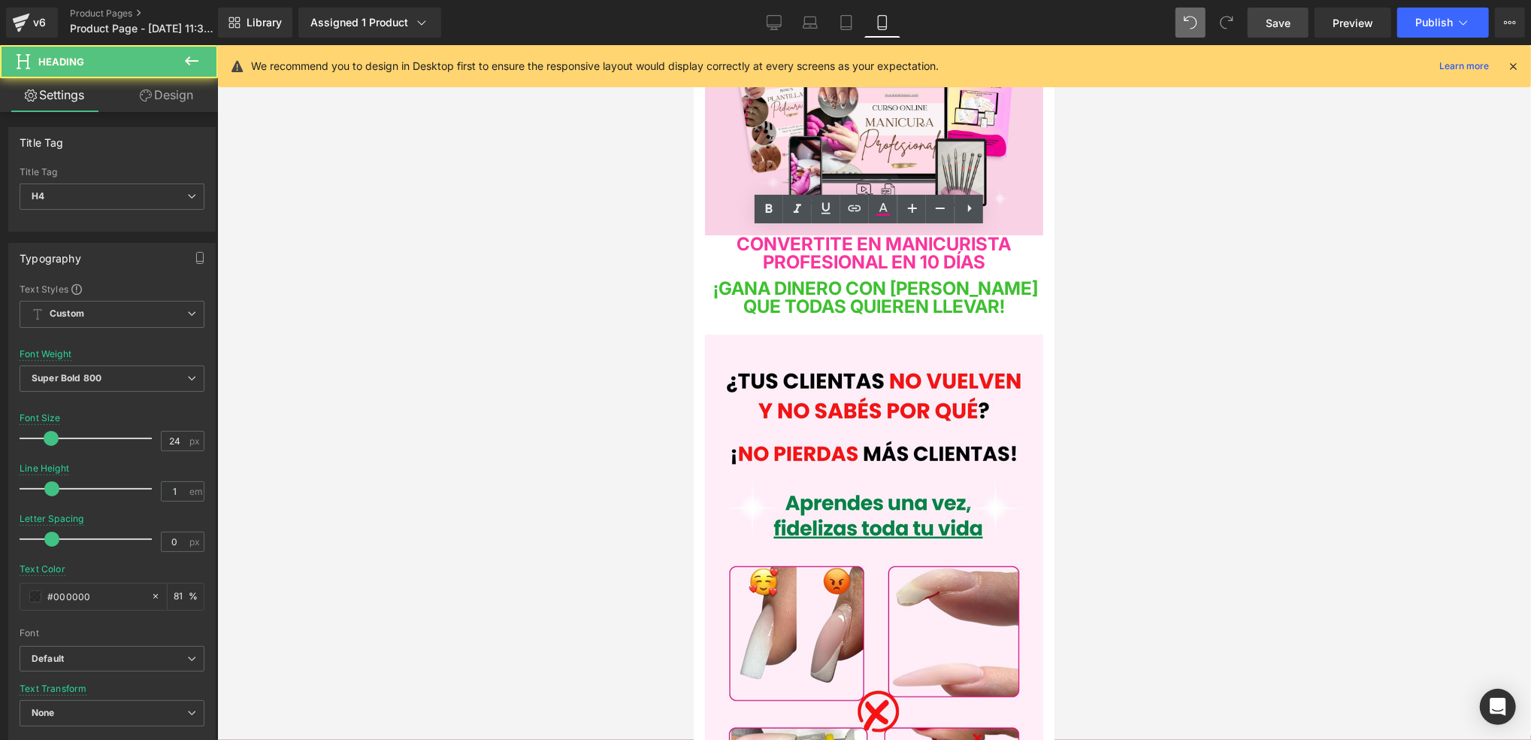
click at [1272, 23] on span "Save" at bounding box center [1278, 23] width 25 height 16
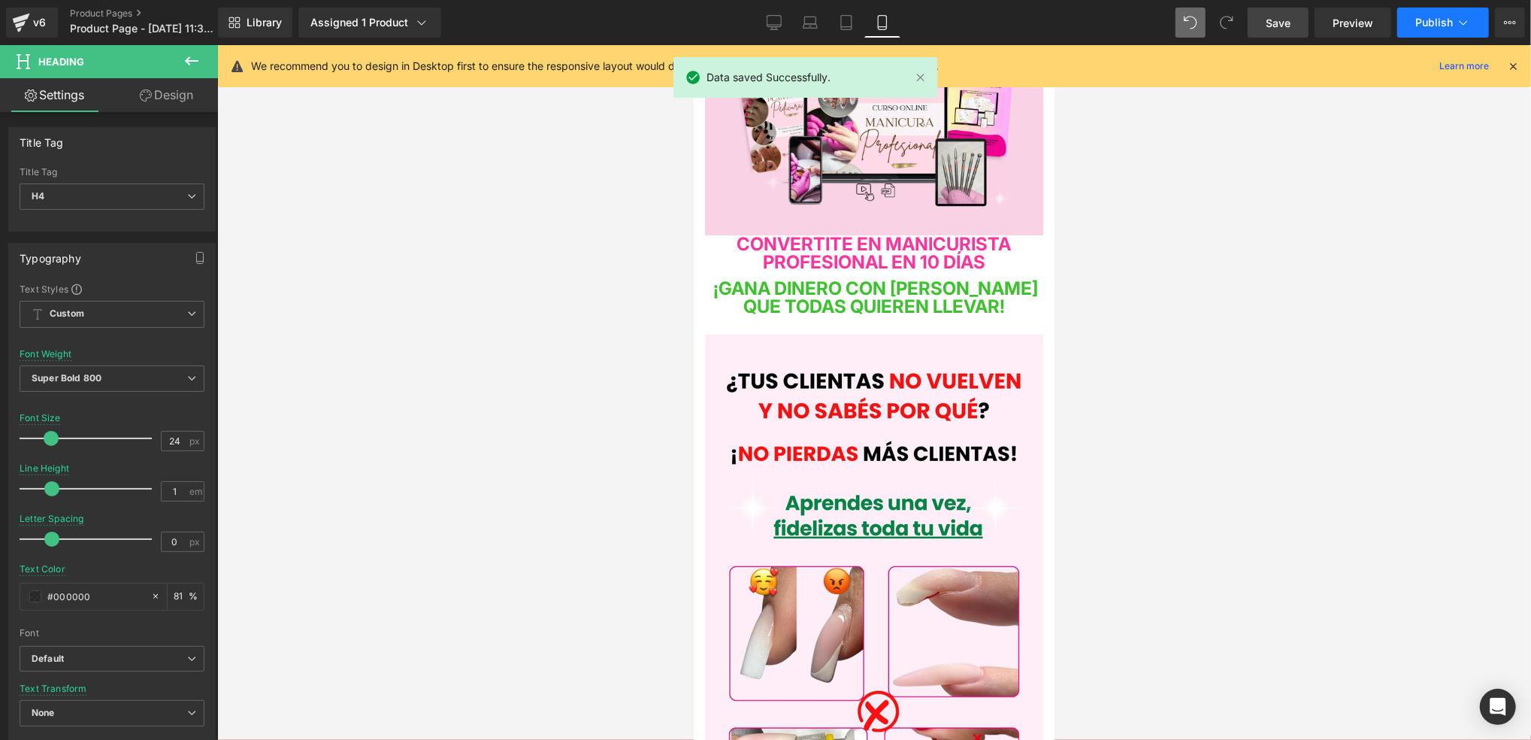
click at [1424, 21] on span "Publish" at bounding box center [1435, 23] width 38 height 12
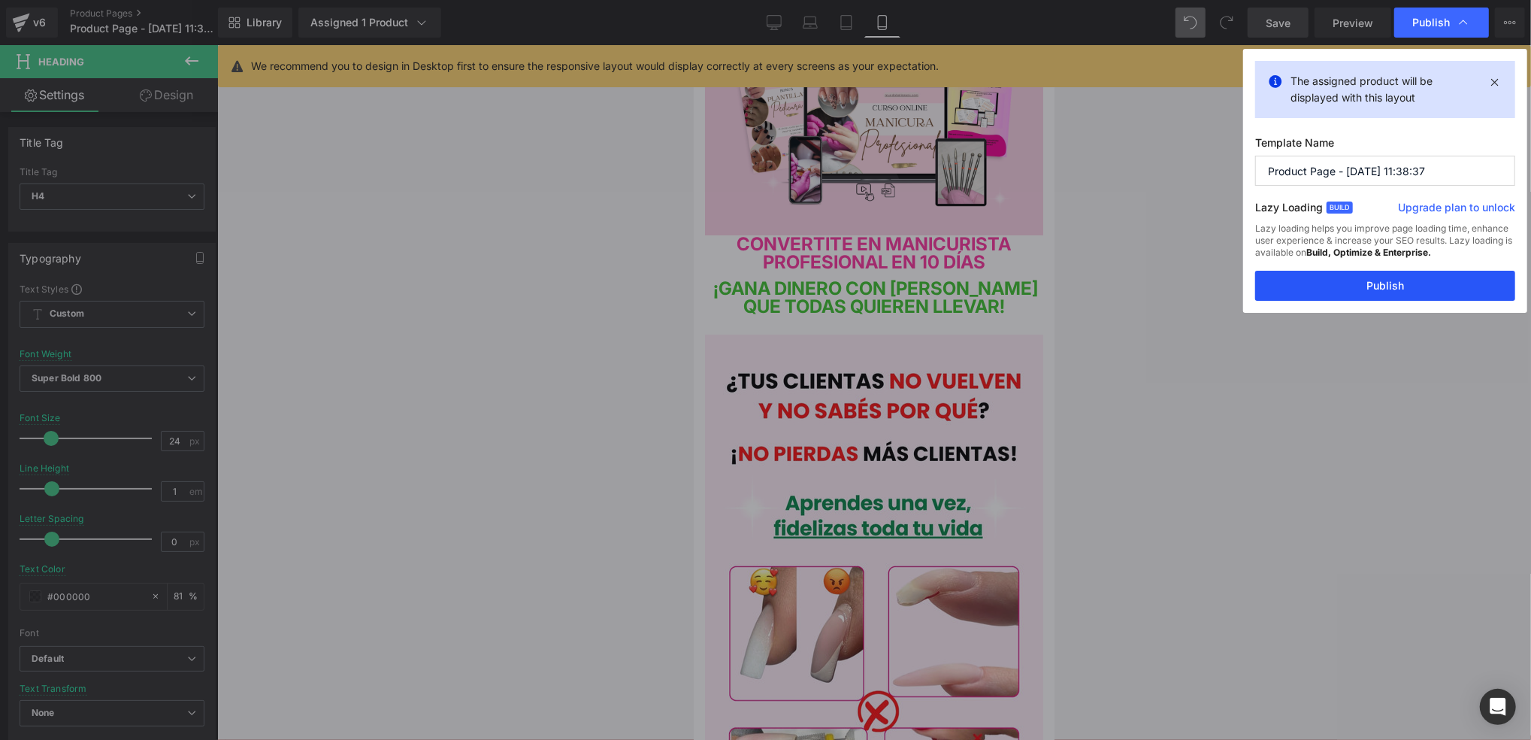
drag, startPoint x: 1316, startPoint y: 295, endPoint x: 1271, endPoint y: 293, distance: 44.4
click at [1314, 293] on button "Publish" at bounding box center [1385, 286] width 260 height 30
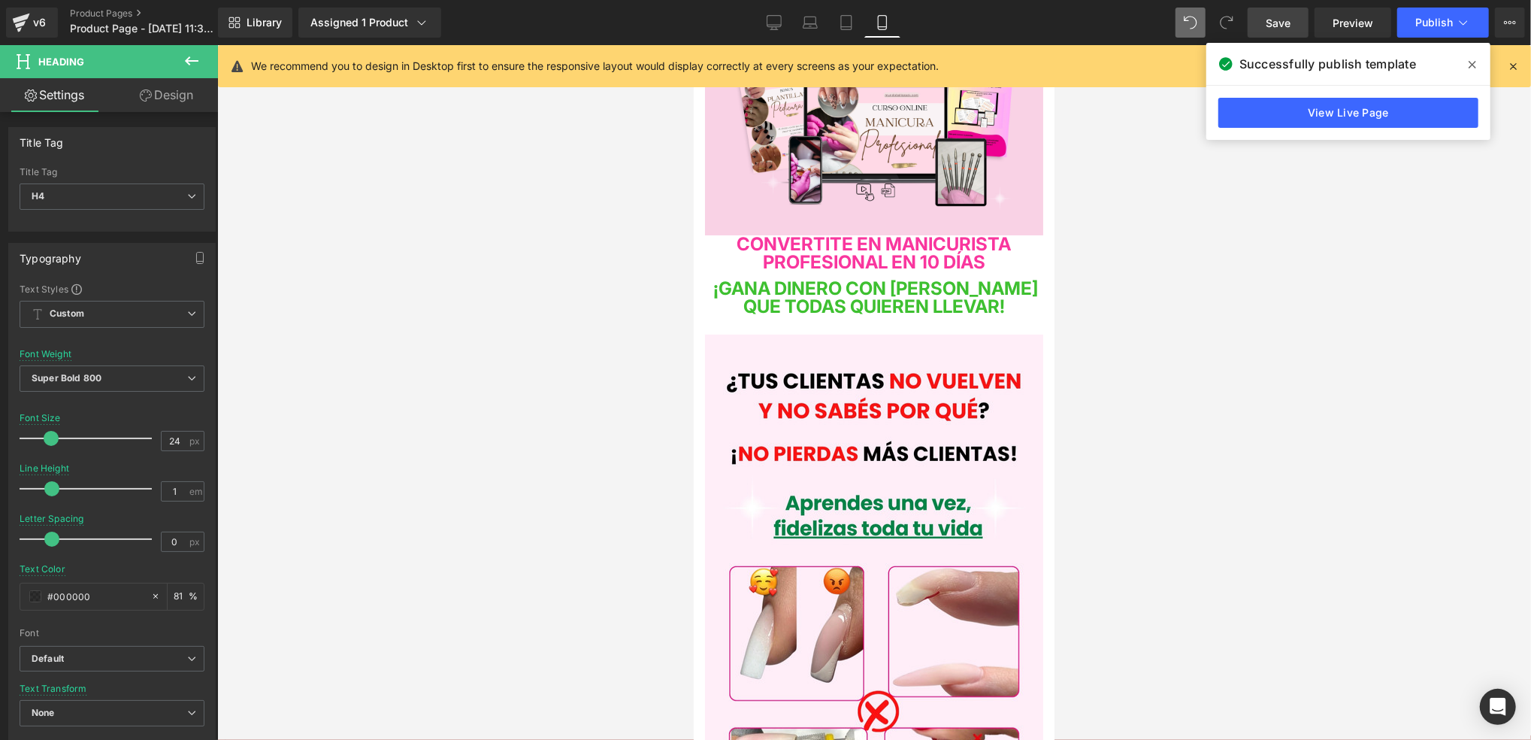
click at [1122, 298] on div at bounding box center [874, 392] width 1314 height 695
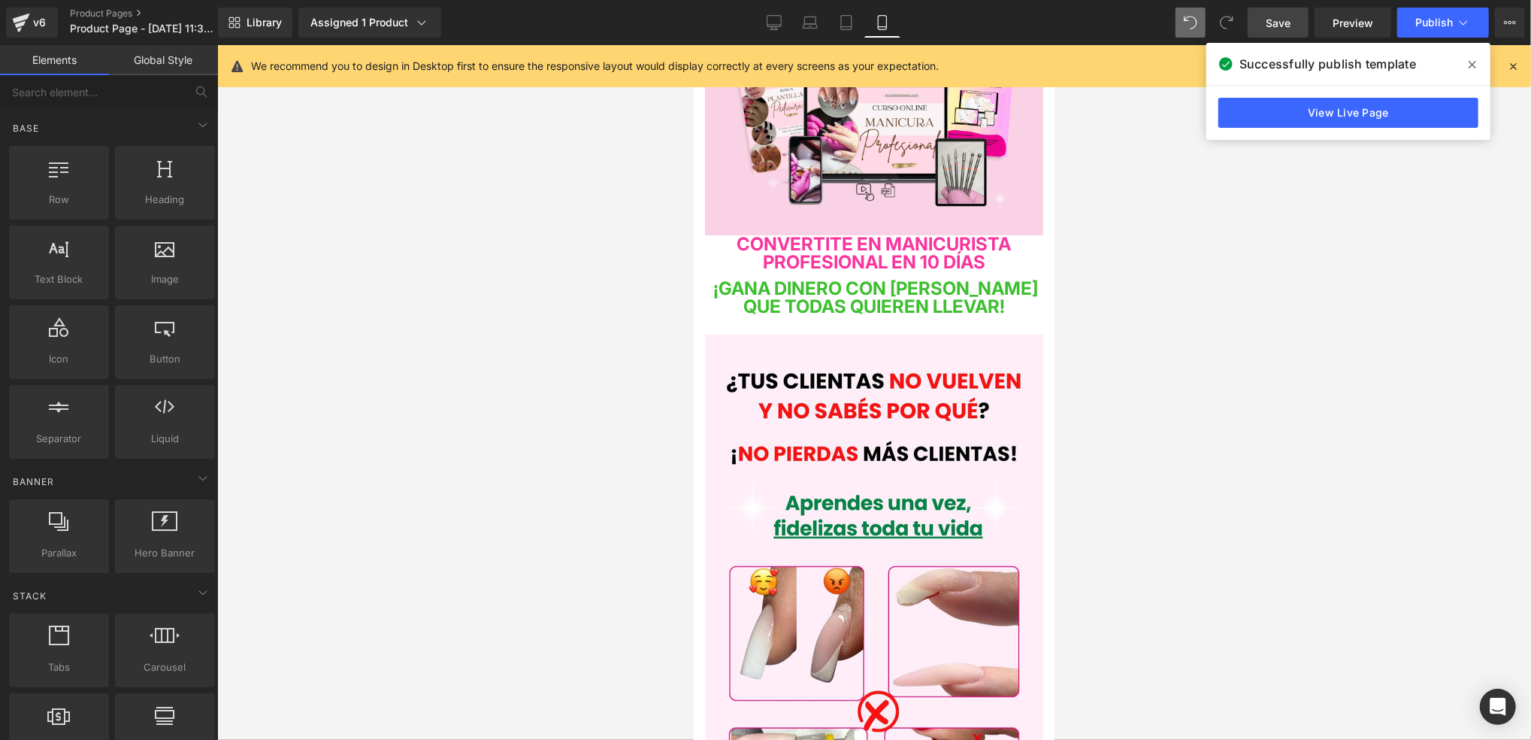
click at [1472, 64] on icon at bounding box center [1473, 65] width 8 height 8
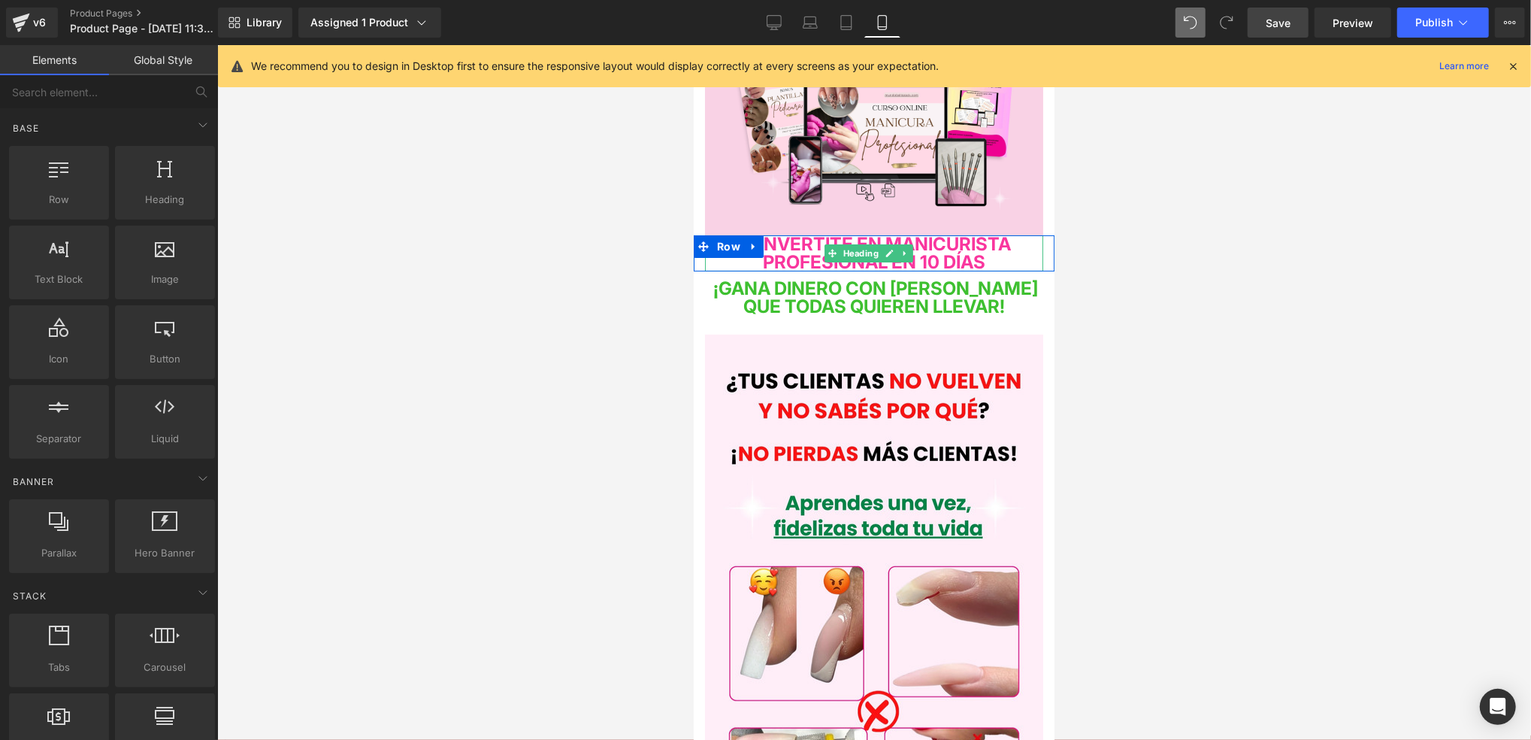
click at [919, 255] on span "CONVERTITE EN MANICURISTA PROFESIONAL EN 10 DÍAS" at bounding box center [874, 252] width 274 height 40
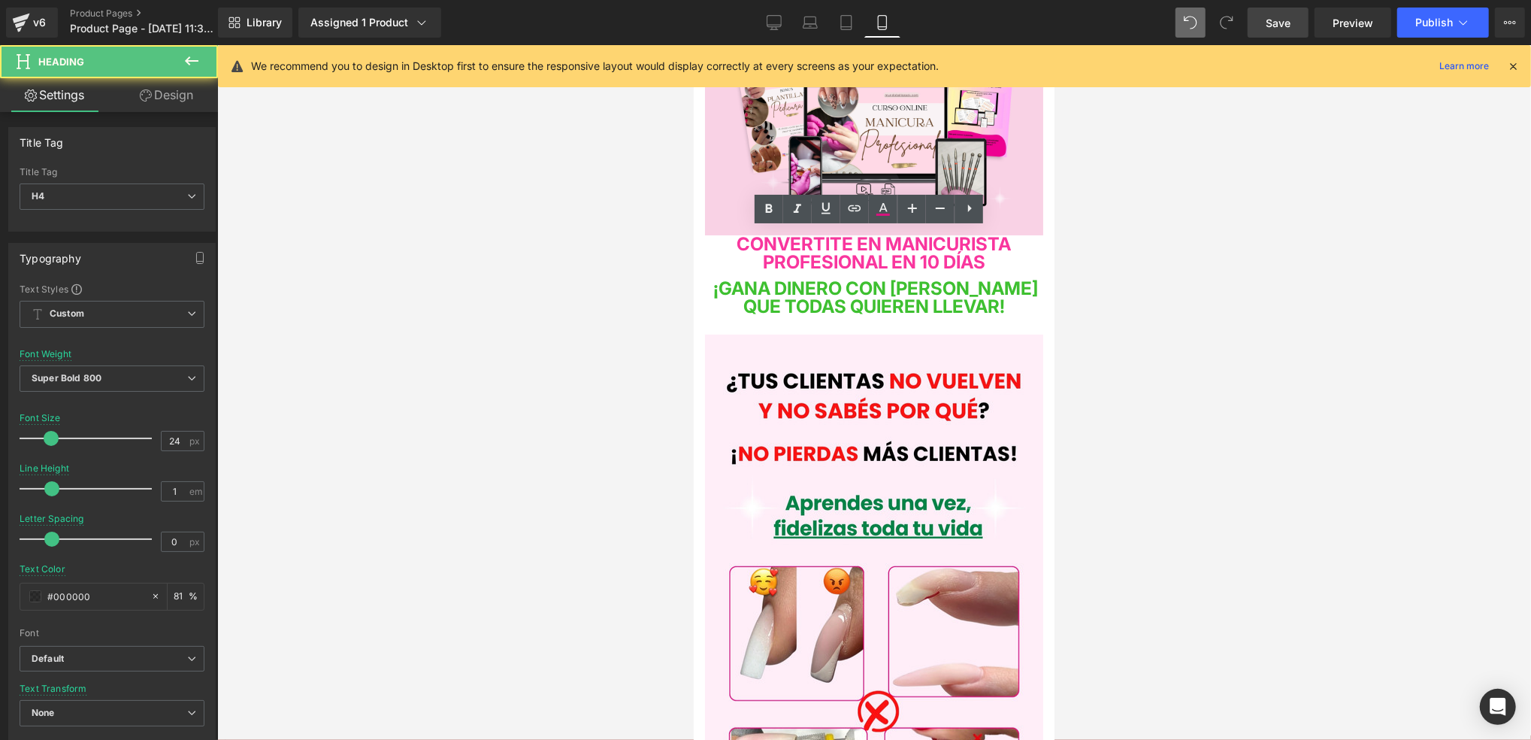
click at [1091, 253] on div at bounding box center [874, 392] width 1314 height 695
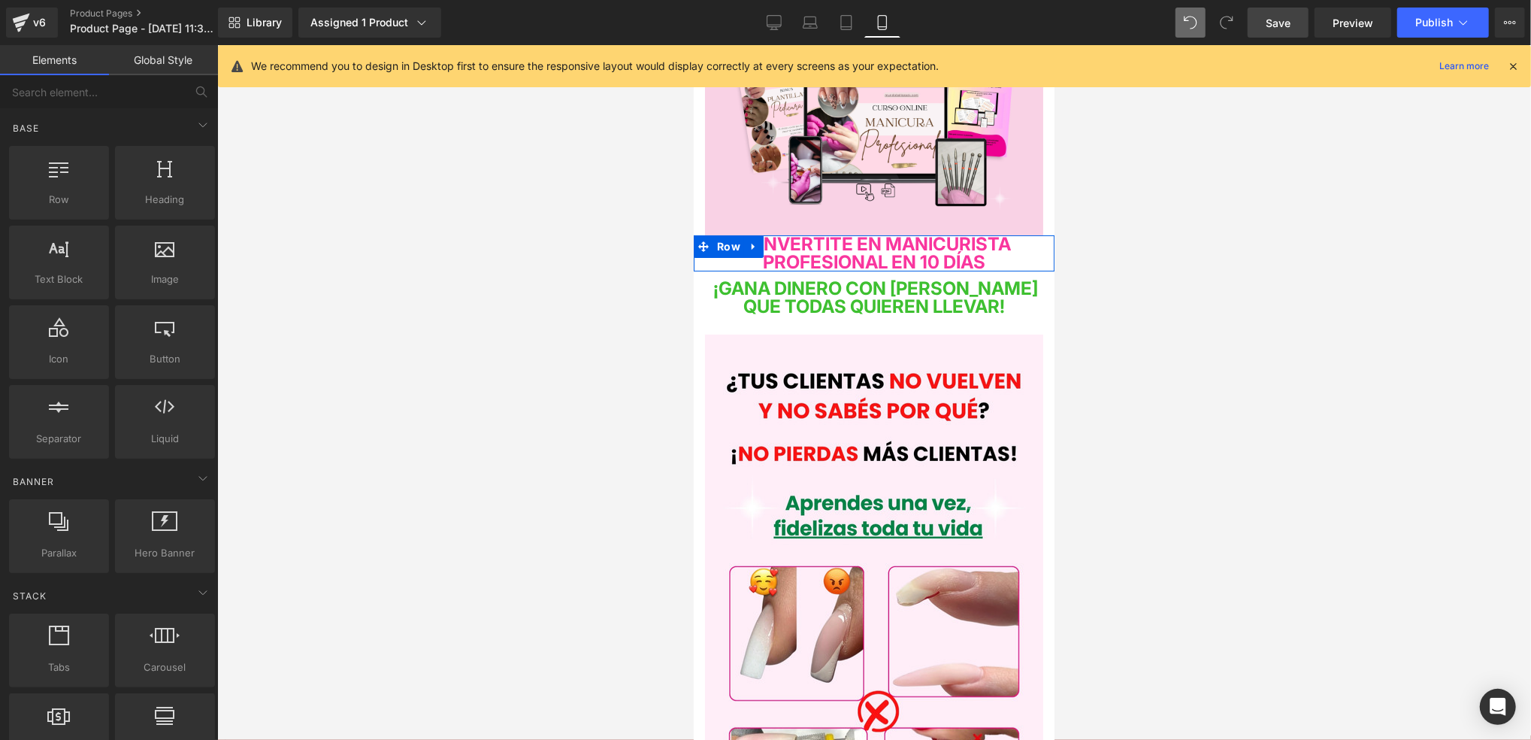
click at [950, 255] on span "CONVERTITE EN MANICURISTA PROFESIONAL EN 10 DÍAS" at bounding box center [874, 252] width 274 height 40
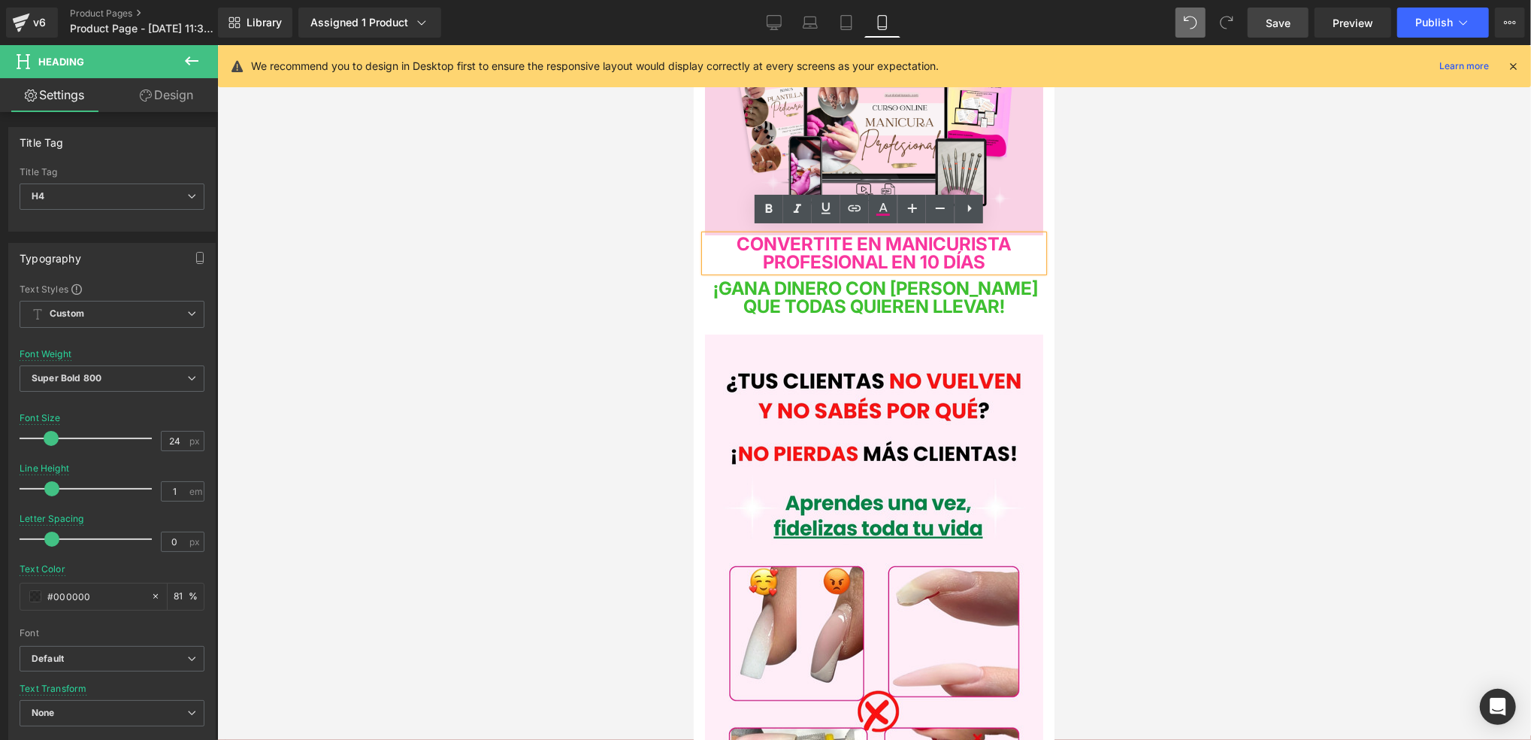
click at [921, 253] on span "CONVERTITE EN MANICURISTA PROFESIONAL EN 10 DÍAS" at bounding box center [874, 252] width 274 height 40
click at [518, 316] on div at bounding box center [874, 392] width 1314 height 695
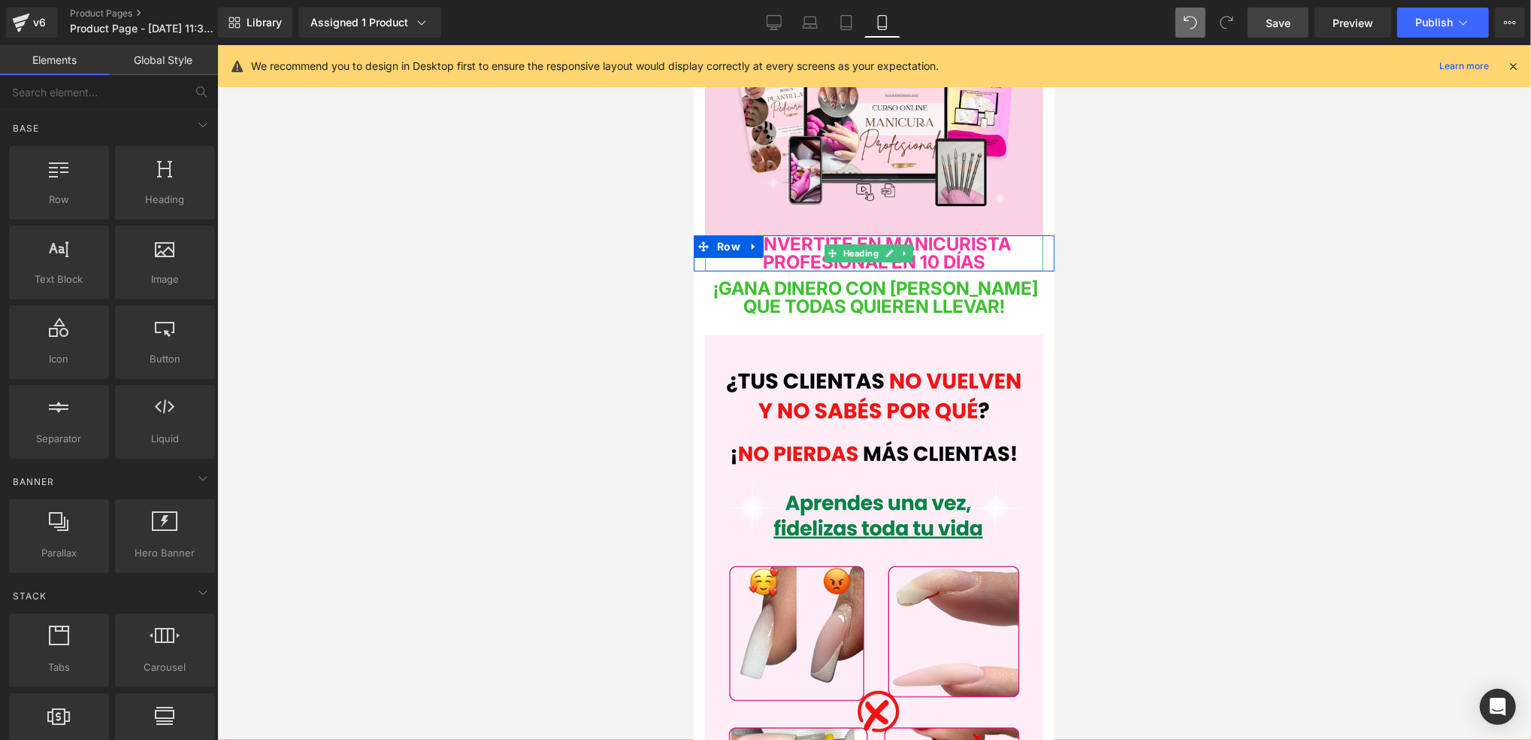
click at [973, 256] on span "CONVERTITE EN MANICURISTA PROFESIONAL EN 10 DÍAS" at bounding box center [874, 252] width 274 height 40
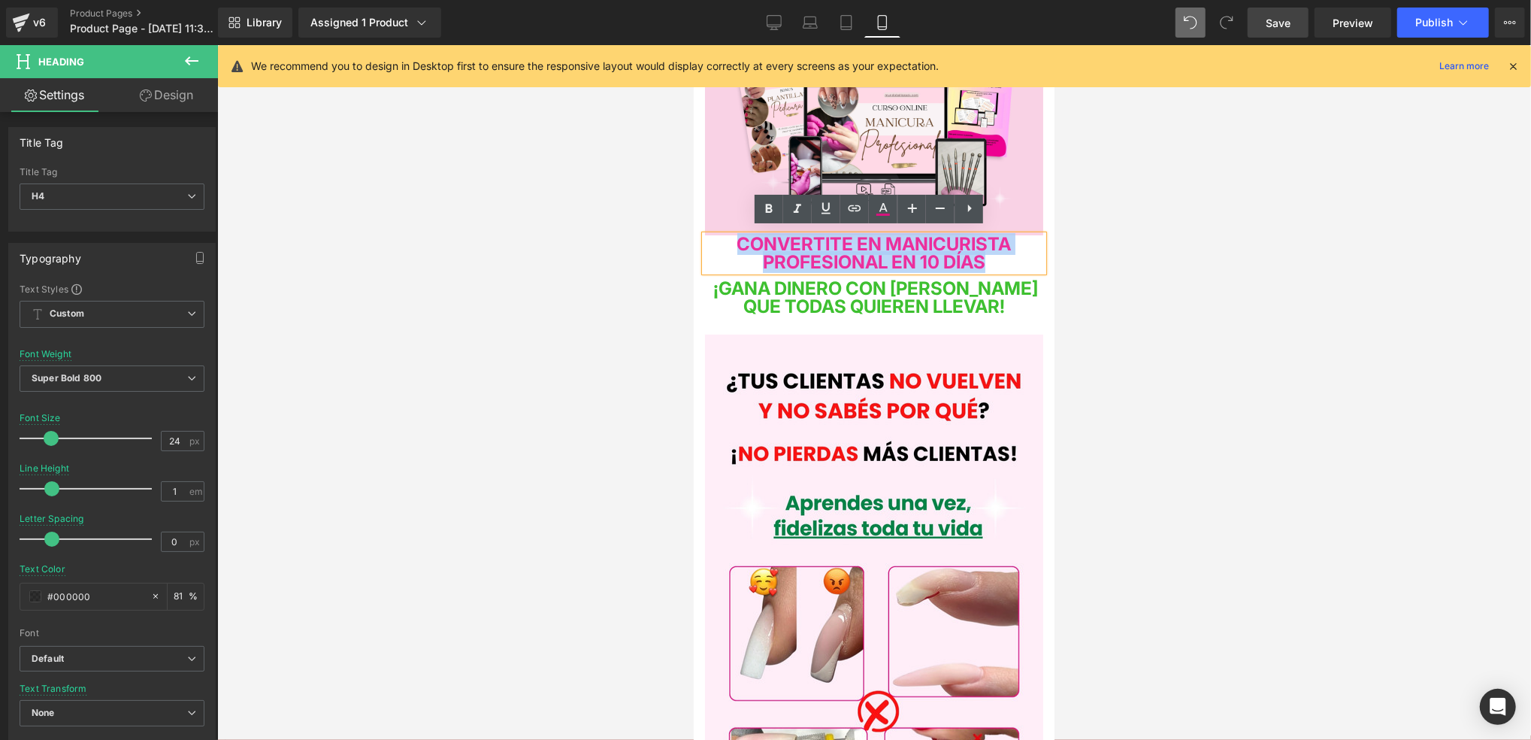
drag, startPoint x: 1010, startPoint y: 256, endPoint x: 708, endPoint y: 240, distance: 302.6
click at [708, 240] on h4 "CONVERTITE EN MANICURISTA PROFESIONAL EN 10 DÍAS" at bounding box center [873, 253] width 338 height 36
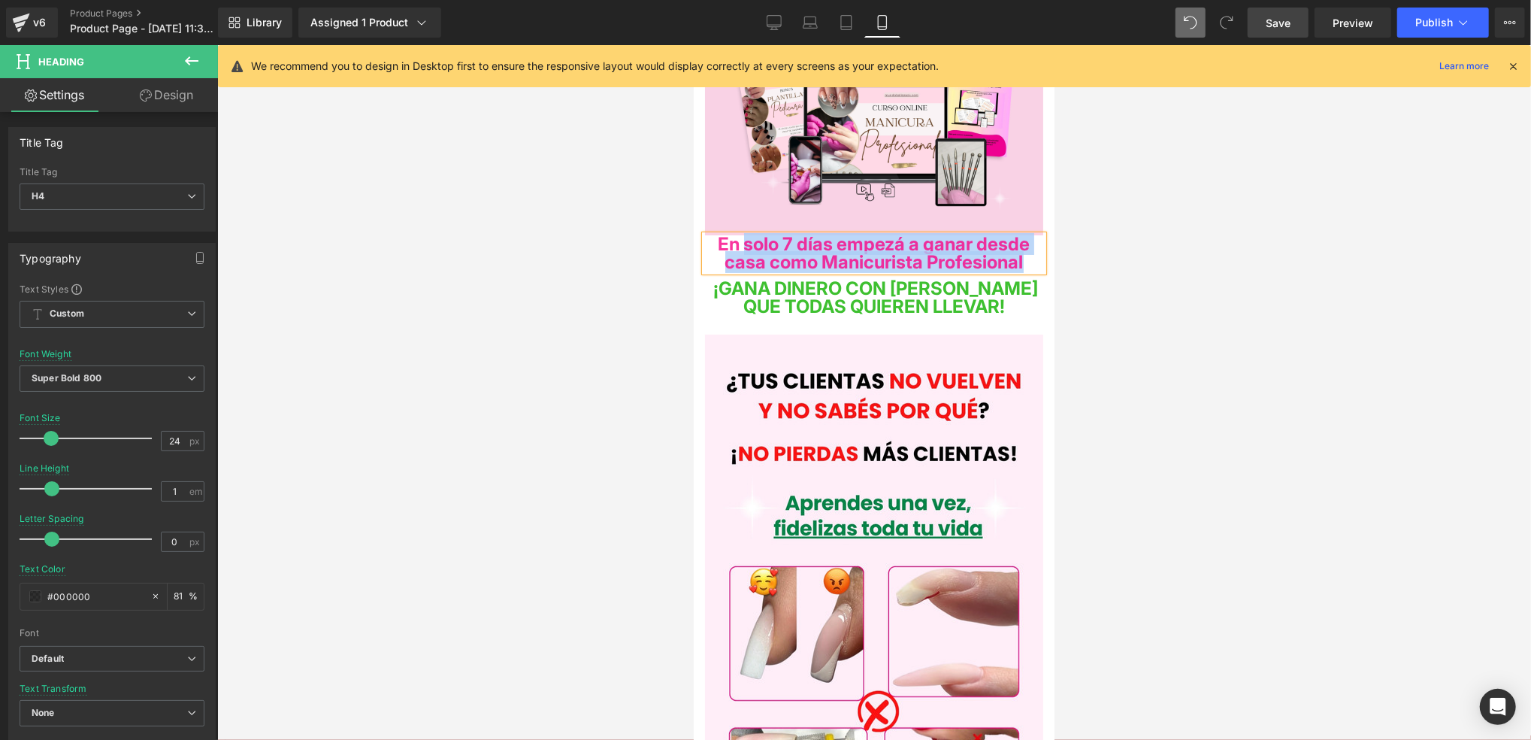
drag, startPoint x: 946, startPoint y: 277, endPoint x: 753, endPoint y: 241, distance: 195.7
click at [753, 241] on h4 "En solo 7 días empezá a ganar desde casa como Manicurista Profesional" at bounding box center [873, 253] width 338 height 36
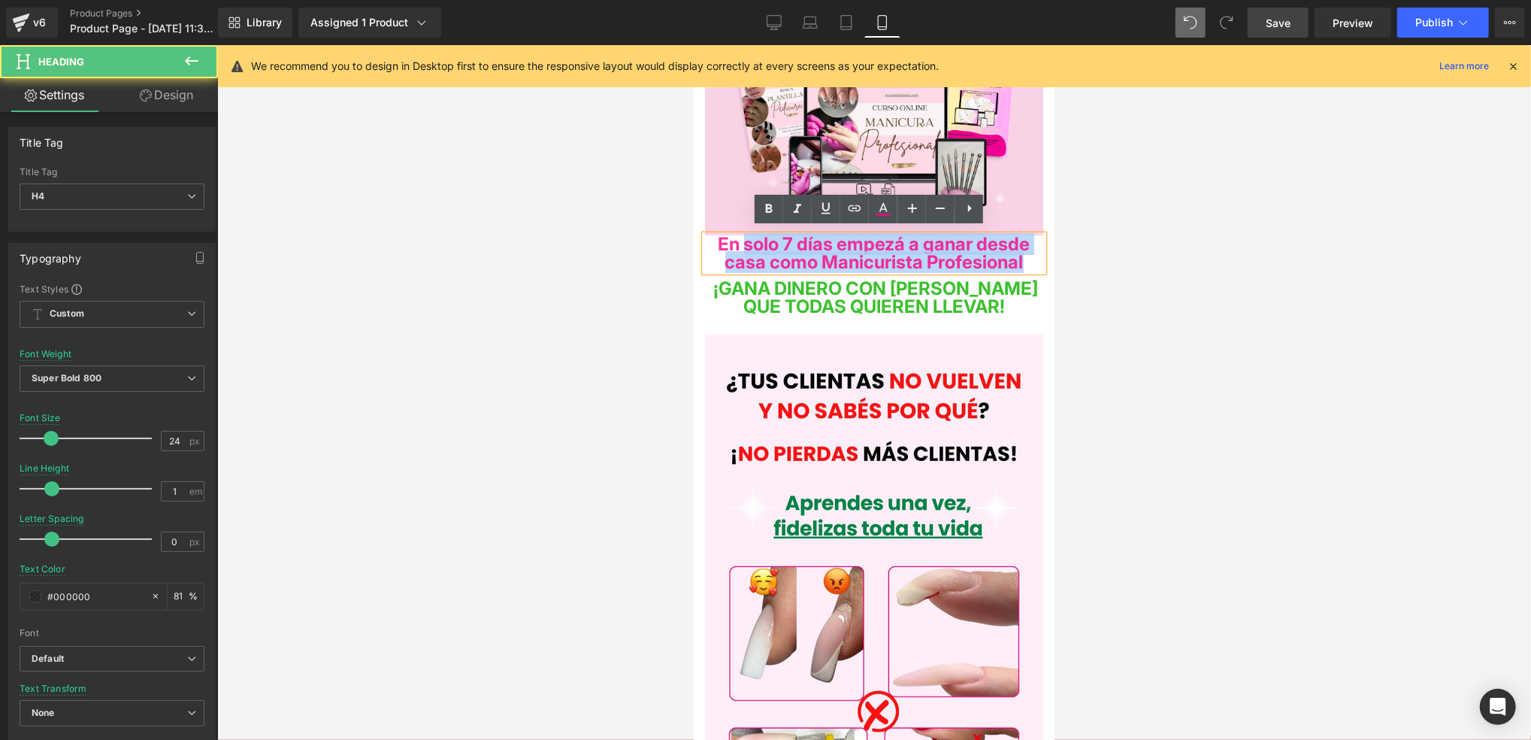
click at [777, 259] on span "En solo 7 días empezá a ganar desde casa como Manicurista Profesional" at bounding box center [874, 252] width 312 height 40
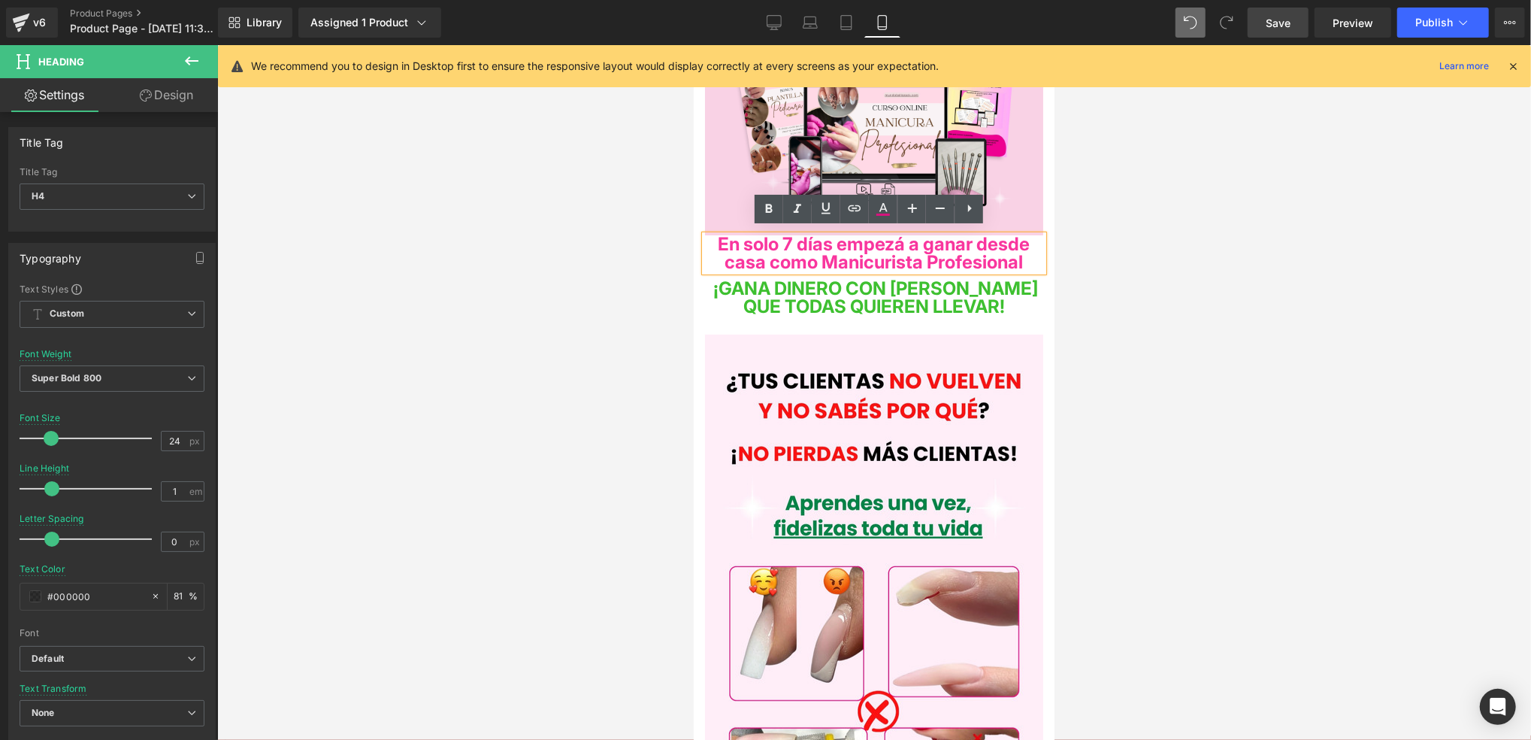
click at [756, 241] on span "En solo 7 días empezá a ganar desde casa como Manicurista Profesional" at bounding box center [874, 252] width 312 height 40
click at [750, 241] on span "En solo 7 días empezá a ganar desde casa como Manicurista Profesional" at bounding box center [874, 252] width 312 height 40
drag, startPoint x: 873, startPoint y: 241, endPoint x: 815, endPoint y: 242, distance: 57.9
click at [815, 242] on span "En solo 7 días empezá a ganar desde casa como Manicurista Profesional" at bounding box center [874, 252] width 312 height 40
click at [780, 256] on span "En solo 7 días empezá a ganar desde casa como Manicurista Profesional" at bounding box center [874, 252] width 312 height 40
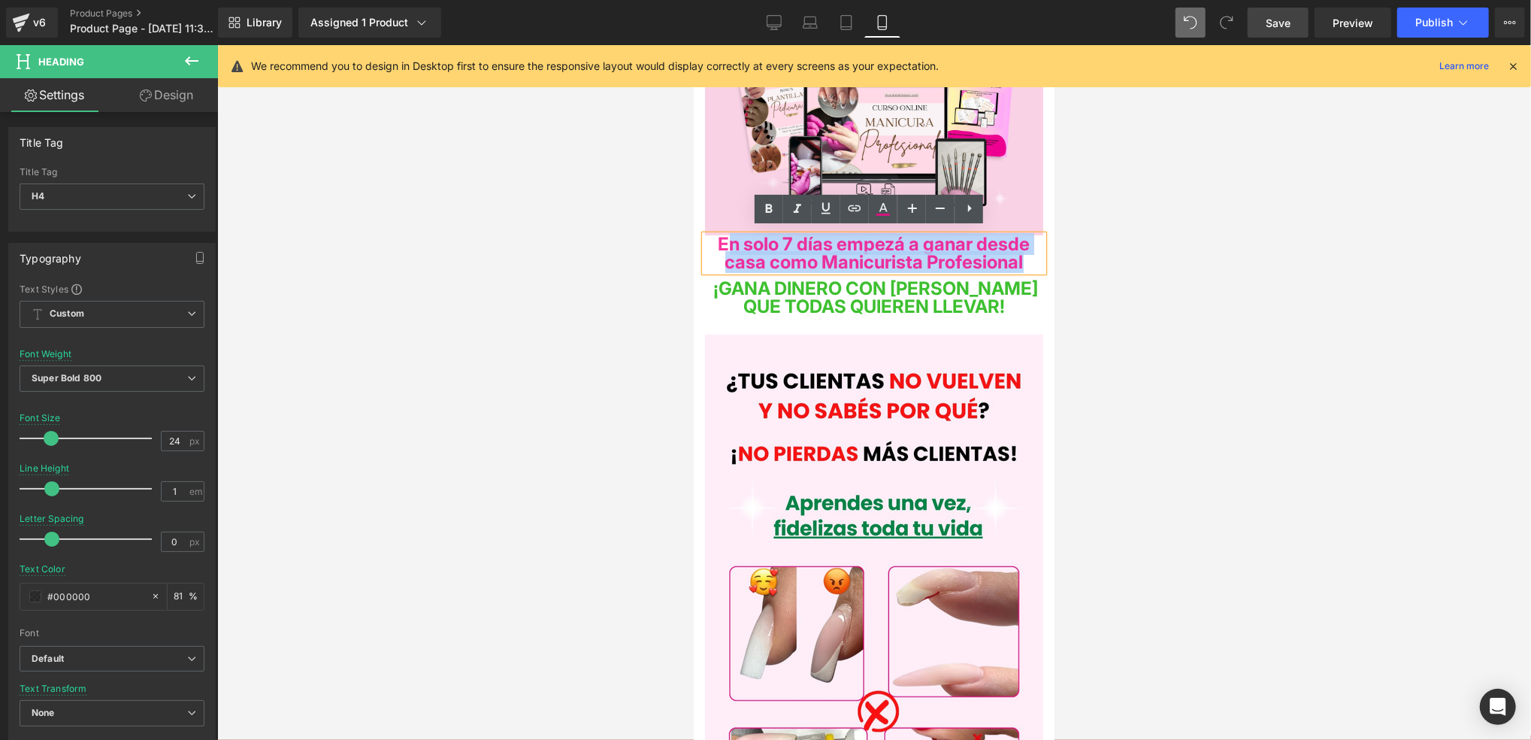
drag, startPoint x: 734, startPoint y: 244, endPoint x: 939, endPoint y: 271, distance: 206.3
click at [939, 271] on h4 "En solo 7 días empezá a ganar desde casa como Manicurista Profesional" at bounding box center [873, 253] width 338 height 36
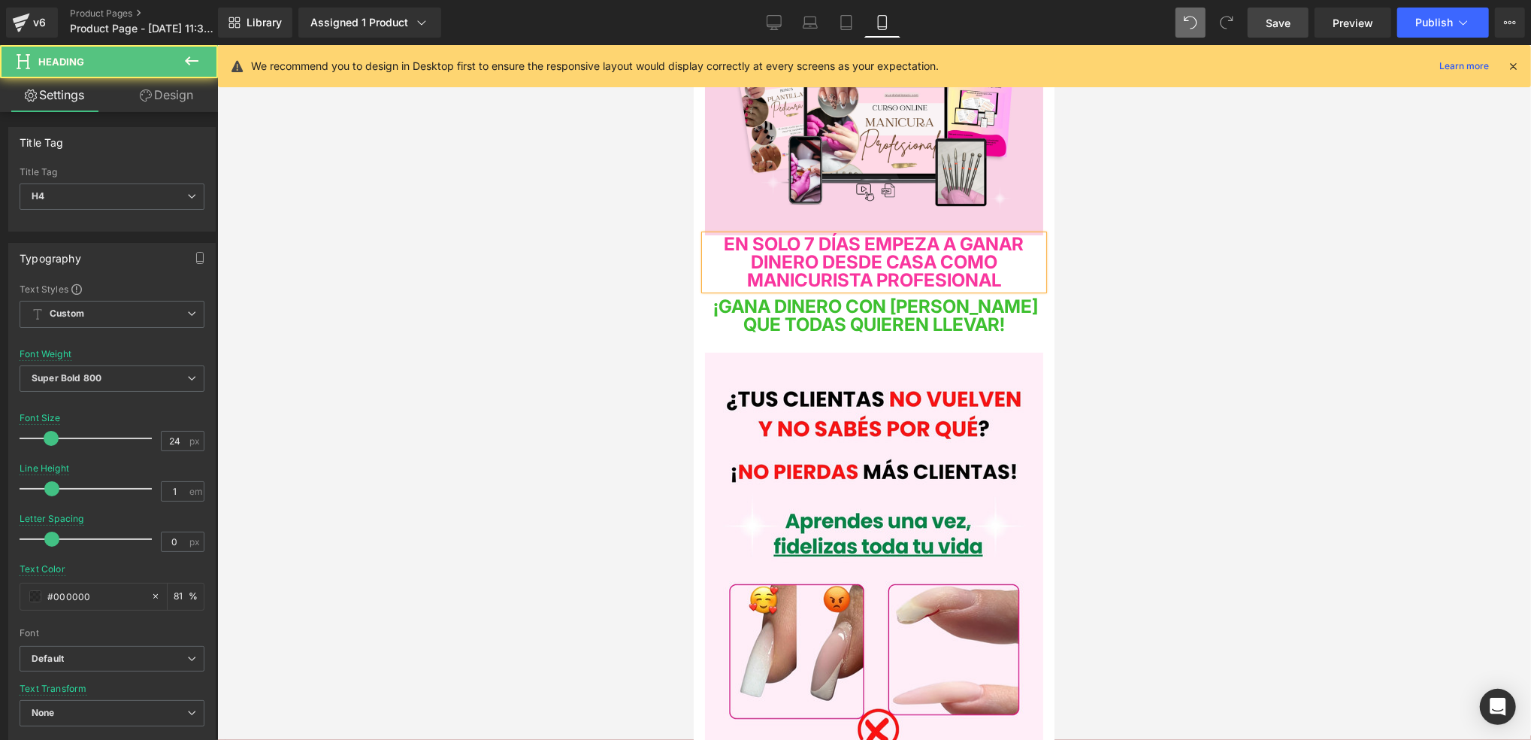
click at [967, 289] on div "EN SOLO 7 DÍAS EMPEZA A GANAR DINERO DESDE CASA COMO MANICURISTA PROFESIONAL" at bounding box center [873, 262] width 338 height 54
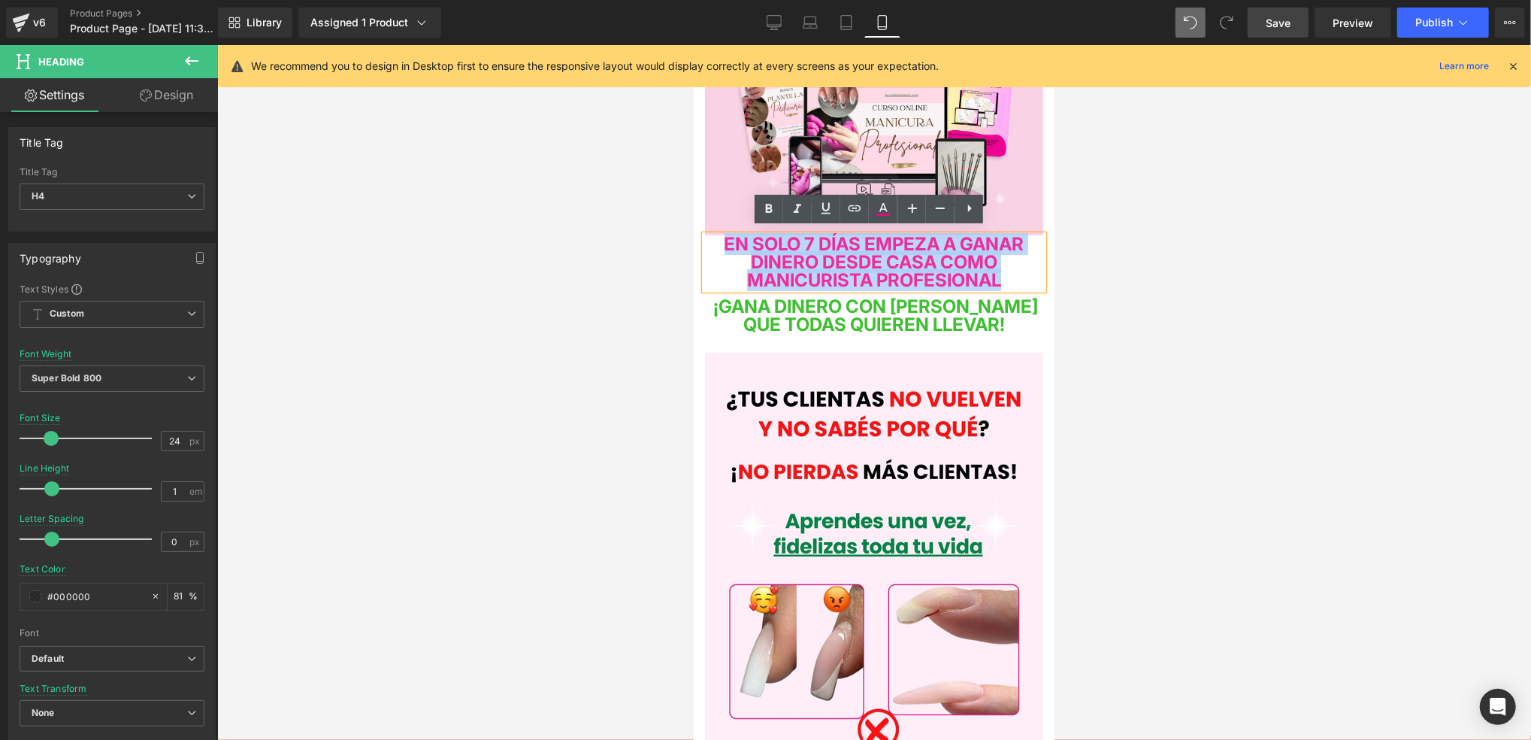
drag, startPoint x: 969, startPoint y: 295, endPoint x: 734, endPoint y: 229, distance: 243.7
click at [734, 235] on h4 "EN SOLO 7 DÍAS EMPEZA A GANAR DINERO DESDE CASA COMO MANICURISTA PROFESIONAL" at bounding box center [873, 262] width 338 height 54
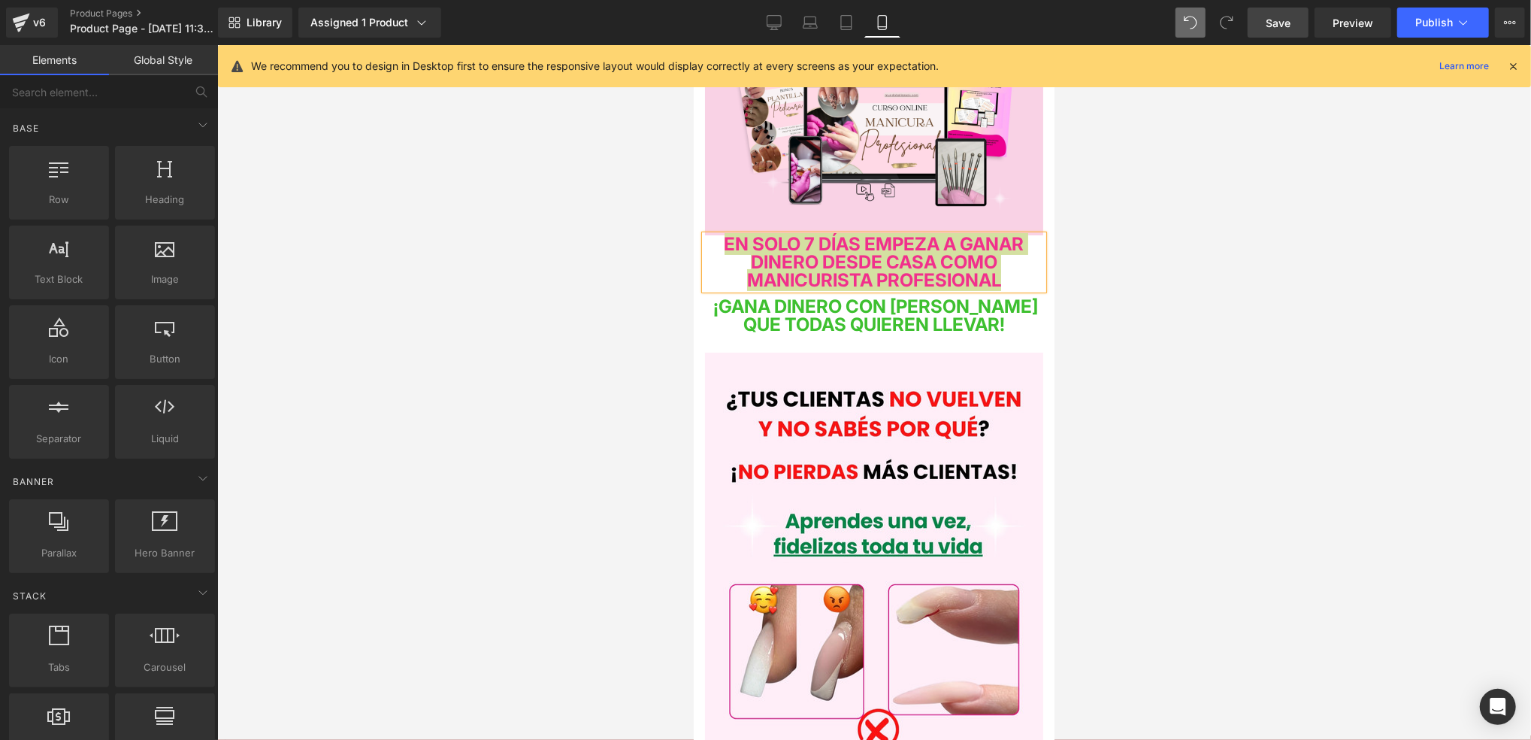
click at [1072, 283] on div at bounding box center [874, 392] width 1314 height 695
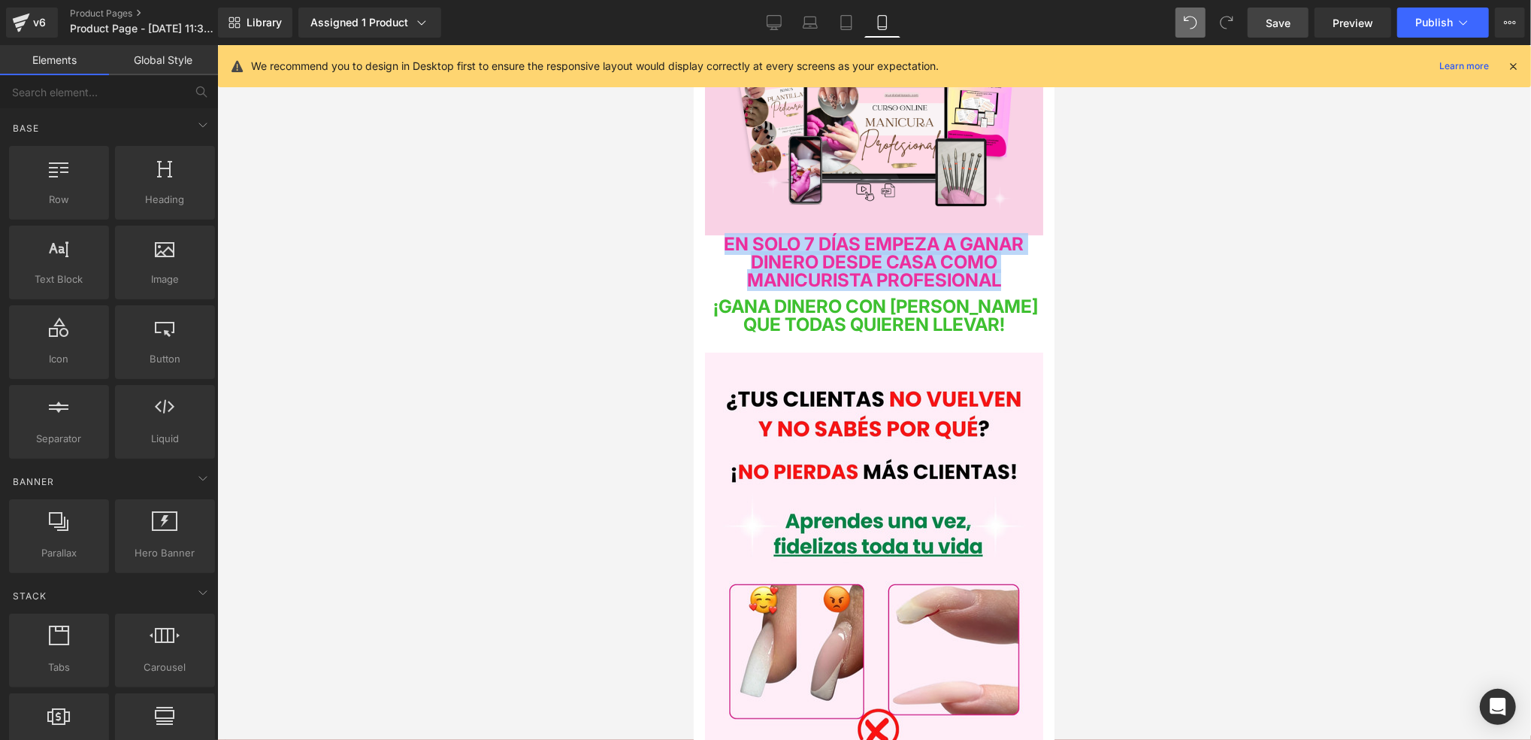
click at [1019, 333] on h4 "¡GANA DINERO CON UÑAS QUE TODAS QUIEREN LLEVAR!" at bounding box center [873, 315] width 338 height 36
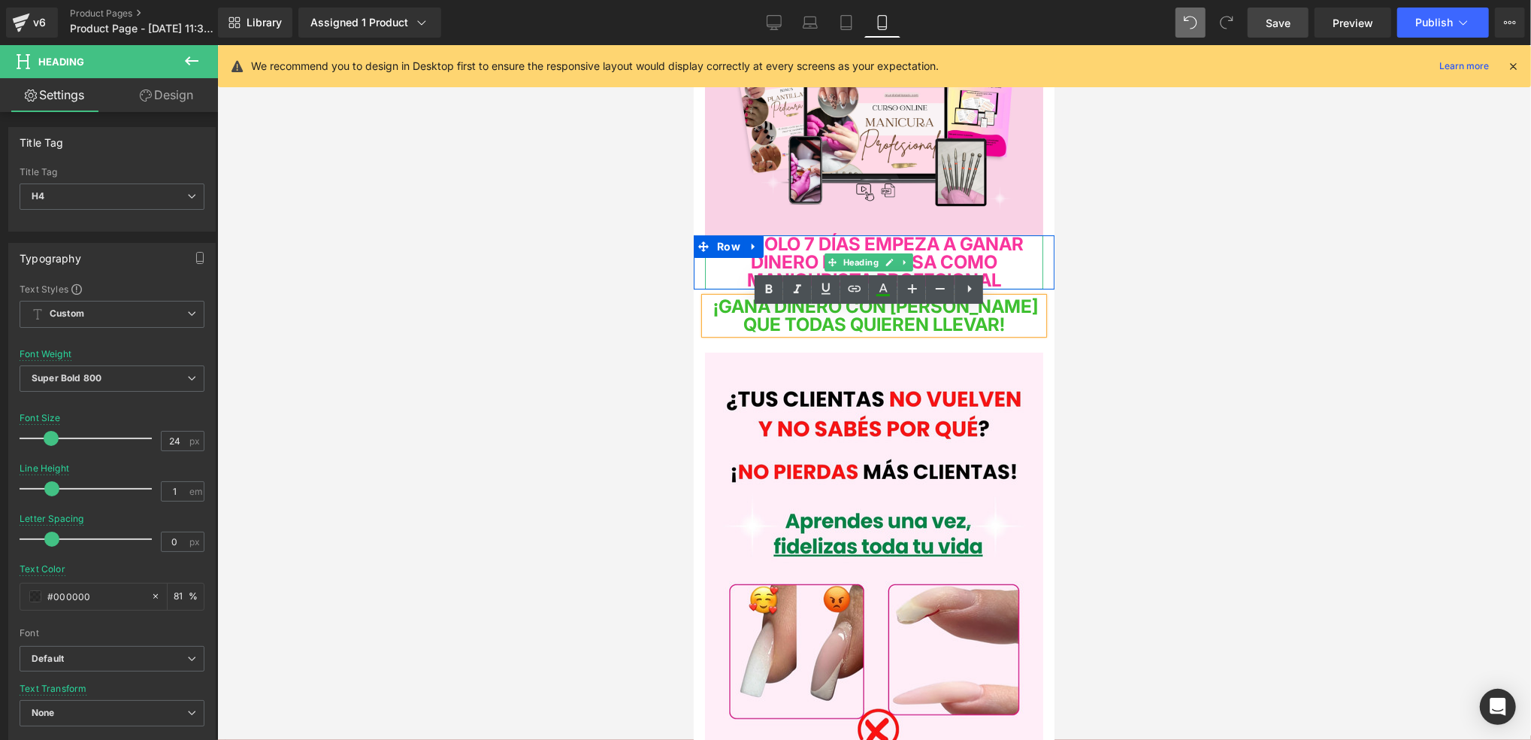
click at [983, 256] on span "EN SOLO 7 DÍAS EMPEZA A GANAR DINERO DESDE CASA COMO MANICURISTA PROFESIONAL" at bounding box center [874, 261] width 300 height 58
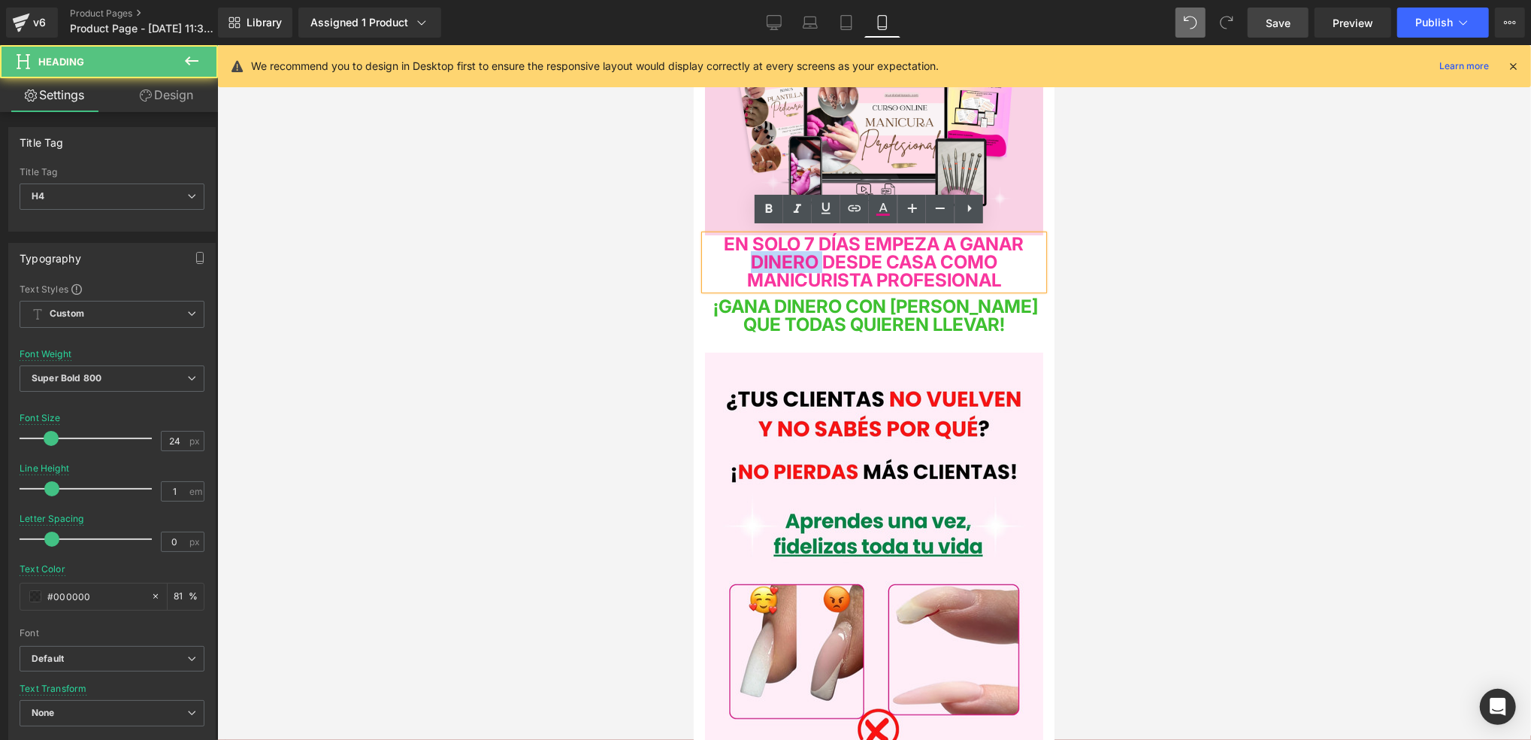
drag, startPoint x: 802, startPoint y: 255, endPoint x: 885, endPoint y: 259, distance: 82.8
click at [885, 259] on span "EN SOLO 7 DÍAS EMPEZA A GANAR DINERO DESDE CASA COMO MANICURISTA PROFESIONAL" at bounding box center [874, 261] width 300 height 58
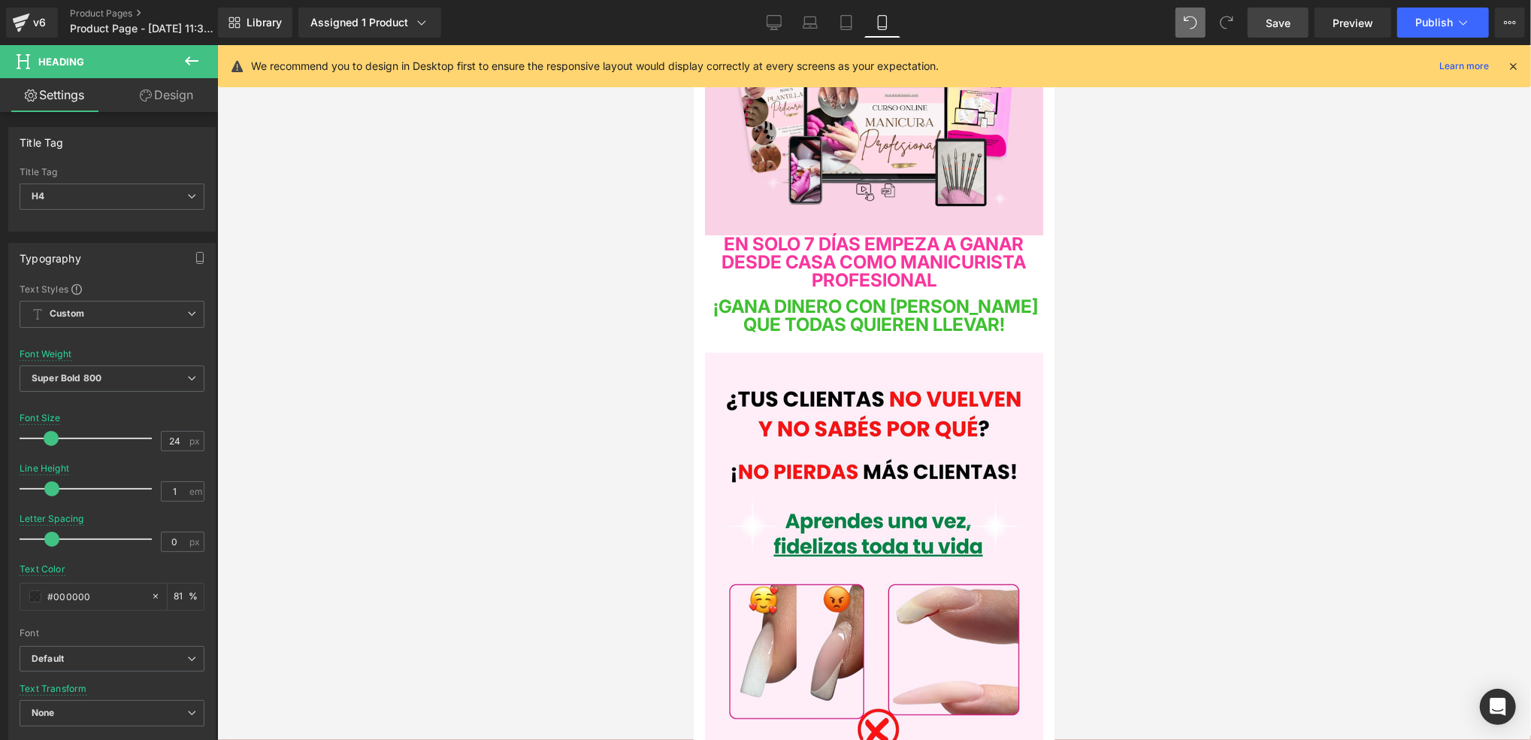
click at [1158, 292] on div at bounding box center [874, 392] width 1314 height 695
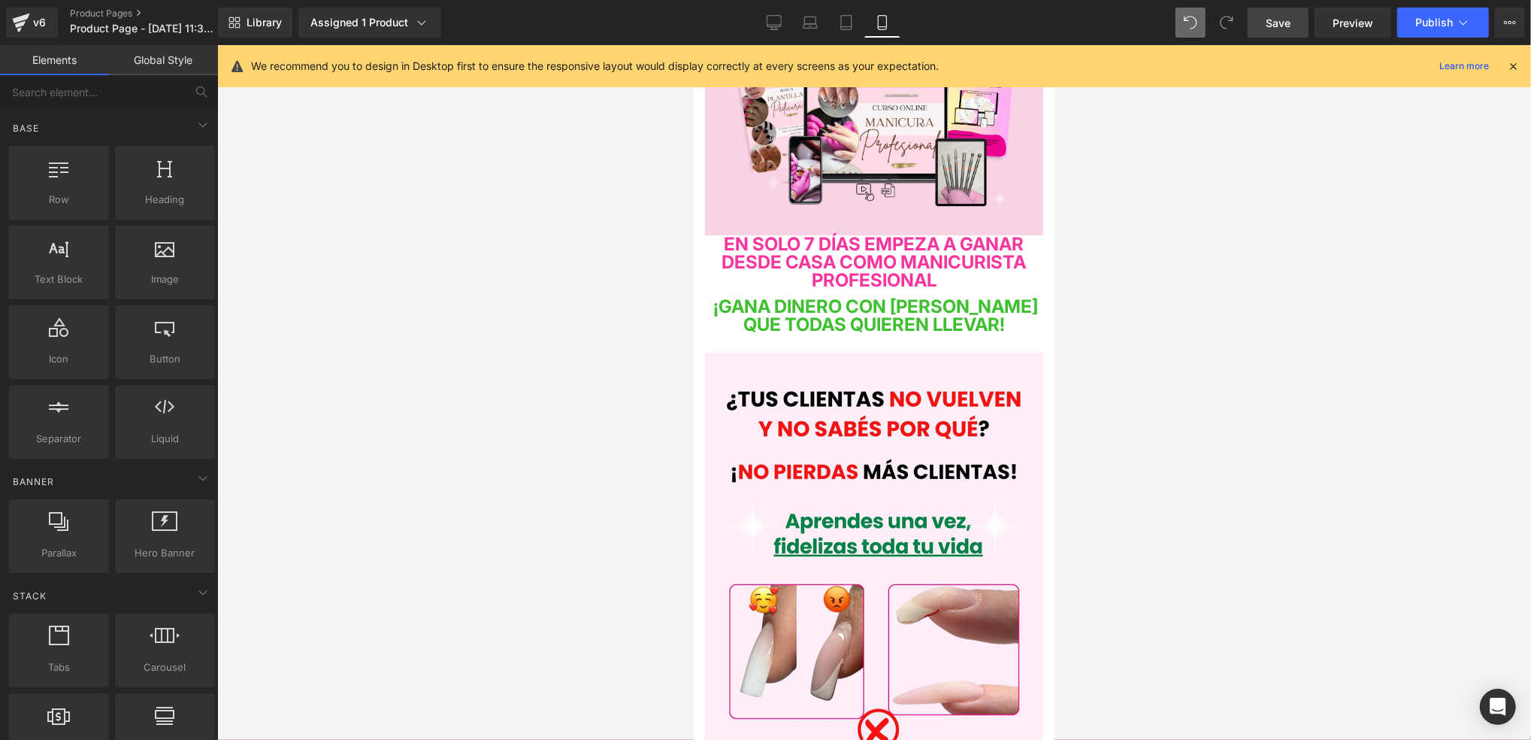
click at [1108, 271] on div at bounding box center [874, 392] width 1314 height 695
click at [1008, 322] on h4 "¡GANA DINERO CON UÑAS QUE TODAS QUIEREN LLEVAR!" at bounding box center [873, 315] width 338 height 36
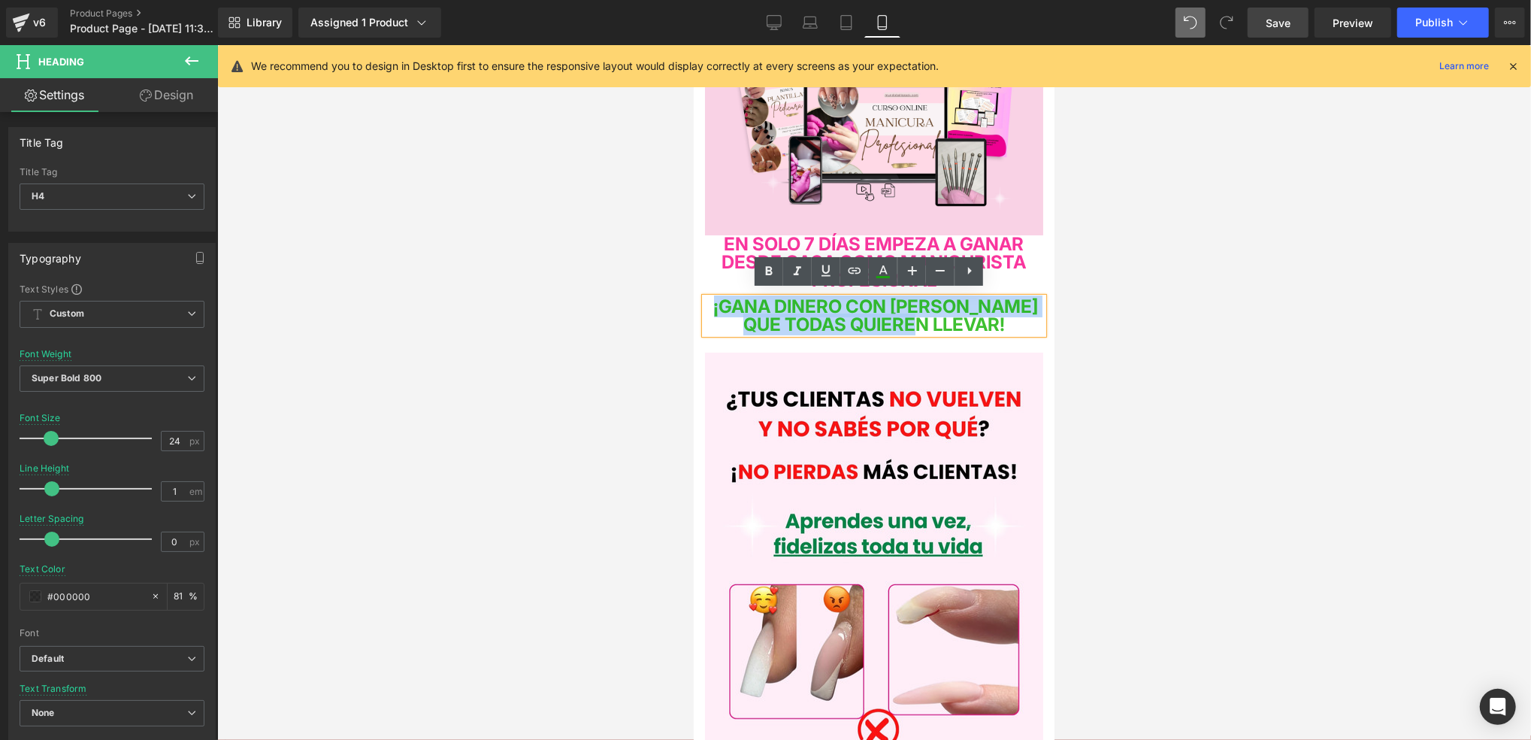
drag, startPoint x: 1021, startPoint y: 322, endPoint x: 718, endPoint y: 299, distance: 303.8
click at [718, 299] on h4 "¡GANA DINERO CON UÑAS QUE TODAS QUIEREN LLEVAR!" at bounding box center [873, 315] width 338 height 36
click at [1141, 266] on div at bounding box center [874, 392] width 1314 height 695
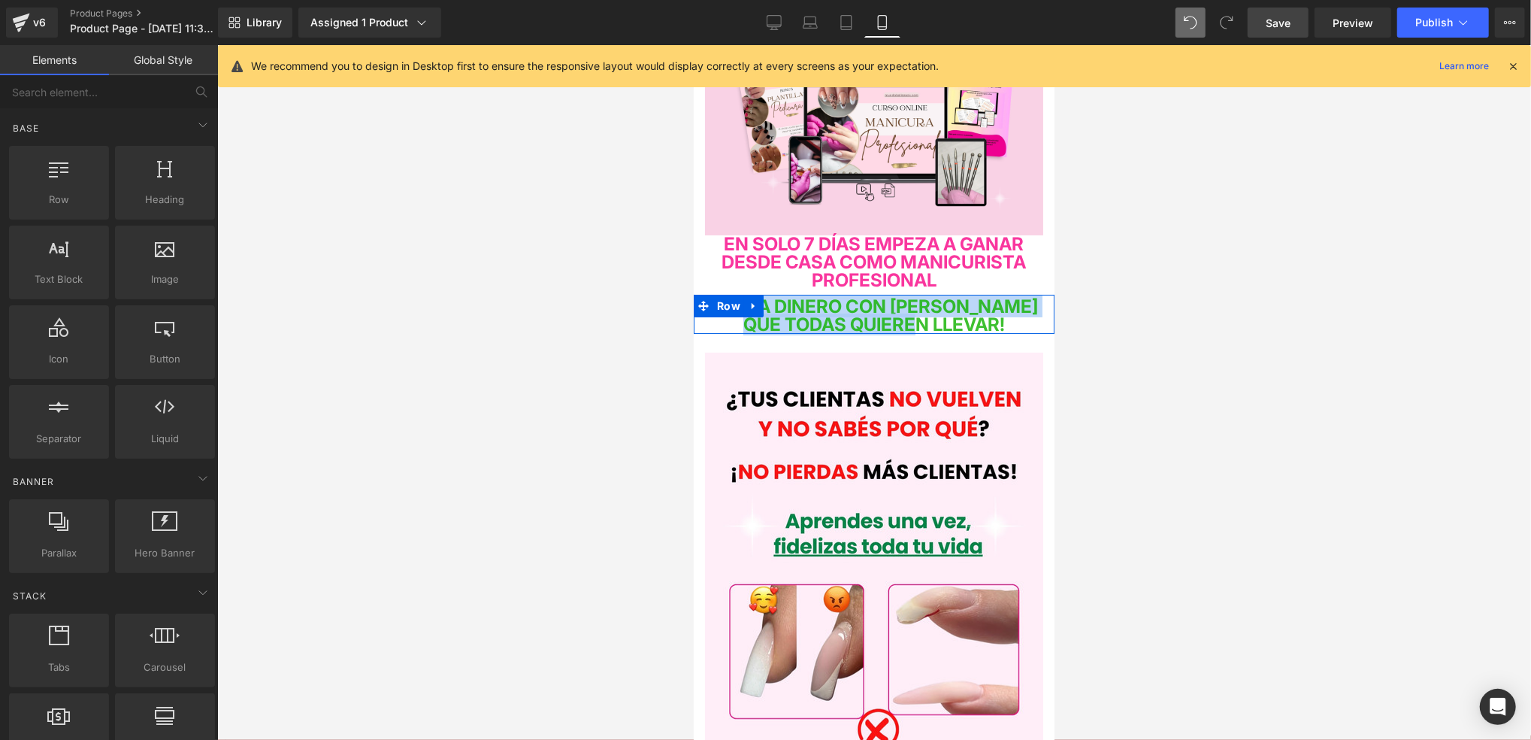
click at [1019, 267] on h4 "EN SOLO 7 DÍAS EMPEZA A GANAR DESDE CASA COMO MANICURISTA PROFESIONAL" at bounding box center [873, 262] width 338 height 54
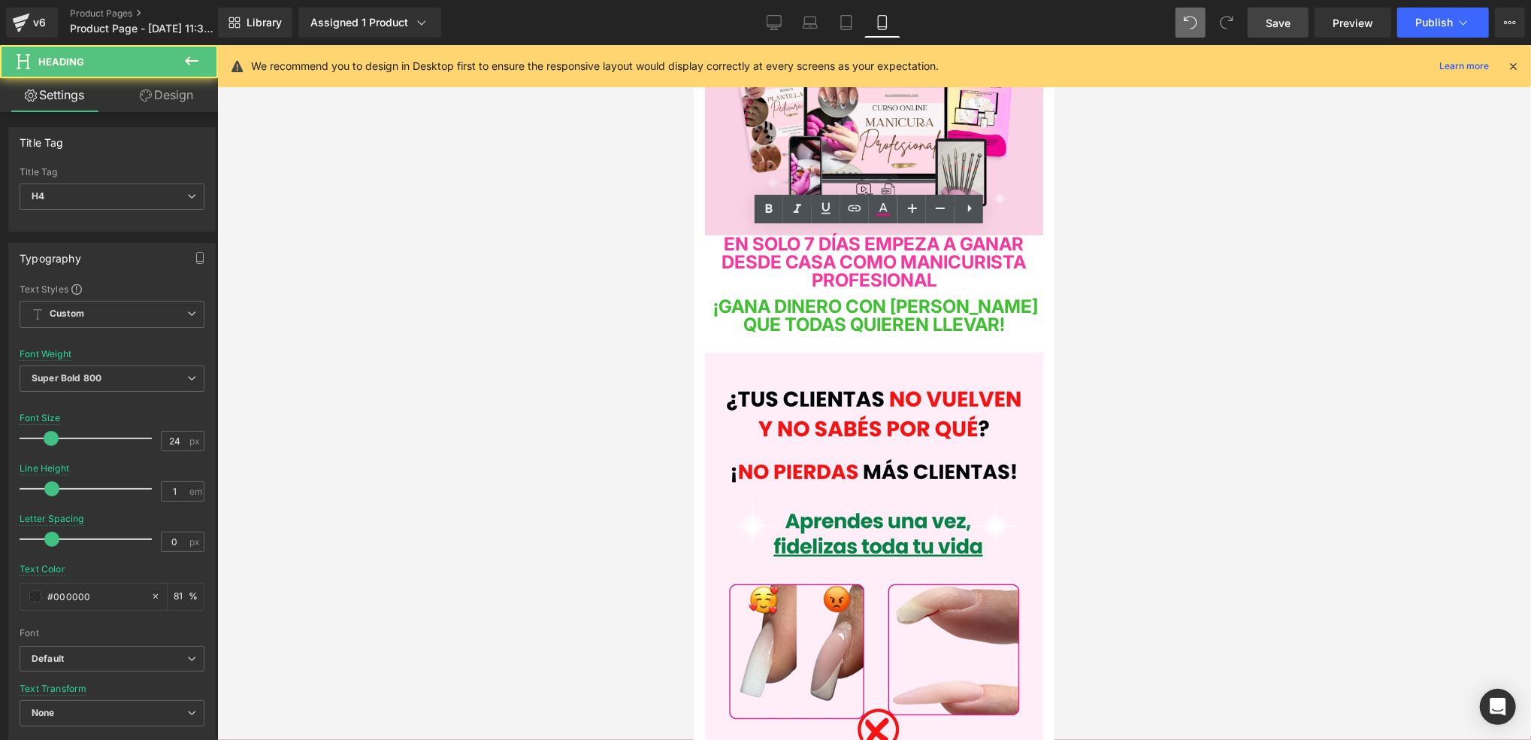
click at [1107, 289] on div at bounding box center [874, 392] width 1314 height 695
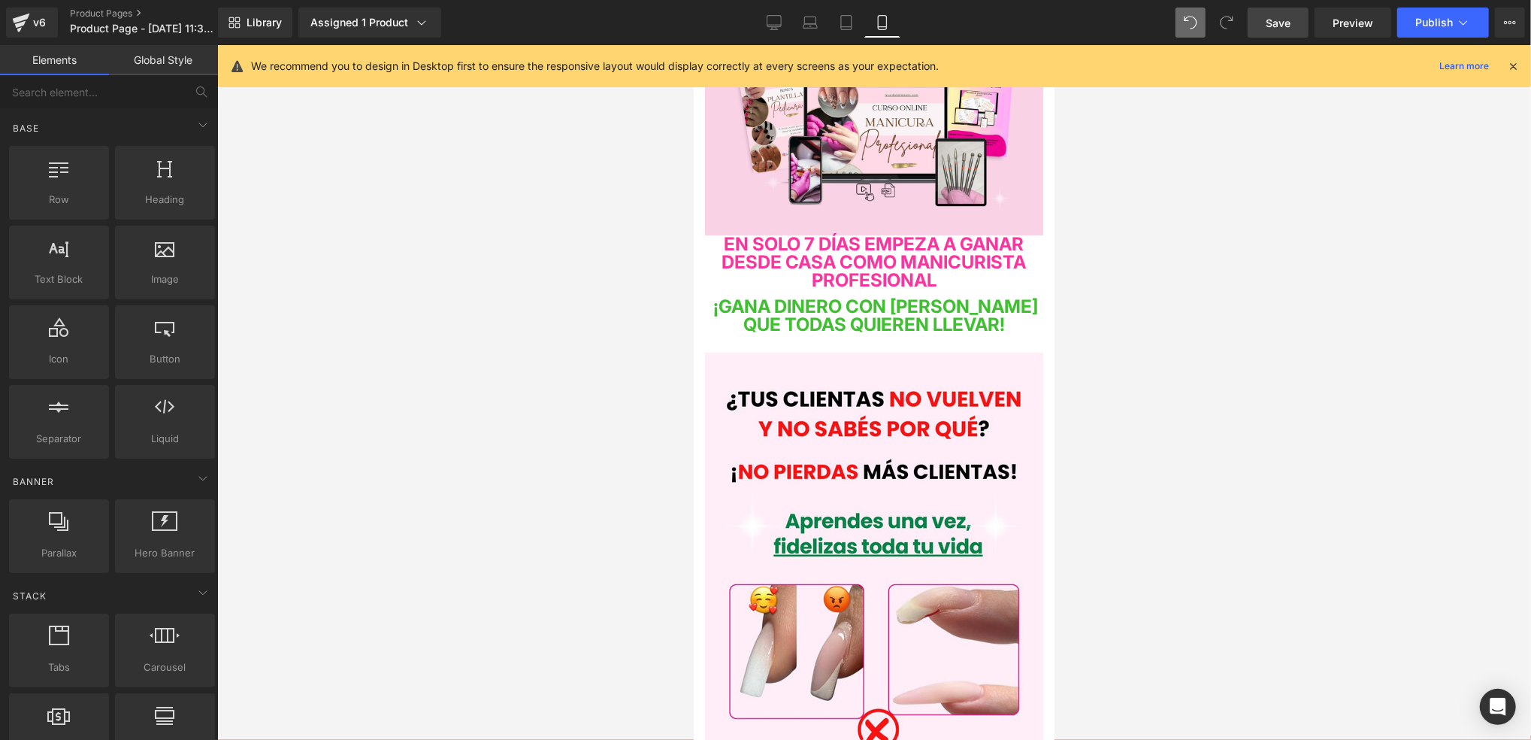
click at [1272, 37] on link "Save" at bounding box center [1278, 23] width 61 height 30
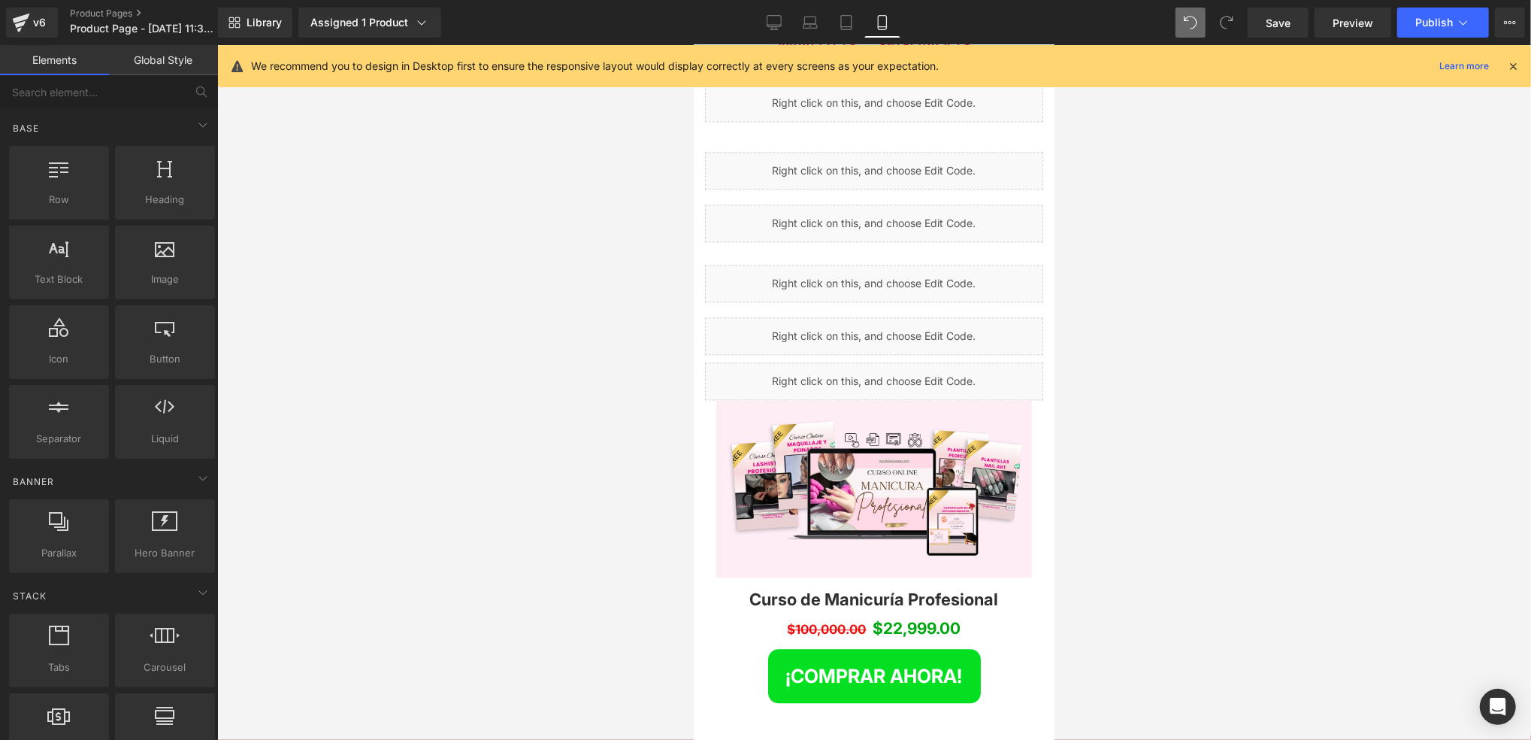
scroll to position [2806, 0]
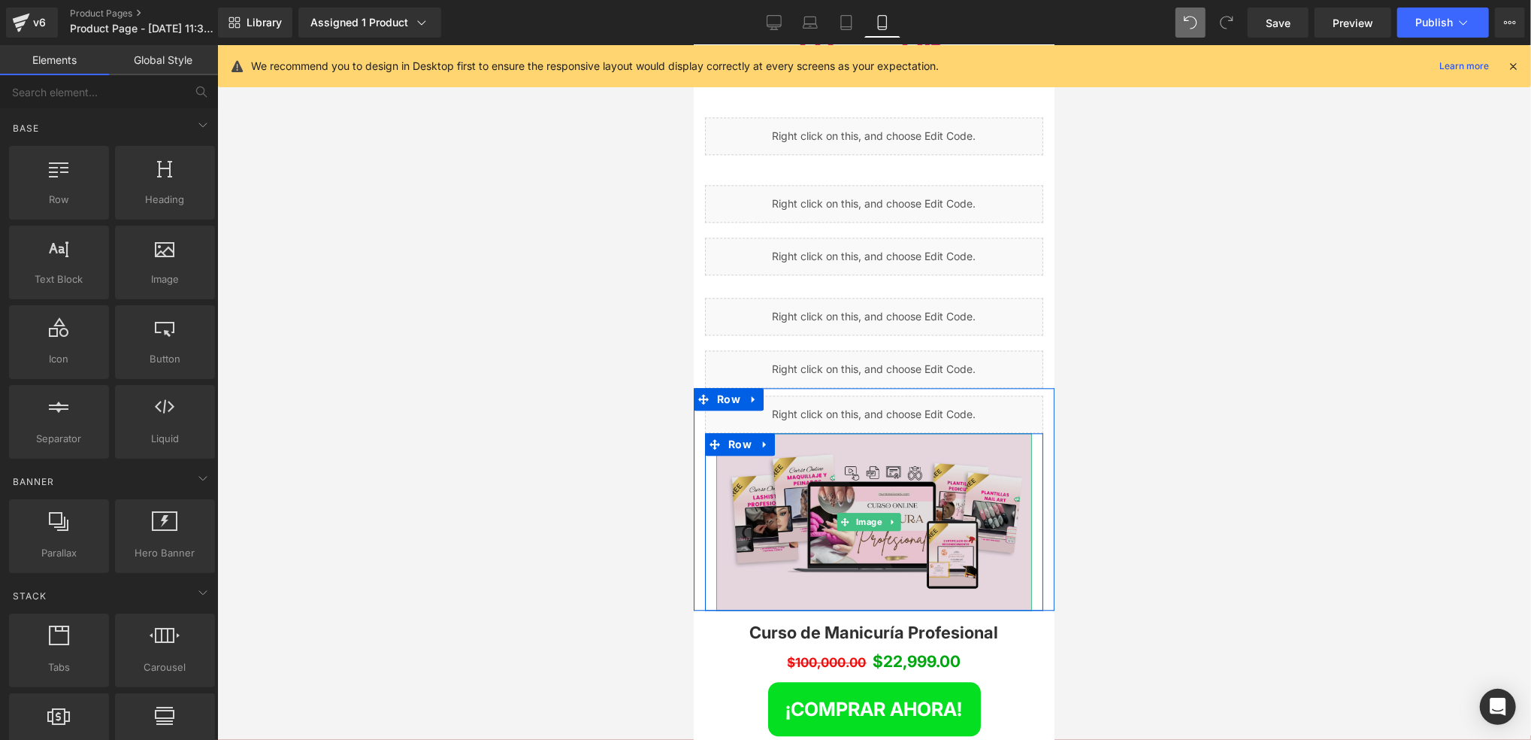
click at [850, 432] on img at bounding box center [874, 520] width 316 height 177
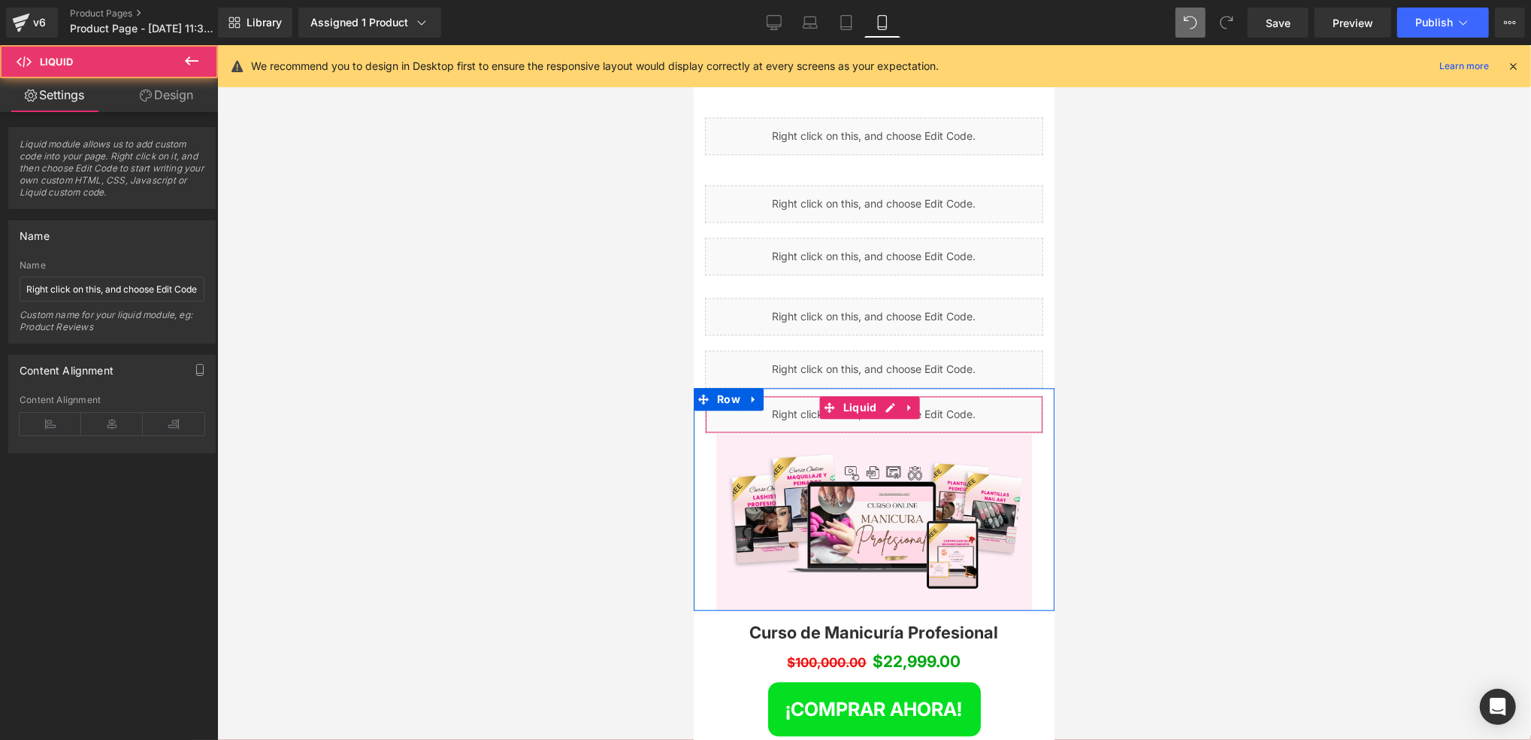
click at [788, 395] on div "Liquid" at bounding box center [873, 414] width 338 height 38
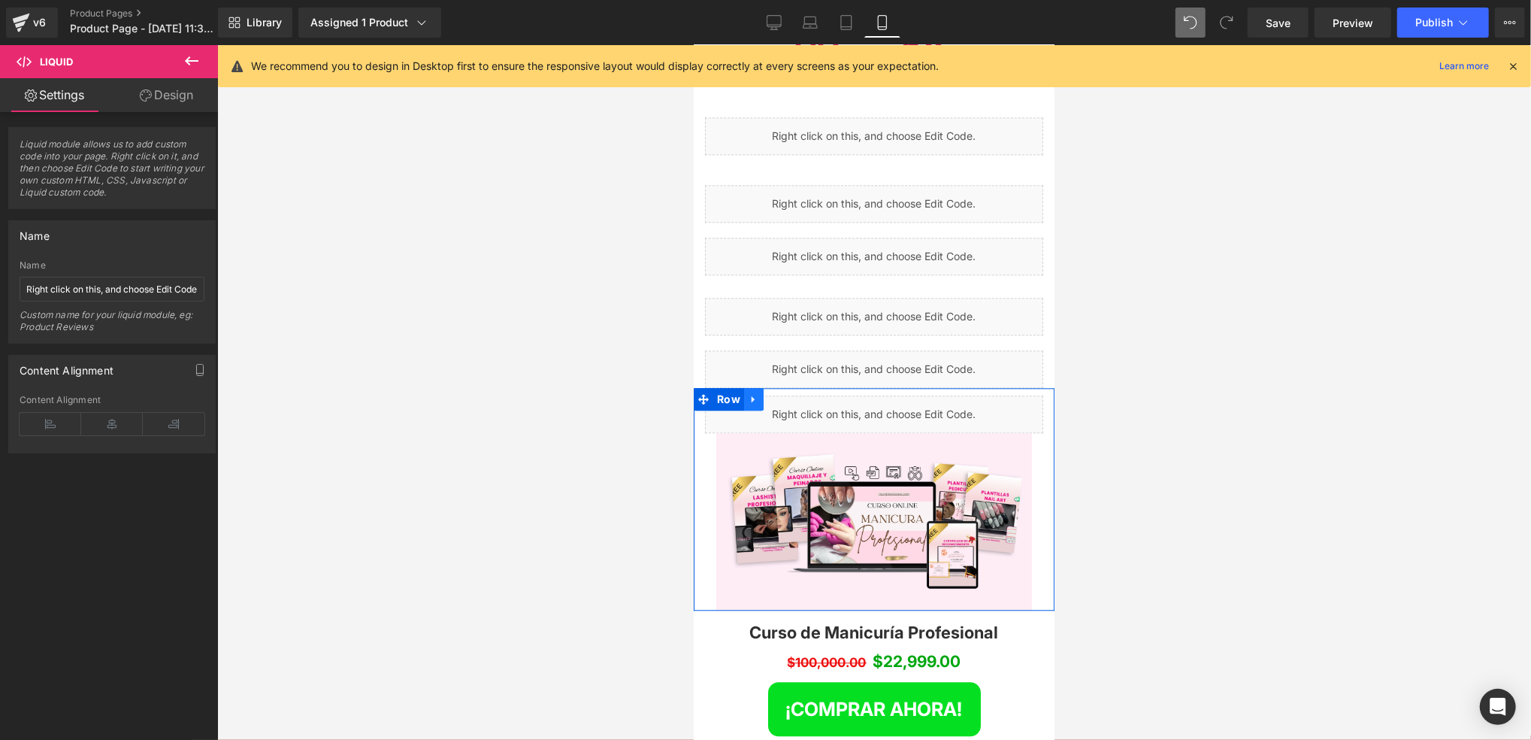
click at [756, 392] on icon at bounding box center [753, 397] width 11 height 11
click at [728, 388] on span "Row" at bounding box center [728, 399] width 31 height 23
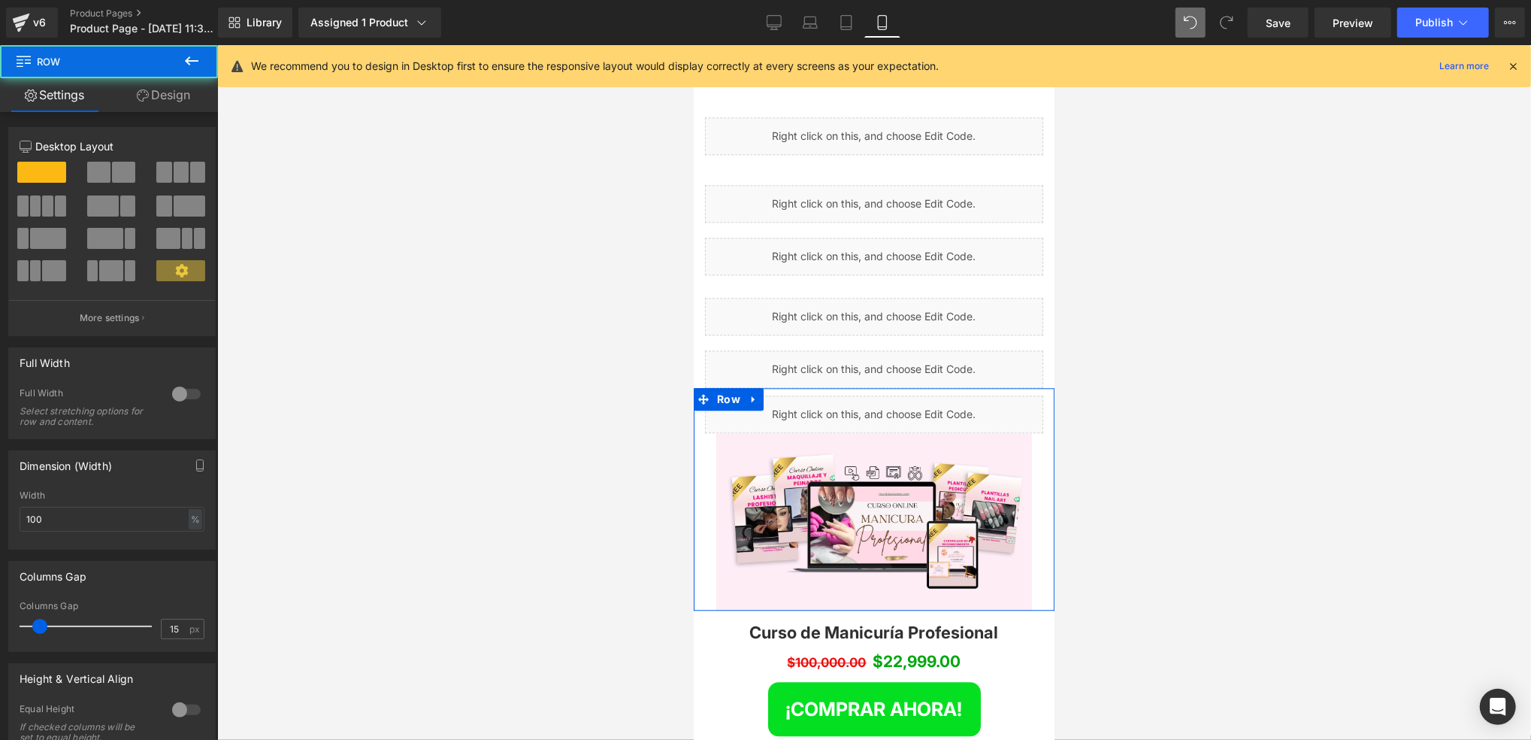
click at [130, 98] on link "Design" at bounding box center [163, 95] width 109 height 34
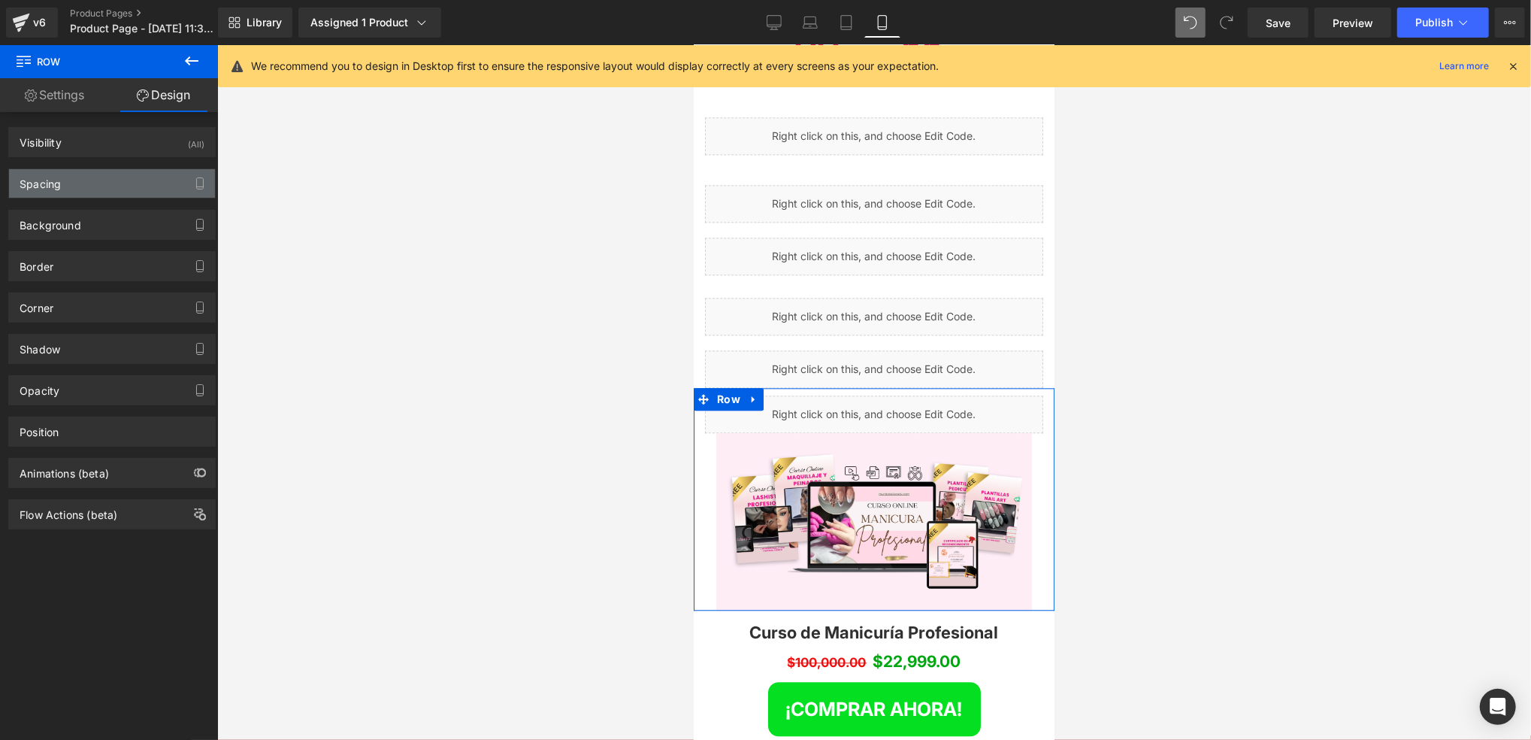
click at [147, 171] on div "Spacing" at bounding box center [112, 183] width 206 height 29
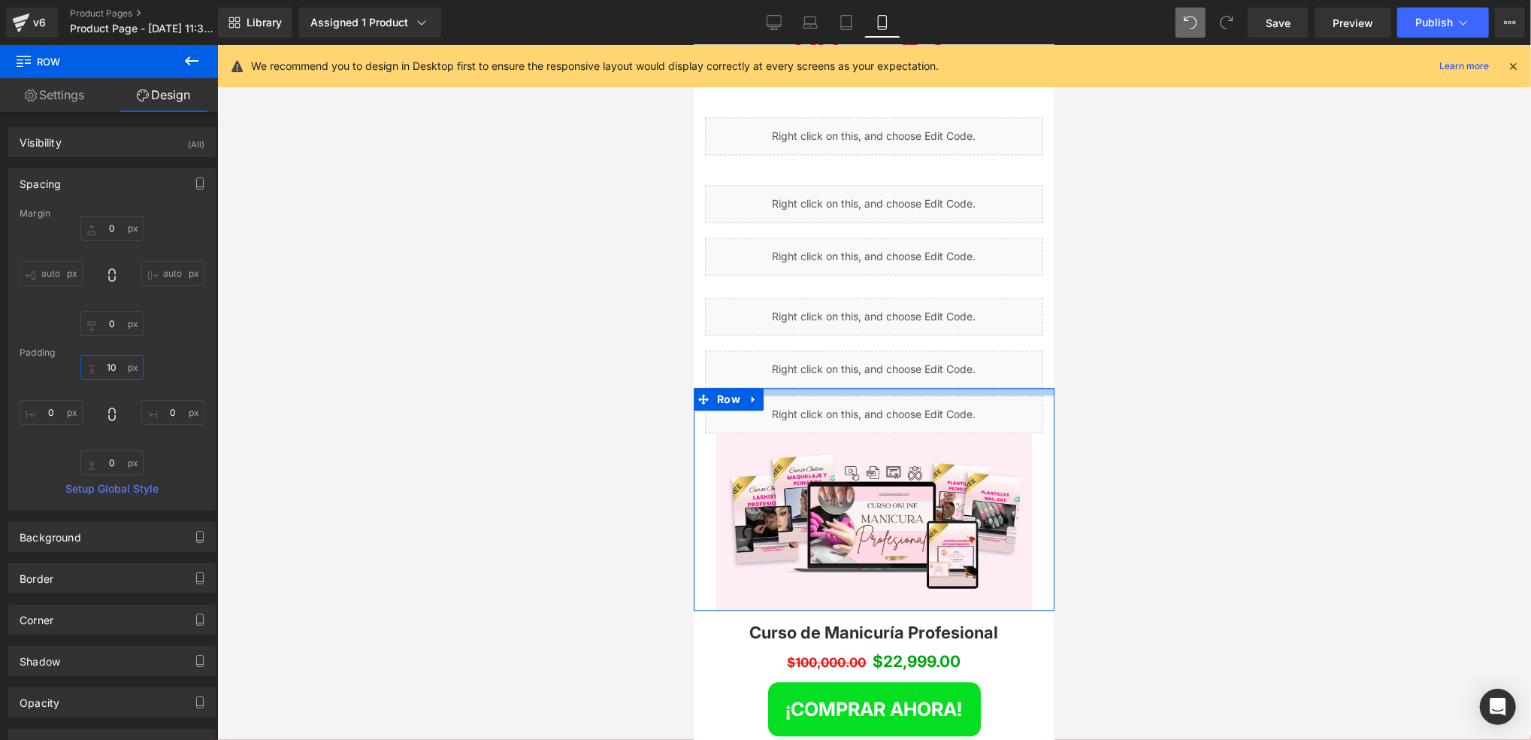
click at [121, 361] on input "10" at bounding box center [111, 367] width 63 height 25
click at [121, 363] on input "10" at bounding box center [111, 367] width 63 height 25
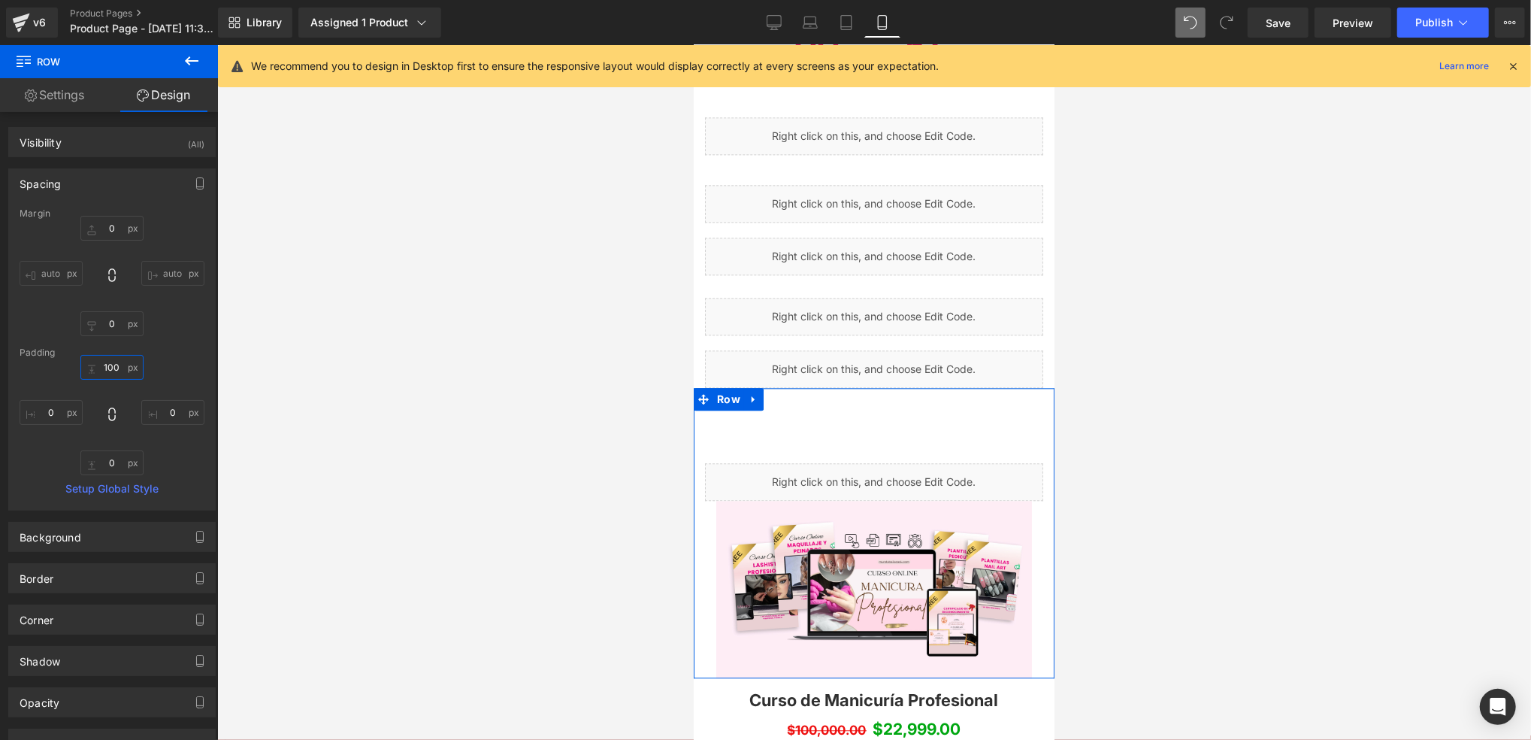
click at [121, 363] on input "100" at bounding box center [111, 367] width 63 height 25
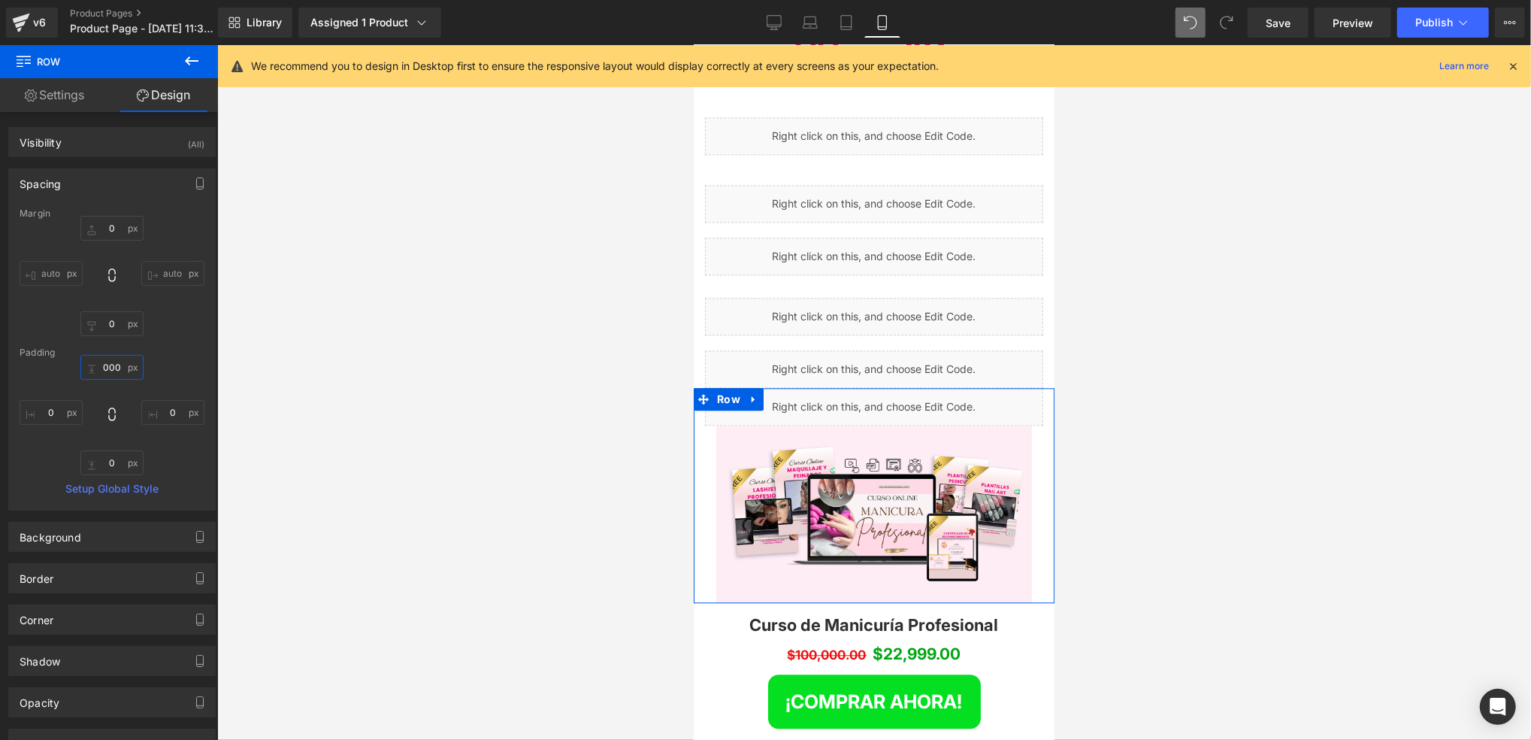
click at [126, 371] on input "000" at bounding box center [111, 367] width 63 height 25
click at [172, 373] on div "0 0 0 0" at bounding box center [112, 415] width 185 height 120
click at [118, 374] on input "0" at bounding box center [111, 367] width 63 height 25
click at [120, 371] on input "1" at bounding box center [111, 367] width 63 height 25
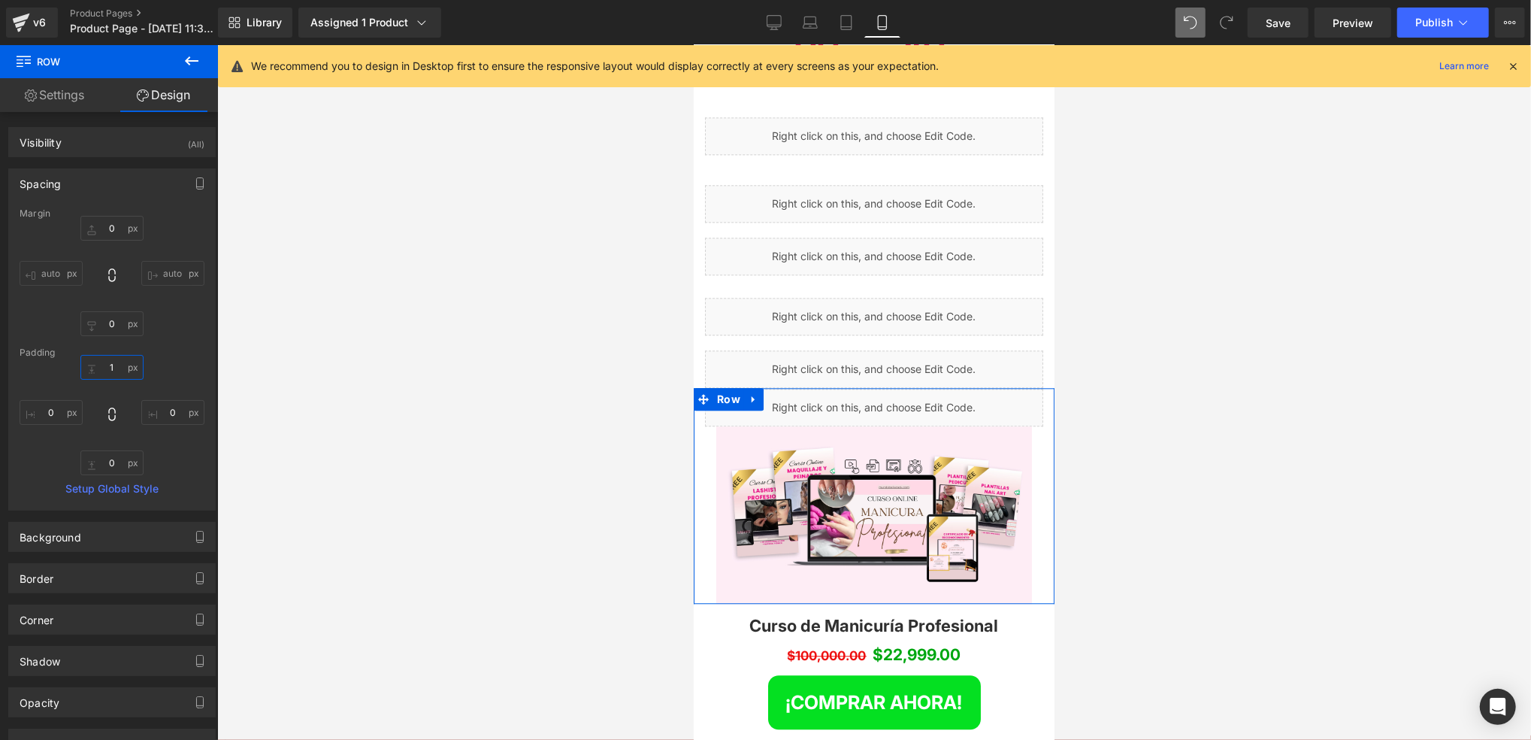
click at [120, 371] on input "1" at bounding box center [111, 367] width 63 height 25
click at [120, 371] on input "2" at bounding box center [111, 367] width 63 height 25
type input "5"
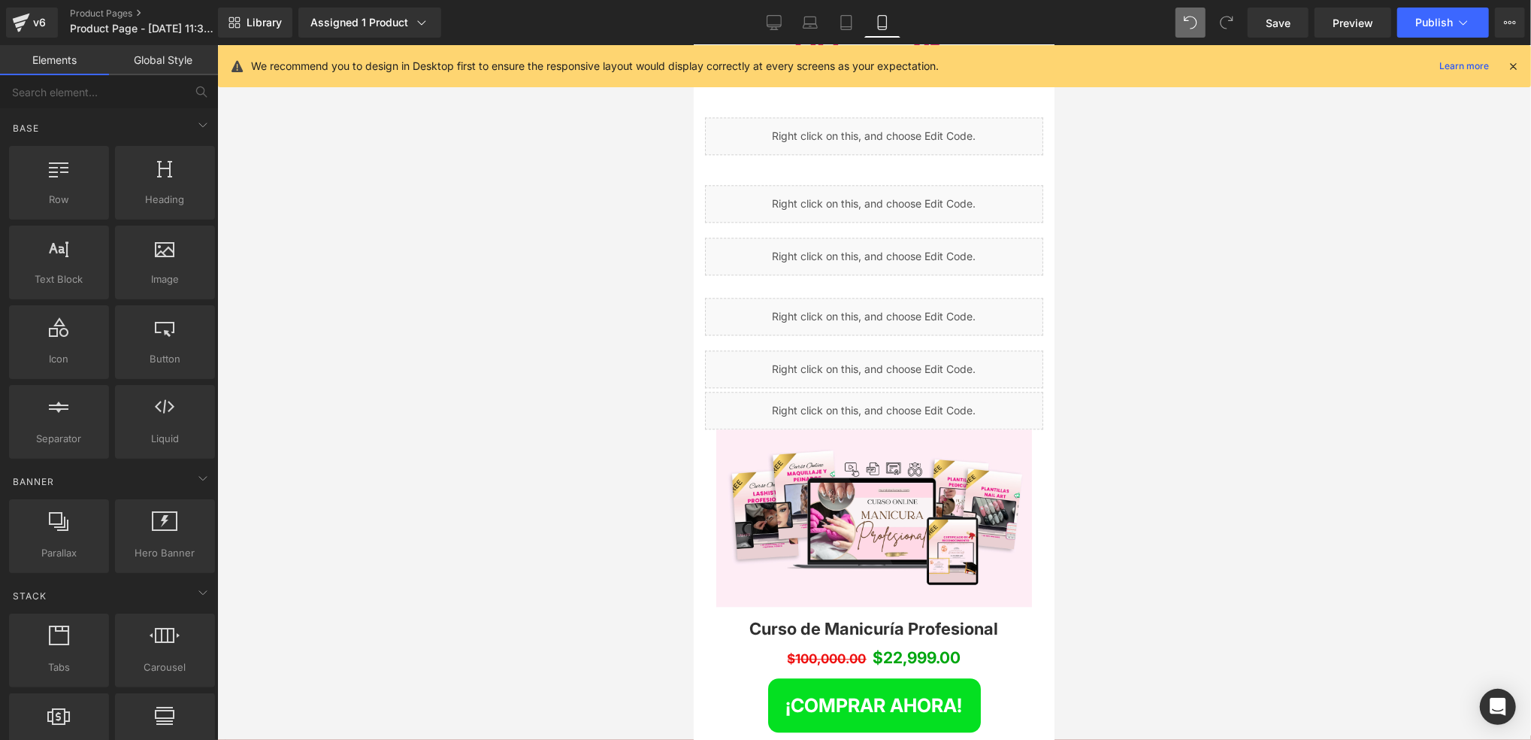
click at [470, 363] on div at bounding box center [874, 392] width 1314 height 695
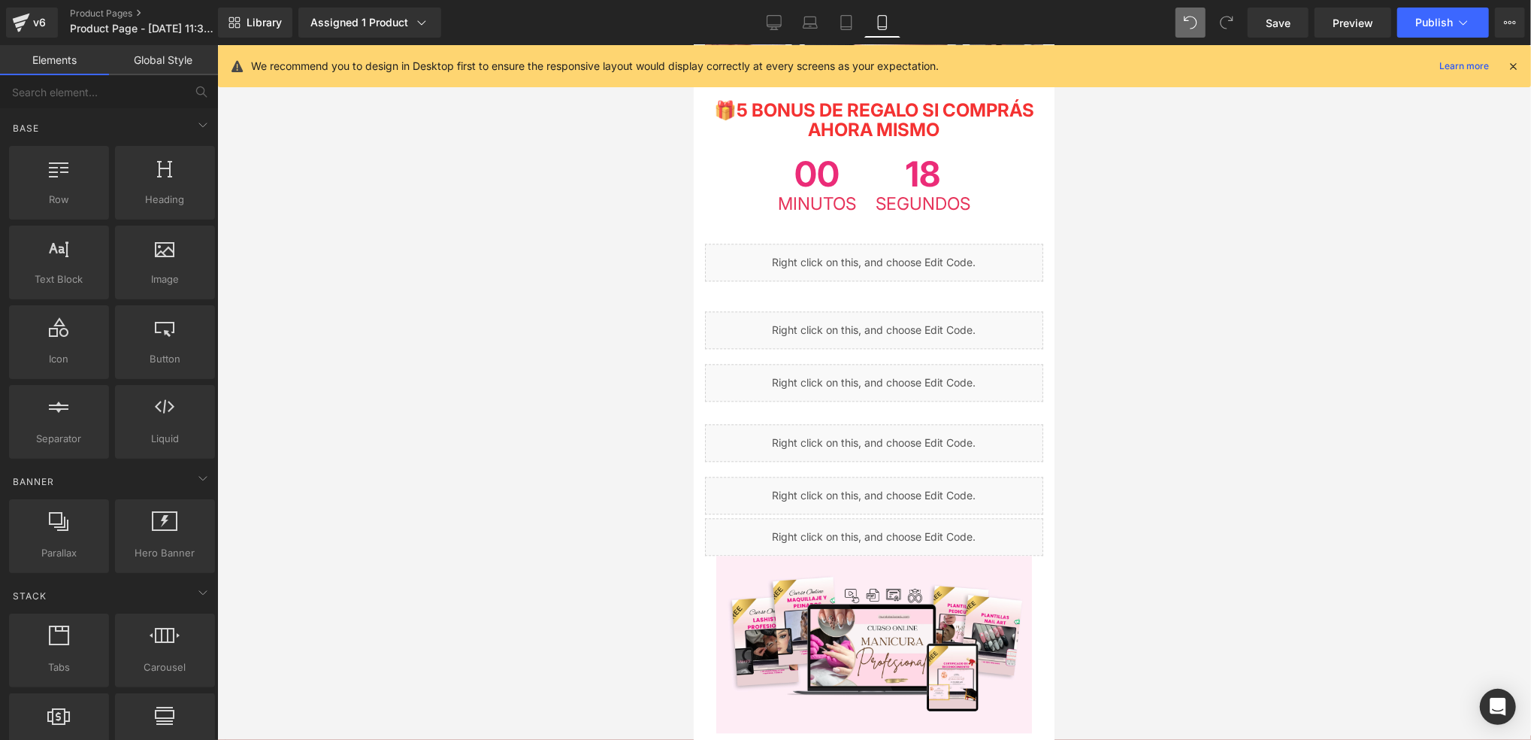
scroll to position [2606, 0]
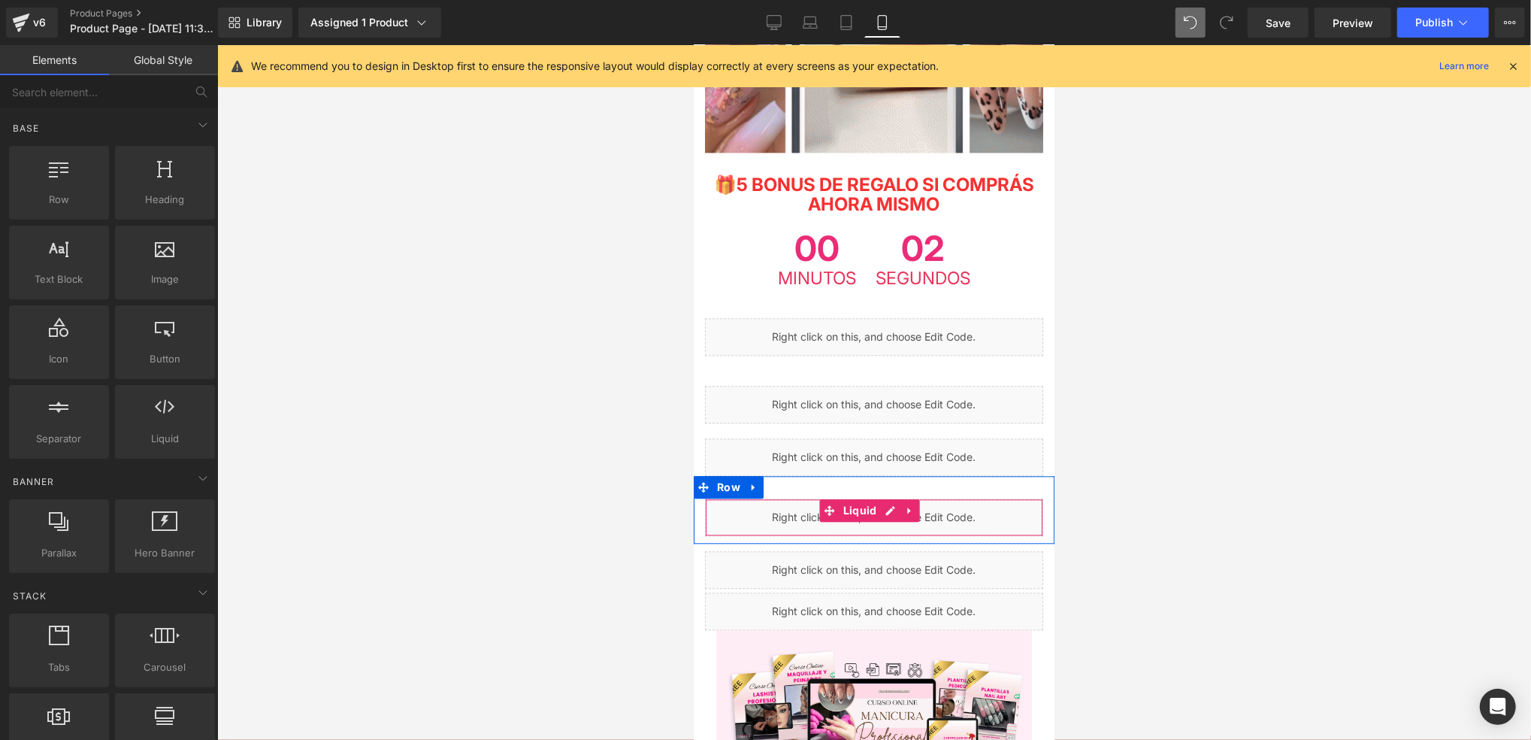
click at [970, 498] on div "Liquid" at bounding box center [873, 517] width 338 height 38
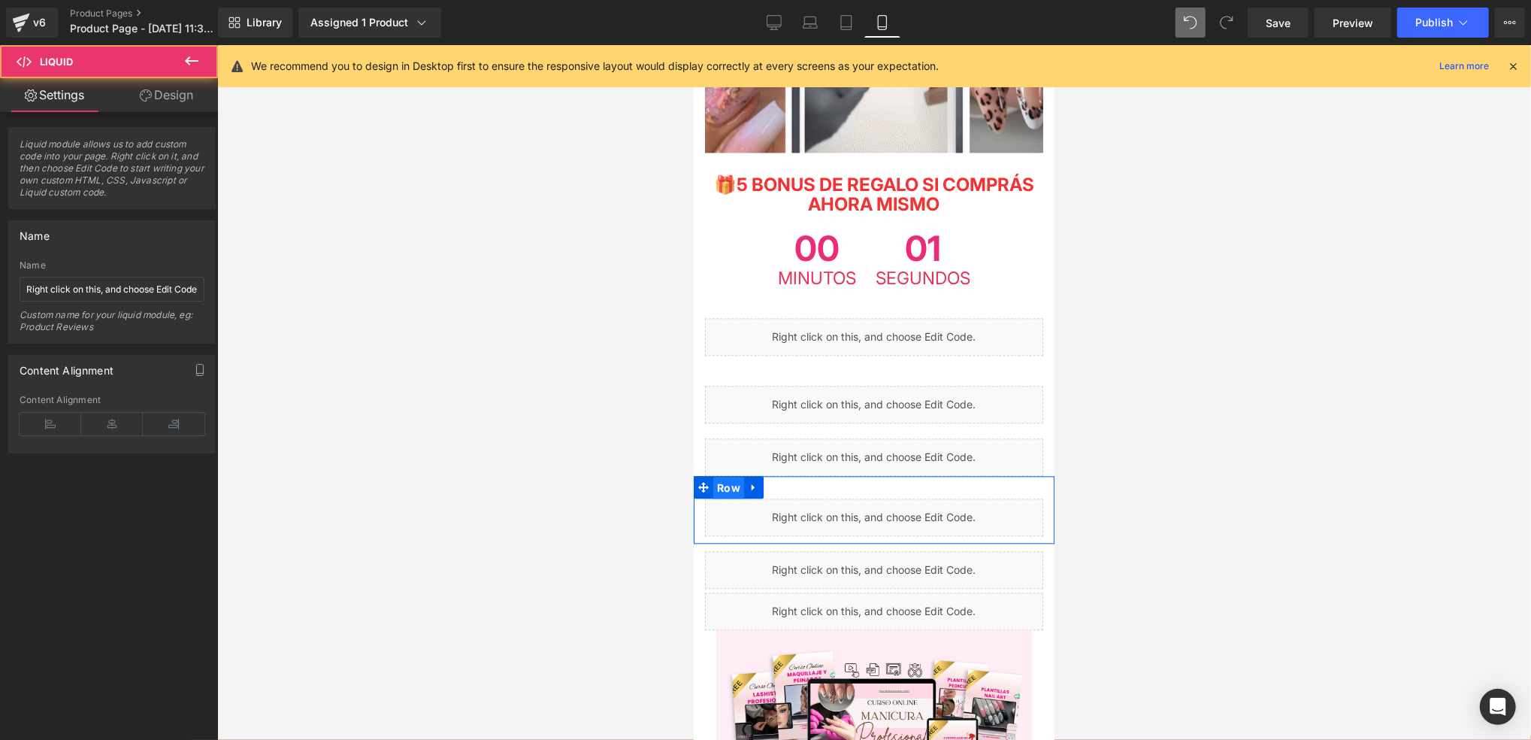
click at [732, 476] on span "Row" at bounding box center [728, 487] width 31 height 23
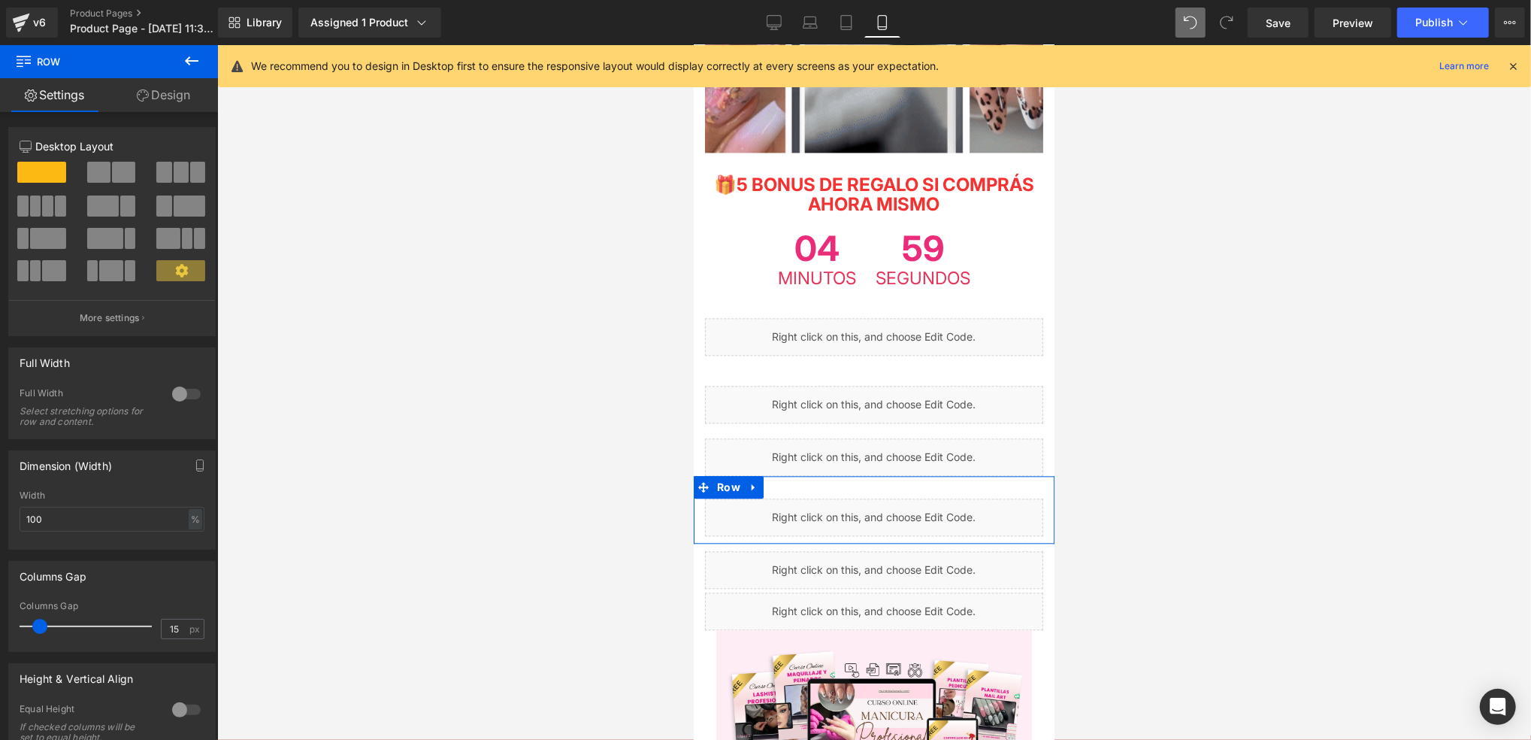
click at [181, 98] on link "Design" at bounding box center [163, 95] width 109 height 34
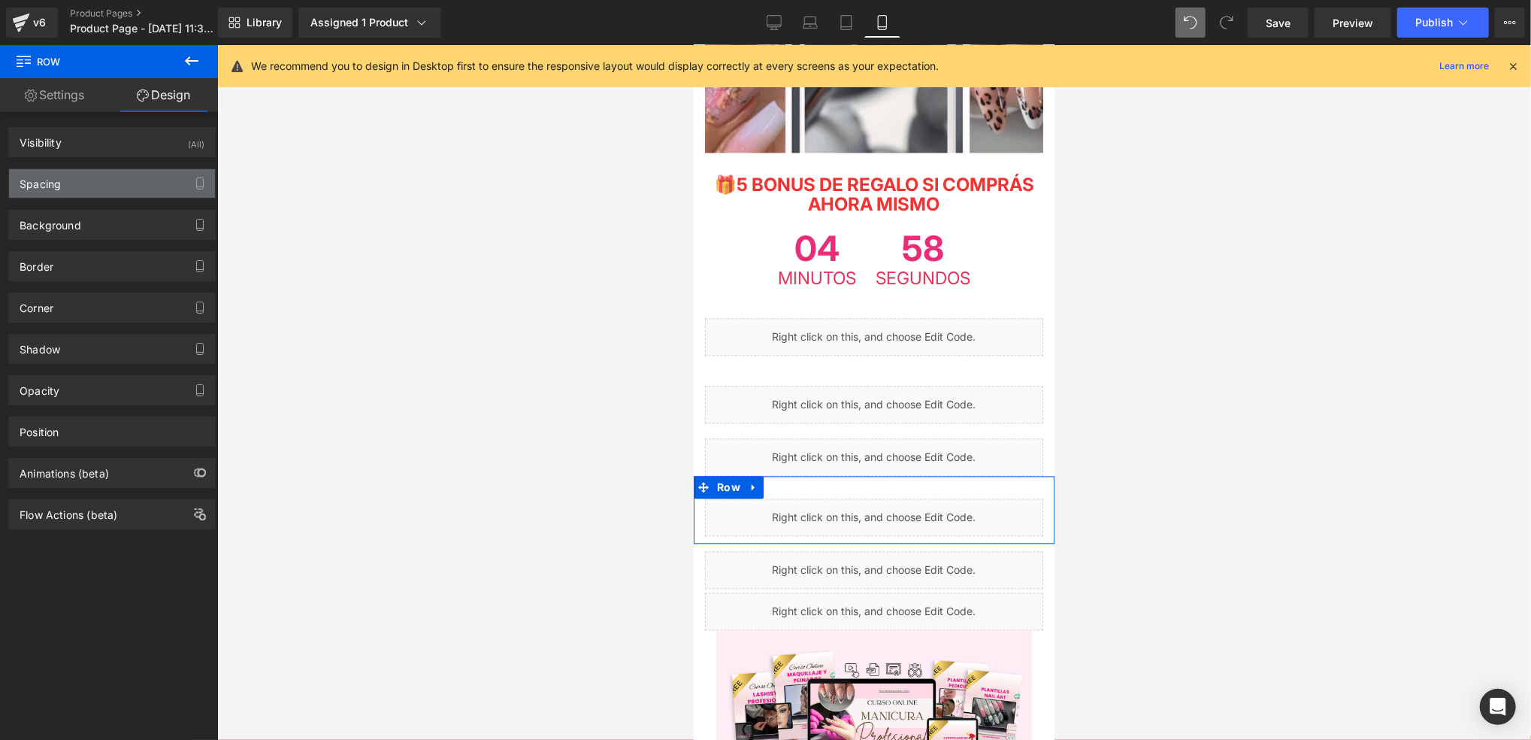
click at [126, 177] on div "Spacing" at bounding box center [112, 183] width 206 height 29
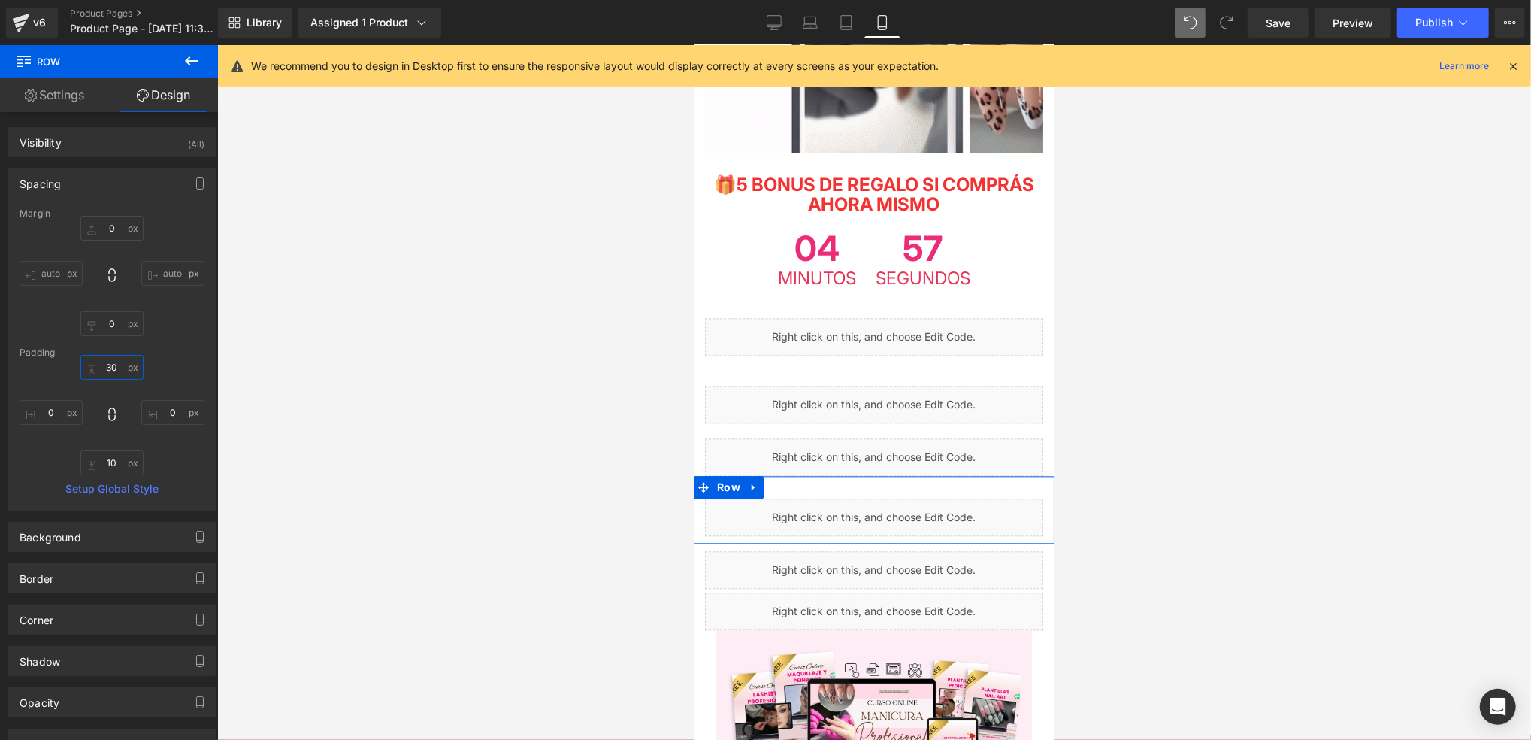
click at [117, 364] on input "30" at bounding box center [111, 367] width 63 height 25
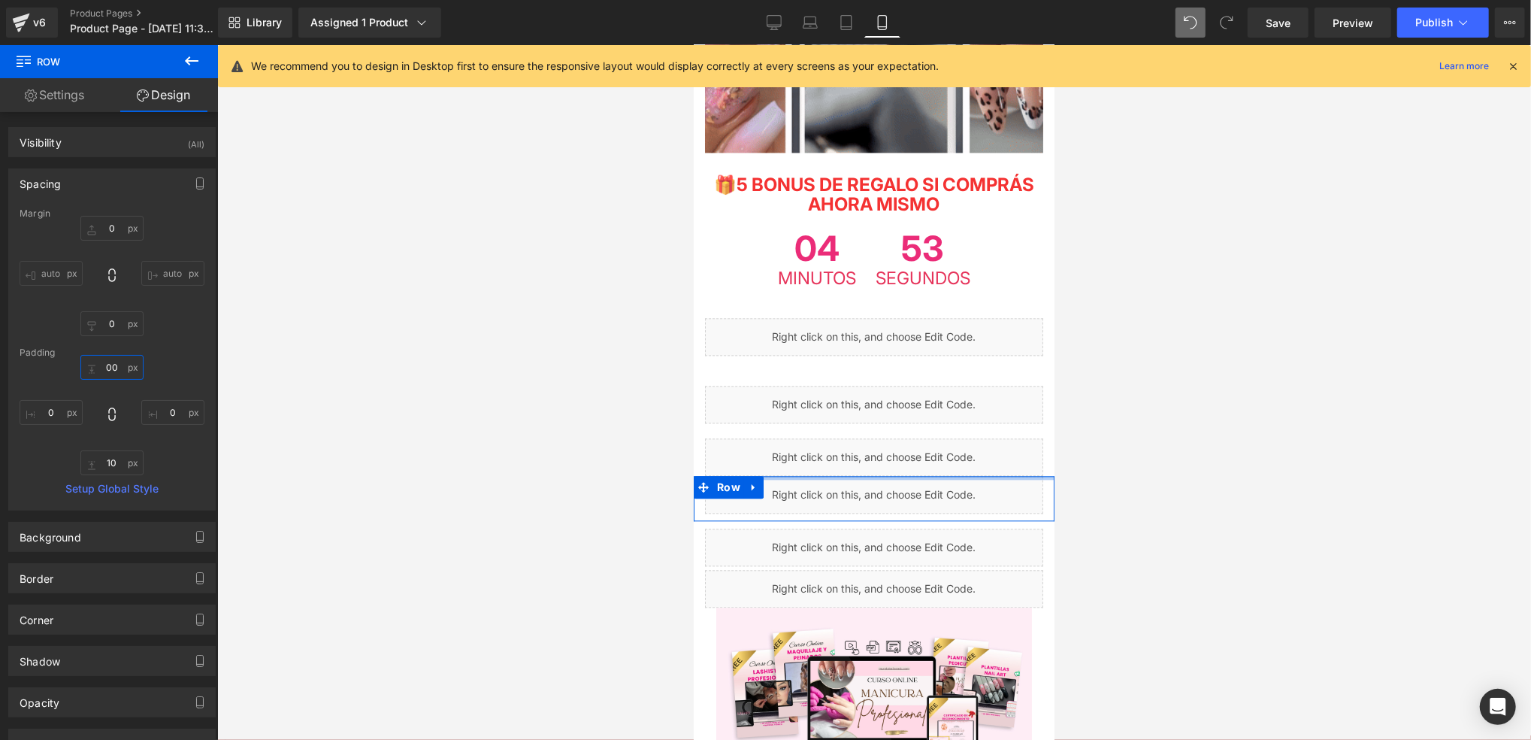
click at [120, 370] on input "00" at bounding box center [111, 367] width 63 height 25
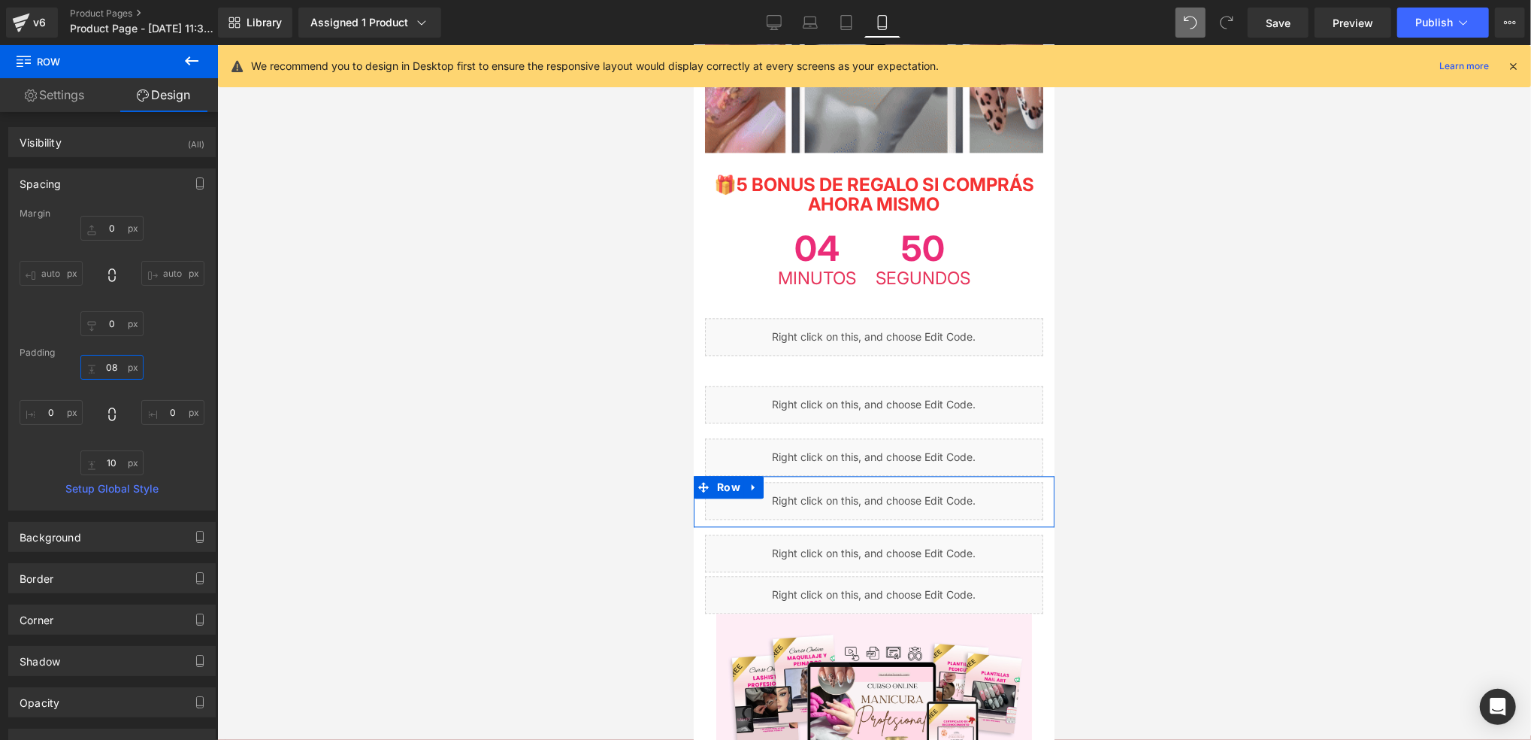
type input "8"
click at [161, 374] on div "8 0 10 0" at bounding box center [112, 415] width 185 height 120
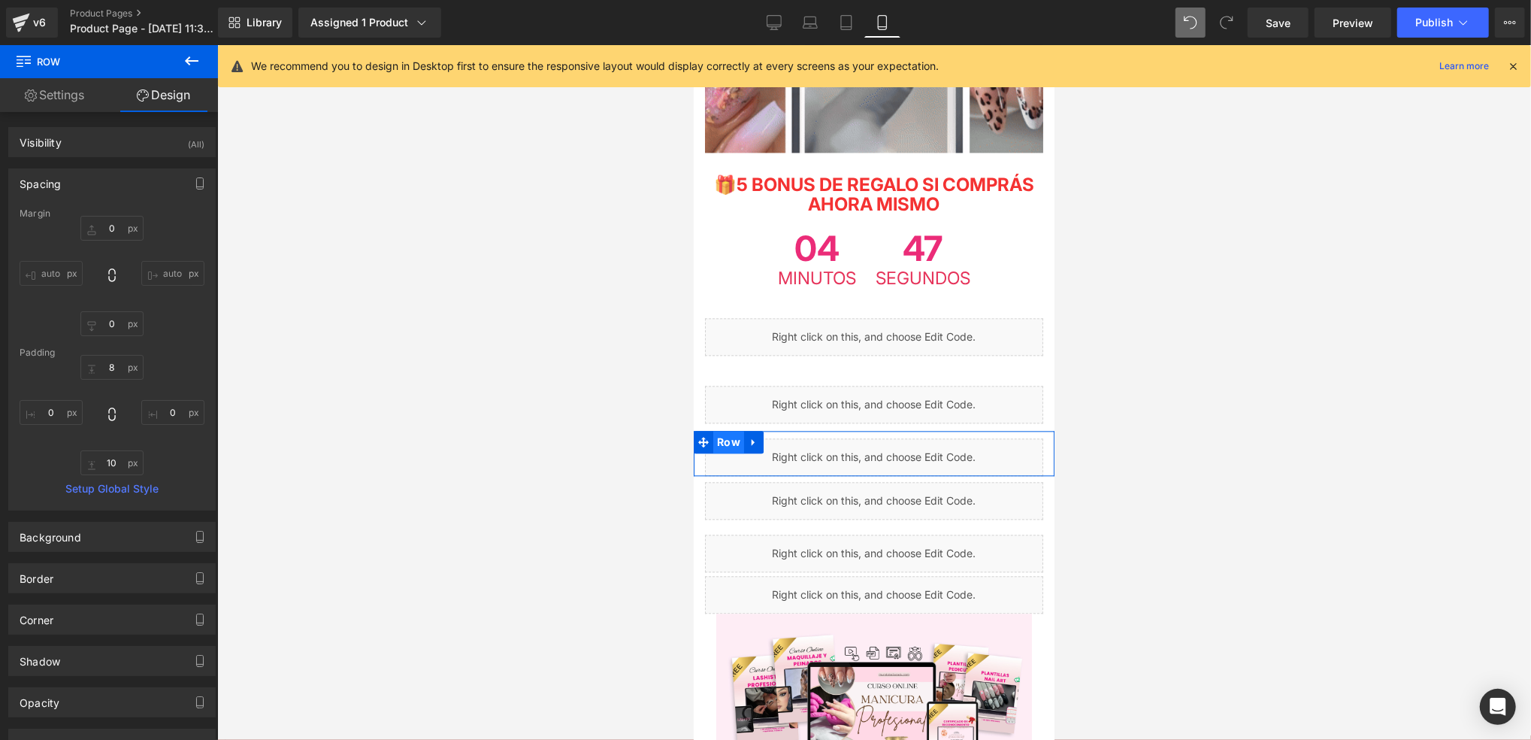
click at [719, 430] on span "Row" at bounding box center [728, 441] width 31 height 23
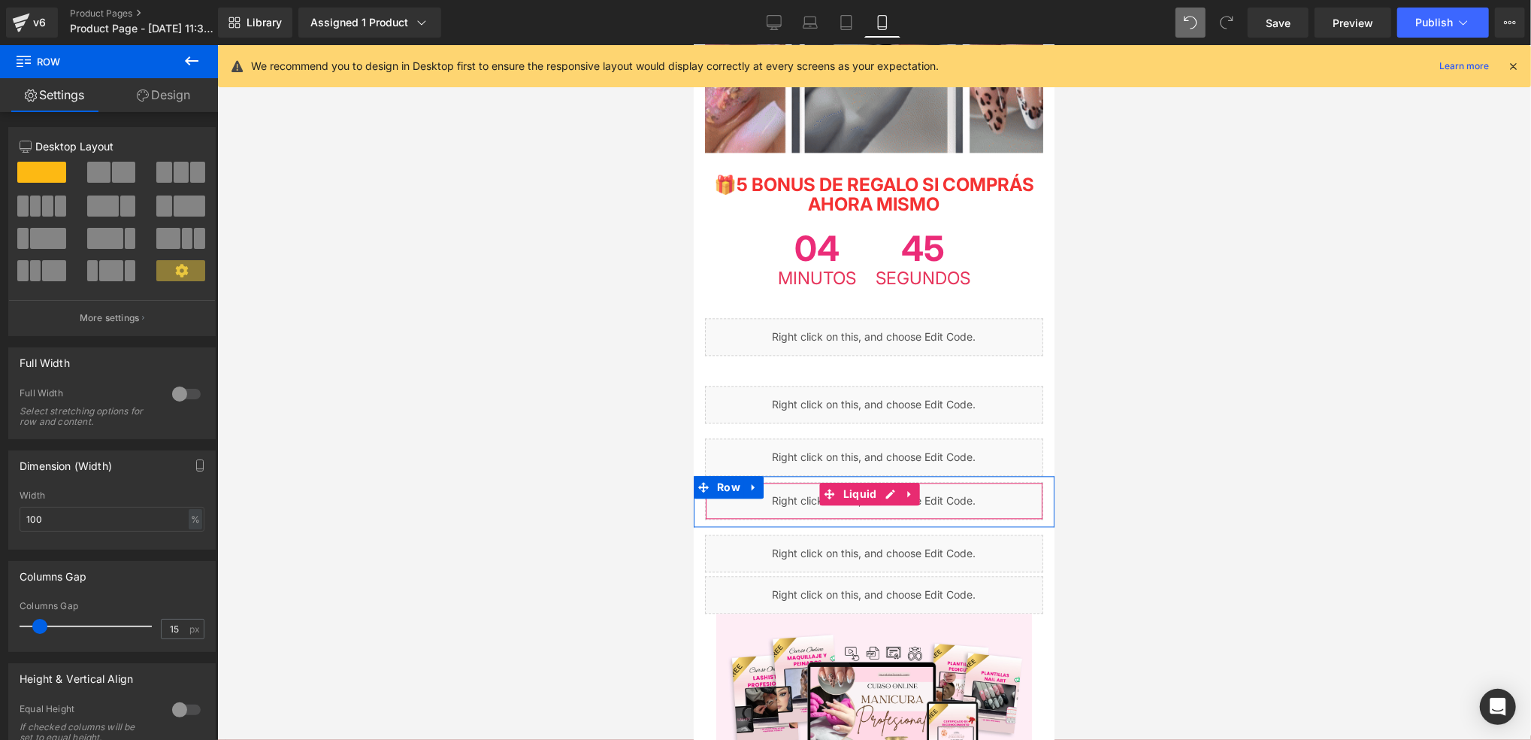
click at [787, 481] on div "Liquid" at bounding box center [873, 500] width 338 height 38
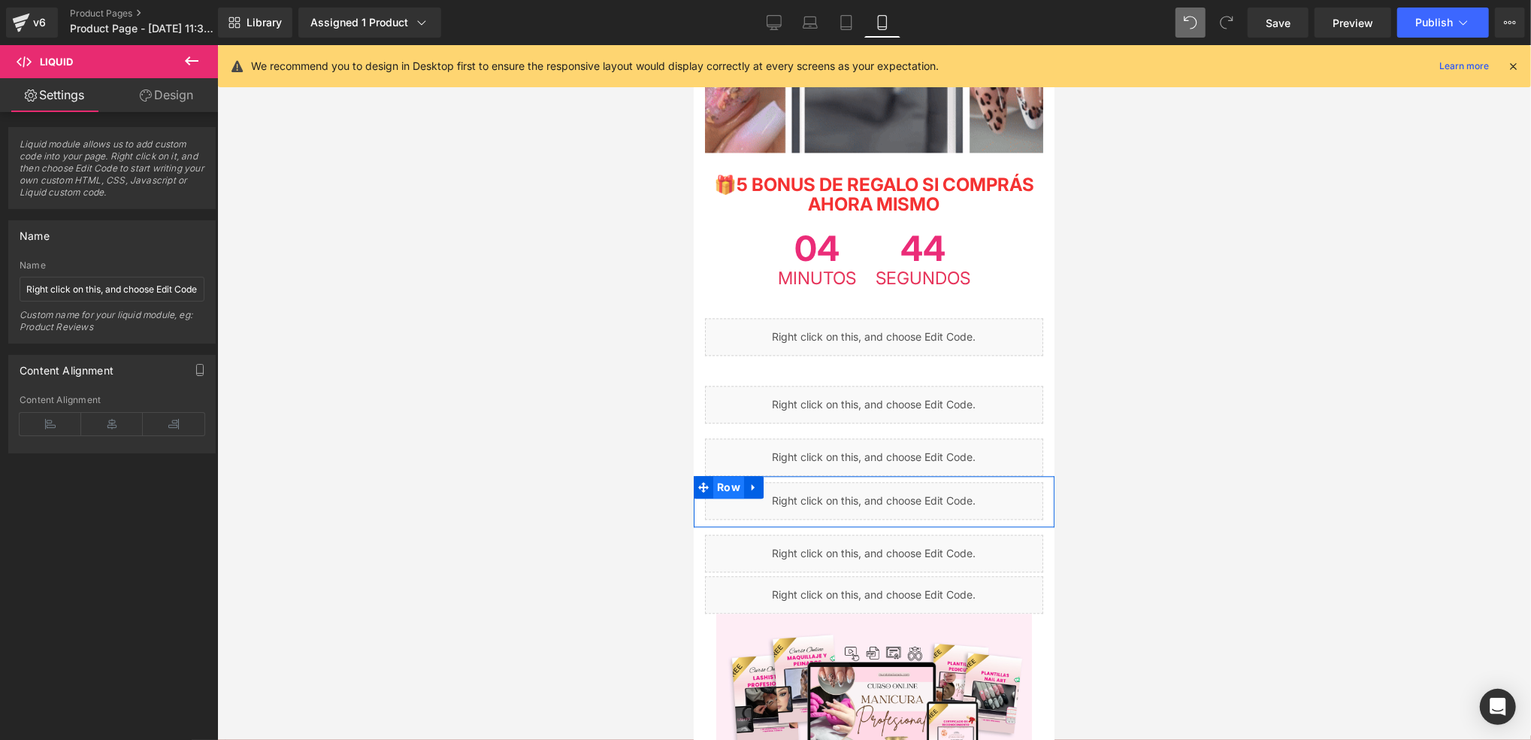
click at [723, 475] on span "Row" at bounding box center [728, 486] width 31 height 23
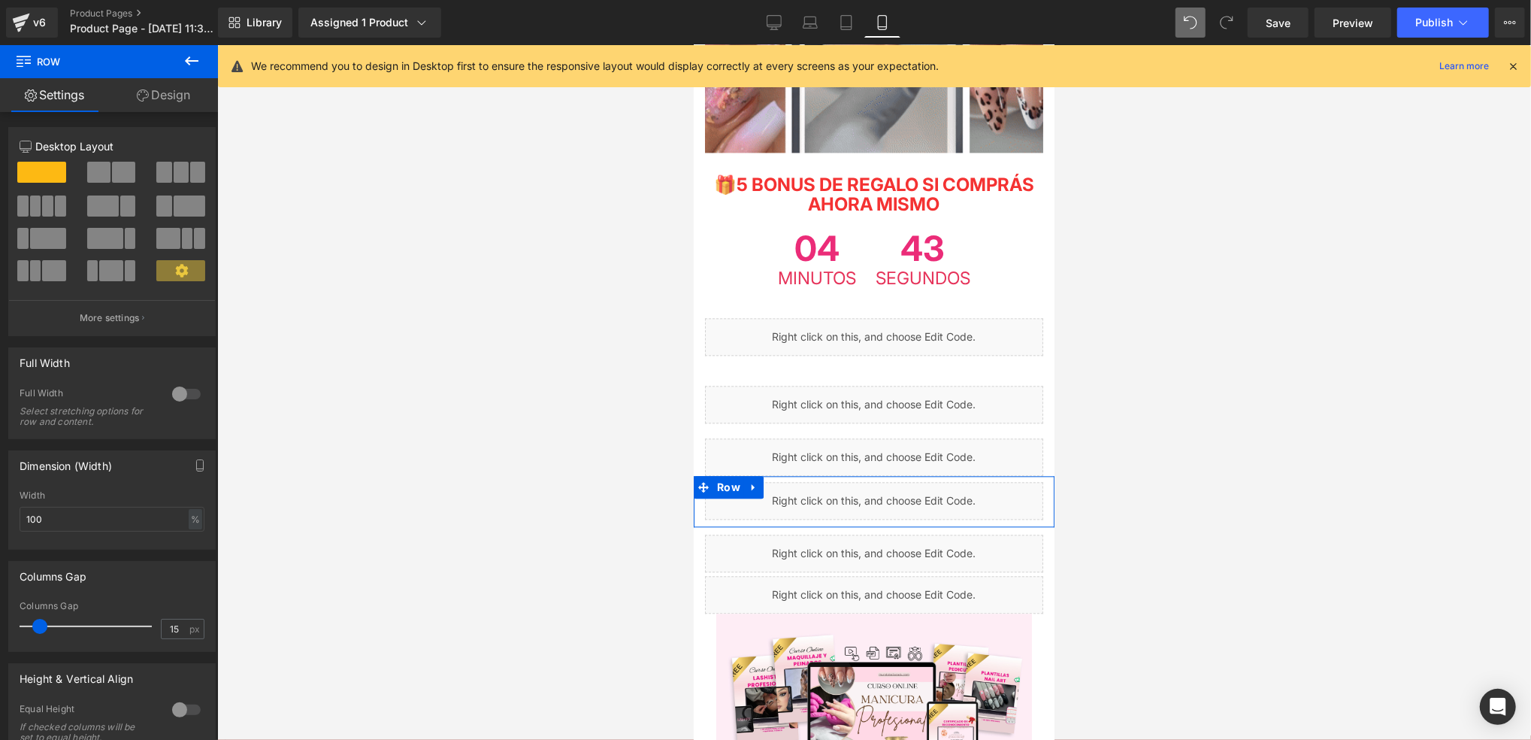
click at [159, 95] on link "Design" at bounding box center [163, 95] width 109 height 34
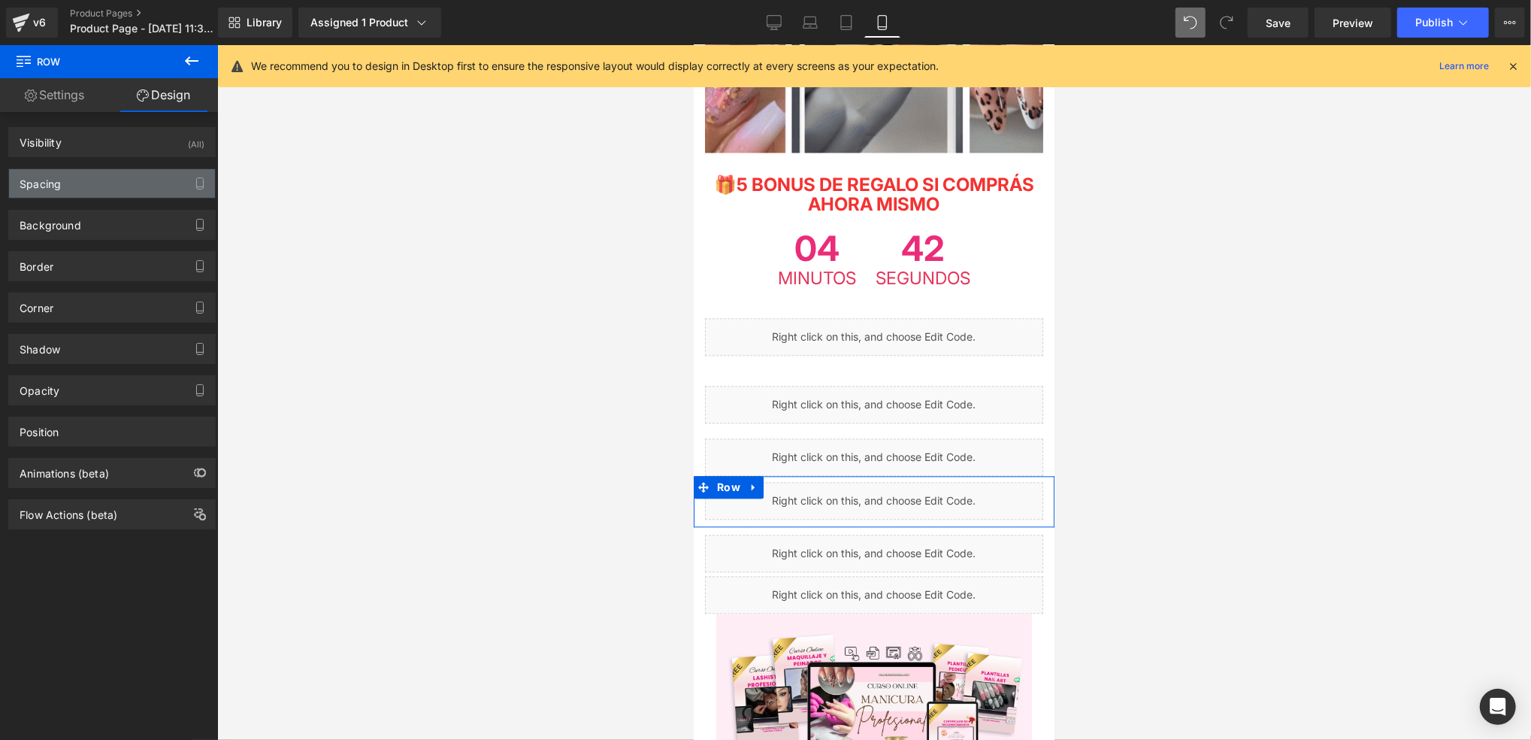
click at [111, 183] on div "Spacing" at bounding box center [112, 183] width 206 height 29
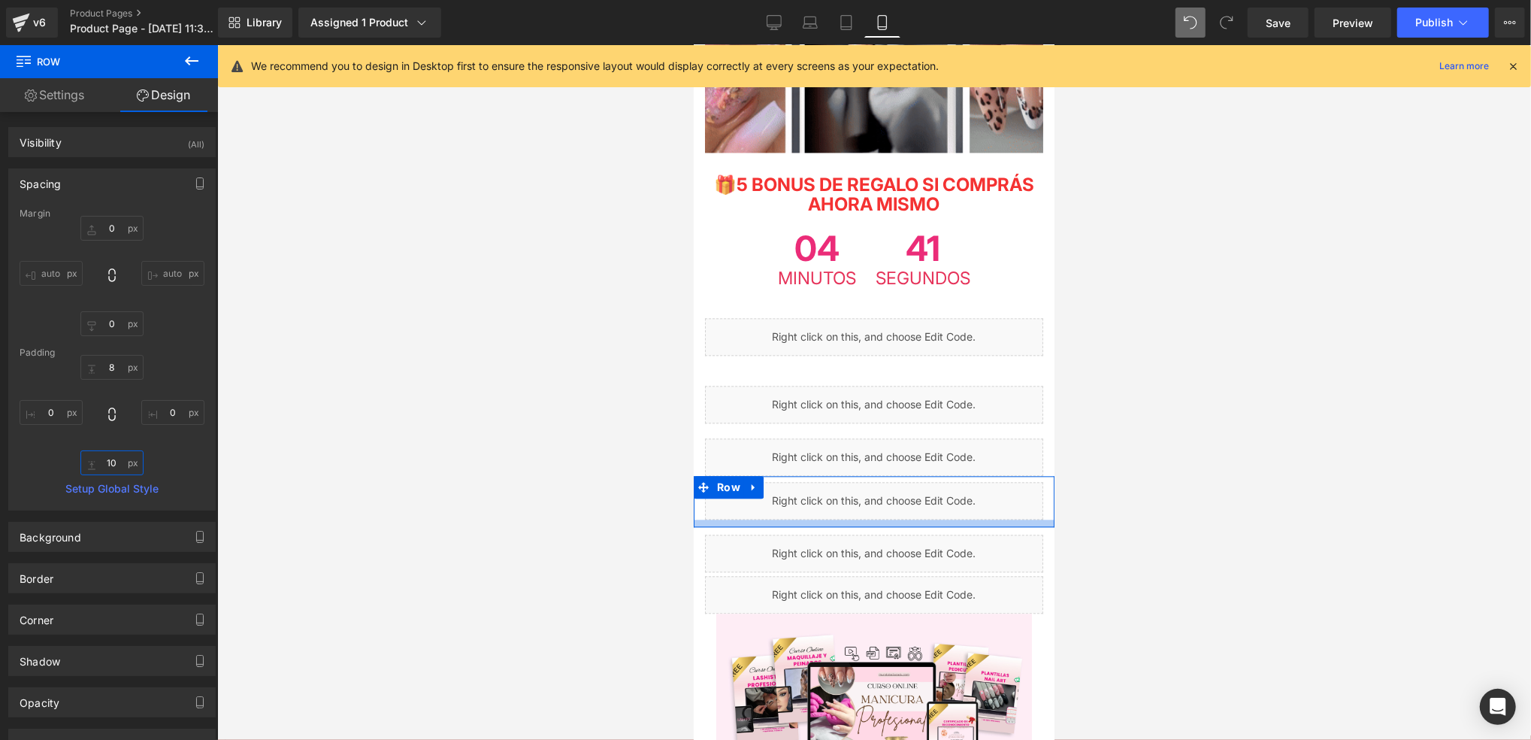
click at [115, 469] on input "10" at bounding box center [111, 462] width 63 height 25
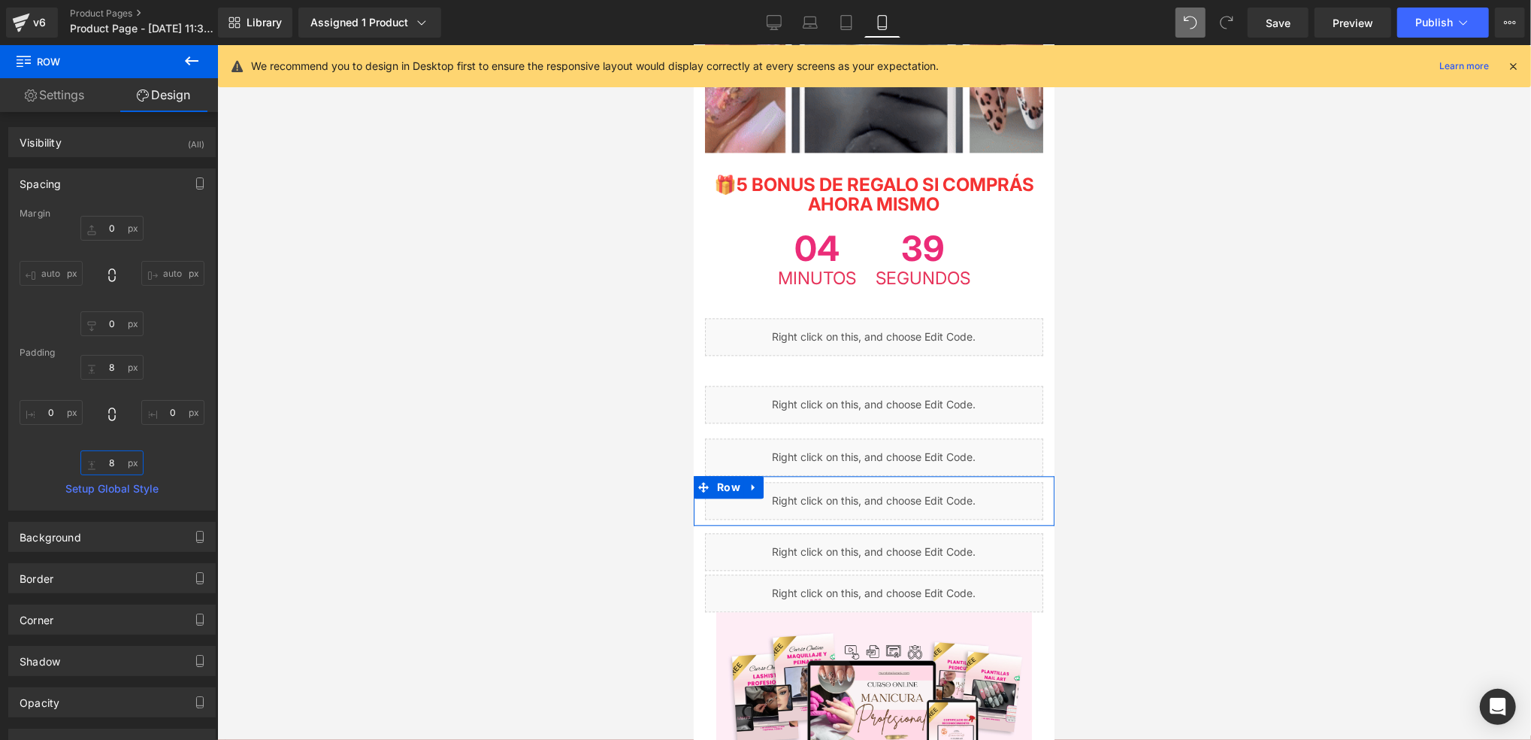
click at [125, 462] on input "8" at bounding box center [111, 462] width 63 height 25
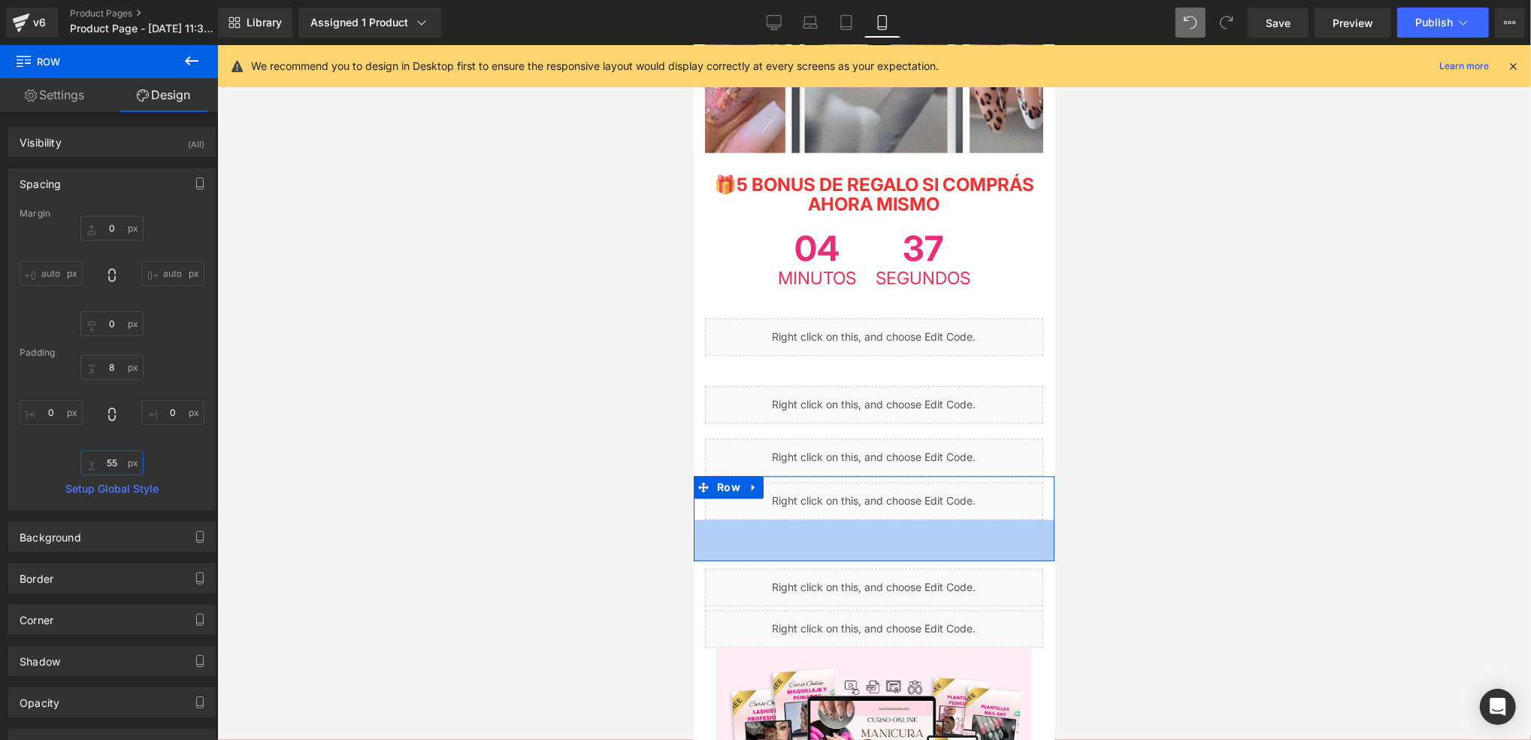
click at [121, 465] on input "55" at bounding box center [111, 462] width 63 height 25
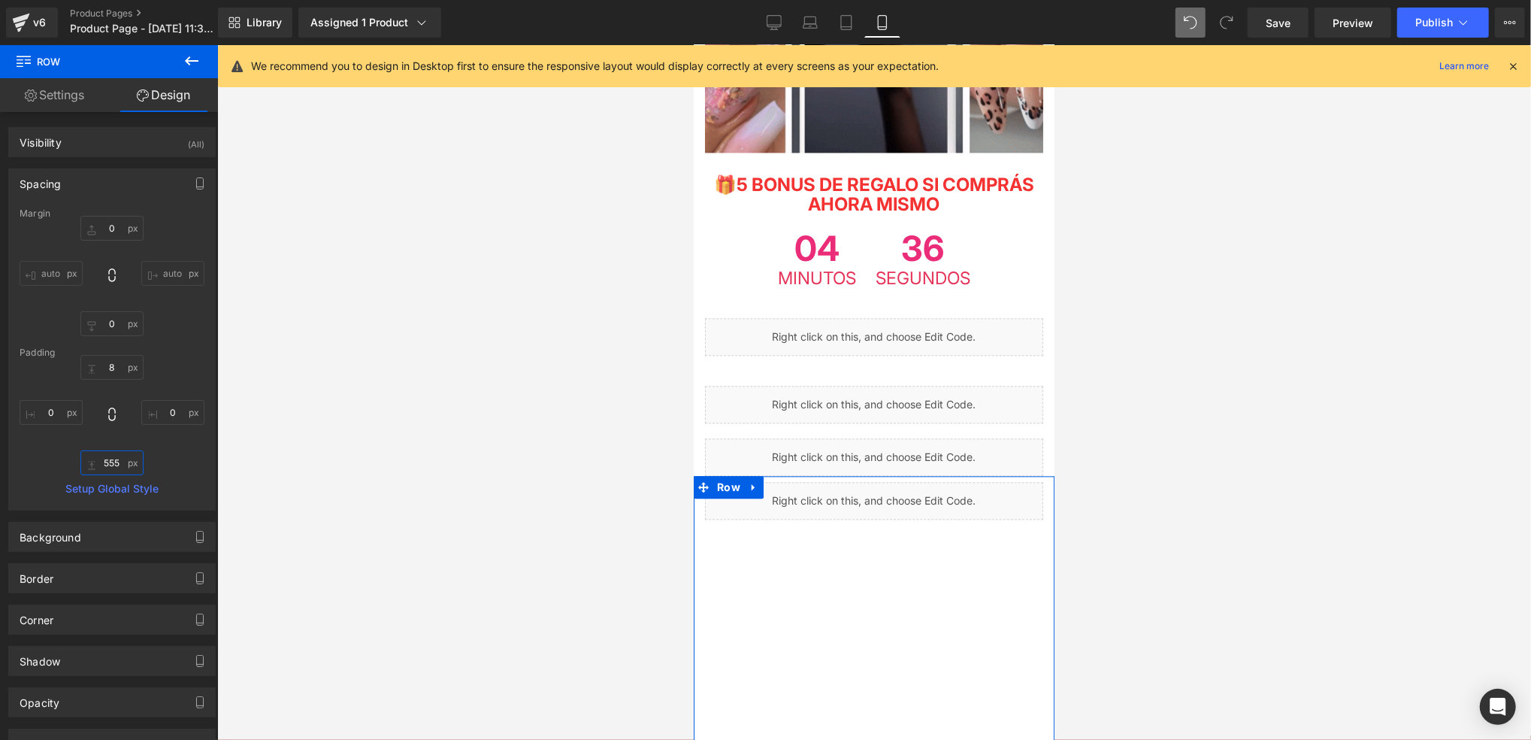
click at [129, 463] on input "555" at bounding box center [111, 462] width 63 height 25
click at [129, 460] on input "555" at bounding box center [111, 462] width 63 height 25
click at [120, 461] on input "555" at bounding box center [111, 462] width 63 height 25
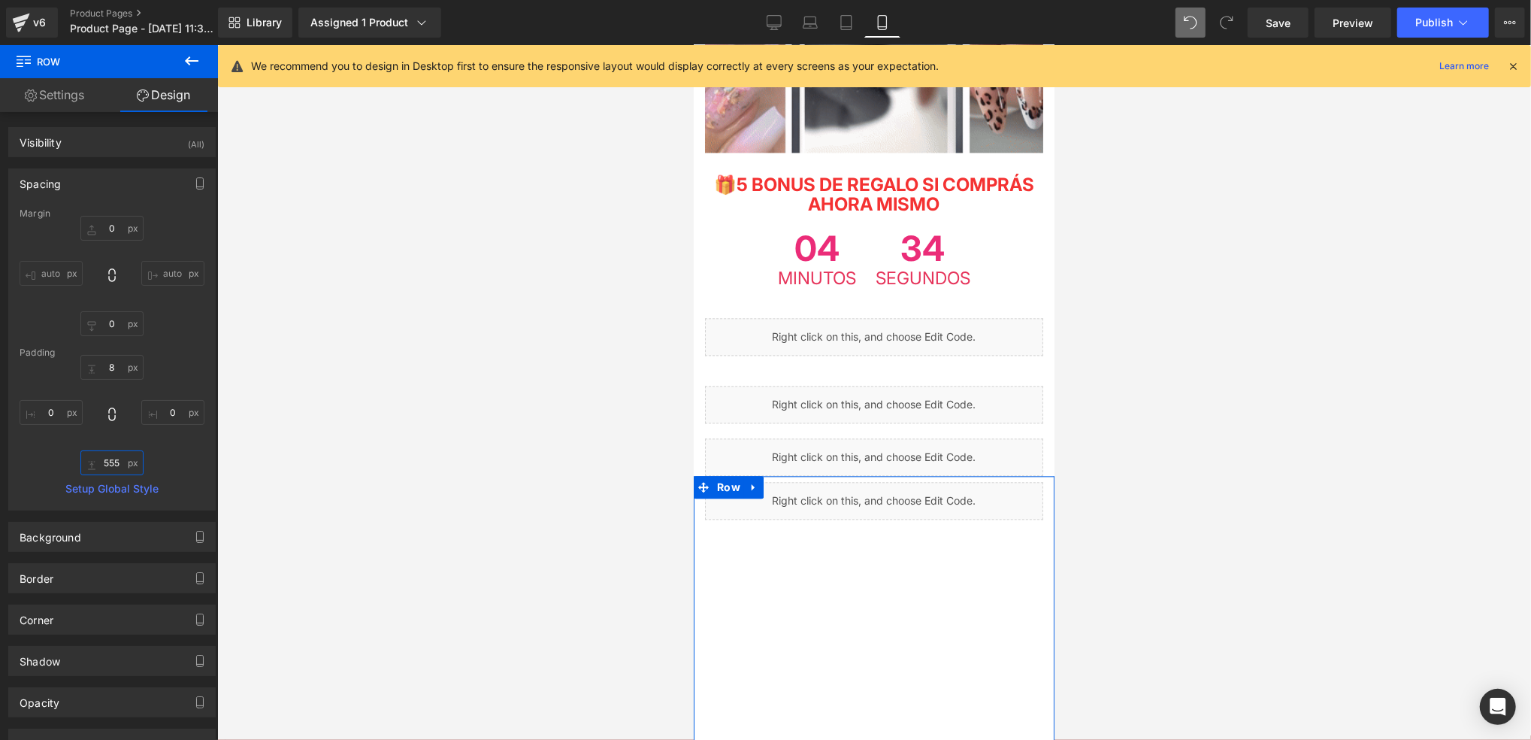
click at [120, 461] on input "555" at bounding box center [111, 462] width 63 height 25
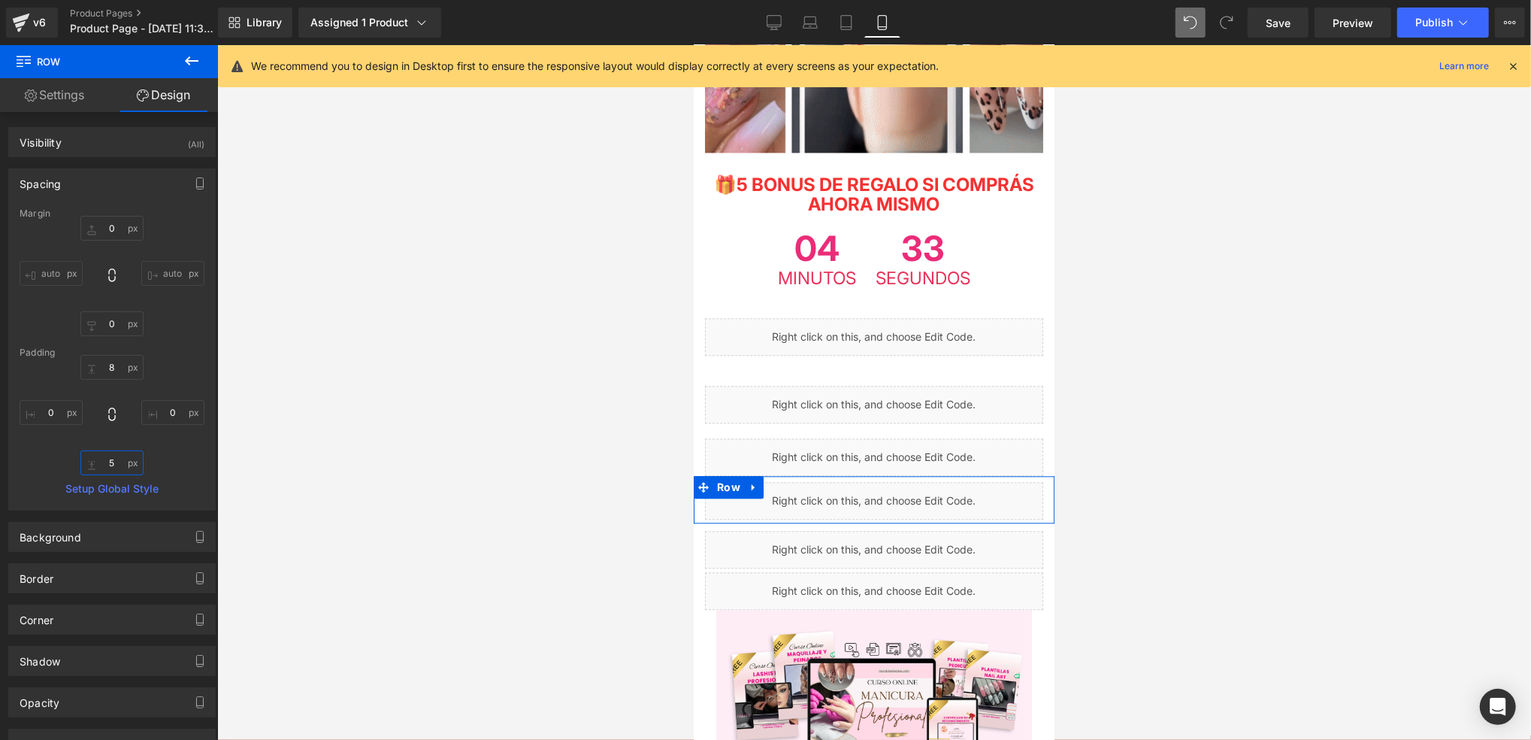
type input "5"
click at [169, 460] on div "8 0 5 0" at bounding box center [112, 415] width 185 height 120
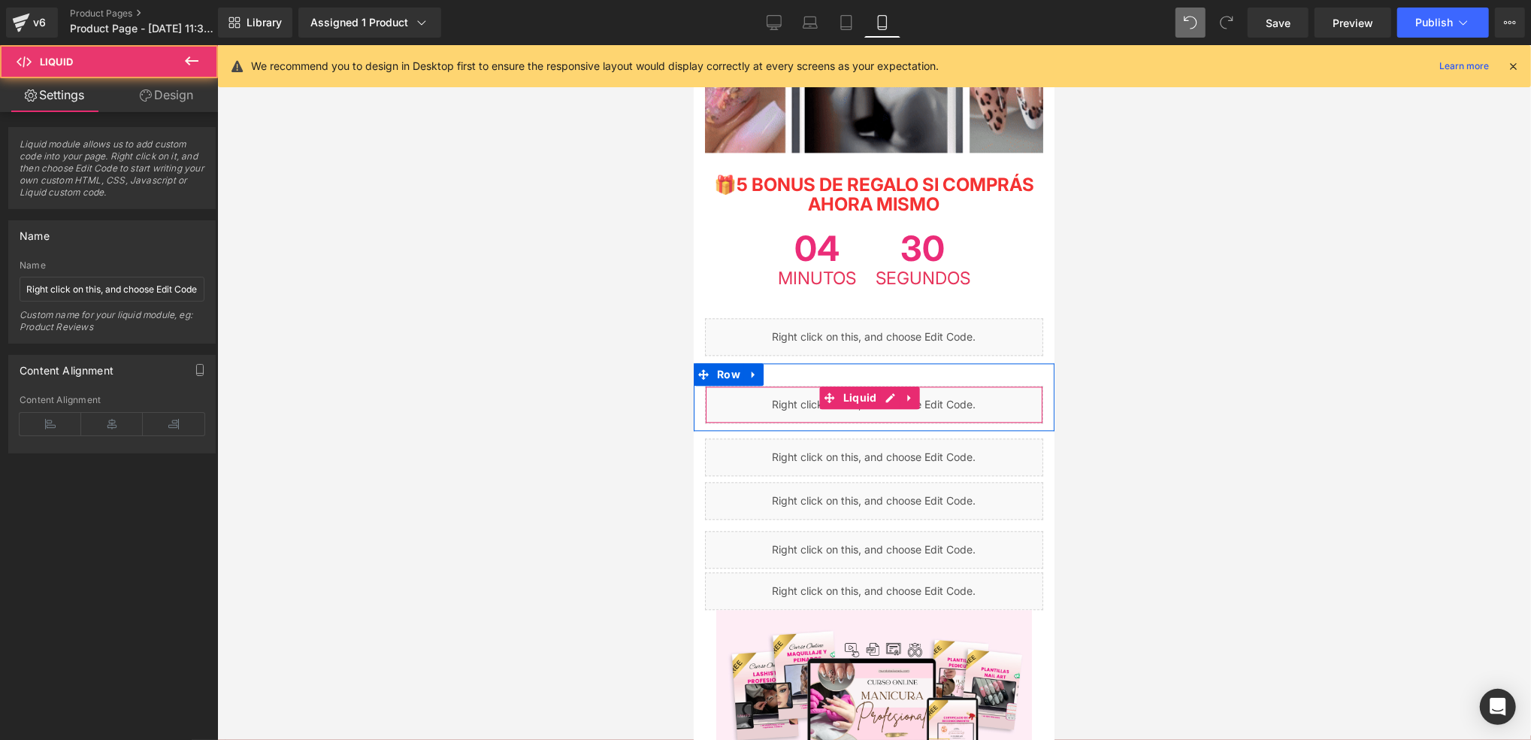
click at [789, 385] on div "Liquid" at bounding box center [873, 404] width 338 height 38
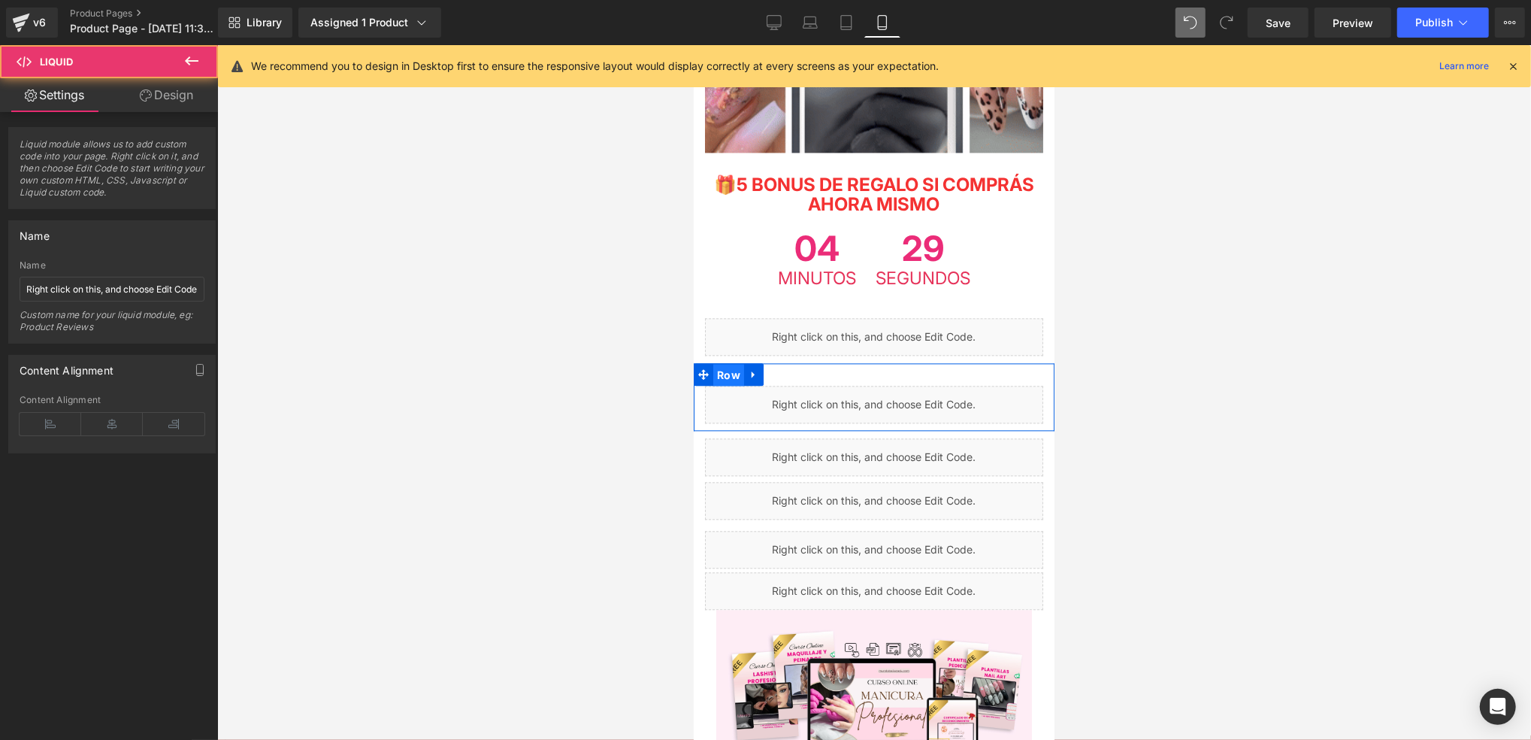
click at [725, 363] on span "Row" at bounding box center [728, 374] width 31 height 23
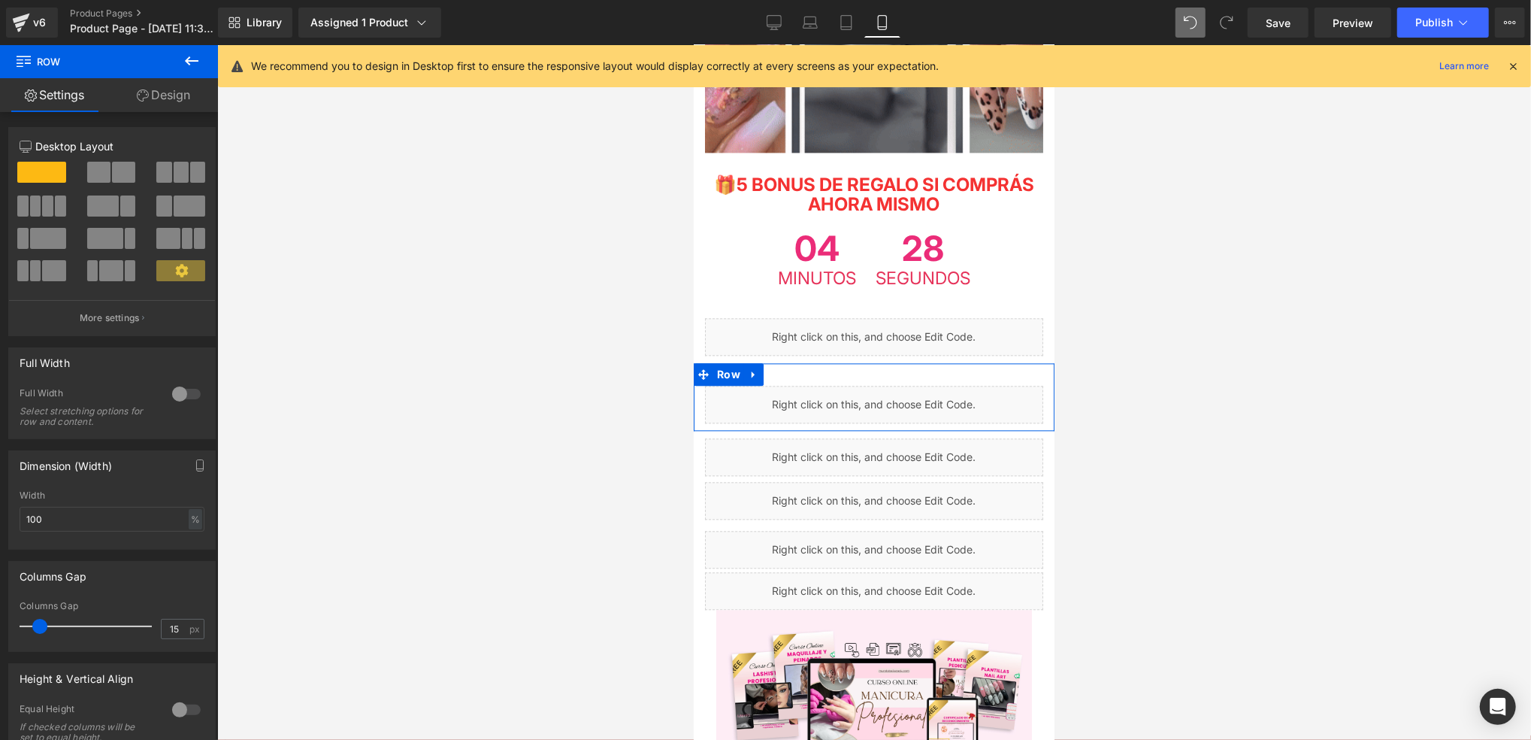
click at [153, 98] on link "Design" at bounding box center [163, 95] width 109 height 34
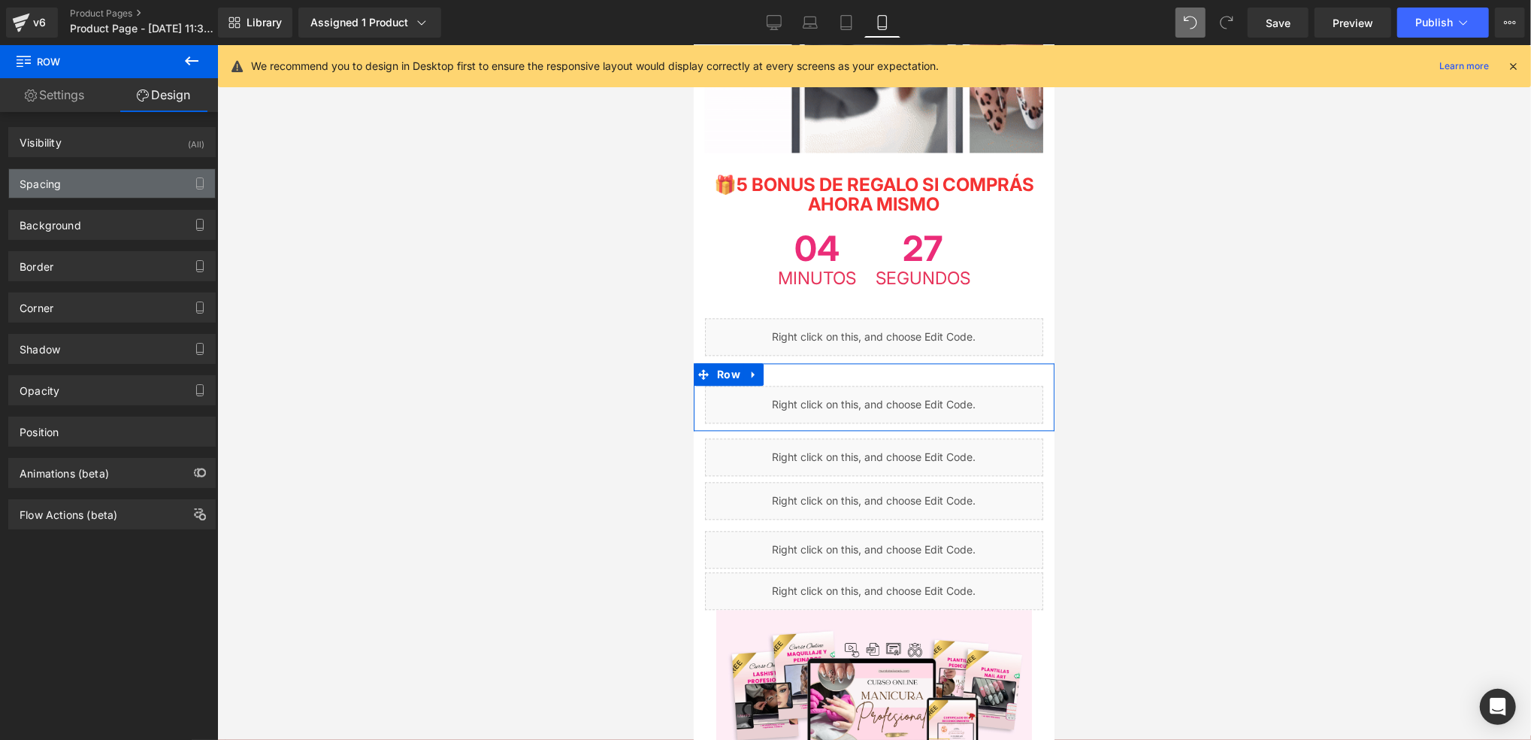
click at [128, 180] on div "Spacing" at bounding box center [112, 183] width 206 height 29
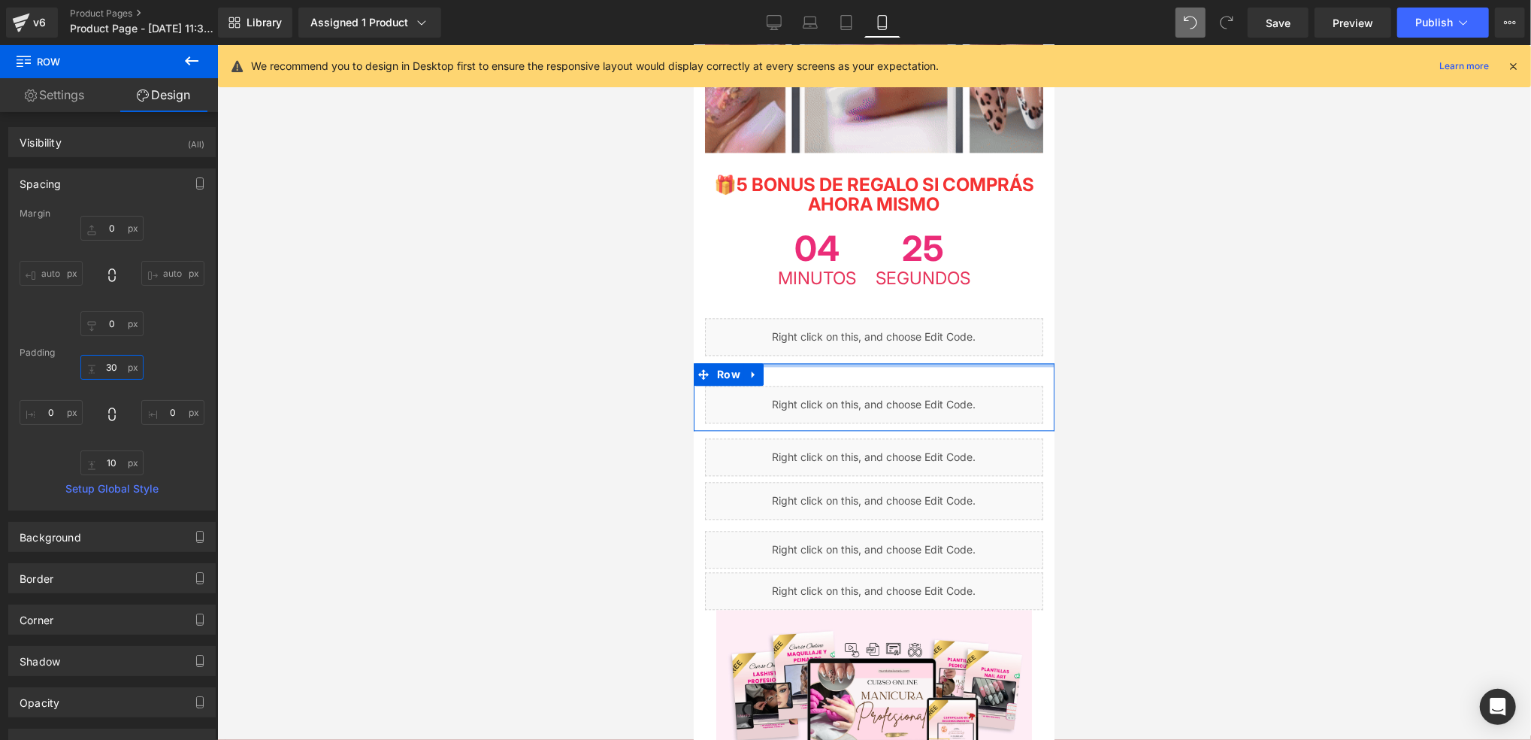
click at [117, 363] on input "30" at bounding box center [111, 367] width 63 height 25
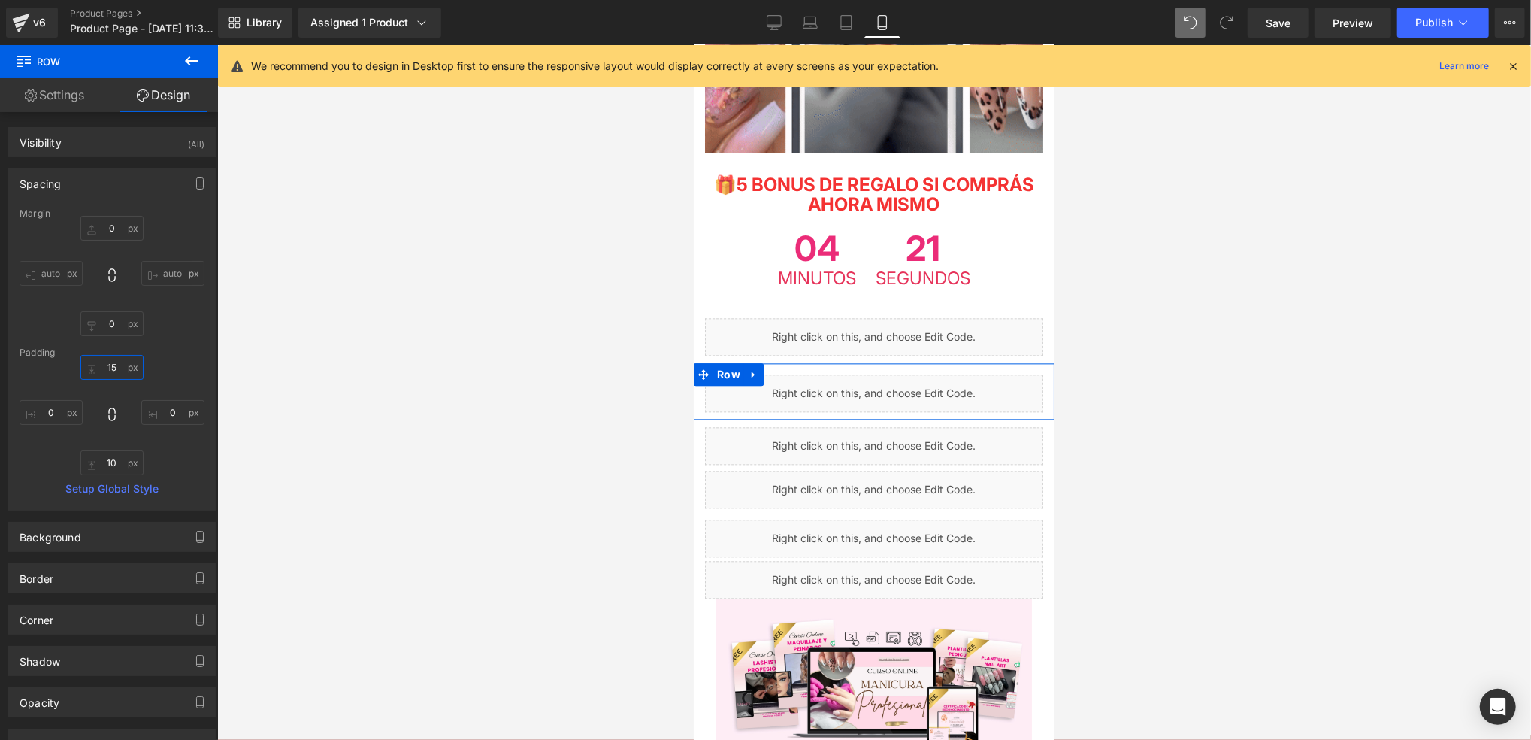
click at [117, 374] on input "15" at bounding box center [111, 367] width 63 height 25
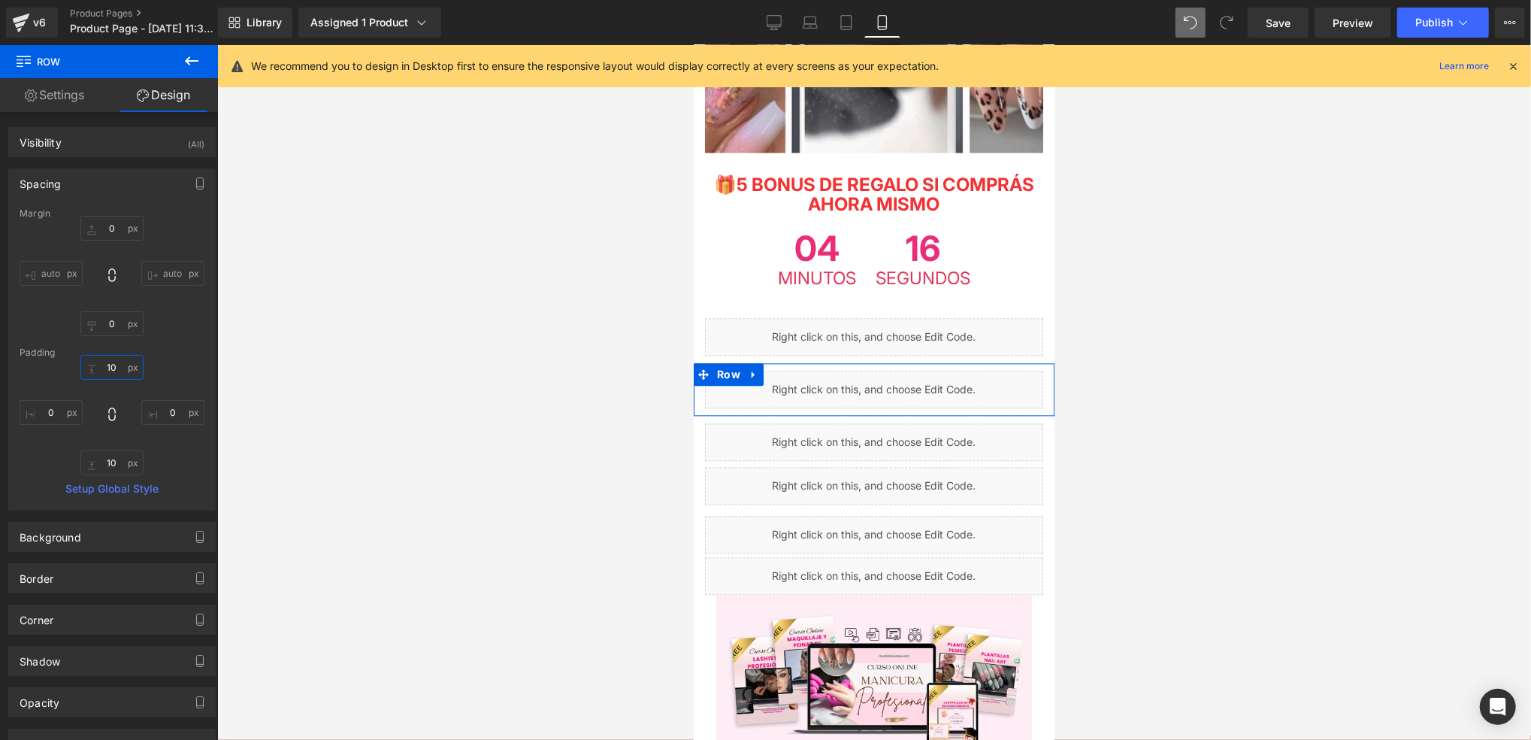
type input "1"
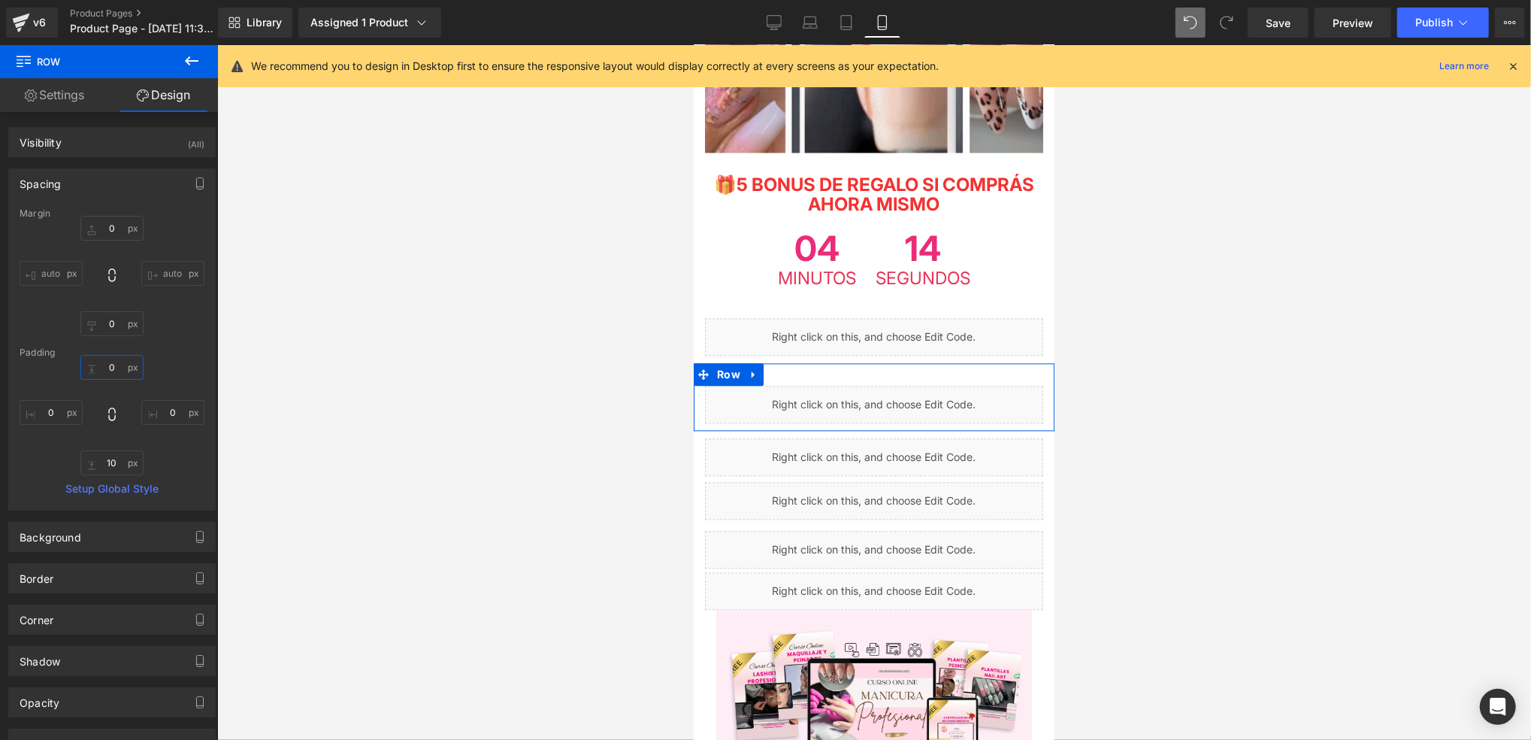
type input "8"
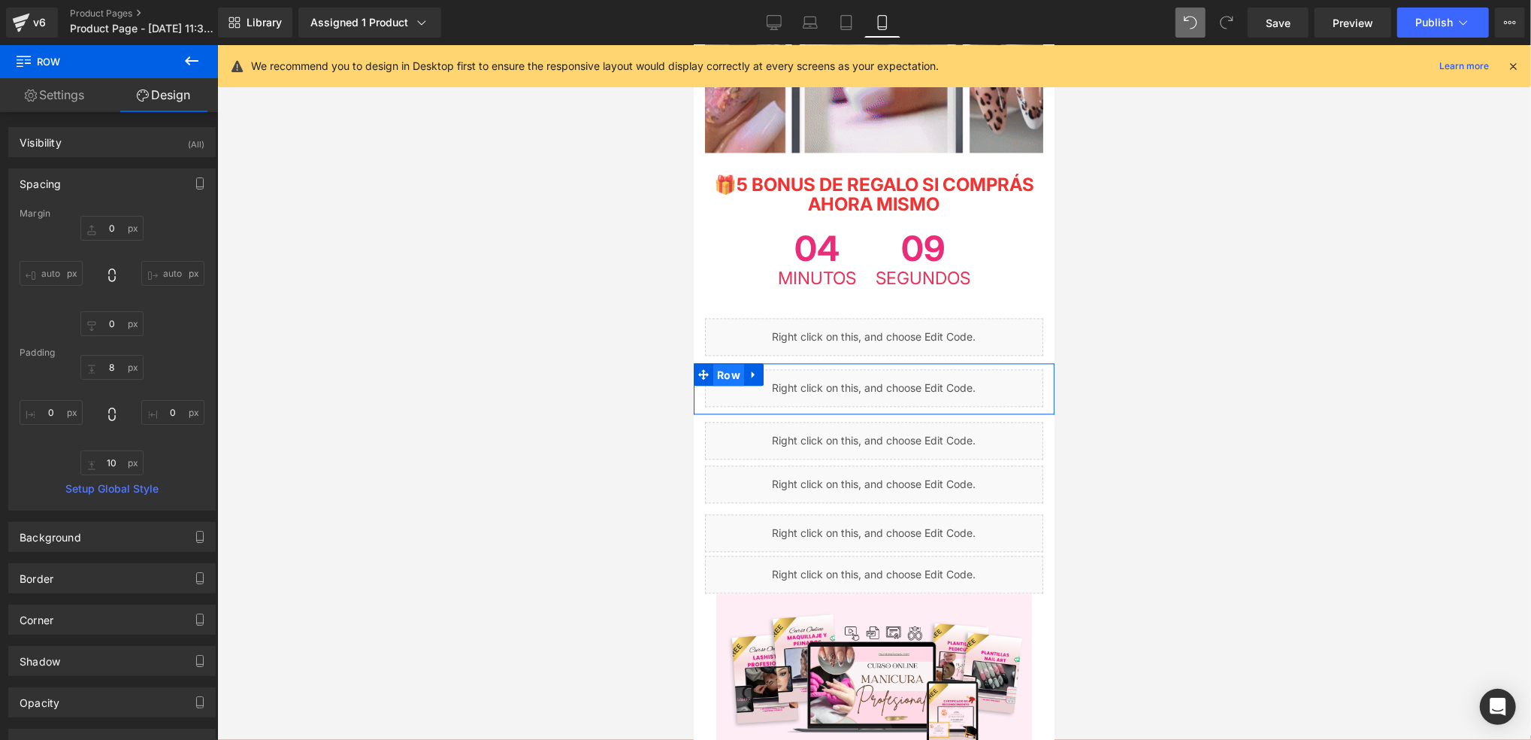
click at [722, 363] on span "Row" at bounding box center [728, 374] width 31 height 23
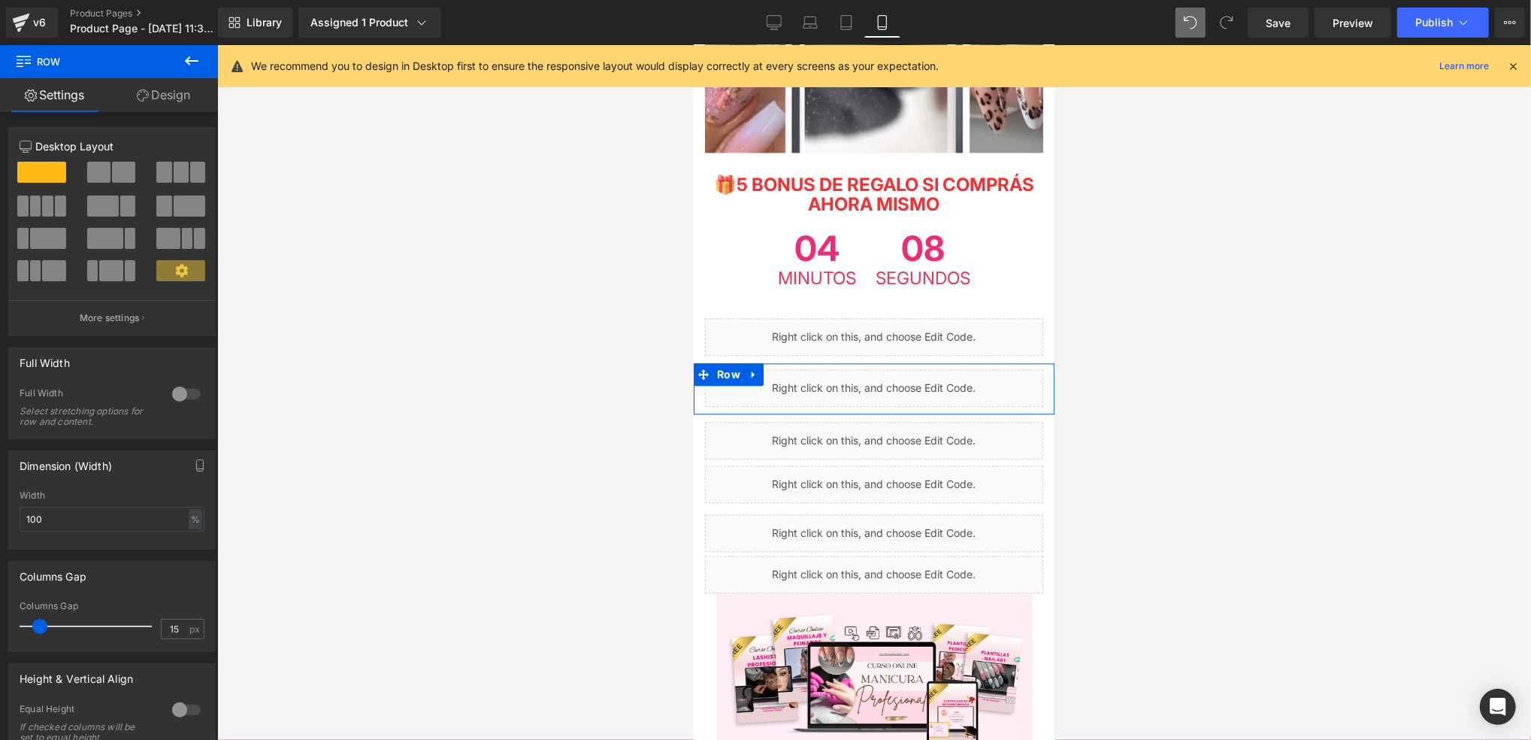
click at [189, 103] on link "Design" at bounding box center [163, 95] width 109 height 34
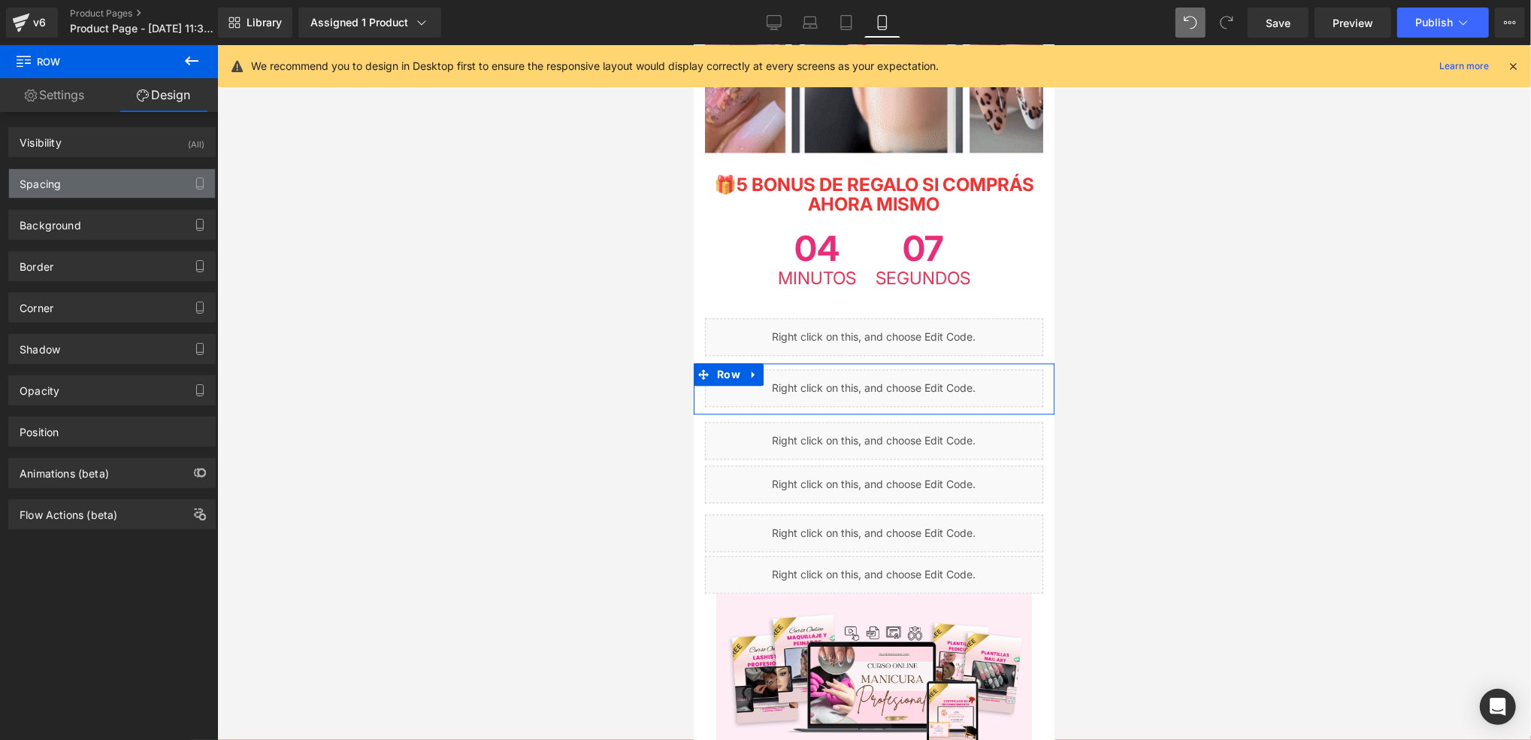
click at [138, 183] on div "Spacing" at bounding box center [112, 183] width 206 height 29
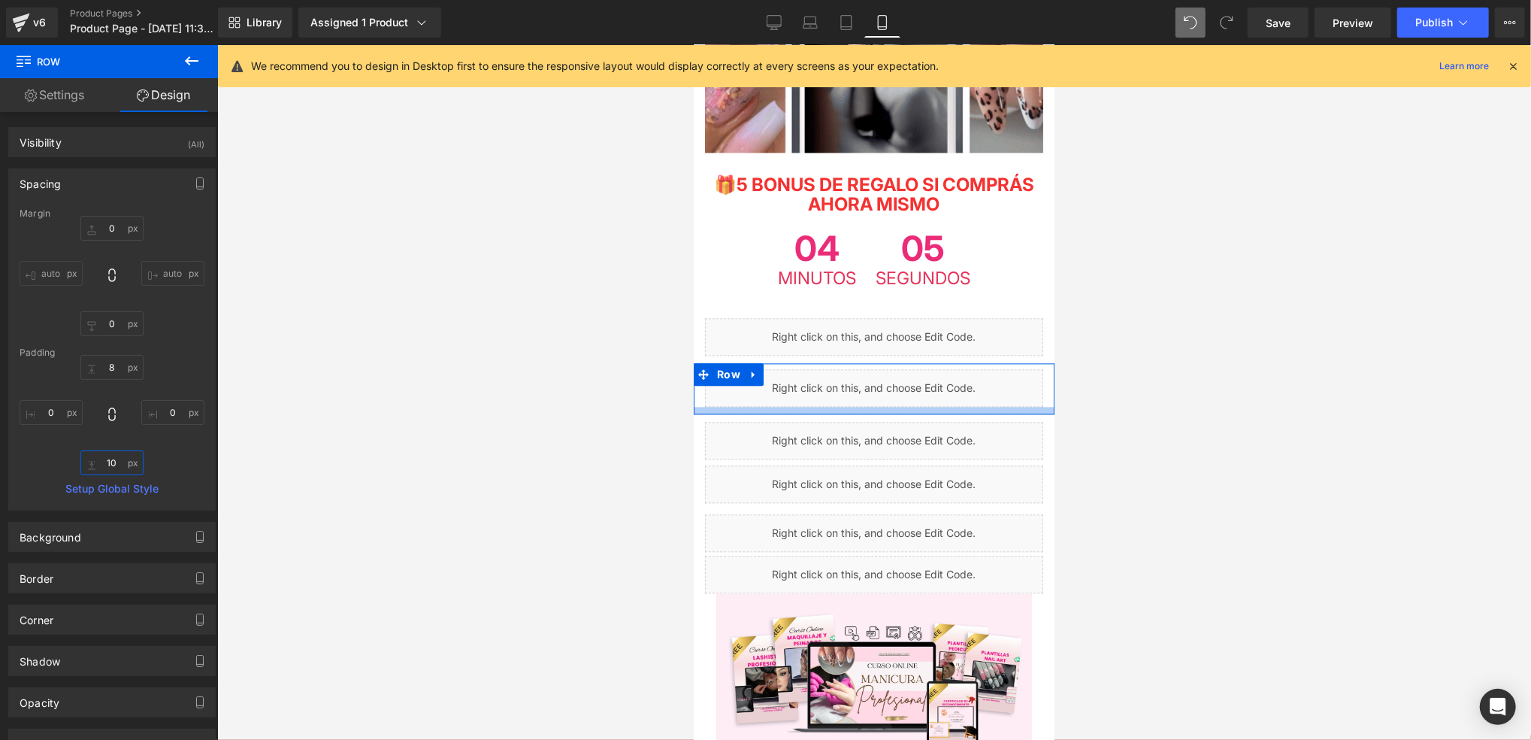
click at [123, 461] on input "text" at bounding box center [111, 462] width 63 height 25
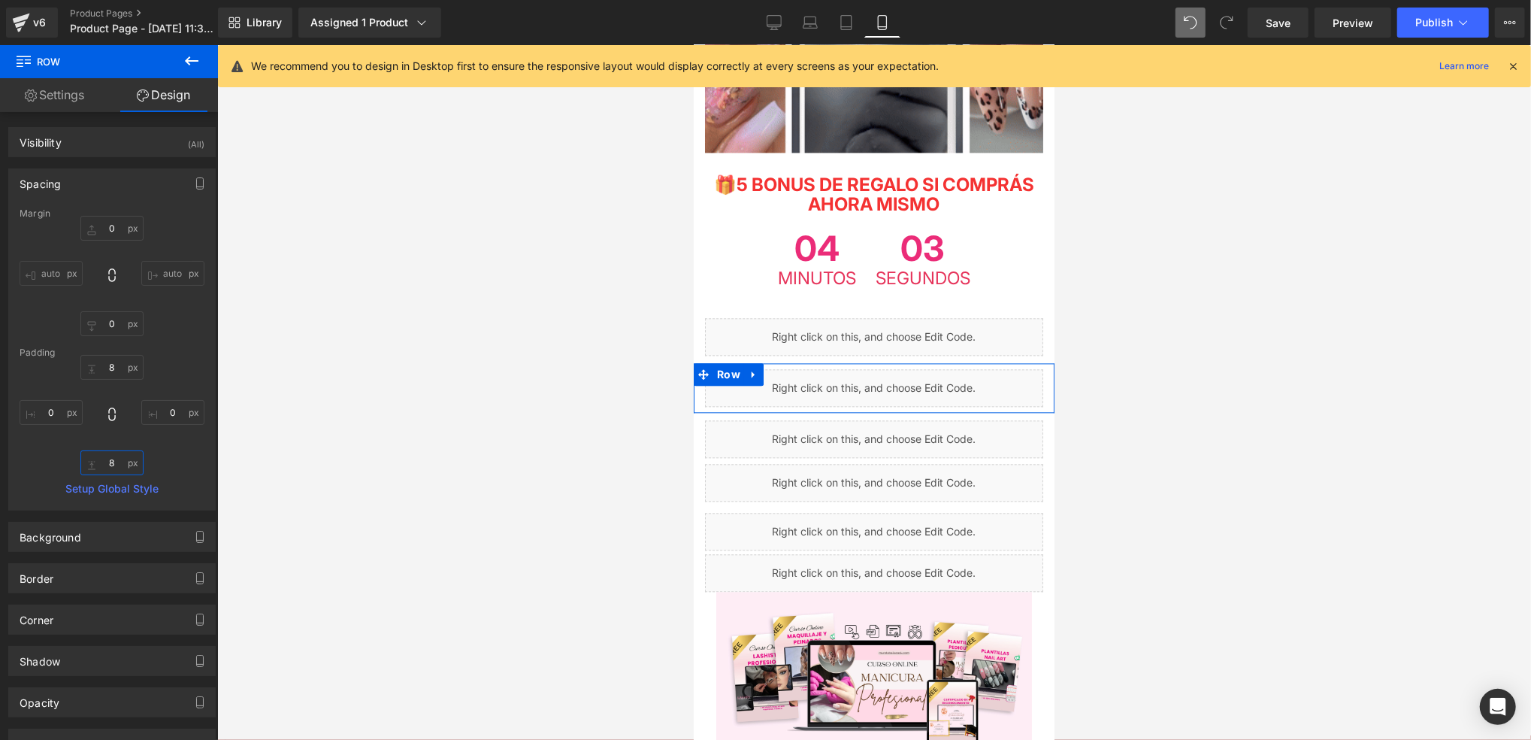
click at [123, 463] on input "8" at bounding box center [111, 462] width 63 height 25
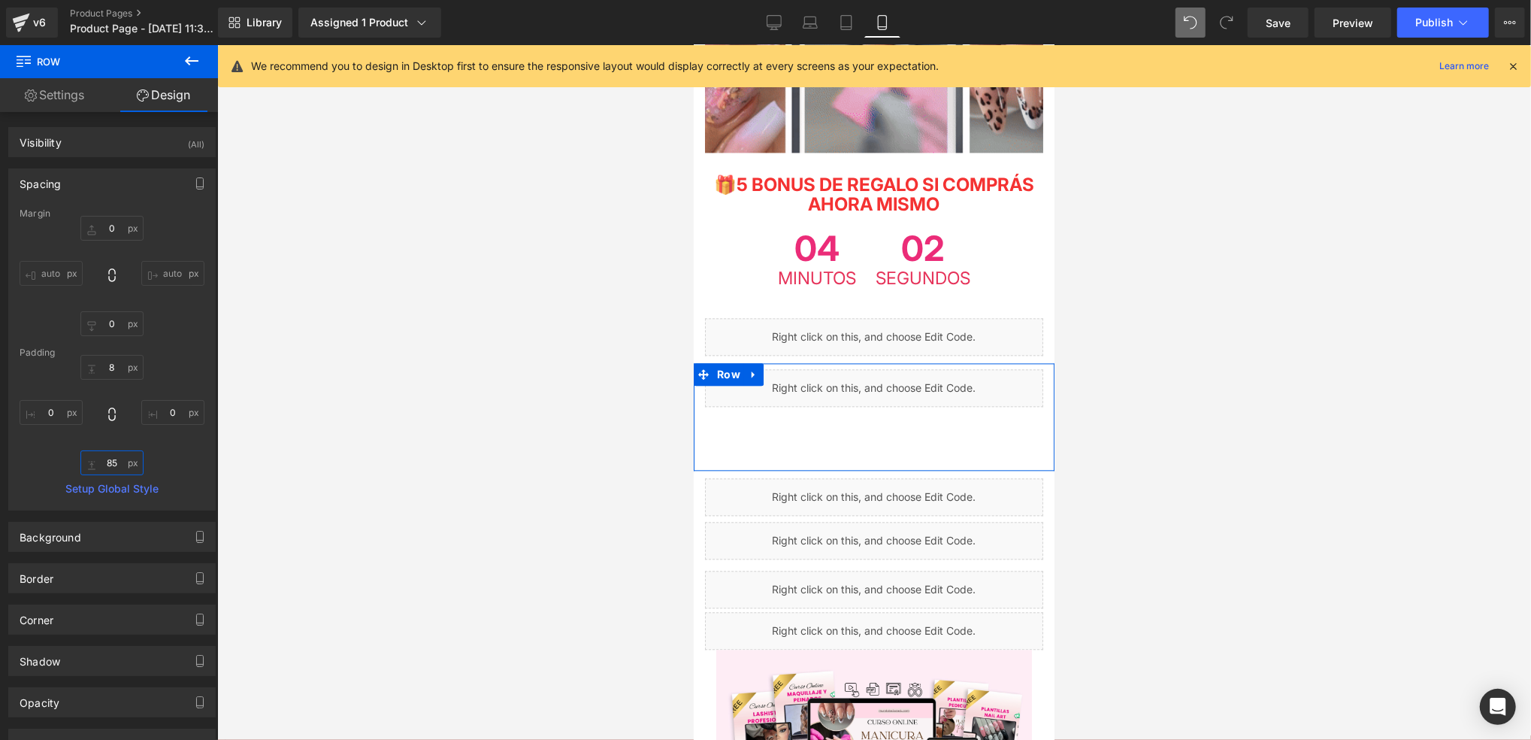
click at [124, 462] on input "85" at bounding box center [111, 462] width 63 height 25
click at [124, 461] on input "85" at bounding box center [111, 462] width 63 height 25
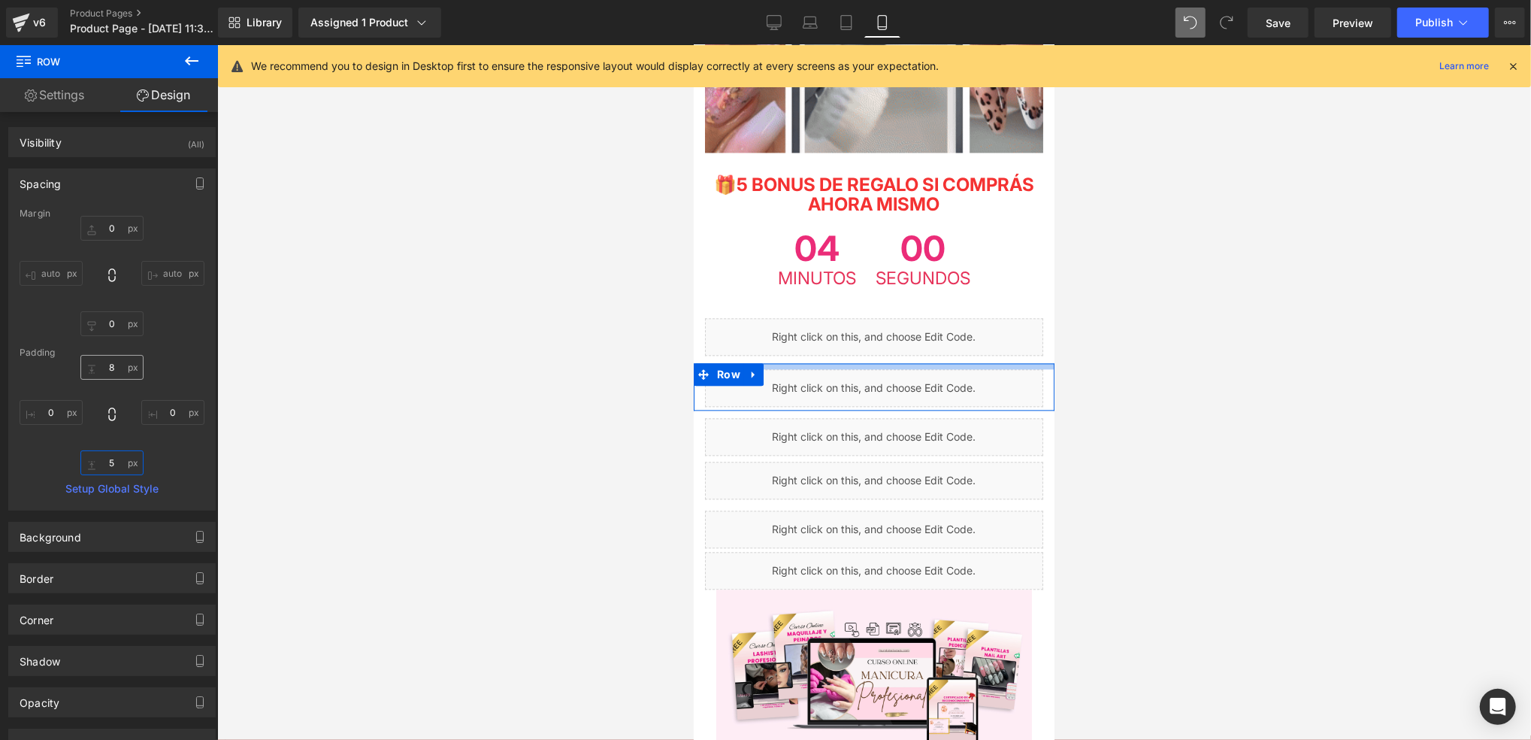
type input "5"
click at [117, 359] on input "text" at bounding box center [111, 367] width 63 height 25
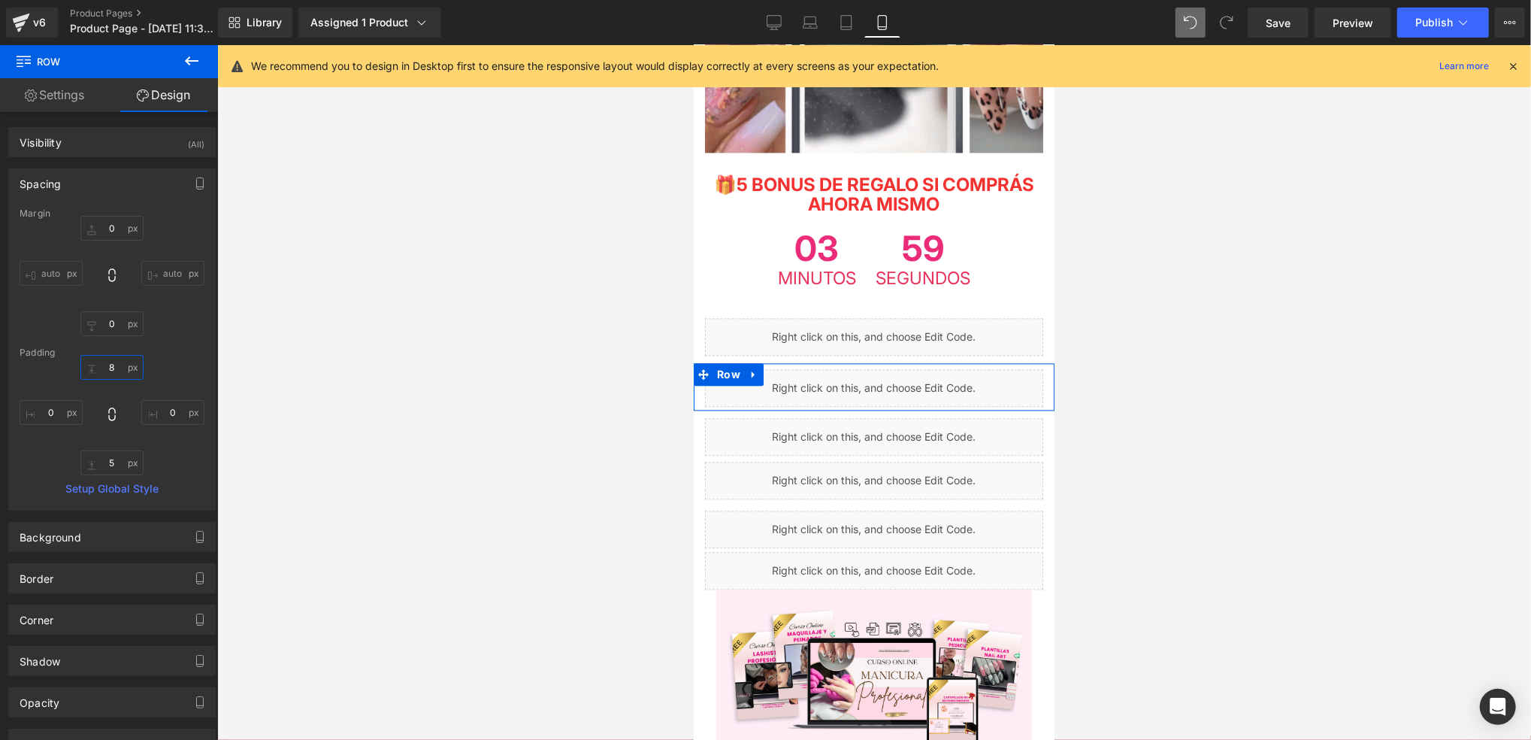
click at [117, 359] on input "text" at bounding box center [111, 367] width 63 height 25
type input "5"
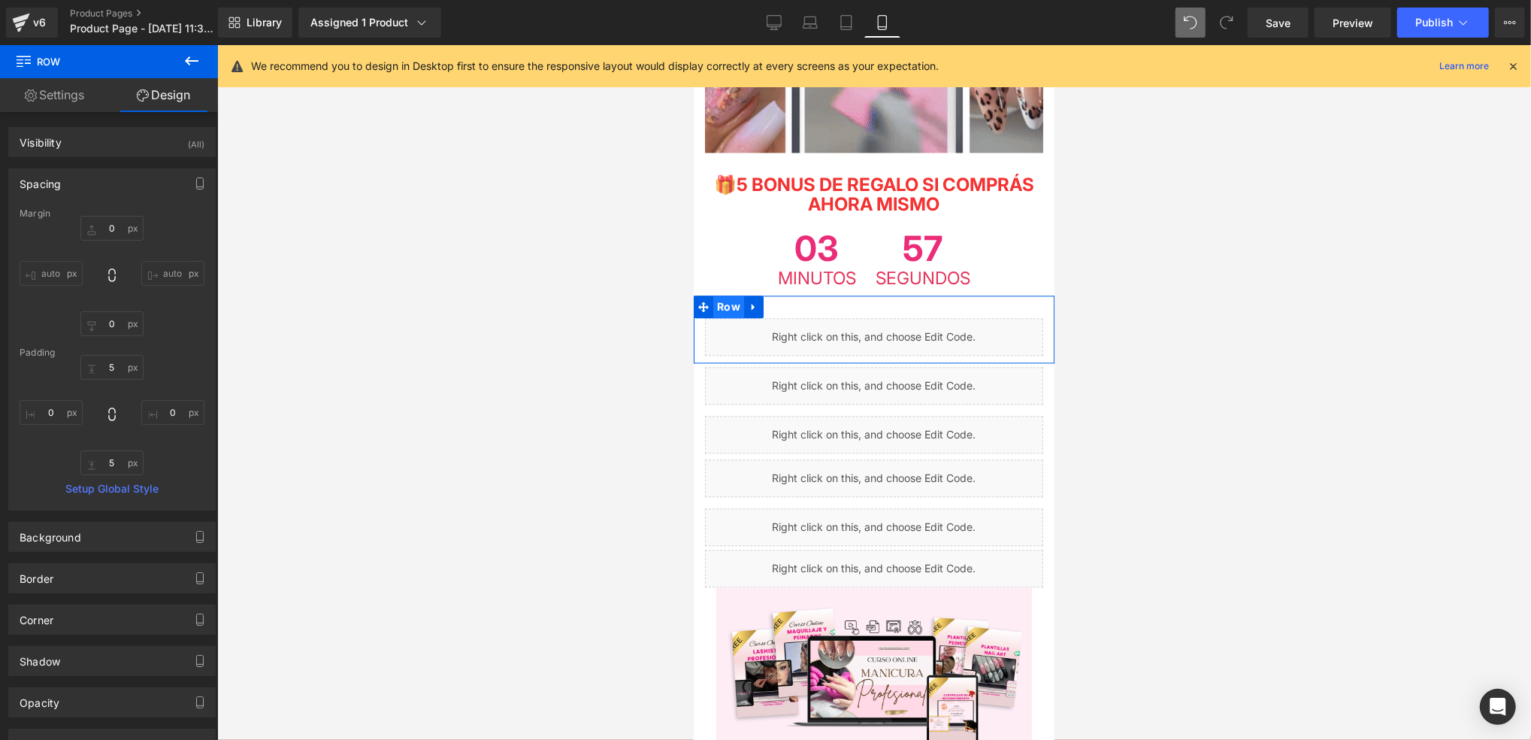
click at [715, 295] on span "Row" at bounding box center [728, 306] width 31 height 23
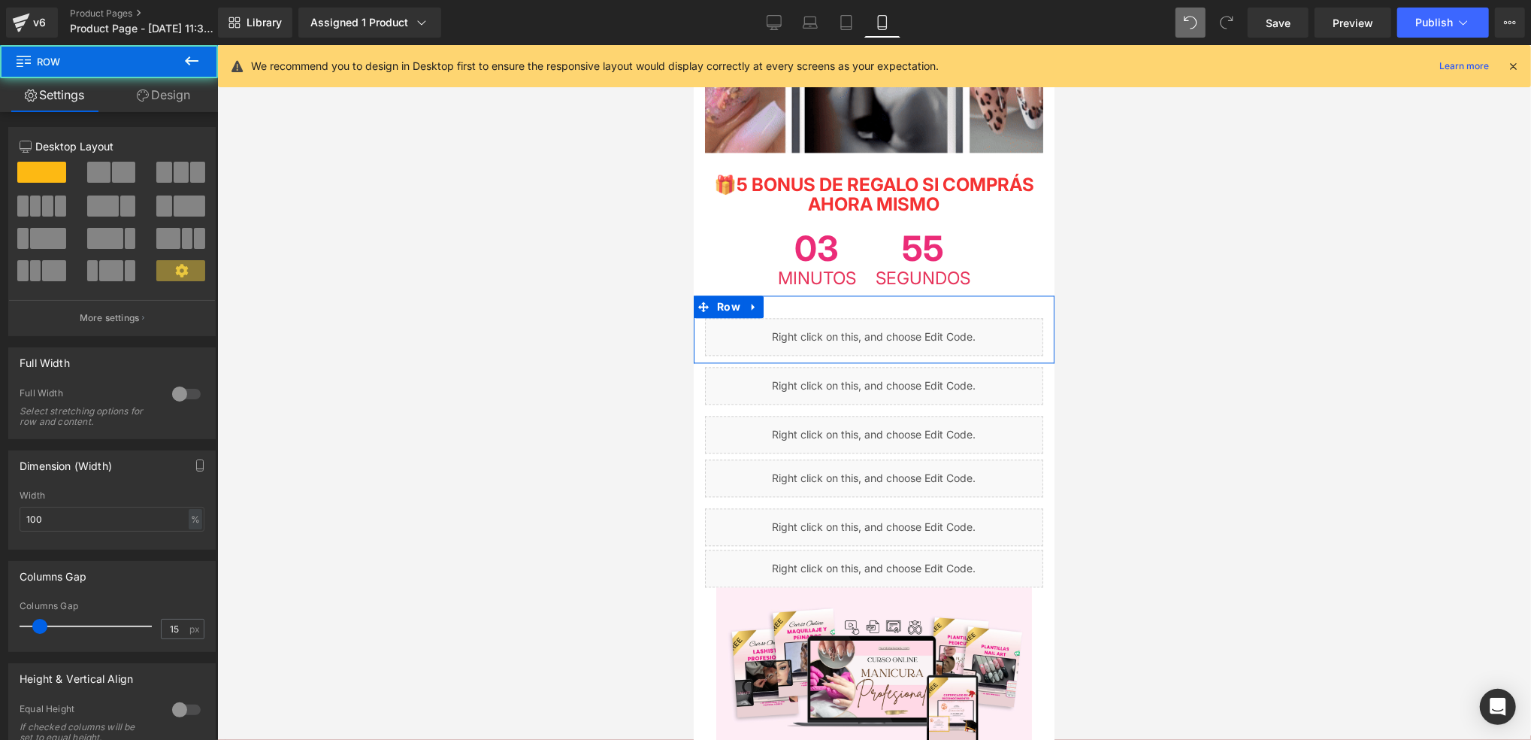
click at [178, 113] on div "12 12 12 Column Size Customizer 12 Desktop Layout Laptop Layout Tablet Layout M…" at bounding box center [112, 512] width 225 height 801
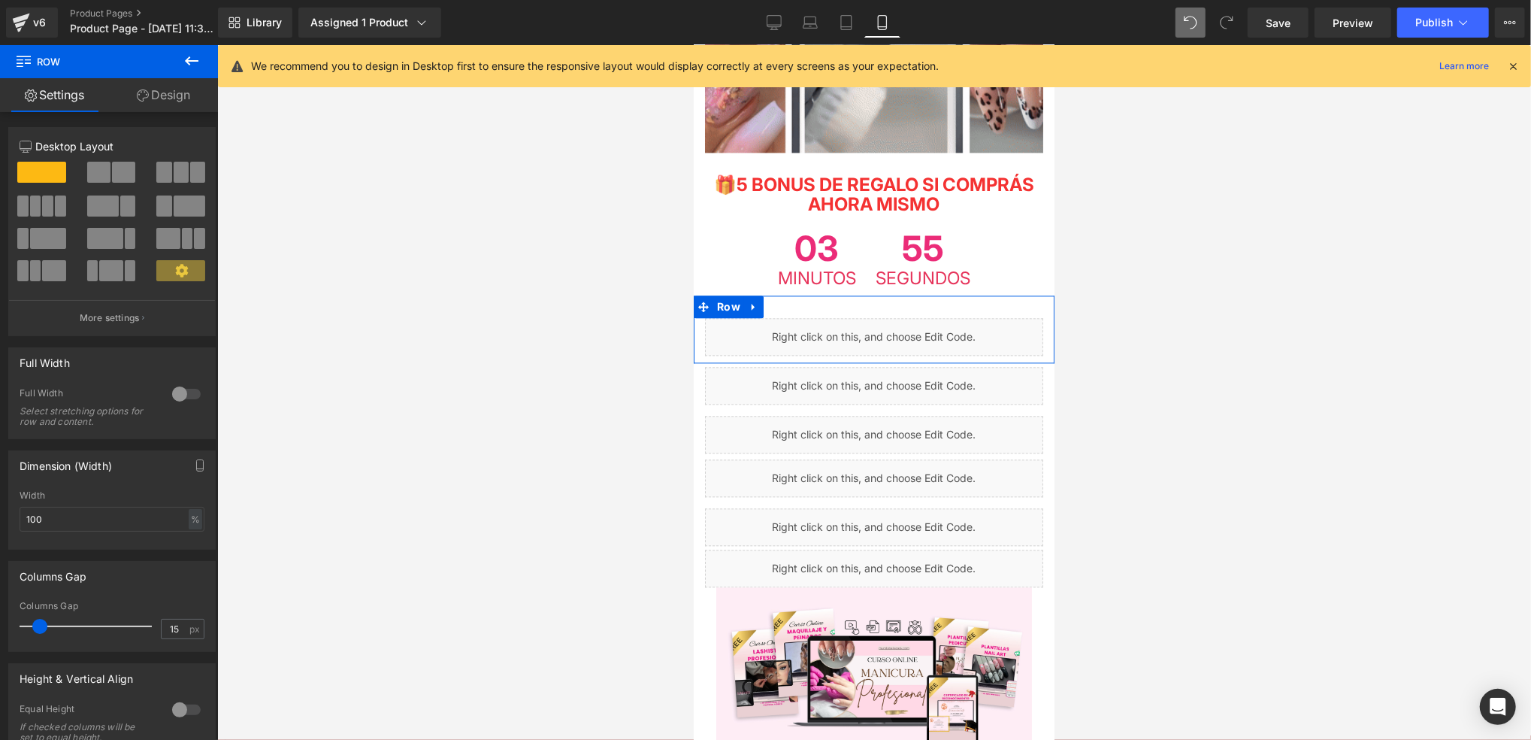
click at [178, 103] on link "Design" at bounding box center [163, 95] width 109 height 34
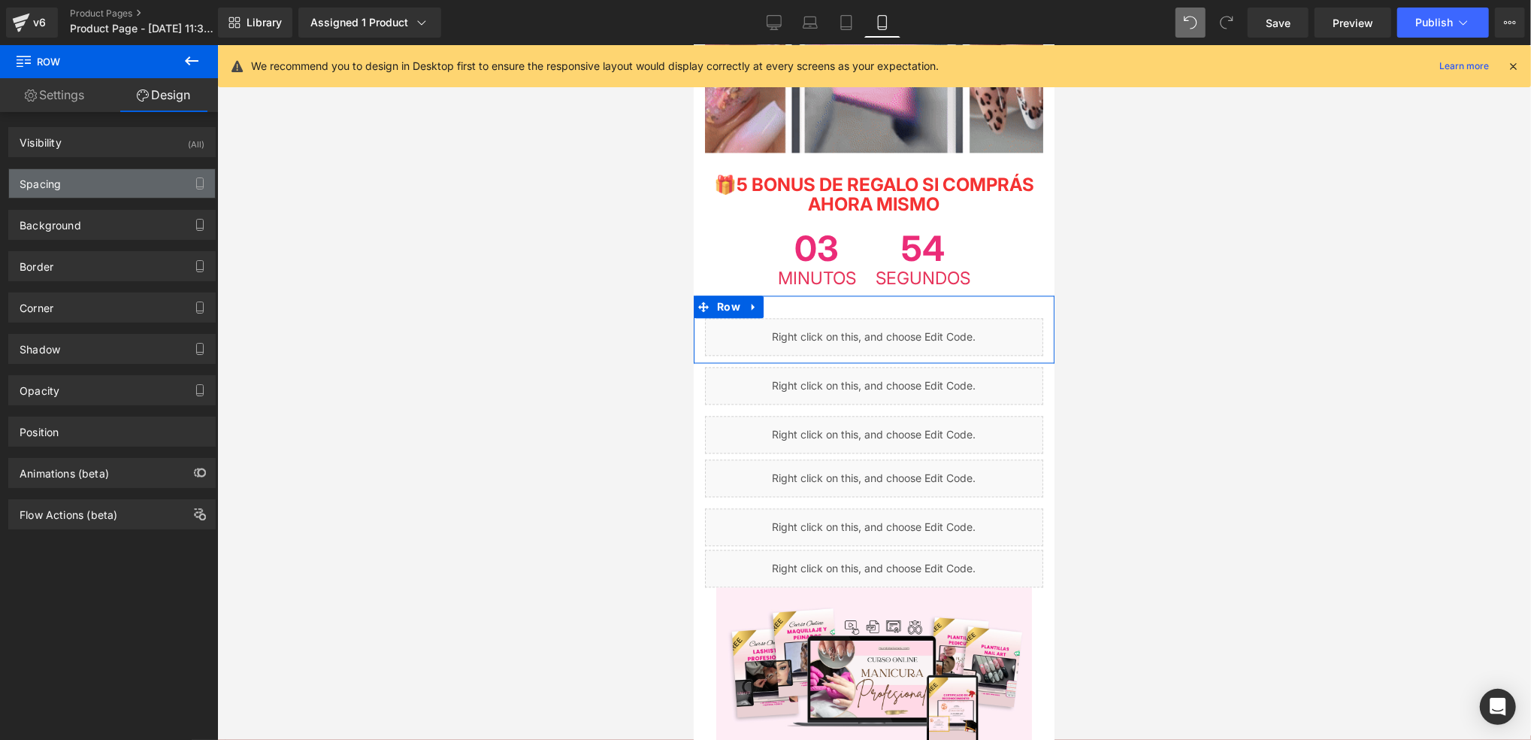
click at [137, 169] on div "Spacing" at bounding box center [112, 183] width 206 height 29
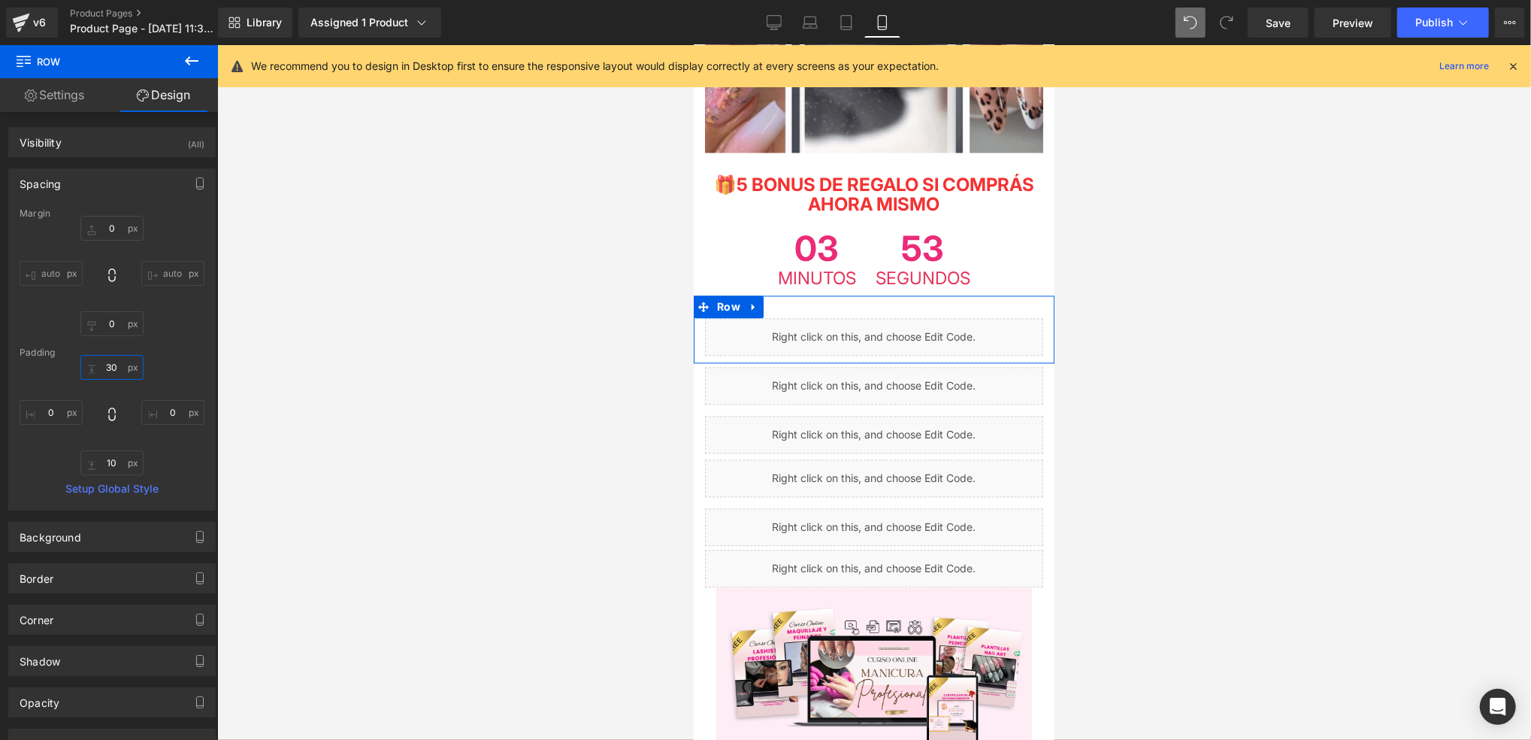
click at [114, 371] on input "30" at bounding box center [111, 367] width 63 height 25
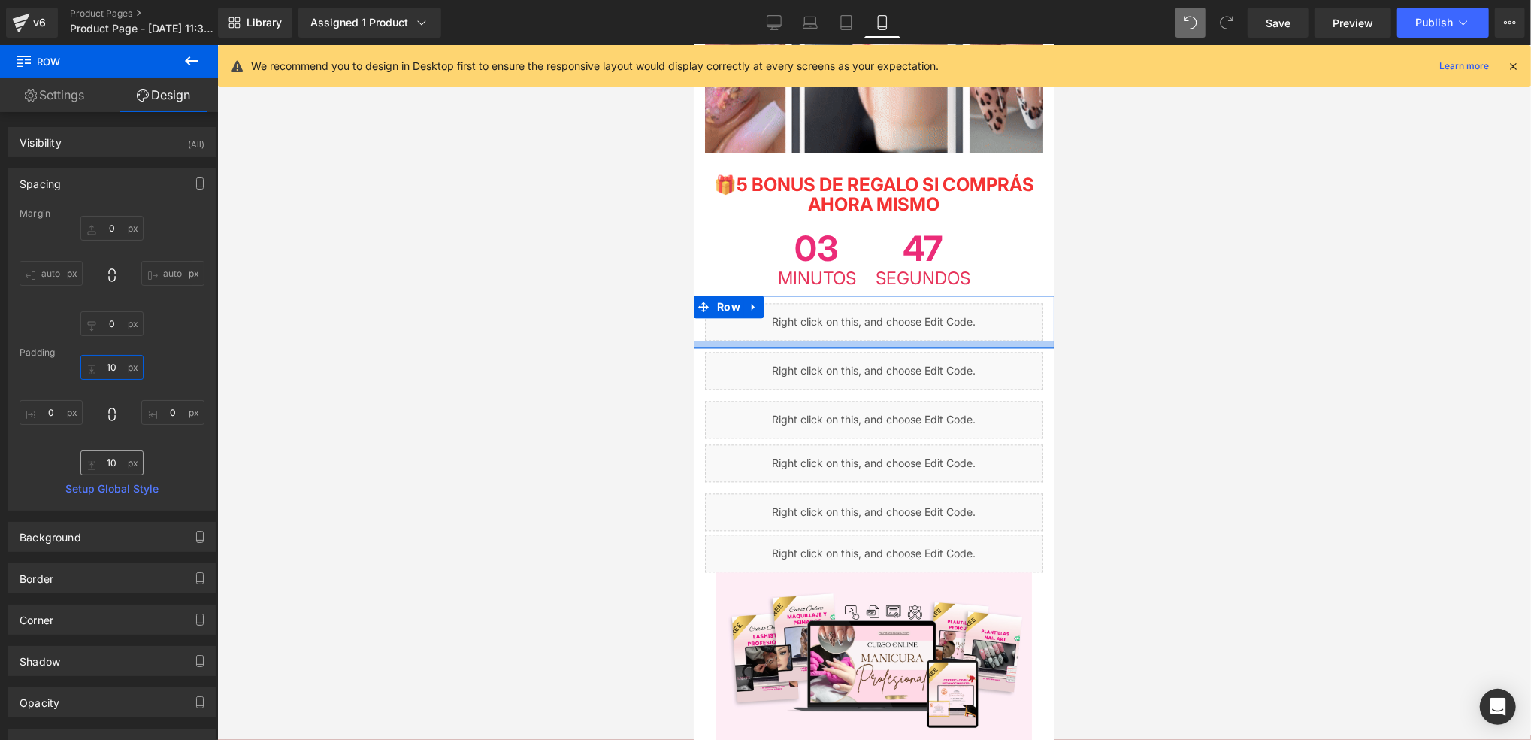
type input "10"
click at [118, 467] on input "10" at bounding box center [111, 462] width 63 height 25
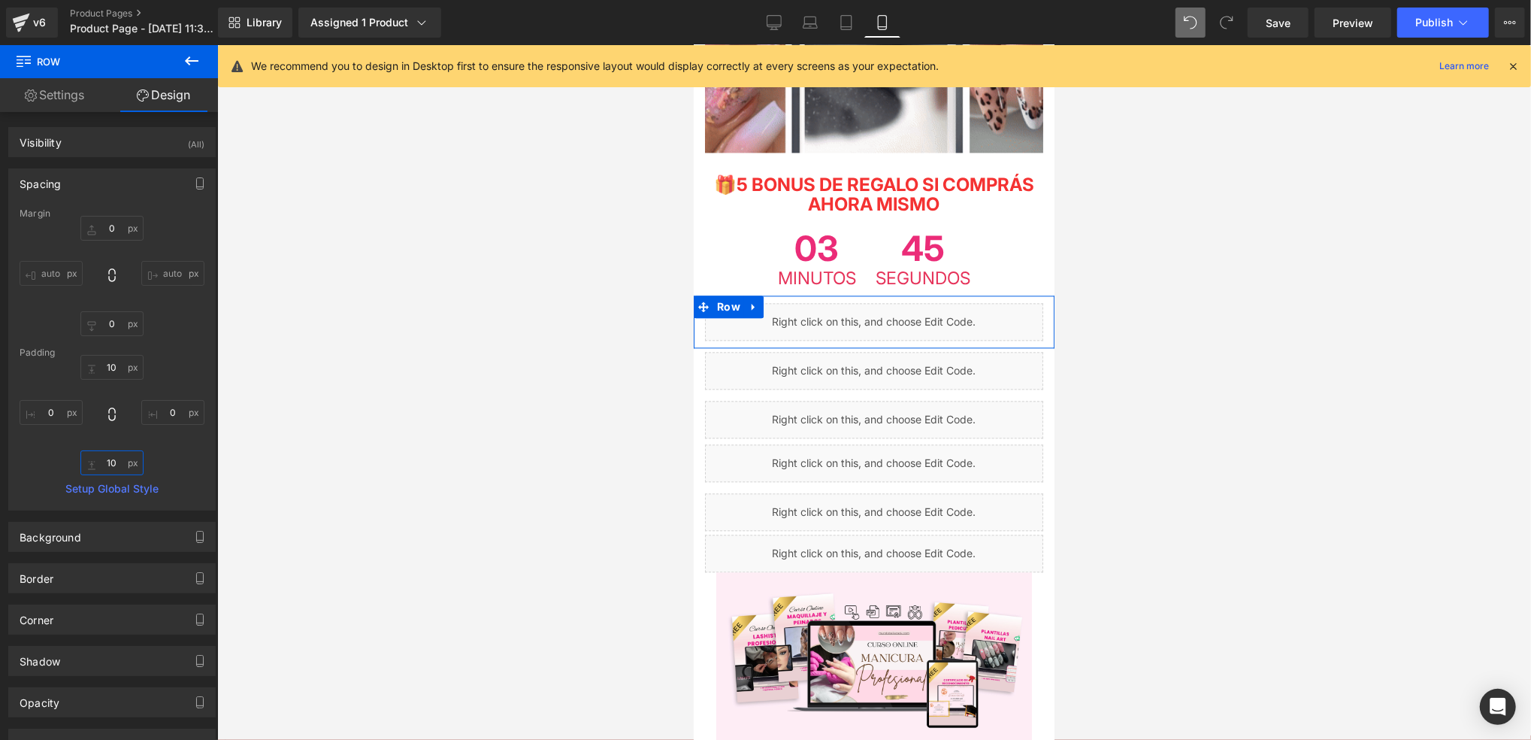
type input "5"
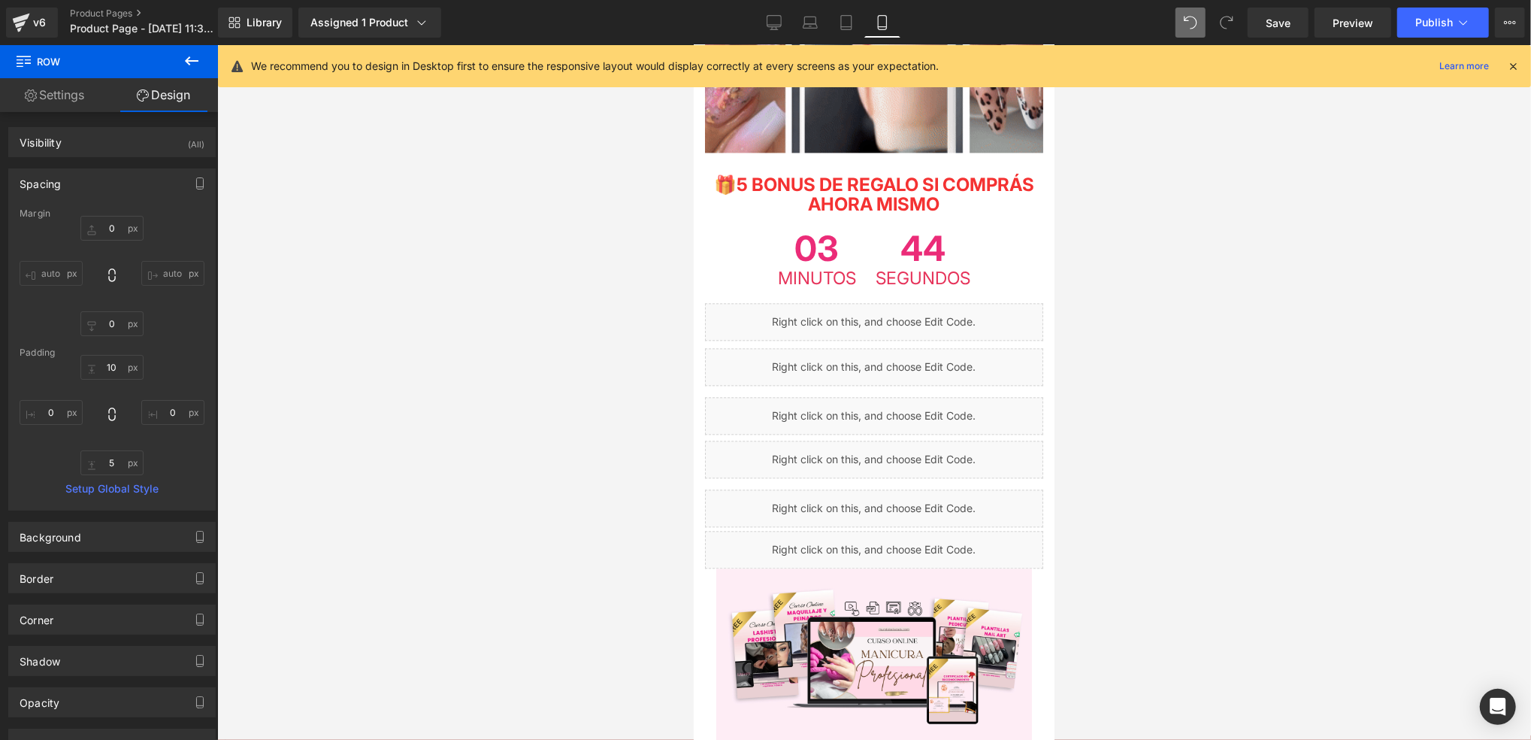
click at [393, 448] on div at bounding box center [874, 392] width 1314 height 695
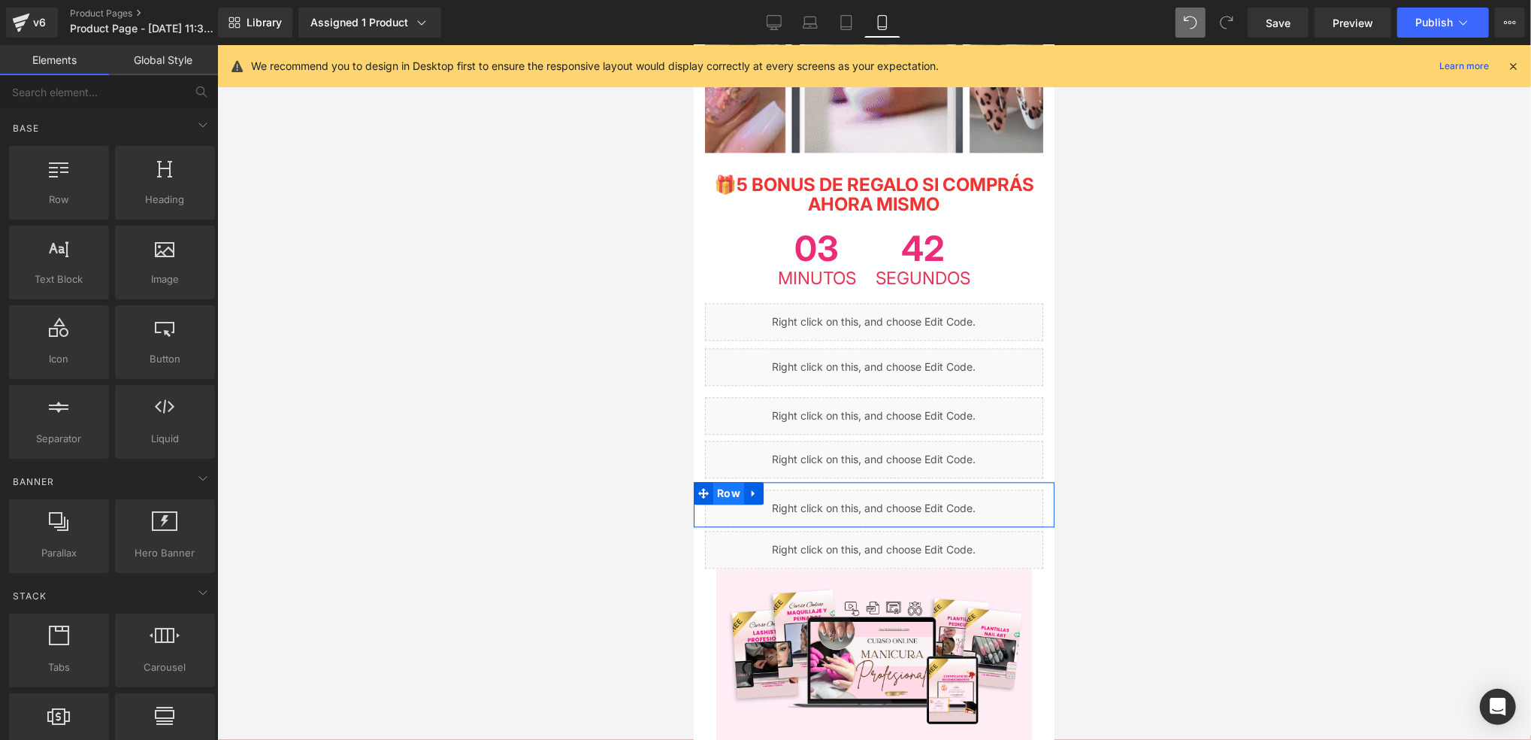
click at [727, 481] on span "Row" at bounding box center [728, 492] width 31 height 23
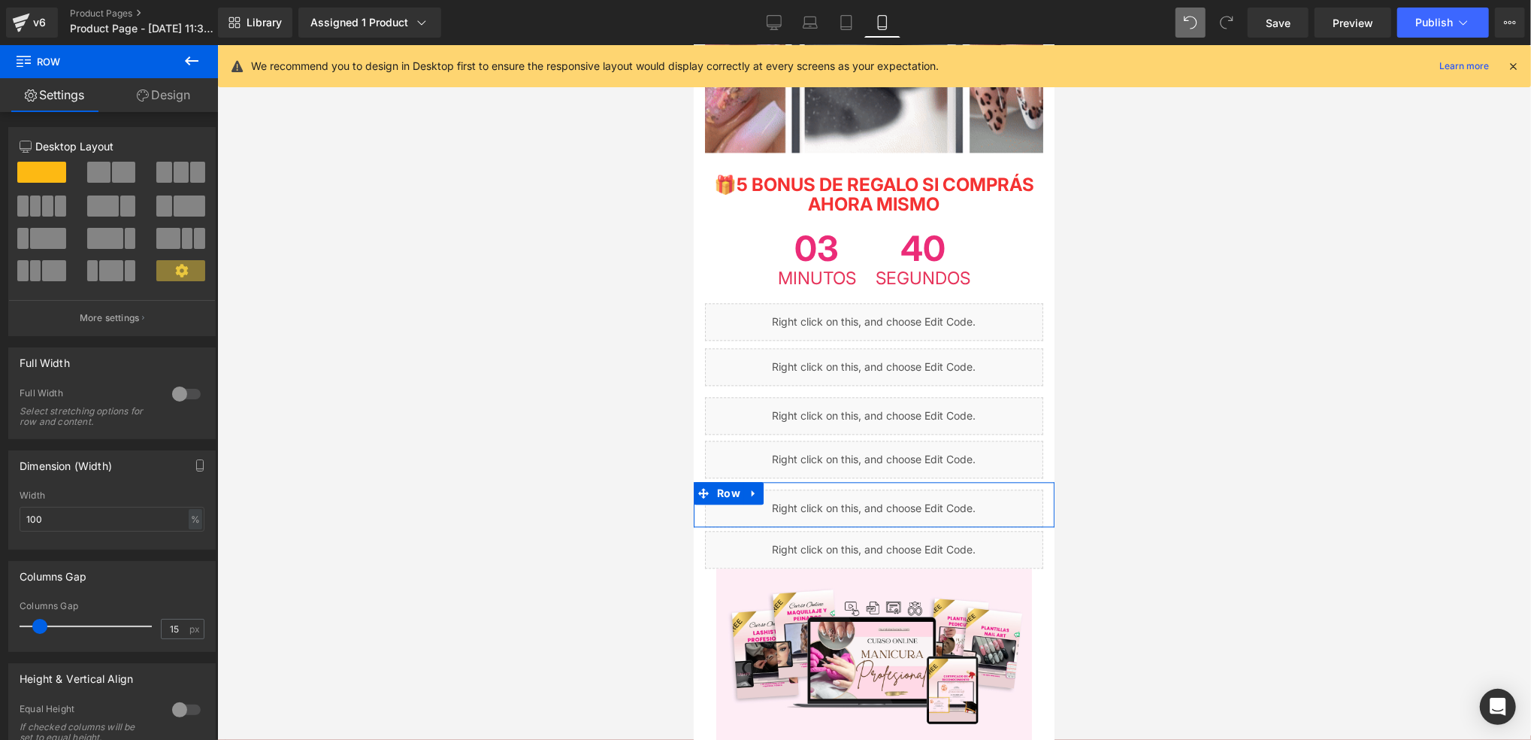
click at [189, 108] on link "Design" at bounding box center [163, 95] width 109 height 34
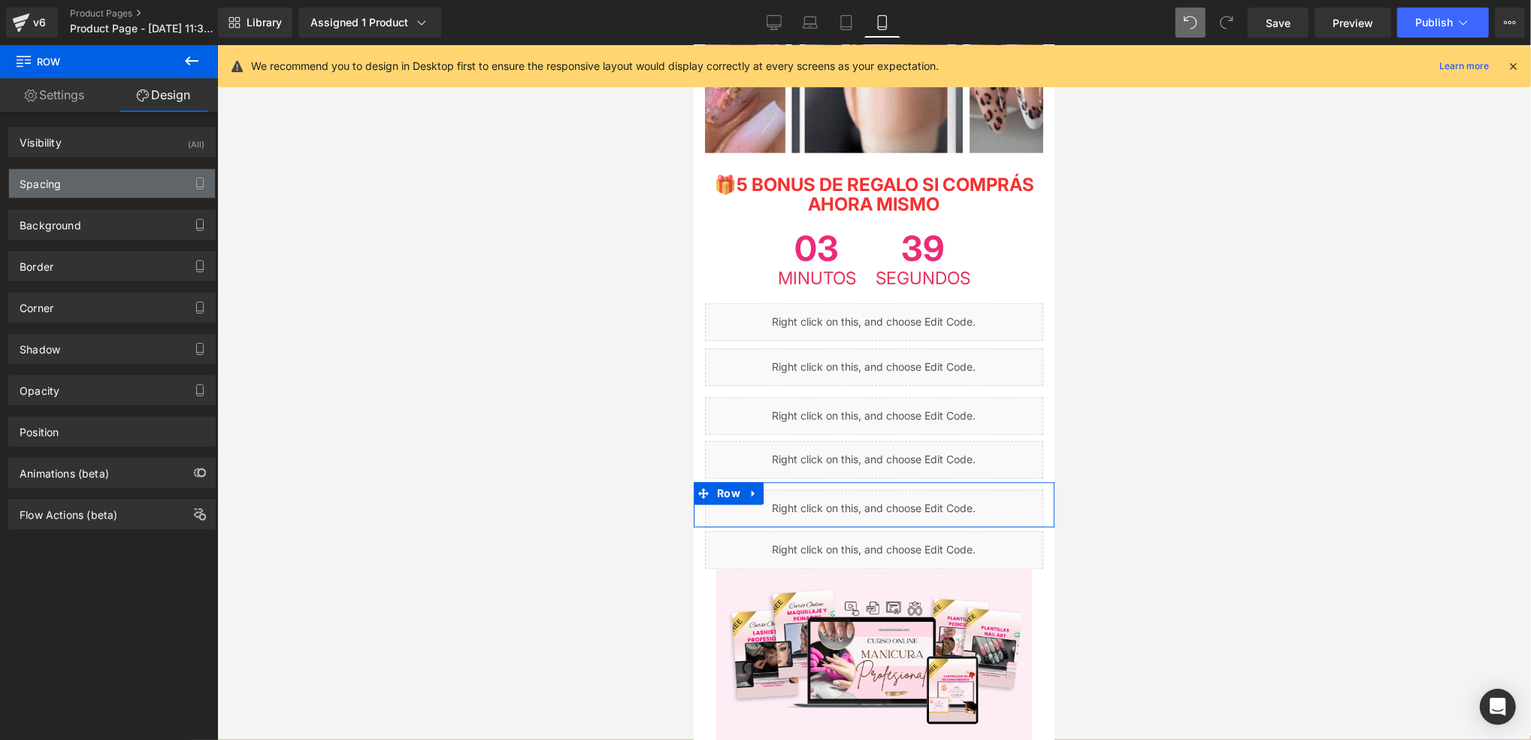
click at [112, 184] on div "Spacing" at bounding box center [112, 183] width 206 height 29
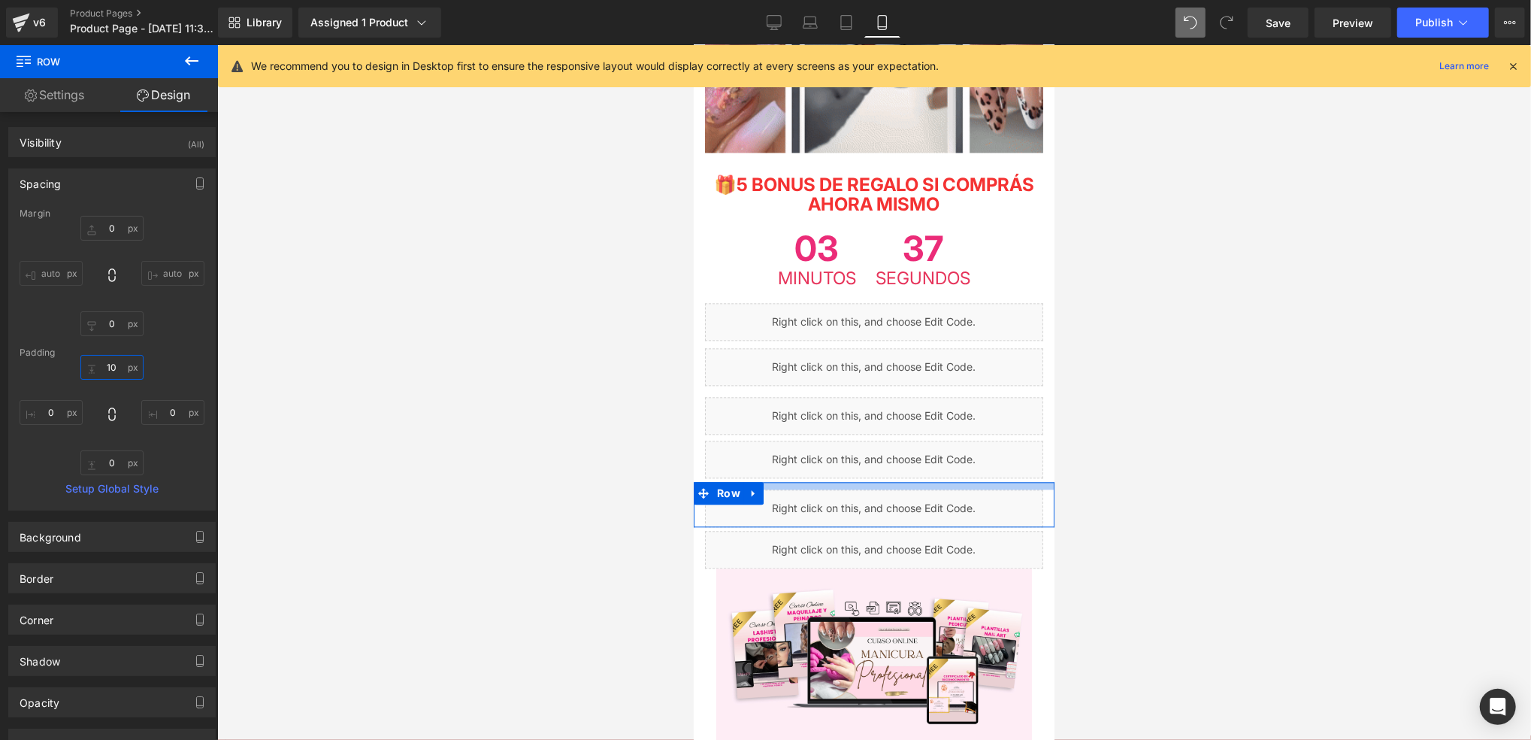
click at [114, 365] on input "text" at bounding box center [111, 367] width 63 height 25
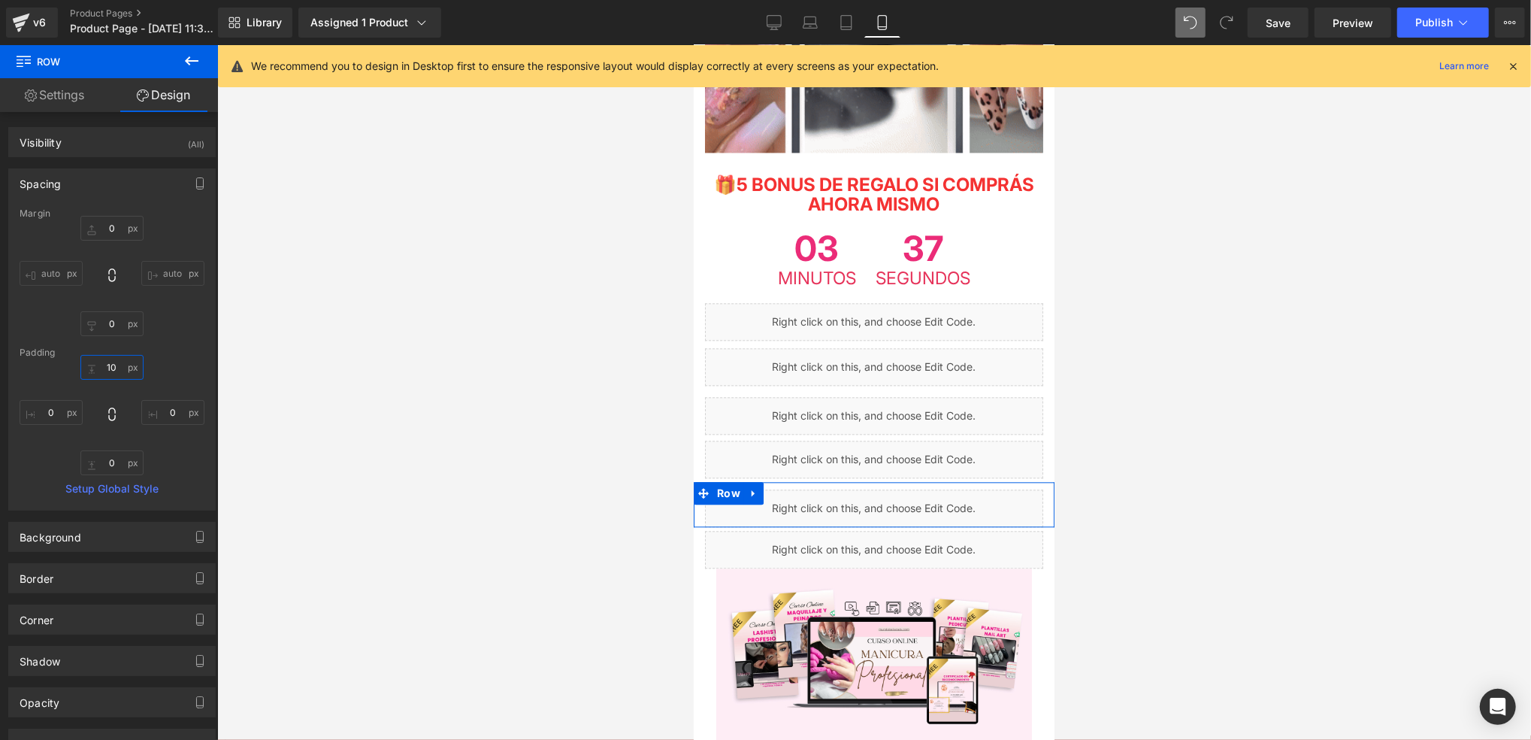
type input "5"
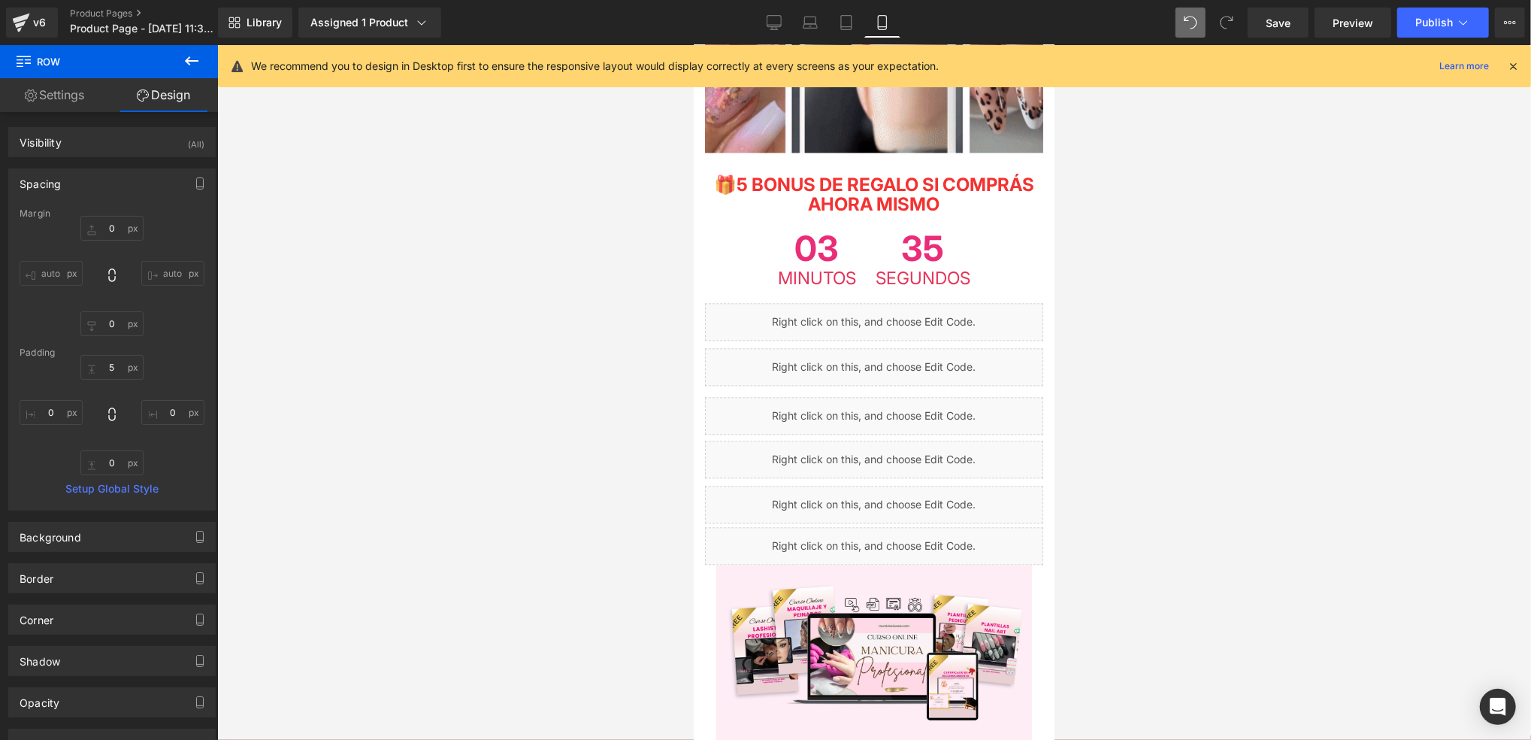
click at [415, 471] on div at bounding box center [874, 392] width 1314 height 695
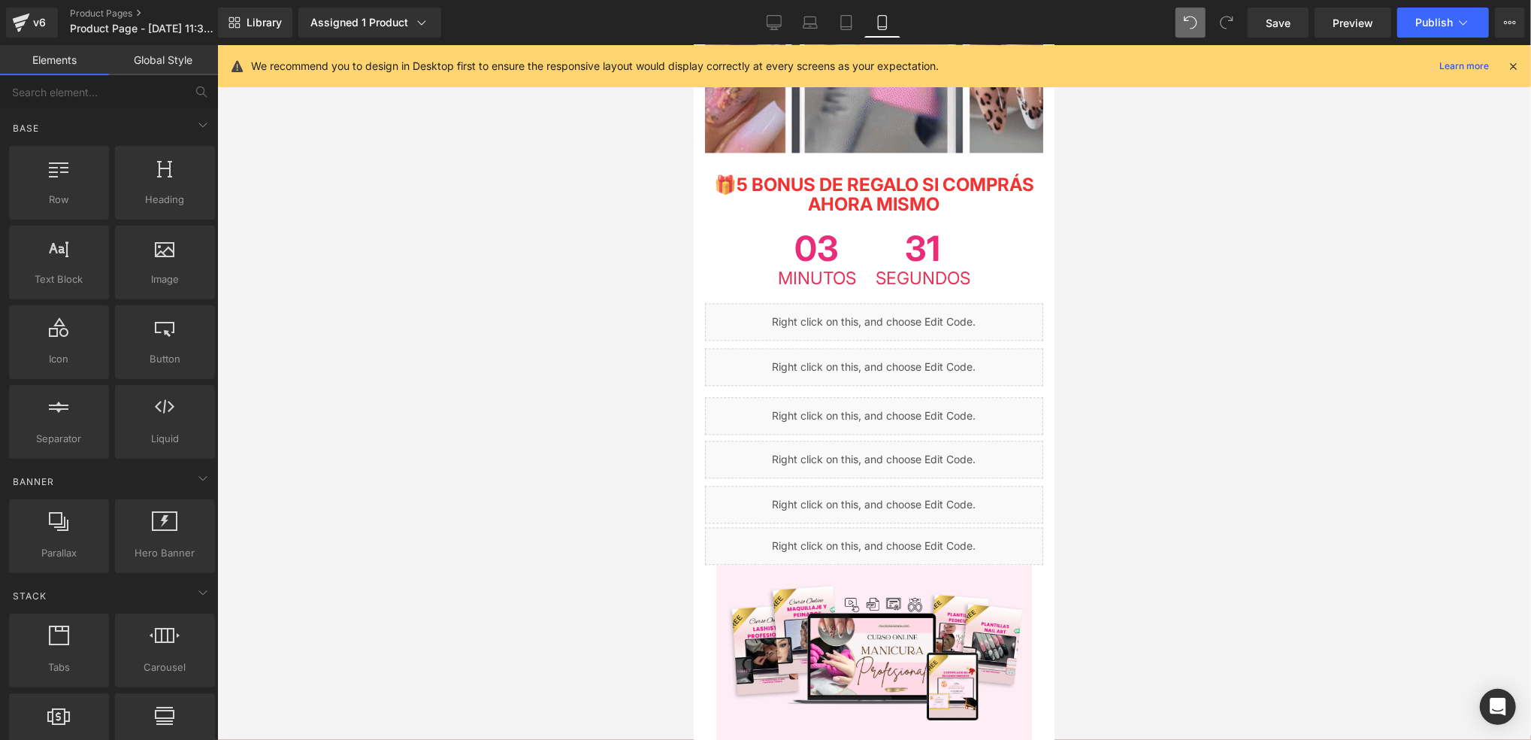
click at [1258, 379] on div at bounding box center [874, 392] width 1314 height 695
click at [1294, 25] on link "Save" at bounding box center [1278, 23] width 61 height 30
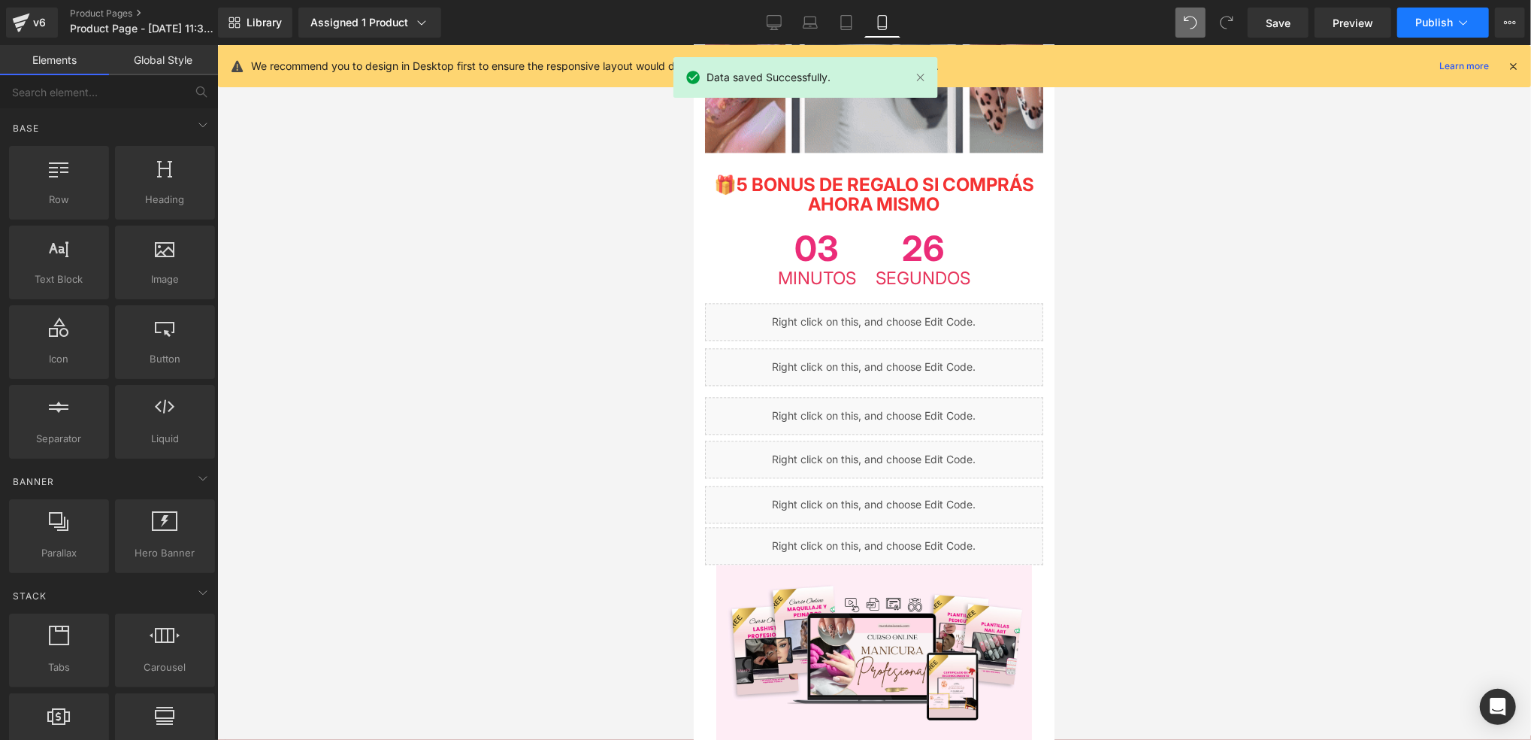
click at [1420, 25] on span "Publish" at bounding box center [1435, 23] width 38 height 12
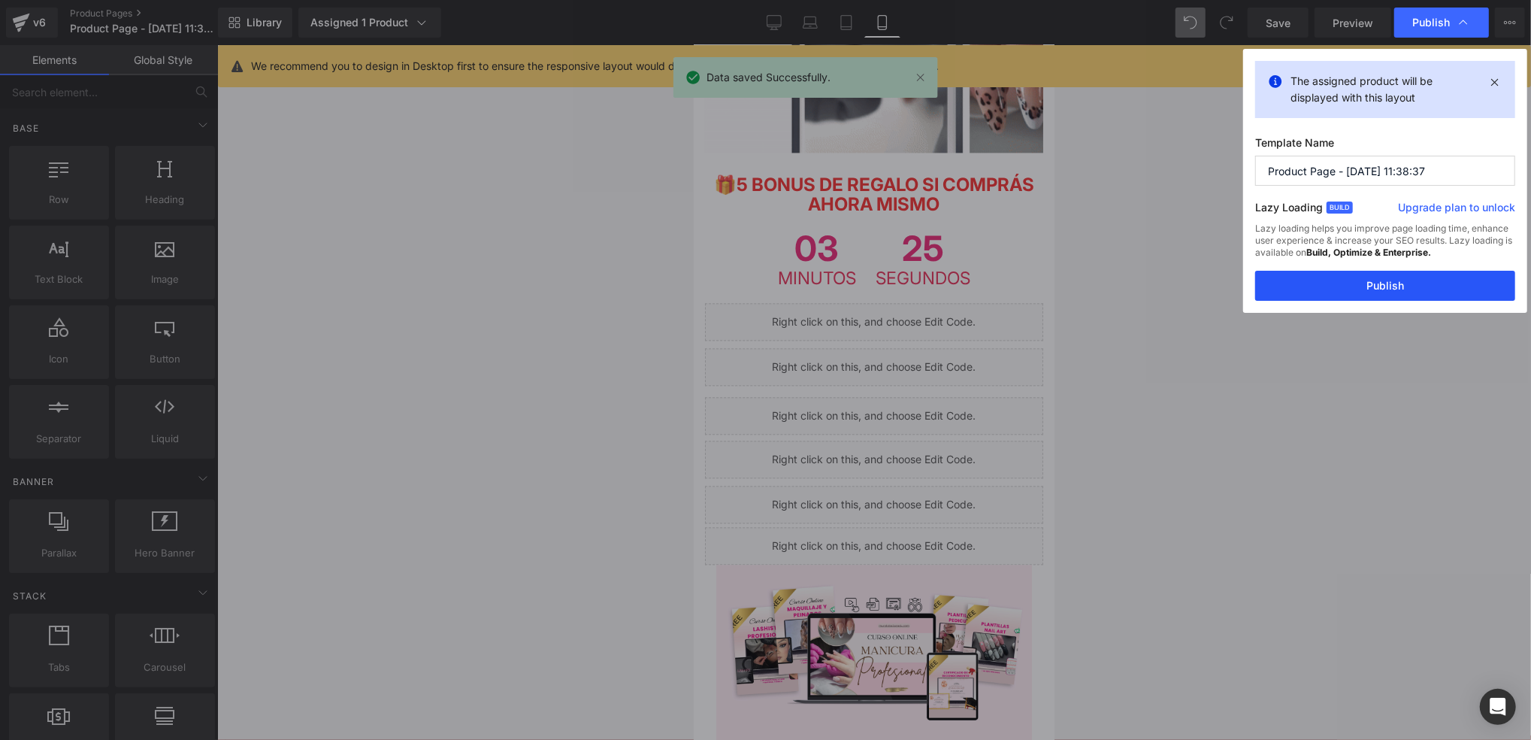
click at [1404, 284] on button "Publish" at bounding box center [1385, 286] width 260 height 30
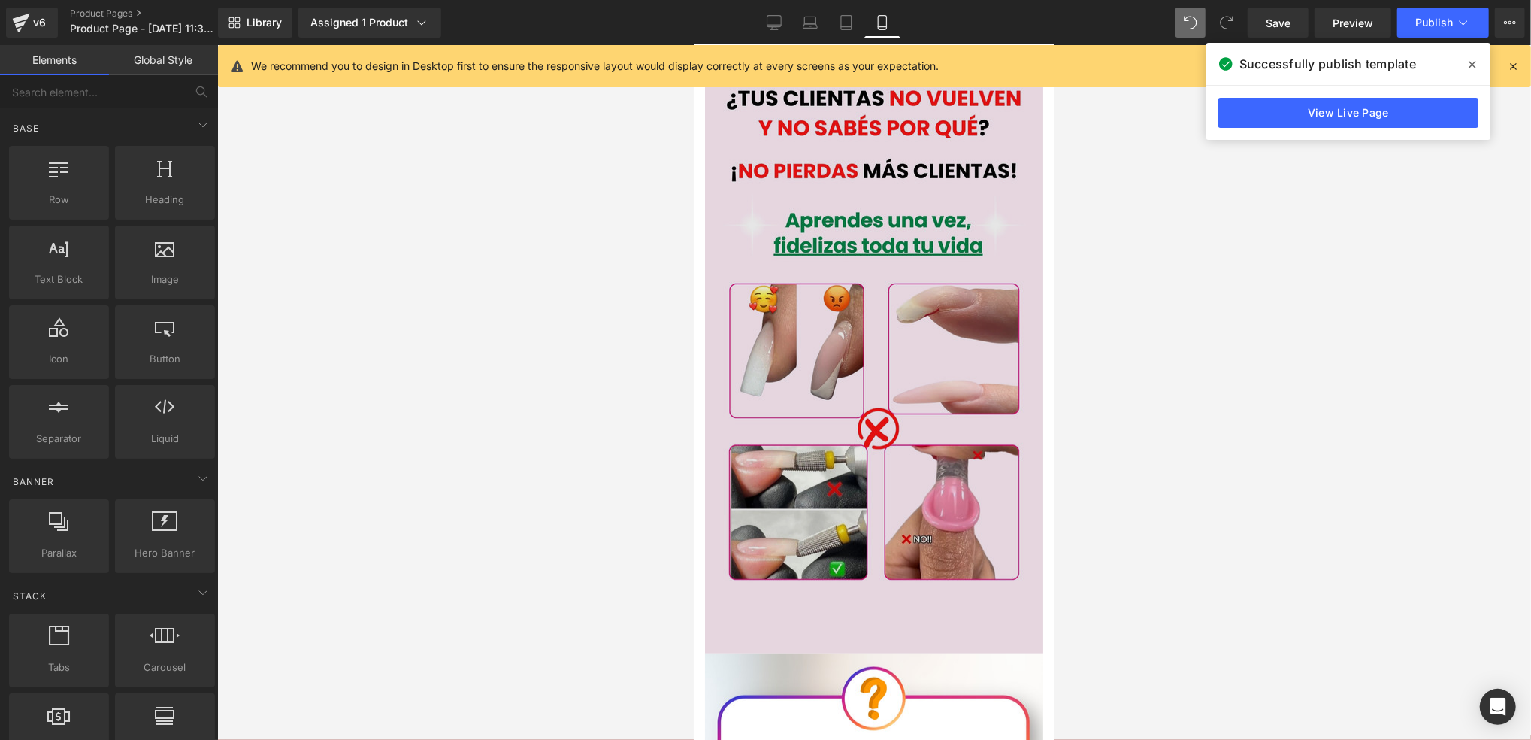
scroll to position [0, 0]
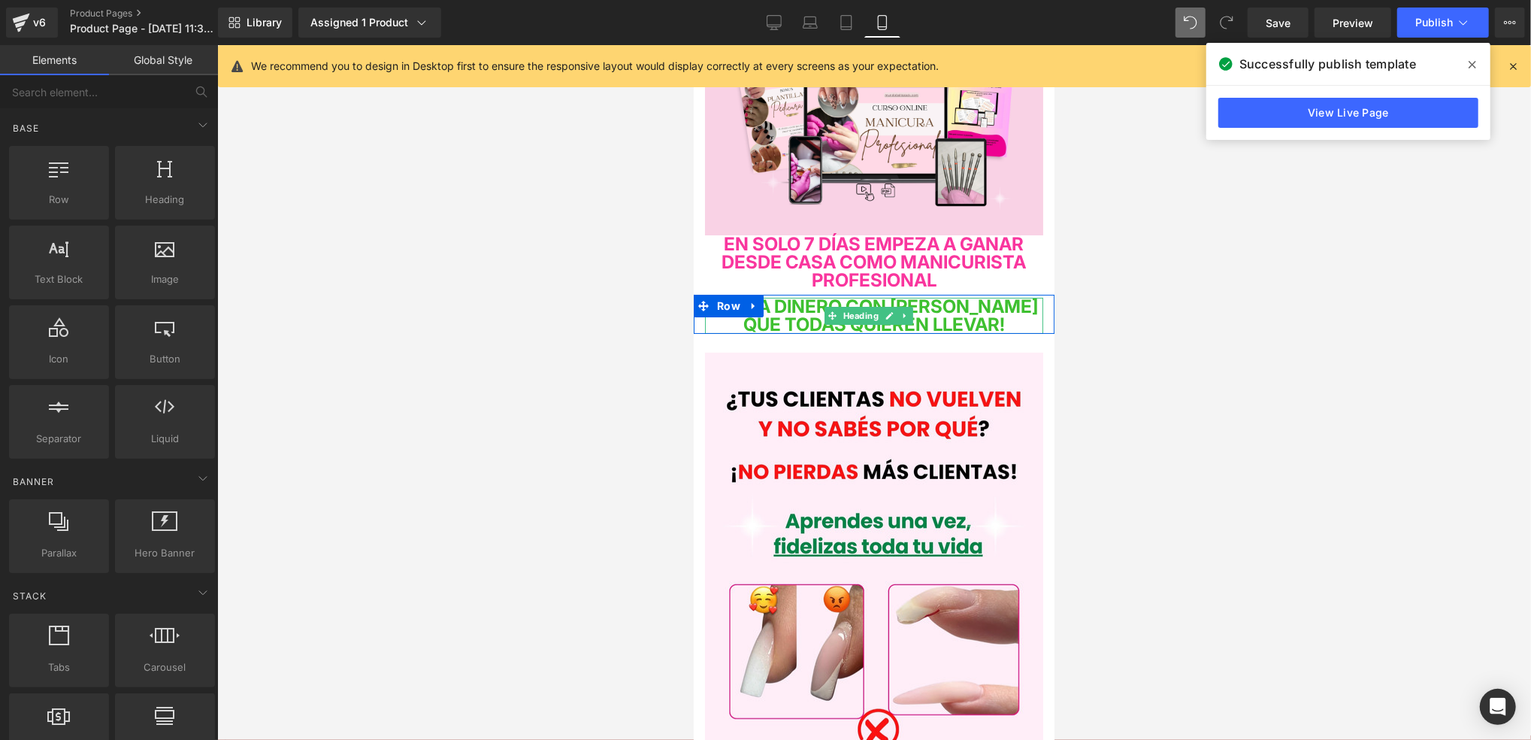
click at [950, 320] on span "¡GANA DINERO CON UÑAS QUE TODAS QUIEREN LLEVAR!" at bounding box center [874, 315] width 329 height 40
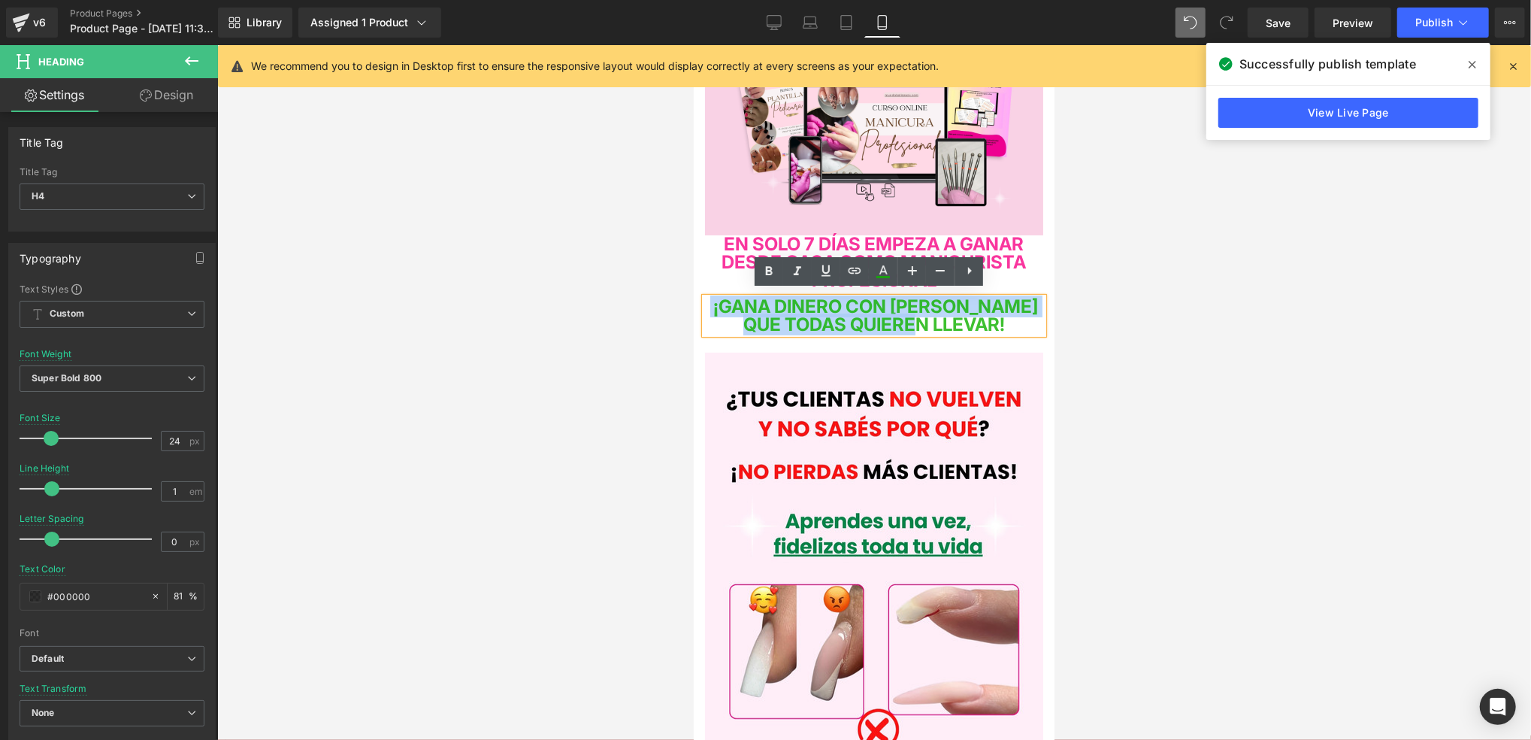
drag, startPoint x: 1003, startPoint y: 319, endPoint x: 711, endPoint y: 306, distance: 292.0
click at [711, 306] on h4 "¡GANA DINERO CON UÑAS QUE TODAS QUIEREN LLEVAR!" at bounding box center [873, 315] width 338 height 36
click at [939, 274] on icon at bounding box center [940, 271] width 18 height 18
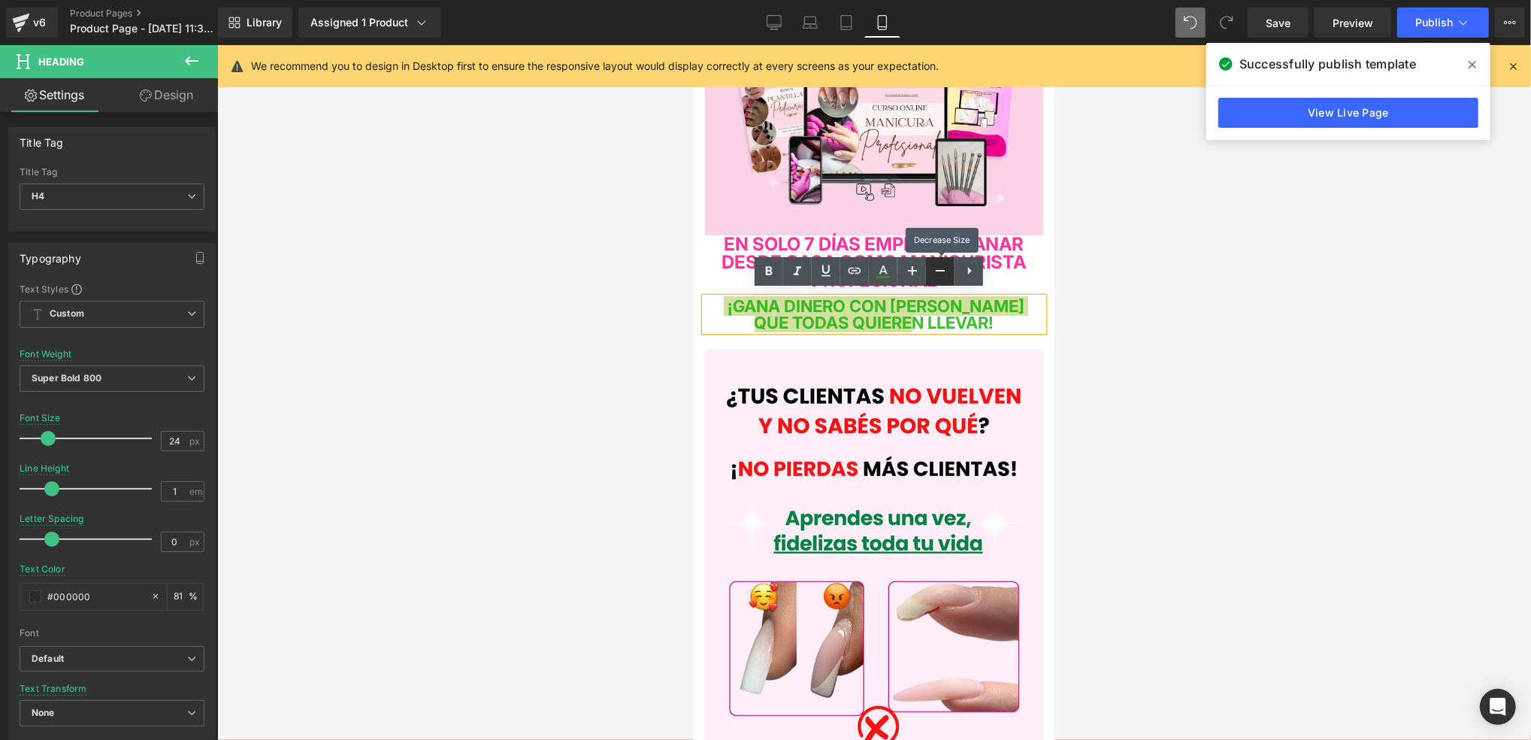
click at [939, 274] on icon at bounding box center [940, 271] width 18 height 18
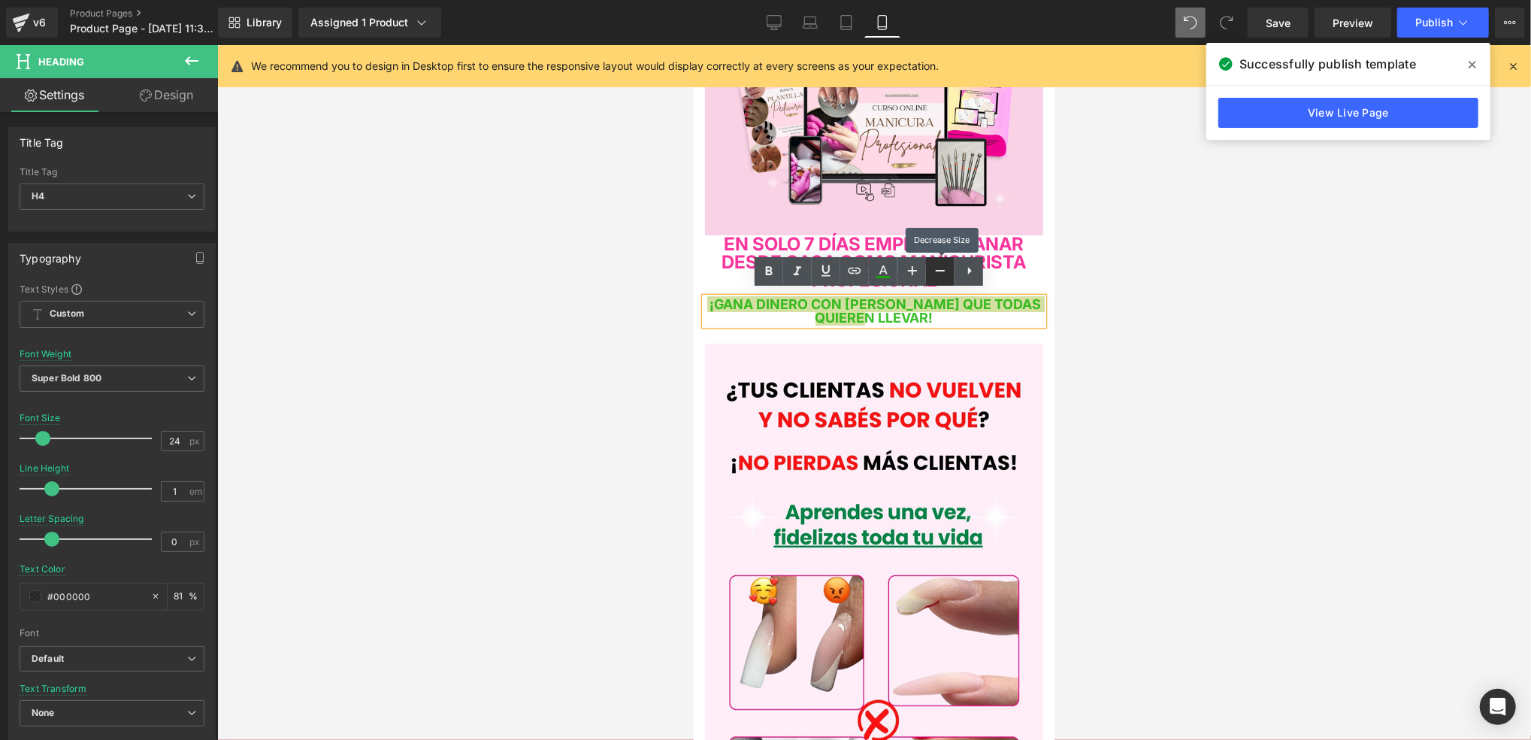
click at [939, 274] on icon at bounding box center [940, 271] width 18 height 18
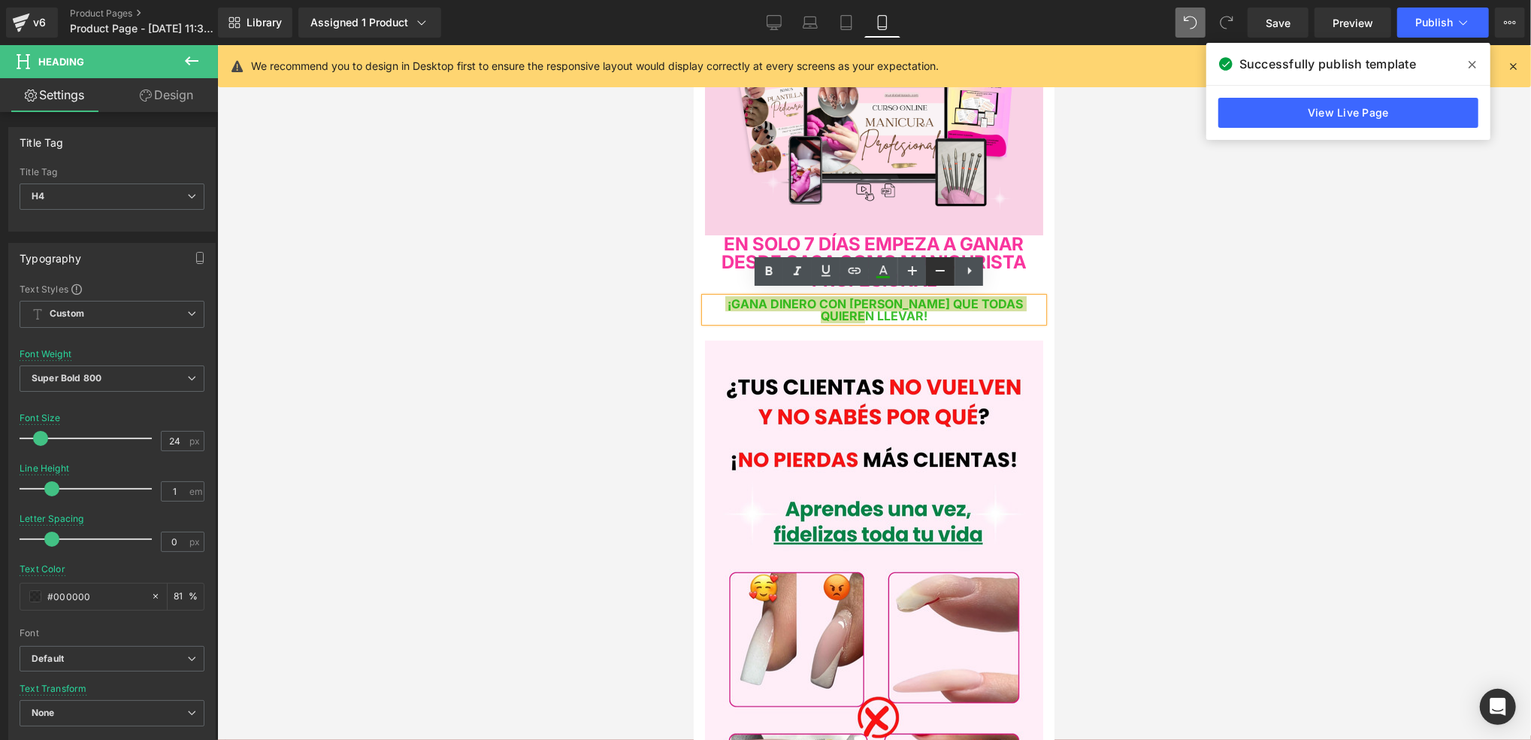
click at [940, 271] on icon at bounding box center [940, 271] width 9 height 2
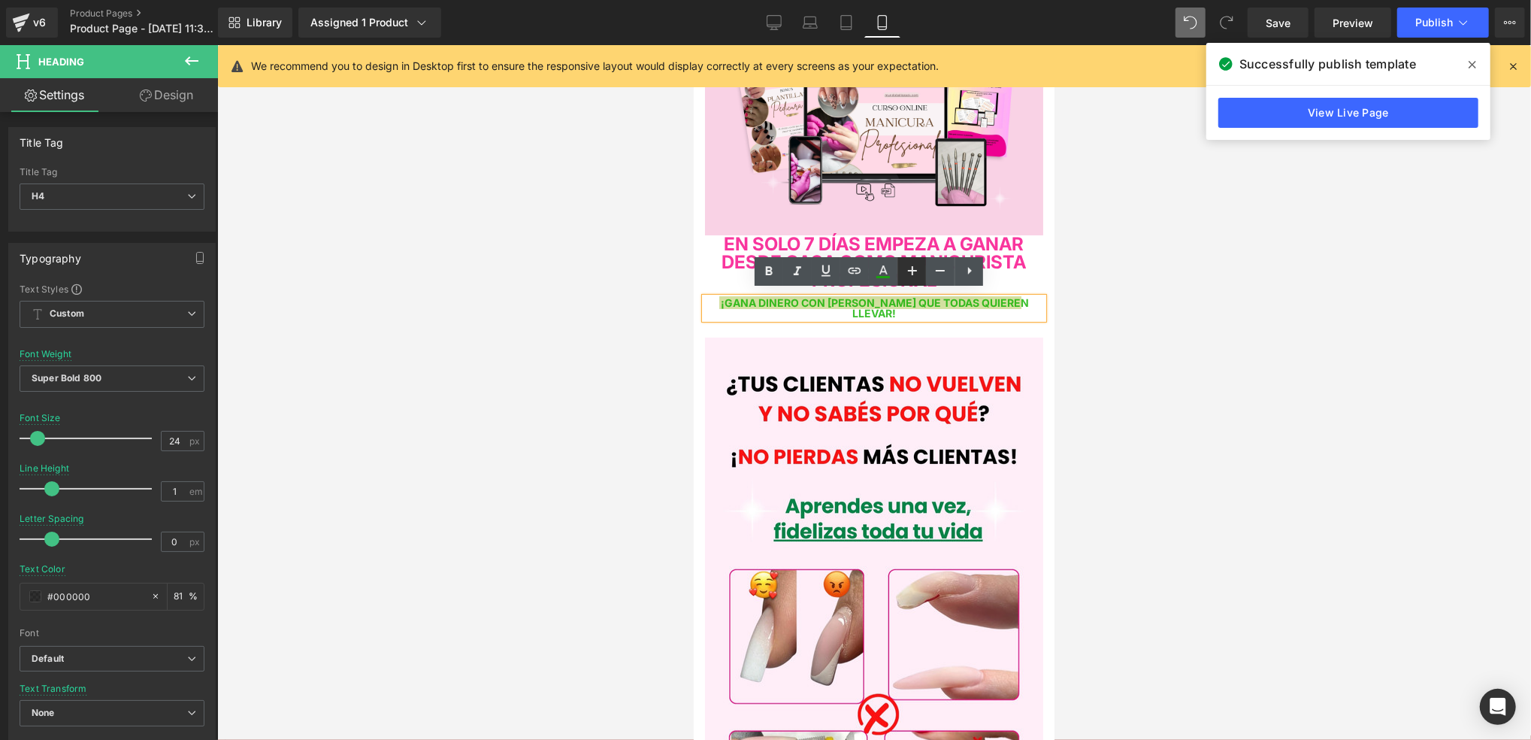
click at [917, 272] on icon at bounding box center [913, 271] width 18 height 18
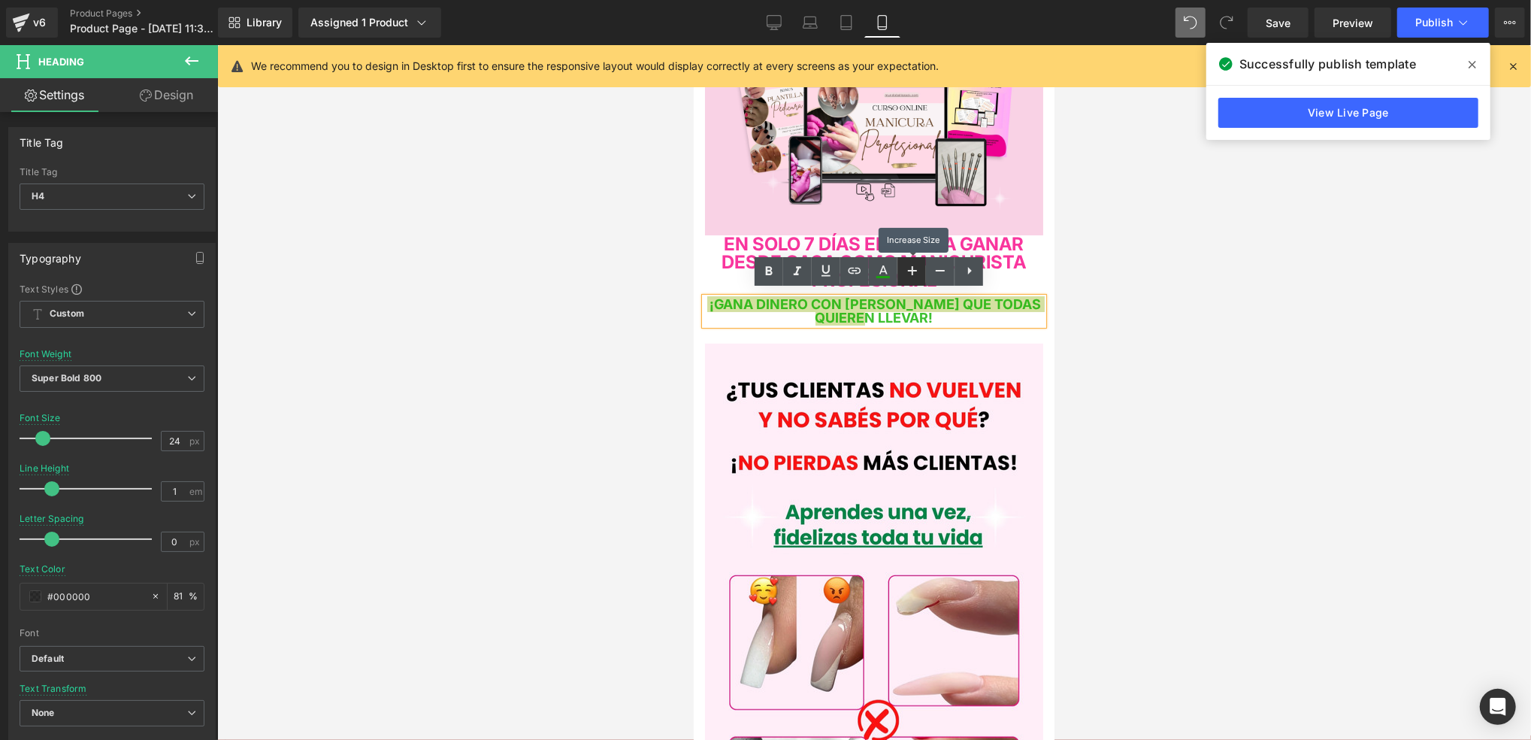
click at [917, 272] on icon at bounding box center [913, 271] width 18 height 18
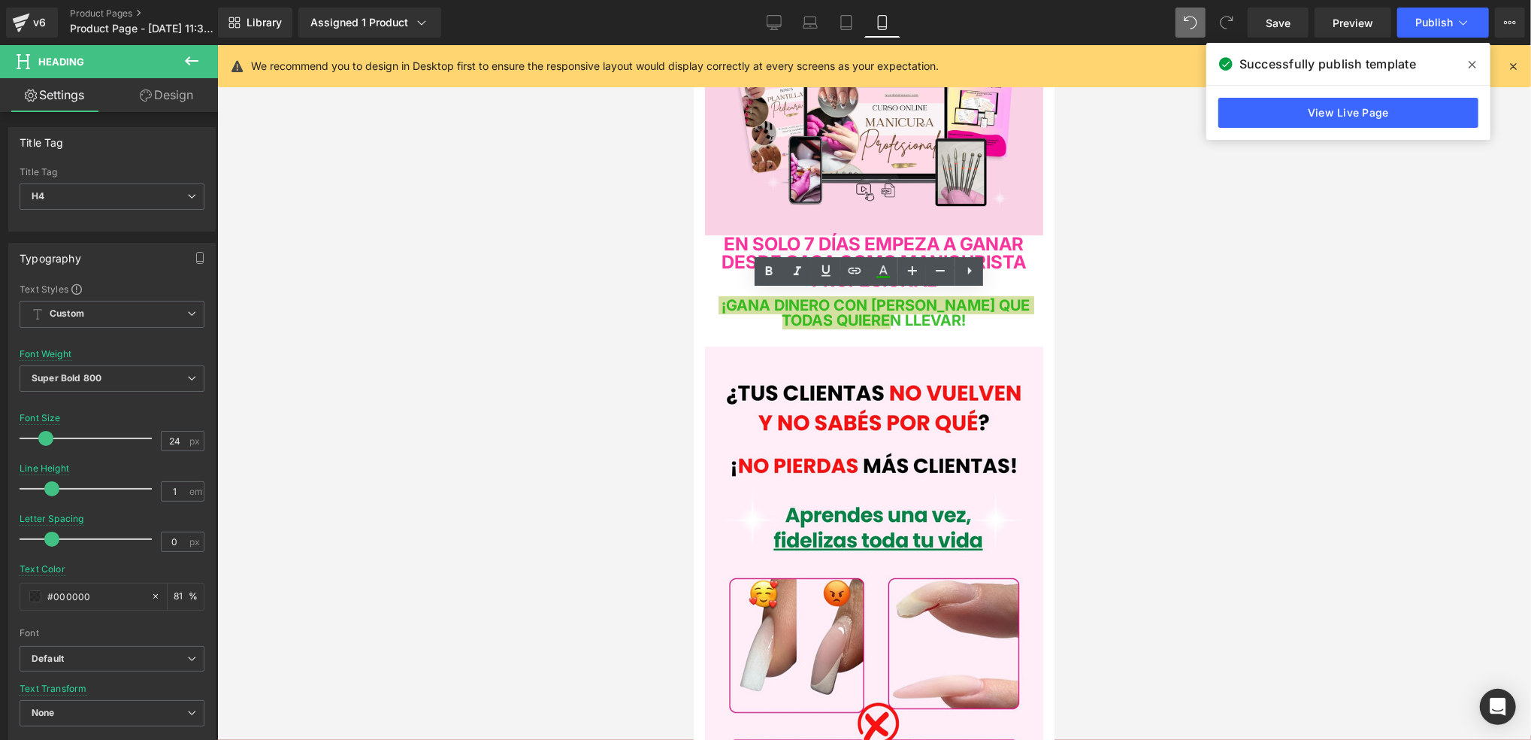
click at [1077, 350] on div at bounding box center [874, 392] width 1314 height 695
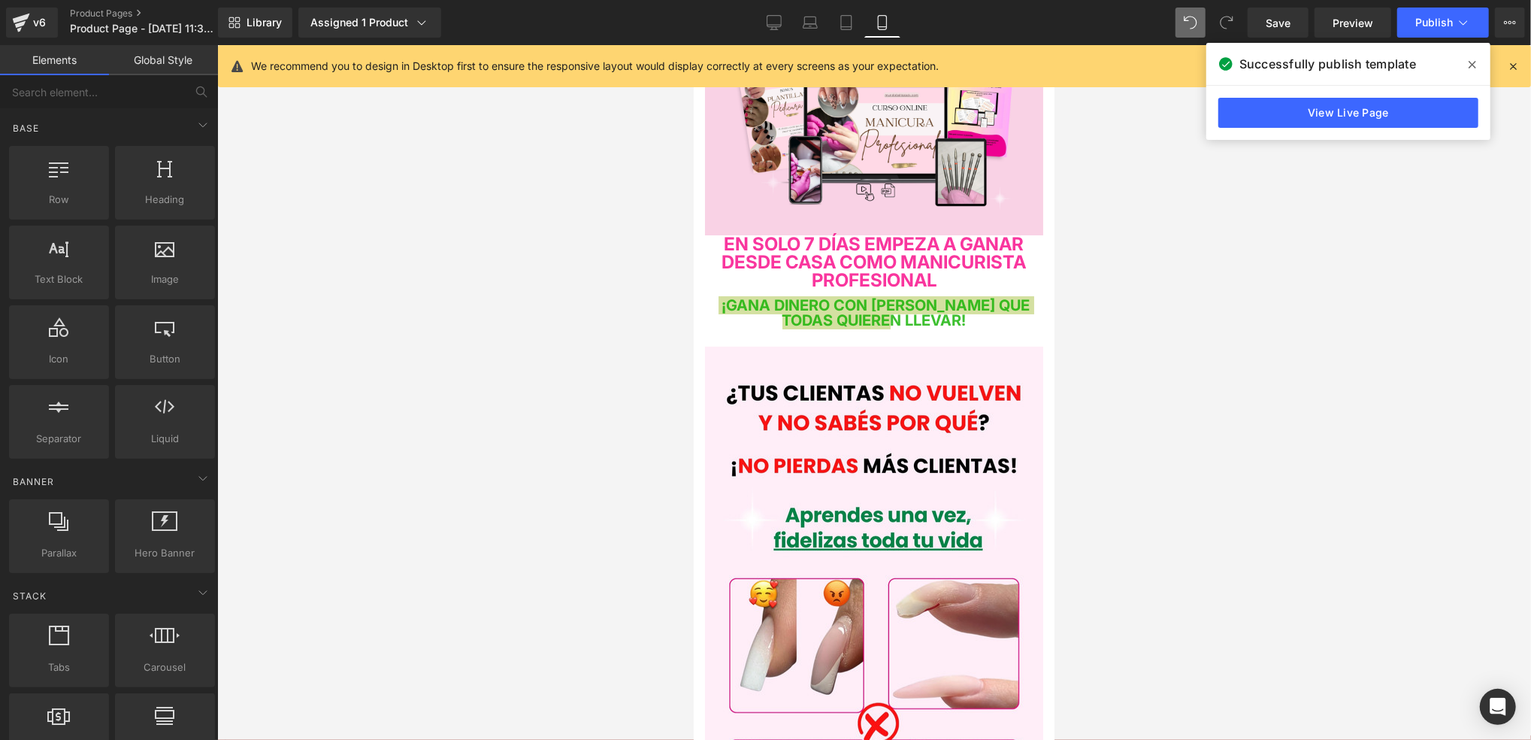
click at [1077, 317] on div at bounding box center [874, 392] width 1314 height 695
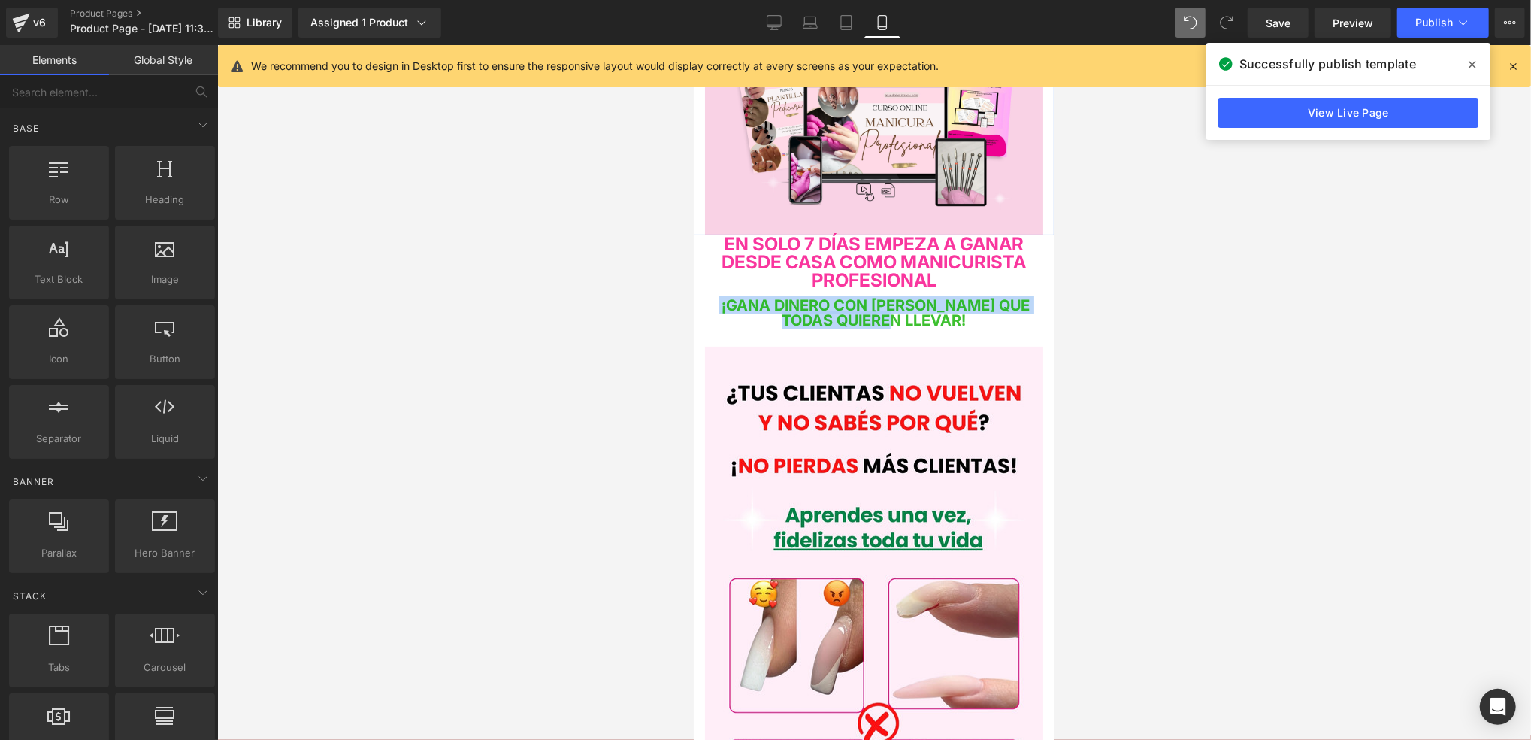
click at [1019, 261] on h4 "EN SOLO 7 DÍAS EMPEZA A GANAR DESDE CASA COMO MANICURISTA PROFESIONAL" at bounding box center [873, 262] width 338 height 54
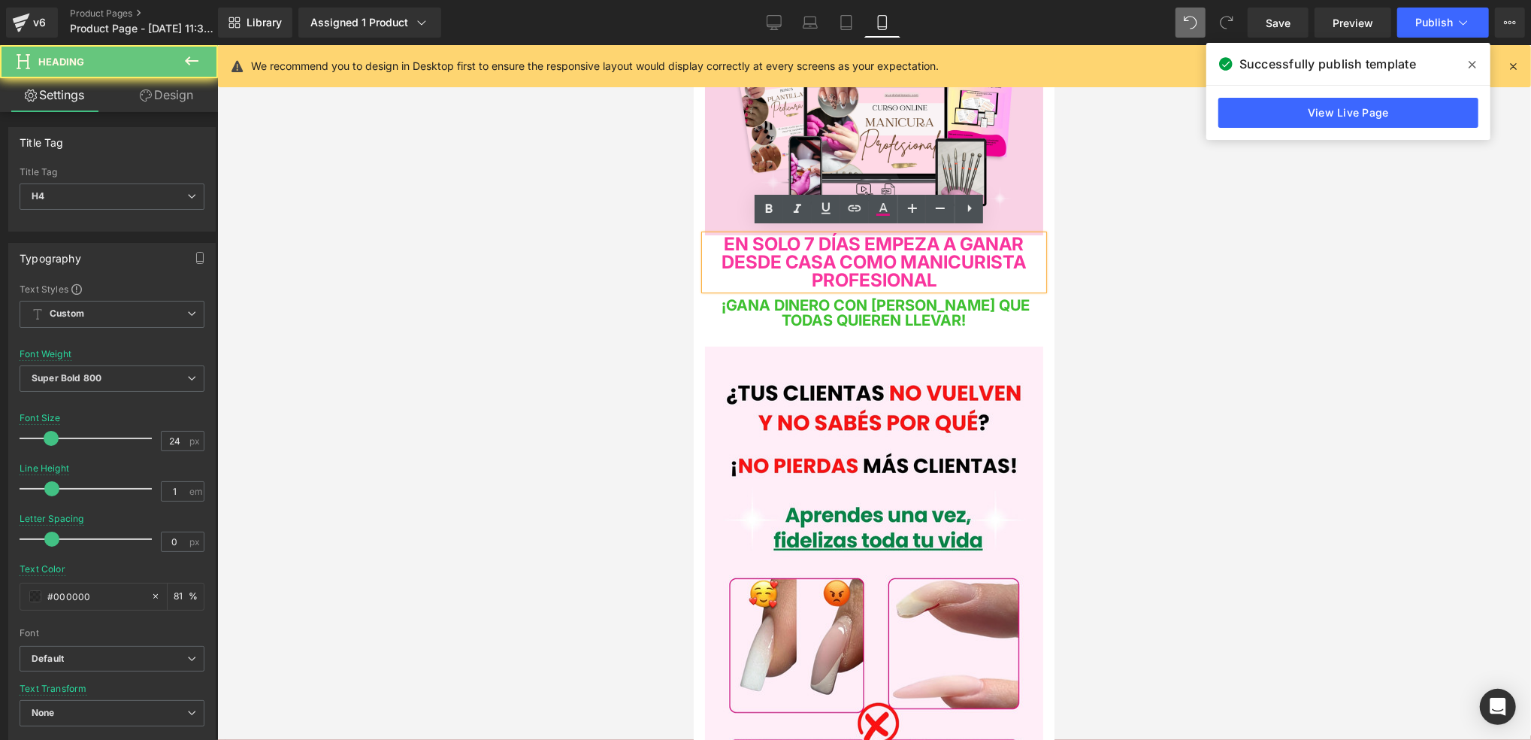
click at [1019, 277] on h4 "EN SOLO 7 DÍAS EMPEZA A GANAR DESDE CASA COMO MANICURISTA PROFESIONAL" at bounding box center [873, 262] width 338 height 54
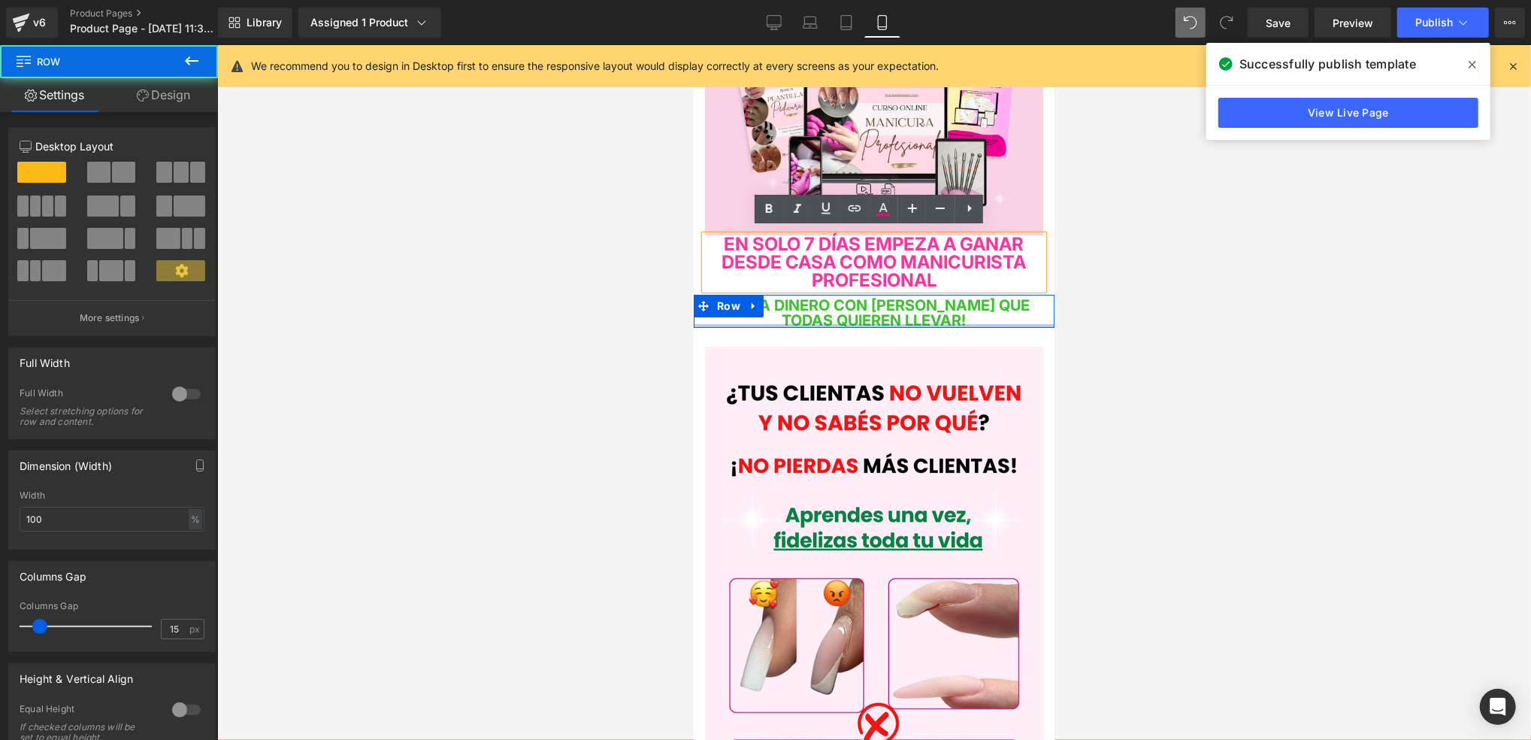
click at [992, 323] on div at bounding box center [873, 325] width 361 height 4
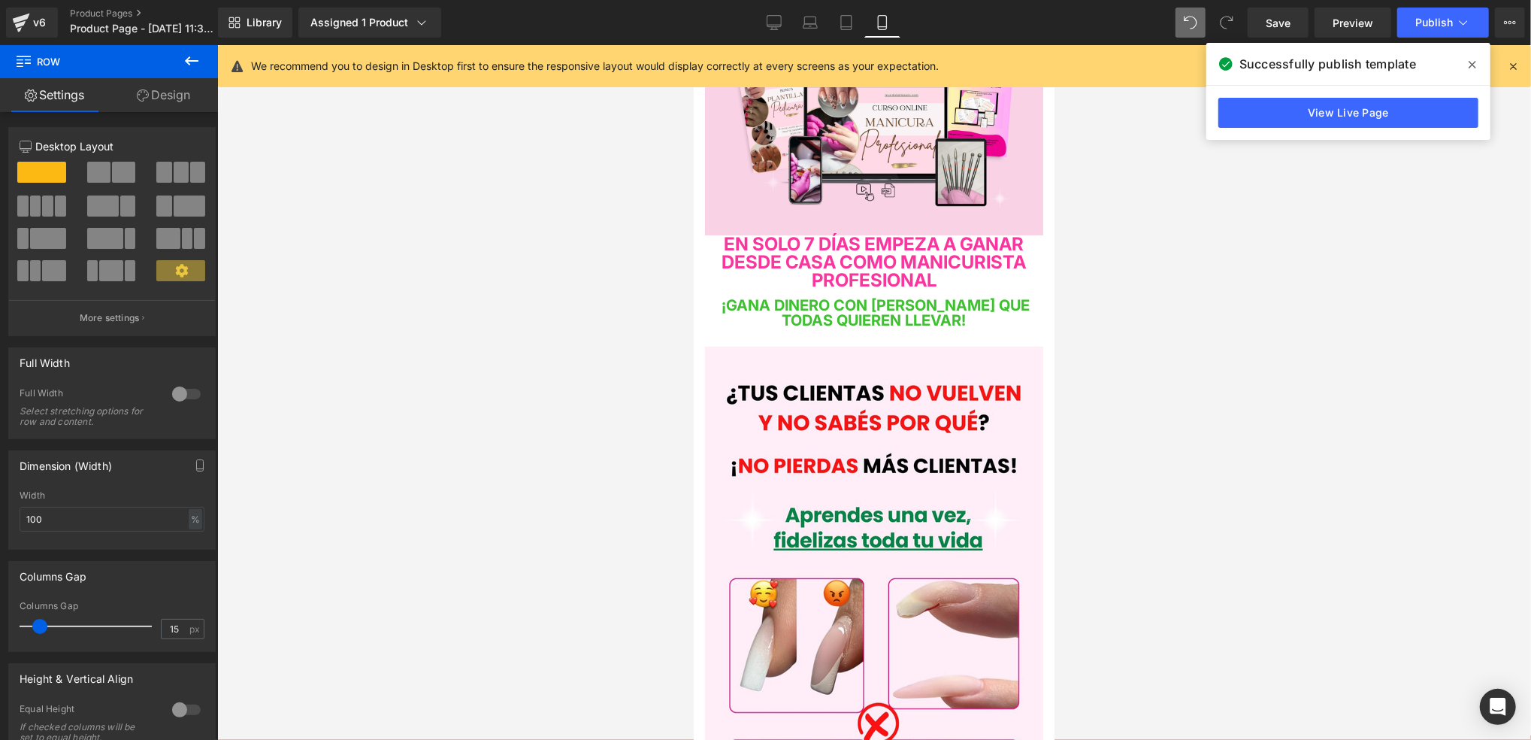
drag, startPoint x: 1217, startPoint y: 316, endPoint x: 1256, endPoint y: 231, distance: 93.5
click at [1218, 316] on div at bounding box center [874, 392] width 1314 height 695
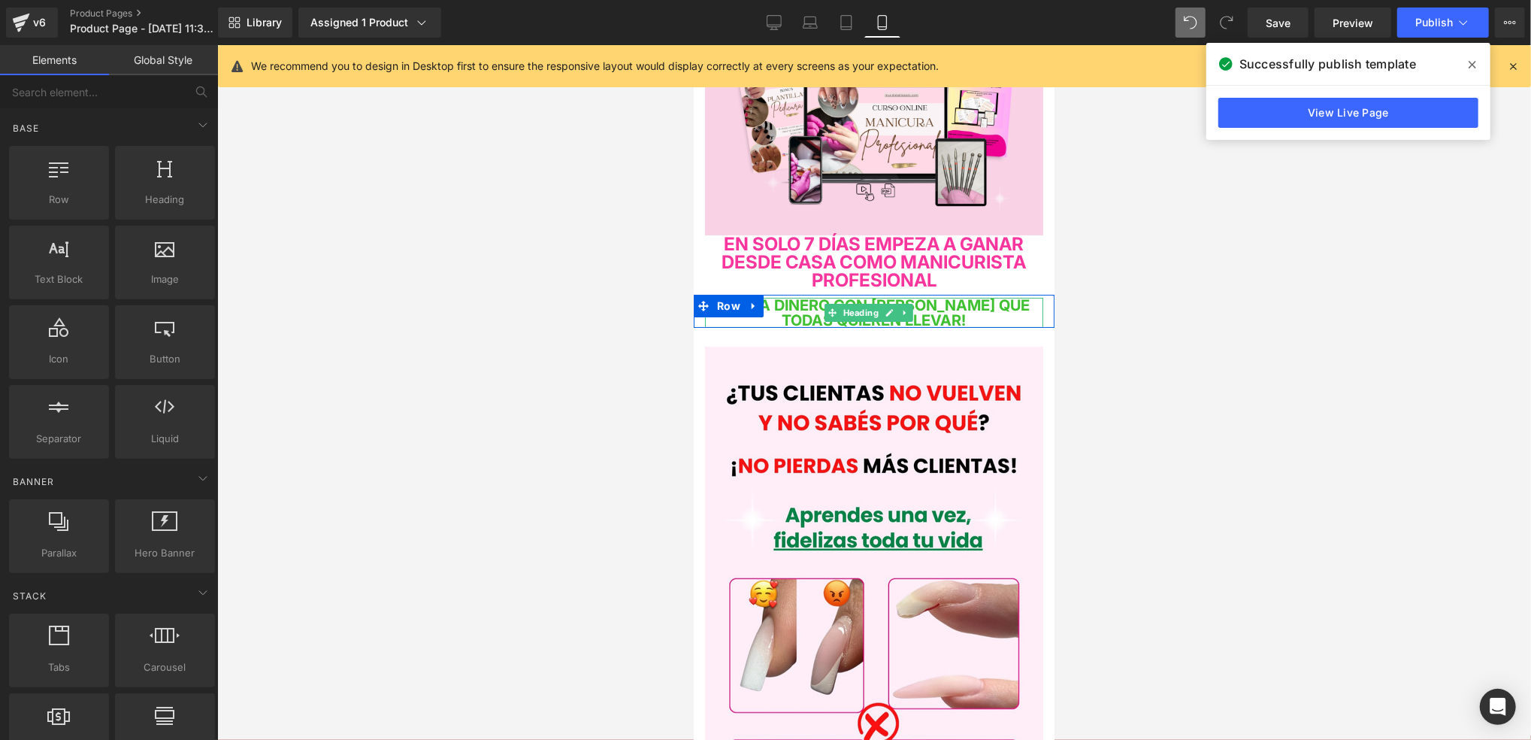
click at [974, 313] on h4 "¡GANA DINERO CON UÑAS QUE TODAS QUIEREN LLEVAR!" at bounding box center [873, 312] width 338 height 30
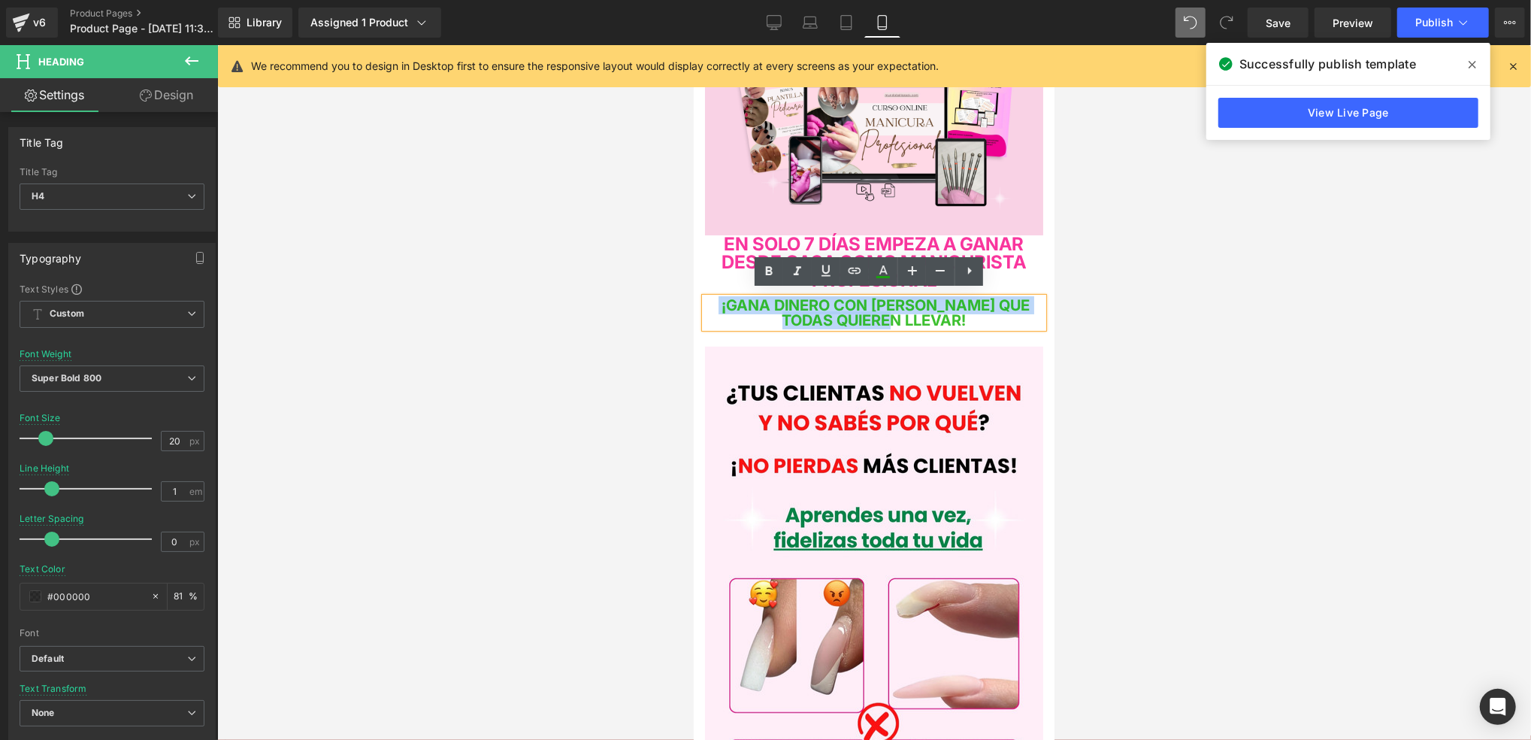
drag, startPoint x: 975, startPoint y: 315, endPoint x: 693, endPoint y: 297, distance: 282.5
click at [693, 297] on div "¡GANA DINERO CON UÑAS QUE TODAS QUIEREN LLEVAR! Heading" at bounding box center [873, 312] width 361 height 30
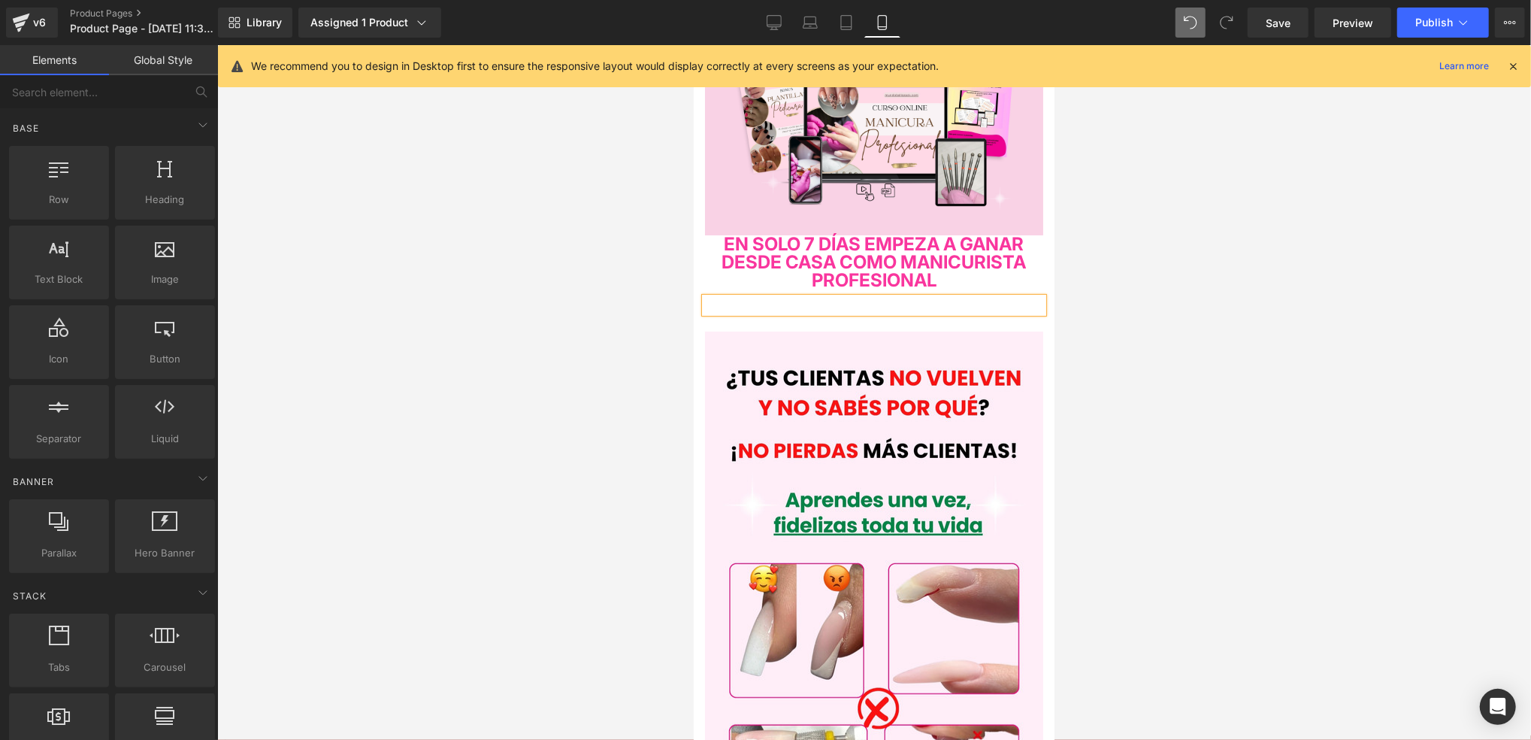
drag, startPoint x: 1084, startPoint y: 309, endPoint x: 341, endPoint y: 259, distance: 745.1
click at [1084, 308] on div at bounding box center [874, 392] width 1314 height 695
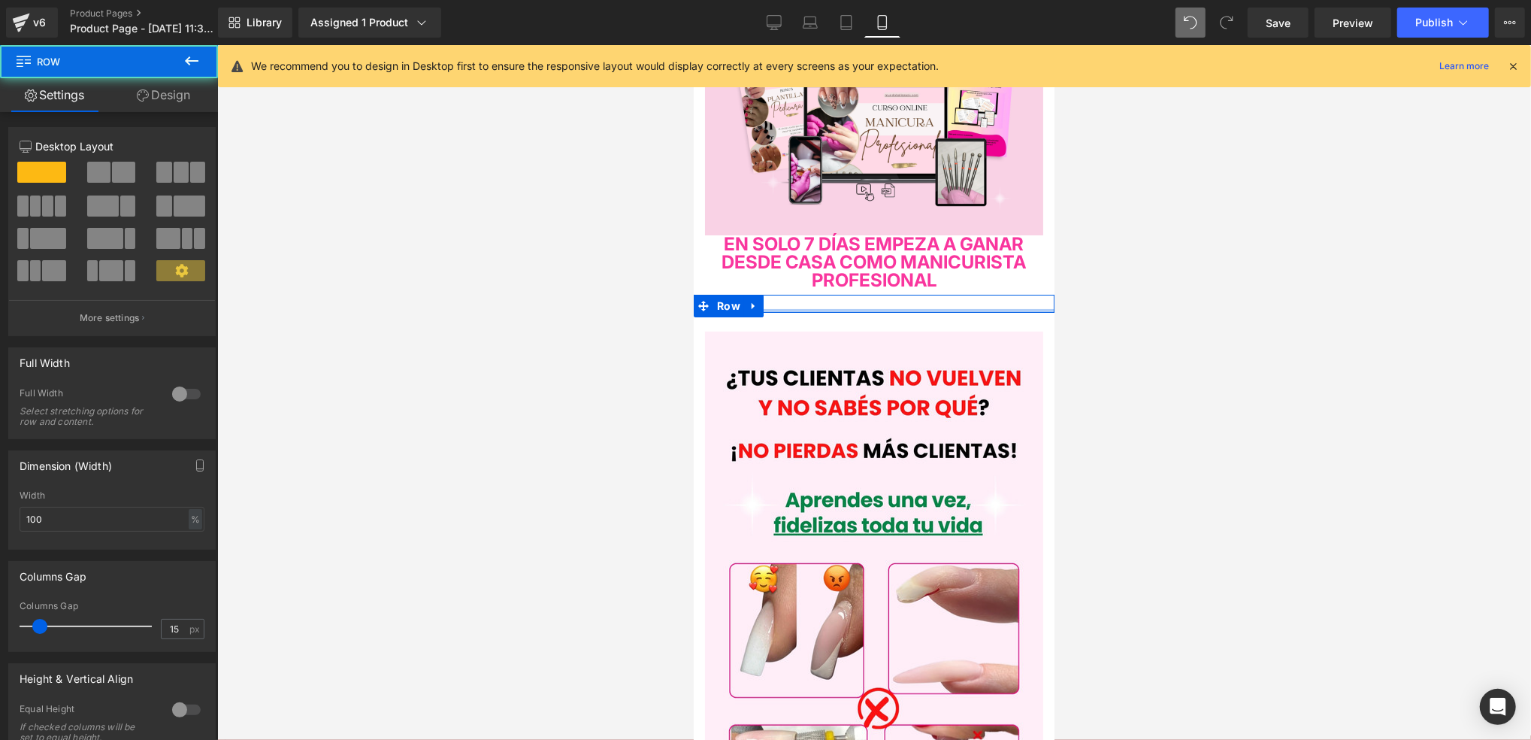
click at [996, 308] on div at bounding box center [873, 310] width 361 height 4
click at [744, 298] on link at bounding box center [753, 305] width 20 height 23
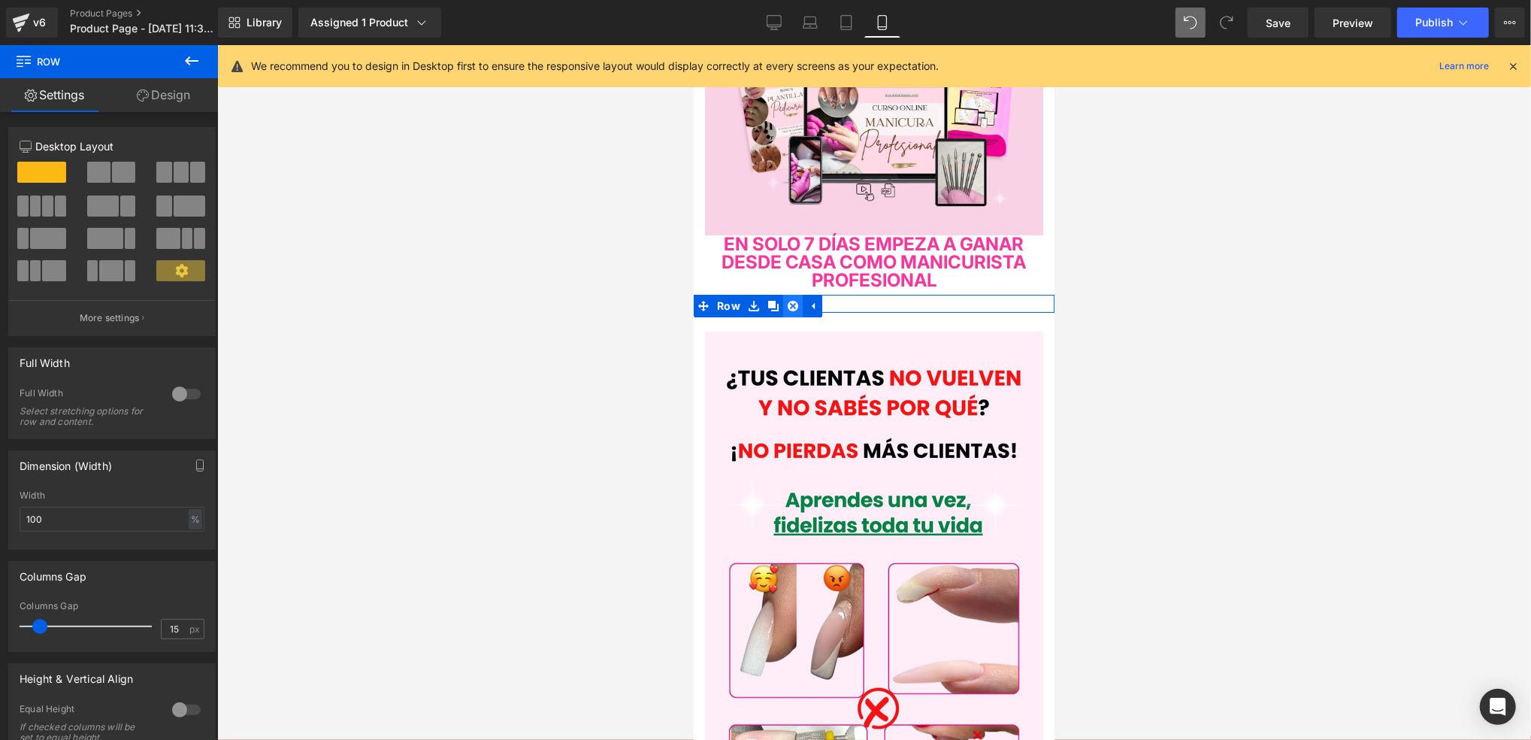
click at [783, 296] on link at bounding box center [793, 305] width 20 height 23
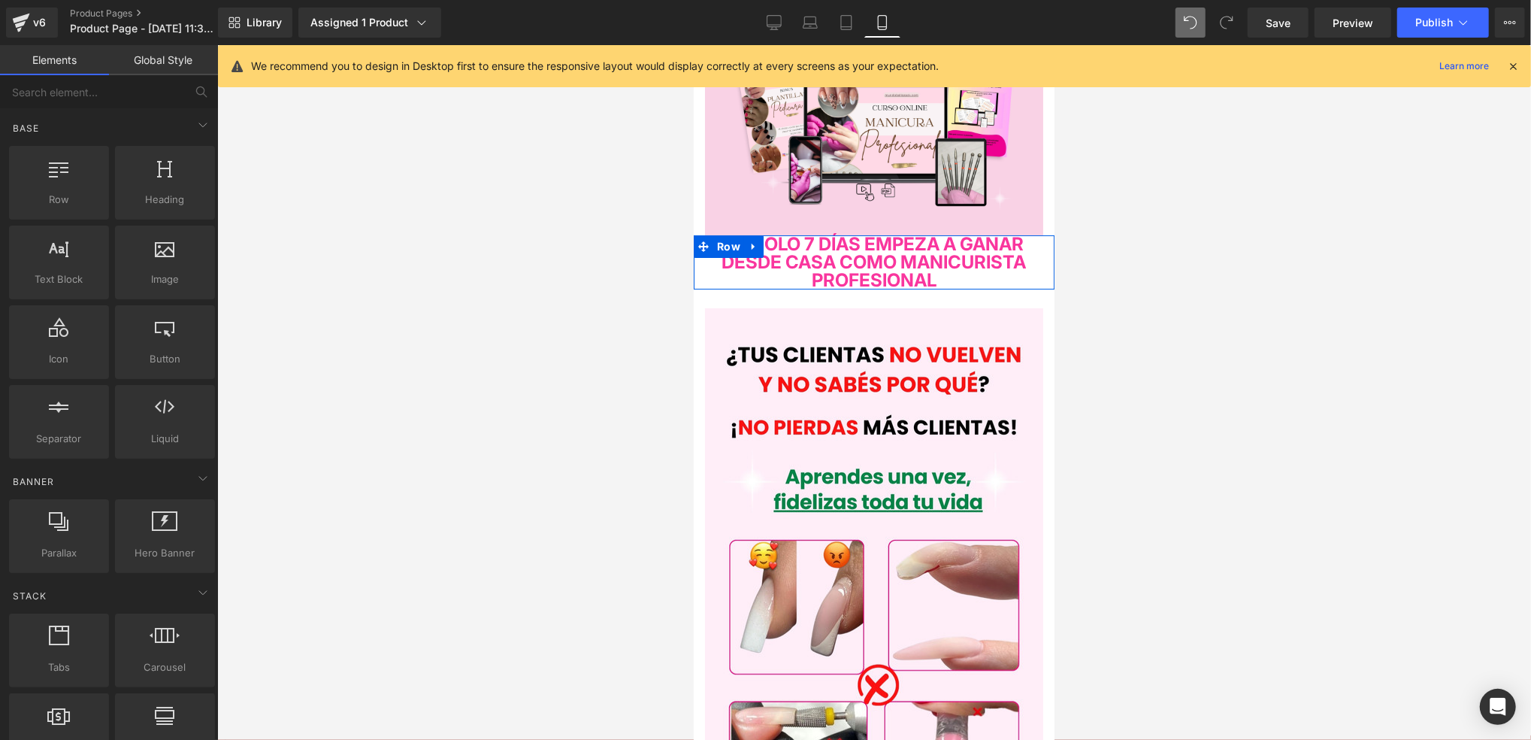
click at [931, 275] on span "EN SOLO 7 DÍAS EMPEZA A GANAR DESDE CASA COMO MANICURISTA PROFESIONAL" at bounding box center [874, 261] width 304 height 58
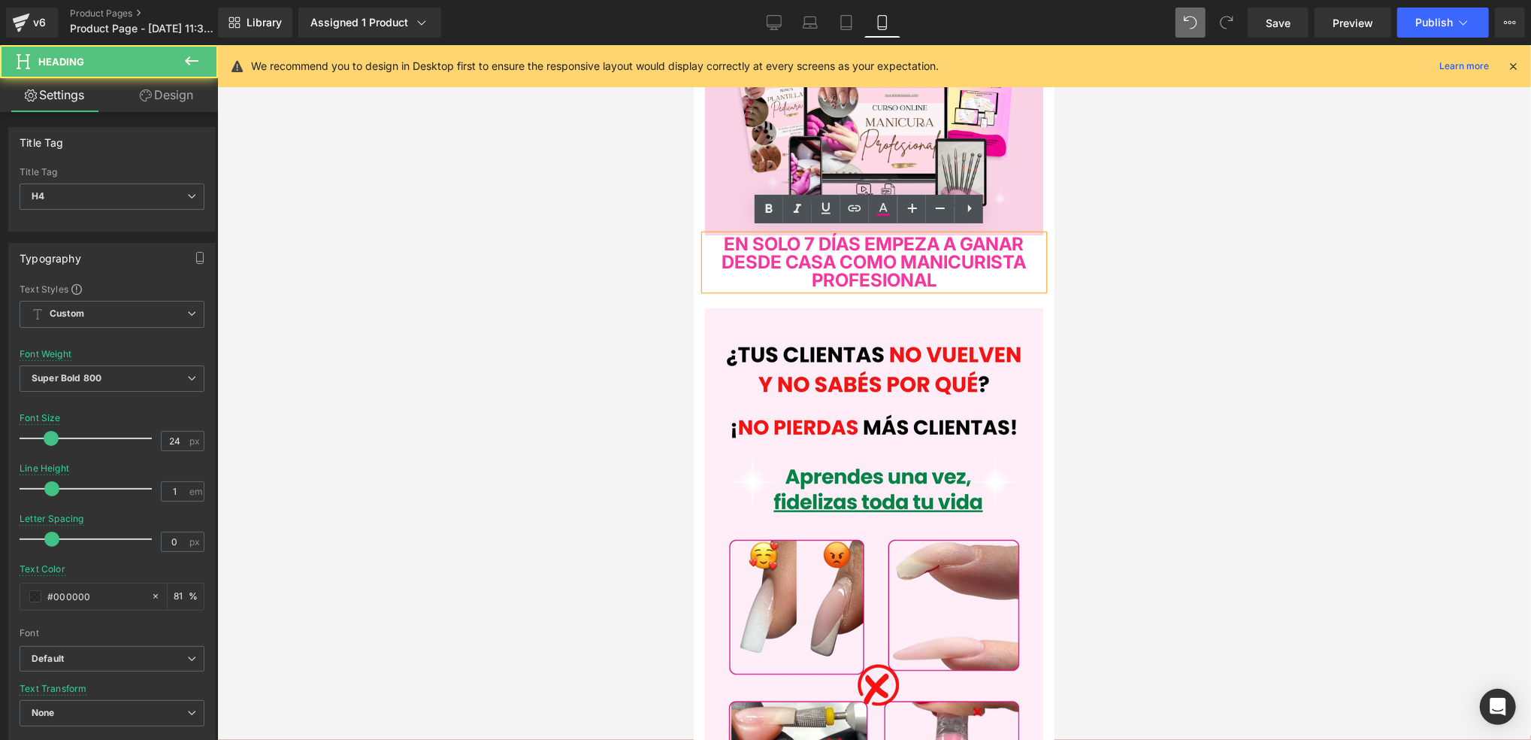
click at [729, 239] on h4 "EN SOLO 7 DÍAS EMPEZA A GANAR DESDE CASA COMO MANICURISTA PROFESIONAL" at bounding box center [873, 262] width 338 height 54
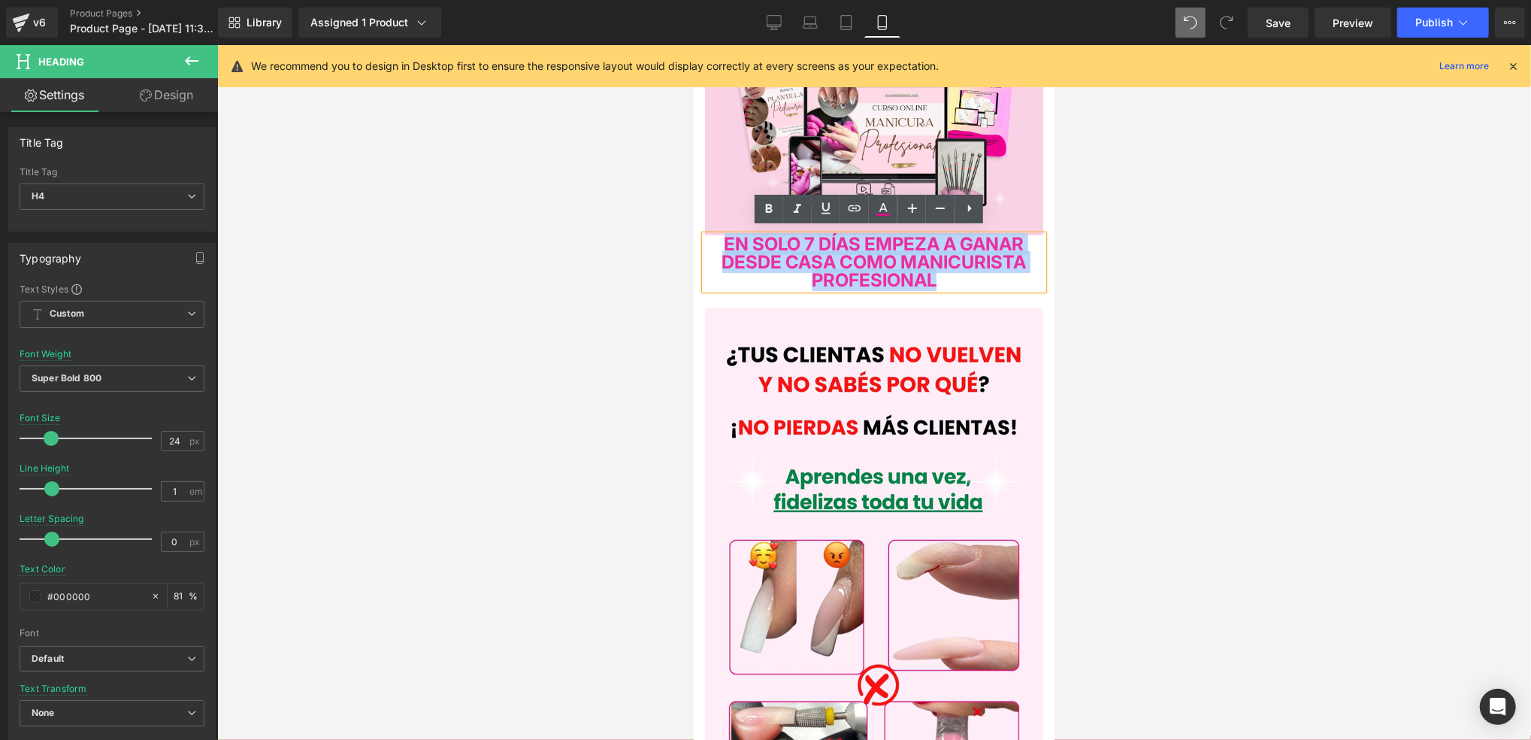
drag, startPoint x: 728, startPoint y: 239, endPoint x: 943, endPoint y: 276, distance: 218.1
click at [943, 276] on h4 "EN SOLO 7 DÍAS EMPEZA A GANAR DESDE CASA COMO MANICURISTA PROFESIONAL" at bounding box center [873, 262] width 338 height 54
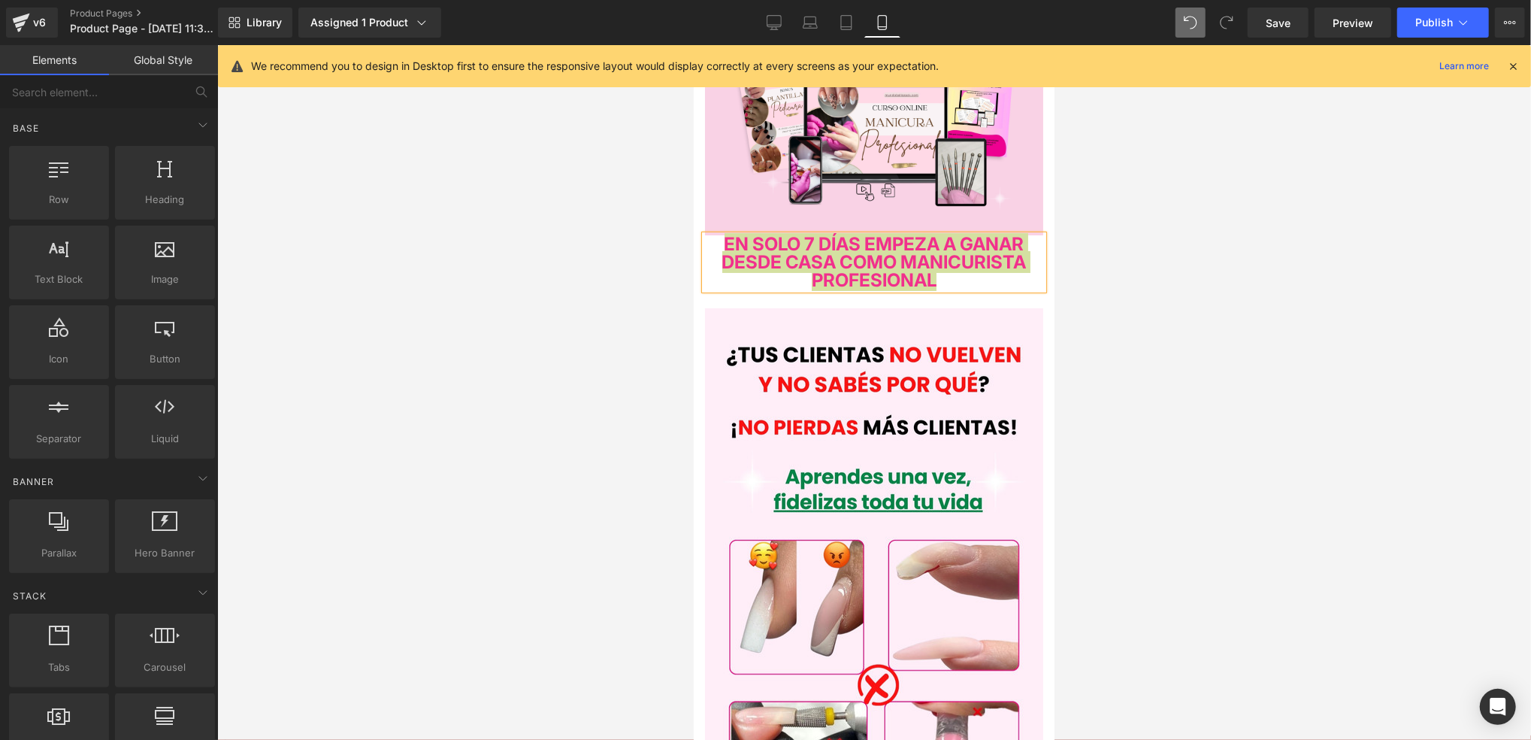
drag, startPoint x: 1125, startPoint y: 276, endPoint x: 1072, endPoint y: 271, distance: 52.8
click at [1125, 275] on div at bounding box center [874, 392] width 1314 height 695
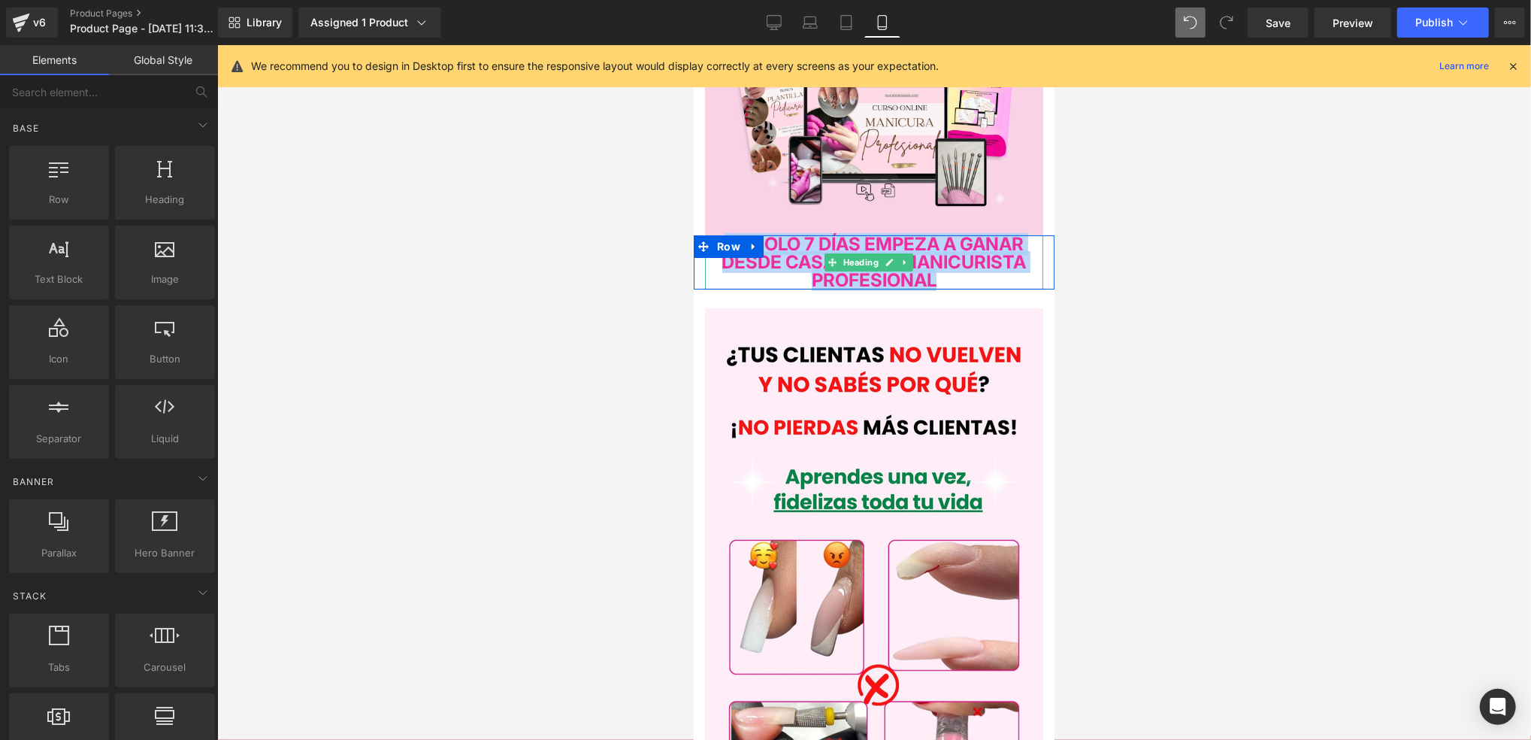
drag, startPoint x: 867, startPoint y: 271, endPoint x: 816, endPoint y: 271, distance: 51.1
click at [865, 271] on span "EN SOLO 7 DÍAS EMPEZA A GANAR DESDE CASA COMO MANICURISTA PROFESIONAL" at bounding box center [874, 261] width 304 height 58
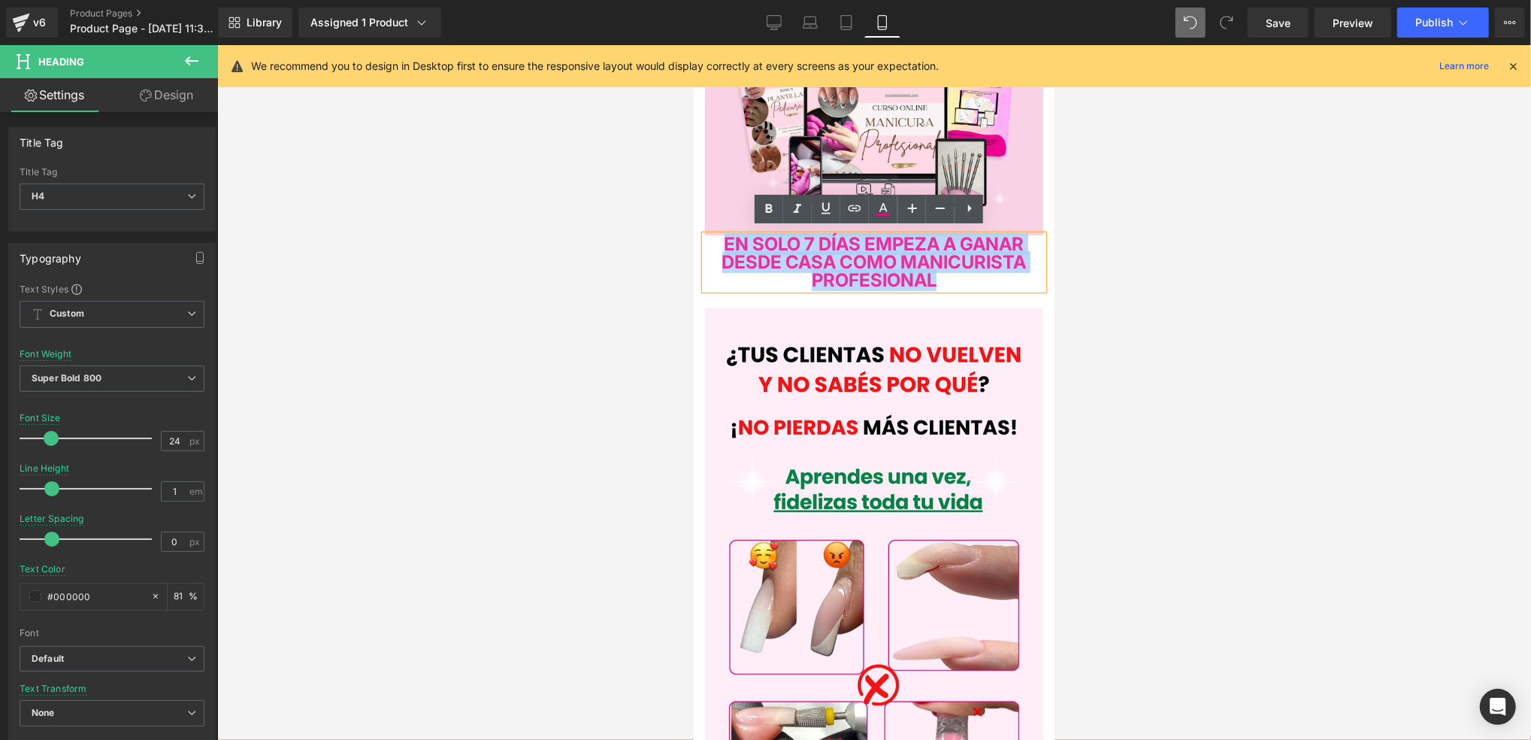
click at [706, 283] on div "EN SOLO 7 DÍAS EMPEZA A GANAR DESDE CASA COMO MANICURISTA PROFESIONAL" at bounding box center [873, 262] width 338 height 54
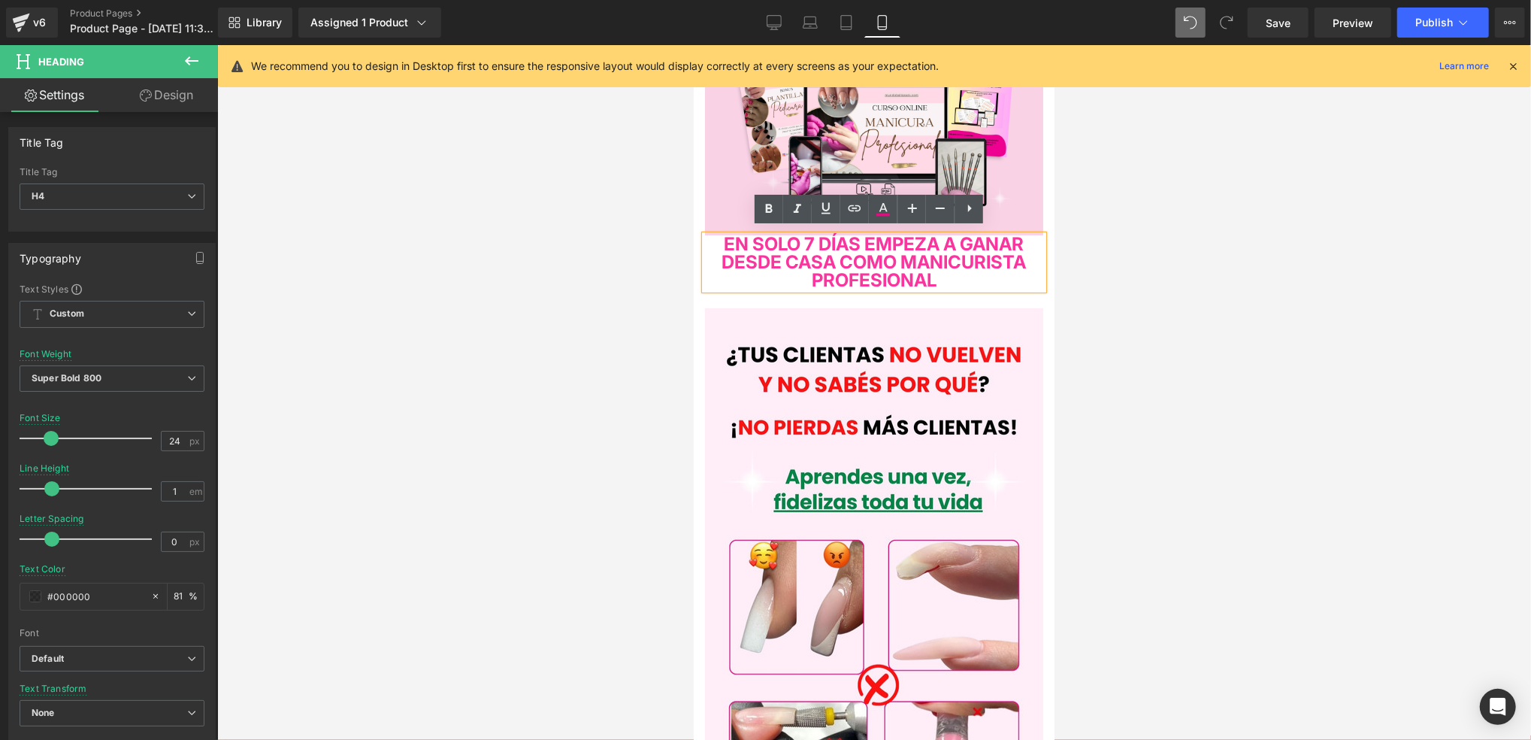
click at [650, 298] on div at bounding box center [874, 392] width 1314 height 695
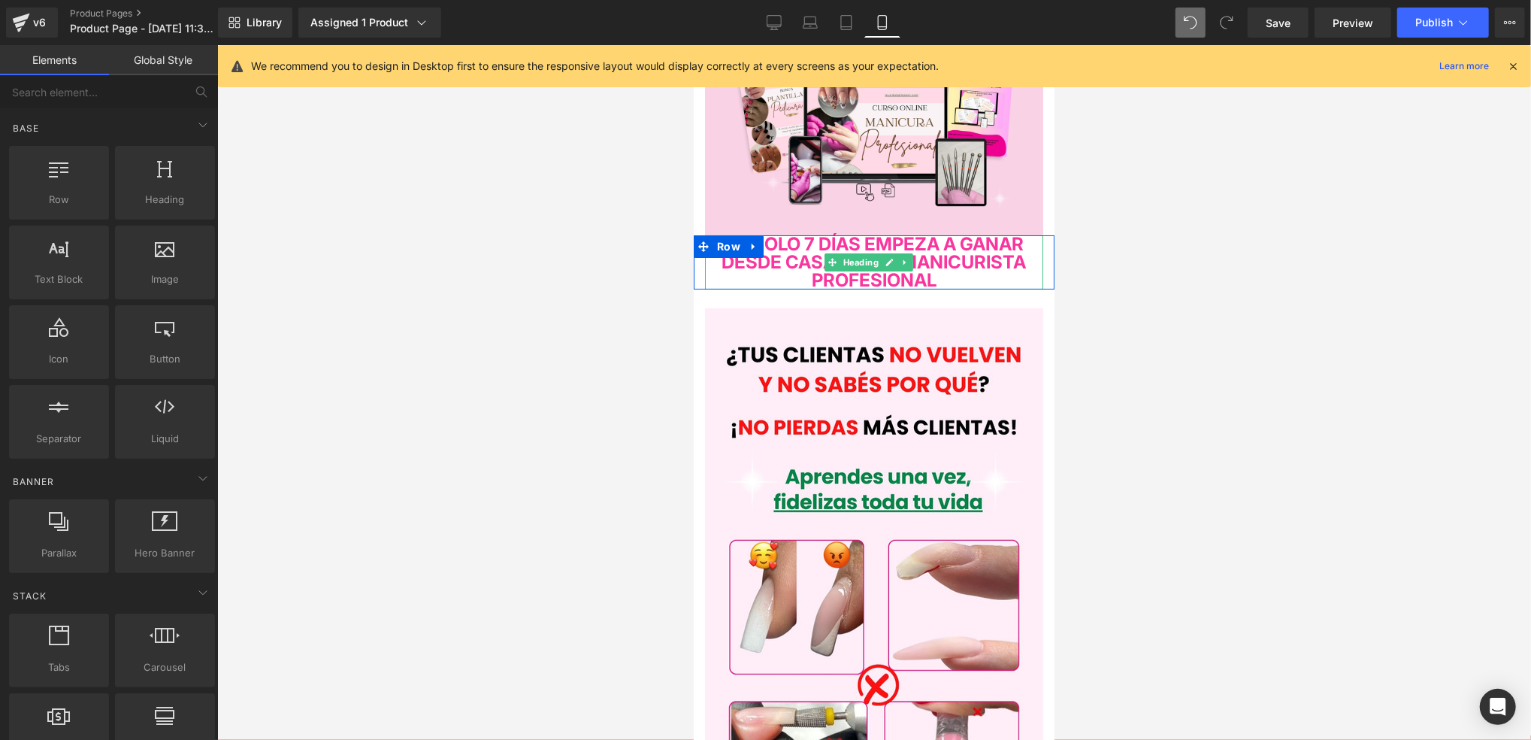
click at [765, 253] on span "EN SOLO 7 DÍAS EMPEZA A GANAR DESDE CASA COMO MANICURISTA PROFESIONAL" at bounding box center [874, 261] width 304 height 58
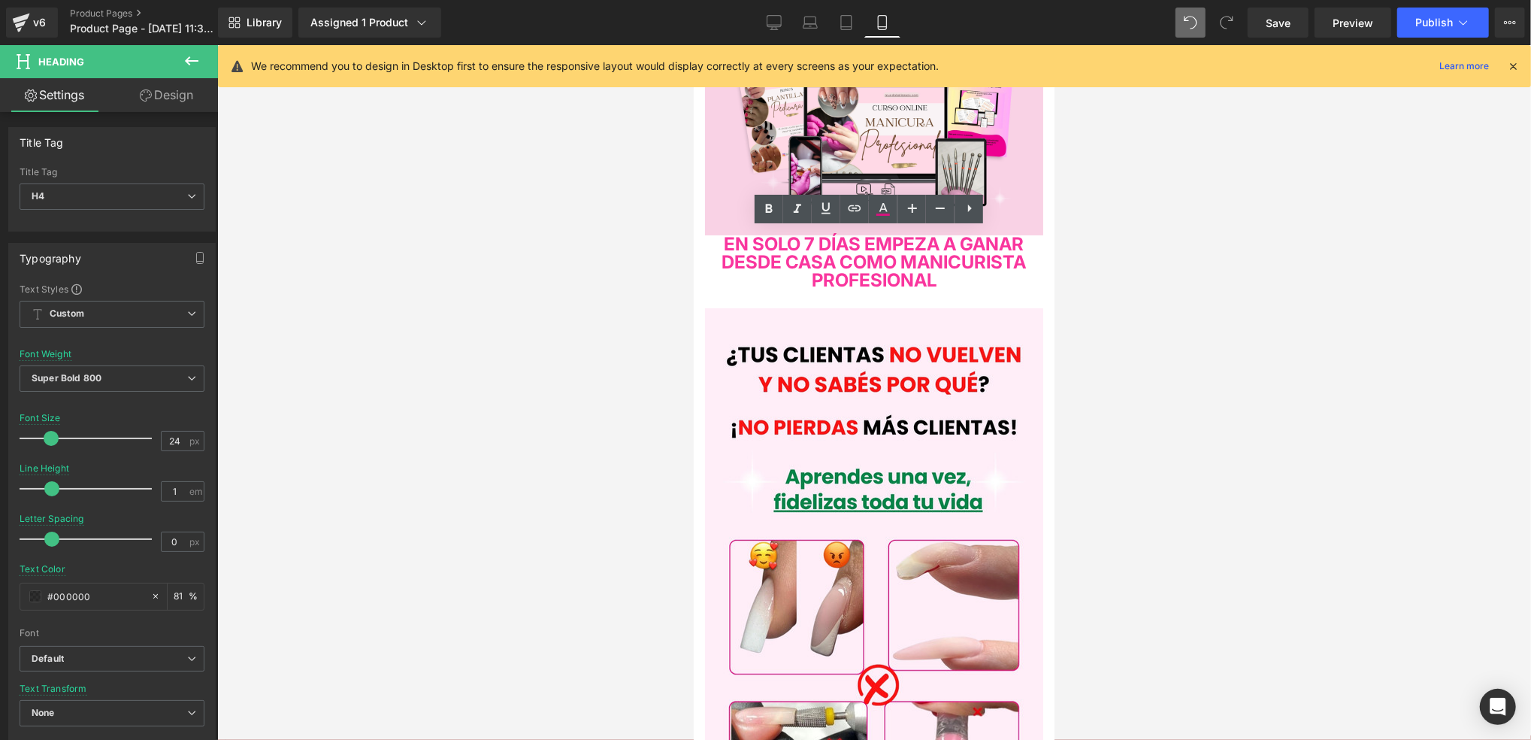
click at [644, 285] on div at bounding box center [874, 392] width 1314 height 695
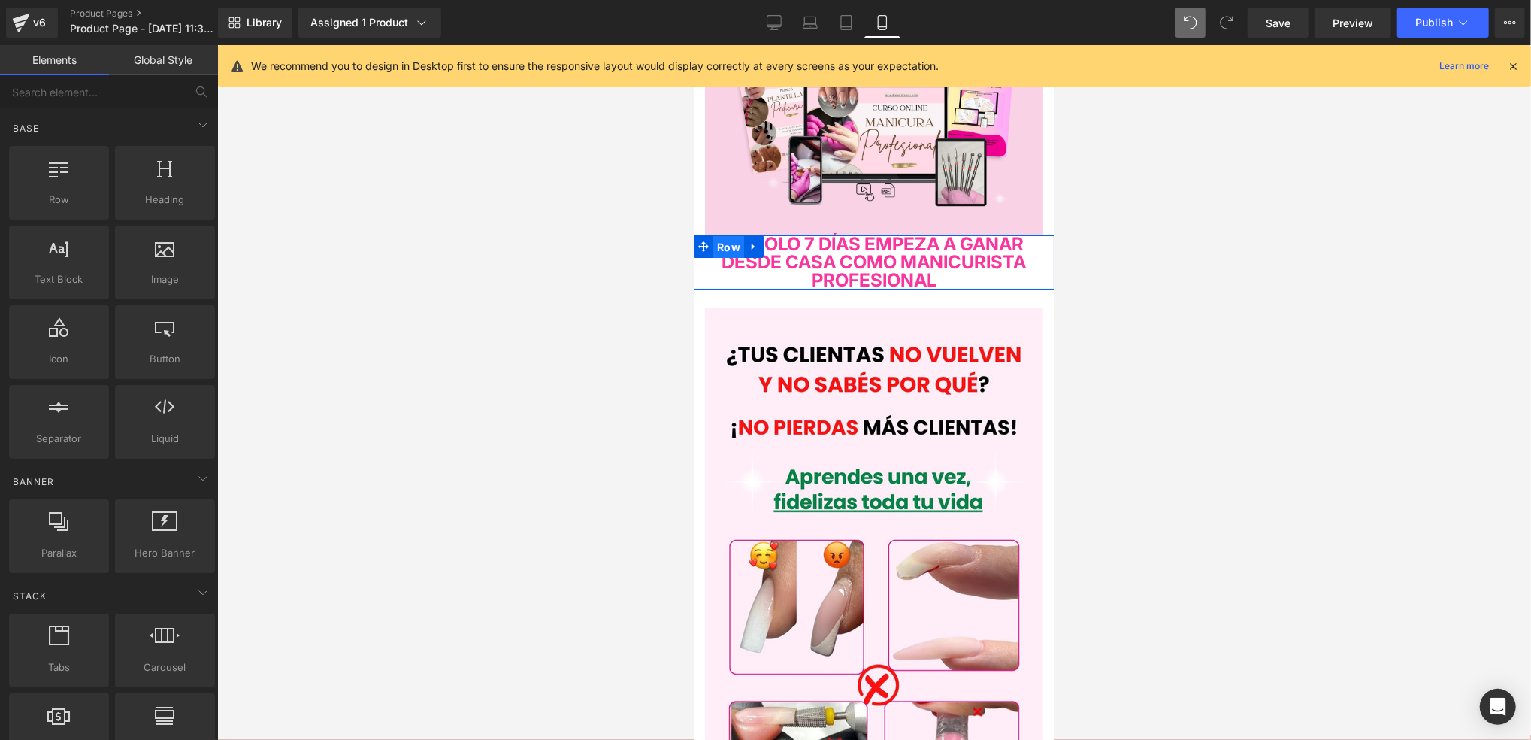
click at [735, 240] on span "Row" at bounding box center [728, 246] width 31 height 23
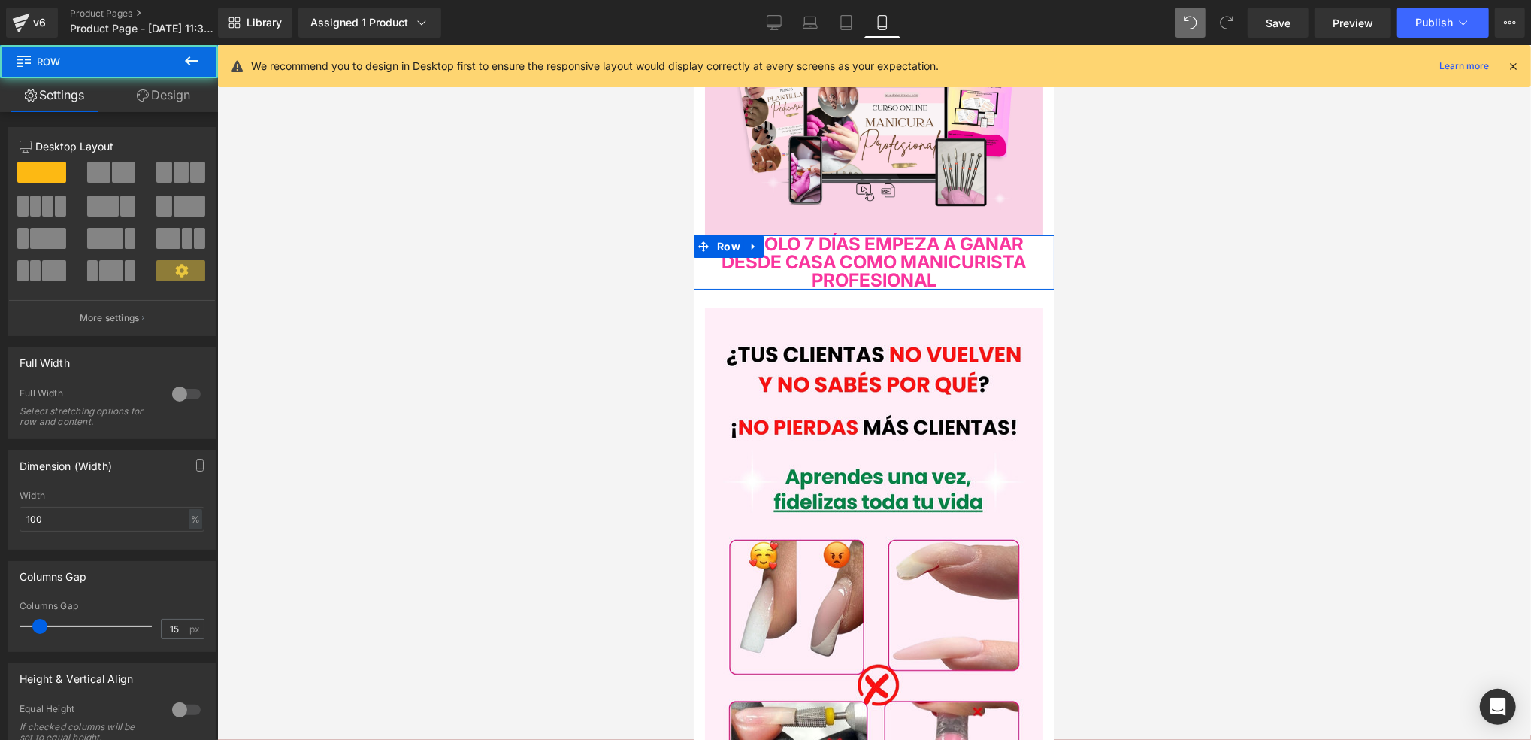
click at [150, 94] on link "Design" at bounding box center [163, 95] width 109 height 34
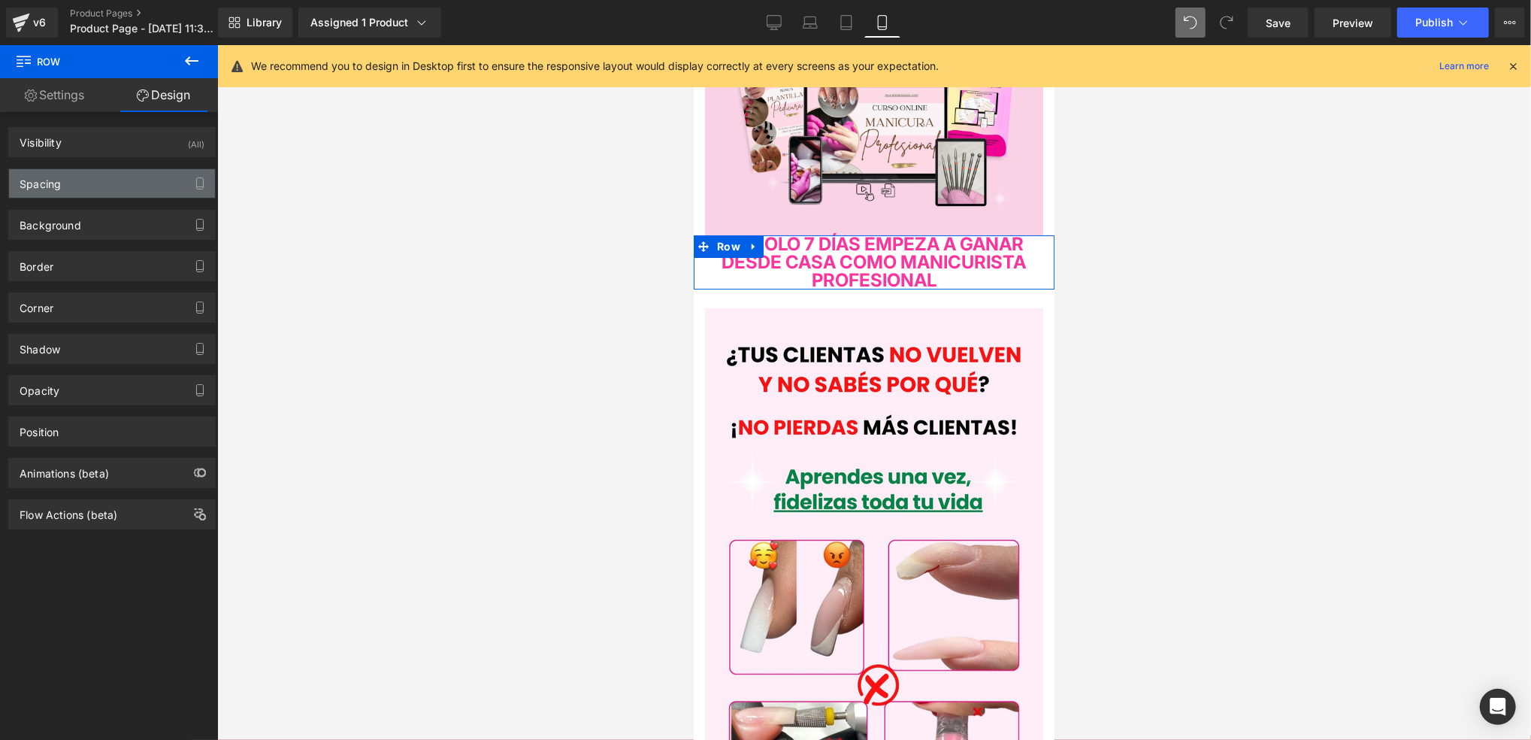
click at [173, 172] on div "Spacing" at bounding box center [112, 183] width 206 height 29
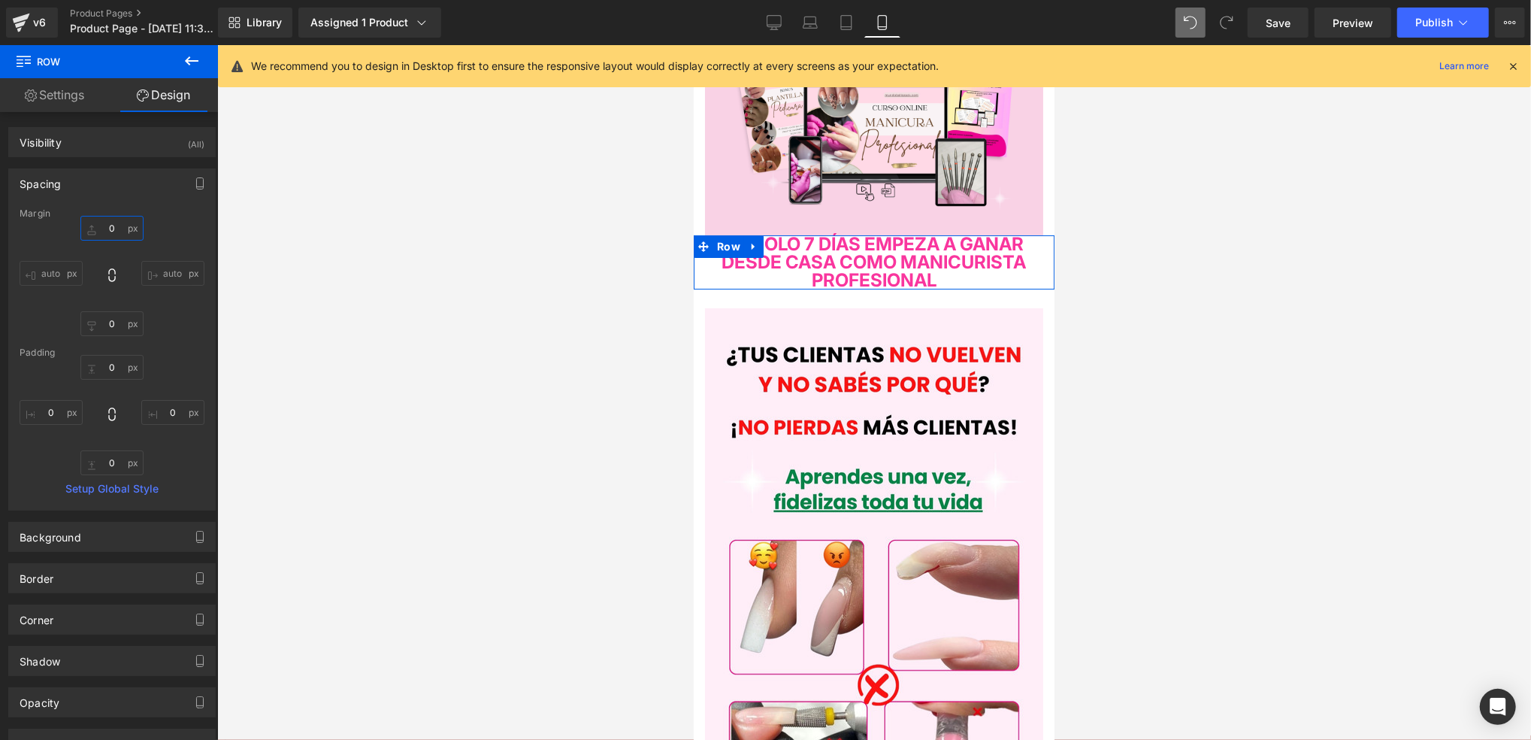
click at [114, 232] on input "text" at bounding box center [111, 228] width 63 height 25
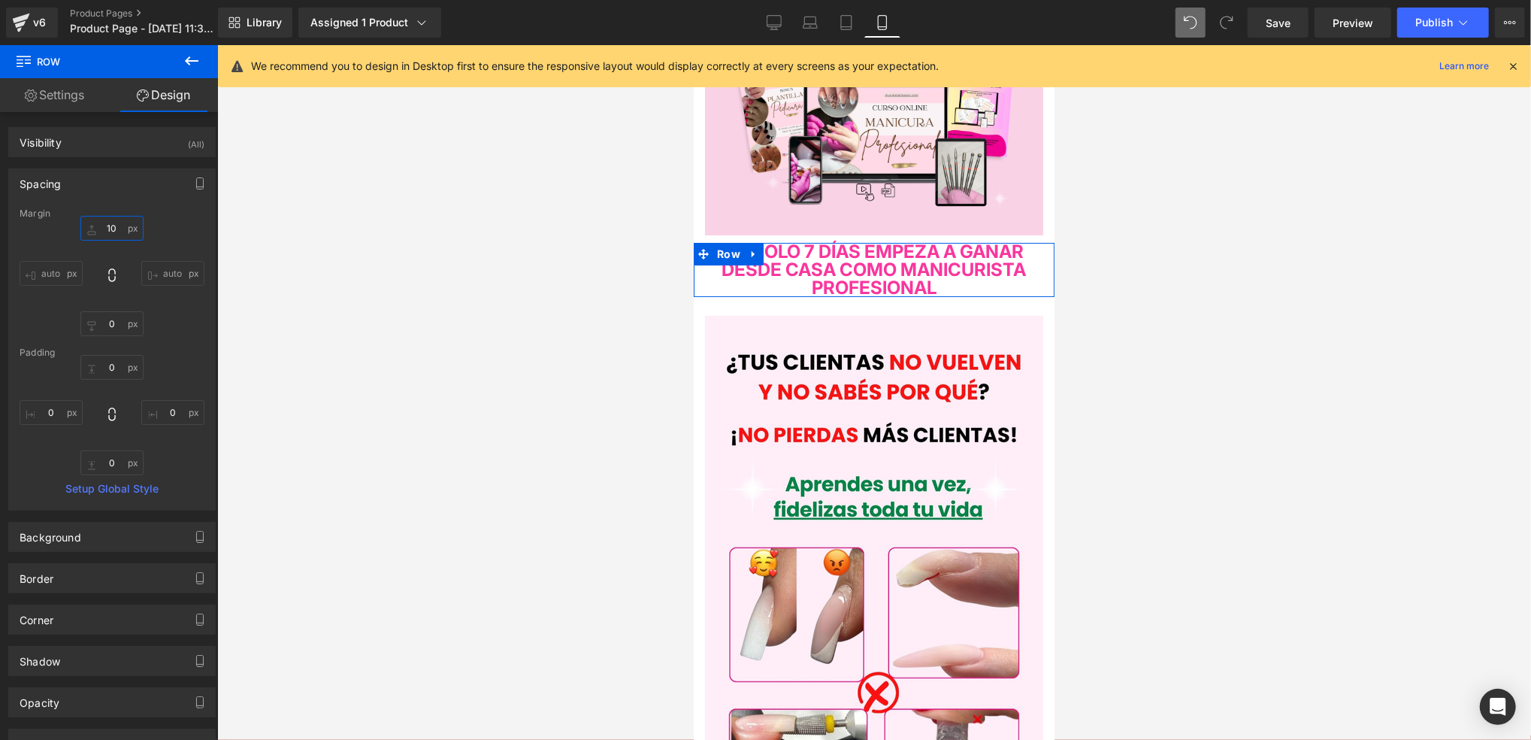
type input "10"
click at [168, 358] on div at bounding box center [112, 415] width 185 height 120
click at [1001, 292] on span "EN SOLO 7 DÍAS EMPEZA A GANAR DESDE CASA COMO MANICURISTA PROFESIONAL" at bounding box center [874, 269] width 304 height 58
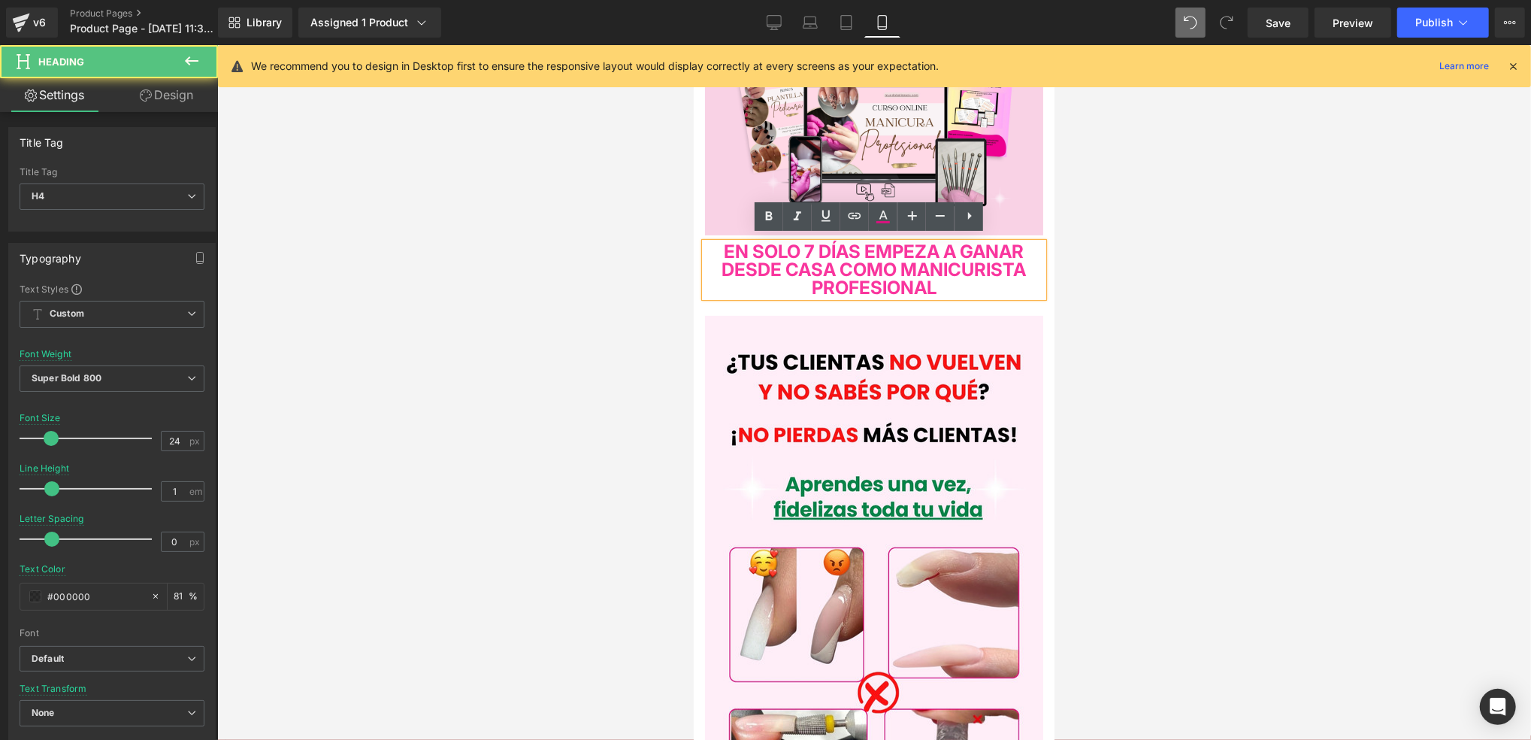
click at [1011, 280] on span "EN SOLO 7 DÍAS EMPEZA A GANAR DESDE CASA COMO MANICURISTA PROFESIONAL" at bounding box center [874, 269] width 304 height 58
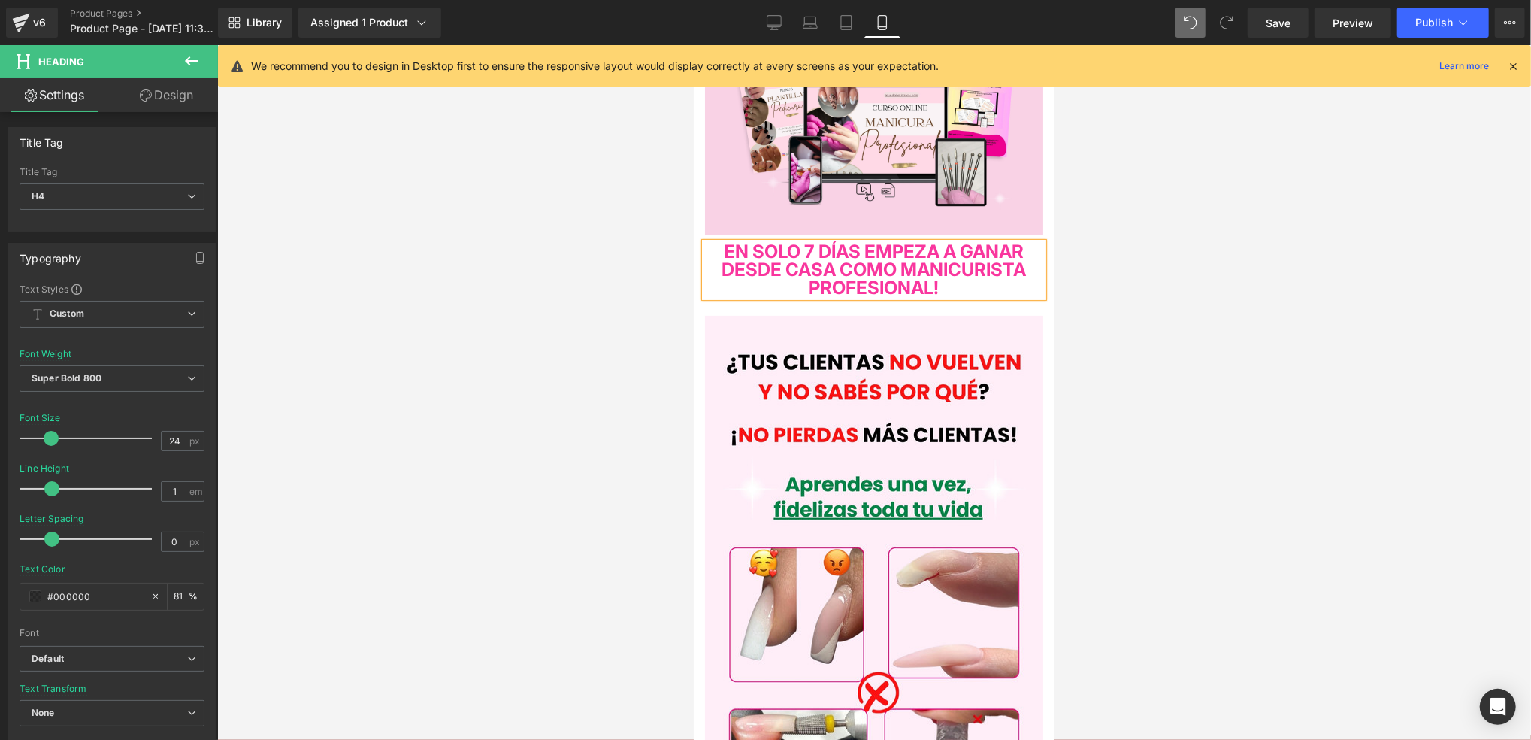
click at [733, 240] on span "EN SOLO 7 DÍAS EMPEZA A GANAR DESDE CASA COMO MANICURISTA PROFESIONAL!" at bounding box center [874, 269] width 304 height 58
click at [1125, 224] on div at bounding box center [874, 392] width 1314 height 695
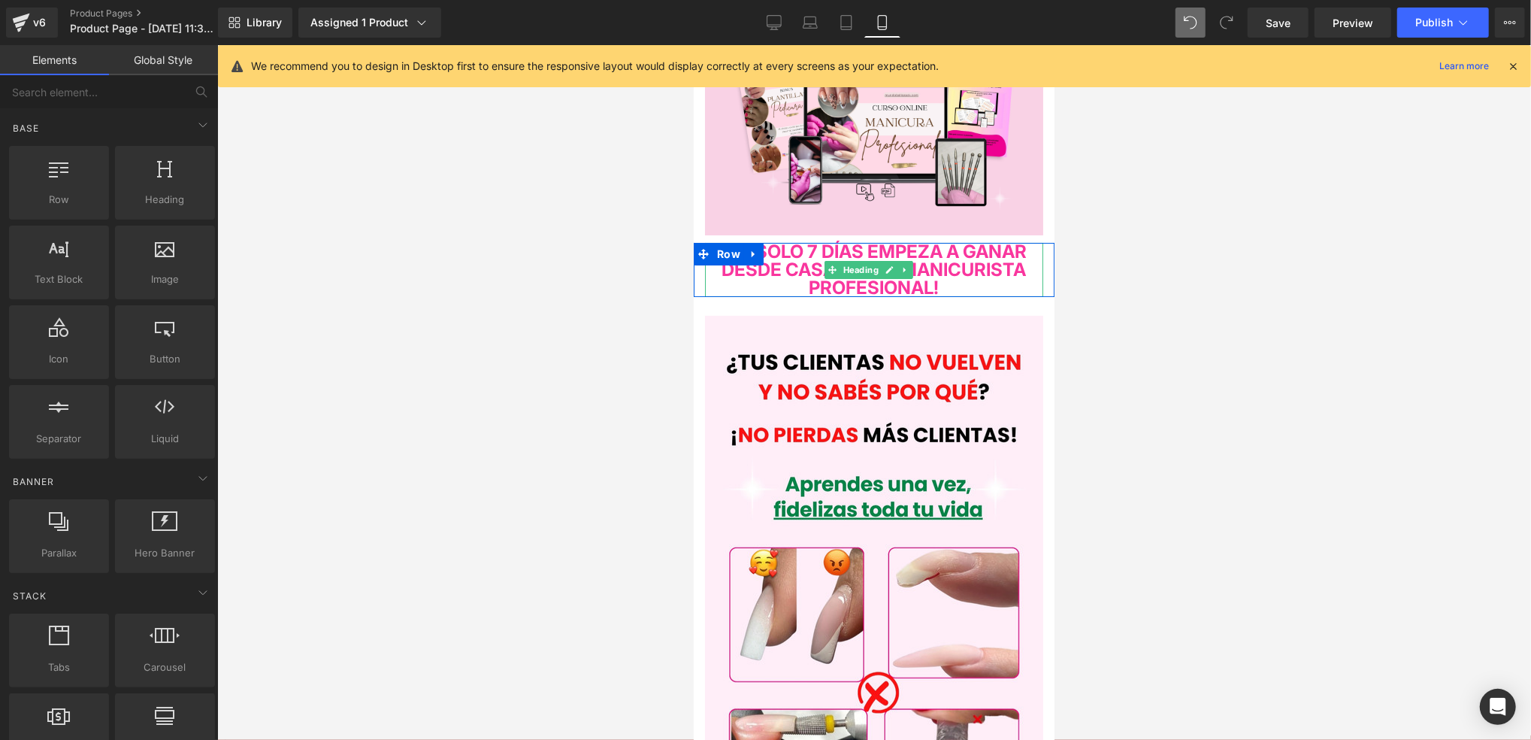
click at [1001, 248] on span "¡EN SOLO 7 DÍAS EMPEZA A GANAR DESDE CASA COMO MANICURISTA PROFESIONAL!" at bounding box center [873, 269] width 305 height 58
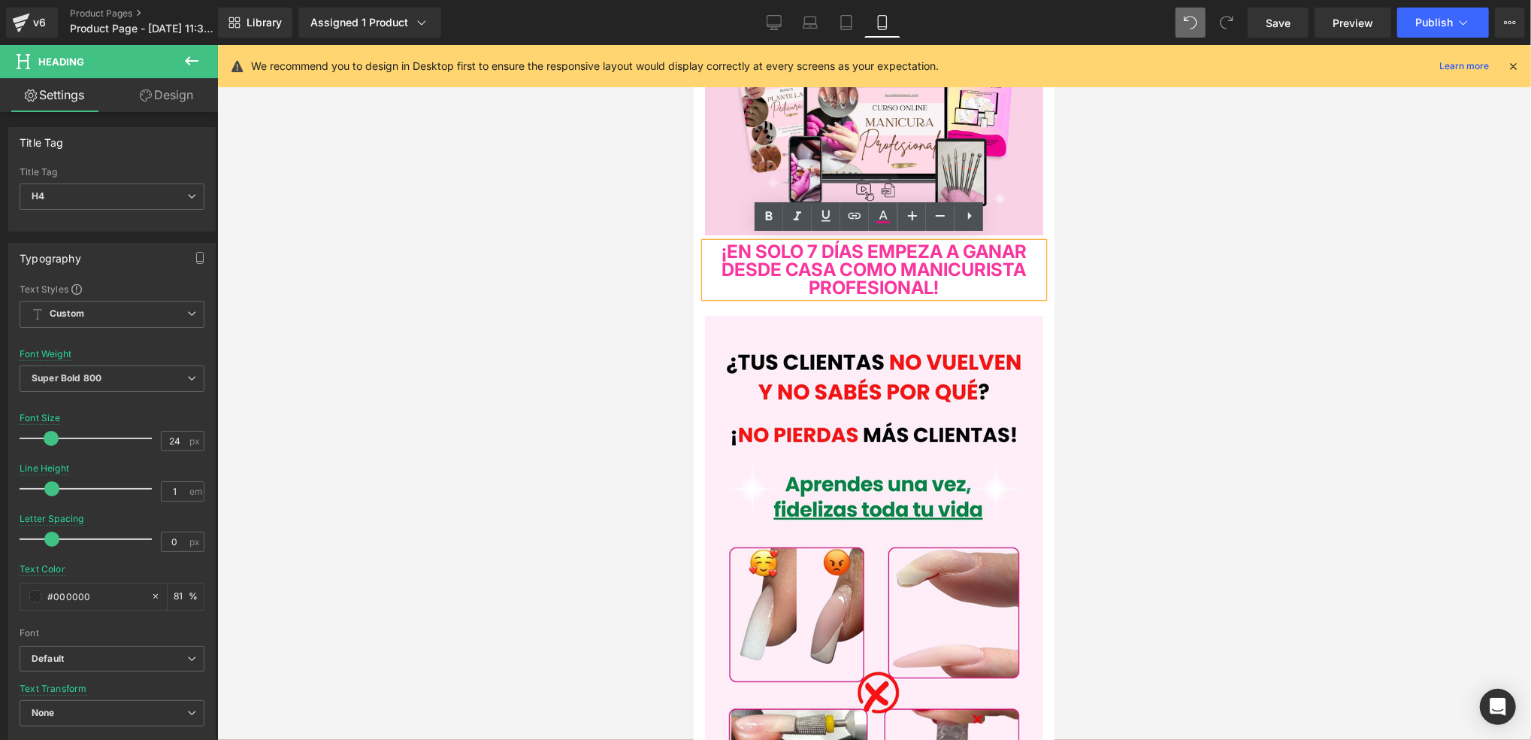
click at [881, 248] on span "¡EN SOLO 7 DÍAS EMPEZA A GANAR DESDE CASA COMO MANICURISTA PROFESIONAL!" at bounding box center [873, 269] width 305 height 58
drag, startPoint x: 801, startPoint y: 268, endPoint x: 743, endPoint y: 267, distance: 57.2
click at [743, 267] on span "¡EN SOLO 7 DÍAS EMPEZA A GANAR DESDE CASA COMO MANICURISTA PROFESIONAL!" at bounding box center [873, 269] width 305 height 58
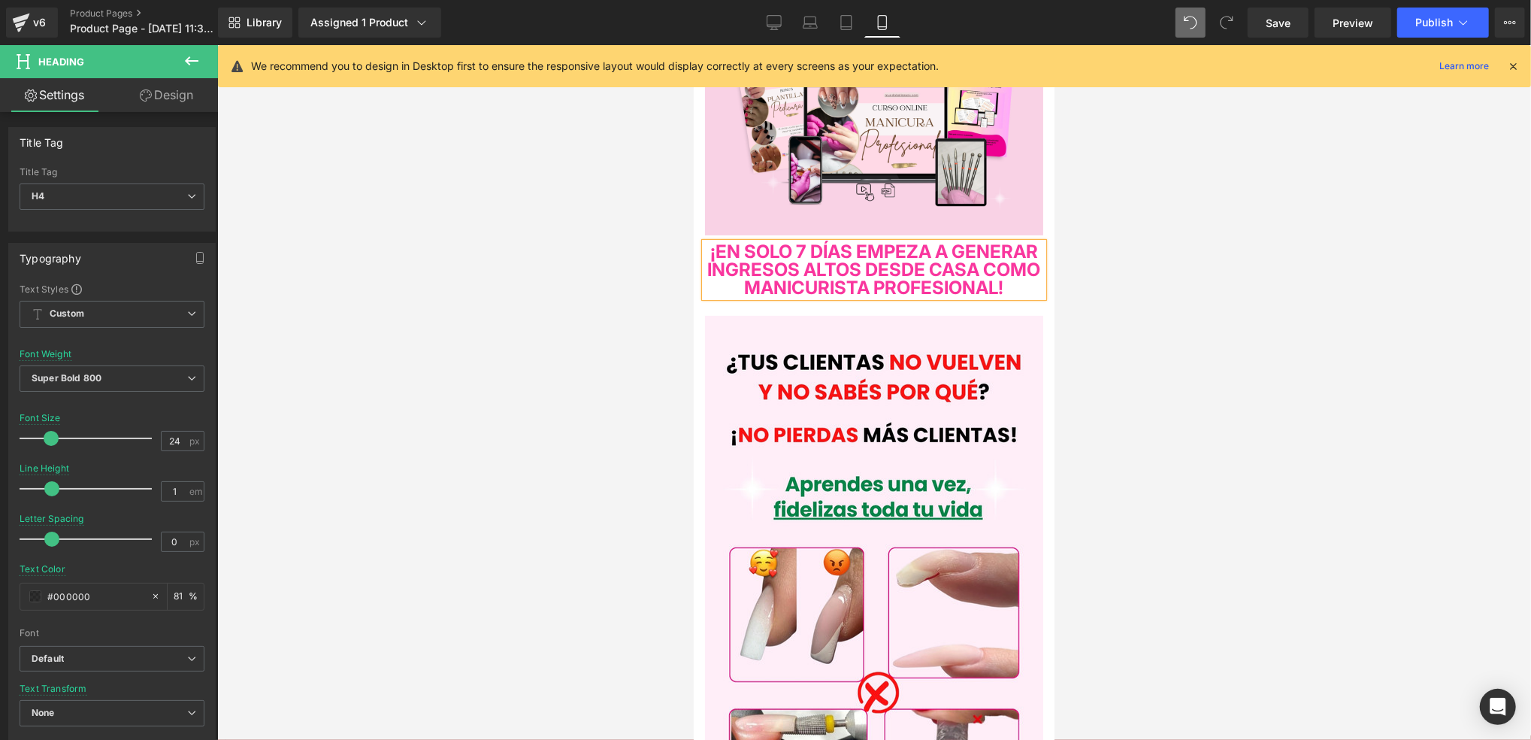
click at [834, 282] on span "¡EN SOLO 7 DÍAS EMPEZA A GENERAR INGRESOS ALTOS DESDE CASA COMO MANICURISTA PRO…" at bounding box center [873, 269] width 333 height 58
click at [841, 278] on span "¡EN SOLO 7 DÍAS EMPEZA A GENERAR INGRESOS ALTOS DESDE CASA COMO MANICURISTA PRO…" at bounding box center [873, 269] width 333 height 58
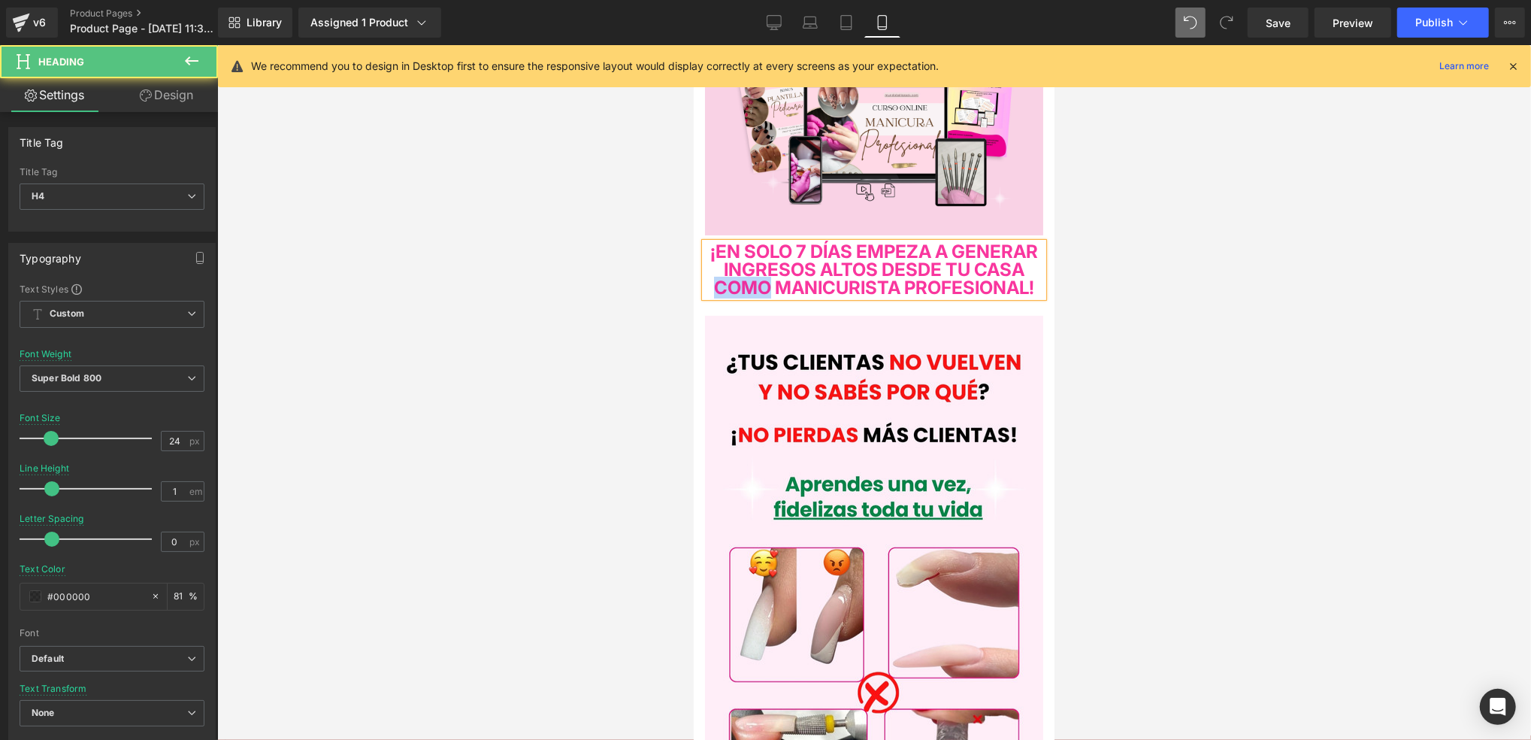
drag, startPoint x: 923, startPoint y: 279, endPoint x: 984, endPoint y: 279, distance: 60.9
click at [984, 279] on h4 "¡EN SOLO 7 DÍAS EMPEZA A GENERAR INGRESOS ALTOS DESDE TU CASA COMO MANICURISTA …" at bounding box center [873, 269] width 338 height 54
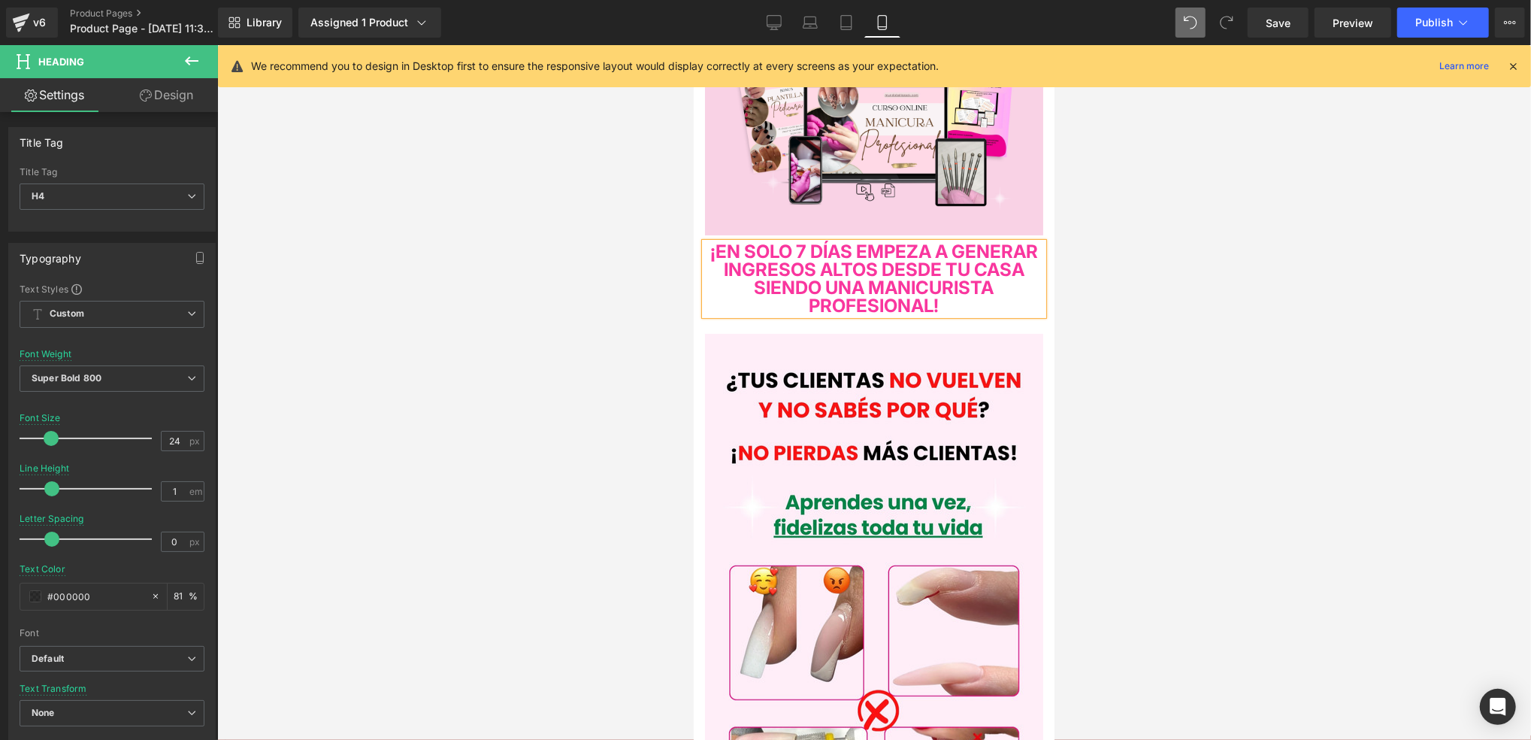
click at [1085, 295] on div at bounding box center [874, 392] width 1314 height 695
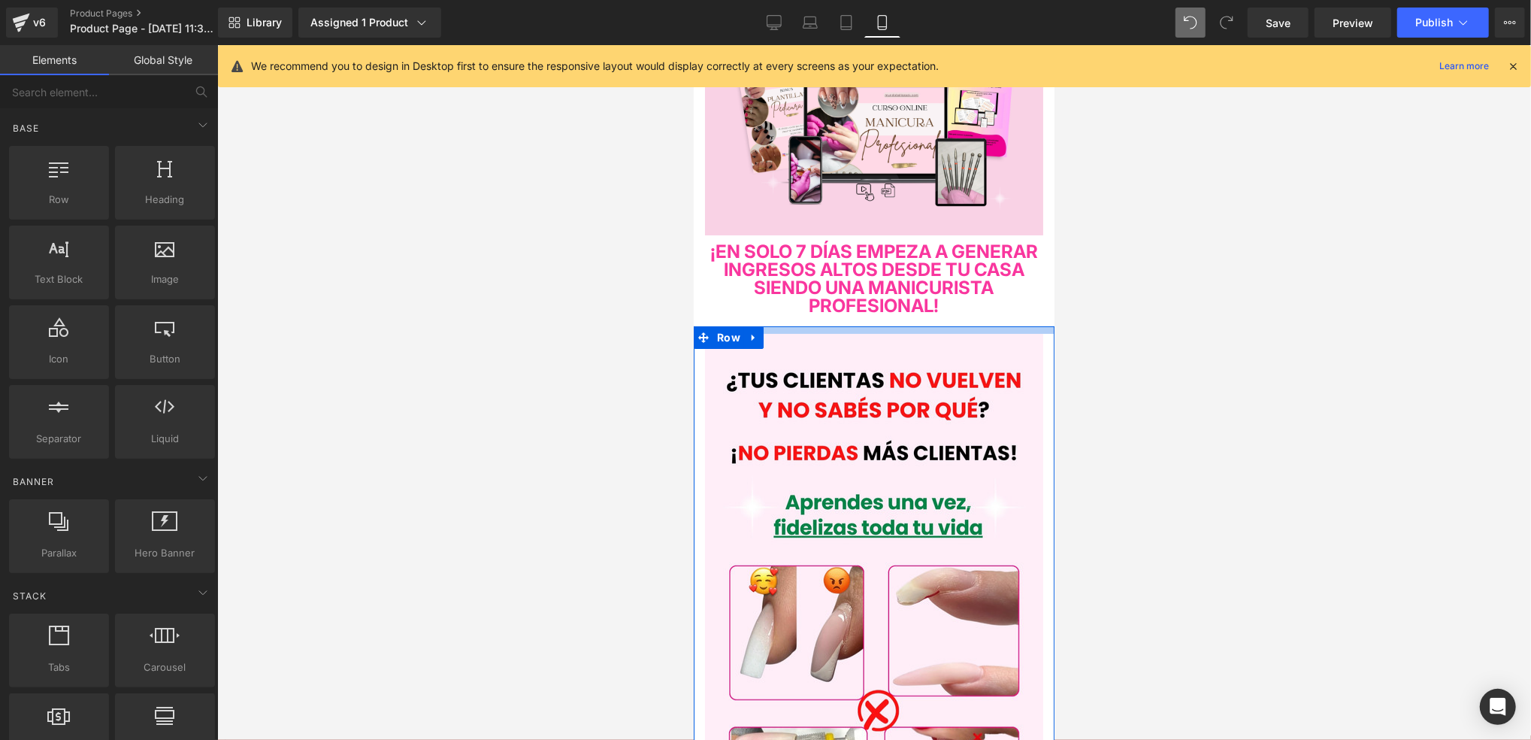
click at [945, 266] on span "¡EN SOLO 7 DÍAS EMPEZA A GENERAR INGRESOS ALTOS DESDE TU CASA SIENDO UNA MANICU…" at bounding box center [874, 278] width 328 height 76
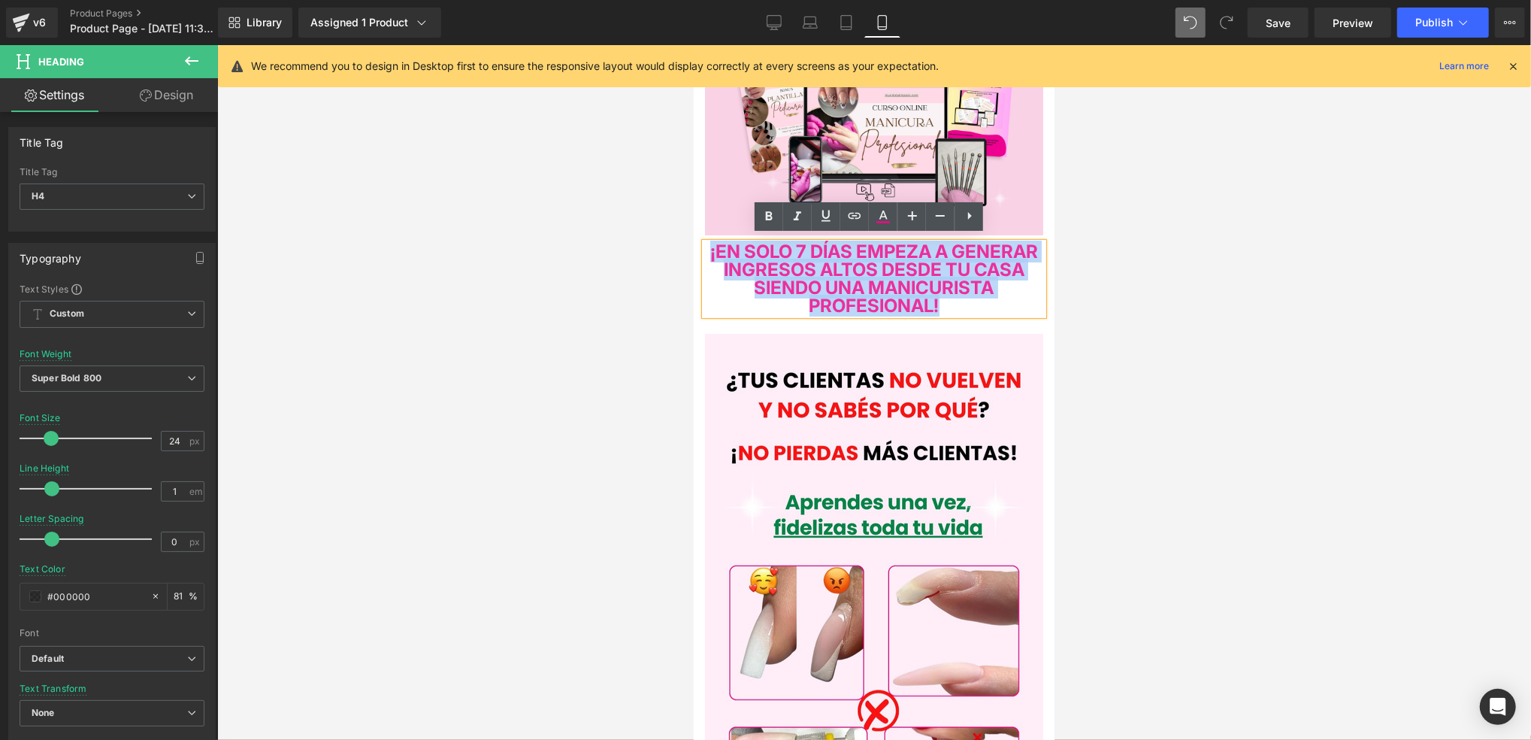
drag, startPoint x: 1017, startPoint y: 302, endPoint x: 728, endPoint y: 242, distance: 295.6
click at [728, 242] on h4 "¡EN SOLO 7 DÍAS EMPEZA A GENERAR INGRESOS ALTOS DESDE TU CASA SIENDO UNA MANICU…" at bounding box center [873, 278] width 338 height 72
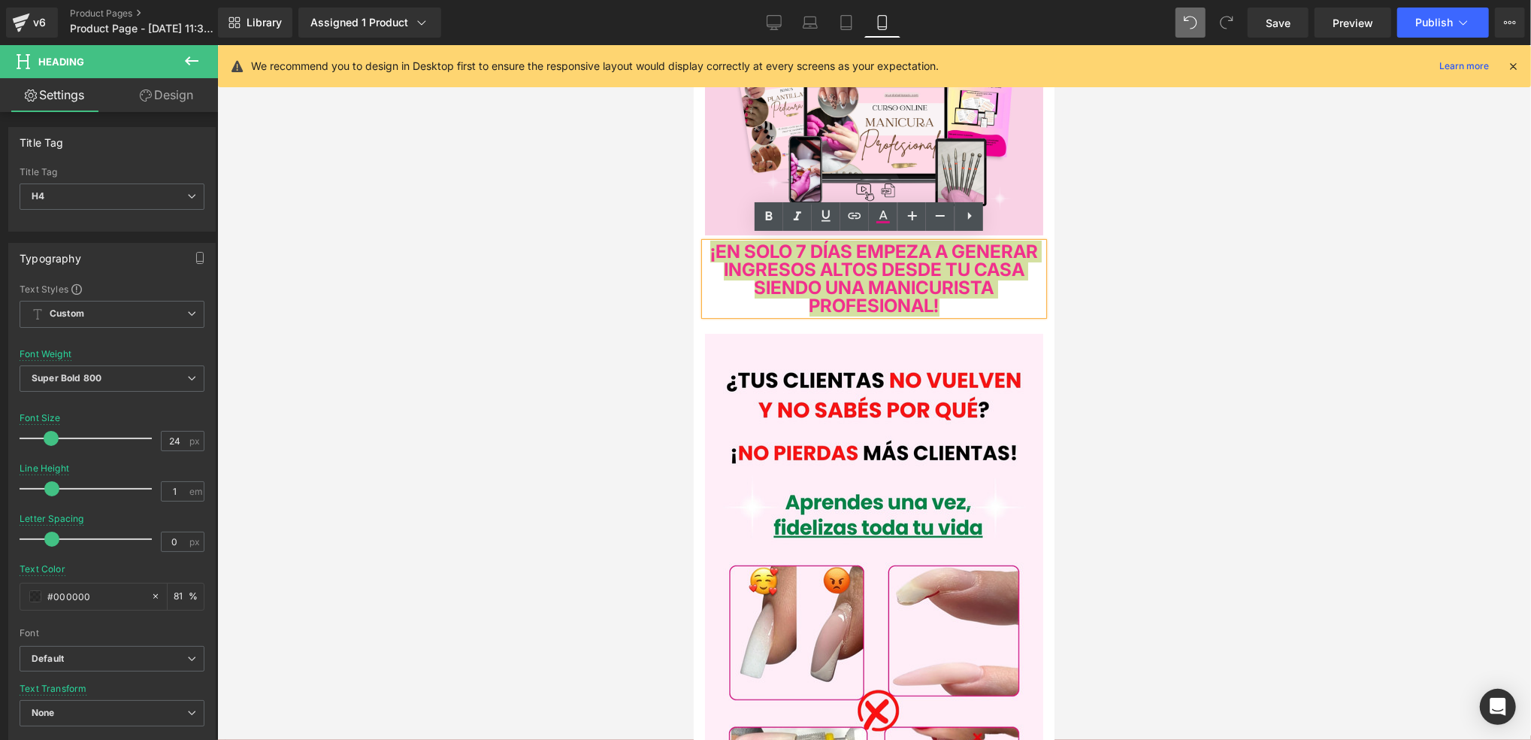
click at [1084, 316] on div at bounding box center [874, 392] width 1314 height 695
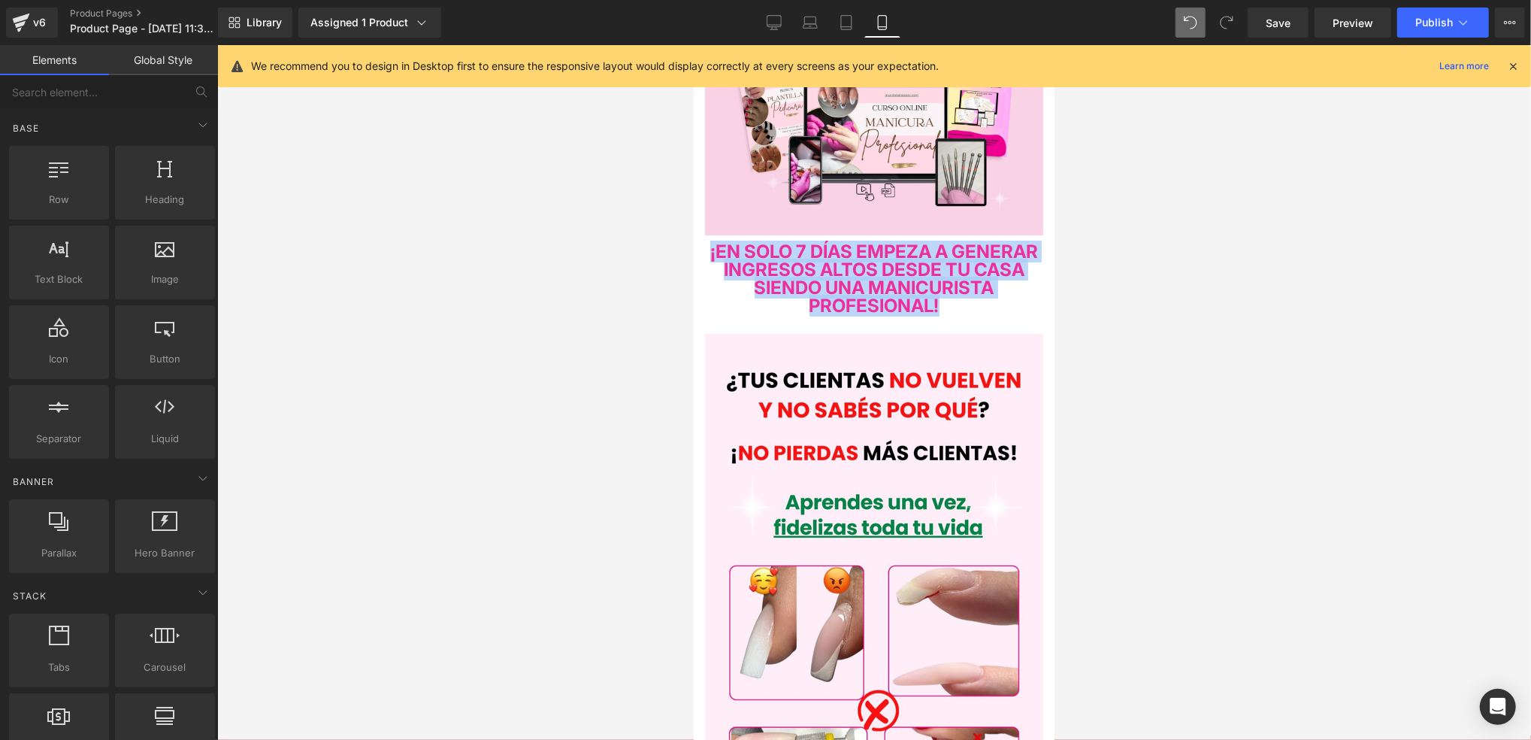
click at [986, 310] on span "¡EN SOLO 7 DÍAS EMPEZA A GENERAR INGRESOS ALTOS DESDE TU CASA SIENDO UNA MANICU…" at bounding box center [874, 278] width 328 height 76
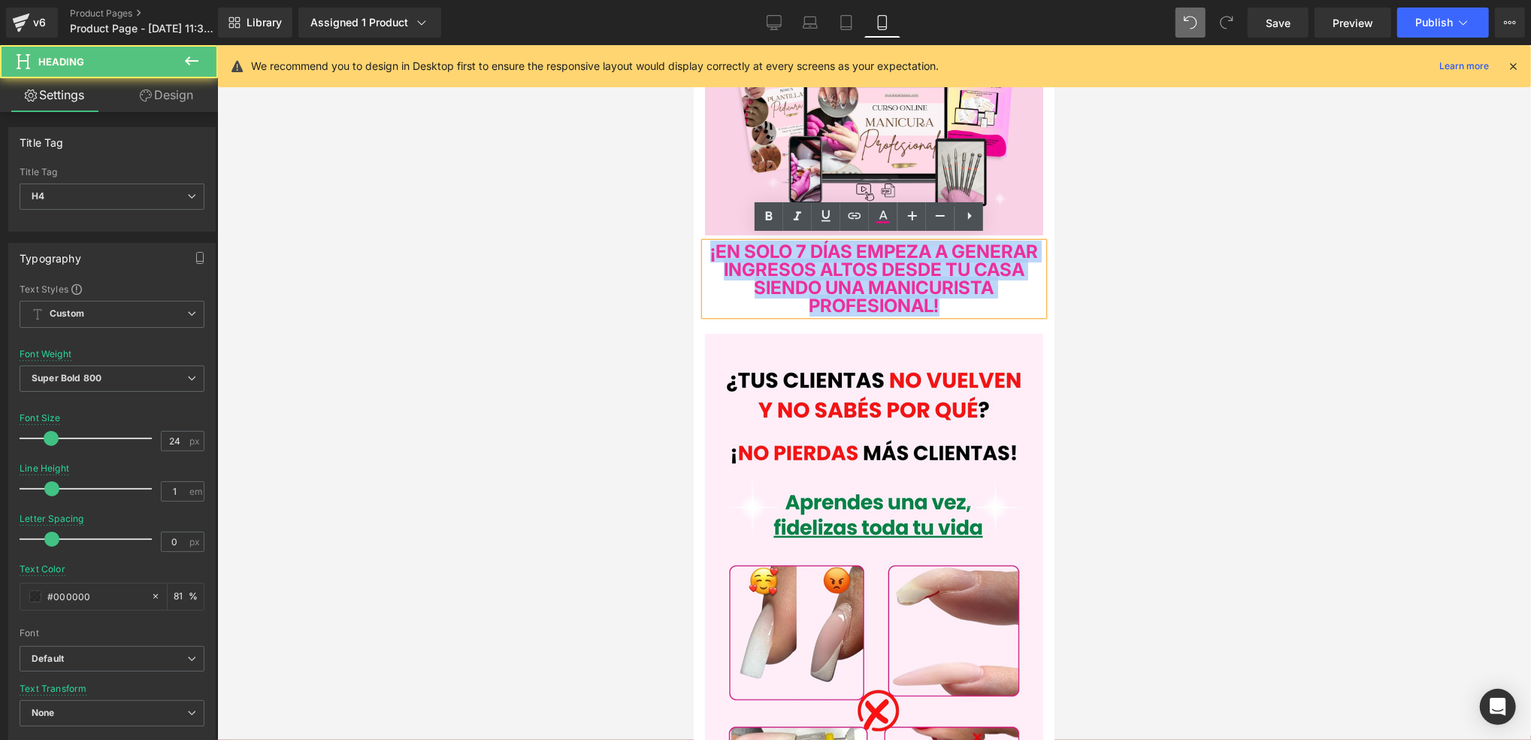
drag, startPoint x: 1025, startPoint y: 303, endPoint x: 717, endPoint y: 248, distance: 313.1
click at [717, 248] on h4 "¡EN SOLO 7 DÍAS EMPEZA A GENERAR INGRESOS ALTOS DESDE TU CASA SIENDO UNA MANICU…" at bounding box center [873, 278] width 338 height 72
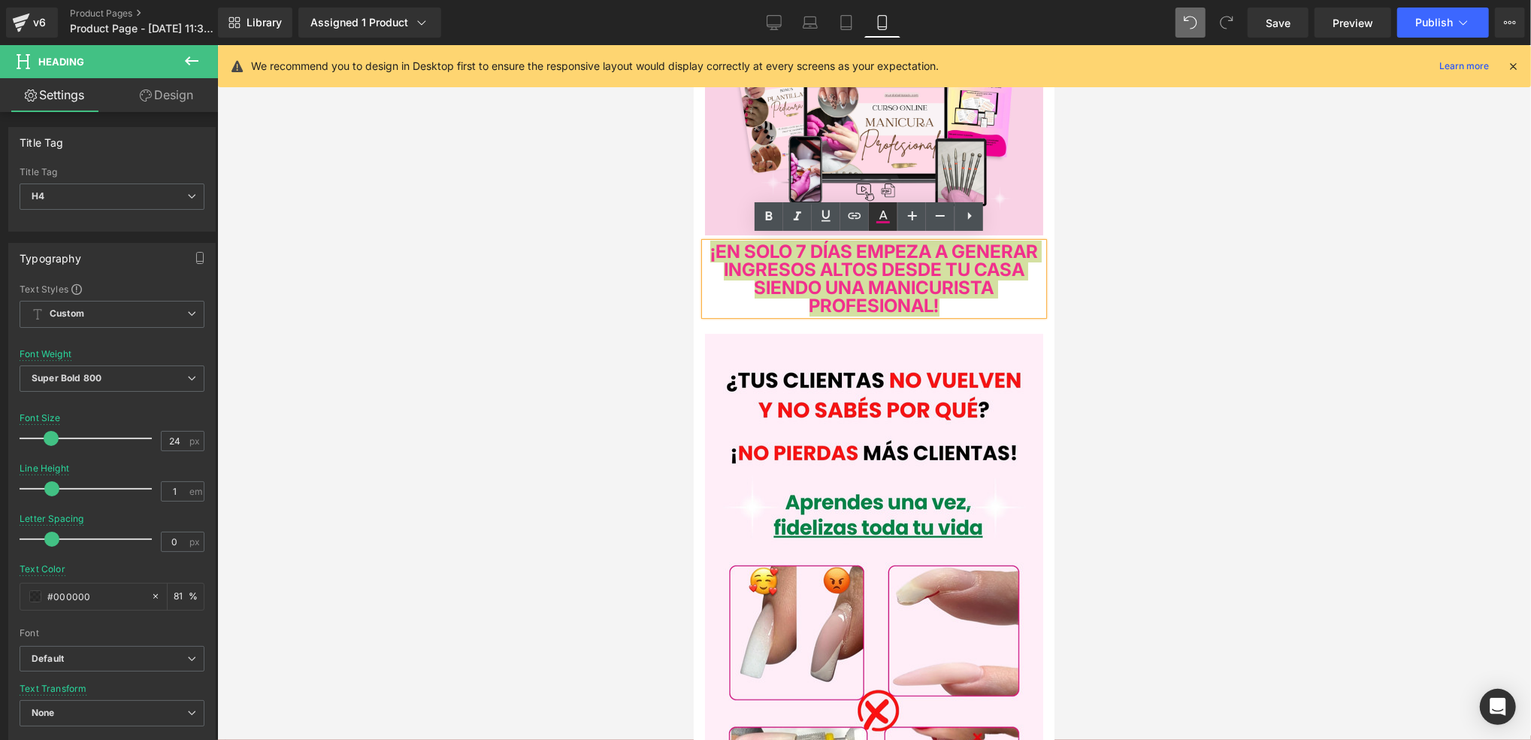
click at [893, 212] on link at bounding box center [883, 216] width 29 height 29
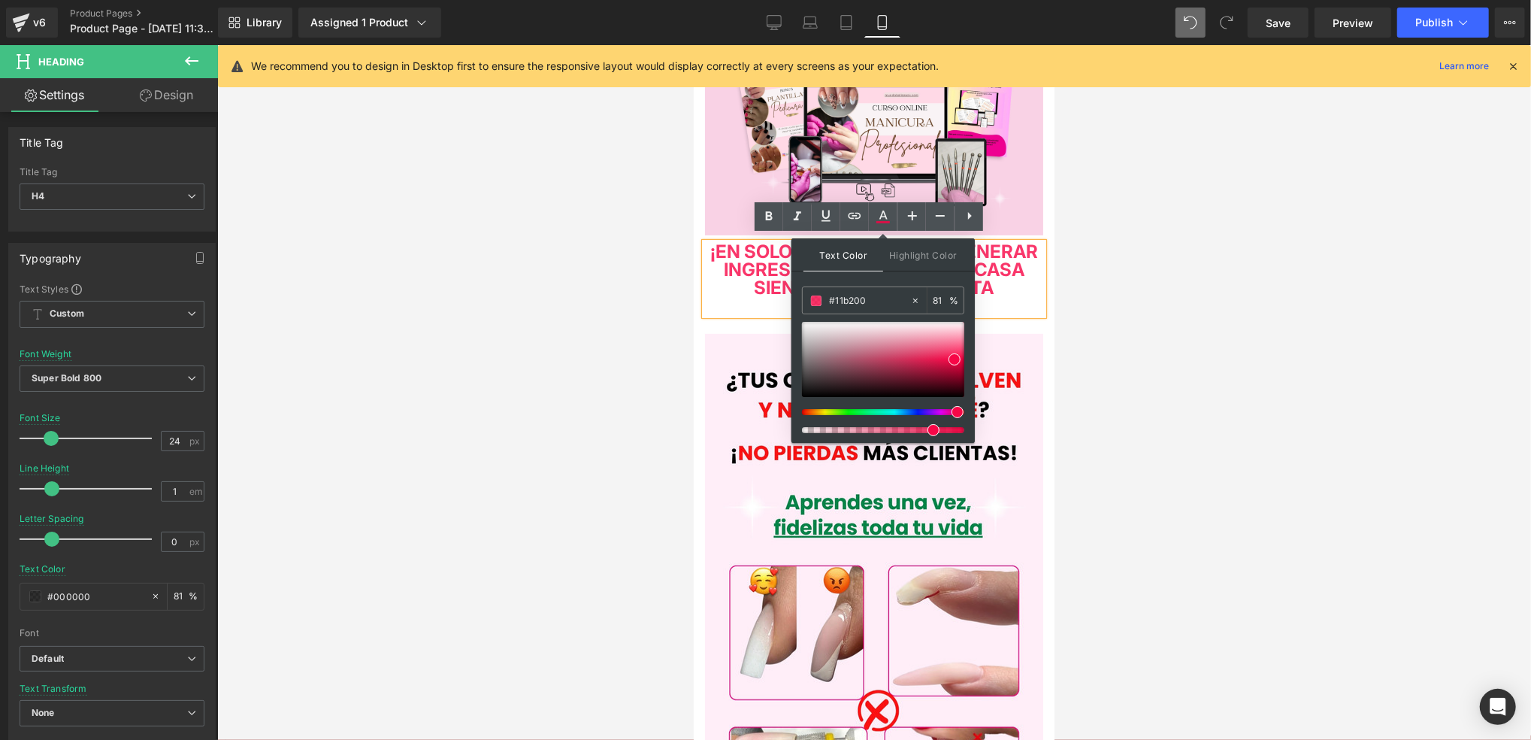
drag, startPoint x: 956, startPoint y: 411, endPoint x: 953, endPoint y: 384, distance: 27.2
click at [951, 409] on div at bounding box center [877, 412] width 162 height 6
click at [953, 353] on span at bounding box center [951, 355] width 12 height 12
click at [1073, 315] on div at bounding box center [874, 392] width 1314 height 695
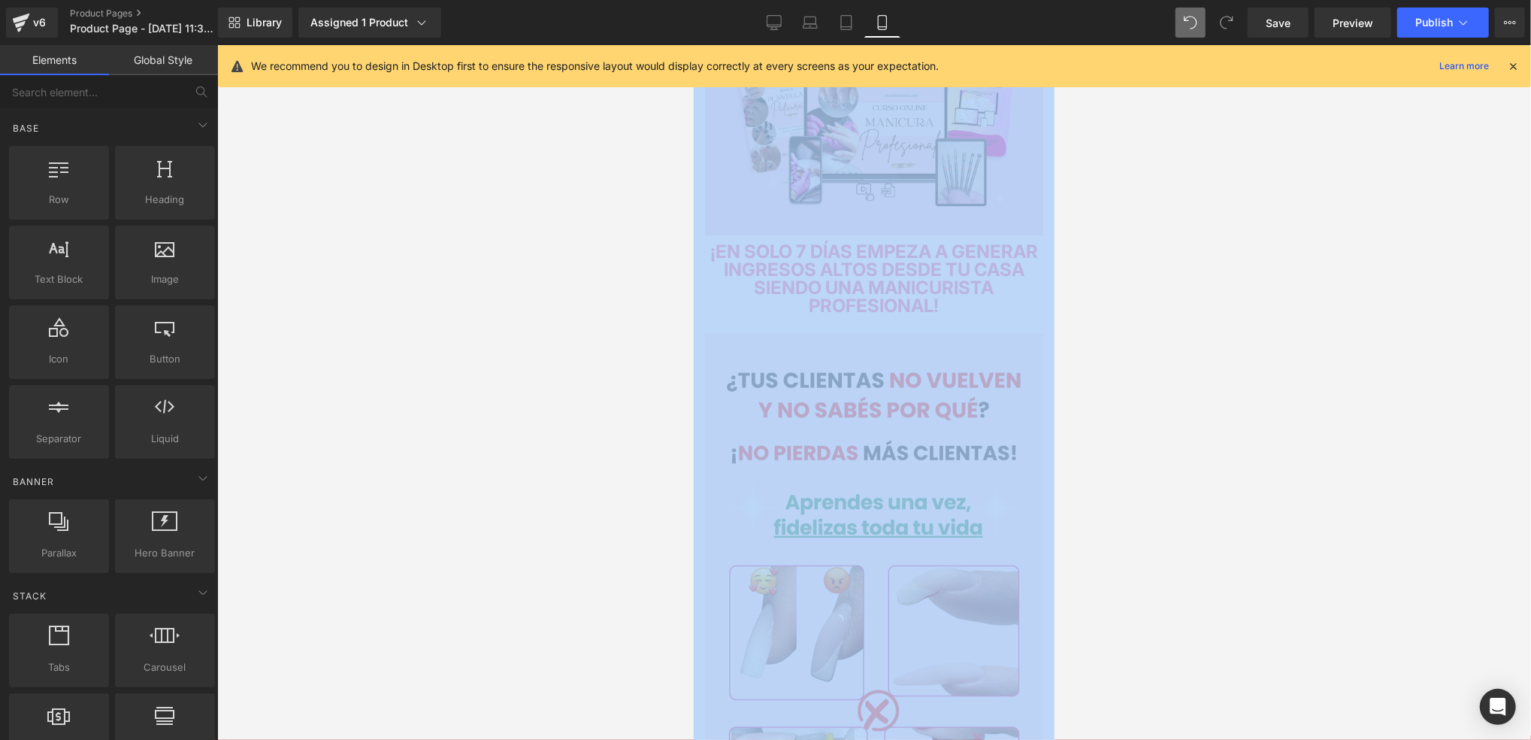
click at [1073, 315] on div at bounding box center [874, 392] width 1314 height 695
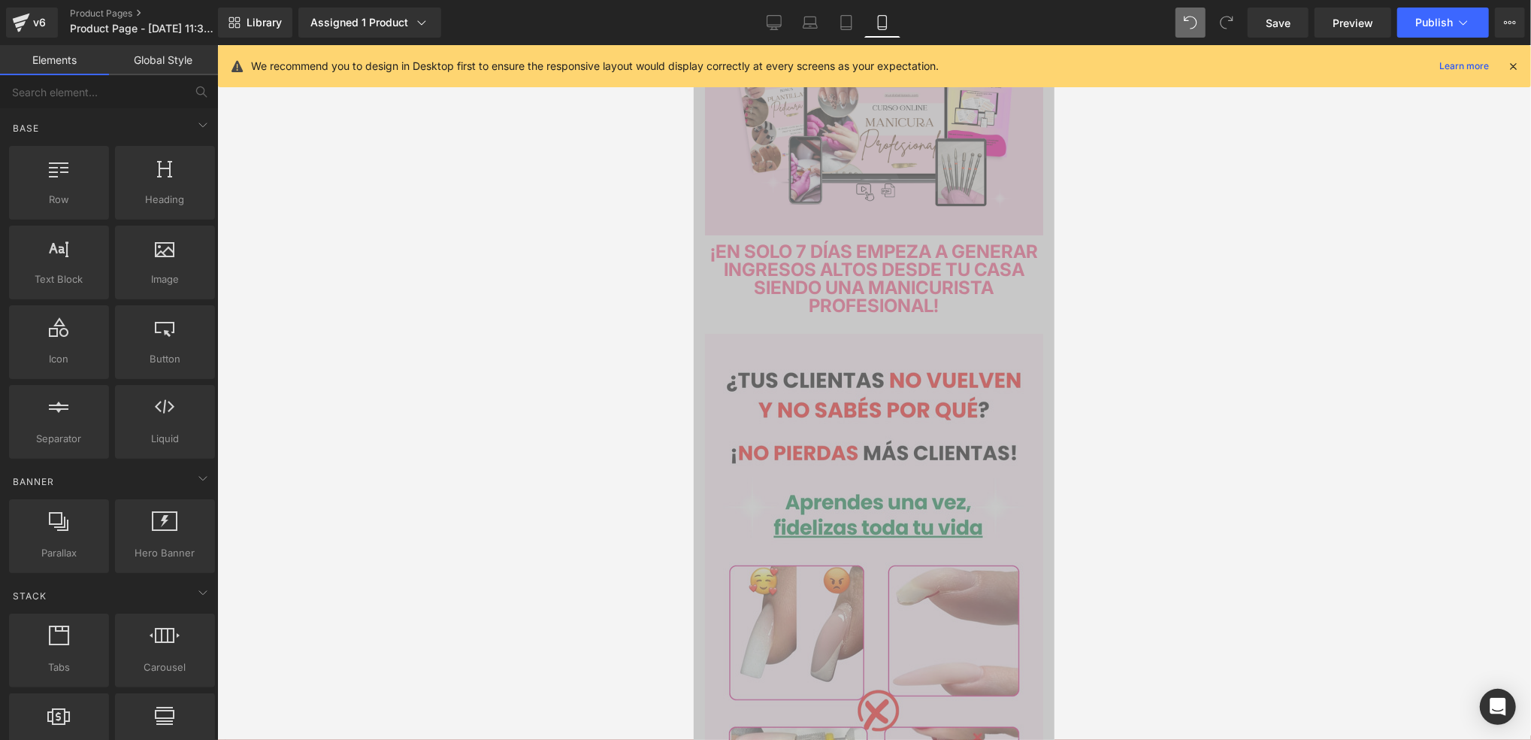
drag, startPoint x: 1767, startPoint y: 359, endPoint x: 1045, endPoint y: 330, distance: 722.3
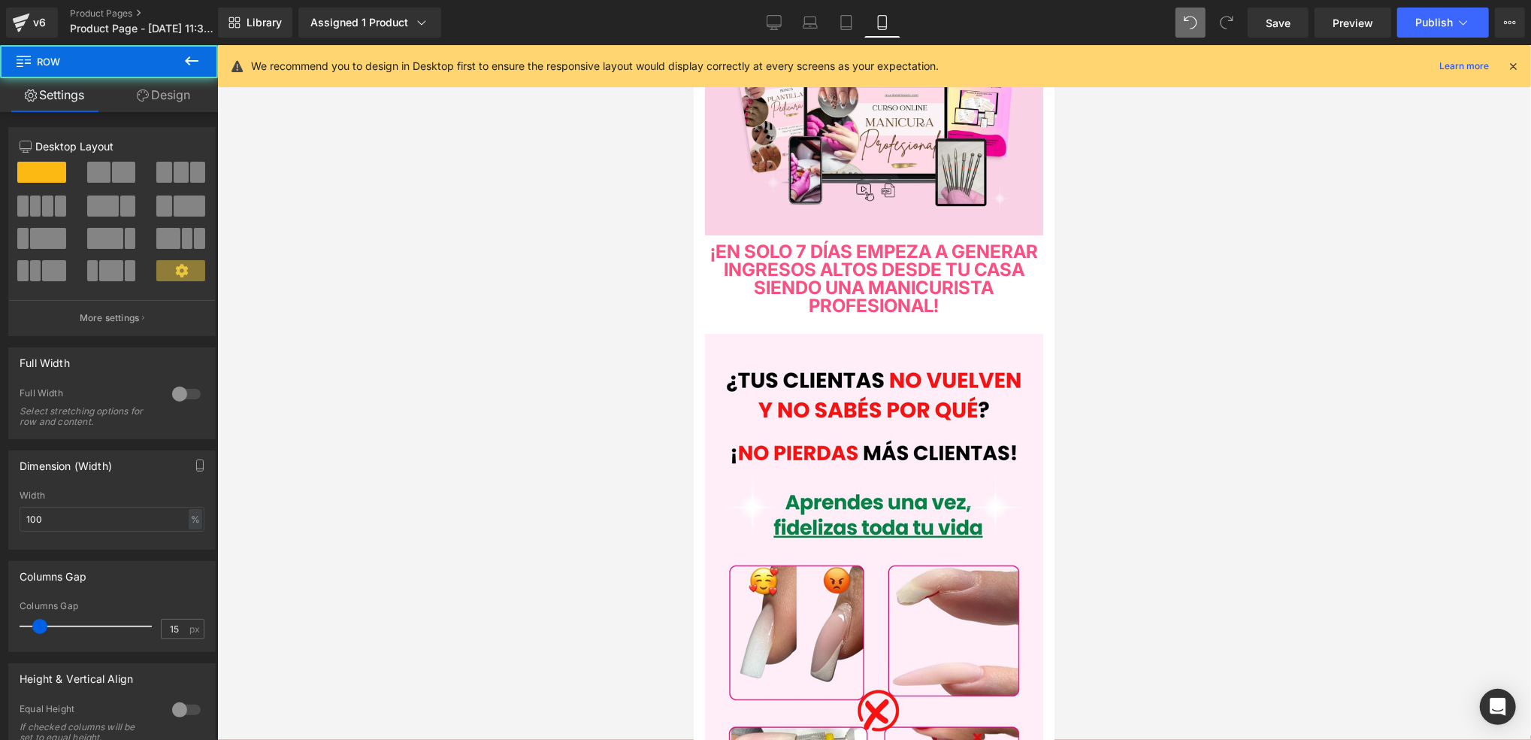
click at [1119, 369] on div at bounding box center [874, 392] width 1314 height 695
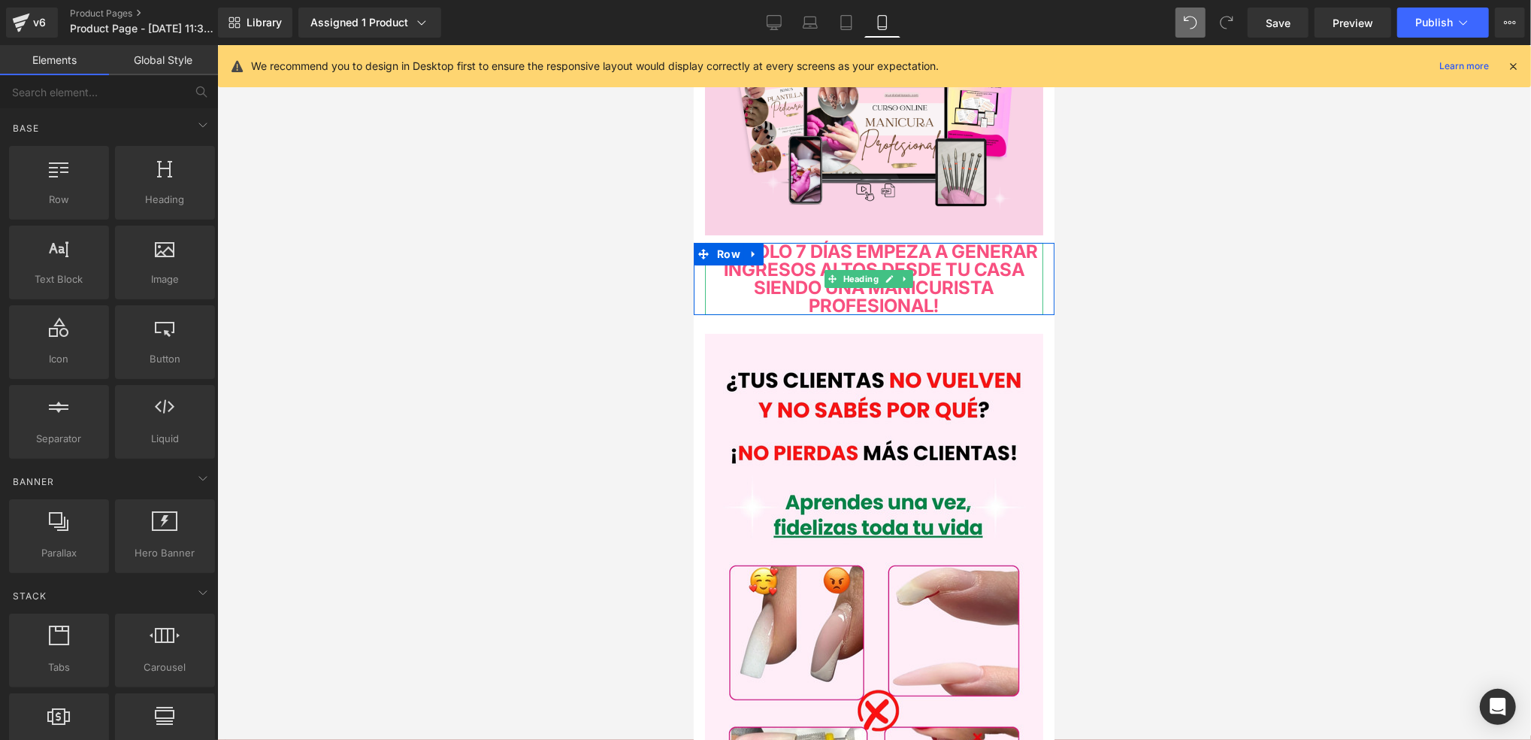
click at [1003, 284] on span "¡EN SOLO 7 DÍAS EMPEZA A GENERAR INGRESOS ALTOS DESDE TU CASA SIENDO UNA MANICU…" at bounding box center [874, 278] width 328 height 76
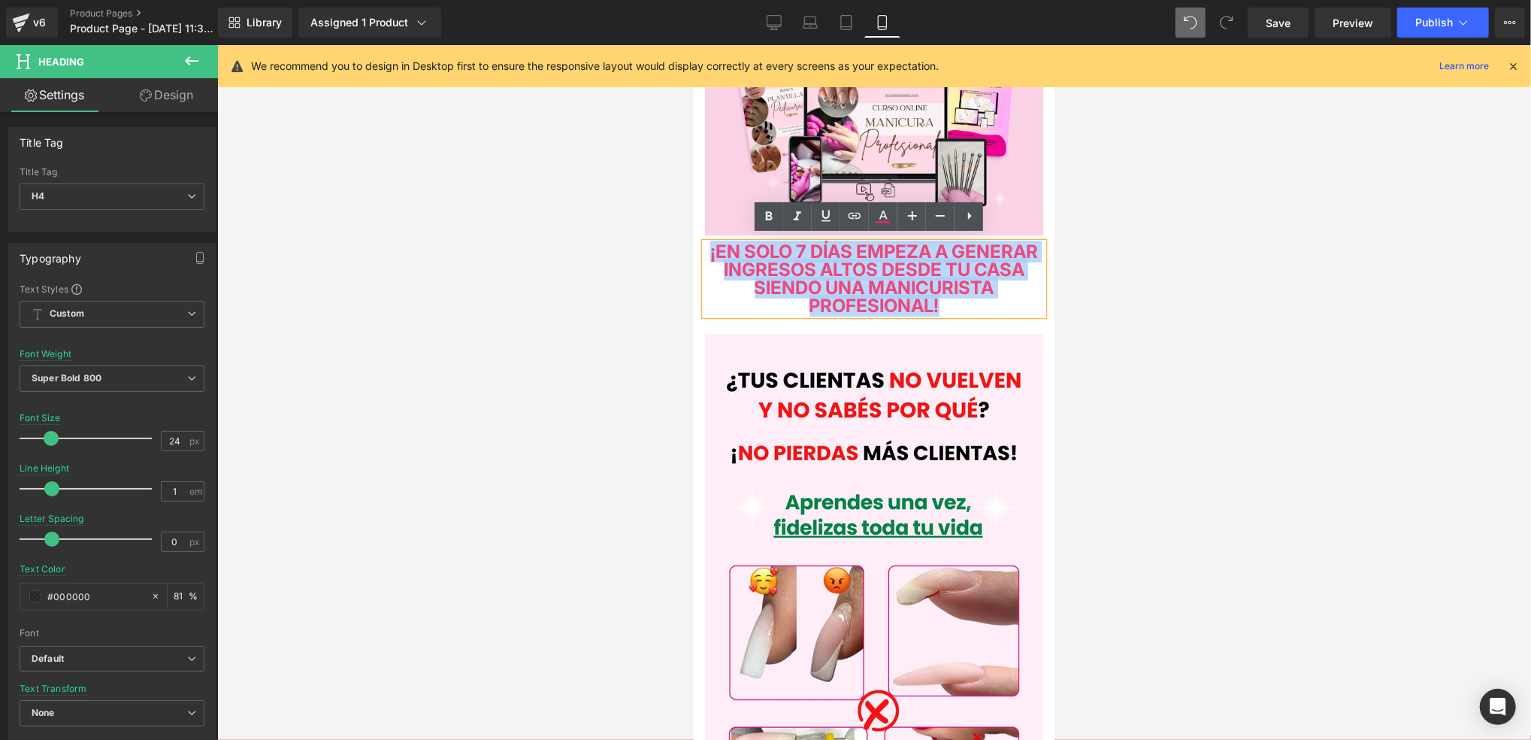
drag, startPoint x: 1019, startPoint y: 301, endPoint x: 730, endPoint y: 249, distance: 294.2
click at [730, 249] on h4 "¡EN SOLO 7 DÍAS EMPEZA A GENERAR INGRESOS ALTOS DESDE TU CASA SIENDO UNA MANICU…" at bounding box center [873, 278] width 338 height 72
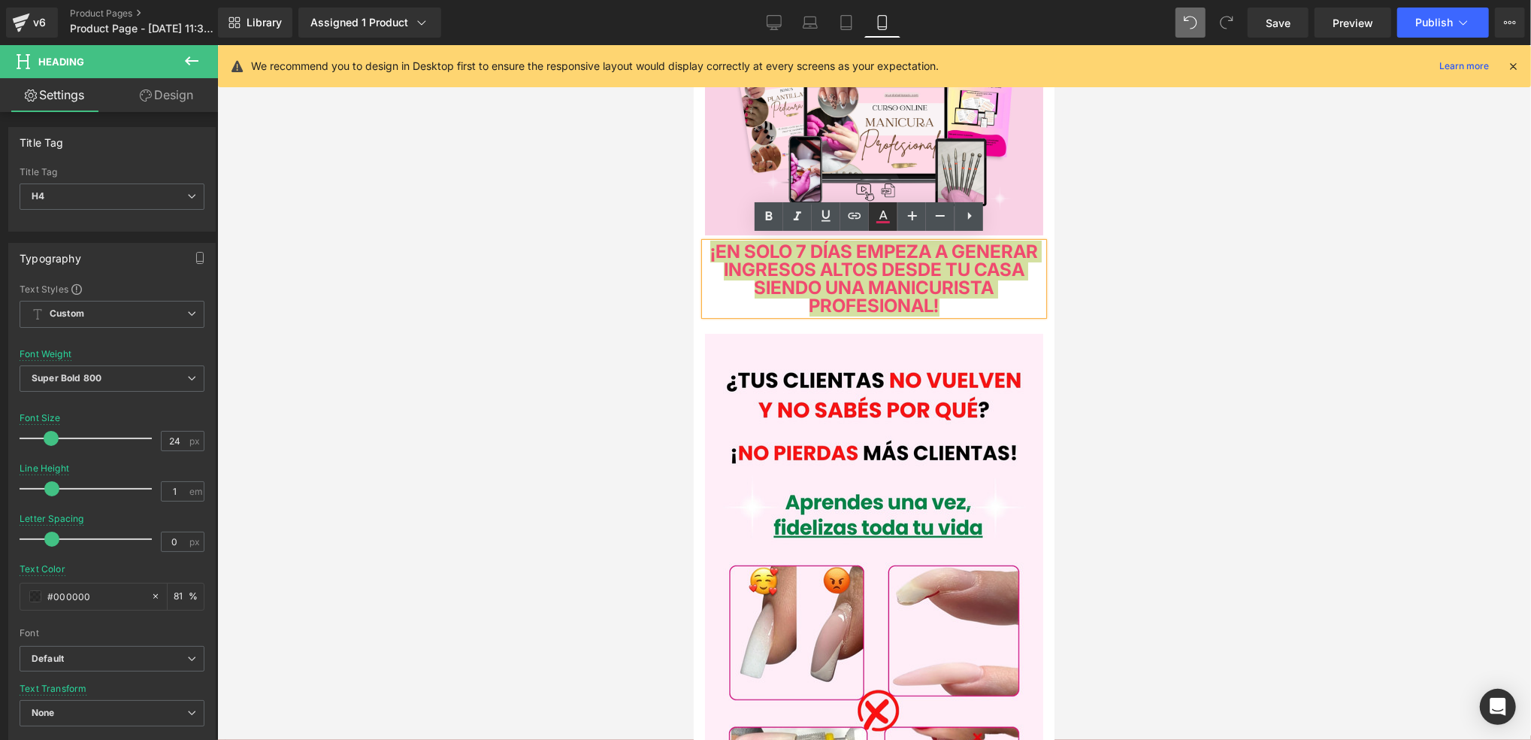
click at [880, 215] on icon at bounding box center [883, 216] width 18 height 18
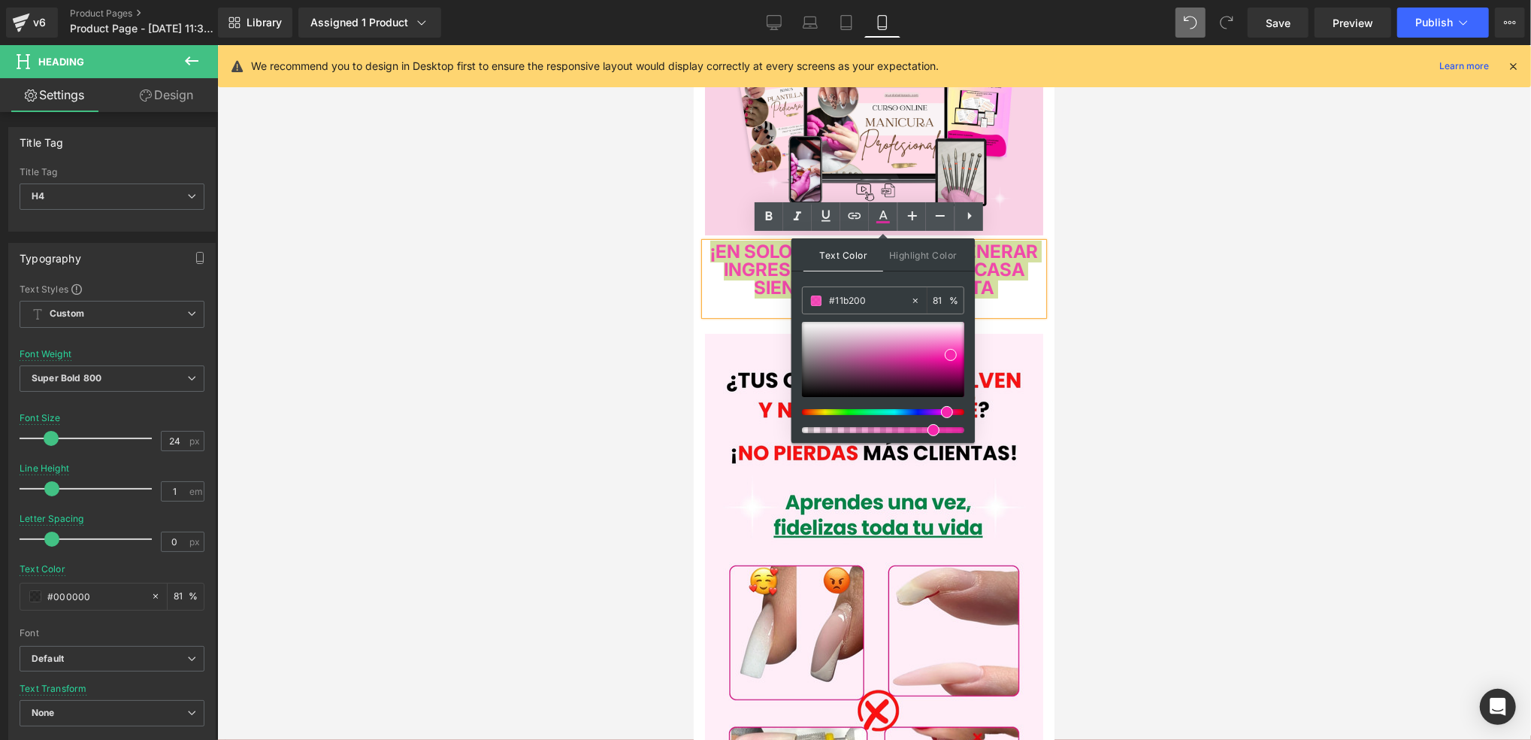
click at [941, 411] on div at bounding box center [877, 412] width 162 height 6
drag, startPoint x: 953, startPoint y: 356, endPoint x: 292, endPoint y: 296, distance: 664.3
click at [955, 350] on span at bounding box center [954, 347] width 12 height 12
click at [1143, 341] on div at bounding box center [874, 392] width 1314 height 695
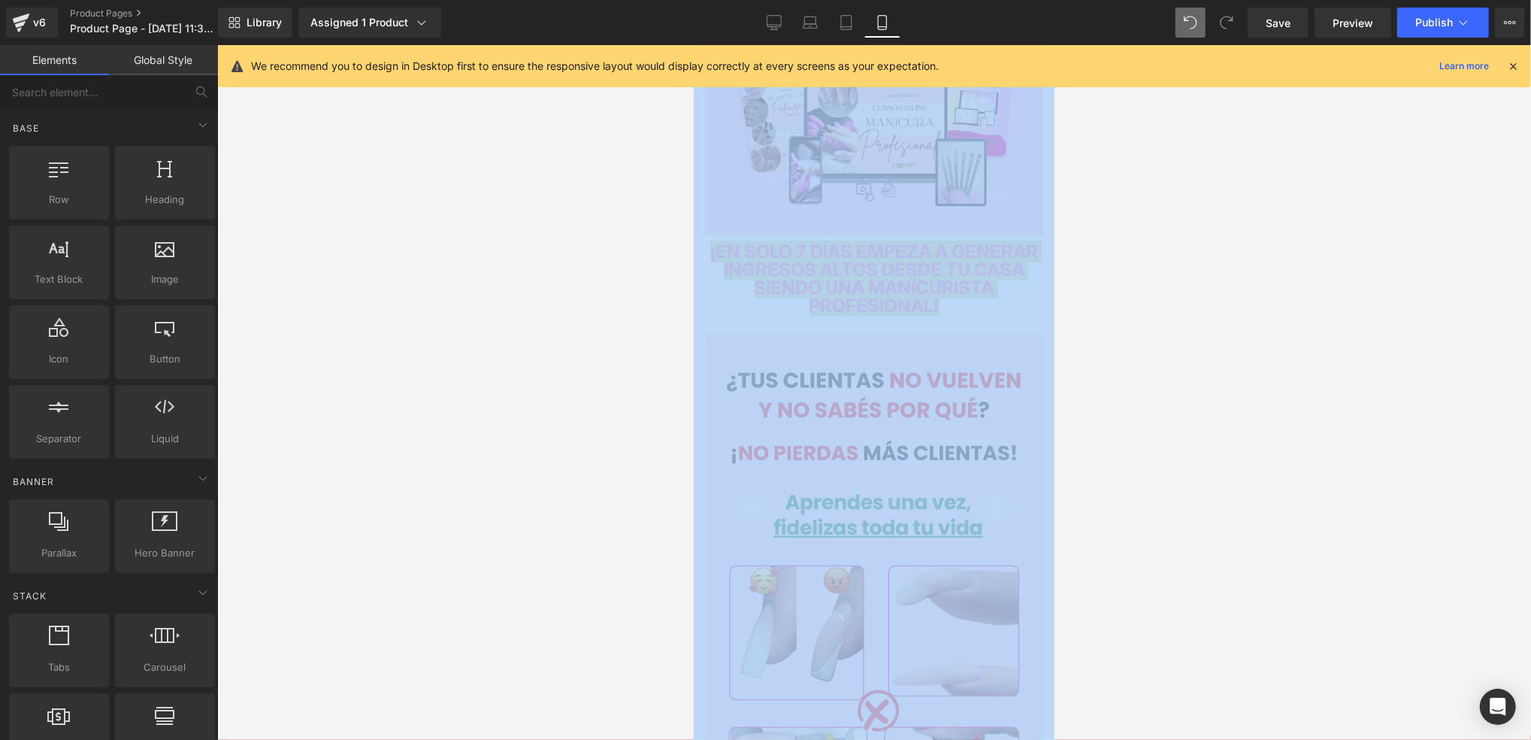
click at [1143, 341] on div at bounding box center [874, 392] width 1314 height 695
drag, startPoint x: 335, startPoint y: 296, endPoint x: 1136, endPoint y: 349, distance: 803.1
click at [1136, 349] on div at bounding box center [874, 392] width 1314 height 695
click at [1114, 356] on div at bounding box center [874, 392] width 1314 height 695
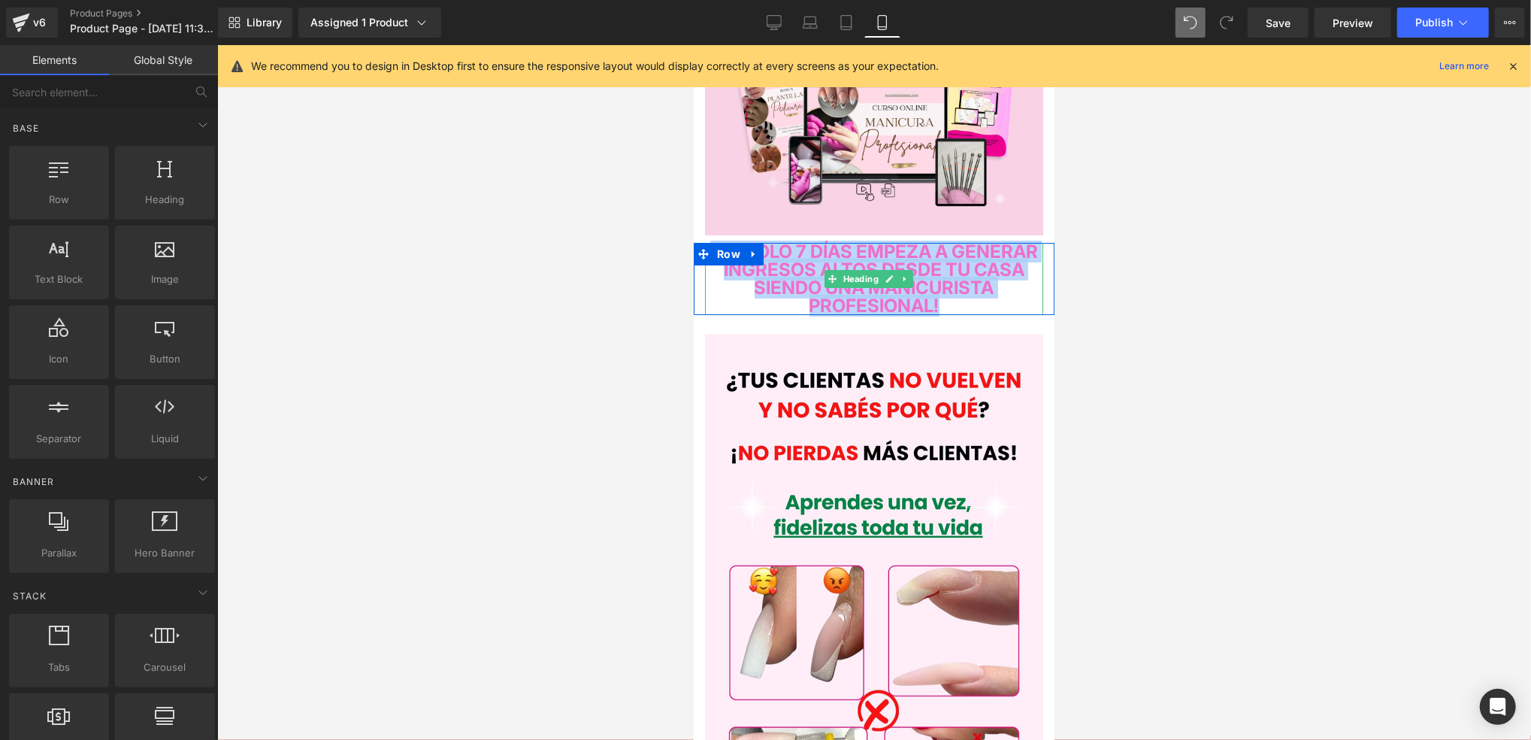
click at [952, 294] on span "¡EN SOLO 7 DÍAS EMPEZA A GENERAR INGRESOS ALTOS DESDE TU CASA SIENDO UNA MANICU…" at bounding box center [874, 278] width 328 height 76
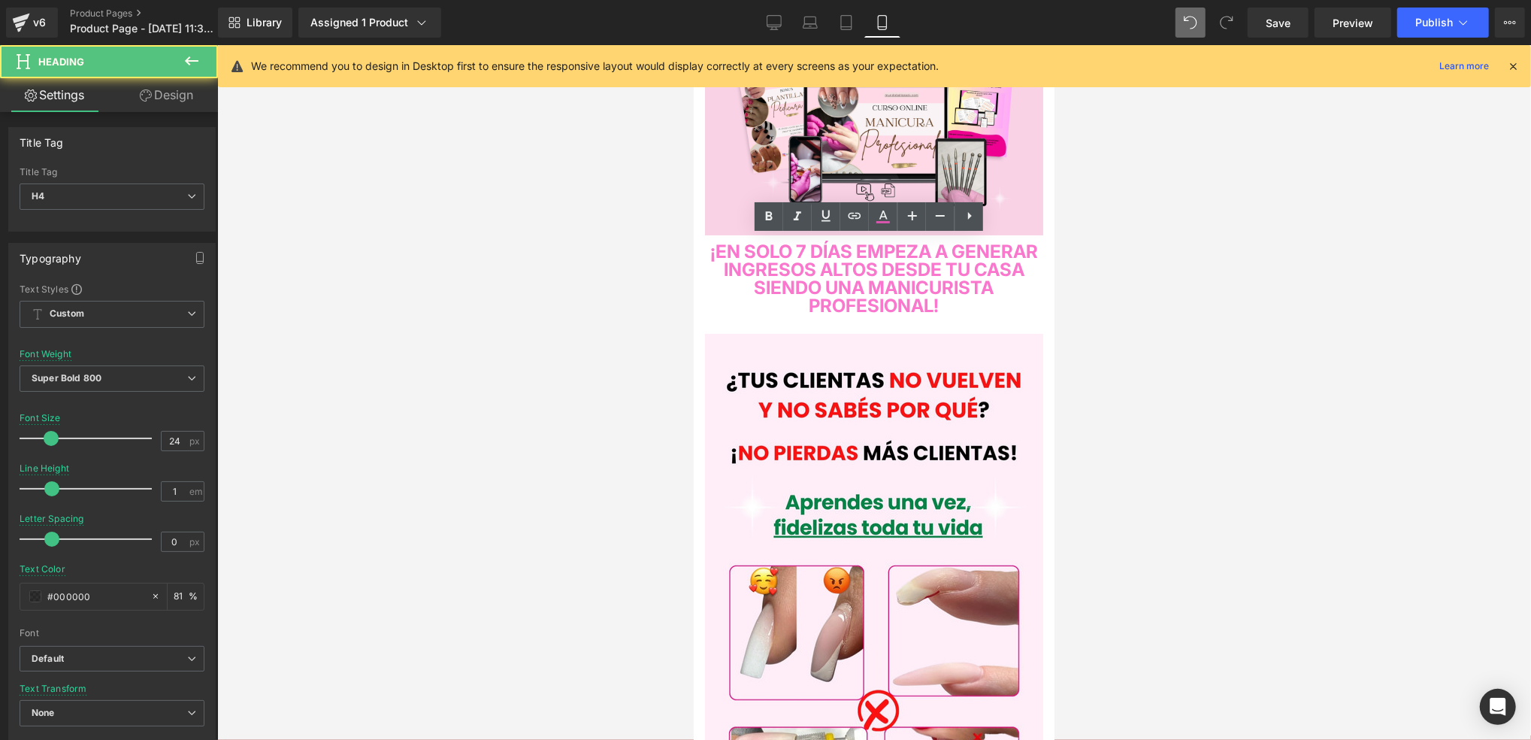
click at [1126, 329] on div at bounding box center [874, 392] width 1314 height 695
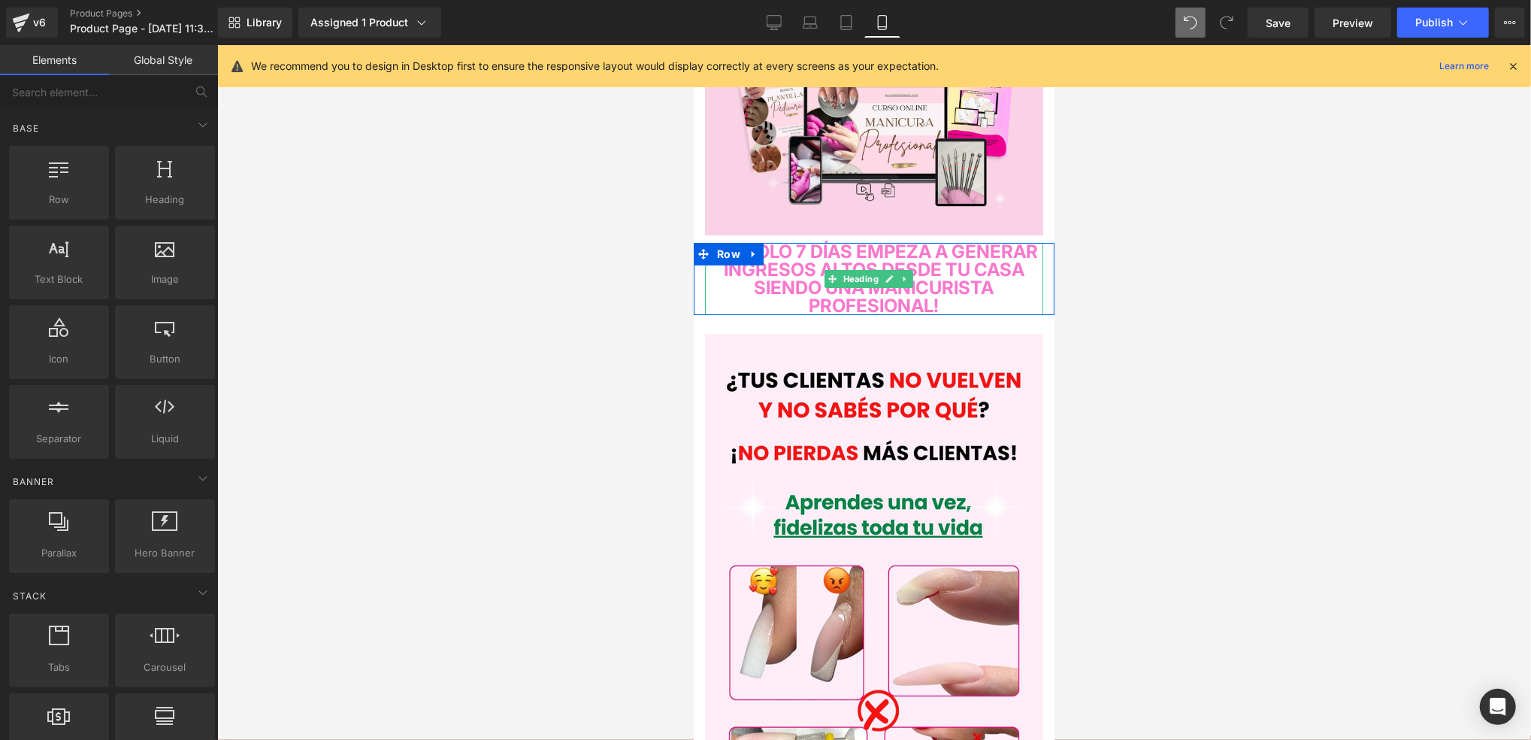
drag, startPoint x: 976, startPoint y: 300, endPoint x: 992, endPoint y: 300, distance: 15.8
click at [979, 300] on span "¡EN SOLO 7 DÍAS EMPEZA A GENERAR INGRESOS ALTOS DESDE TU CASA SIENDO UNA MANICU…" at bounding box center [874, 278] width 328 height 76
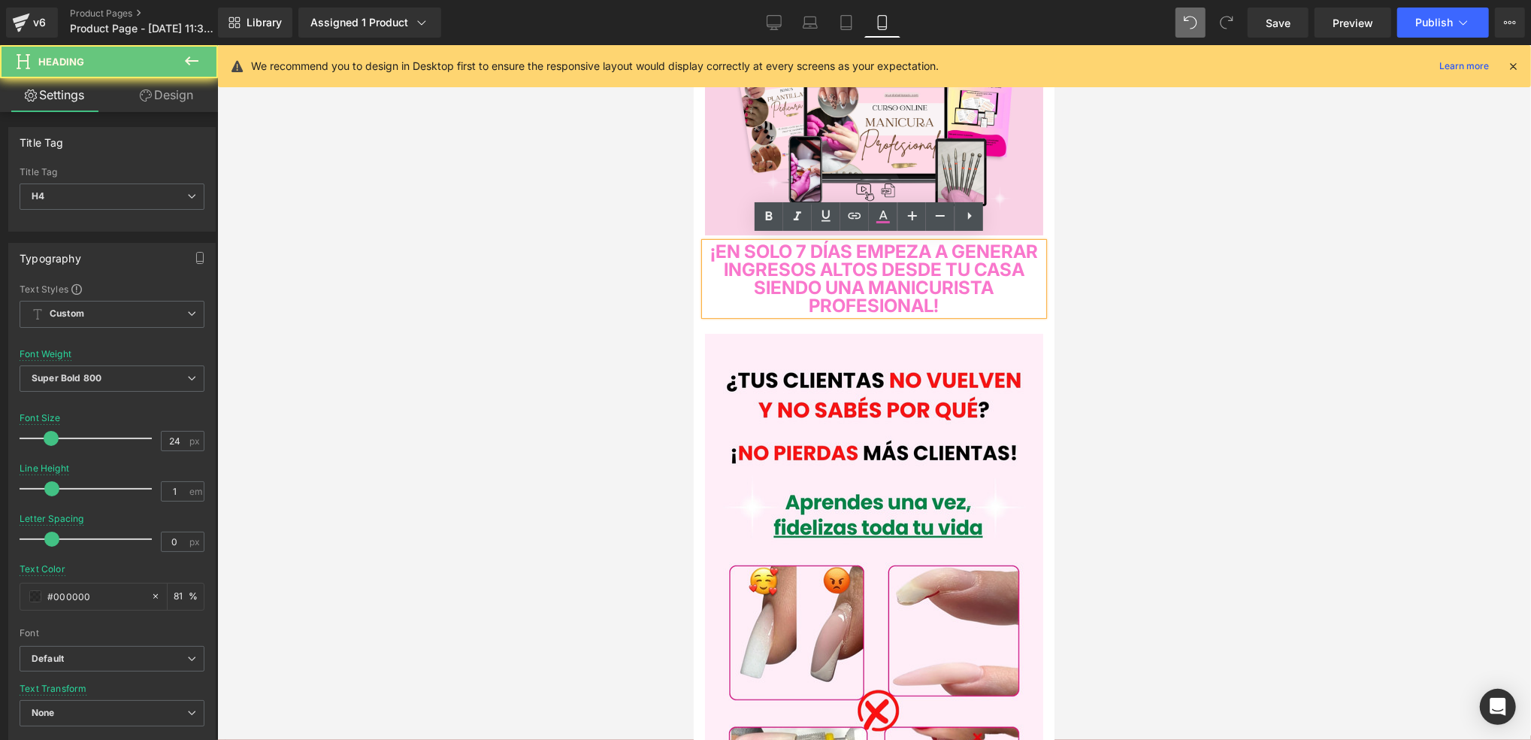
click at [1018, 302] on h4 "¡EN SOLO 7 DÍAS EMPEZA A GENERAR INGRESOS ALTOS DESDE TU CASA SIENDO UNA MANICU…" at bounding box center [873, 278] width 338 height 72
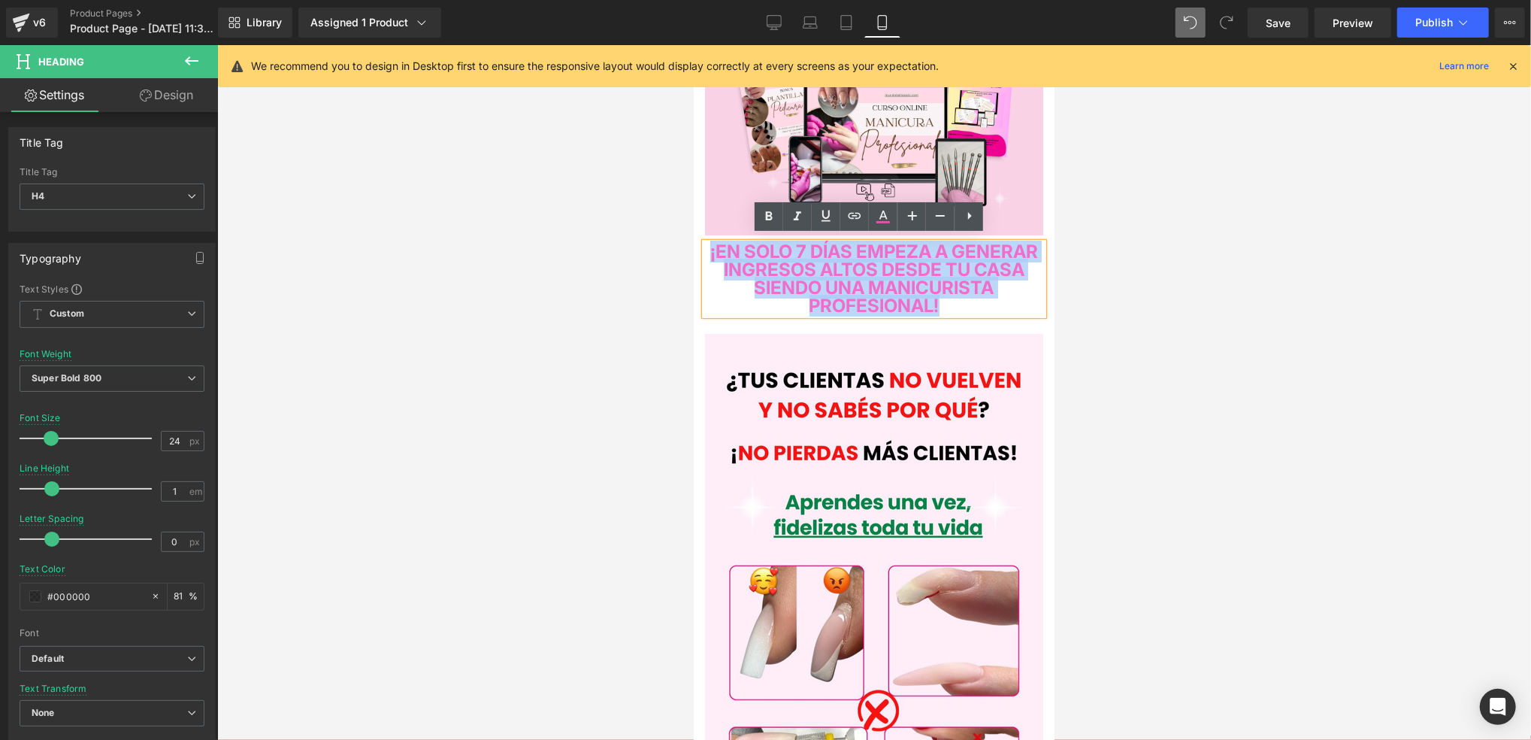
drag, startPoint x: 1021, startPoint y: 301, endPoint x: 710, endPoint y: 248, distance: 314.9
click at [710, 248] on h4 "¡EN SOLO 7 DÍAS EMPEZA A GENERAR INGRESOS ALTOS DESDE TU CASA SIENDO UNA MANICU…" at bounding box center [873, 278] width 338 height 72
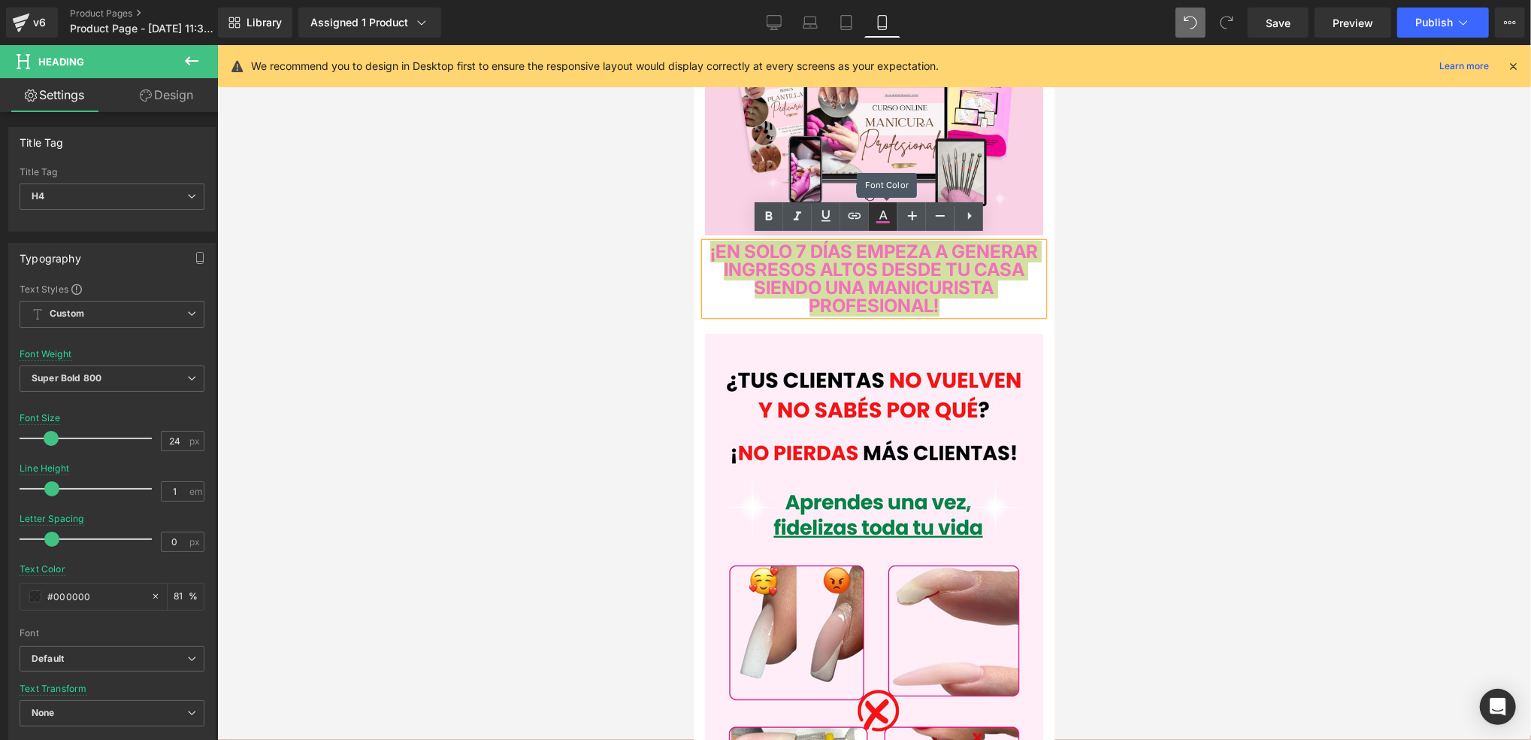
click at [875, 214] on icon at bounding box center [883, 216] width 18 height 18
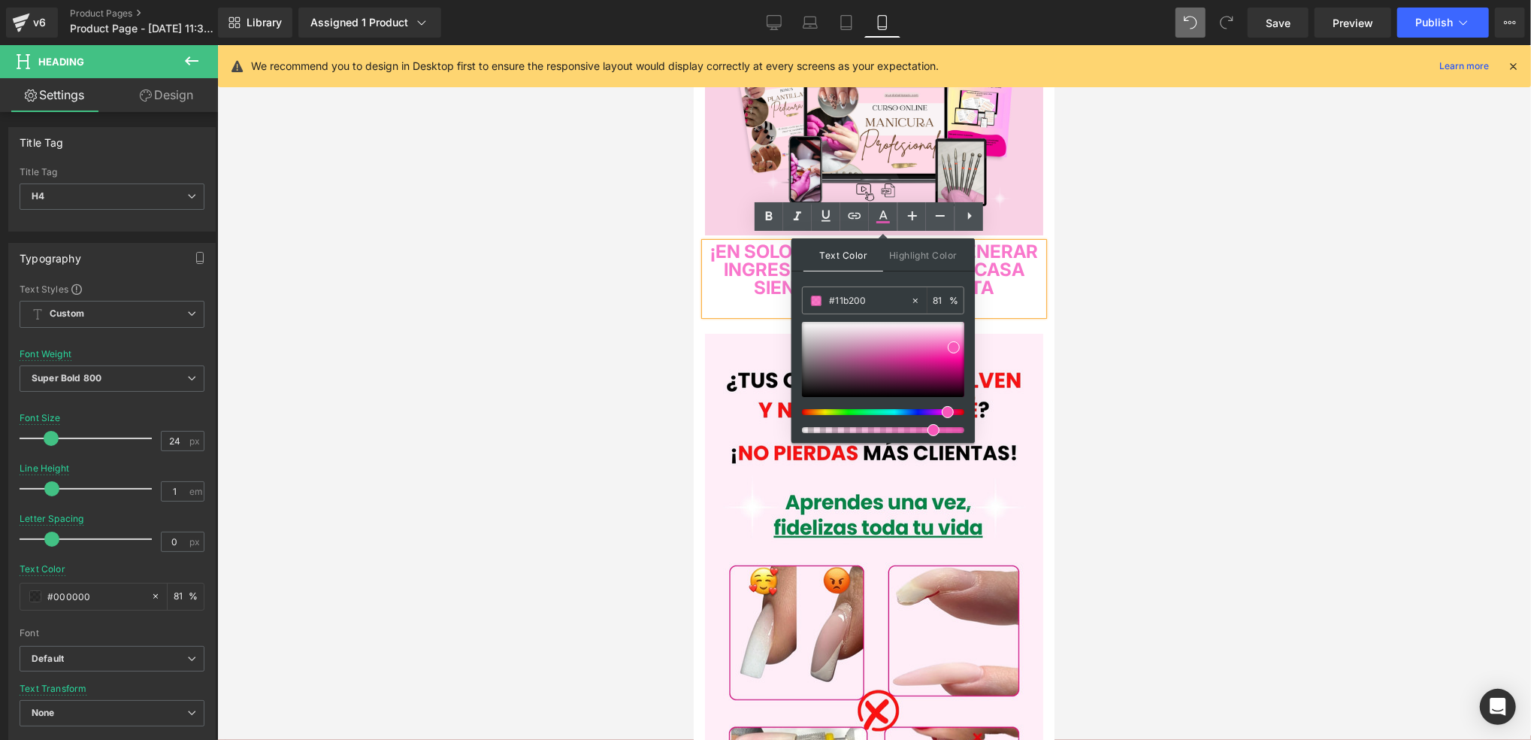
click at [946, 408] on span at bounding box center [948, 412] width 12 height 12
drag, startPoint x: 951, startPoint y: 355, endPoint x: 944, endPoint y: 359, distance: 8.1
click at [944, 359] on span at bounding box center [949, 356] width 12 height 12
click at [1099, 339] on div at bounding box center [874, 392] width 1314 height 695
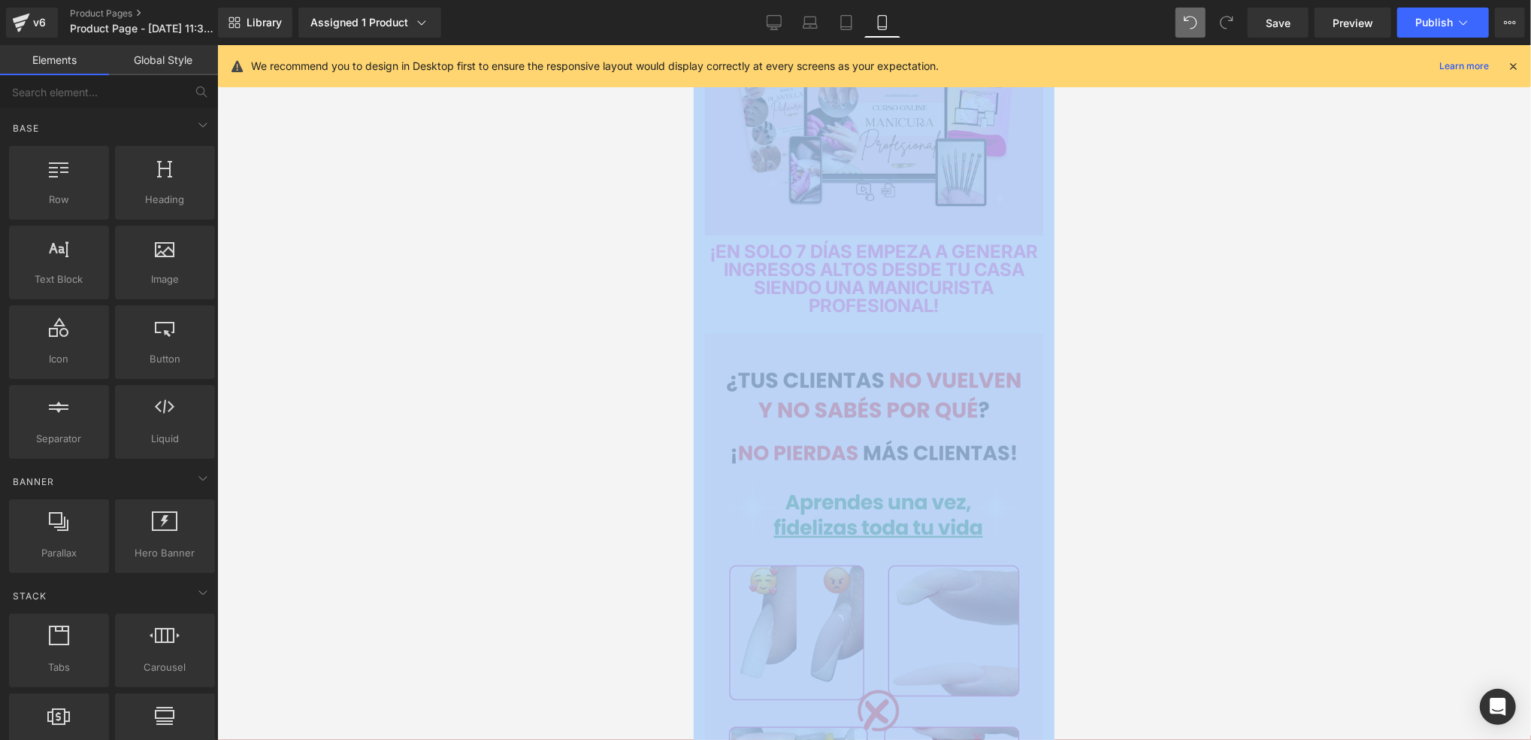
click at [1099, 339] on div at bounding box center [874, 392] width 1314 height 695
drag, startPoint x: 350, startPoint y: 303, endPoint x: 1108, endPoint y: 350, distance: 759.9
click at [1108, 350] on div at bounding box center [874, 392] width 1314 height 695
click at [1058, 371] on div at bounding box center [874, 392] width 1314 height 695
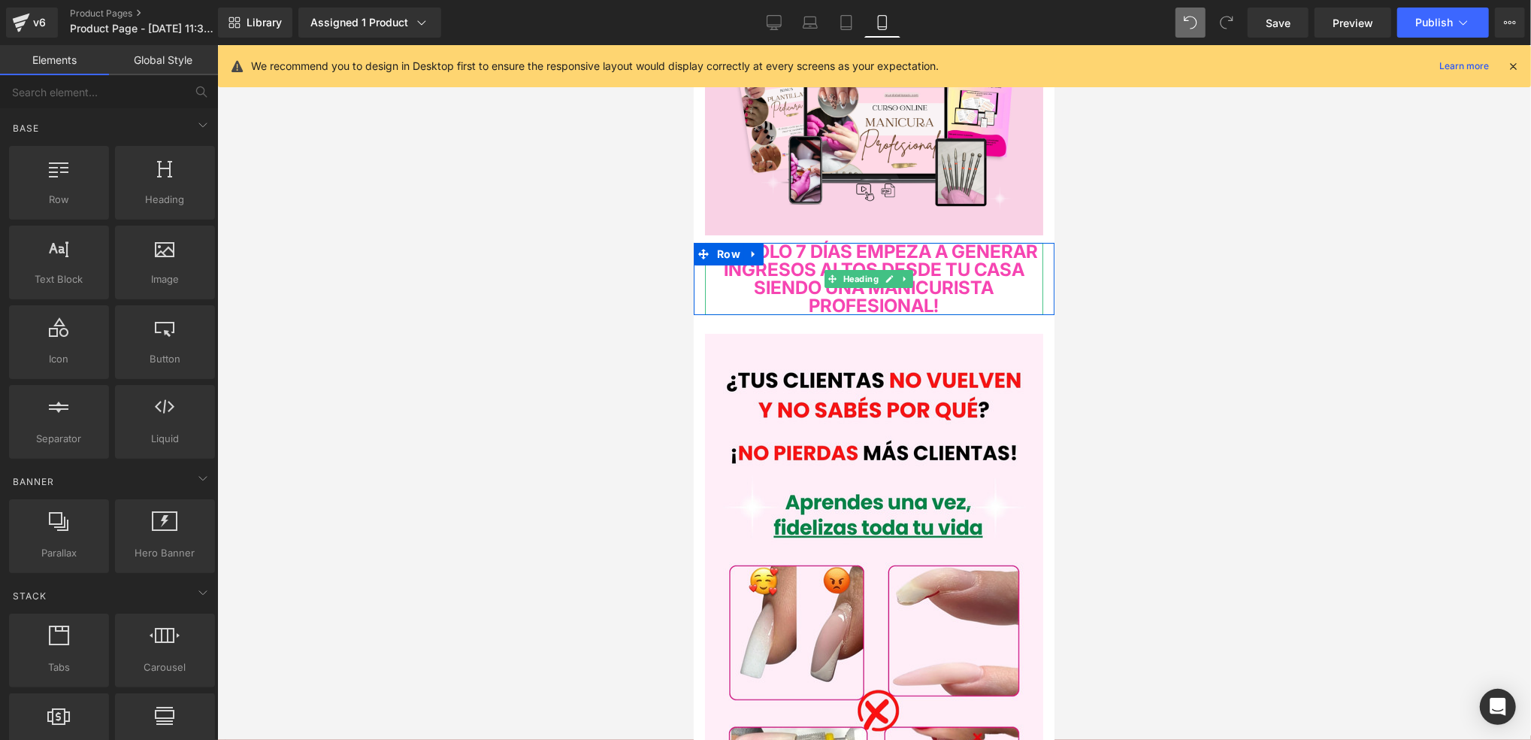
click at [995, 298] on span "¡EN SOLO 7 DÍAS EMPEZA A GENERAR INGRESOS ALTOS DESDE TU CASA SIENDO UNA MANICU…" at bounding box center [874, 278] width 328 height 76
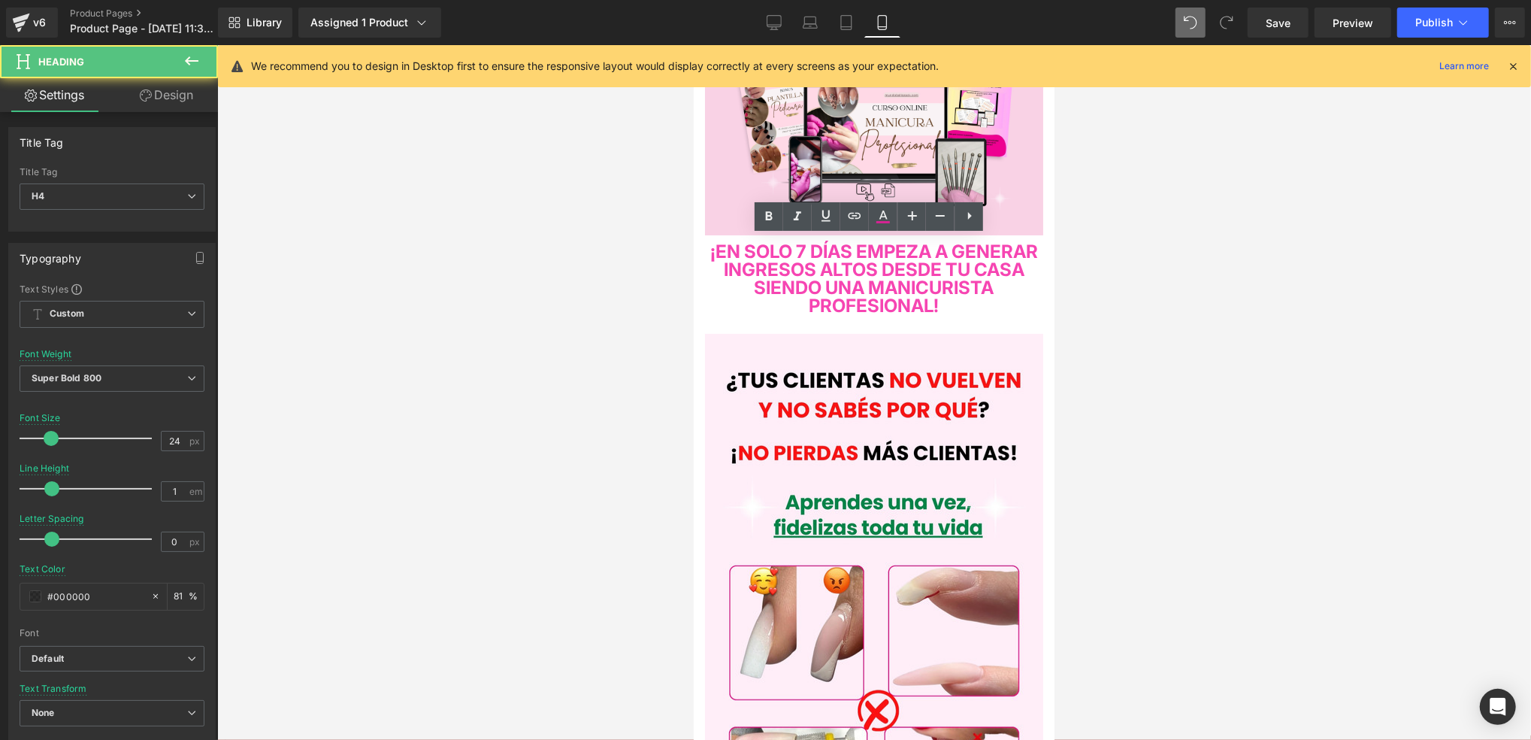
click at [1081, 304] on div at bounding box center [874, 392] width 1314 height 695
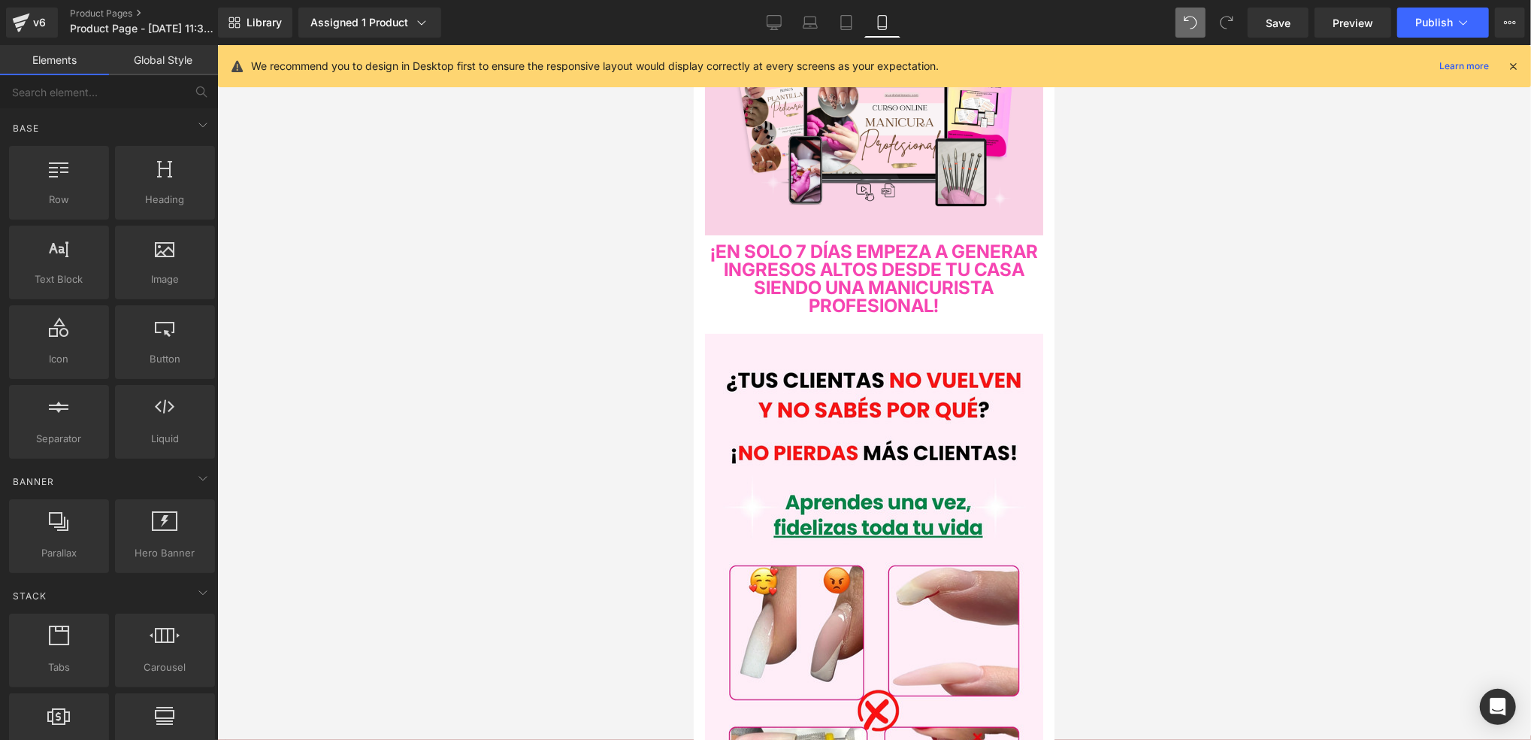
click at [911, 258] on span "¡EN SOLO 7 DÍAS EMPEZA A GENERAR INGRESOS ALTOS DESDE TU CASA SIENDO UNA MANICU…" at bounding box center [874, 278] width 328 height 76
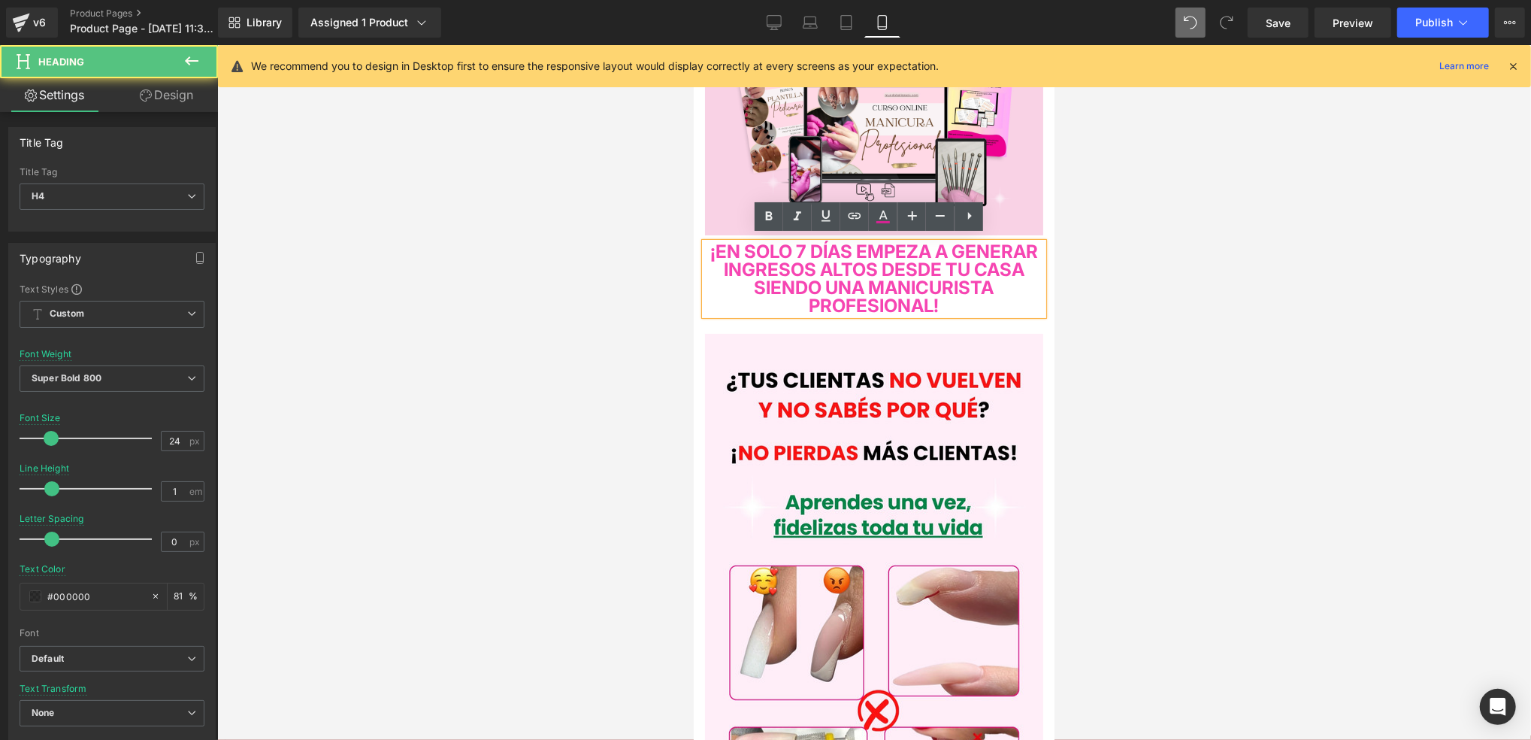
click at [959, 255] on span "¡EN SOLO 7 DÍAS EMPEZA A GENERAR INGRESOS ALTOS DESDE TU CASA SIENDO UNA MANICU…" at bounding box center [874, 278] width 328 height 76
drag, startPoint x: 488, startPoint y: 385, endPoint x: 639, endPoint y: 332, distance: 160.0
click at [488, 385] on div at bounding box center [874, 392] width 1314 height 695
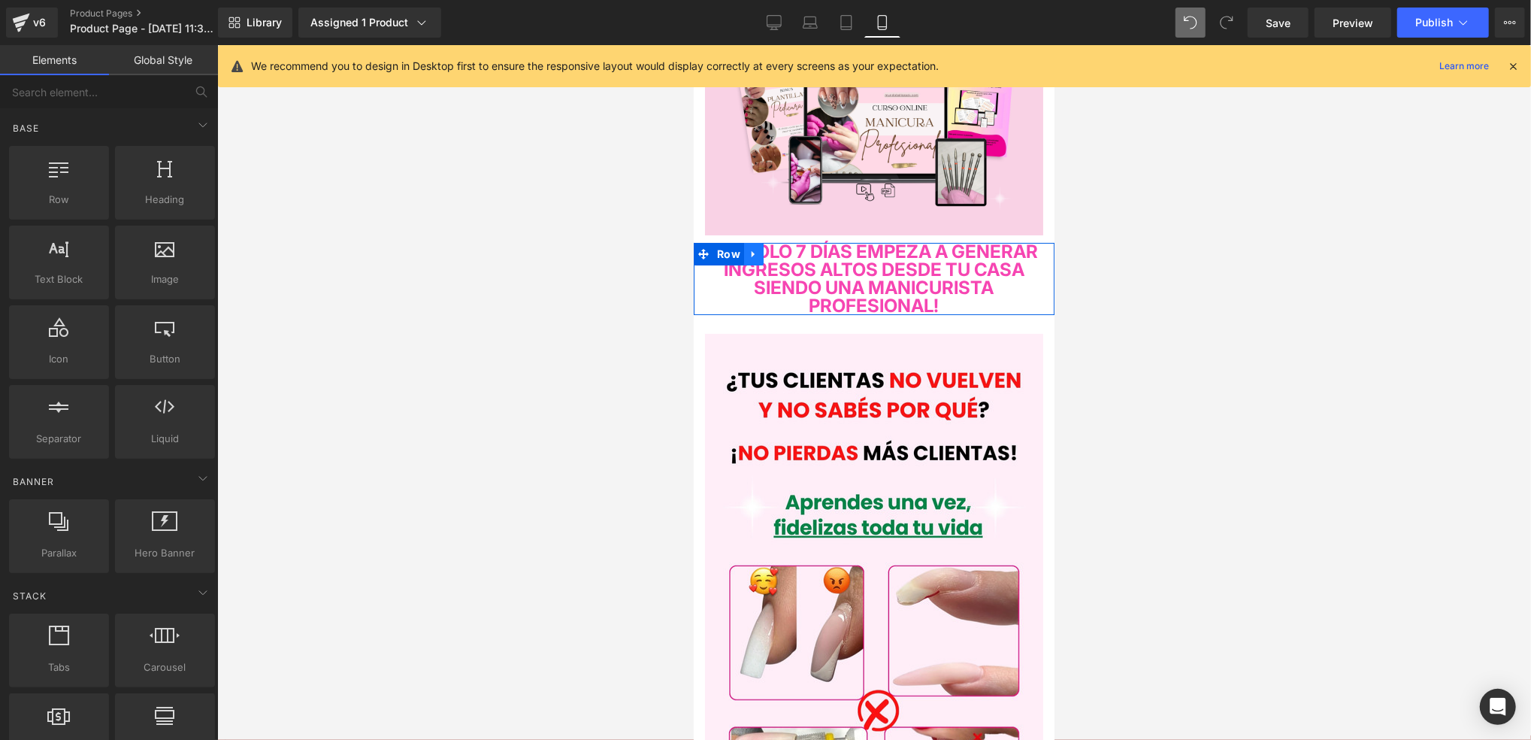
click at [753, 254] on link at bounding box center [753, 253] width 20 height 23
click at [757, 288] on span "¡EN SOLO 7 DÍAS EMPEZA A GENERAR INGRESOS ALTOS DESDE TU CASA SIENDO UNA MANICU…" at bounding box center [874, 278] width 328 height 76
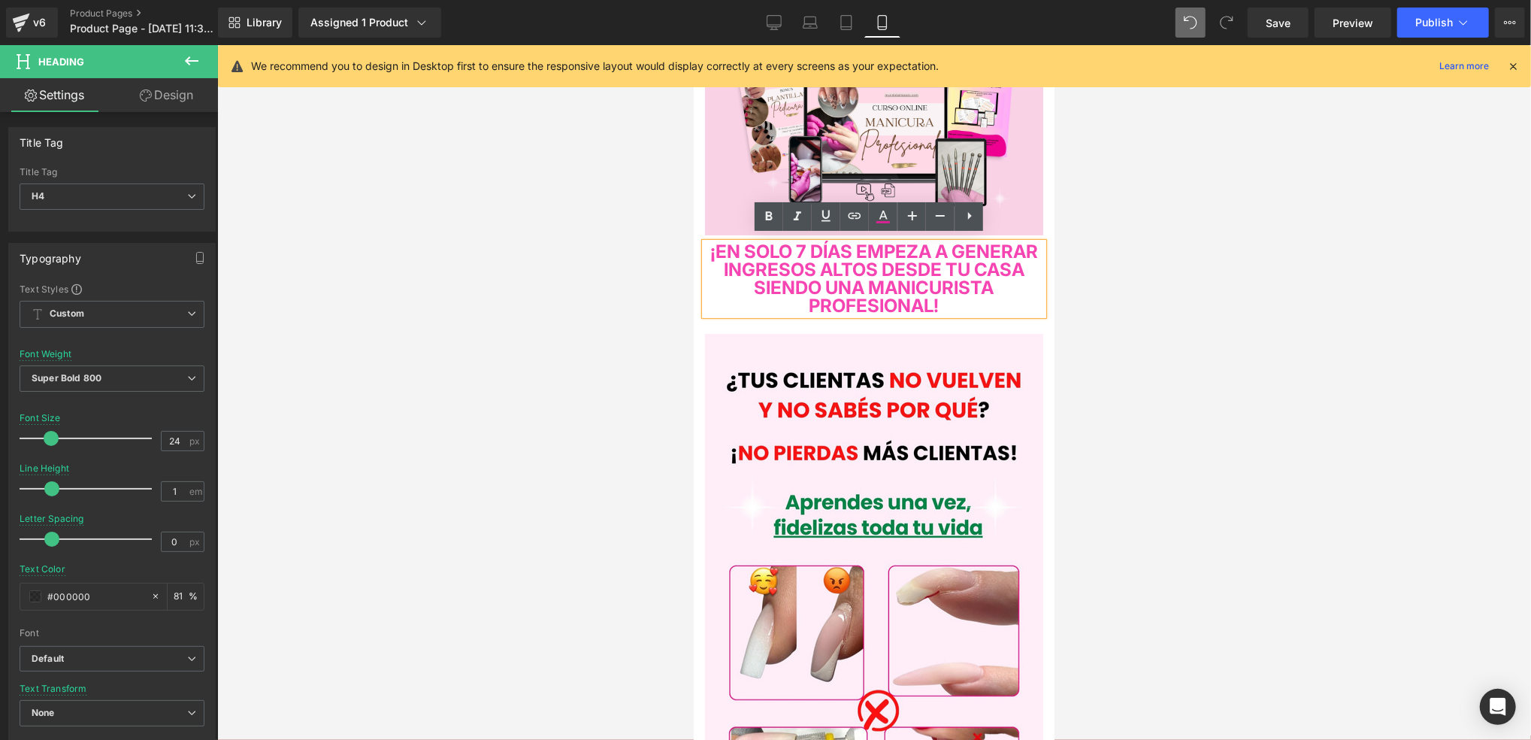
click at [737, 250] on span "¡EN SOLO 7 DÍAS EMPEZA A GENERAR INGRESOS ALTOS DESDE TU CASA SIENDO UNA MANICU…" at bounding box center [874, 278] width 328 height 76
click at [1024, 296] on h4 "EN SOLO 7 DÍAS EMPEZA A GENERAR INGRESOS ALTOS DESDE TU CASA SIENDO UNA MANICUR…" at bounding box center [873, 278] width 338 height 72
click at [733, 240] on span "EN SOLO 7 DÍAS EMPEZA A GENERAR INGRESOS ALTOS DESDE TU CASA SIENDO UNA MANICUR…" at bounding box center [874, 278] width 322 height 76
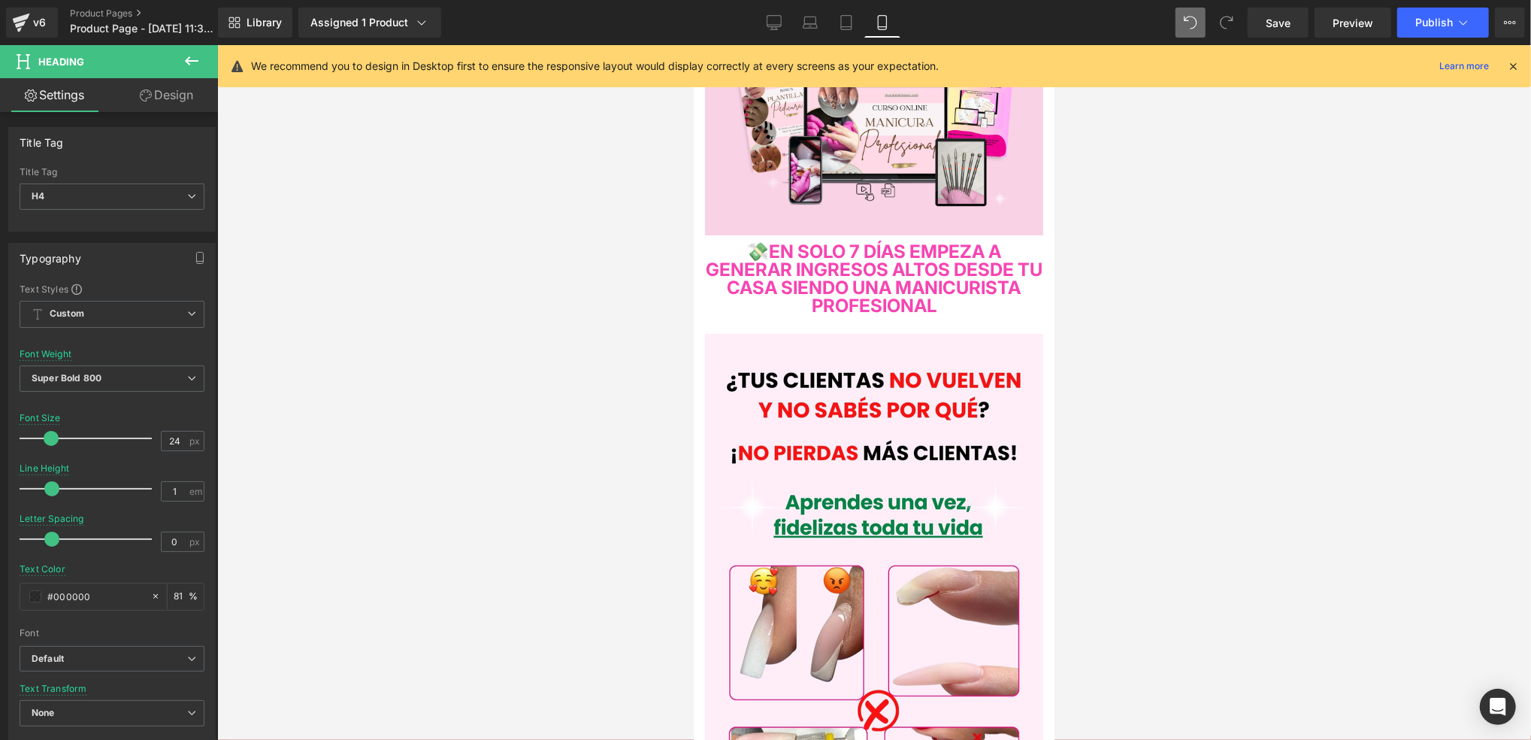
click at [1140, 302] on div at bounding box center [874, 392] width 1314 height 695
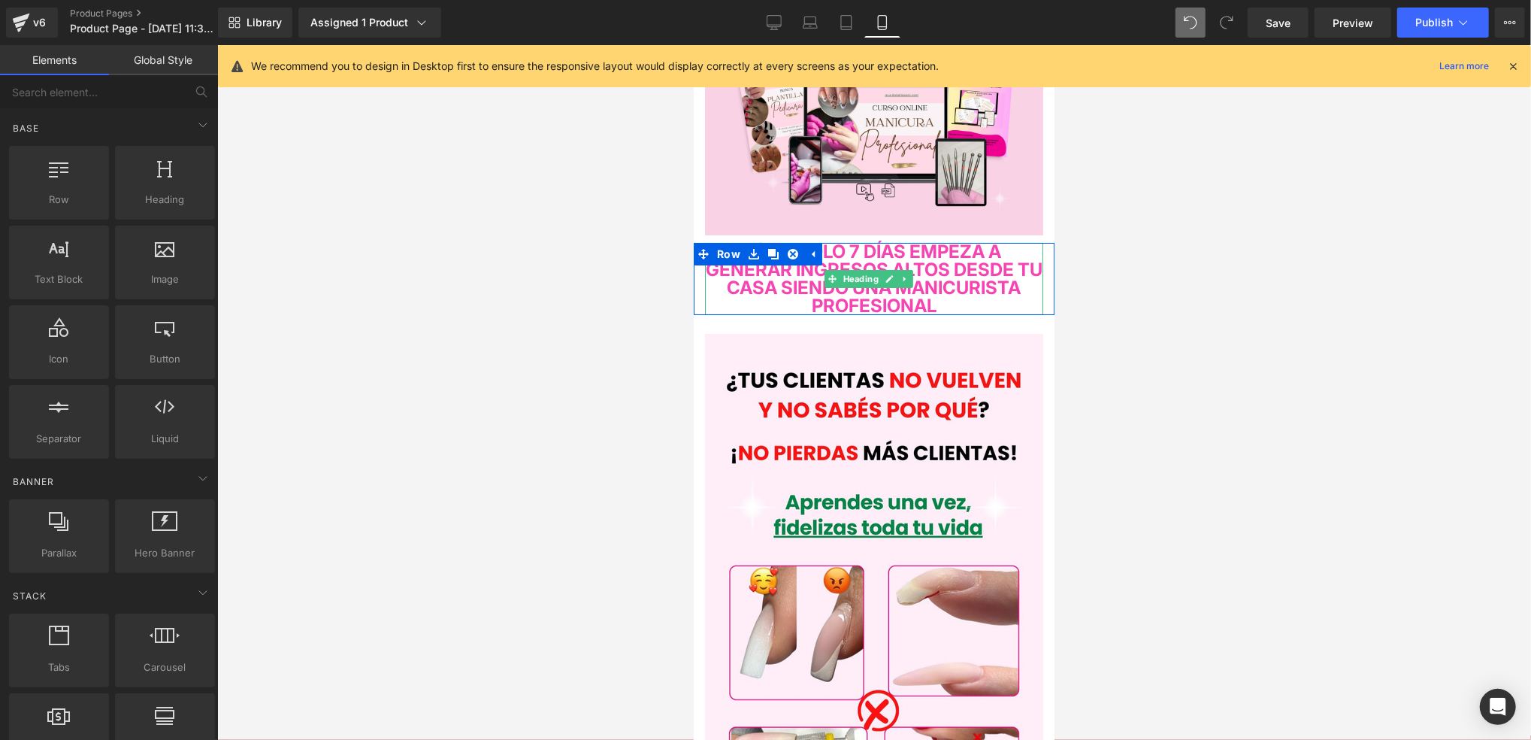
click at [967, 283] on span "💸EN SOLO 7 DÍAS EMPEZA A GENERAR INGRESOS ALTOS DESDE TU CASA SIENDO UNA MANICU…" at bounding box center [873, 278] width 337 height 76
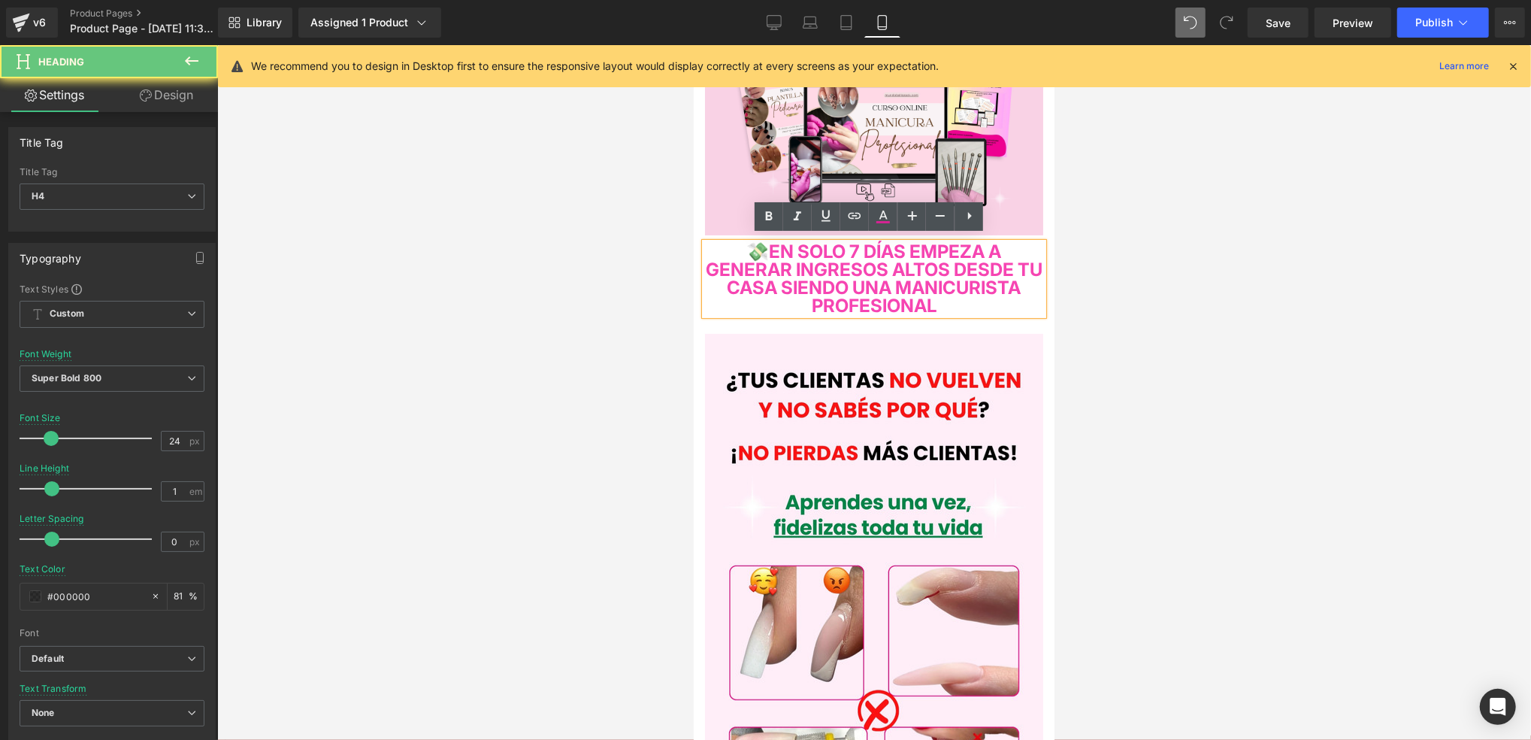
click at [1028, 300] on h4 "💸EN SOLO 7 DÍAS EMPEZA A GENERAR INGRESOS ALTOS DESDE TU CASA SIENDO UNA MANICU…" at bounding box center [873, 278] width 338 height 72
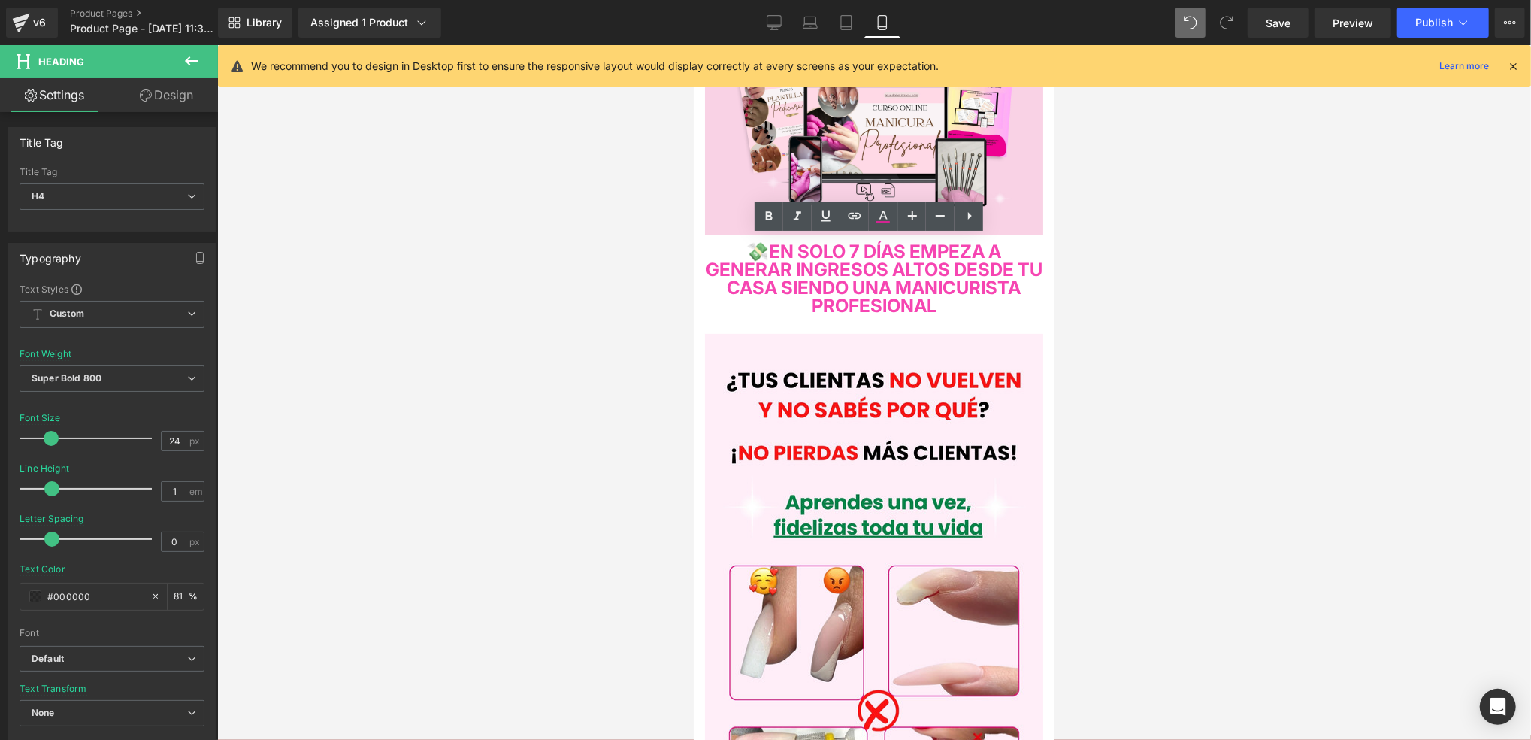
click at [1101, 302] on div at bounding box center [874, 392] width 1314 height 695
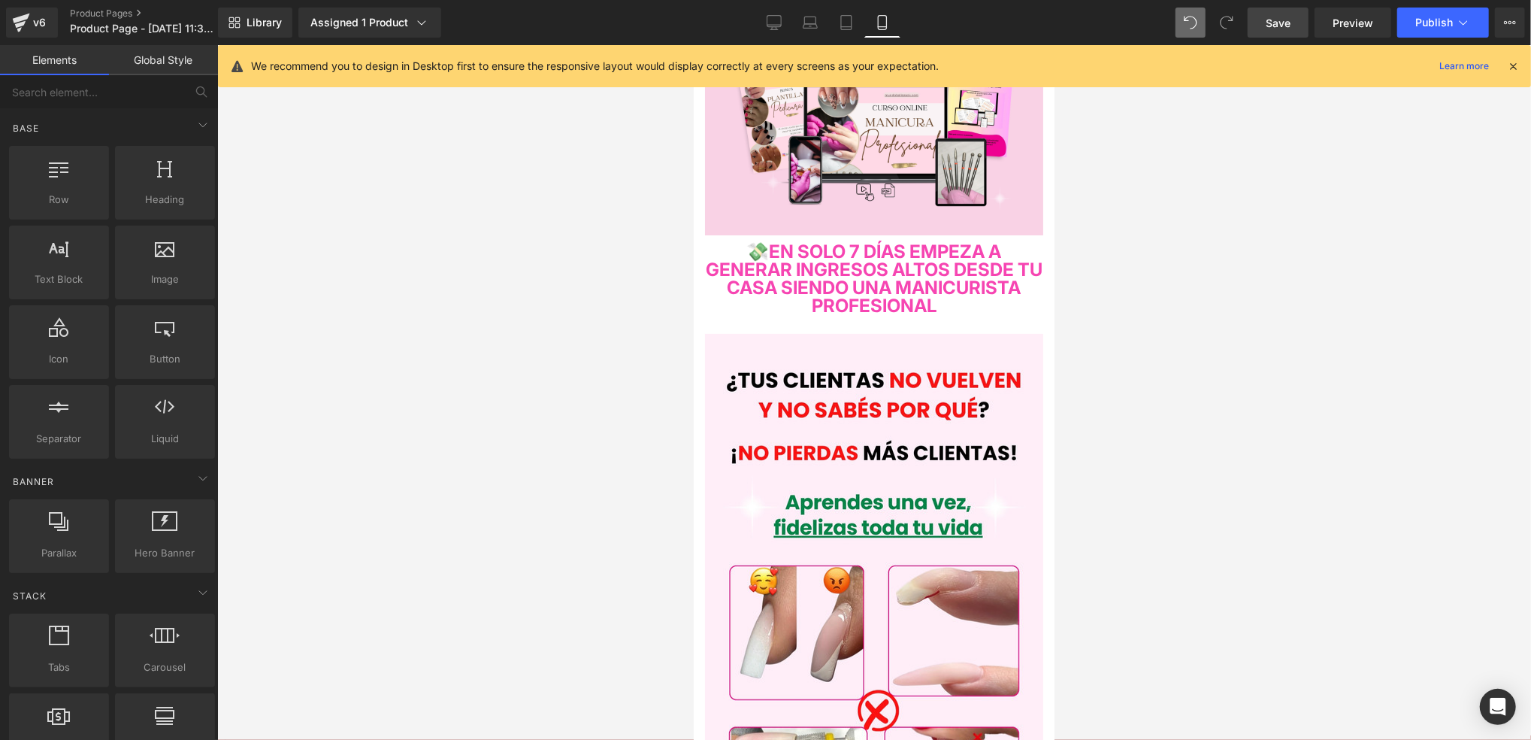
click at [1290, 36] on link "Save" at bounding box center [1278, 23] width 61 height 30
click at [1423, 27] on span "Publish" at bounding box center [1435, 23] width 38 height 12
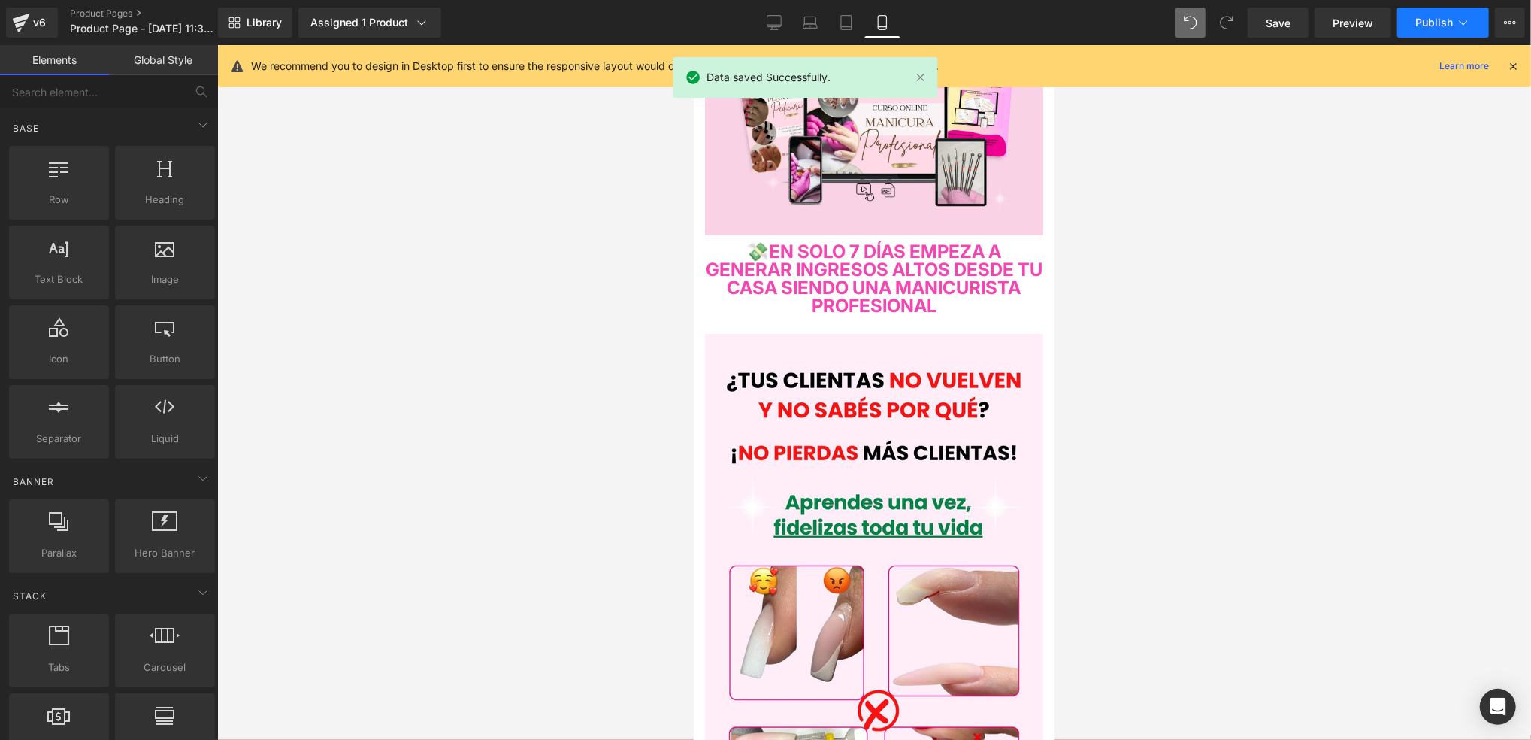
click at [1424, 20] on span "Publish" at bounding box center [1435, 23] width 38 height 12
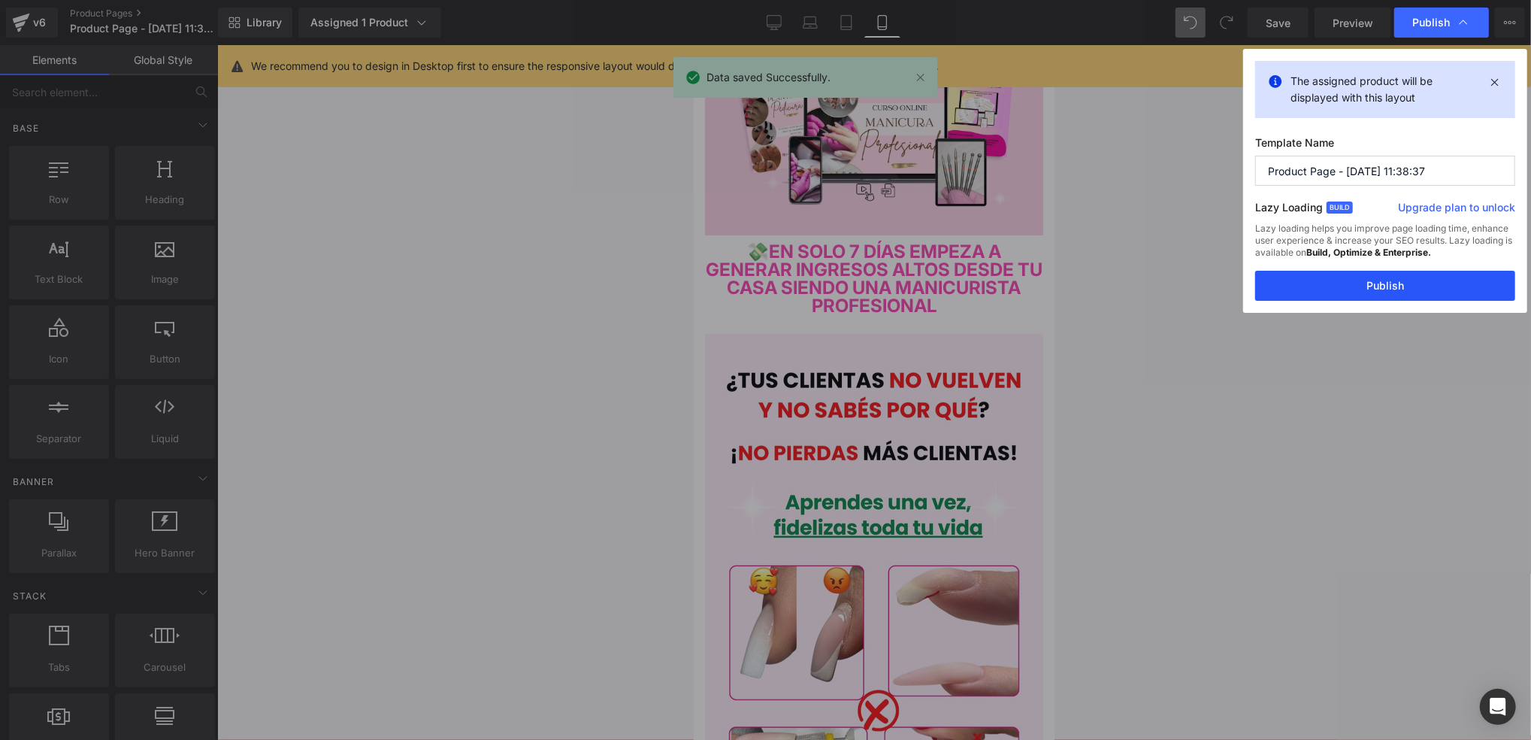
click at [1382, 299] on button "Publish" at bounding box center [1385, 286] width 260 height 30
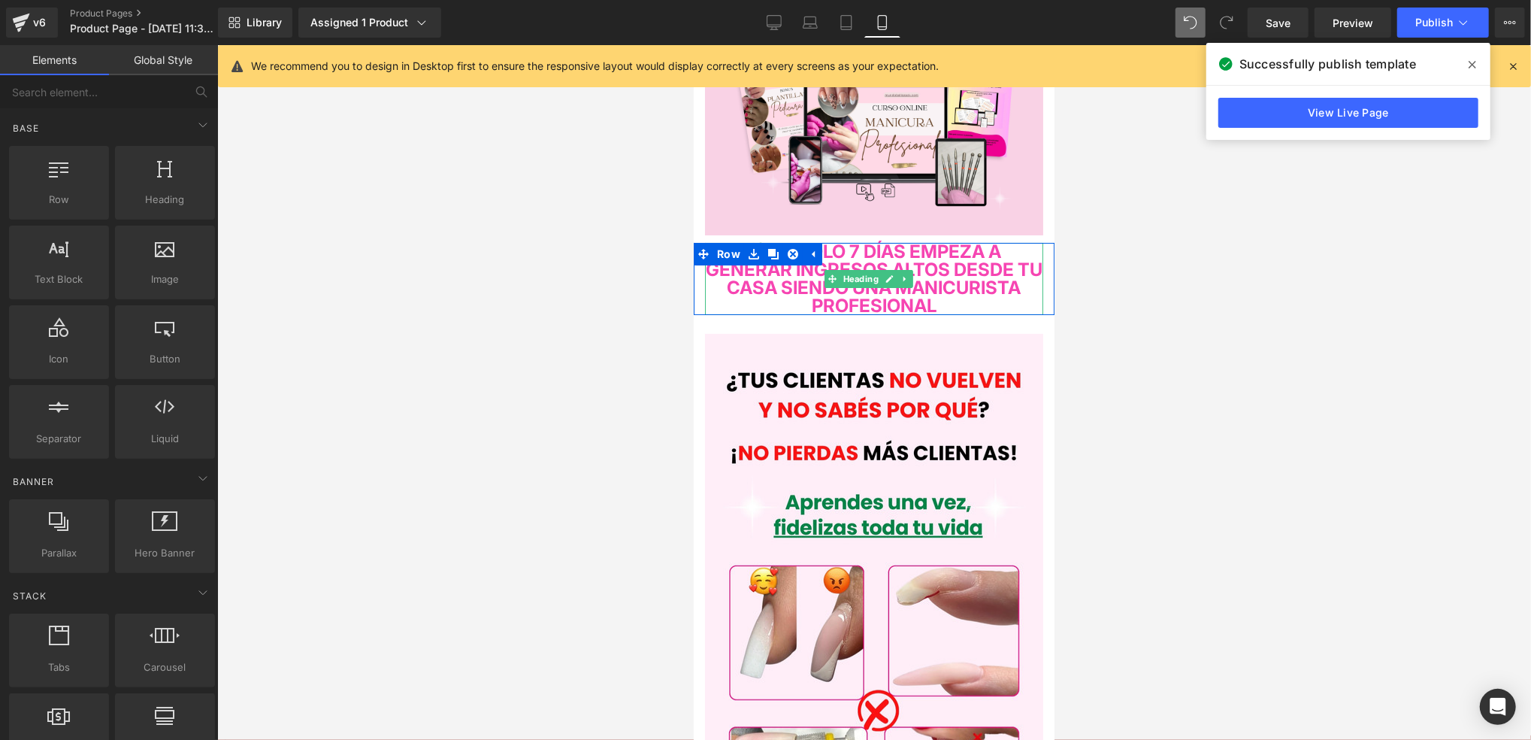
click at [971, 271] on span "💸EN SOLO 7 DÍAS EMPEZA A GENERAR INGRESOS ALTOS DESDE TU CASA SIENDO UNA MANICU…" at bounding box center [873, 278] width 337 height 76
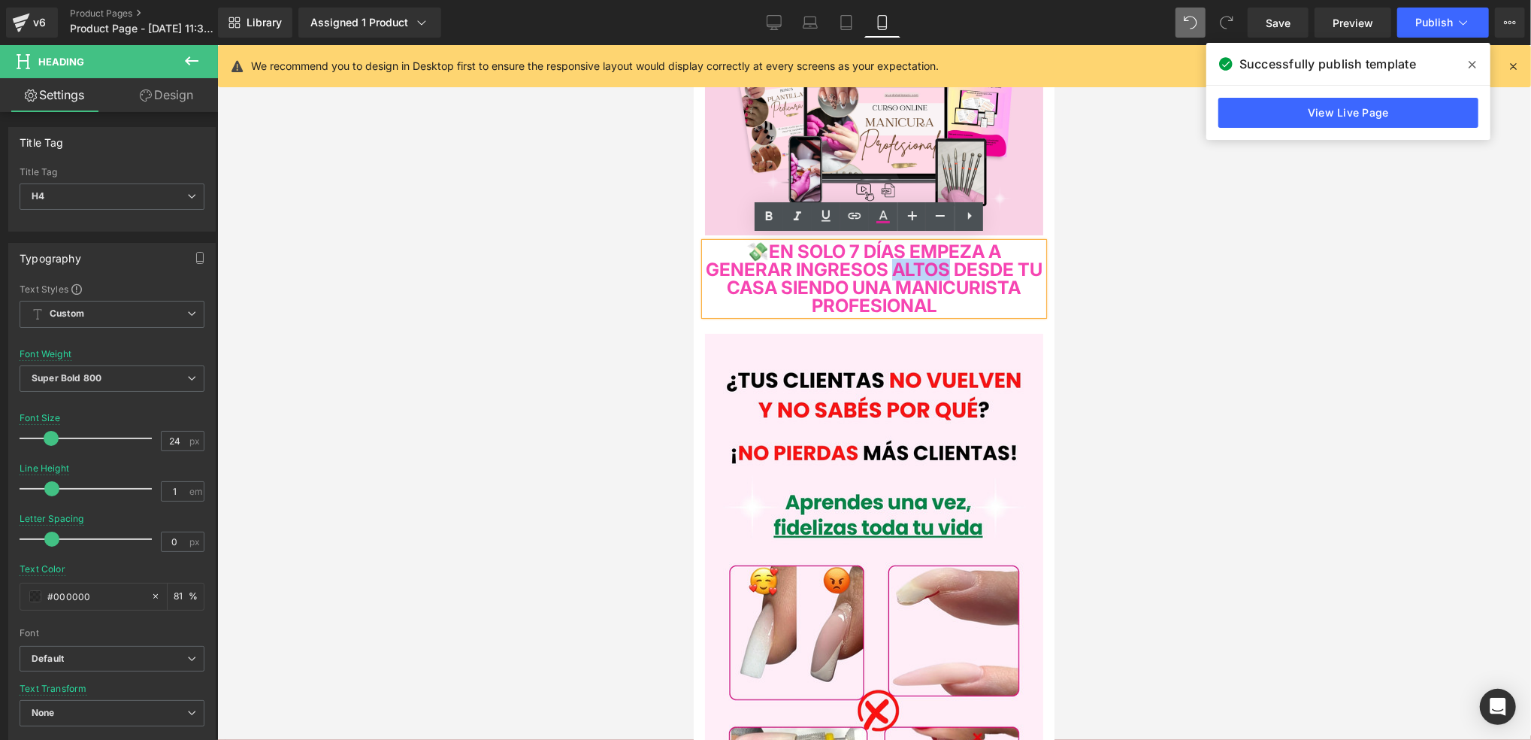
drag, startPoint x: 1004, startPoint y: 263, endPoint x: 937, endPoint y: 272, distance: 67.5
click at [939, 271] on span "💸EN SOLO 7 DÍAS EMPEZA A GENERAR INGRESOS ALTOS DESDE TU CASA SIENDO UNA MANICU…" at bounding box center [873, 278] width 337 height 76
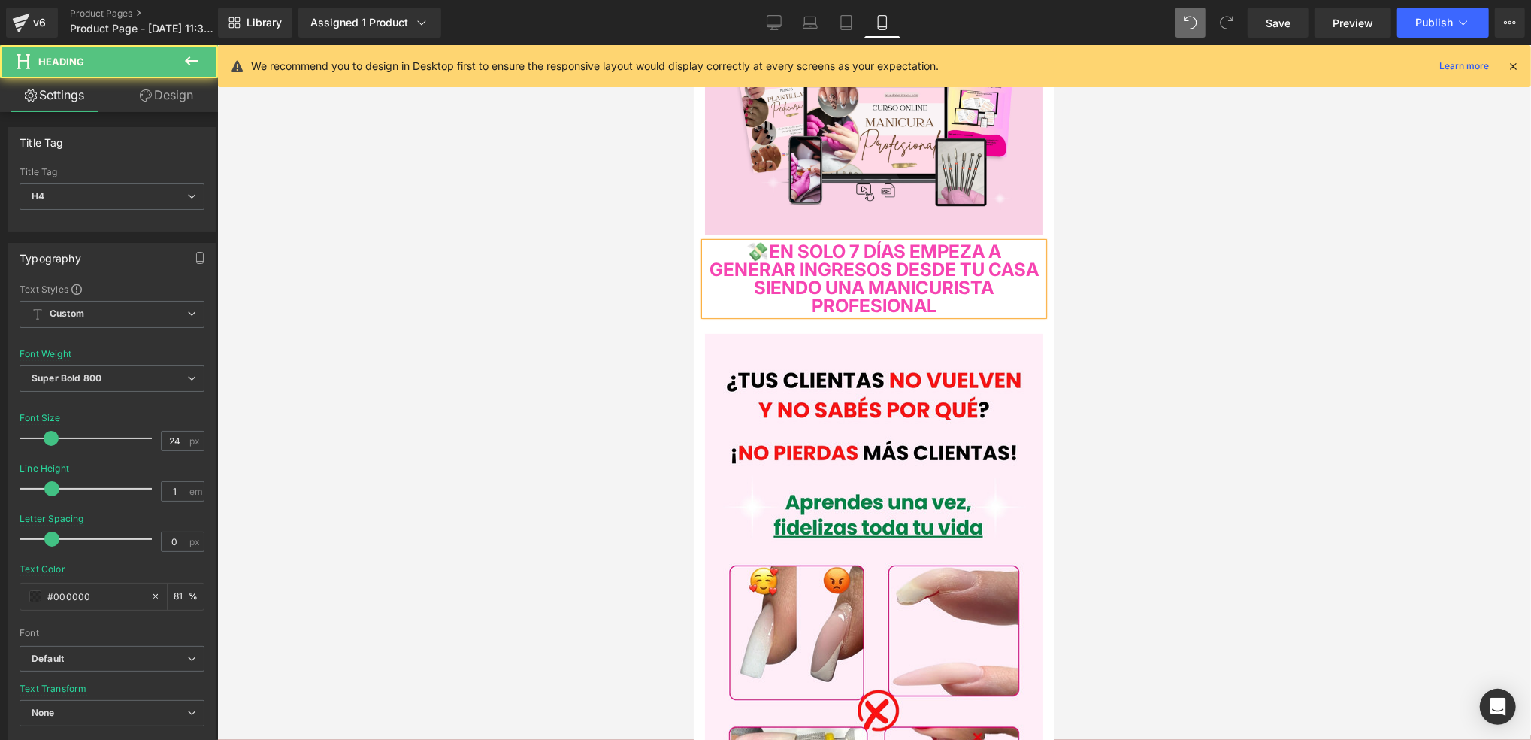
click at [998, 296] on span "💸EN SOLO 7 DÍAS EMPEZA A GENERAR INGRESOS DESDE TU CASA SIENDO UNA MANICURISTA …" at bounding box center [873, 278] width 329 height 76
click at [1090, 300] on div at bounding box center [874, 392] width 1314 height 695
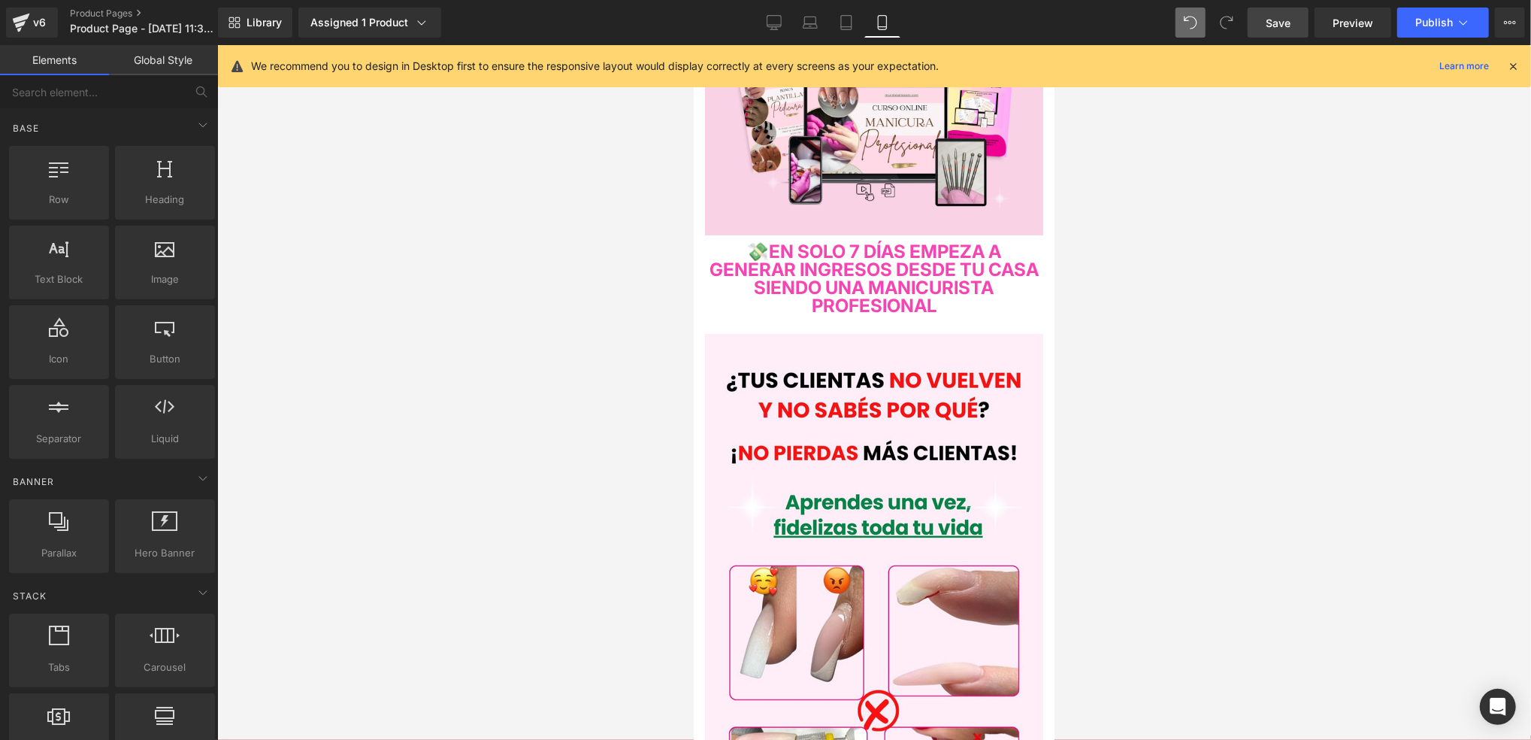
click at [1265, 26] on link "Save" at bounding box center [1278, 23] width 61 height 30
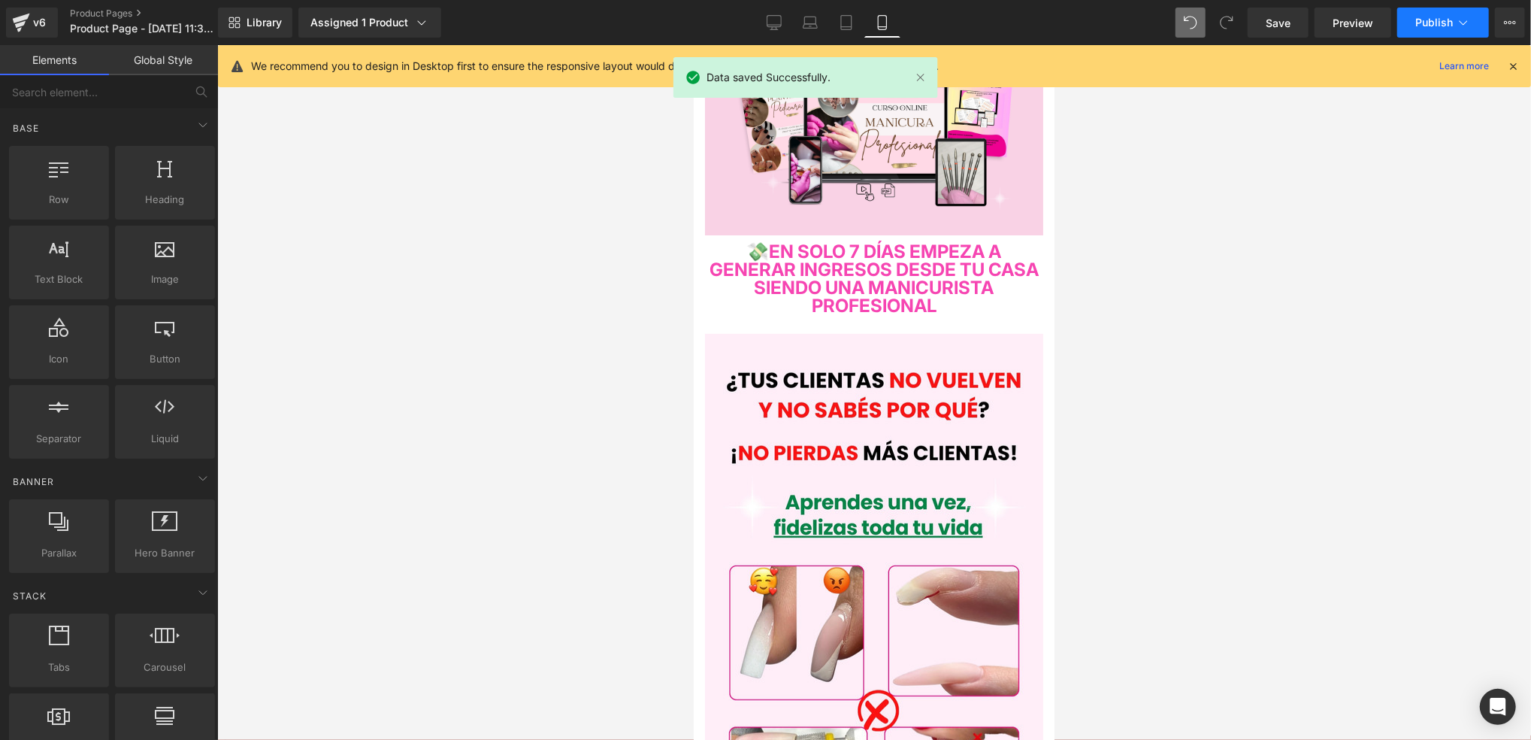
click at [1415, 14] on button "Publish" at bounding box center [1443, 23] width 92 height 30
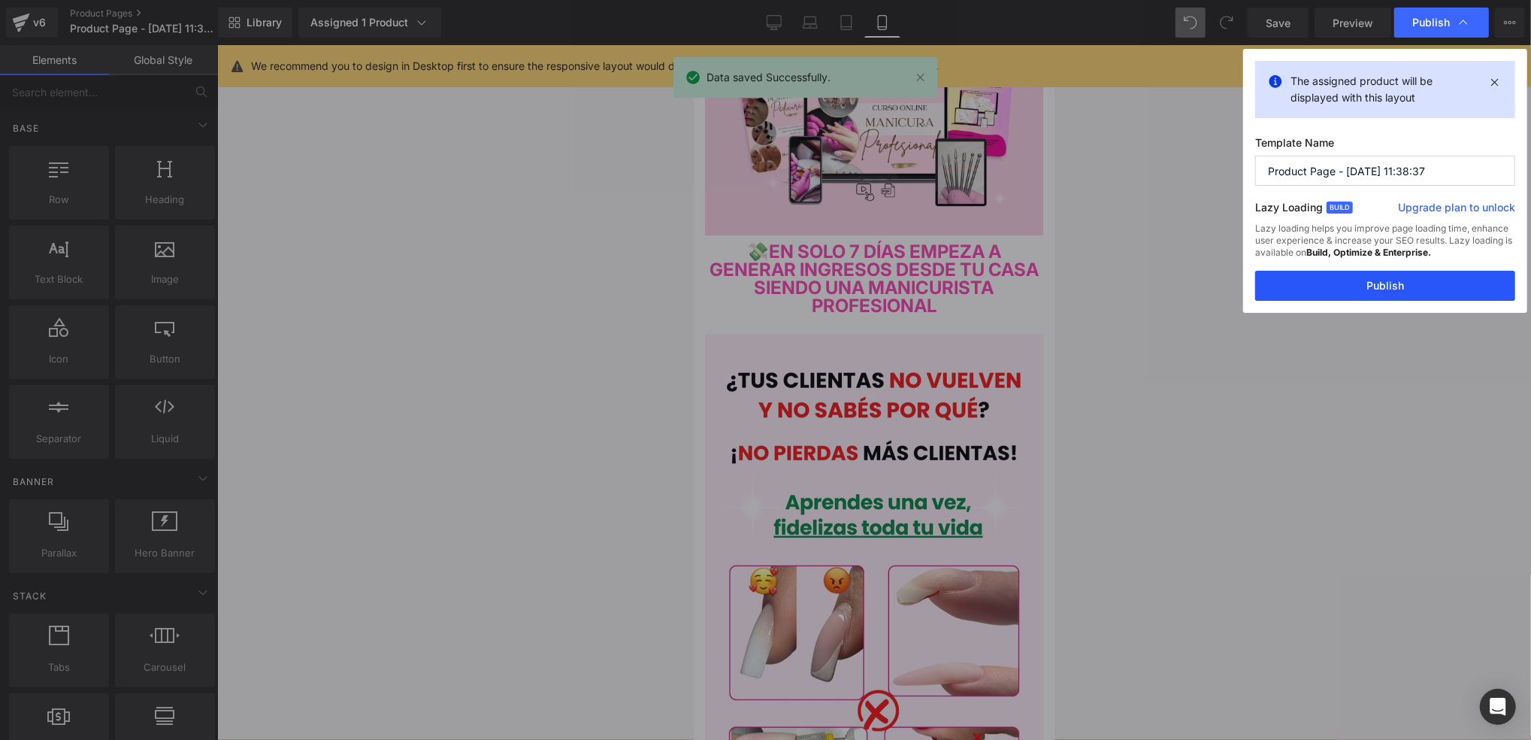
click at [1346, 286] on button "Publish" at bounding box center [1385, 286] width 260 height 30
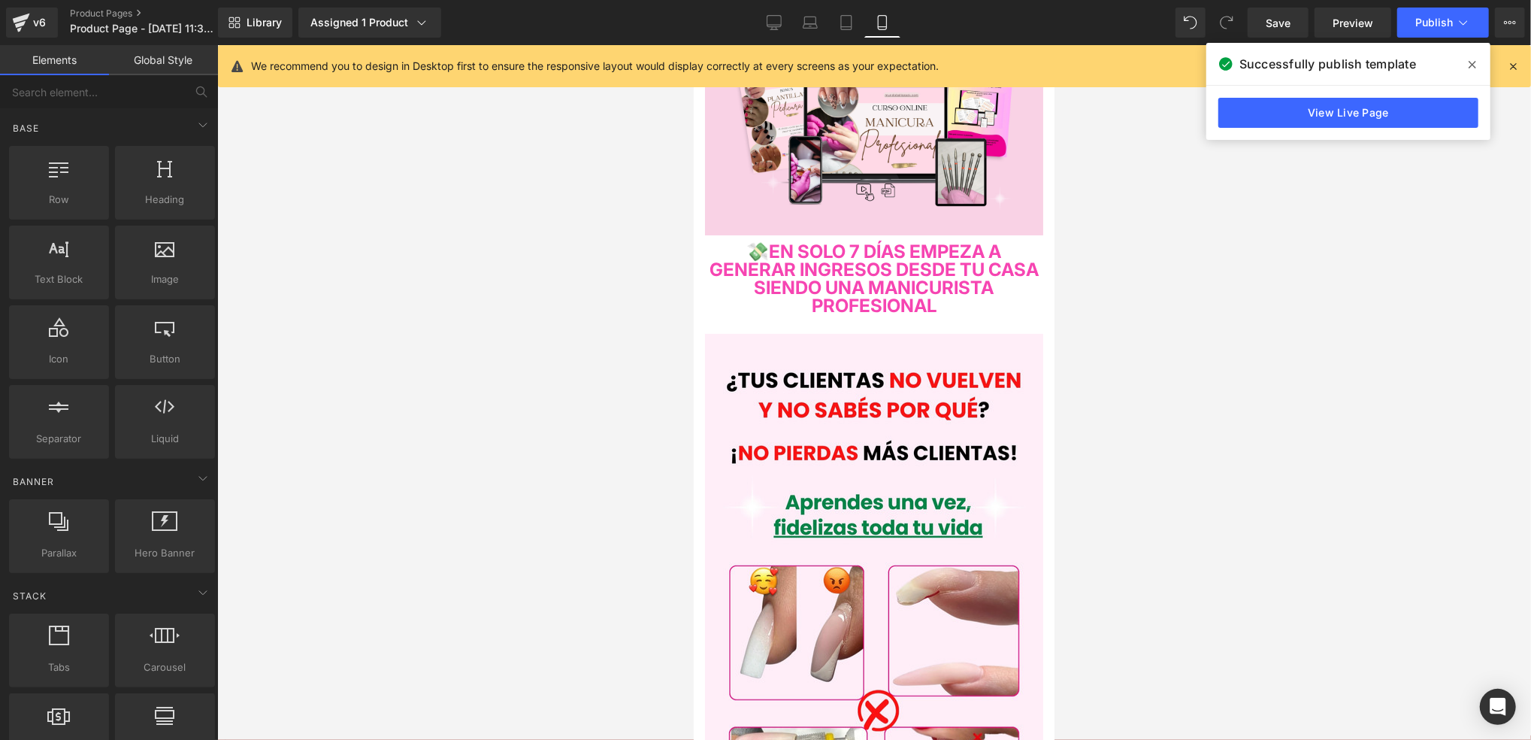
click at [1164, 177] on div at bounding box center [874, 392] width 1314 height 695
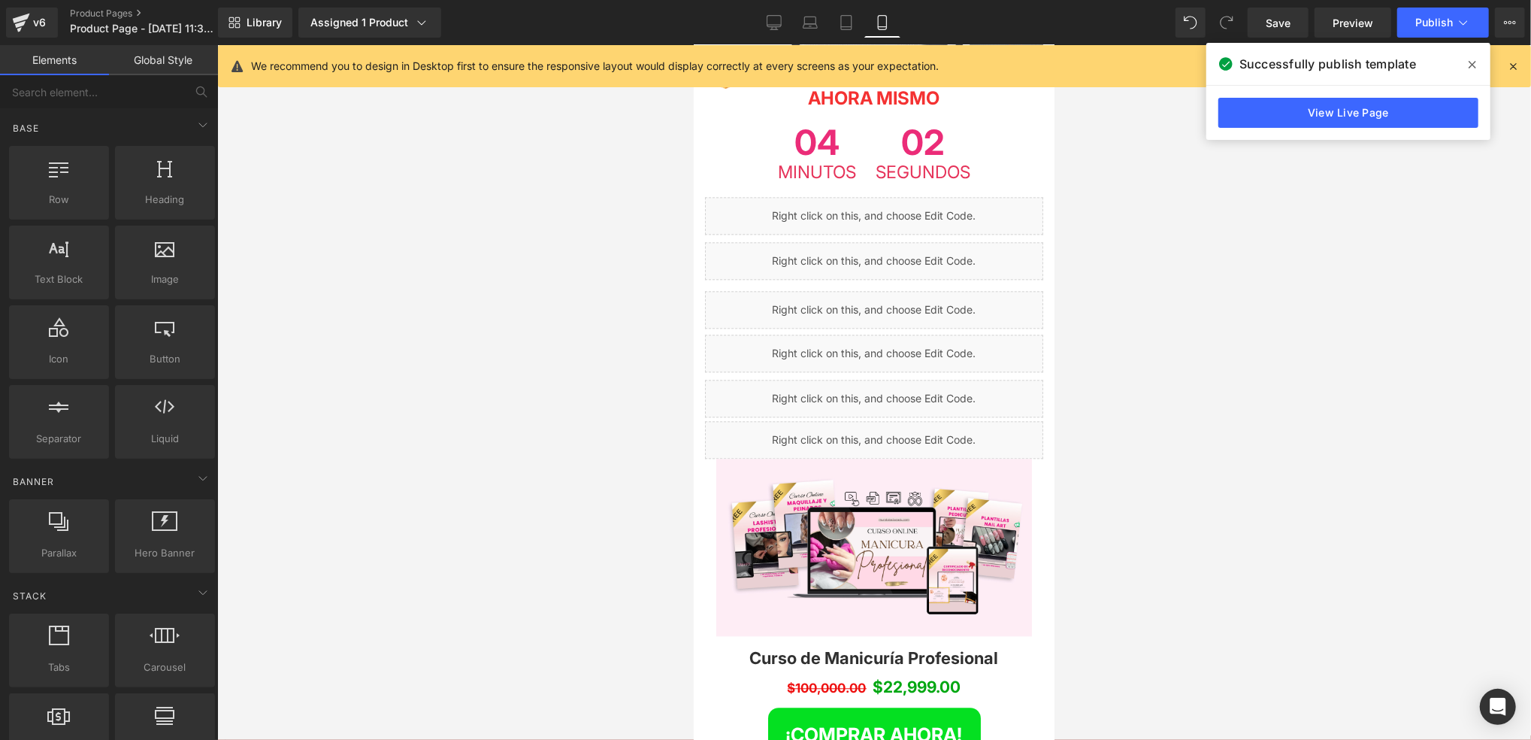
scroll to position [2702, 0]
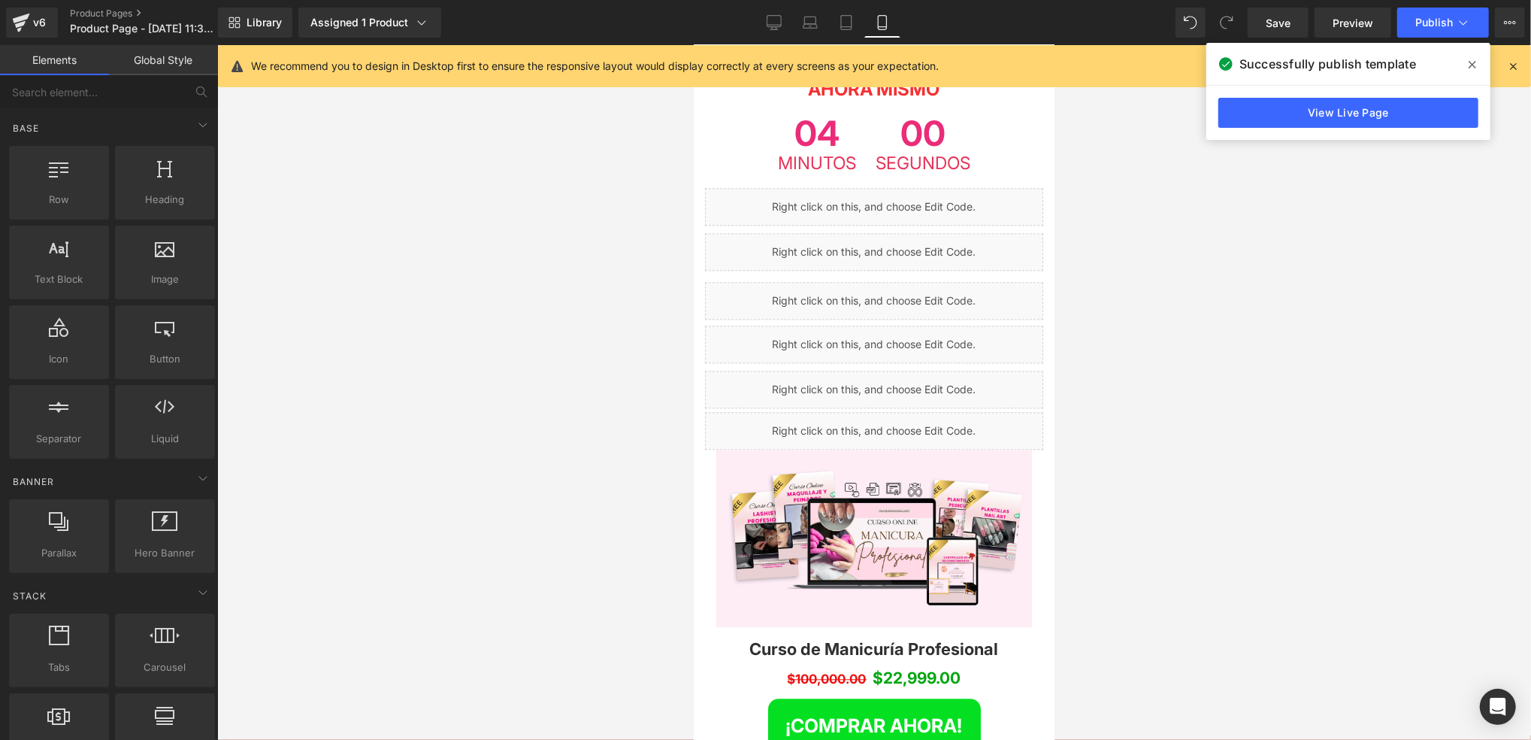
click at [1089, 339] on div at bounding box center [874, 392] width 1314 height 695
click at [891, 411] on div "Liquid" at bounding box center [873, 430] width 338 height 38
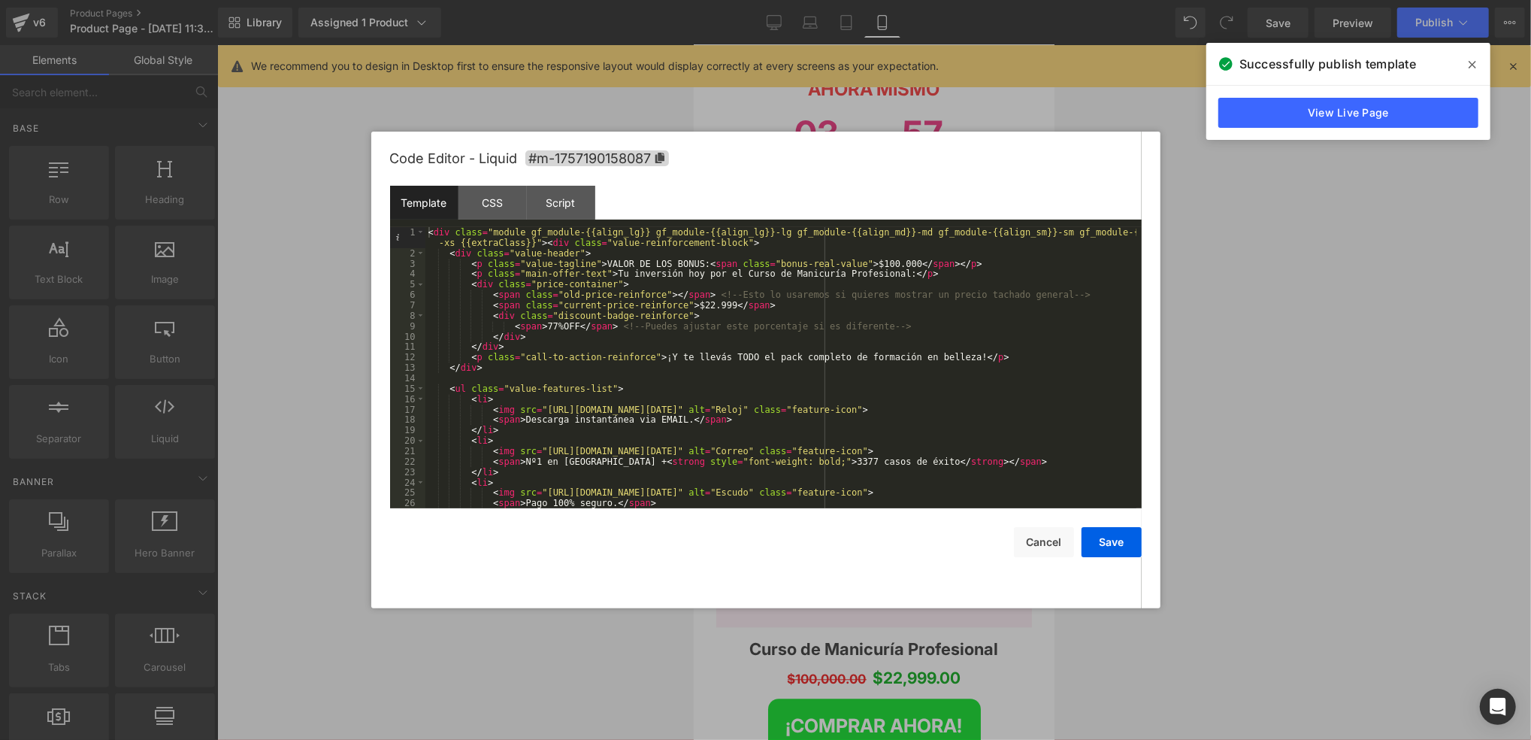
scroll to position [60, 0]
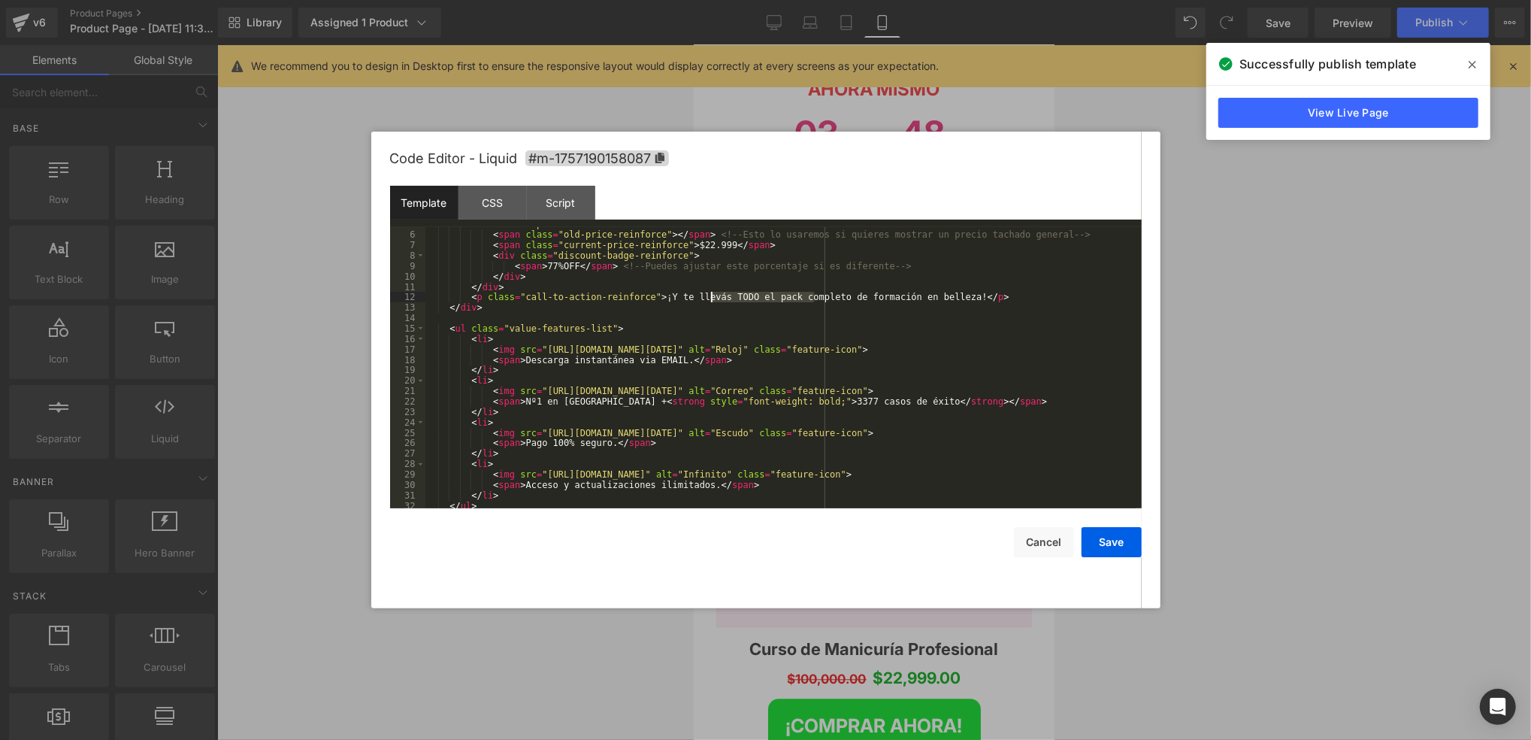
drag, startPoint x: 813, startPoint y: 300, endPoint x: 711, endPoint y: 296, distance: 102.3
click at [711, 296] on div "< div class = "price-container" > < span class = "old-price-reinforce" > </ spa…" at bounding box center [780, 370] width 711 height 302
drag, startPoint x: 802, startPoint y: 398, endPoint x: 791, endPoint y: 401, distance: 11.5
click at [791, 401] on div "< div class = "price-container" > < span class = "old-price-reinforce" > </ spa…" at bounding box center [780, 370] width 711 height 302
click at [804, 401] on div "< div class = "price-container" > < span class = "old-price-reinforce" > </ spa…" at bounding box center [780, 370] width 711 height 302
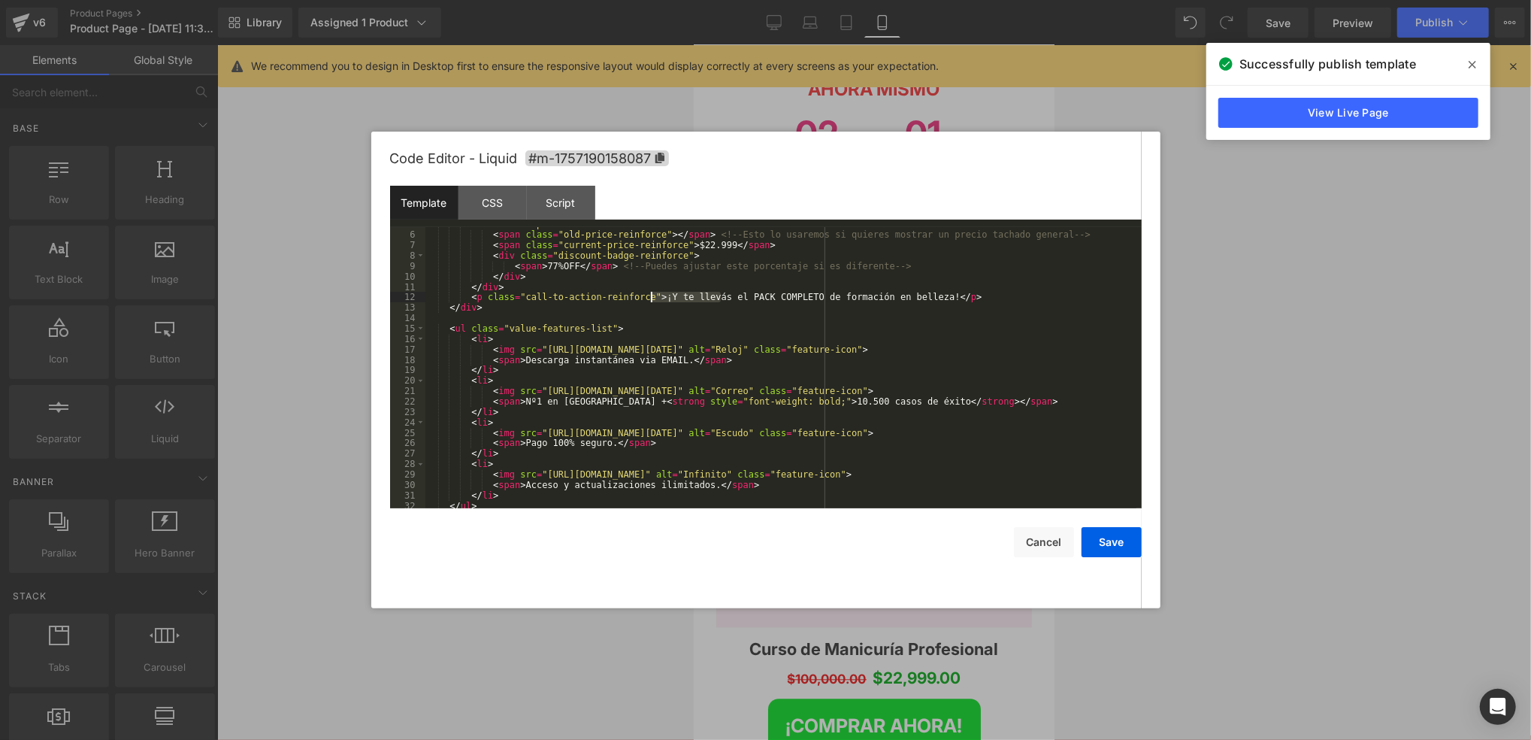
drag, startPoint x: 719, startPoint y: 300, endPoint x: 682, endPoint y: 302, distance: 37.7
click at [650, 297] on div "< div class = "price-container" > < span class = "old-price-reinforce" > </ spa…" at bounding box center [780, 370] width 711 height 302
drag, startPoint x: 970, startPoint y: 297, endPoint x: 856, endPoint y: 296, distance: 113.5
click at [856, 296] on div "< div class = "price-container" > < span class = "old-price-reinforce" > </ spa…" at bounding box center [780, 370] width 711 height 302
click at [928, 299] on div "< div class = "price-container" > < span class = "old-price-reinforce" > </ spa…" at bounding box center [780, 370] width 711 height 302
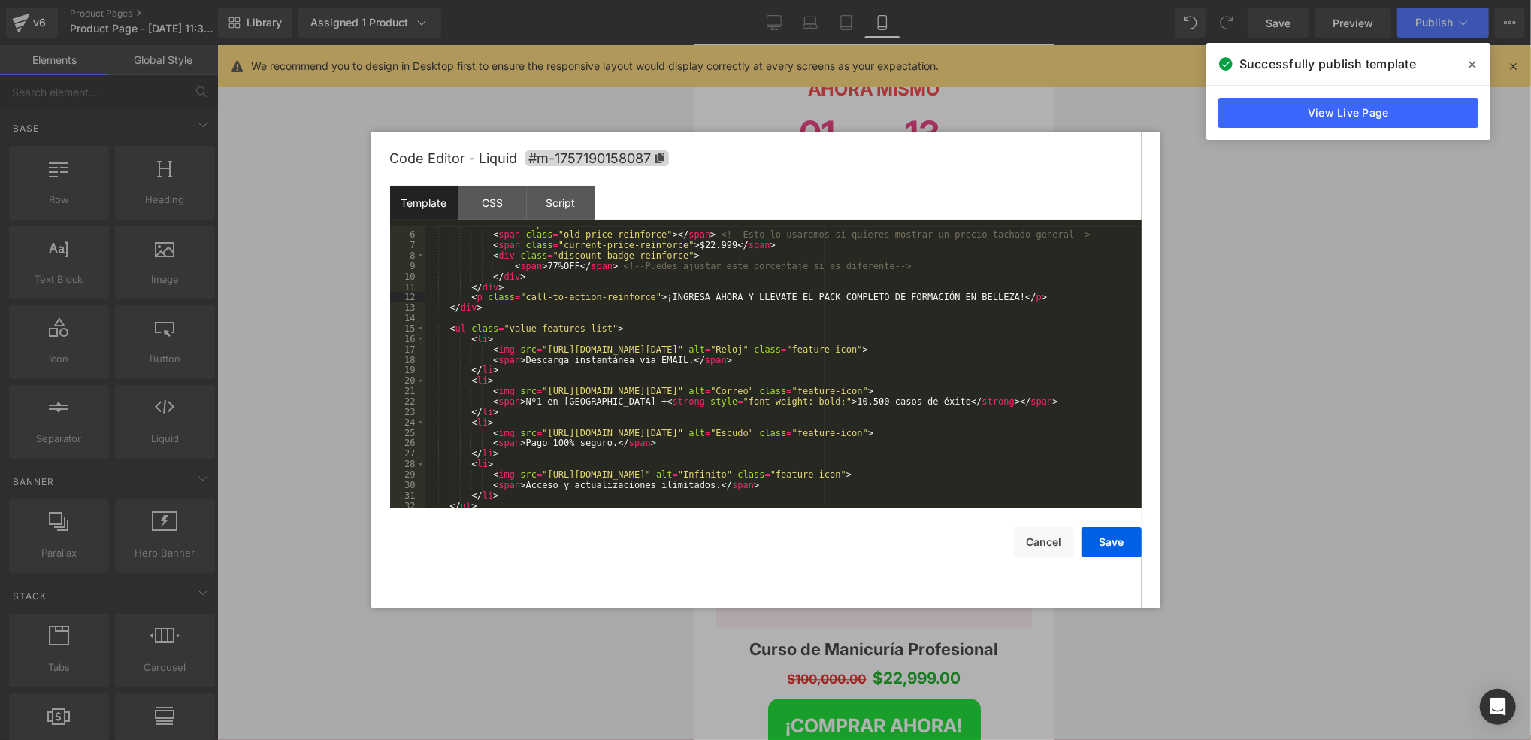
scroll to position [73, 0]
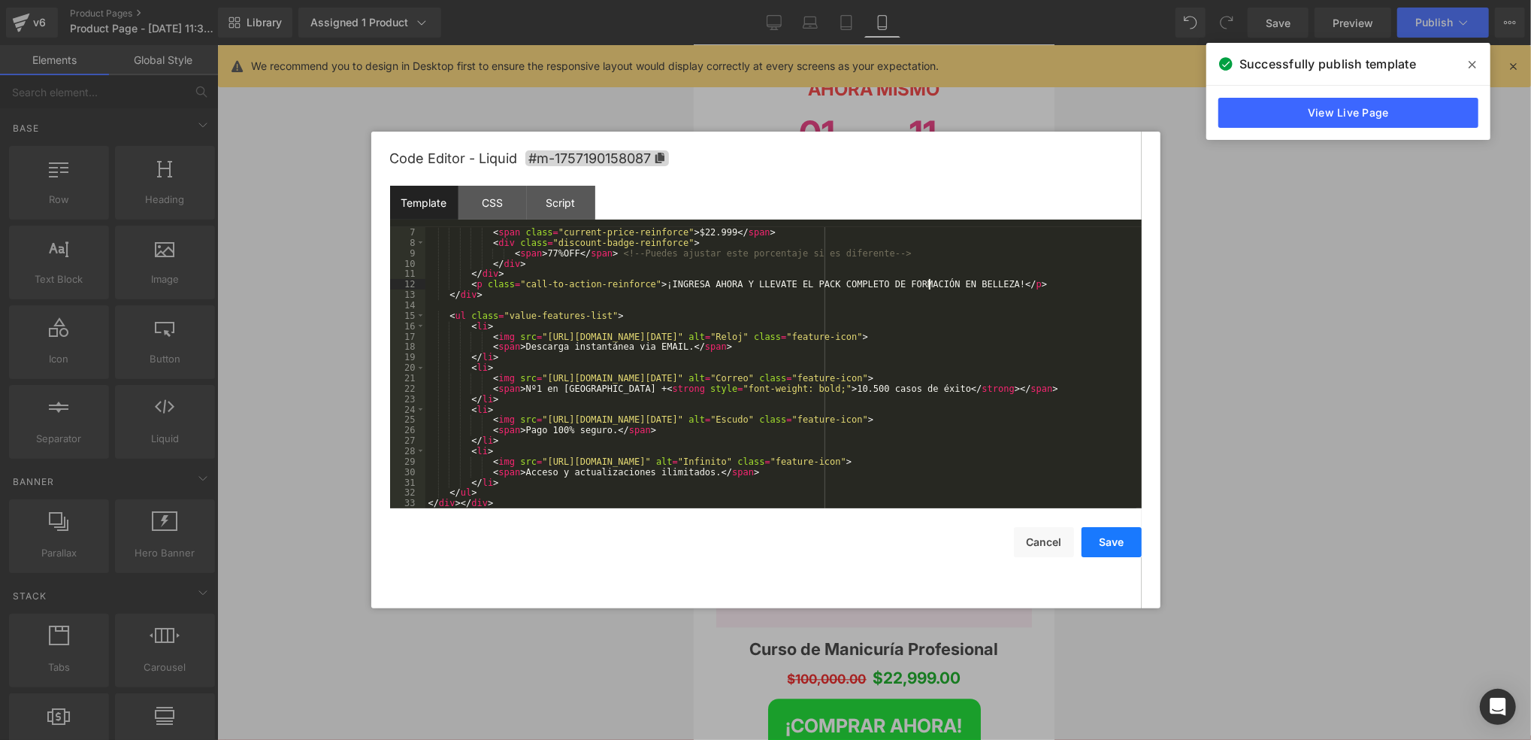
click at [1105, 537] on button "Save" at bounding box center [1112, 542] width 60 height 30
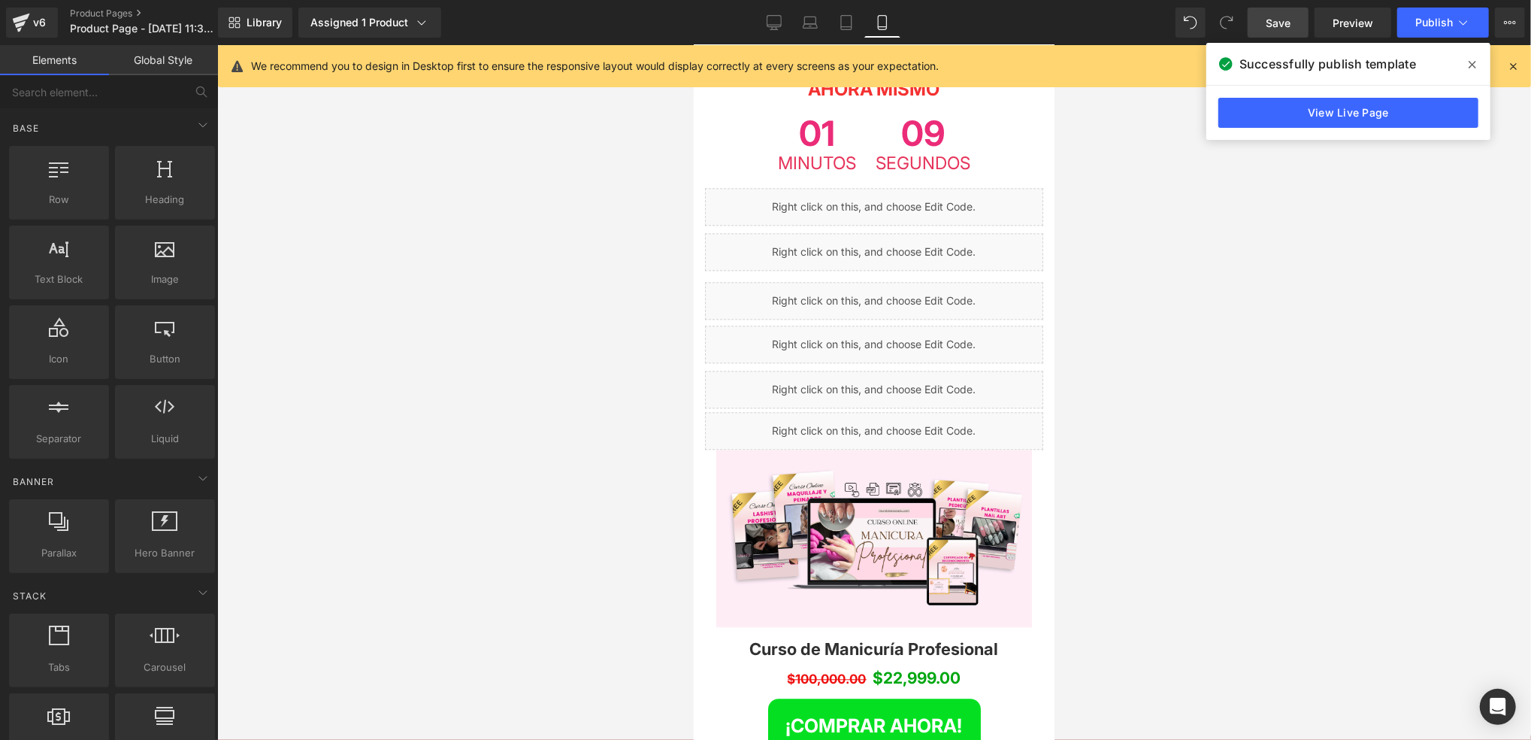
click at [1267, 19] on link "Save" at bounding box center [1278, 23] width 61 height 30
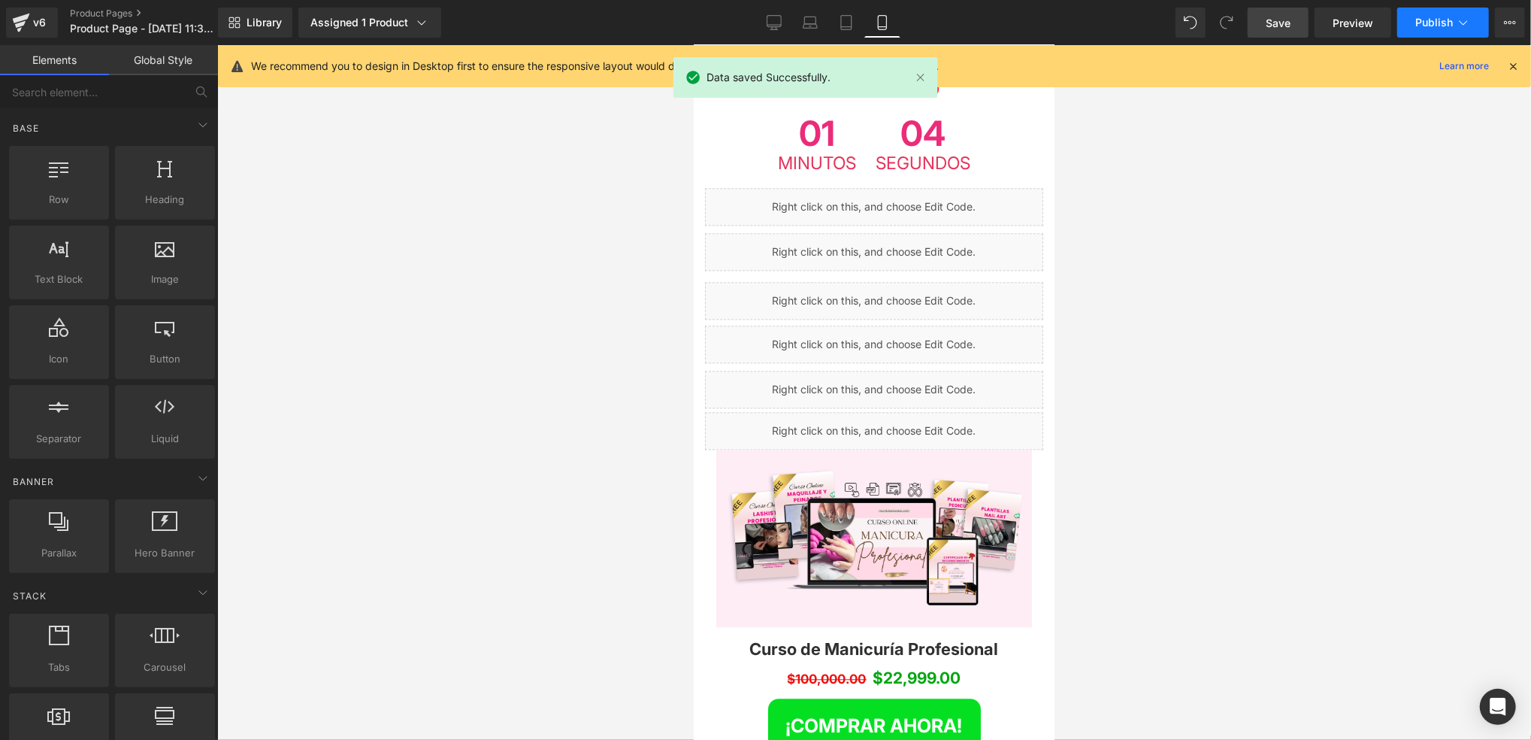
click at [1418, 23] on span "Publish" at bounding box center [1435, 23] width 38 height 12
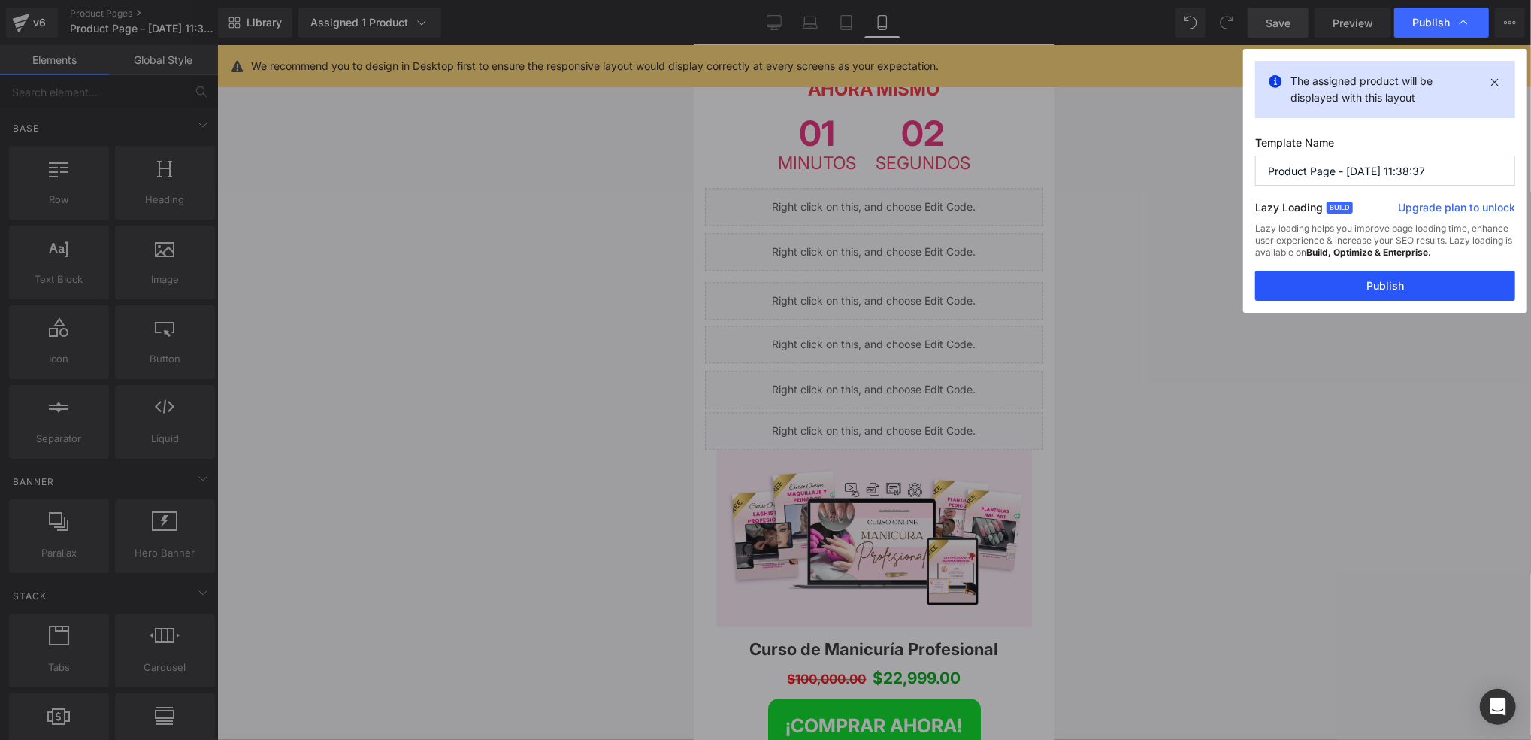
click at [1366, 293] on button "Publish" at bounding box center [1385, 286] width 260 height 30
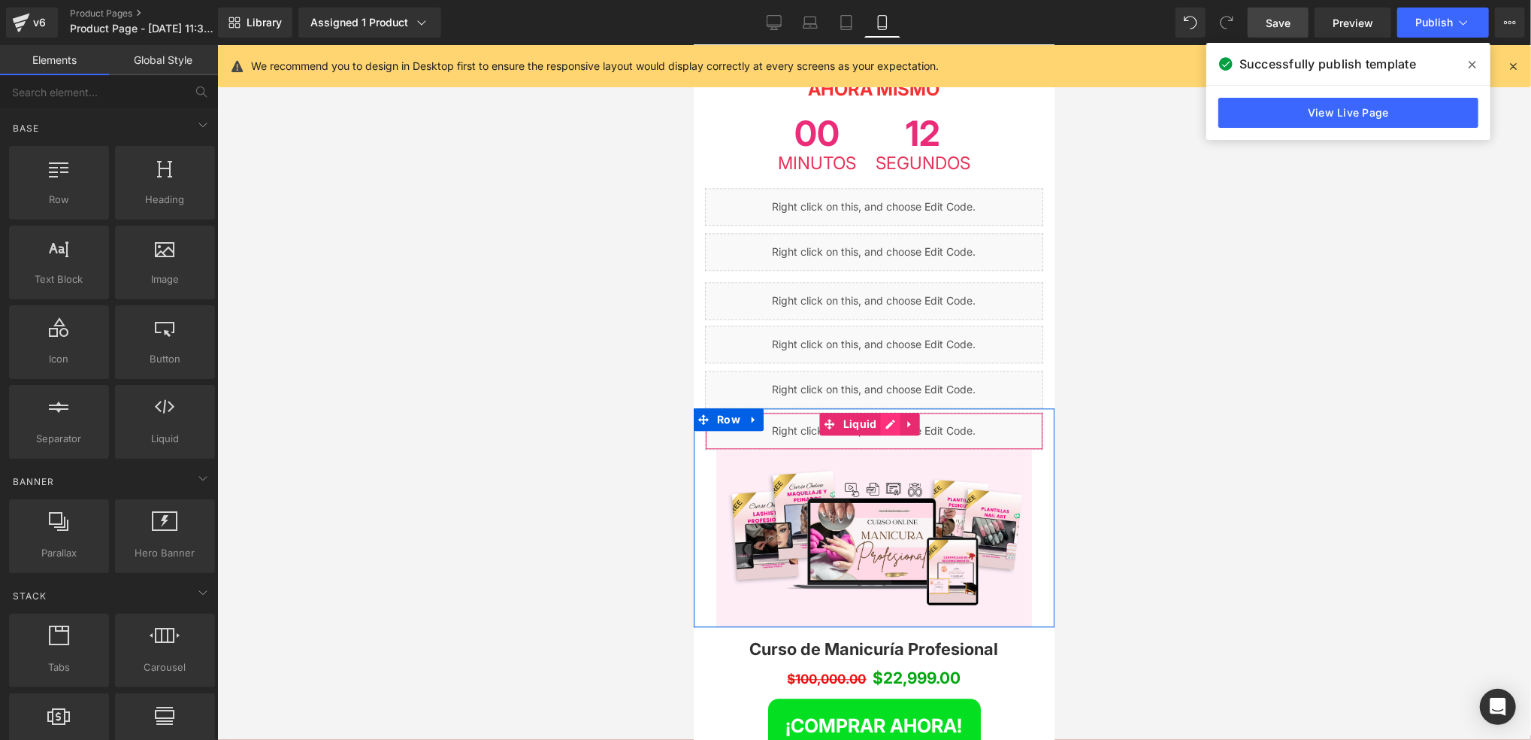
click at [892, 411] on div "Liquid" at bounding box center [873, 430] width 338 height 38
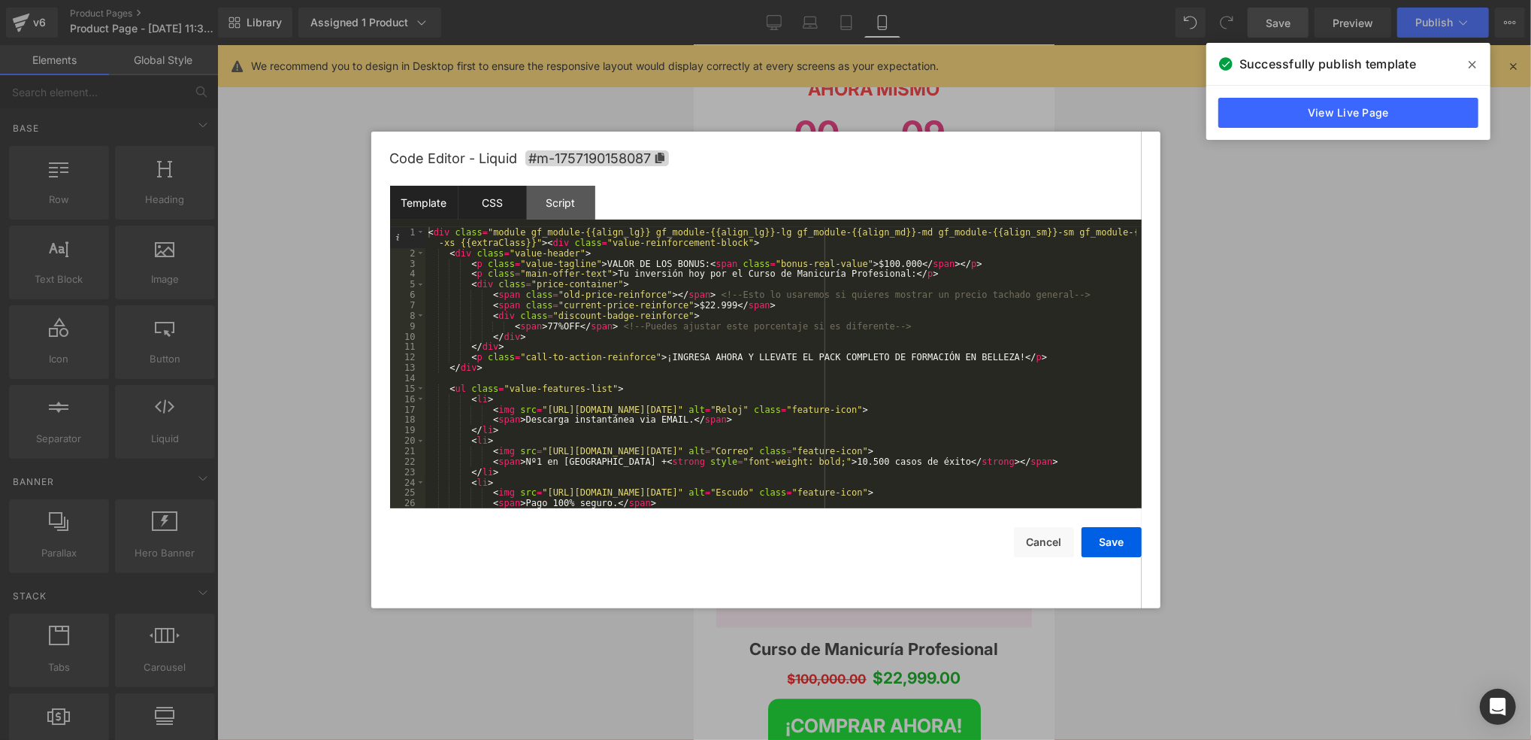
click at [511, 193] on div "CSS" at bounding box center [493, 203] width 68 height 34
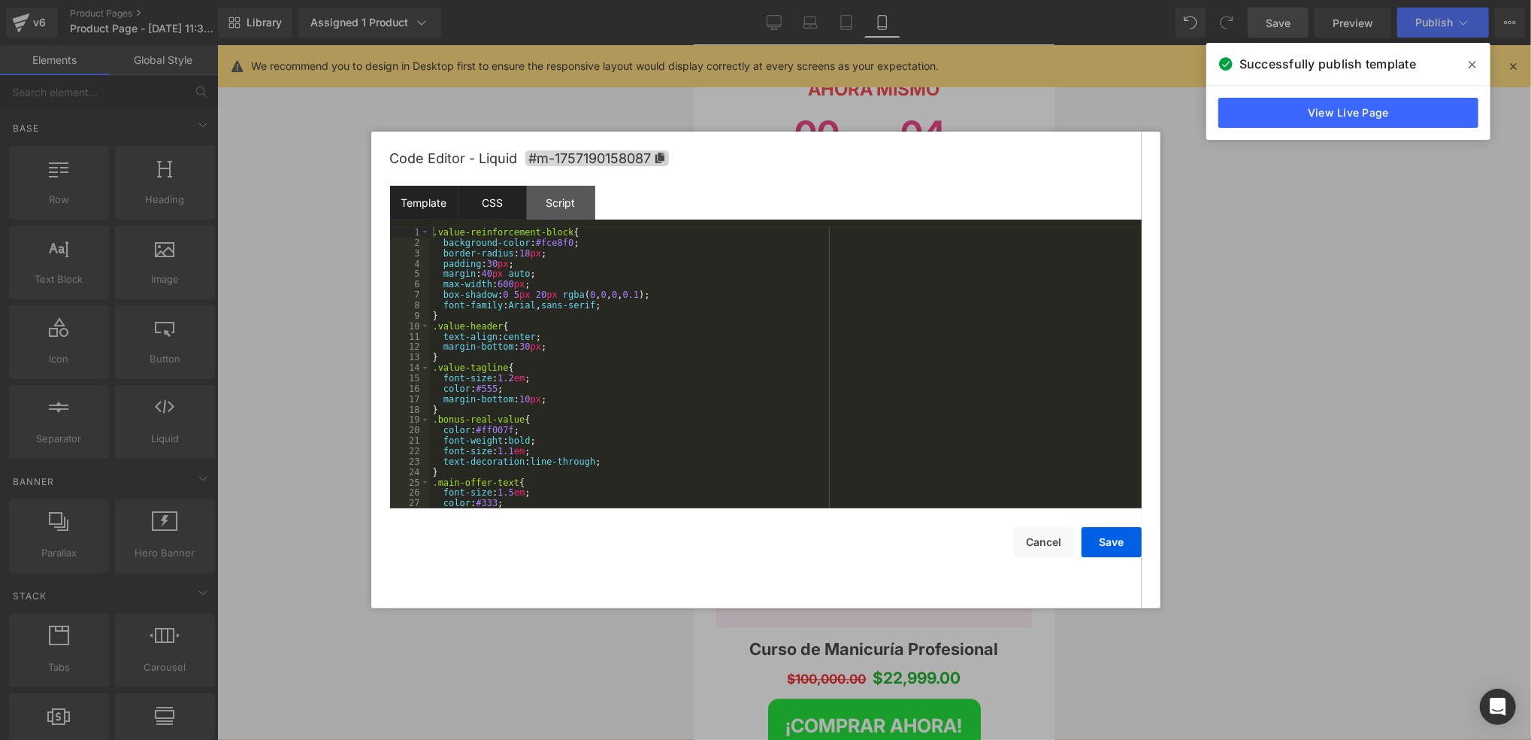
click at [429, 213] on div "Template" at bounding box center [424, 203] width 68 height 34
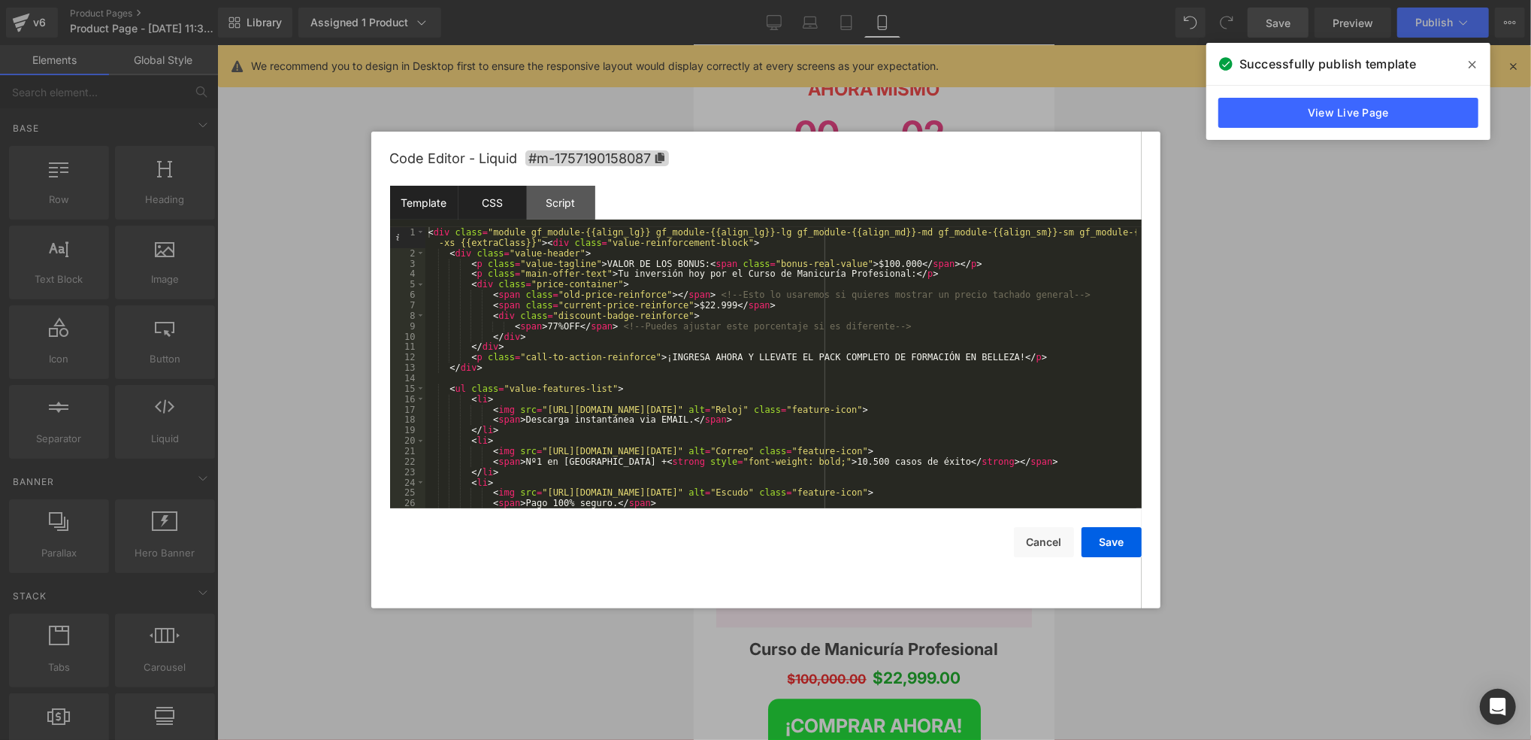
click at [485, 206] on div "CSS" at bounding box center [493, 203] width 68 height 34
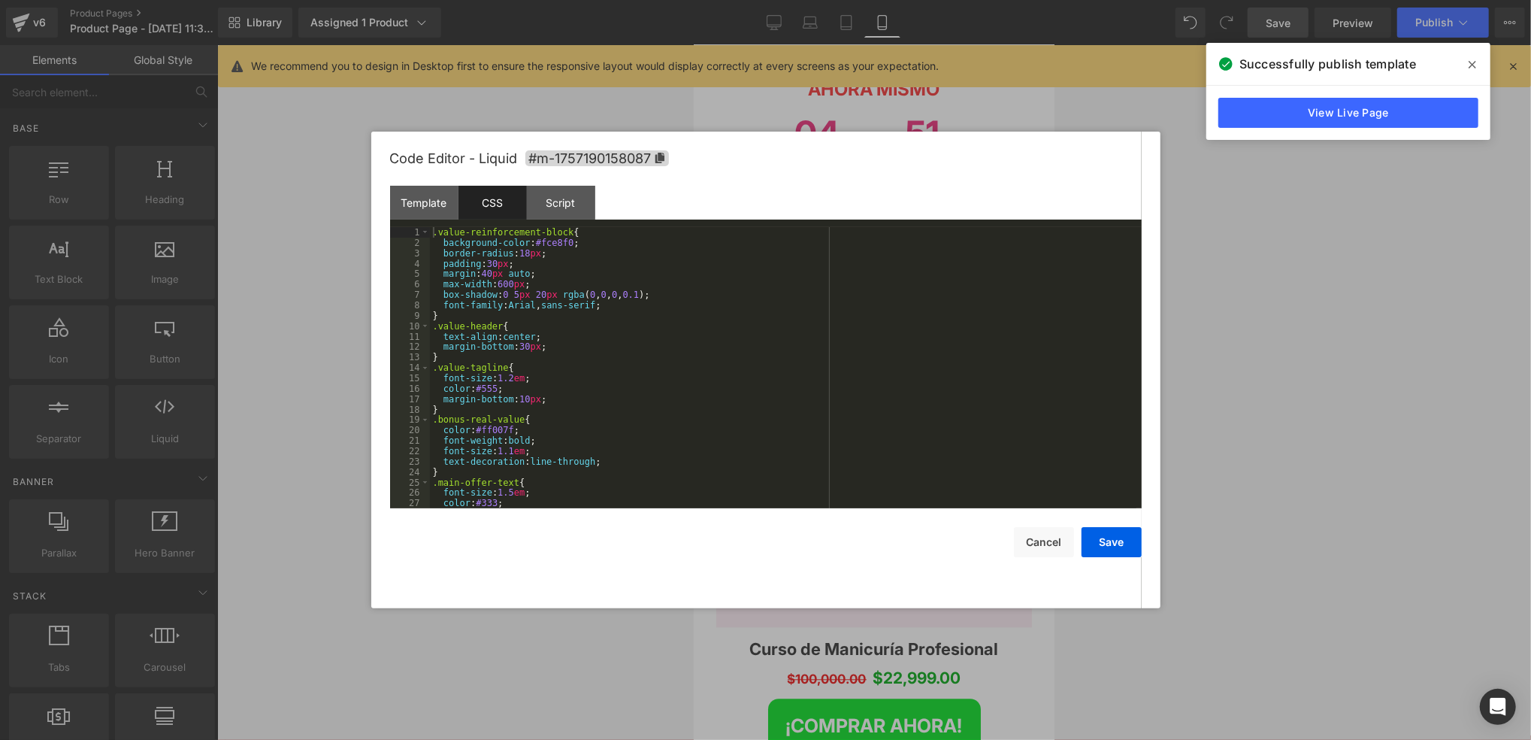
scroll to position [0, 0]
click at [437, 199] on div "Template" at bounding box center [424, 203] width 68 height 34
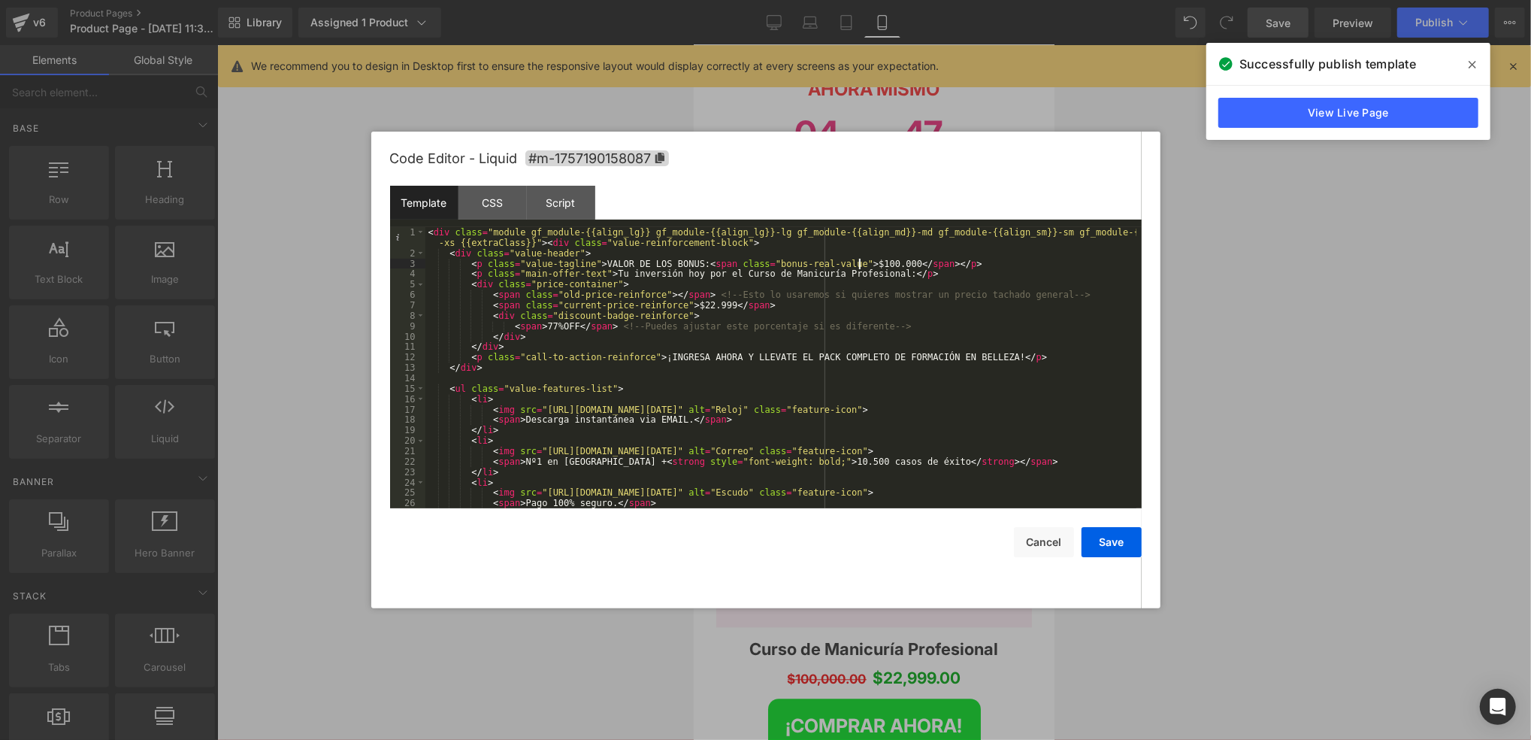
click at [861, 260] on div "< div class = "module gf_module-{{align_lg}} gf_module-{{align_lg}}-lg gf_modul…" at bounding box center [780, 383] width 711 height 313
click at [495, 209] on div "CSS" at bounding box center [493, 203] width 68 height 34
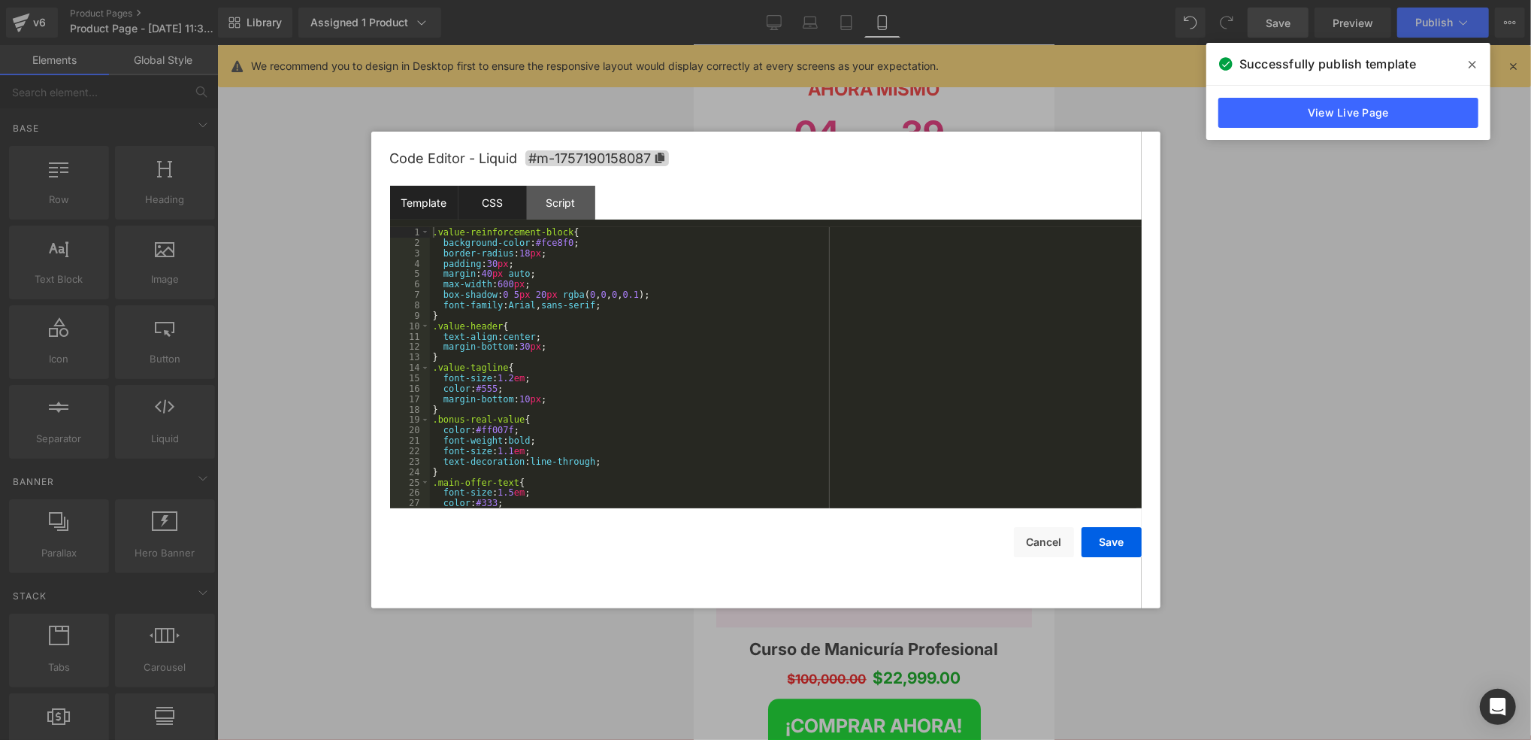
click at [448, 202] on div "Template" at bounding box center [424, 203] width 68 height 34
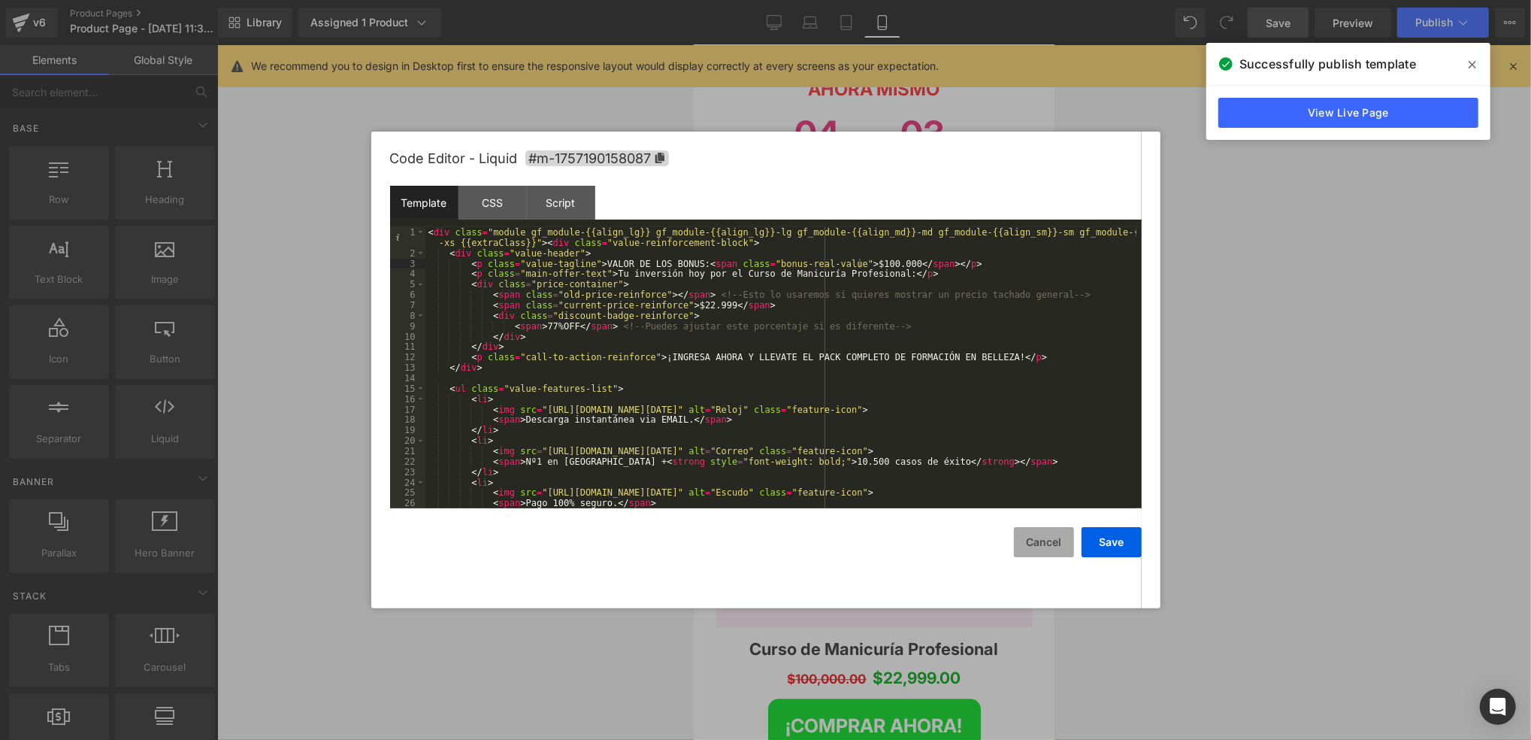
click at [1057, 537] on button "Cancel" at bounding box center [1044, 542] width 60 height 30
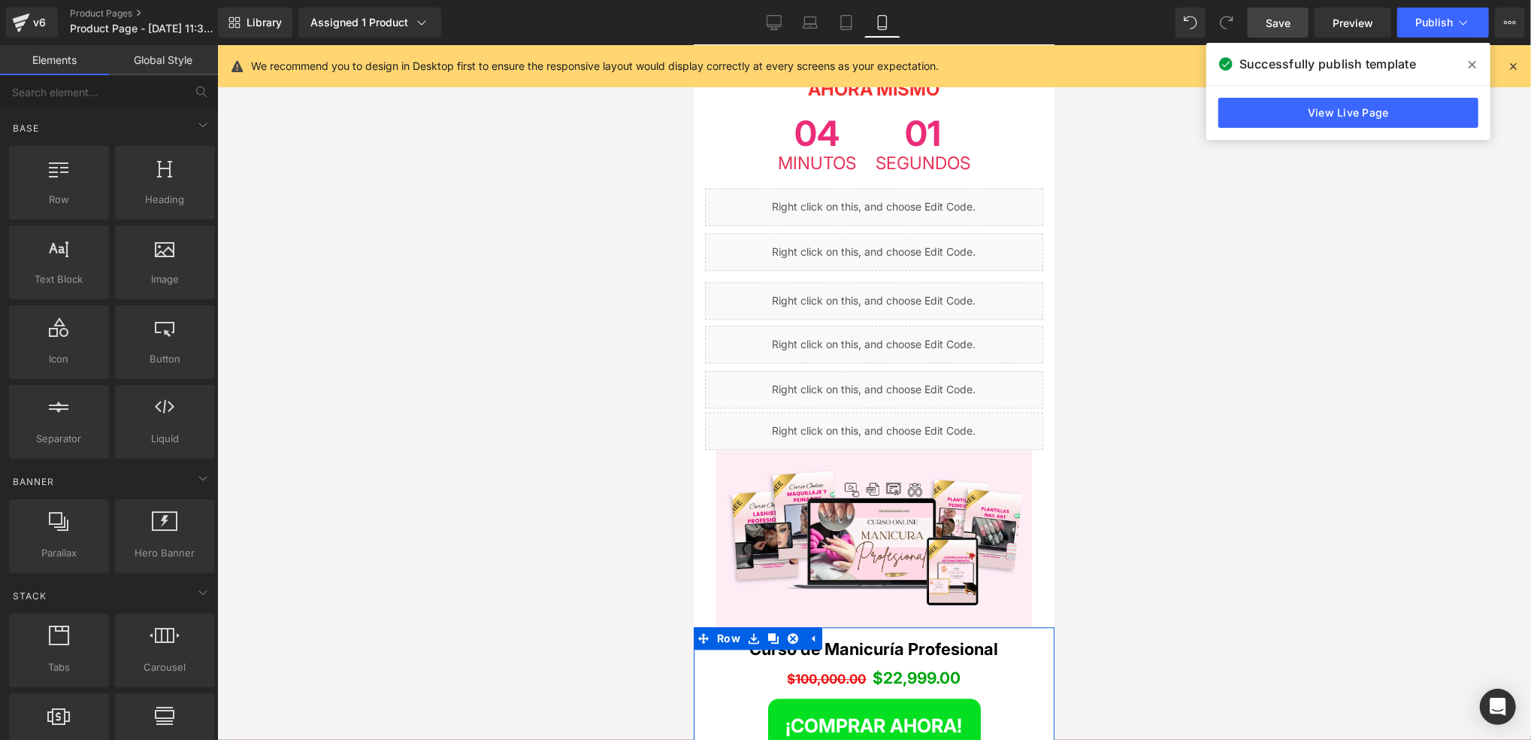
scroll to position [2803, 0]
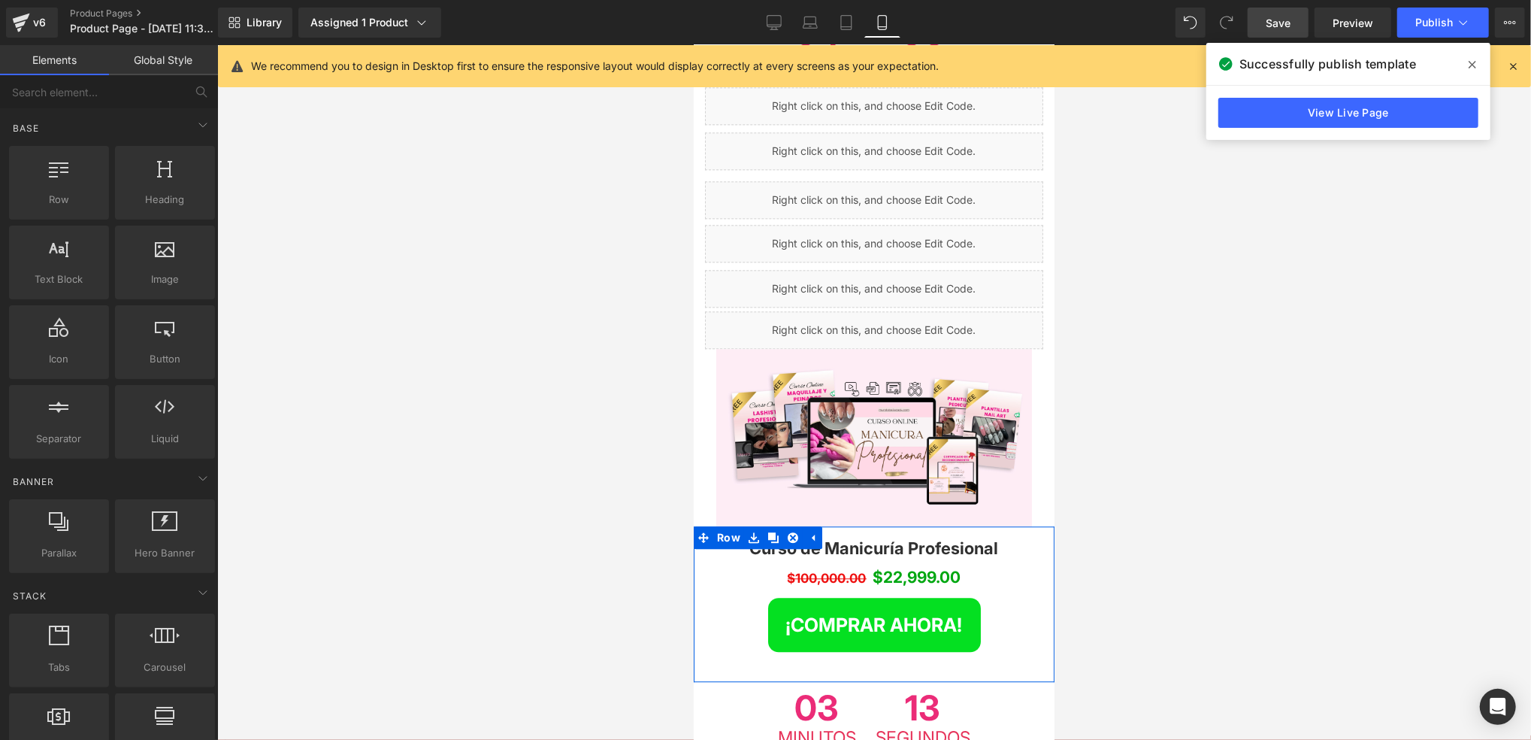
click at [829, 570] on span "$100,000.00" at bounding box center [826, 577] width 79 height 15
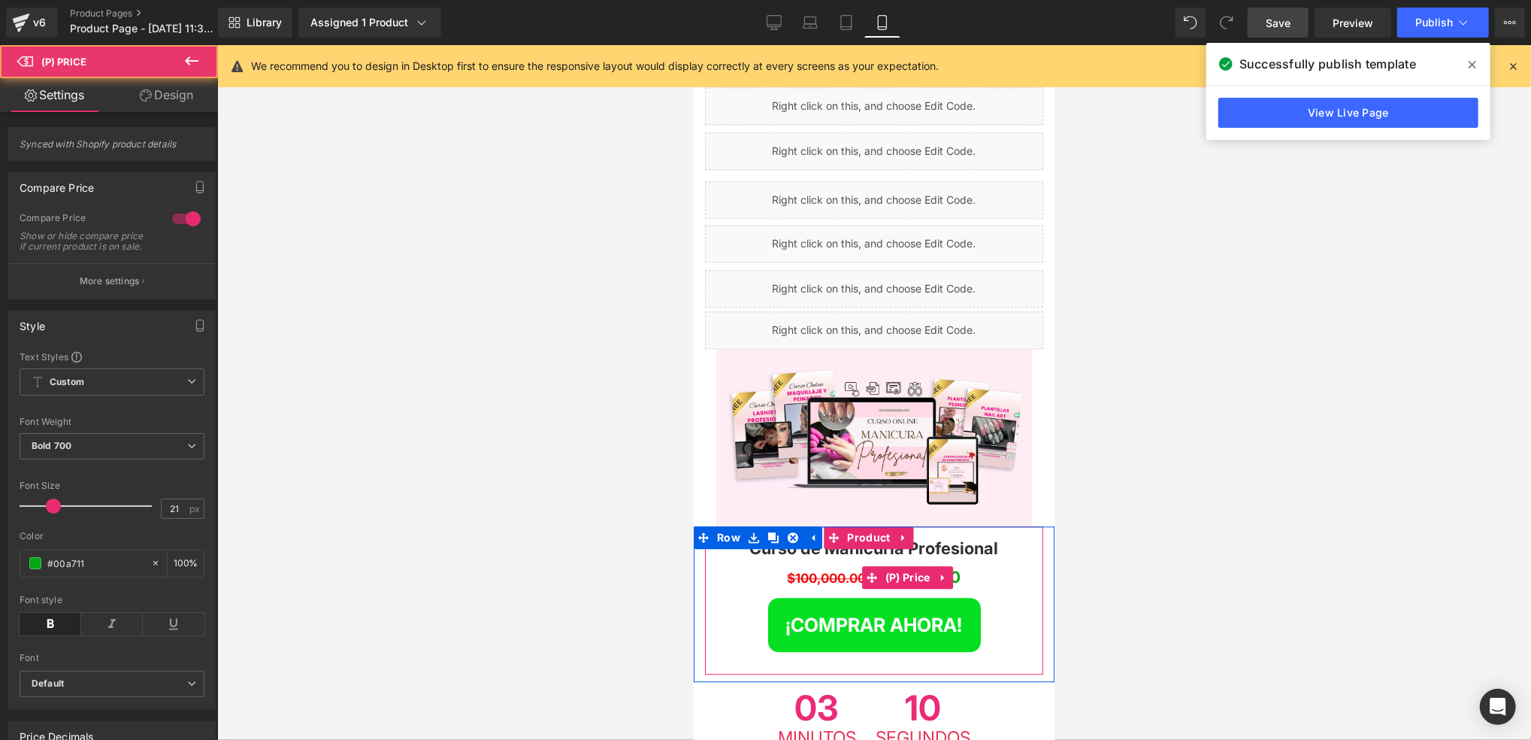
click at [828, 570] on span "$100,000.00" at bounding box center [826, 577] width 79 height 15
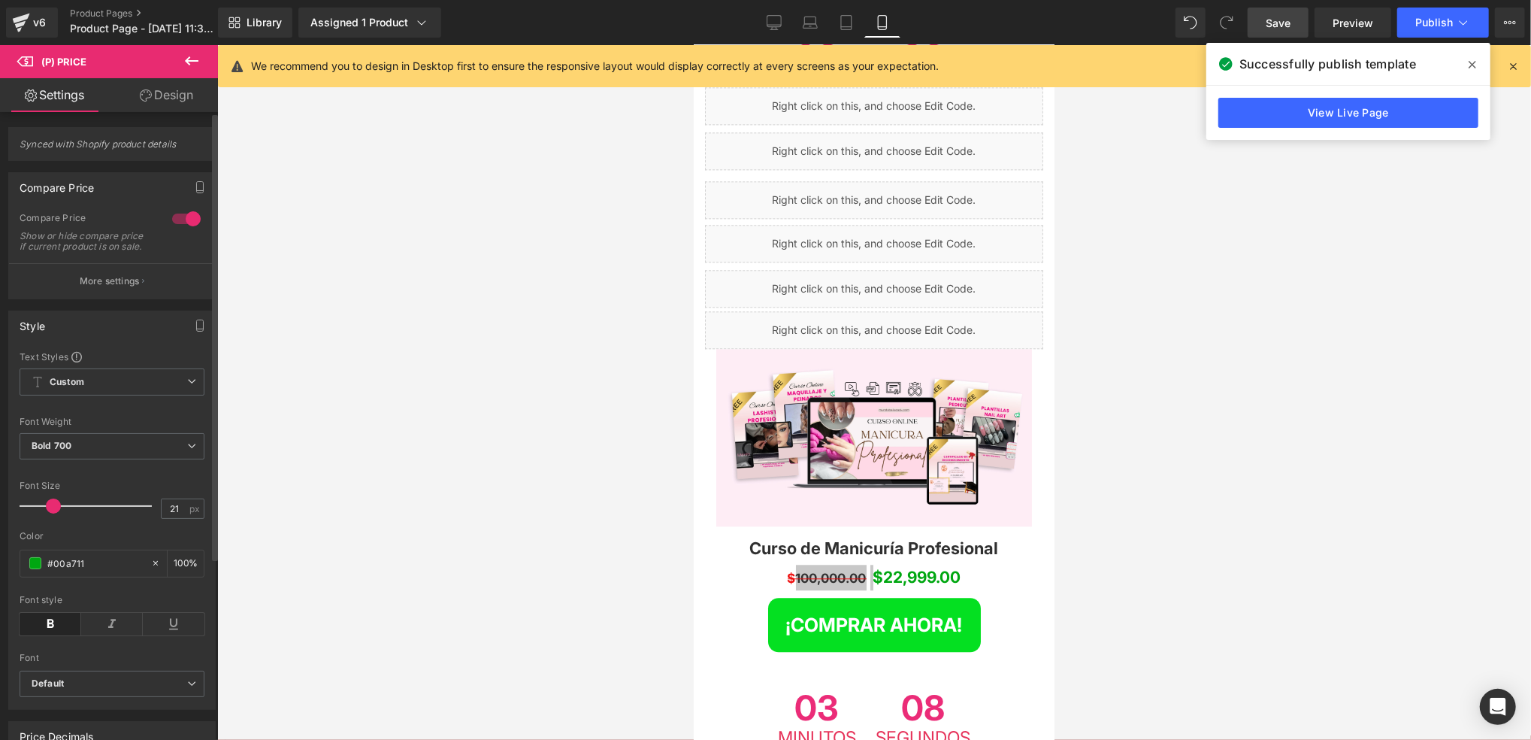
click at [53, 263] on div "Compare Price Show or hide compare price if current product is on sale." at bounding box center [112, 237] width 185 height 51
click at [59, 286] on button "More settings" at bounding box center [112, 280] width 206 height 35
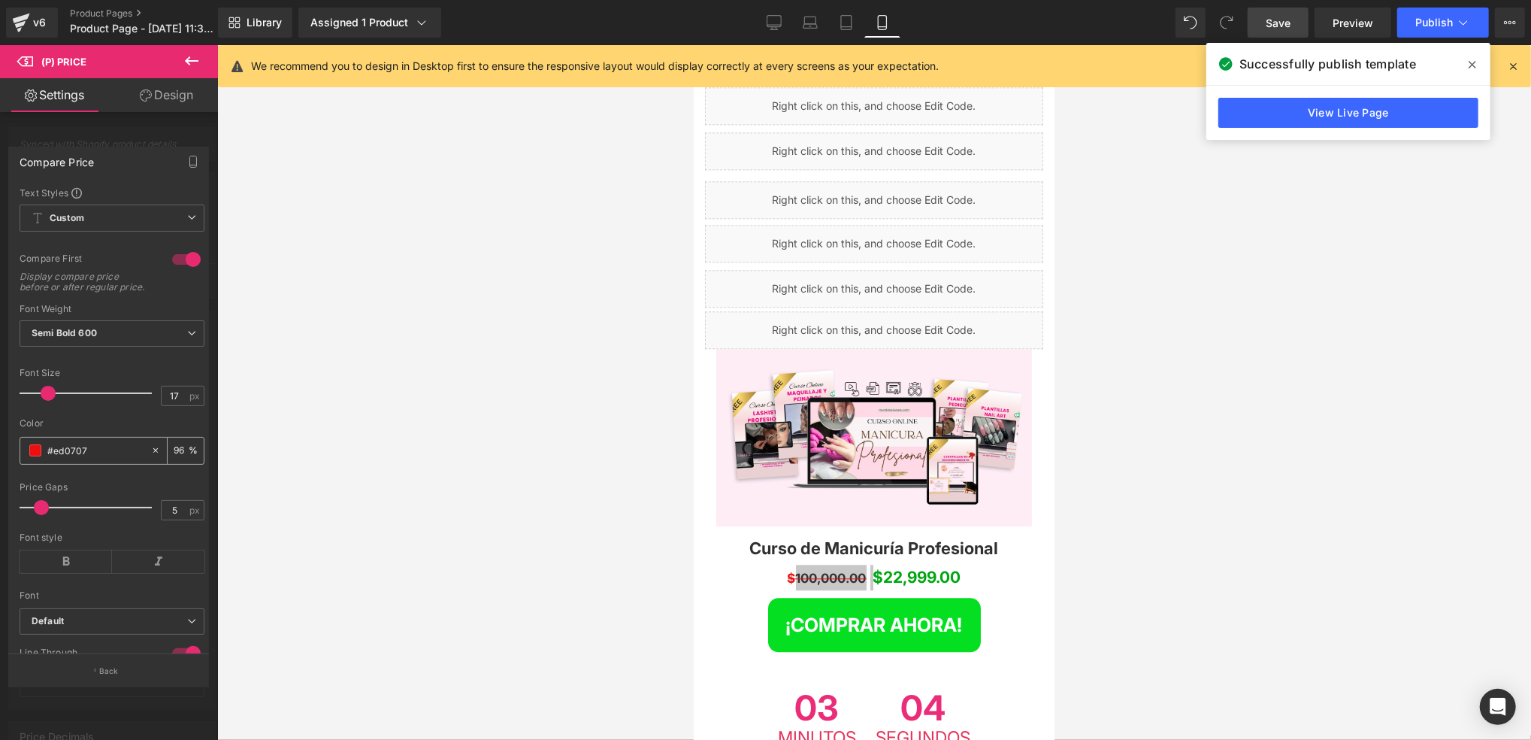
drag, startPoint x: 96, startPoint y: 463, endPoint x: 47, endPoint y: 465, distance: 49.6
click at [47, 459] on input "#ed0707" at bounding box center [95, 450] width 96 height 17
click at [138, 378] on div "Font Size" at bounding box center [112, 373] width 185 height 11
drag, startPoint x: 737, startPoint y: 479, endPoint x: 768, endPoint y: 495, distance: 34.3
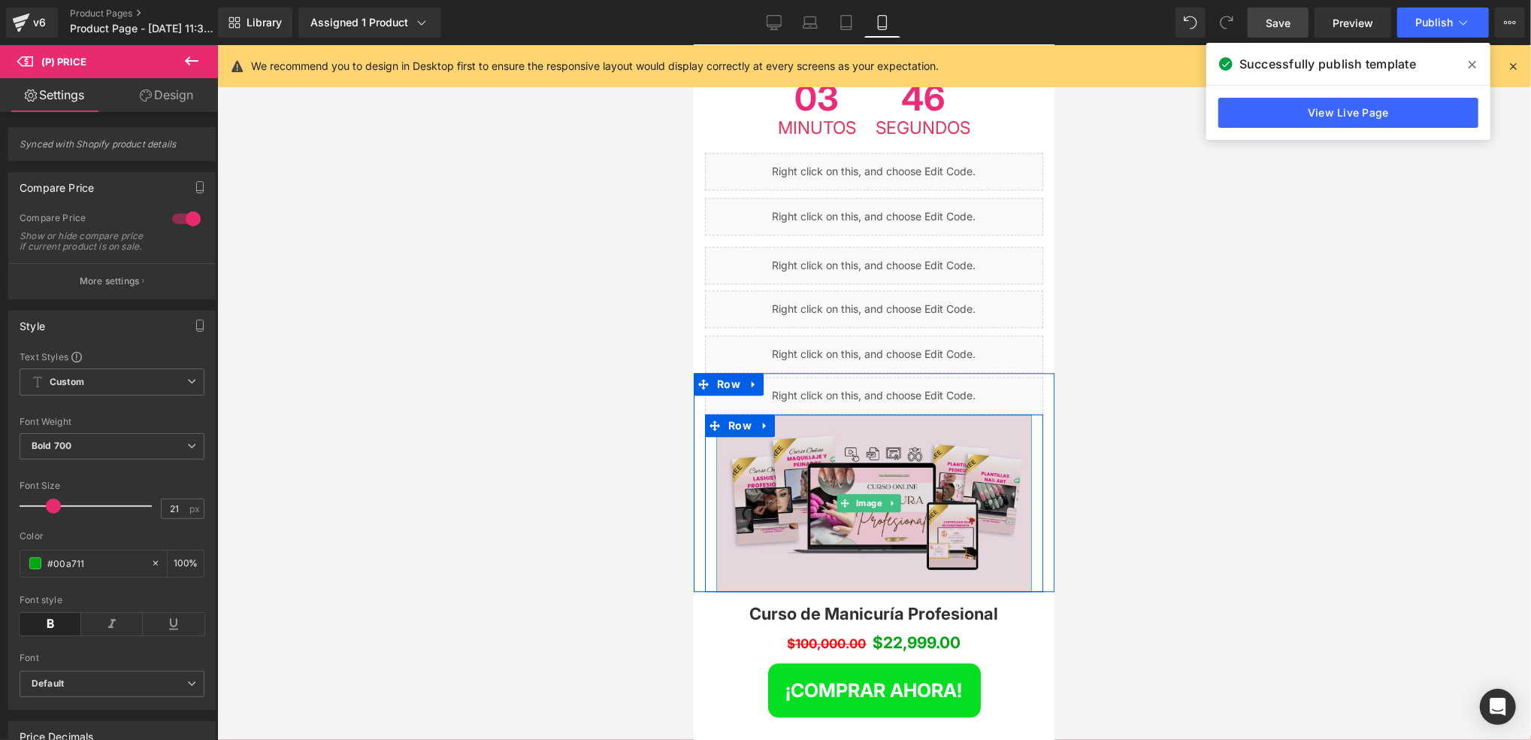
scroll to position [2702, 0]
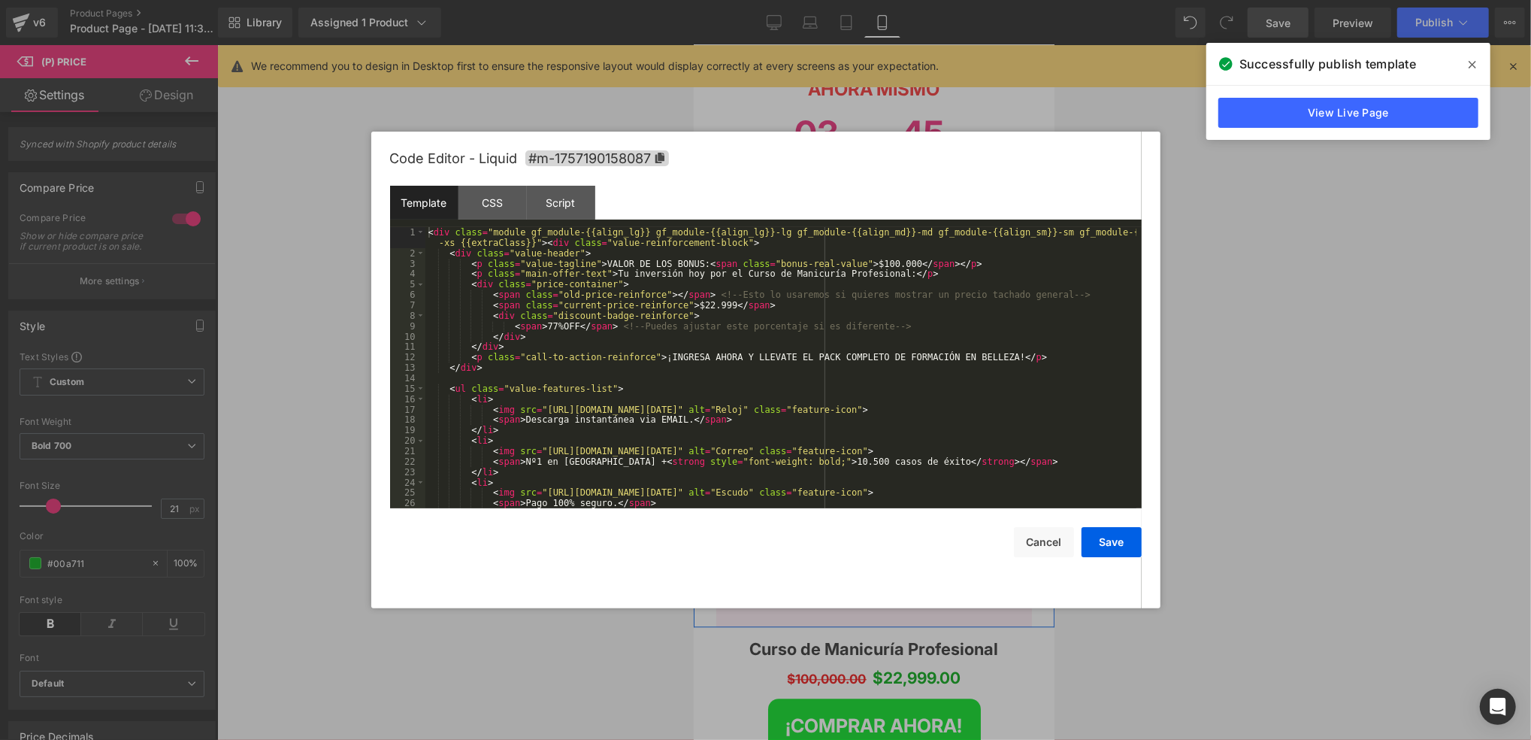
click at [883, 411] on div "Liquid" at bounding box center [873, 430] width 338 height 38
click at [510, 204] on div "CSS" at bounding box center [493, 203] width 68 height 34
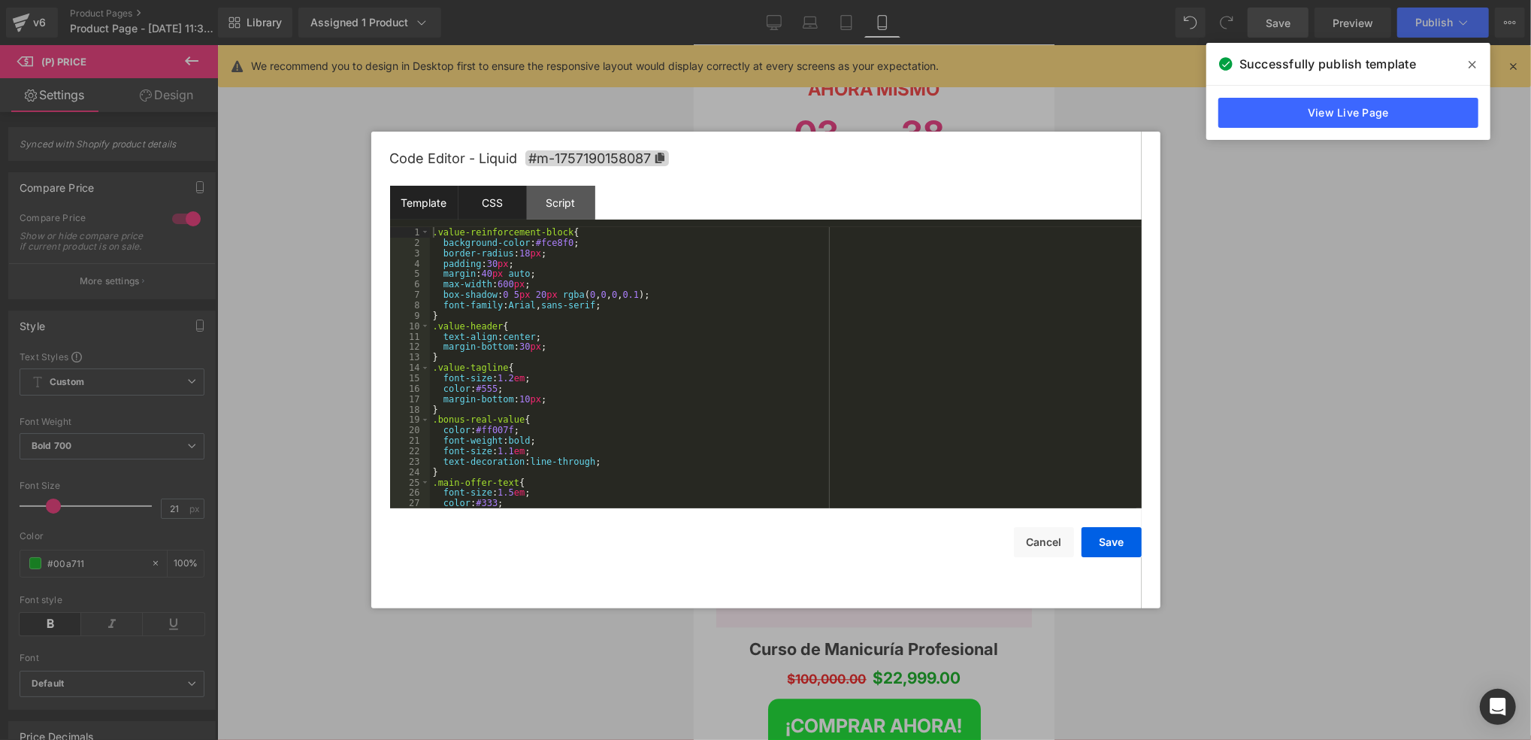
click at [441, 204] on div "Template" at bounding box center [424, 203] width 68 height 34
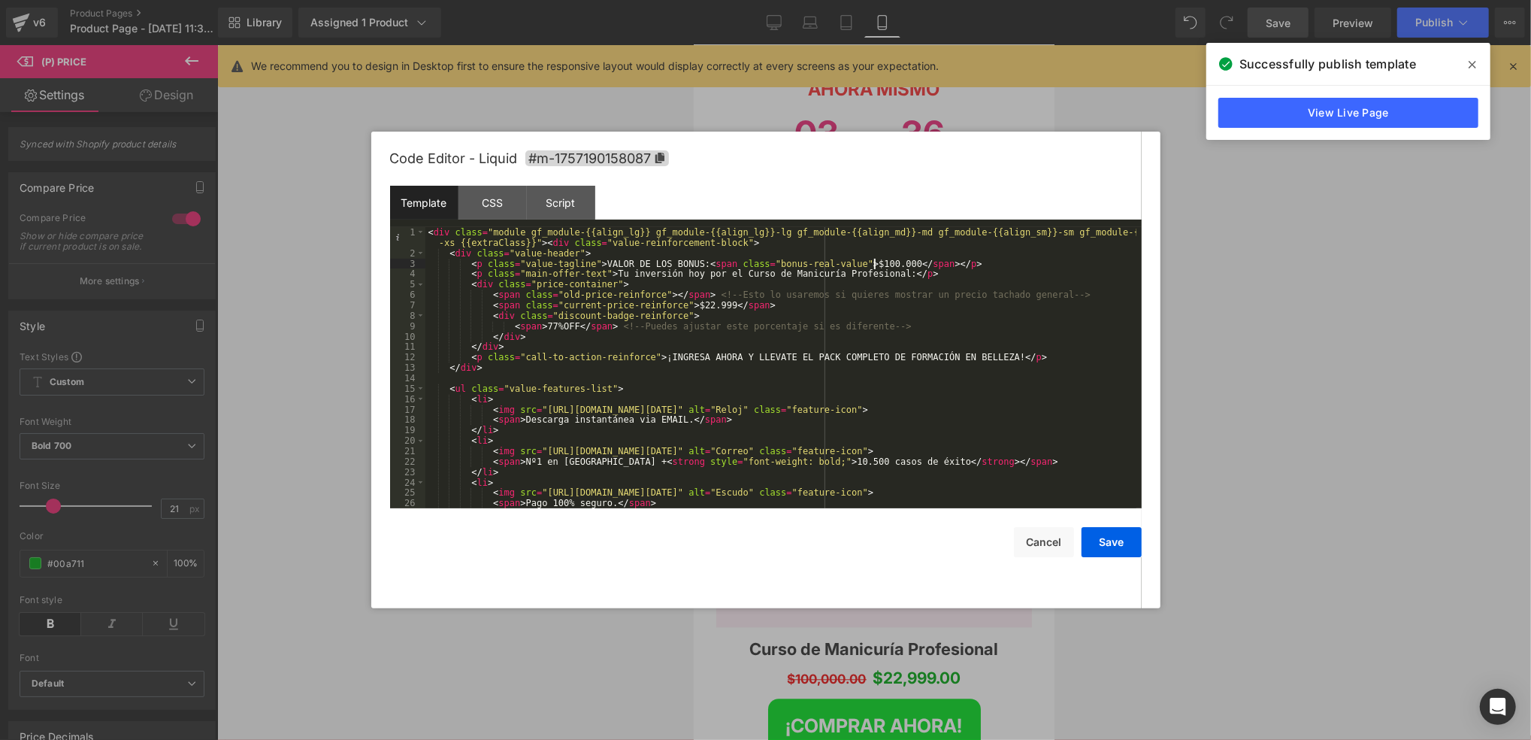
click at [874, 266] on div "< div class = "module gf_module-{{align_lg}} gf_module-{{align_lg}}-lg gf_modul…" at bounding box center [780, 383] width 711 height 313
click at [481, 210] on div "CSS" at bounding box center [493, 203] width 68 height 34
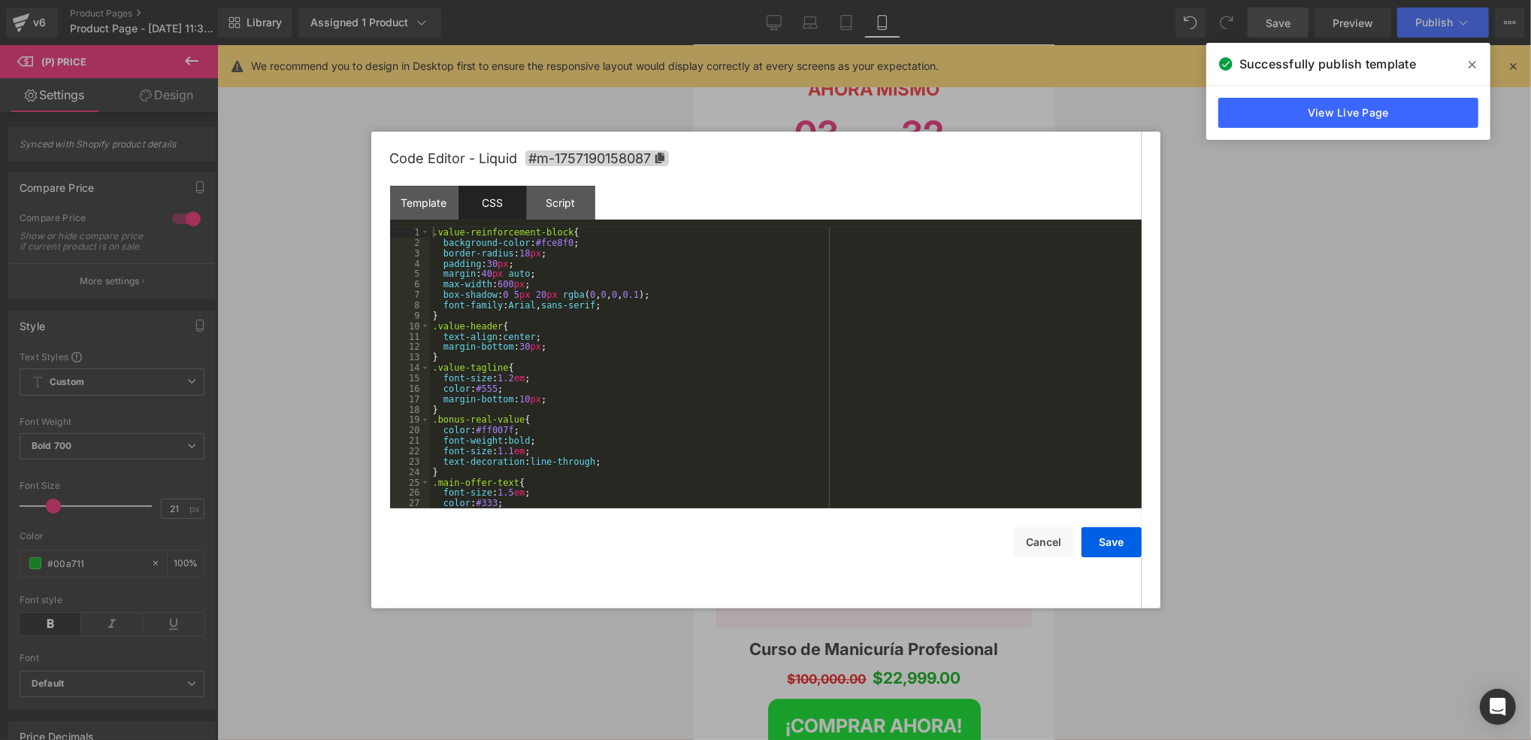
click at [567, 244] on div ".value-reinforcement-block { background-color : #fce8f0 ; border-radius : 18 px…" at bounding box center [783, 378] width 707 height 302
drag, startPoint x: 562, startPoint y: 242, endPoint x: 537, endPoint y: 242, distance: 24.8
click at [538, 242] on div ".value-reinforcement-block { background-color : #fce8f0 ; border-radius : 18 px…" at bounding box center [783, 378] width 707 height 302
click at [557, 244] on div ".value-reinforcement-block { background-color : #fce8f0 ; border-radius : 18 px…" at bounding box center [783, 367] width 707 height 281
click at [563, 243] on div ".value-reinforcement-block { background-color : #fce8f0 ; border-radius : 18 px…" at bounding box center [783, 378] width 707 height 302
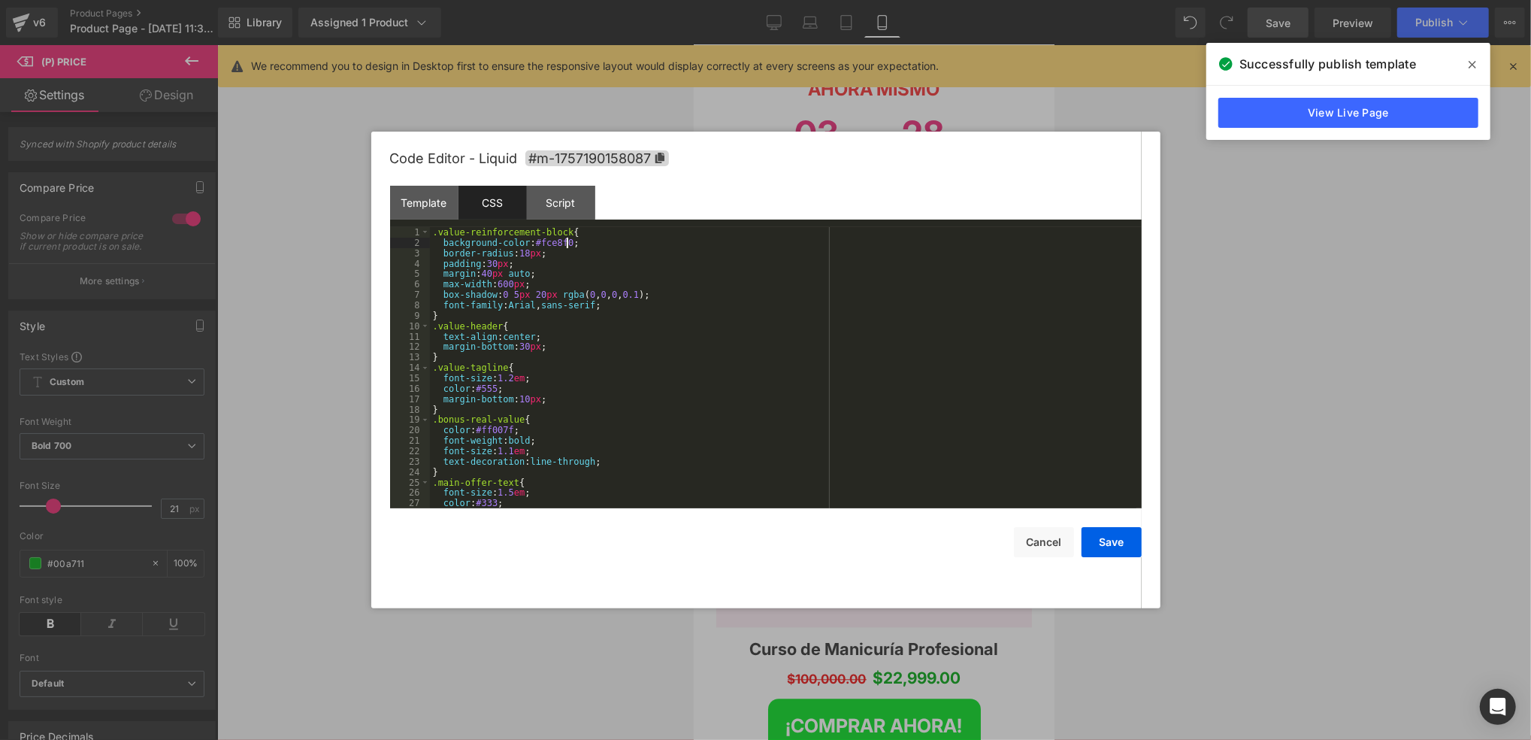
click at [566, 243] on div ".value-reinforcement-block { background-color : #fce8f0 ; border-radius : 18 px…" at bounding box center [783, 378] width 707 height 302
drag, startPoint x: 565, startPoint y: 243, endPoint x: 526, endPoint y: 241, distance: 39.2
click at [534, 241] on div ".value-reinforcement-block { background-color : #fce8f0 ; border-radius : 18 px…" at bounding box center [783, 378] width 707 height 302
click at [526, 241] on div ".value-reinforcement-block { background-color : #fce8f0 ; border-radius : 18 px…" at bounding box center [783, 367] width 707 height 281
drag, startPoint x: 529, startPoint y: 242, endPoint x: 566, endPoint y: 247, distance: 37.1
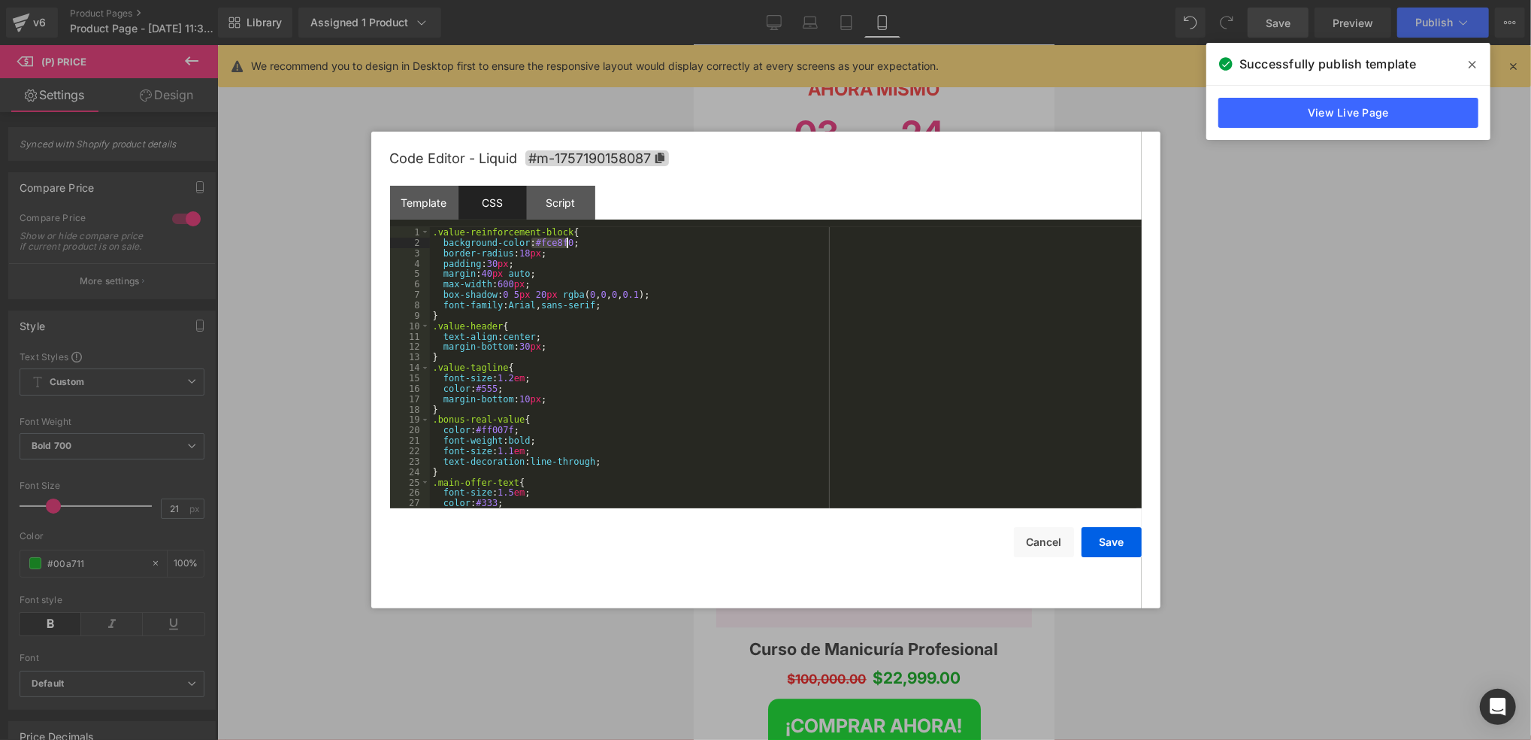
click at [566, 247] on div ".value-reinforcement-block { background-color : #fce8f0 ; border-radius : 18 px…" at bounding box center [783, 378] width 707 height 302
click at [1098, 550] on button "Save" at bounding box center [1112, 542] width 60 height 30
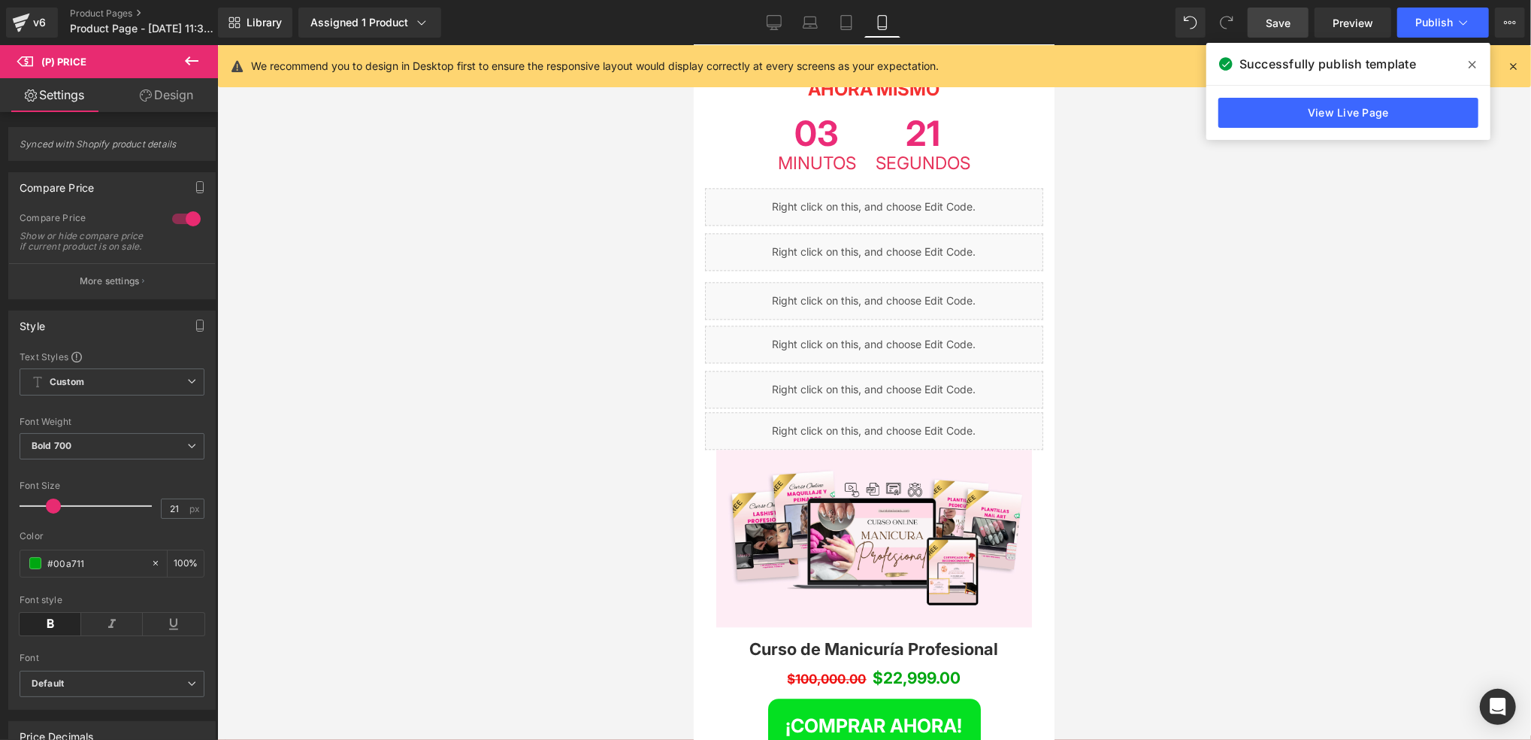
click at [1281, 9] on link "Save" at bounding box center [1278, 23] width 61 height 30
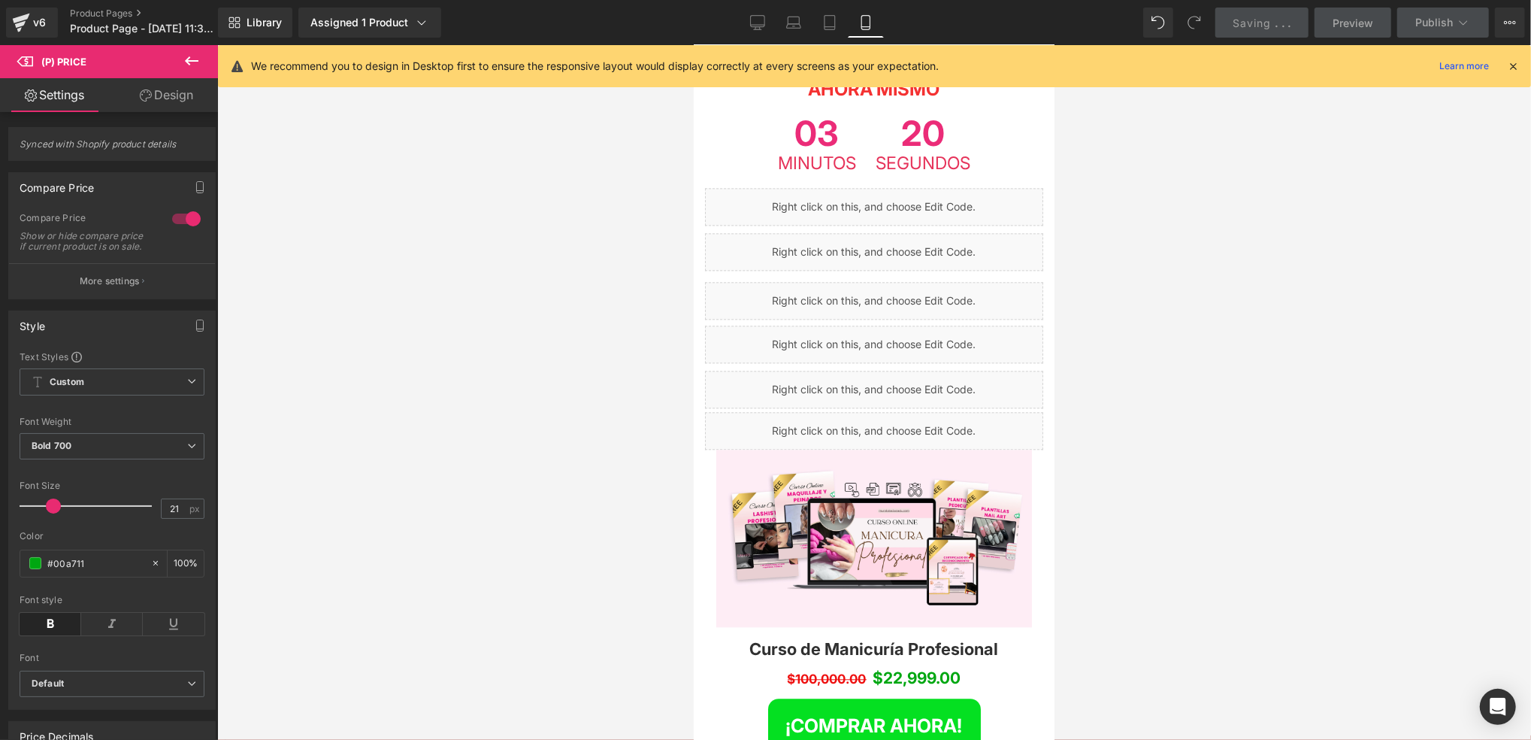
click at [1277, 18] on span "." at bounding box center [1277, 23] width 3 height 13
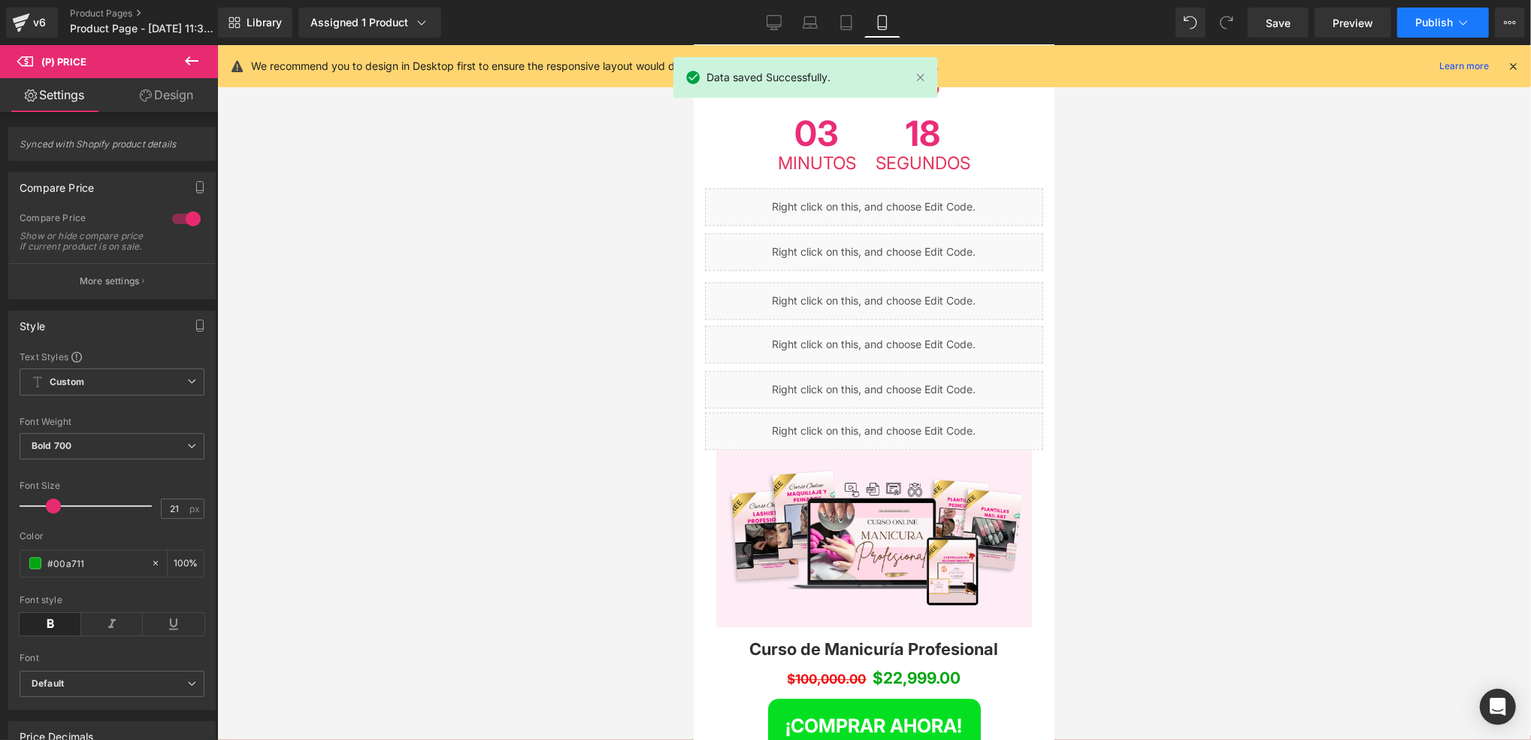
click at [1422, 22] on span "Publish" at bounding box center [1435, 23] width 38 height 12
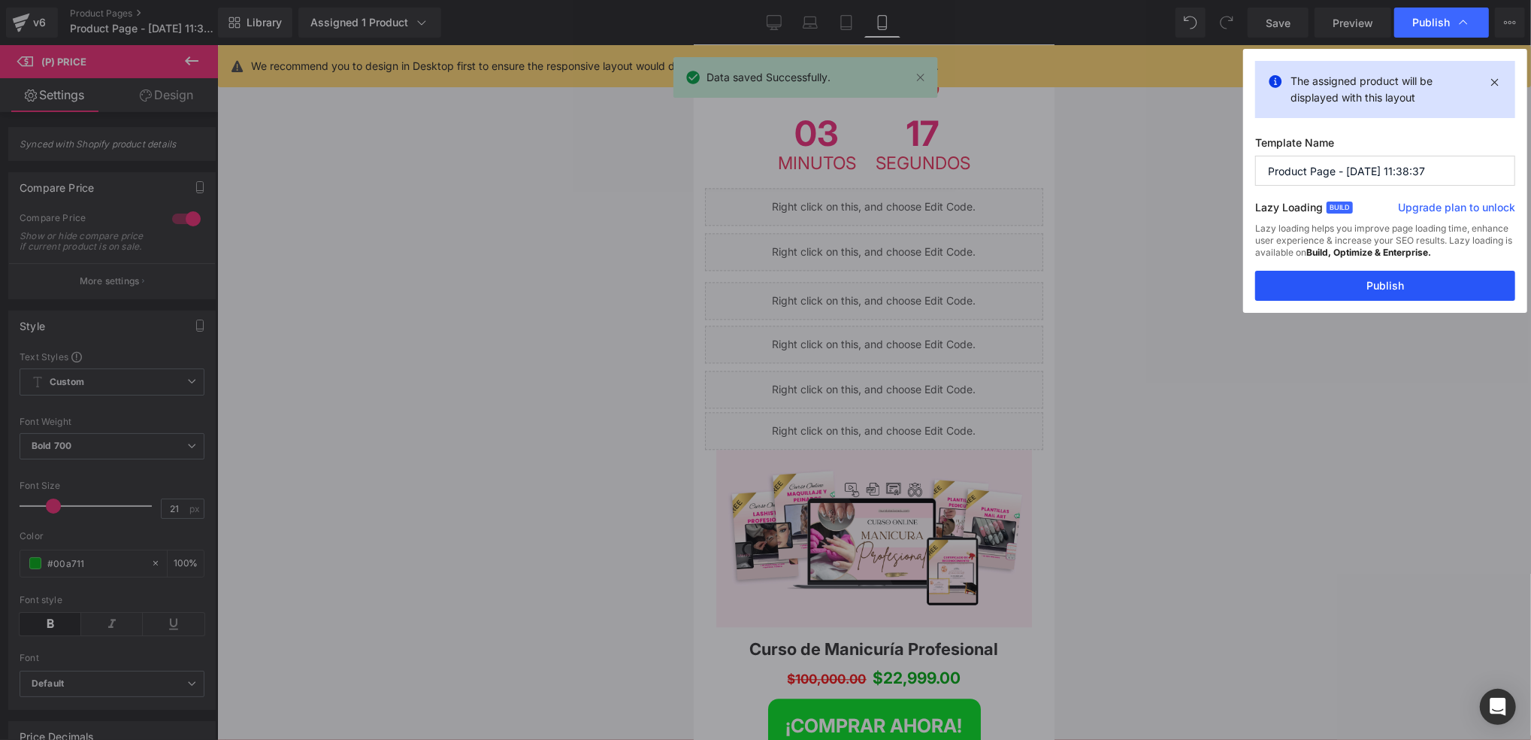
click at [1381, 289] on button "Publish" at bounding box center [1385, 286] width 260 height 30
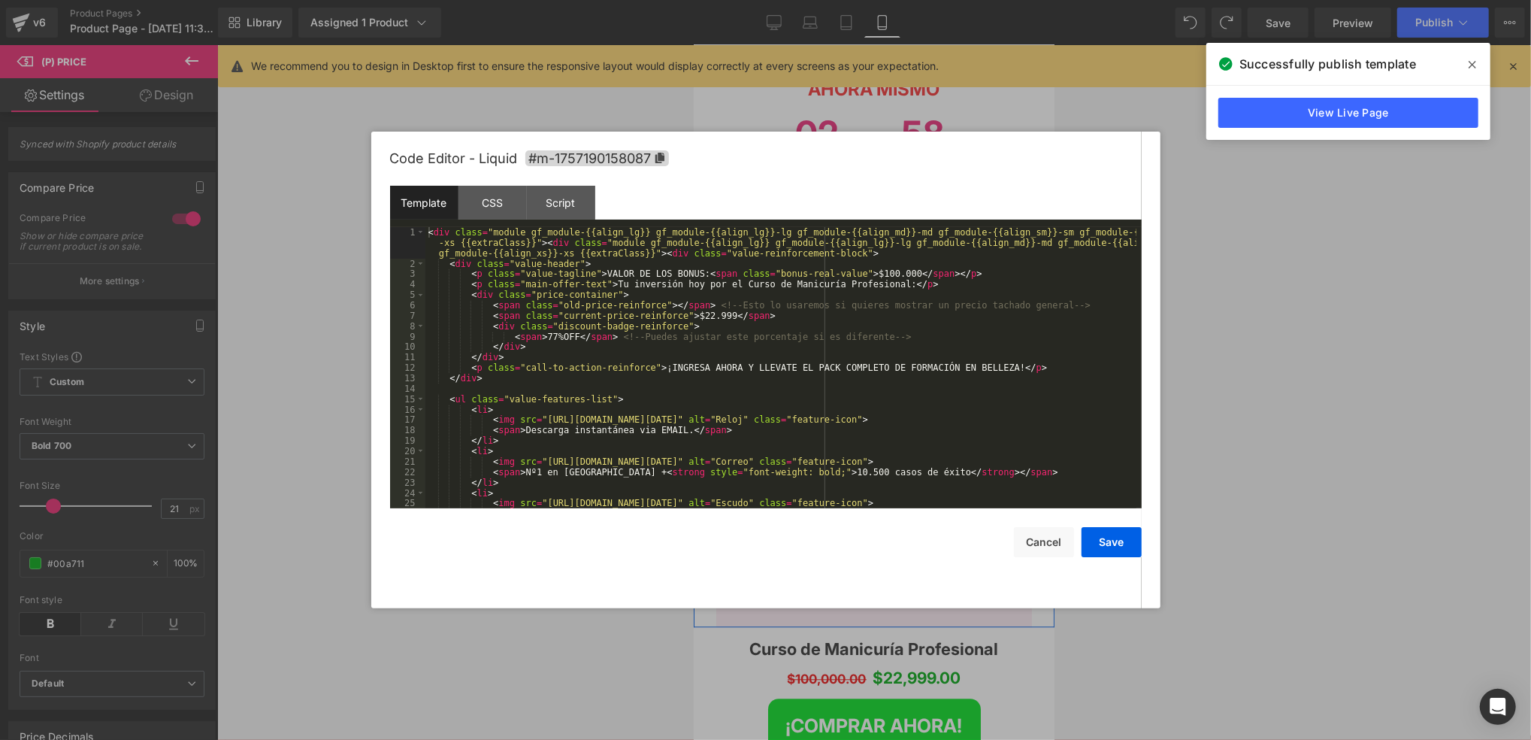
click at [886, 411] on div "Liquid" at bounding box center [873, 430] width 338 height 38
click at [513, 207] on div "CSS" at bounding box center [493, 203] width 68 height 34
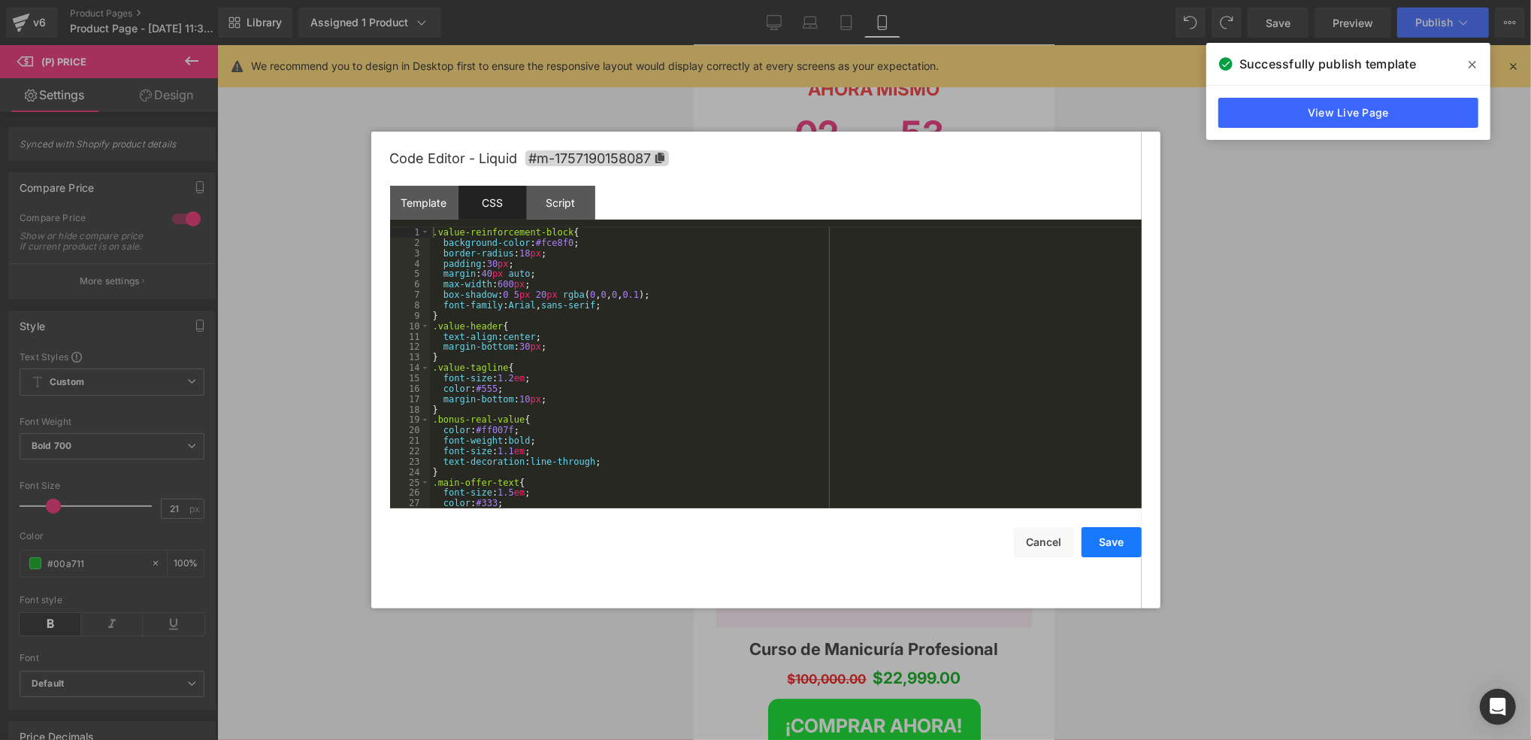
click at [1132, 537] on button "Save" at bounding box center [1112, 542] width 60 height 30
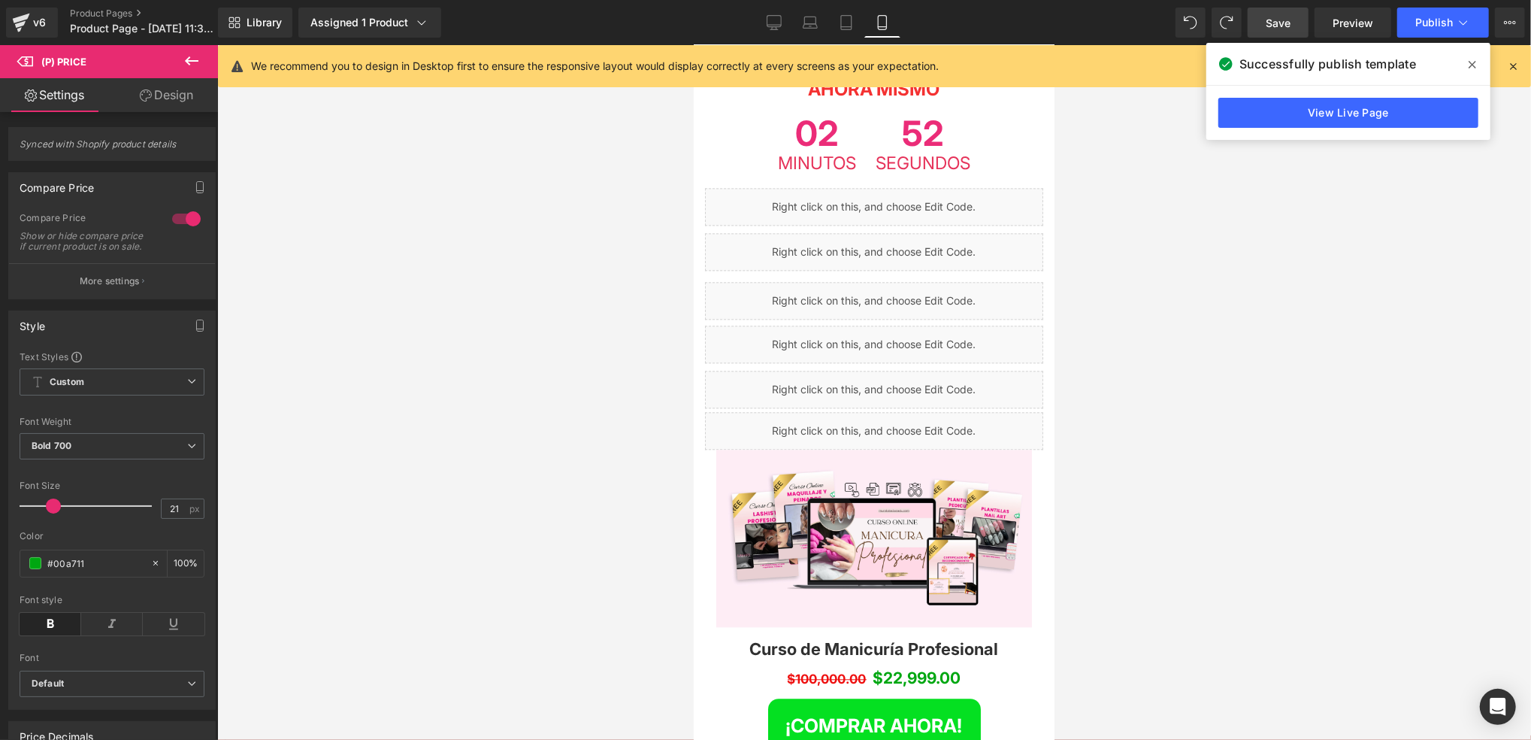
click at [1293, 16] on link "Save" at bounding box center [1278, 23] width 61 height 30
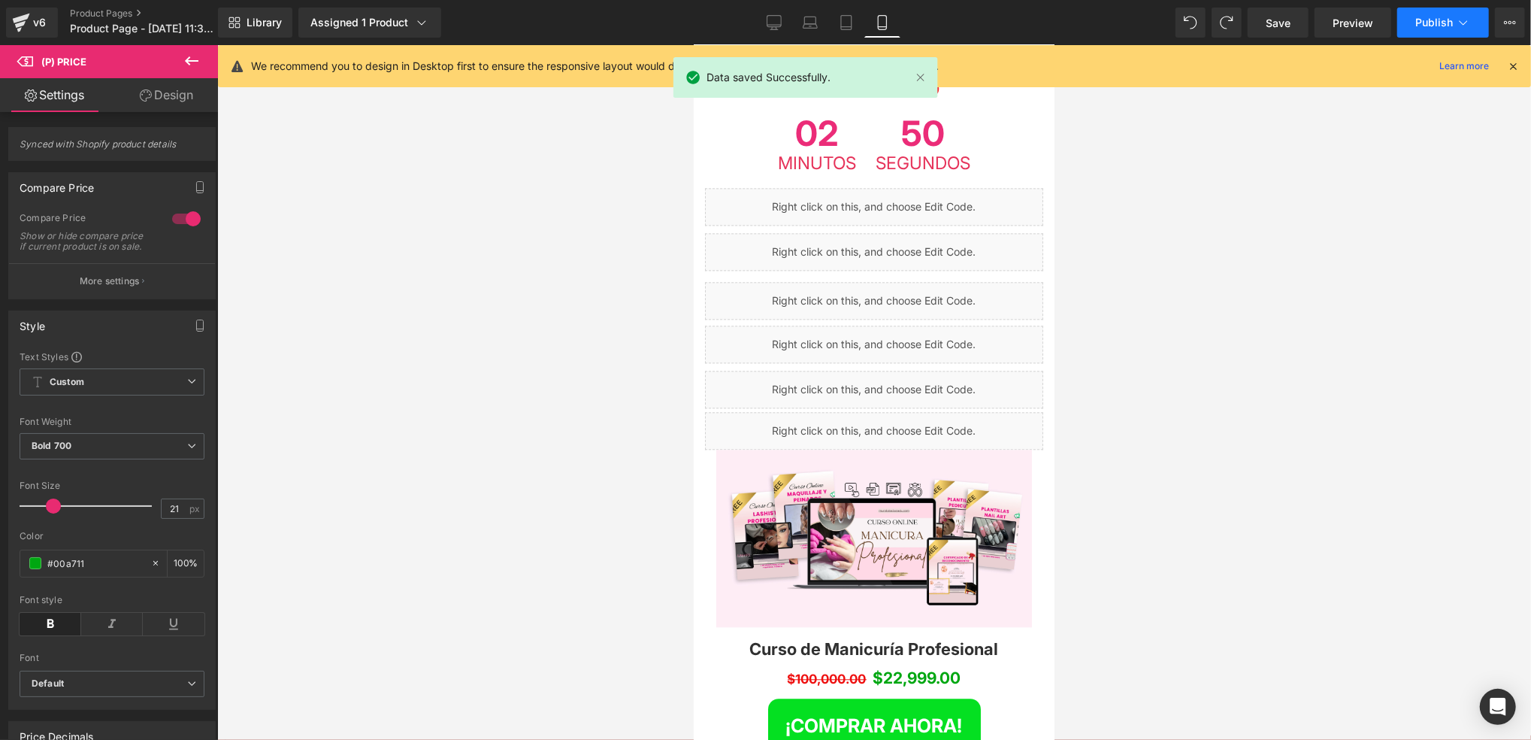
click at [1427, 23] on span "Publish" at bounding box center [1435, 23] width 38 height 12
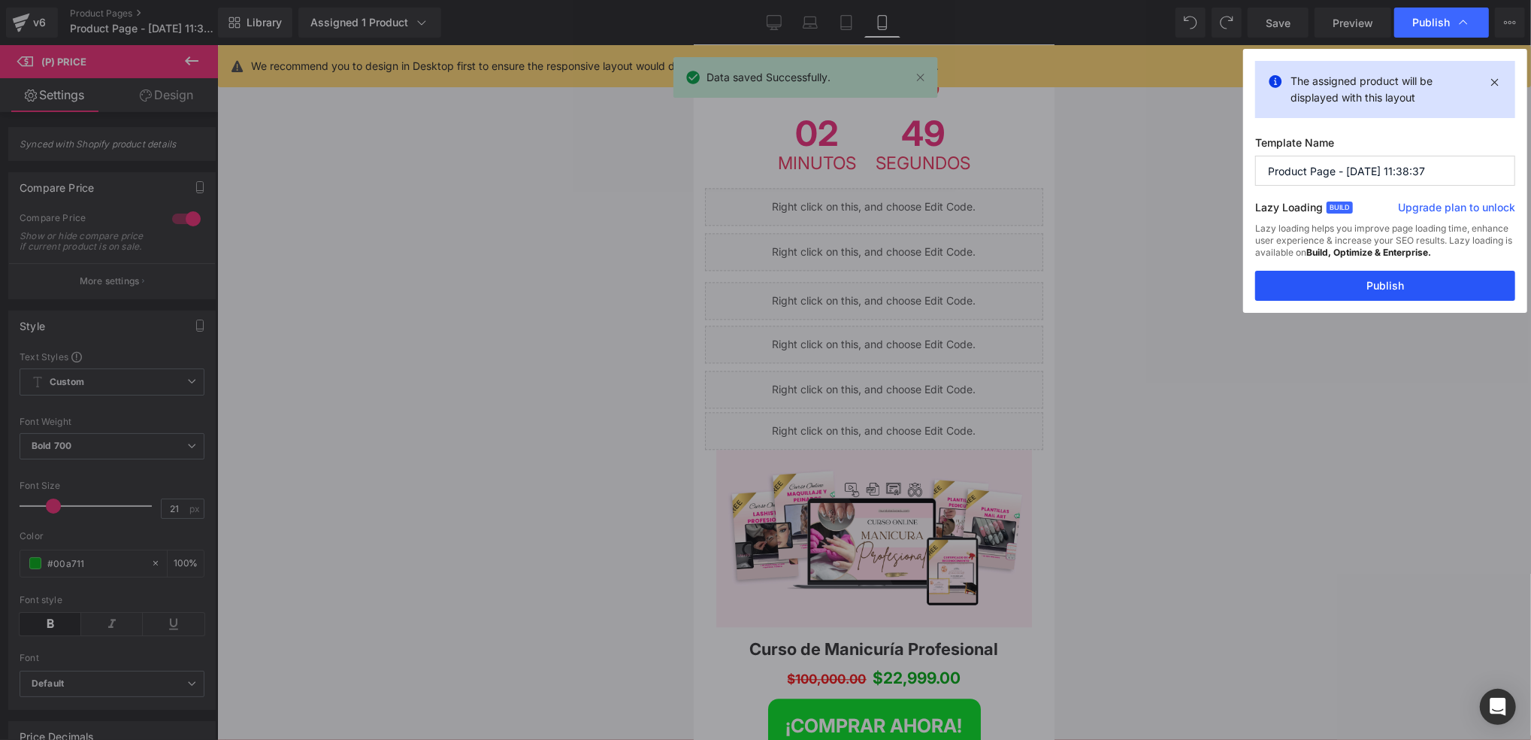
click at [1370, 283] on button "Publish" at bounding box center [1385, 286] width 260 height 30
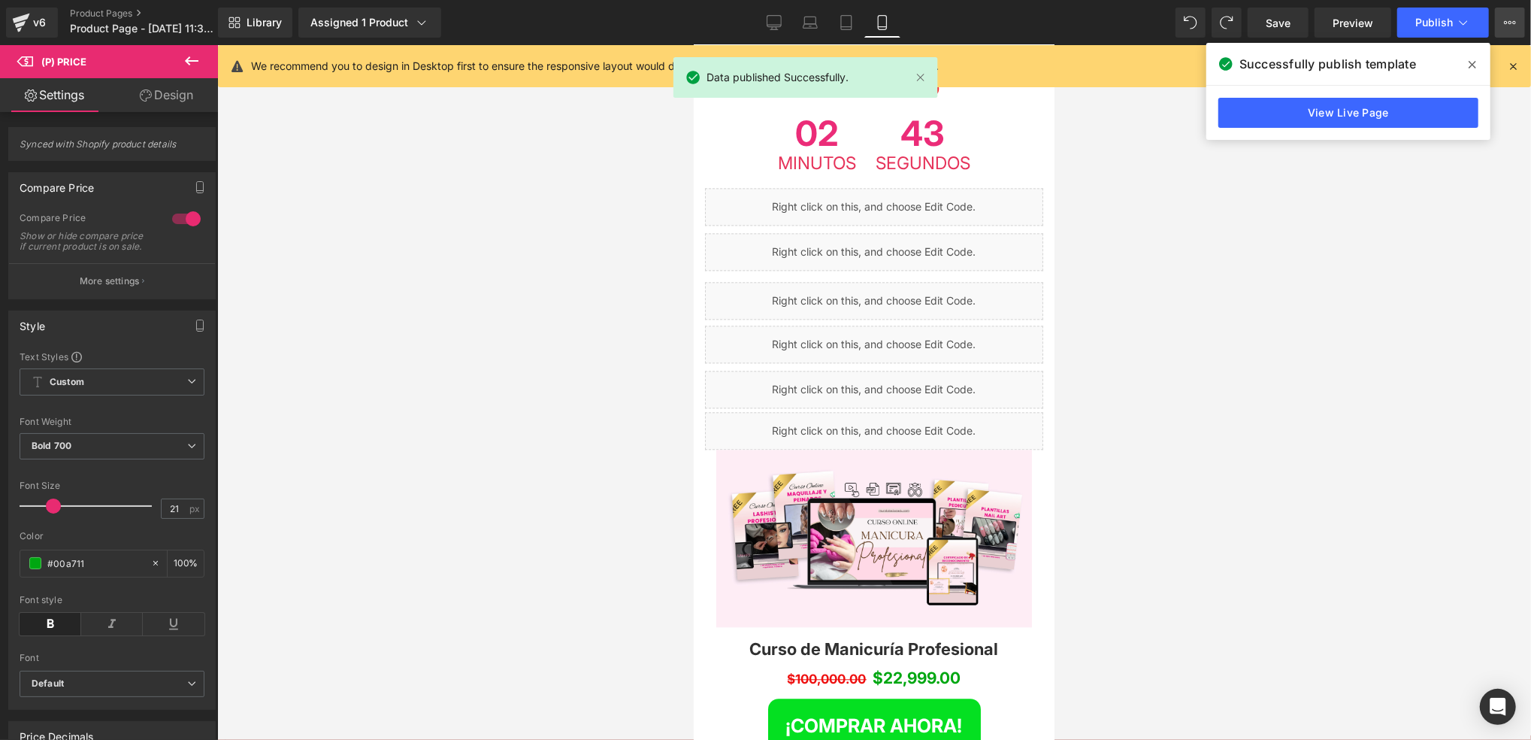
click at [1519, 8] on button "Upgrade Plan View Live Page View with current Template Save Template to Library…" at bounding box center [1510, 23] width 30 height 30
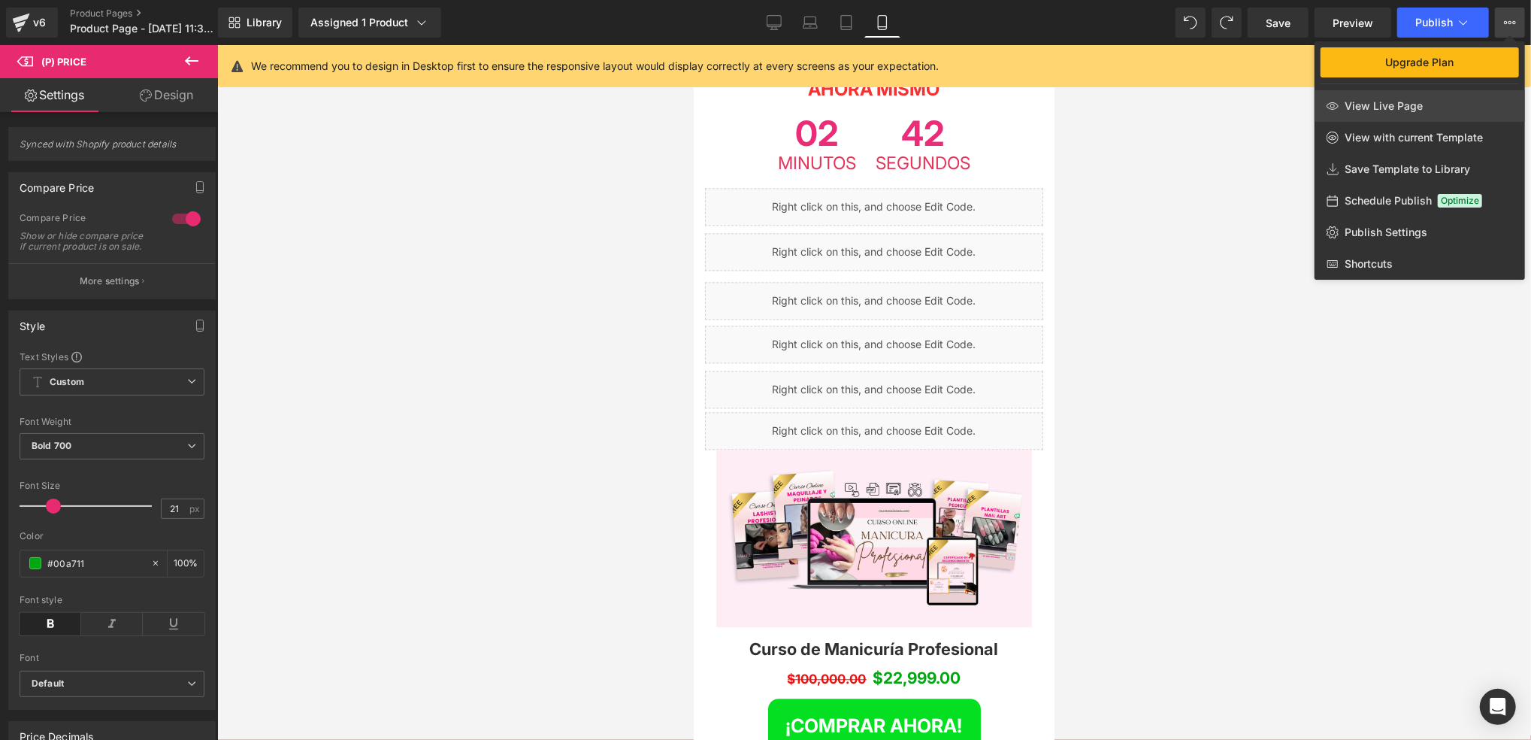
click at [1413, 117] on link "View Live Page" at bounding box center [1420, 106] width 210 height 32
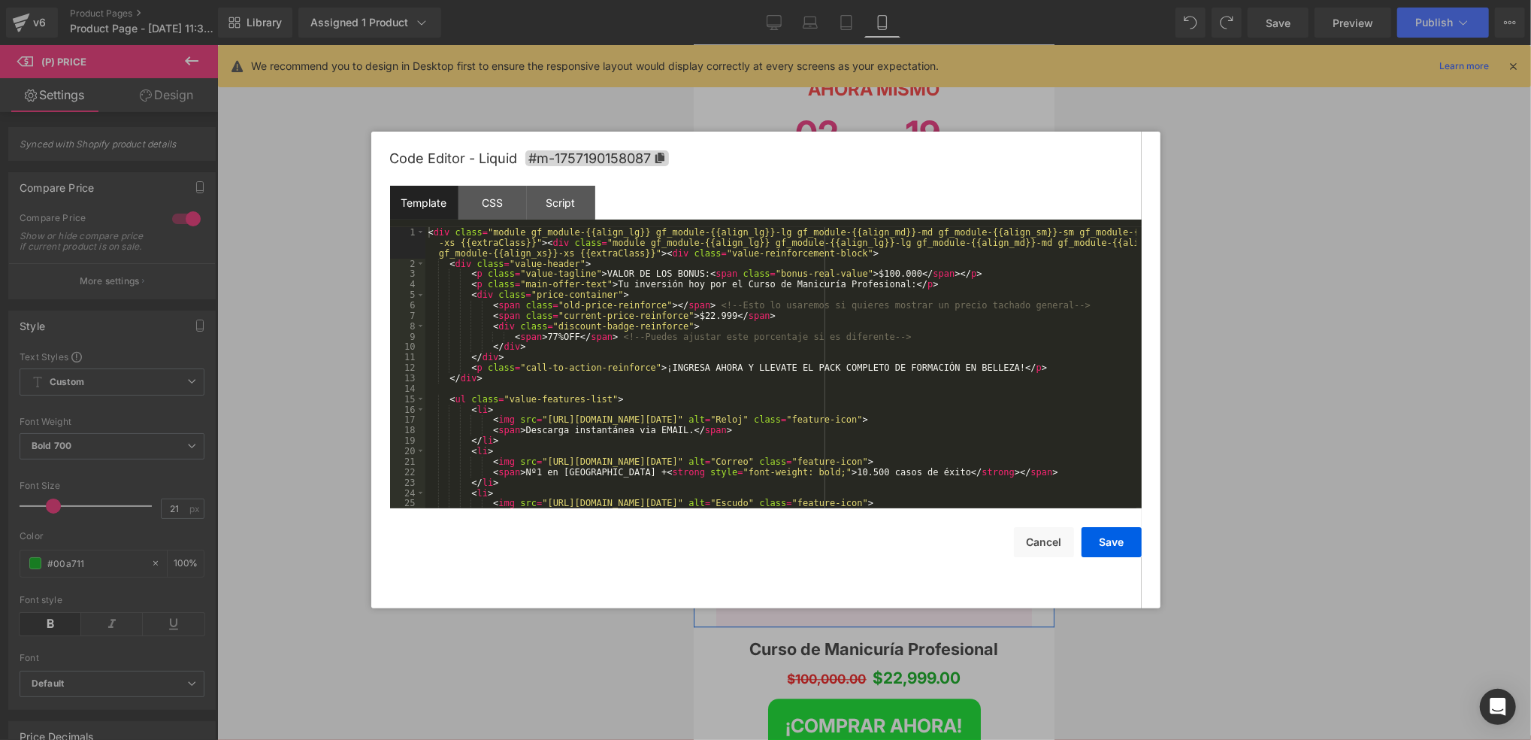
click at [891, 411] on div "Liquid" at bounding box center [873, 430] width 338 height 38
click at [881, 274] on div "< div class = "module gf_module-{{align_lg}} gf_module-{{align_lg}}-lg gf_modul…" at bounding box center [780, 388] width 711 height 323
click at [519, 204] on div "CSS" at bounding box center [493, 203] width 68 height 34
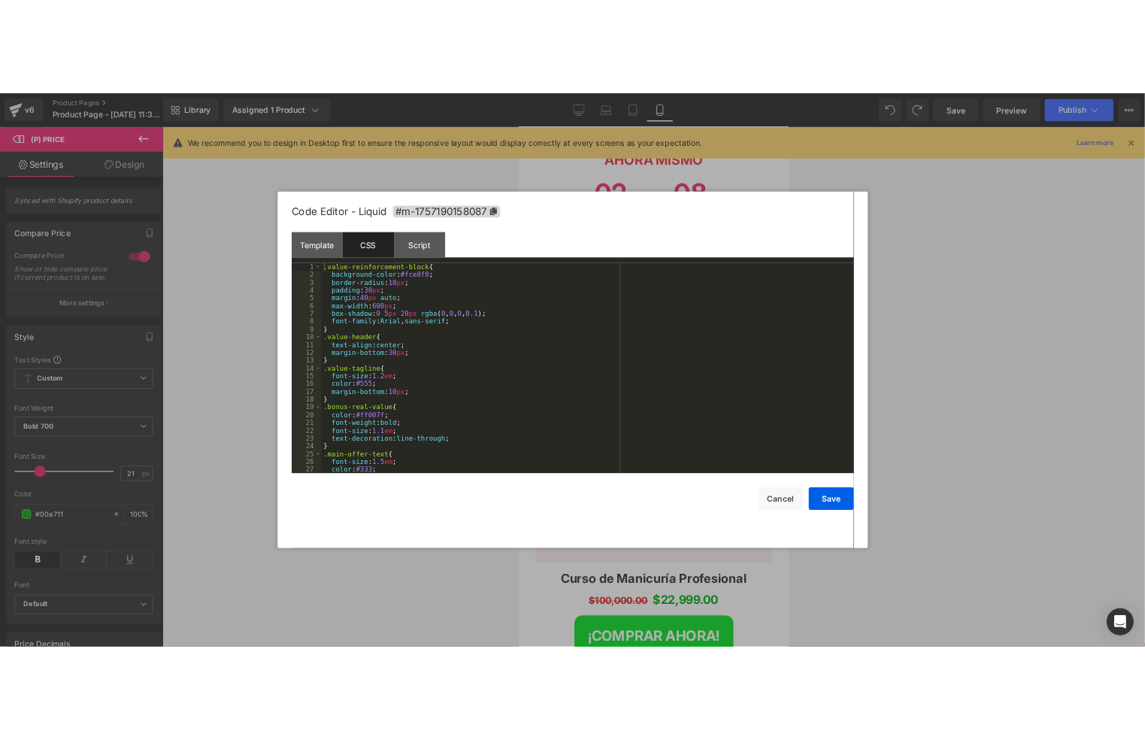
scroll to position [60, 0]
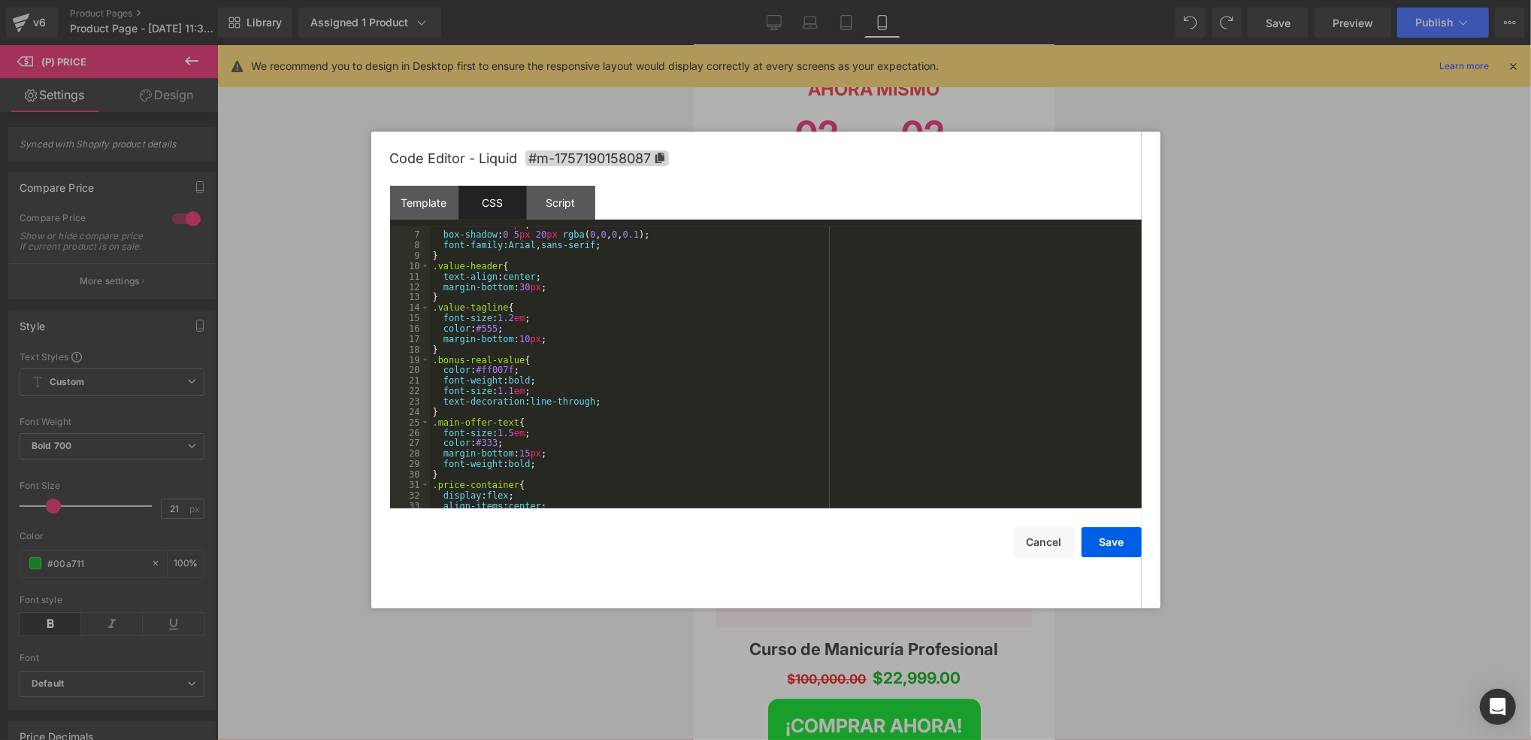
click at [509, 370] on div "max-width : 600 px ; box-shadow : 0 5 px 20 px rgba ( 0 , 0 , 0 , 0.1 ); font-f…" at bounding box center [783, 370] width 707 height 302
click at [510, 367] on div "max-width : 600 px ; box-shadow : 0 5 px 20 px rgba ( 0 , 0 , 0 , 0.1 ); font-f…" at bounding box center [783, 370] width 707 height 302
drag, startPoint x: 512, startPoint y: 368, endPoint x: 480, endPoint y: 369, distance: 32.3
click at [480, 369] on div "max-width : 600 px ; box-shadow : 0 5 px 20 px rgba ( 0 , 0 , 0 , 0.1 ); font-f…" at bounding box center [783, 370] width 707 height 302
click at [1103, 535] on button "Save" at bounding box center [1112, 542] width 60 height 30
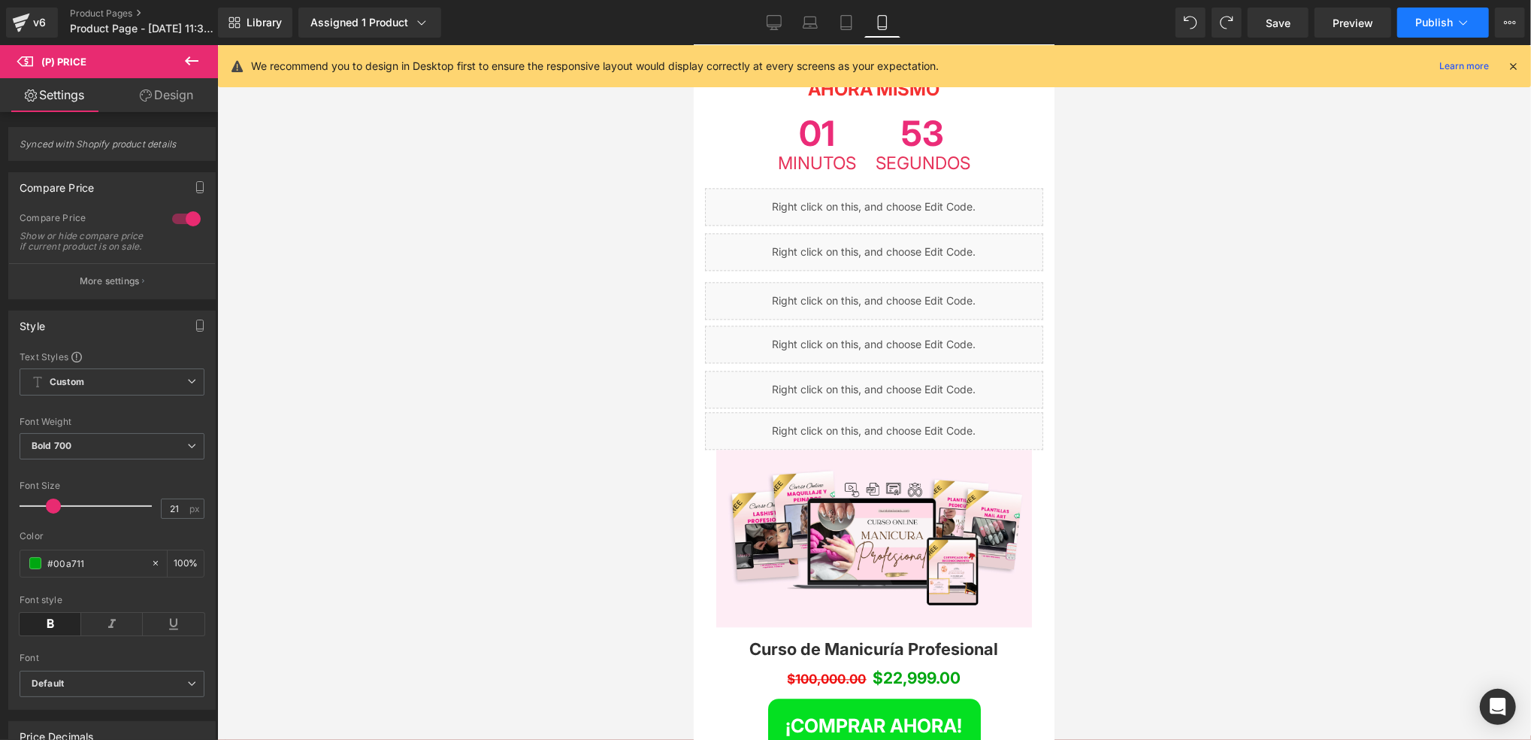
drag, startPoint x: 1306, startPoint y: 15, endPoint x: 1418, endPoint y: 26, distance: 112.5
click at [1303, 15] on link "Save" at bounding box center [1278, 23] width 61 height 30
click at [1428, 22] on span "Publish" at bounding box center [1435, 23] width 38 height 12
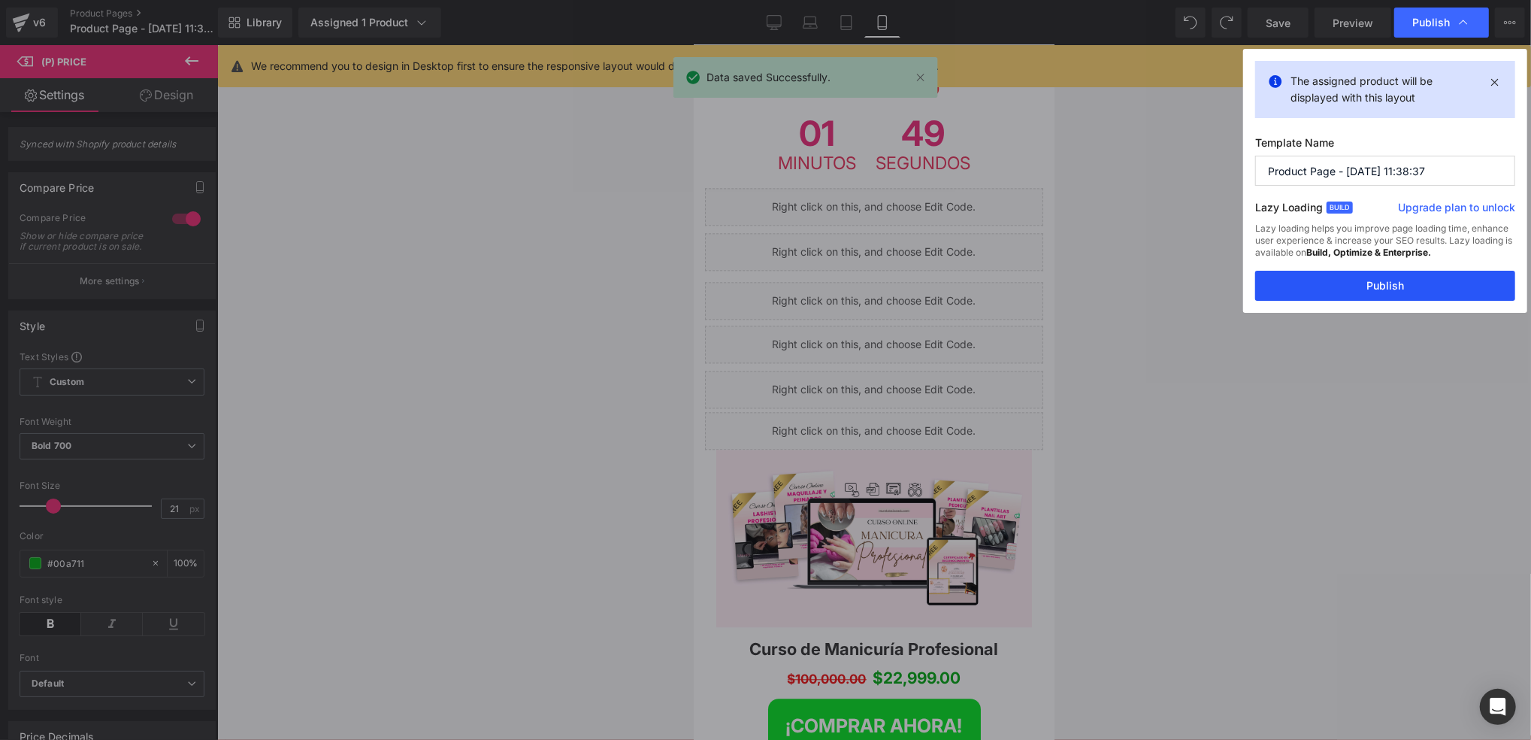
click at [1392, 289] on button "Publish" at bounding box center [1385, 286] width 260 height 30
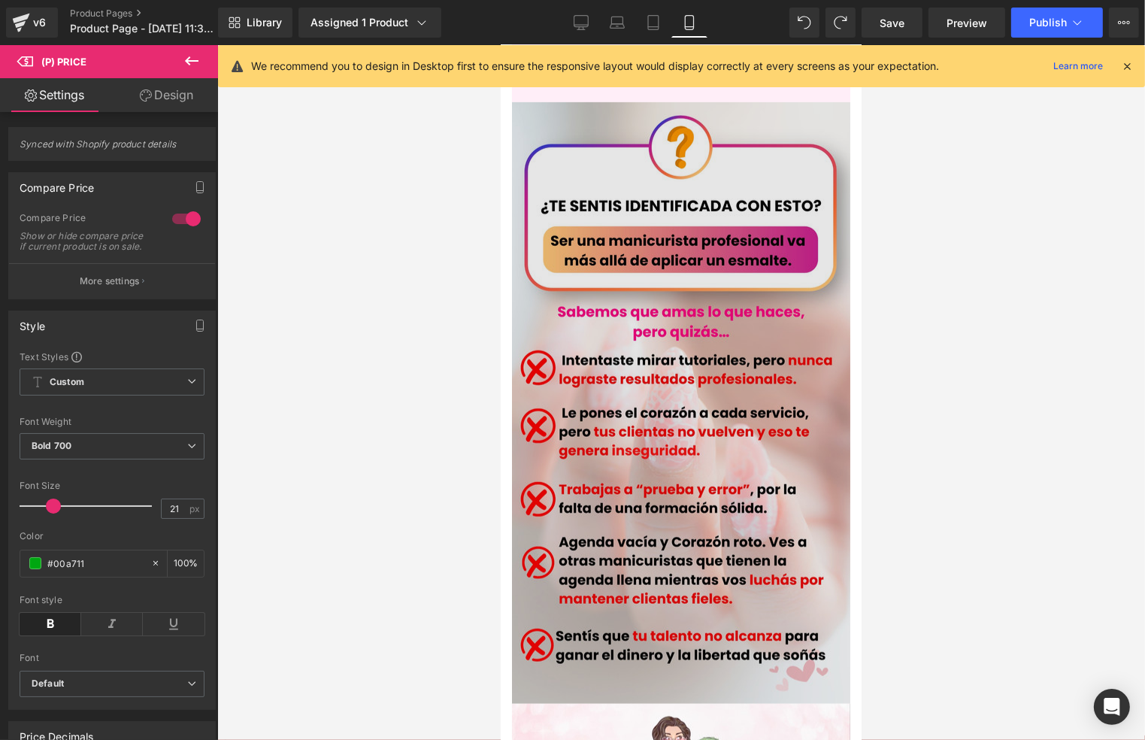
scroll to position [798, 0]
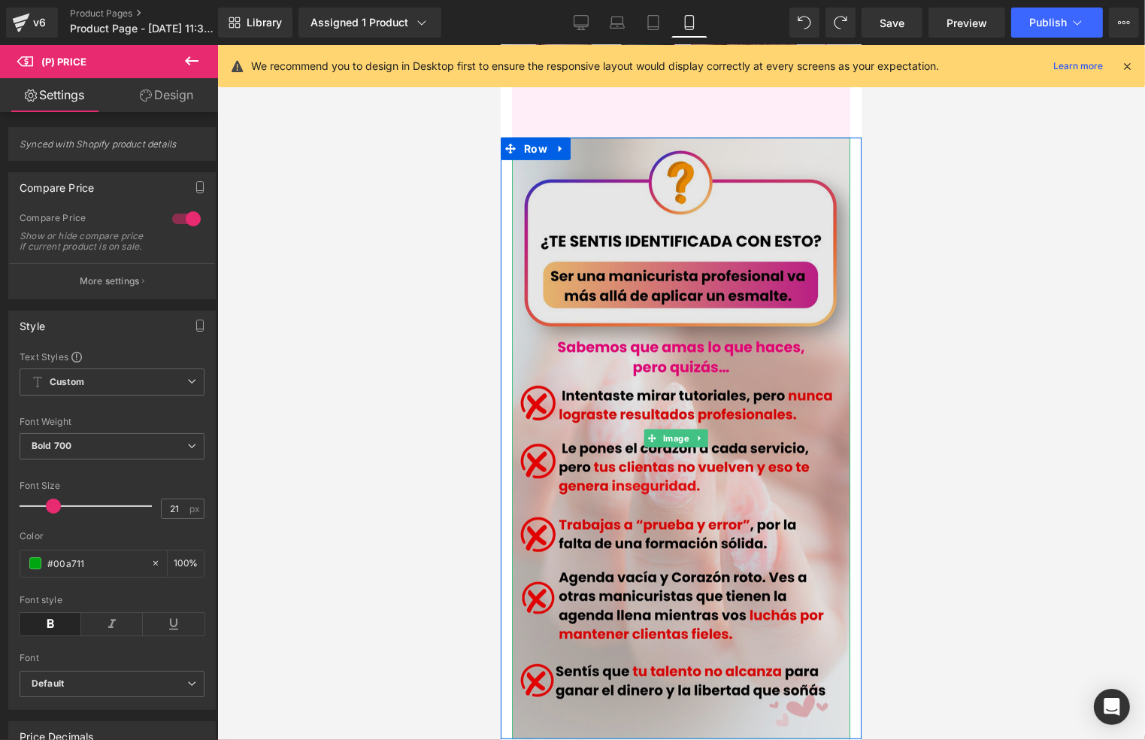
click at [735, 338] on img at bounding box center [680, 437] width 338 height 601
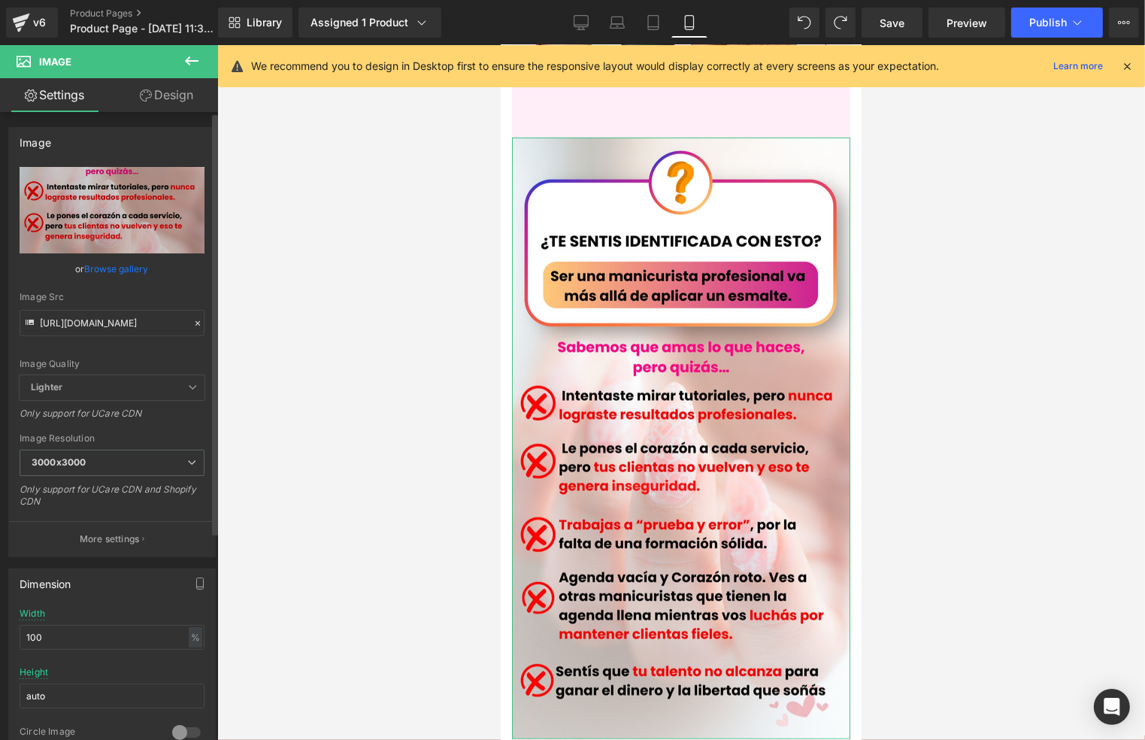
drag, startPoint x: 192, startPoint y: 323, endPoint x: 176, endPoint y: 322, distance: 16.6
click at [192, 322] on icon at bounding box center [197, 323] width 11 height 11
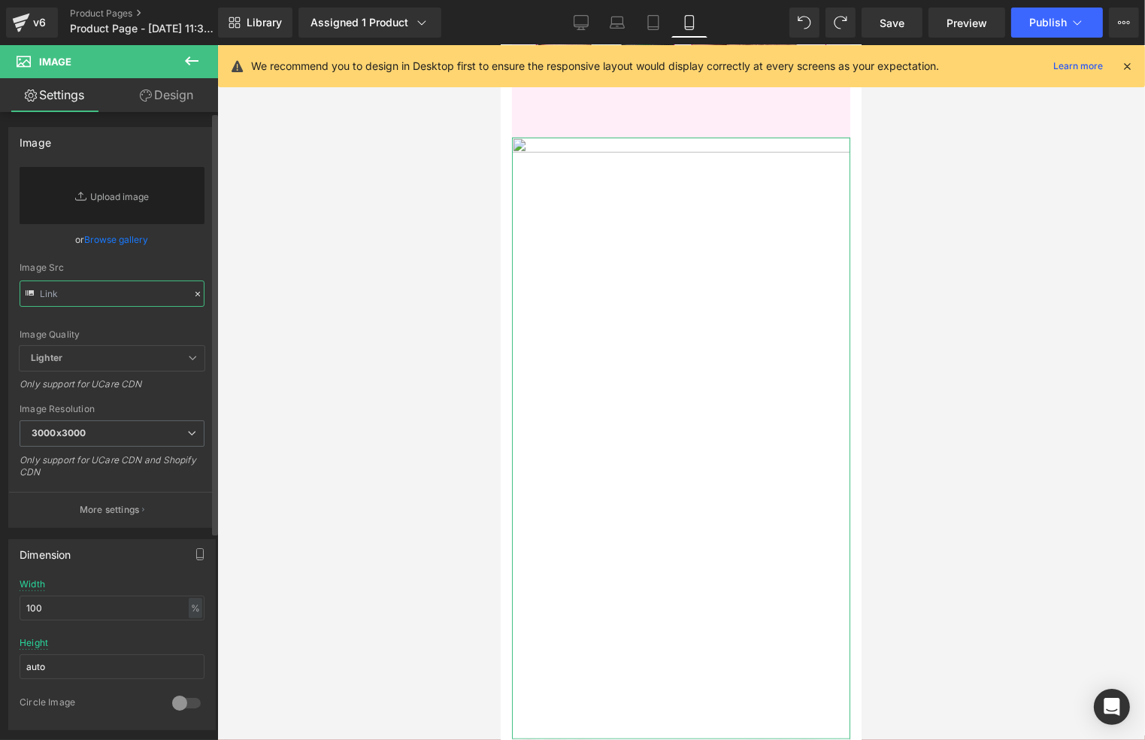
click at [139, 289] on input "text" at bounding box center [112, 293] width 185 height 26
paste input "https://i.postimg.cc/bvrjq6sp/Te-sentis-identificada-con-esto-version-2.jpg"
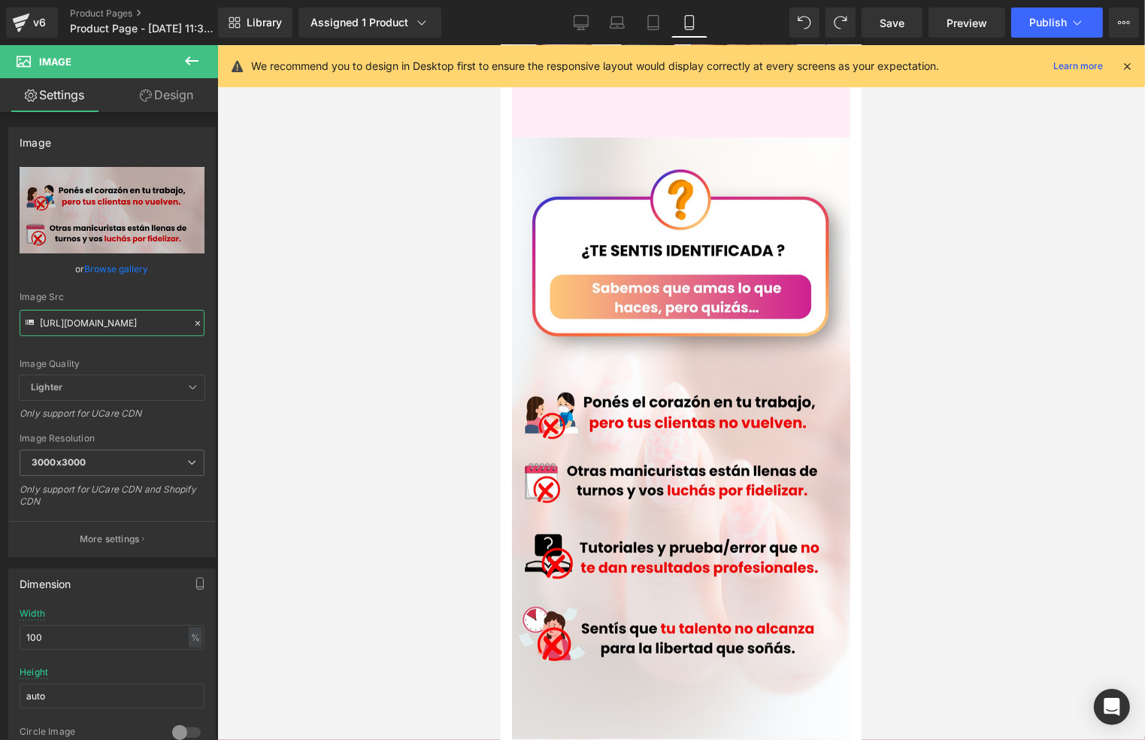
type input "https://i.postimg.cc/bvrjq6sp/Te-sentis-identificada-con-esto-version-2.jpg"
click at [990, 368] on div at bounding box center [681, 392] width 928 height 695
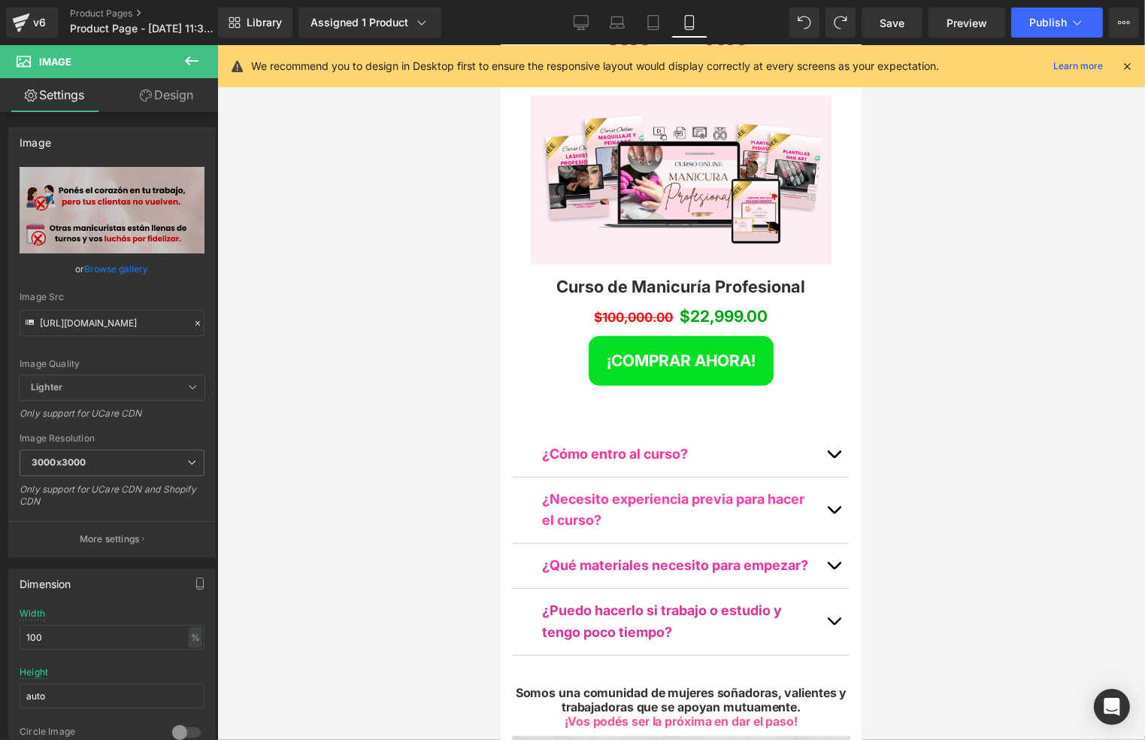
scroll to position [6916, 0]
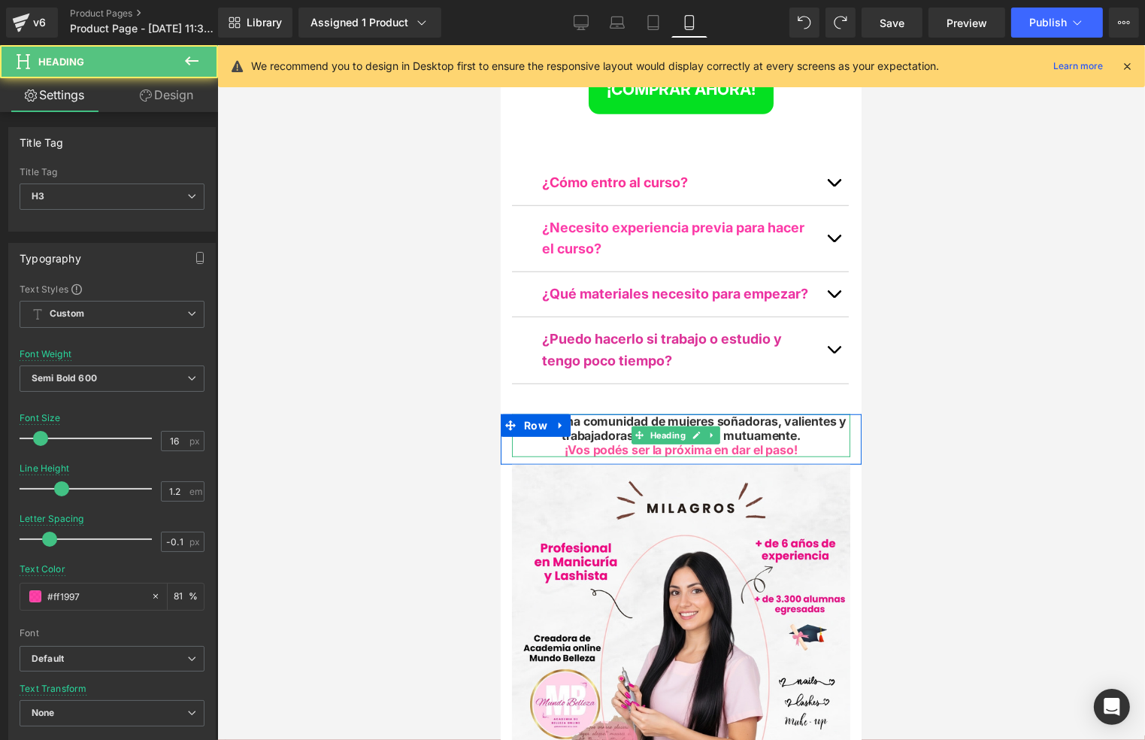
click at [789, 413] on span "Somos una comunidad de mujeres soñadoras, valientes y trabajadoras que se apoya…" at bounding box center [681, 427] width 332 height 29
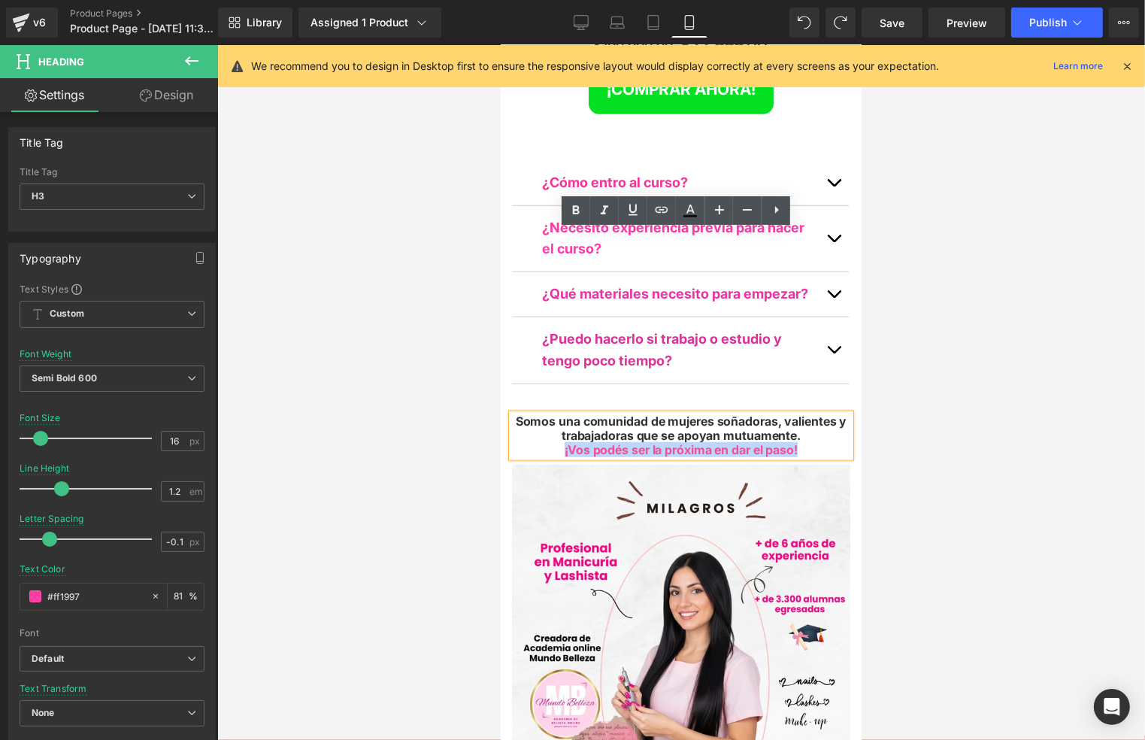
drag, startPoint x: 797, startPoint y: 265, endPoint x: 558, endPoint y: 265, distance: 239.1
click at [558, 442] on div "¡Vos podés ser la próxima en dar el paso!" at bounding box center [680, 449] width 338 height 14
click at [571, 207] on icon at bounding box center [576, 210] width 18 height 18
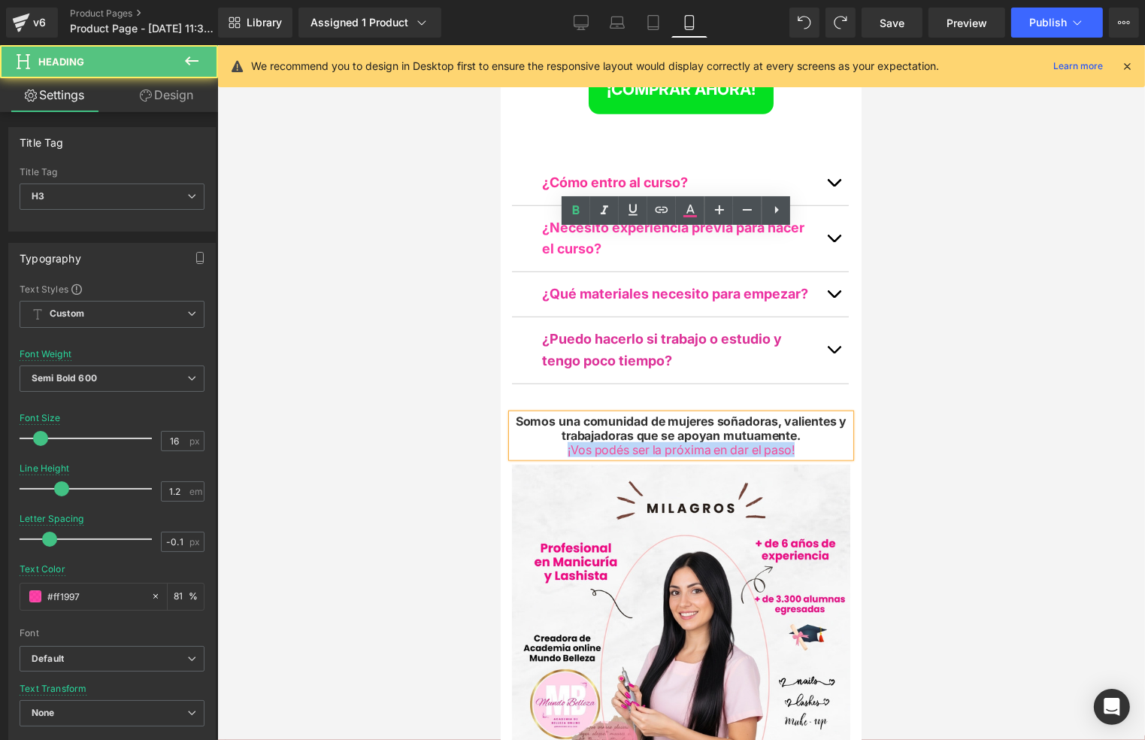
drag, startPoint x: 807, startPoint y: 267, endPoint x: 561, endPoint y: 267, distance: 246.6
click at [561, 442] on div "¡Vos podés ser la próxima en dar el paso!" at bounding box center [680, 449] width 338 height 14
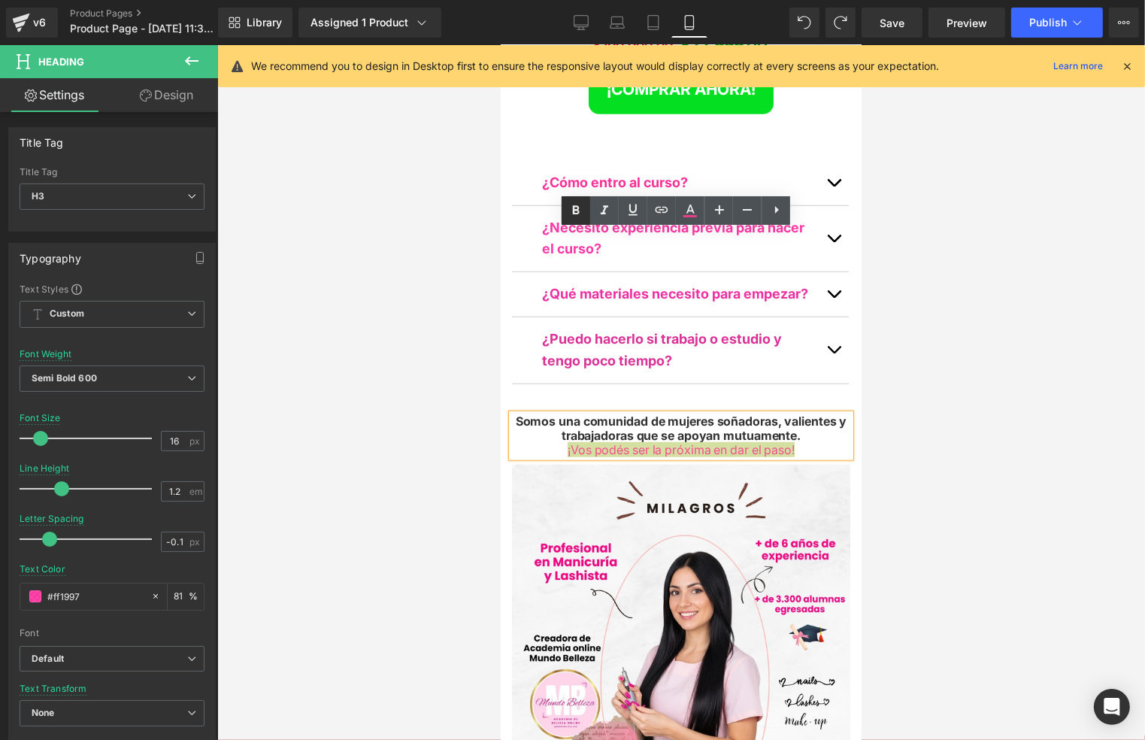
click at [577, 207] on icon at bounding box center [576, 210] width 18 height 18
drag, startPoint x: 808, startPoint y: 268, endPoint x: 556, endPoint y: 267, distance: 252.6
click at [556, 442] on div "¡Vos podés ser la próxima en dar el paso!" at bounding box center [680, 449] width 338 height 14
click at [715, 215] on icon at bounding box center [719, 210] width 18 height 18
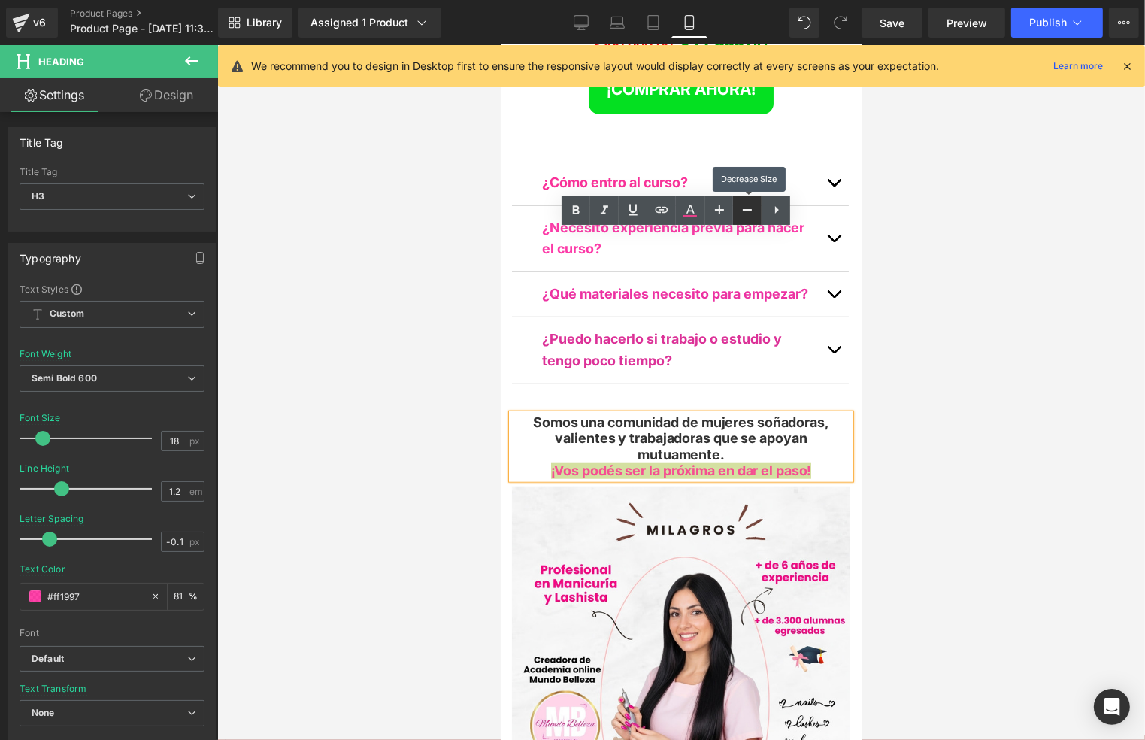
click at [746, 211] on icon at bounding box center [747, 210] width 18 height 18
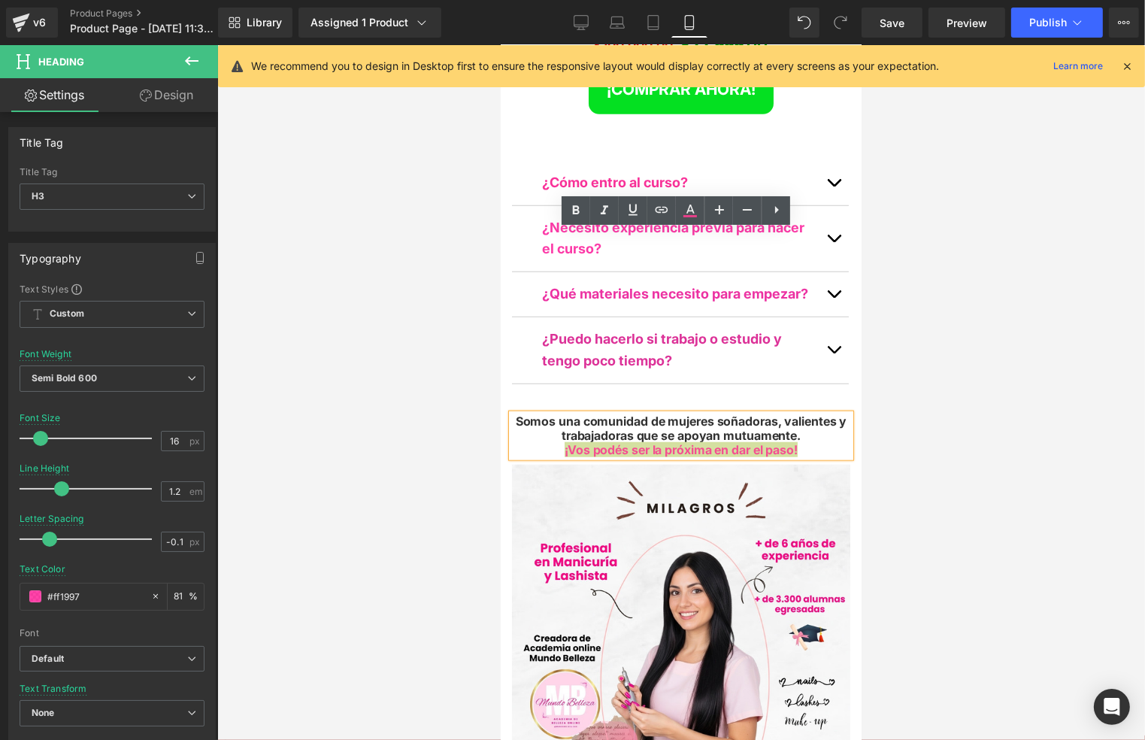
click at [923, 277] on div at bounding box center [681, 392] width 928 height 695
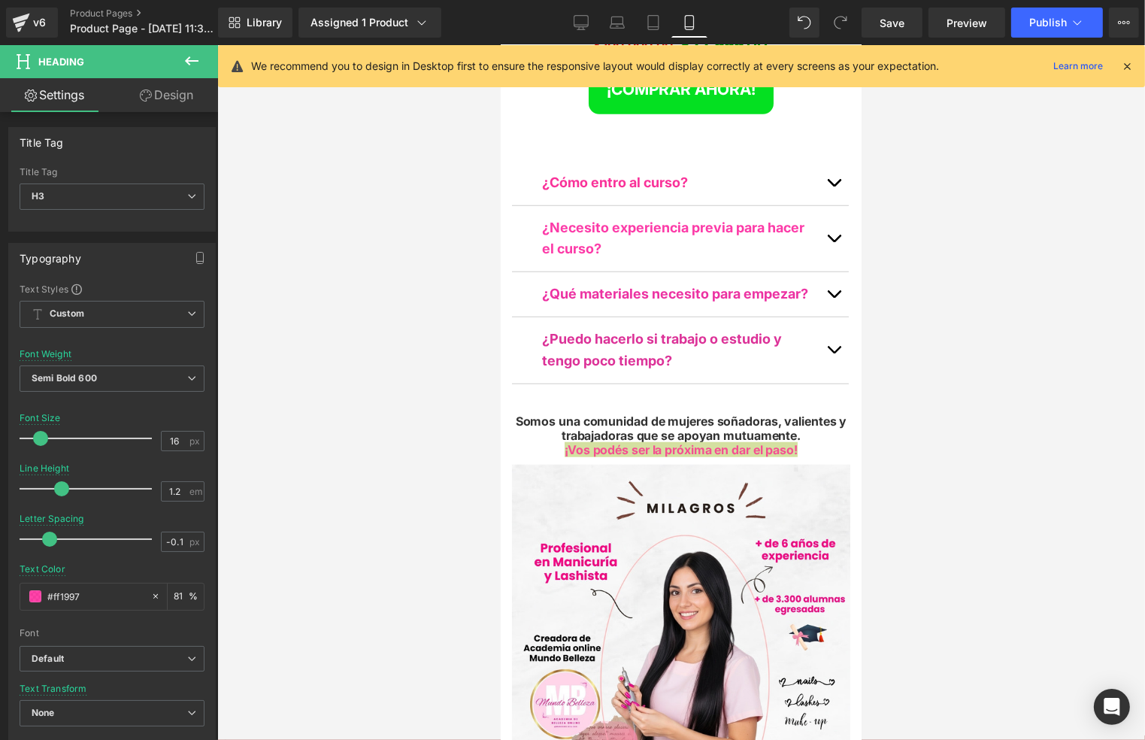
click at [904, 289] on div at bounding box center [681, 392] width 928 height 695
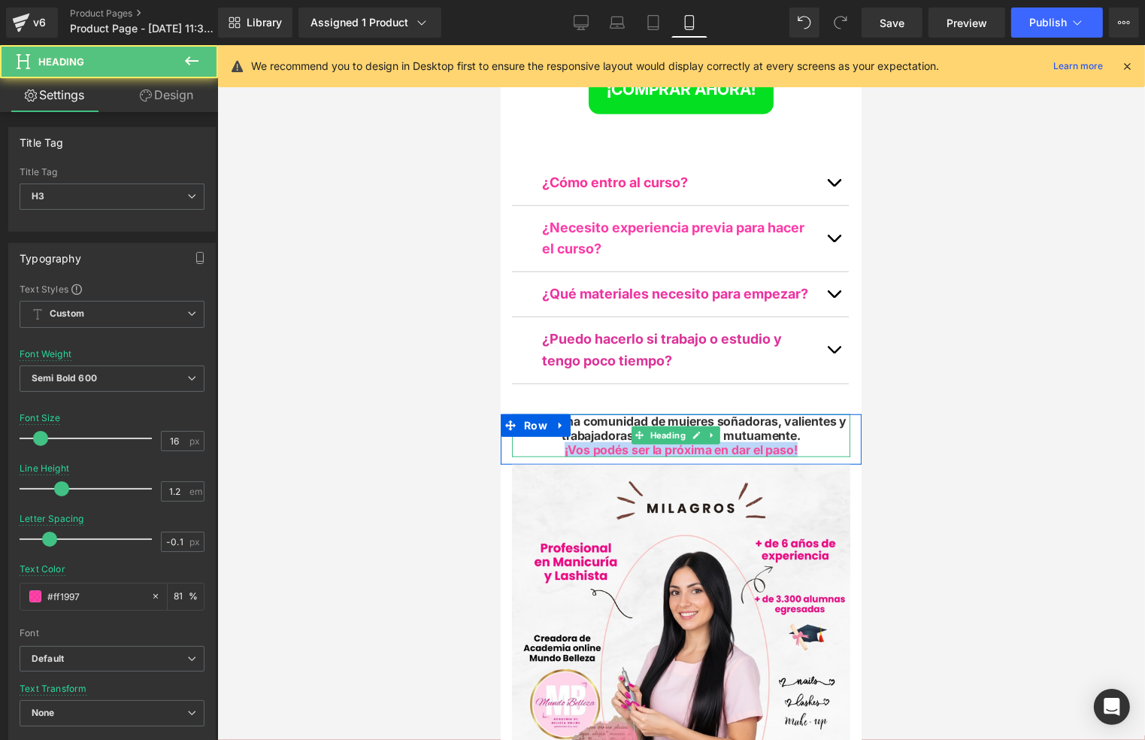
click at [798, 413] on div "Somos una comunidad de mujeres soñadoras, valientes y trabajadoras que se apoya…" at bounding box center [680, 435] width 338 height 44
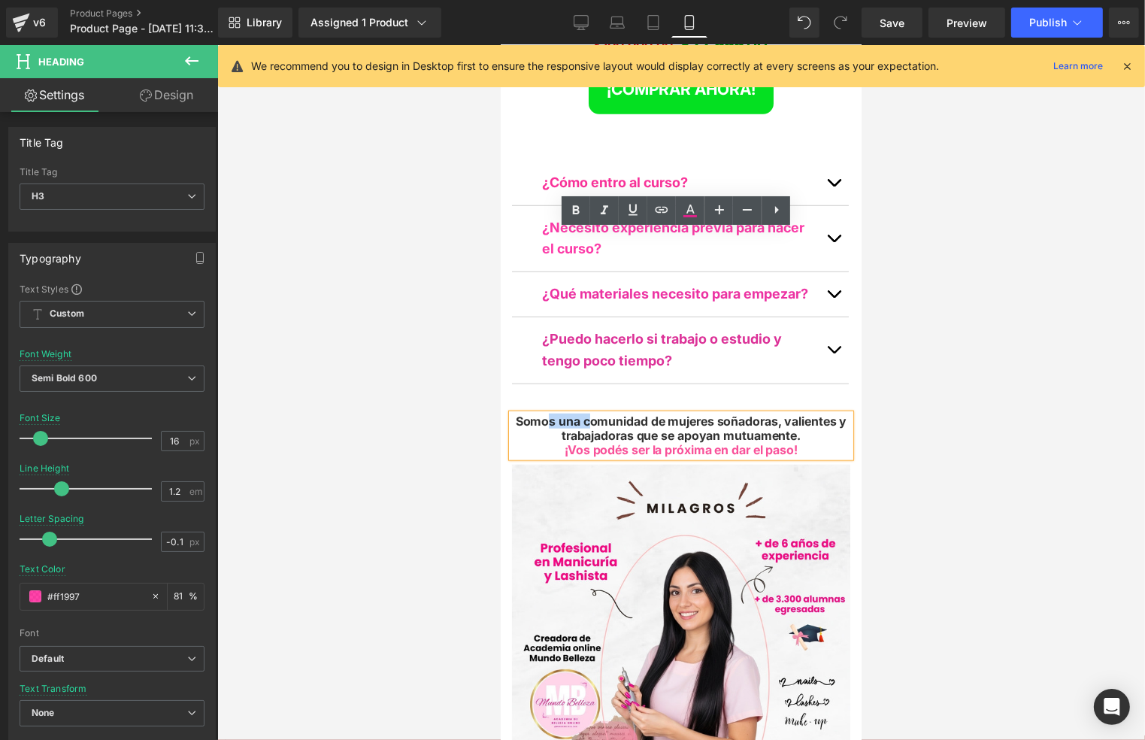
drag, startPoint x: 585, startPoint y: 237, endPoint x: 543, endPoint y: 237, distance: 42.1
click at [541, 413] on span "Somos una comunidad de mujeres soñadoras, valientes y trabajadoras que se apoya…" at bounding box center [681, 427] width 332 height 29
click at [544, 413] on span "Somos una comunidad de mujeres soñadoras, valientes y trabajadoras que se apoya…" at bounding box center [681, 427] width 332 height 29
drag, startPoint x: 583, startPoint y: 237, endPoint x: 511, endPoint y: 235, distance: 72.2
click at [515, 413] on span "Somos una comunidad de mujeres soñadoras, valientes y trabajadoras que se apoya…" at bounding box center [681, 427] width 332 height 29
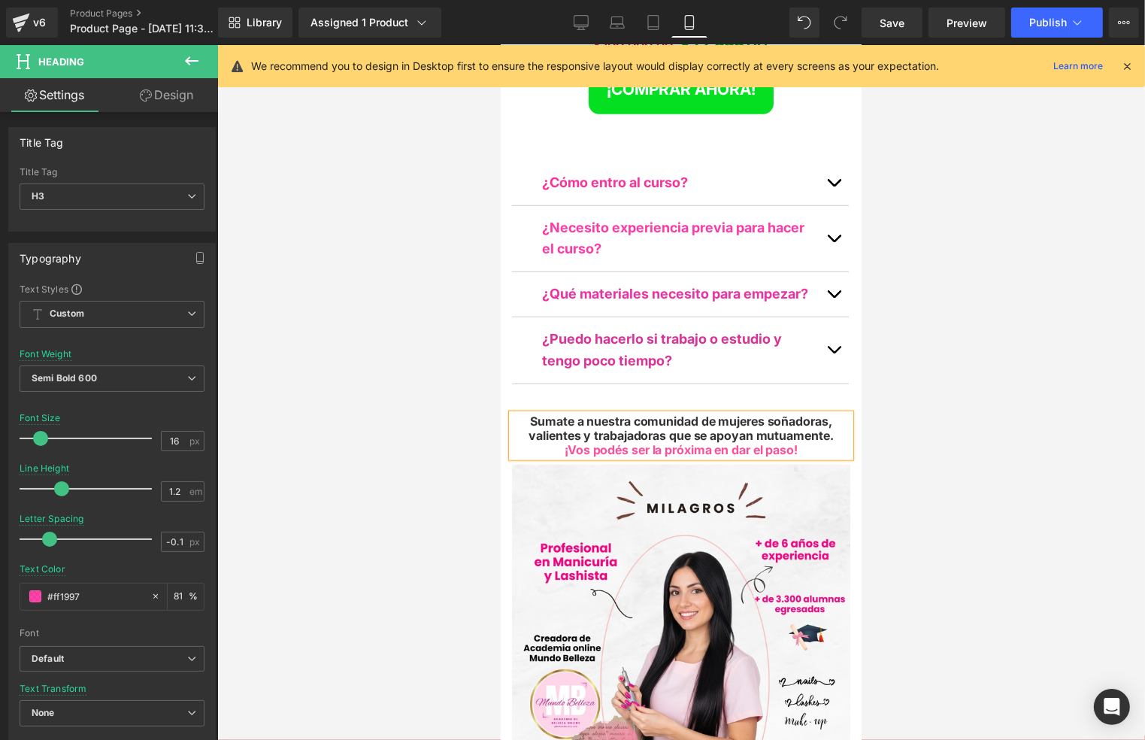
click at [1050, 298] on div at bounding box center [681, 392] width 928 height 695
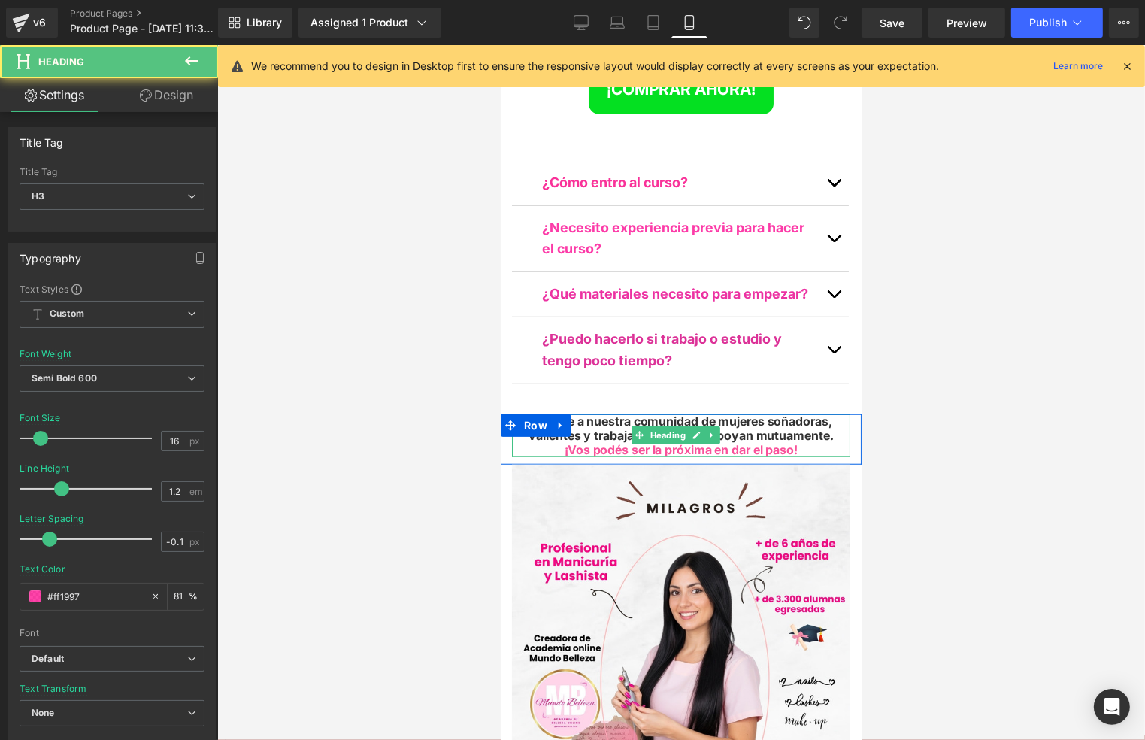
click at [793, 442] on div "¡Vos podés ser la próxima en dar el paso!" at bounding box center [680, 449] width 338 height 14
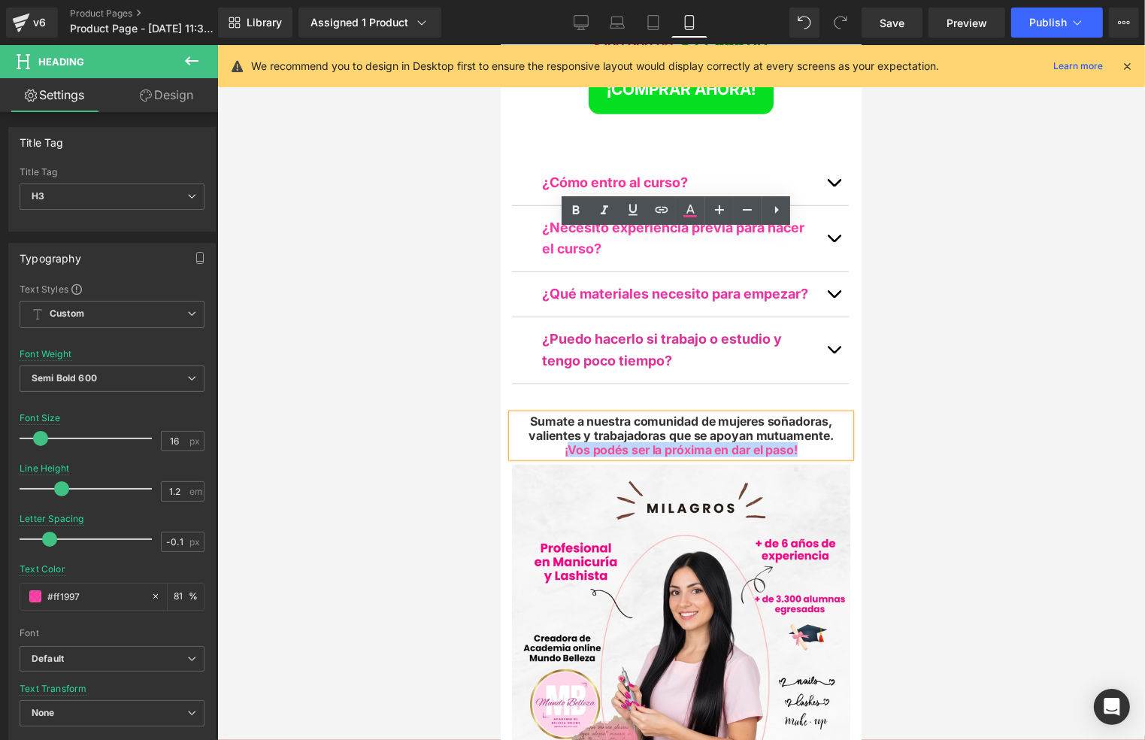
drag, startPoint x: 800, startPoint y: 268, endPoint x: 563, endPoint y: 267, distance: 236.8
click at [563, 442] on div "¡Vos podés ser la próxima en dar el paso!" at bounding box center [680, 449] width 338 height 14
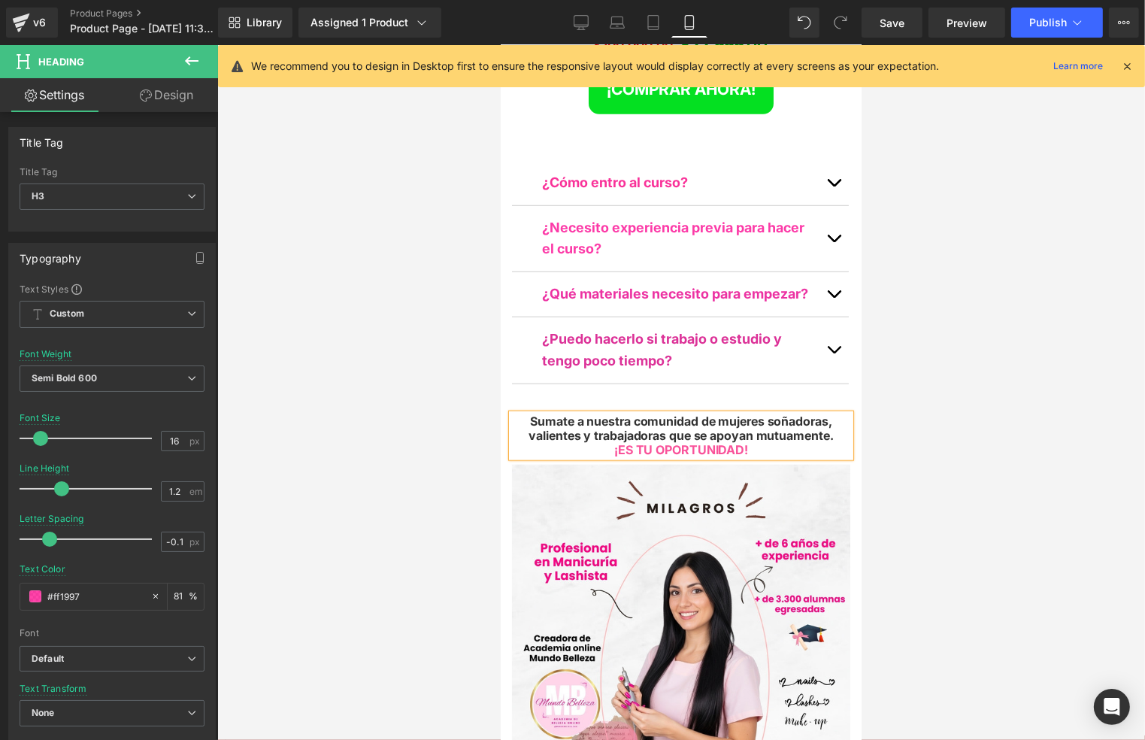
click at [1008, 266] on div at bounding box center [681, 392] width 928 height 695
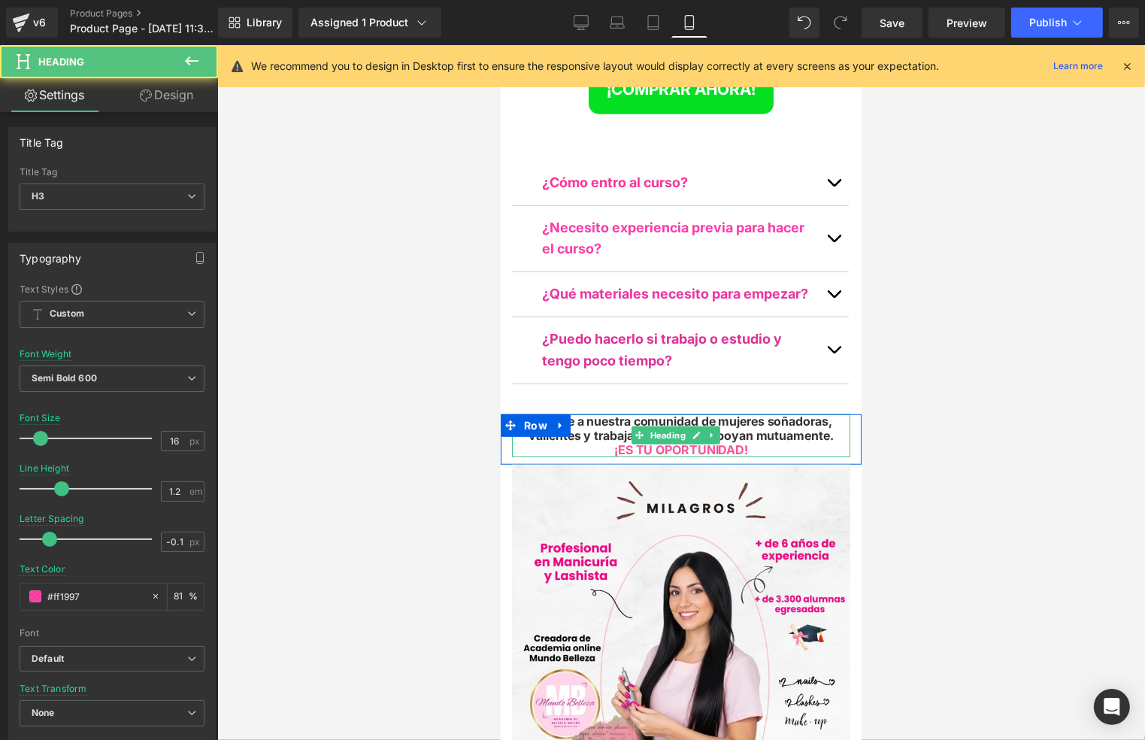
click at [811, 413] on span "Sumate a nuestra comunidad de mujeres soñadoras, valientes y trabajadoras que s…" at bounding box center [680, 427] width 304 height 29
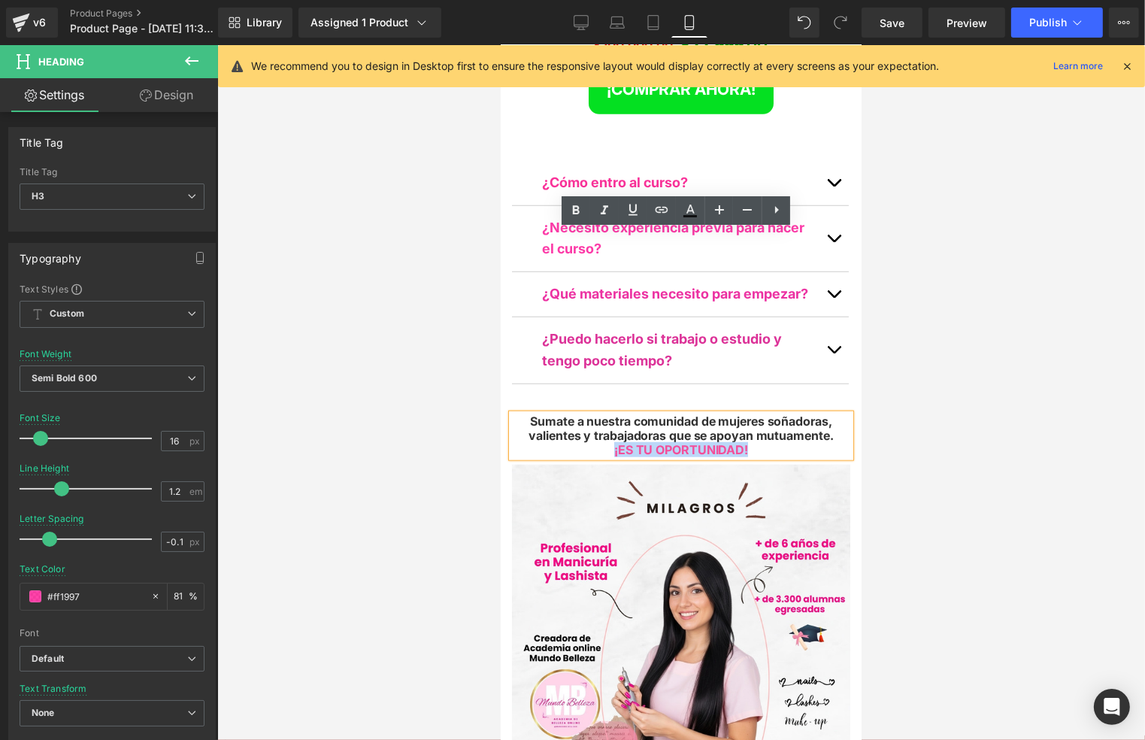
drag, startPoint x: 744, startPoint y: 271, endPoint x: 1101, endPoint y: 268, distance: 357.1
click at [600, 442] on div "¡ES TU OPORTUNIDAD!" at bounding box center [680, 449] width 338 height 14
click at [579, 210] on icon at bounding box center [576, 209] width 7 height 9
click at [580, 210] on icon at bounding box center [576, 210] width 18 height 18
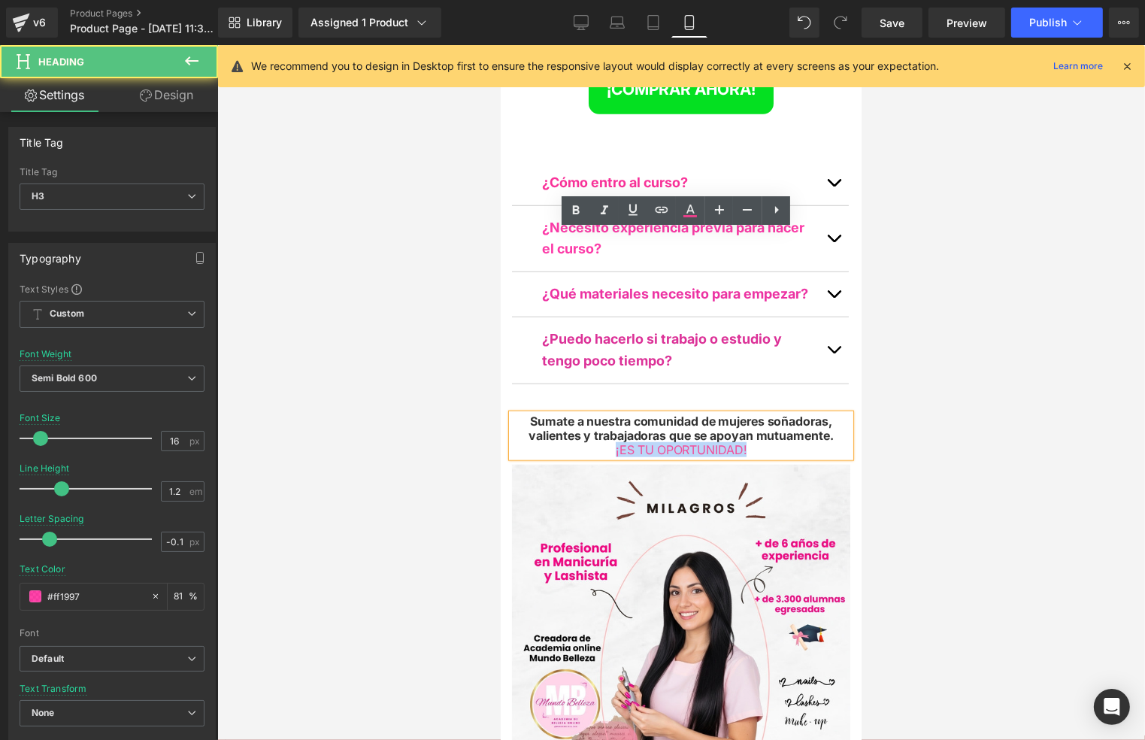
drag, startPoint x: 748, startPoint y: 259, endPoint x: 593, endPoint y: 229, distance: 157.8
click at [587, 413] on div "Sumate a nuestra comunidad de mujeres soñadoras, valientes y trabajadoras que s…" at bounding box center [680, 438] width 361 height 51
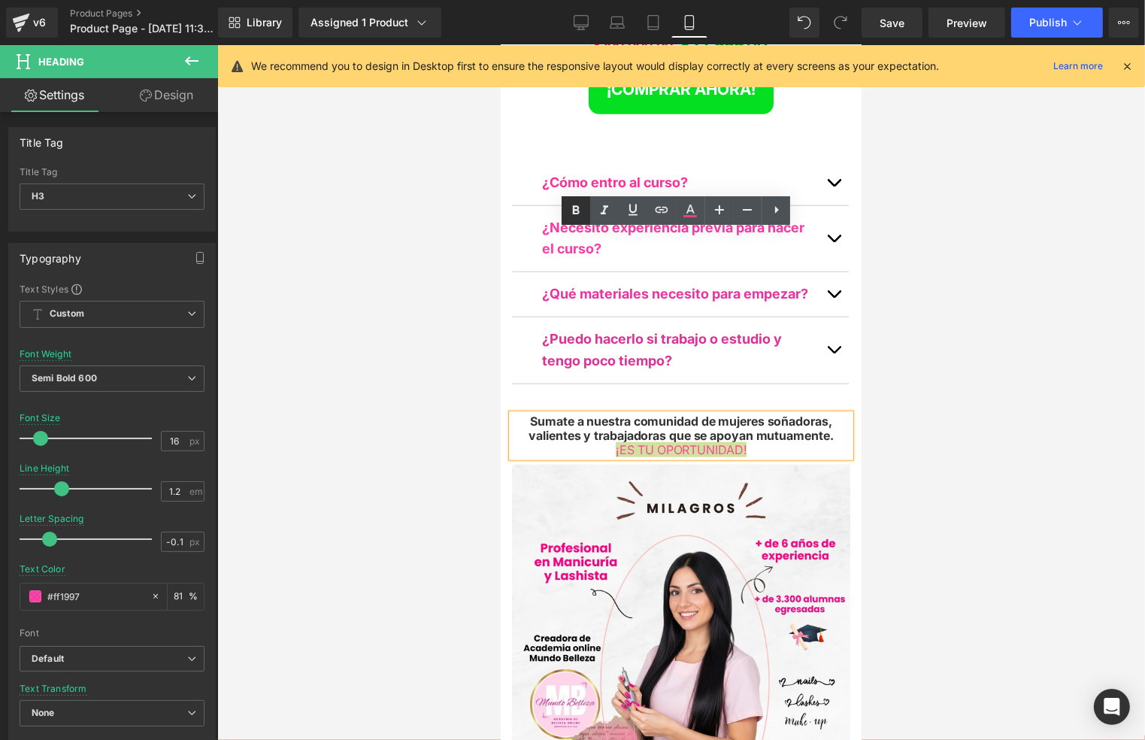
click at [576, 223] on link at bounding box center [576, 210] width 29 height 29
click at [445, 286] on div at bounding box center [681, 392] width 928 height 695
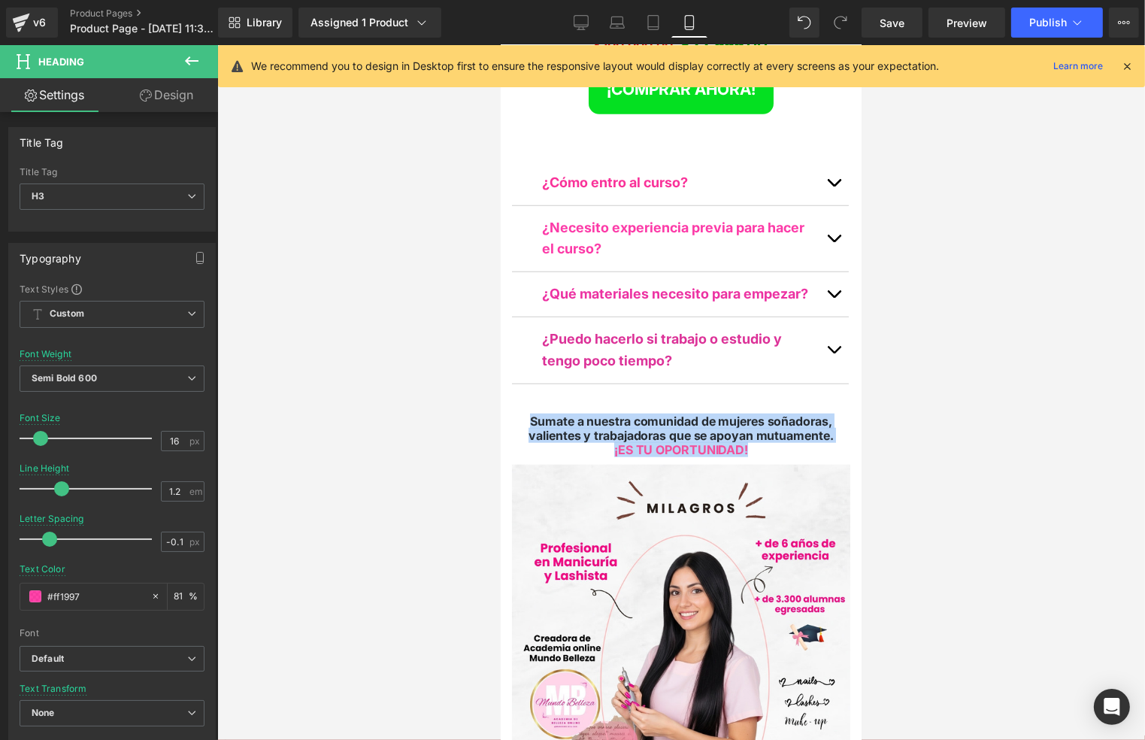
drag, startPoint x: 769, startPoint y: 264, endPoint x: 496, endPoint y: 232, distance: 274.7
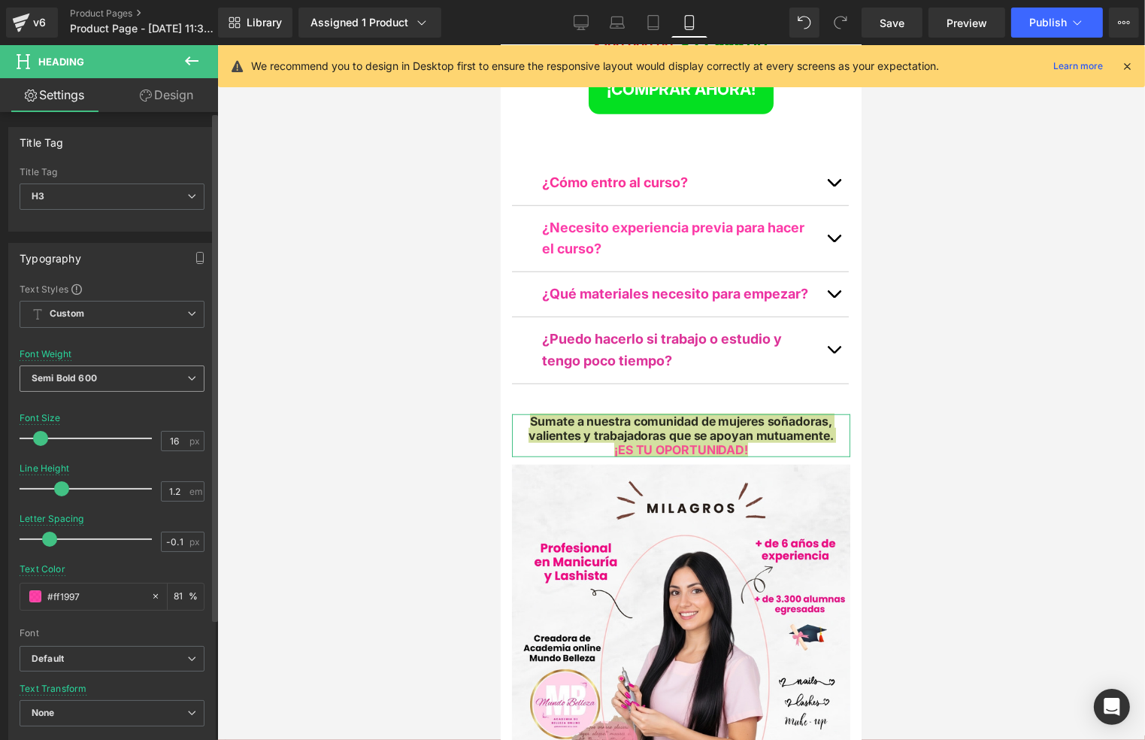
click at [67, 374] on b "Semi Bold 600" at bounding box center [64, 377] width 65 height 11
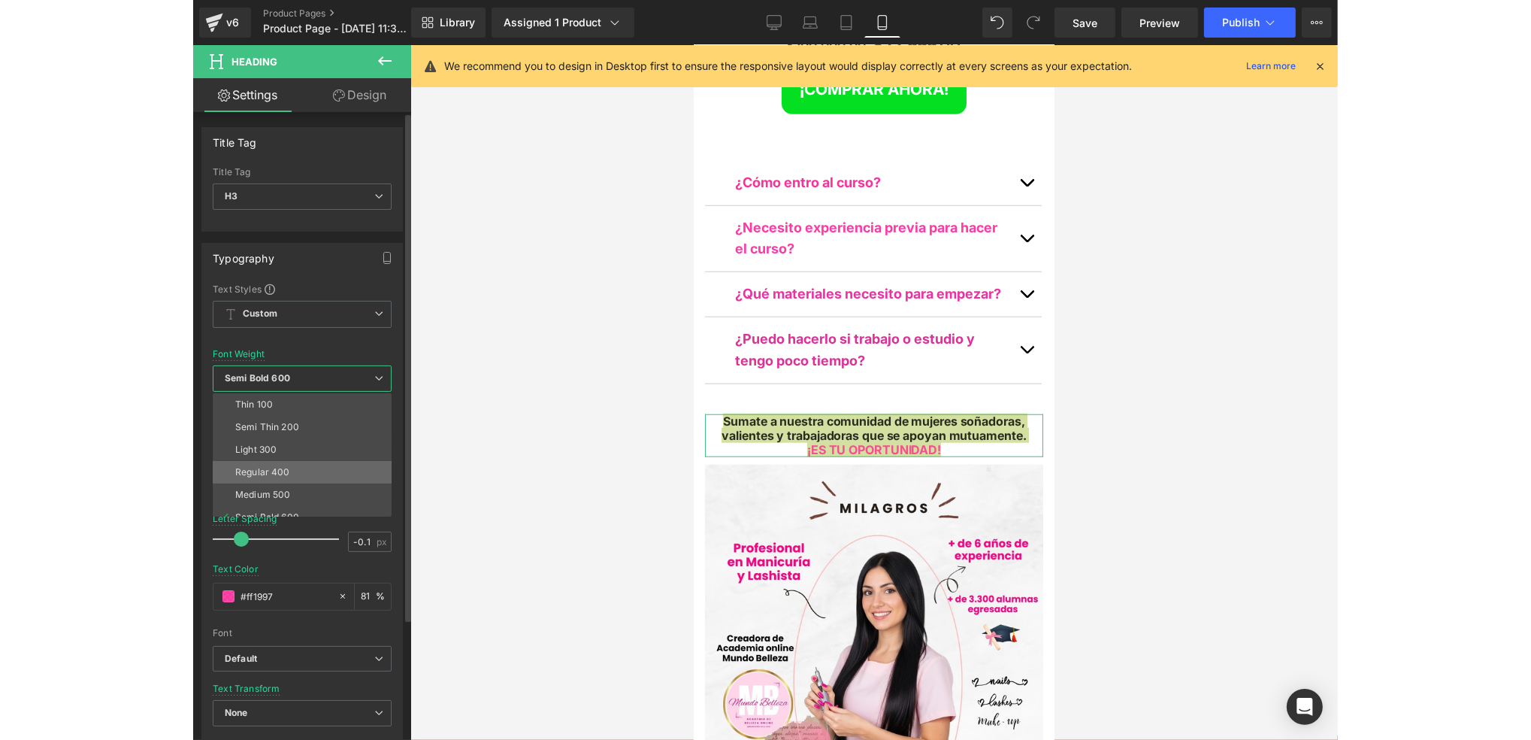
scroll to position [100, 0]
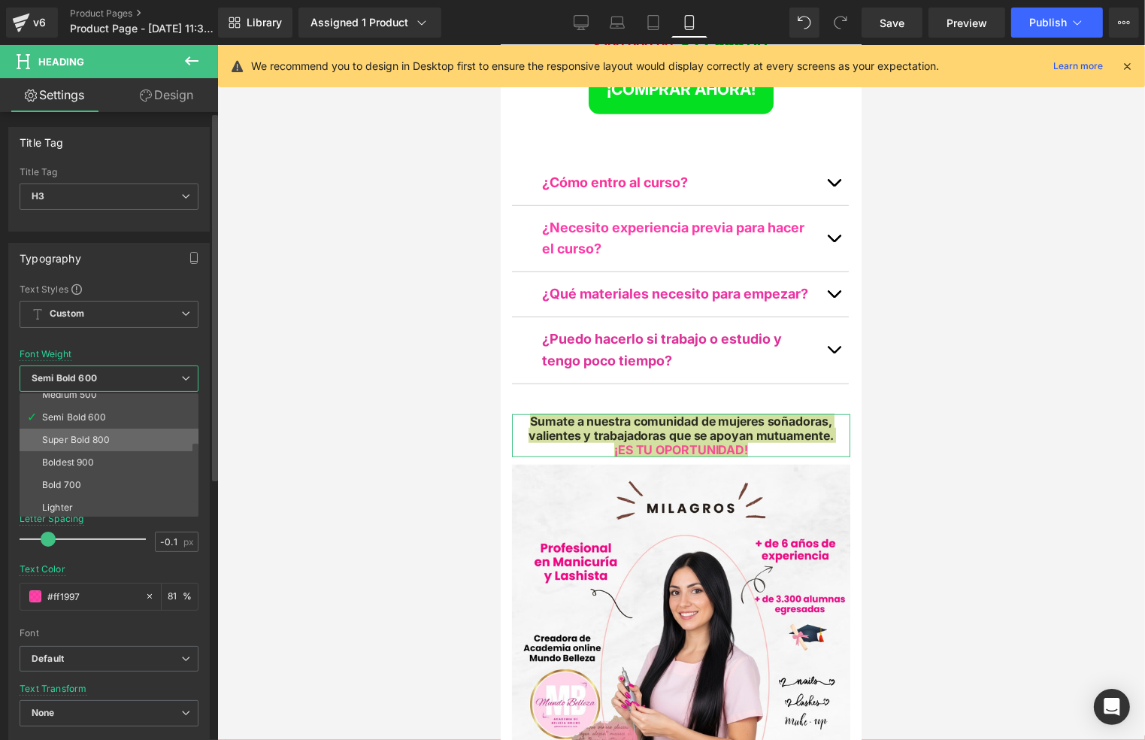
click at [113, 436] on li "Super Bold 800" at bounding box center [113, 439] width 186 height 23
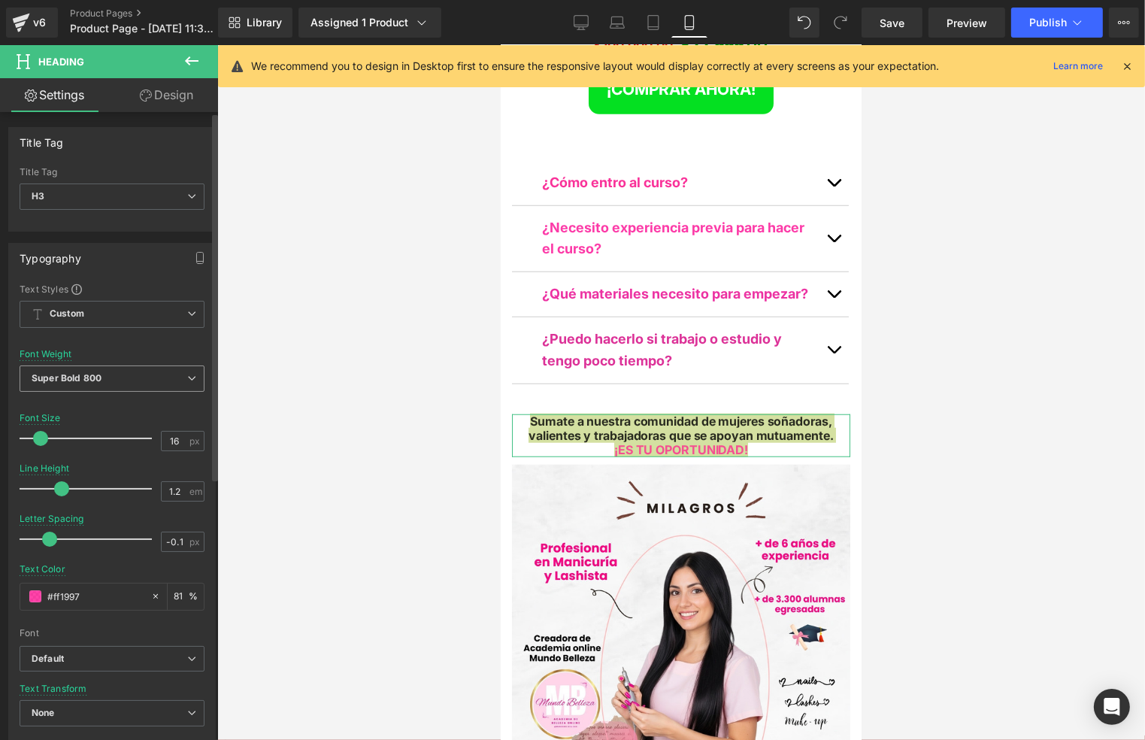
click at [106, 370] on span "Super Bold 800" at bounding box center [112, 378] width 185 height 26
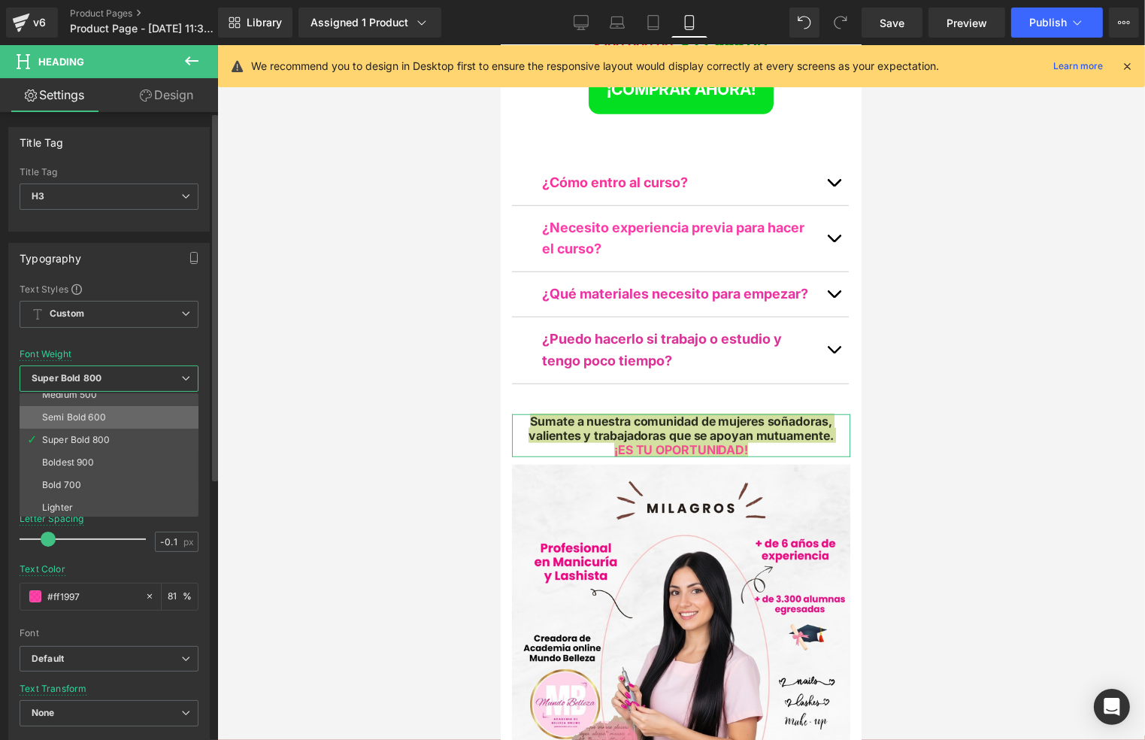
click at [92, 422] on li "Semi Bold 600" at bounding box center [113, 417] width 186 height 23
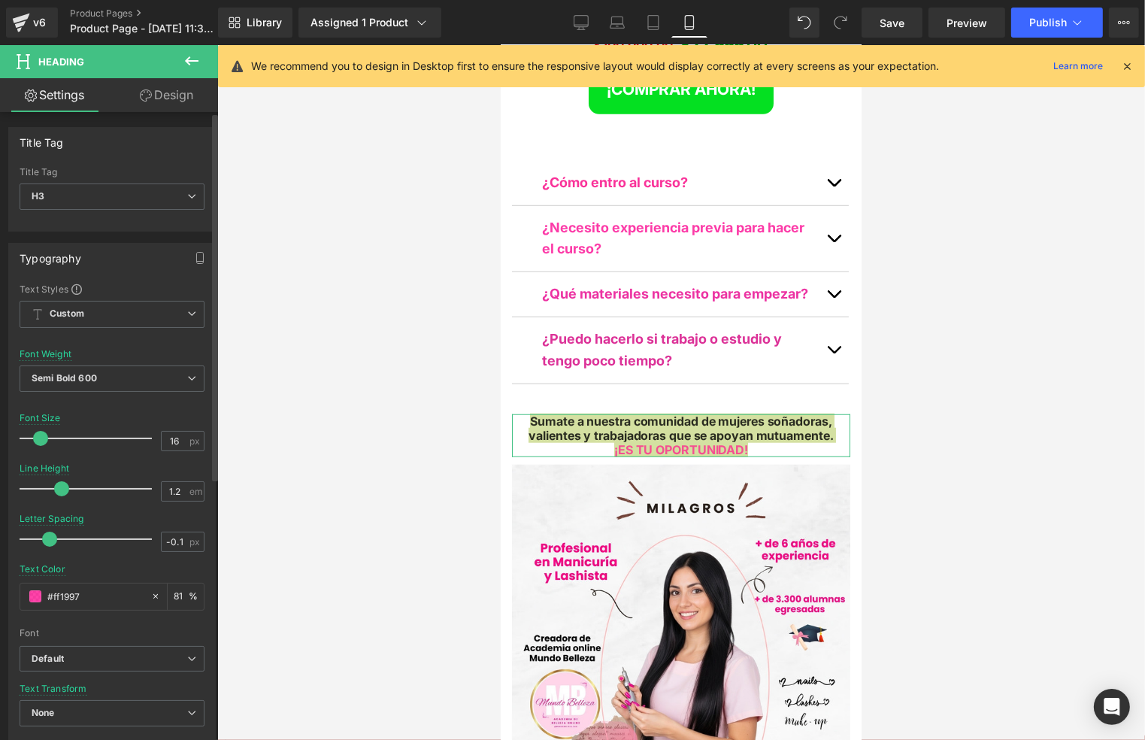
type input "17"
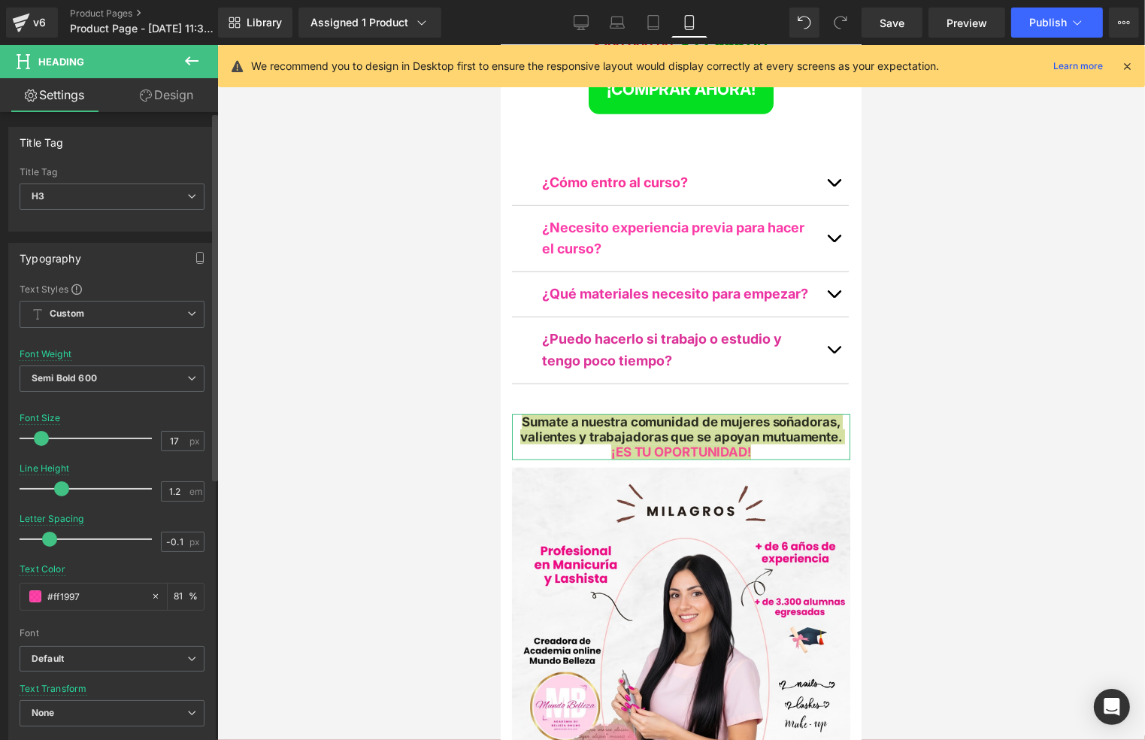
click at [40, 437] on span at bounding box center [41, 438] width 15 height 15
click at [289, 415] on div at bounding box center [681, 392] width 928 height 695
click at [367, 392] on div at bounding box center [681, 392] width 928 height 695
click at [946, 293] on div at bounding box center [681, 392] width 928 height 695
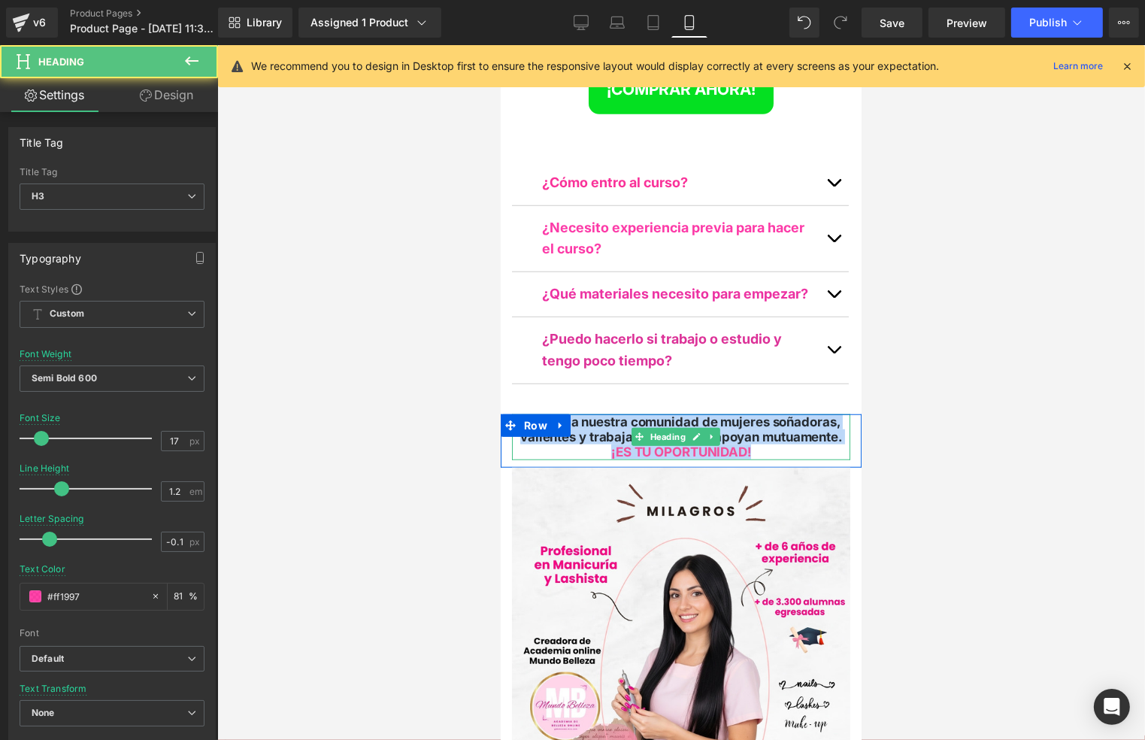
click at [792, 413] on span "Sumate a nuestra comunidad de mujeres soñadoras, valientes y trabajadoras que s…" at bounding box center [680, 428] width 322 height 30
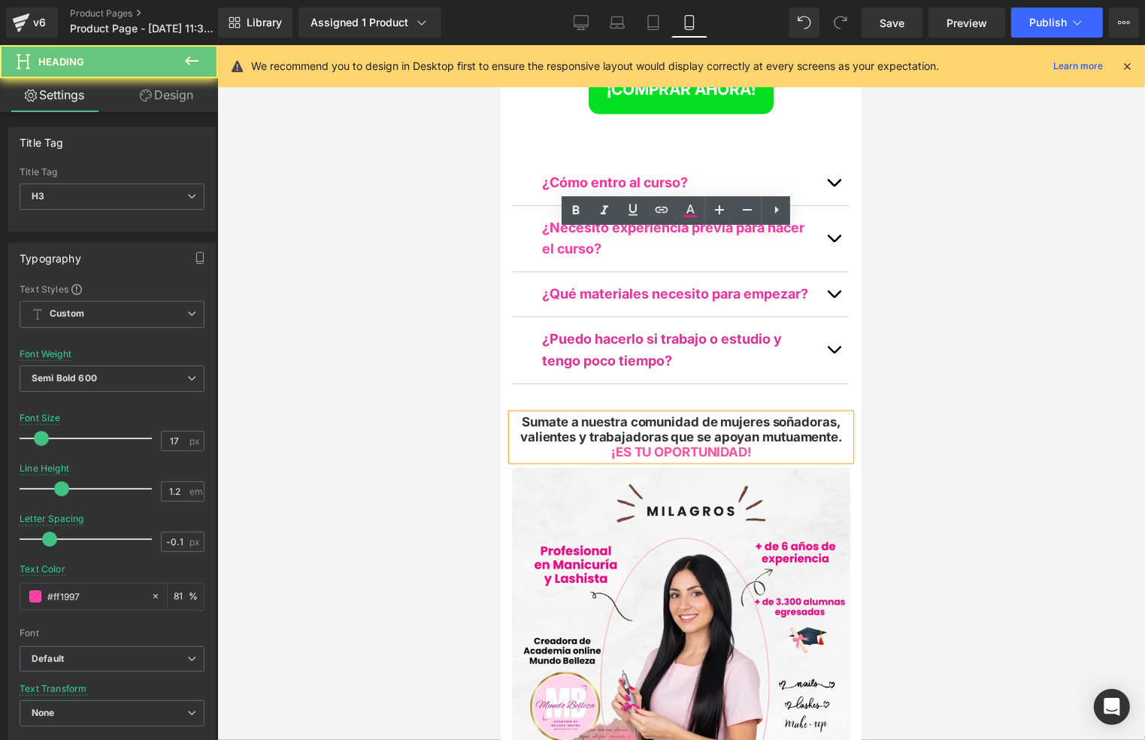
click at [789, 413] on div "Sumate a nuestra comunidad de mujeres soñadoras, valientes y trabajadoras que s…" at bounding box center [680, 436] width 338 height 46
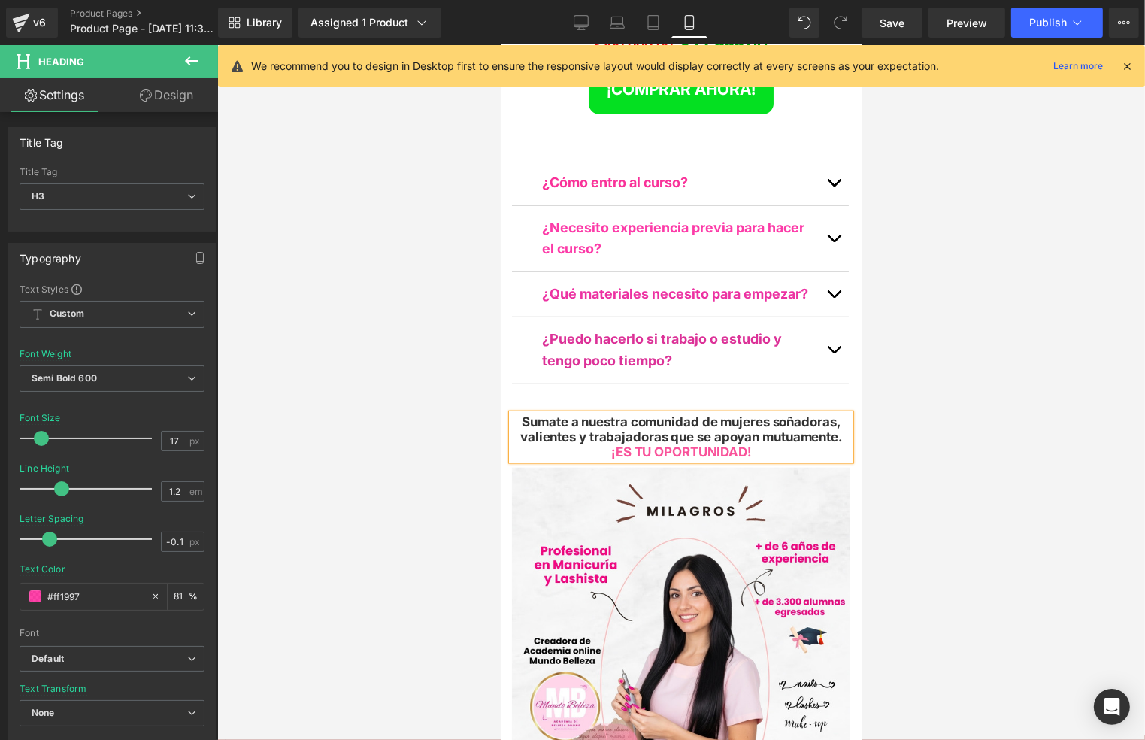
click at [890, 319] on div at bounding box center [681, 392] width 928 height 695
click at [886, 15] on span "Save" at bounding box center [892, 23] width 25 height 16
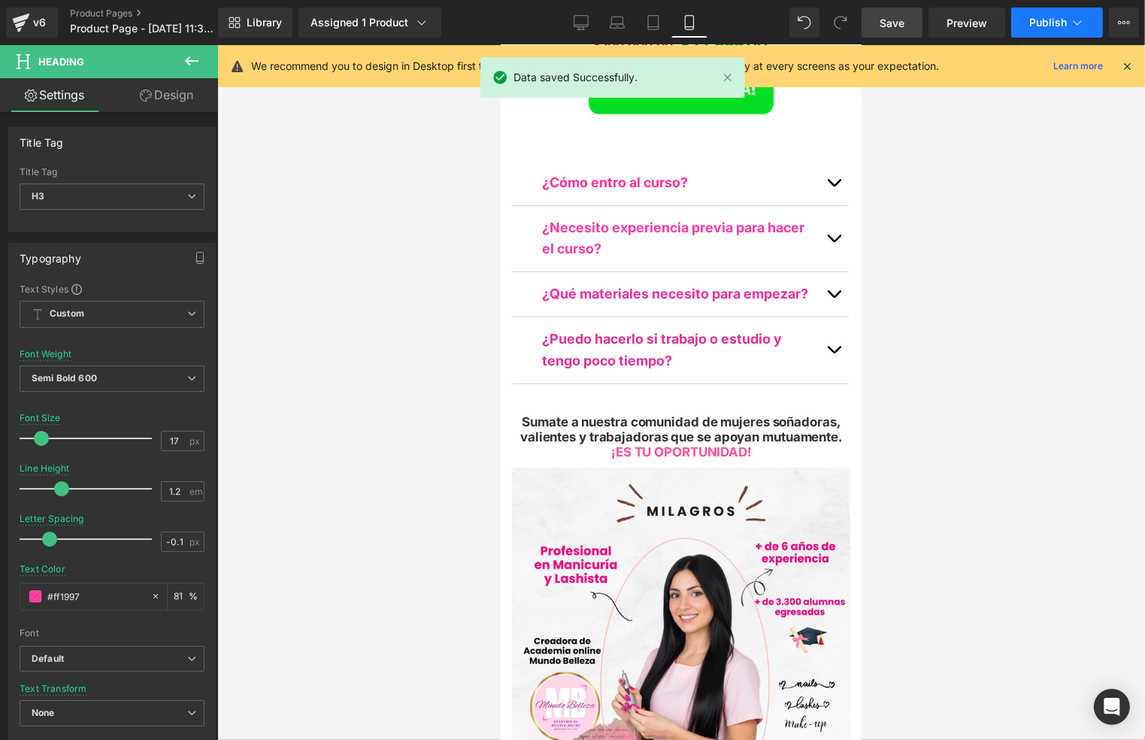
click at [1061, 18] on span "Publish" at bounding box center [1048, 23] width 38 height 12
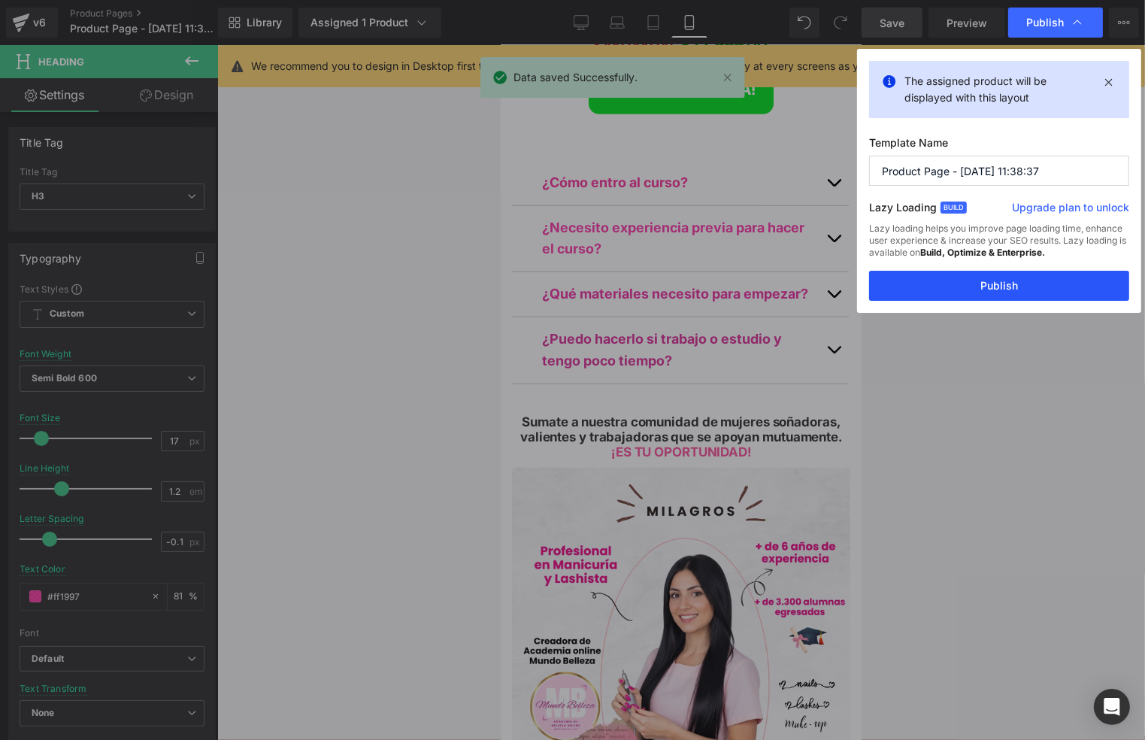
click at [1014, 283] on button "Publish" at bounding box center [999, 286] width 260 height 30
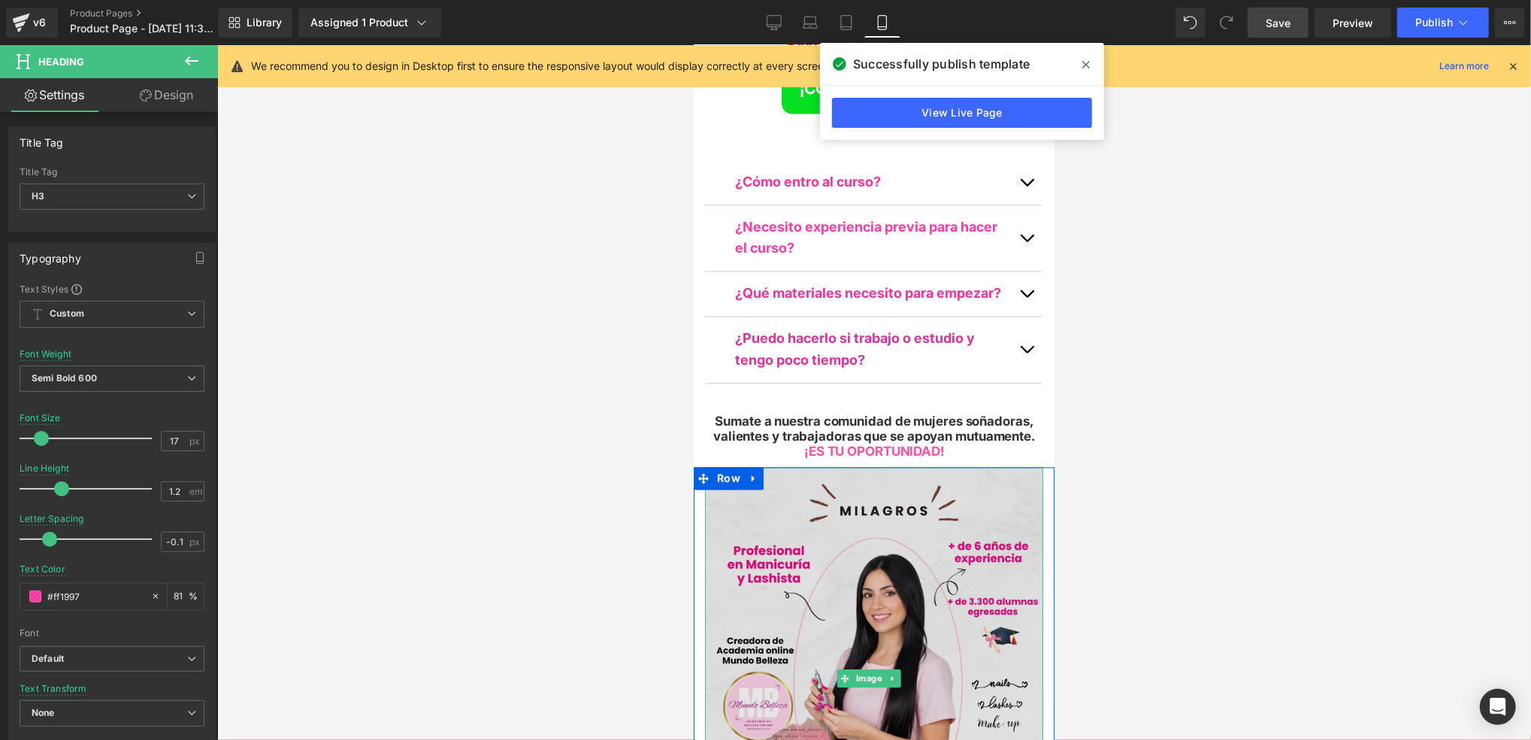
click at [983, 467] on img at bounding box center [873, 678] width 338 height 423
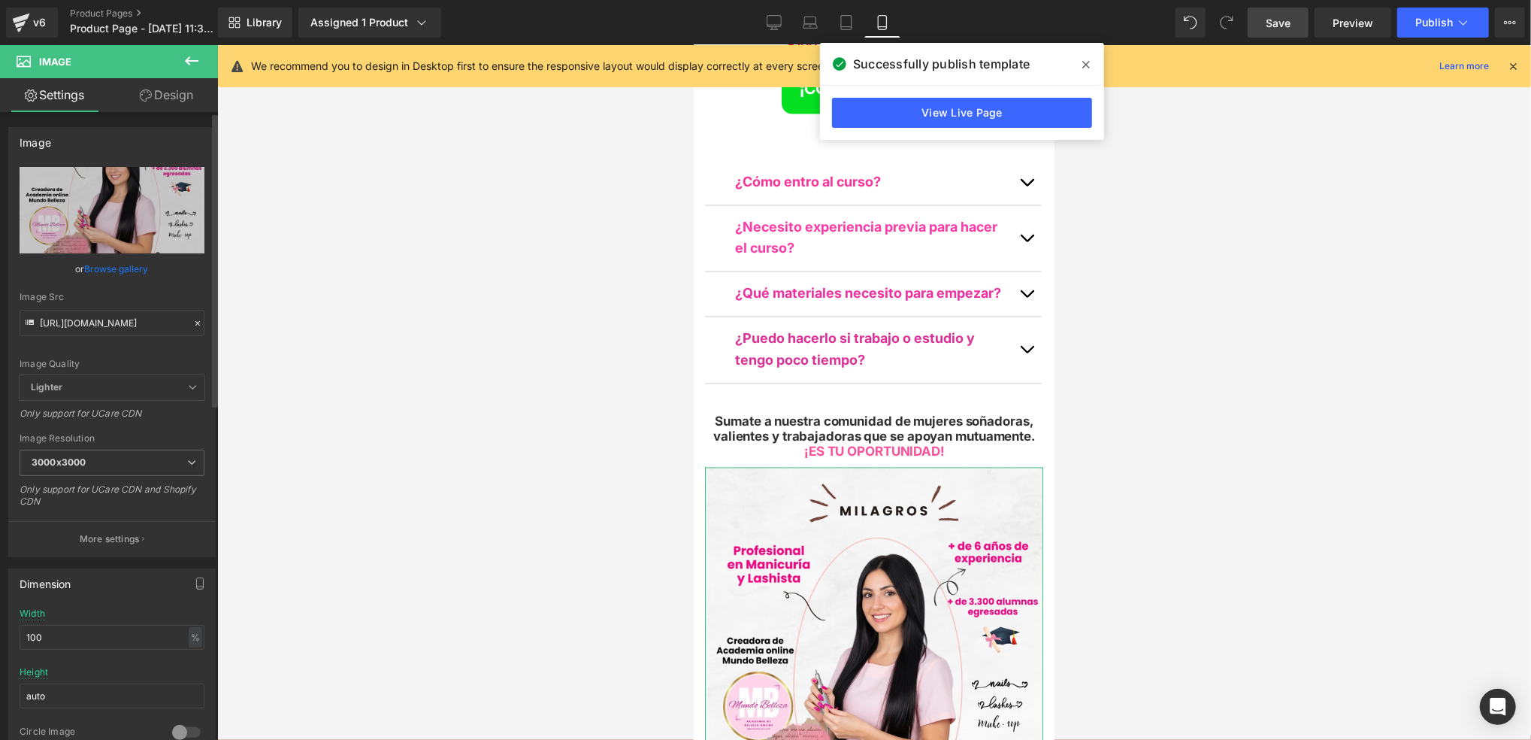
click at [192, 322] on icon at bounding box center [197, 323] width 11 height 11
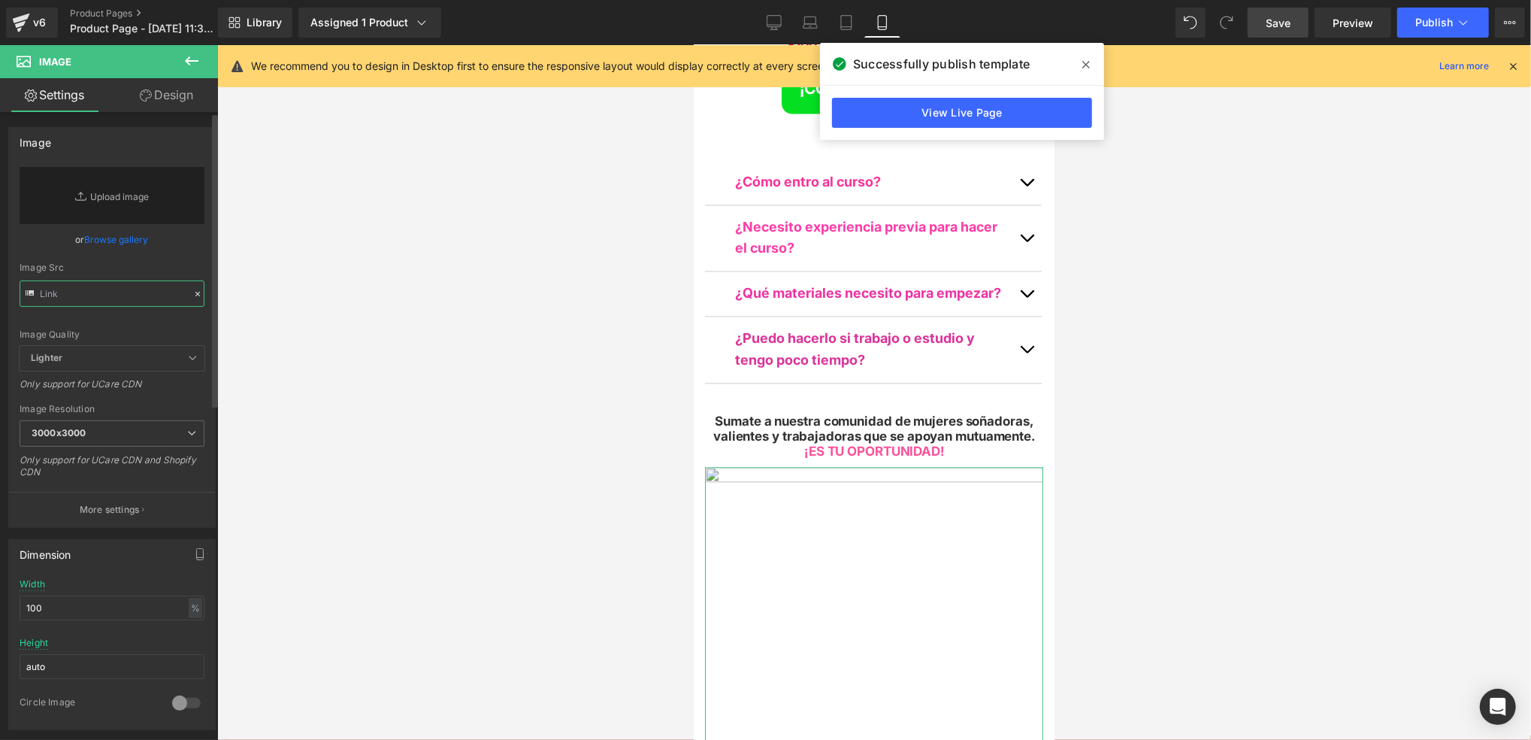
click at [141, 295] on input "text" at bounding box center [112, 293] width 185 height 26
paste input "https://i.postimg.cc/8c6KjT9g/MB-SOBRE-MI-PRESENTACI-N-1.jpg"
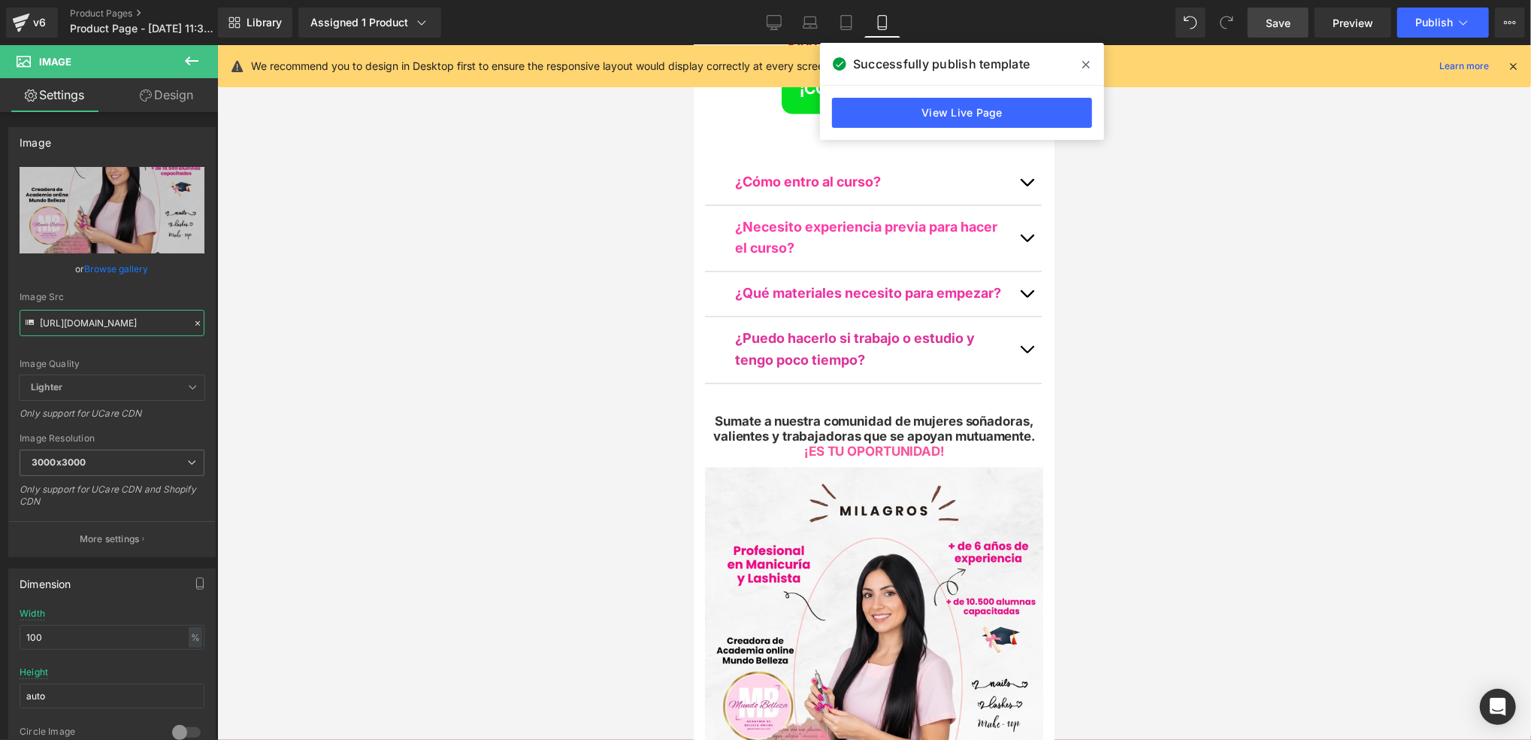
type input "https://i.postimg.cc/8c6KjT9g/MB-SOBRE-MI-PRESENTACI-N-1.jpg"
click at [1213, 356] on div at bounding box center [874, 392] width 1314 height 695
click at [1078, 59] on span at bounding box center [1086, 65] width 24 height 24
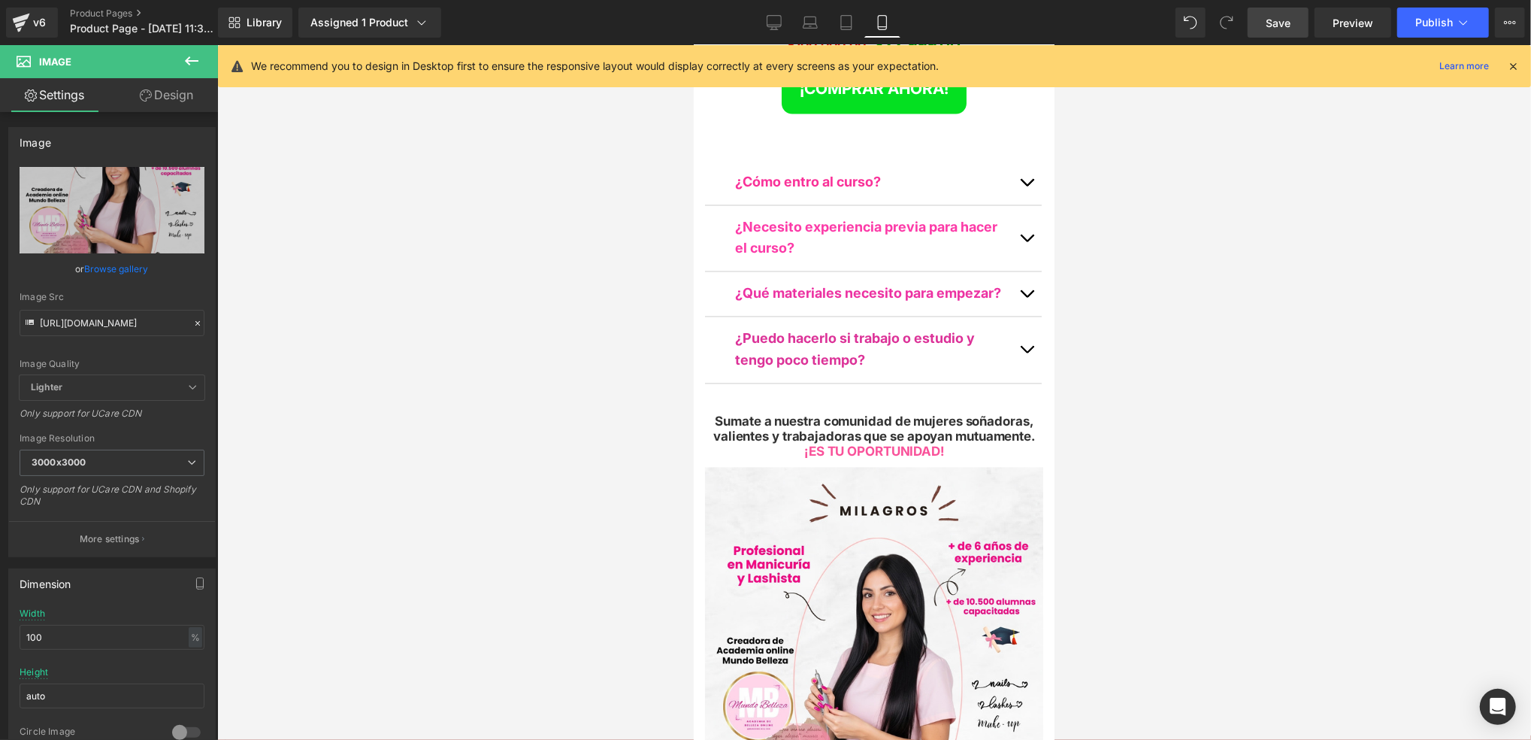
click at [1291, 26] on span "Save" at bounding box center [1278, 23] width 25 height 16
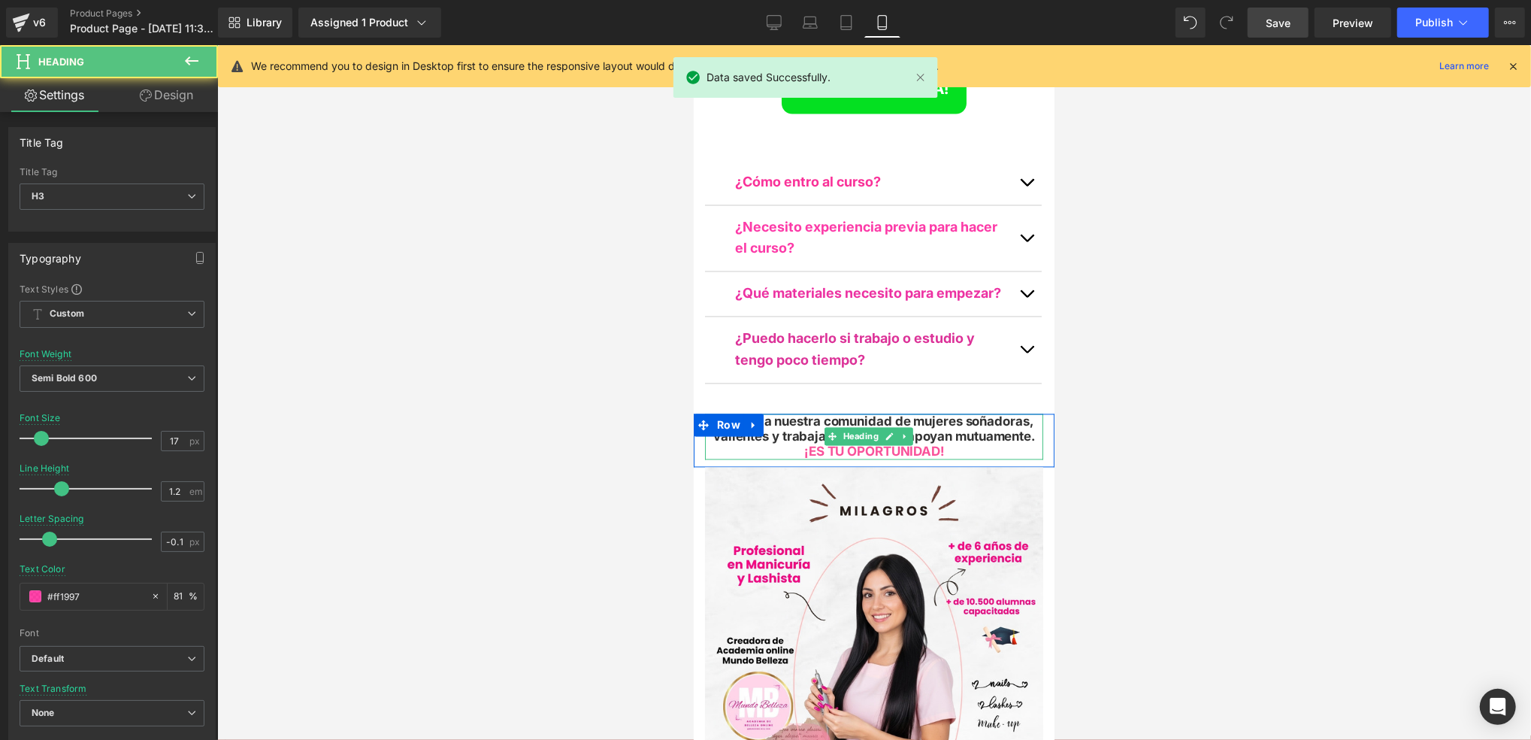
click at [952, 444] on div "¡ES TU OPORTUNIDAD!" at bounding box center [873, 451] width 338 height 15
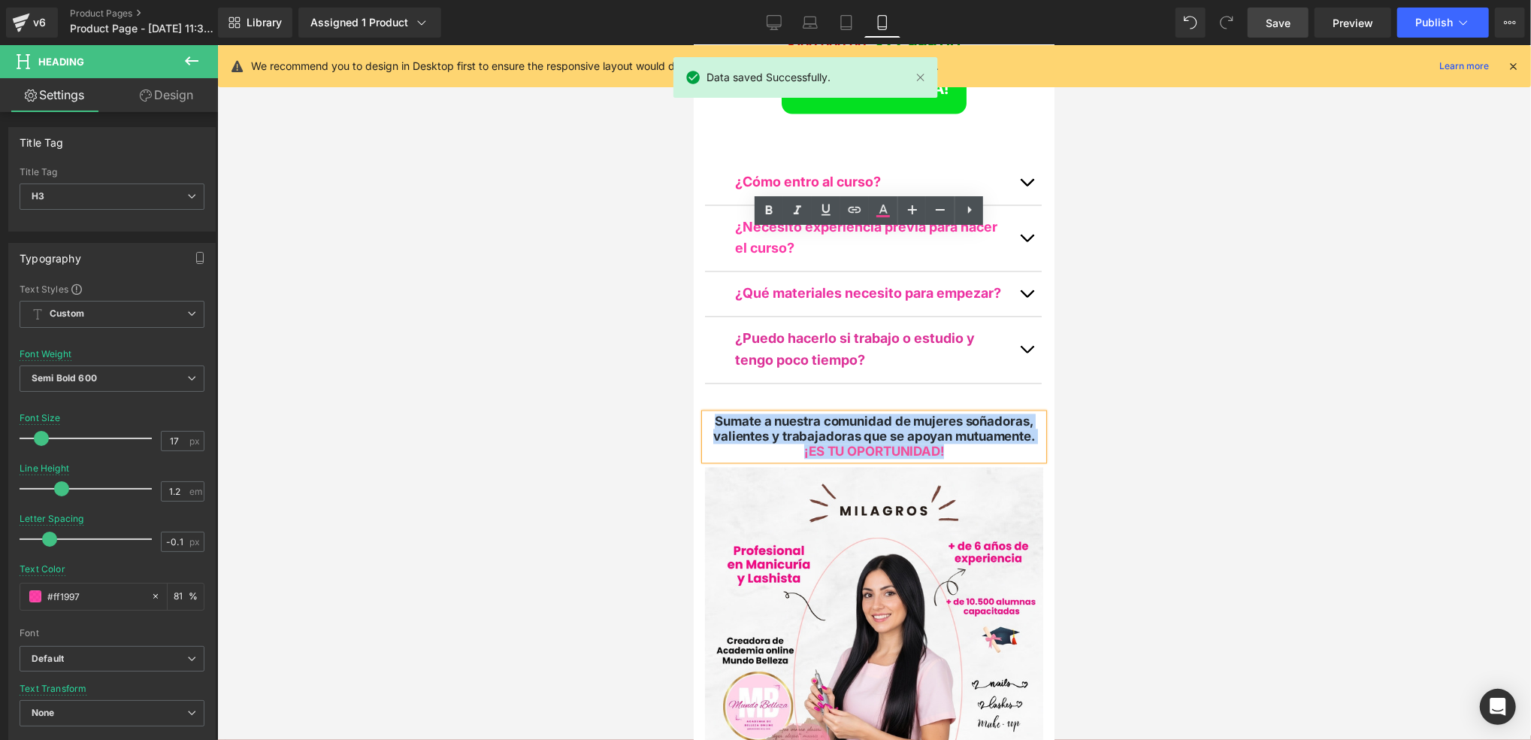
drag, startPoint x: 959, startPoint y: 264, endPoint x: 692, endPoint y: 232, distance: 268.7
click at [693, 413] on div "Sumate a nuestra comunidad de mujeres soñadoras, valientes y trabajadoras que s…" at bounding box center [873, 436] width 361 height 46
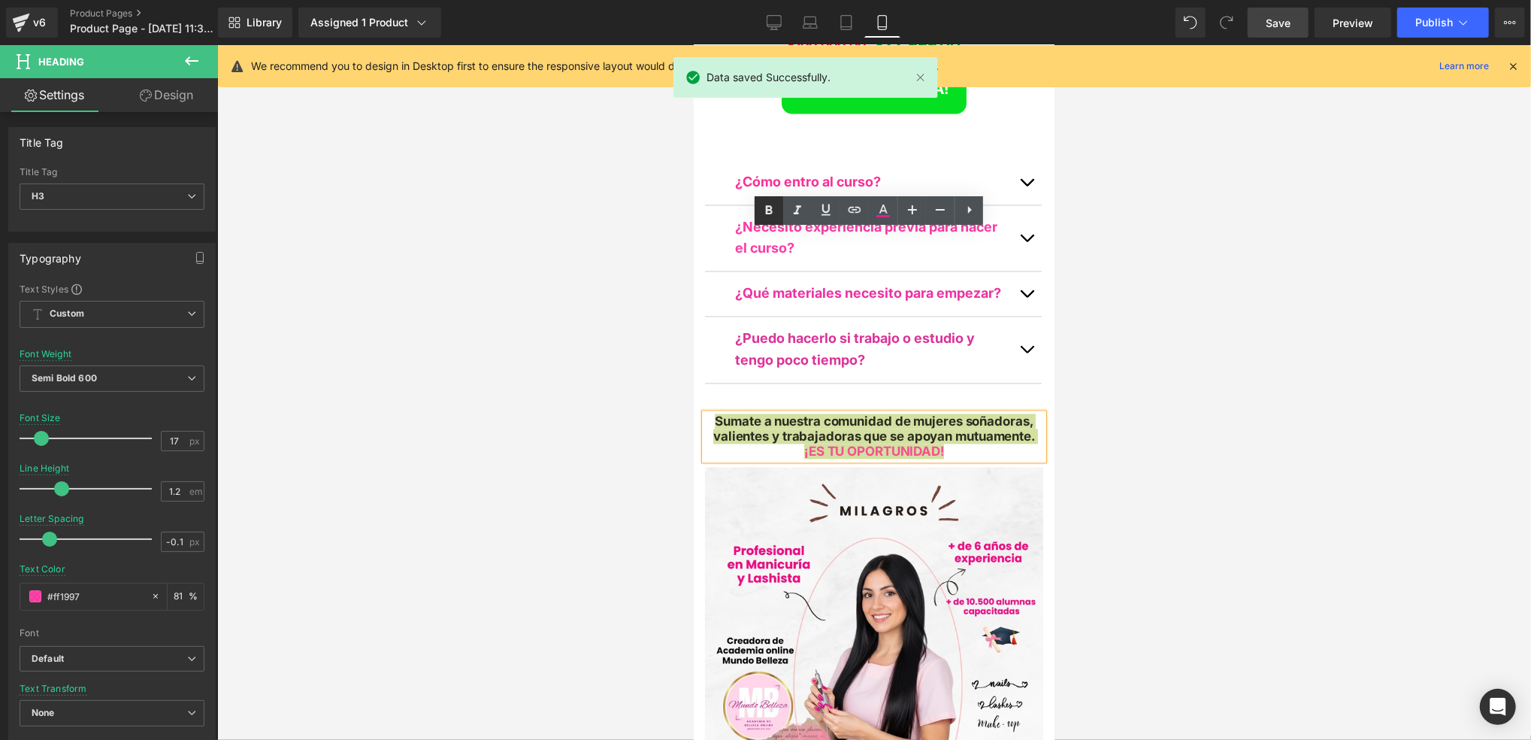
click at [771, 207] on icon at bounding box center [769, 209] width 7 height 9
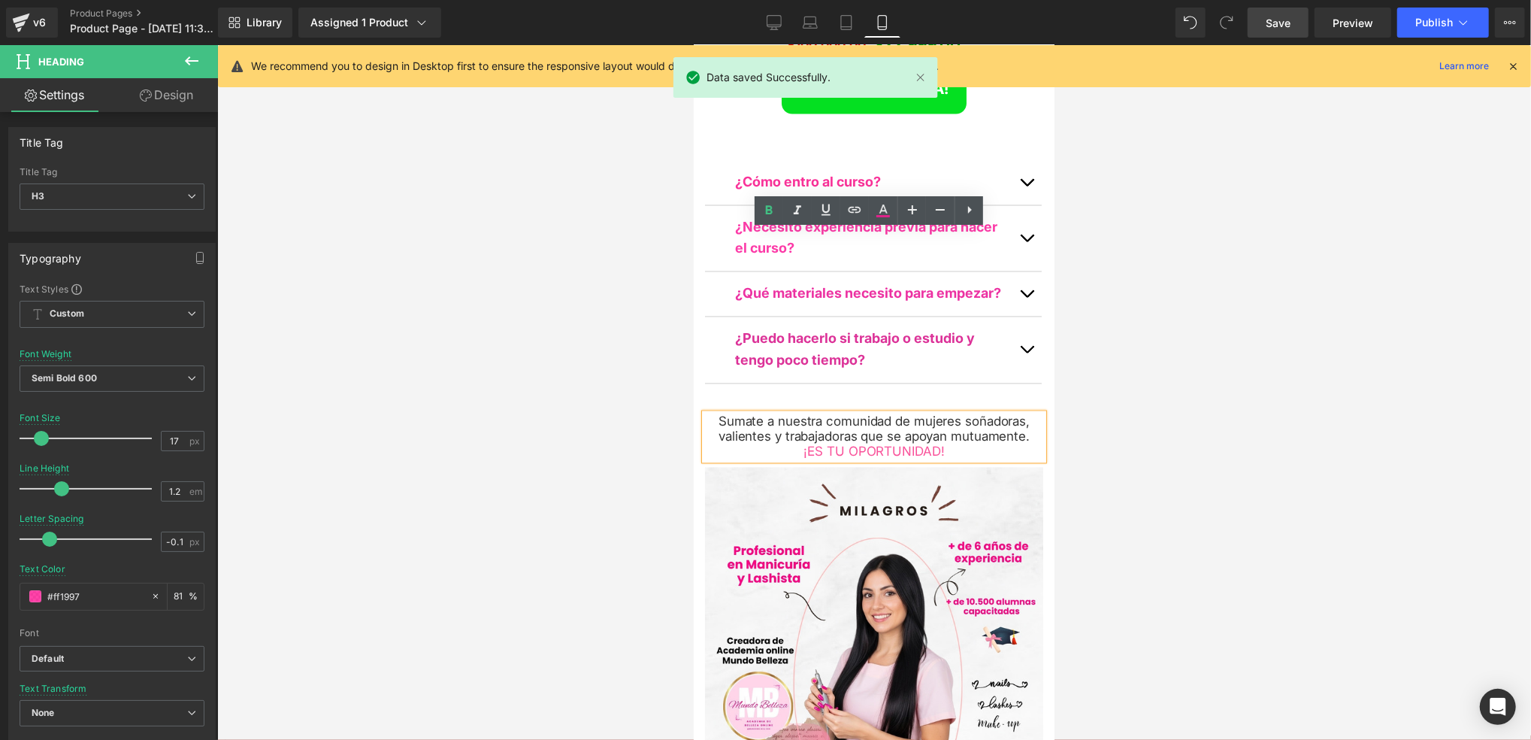
click at [935, 444] on span "¡ES TU OPORTUNIDAD!" at bounding box center [873, 451] width 141 height 15
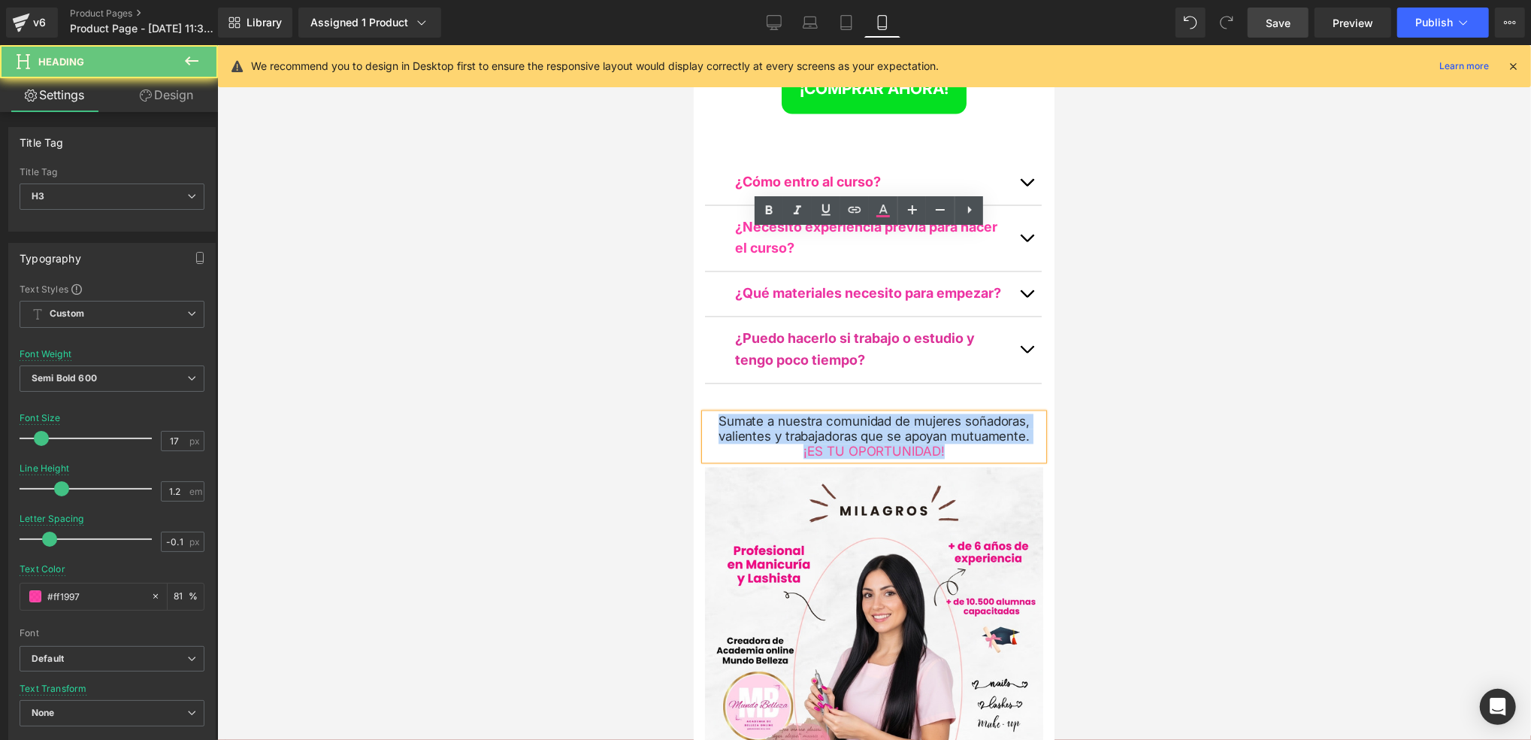
drag, startPoint x: 943, startPoint y: 268, endPoint x: 703, endPoint y: 226, distance: 243.6
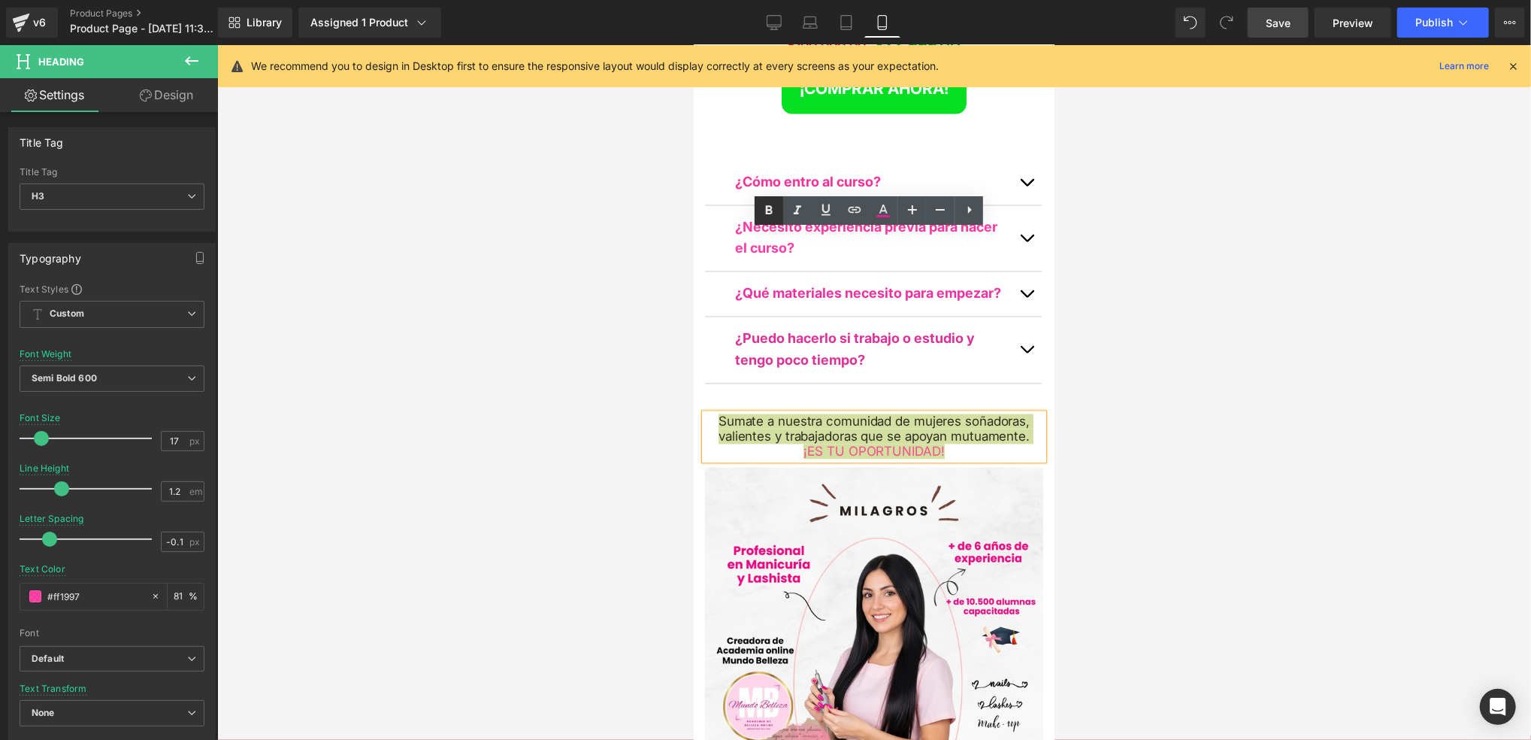
click at [768, 215] on icon at bounding box center [769, 210] width 18 height 18
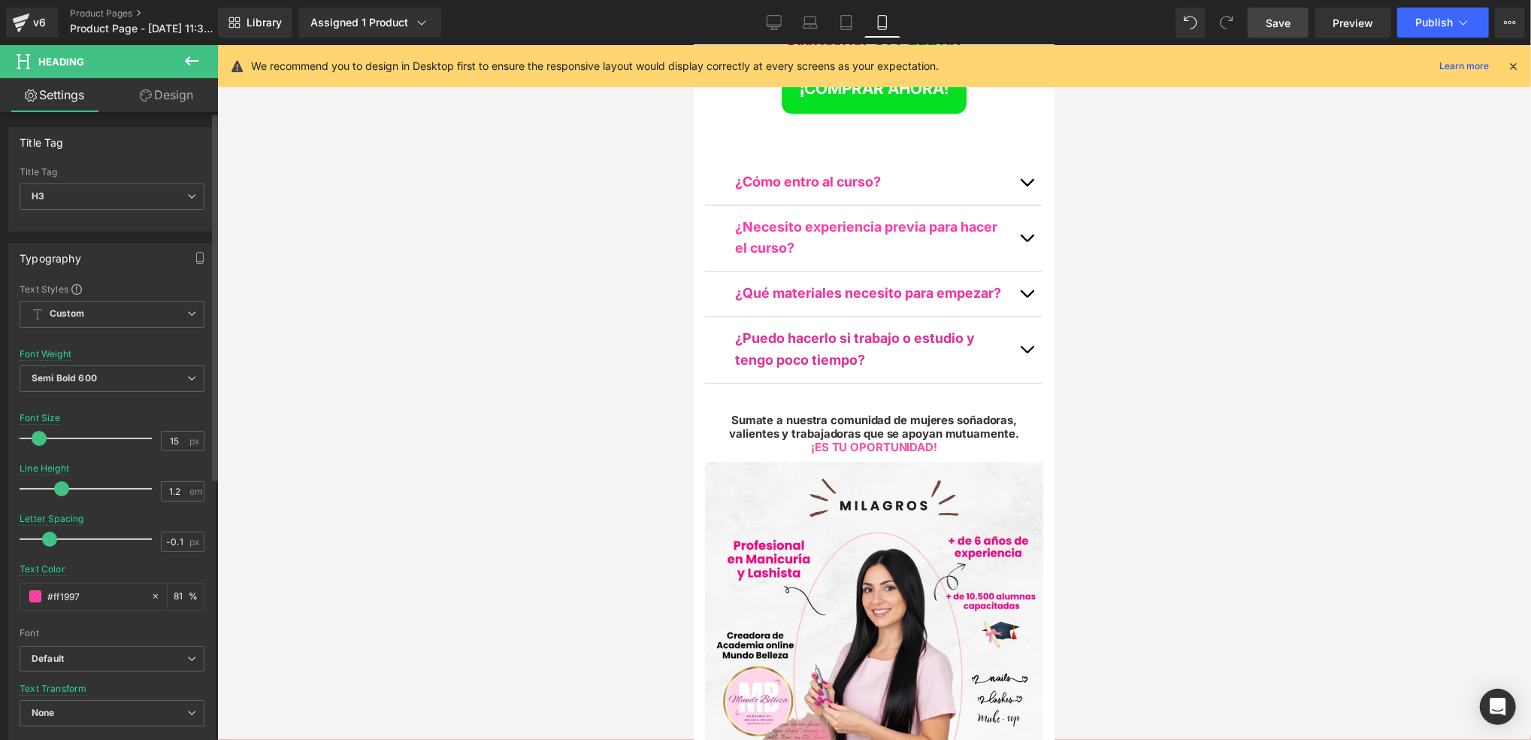
type input "16"
click at [37, 441] on span at bounding box center [40, 438] width 15 height 15
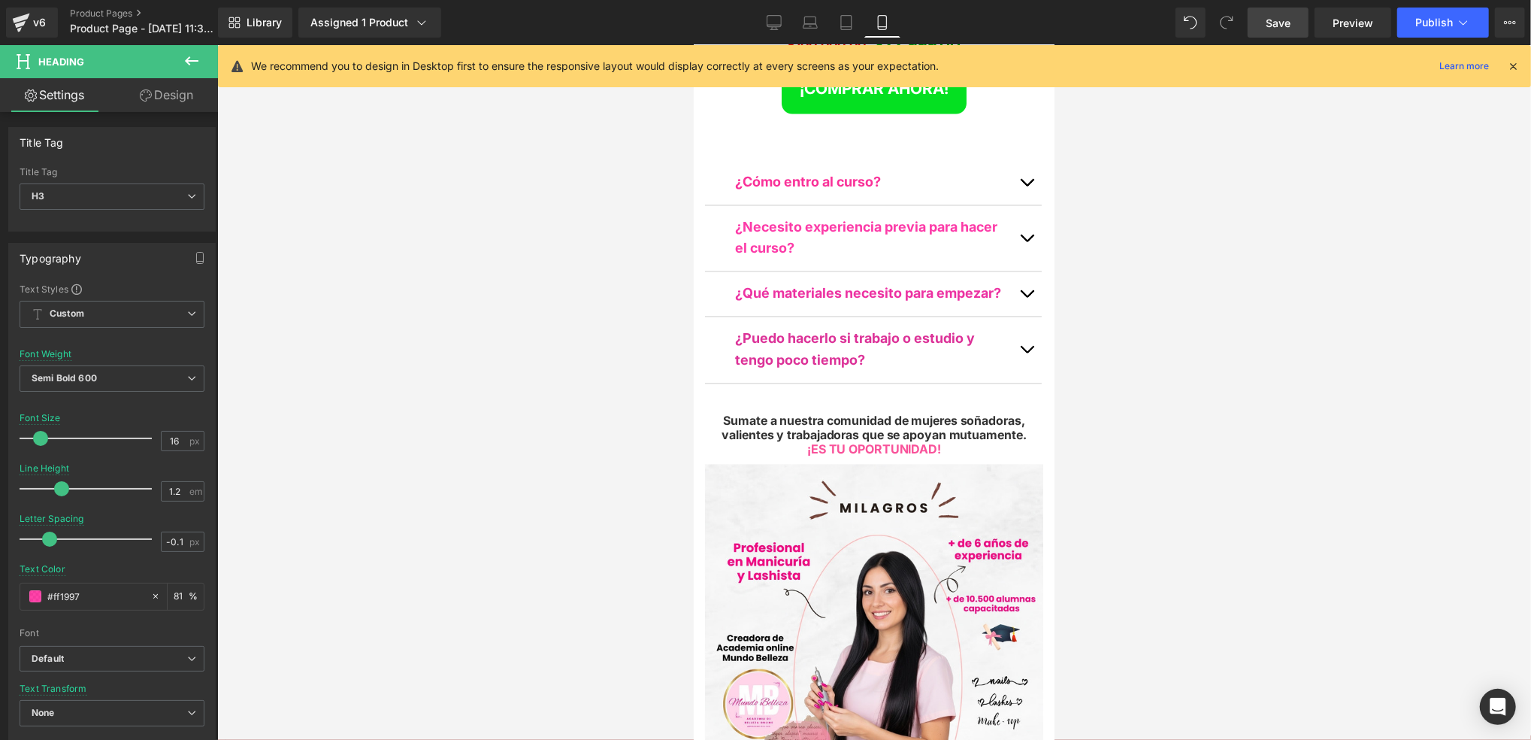
click at [626, 326] on div at bounding box center [874, 392] width 1314 height 695
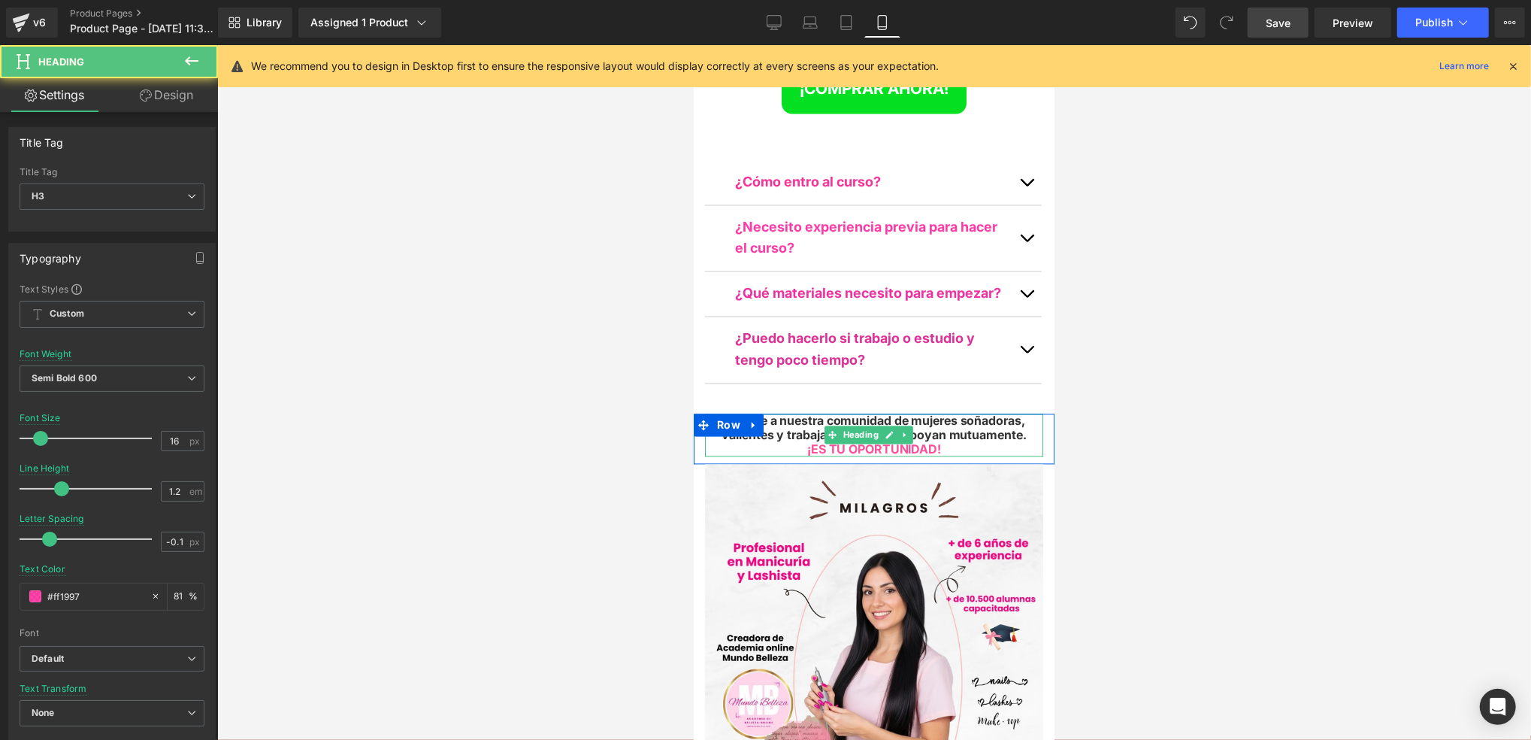
click at [923, 413] on span "Sumate a nuestra comunidad de mujeres soñadoras, valientes y trabajadoras que s…" at bounding box center [873, 427] width 304 height 29
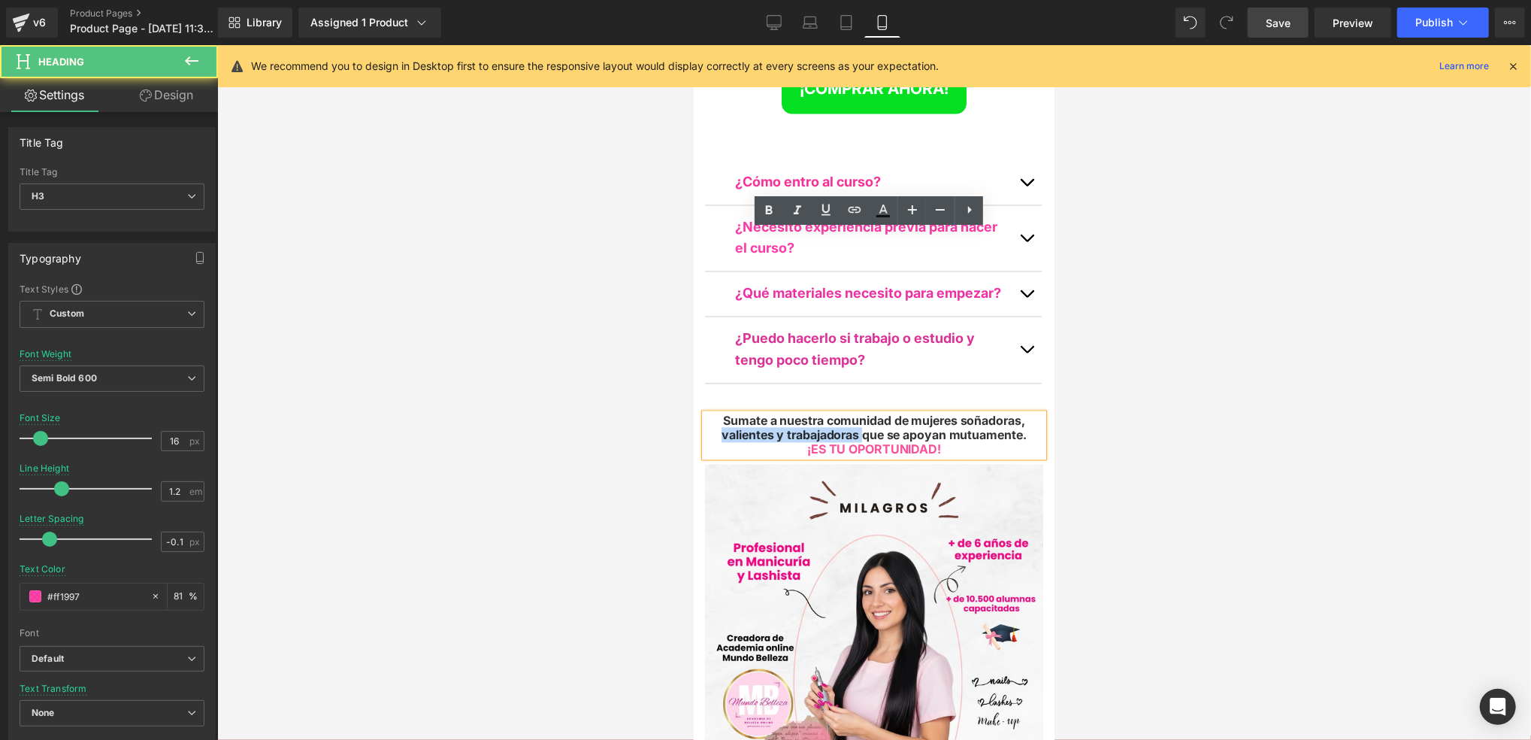
drag, startPoint x: 858, startPoint y: 251, endPoint x: 713, endPoint y: 251, distance: 144.3
click at [713, 413] on div "Sumate a nuestra comunidad de mujeres soñadoras, valientes y trabajadoras que s…" at bounding box center [873, 435] width 338 height 44
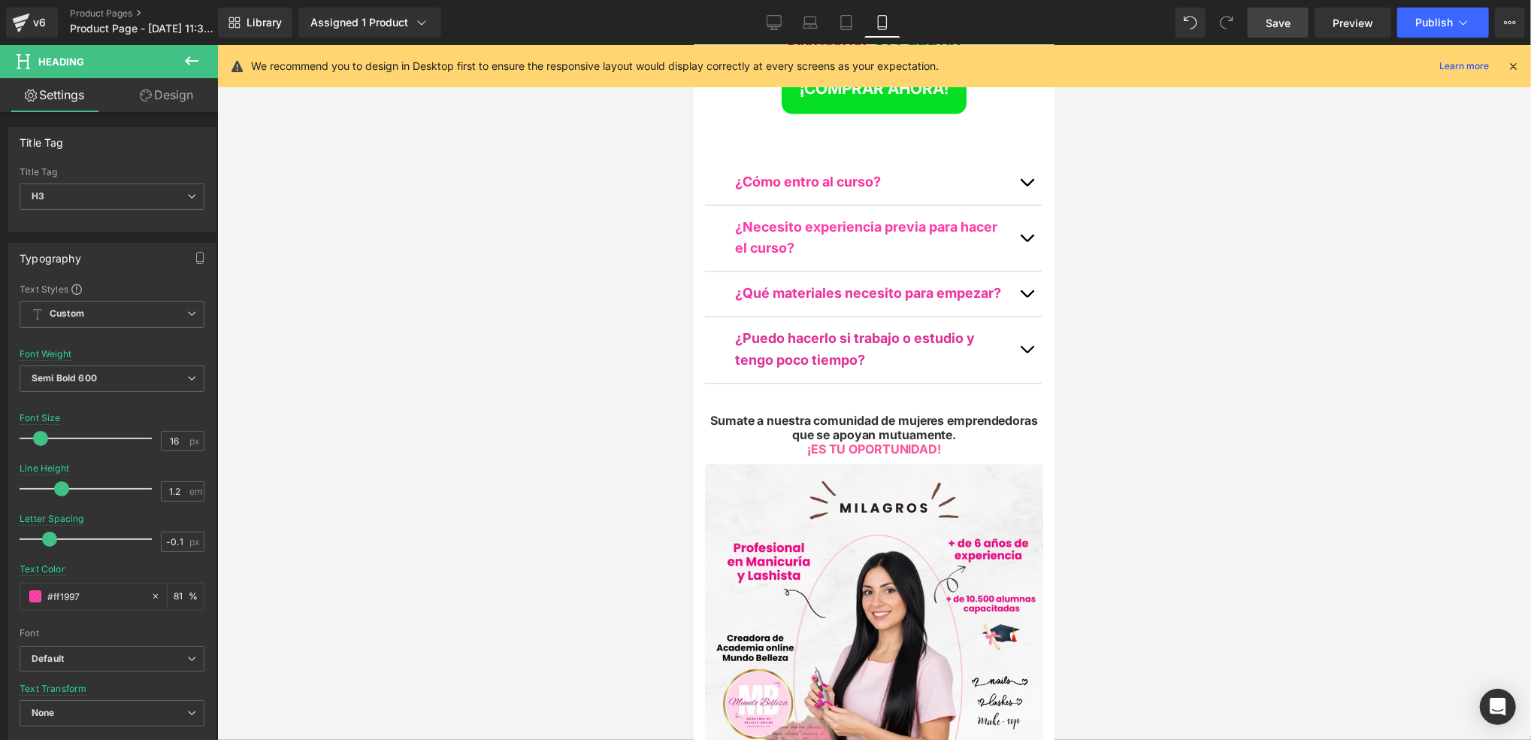
click at [1128, 244] on div at bounding box center [874, 392] width 1314 height 695
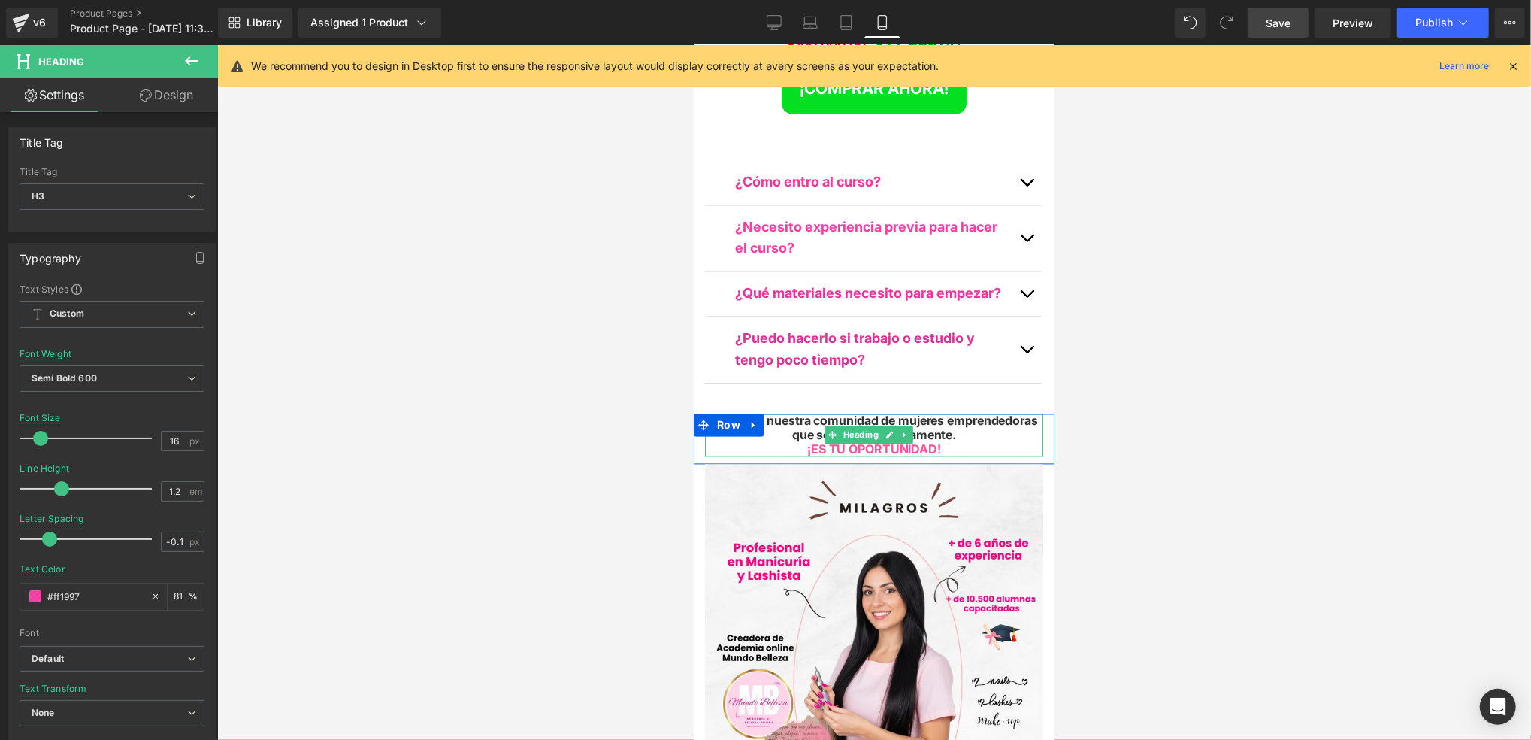
click at [971, 442] on div "¡ES TU OPORTUNIDAD!" at bounding box center [873, 449] width 338 height 14
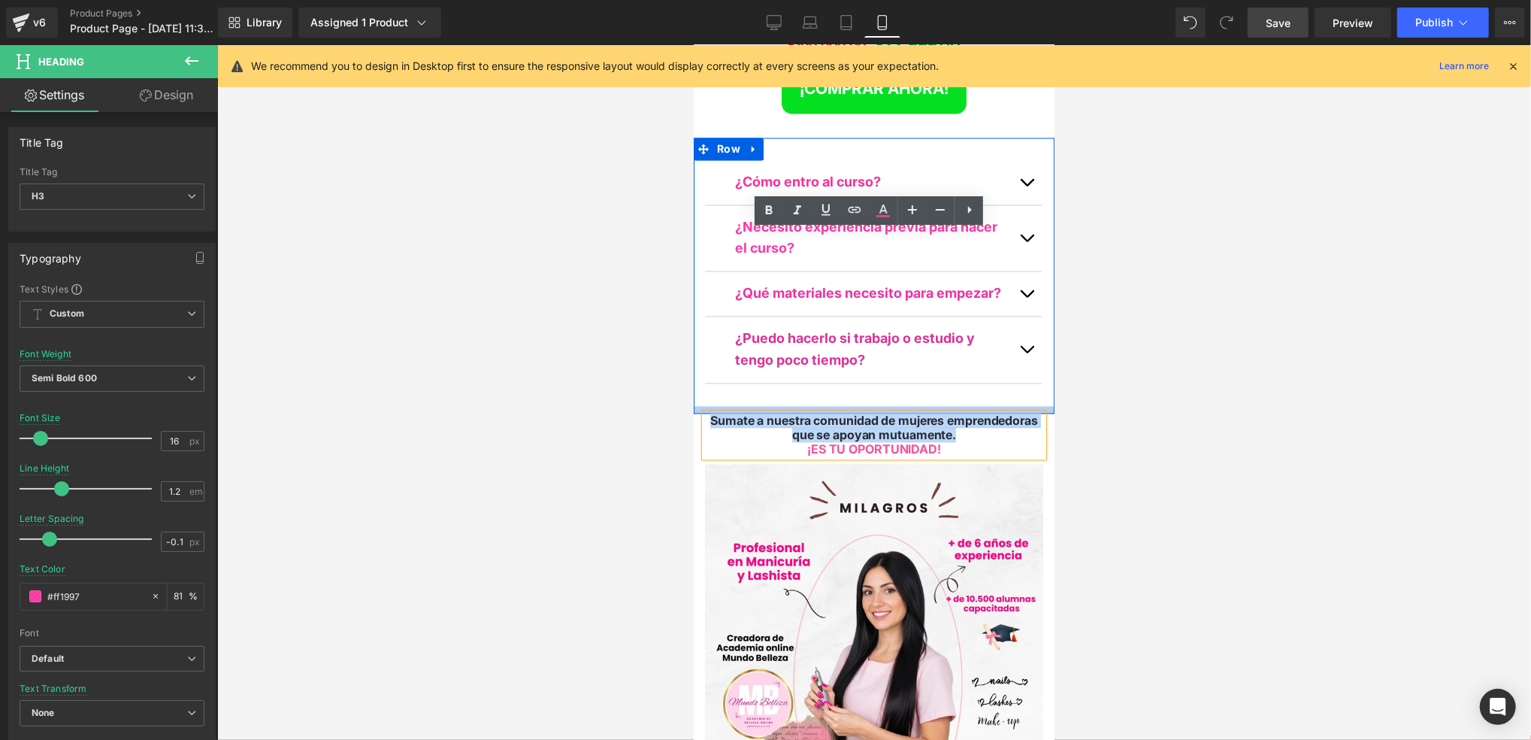
drag, startPoint x: 953, startPoint y: 254, endPoint x: 698, endPoint y: 226, distance: 256.4
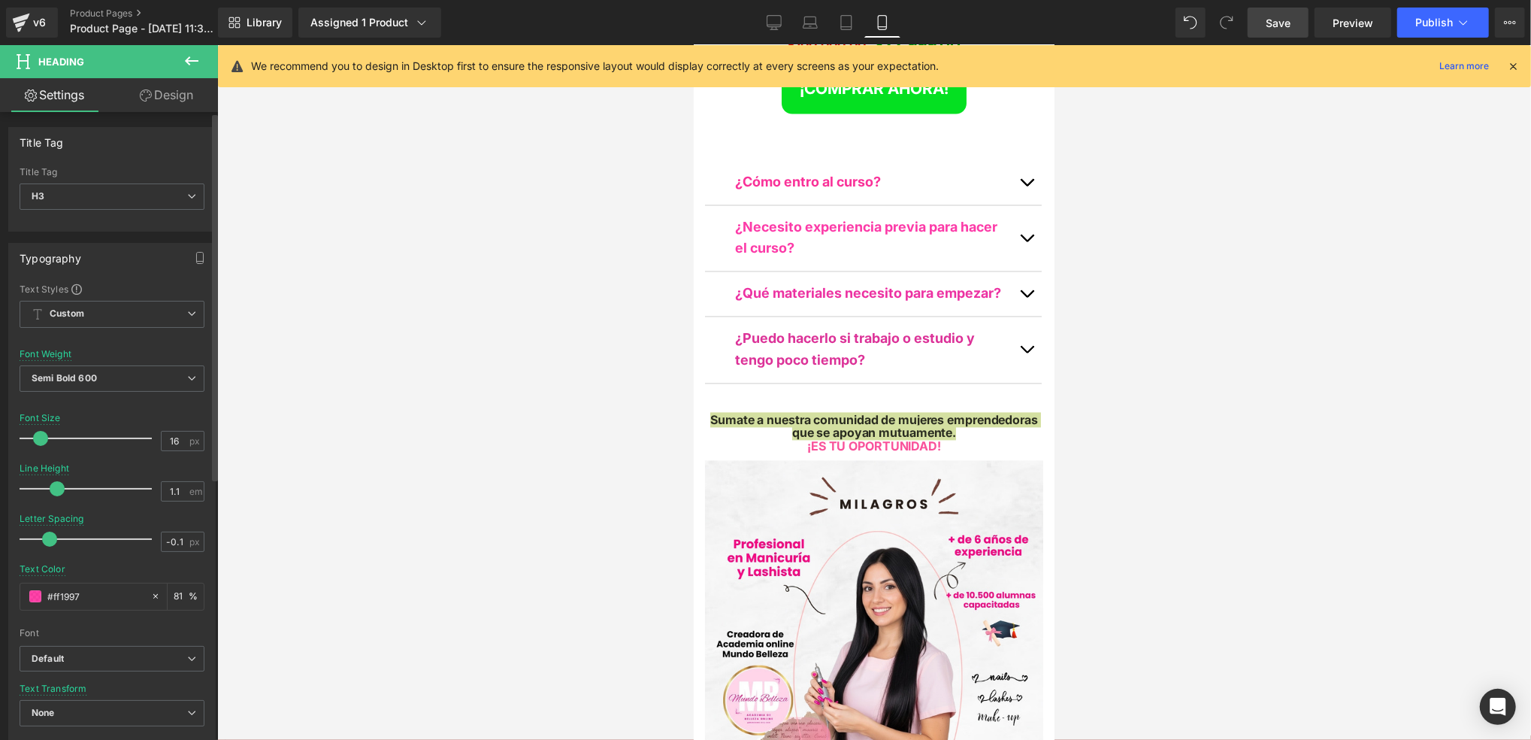
type input "1.2"
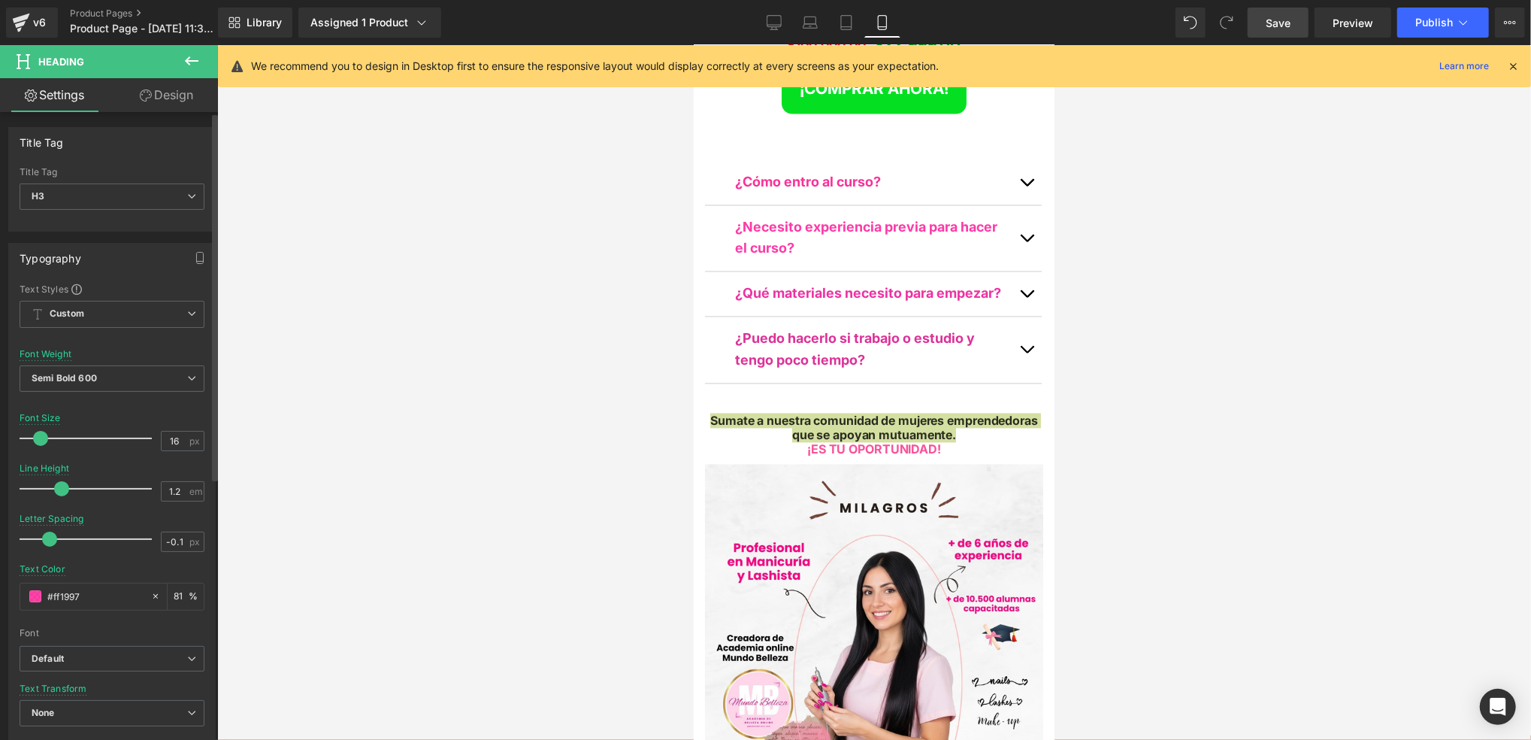
click at [58, 490] on span at bounding box center [61, 488] width 15 height 15
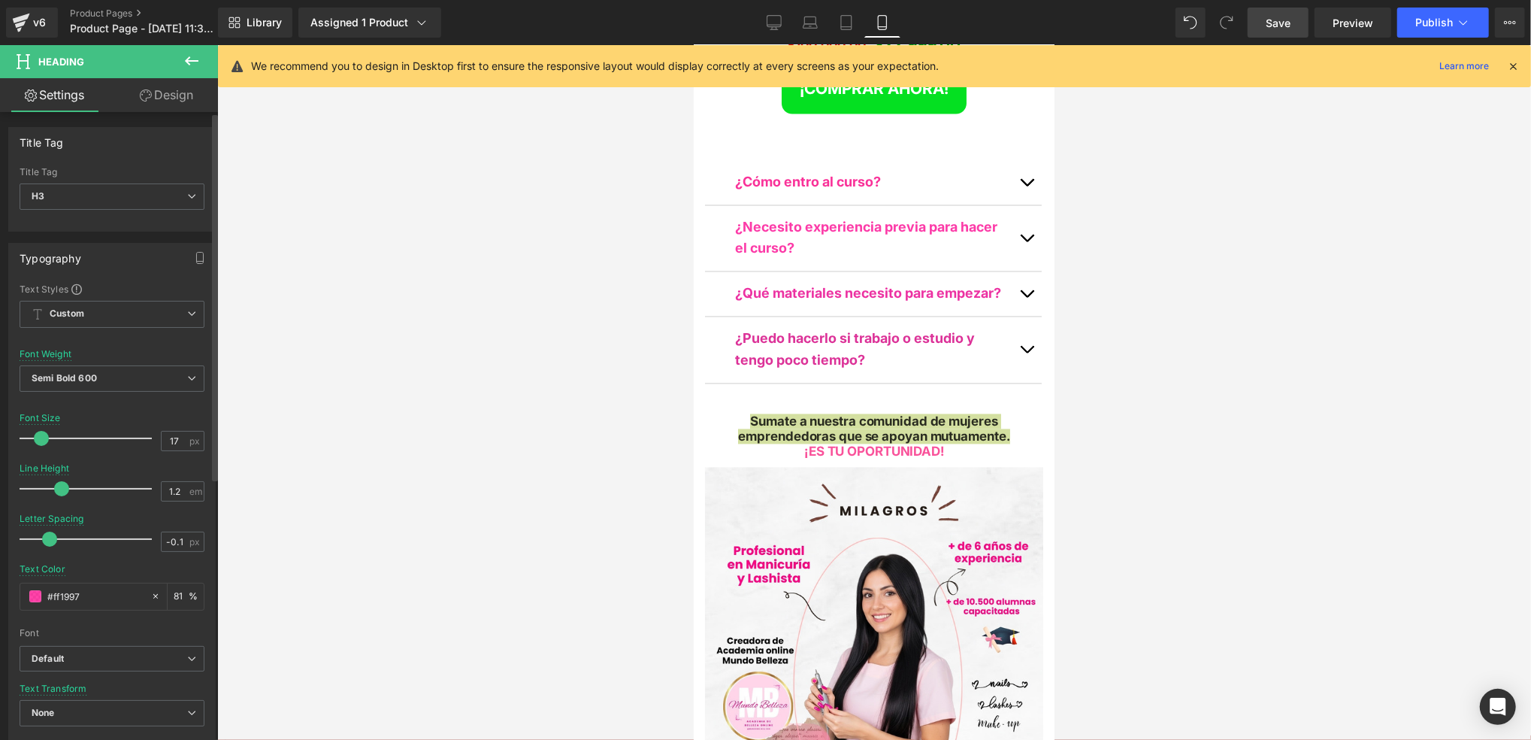
click at [35, 431] on div at bounding box center [89, 438] width 125 height 30
click at [326, 460] on div at bounding box center [874, 392] width 1314 height 695
click at [401, 453] on div at bounding box center [874, 392] width 1314 height 695
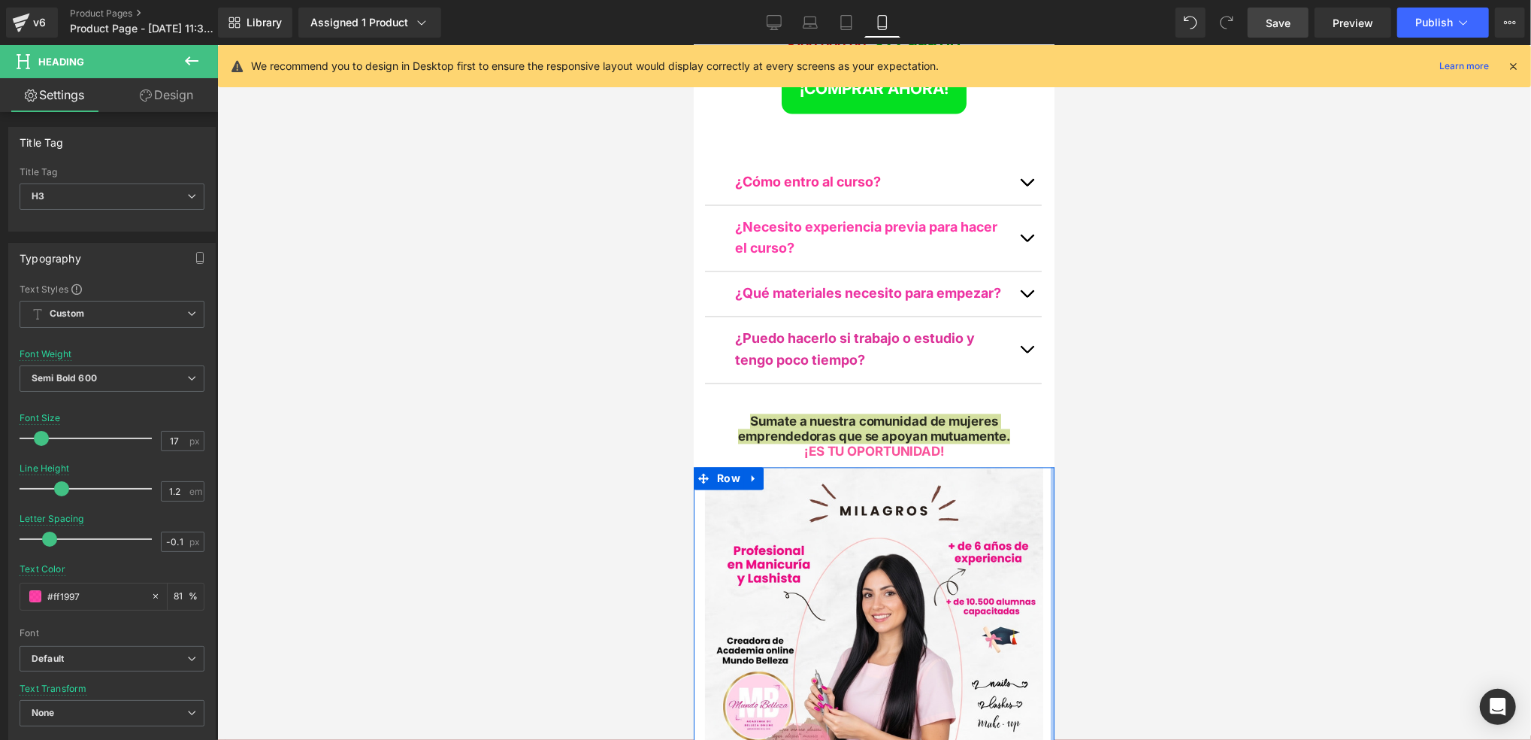
click at [1133, 267] on div at bounding box center [874, 392] width 1314 height 695
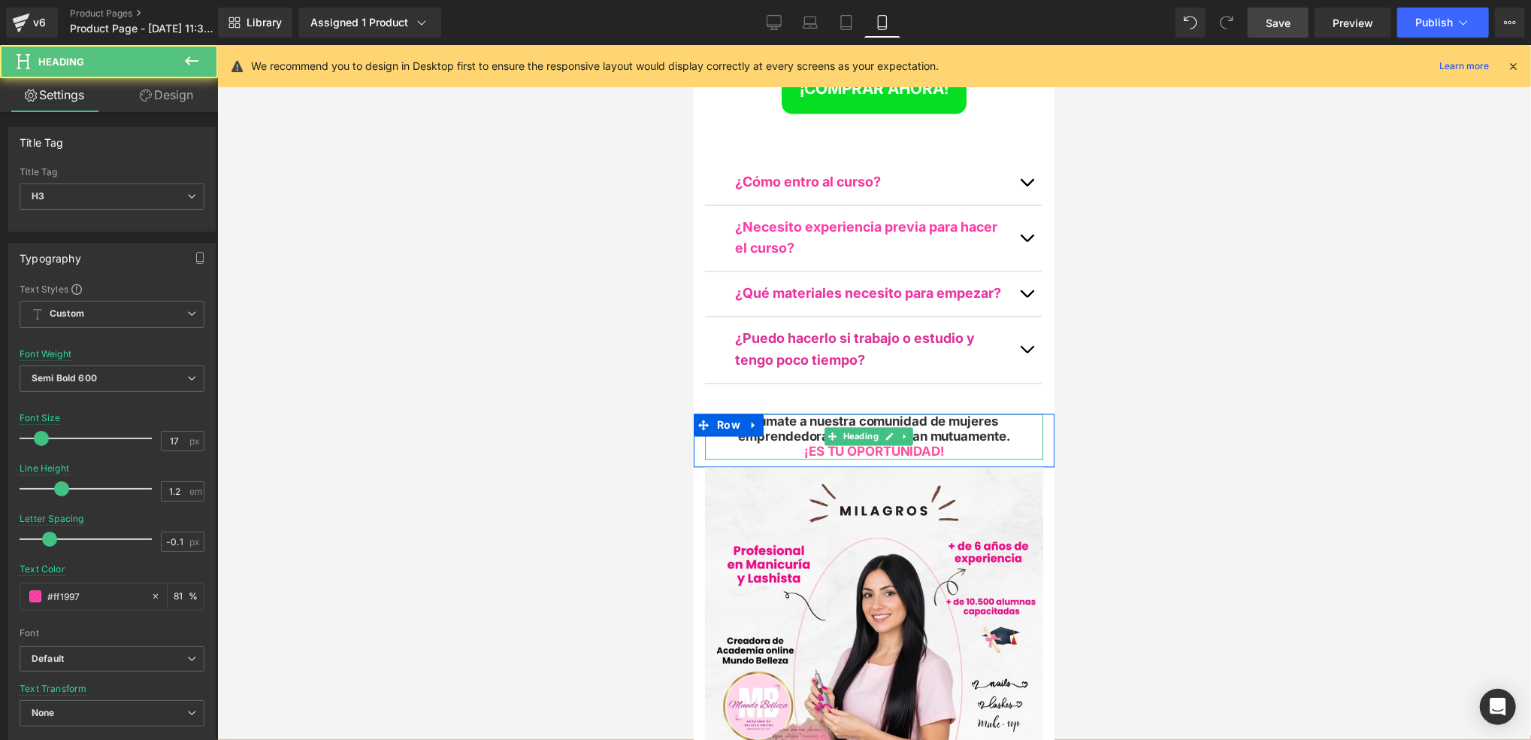
click at [932, 444] on span "¡ES TU OPORTUNIDAD!" at bounding box center [874, 451] width 140 height 15
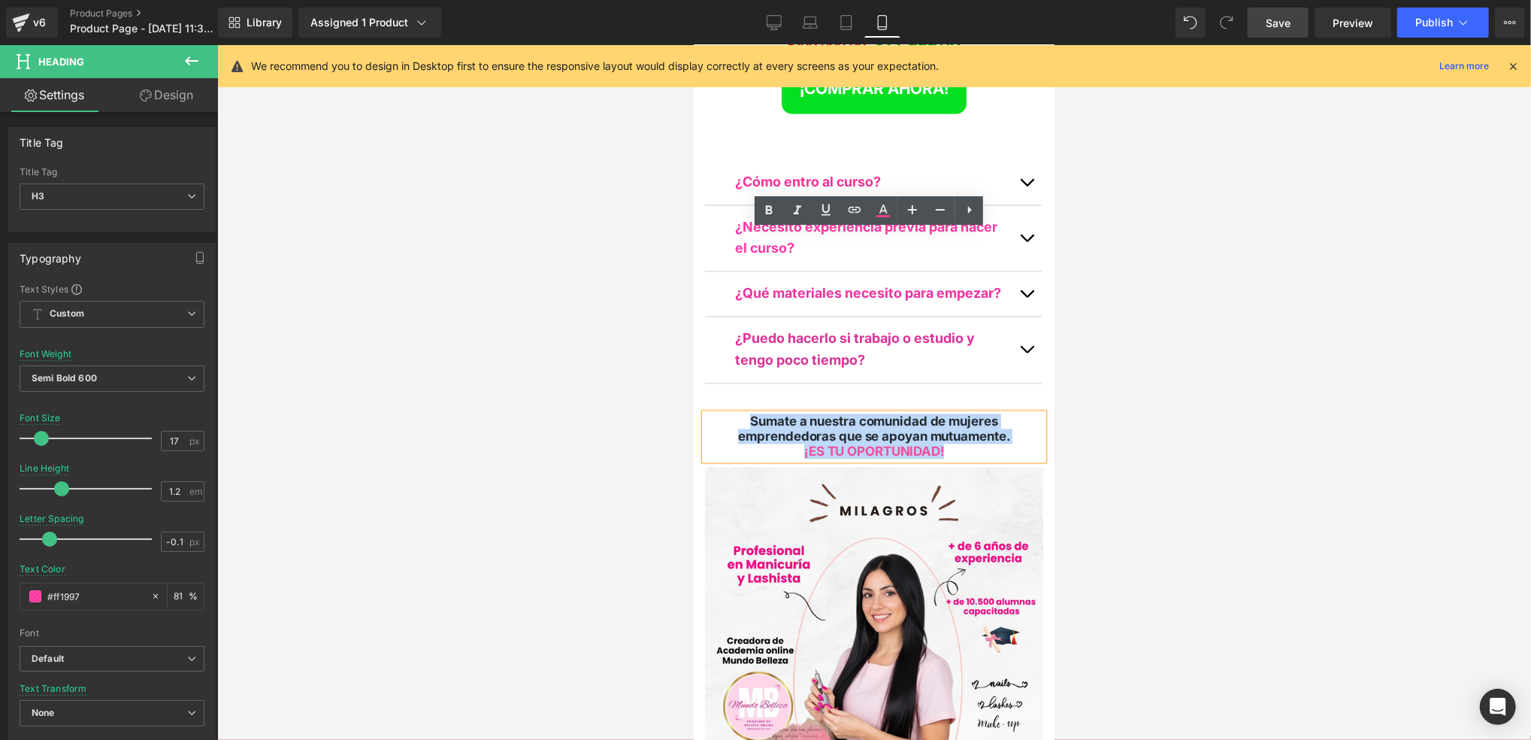
drag, startPoint x: 949, startPoint y: 266, endPoint x: 1316, endPoint y: 319, distance: 371.4
click at [740, 413] on div "Sumate a nuestra comunidad de mujeres emprendedoras que se apoyan mutuamente. ¡…" at bounding box center [873, 436] width 338 height 46
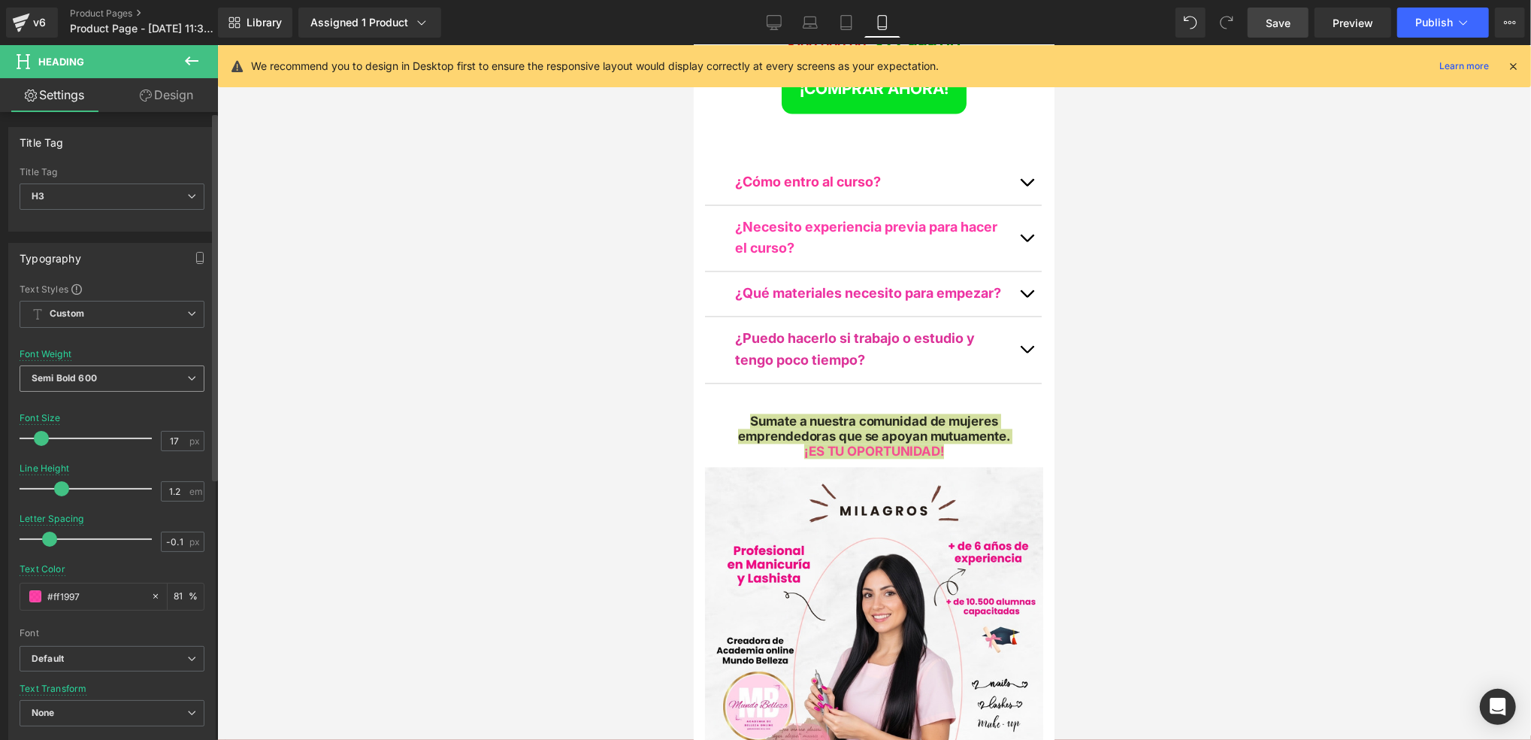
click at [68, 375] on b "Semi Bold 600" at bounding box center [64, 377] width 65 height 11
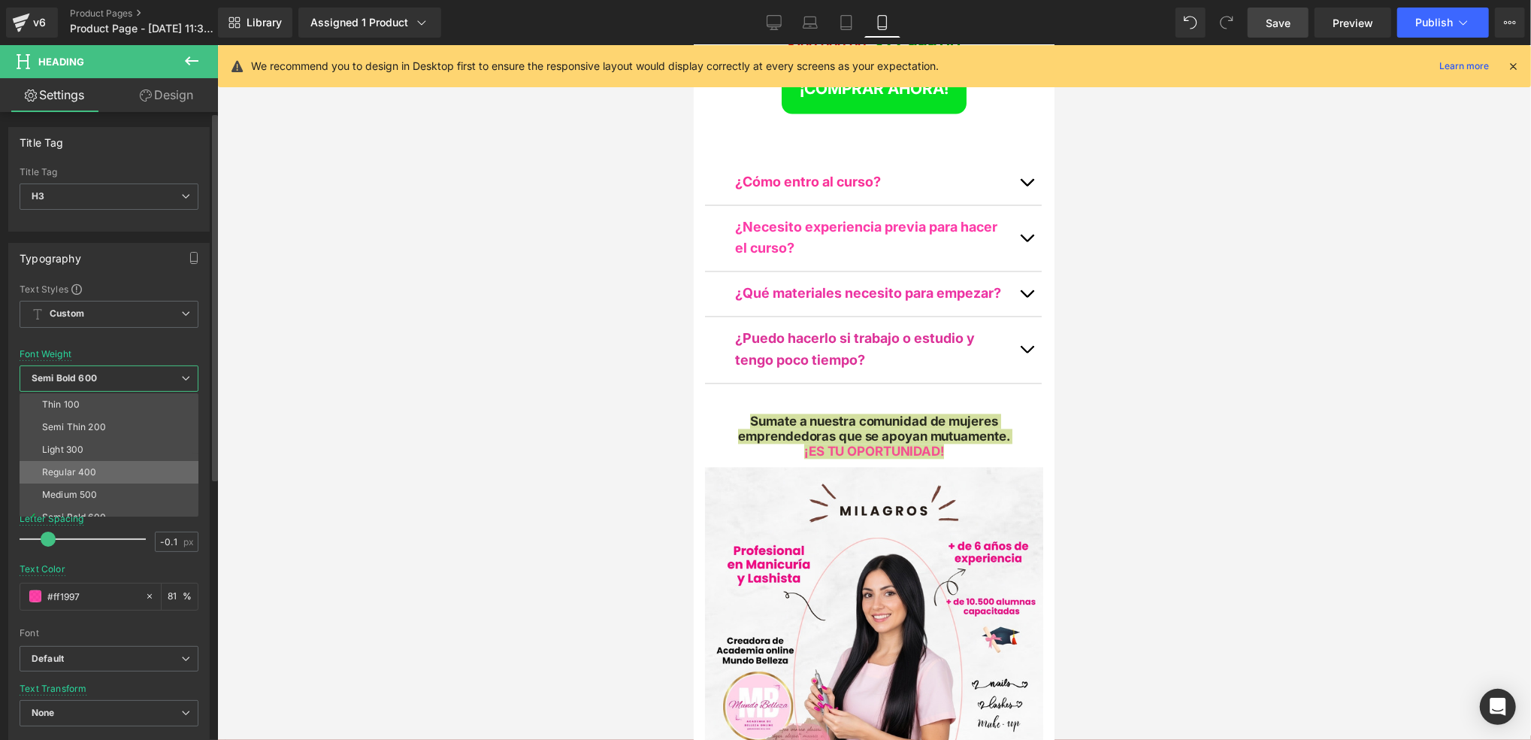
scroll to position [100, 0]
click at [95, 441] on div "Super Bold 800" at bounding box center [76, 440] width 68 height 11
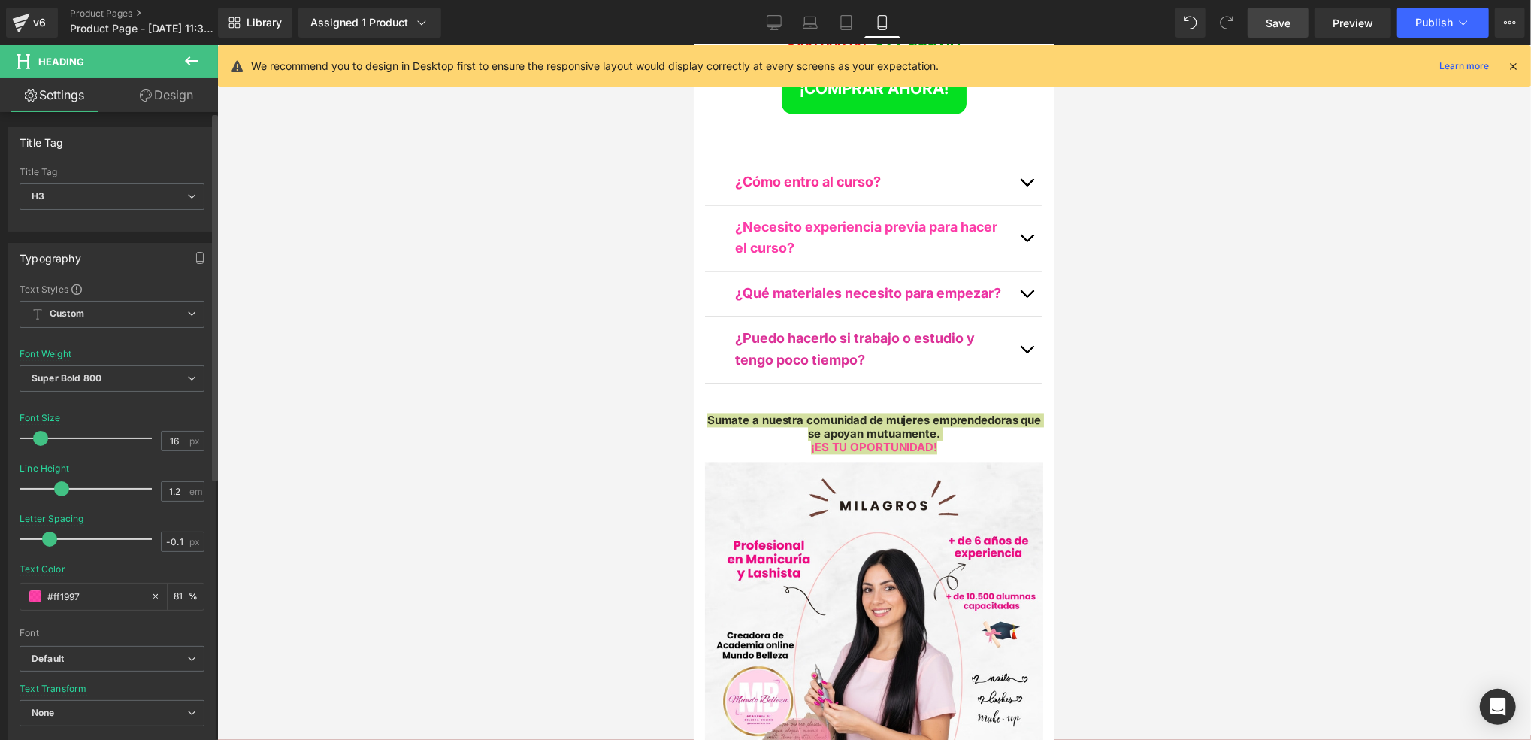
click at [39, 433] on span at bounding box center [40, 438] width 15 height 15
click at [107, 386] on span "Super Bold 800" at bounding box center [112, 378] width 185 height 26
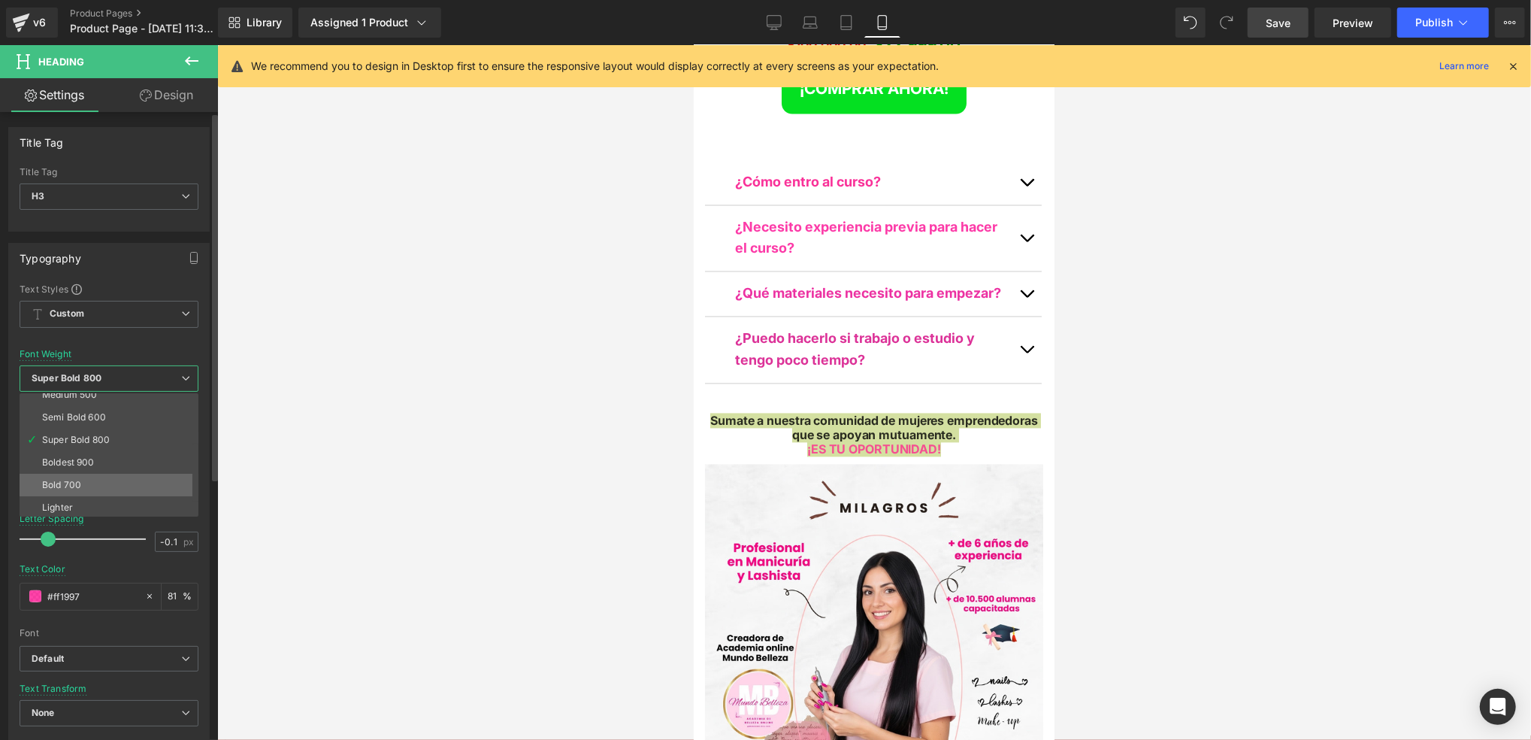
click at [65, 492] on li "Bold 700" at bounding box center [113, 485] width 186 height 23
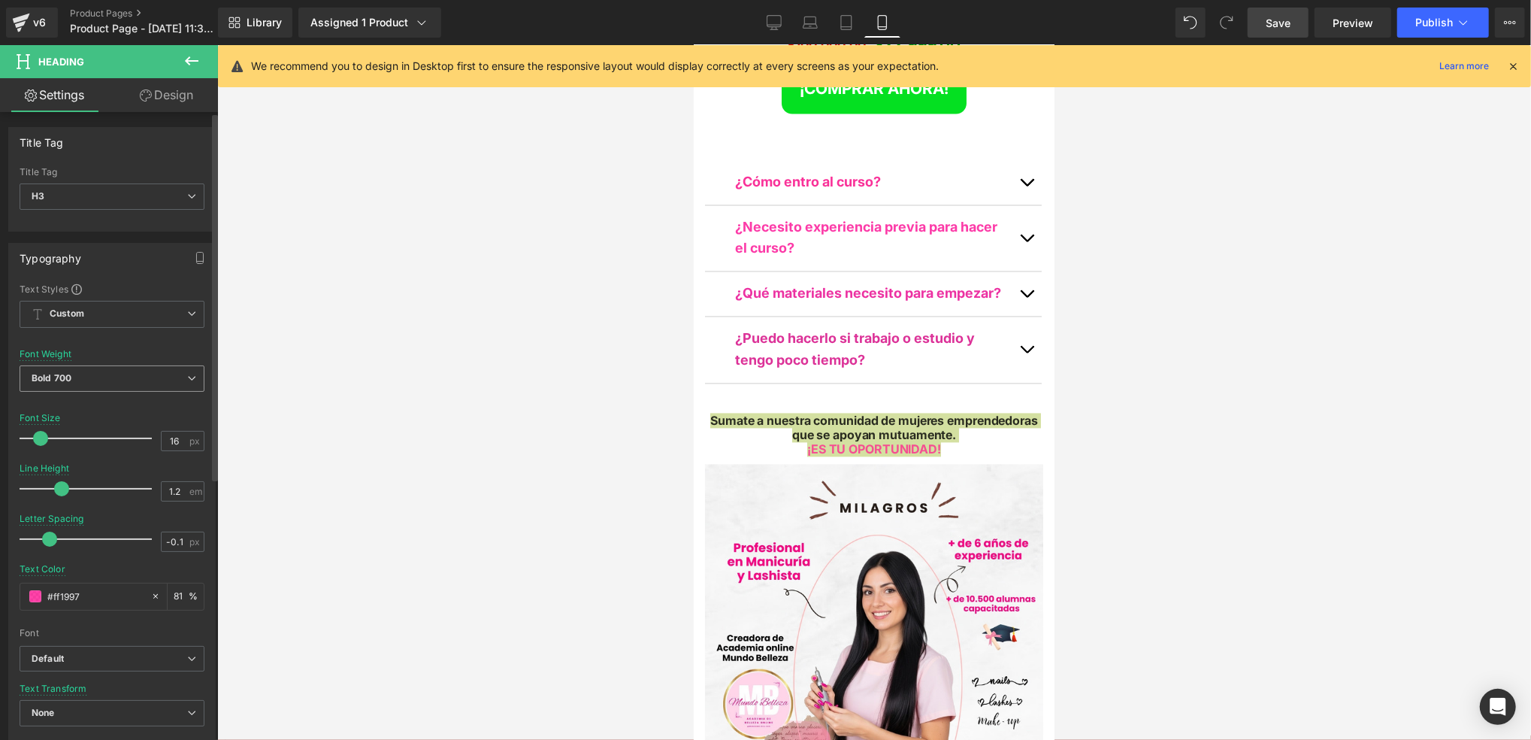
click at [99, 365] on span "Bold 700" at bounding box center [112, 378] width 185 height 26
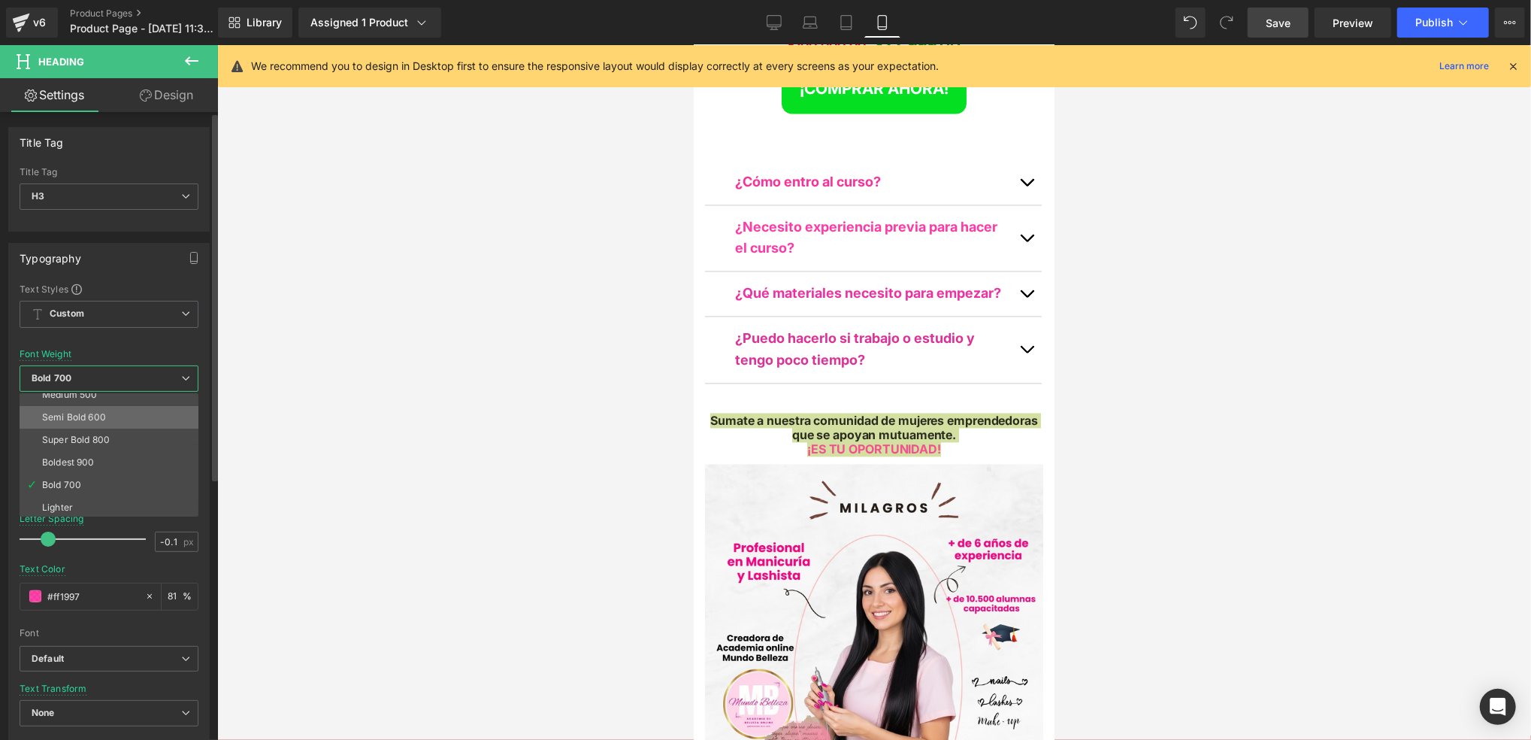
click at [96, 413] on div "Semi Bold 600" at bounding box center [74, 417] width 64 height 11
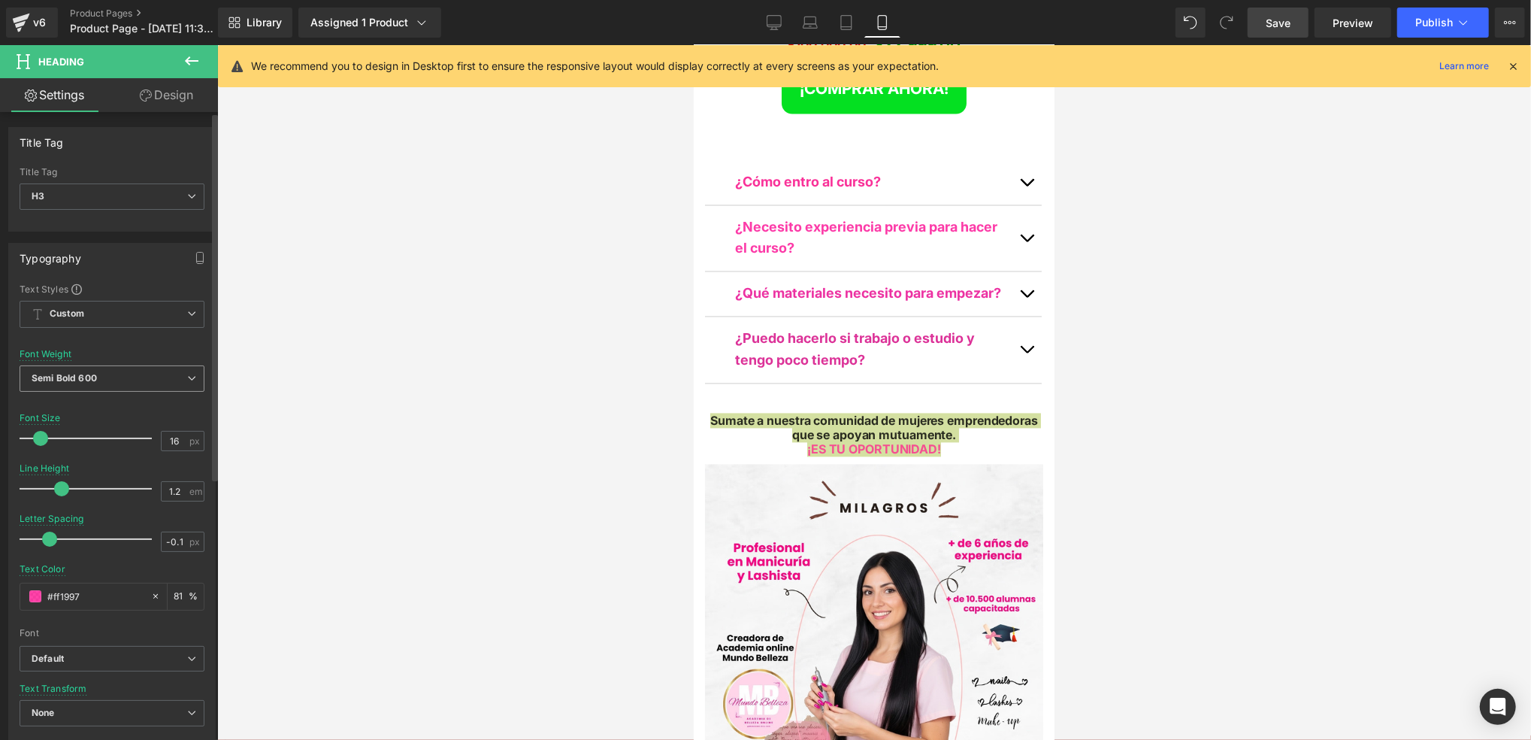
click at [112, 386] on span "Semi Bold 600" at bounding box center [112, 378] width 185 height 26
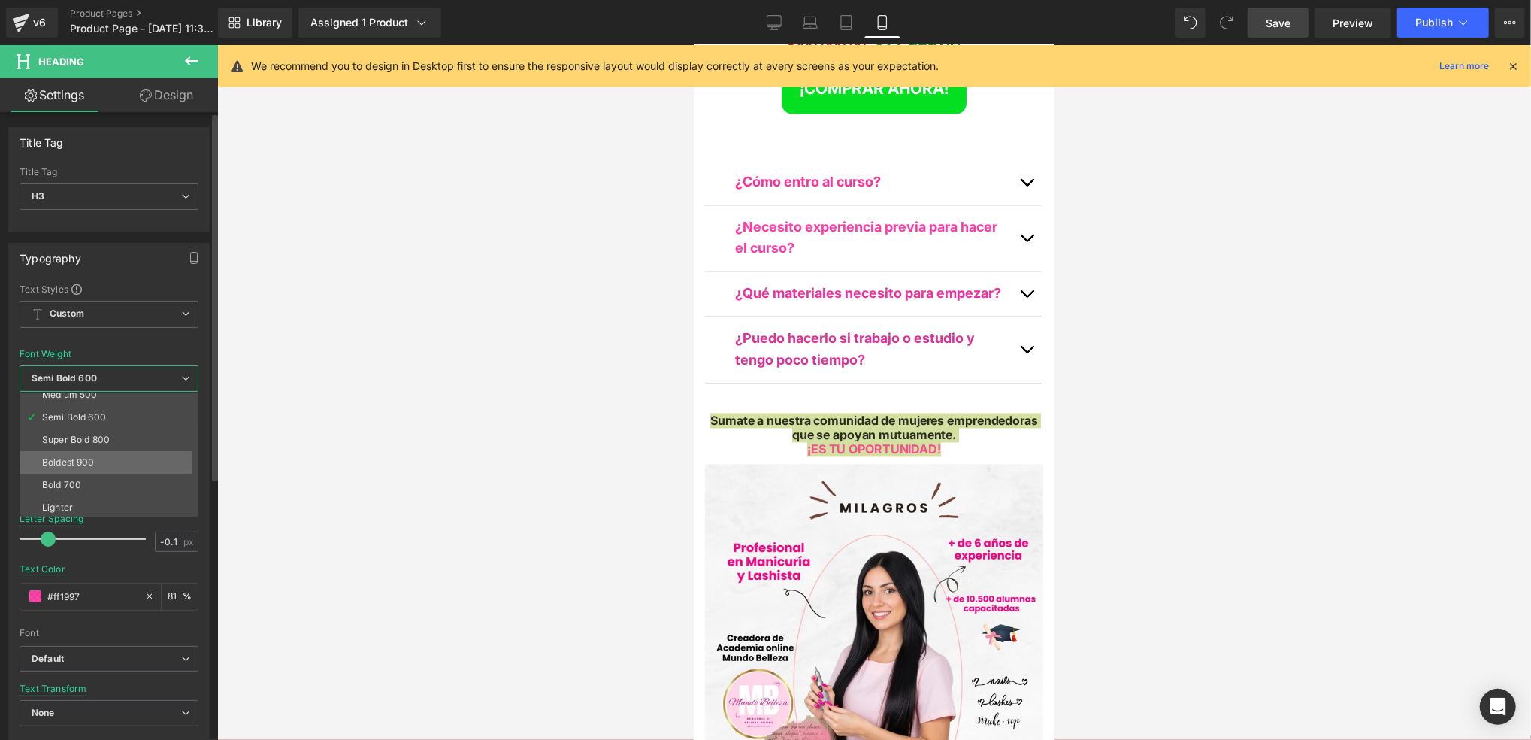
click at [90, 451] on li "Boldest 900" at bounding box center [113, 462] width 186 height 23
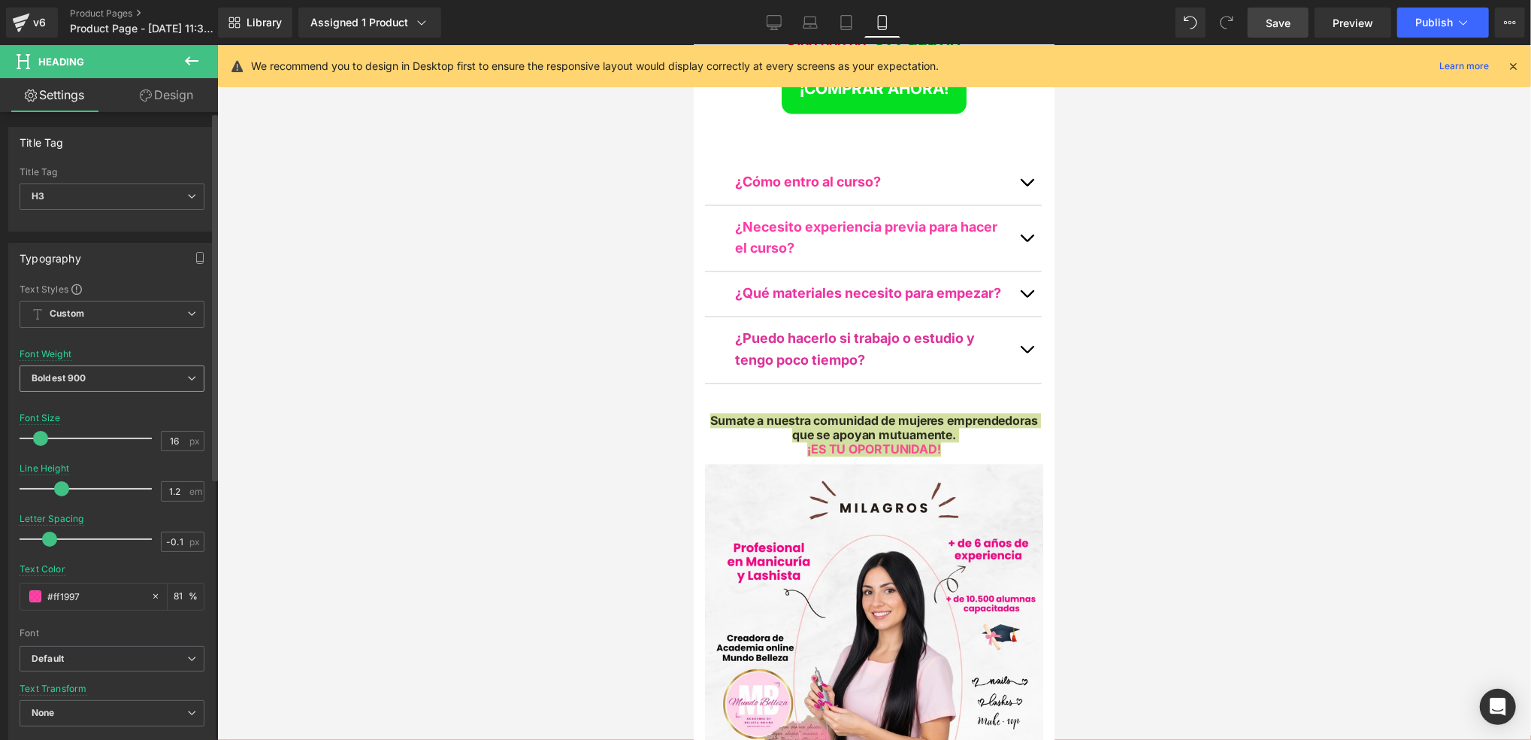
click at [114, 386] on span "Boldest 900" at bounding box center [112, 378] width 185 height 26
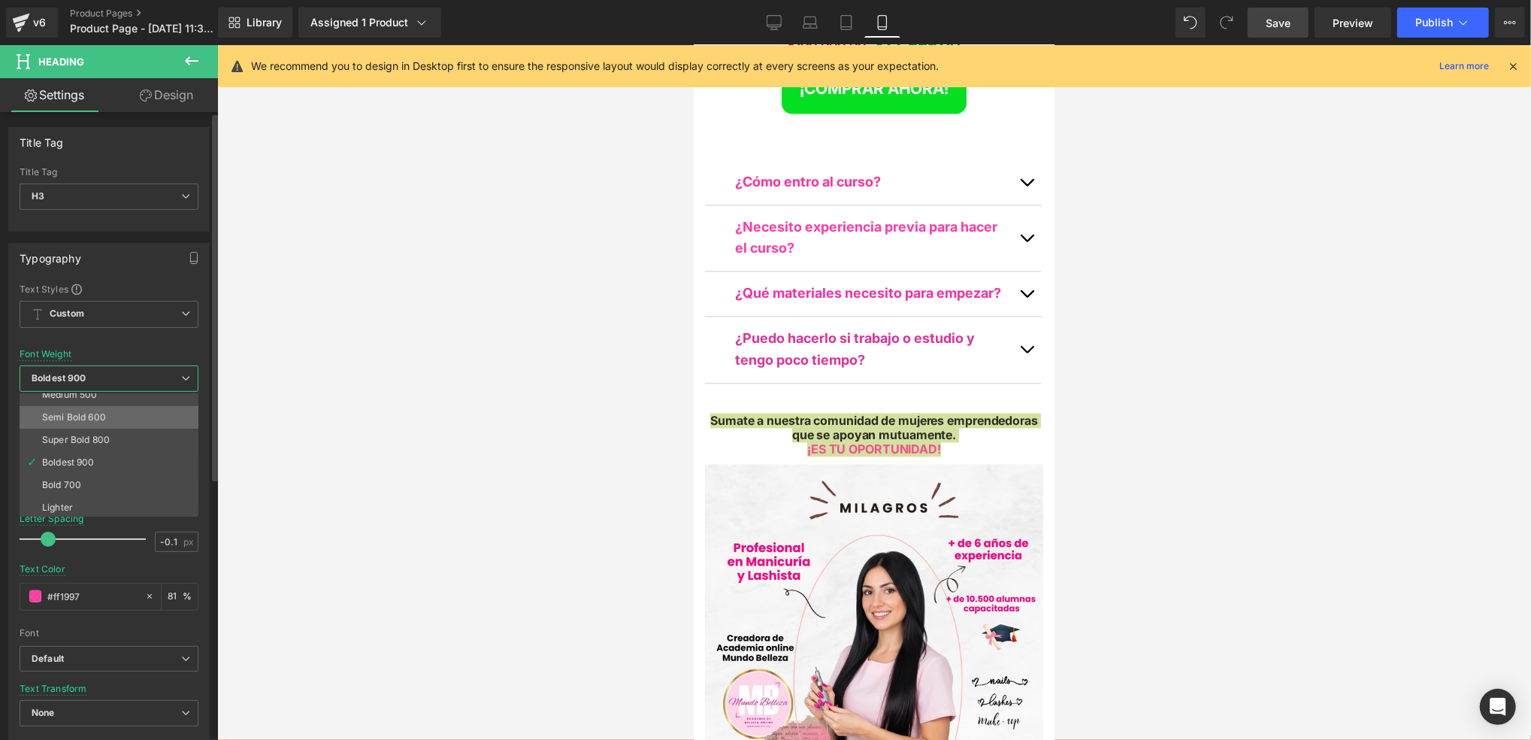
click at [110, 415] on li "Semi Bold 600" at bounding box center [113, 417] width 186 height 23
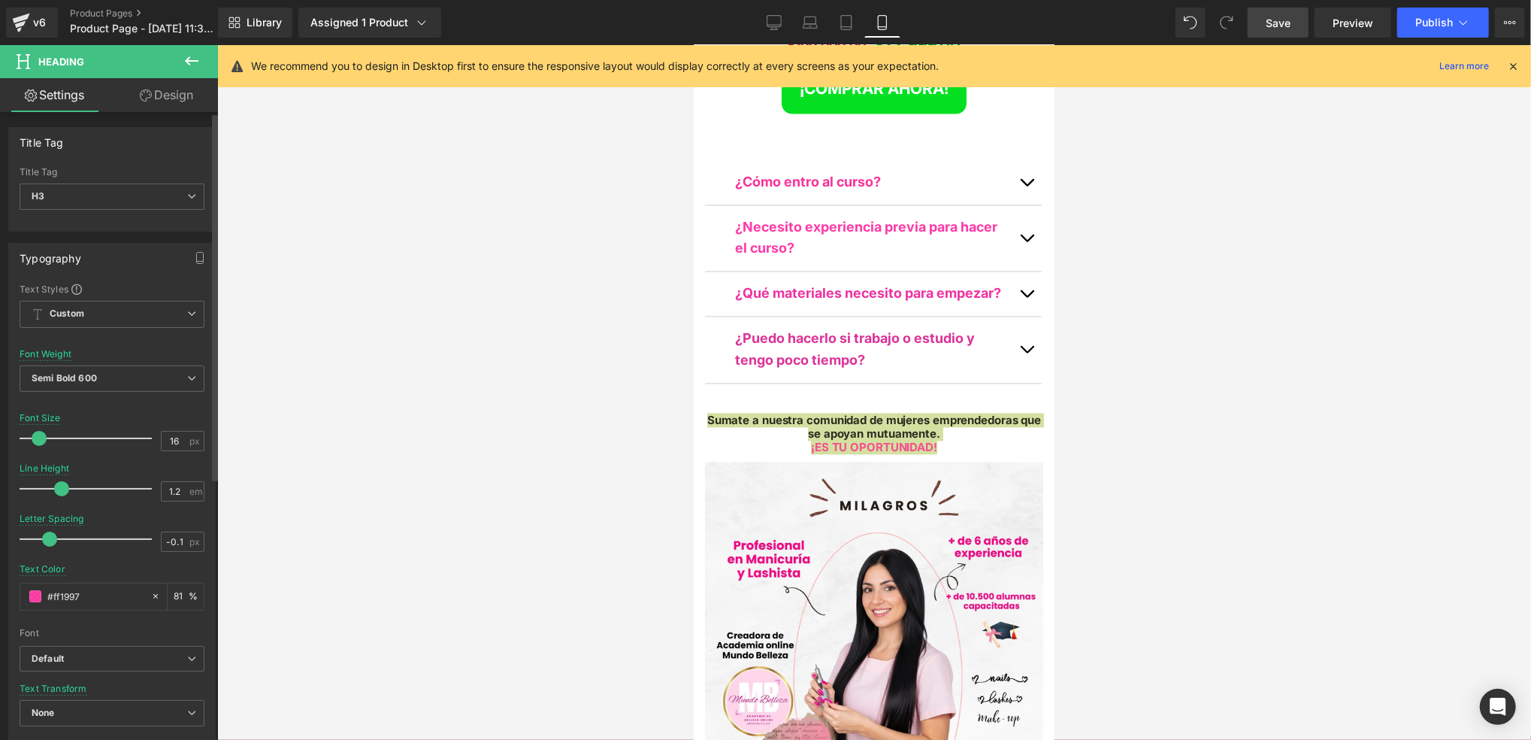
type input "17"
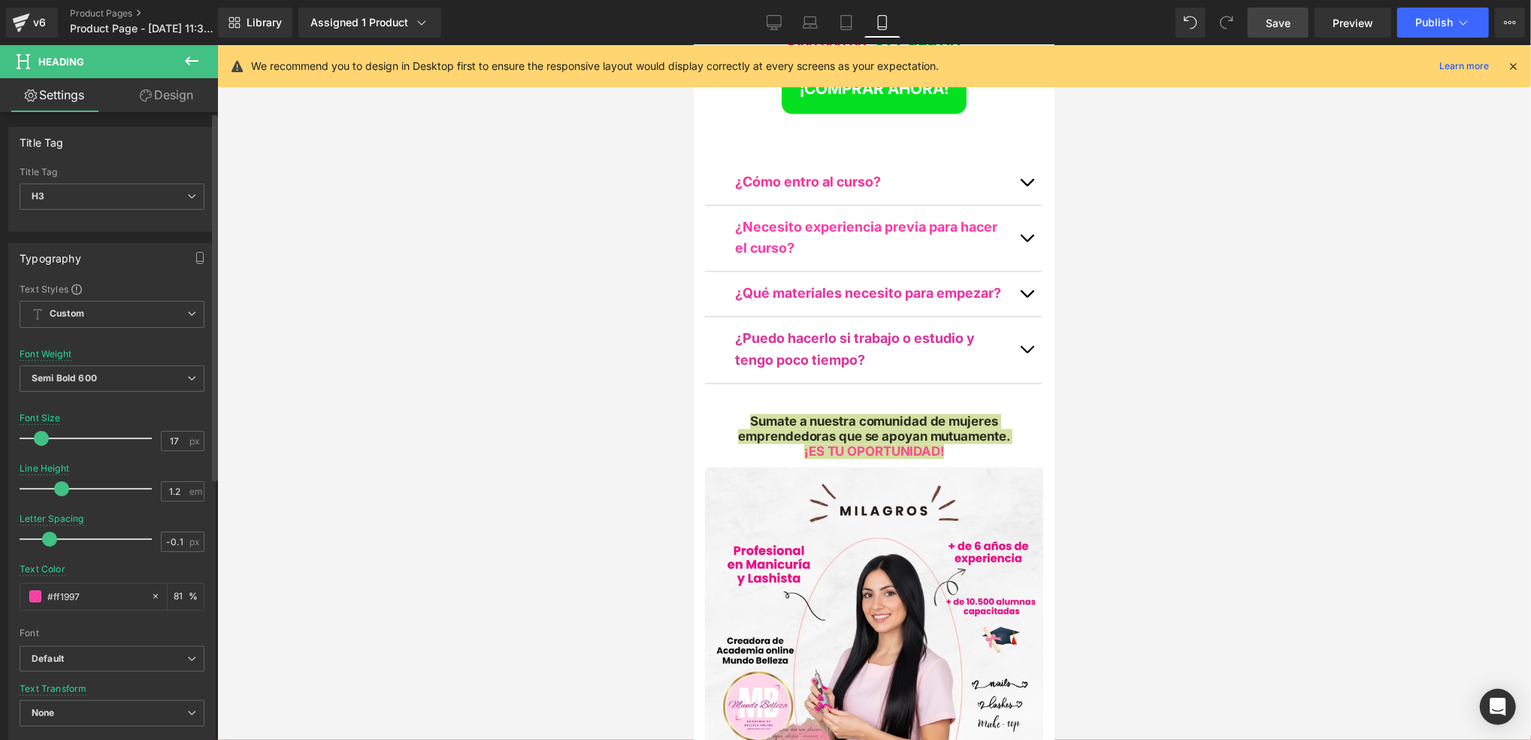
click at [38, 432] on span at bounding box center [41, 438] width 15 height 15
click at [1405, 386] on div at bounding box center [874, 392] width 1314 height 695
click at [1210, 401] on div at bounding box center [874, 392] width 1314 height 695
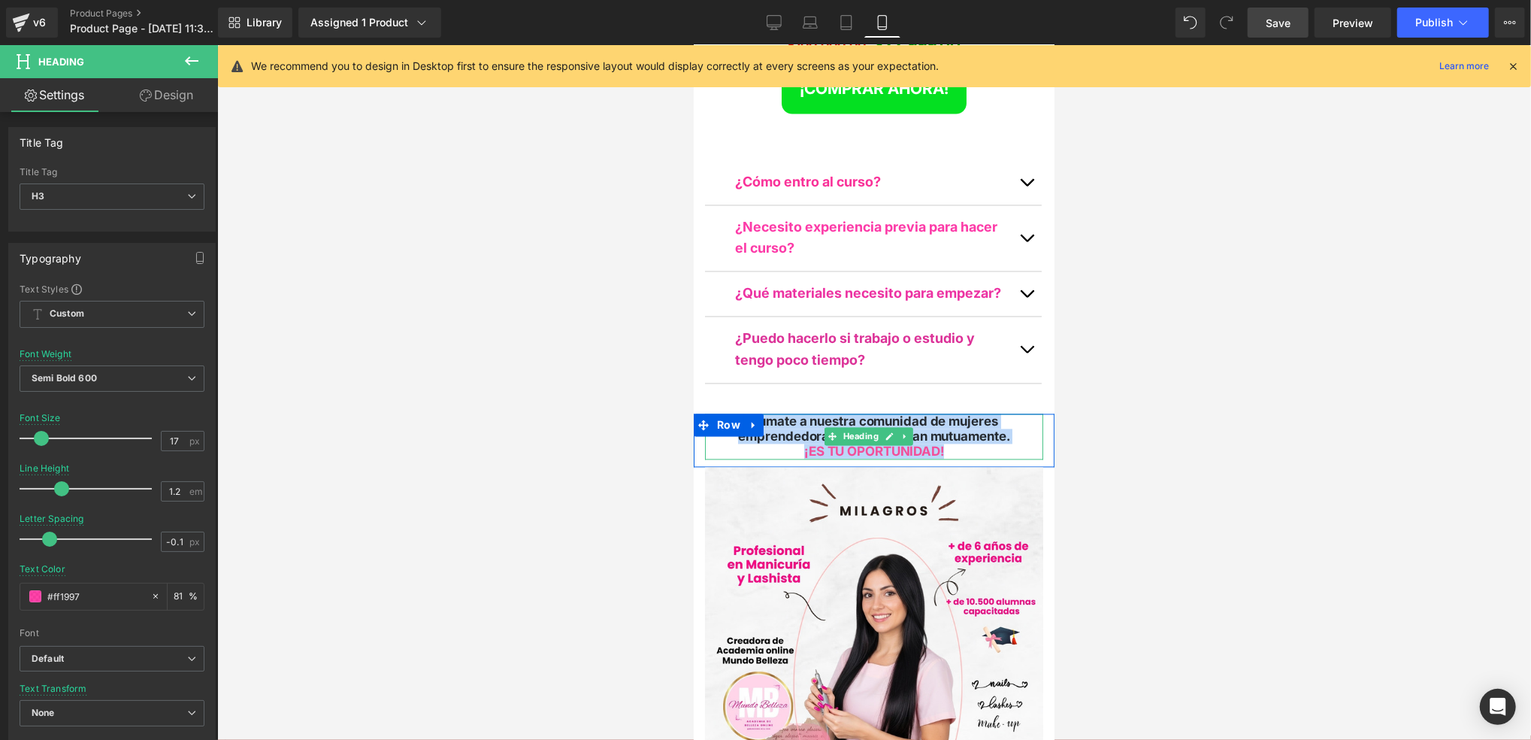
click at [898, 413] on span "Sumate a nuestra comunidad de mujeres emprendedoras que se apoyan mutuamente." at bounding box center [872, 428] width 271 height 30
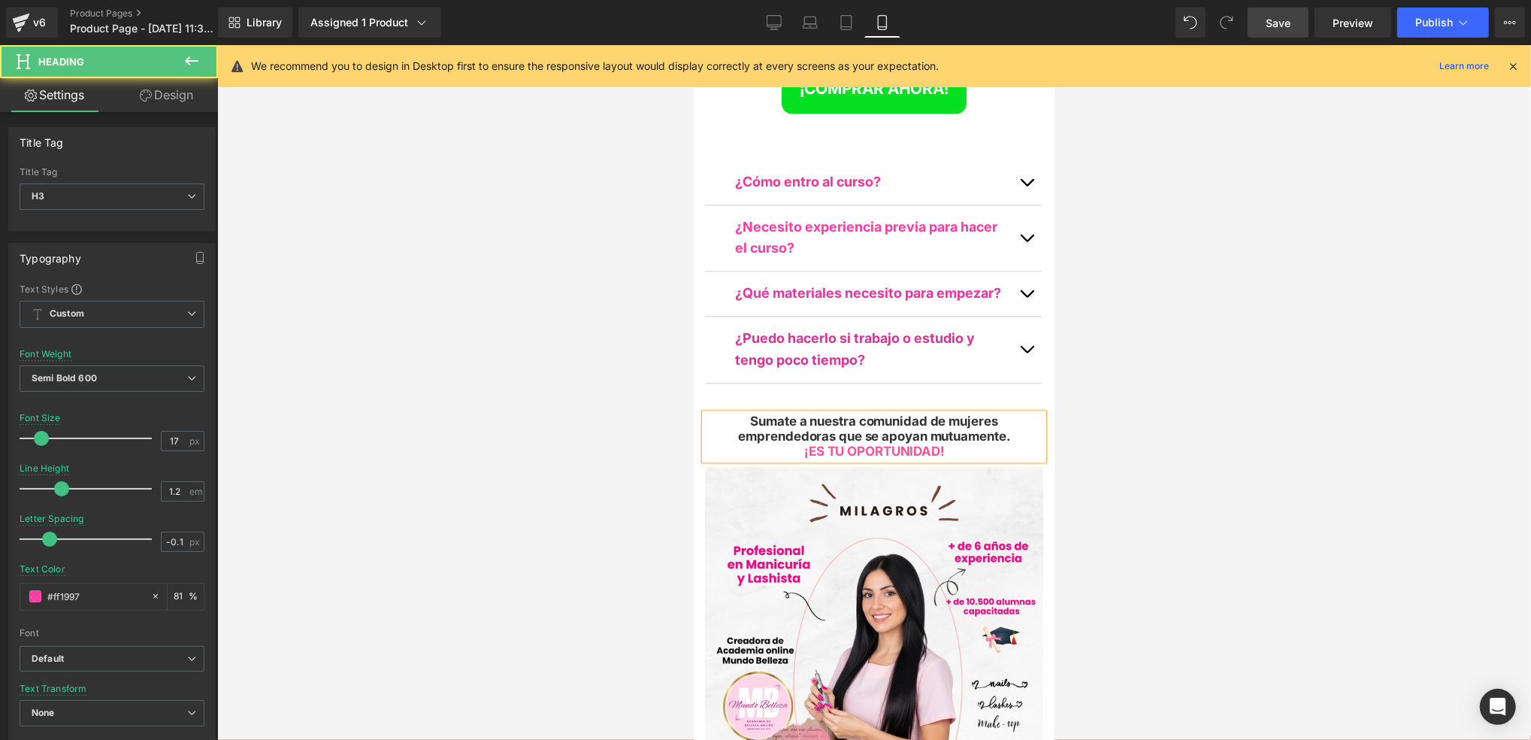
click at [1156, 296] on div at bounding box center [874, 392] width 1314 height 695
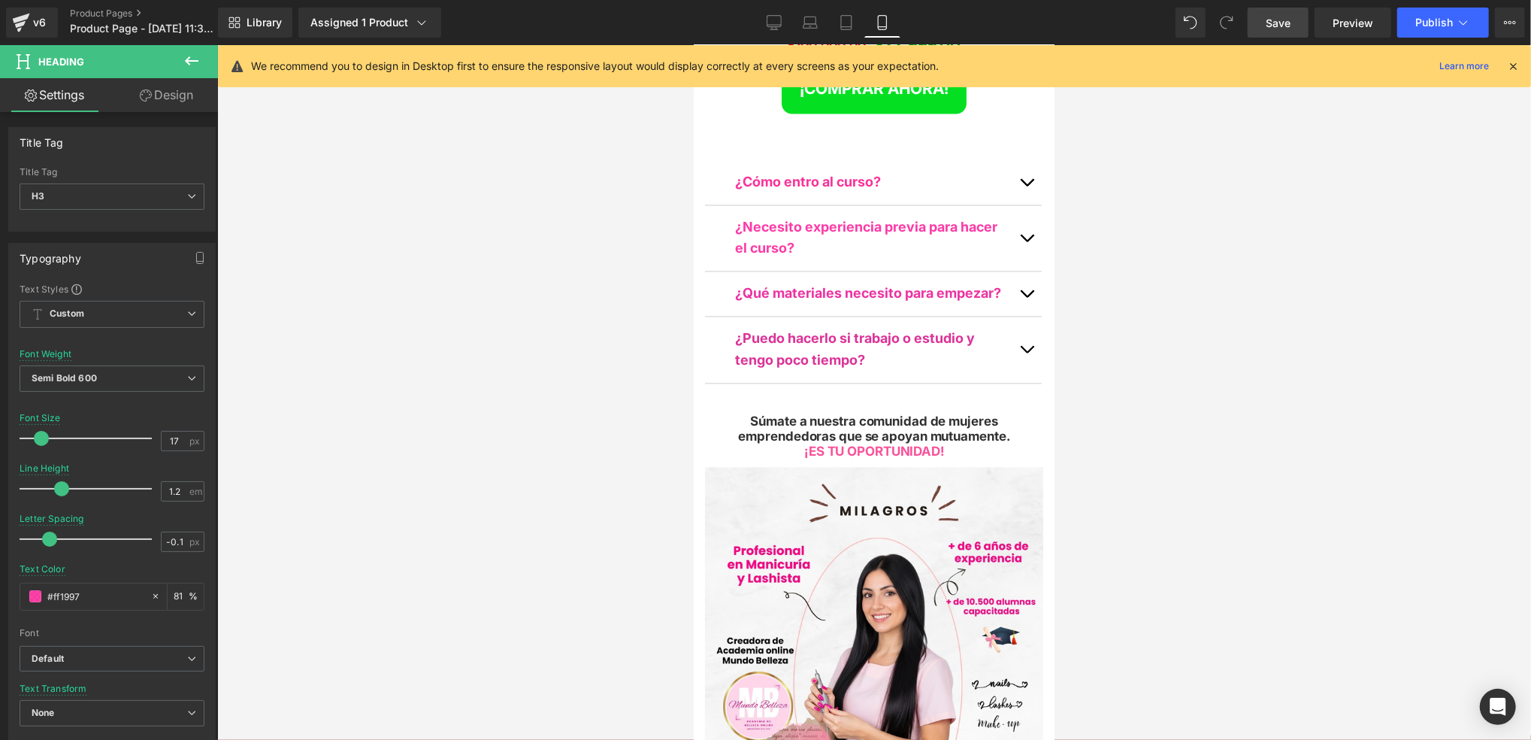
click at [1196, 280] on div at bounding box center [874, 392] width 1314 height 695
click at [1146, 301] on div at bounding box center [874, 392] width 1314 height 695
click at [1293, 21] on link "Save" at bounding box center [1278, 23] width 61 height 30
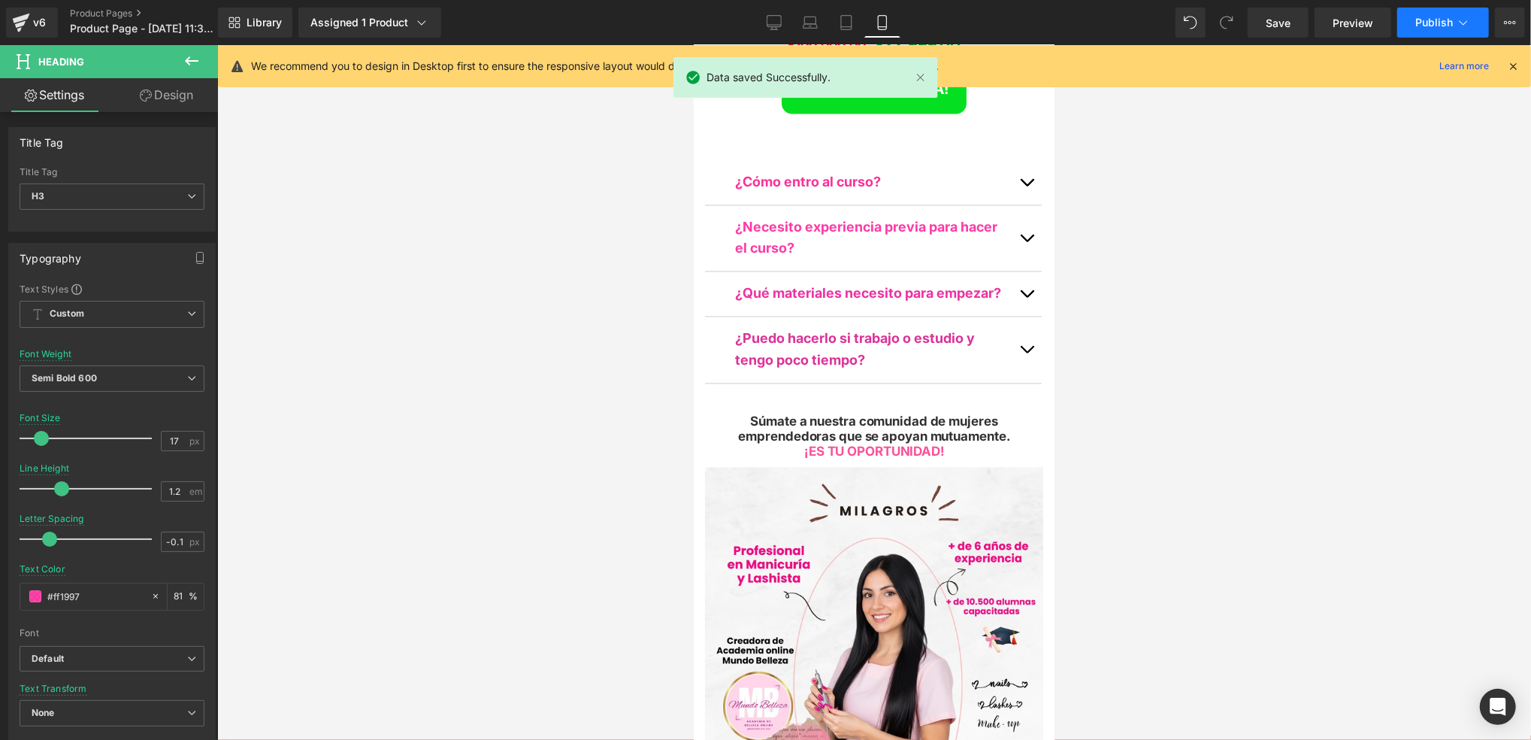
click at [1428, 17] on span "Publish" at bounding box center [1435, 23] width 38 height 12
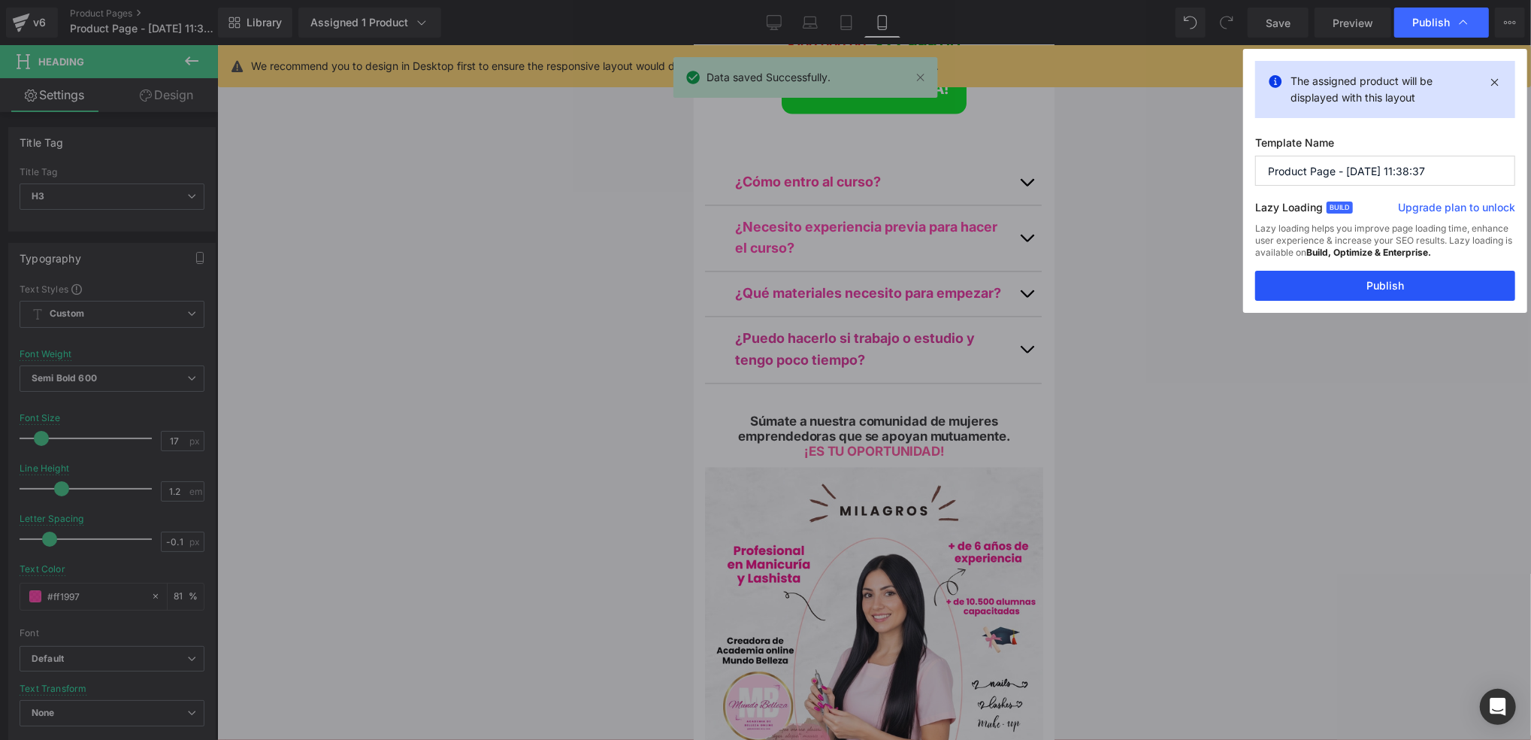
click at [1329, 289] on button "Publish" at bounding box center [1385, 286] width 260 height 30
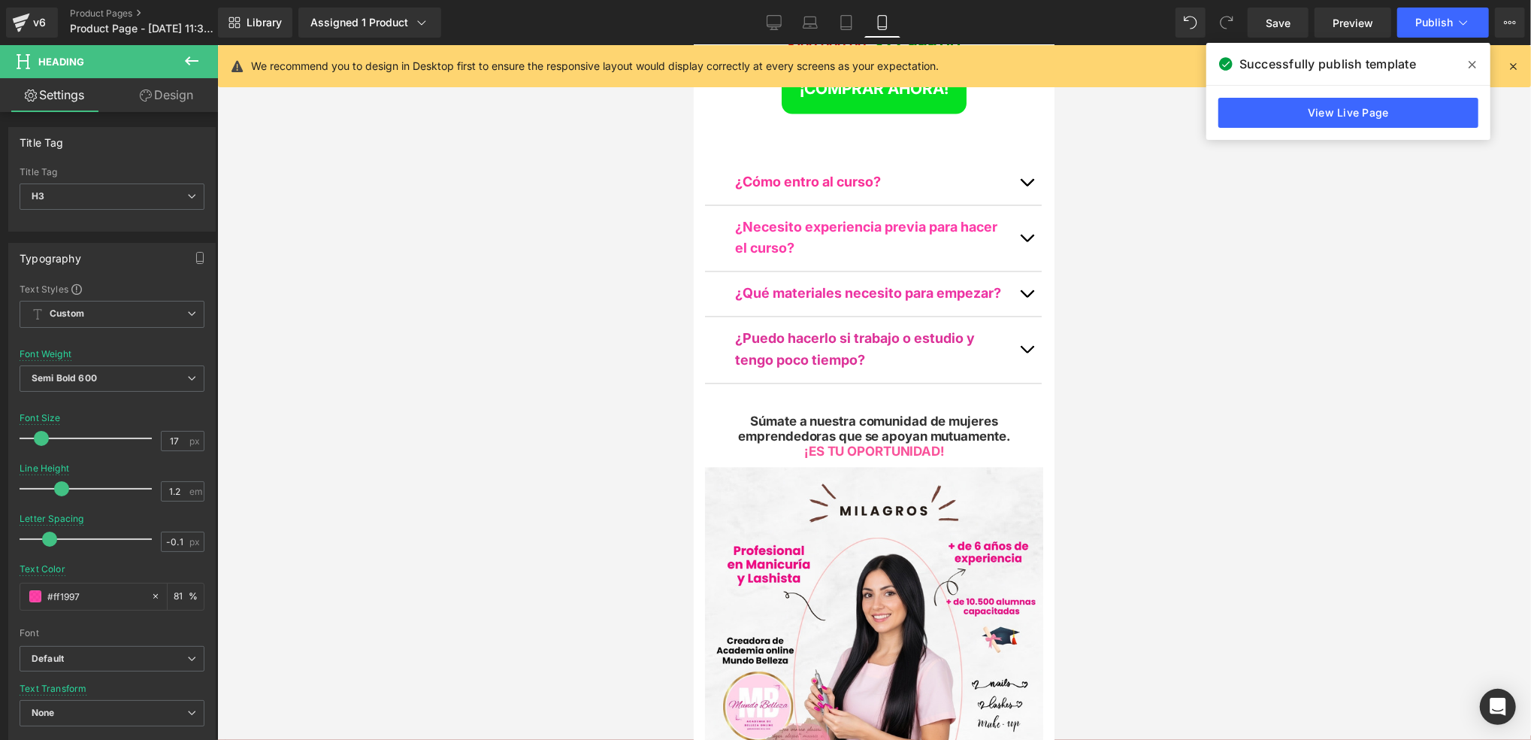
click at [1234, 259] on div at bounding box center [874, 392] width 1314 height 695
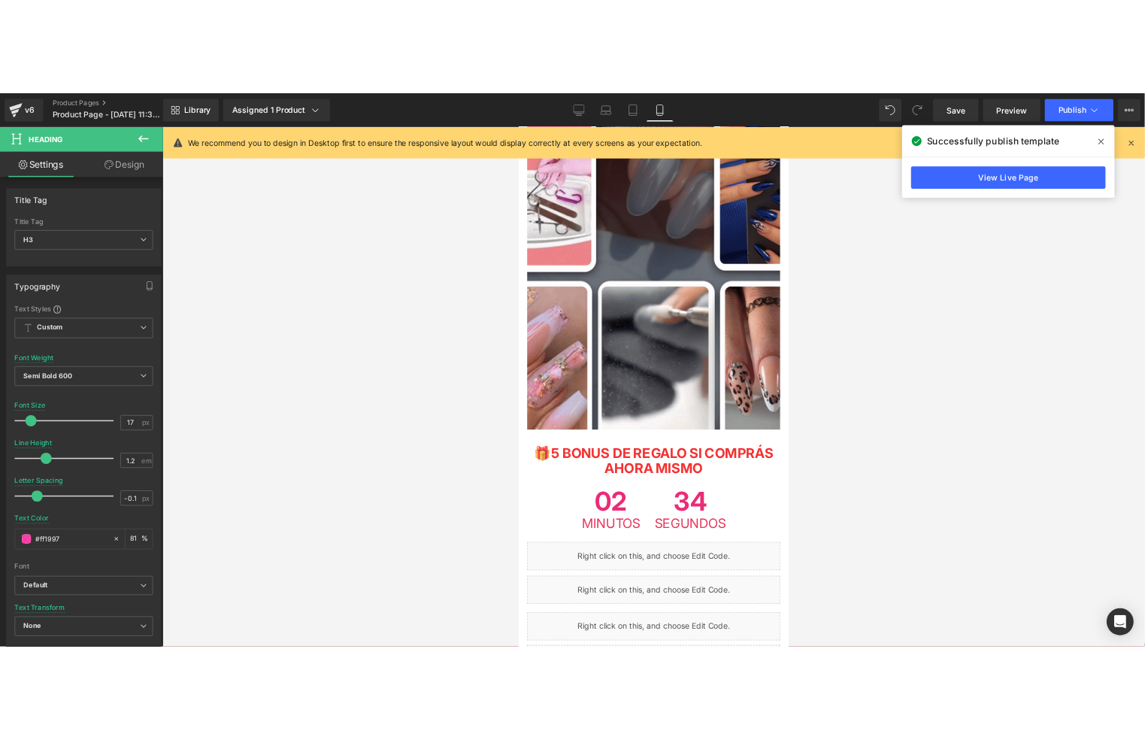
scroll to position [2606, 0]
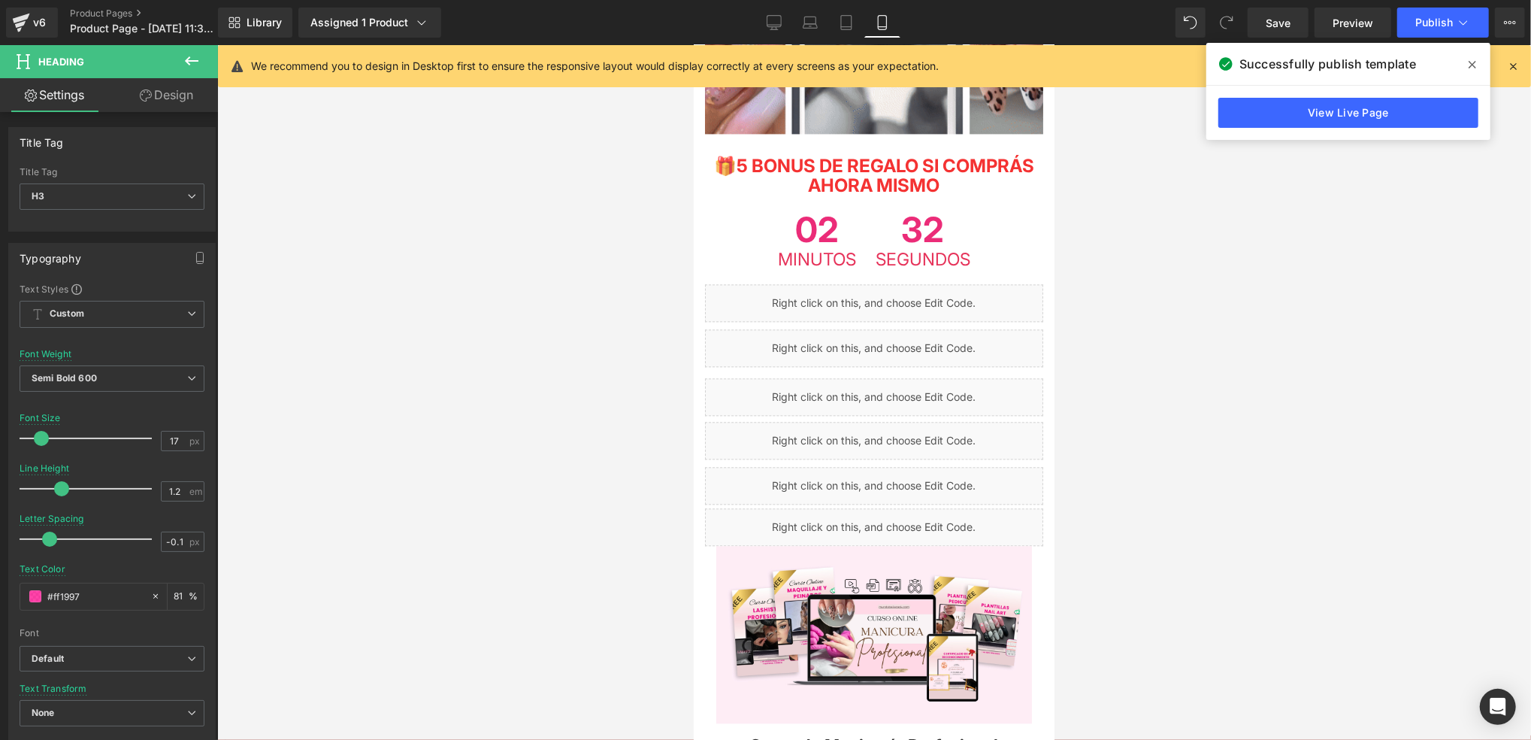
click at [1110, 397] on div at bounding box center [874, 392] width 1314 height 695
click at [1473, 63] on icon at bounding box center [1473, 65] width 8 height 8
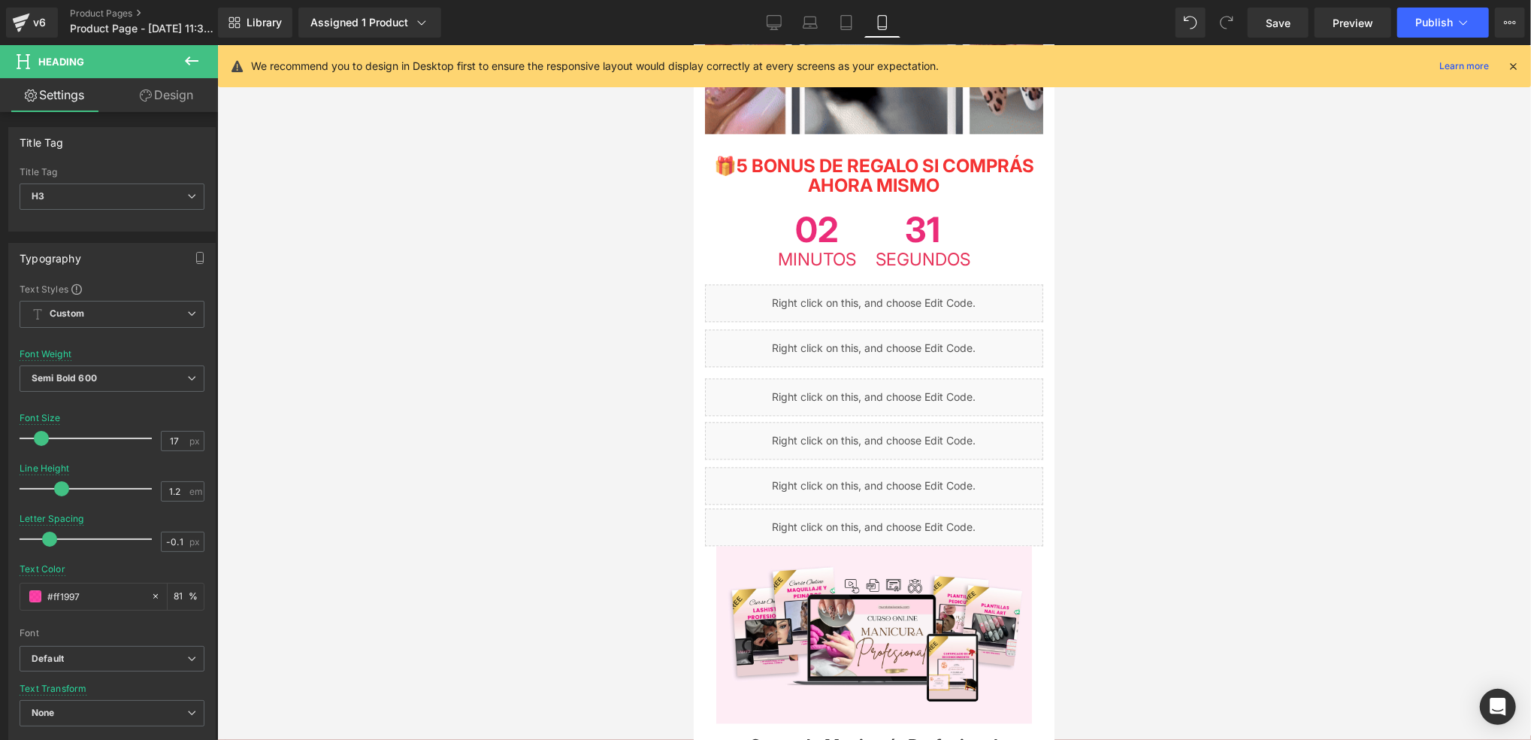
click at [1516, 67] on icon at bounding box center [1513, 66] width 14 height 14
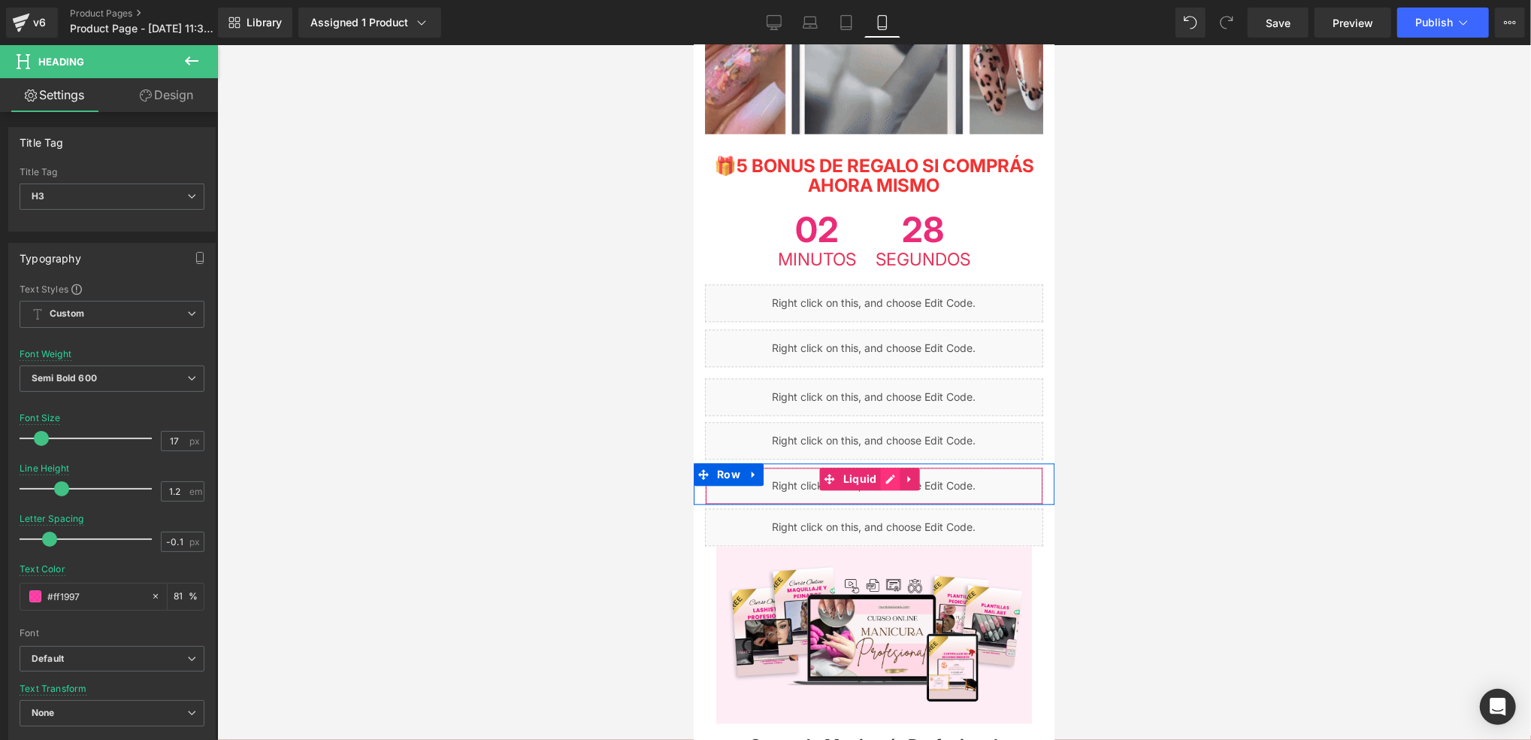
click at [889, 466] on div "Liquid" at bounding box center [873, 485] width 338 height 38
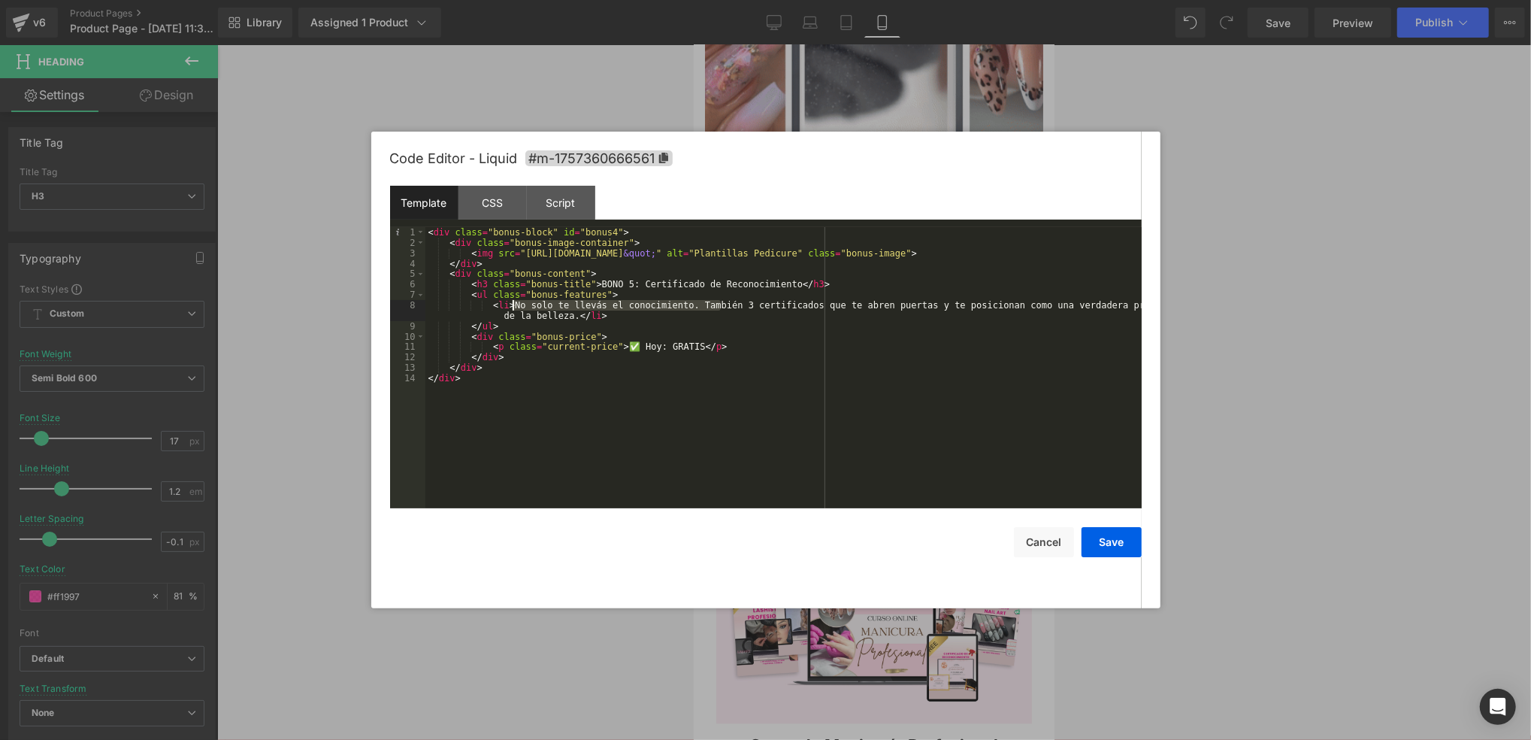
drag, startPoint x: 719, startPoint y: 307, endPoint x: 514, endPoint y: 308, distance: 205.2
click at [514, 308] on div "< div class = "bonus-block" id = "bonus4" > < div class = "bonus-image-containe…" at bounding box center [783, 378] width 716 height 302
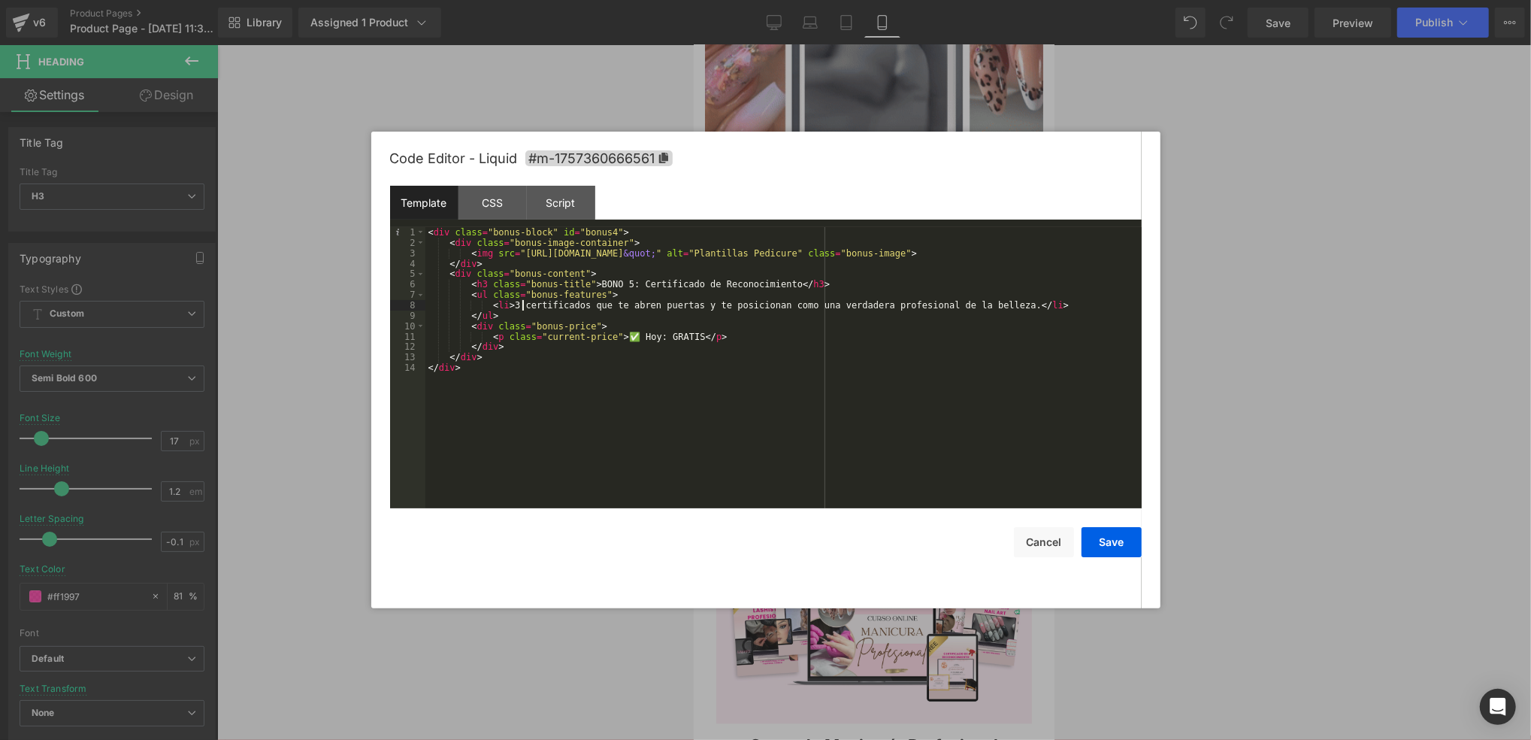
click at [524, 310] on div "< div class = "bonus-block" id = "bonus4" > < div class = "bonus-image-containe…" at bounding box center [783, 378] width 716 height 302
click at [1110, 537] on button "Save" at bounding box center [1112, 542] width 60 height 30
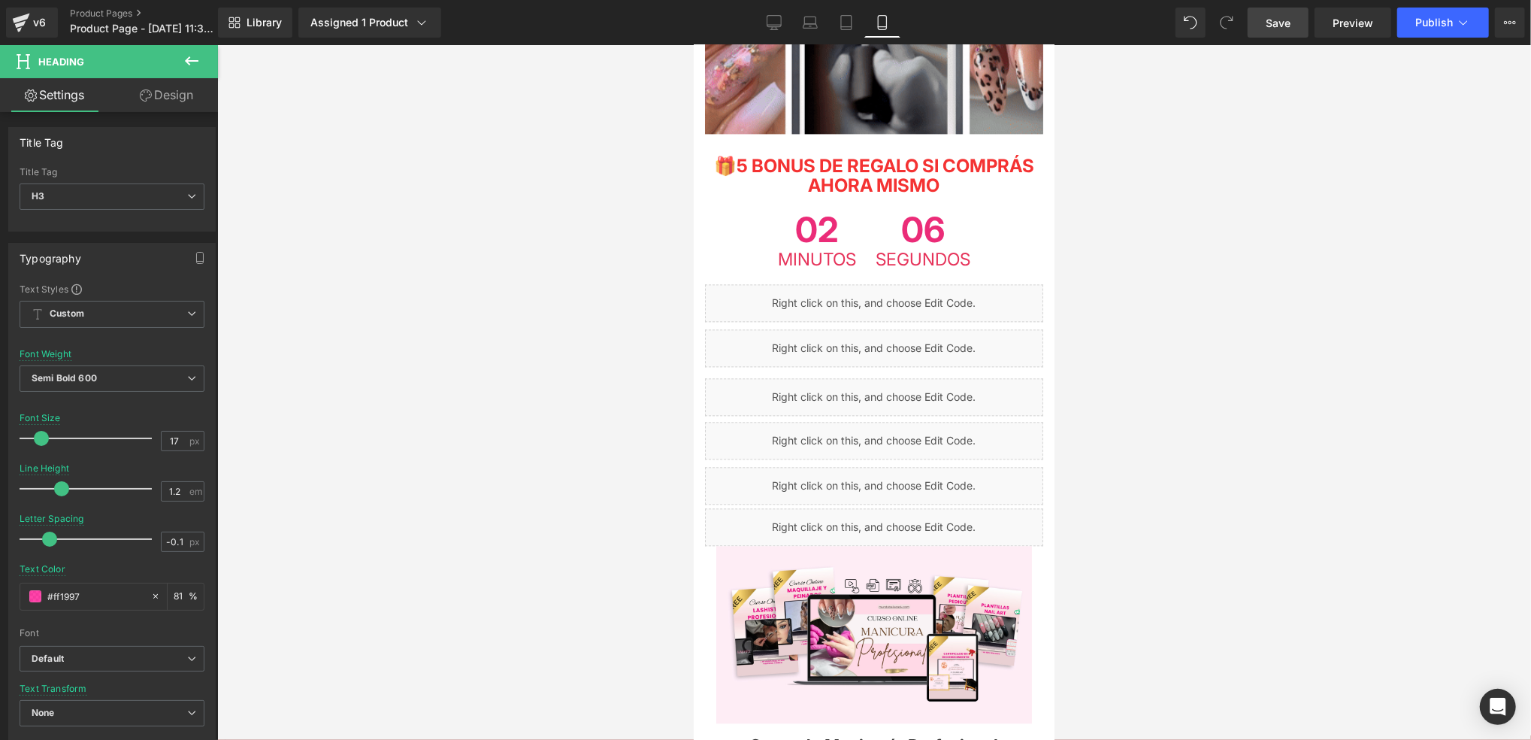
click at [1288, 24] on span "Save" at bounding box center [1278, 23] width 25 height 16
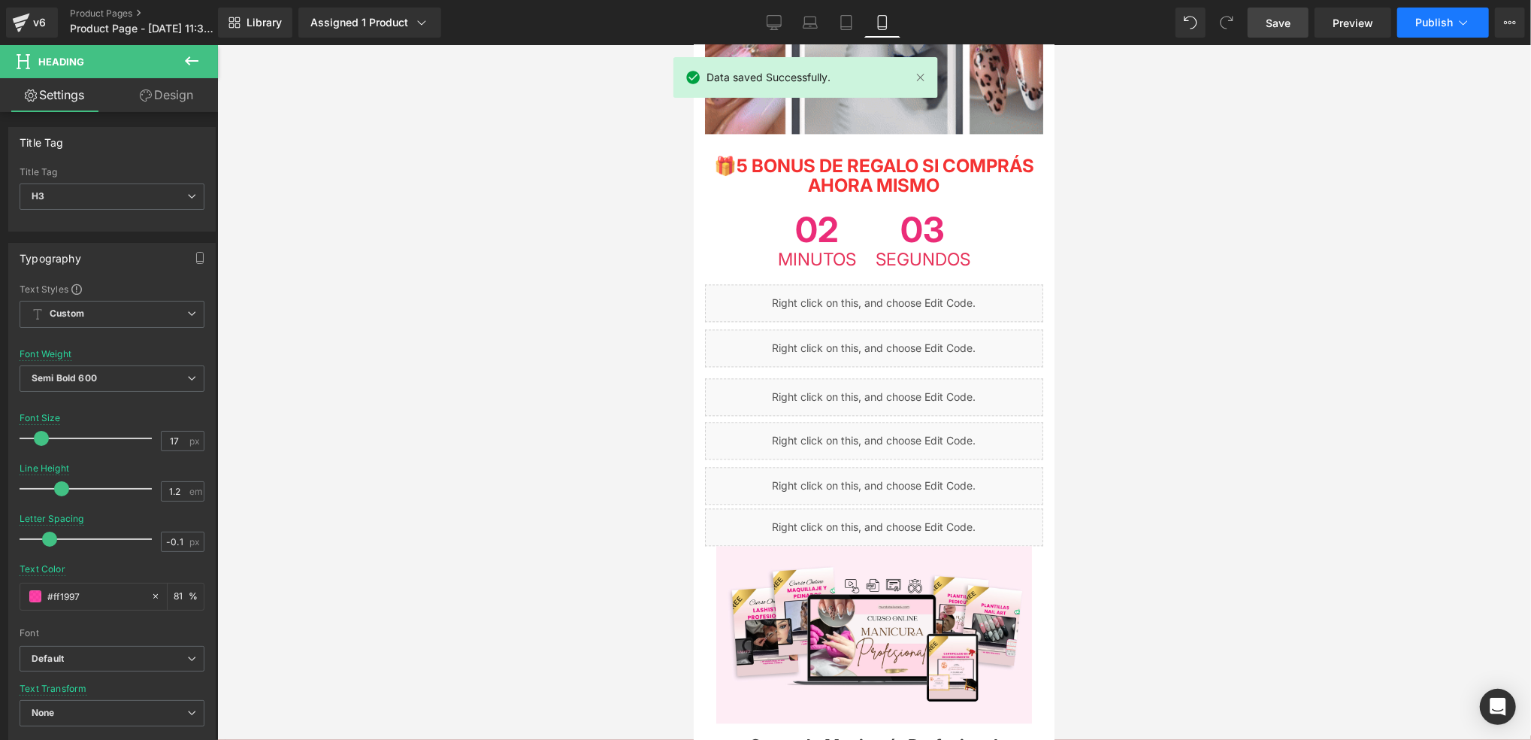
click at [1414, 20] on button "Publish" at bounding box center [1443, 23] width 92 height 30
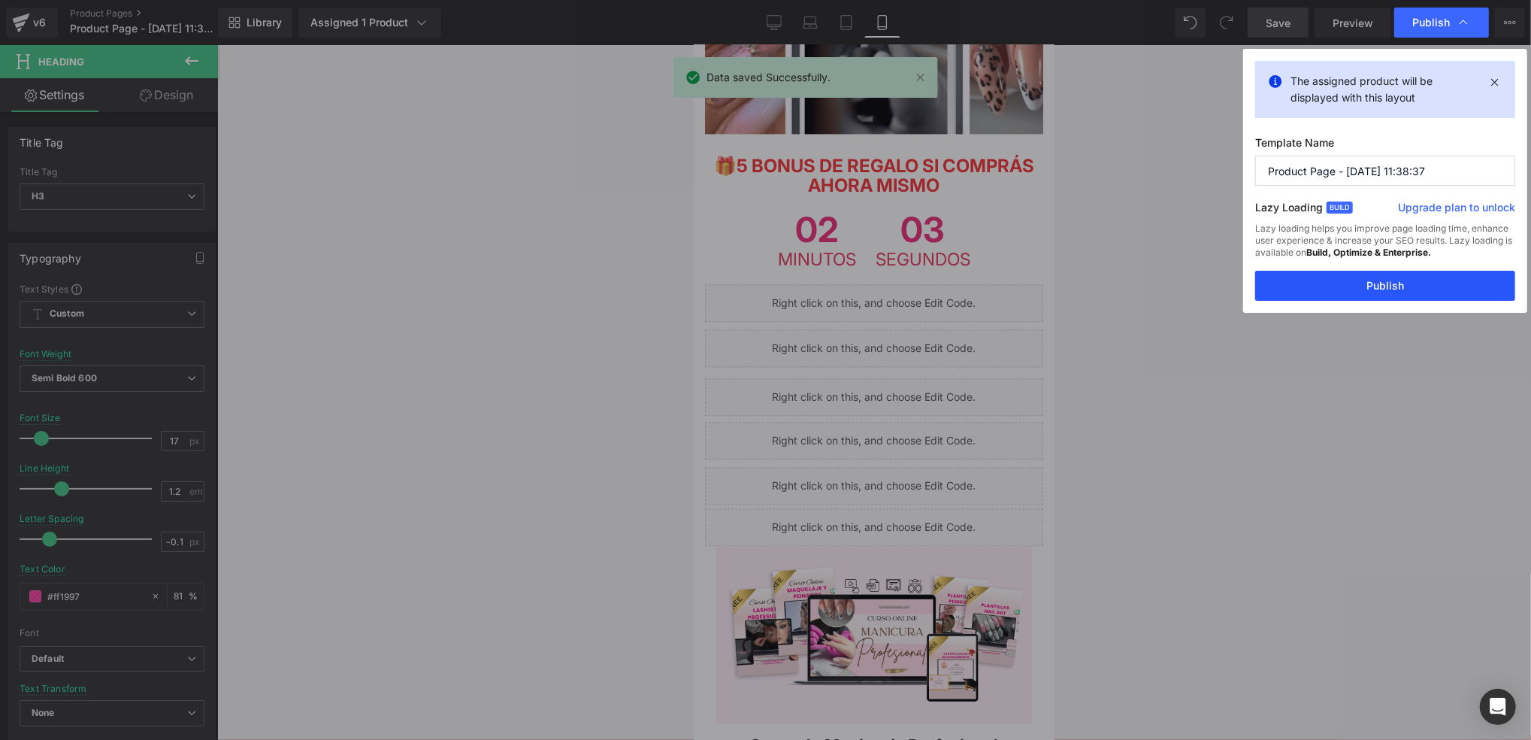
click at [1385, 278] on button "Publish" at bounding box center [1385, 286] width 260 height 30
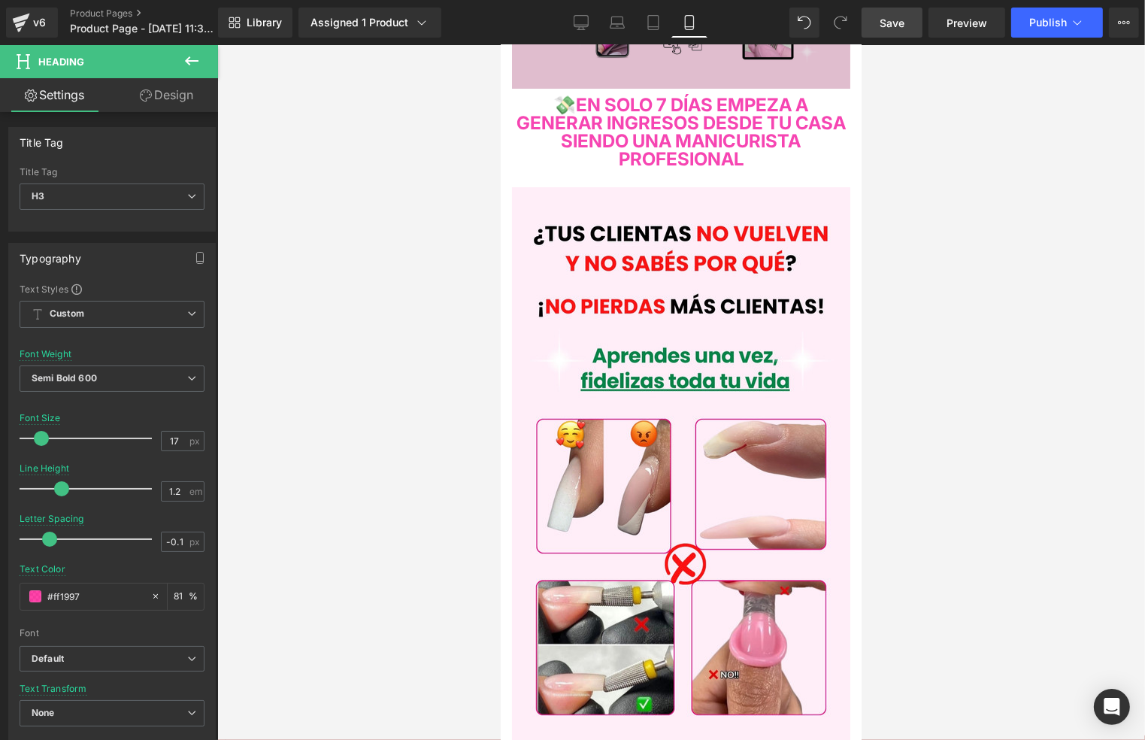
scroll to position [0, 0]
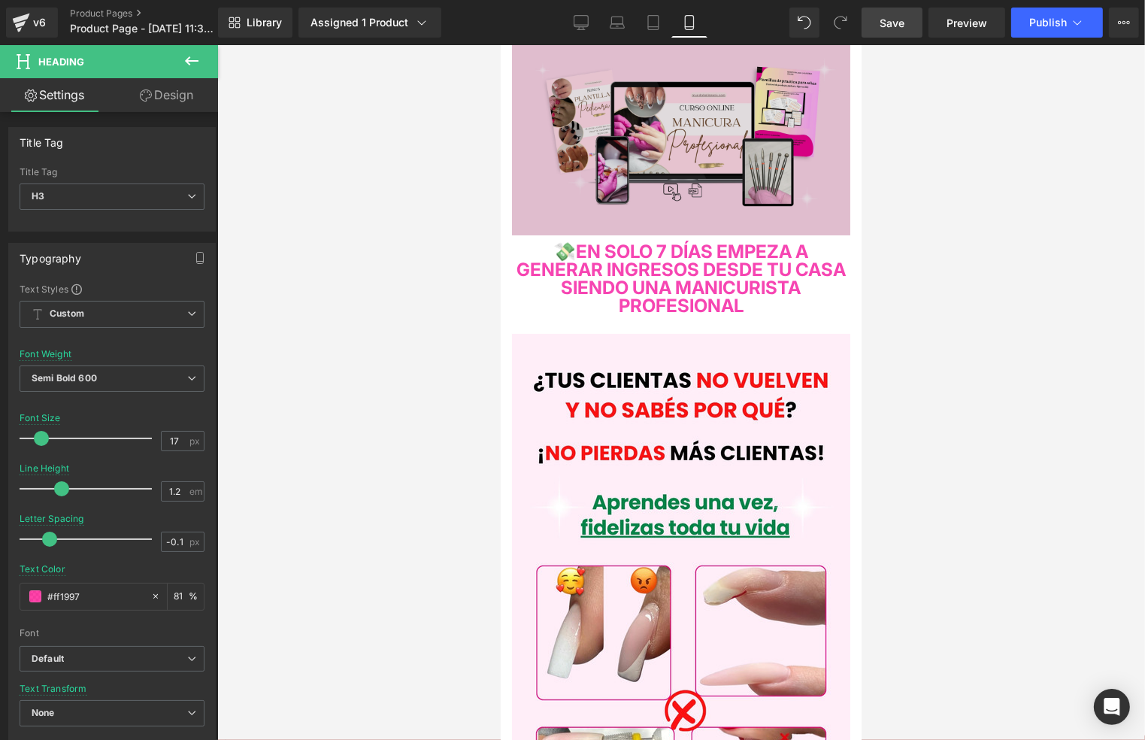
click at [777, 120] on img at bounding box center [680, 139] width 338 height 190
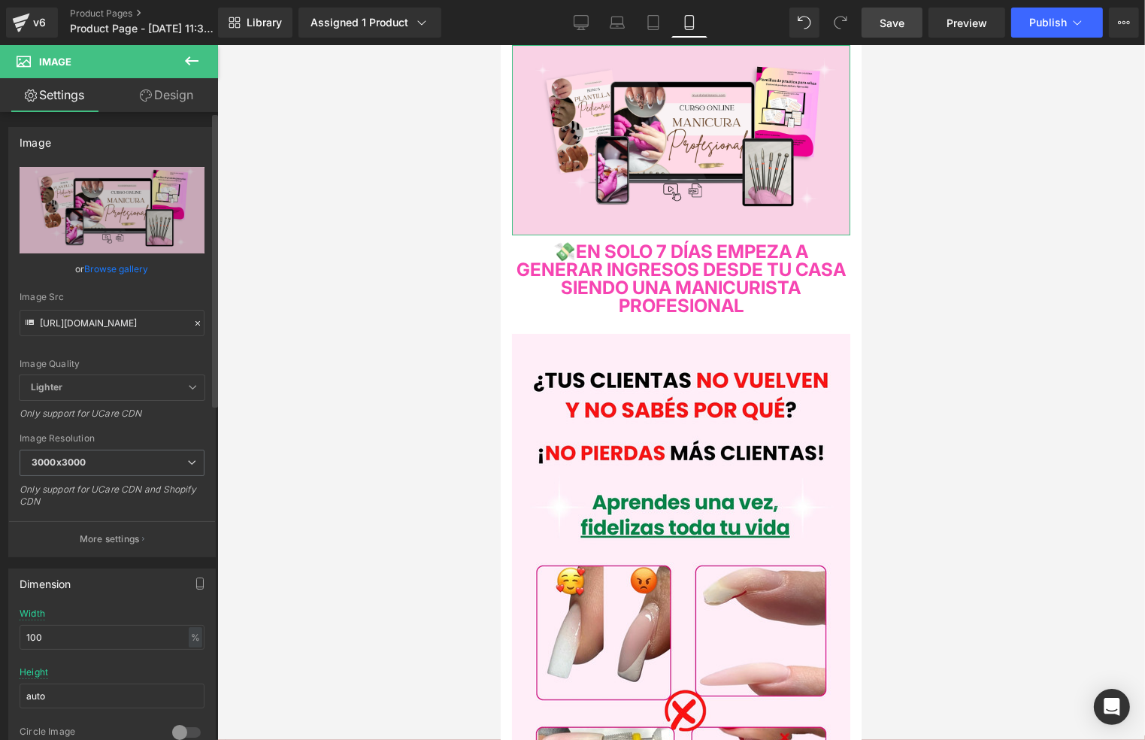
click at [193, 324] on icon at bounding box center [197, 323] width 11 height 11
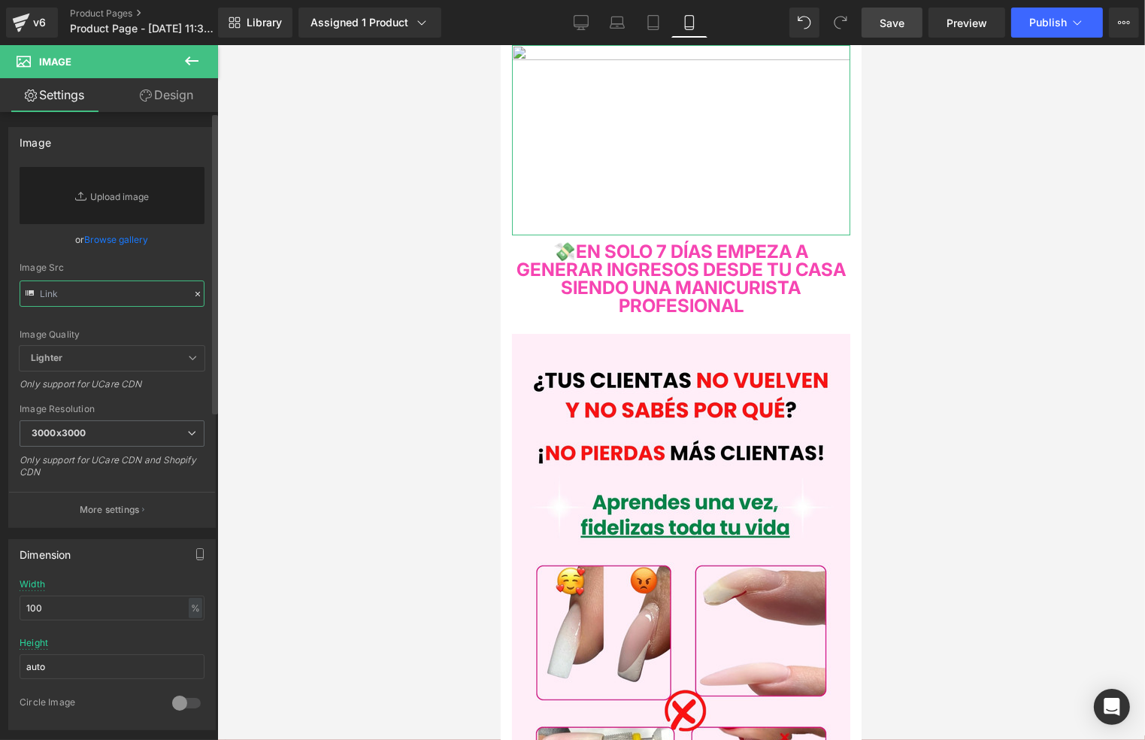
click at [126, 296] on input "text" at bounding box center [112, 293] width 185 height 26
paste input "https://i.postimg.cc/K8cHwBp3/MOCKUP-PORTADA-NAILS.jpg"
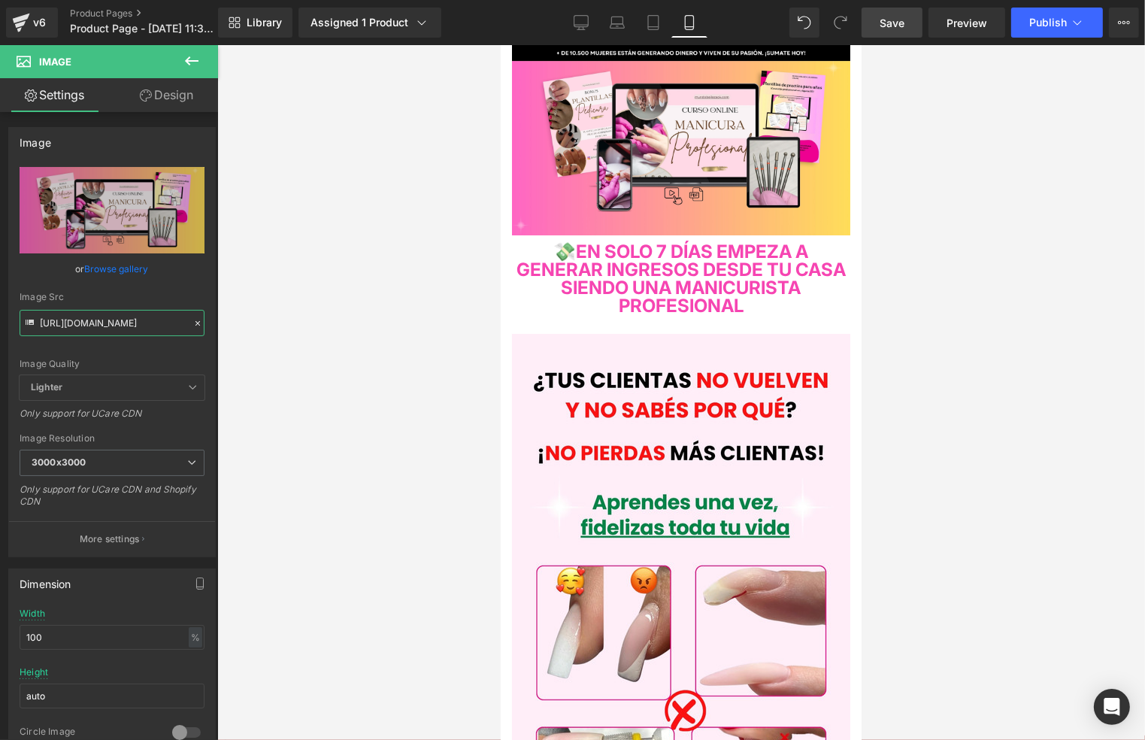
type input "https://i.postimg.cc/K8cHwBp3/MOCKUP-PORTADA-NAILS.jpg"
click at [1033, 207] on div at bounding box center [681, 392] width 928 height 695
click at [915, 22] on link "Save" at bounding box center [891, 23] width 61 height 30
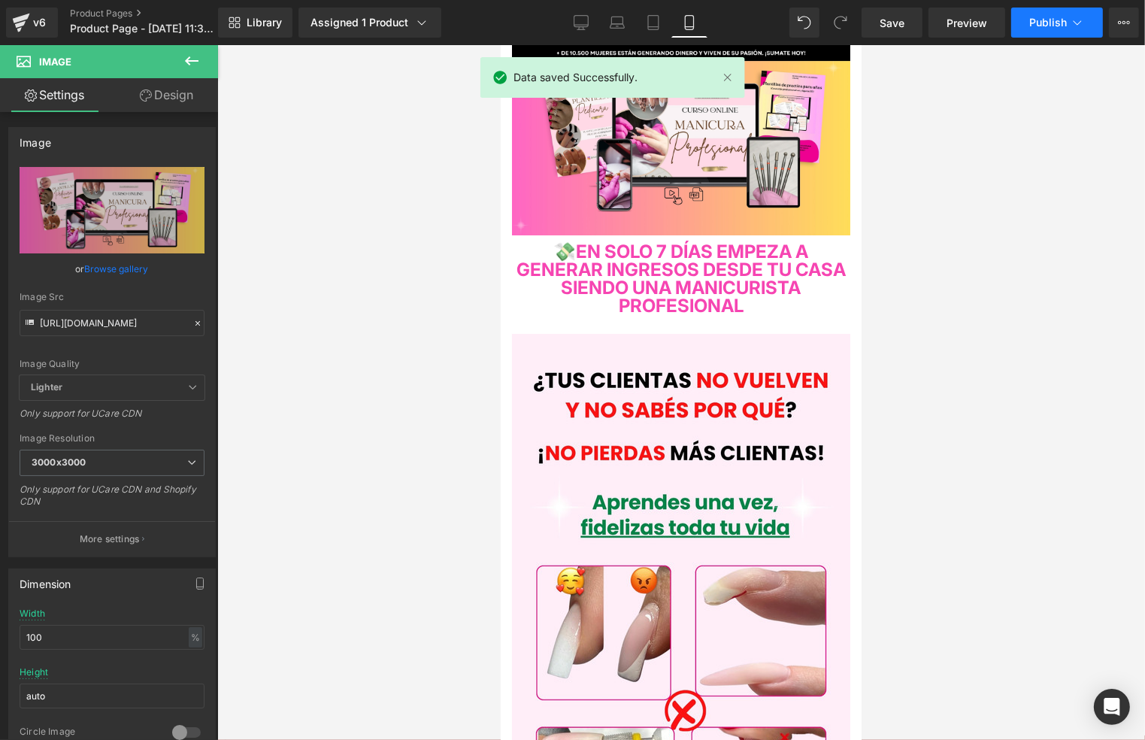
click at [1054, 23] on span "Publish" at bounding box center [1048, 23] width 38 height 12
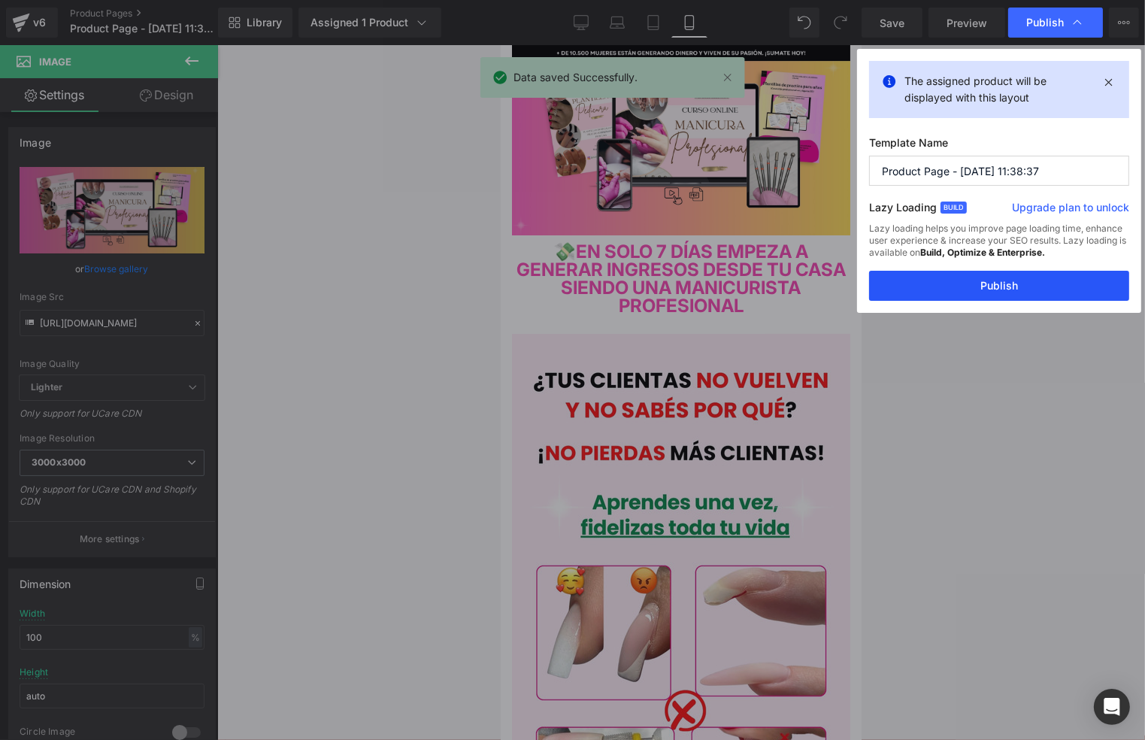
click at [992, 290] on button "Publish" at bounding box center [999, 286] width 260 height 30
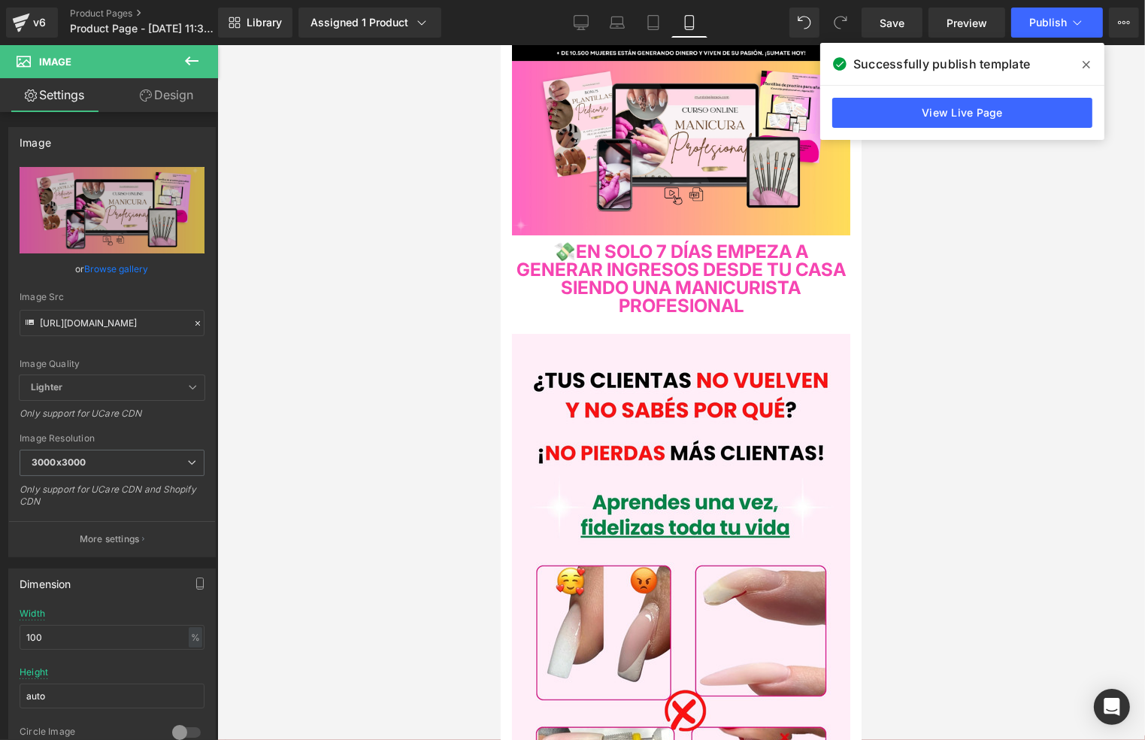
click at [1013, 307] on div at bounding box center [681, 392] width 928 height 695
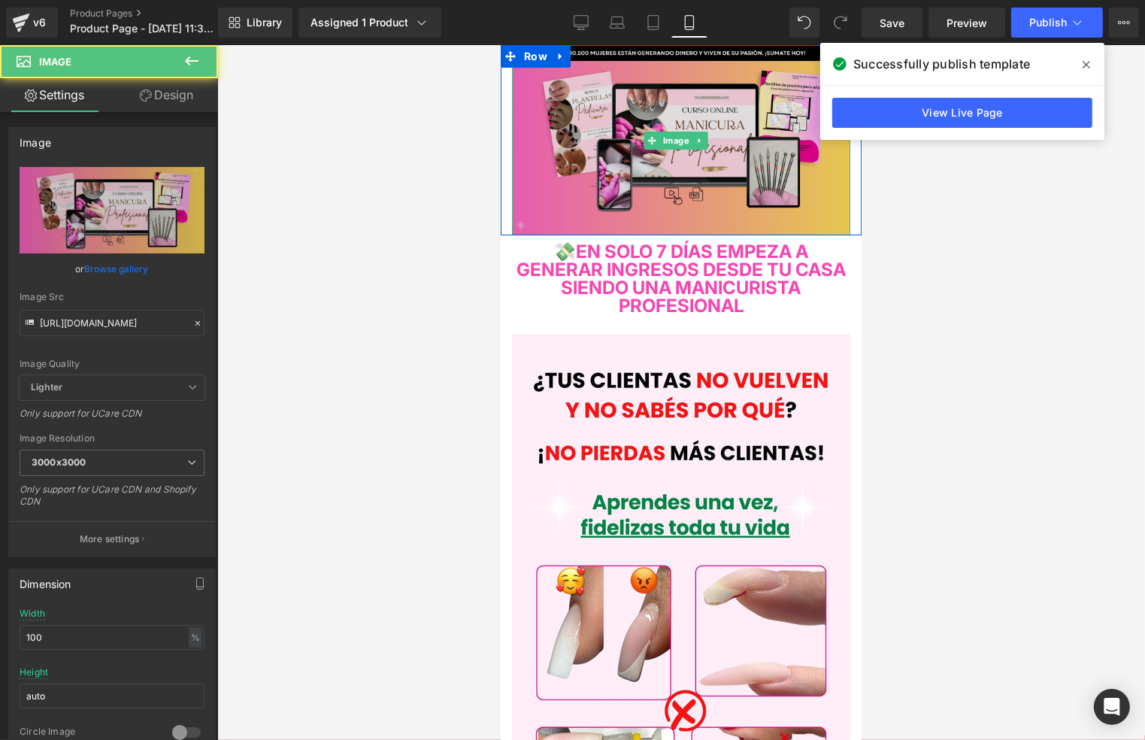
click at [728, 112] on img at bounding box center [680, 139] width 338 height 190
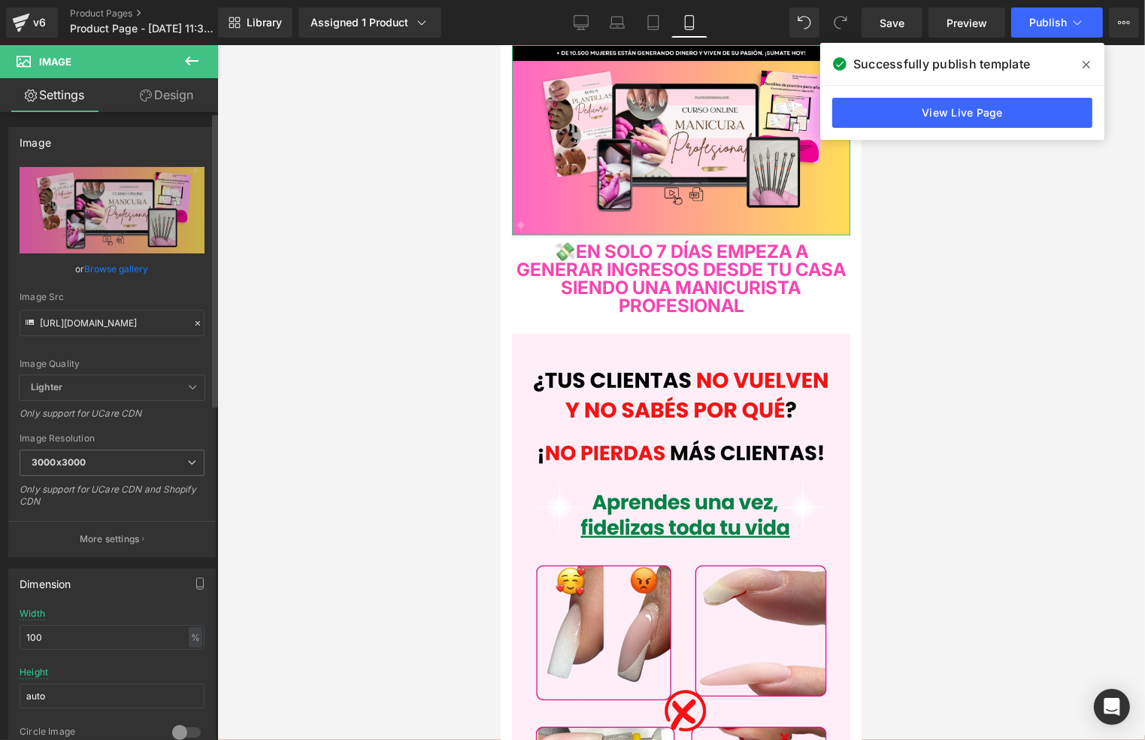
click at [191, 316] on div at bounding box center [198, 323] width 14 height 17
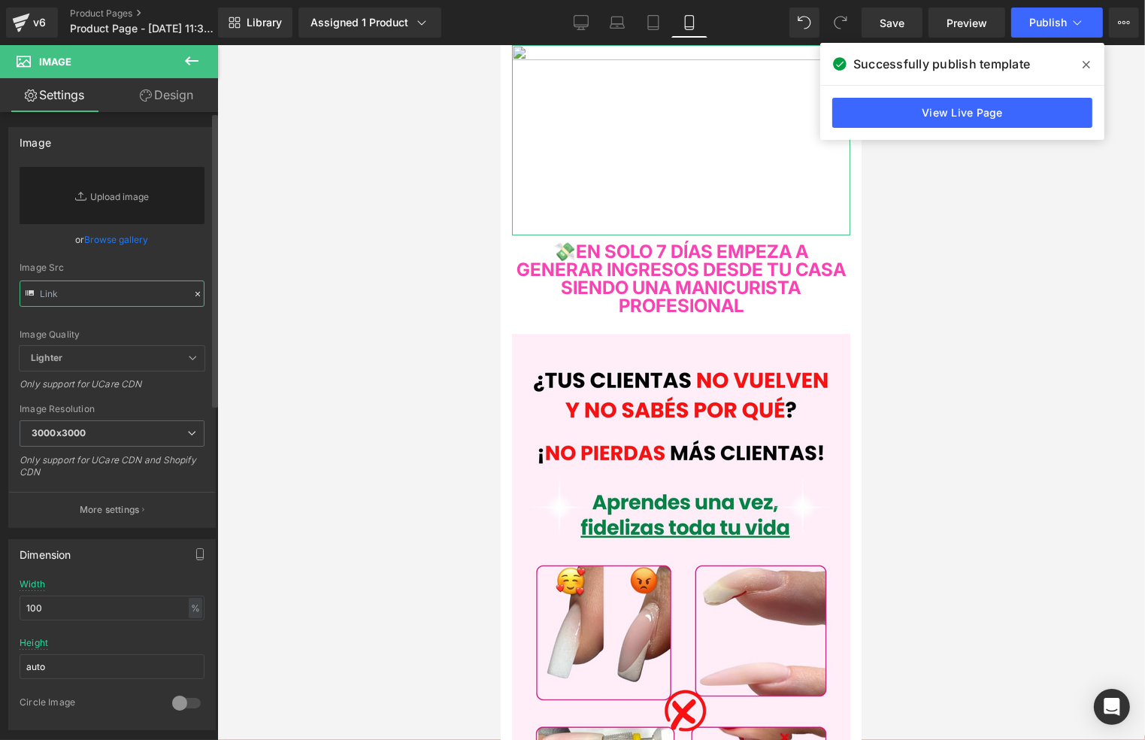
click at [156, 297] on input "text" at bounding box center [112, 293] width 185 height 26
paste input "https://i.postimg.cc/pr7qrWwf/MOCKUP-PORTADA-NAILS-1.jpg"
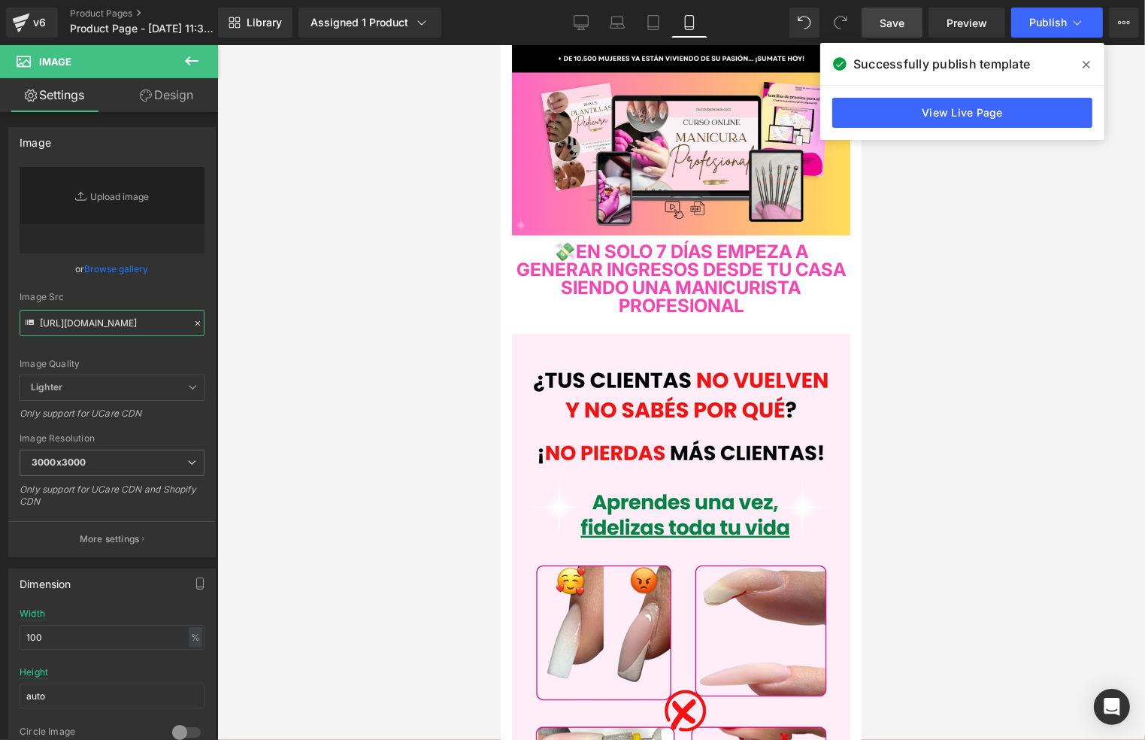
type input "https://i.postimg.cc/pr7qrWwf/MOCKUP-PORTADA-NAILS-1.jpg"
click at [903, 26] on span "Save" at bounding box center [892, 23] width 25 height 16
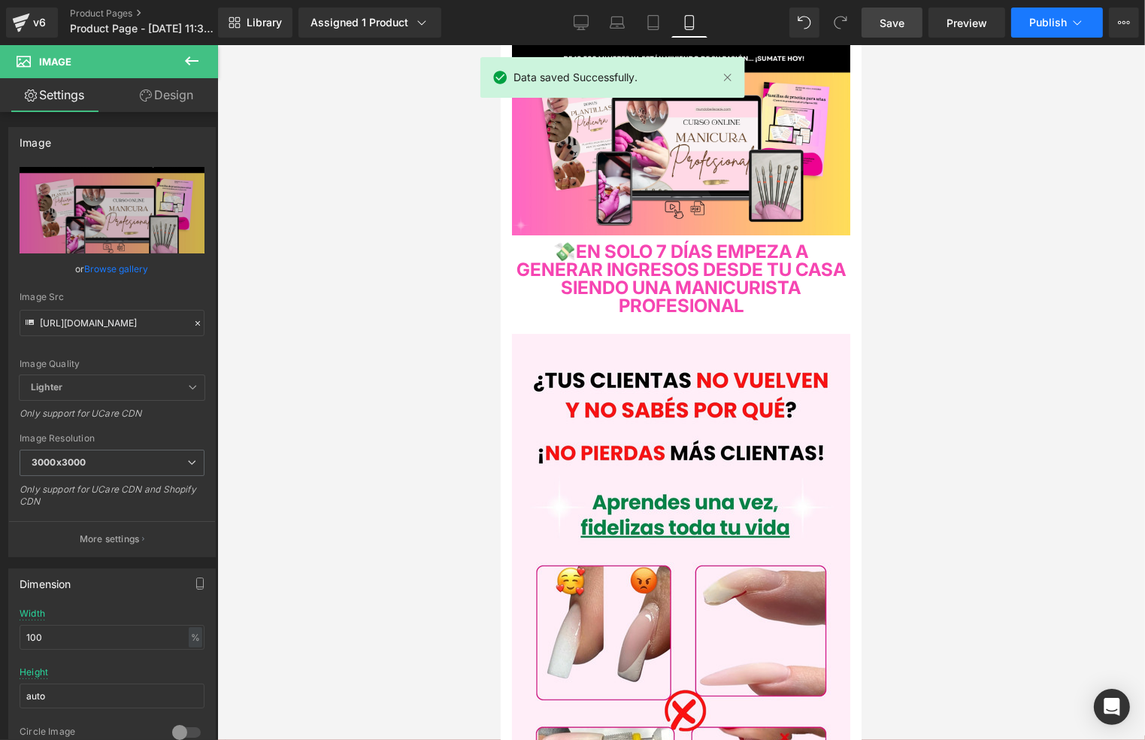
click at [1053, 29] on button "Publish" at bounding box center [1057, 23] width 92 height 30
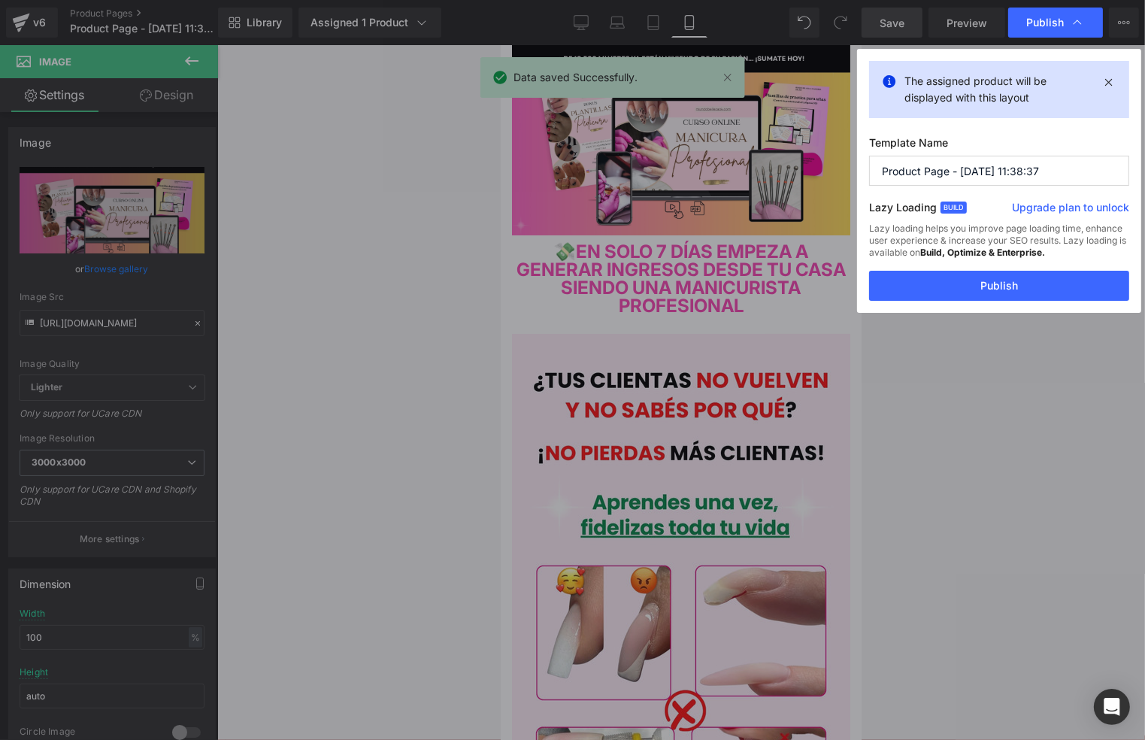
click at [971, 279] on button "Publish" at bounding box center [999, 286] width 260 height 30
